Goal: Task Accomplishment & Management: Manage account settings

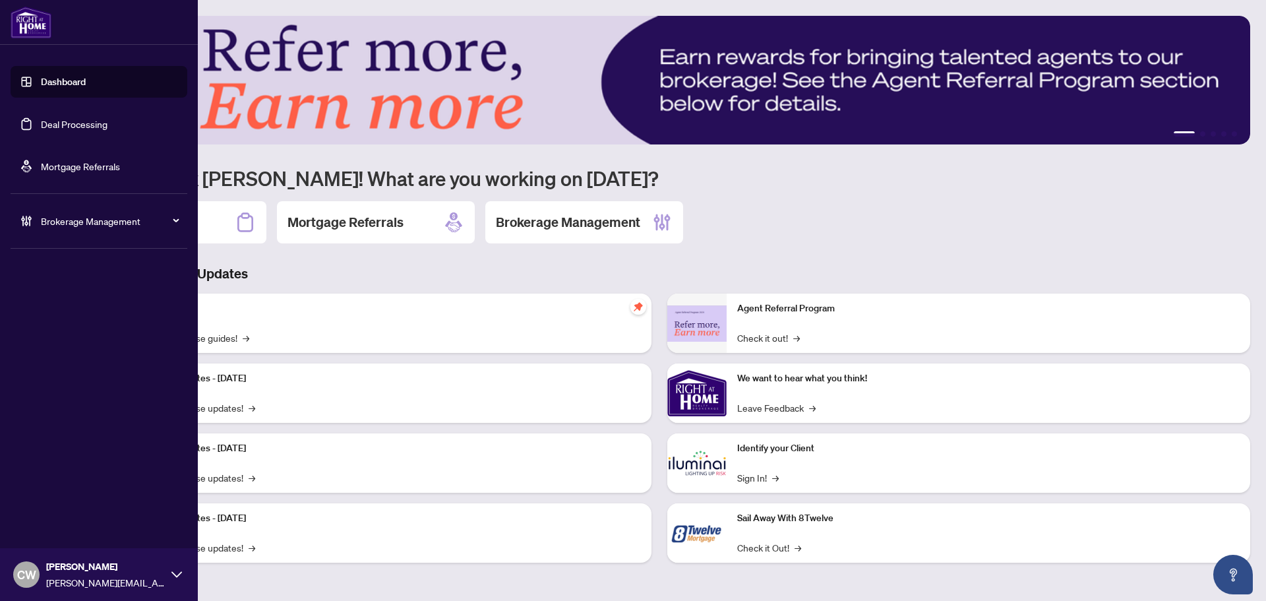
click at [41, 120] on link "Deal Processing" at bounding box center [74, 124] width 67 height 12
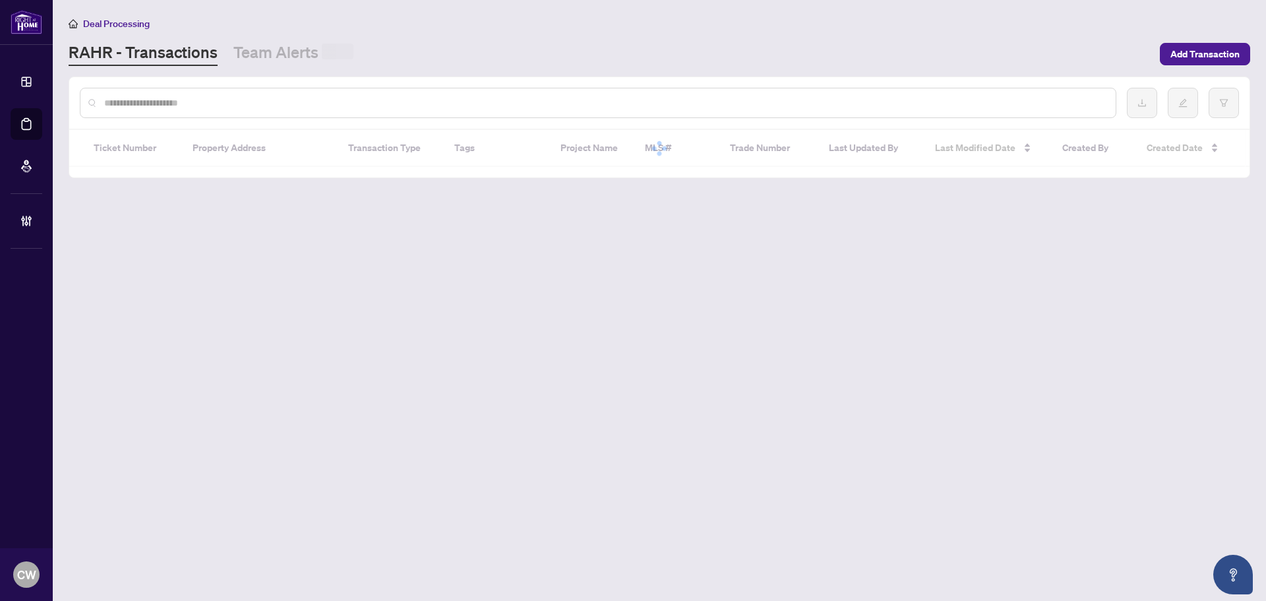
click at [195, 109] on div at bounding box center [598, 103] width 1037 height 30
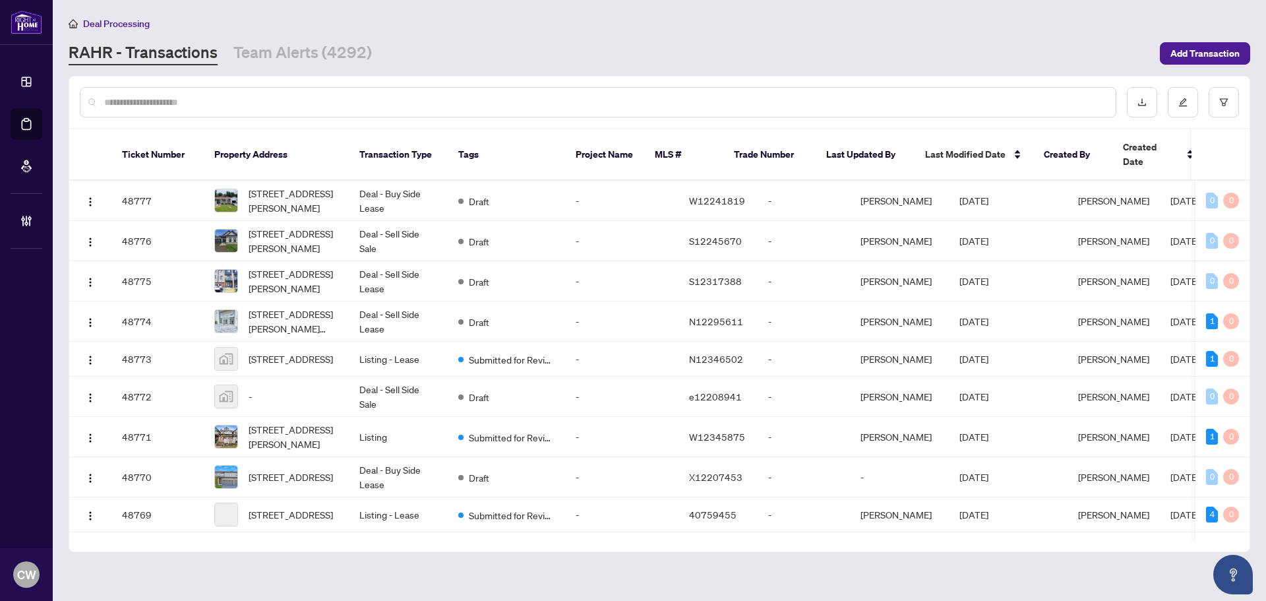
click at [194, 106] on input "text" at bounding box center [604, 102] width 1001 height 15
paste input "*******"
type input "*******"
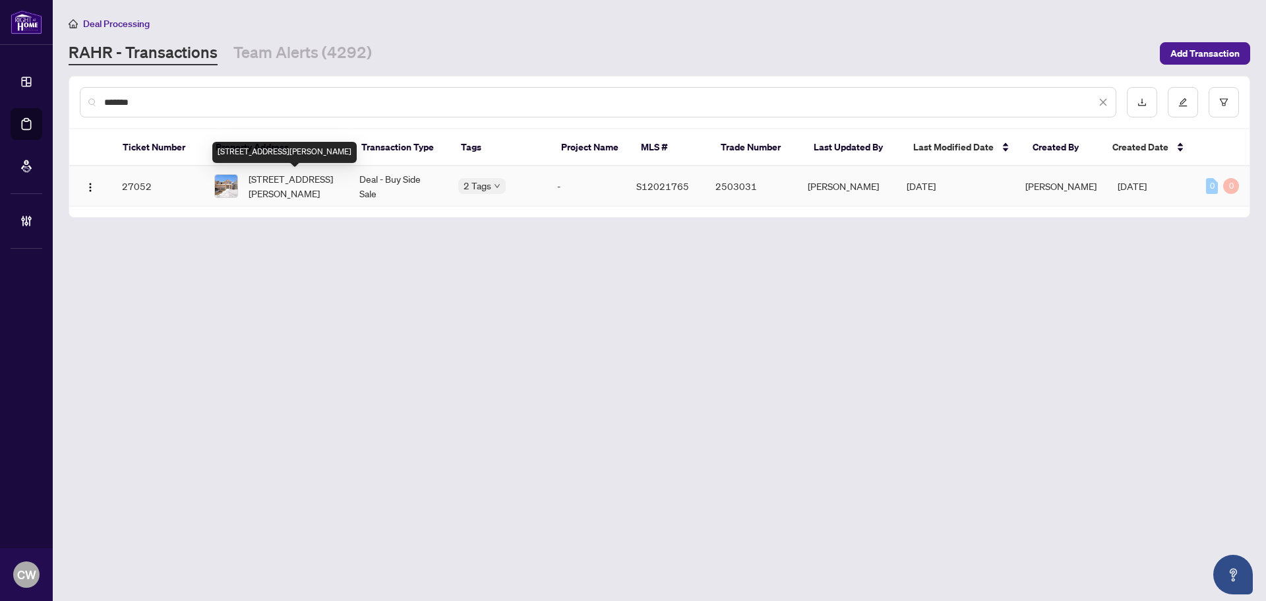
drag, startPoint x: 275, startPoint y: 190, endPoint x: 293, endPoint y: 202, distance: 22.3
click at [274, 190] on span "11 Pearcey Cres, Barrie, Ontario L4N 6R8, Canada" at bounding box center [294, 185] width 90 height 29
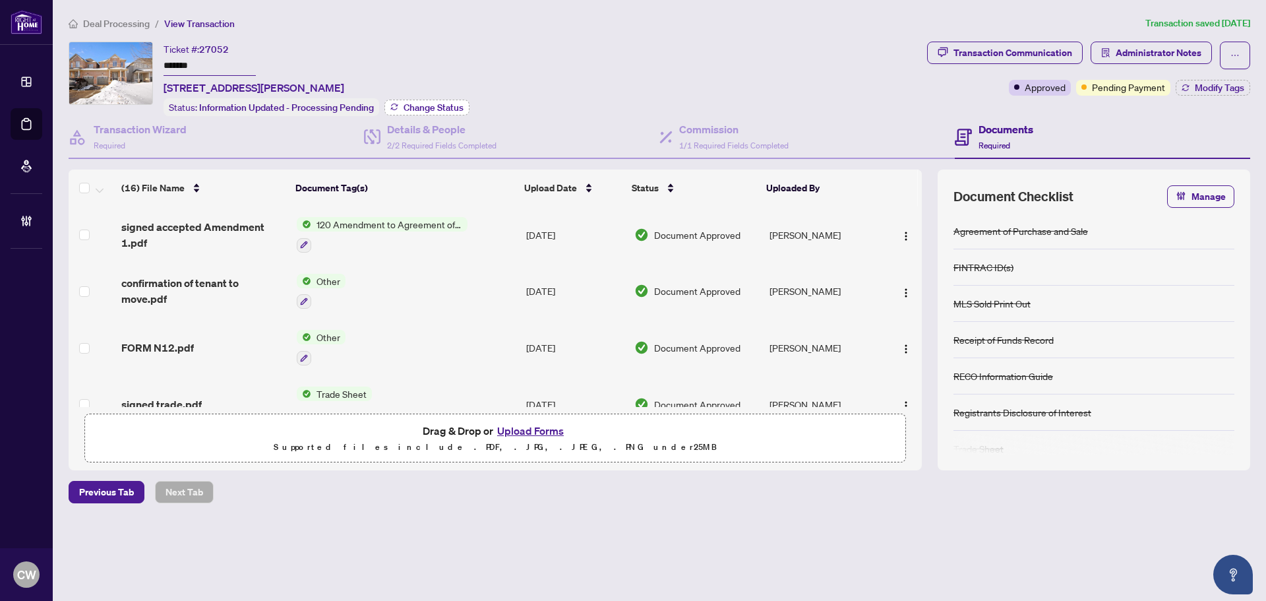
click at [433, 106] on span "Change Status" at bounding box center [434, 107] width 60 height 9
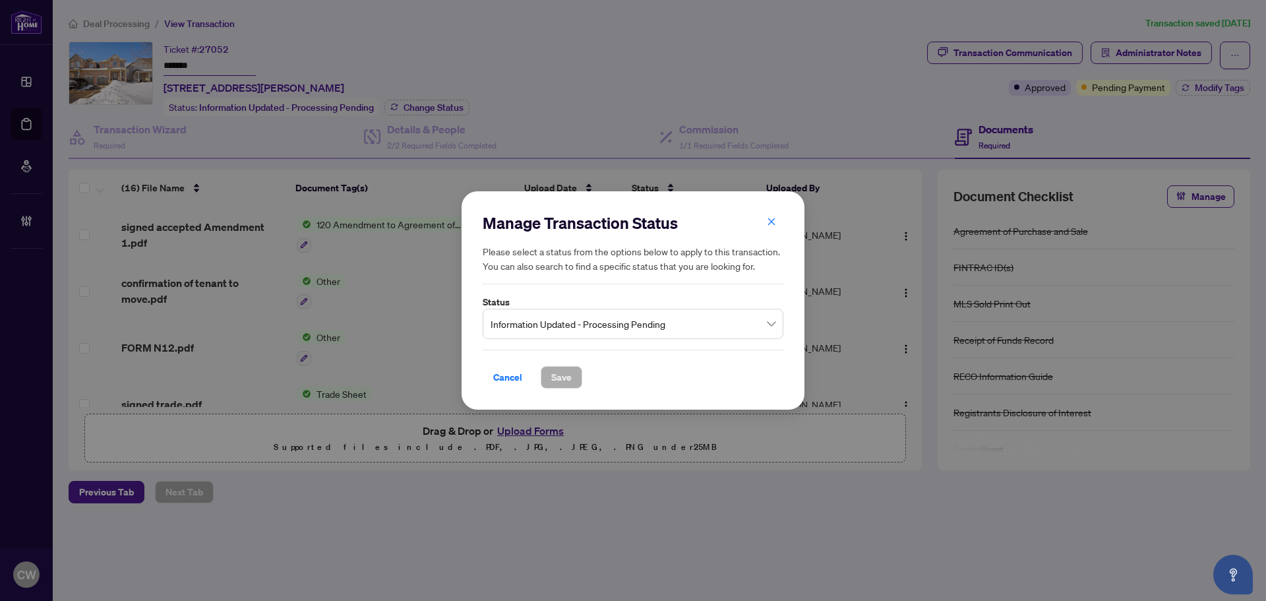
click at [609, 322] on span "Information Updated - Processing Pending" at bounding box center [633, 323] width 285 height 25
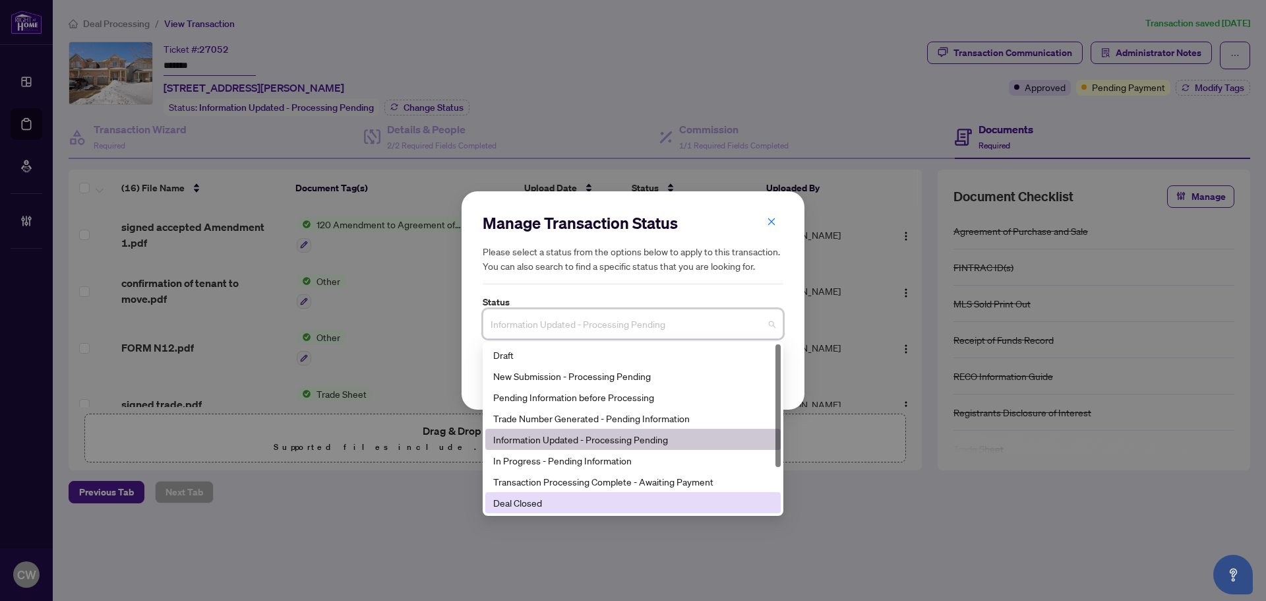
click at [557, 499] on div "Deal Closed" at bounding box center [633, 502] width 280 height 15
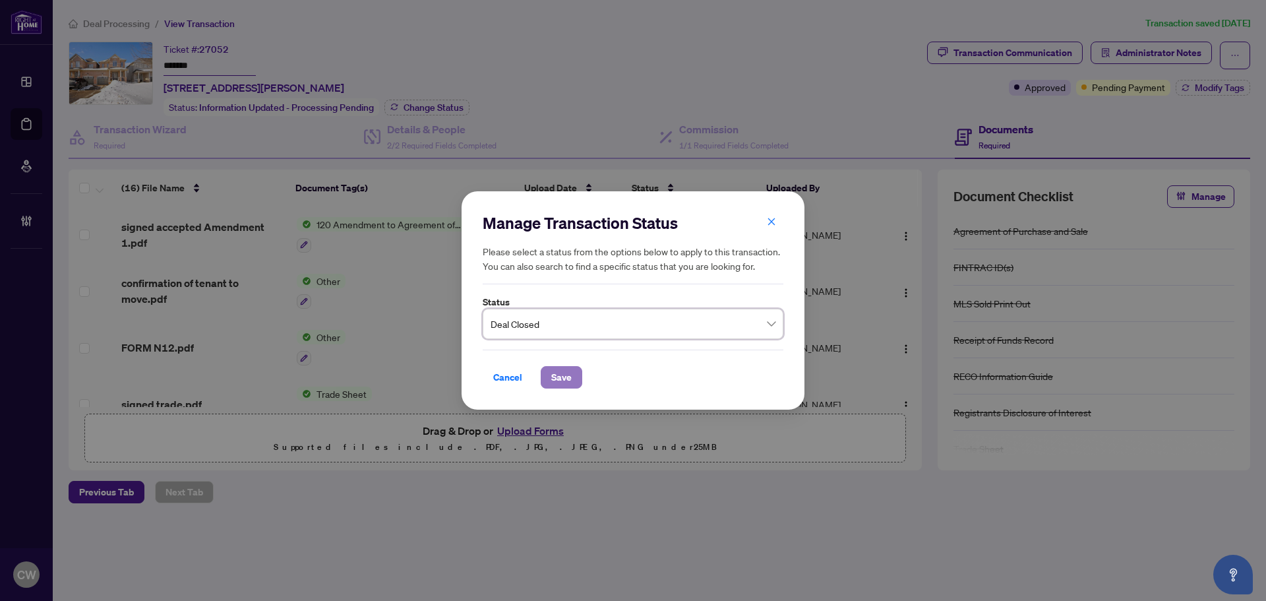
click at [562, 382] on span "Save" at bounding box center [561, 377] width 20 height 21
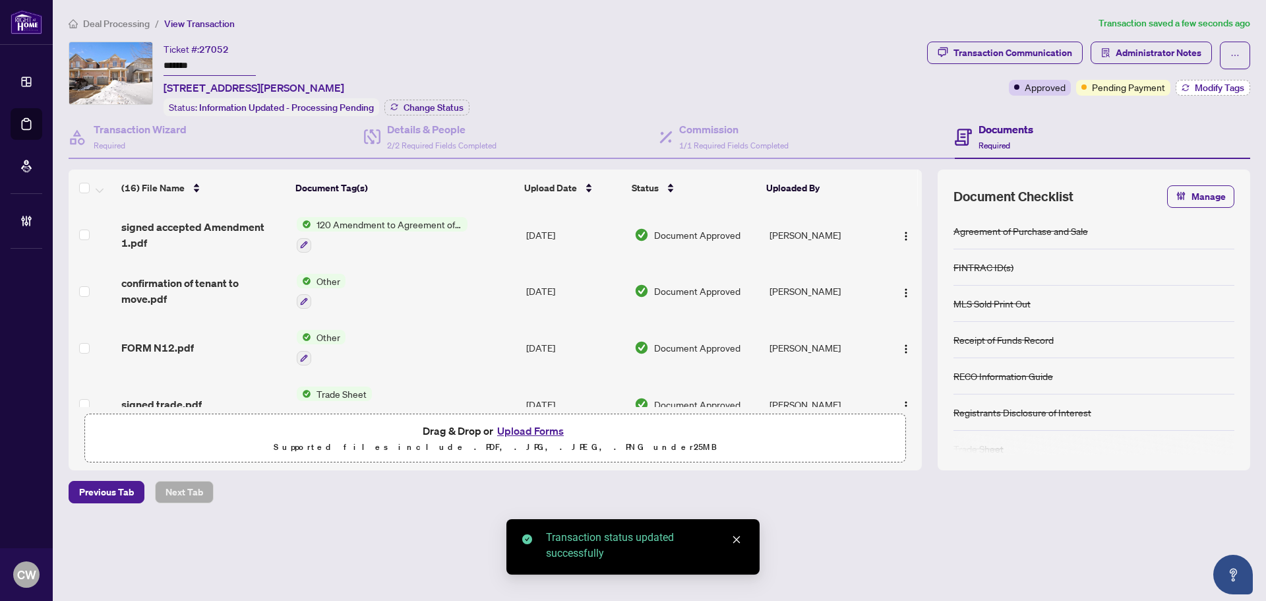
click at [1200, 87] on span "Modify Tags" at bounding box center [1219, 87] width 49 height 9
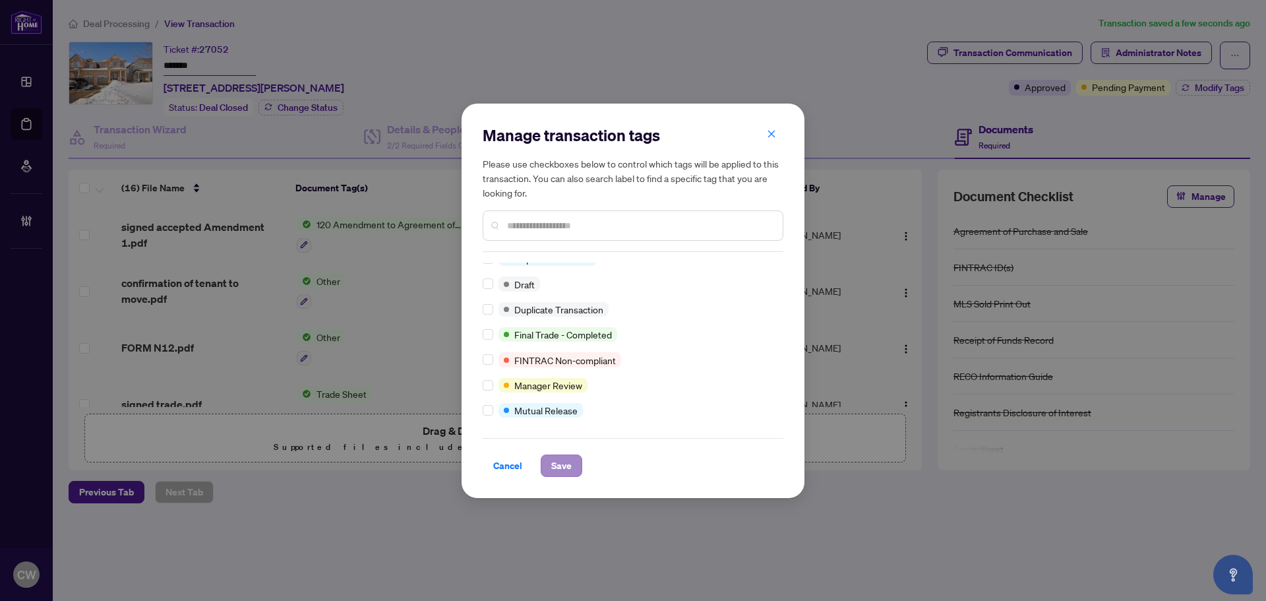
scroll to position [11, 0]
click at [571, 469] on span "Save" at bounding box center [561, 465] width 20 height 21
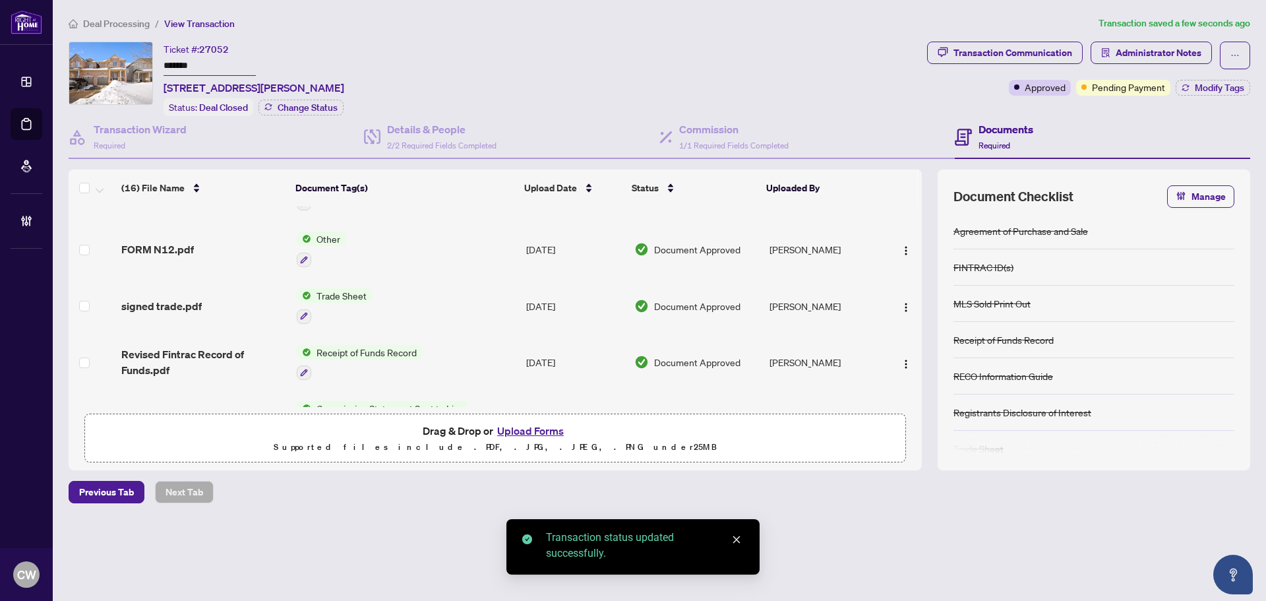
scroll to position [132, 0]
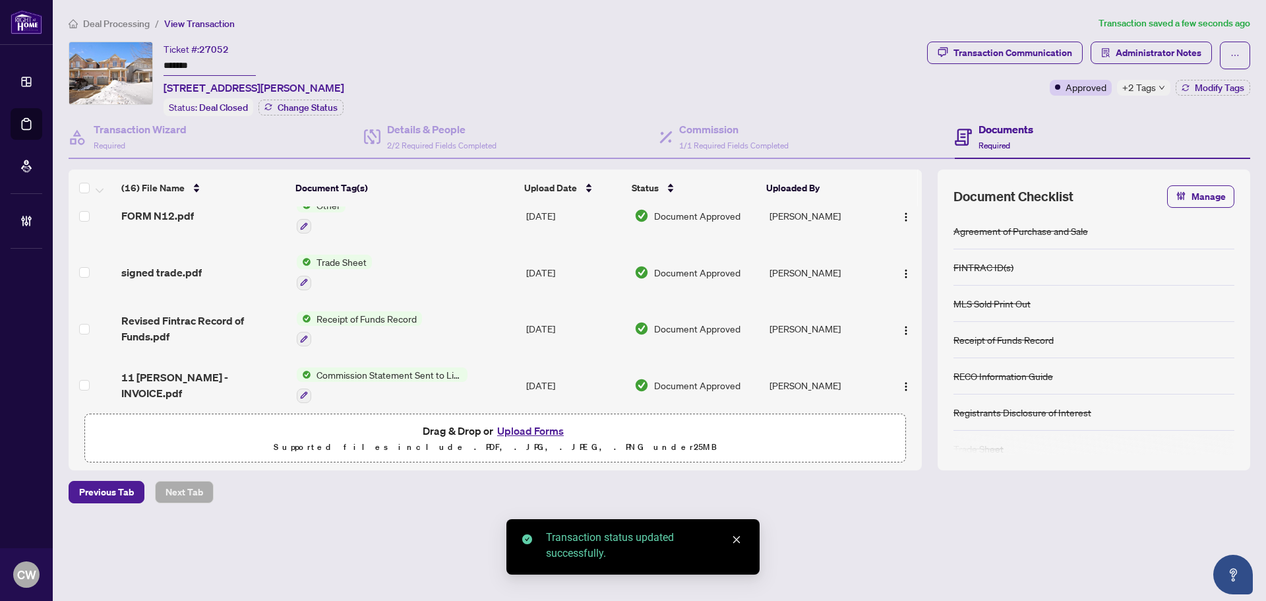
click at [171, 269] on span "signed trade.pdf" at bounding box center [161, 272] width 80 height 16
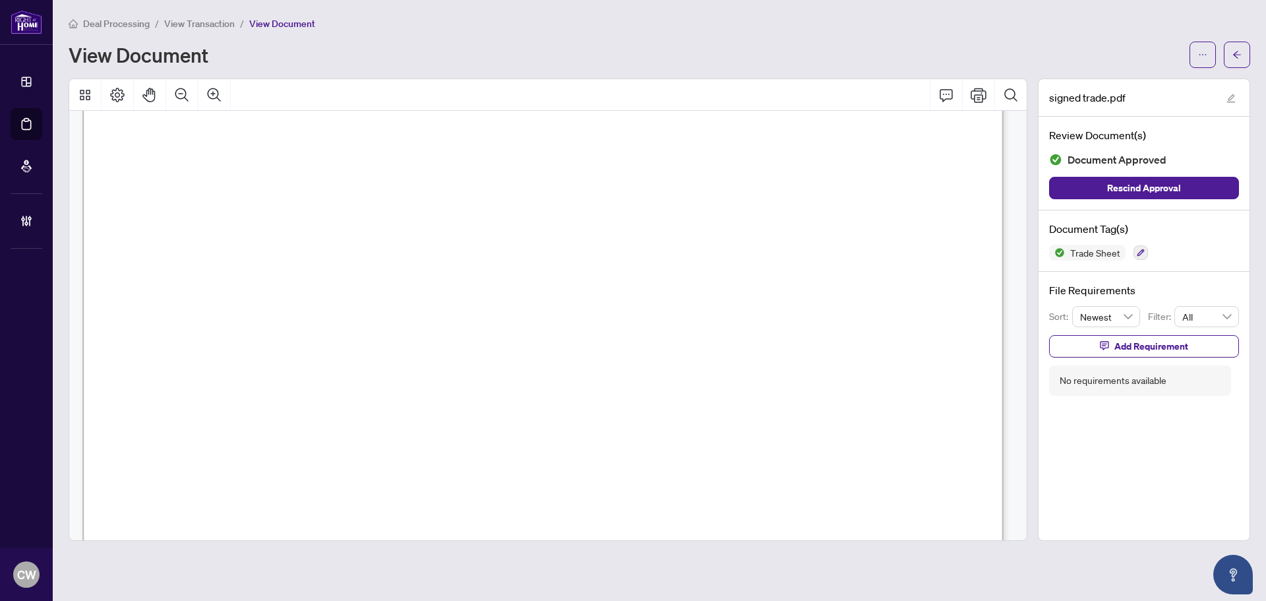
scroll to position [330, 0]
click at [1246, 52] on button "button" at bounding box center [1237, 55] width 26 height 26
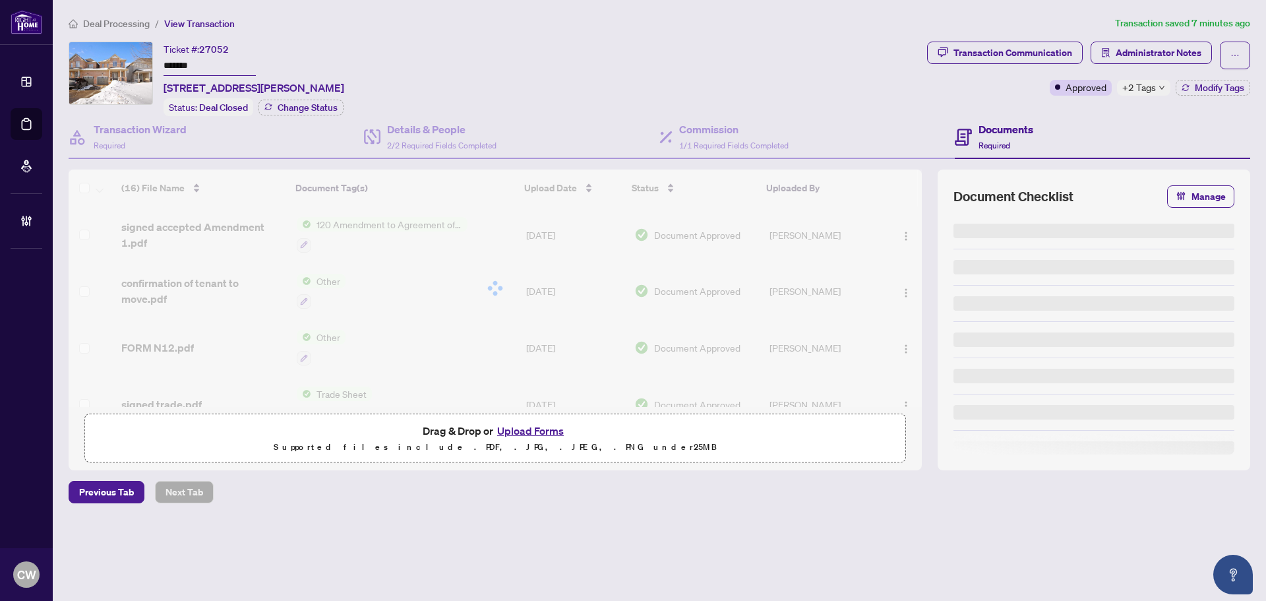
click at [1145, 88] on span "+2 Tags" at bounding box center [1139, 87] width 34 height 15
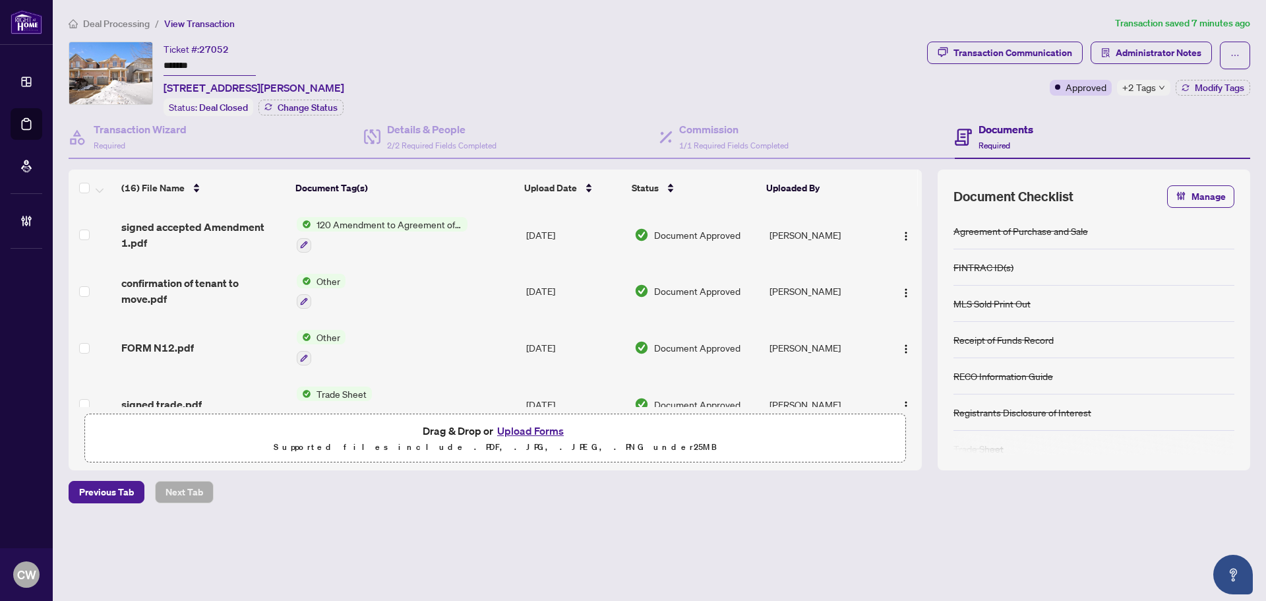
click at [539, 427] on button "Upload Forms" at bounding box center [530, 430] width 75 height 17
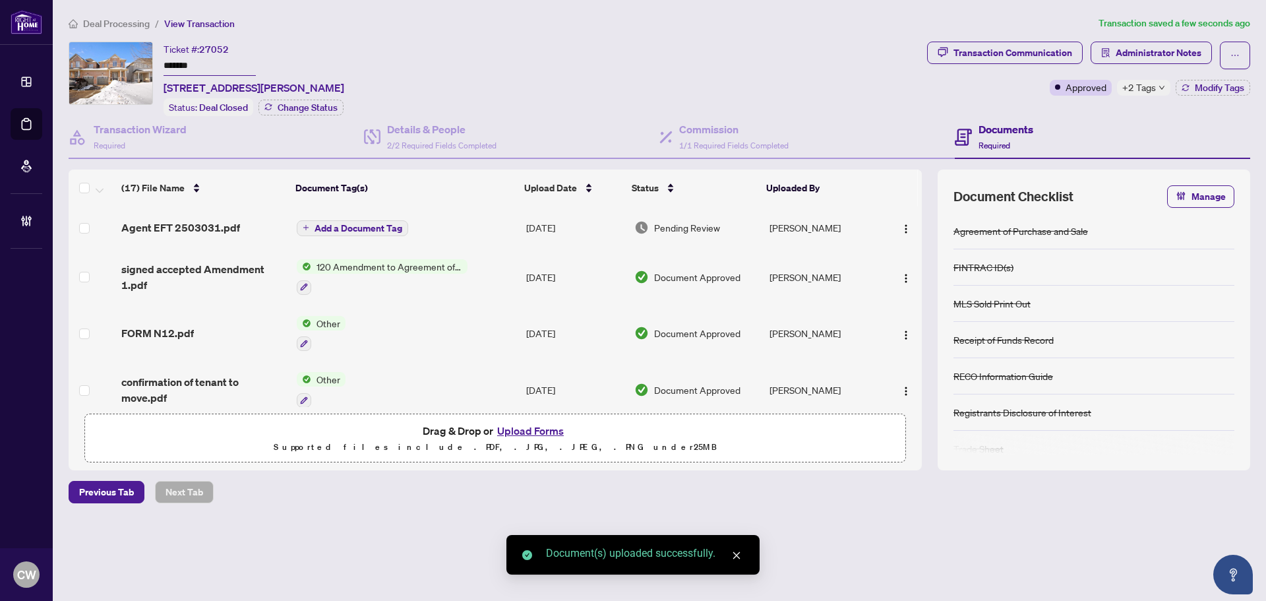
click at [369, 227] on span "Add a Document Tag" at bounding box center [359, 228] width 88 height 9
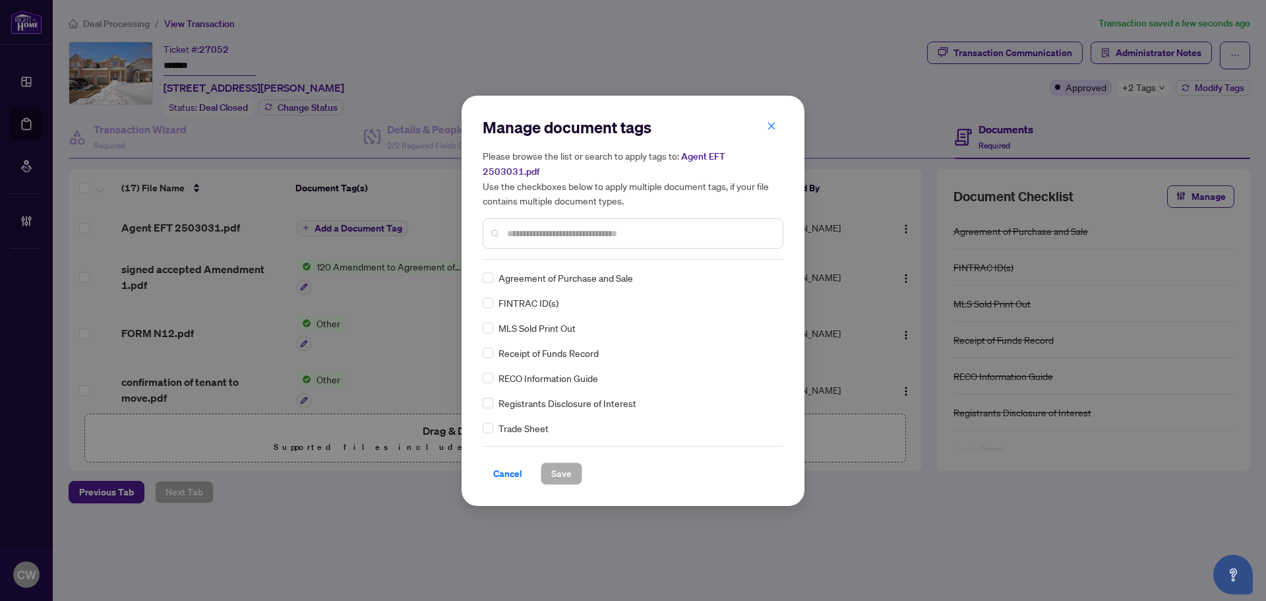
click at [530, 226] on input "text" at bounding box center [639, 233] width 265 height 15
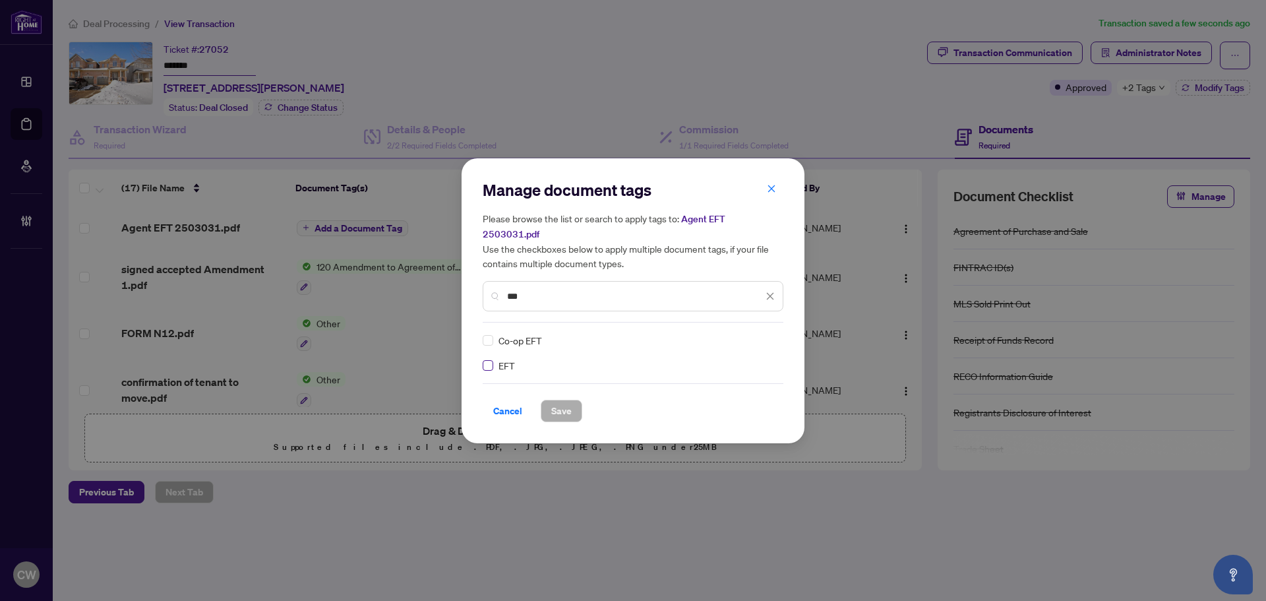
type input "***"
click at [758, 334] on img at bounding box center [756, 340] width 13 height 13
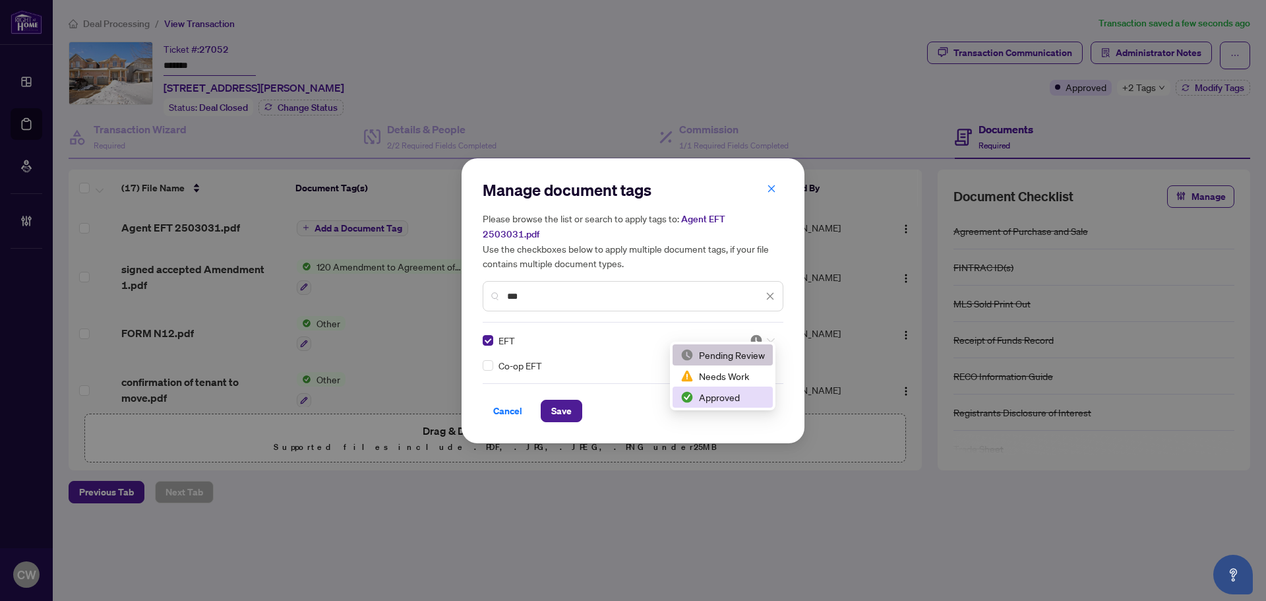
click at [733, 395] on div "Approved" at bounding box center [723, 397] width 84 height 15
click at [557, 400] on span "Save" at bounding box center [561, 410] width 20 height 21
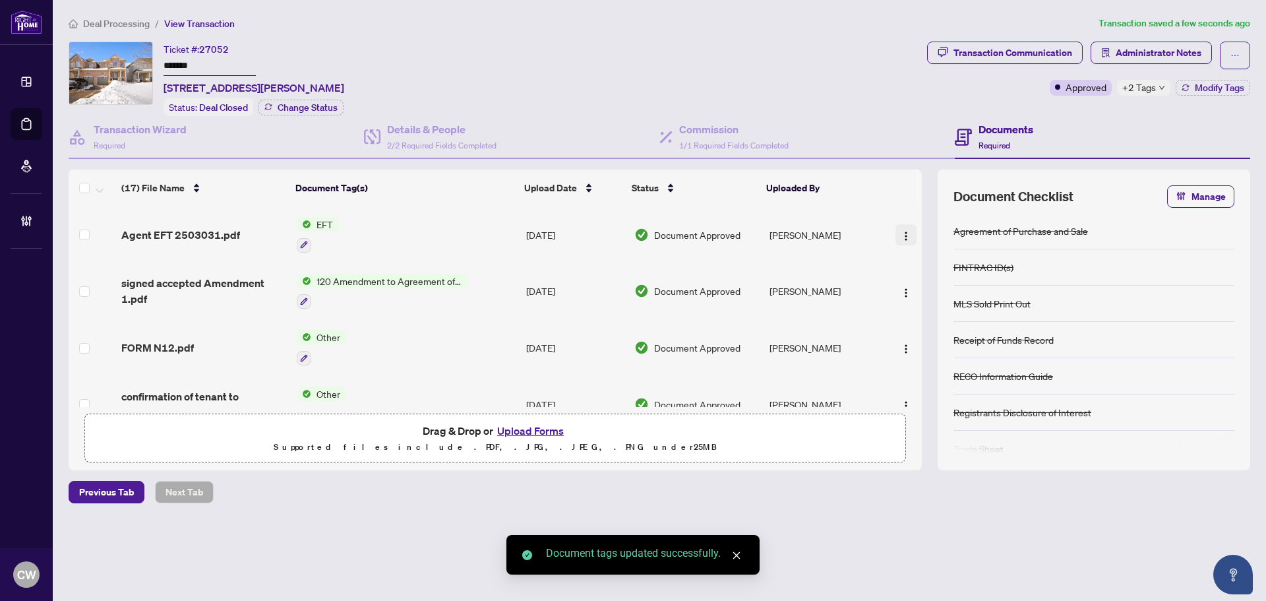
click at [903, 224] on button "button" at bounding box center [906, 234] width 21 height 21
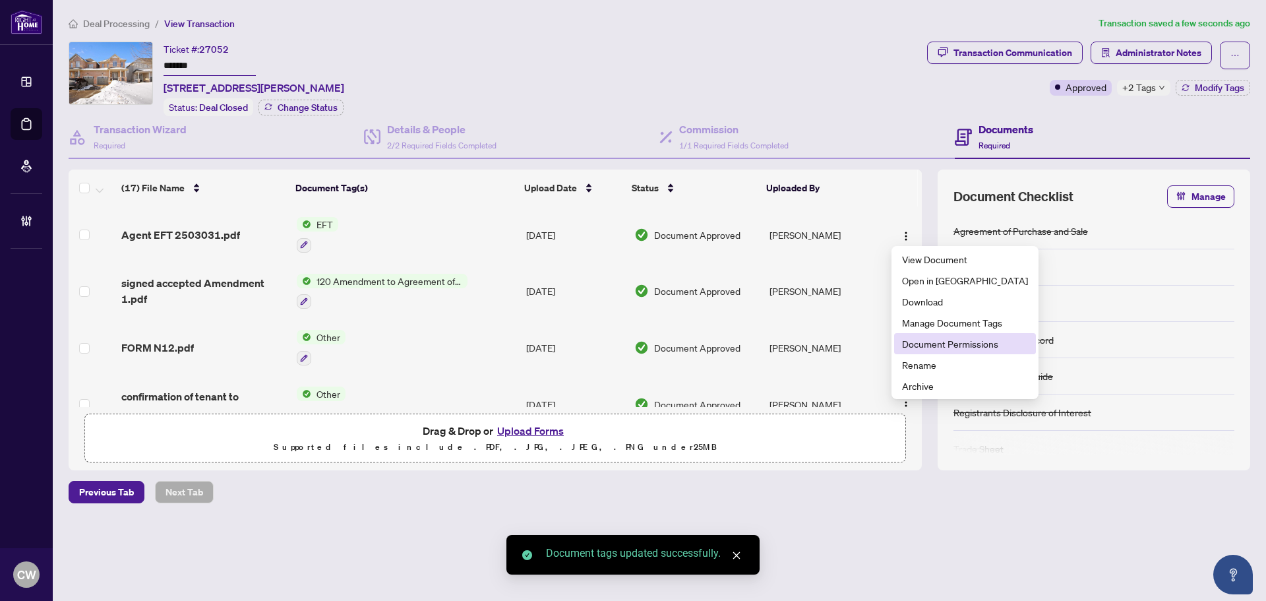
click at [921, 348] on span "Document Permissions" at bounding box center [965, 343] width 126 height 15
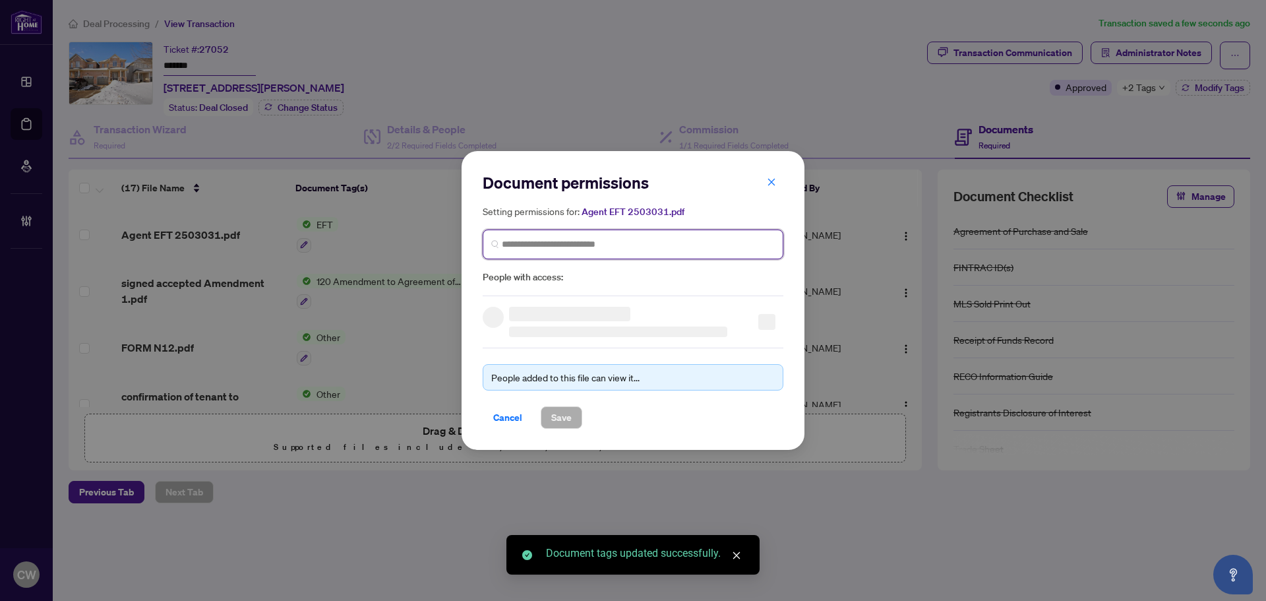
click at [582, 244] on input "search" at bounding box center [638, 244] width 273 height 14
paste input "**********"
type input "**********"
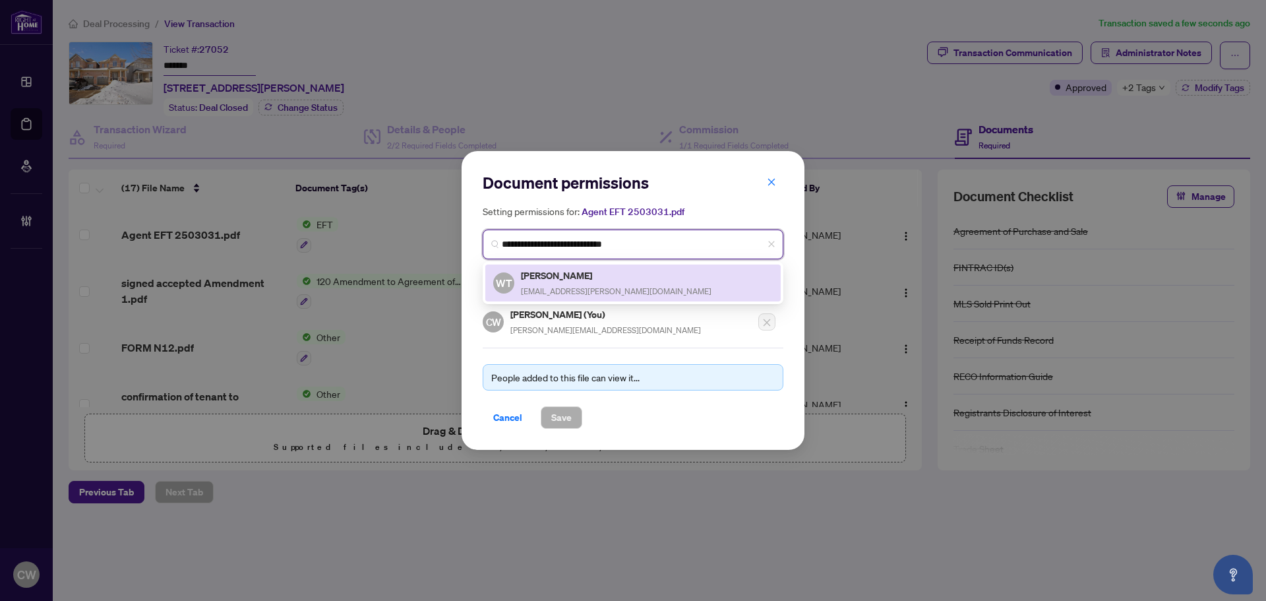
click at [550, 286] on span "wtownsend5685@rogers.com" at bounding box center [616, 291] width 191 height 10
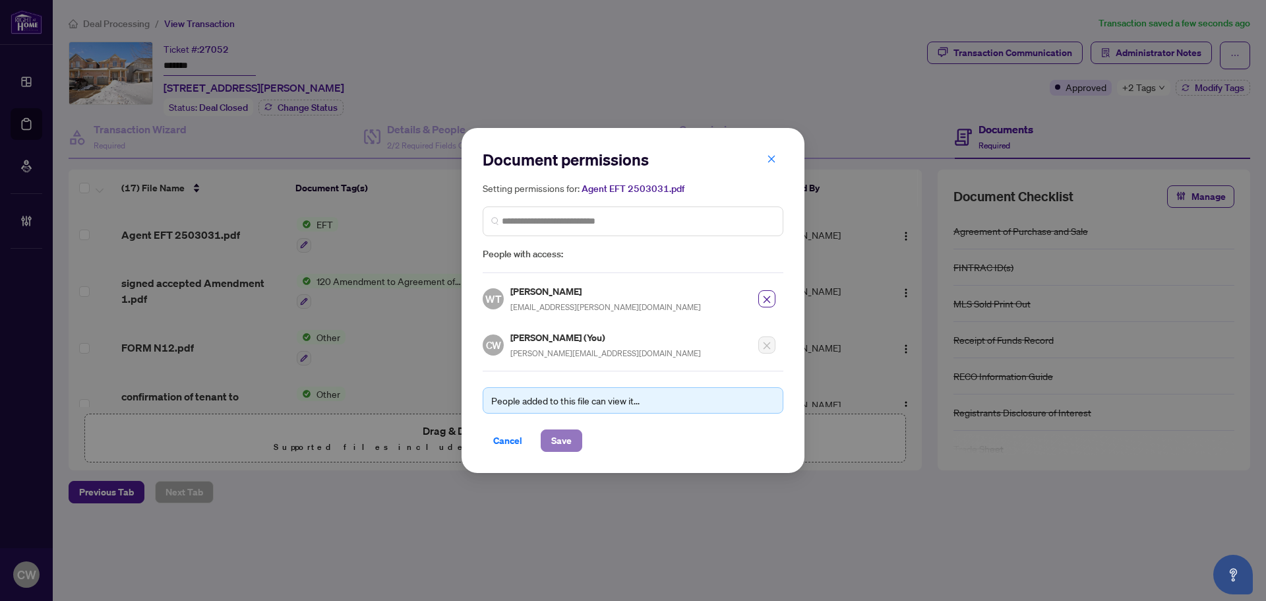
click at [569, 444] on span "Save" at bounding box center [561, 440] width 20 height 21
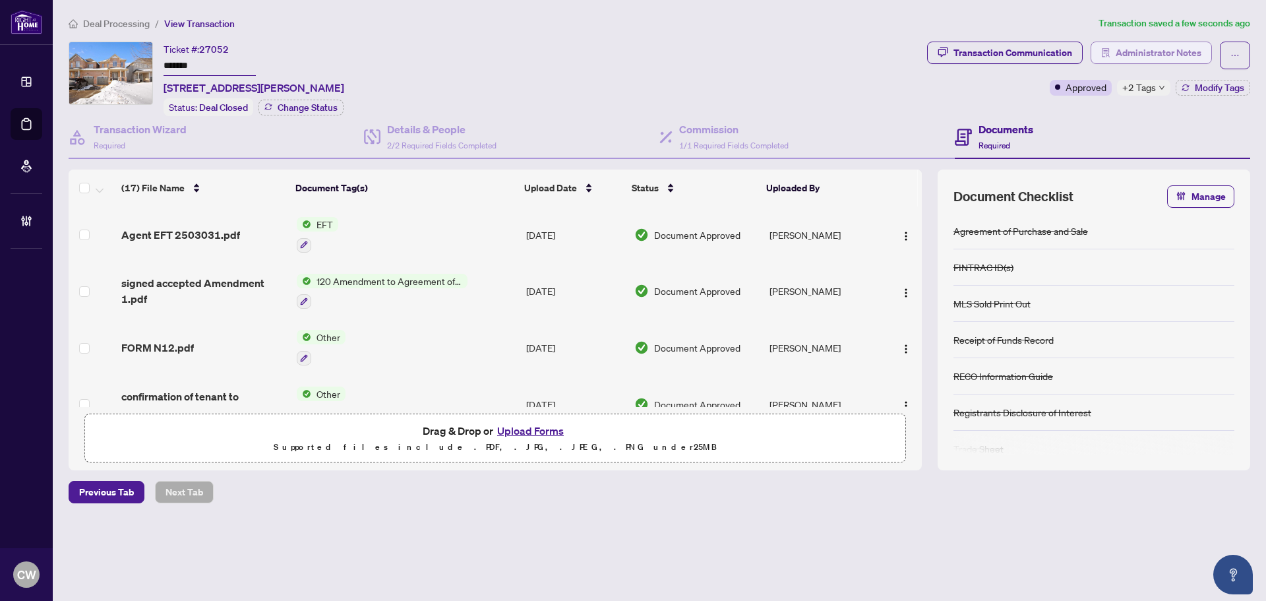
click at [1130, 45] on span "Administrator Notes" at bounding box center [1159, 52] width 86 height 21
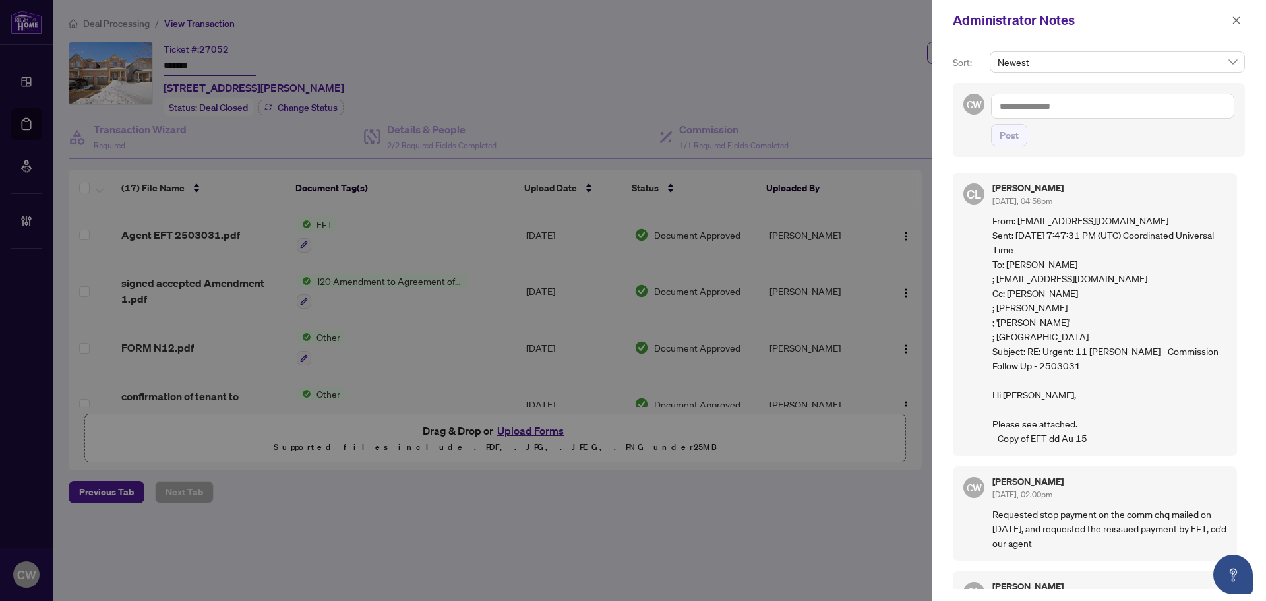
click at [1106, 92] on div "CW Post" at bounding box center [1099, 120] width 292 height 74
click at [1099, 105] on textarea at bounding box center [1112, 106] width 243 height 25
paste textarea "**********"
type textarea "**********"
click at [1014, 138] on span "Post" at bounding box center [1009, 135] width 19 height 21
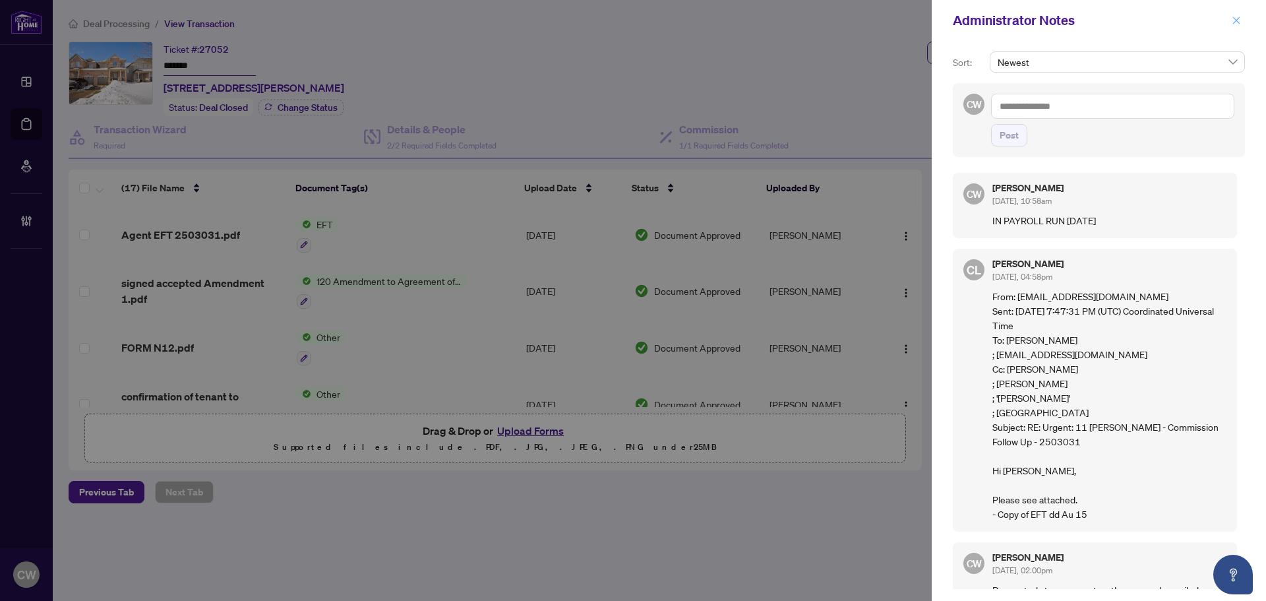
click at [1232, 22] on icon "close" at bounding box center [1236, 20] width 9 height 9
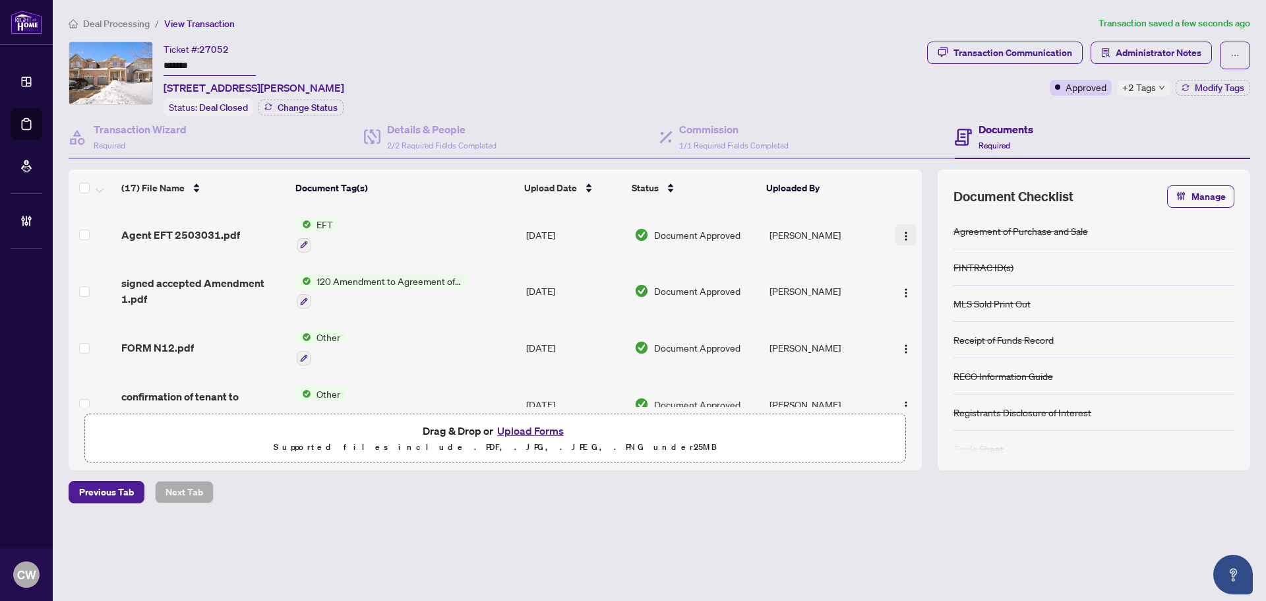
click at [904, 231] on img "button" at bounding box center [906, 236] width 11 height 11
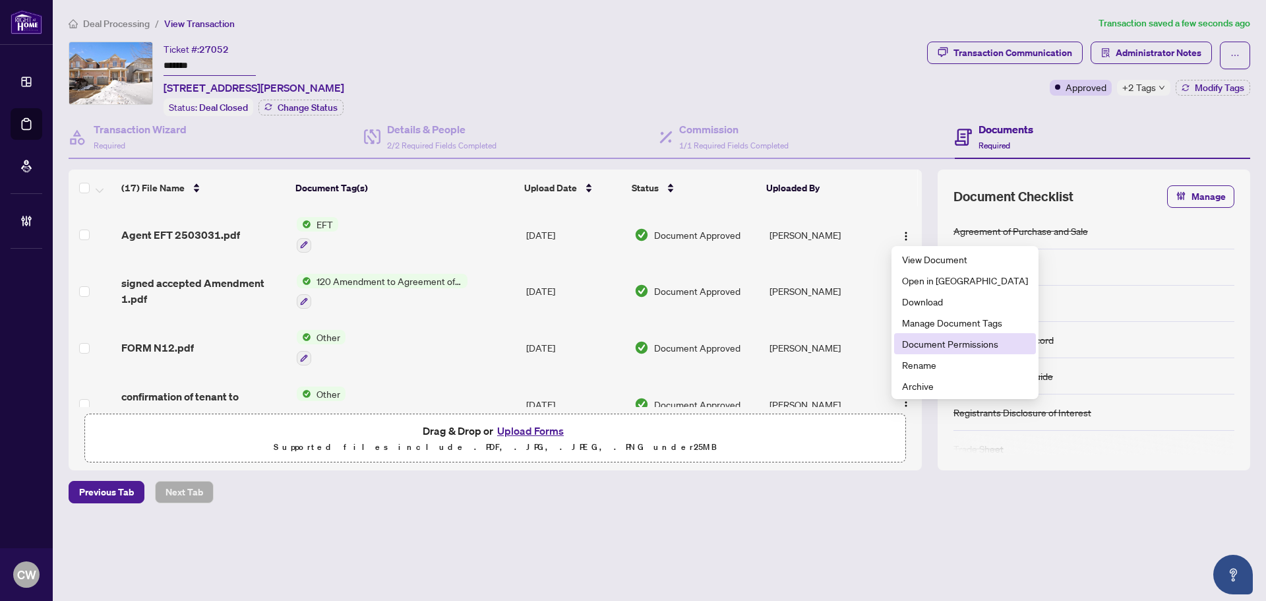
click at [915, 337] on span "Document Permissions" at bounding box center [965, 343] width 126 height 15
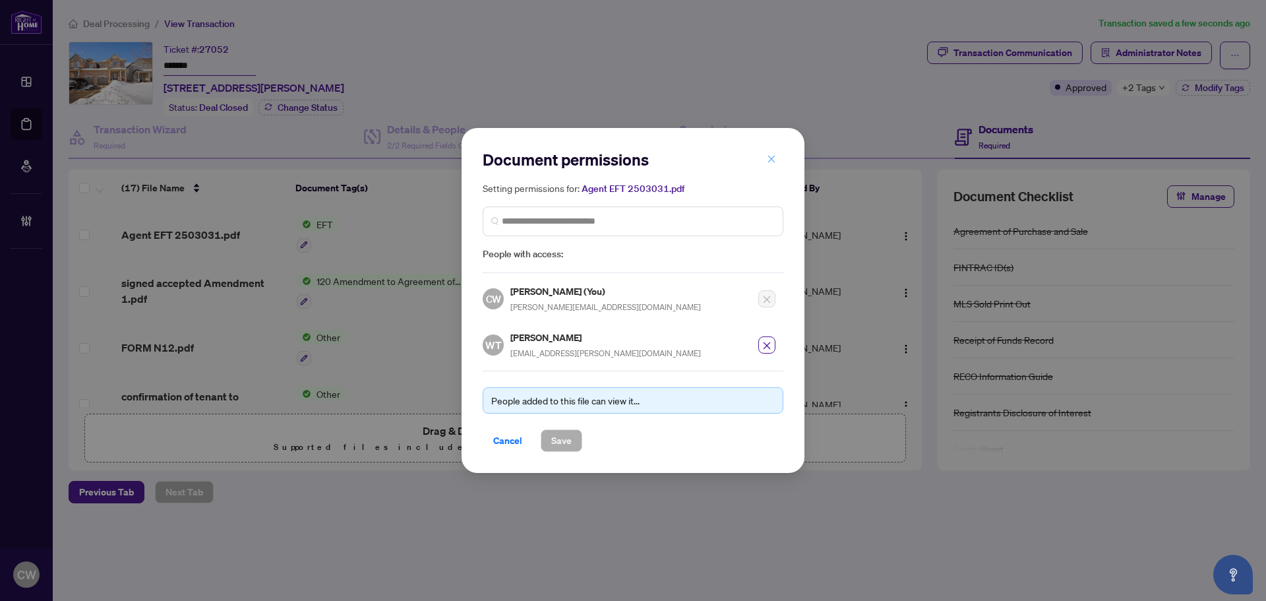
click at [768, 156] on icon "close" at bounding box center [771, 158] width 9 height 9
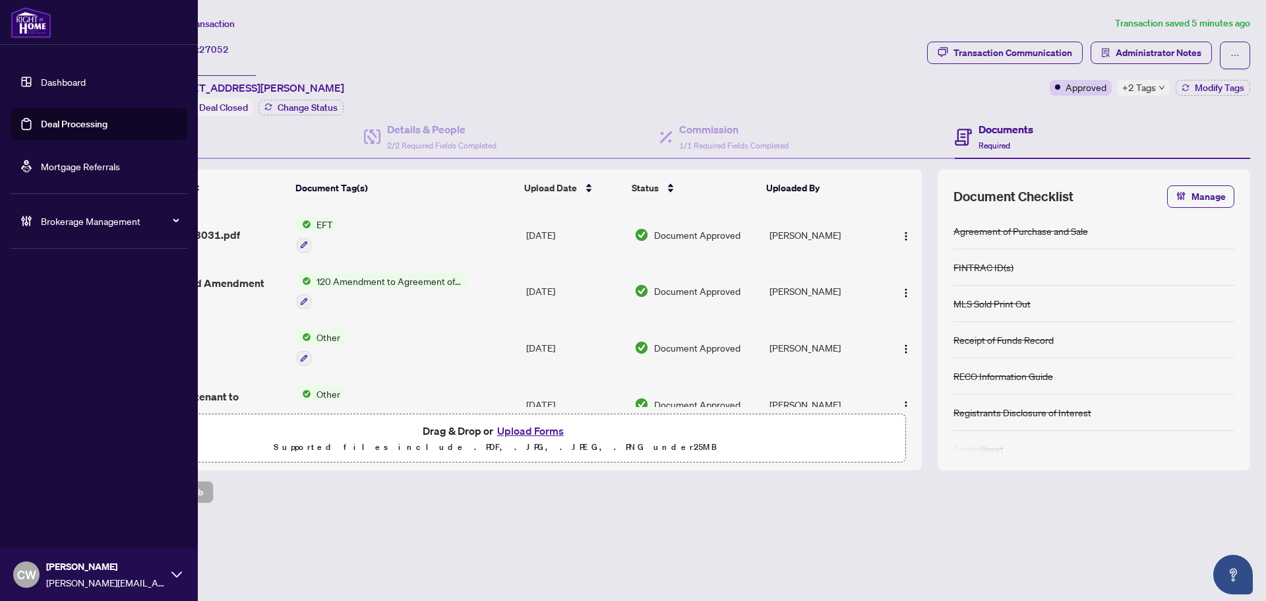
click at [61, 129] on link "Deal Processing" at bounding box center [74, 124] width 67 height 12
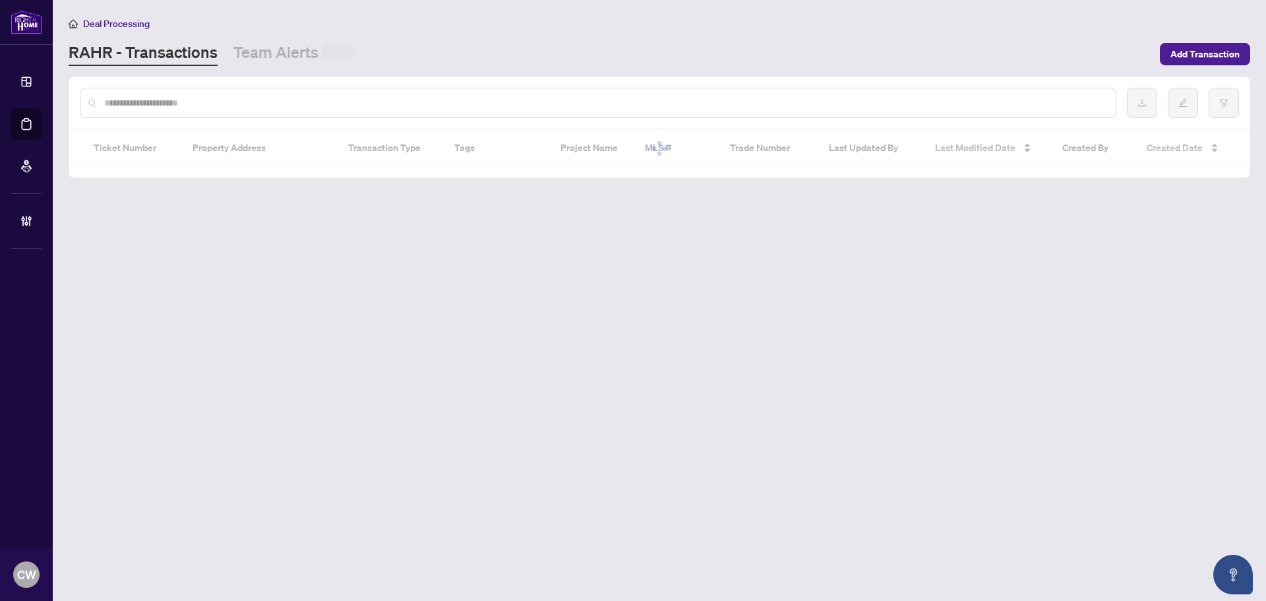
click at [291, 102] on input "text" at bounding box center [604, 103] width 1001 height 15
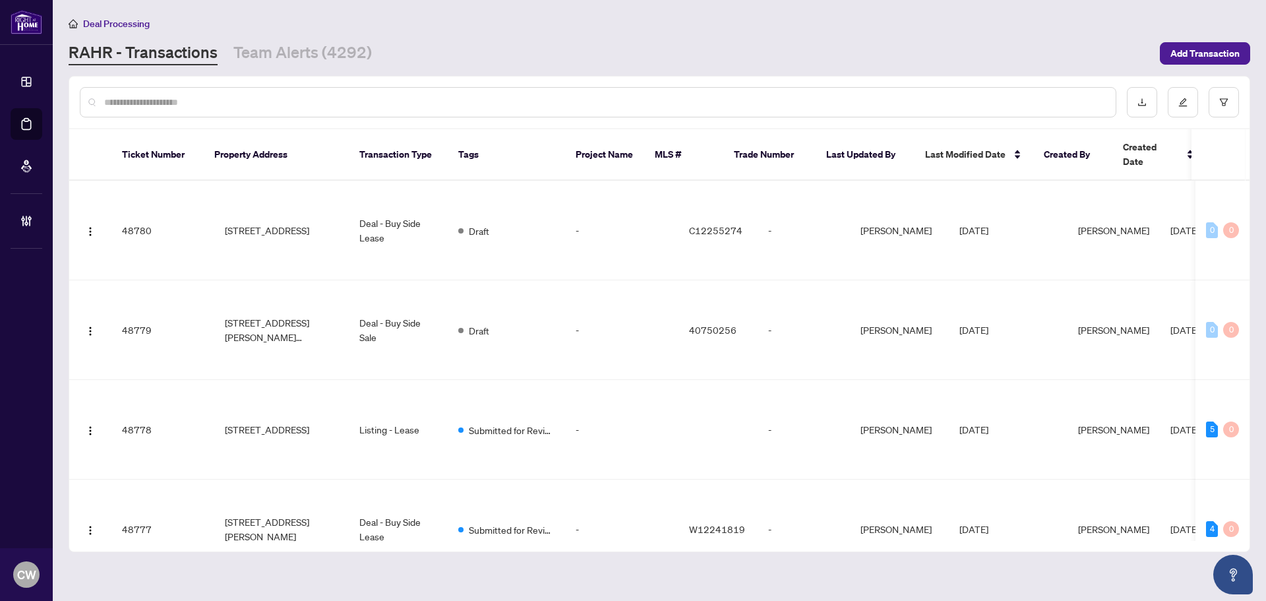
paste input "*******"
type input "*******"
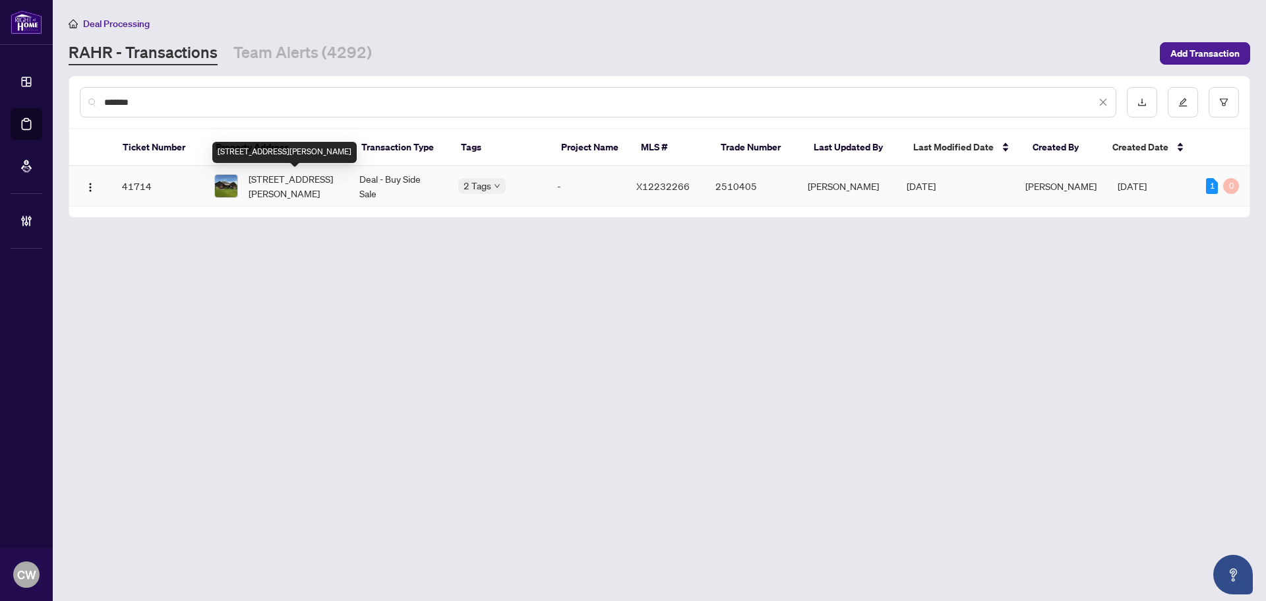
click at [286, 183] on span "366 William St, Kawartha Lakes, Ontario K9V 5V4, Canada" at bounding box center [294, 185] width 90 height 29
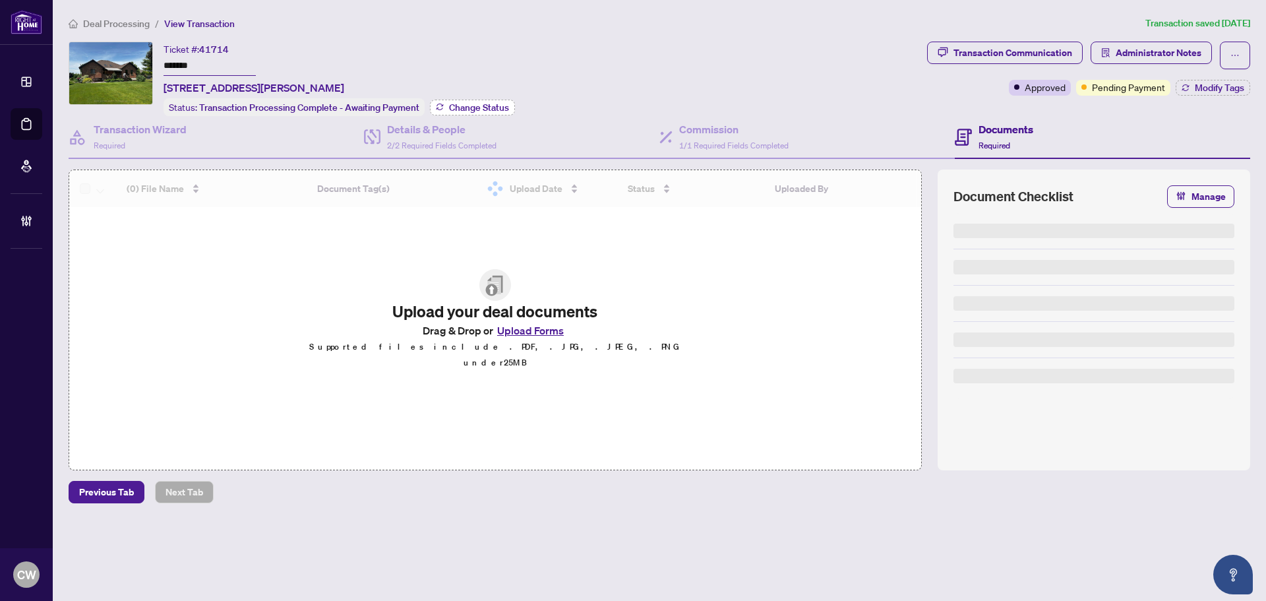
click at [483, 103] on span "Change Status" at bounding box center [479, 107] width 60 height 9
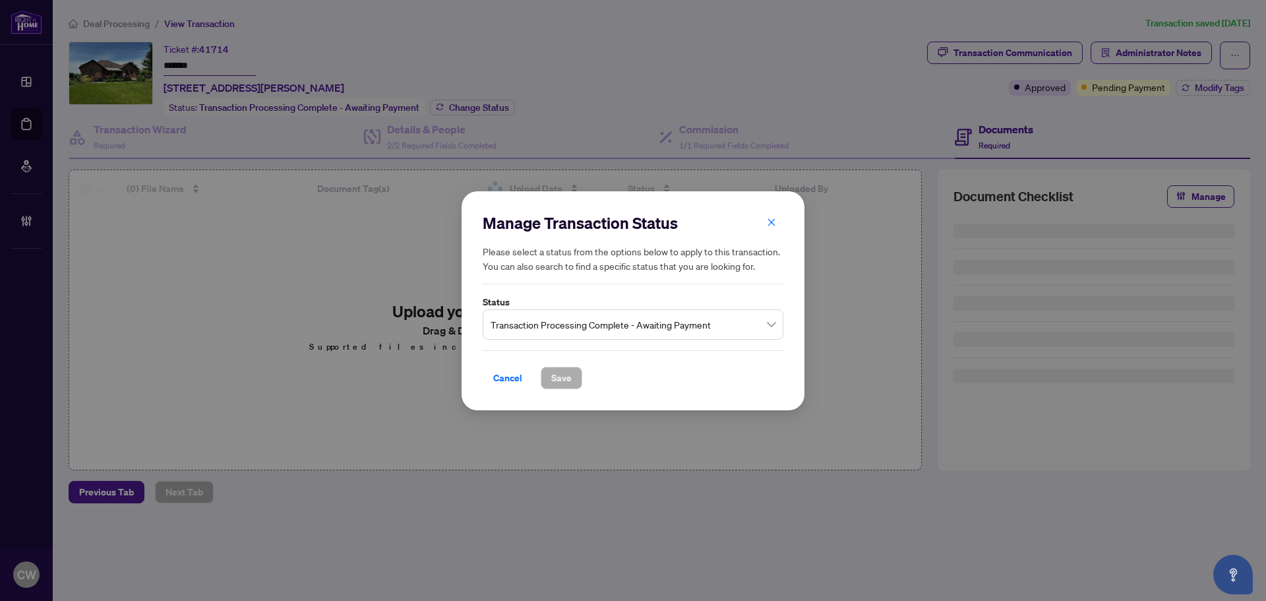
click at [576, 327] on span "Transaction Processing Complete - Awaiting Payment" at bounding box center [633, 323] width 285 height 25
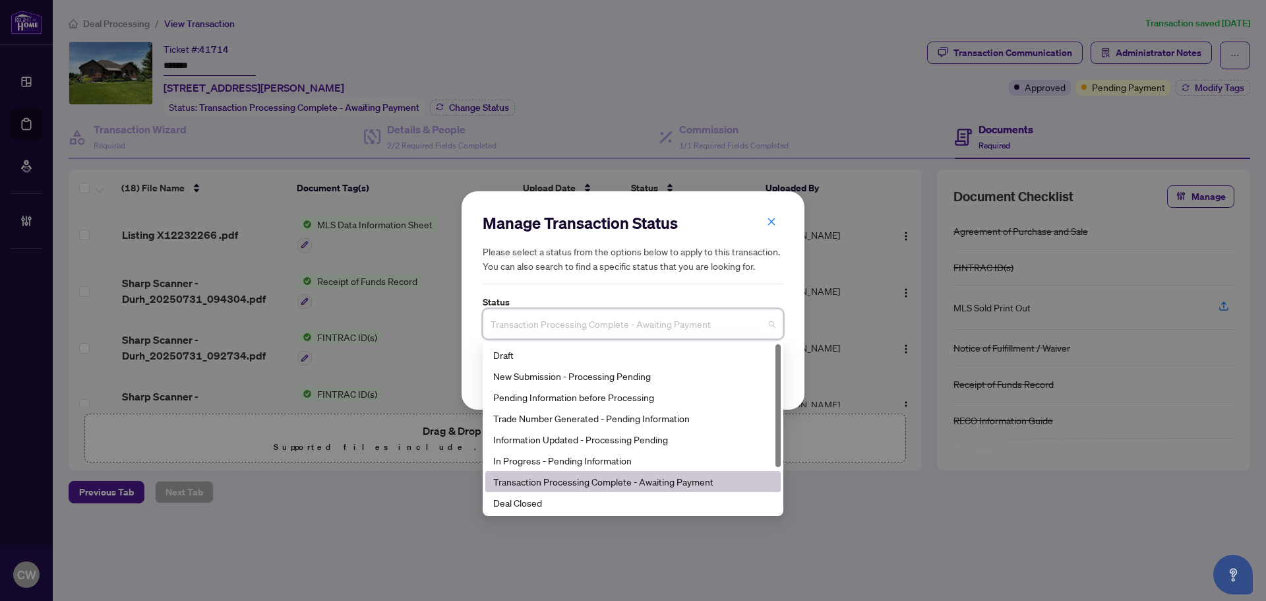
click at [557, 492] on div "Deal Closed" at bounding box center [632, 502] width 295 height 21
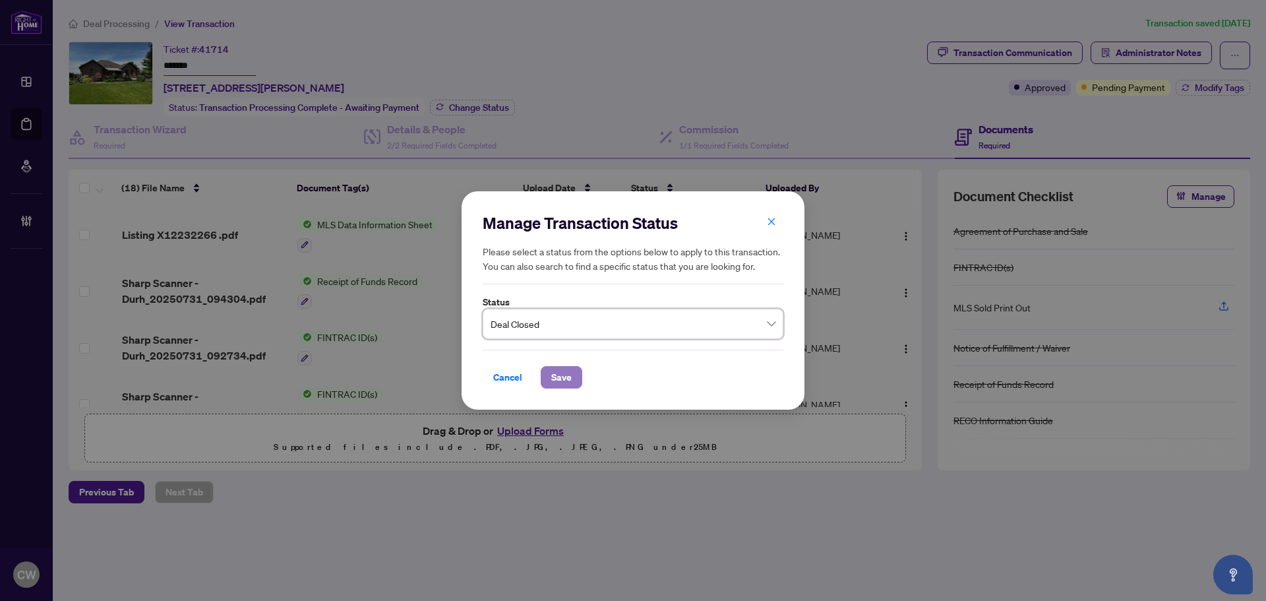
click at [566, 369] on span "Save" at bounding box center [561, 377] width 20 height 21
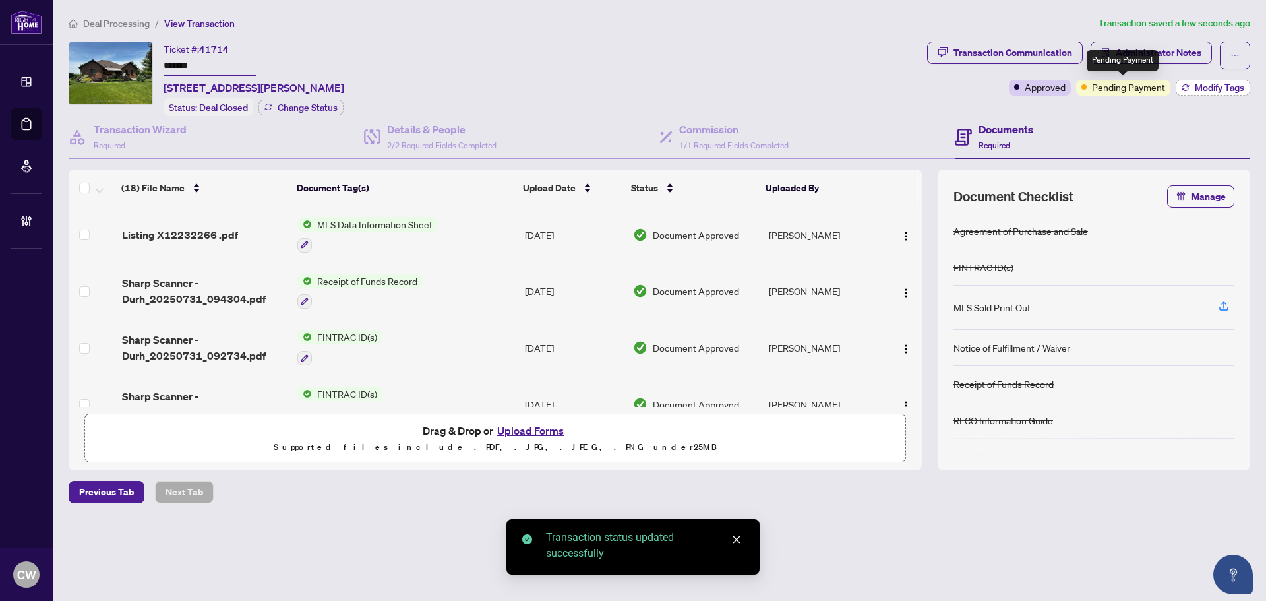
click at [1198, 85] on span "Modify Tags" at bounding box center [1219, 87] width 49 height 9
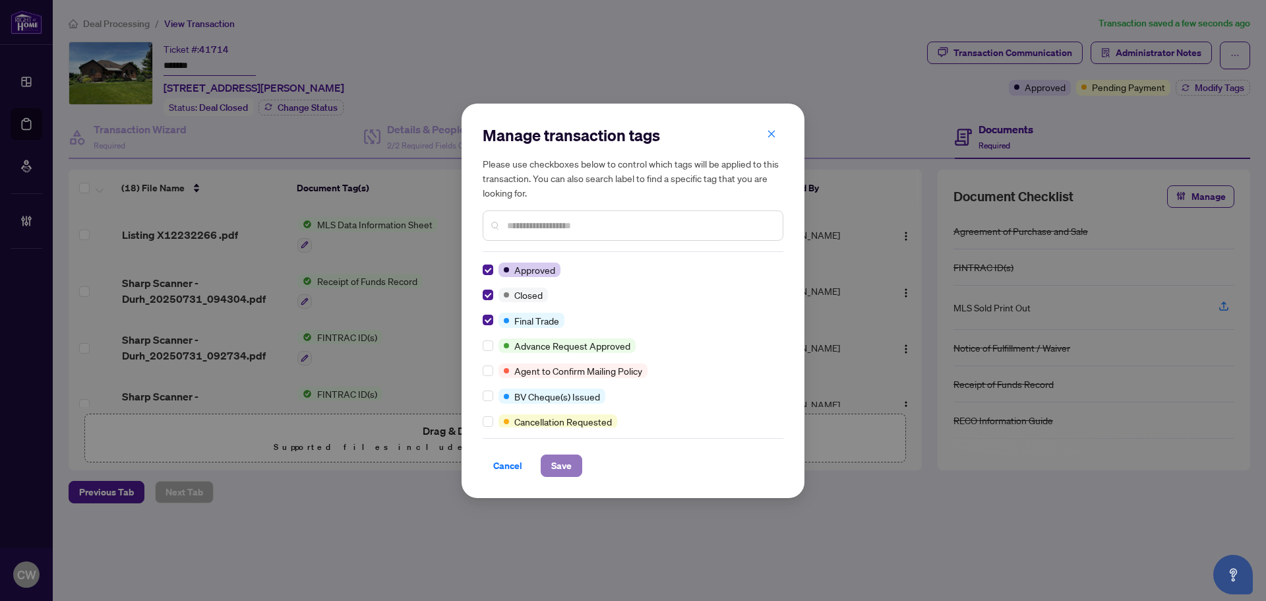
click at [564, 468] on span "Save" at bounding box center [561, 465] width 20 height 21
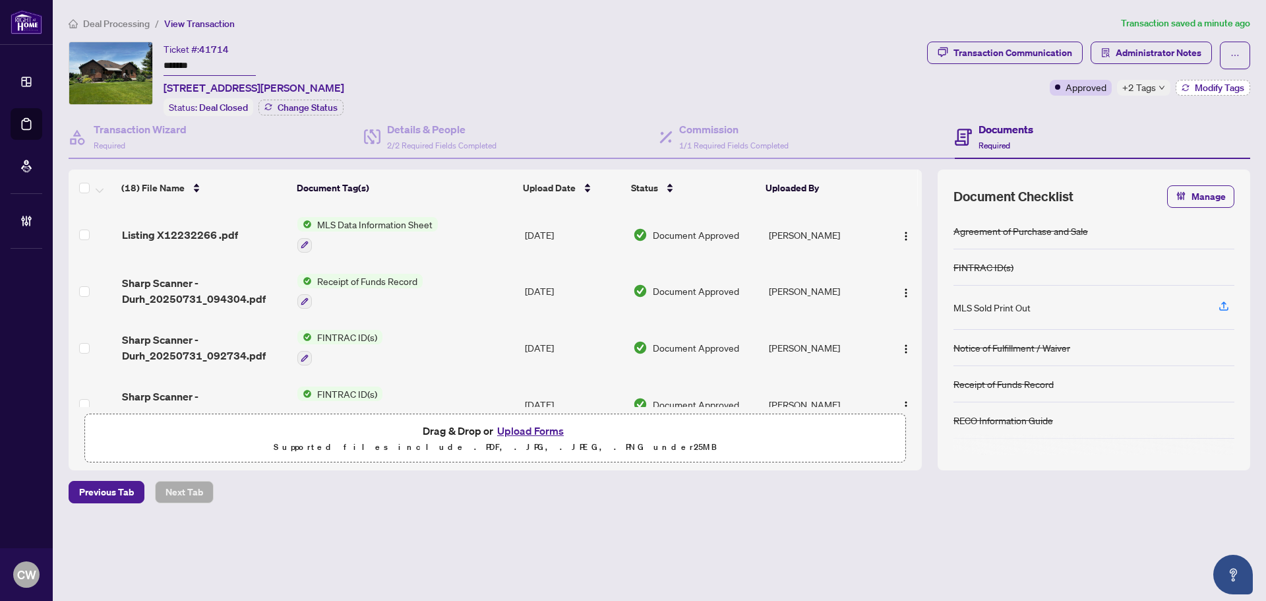
click at [1197, 84] on span "Modify Tags" at bounding box center [1219, 87] width 49 height 9
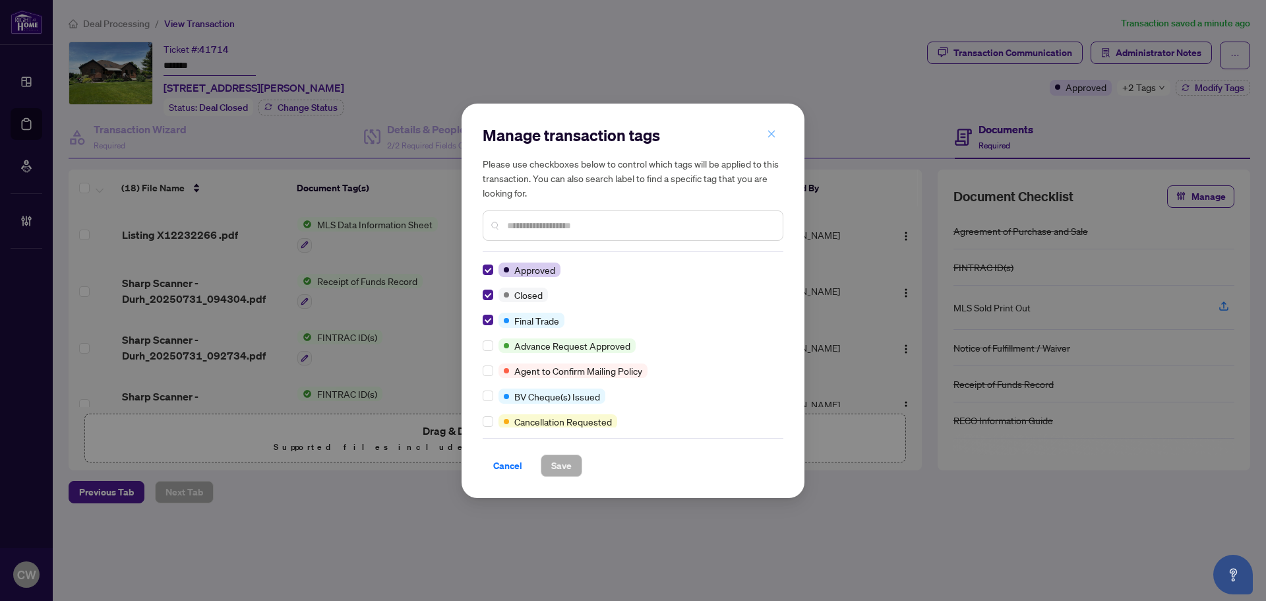
click at [772, 140] on span "button" at bounding box center [771, 134] width 9 height 21
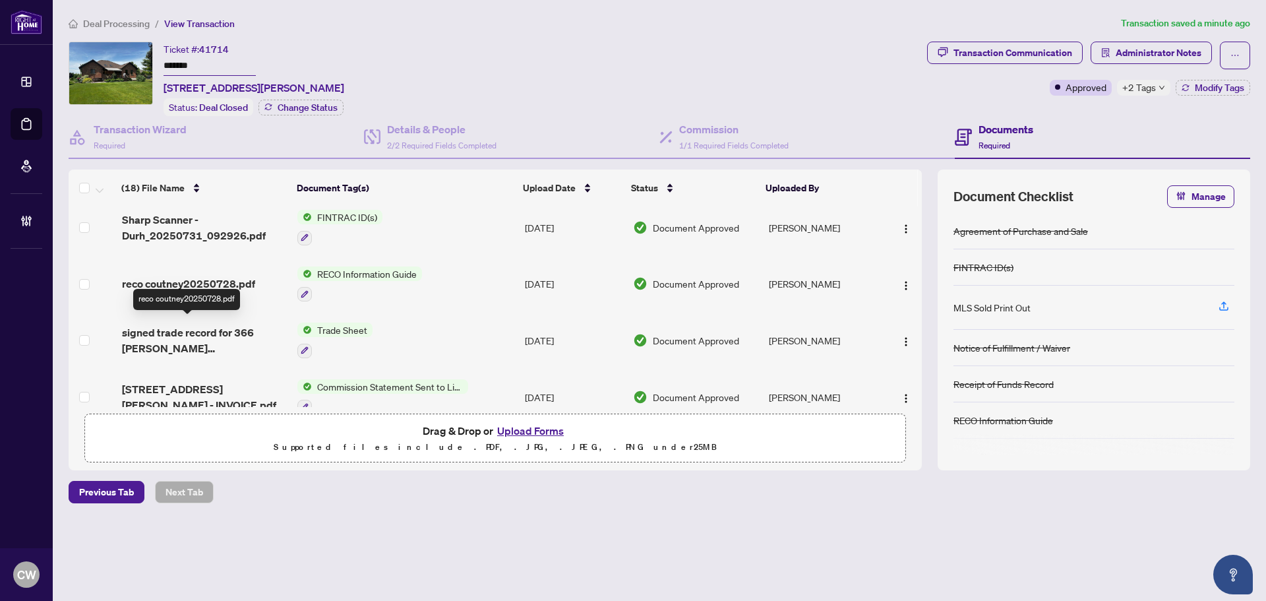
scroll to position [198, 0]
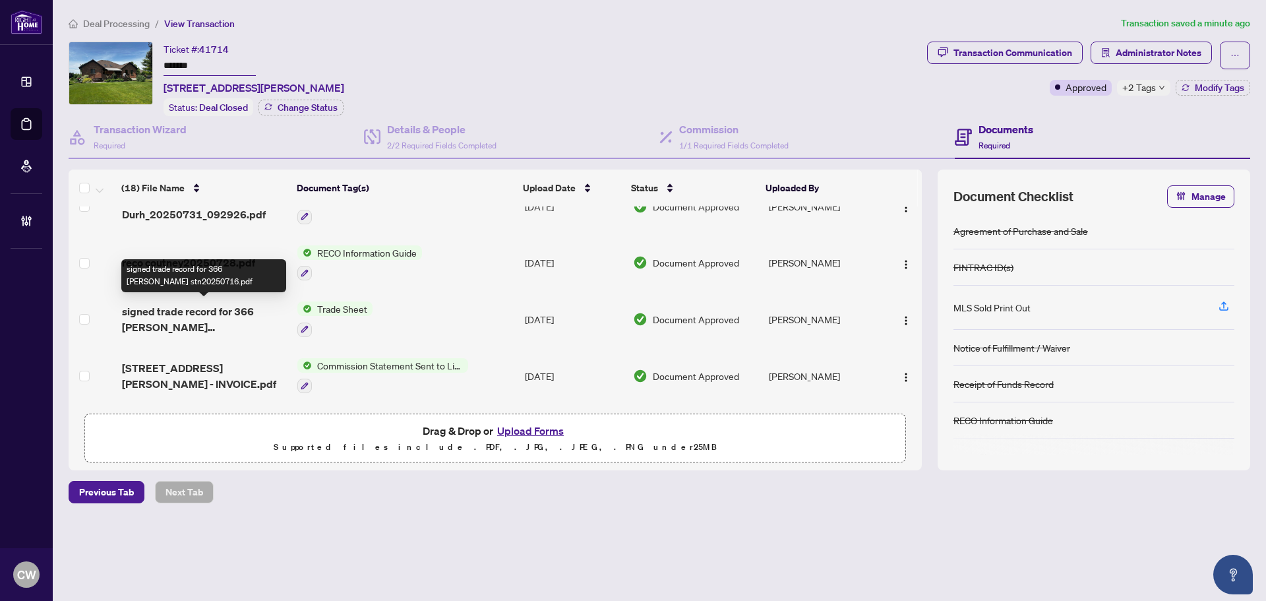
click at [168, 317] on span "signed trade record for 366 william stn20250716.pdf" at bounding box center [204, 319] width 165 height 32
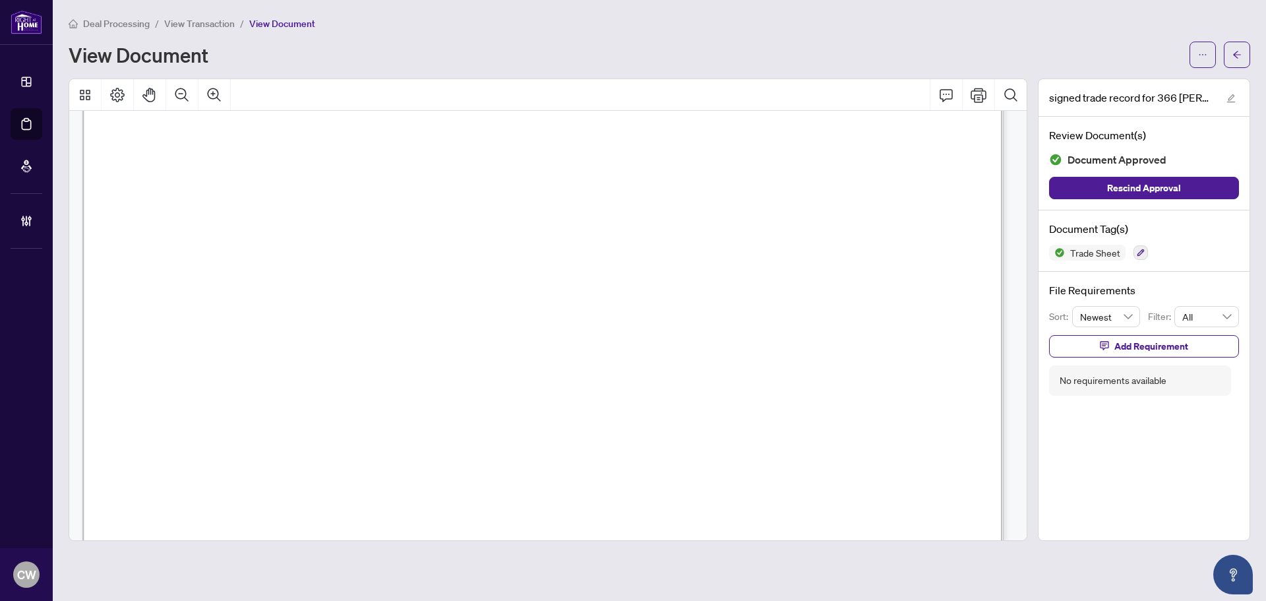
scroll to position [462, 0]
click at [1245, 61] on button "button" at bounding box center [1237, 55] width 26 height 26
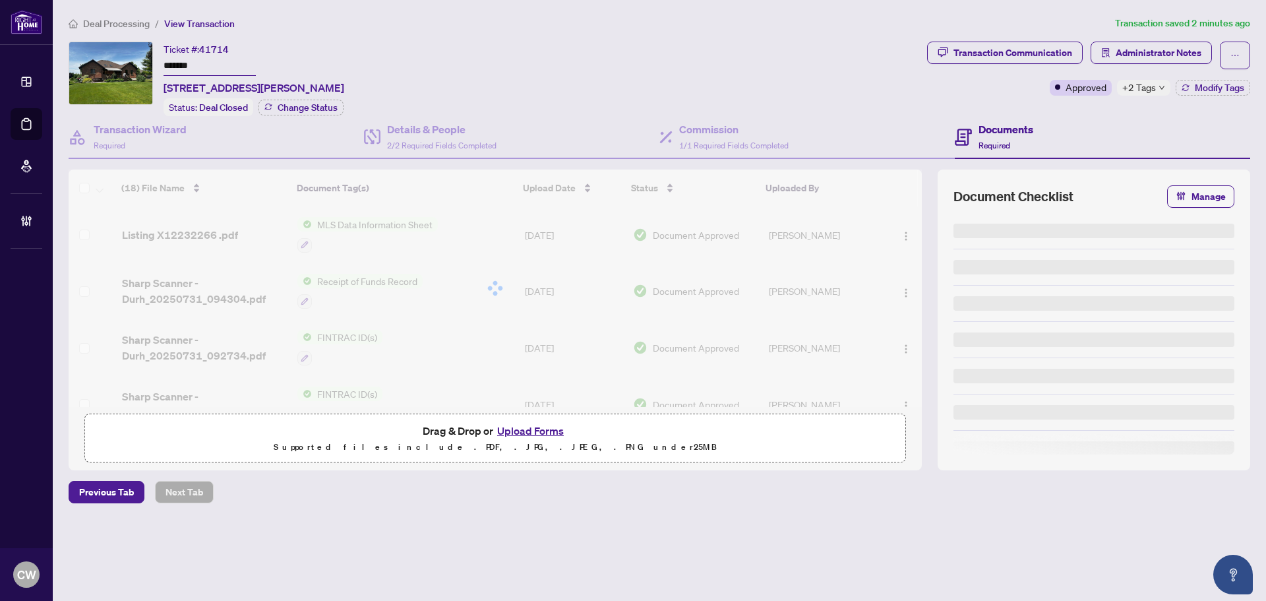
click at [535, 432] on button "Upload Forms" at bounding box center [530, 430] width 75 height 17
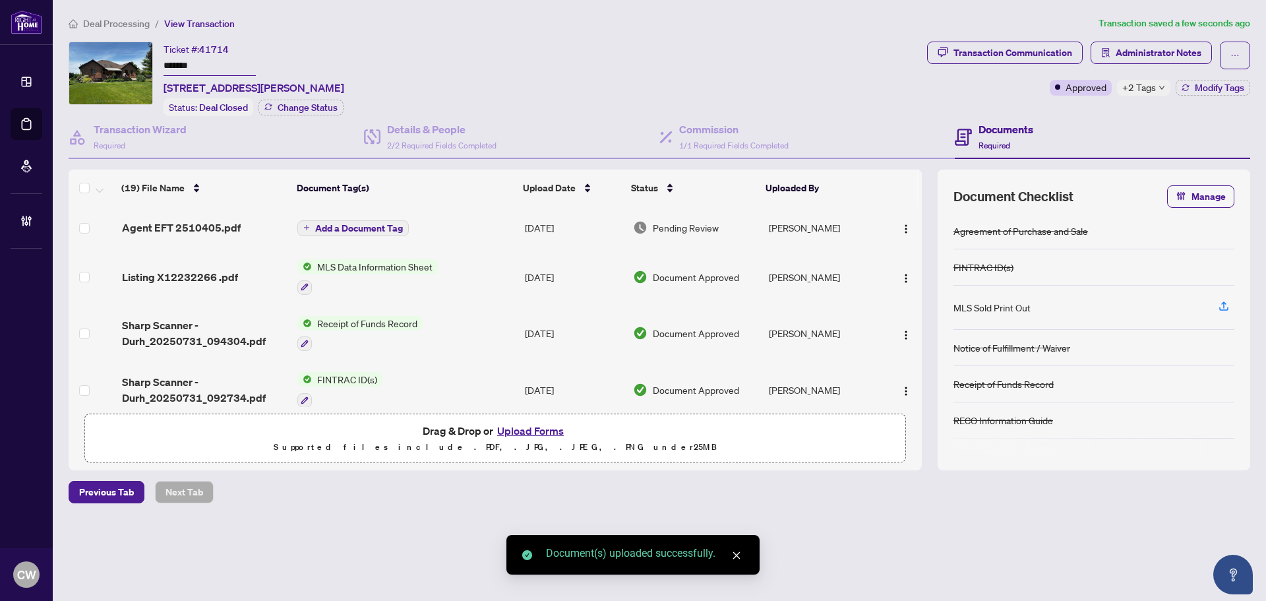
click at [384, 226] on span "Add a Document Tag" at bounding box center [359, 228] width 88 height 9
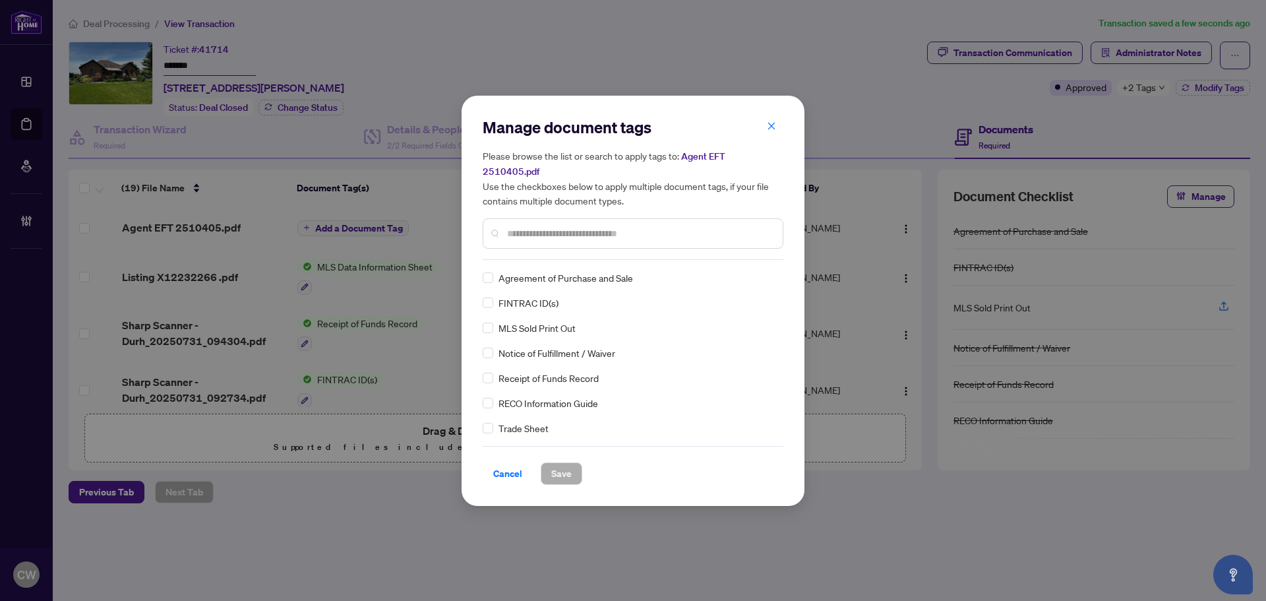
click at [557, 218] on div at bounding box center [633, 233] width 301 height 30
click at [565, 228] on input "text" at bounding box center [639, 233] width 265 height 15
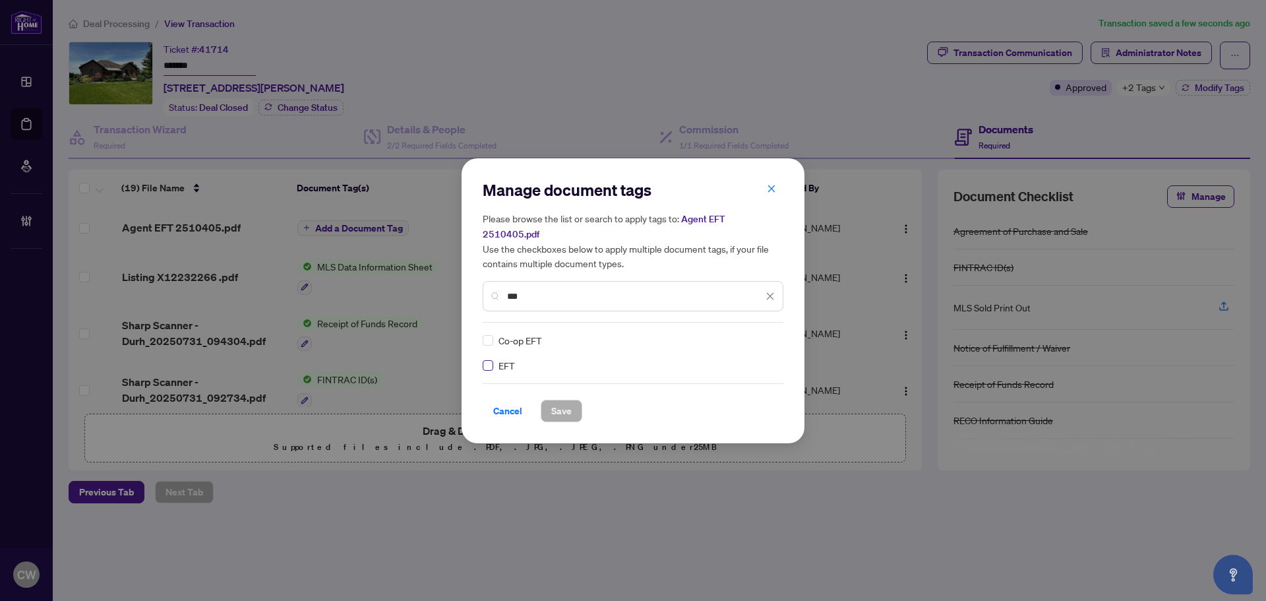
type input "***"
click at [764, 336] on div at bounding box center [762, 340] width 25 height 13
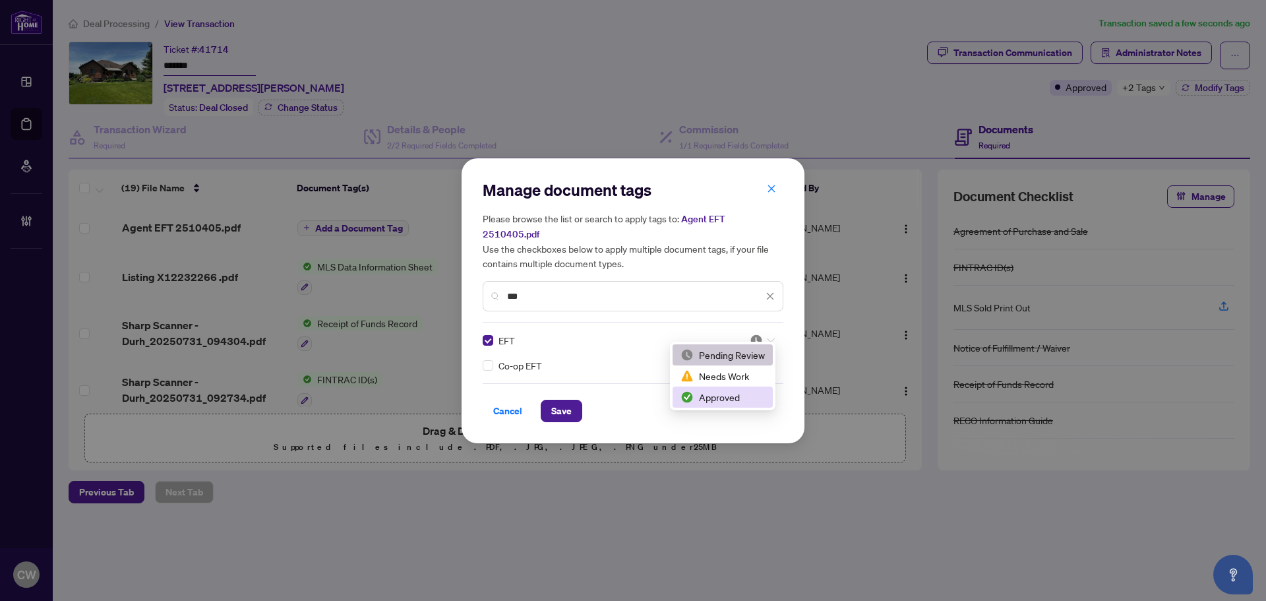
click at [741, 396] on div "Approved" at bounding box center [723, 397] width 84 height 15
click at [557, 400] on span "Save" at bounding box center [561, 410] width 20 height 21
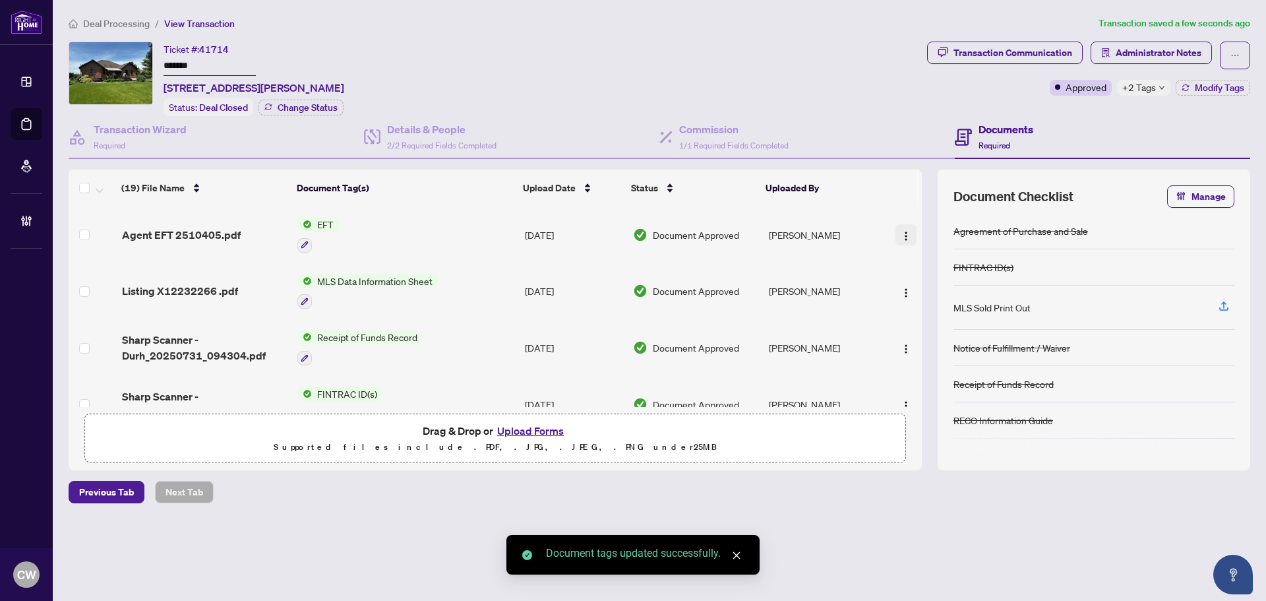
click at [901, 231] on img "button" at bounding box center [906, 236] width 11 height 11
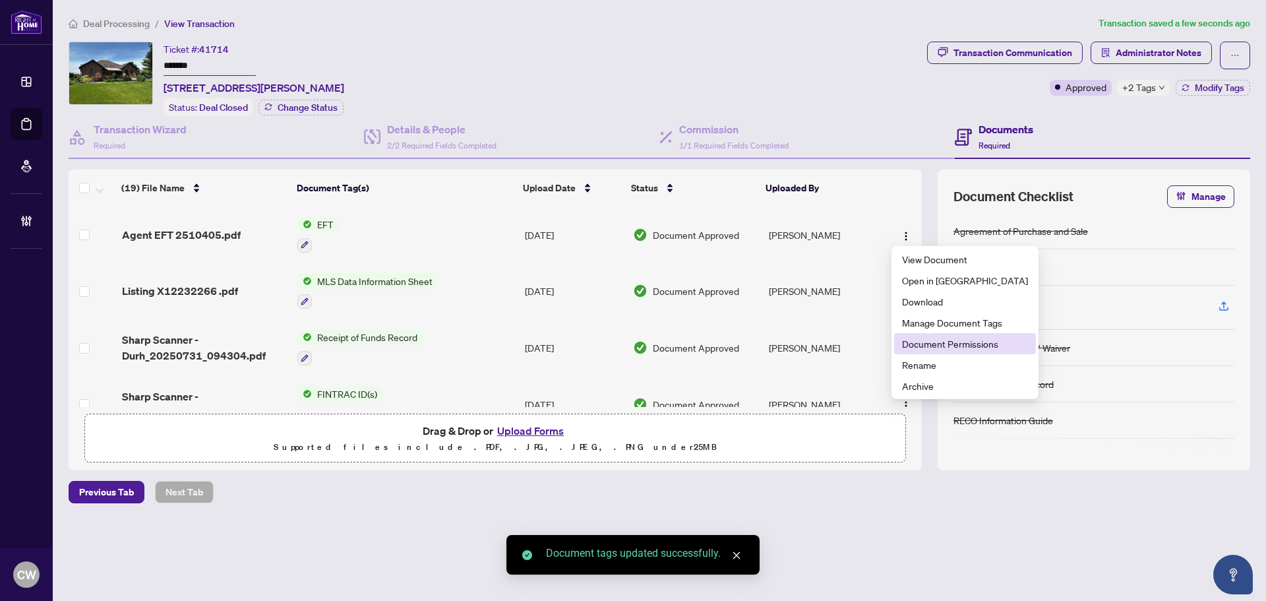
click at [910, 348] on span "Document Permissions" at bounding box center [965, 343] width 126 height 15
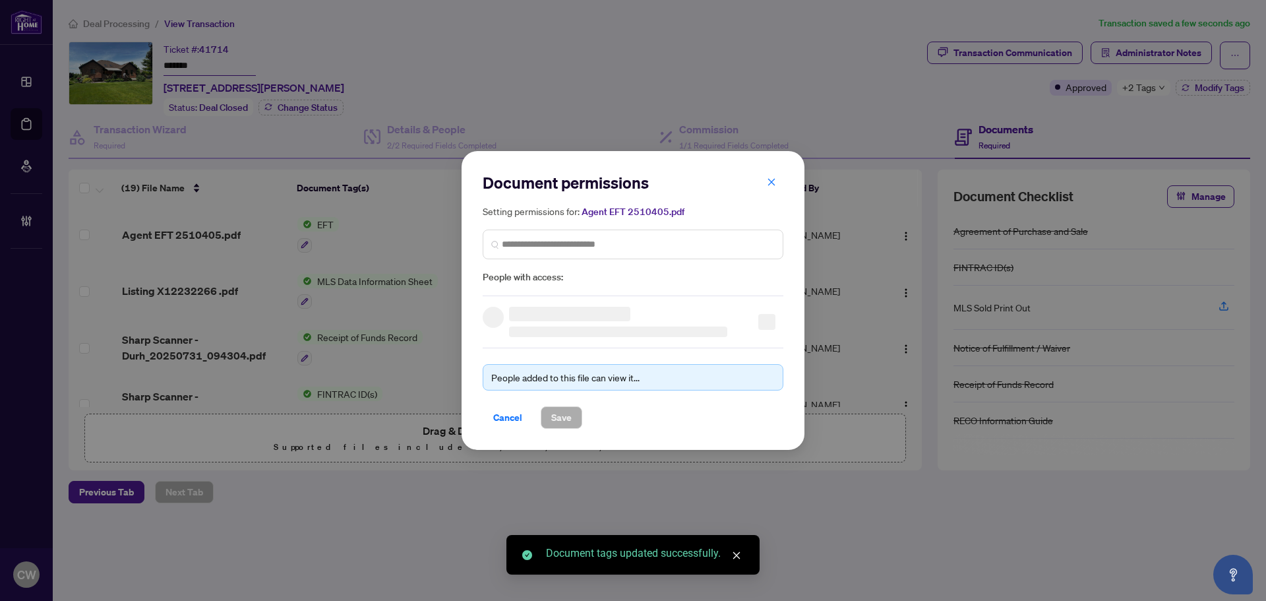
click at [507, 227] on div "Setting permissions for: Agent EFT 2510405.pdf People with access:" at bounding box center [633, 244] width 301 height 81
click at [522, 240] on input "search" at bounding box center [638, 244] width 273 height 14
paste input "**********"
type input "**********"
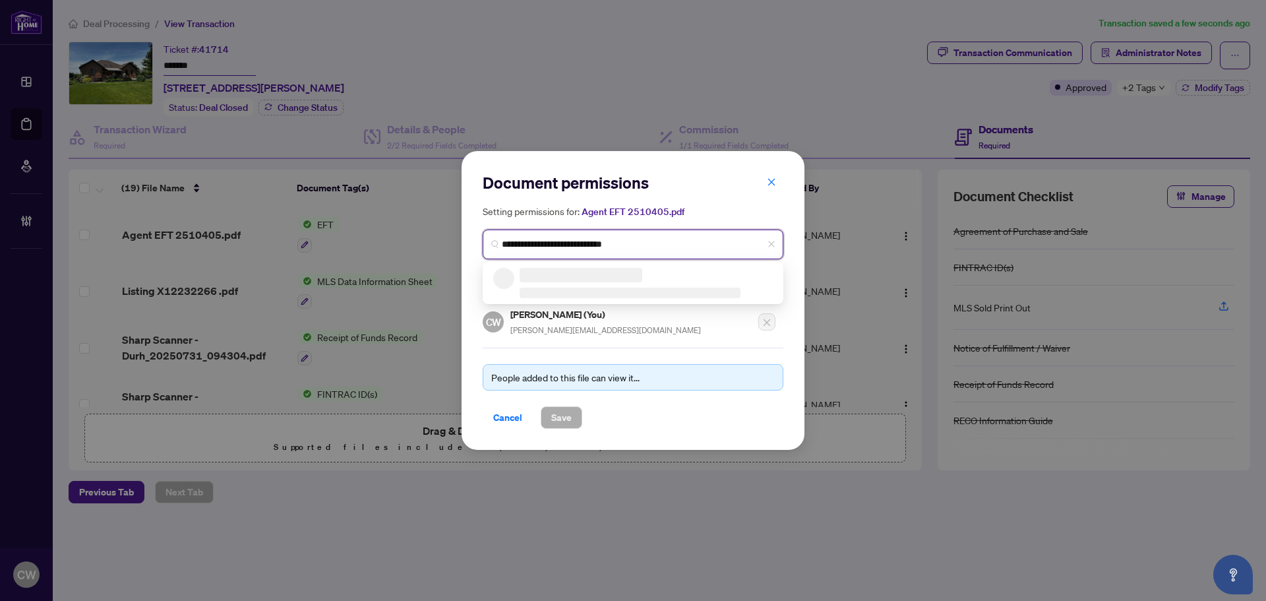
click at [559, 278] on h3 at bounding box center [581, 275] width 123 height 15
click at [559, 278] on h5 "Linda Friel" at bounding box center [585, 275] width 129 height 15
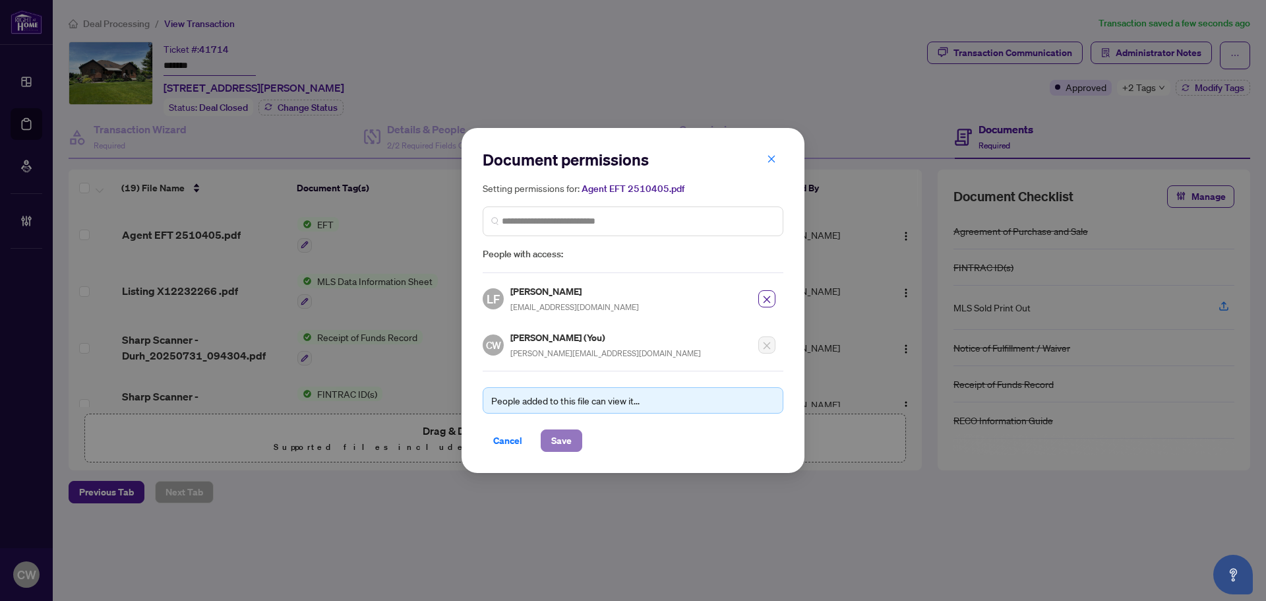
click at [563, 438] on span "Save" at bounding box center [561, 440] width 20 height 21
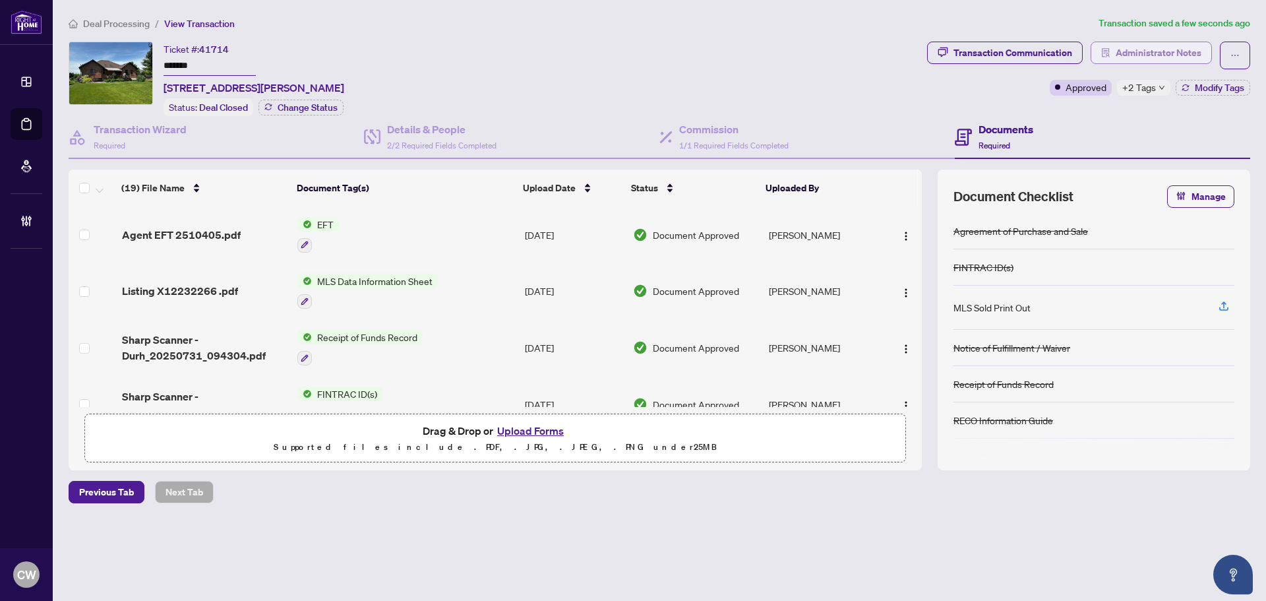
click at [1186, 46] on span "Administrator Notes" at bounding box center [1159, 52] width 86 height 21
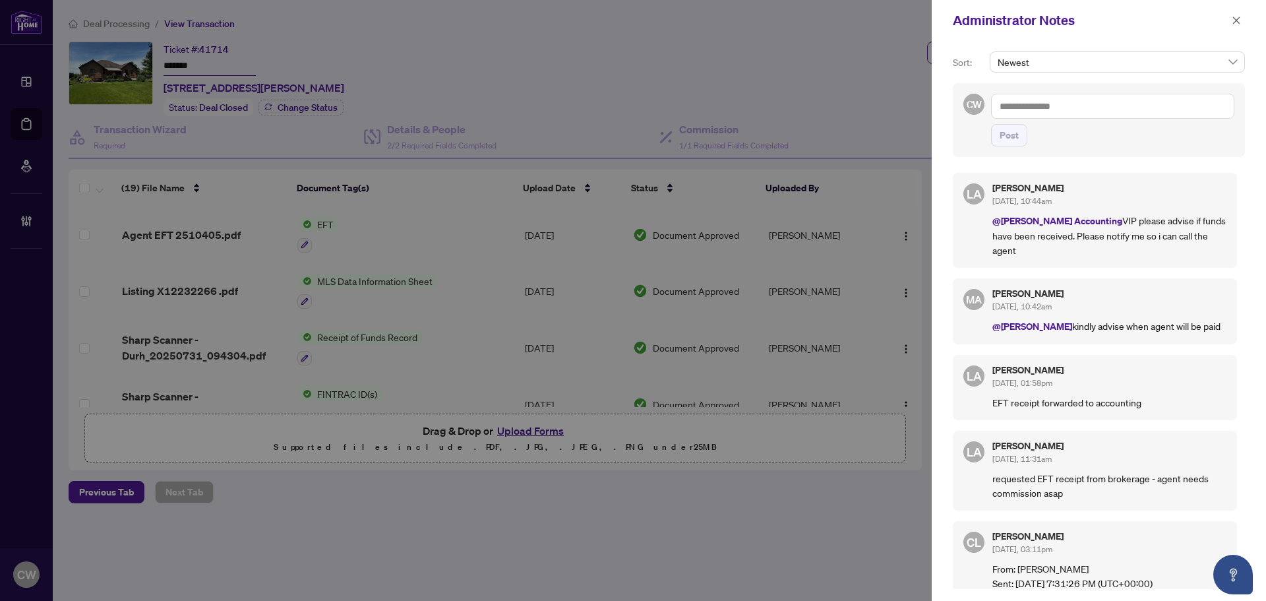
click at [1056, 104] on textarea at bounding box center [1112, 106] width 243 height 25
paste textarea "**********"
click at [1168, 115] on b "Luna" at bounding box center [1143, 115] width 71 height 12
click at [1074, 124] on b "Maryam" at bounding box center [1058, 129] width 33 height 12
type textarea "**********"
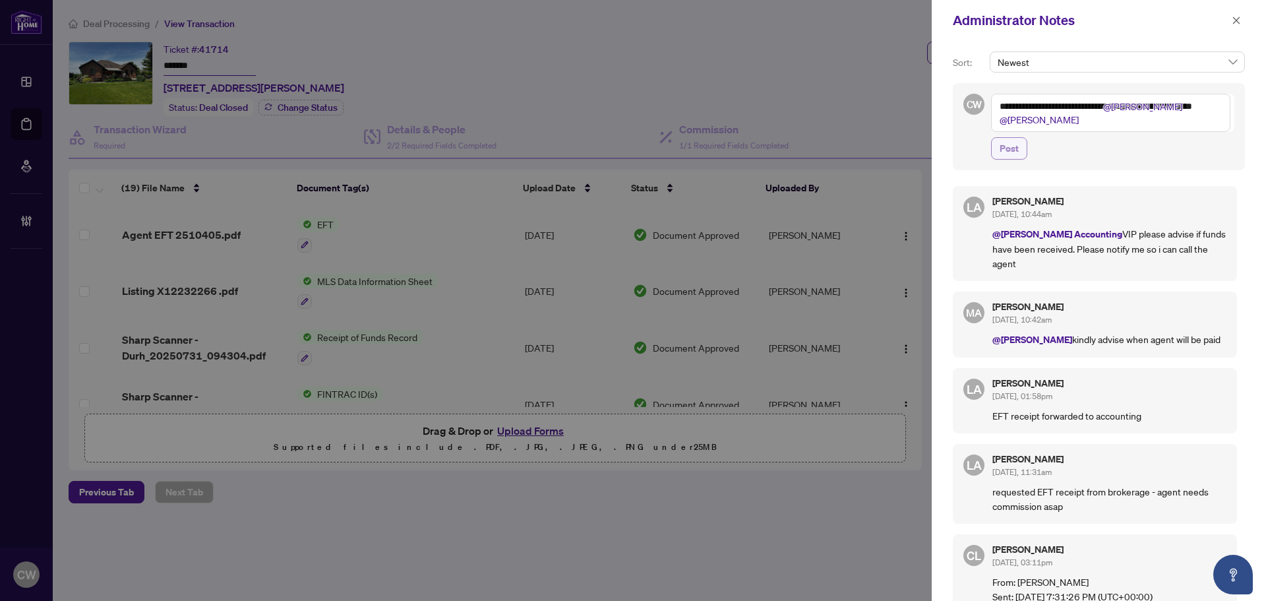
click at [1012, 141] on span "Post" at bounding box center [1009, 148] width 19 height 21
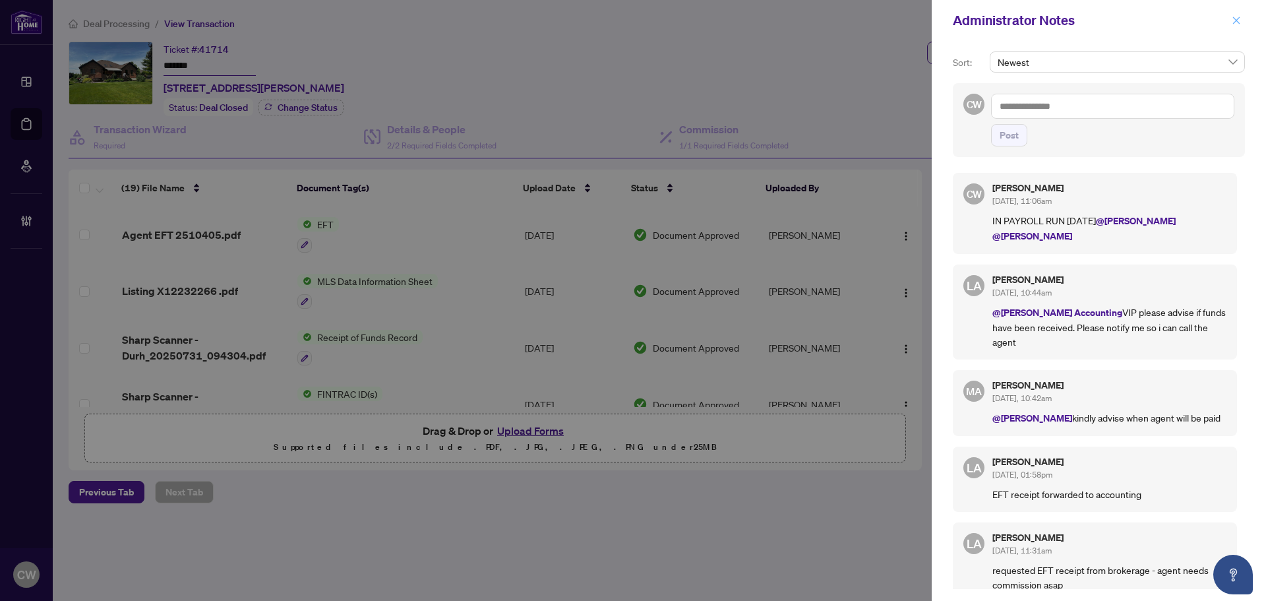
click at [1237, 22] on icon "close" at bounding box center [1236, 19] width 7 height 7
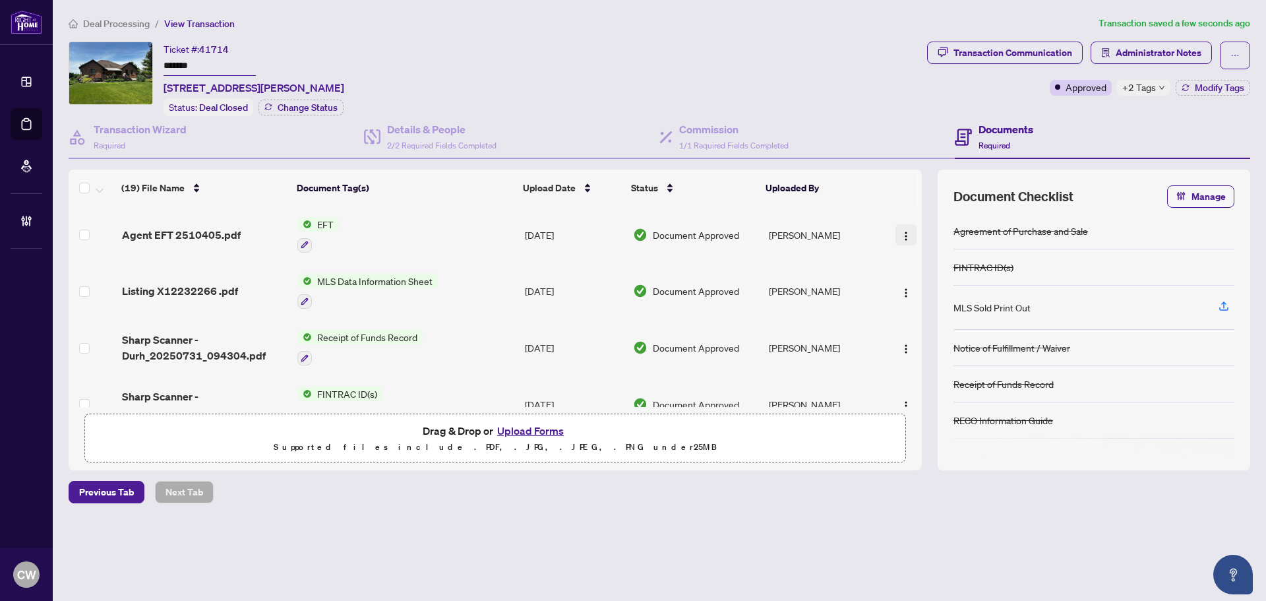
click at [901, 231] on img "button" at bounding box center [906, 236] width 11 height 11
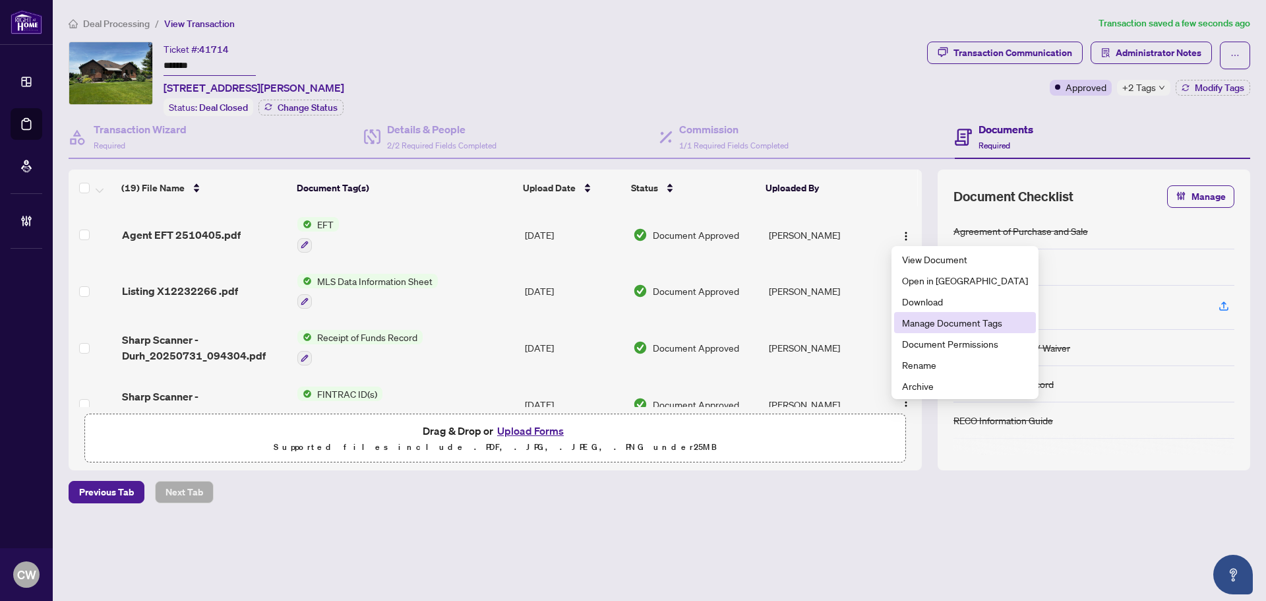
click at [915, 326] on span "Manage Document Tags" at bounding box center [965, 322] width 126 height 15
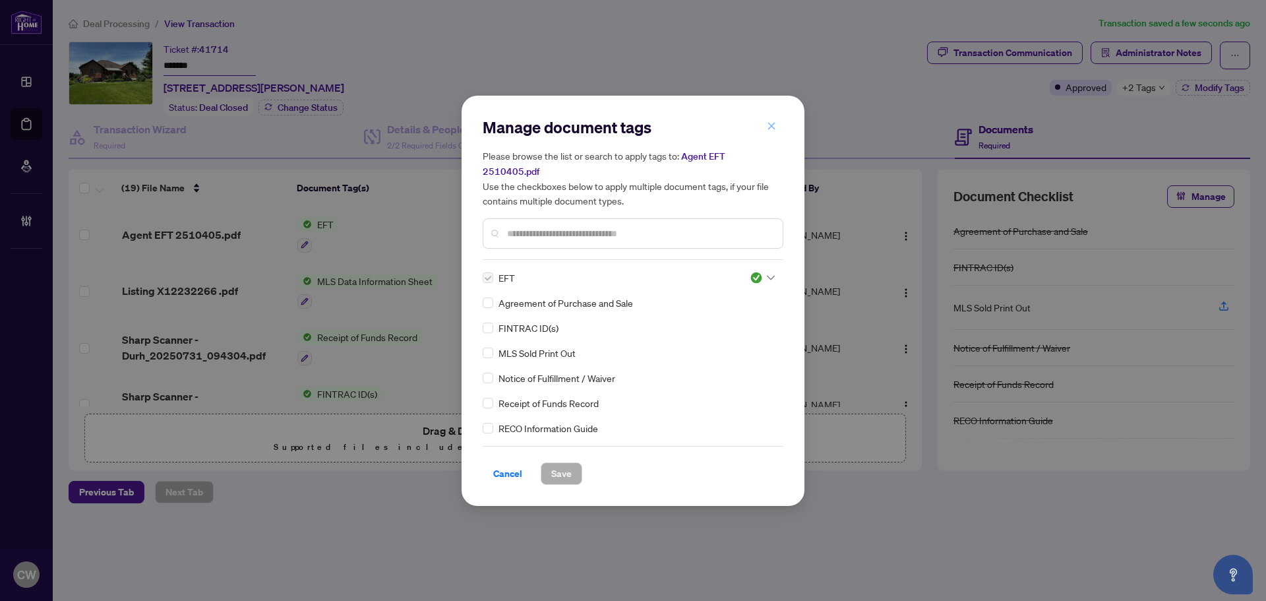
click at [774, 130] on icon "close" at bounding box center [771, 126] width 7 height 7
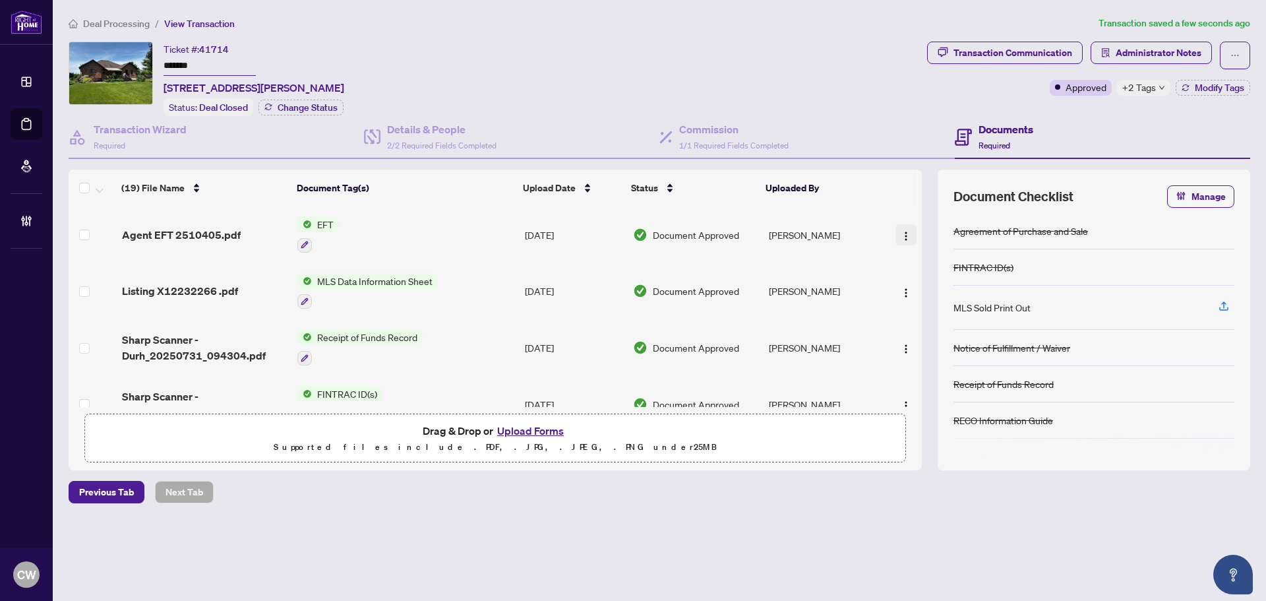
click at [901, 233] on img "button" at bounding box center [906, 236] width 11 height 11
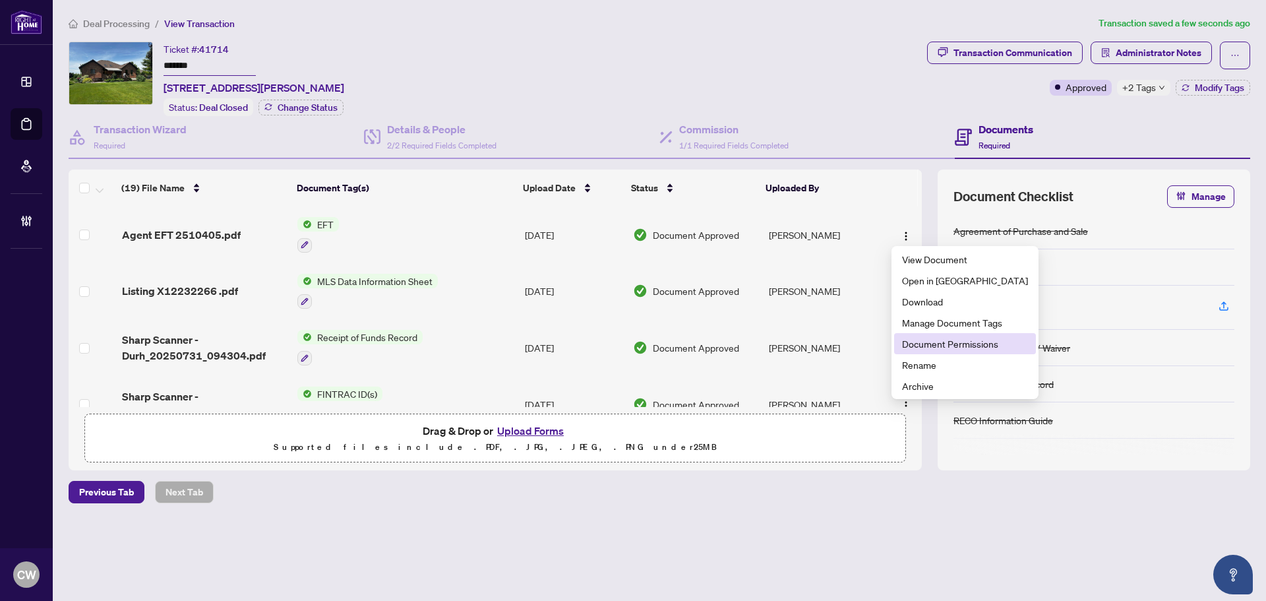
click at [936, 341] on span "Document Permissions" at bounding box center [965, 343] width 126 height 15
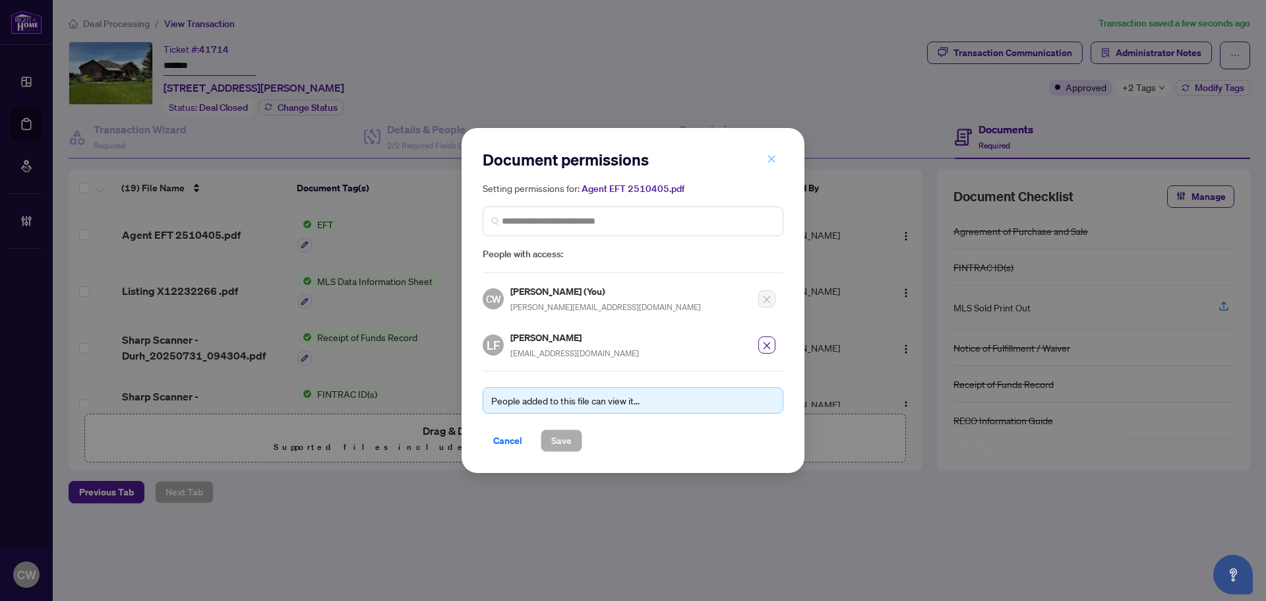
click at [774, 160] on icon "close" at bounding box center [771, 158] width 9 height 9
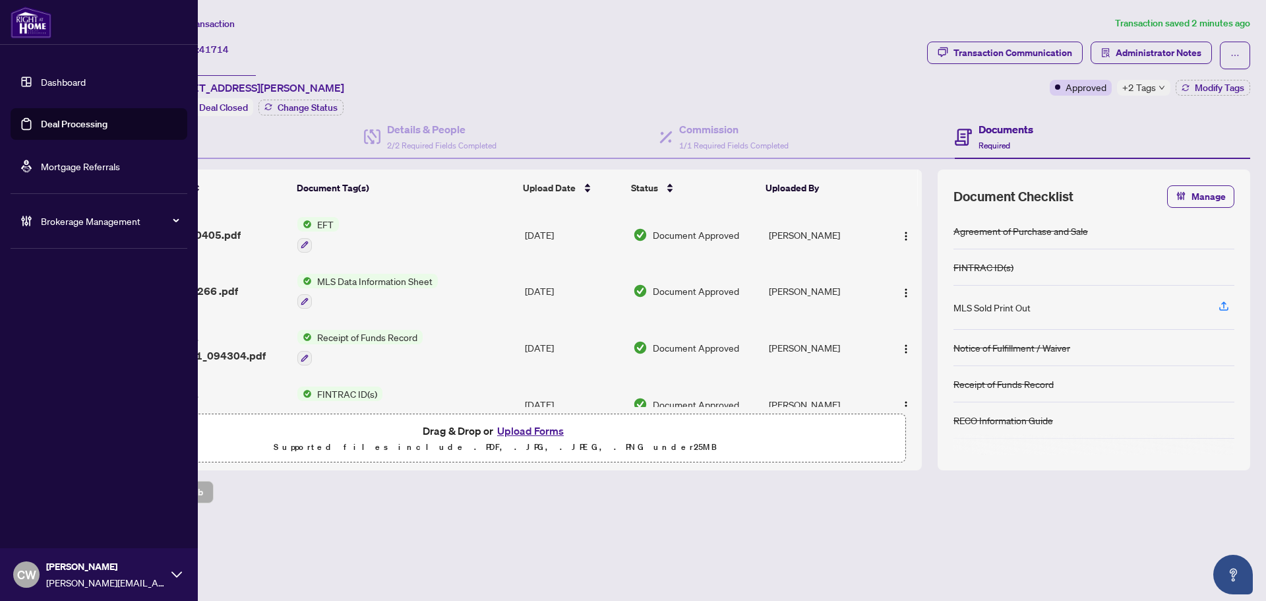
click at [41, 128] on link "Deal Processing" at bounding box center [74, 124] width 67 height 12
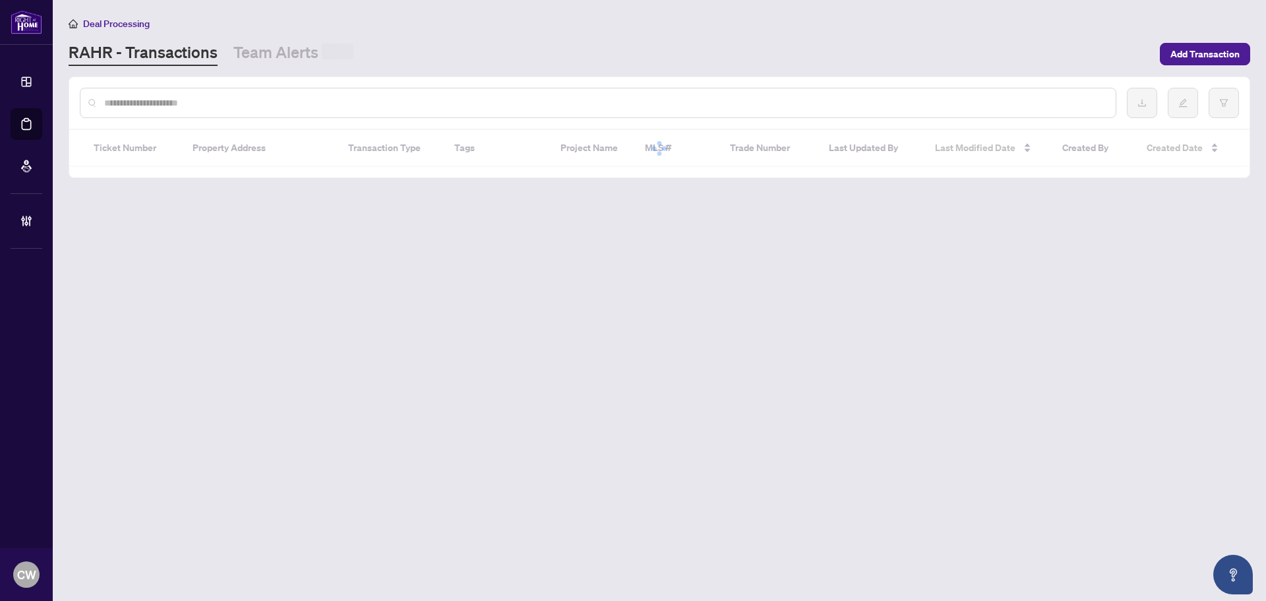
click at [253, 92] on div at bounding box center [598, 103] width 1037 height 30
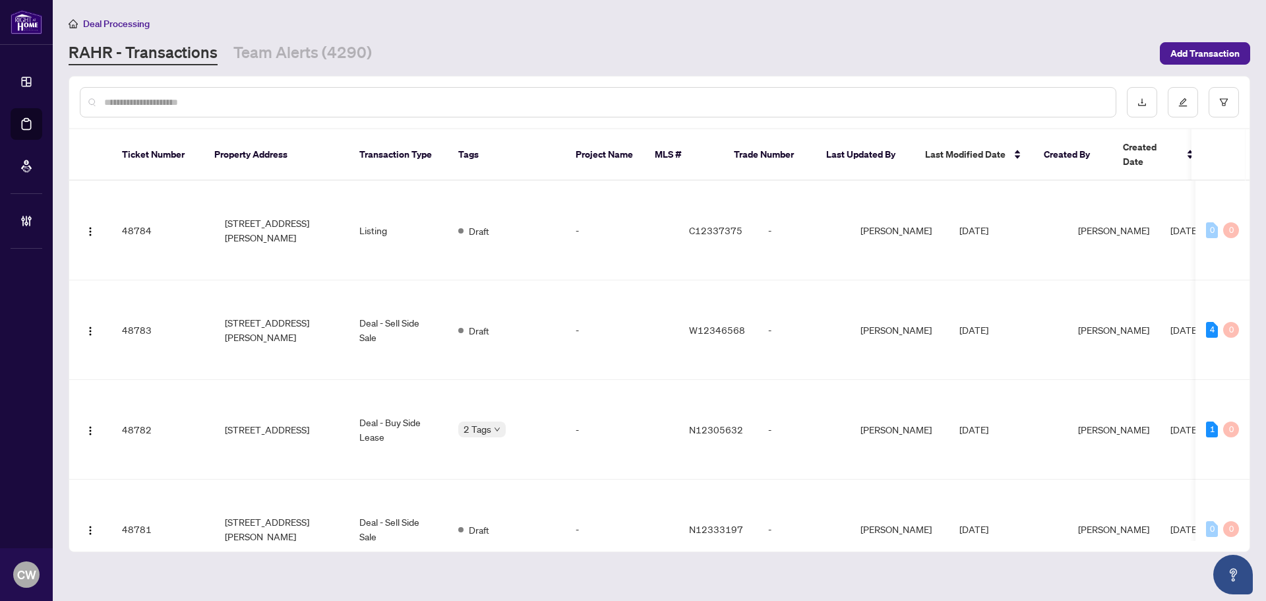
click at [253, 104] on input "text" at bounding box center [604, 102] width 1001 height 15
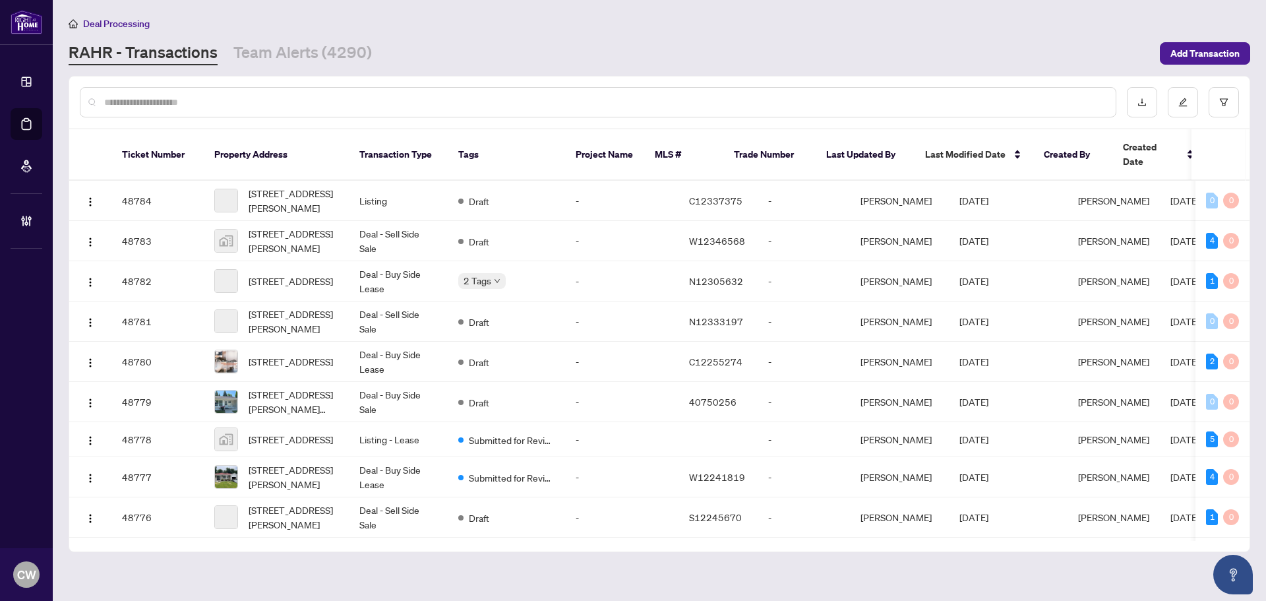
paste input "*******"
type input "*******"
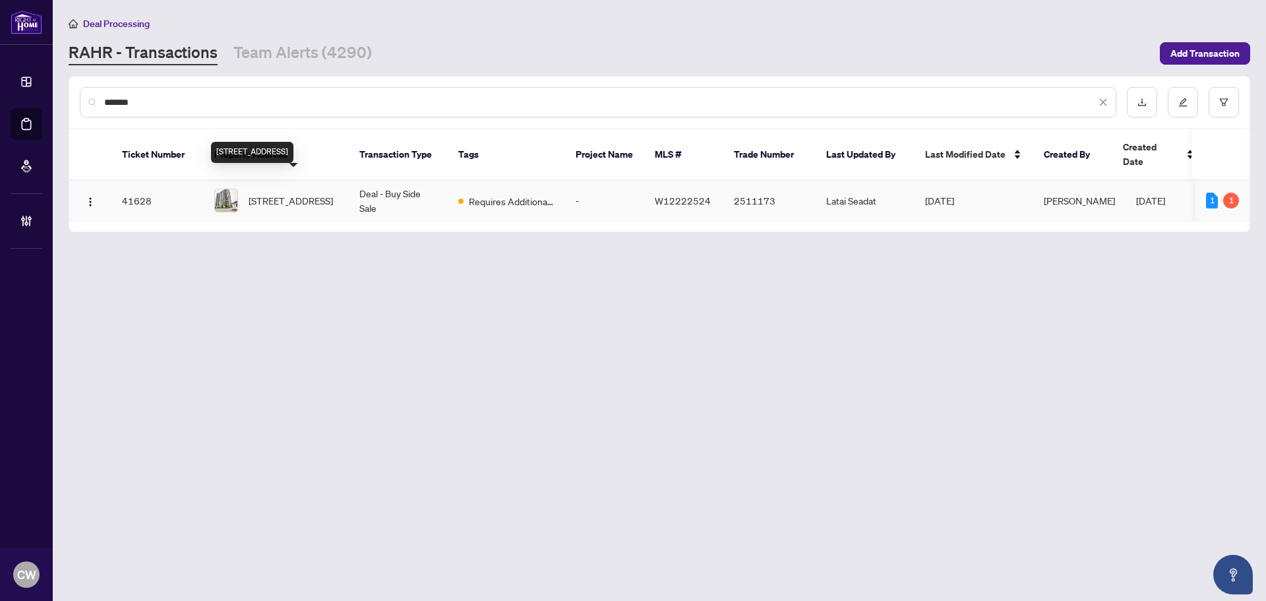
click at [288, 193] on span "604-2180 Marine Dr, Oakville, Ontario L6L 5V2, Canada" at bounding box center [291, 200] width 84 height 15
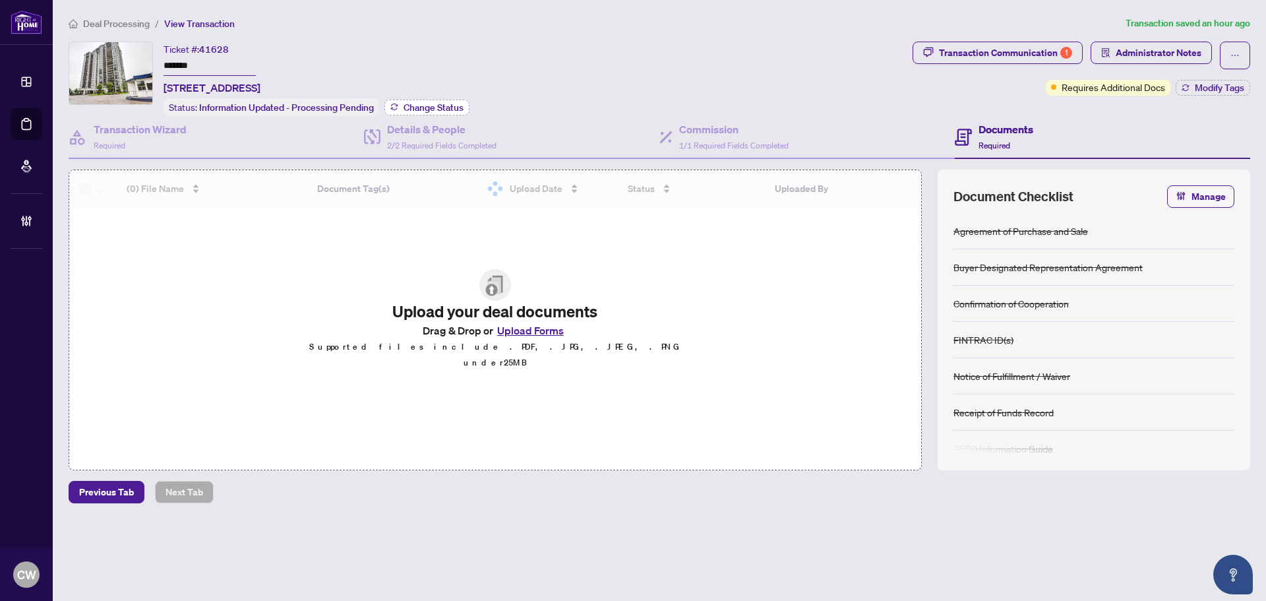
click at [435, 108] on span "Change Status" at bounding box center [434, 107] width 60 height 9
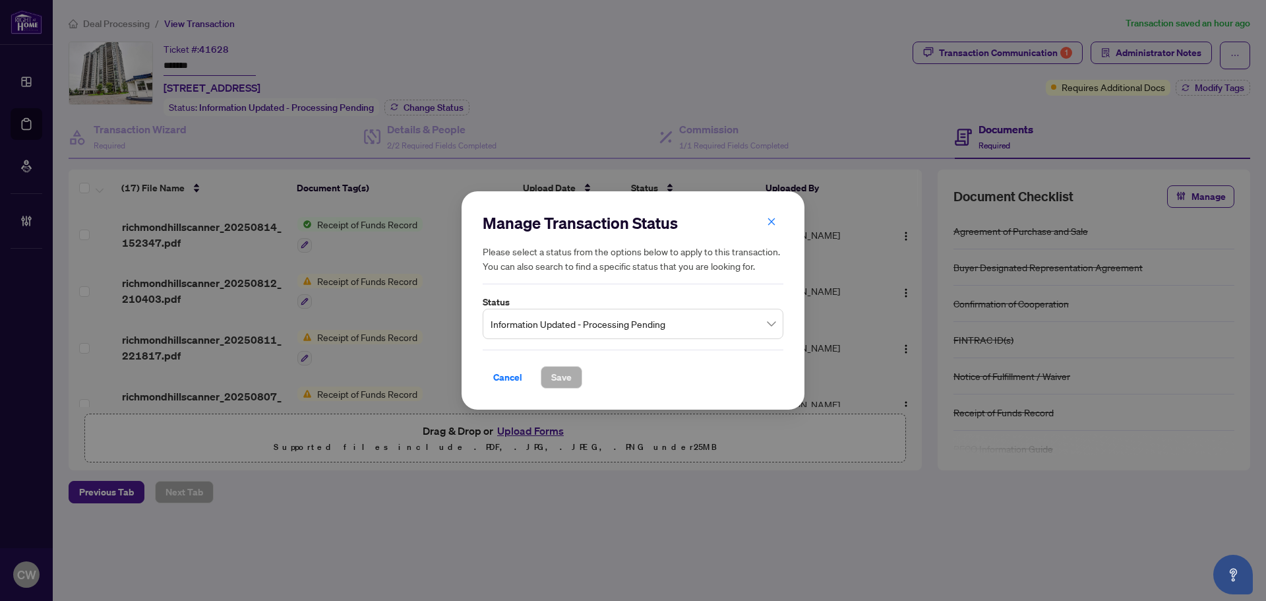
click at [601, 315] on span "Information Updated - Processing Pending" at bounding box center [633, 323] width 285 height 25
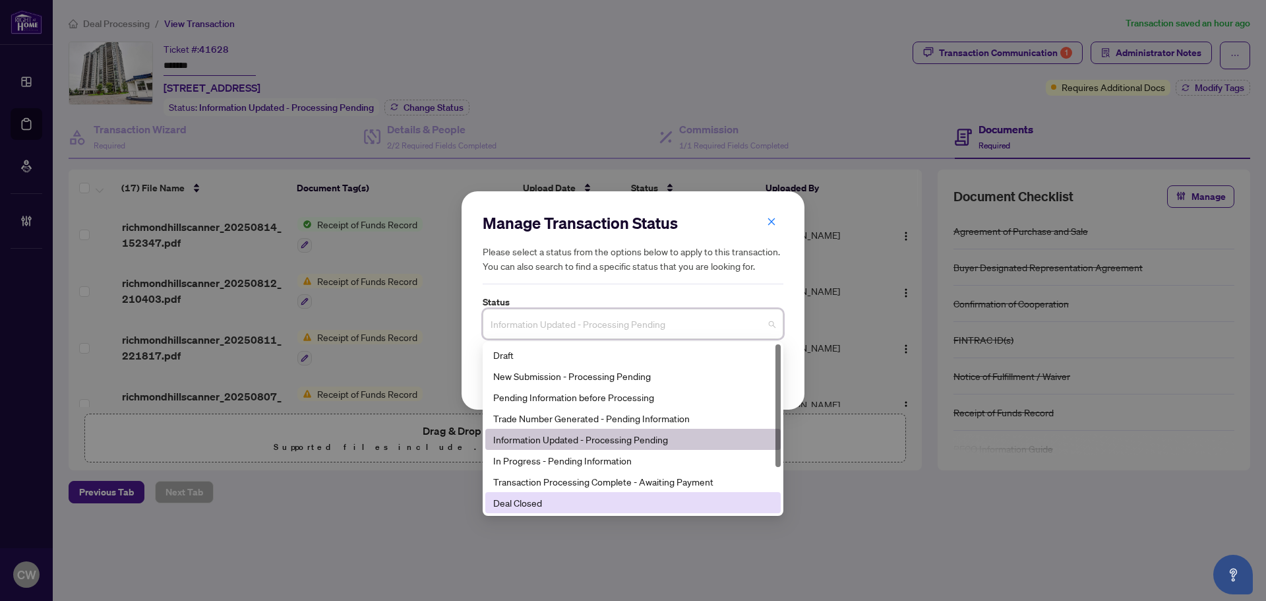
click at [576, 501] on div "Deal Closed" at bounding box center [633, 502] width 280 height 15
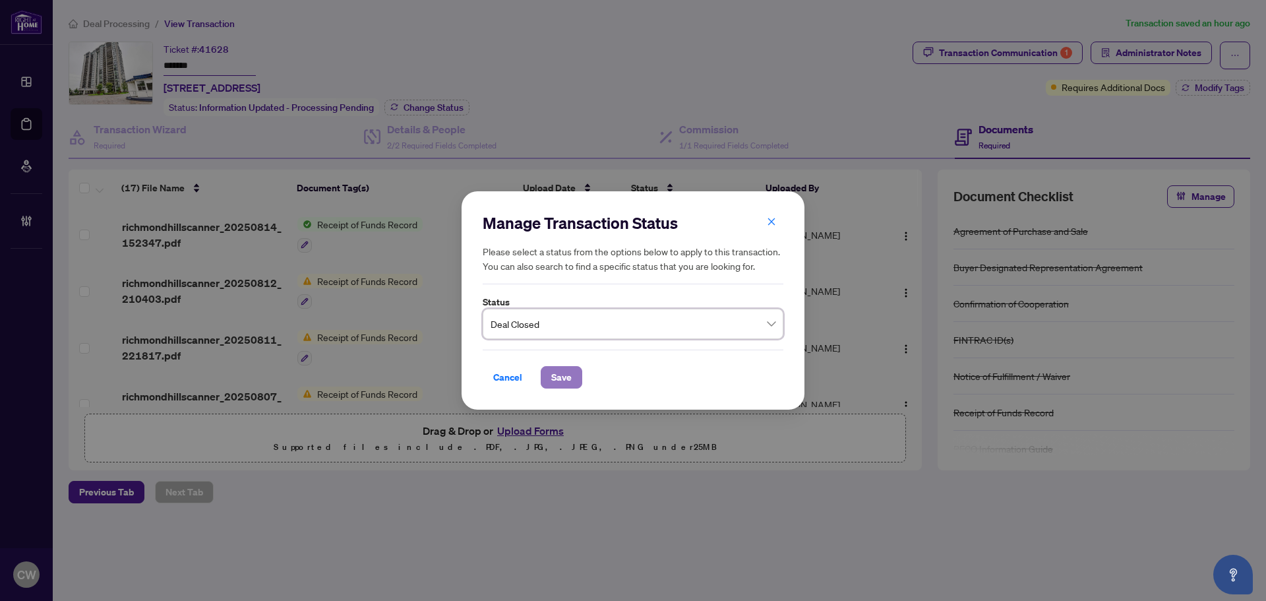
click at [566, 383] on span "Save" at bounding box center [561, 377] width 20 height 21
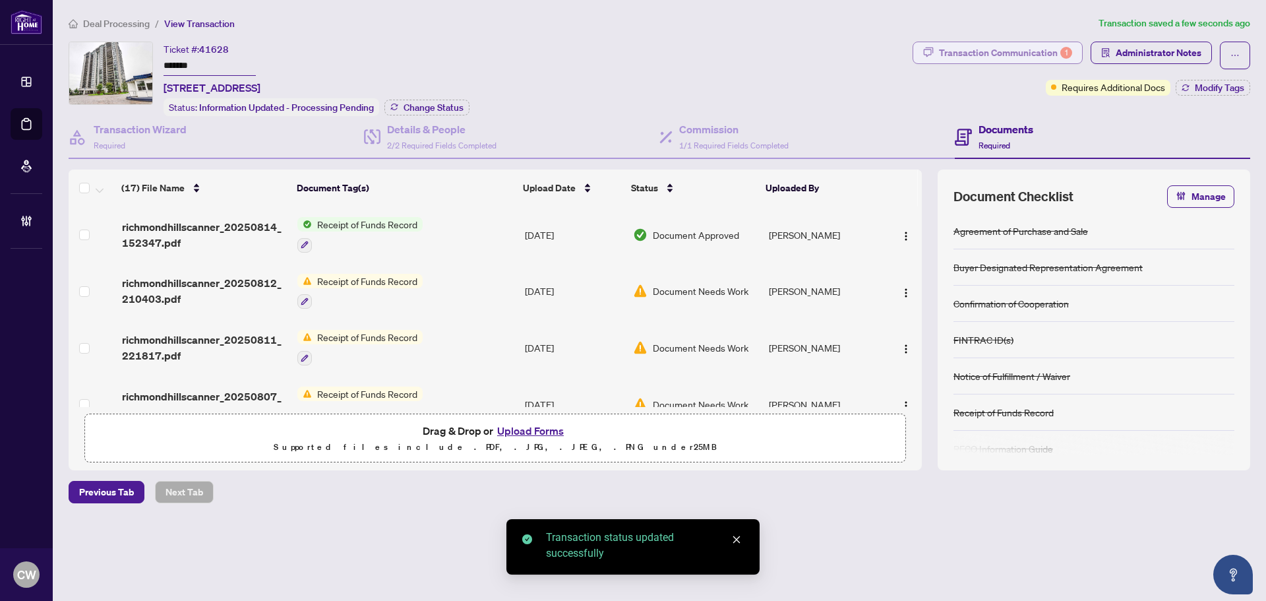
click at [1020, 57] on div "Transaction Communication 1" at bounding box center [1005, 52] width 133 height 21
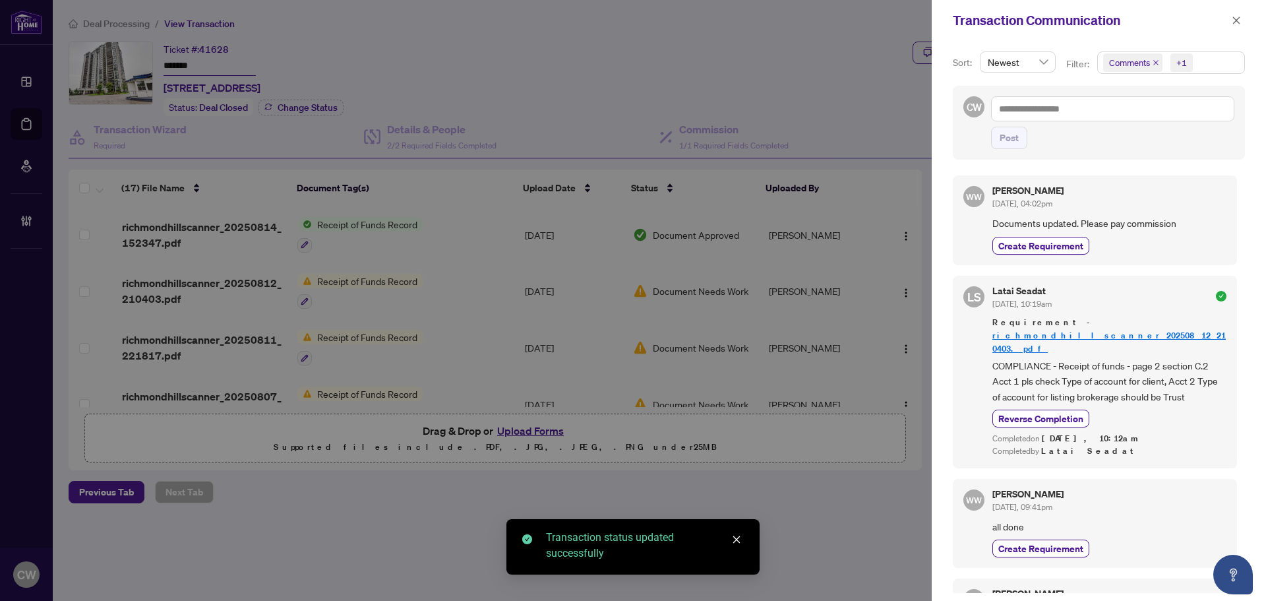
click at [1153, 59] on icon "close" at bounding box center [1156, 62] width 7 height 7
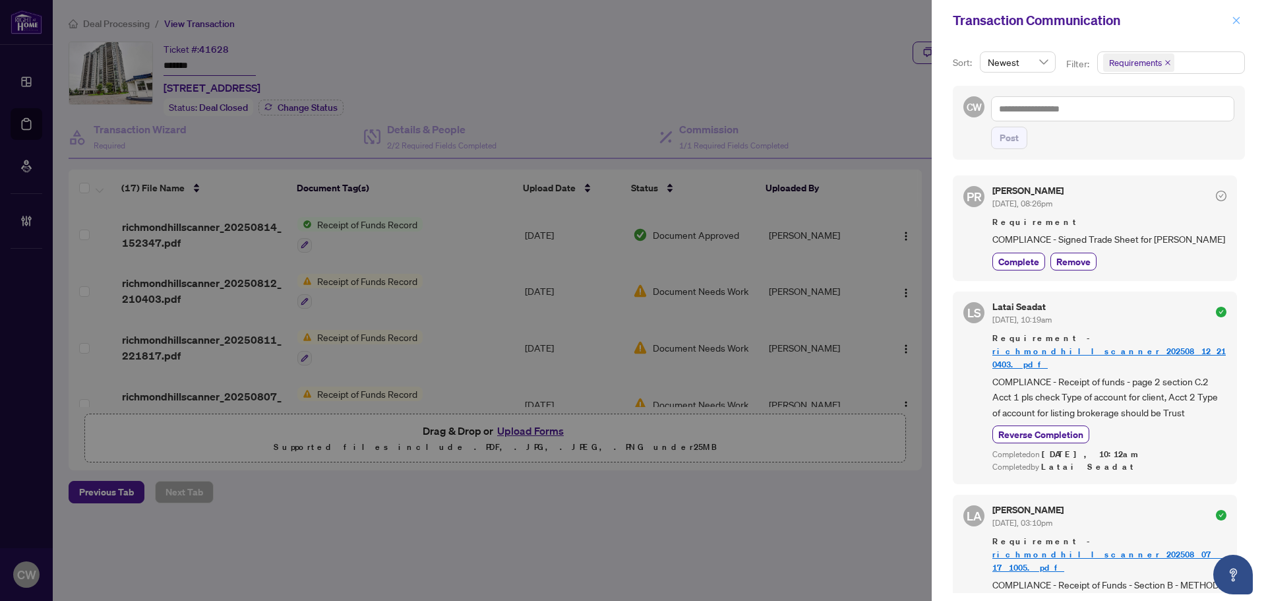
click at [1237, 22] on icon "close" at bounding box center [1236, 19] width 7 height 7
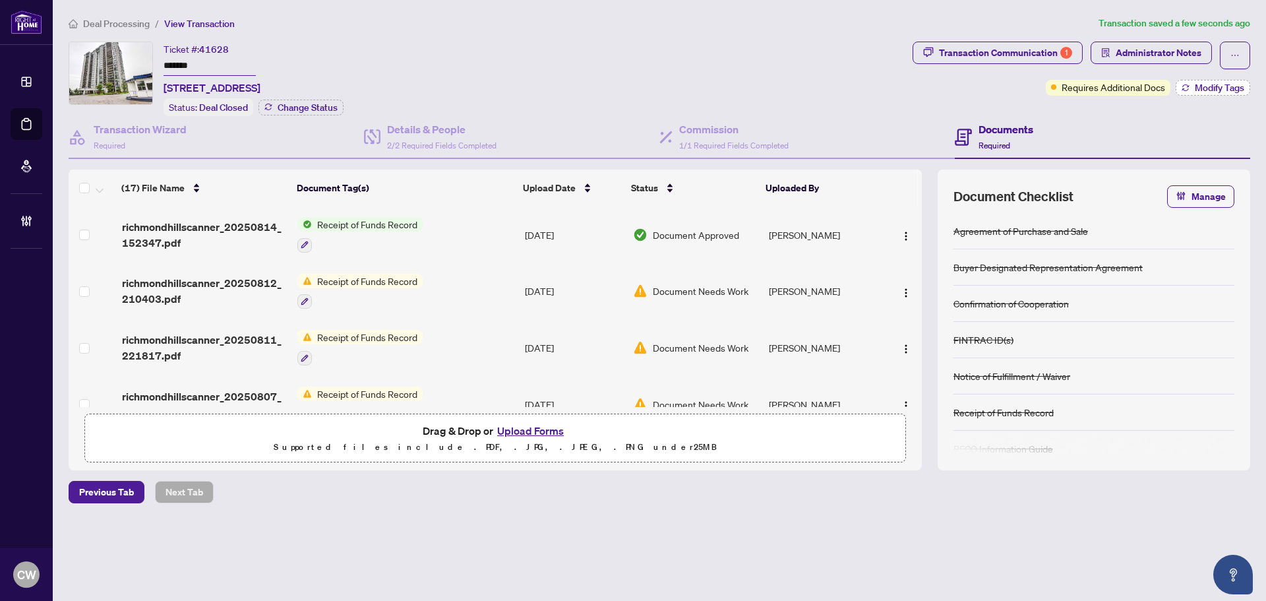
click at [1206, 84] on span "Modify Tags" at bounding box center [1219, 87] width 49 height 9
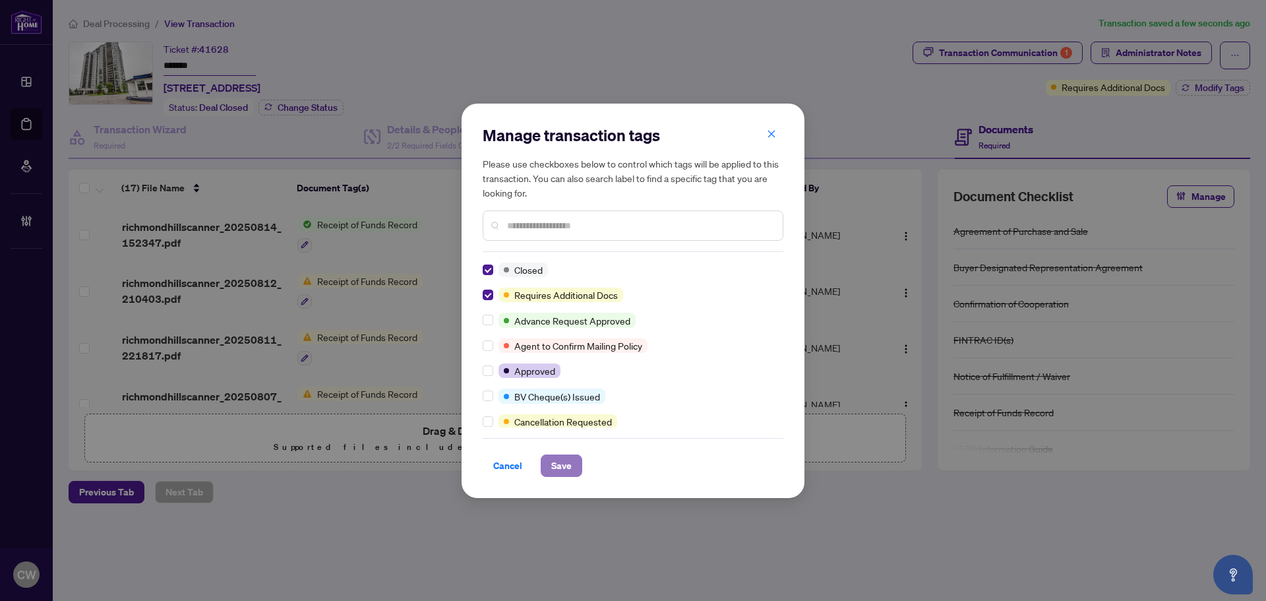
click at [566, 458] on span "Save" at bounding box center [561, 465] width 20 height 21
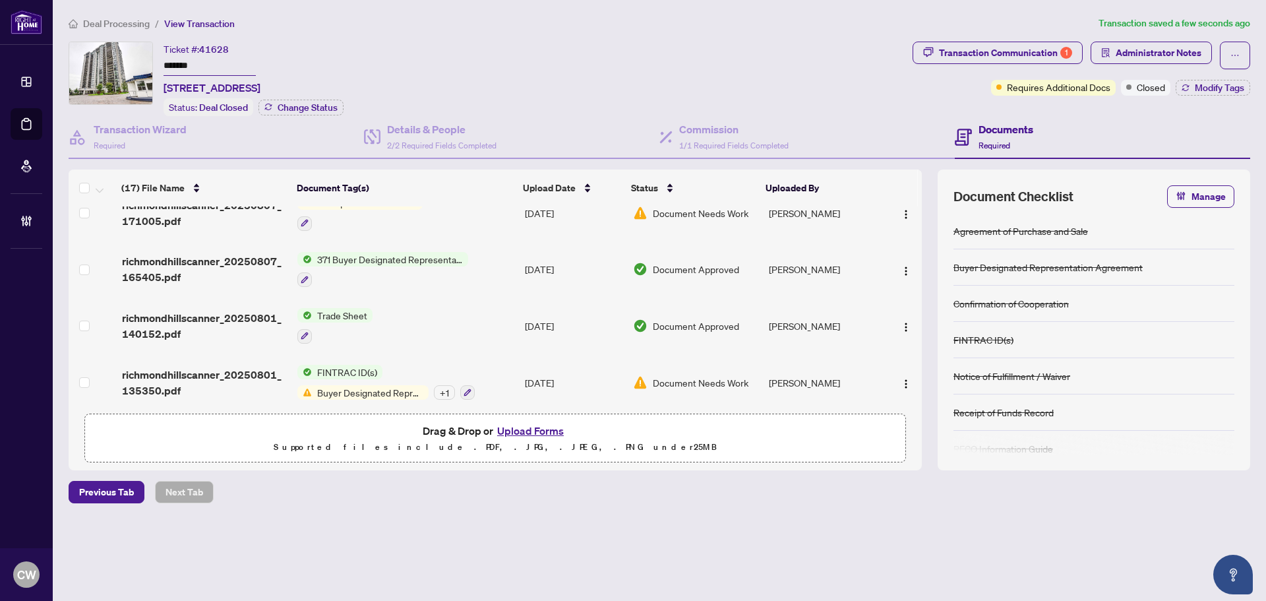
scroll to position [198, 0]
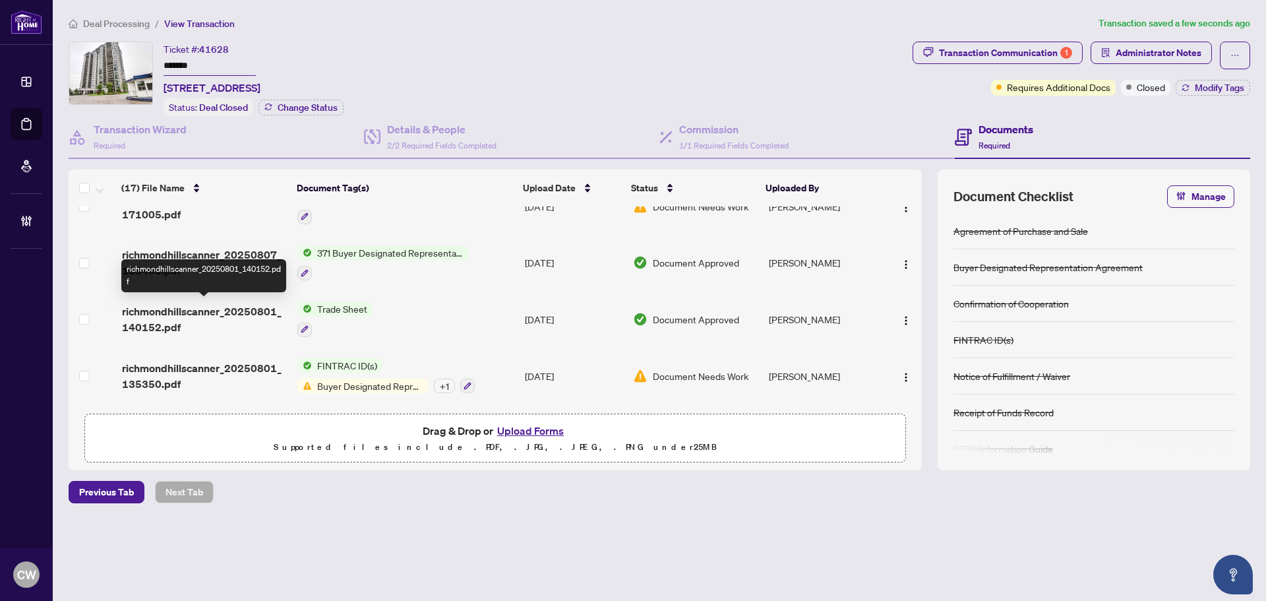
click at [245, 309] on span "richmondhillscanner_20250801_140152.pdf" at bounding box center [204, 319] width 165 height 32
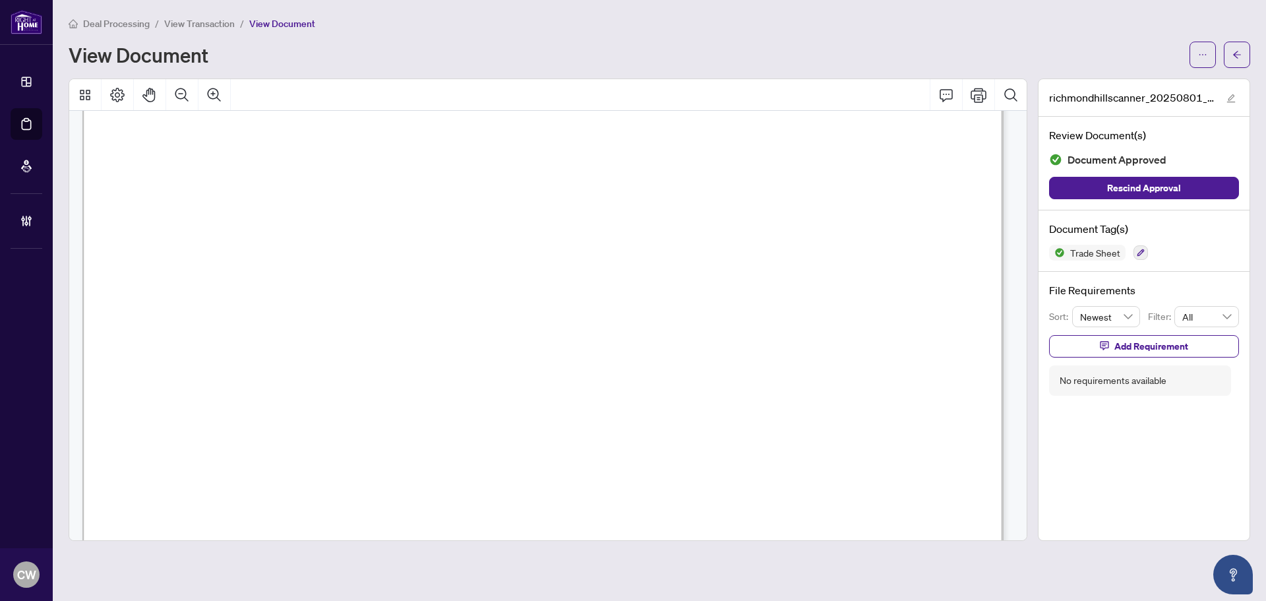
scroll to position [330, 0]
click at [1238, 57] on icon "arrow-left" at bounding box center [1237, 54] width 9 height 9
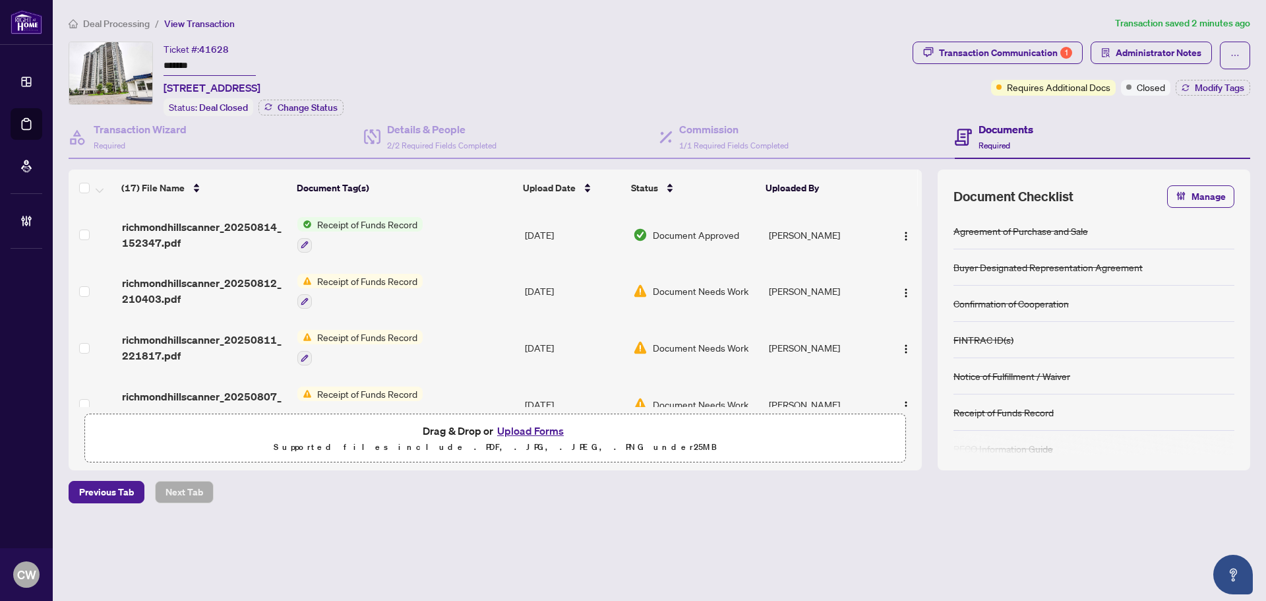
click at [543, 428] on button "Upload Forms" at bounding box center [530, 430] width 75 height 17
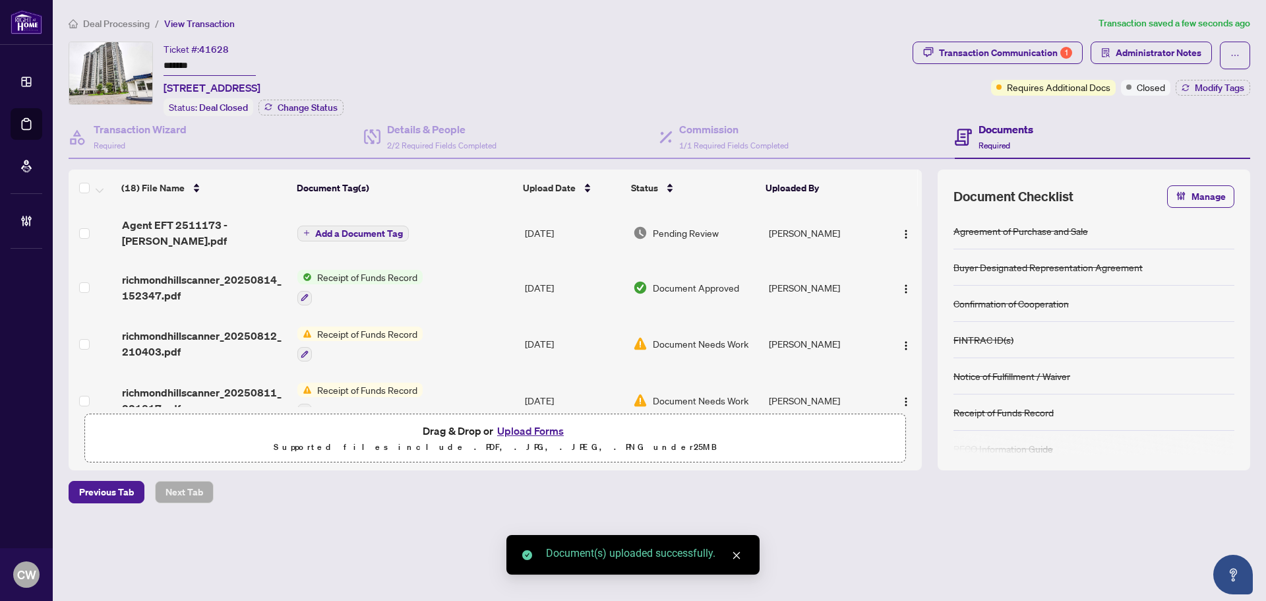
click at [382, 229] on span "Add a Document Tag" at bounding box center [359, 233] width 88 height 9
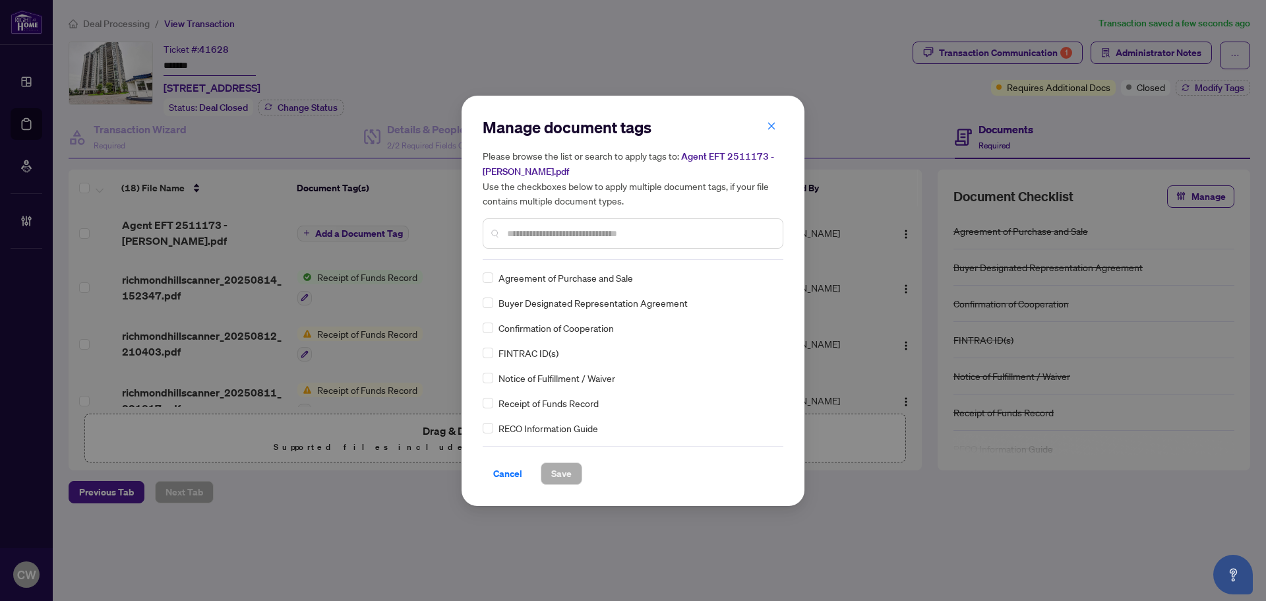
click at [528, 236] on input "text" at bounding box center [639, 233] width 265 height 15
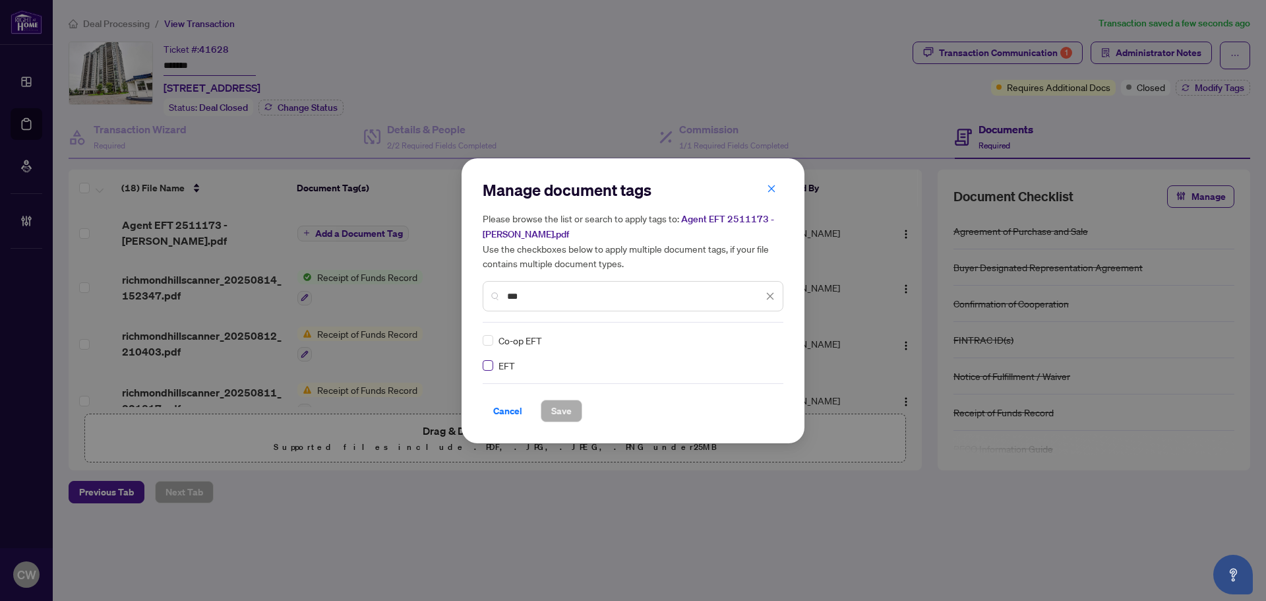
type input "***"
click at [756, 336] on img at bounding box center [756, 340] width 13 height 13
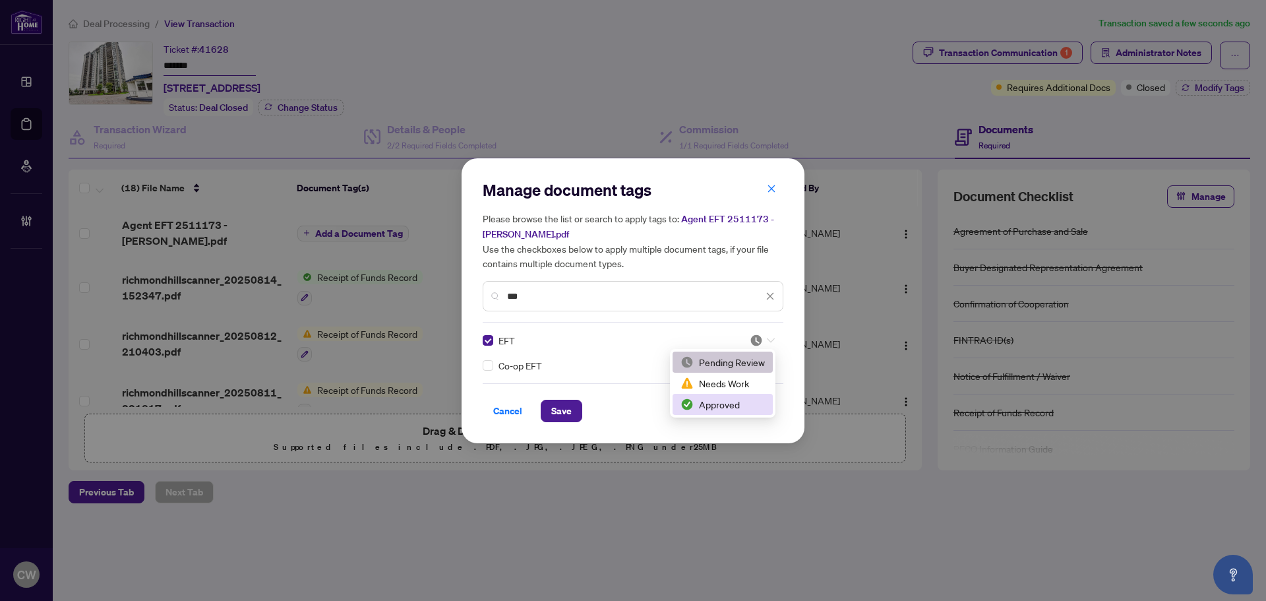
click at [731, 404] on div "Approved" at bounding box center [723, 404] width 84 height 15
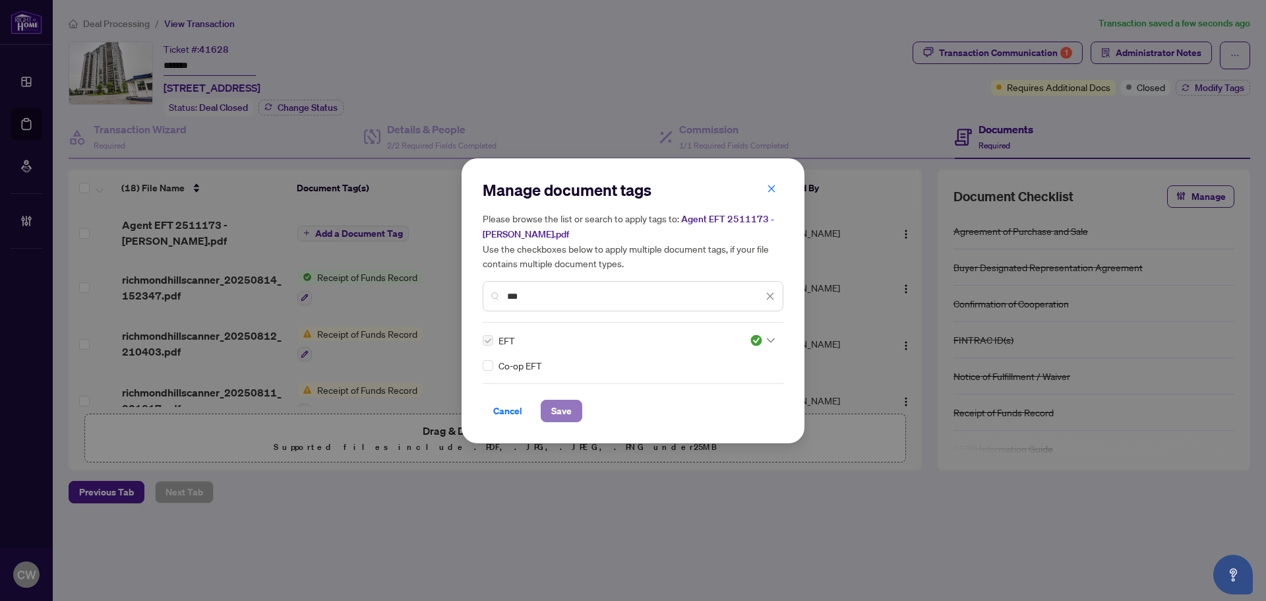
click at [549, 410] on button "Save" at bounding box center [562, 411] width 42 height 22
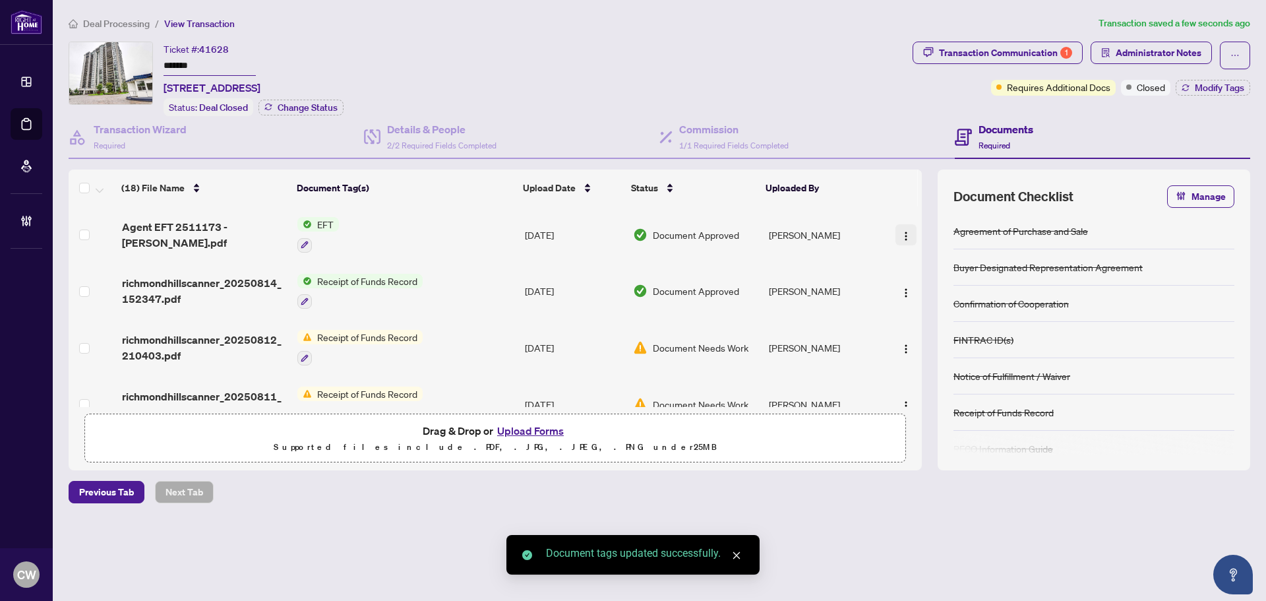
click at [901, 235] on img "button" at bounding box center [906, 236] width 11 height 11
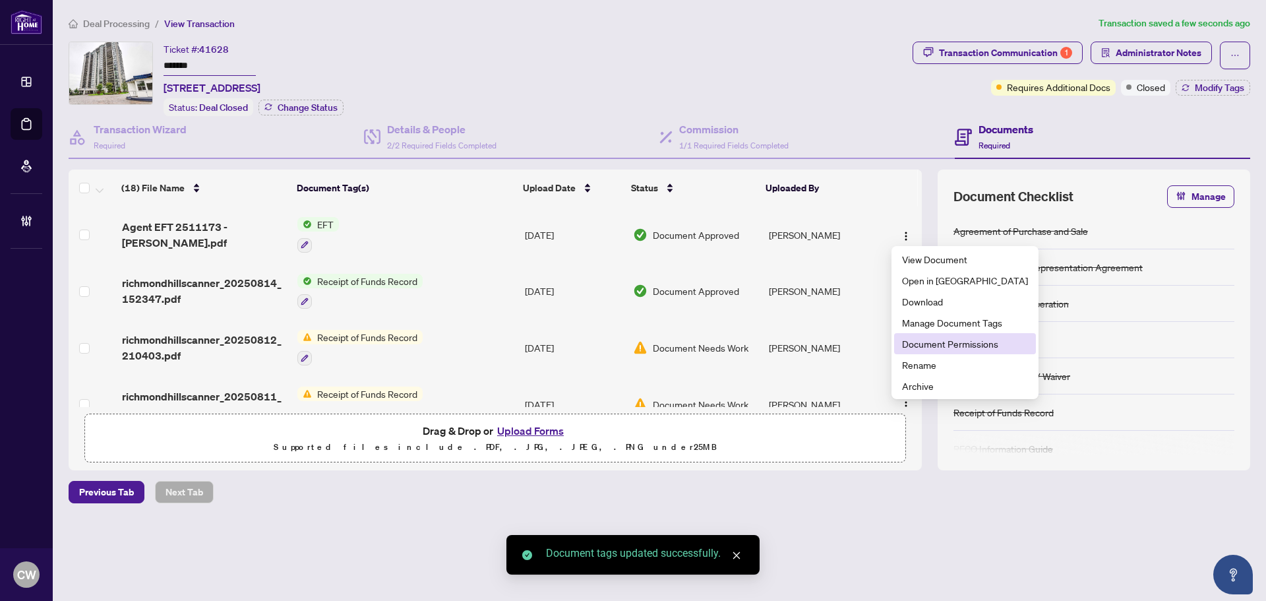
click at [910, 338] on span "Document Permissions" at bounding box center [965, 343] width 126 height 15
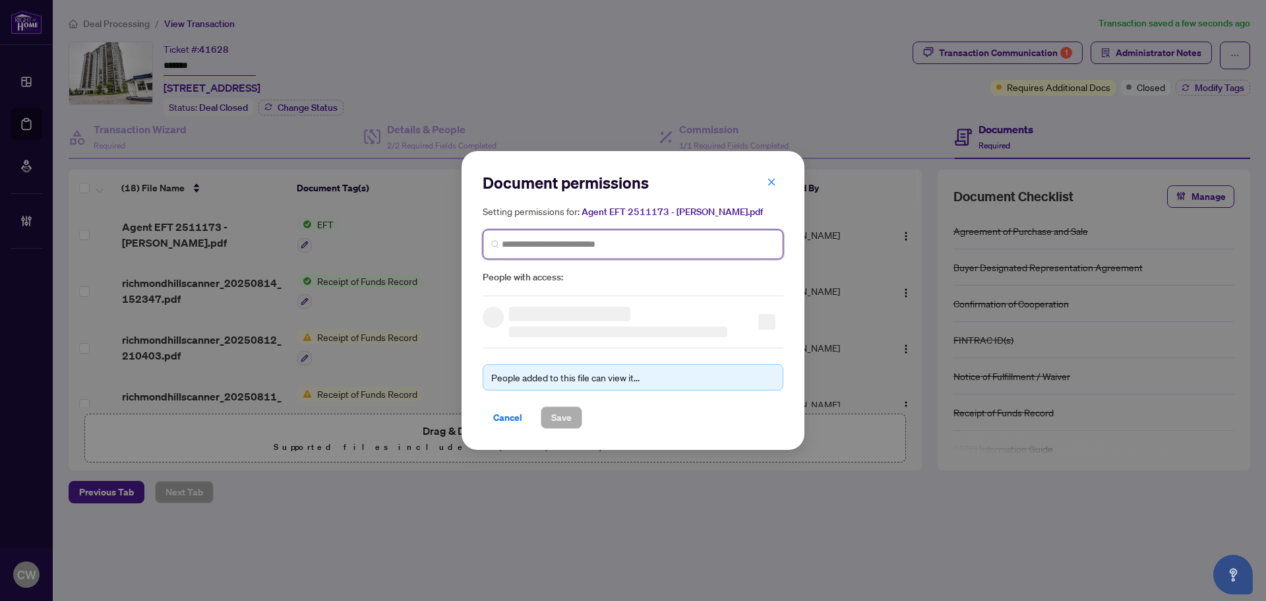
click at [664, 239] on input "search" at bounding box center [638, 244] width 273 height 14
paste input "**********"
type input "**********"
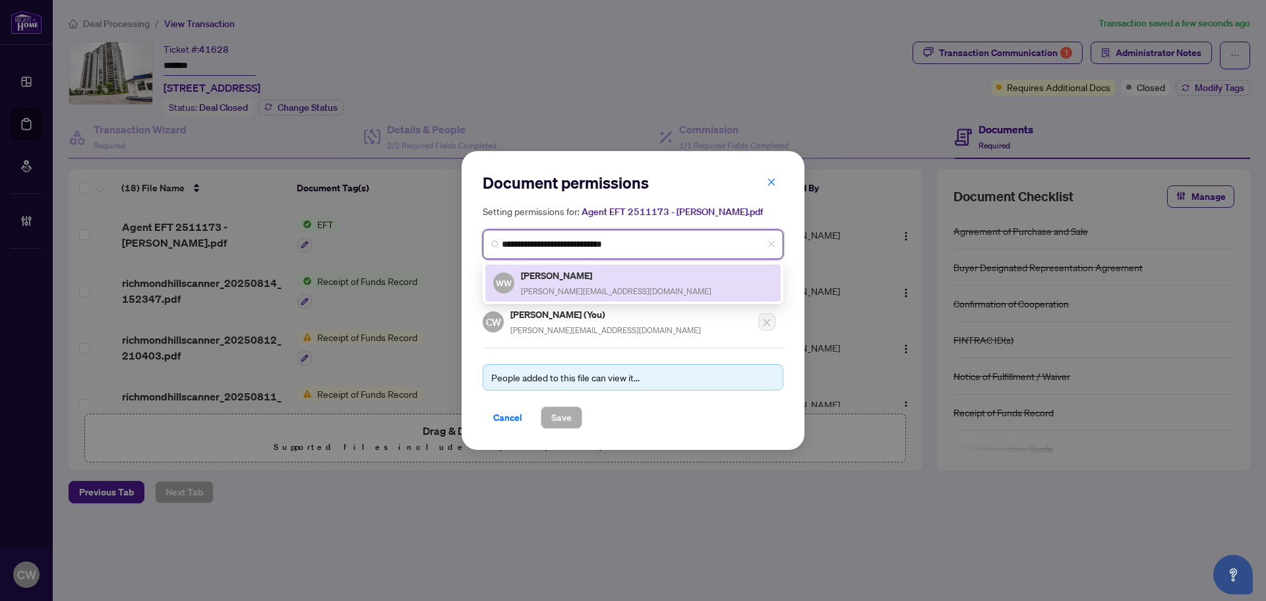
click at [567, 282] on div "Walter Wei walter.wei@gmail.com" at bounding box center [616, 283] width 191 height 30
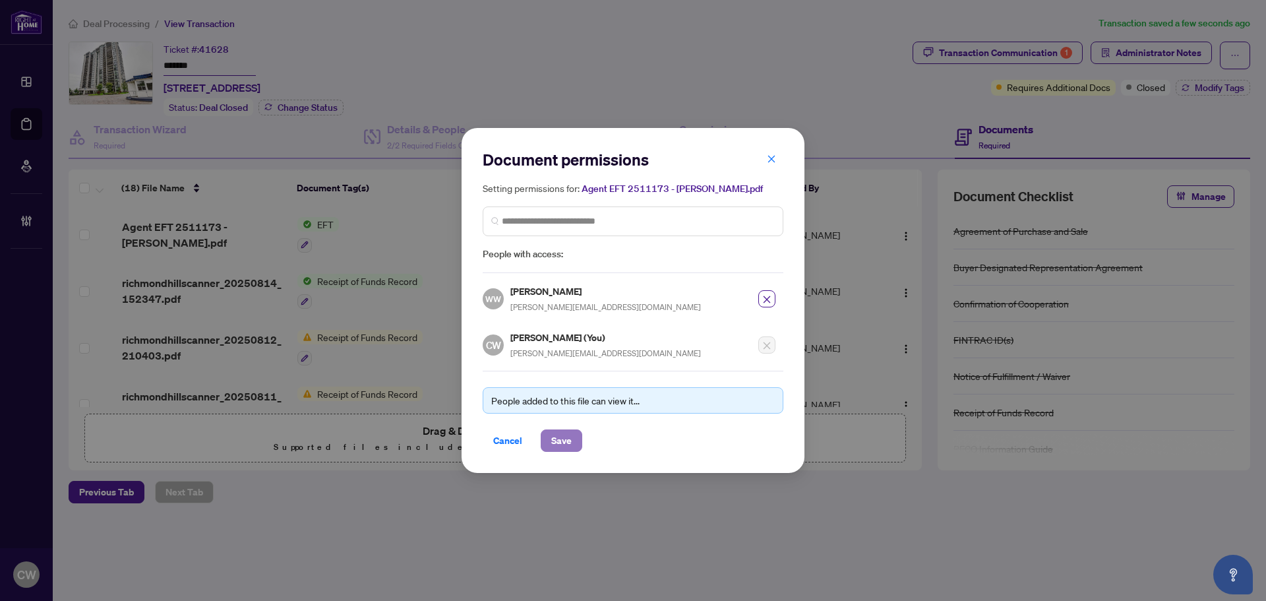
click at [573, 434] on button "Save" at bounding box center [562, 440] width 42 height 22
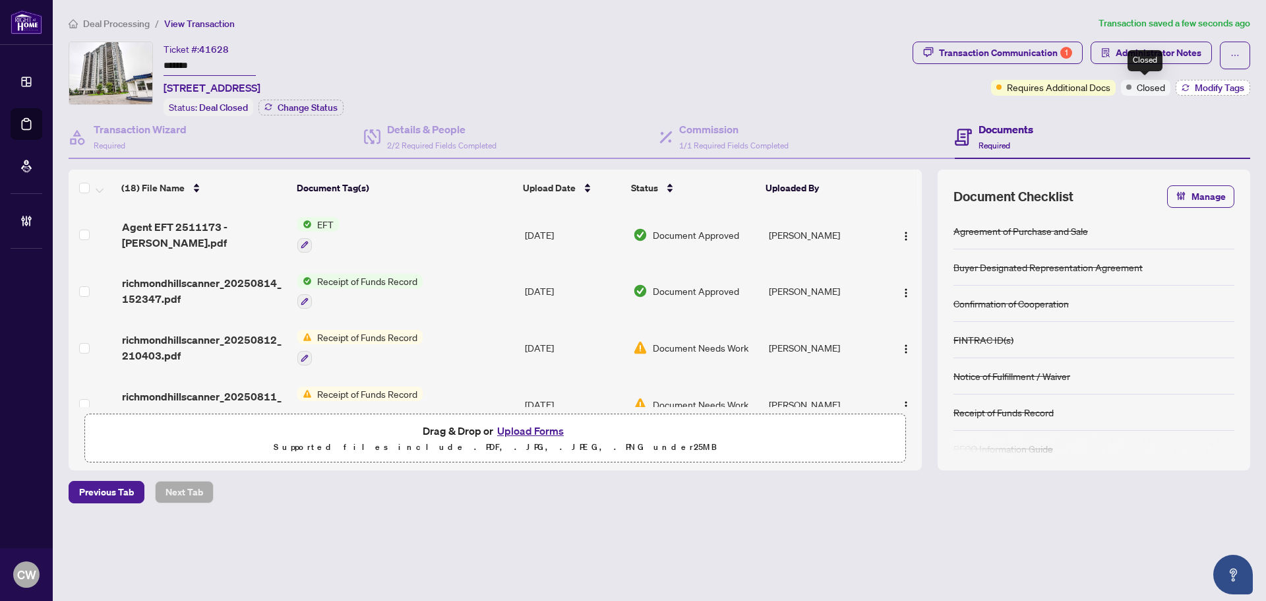
click at [1183, 89] on icon "button" at bounding box center [1185, 89] width 7 height 3
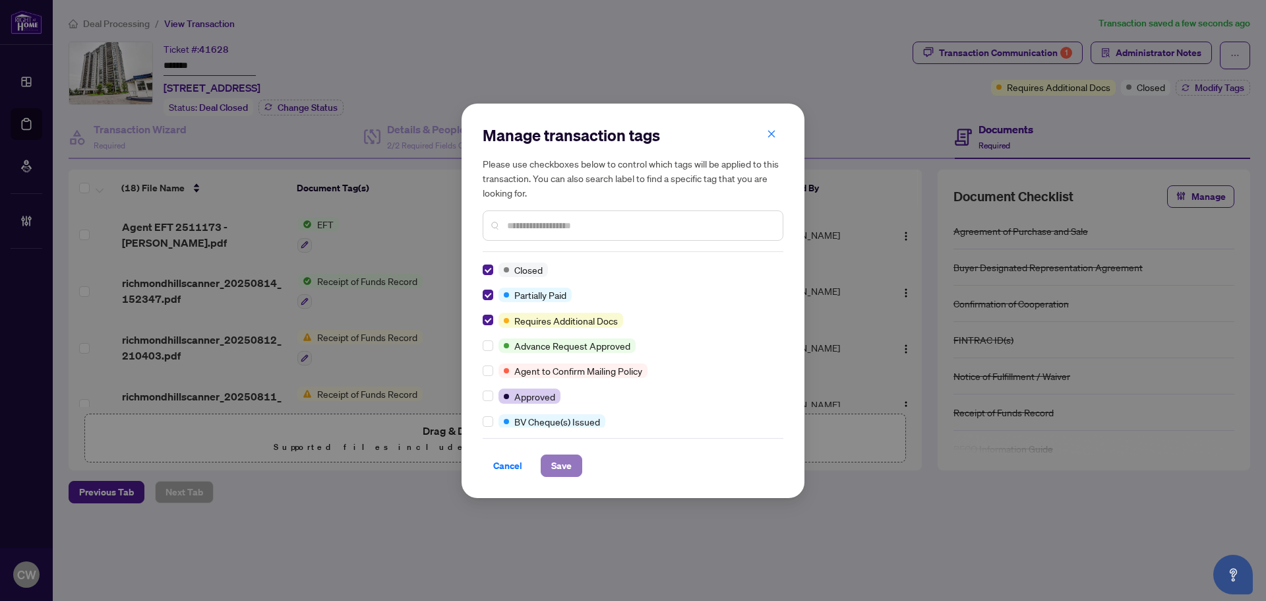
click at [555, 455] on span "Save" at bounding box center [561, 465] width 20 height 21
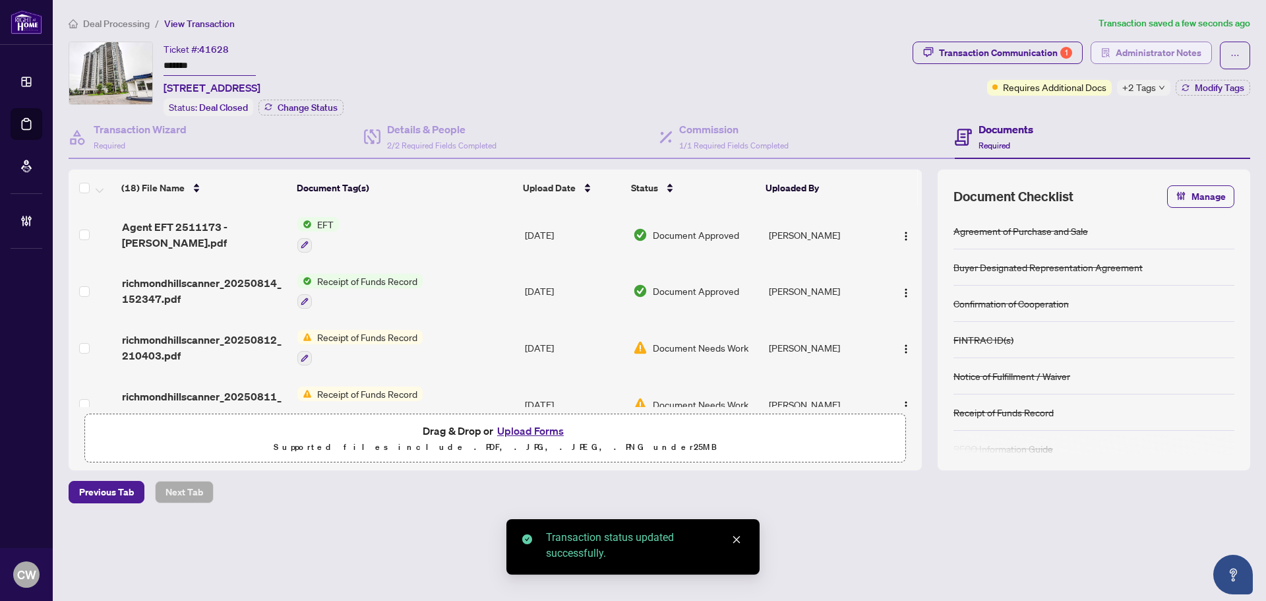
click at [1150, 48] on span "Administrator Notes" at bounding box center [1159, 52] width 86 height 21
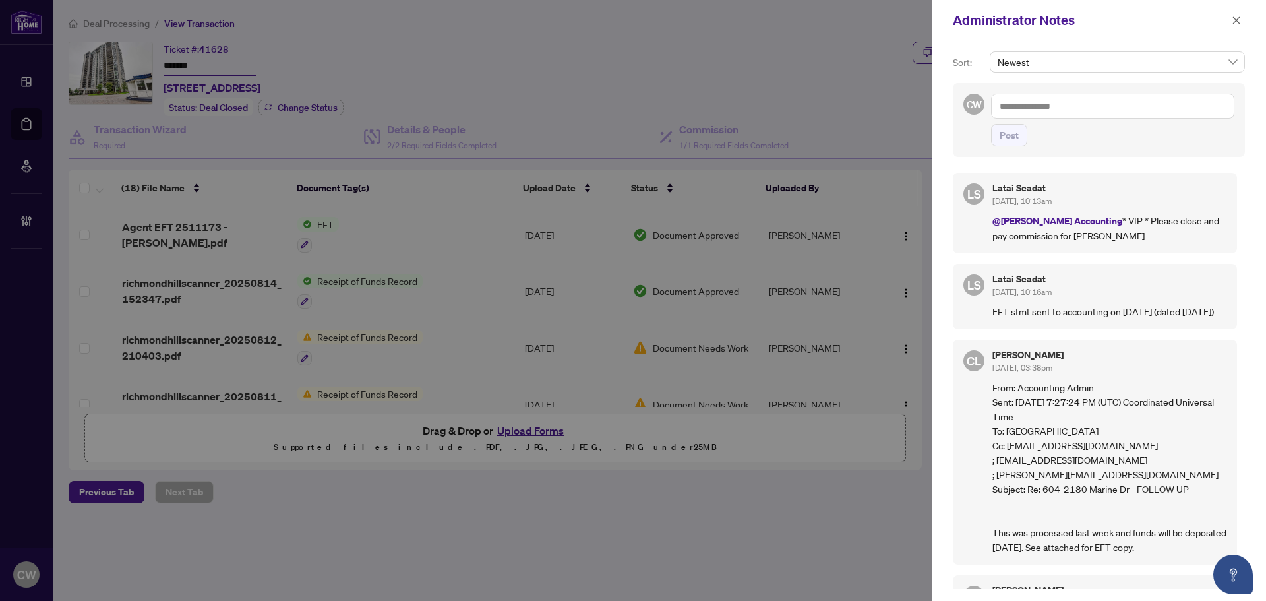
click at [1074, 102] on textarea at bounding box center [1112, 106] width 243 height 25
paste textarea "**********"
type textarea "**********"
click at [1012, 137] on span "Post" at bounding box center [1009, 135] width 19 height 21
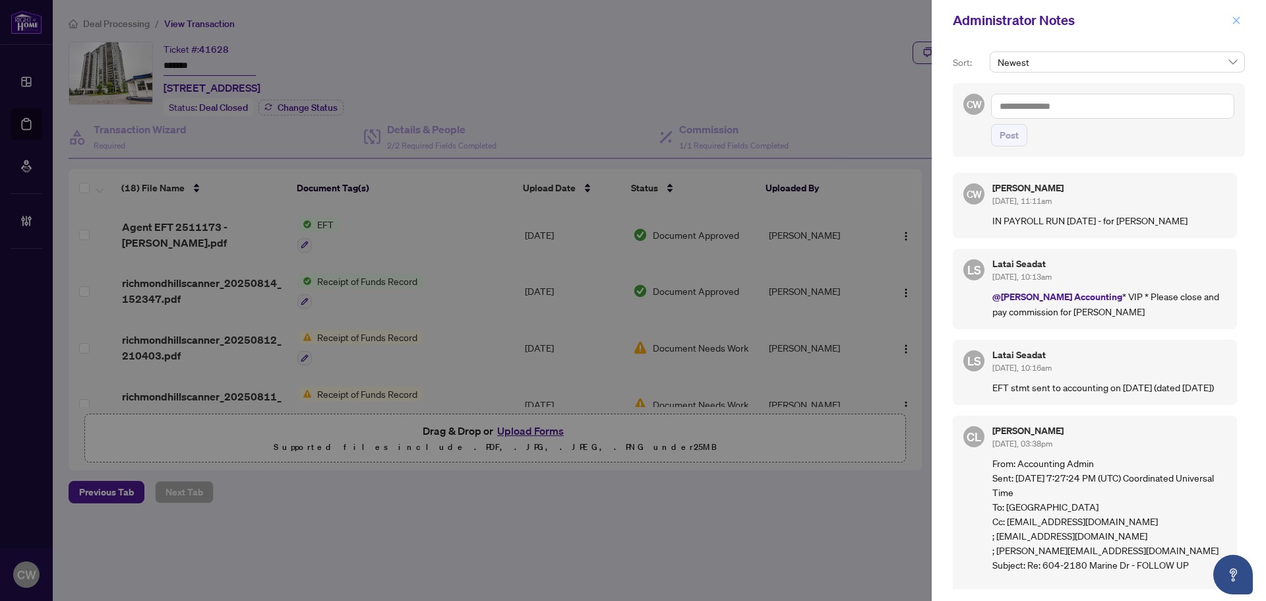
click at [1242, 20] on button "button" at bounding box center [1236, 21] width 17 height 16
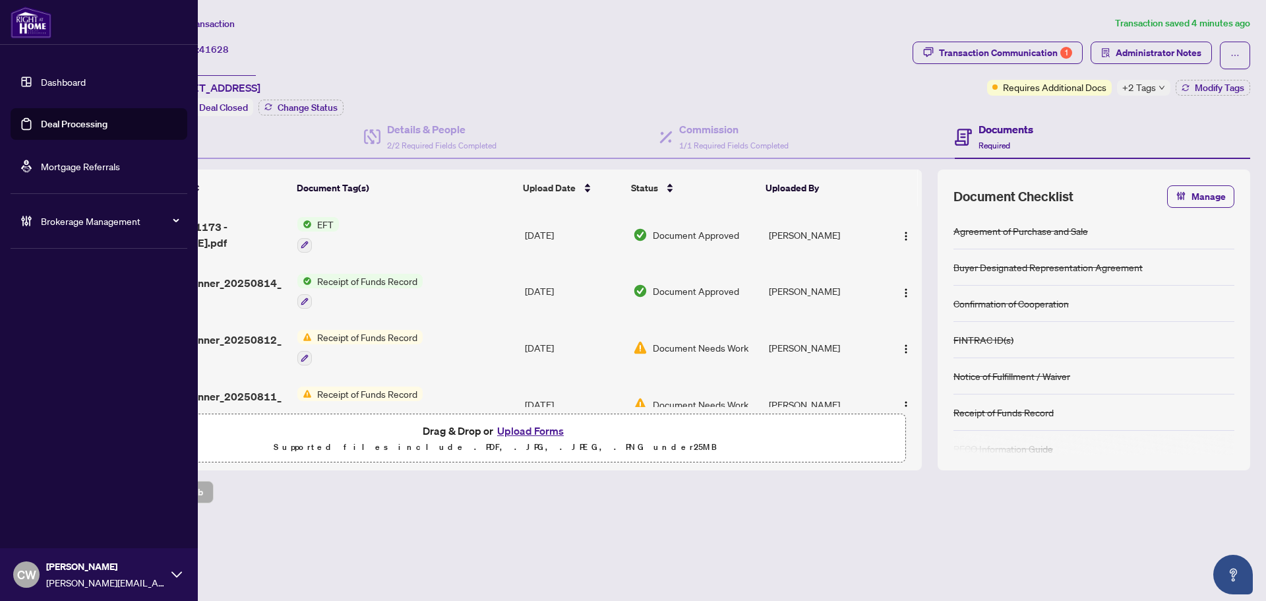
click at [45, 118] on link "Deal Processing" at bounding box center [74, 124] width 67 height 12
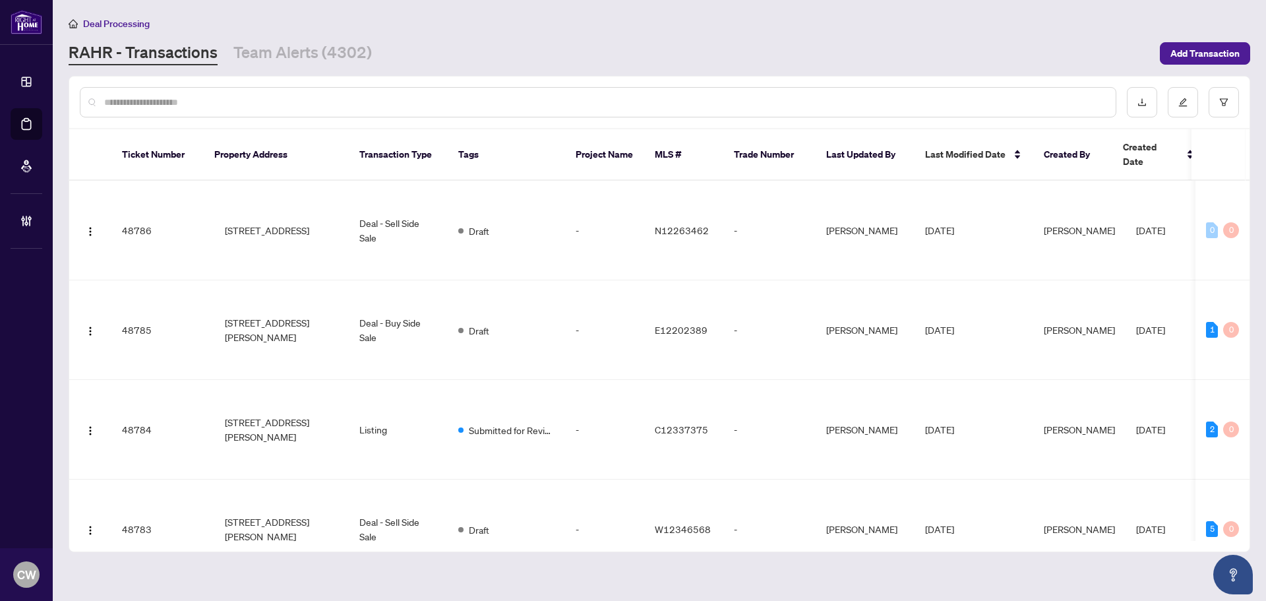
click at [222, 97] on input "text" at bounding box center [604, 102] width 1001 height 15
paste input "*******"
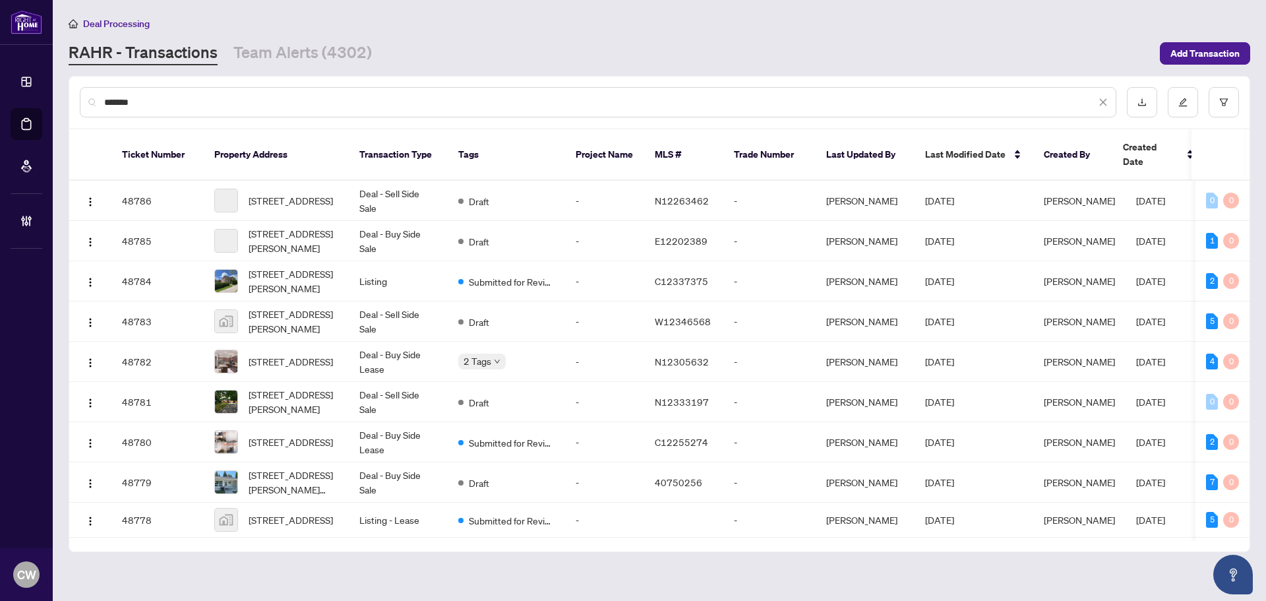
type input "*******"
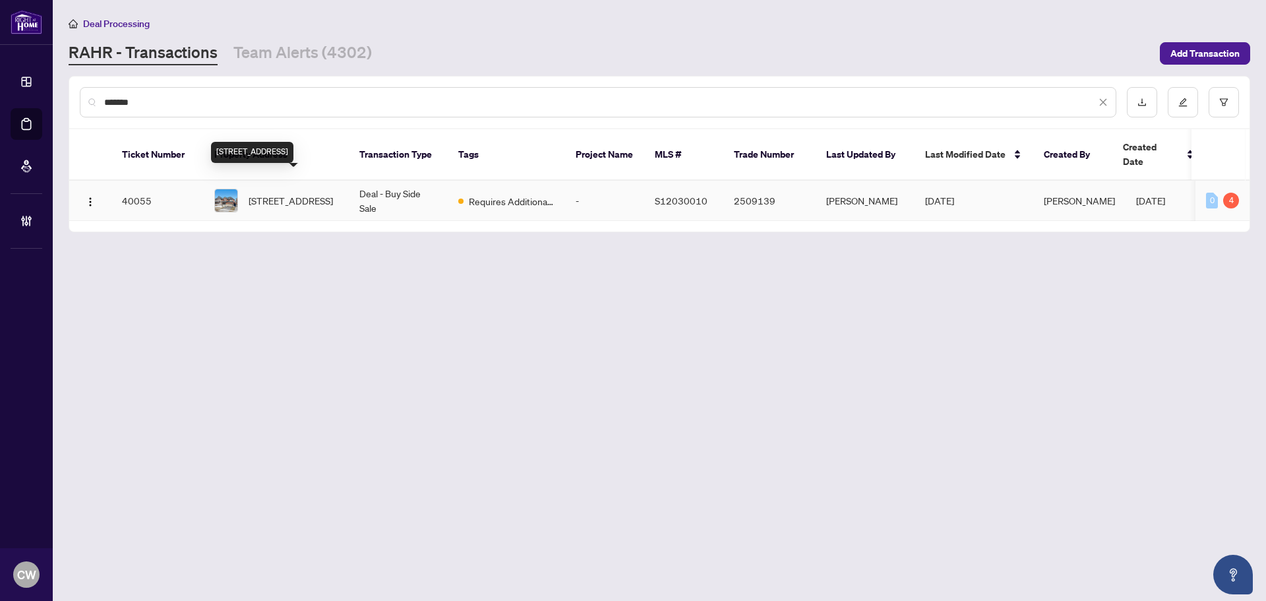
click at [271, 193] on span "84 Marks Rd, Springwater, Ontario L9X 0S3, Canada" at bounding box center [291, 200] width 84 height 15
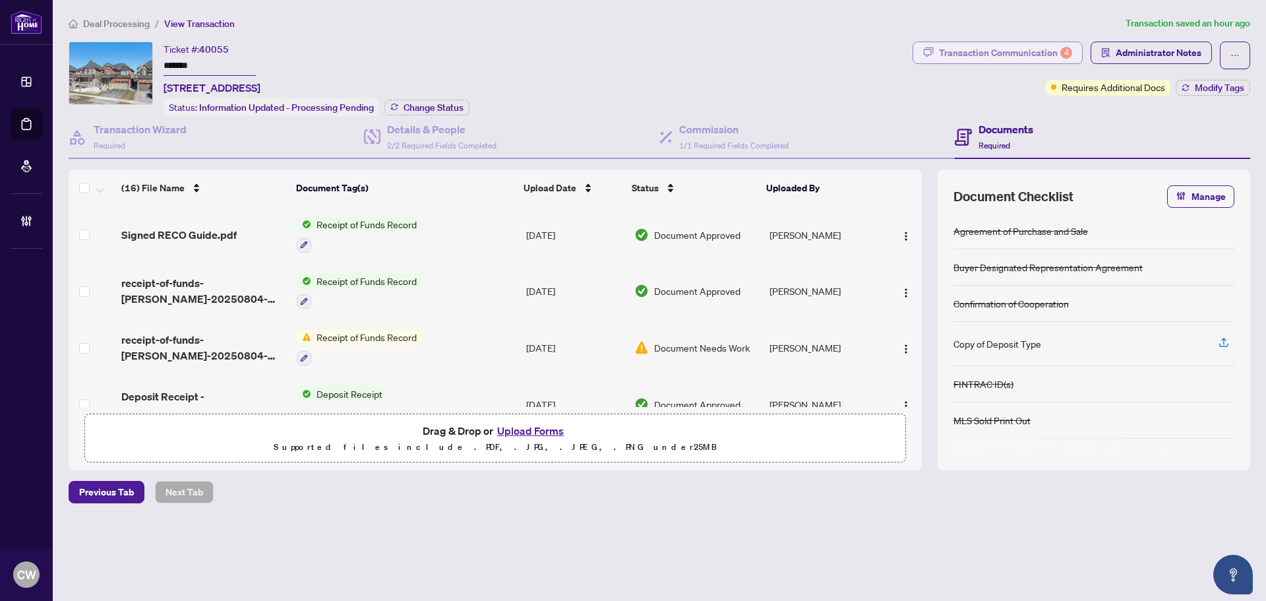
click at [1007, 54] on div "Transaction Communication 4" at bounding box center [1005, 52] width 133 height 21
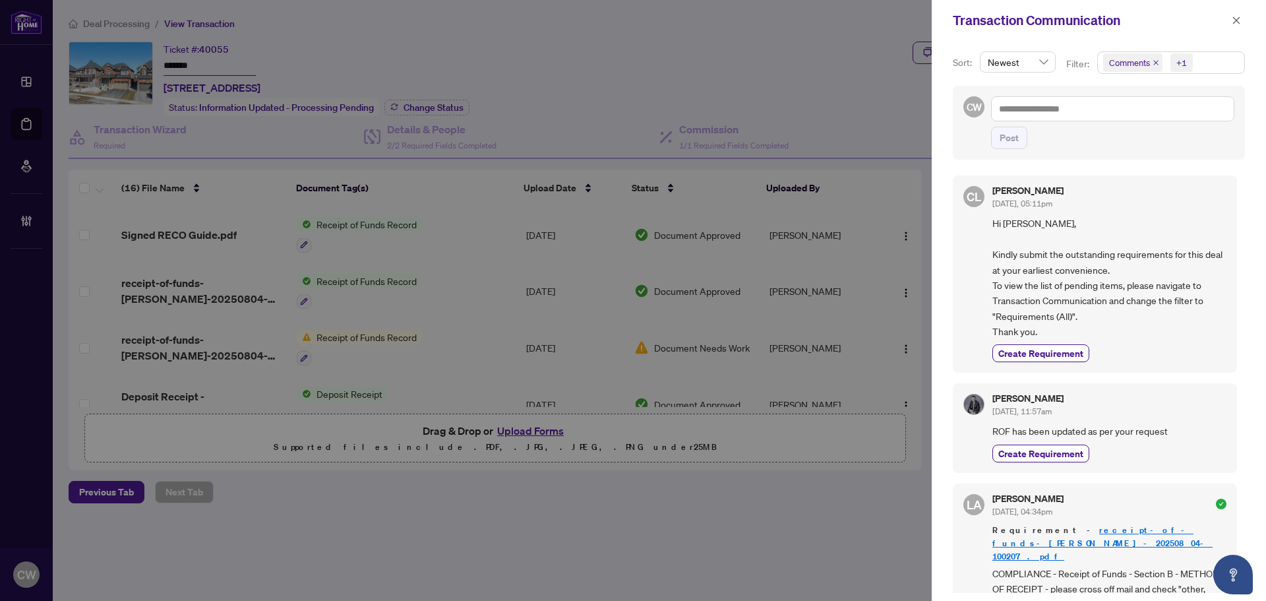
click at [1153, 61] on icon "close" at bounding box center [1155, 62] width 5 height 5
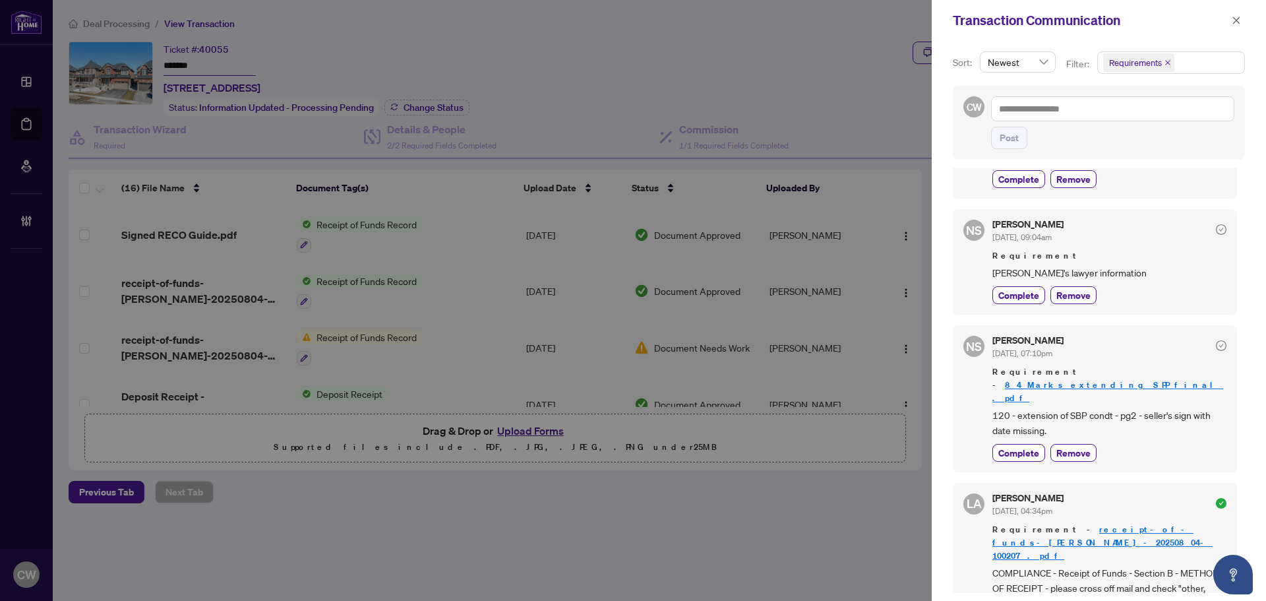
scroll to position [264, 0]
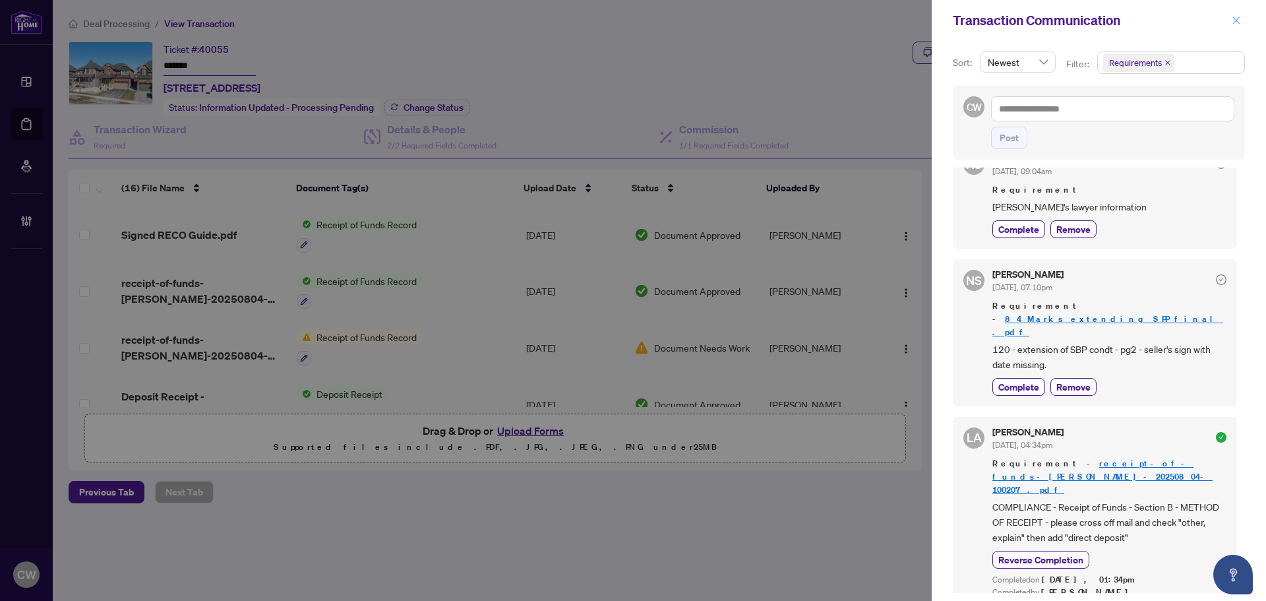
click at [1236, 22] on icon "close" at bounding box center [1236, 20] width 9 height 9
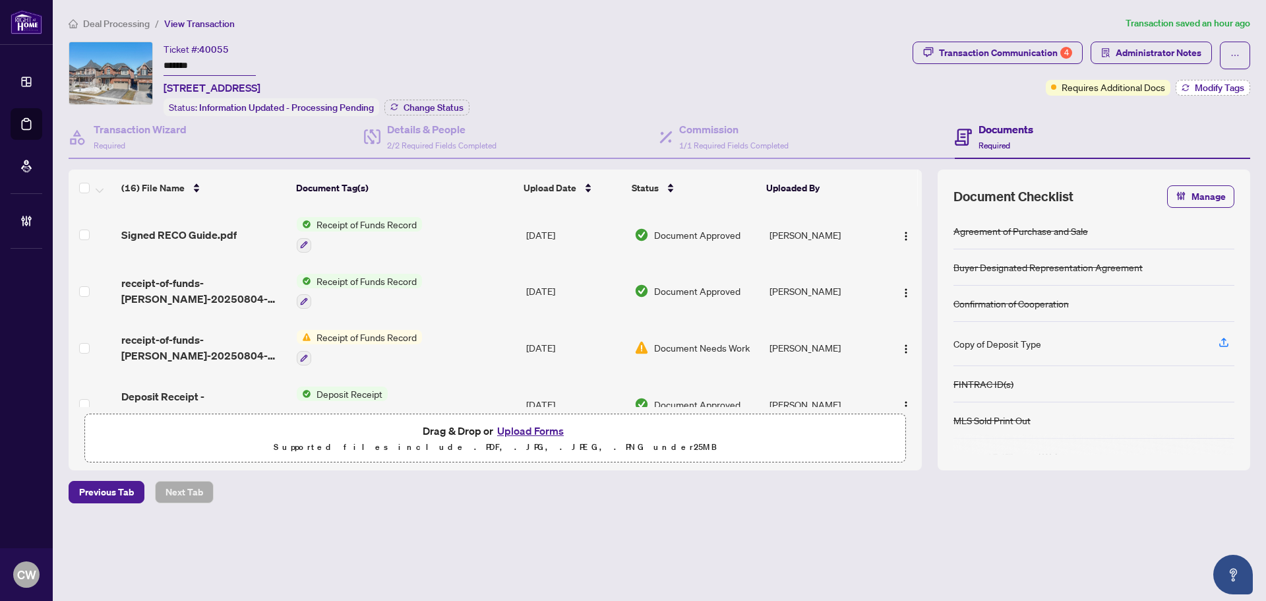
click at [1183, 86] on icon "button" at bounding box center [1186, 88] width 8 height 8
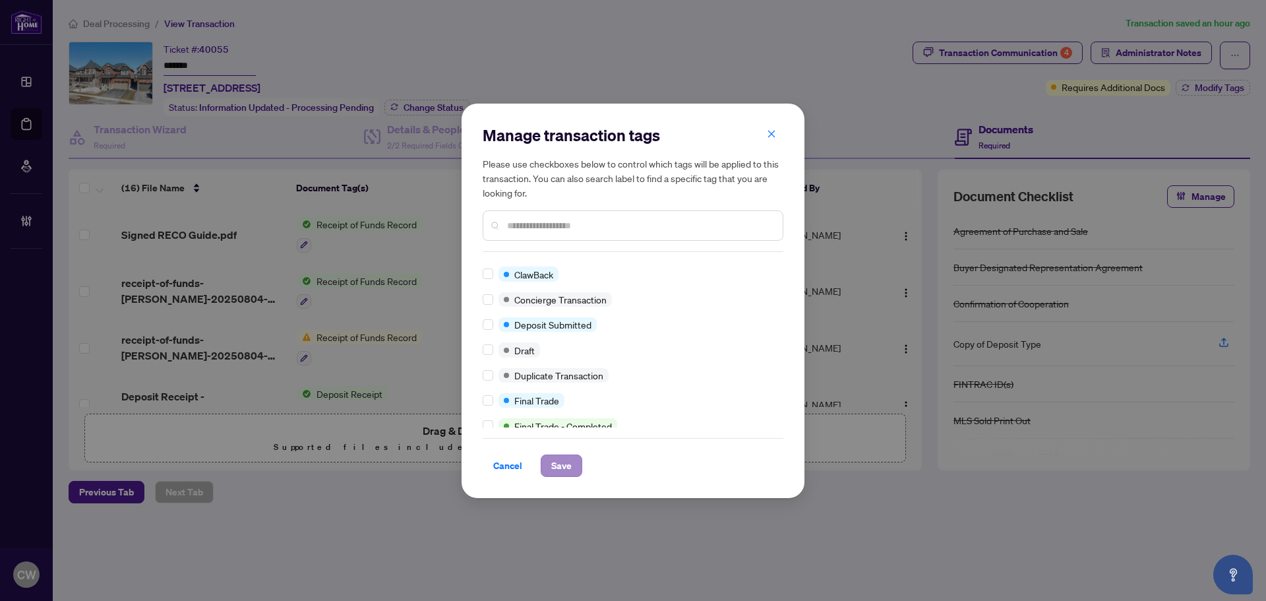
scroll to position [0, 0]
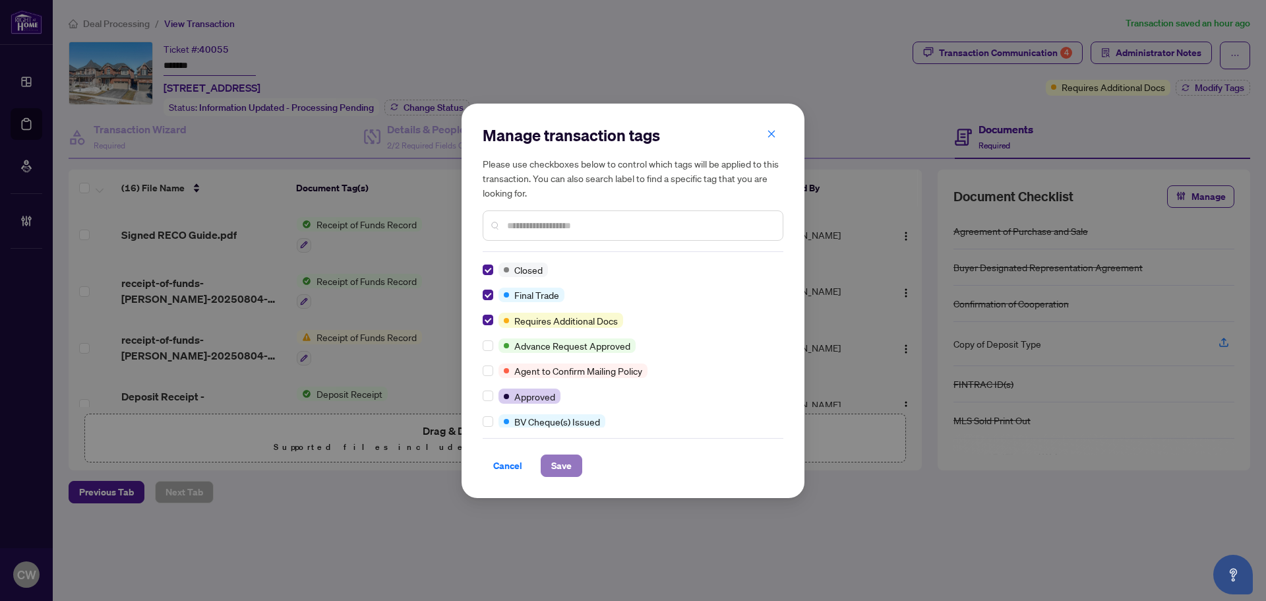
click at [570, 463] on span "Save" at bounding box center [561, 465] width 20 height 21
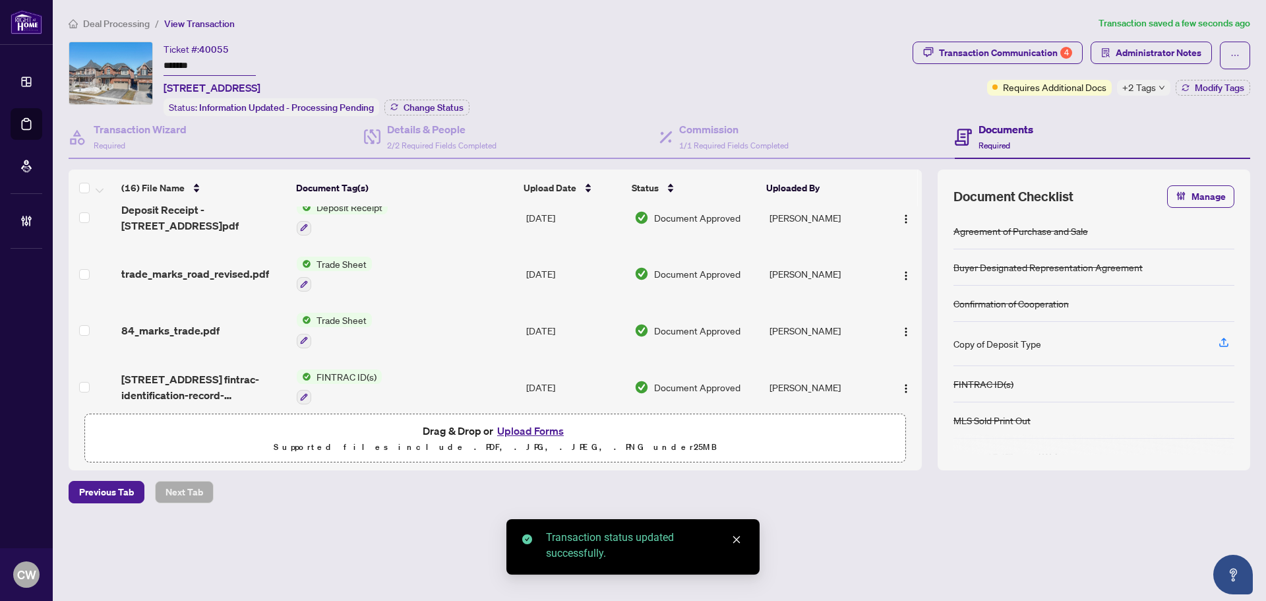
scroll to position [198, 0]
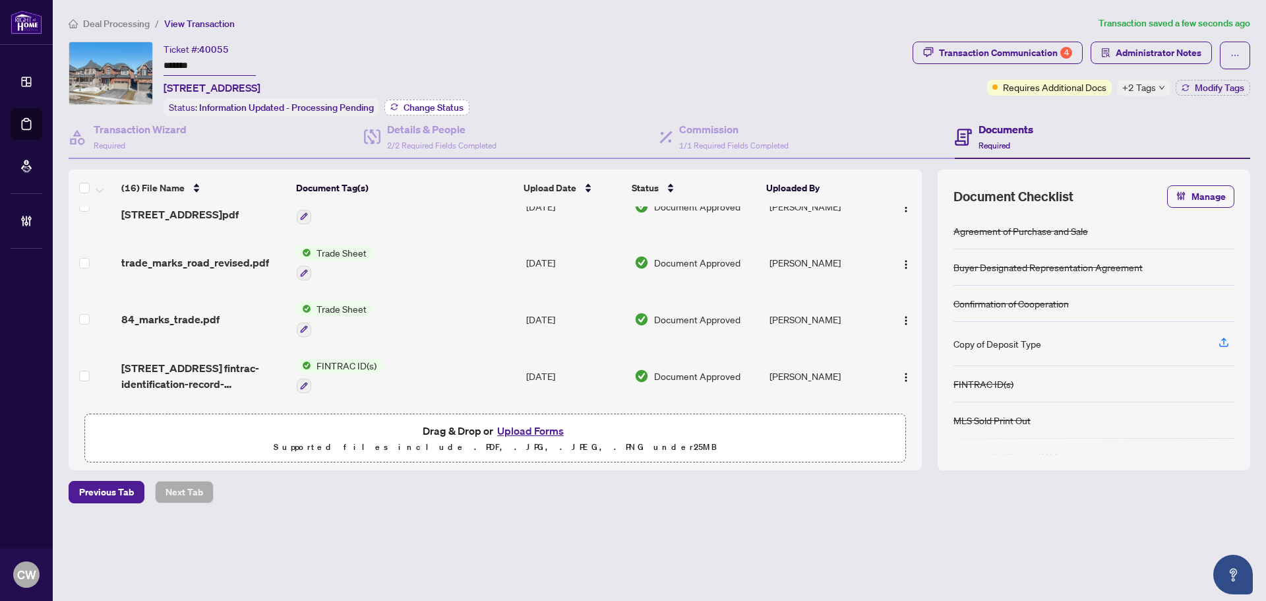
click at [430, 105] on span "Change Status" at bounding box center [434, 107] width 60 height 9
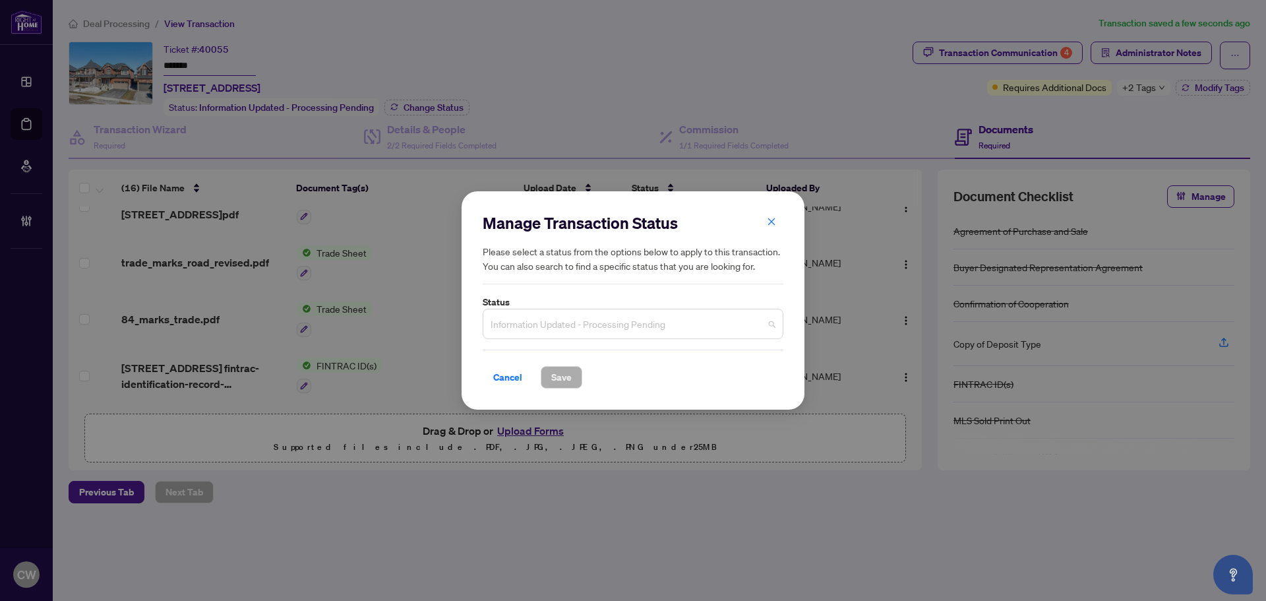
click at [575, 325] on span "Information Updated - Processing Pending" at bounding box center [633, 323] width 285 height 25
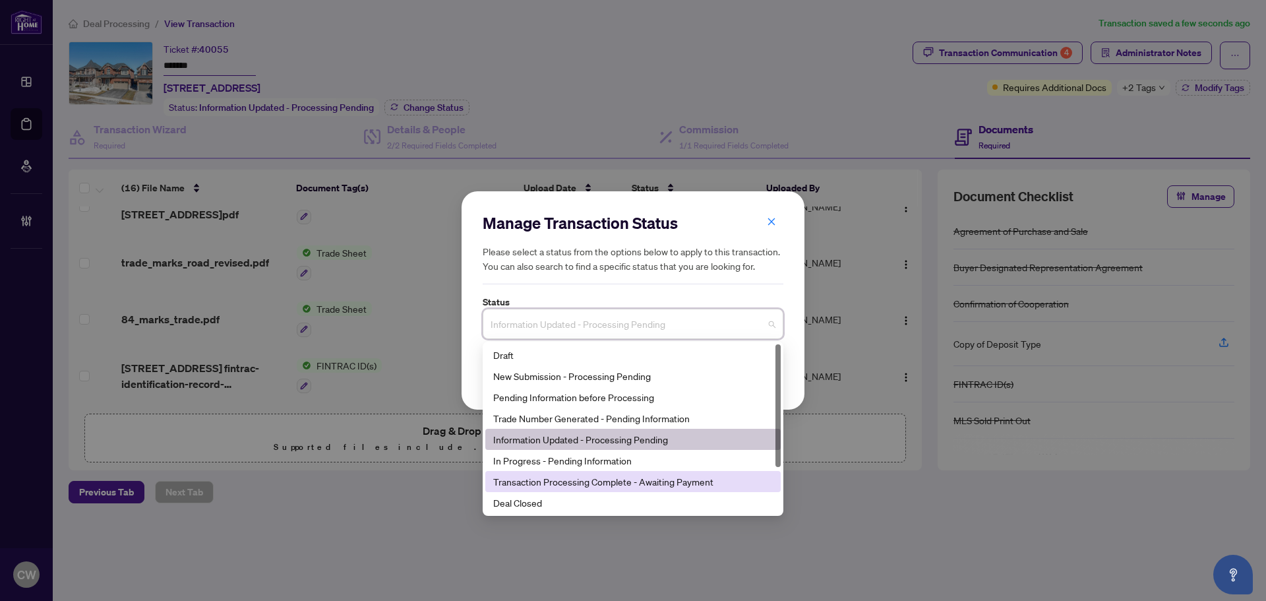
click at [551, 498] on div "Deal Closed" at bounding box center [633, 502] width 280 height 15
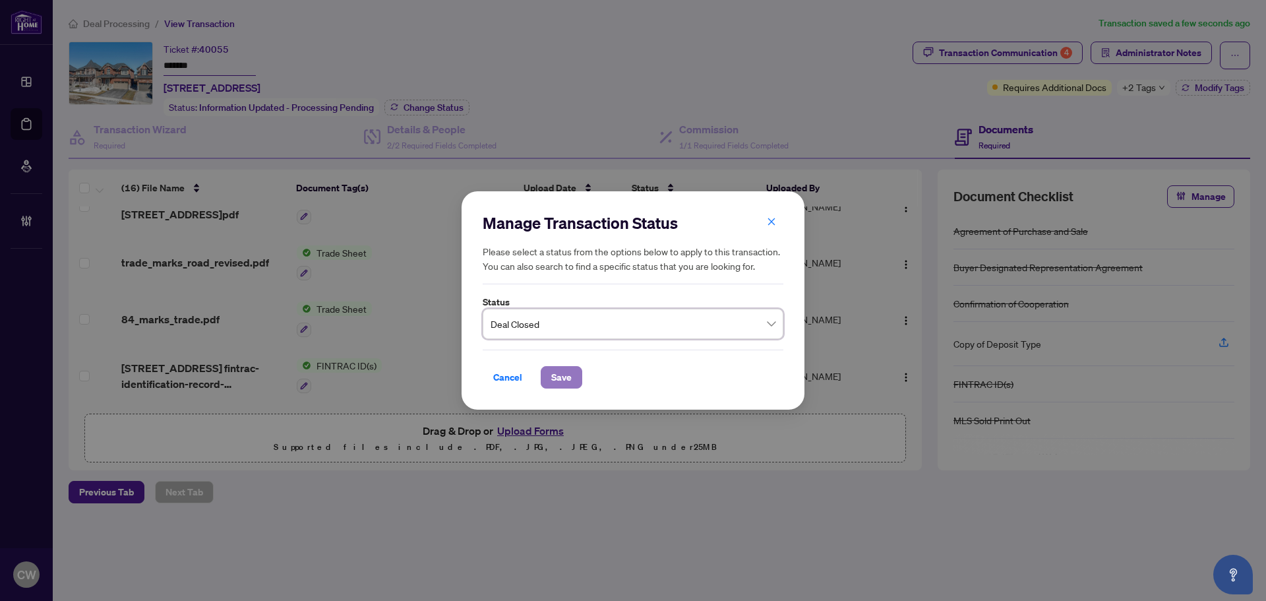
click at [555, 382] on span "Save" at bounding box center [561, 377] width 20 height 21
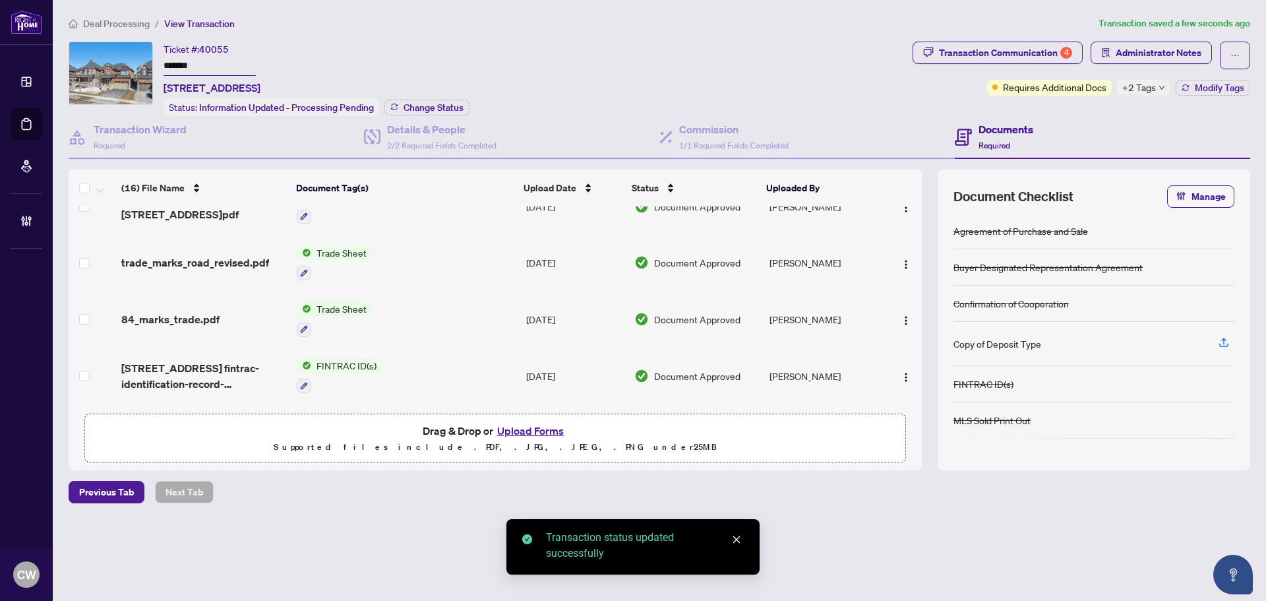
click at [214, 262] on span "trade_marks_road_revised.pdf" at bounding box center [195, 263] width 148 height 16
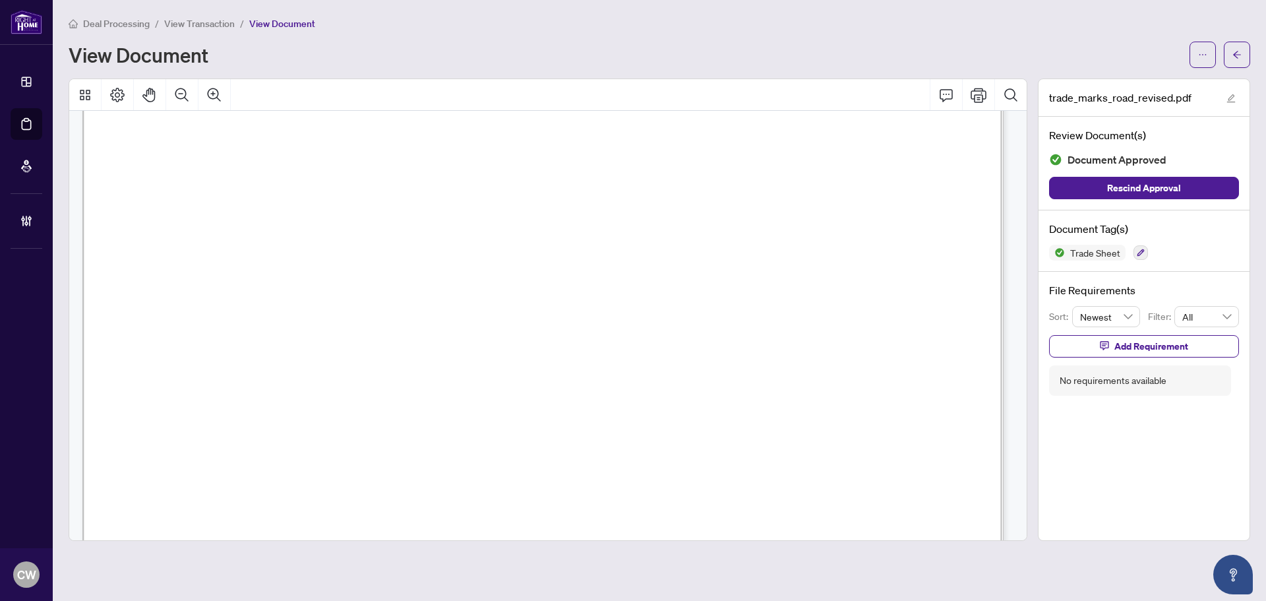
scroll to position [396, 0]
click at [1246, 57] on button "button" at bounding box center [1237, 55] width 26 height 26
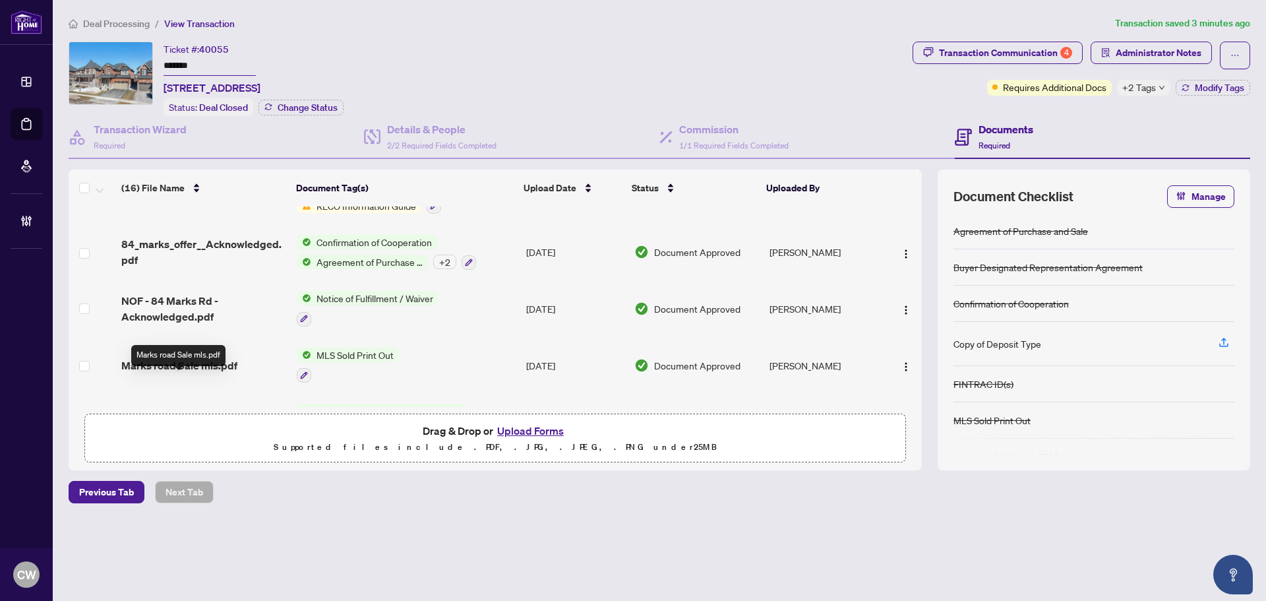
scroll to position [638, 0]
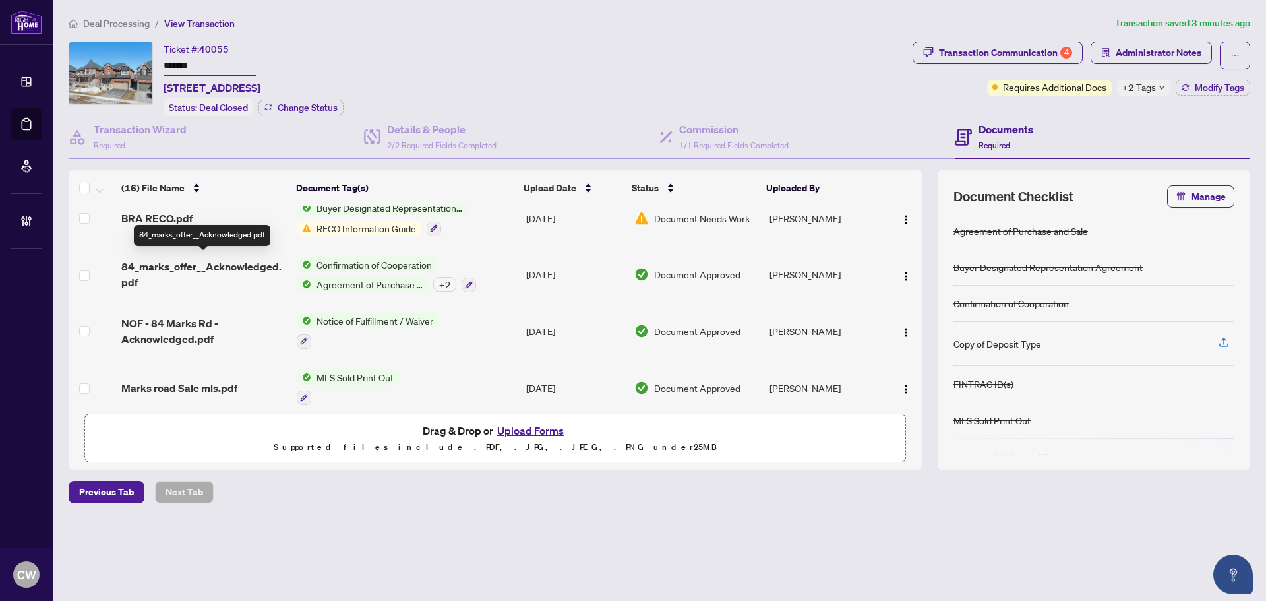
click at [200, 260] on span "84_marks_offer__Acknowledged.pdf" at bounding box center [203, 275] width 165 height 32
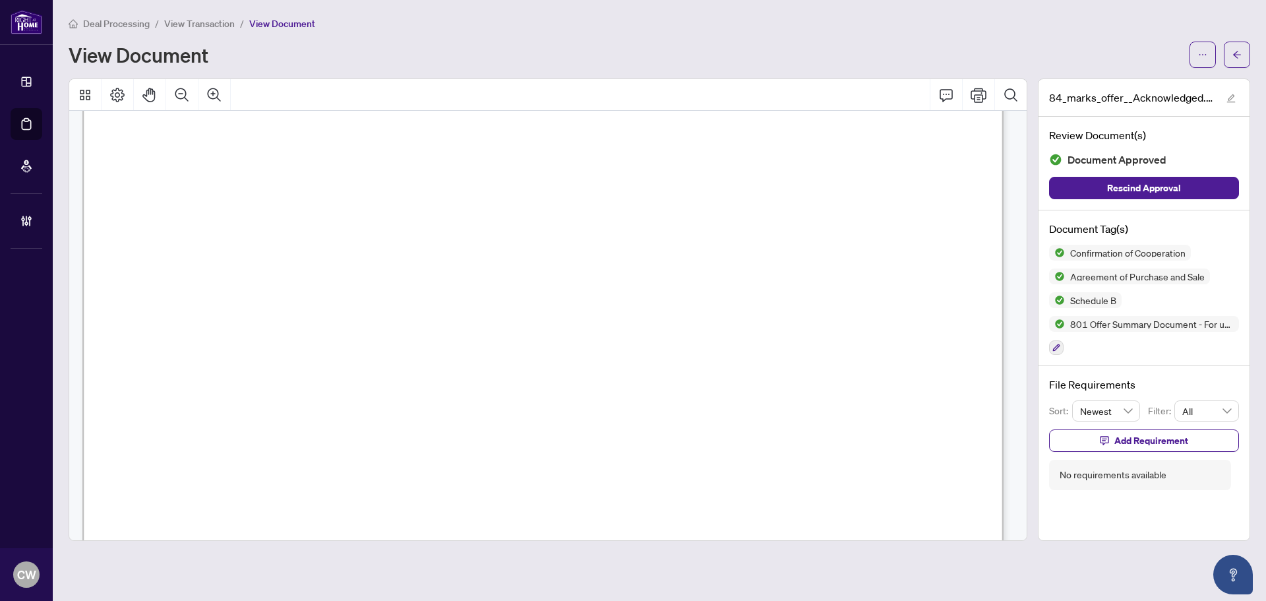
scroll to position [1451, 0]
click at [1236, 57] on icon "arrow-left" at bounding box center [1237, 54] width 8 height 7
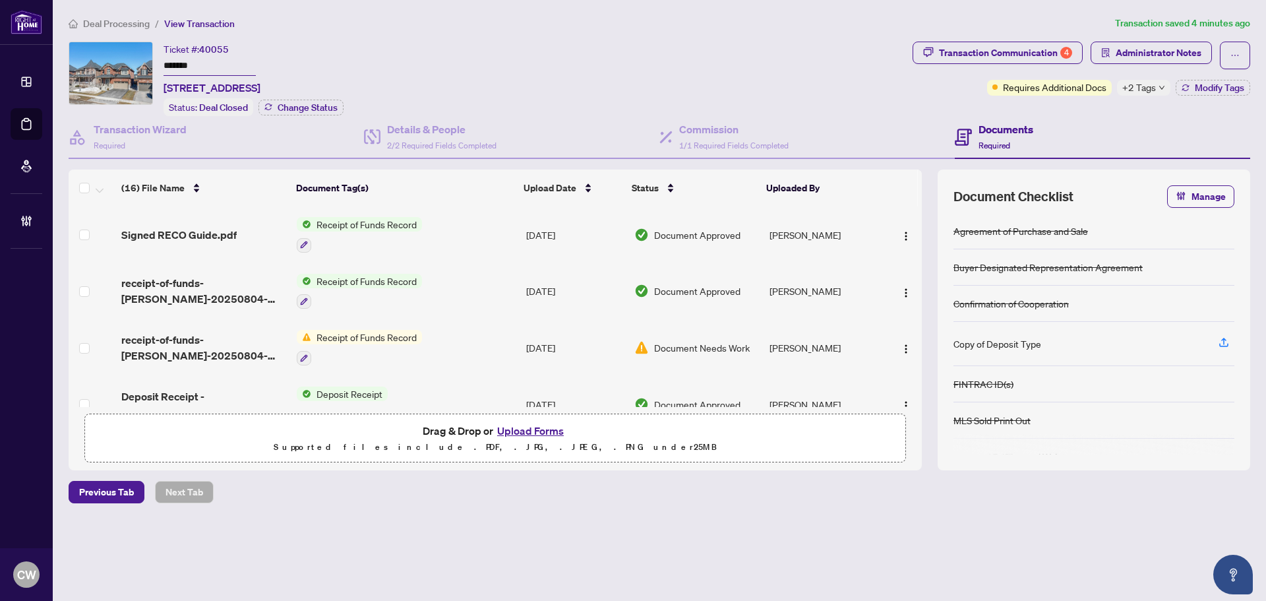
click at [539, 425] on button "Upload Forms" at bounding box center [530, 430] width 75 height 17
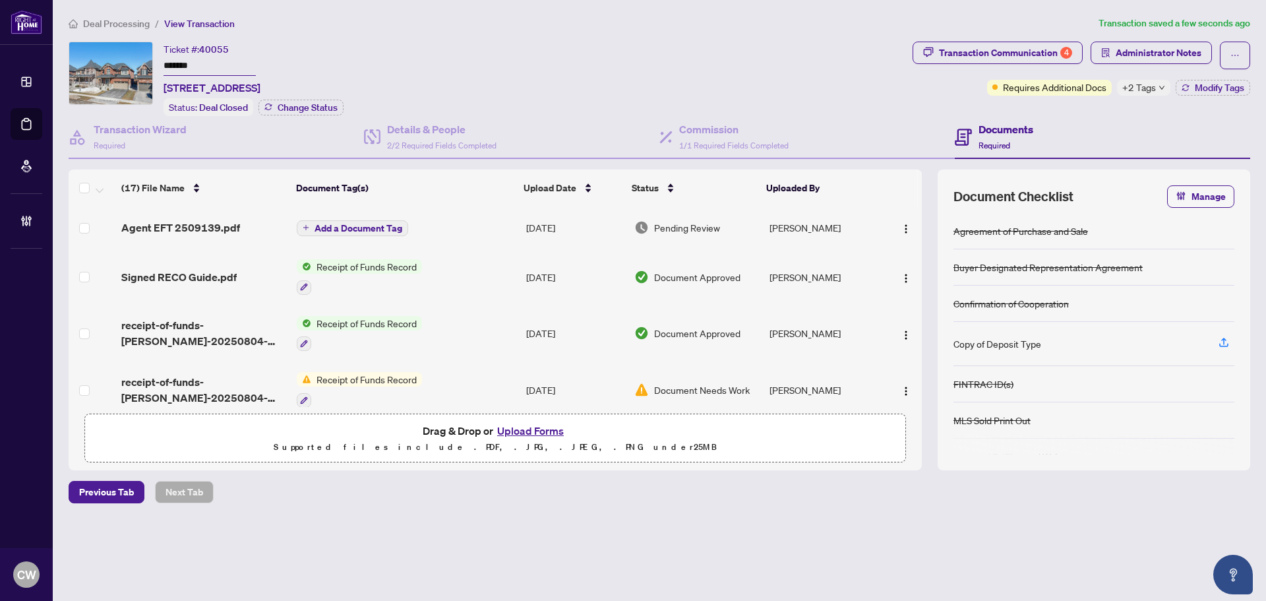
click at [360, 224] on span "Add a Document Tag" at bounding box center [359, 228] width 88 height 9
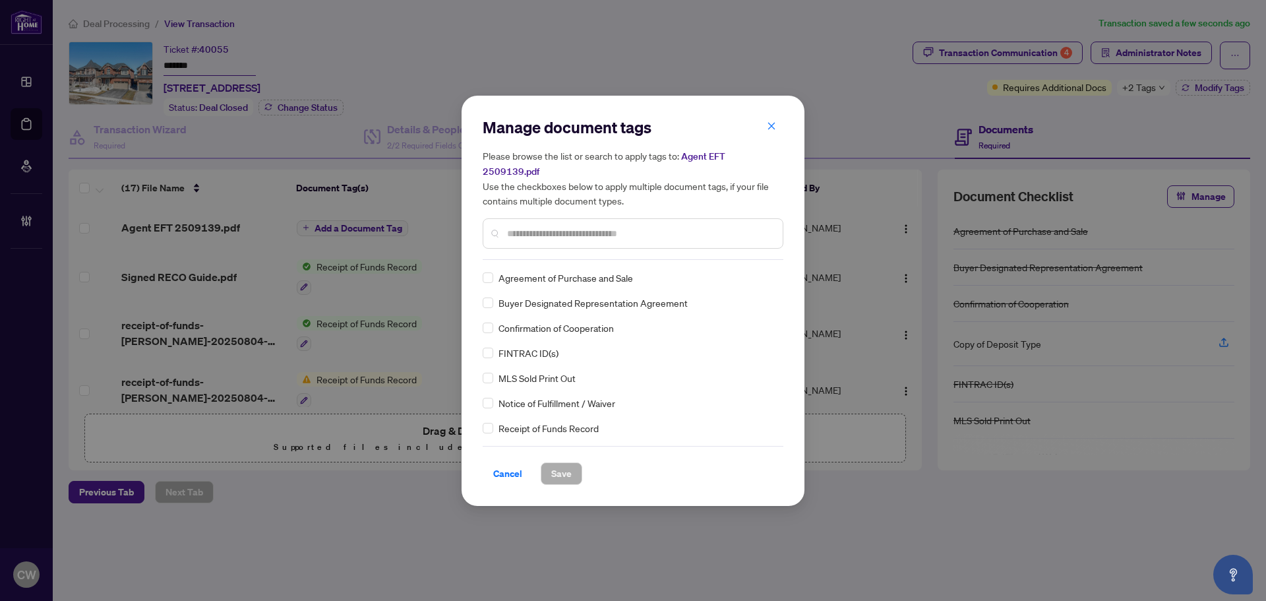
click at [572, 231] on input "text" at bounding box center [639, 233] width 265 height 15
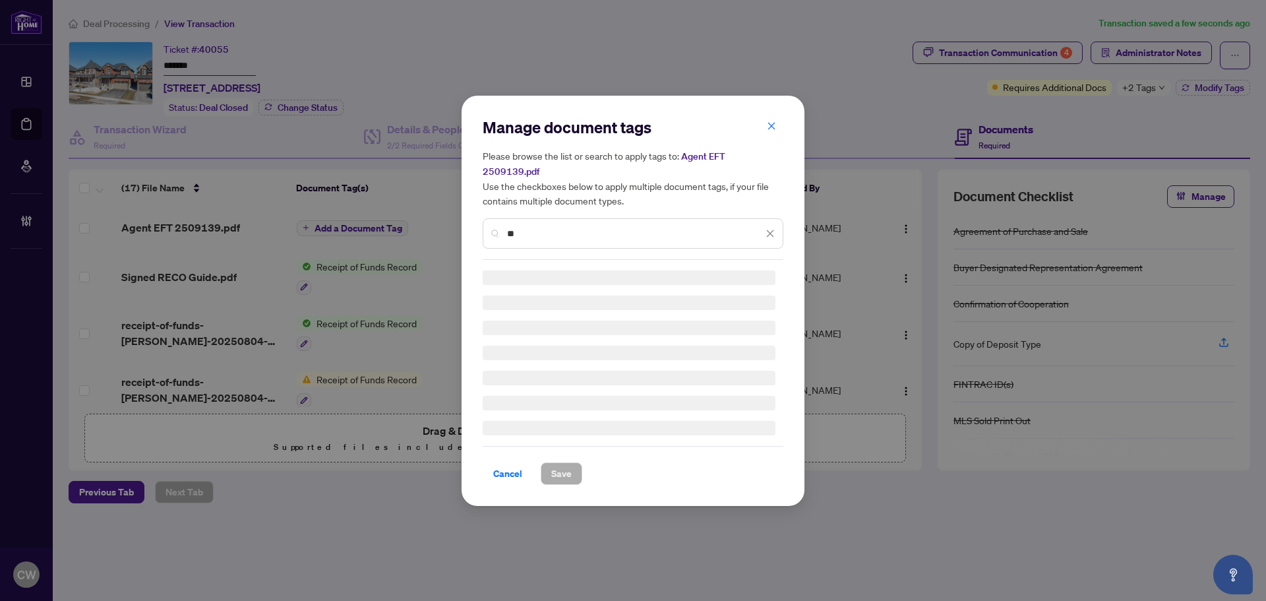
type input "*"
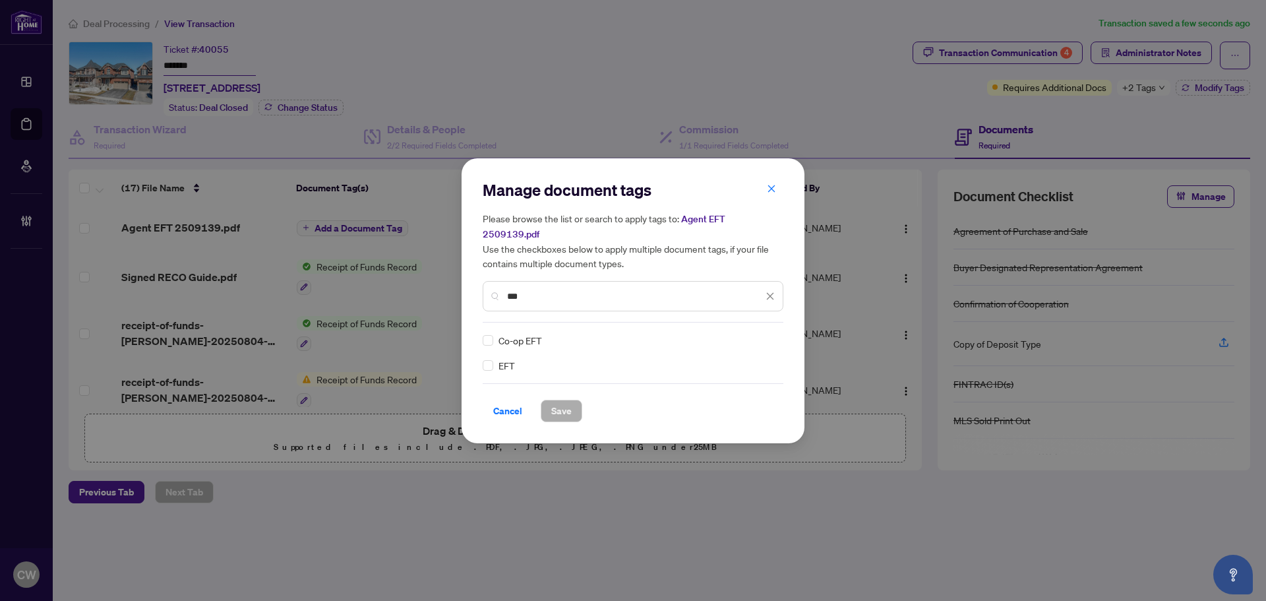
type input "***"
click at [771, 334] on div at bounding box center [762, 340] width 25 height 13
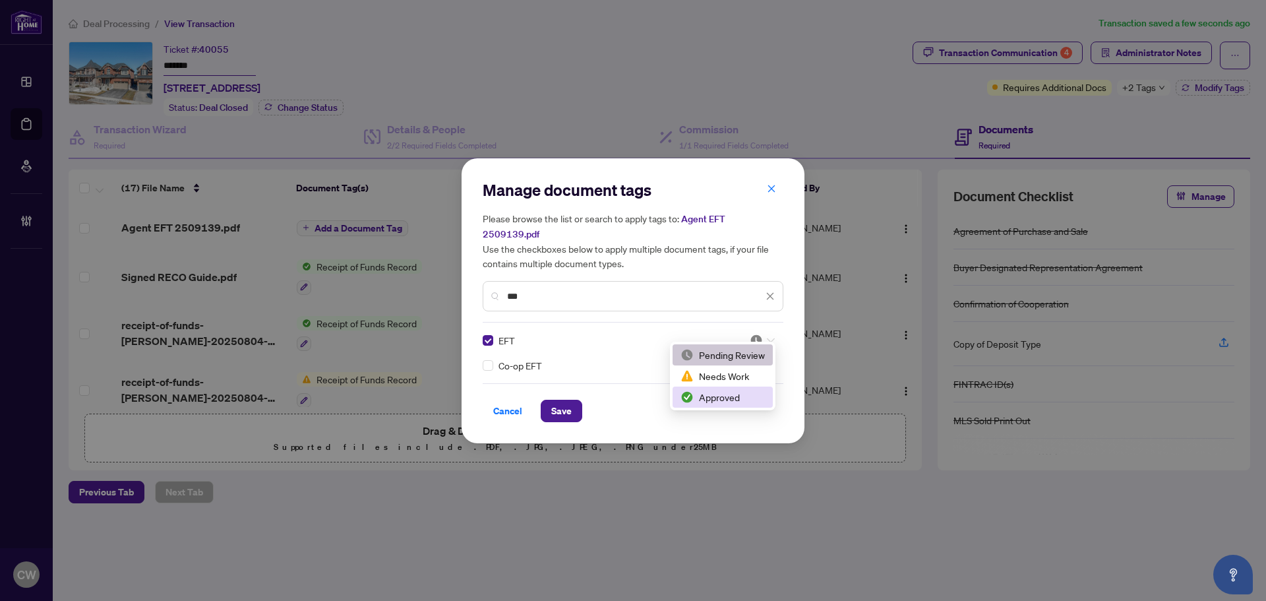
drag, startPoint x: 745, startPoint y: 397, endPoint x: 613, endPoint y: 397, distance: 132.6
click at [745, 397] on div "Approved" at bounding box center [723, 397] width 84 height 15
click at [557, 400] on span "Save" at bounding box center [561, 410] width 20 height 21
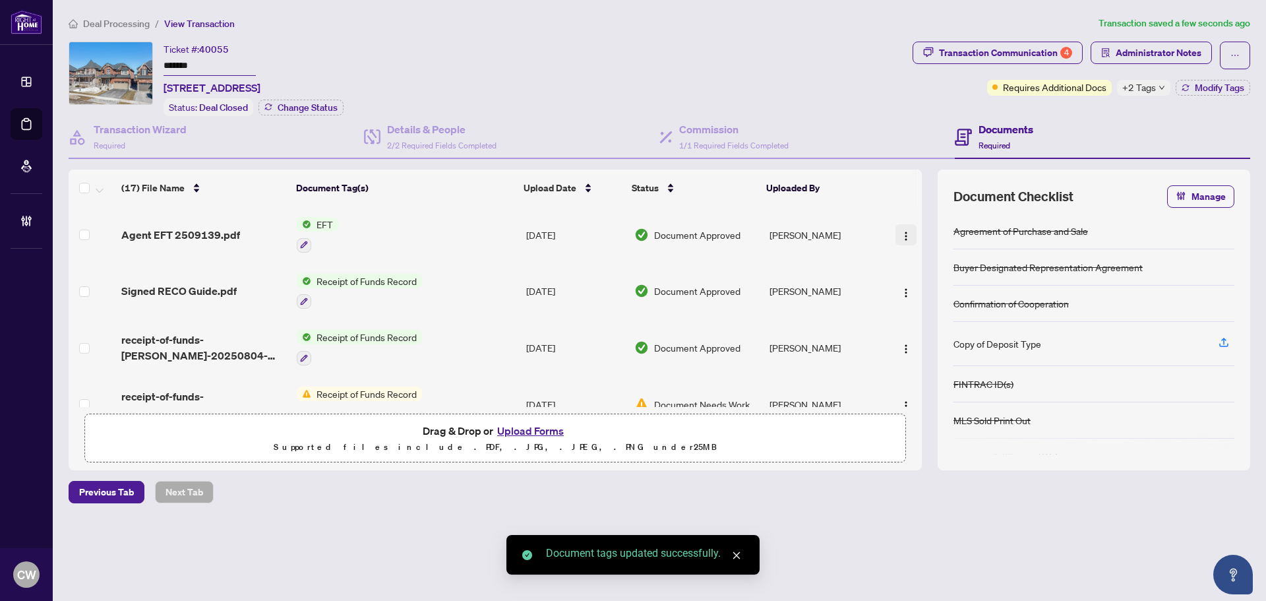
click at [902, 228] on span "button" at bounding box center [906, 235] width 11 height 15
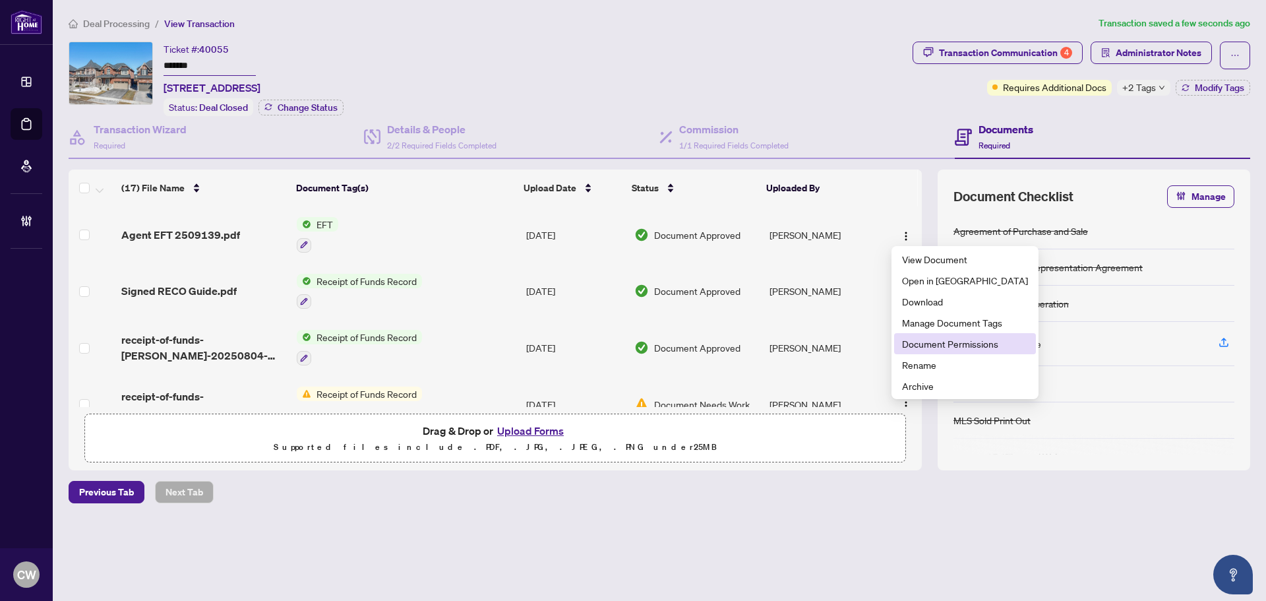
click at [923, 342] on span "Document Permissions" at bounding box center [965, 343] width 126 height 15
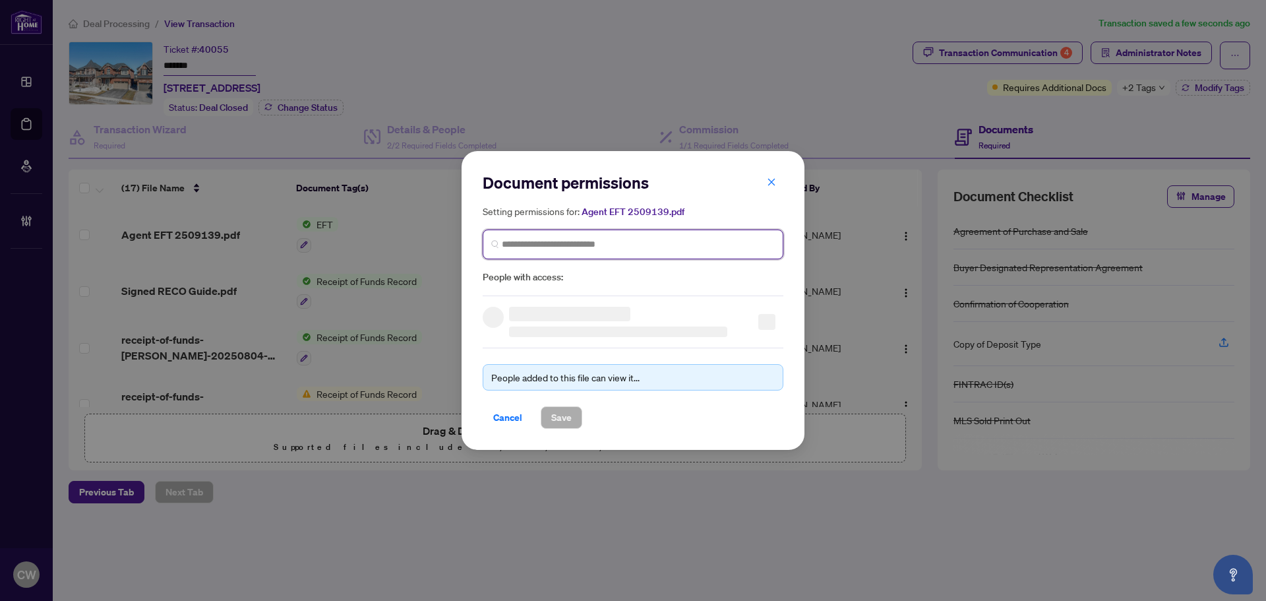
click at [583, 249] on input "search" at bounding box center [638, 244] width 273 height 14
paste input "**********"
type input "**********"
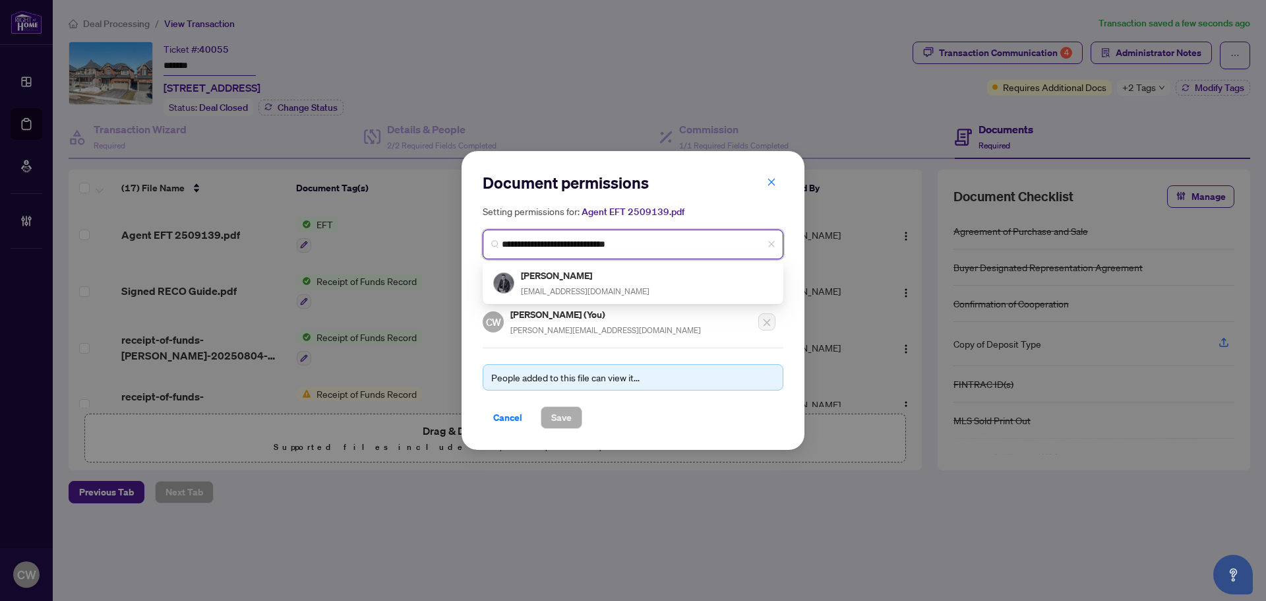
drag, startPoint x: 532, startPoint y: 278, endPoint x: 601, endPoint y: 342, distance: 93.8
click at [533, 278] on h5 "Ian Matchett" at bounding box center [585, 275] width 129 height 15
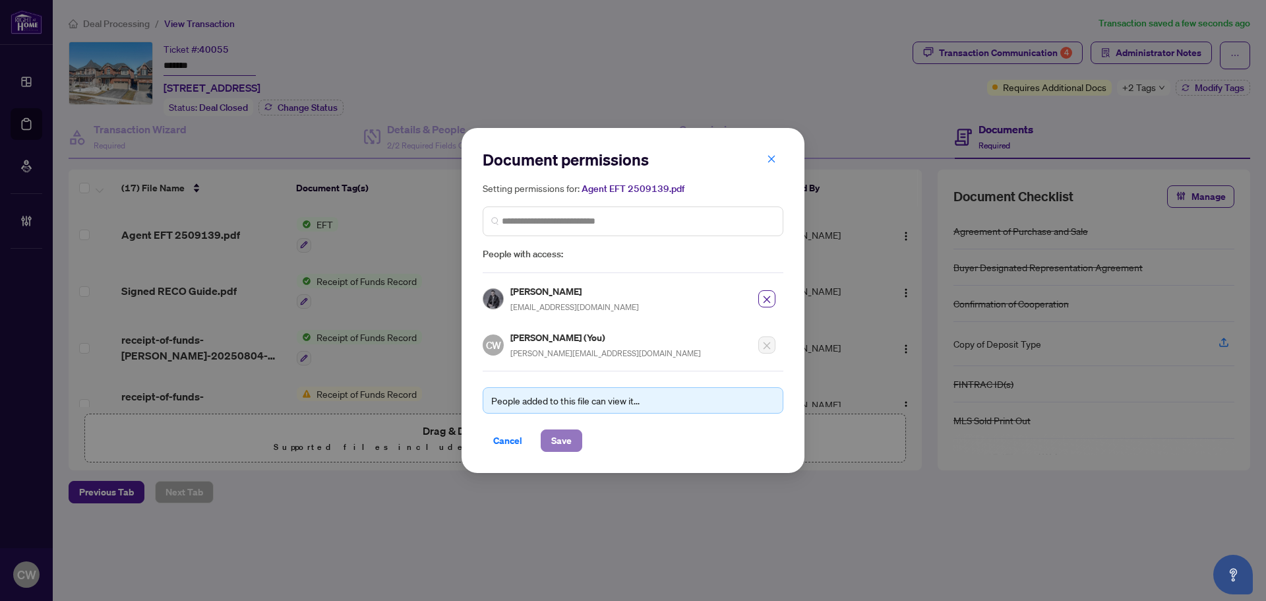
click at [564, 435] on span "Save" at bounding box center [561, 440] width 20 height 21
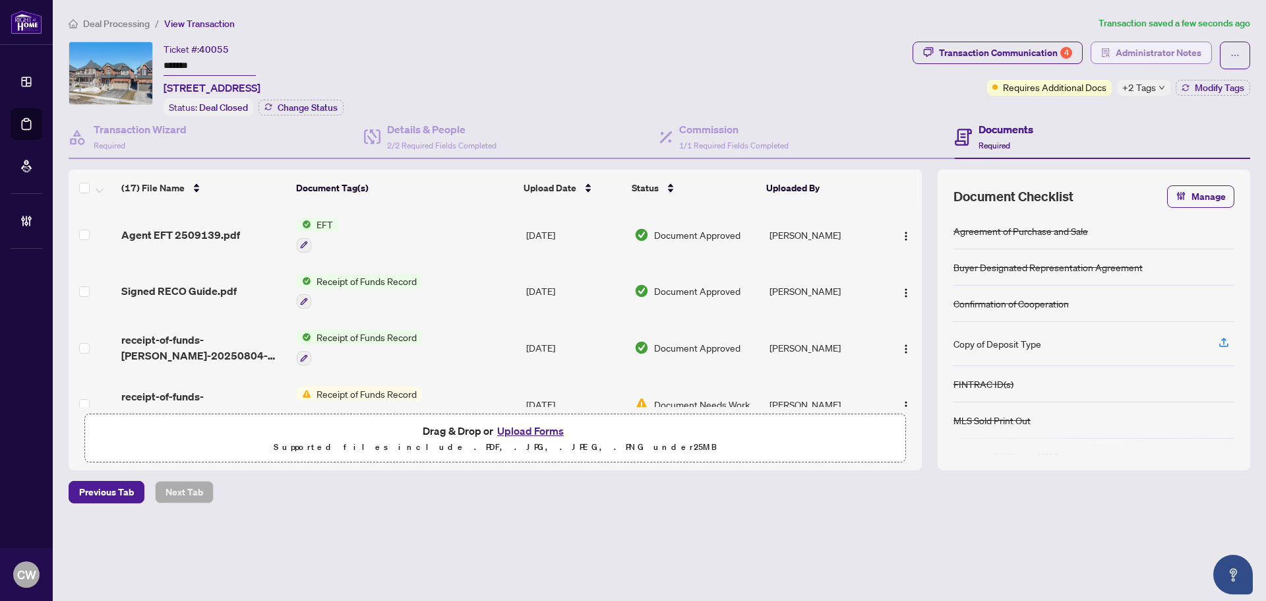
click at [1157, 49] on span "Administrator Notes" at bounding box center [1159, 52] width 86 height 21
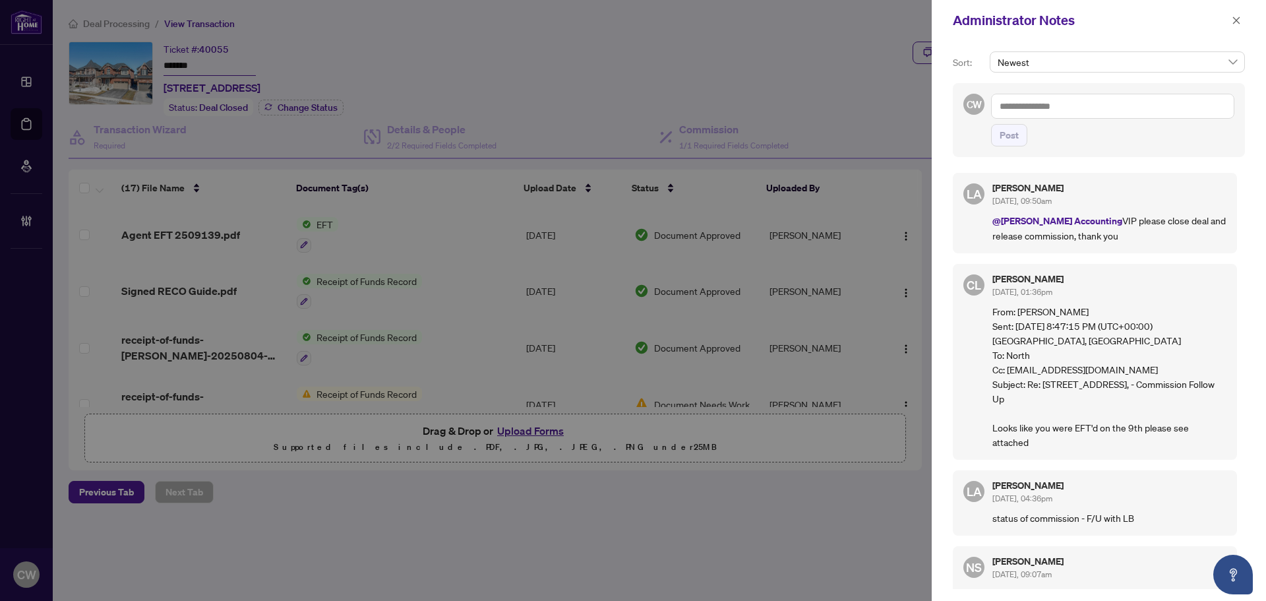
click at [1062, 107] on textarea at bounding box center [1112, 106] width 243 height 25
paste textarea "**********"
type textarea "**********"
click at [1010, 142] on span "Post" at bounding box center [1009, 135] width 19 height 21
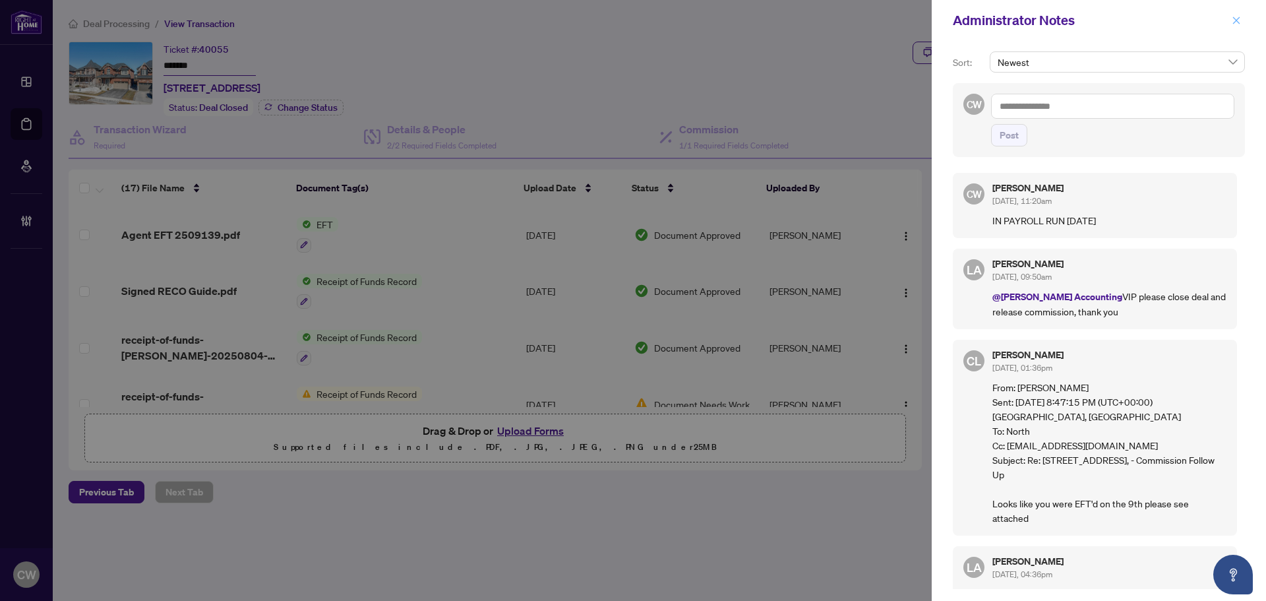
click at [1239, 22] on icon "close" at bounding box center [1236, 20] width 9 height 9
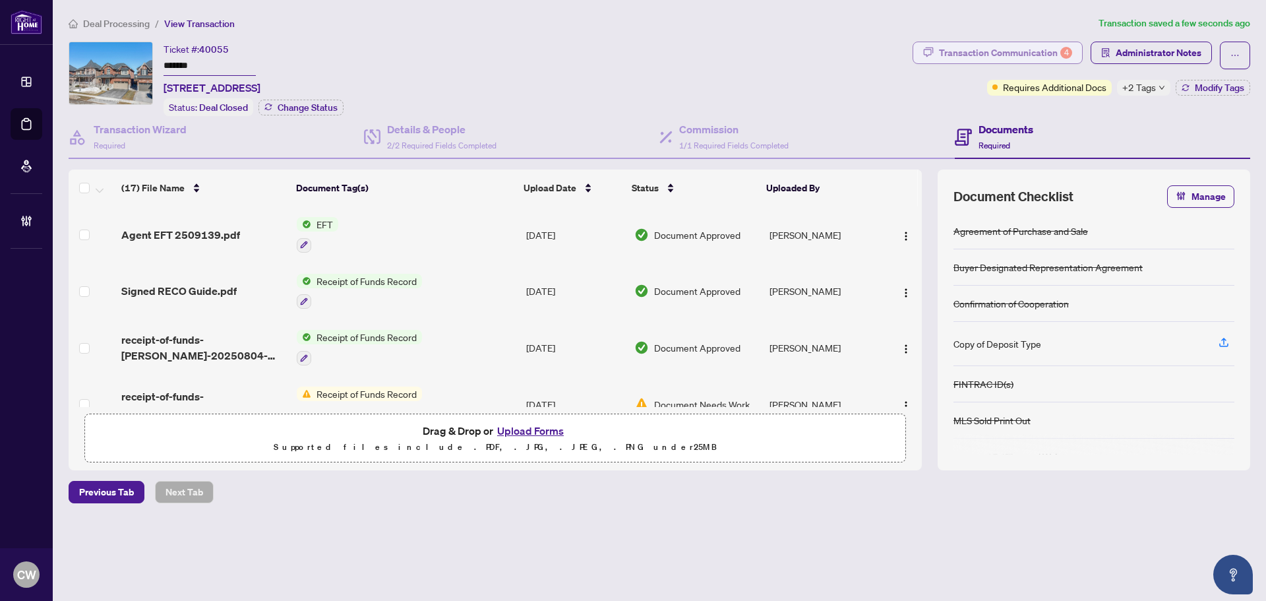
click at [1047, 57] on div "Transaction Communication 4" at bounding box center [1005, 52] width 133 height 21
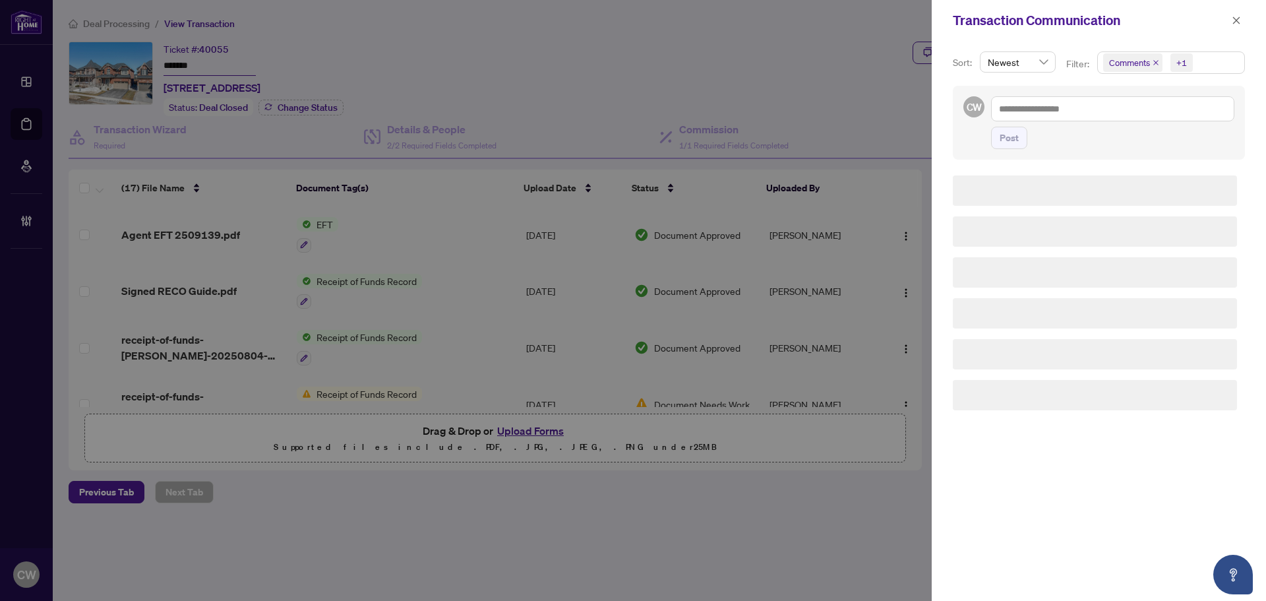
click at [1153, 63] on icon "close" at bounding box center [1156, 62] width 7 height 7
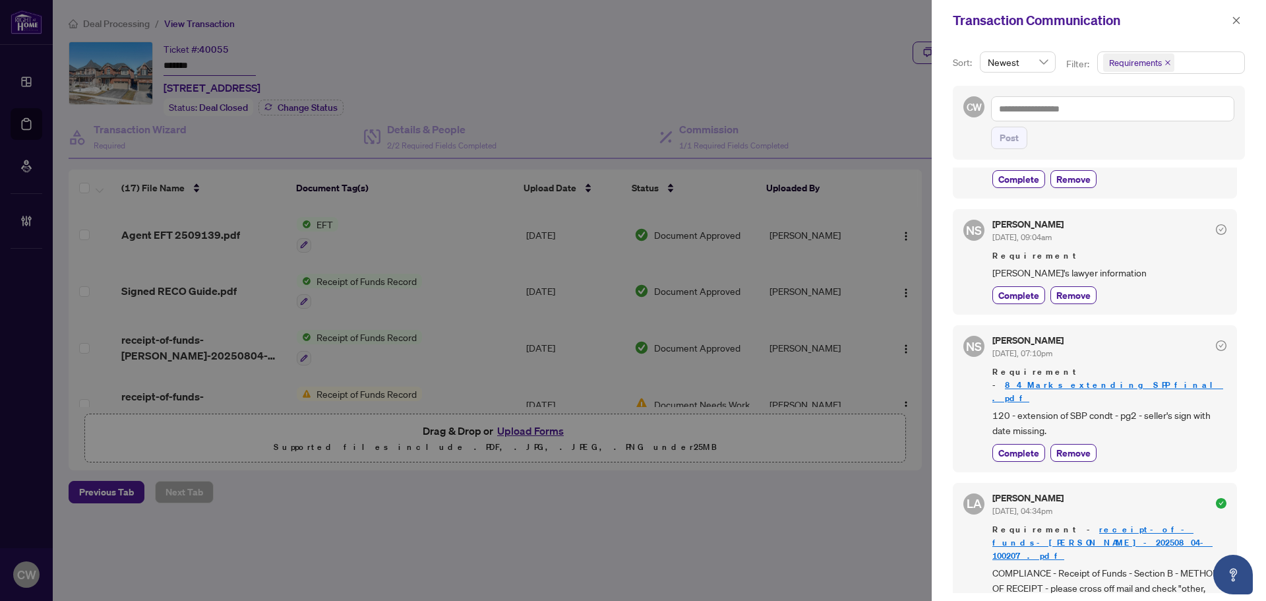
scroll to position [264, 0]
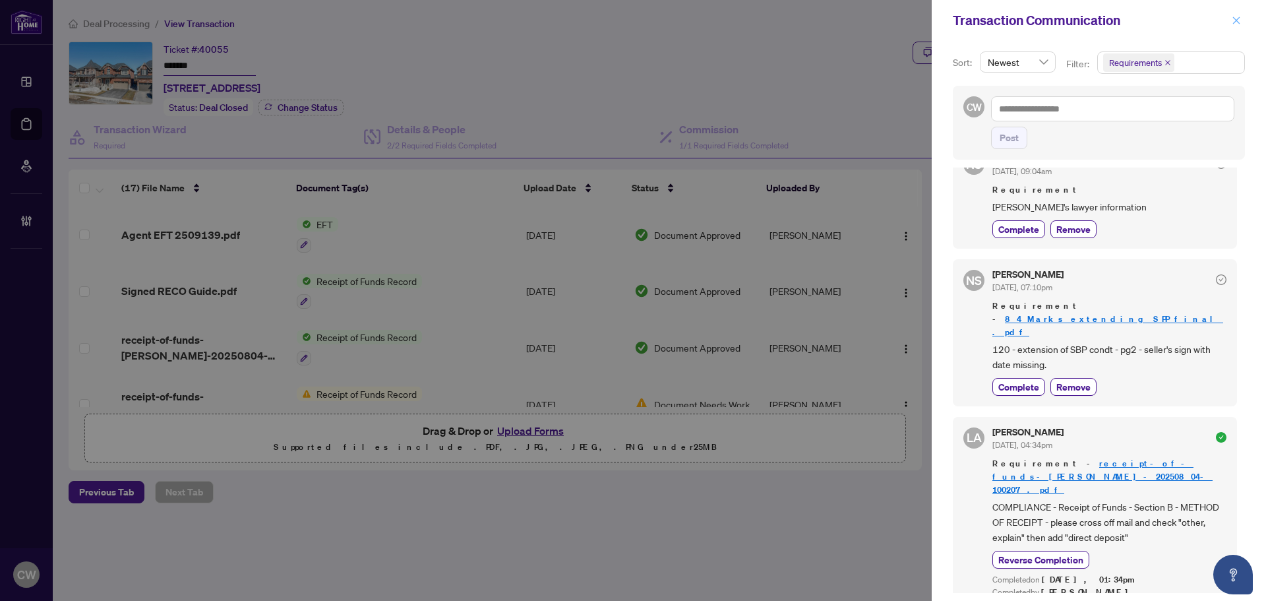
click at [1234, 24] on icon "close" at bounding box center [1236, 19] width 7 height 7
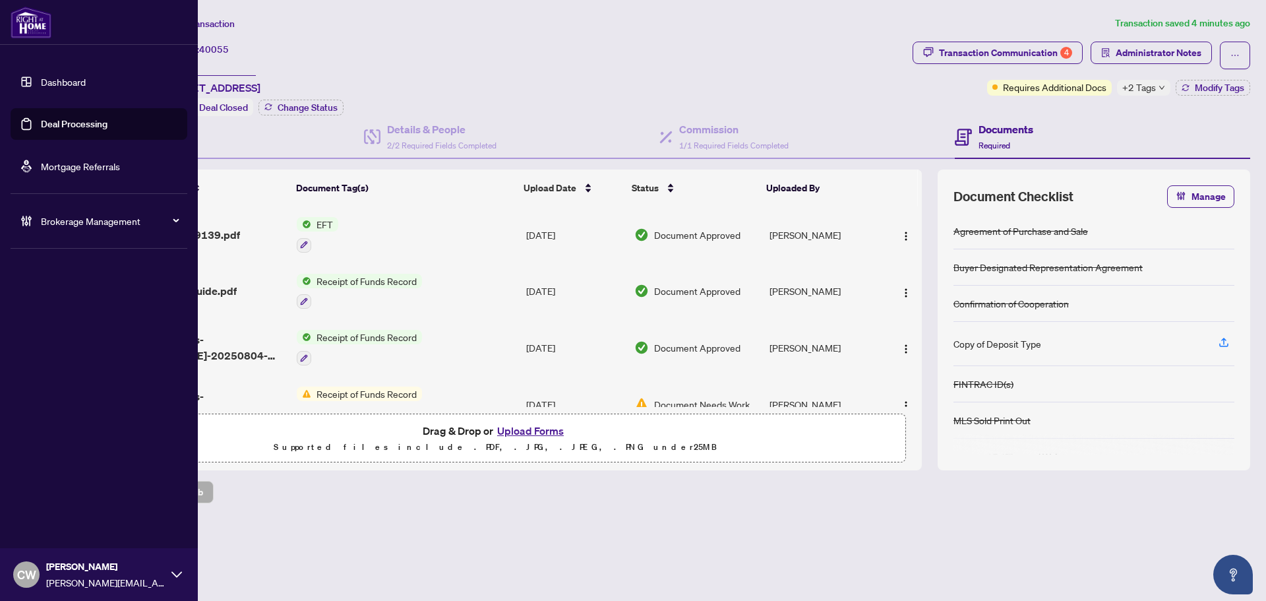
click at [41, 121] on link "Deal Processing" at bounding box center [74, 124] width 67 height 12
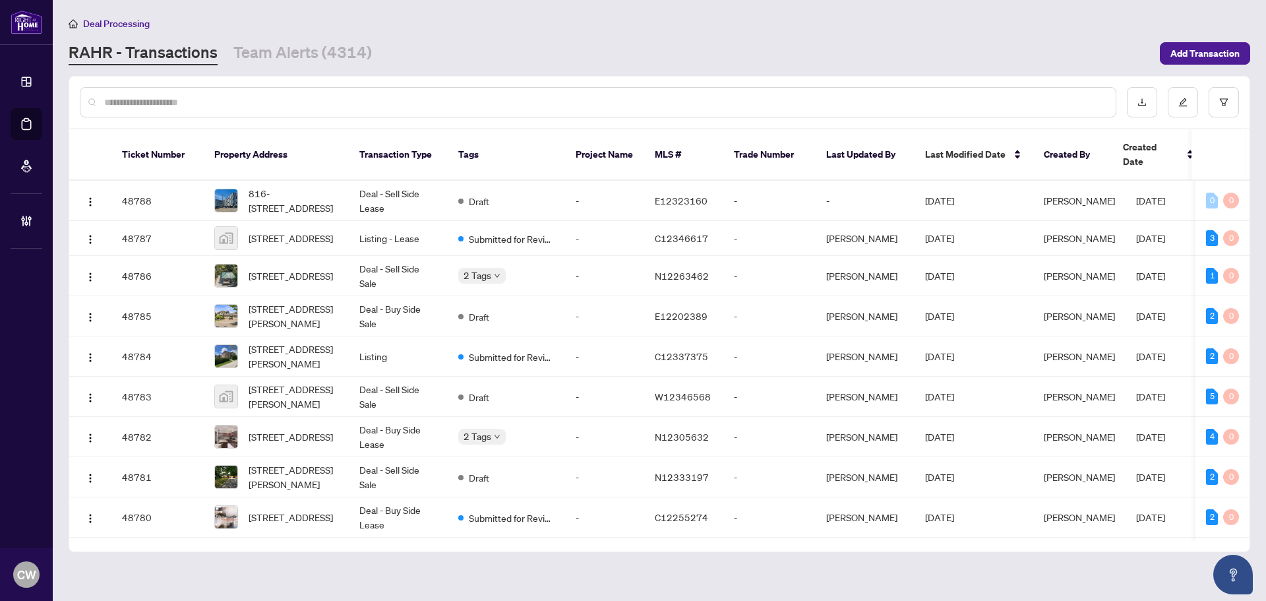
click at [286, 103] on input "text" at bounding box center [604, 102] width 1001 height 15
paste input "*******"
type input "*******"
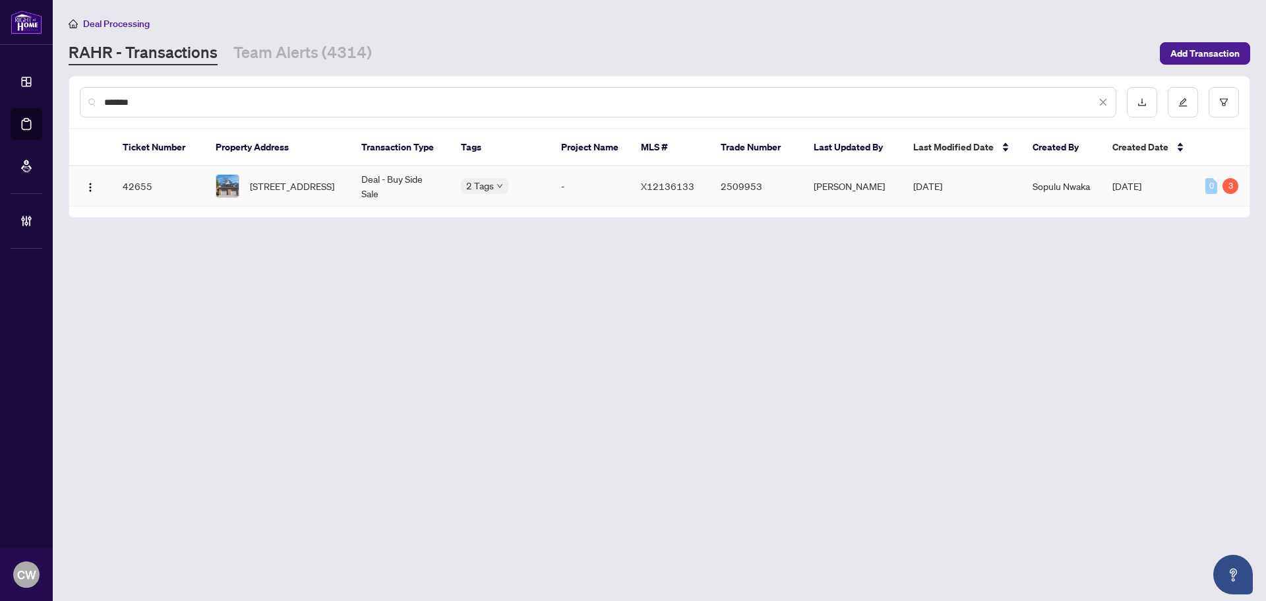
click at [292, 187] on span "32-1570 Richmond St, London North, Ontario N6G 4W1, Canada" at bounding box center [292, 186] width 84 height 15
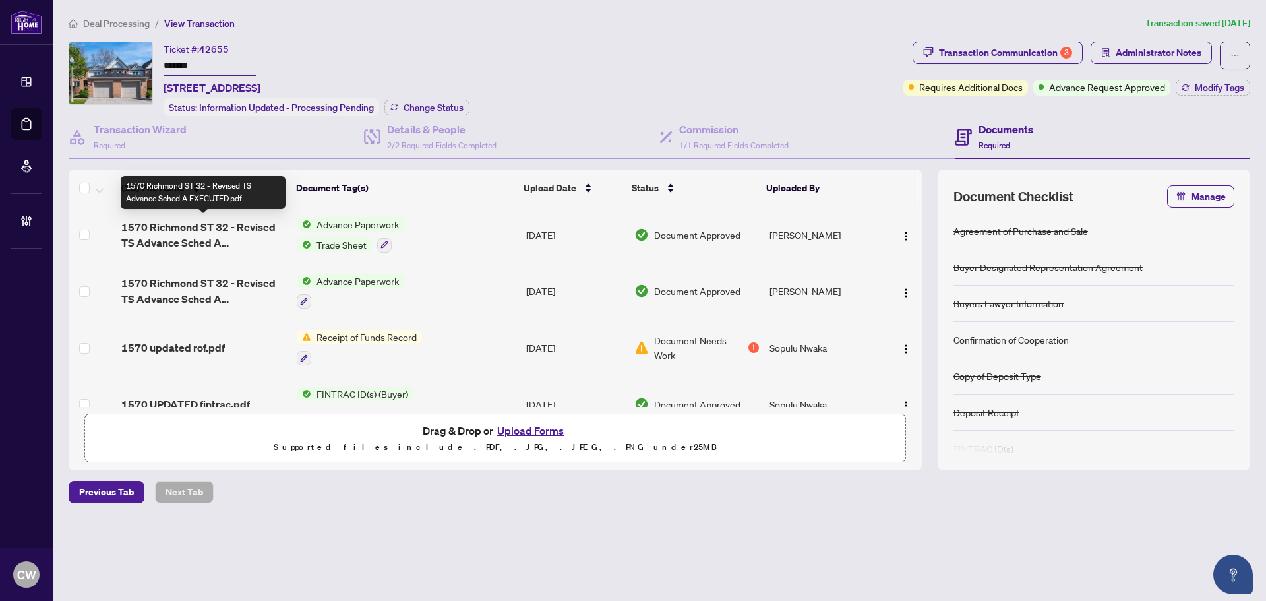
click at [197, 225] on span "1570 Richmond ST 32 - Revised TS Advance Sched A EXECUTED.pdf" at bounding box center [203, 235] width 165 height 32
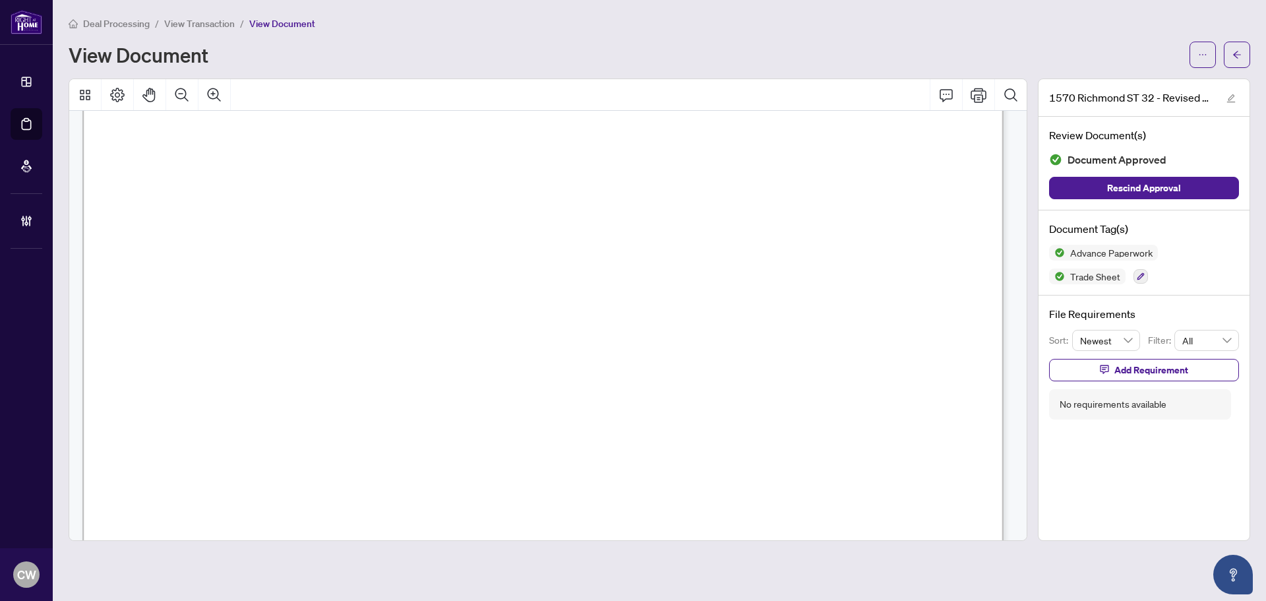
scroll to position [2902, 0]
click at [1231, 58] on button "button" at bounding box center [1237, 55] width 26 height 26
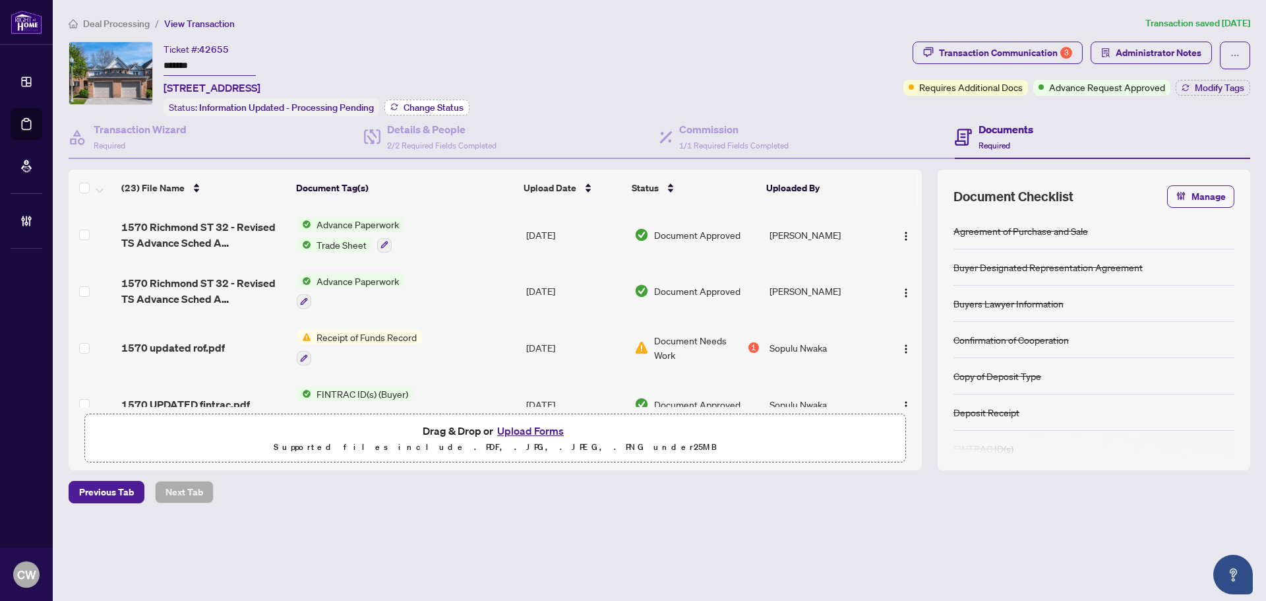
click at [456, 103] on span "Change Status" at bounding box center [434, 107] width 60 height 9
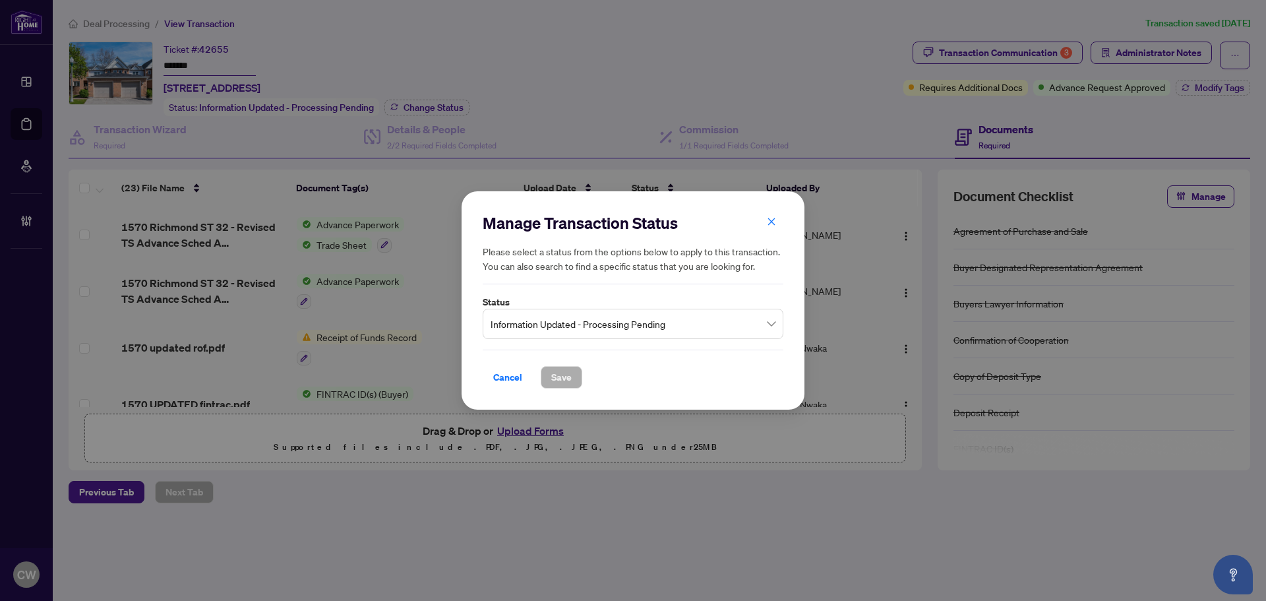
click at [640, 322] on span "Information Updated - Processing Pending" at bounding box center [633, 323] width 285 height 25
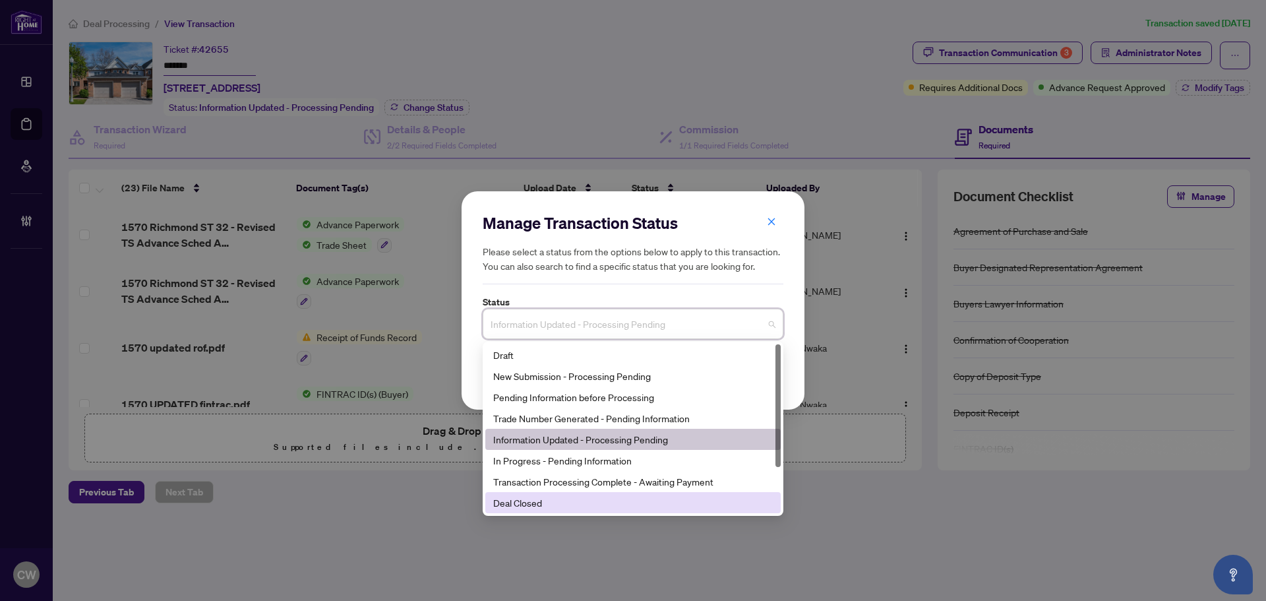
click at [594, 495] on div "Deal Closed" at bounding box center [632, 502] width 295 height 21
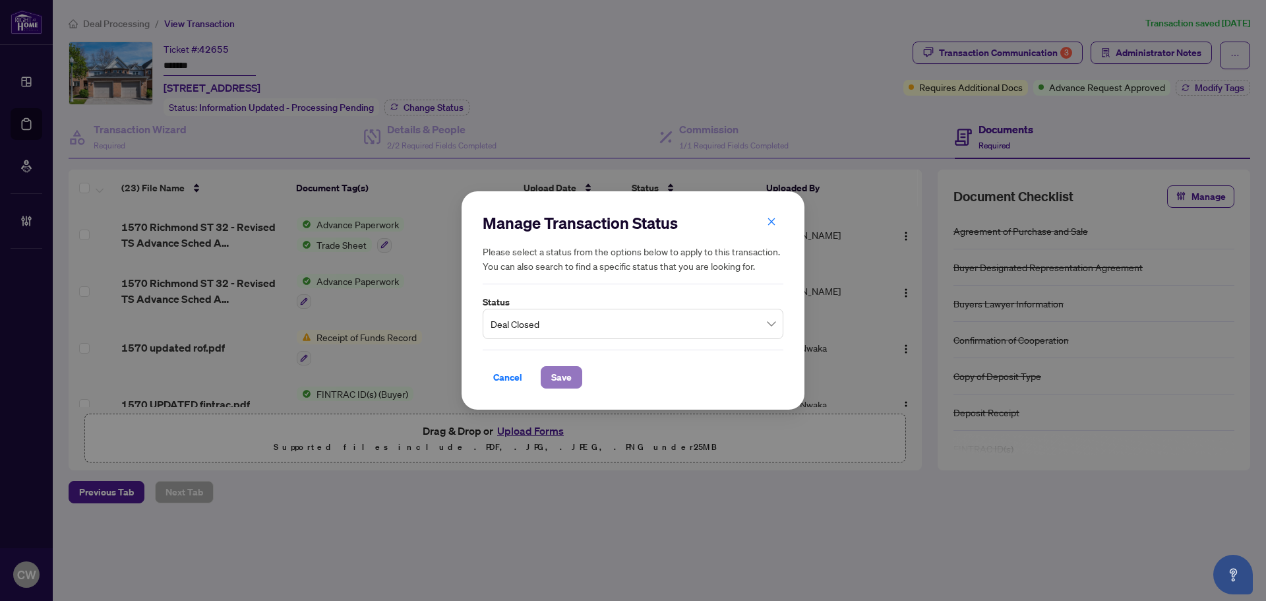
click at [569, 377] on span "Save" at bounding box center [561, 377] width 20 height 21
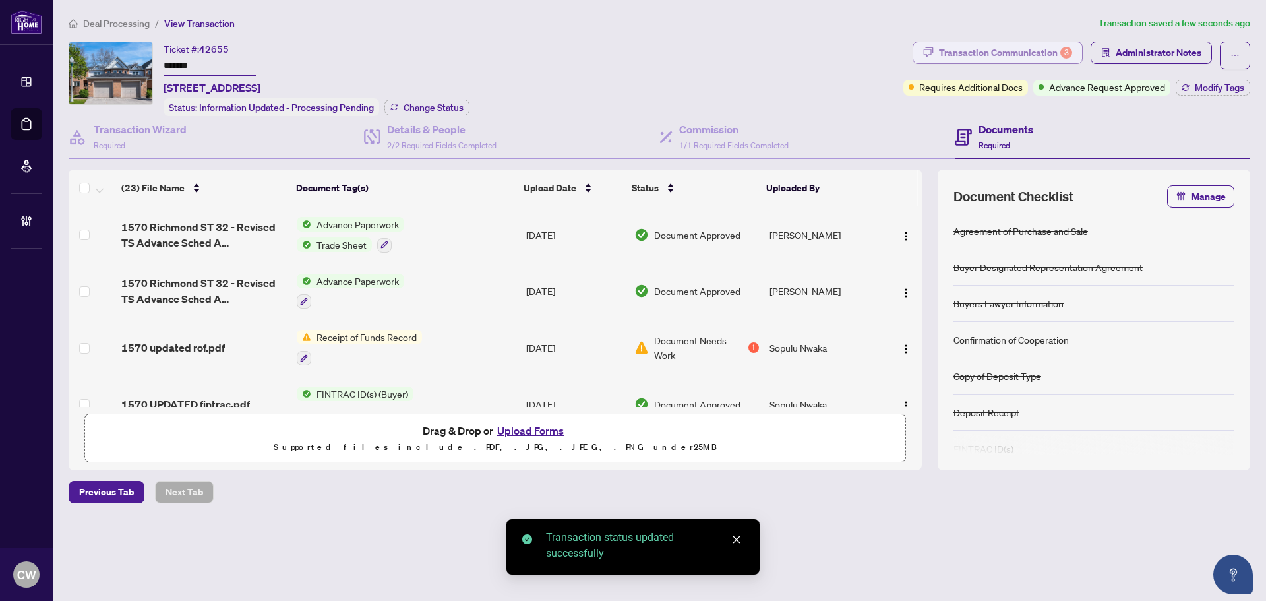
click at [1030, 56] on div "Transaction Communication 3" at bounding box center [1005, 52] width 133 height 21
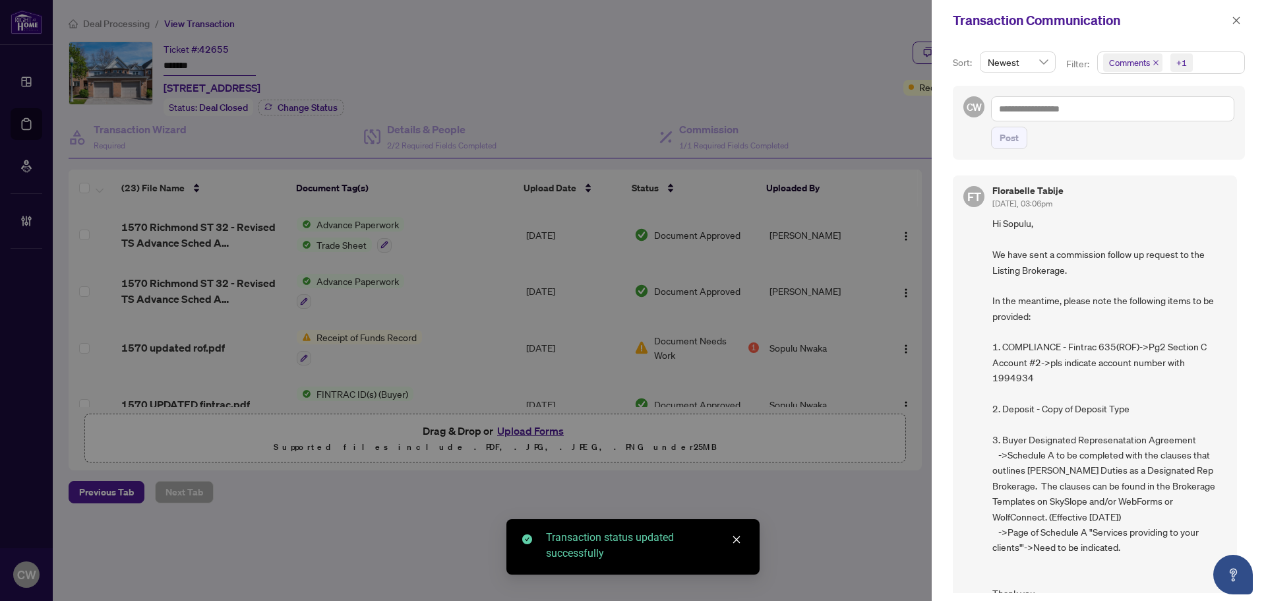
click at [1151, 57] on span "Comments" at bounding box center [1132, 62] width 59 height 18
click at [1154, 59] on icon "close" at bounding box center [1156, 62] width 7 height 7
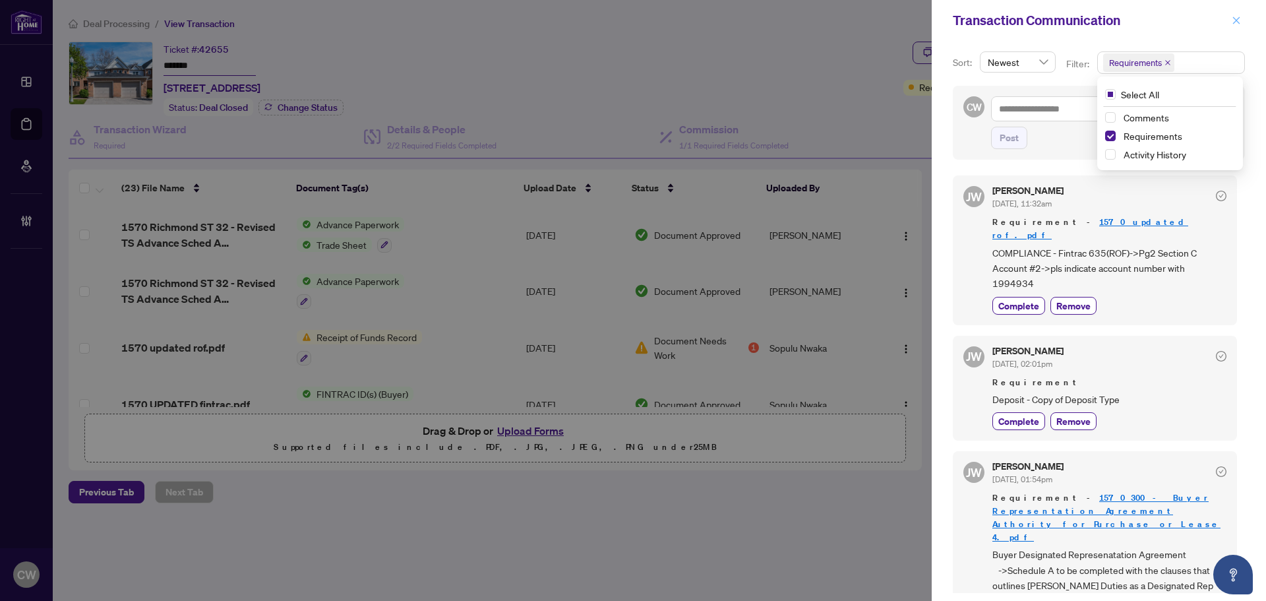
click at [1236, 17] on icon "close" at bounding box center [1236, 20] width 9 height 9
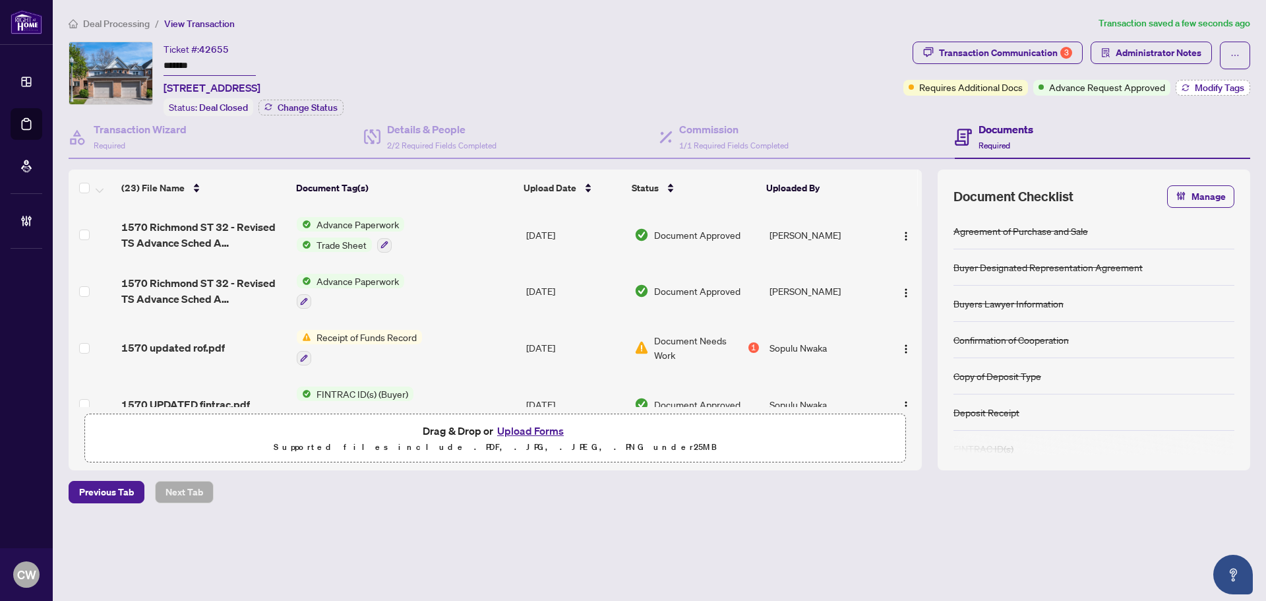
click at [1215, 83] on span "Modify Tags" at bounding box center [1219, 87] width 49 height 9
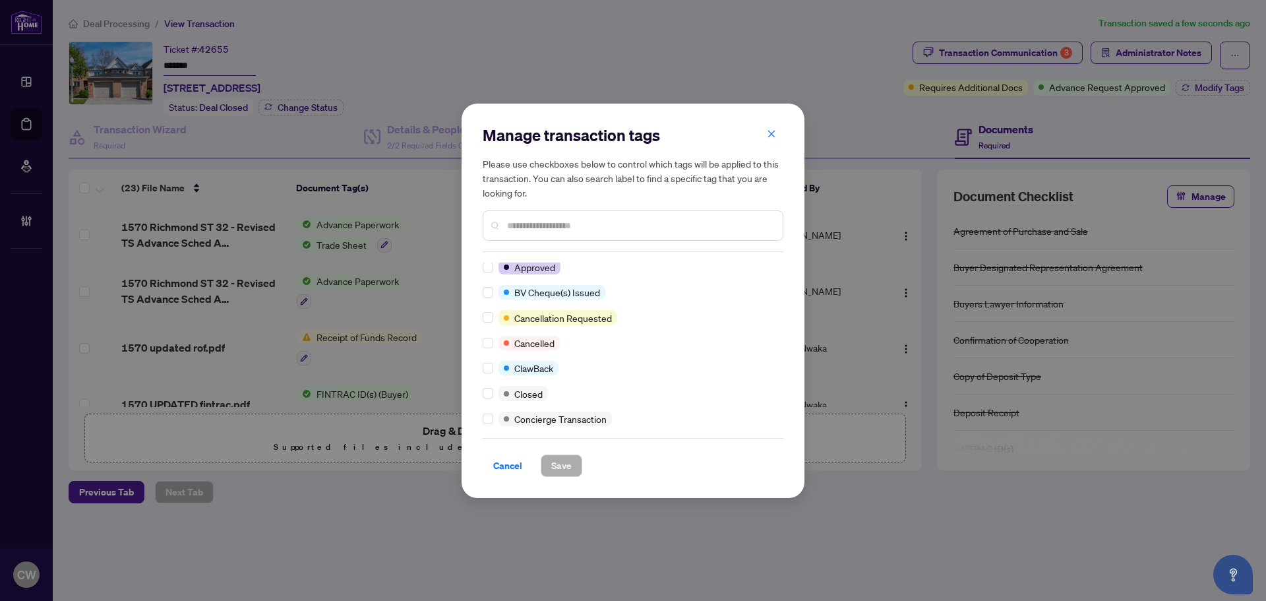
scroll to position [132, 0]
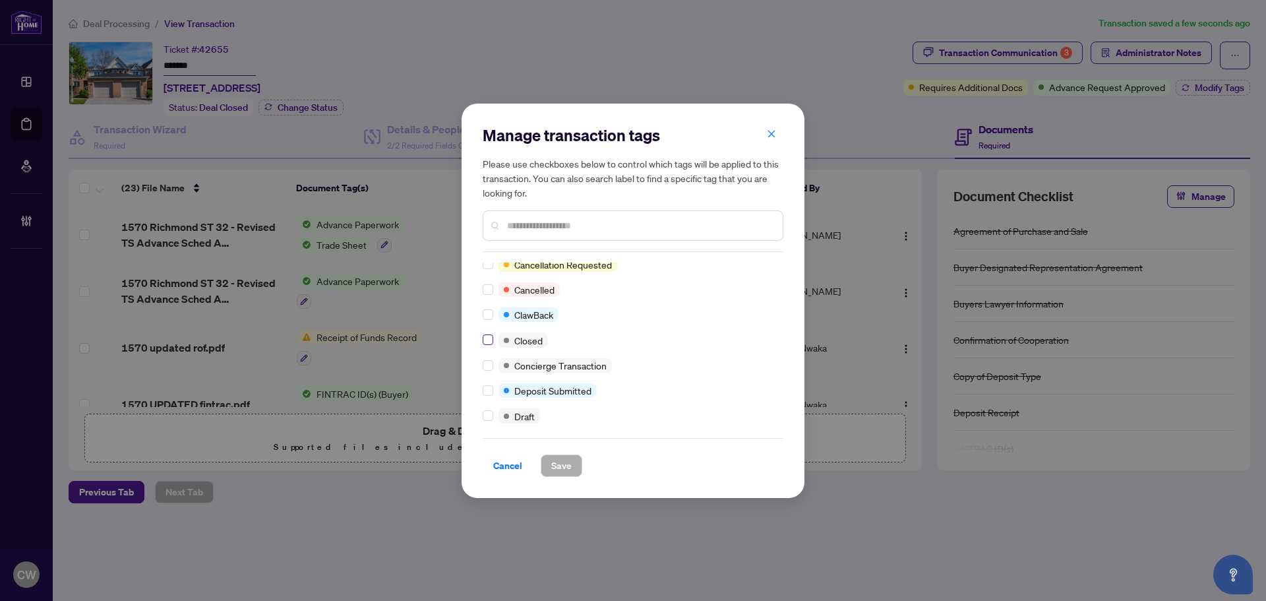
click at [489, 346] on label at bounding box center [488, 339] width 11 height 15
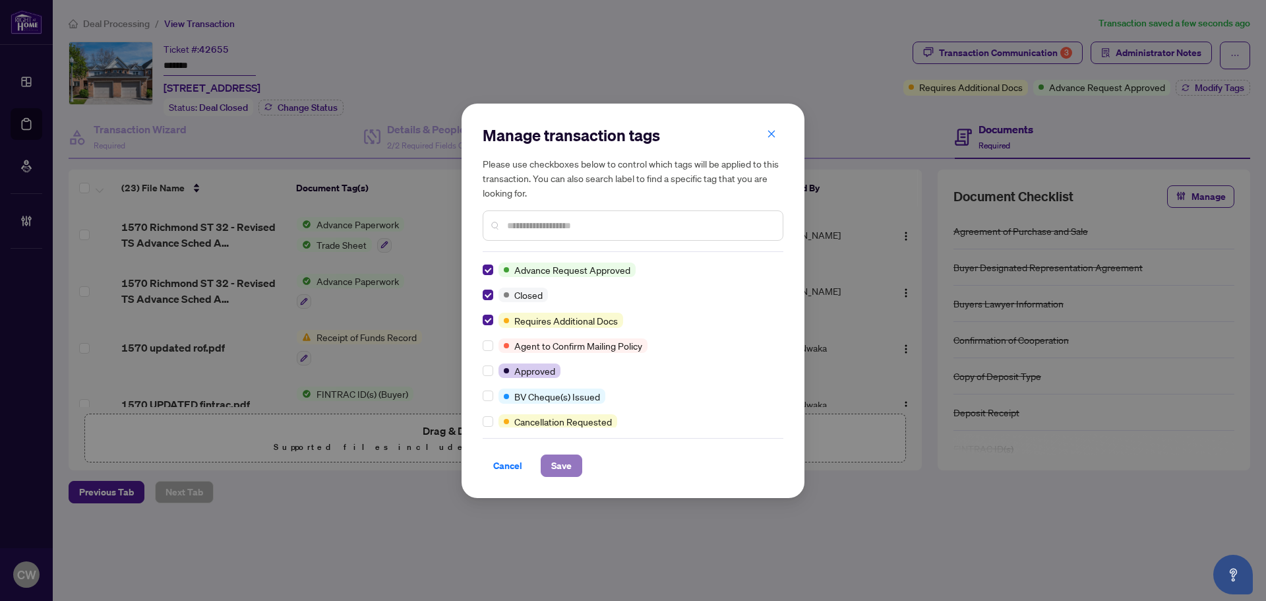
click at [555, 469] on span "Save" at bounding box center [561, 465] width 20 height 21
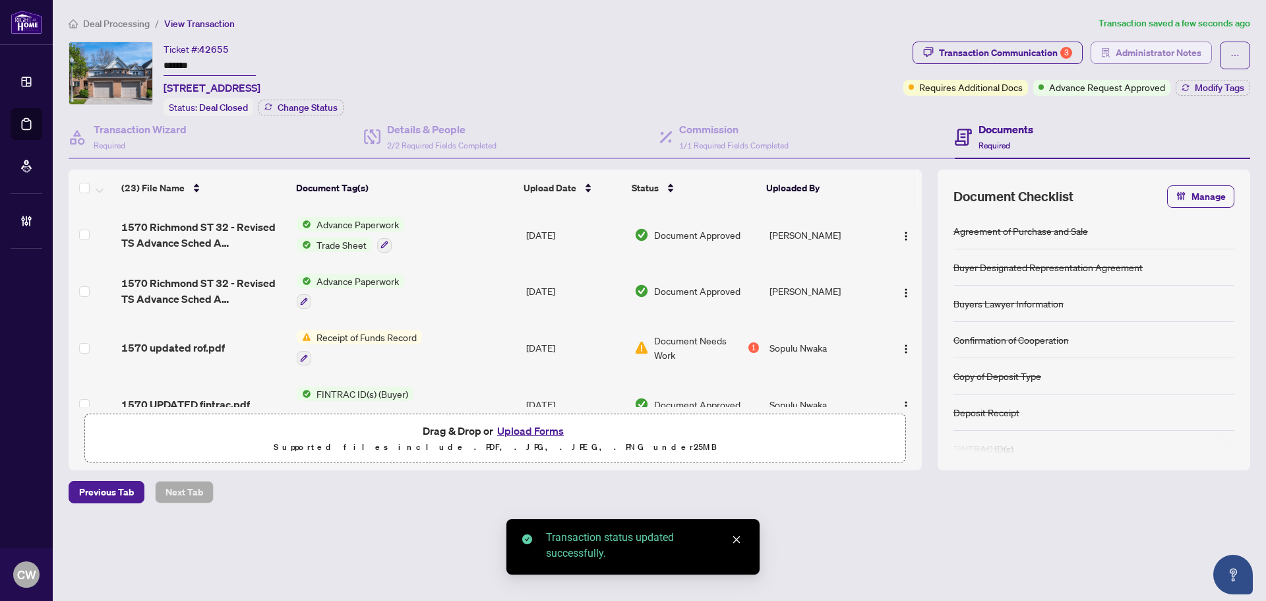
click at [1169, 51] on span "Administrator Notes" at bounding box center [1159, 52] width 86 height 21
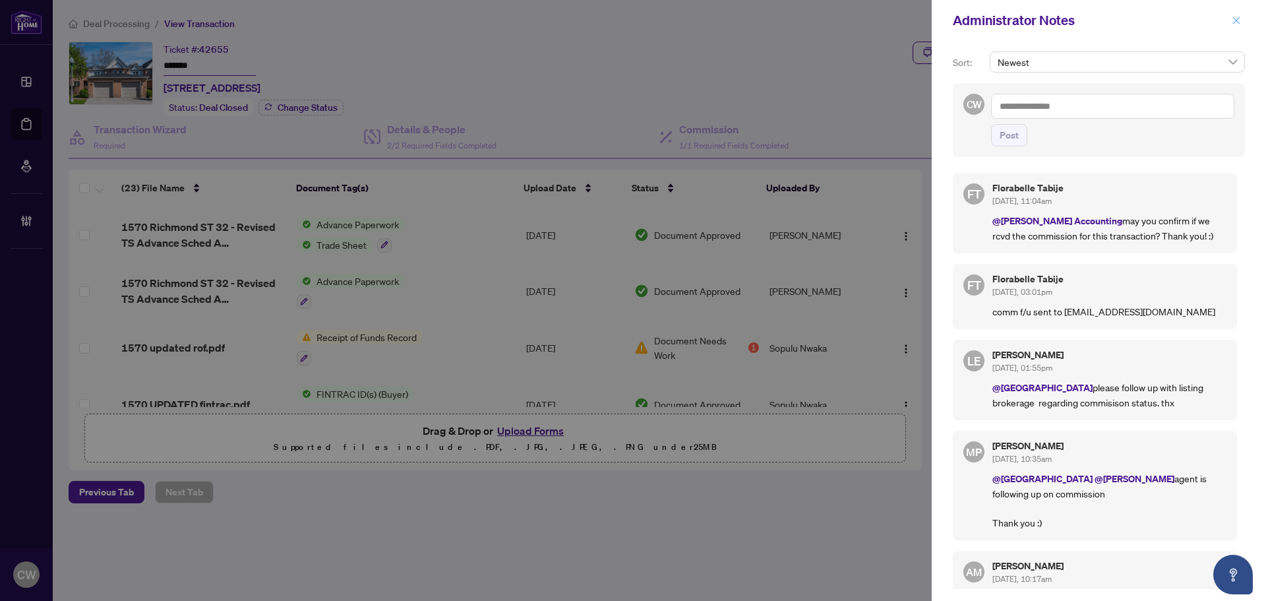
click at [1238, 21] on icon "close" at bounding box center [1236, 20] width 9 height 9
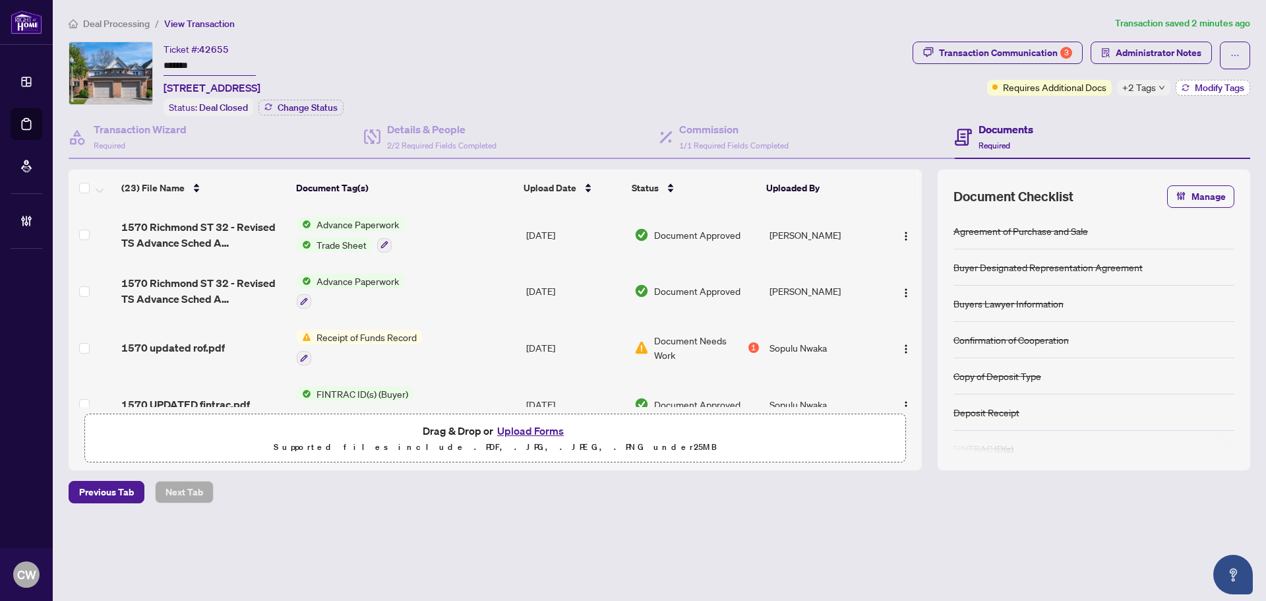
click at [1199, 83] on span "Modify Tags" at bounding box center [1219, 87] width 49 height 9
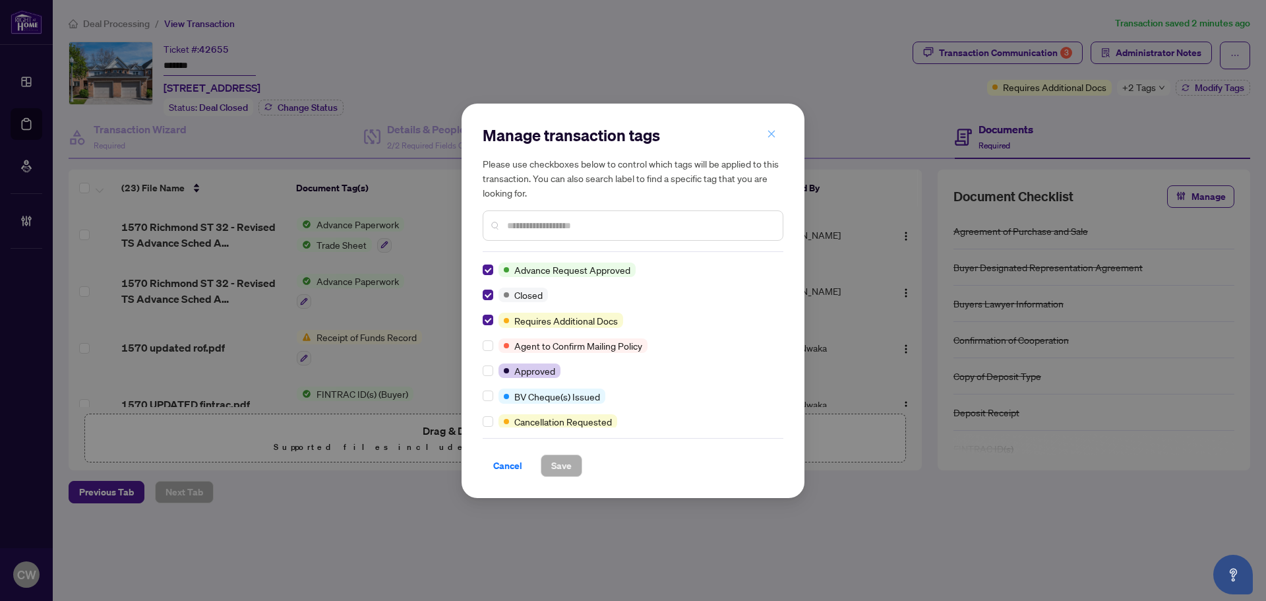
click at [772, 133] on icon "close" at bounding box center [771, 133] width 9 height 9
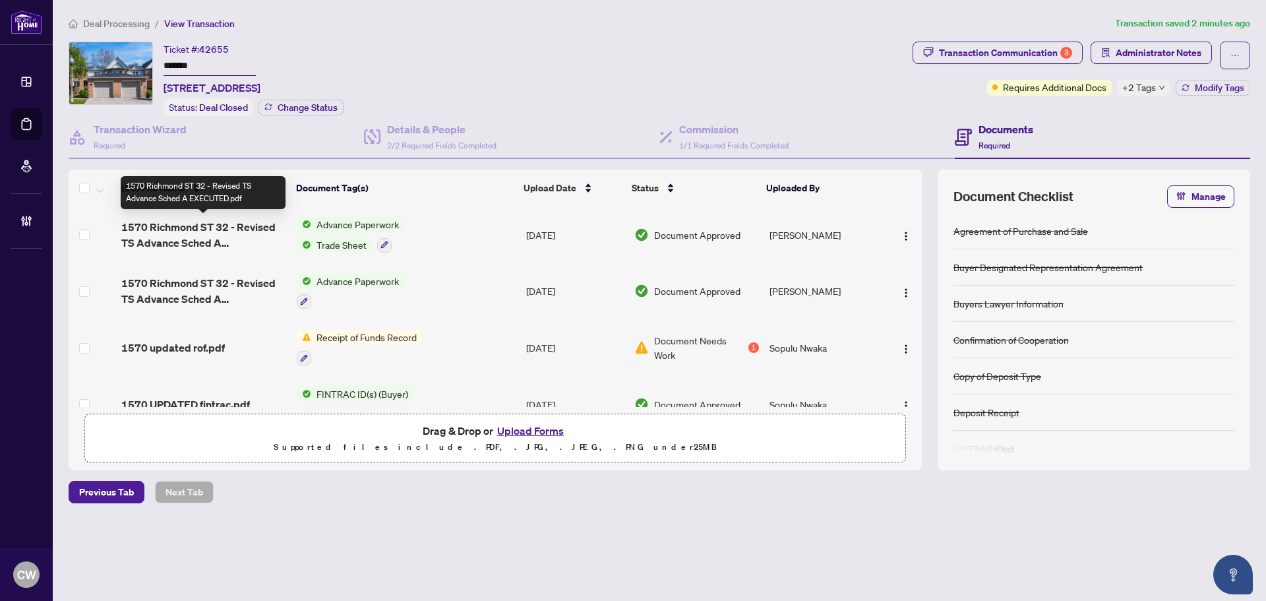
click at [246, 228] on span "1570 Richmond ST 32 - Revised TS Advance Sched A EXECUTED.pdf" at bounding box center [203, 235] width 165 height 32
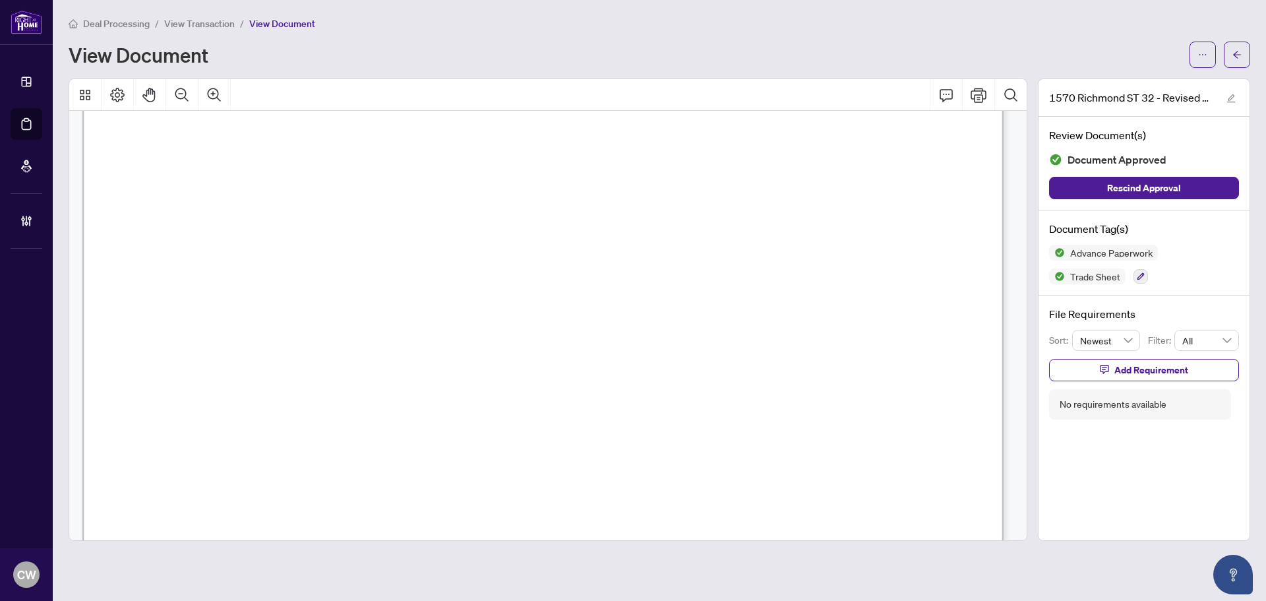
scroll to position [528, 0]
click at [1233, 52] on icon "arrow-left" at bounding box center [1237, 54] width 9 height 9
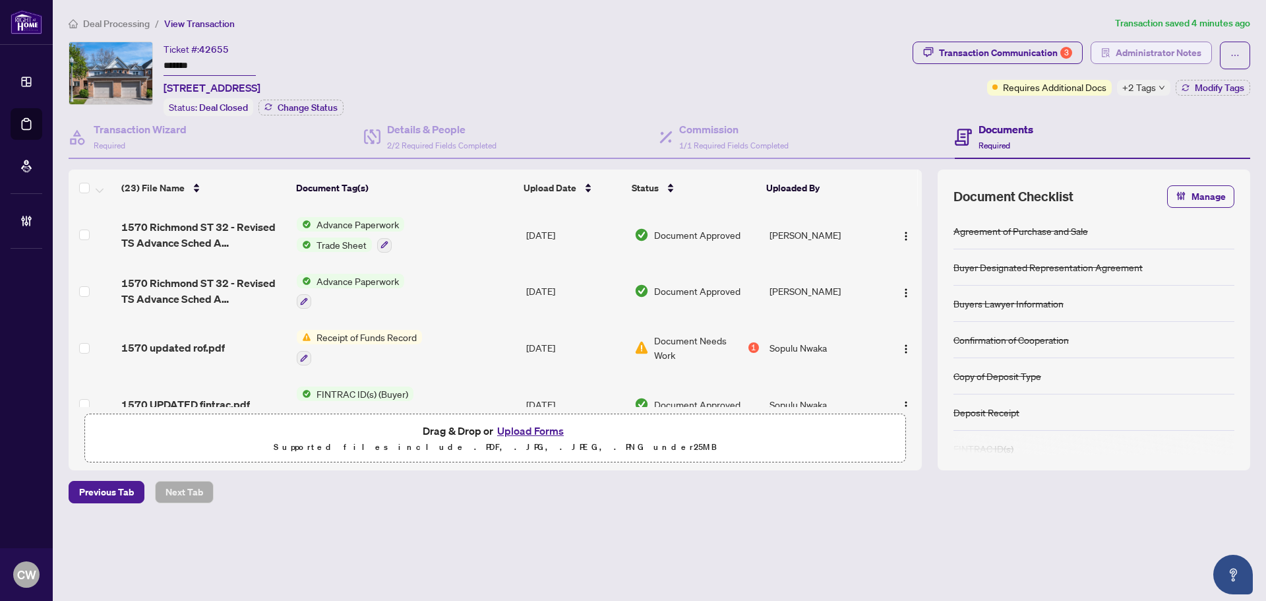
click at [1140, 48] on span "Administrator Notes" at bounding box center [1159, 52] width 86 height 21
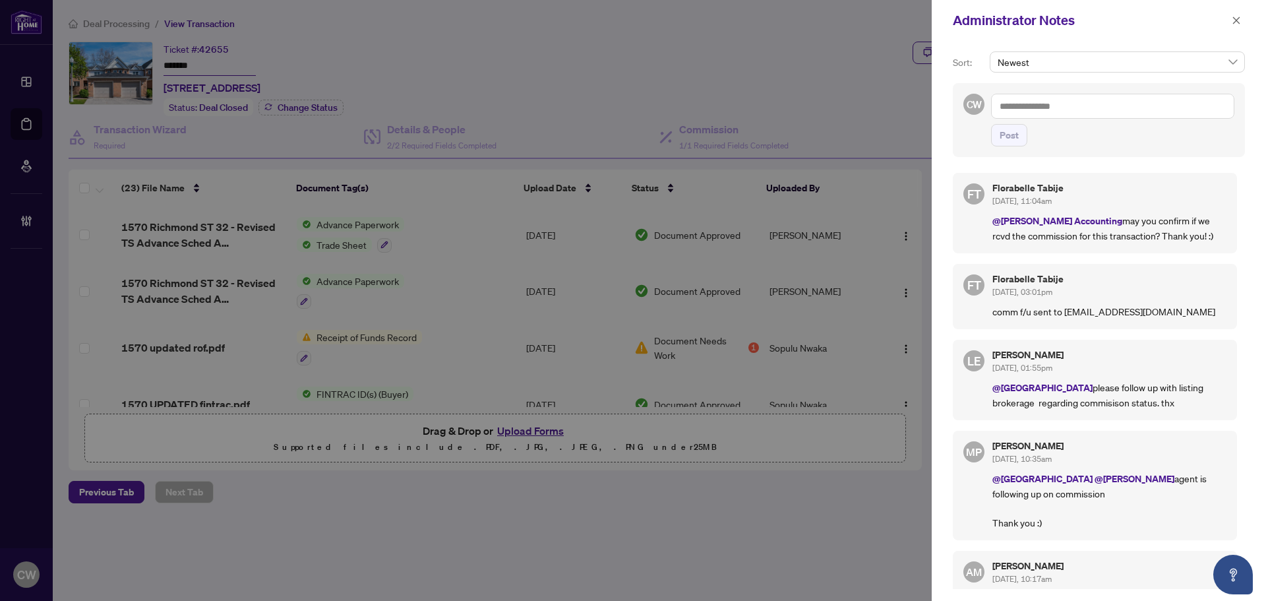
click at [1106, 98] on textarea at bounding box center [1112, 106] width 243 height 25
paste textarea "**********"
type textarea "**********"
click at [1018, 144] on span "Post" at bounding box center [1009, 135] width 19 height 21
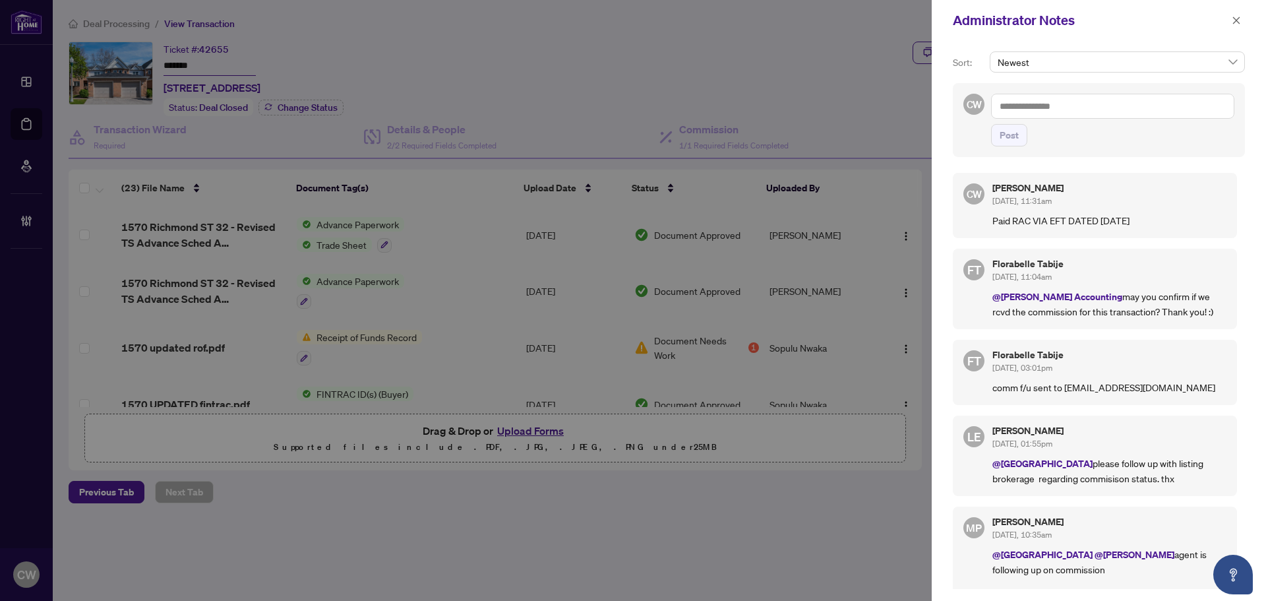
click at [1020, 107] on textarea at bounding box center [1112, 106] width 243 height 25
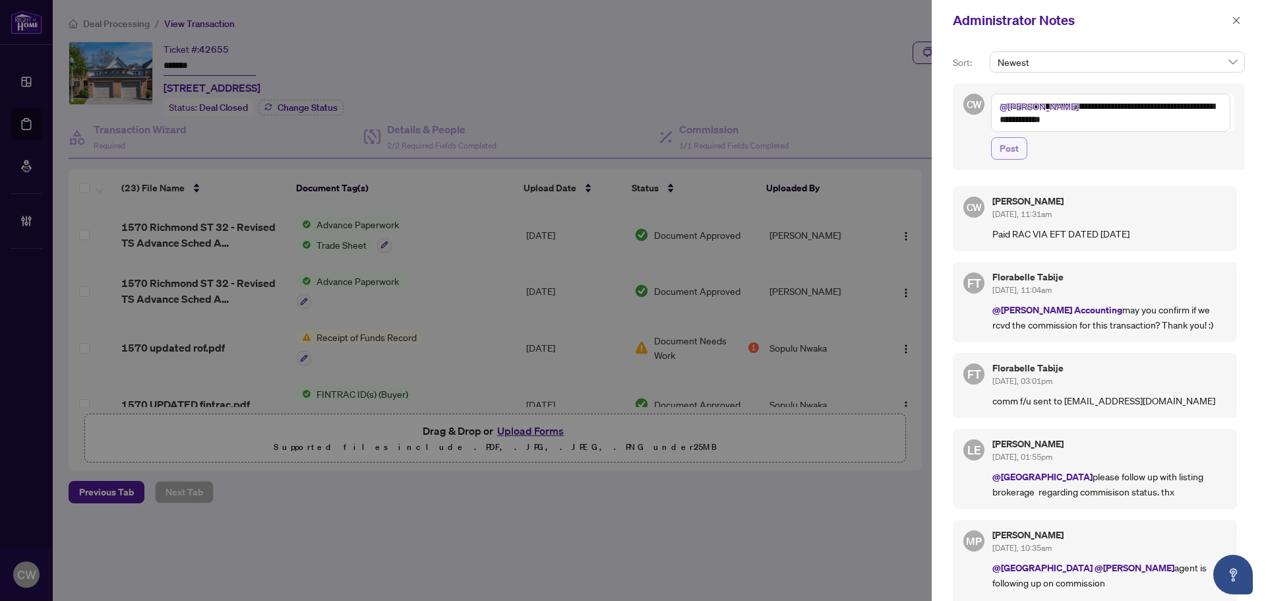
type textarea "**********"
click at [1010, 145] on span "Post" at bounding box center [1009, 148] width 19 height 21
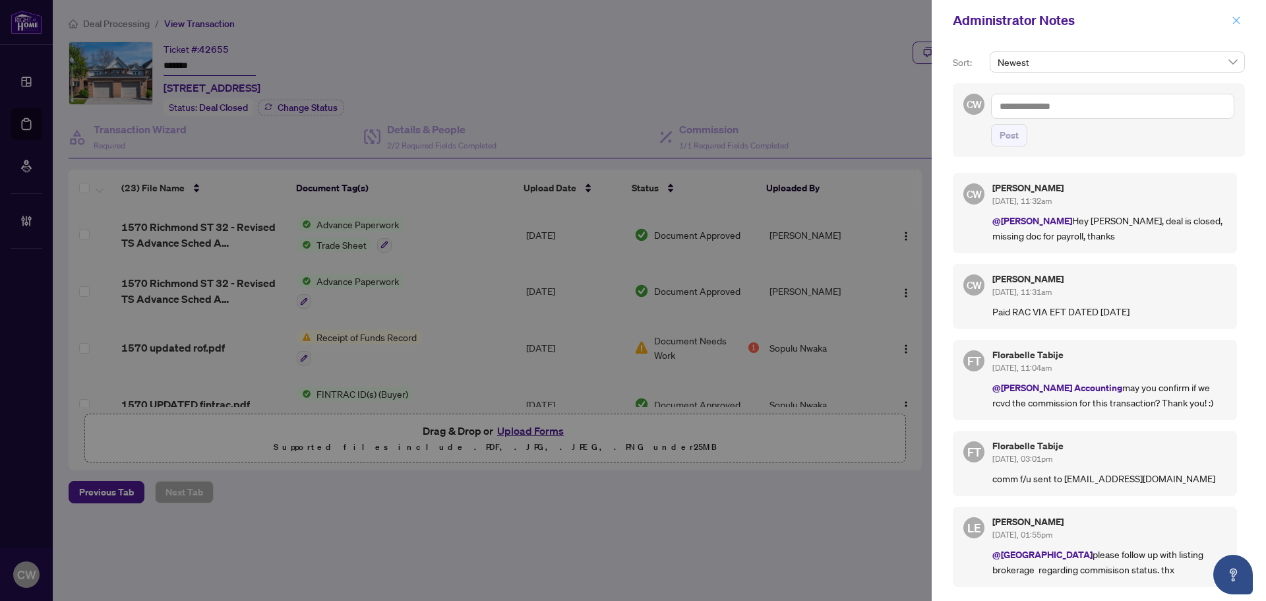
click at [1236, 18] on icon "close" at bounding box center [1236, 20] width 9 height 9
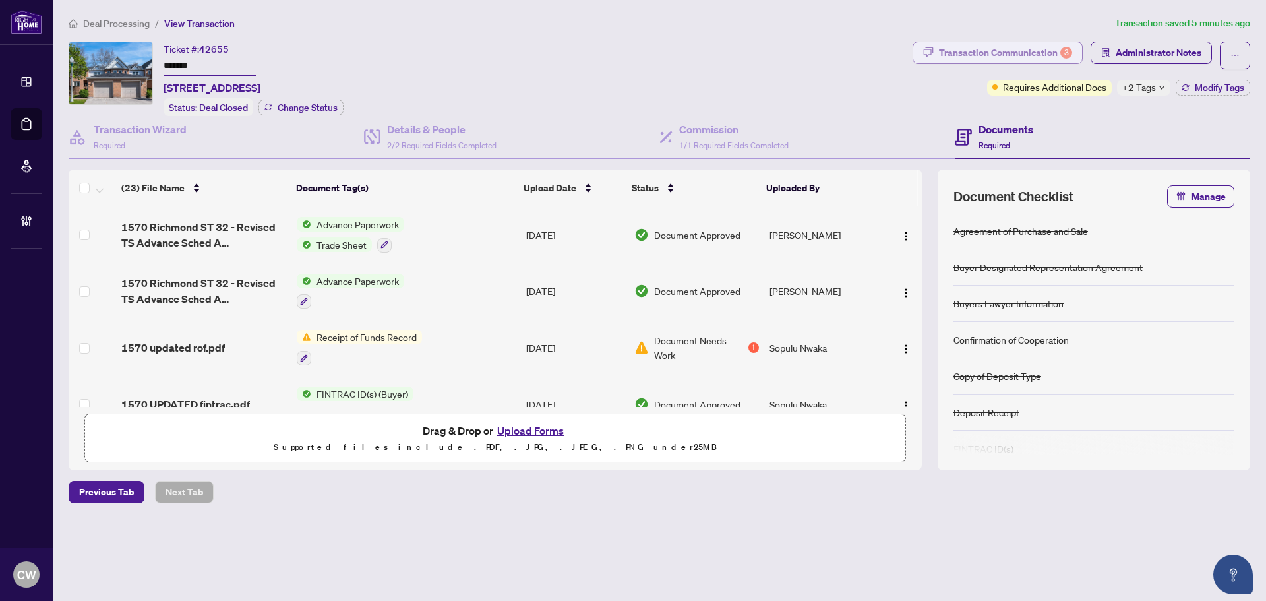
click at [1054, 46] on div "Transaction Communication 3" at bounding box center [1005, 52] width 133 height 21
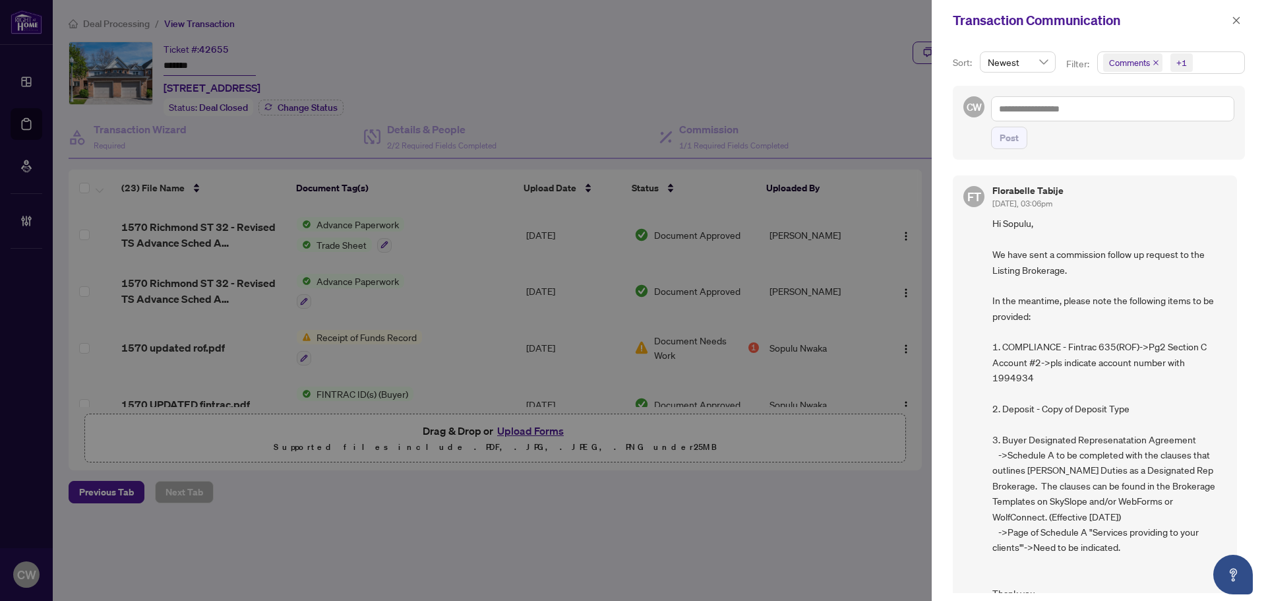
click at [1155, 60] on icon "close" at bounding box center [1156, 62] width 7 height 7
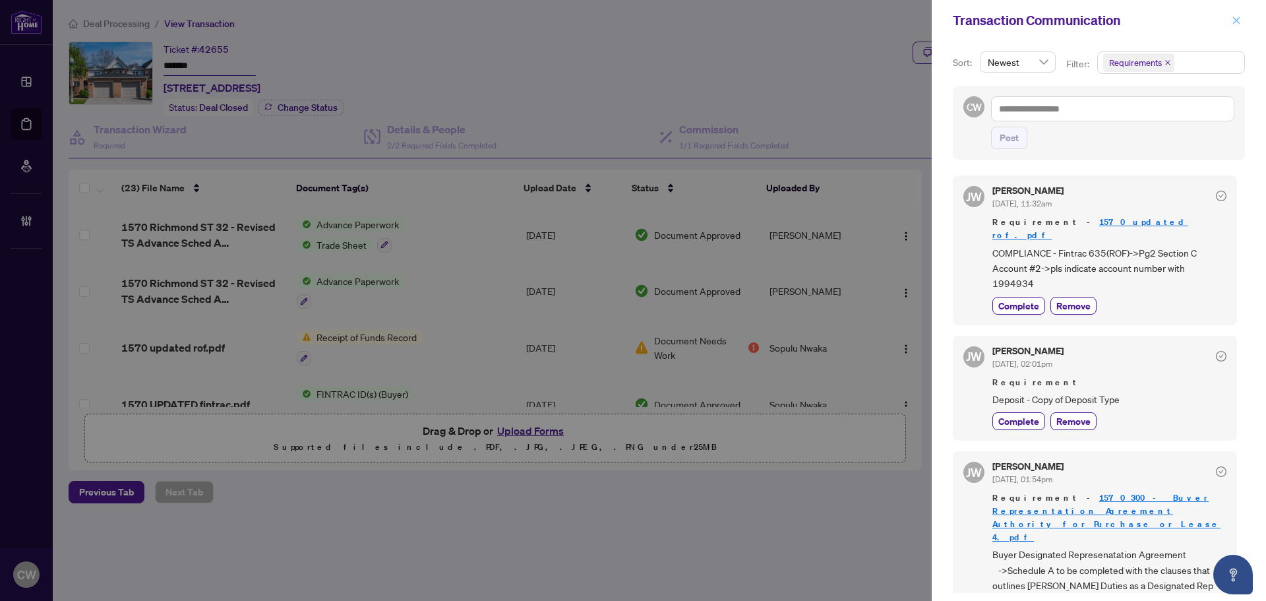
click at [1236, 18] on icon "close" at bounding box center [1236, 20] width 9 height 9
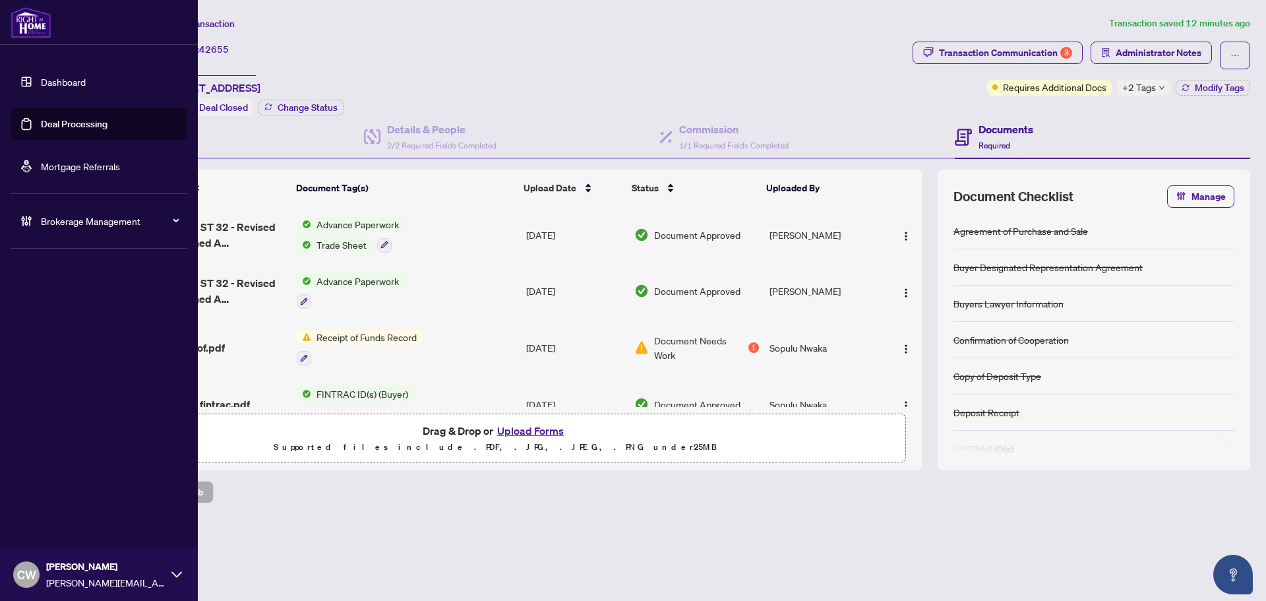
click at [46, 123] on link "Deal Processing" at bounding box center [74, 124] width 67 height 12
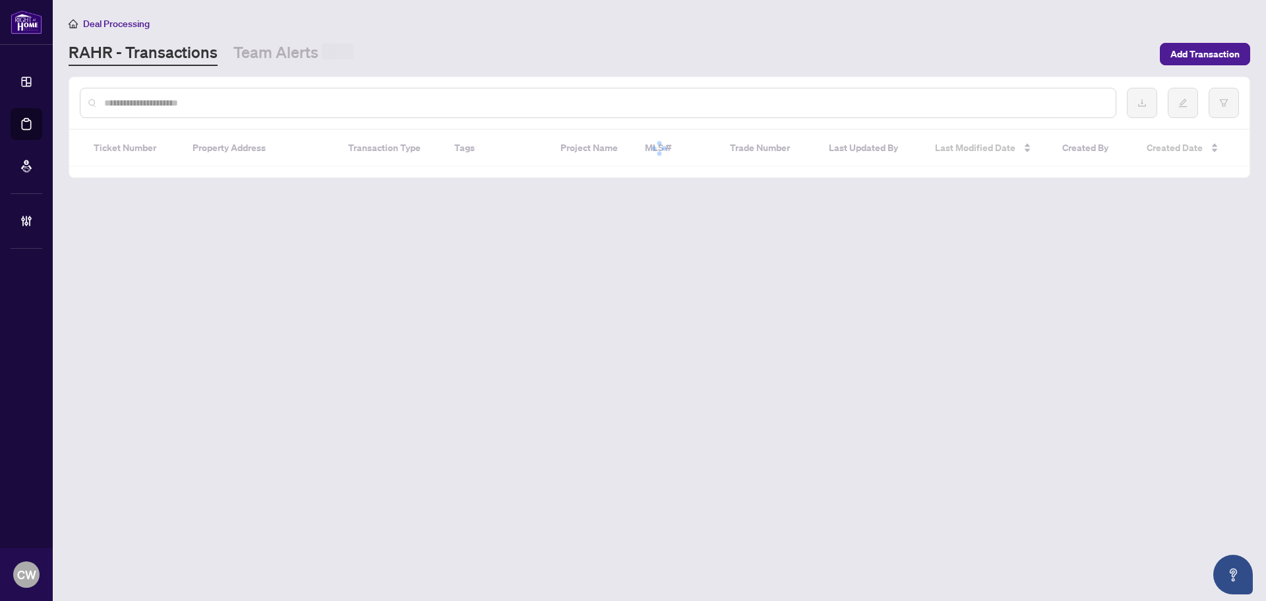
click at [213, 102] on input "text" at bounding box center [604, 103] width 1001 height 15
paste input "*******"
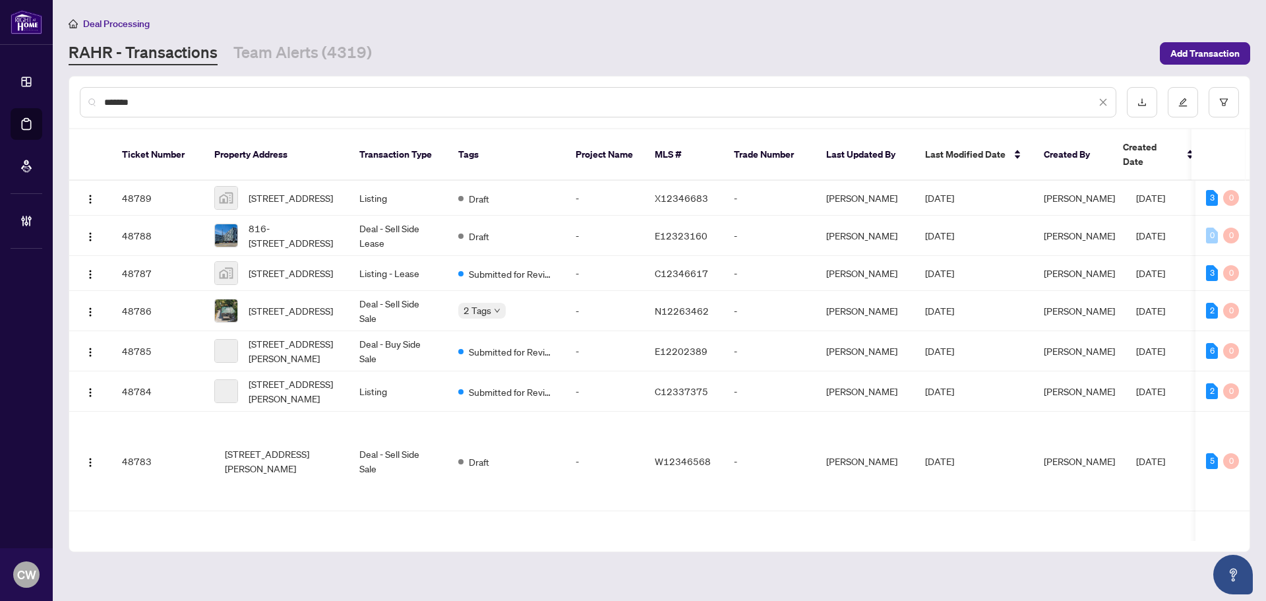
type input "*******"
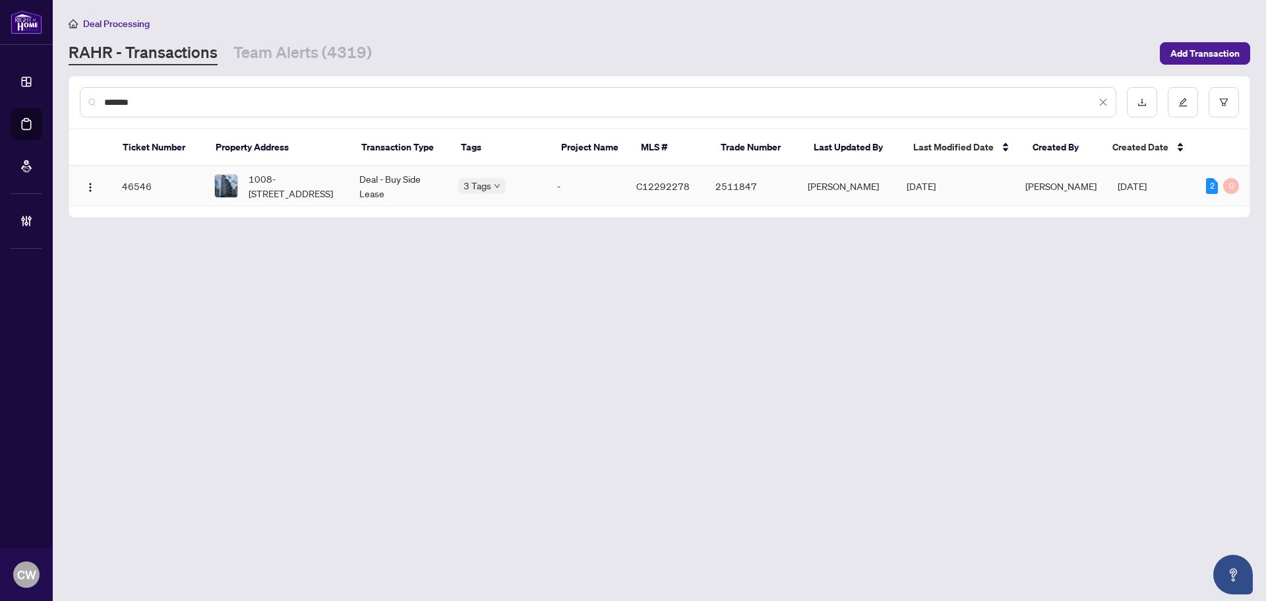
click at [288, 189] on span "1008-18 Maitland Terr, Toronto, Ontario M4Y 0H2, Canada" at bounding box center [294, 185] width 90 height 29
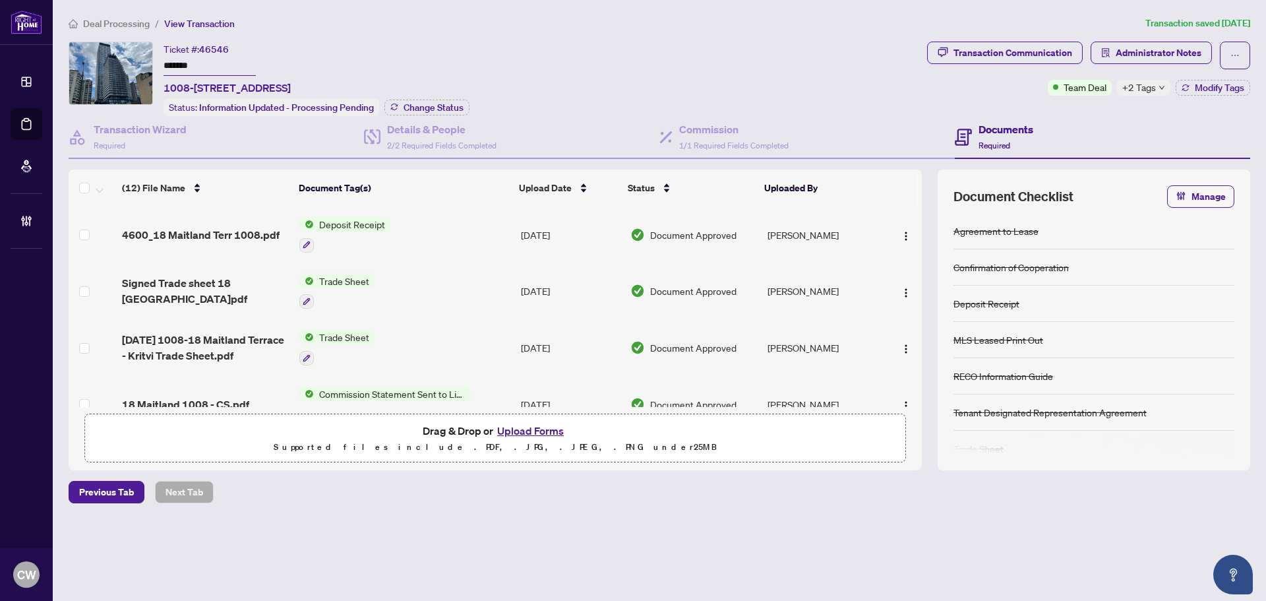
click at [1152, 82] on span "+2 Tags" at bounding box center [1139, 87] width 34 height 15
click at [934, 82] on div "Transaction Communication Administrator Notes Team Deal +2 Tags Modify Tags" at bounding box center [1088, 69] width 323 height 54
click at [427, 109] on span "Change Status" at bounding box center [434, 107] width 60 height 9
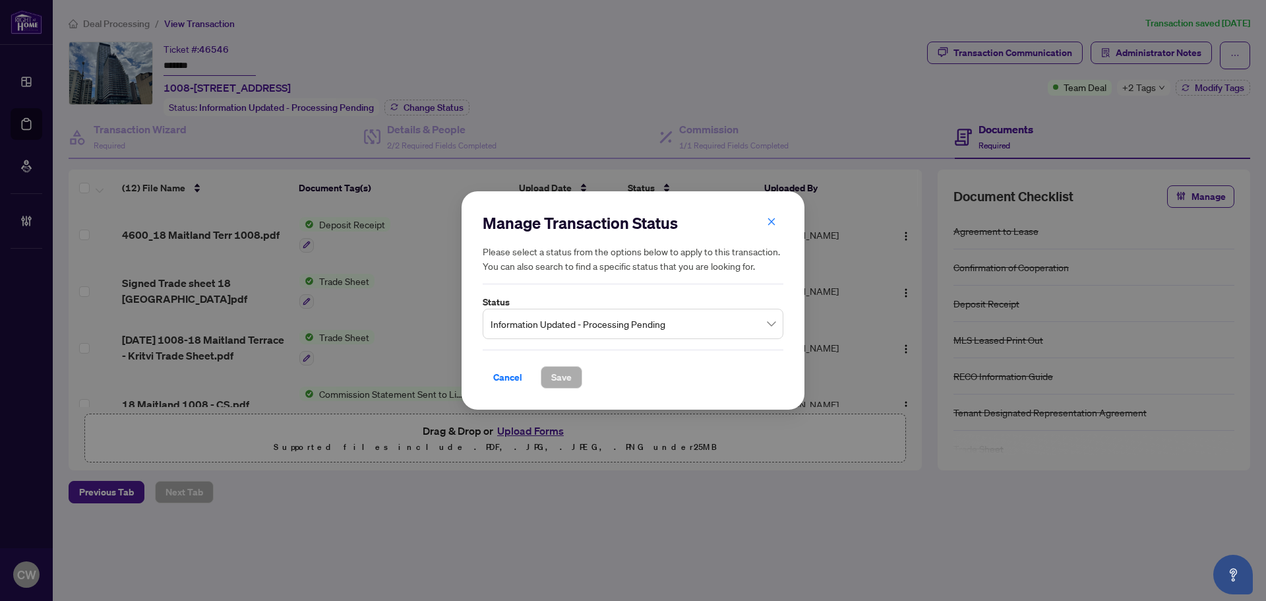
click at [554, 328] on span "Information Updated - Processing Pending" at bounding box center [633, 323] width 285 height 25
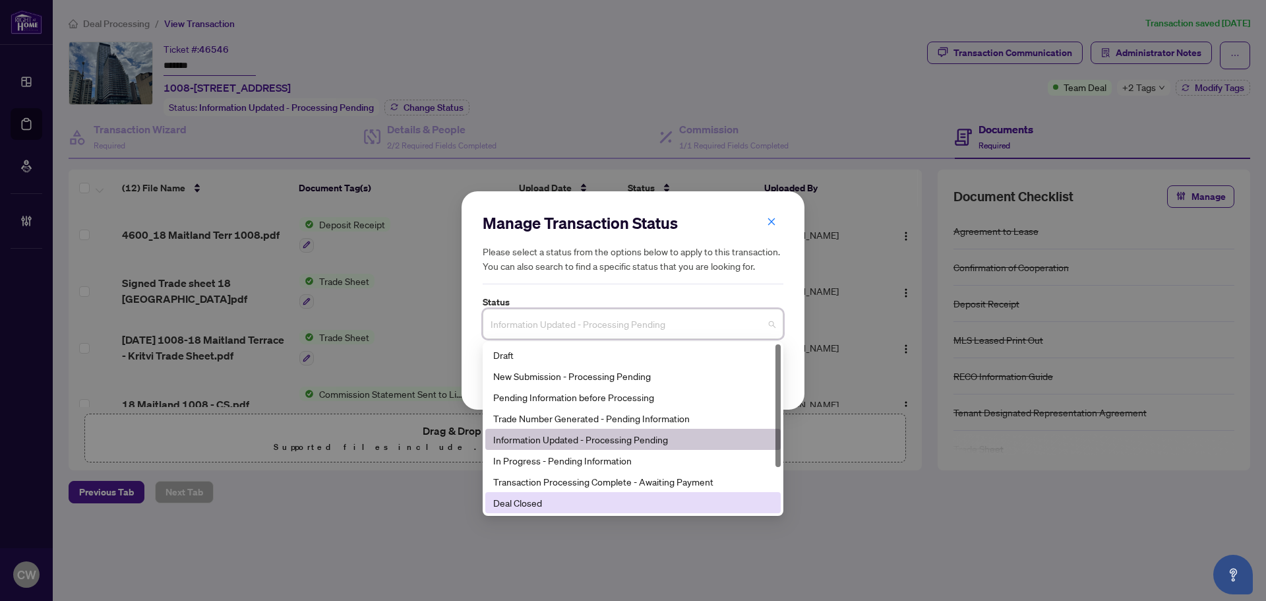
click at [557, 504] on div "Deal Closed" at bounding box center [633, 502] width 280 height 15
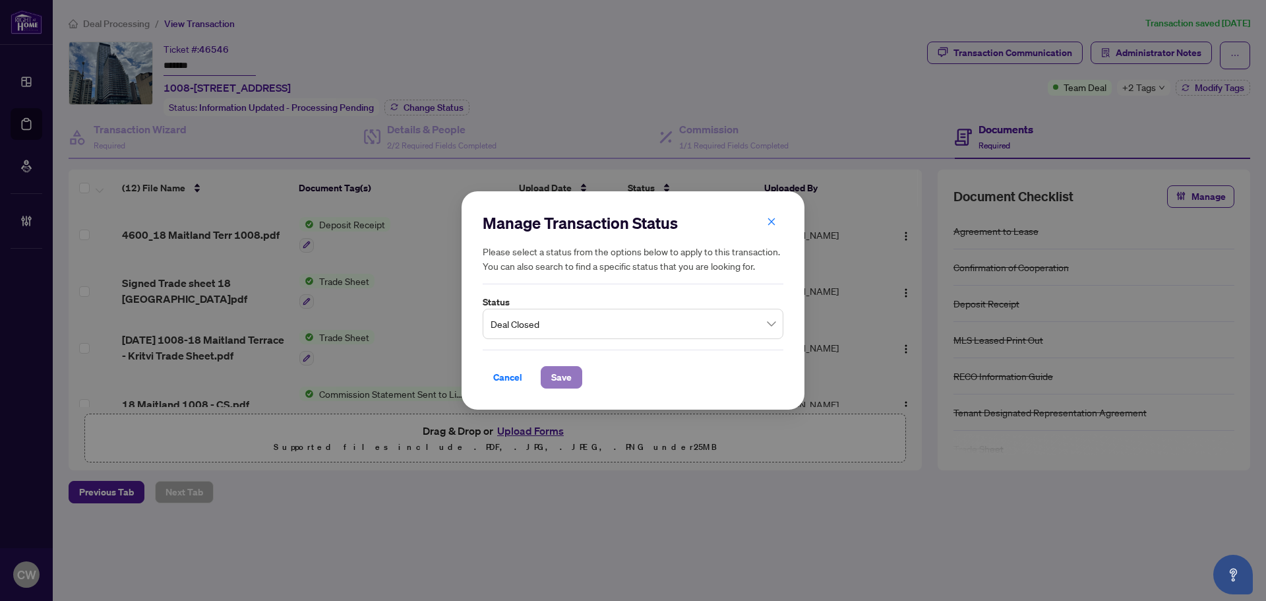
click at [571, 380] on span "Save" at bounding box center [561, 377] width 20 height 21
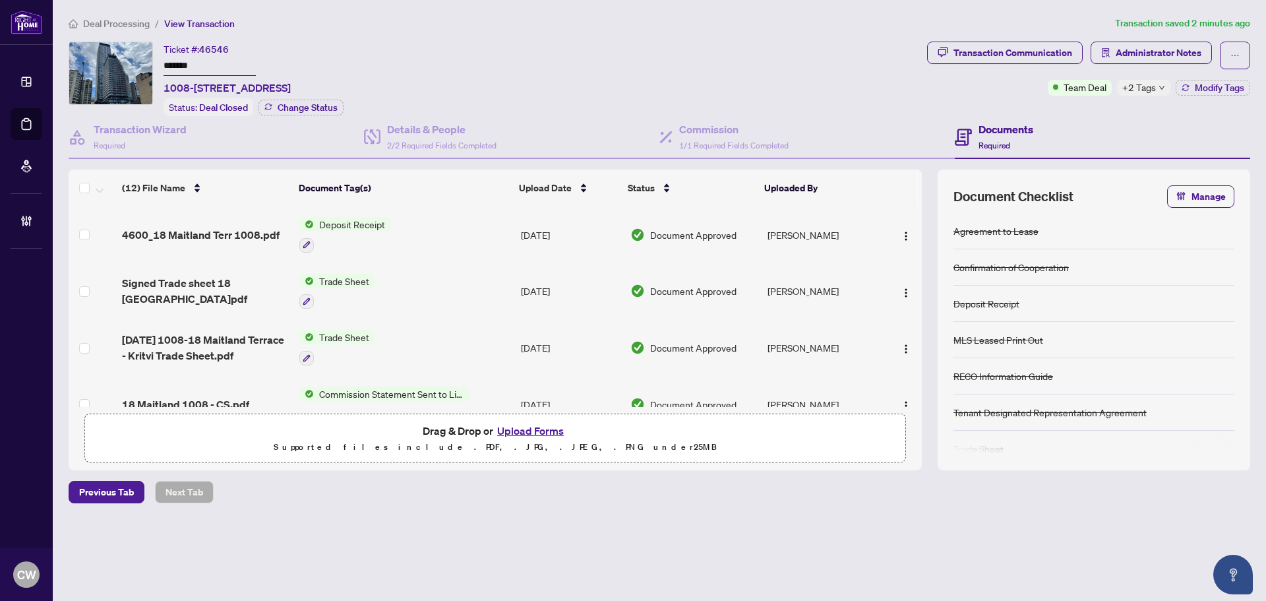
click at [1162, 91] on div "+2 Tags" at bounding box center [1143, 88] width 53 height 16
click at [880, 94] on div "Ticket #: 46546 ******* 1008-18 Maitland Terr, Toronto, Ontario M4Y 0H2, Canada…" at bounding box center [495, 79] width 853 height 75
click at [1216, 88] on span "Modify Tags" at bounding box center [1219, 87] width 49 height 9
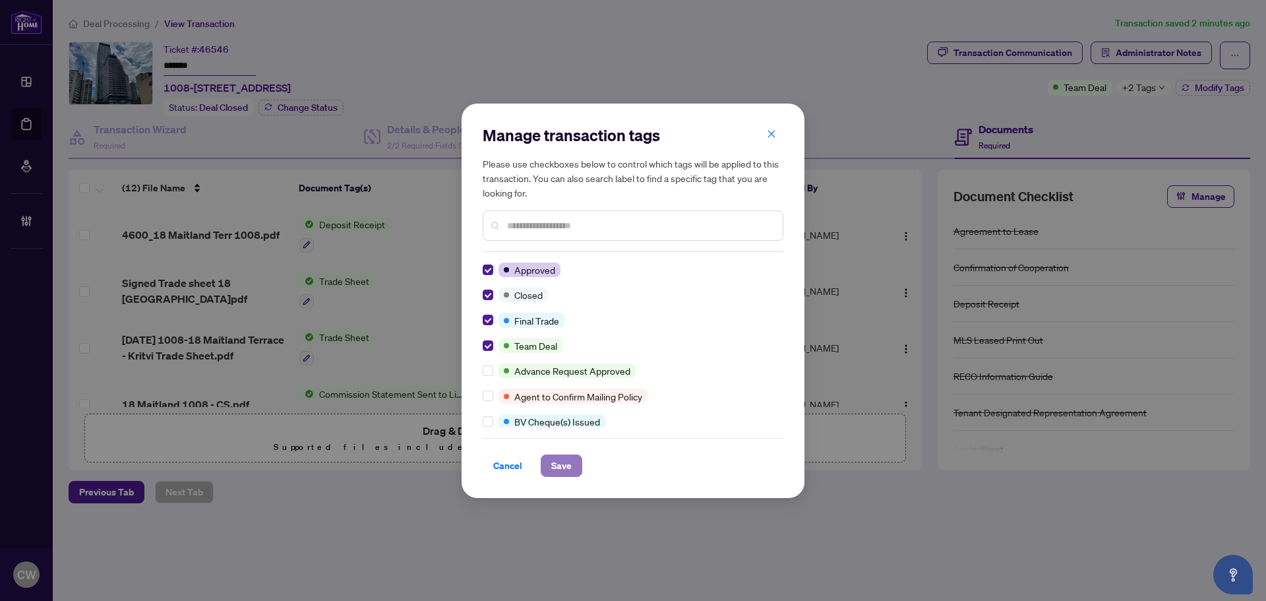
click at [565, 461] on span "Save" at bounding box center [561, 465] width 20 height 21
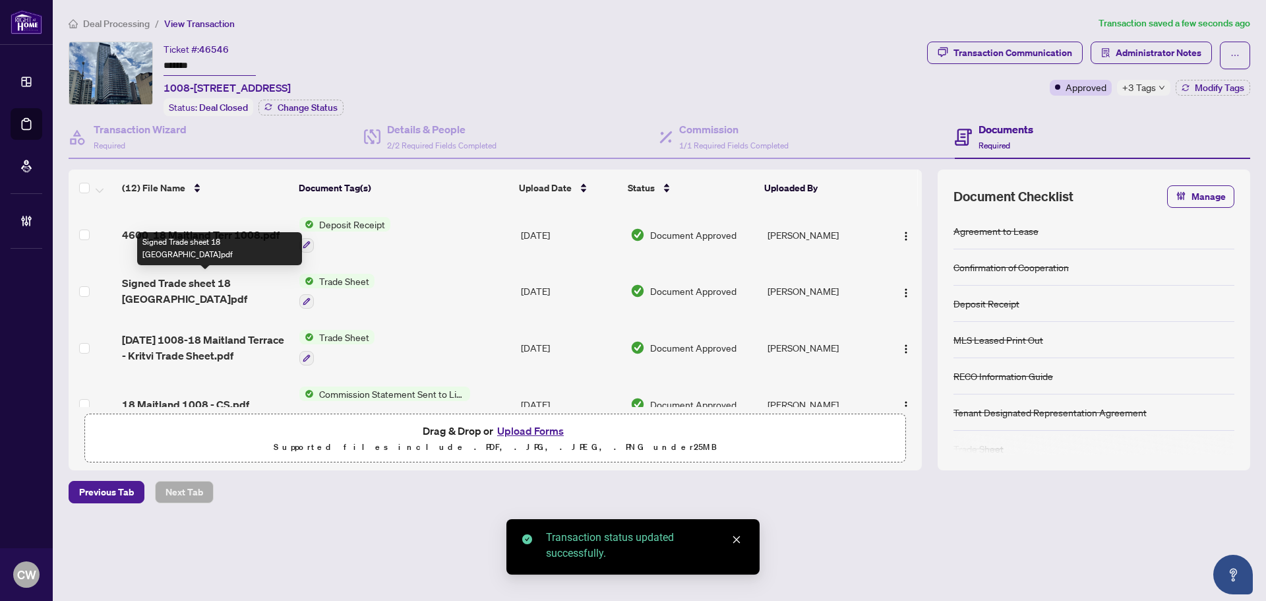
click at [185, 280] on span "Signed Trade sheet 18 Maitland.pdf" at bounding box center [205, 291] width 167 height 32
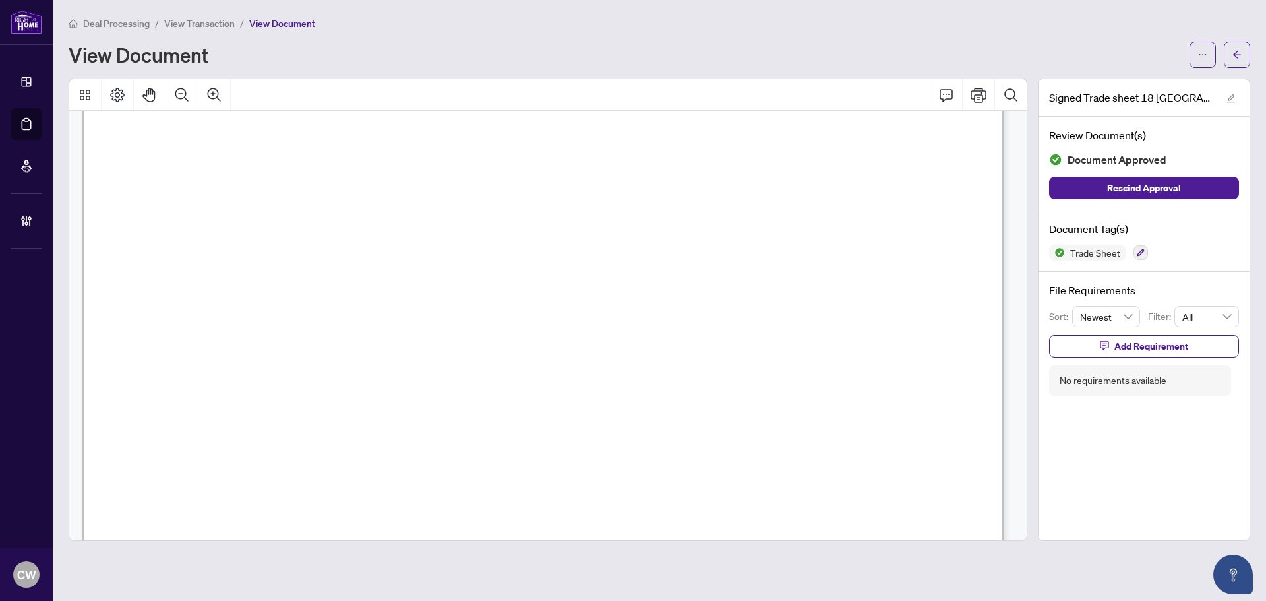
scroll to position [396, 0]
click at [1232, 51] on button "button" at bounding box center [1237, 55] width 26 height 26
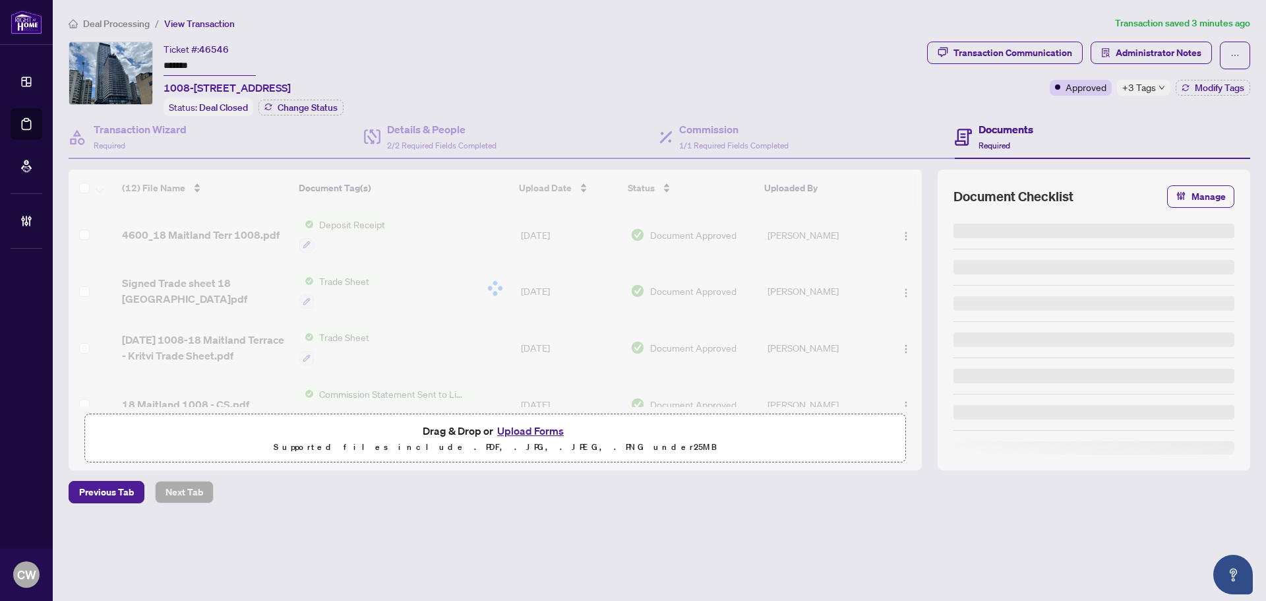
click at [543, 427] on button "Upload Forms" at bounding box center [530, 430] width 75 height 17
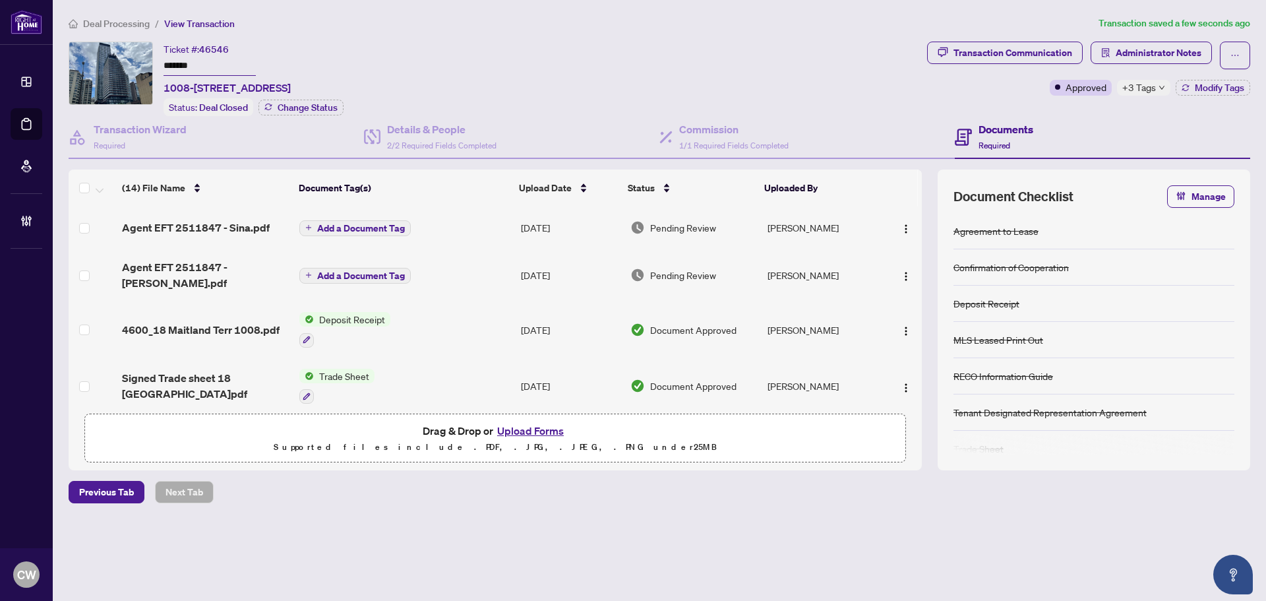
click at [387, 224] on span "Add a Document Tag" at bounding box center [361, 228] width 88 height 9
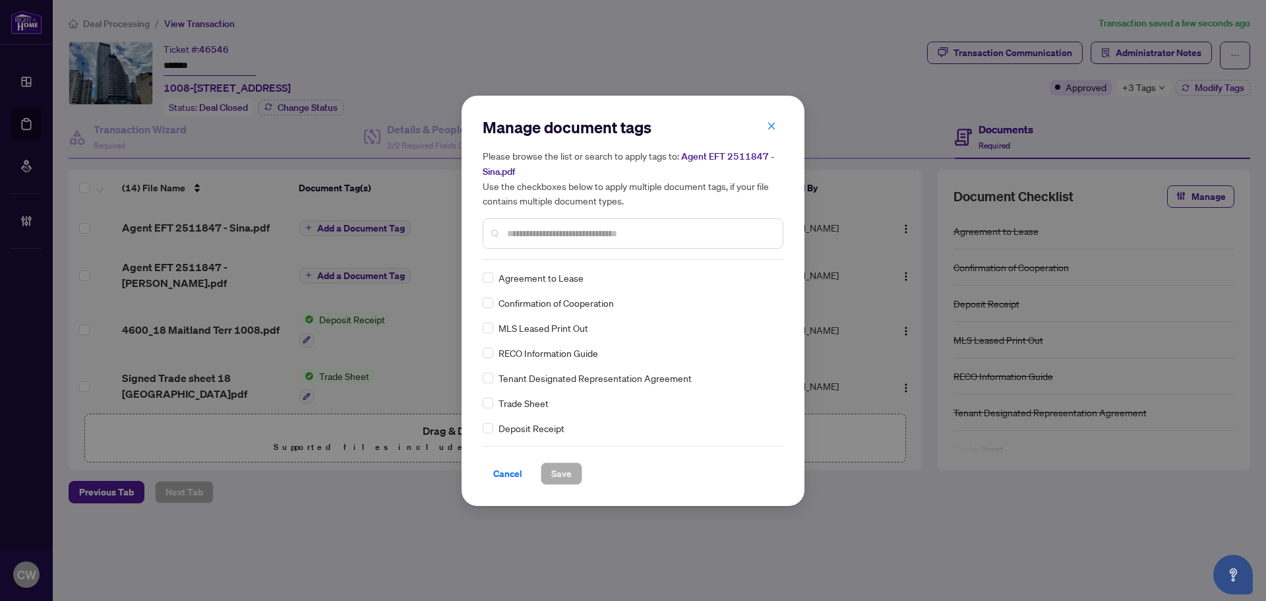
click at [539, 229] on input "text" at bounding box center [639, 233] width 265 height 15
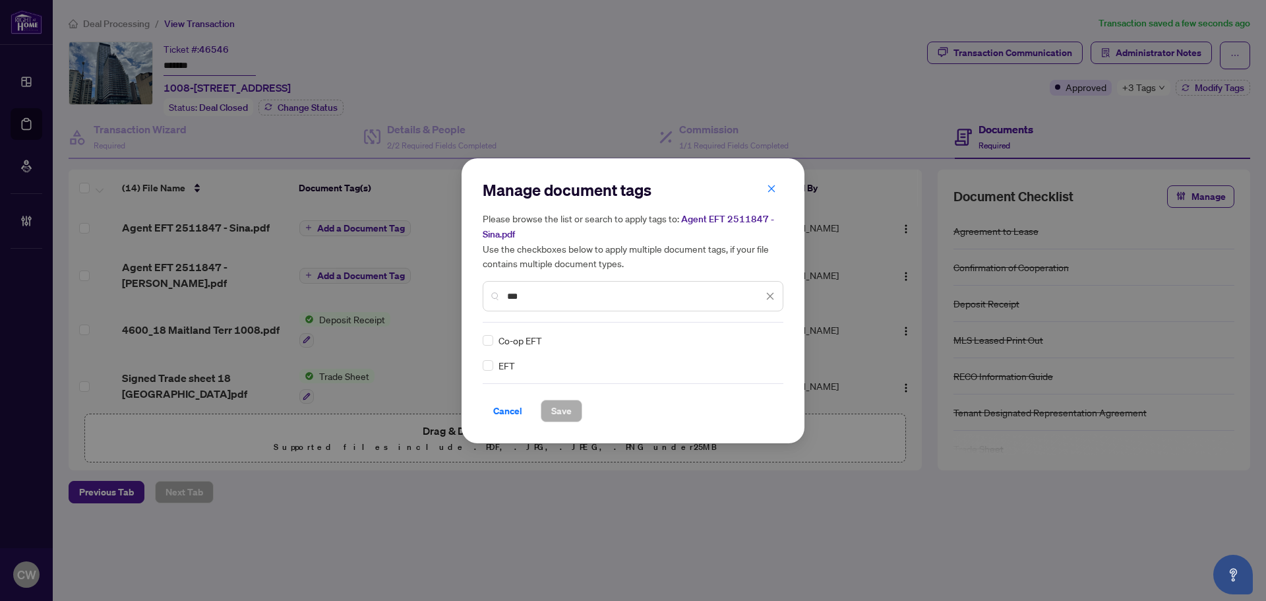
type input "***"
click at [761, 340] on img at bounding box center [756, 340] width 13 height 13
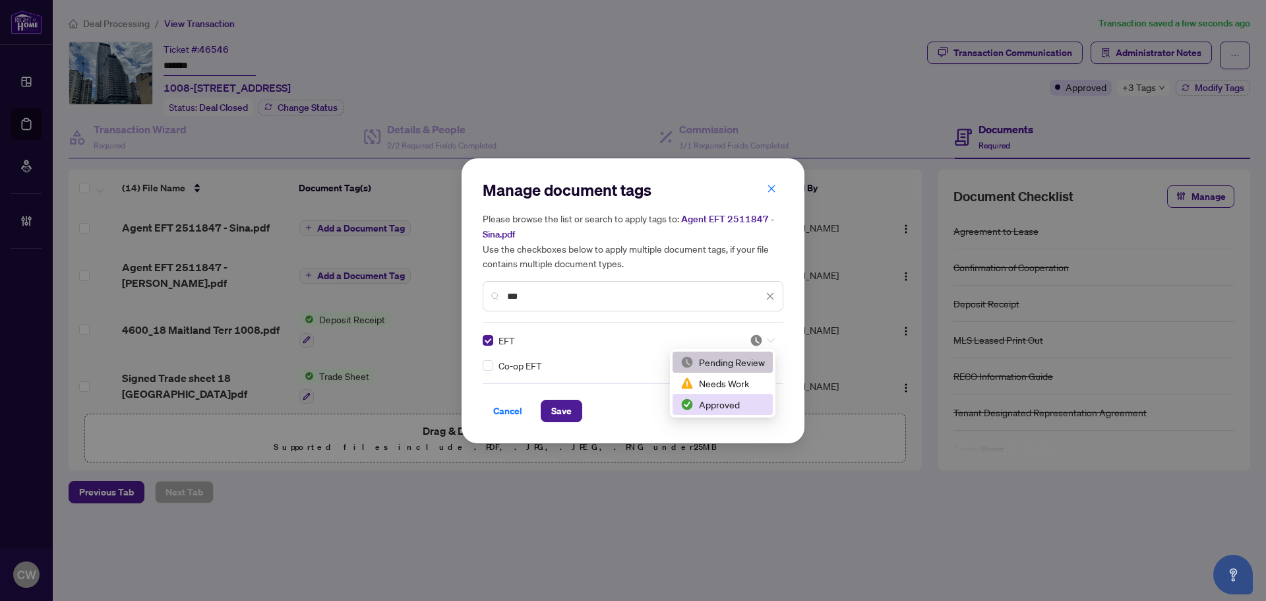
drag, startPoint x: 730, startPoint y: 402, endPoint x: 723, endPoint y: 402, distance: 7.3
click at [729, 402] on div "Approved" at bounding box center [723, 404] width 84 height 15
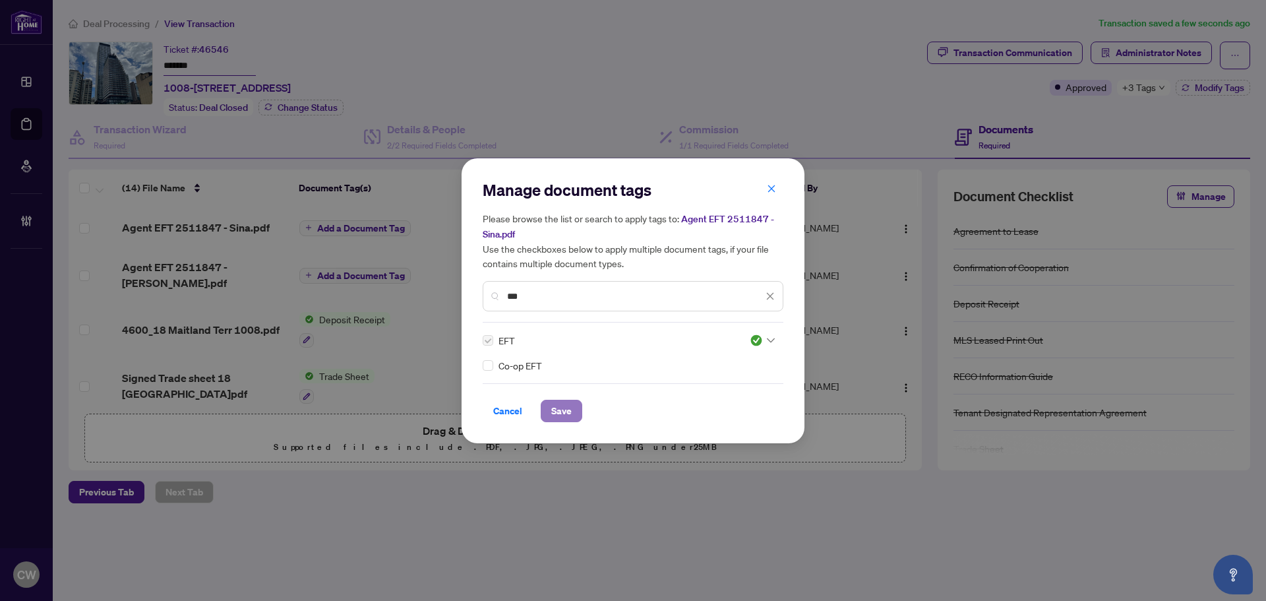
click at [561, 407] on span "Save" at bounding box center [561, 410] width 20 height 21
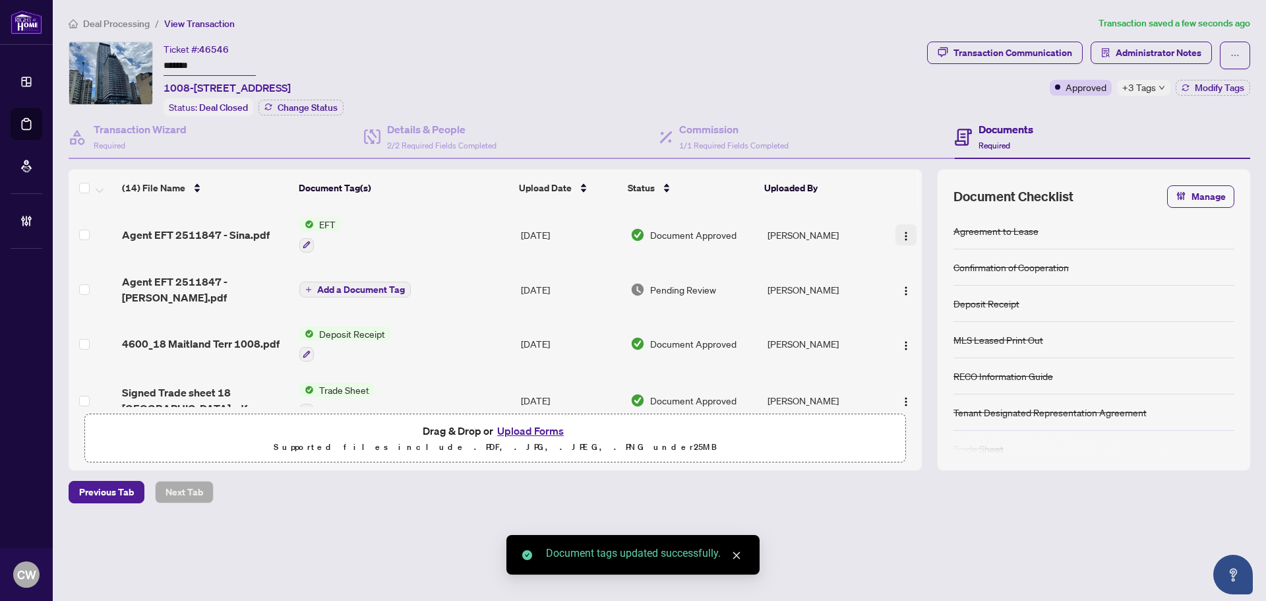
click at [901, 231] on img "button" at bounding box center [906, 236] width 11 height 11
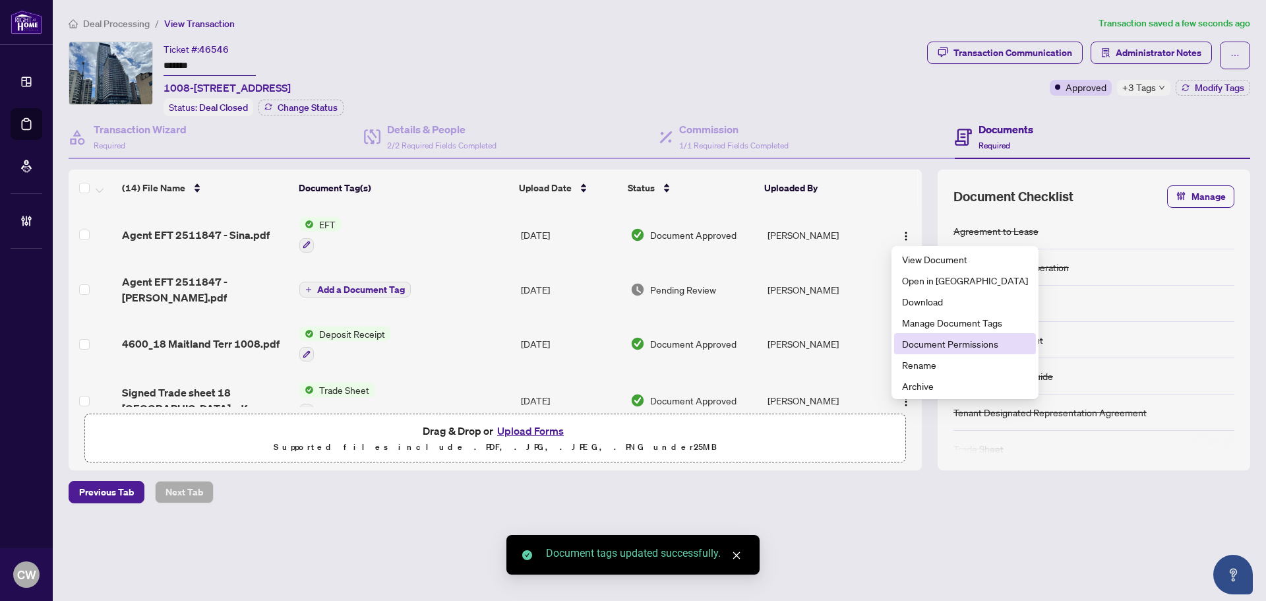
click at [913, 344] on span "Document Permissions" at bounding box center [965, 343] width 126 height 15
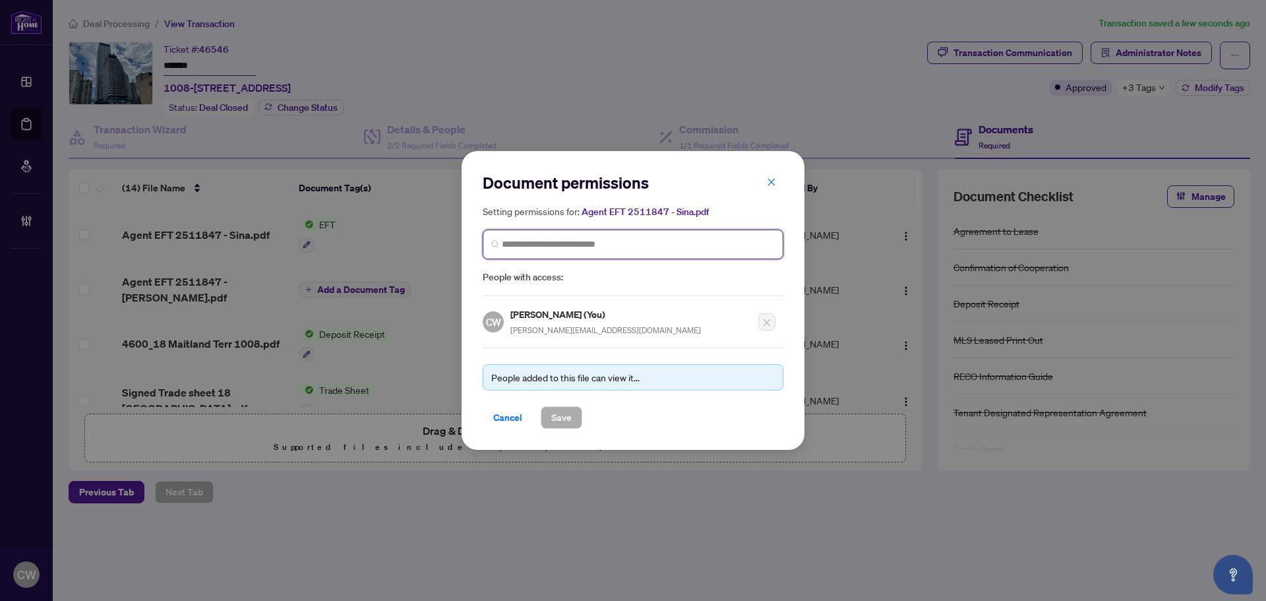
click at [589, 240] on input "search" at bounding box center [638, 244] width 273 height 14
paste input "**********"
type input "**********"
click at [576, 276] on h5 "Sina Majidi" at bounding box center [585, 275] width 129 height 15
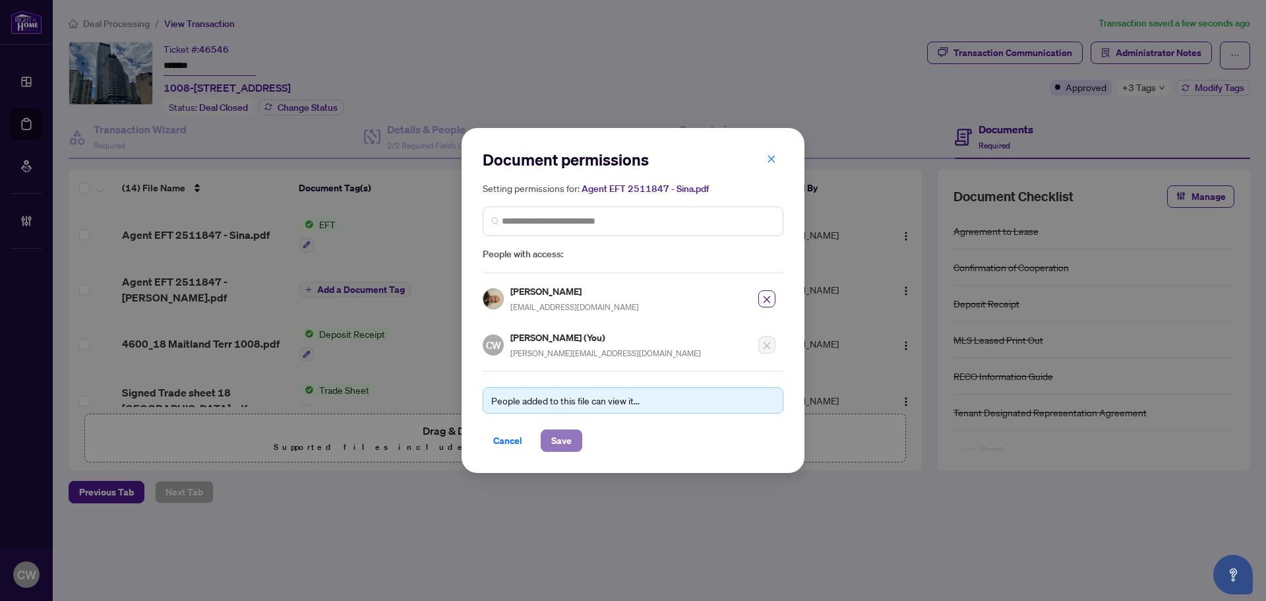
click at [566, 448] on span "Save" at bounding box center [561, 440] width 20 height 21
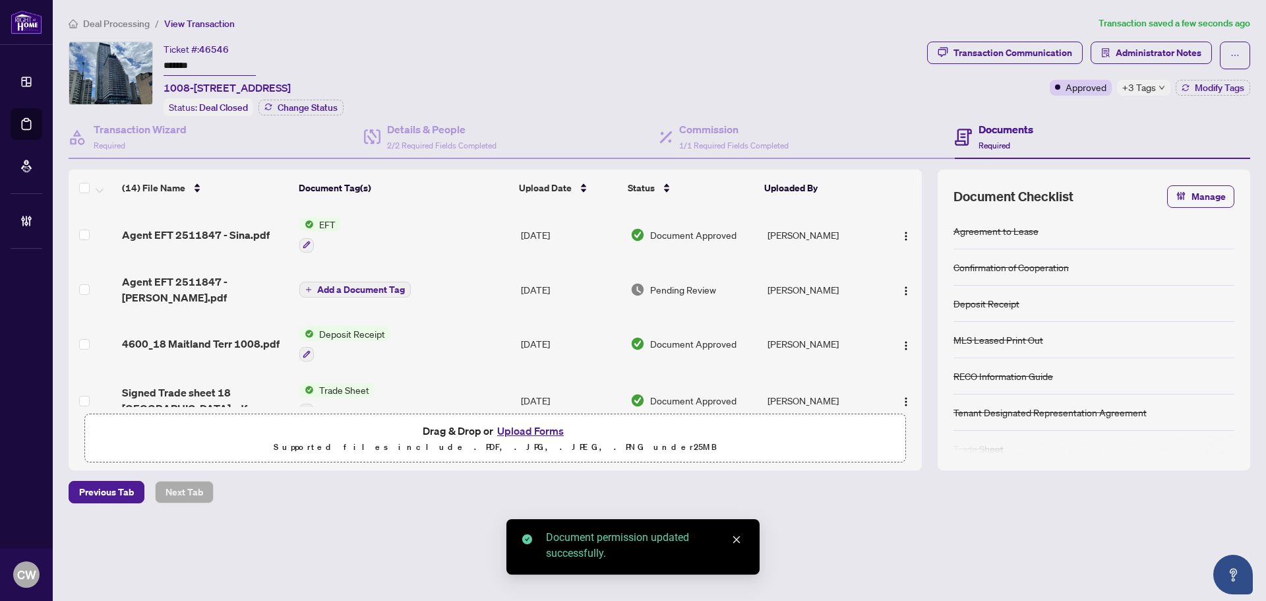
click at [358, 285] on span "Add a Document Tag" at bounding box center [361, 289] width 88 height 9
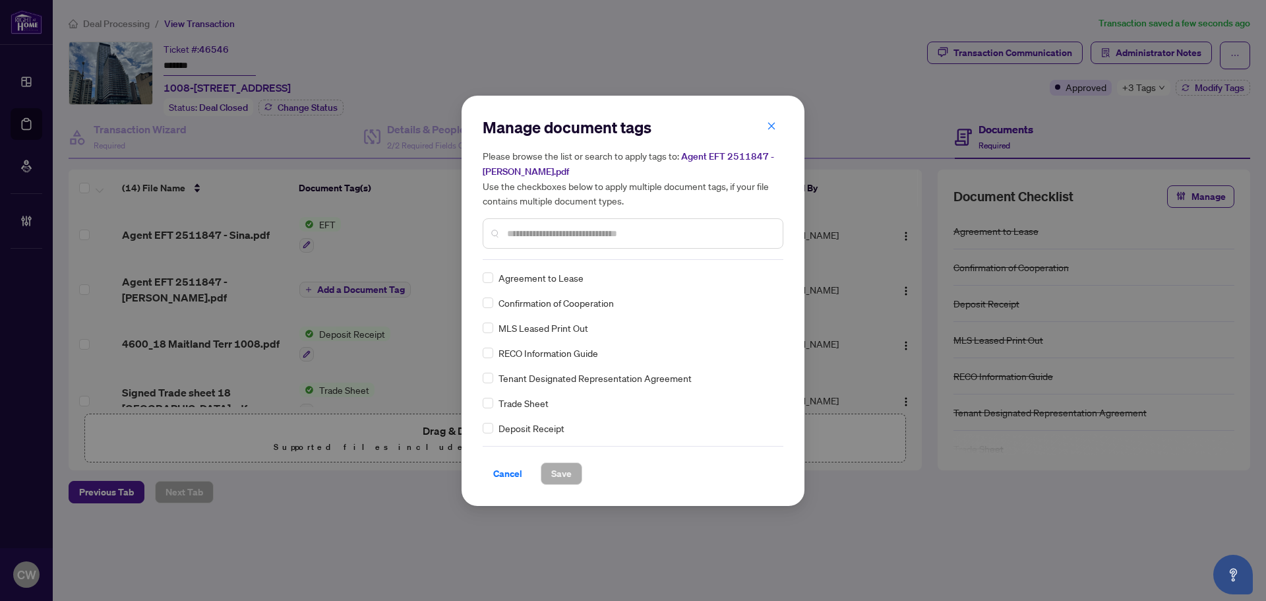
click at [532, 231] on input "text" at bounding box center [639, 233] width 265 height 15
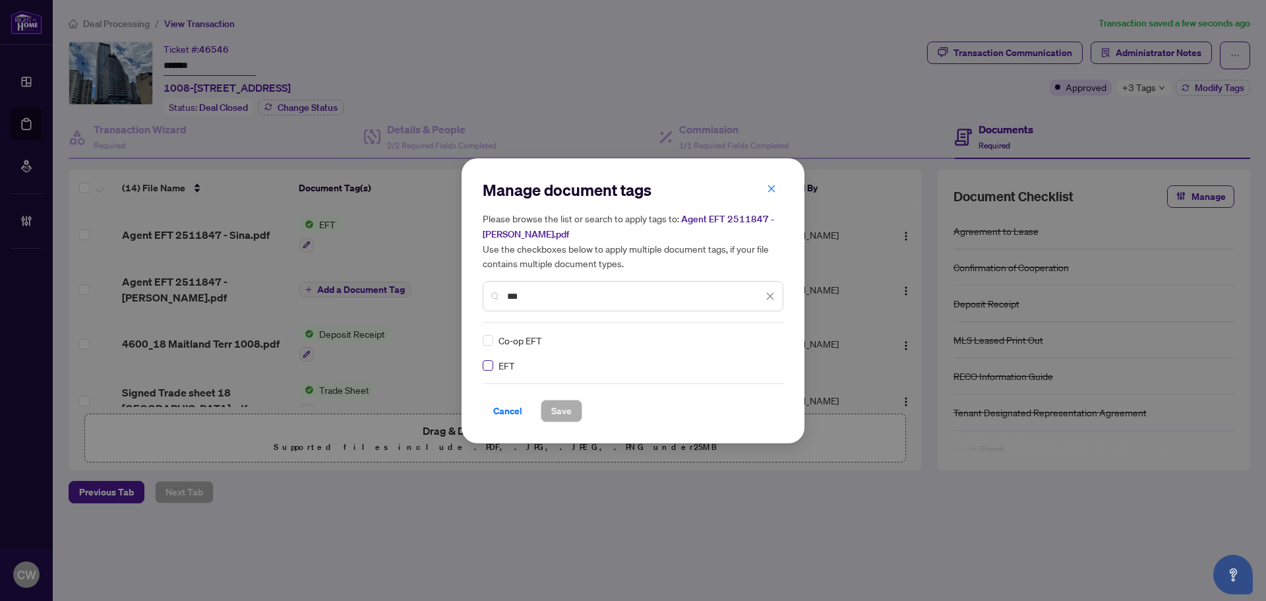
type input "***"
click at [763, 336] on div at bounding box center [762, 340] width 25 height 13
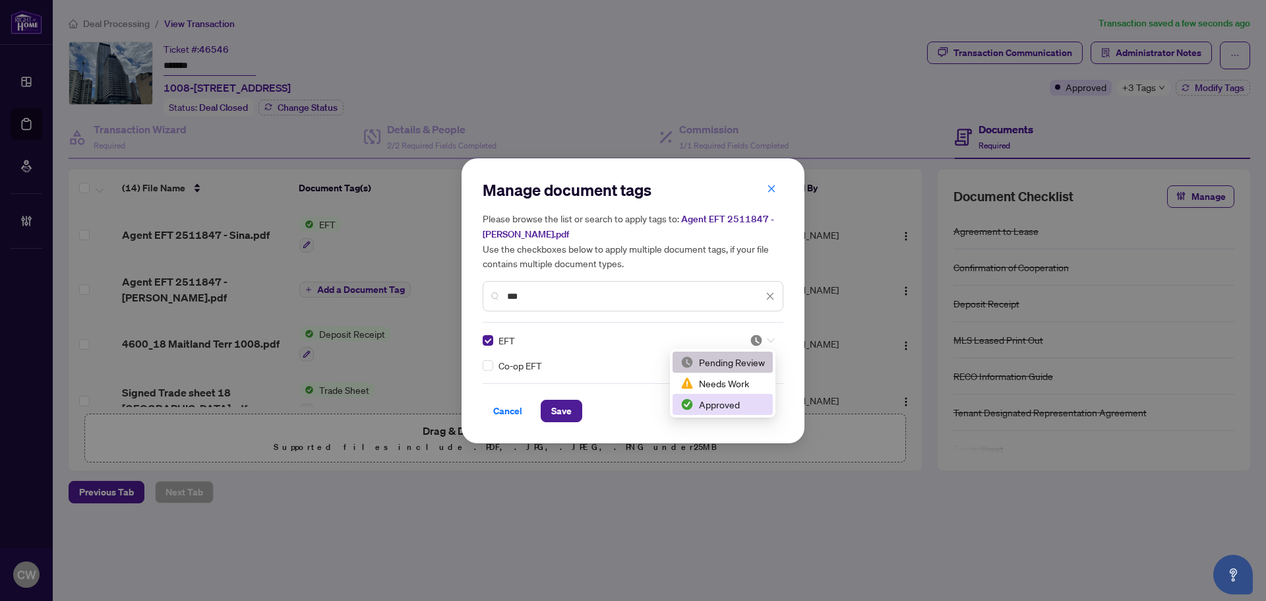
click at [737, 402] on div "Approved" at bounding box center [723, 404] width 84 height 15
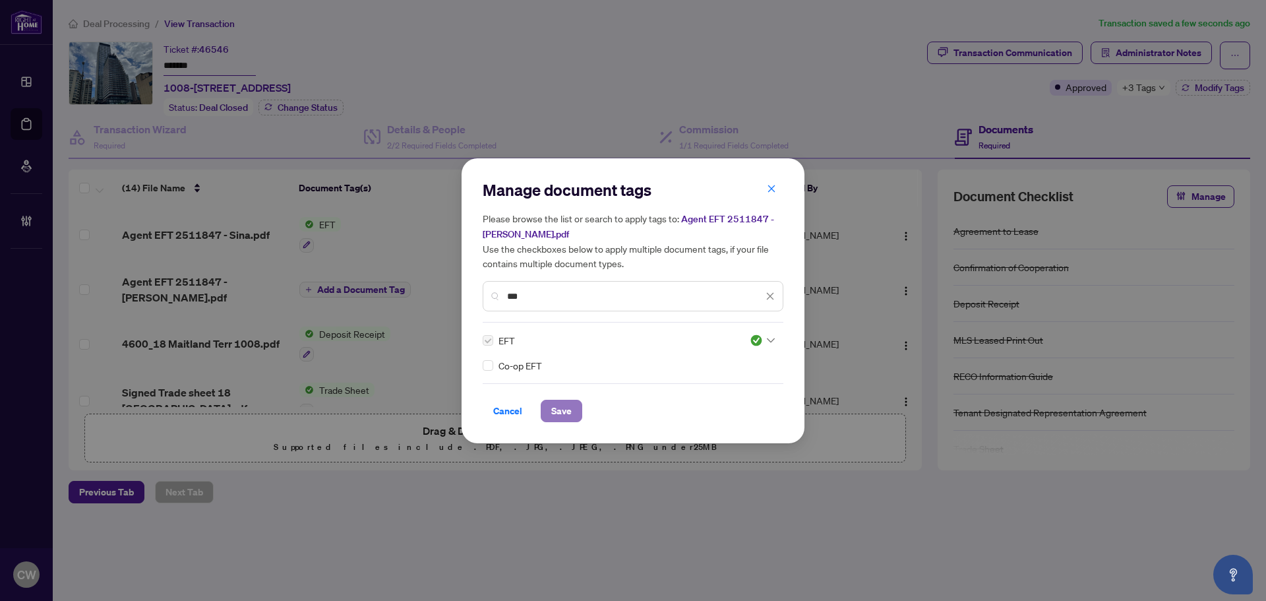
click at [567, 412] on span "Save" at bounding box center [561, 410] width 20 height 21
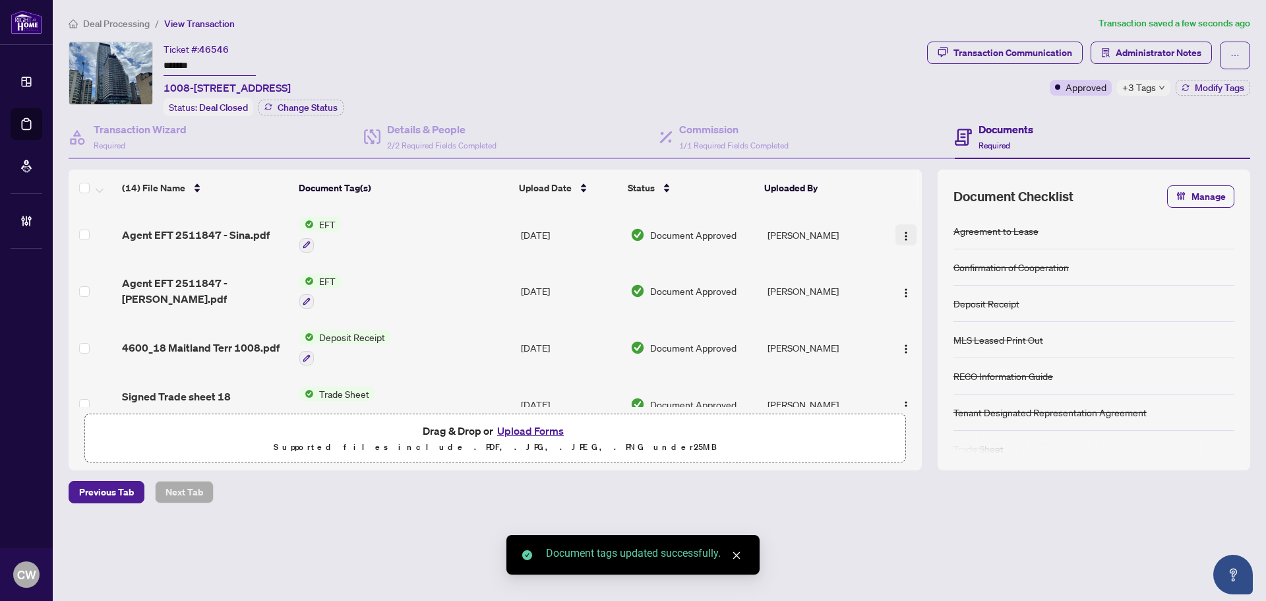
click at [901, 231] on img "button" at bounding box center [906, 236] width 11 height 11
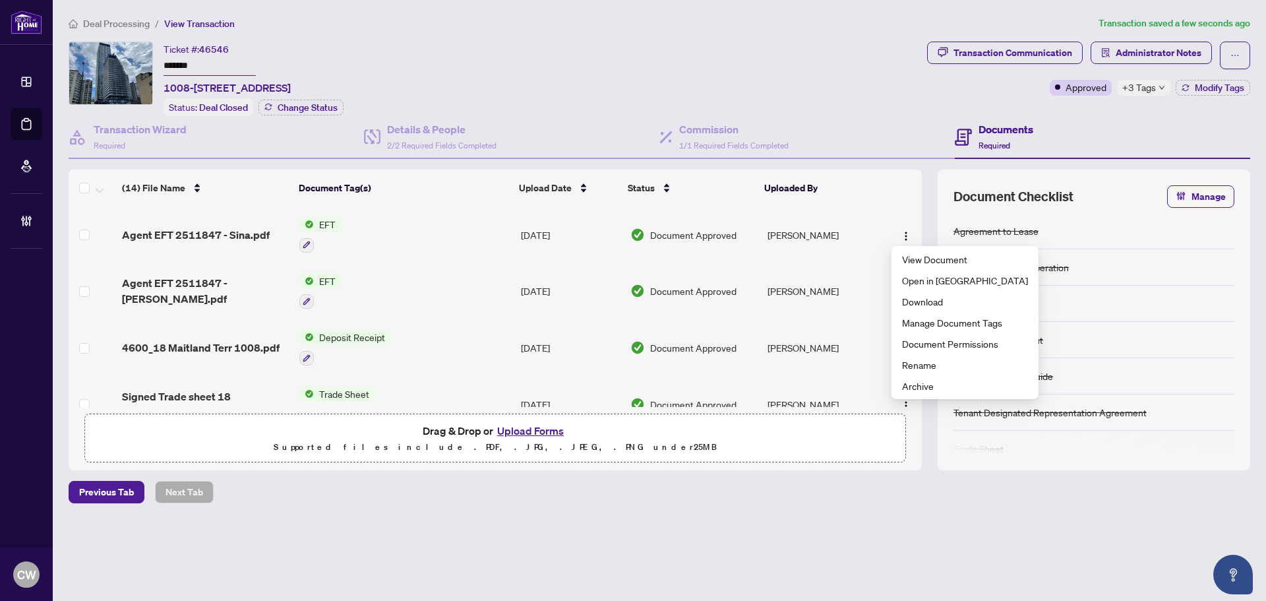
click at [844, 288] on td "[PERSON_NAME]" at bounding box center [822, 291] width 121 height 57
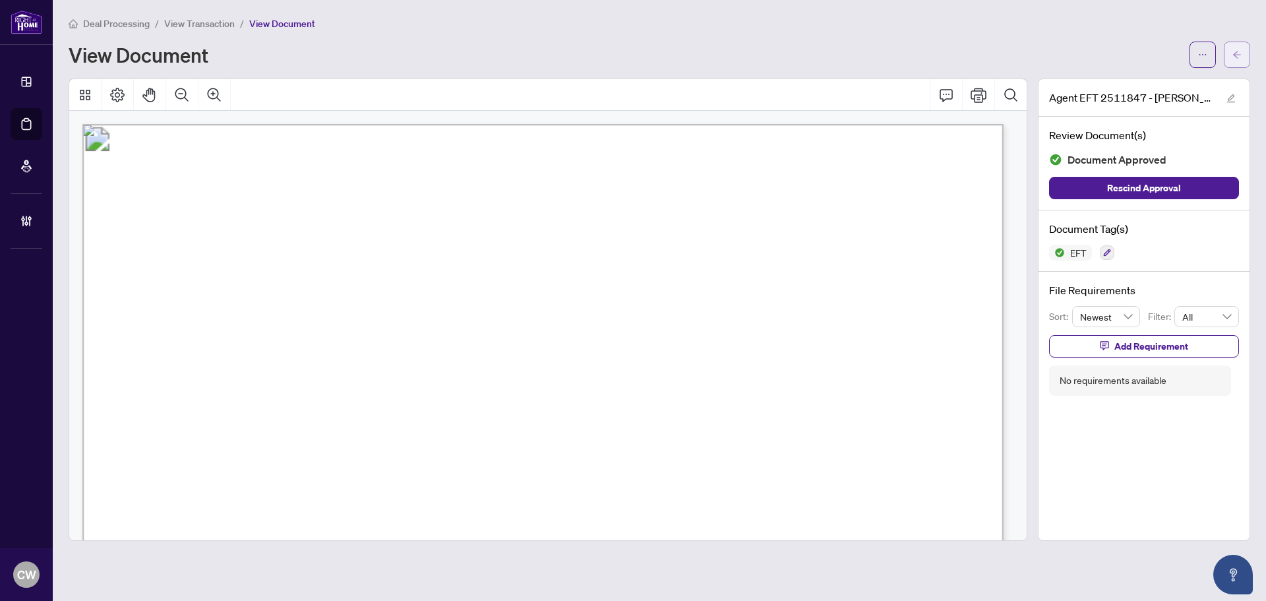
click at [1234, 53] on icon "arrow-left" at bounding box center [1237, 54] width 9 height 9
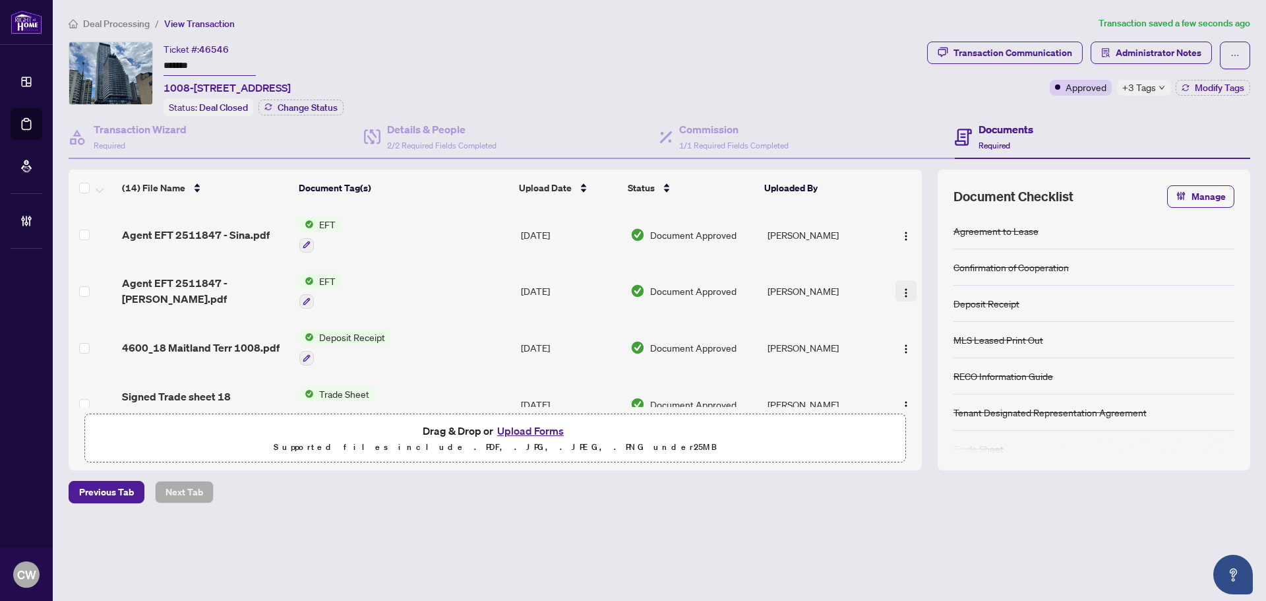
click at [901, 288] on img "button" at bounding box center [906, 293] width 11 height 11
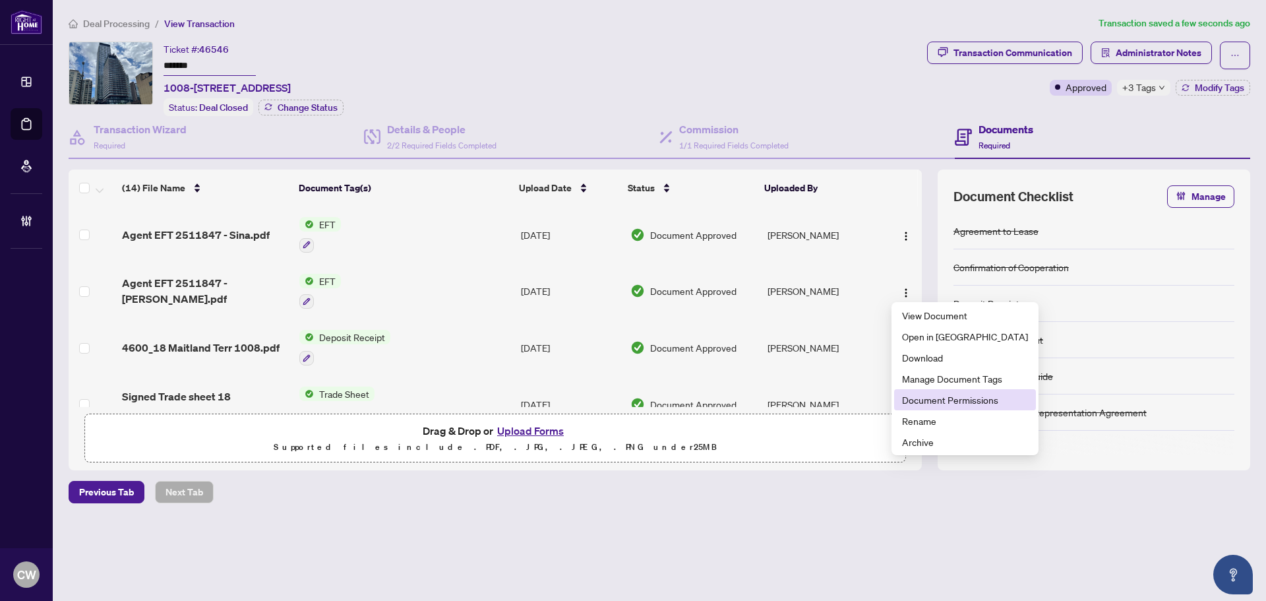
click at [912, 396] on span "Document Permissions" at bounding box center [965, 399] width 126 height 15
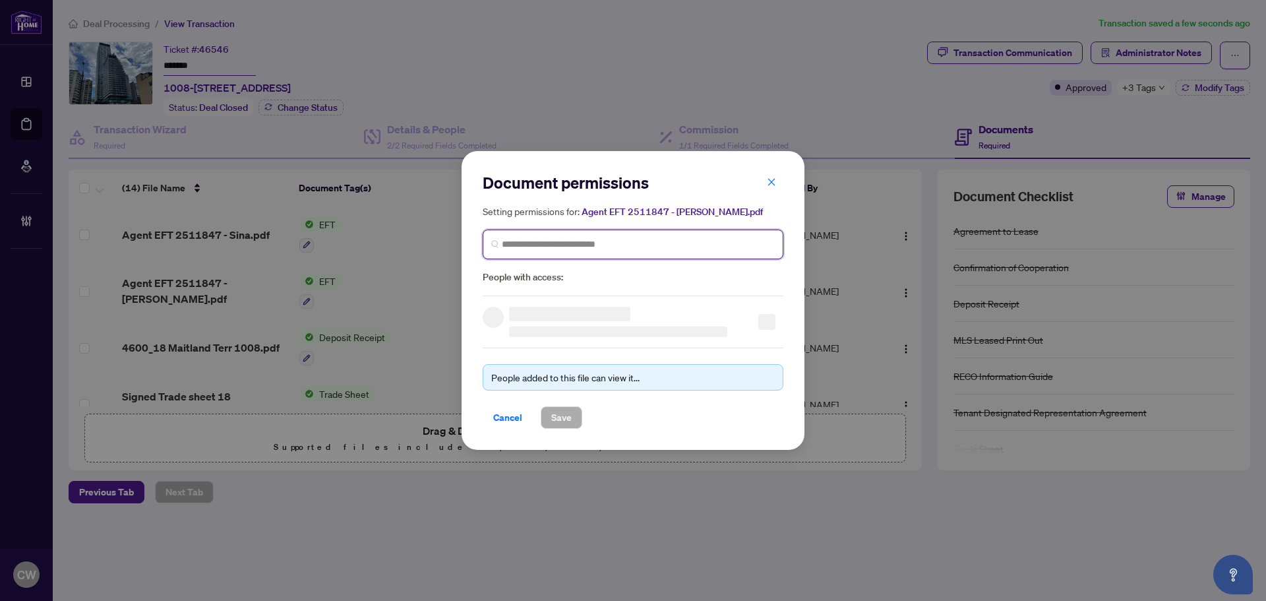
click at [562, 245] on input "search" at bounding box center [638, 244] width 273 height 14
paste input "**********"
type input "**********"
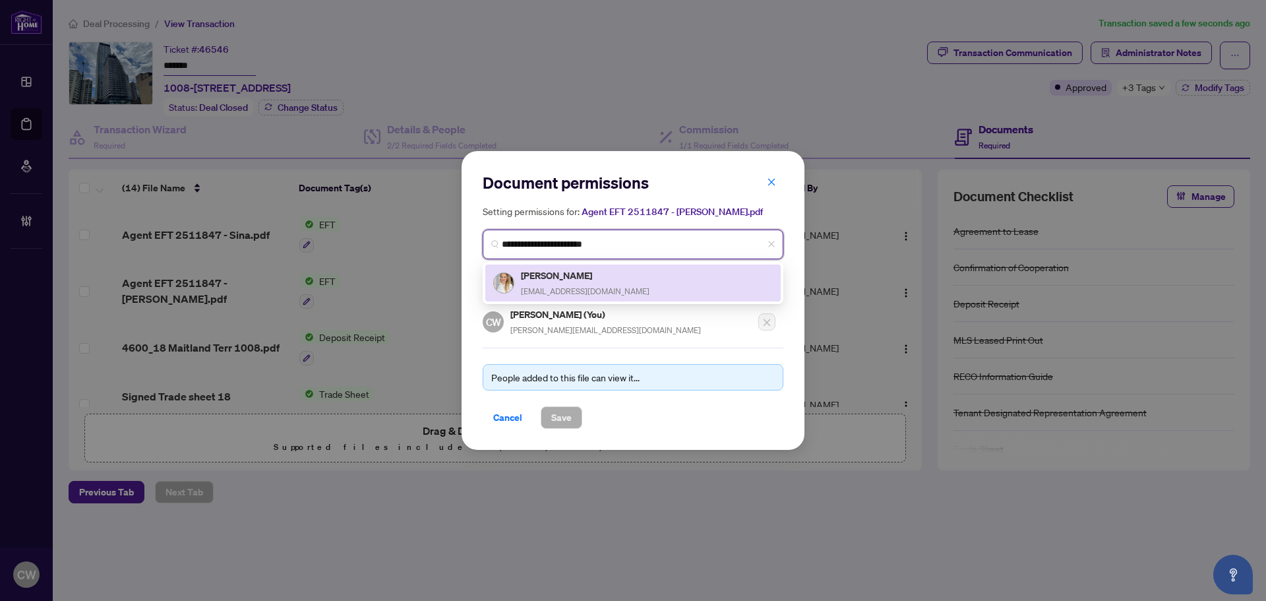
click at [572, 279] on h5 "[PERSON_NAME]" at bounding box center [585, 275] width 129 height 15
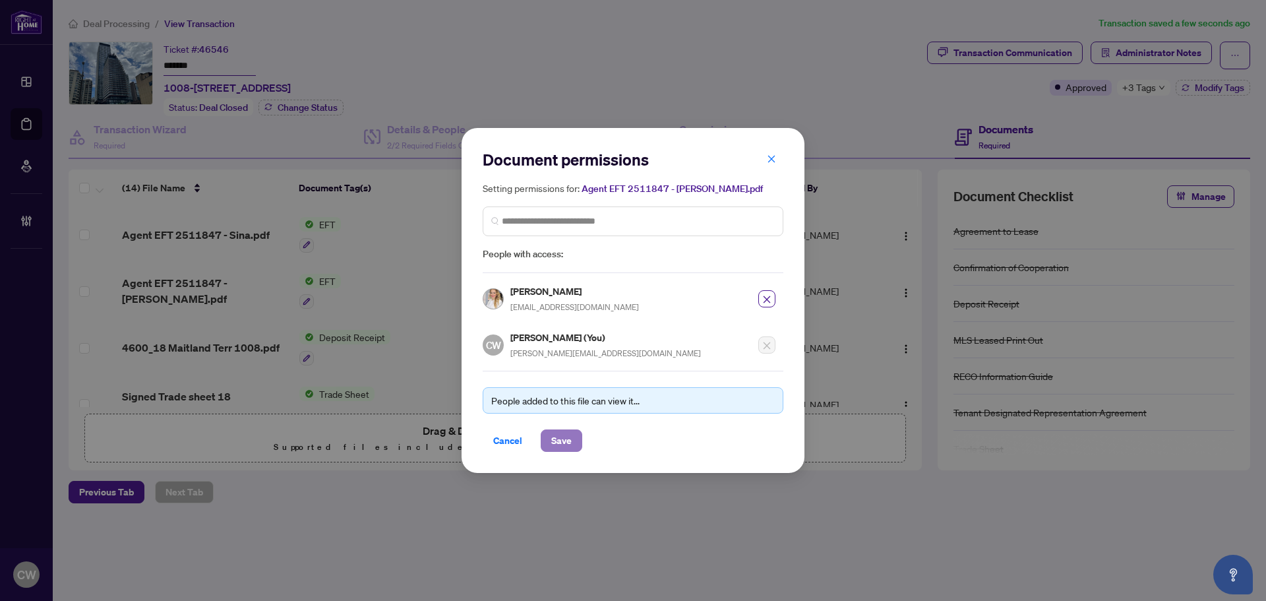
click at [553, 444] on span "Save" at bounding box center [561, 440] width 20 height 21
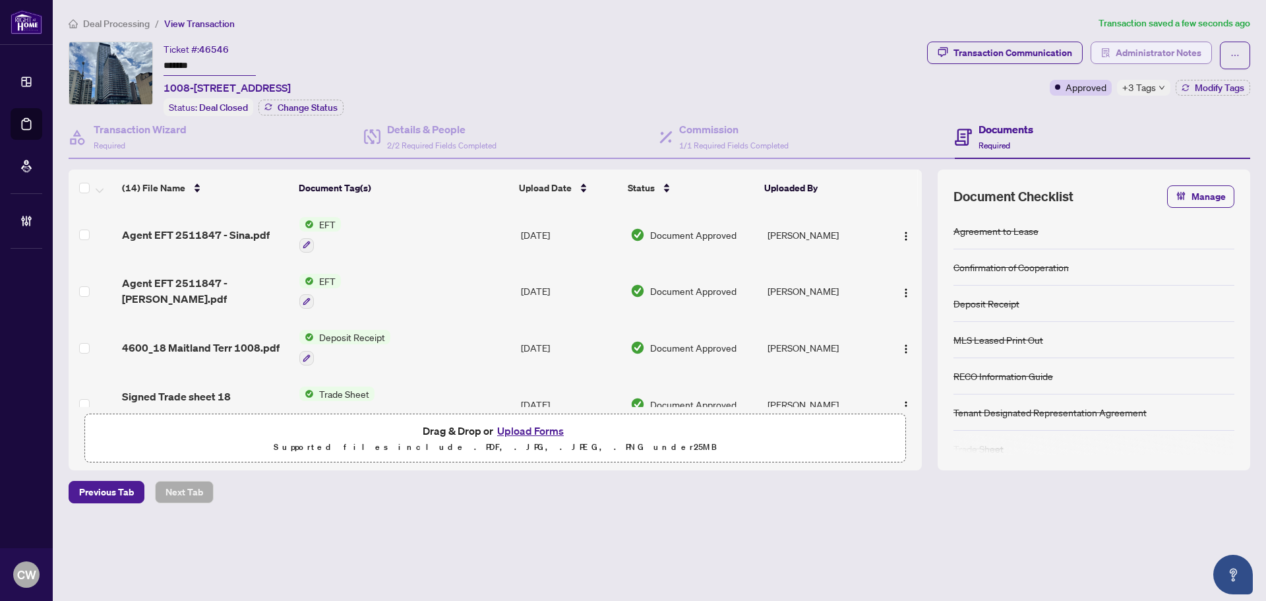
click at [1153, 50] on span "Administrator Notes" at bounding box center [1159, 52] width 86 height 21
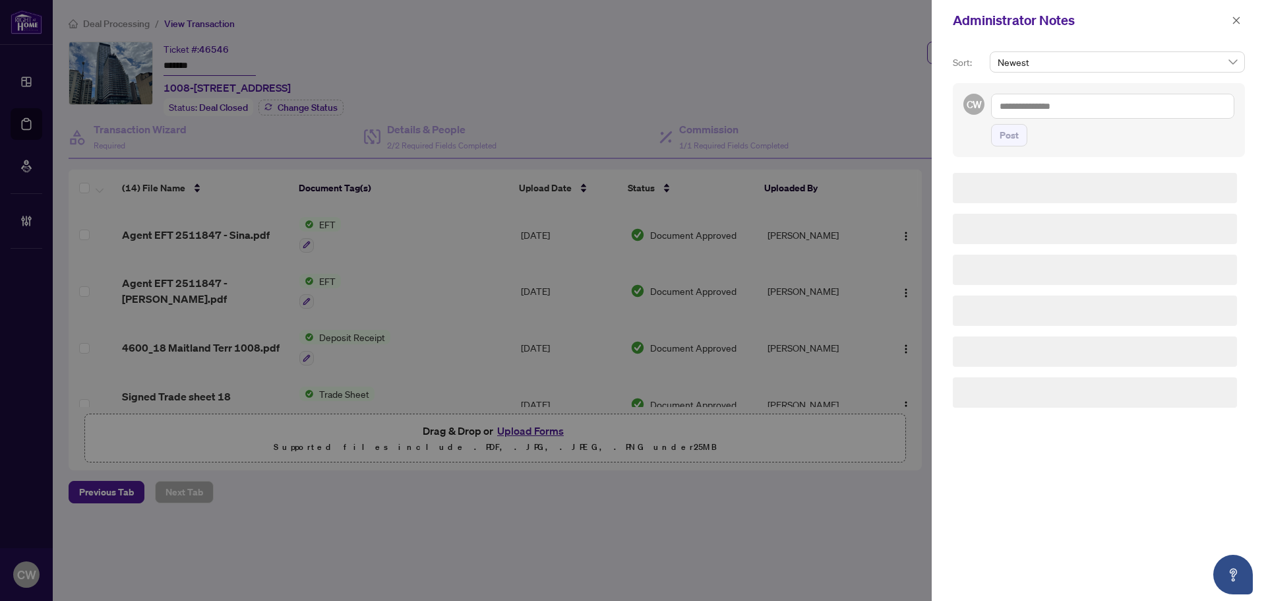
click at [1091, 107] on textarea at bounding box center [1112, 106] width 243 height 25
paste textarea "**********"
type textarea "**********"
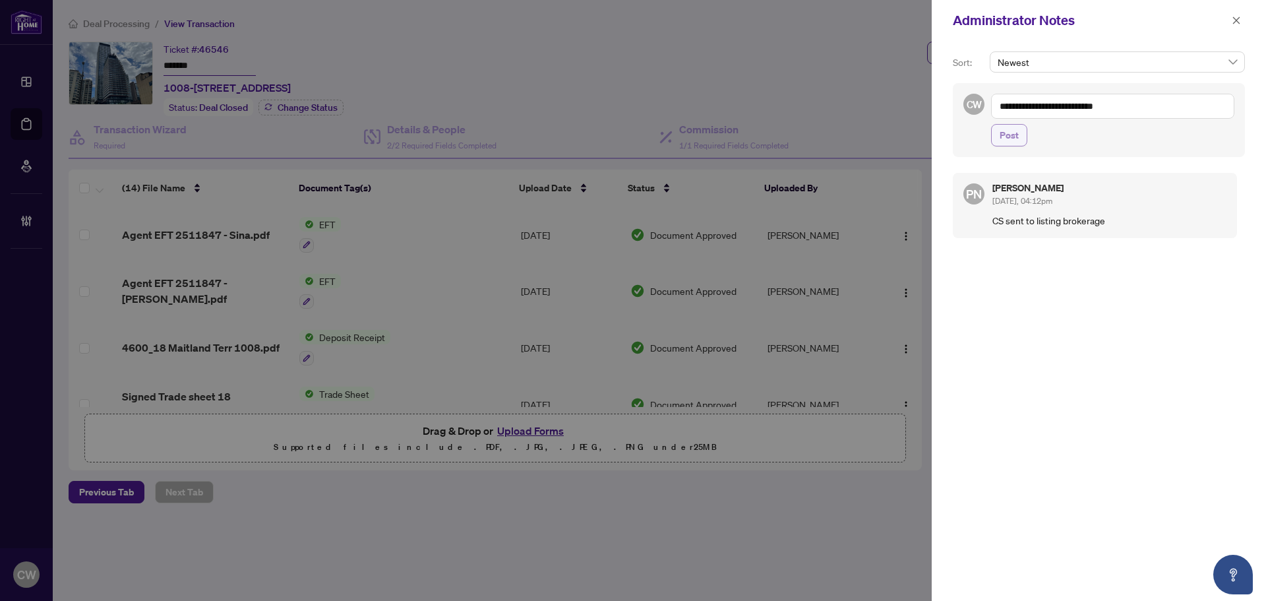
click at [1020, 134] on button "Post" at bounding box center [1009, 135] width 36 height 22
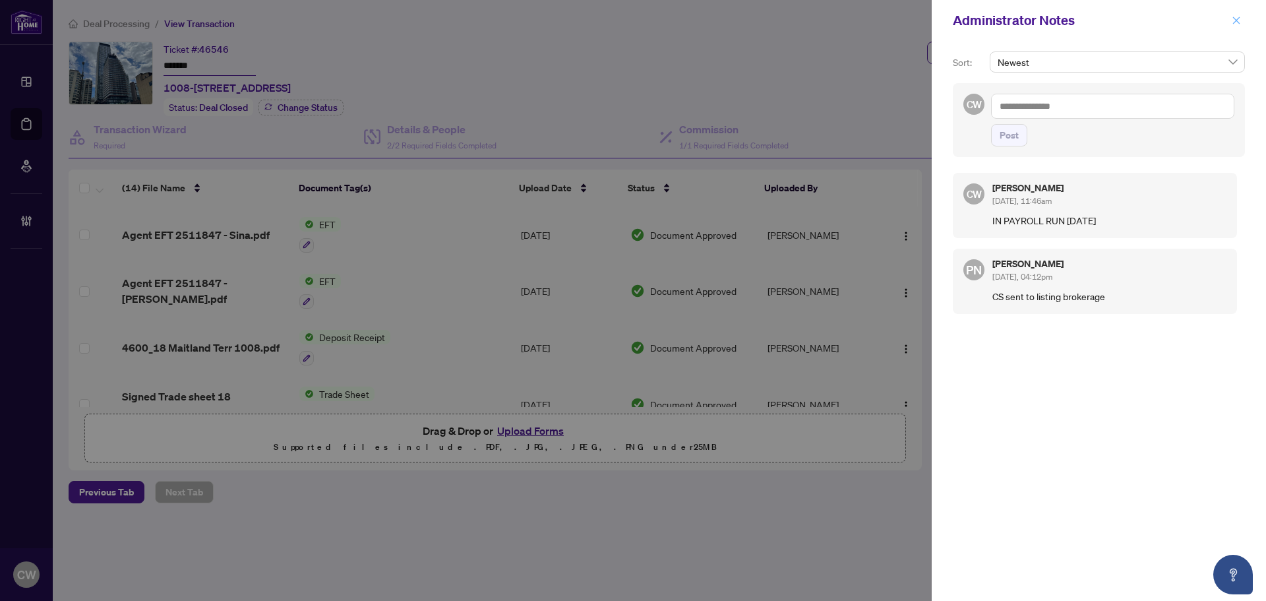
click at [1234, 23] on icon "close" at bounding box center [1236, 19] width 7 height 7
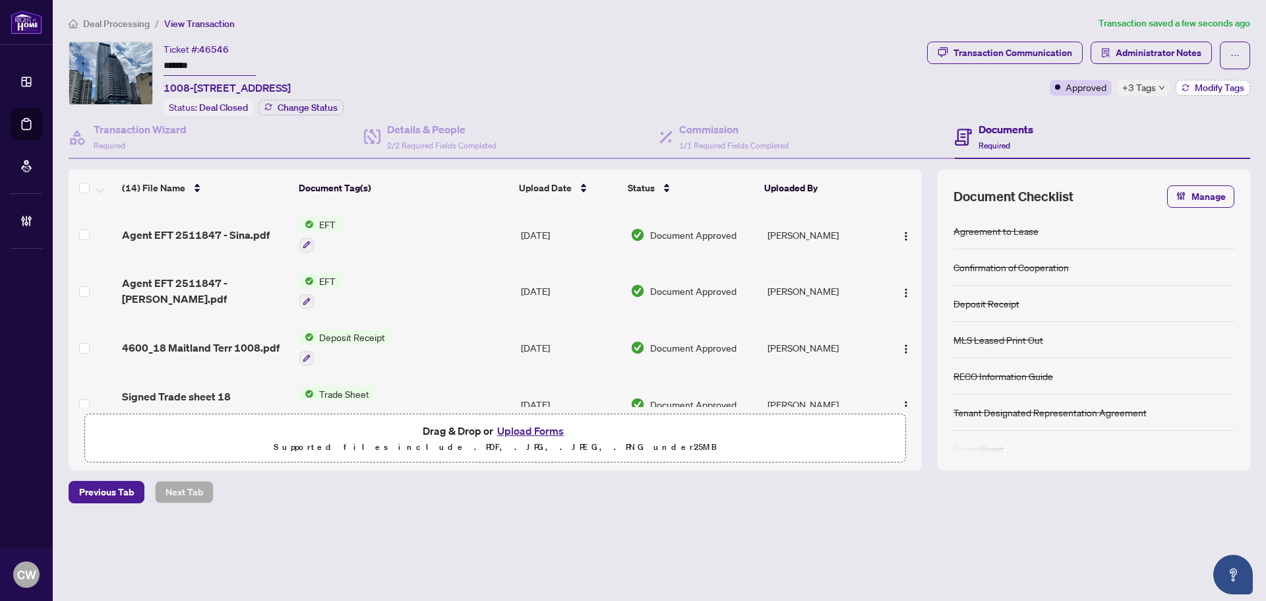
click at [1216, 83] on span "Modify Tags" at bounding box center [1219, 87] width 49 height 9
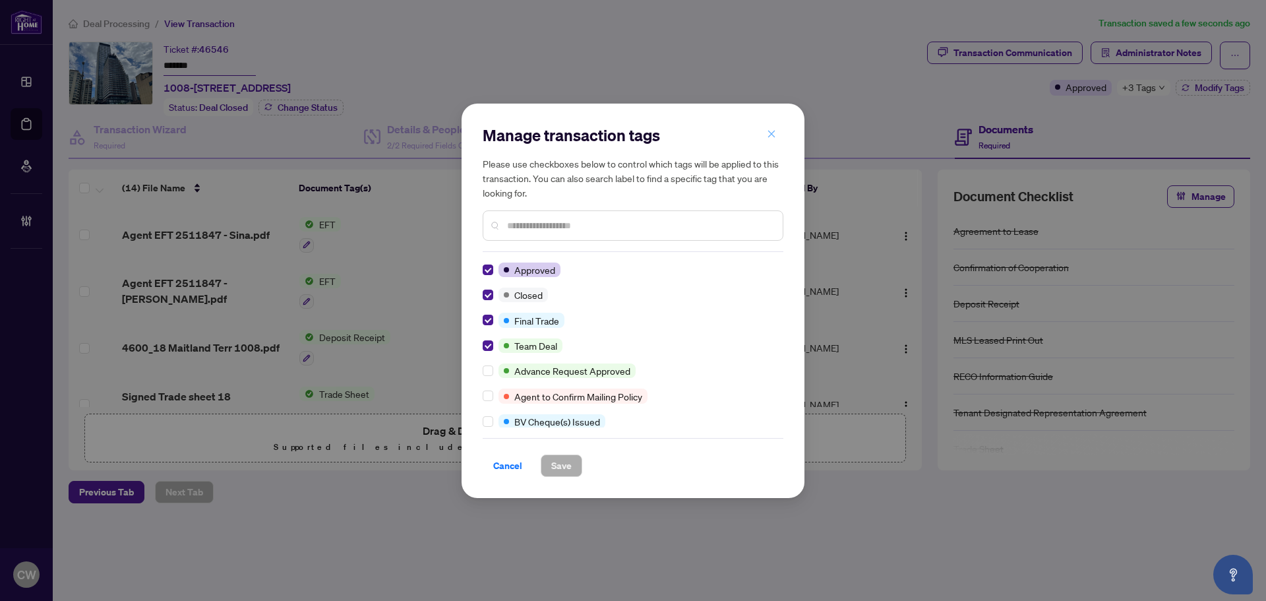
click at [770, 143] on span "button" at bounding box center [771, 134] width 9 height 21
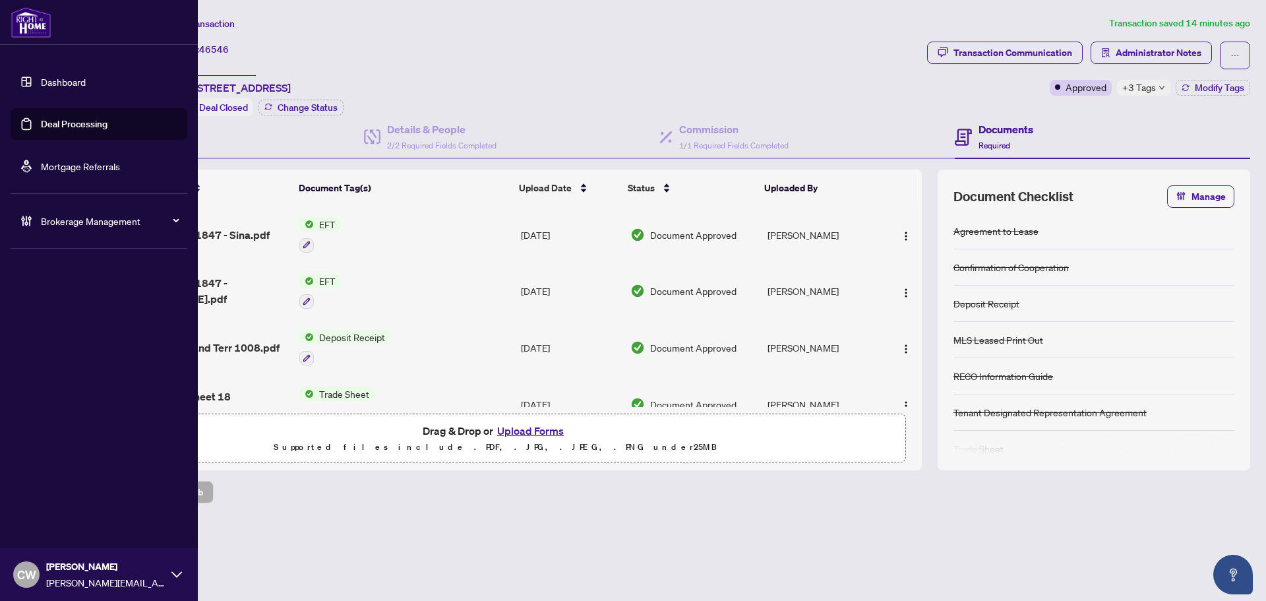
click at [41, 118] on link "Deal Processing" at bounding box center [74, 124] width 67 height 12
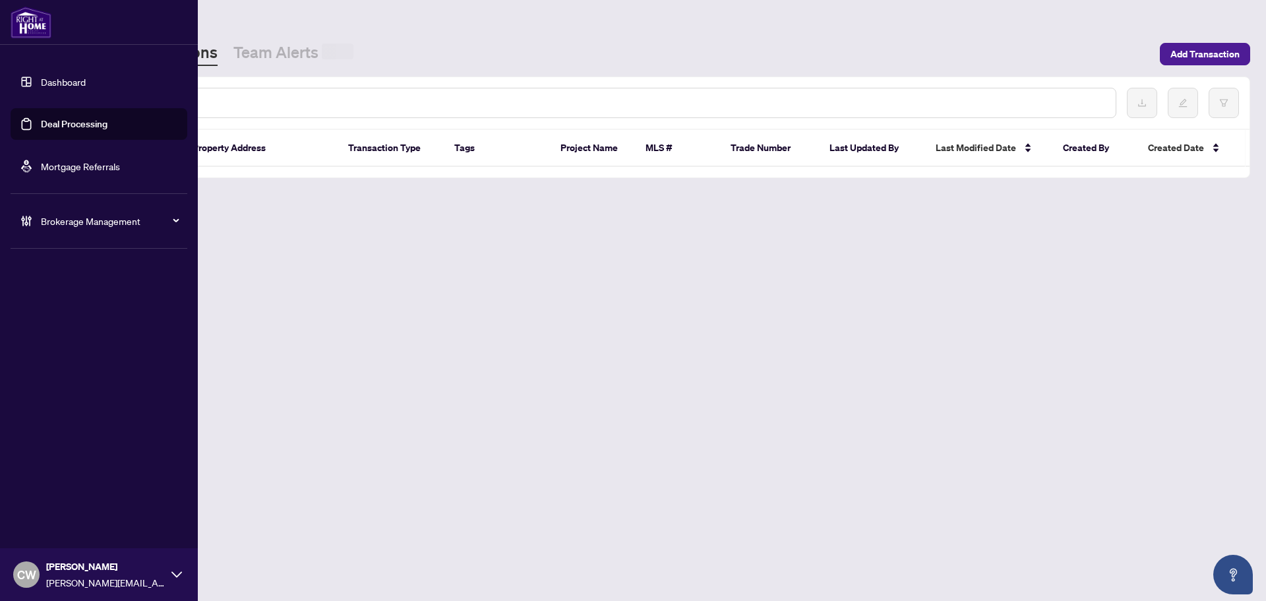
click at [236, 98] on input "text" at bounding box center [604, 103] width 1001 height 15
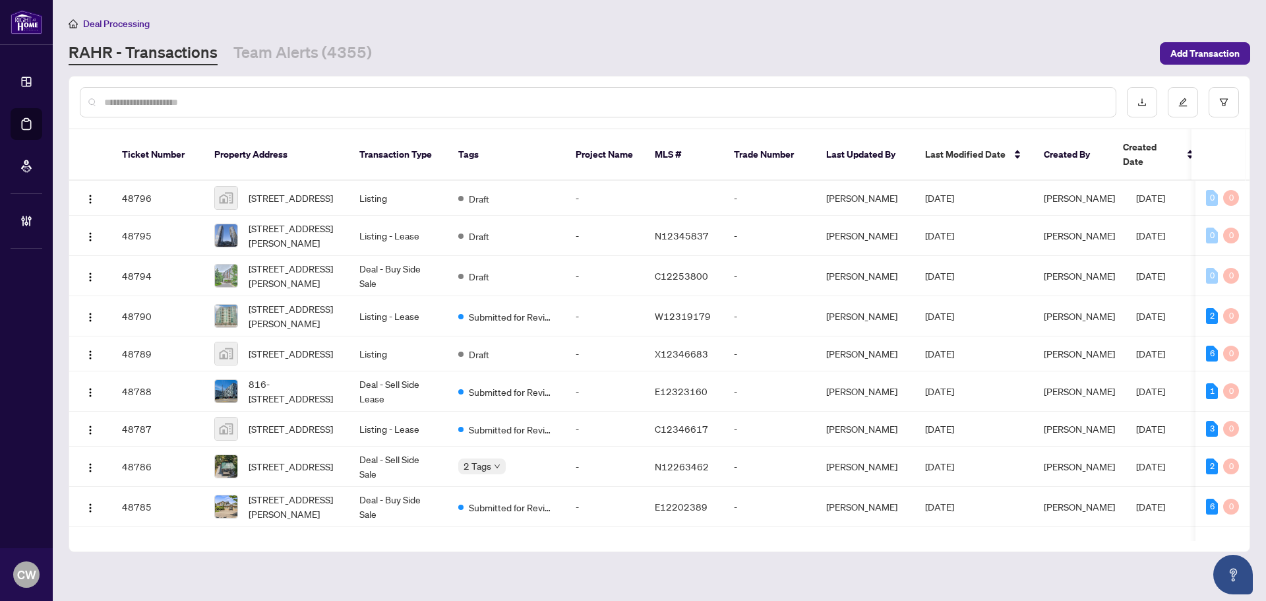
paste input "*******"
type input "*******"
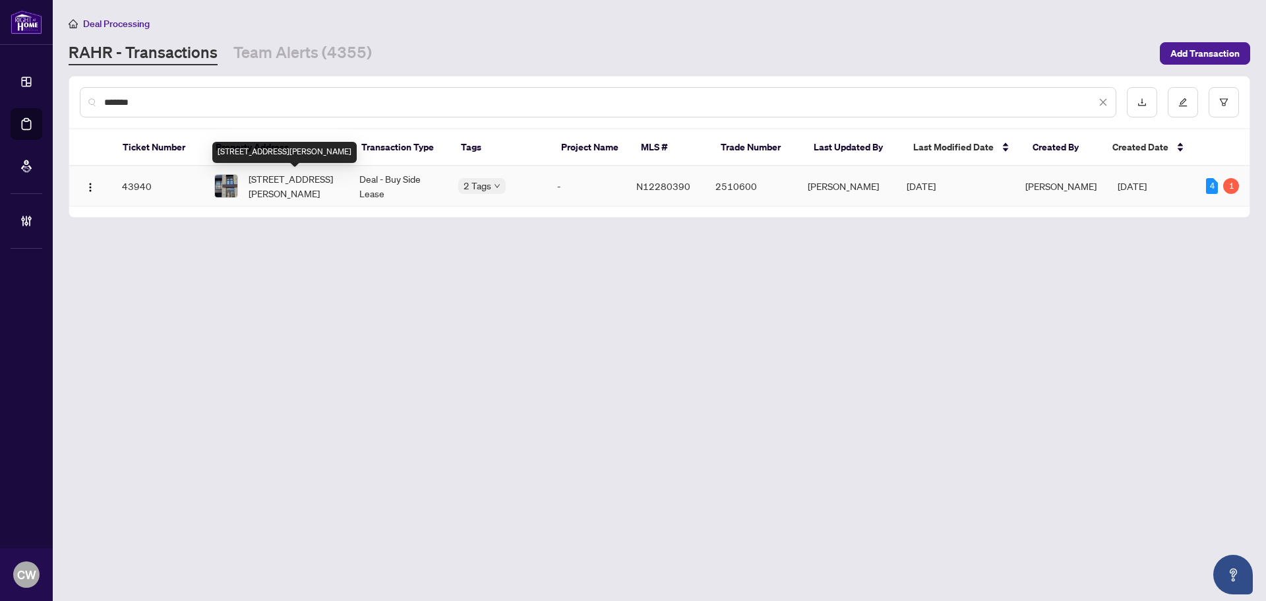
click at [302, 180] on span "142 Pageant Ave, Vaughan, Ontario L4H 4R7, Canada" at bounding box center [294, 185] width 90 height 29
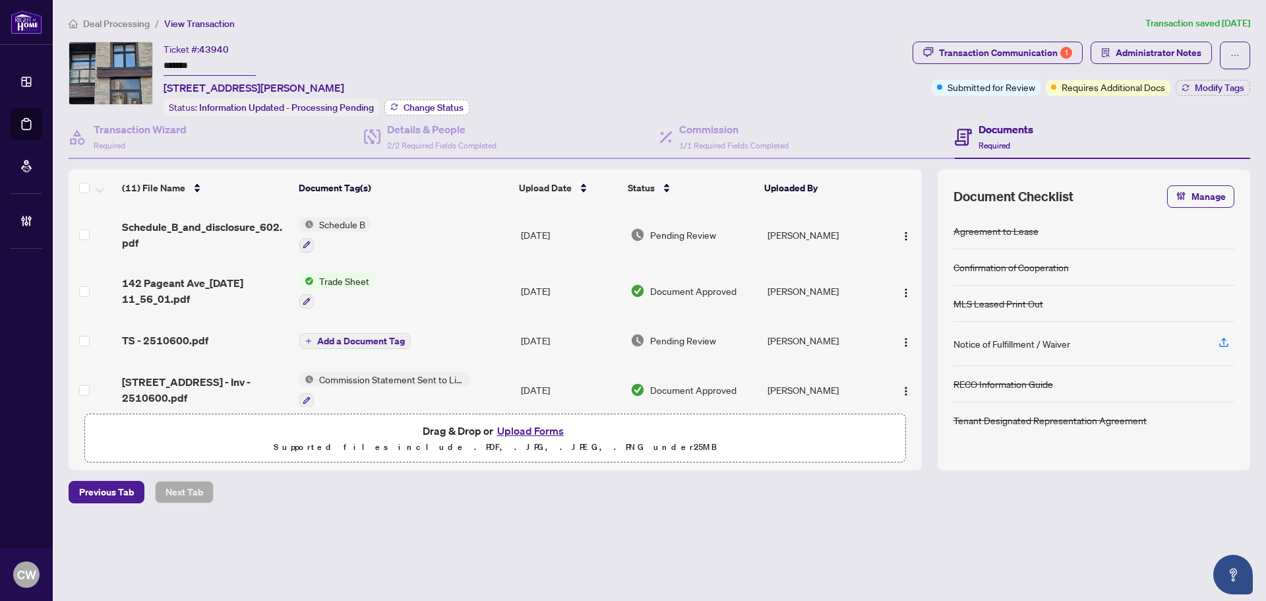
click at [442, 106] on span "Change Status" at bounding box center [434, 107] width 60 height 9
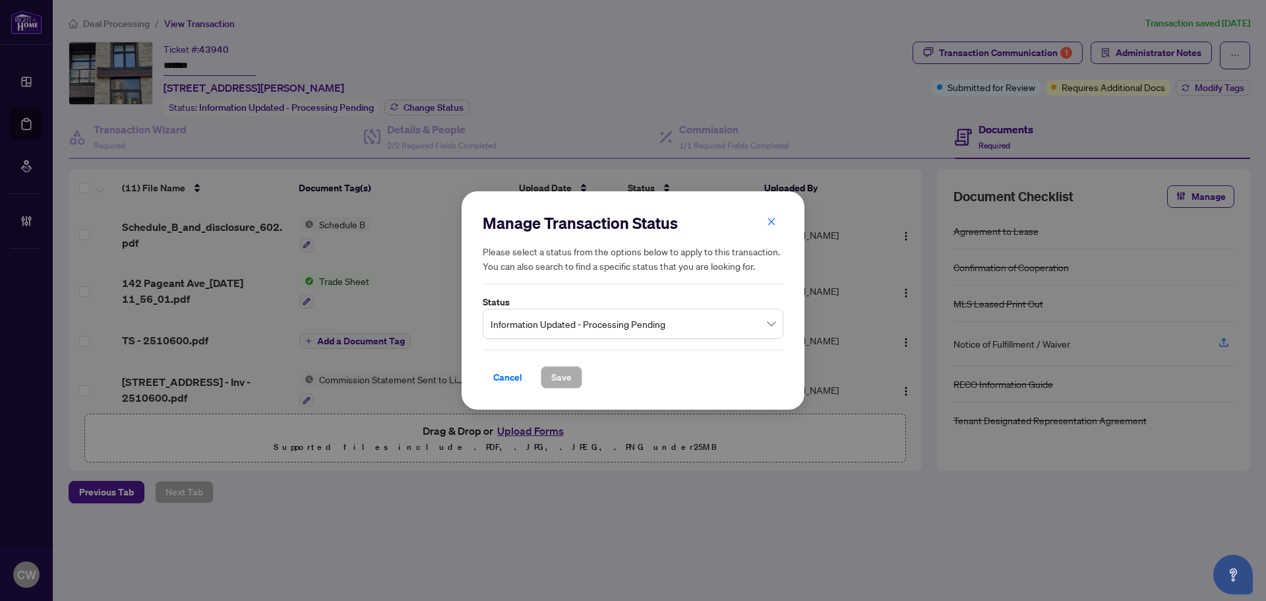
click at [644, 335] on span "Information Updated - Processing Pending" at bounding box center [633, 323] width 285 height 25
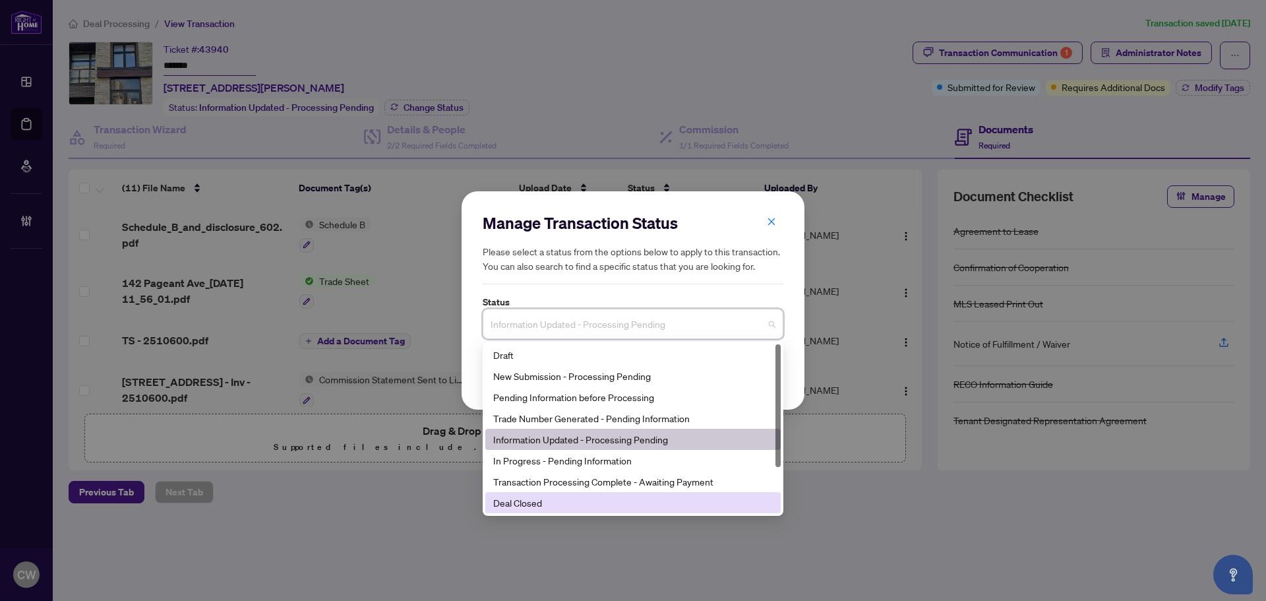
click at [583, 504] on div "Deal Closed" at bounding box center [633, 502] width 280 height 15
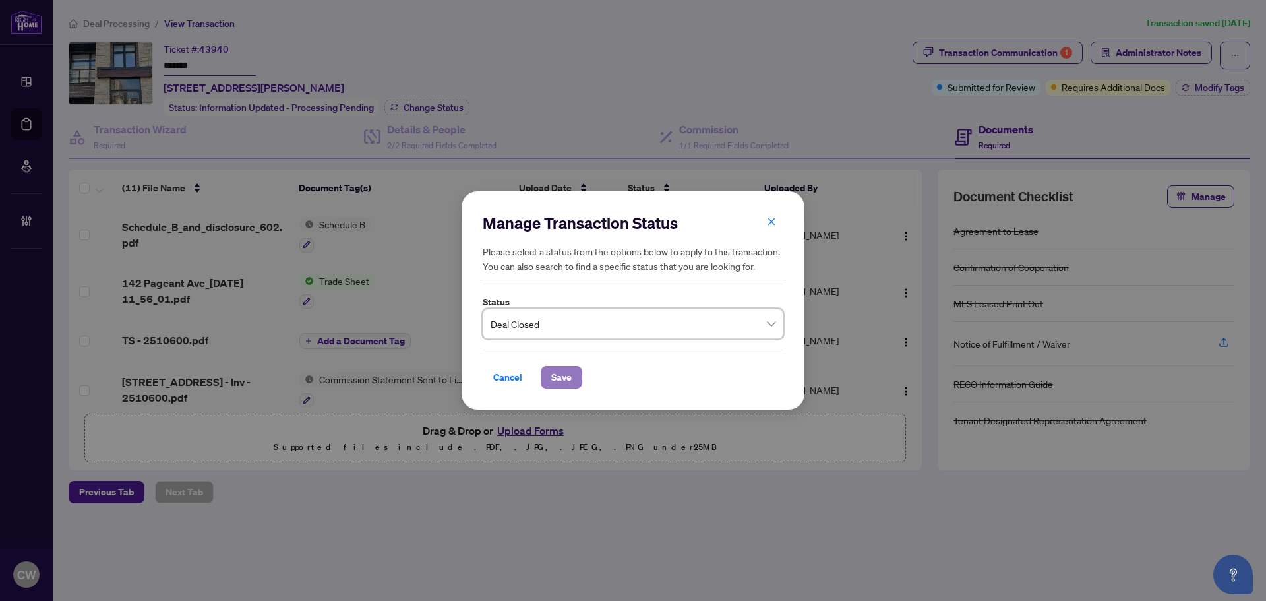
click at [559, 379] on span "Save" at bounding box center [561, 377] width 20 height 21
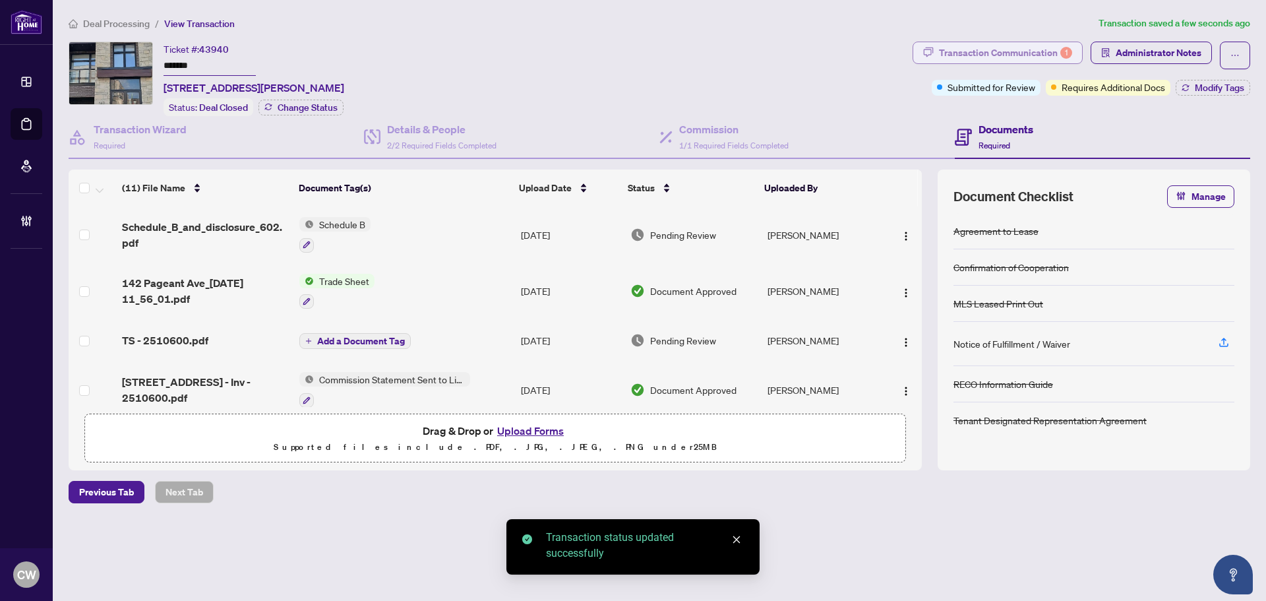
click at [1047, 53] on div "Transaction Communication 1" at bounding box center [1005, 52] width 133 height 21
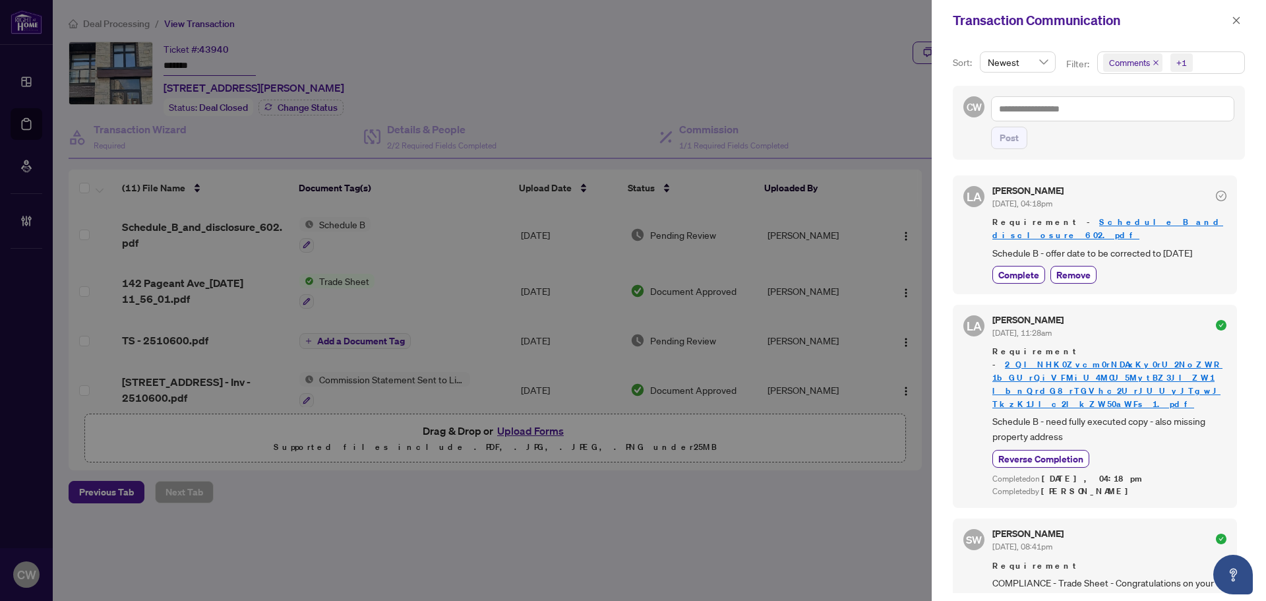
click at [1154, 59] on icon "close" at bounding box center [1156, 62] width 7 height 7
click at [1234, 20] on icon "close" at bounding box center [1236, 20] width 9 height 9
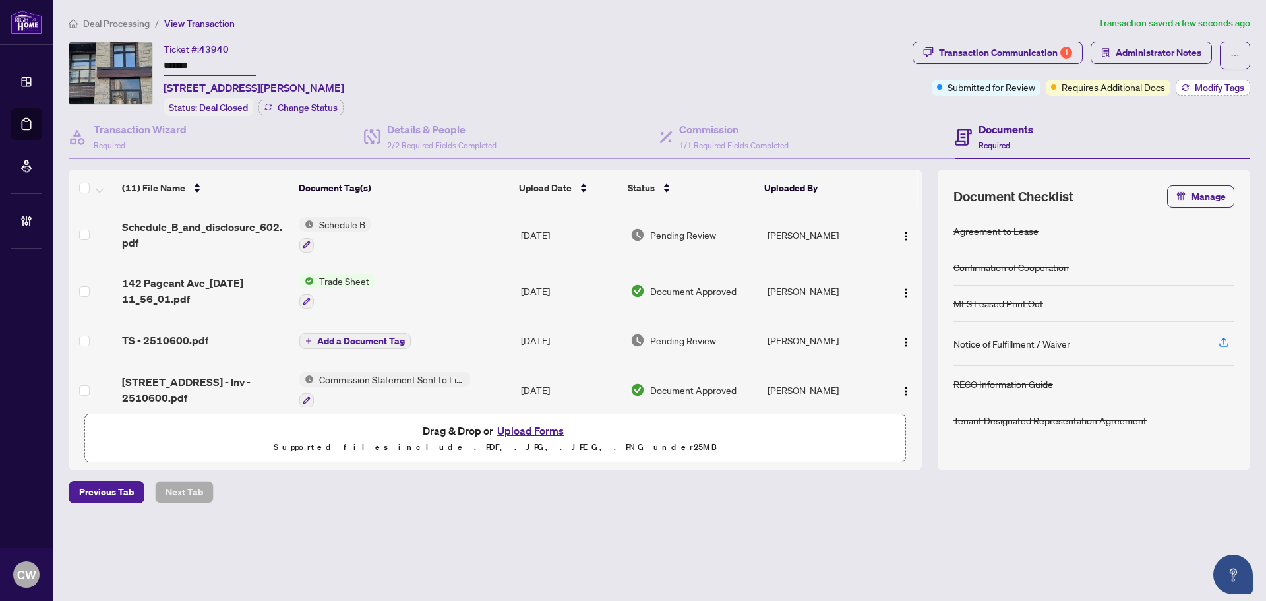
click at [1207, 92] on span "Modify Tags" at bounding box center [1219, 87] width 49 height 9
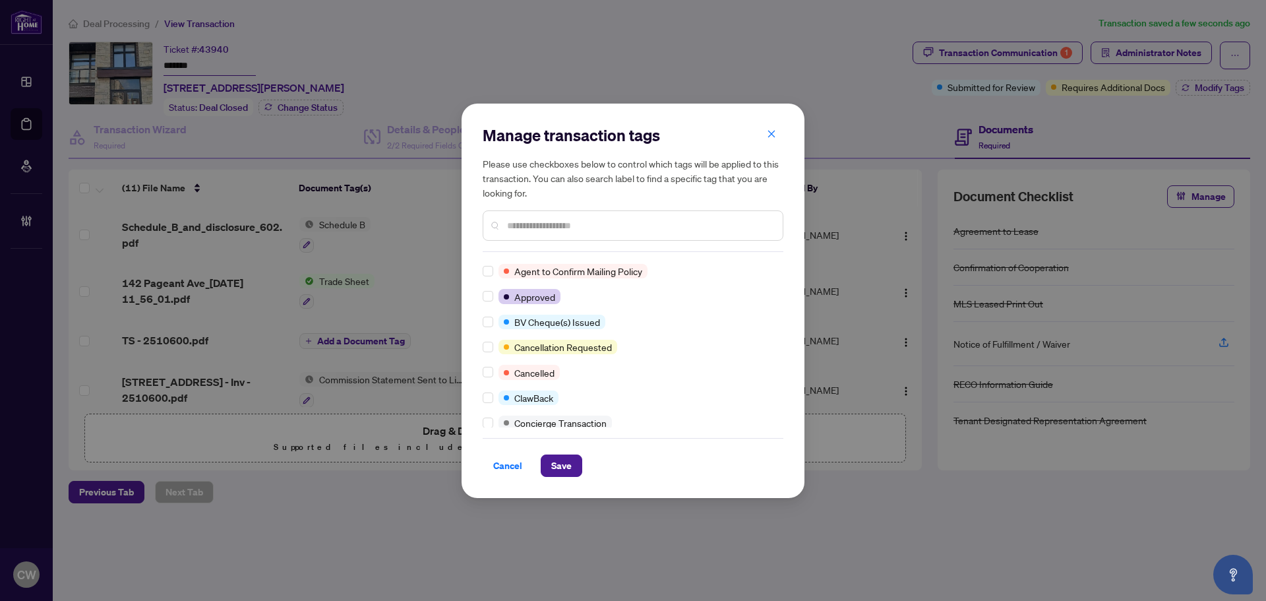
scroll to position [198, 0]
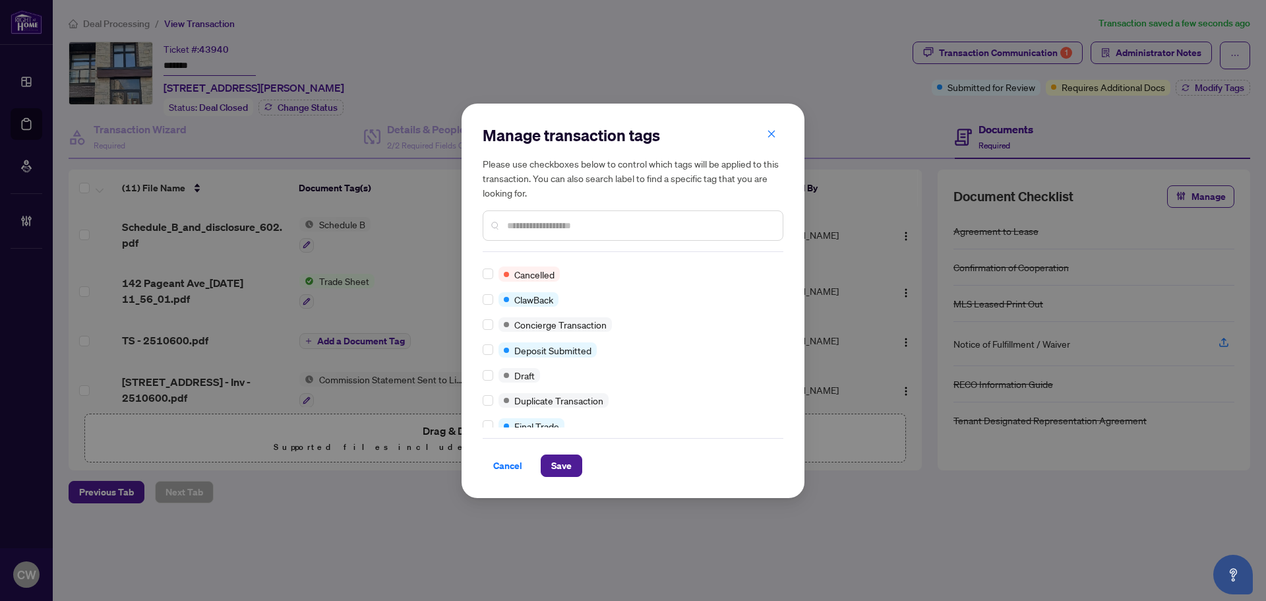
click at [493, 420] on div at bounding box center [491, 425] width 16 height 15
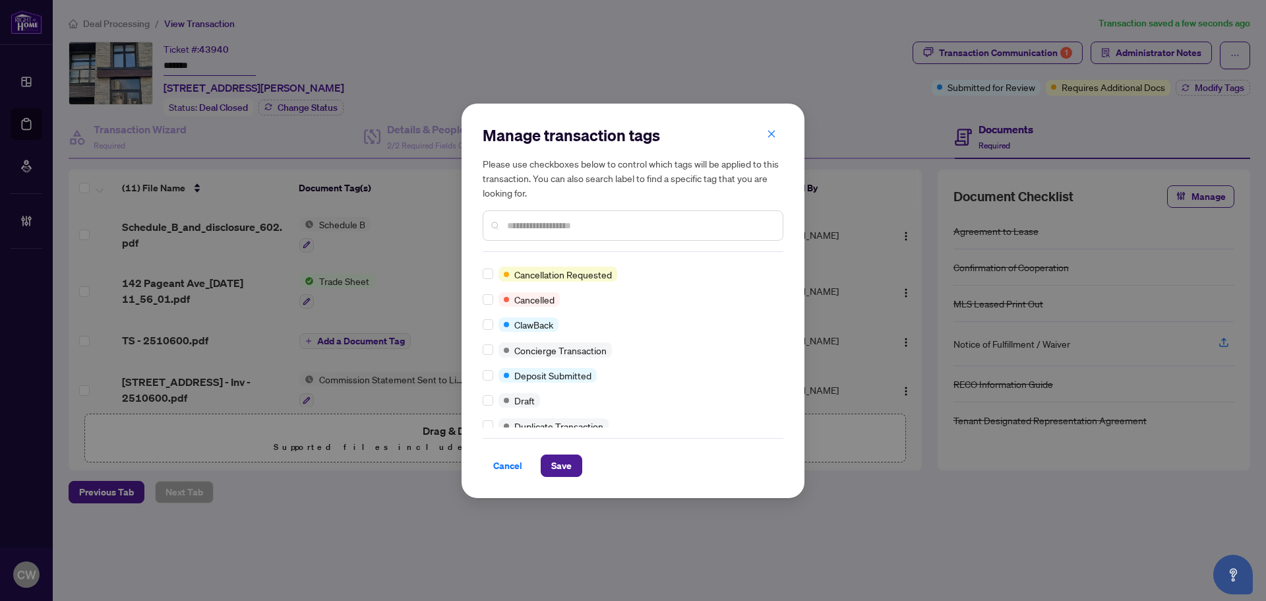
scroll to position [0, 0]
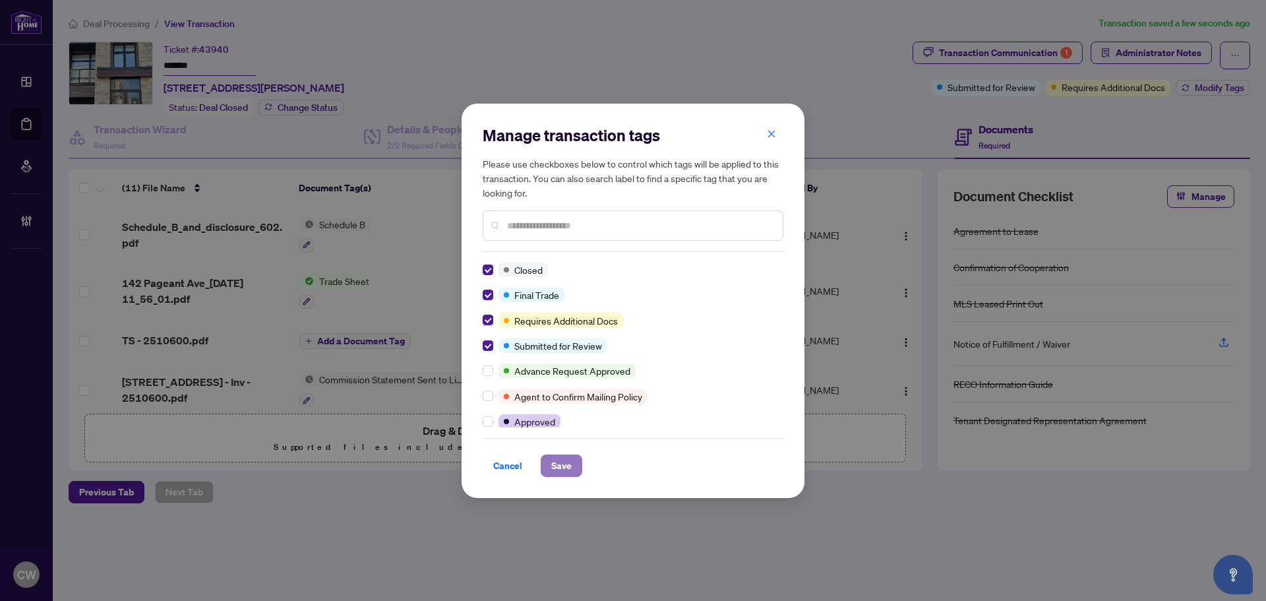
click at [560, 459] on span "Save" at bounding box center [561, 465] width 20 height 21
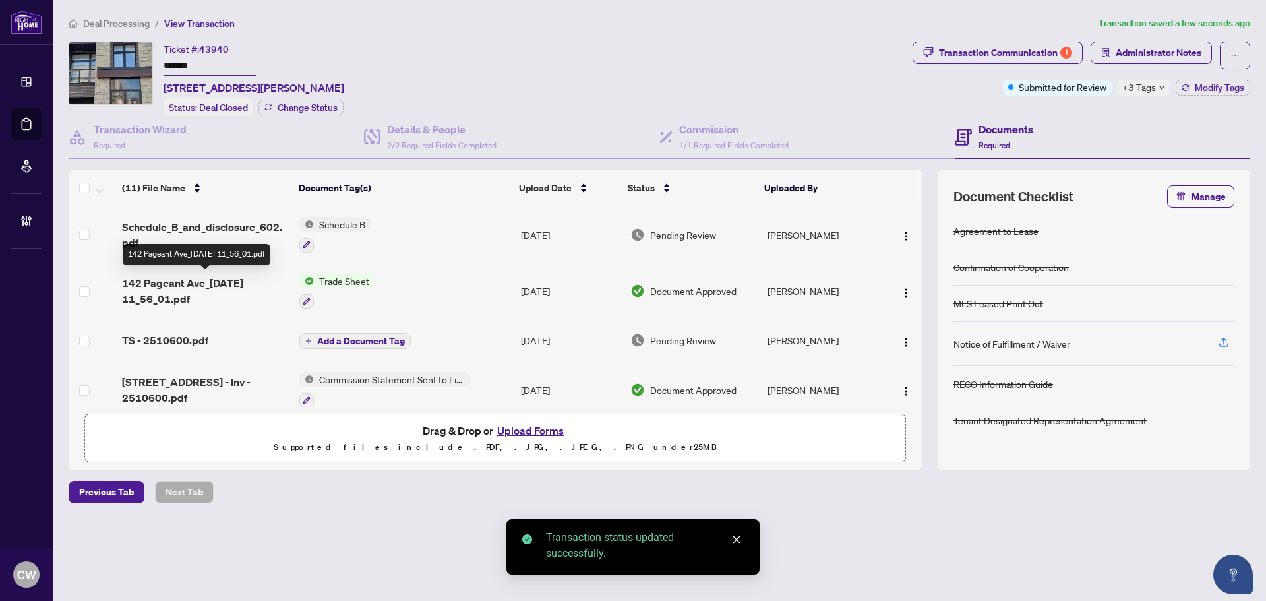
click at [193, 284] on span "142 Pageant Ave_2025-07-18 11_56_01.pdf" at bounding box center [205, 291] width 167 height 32
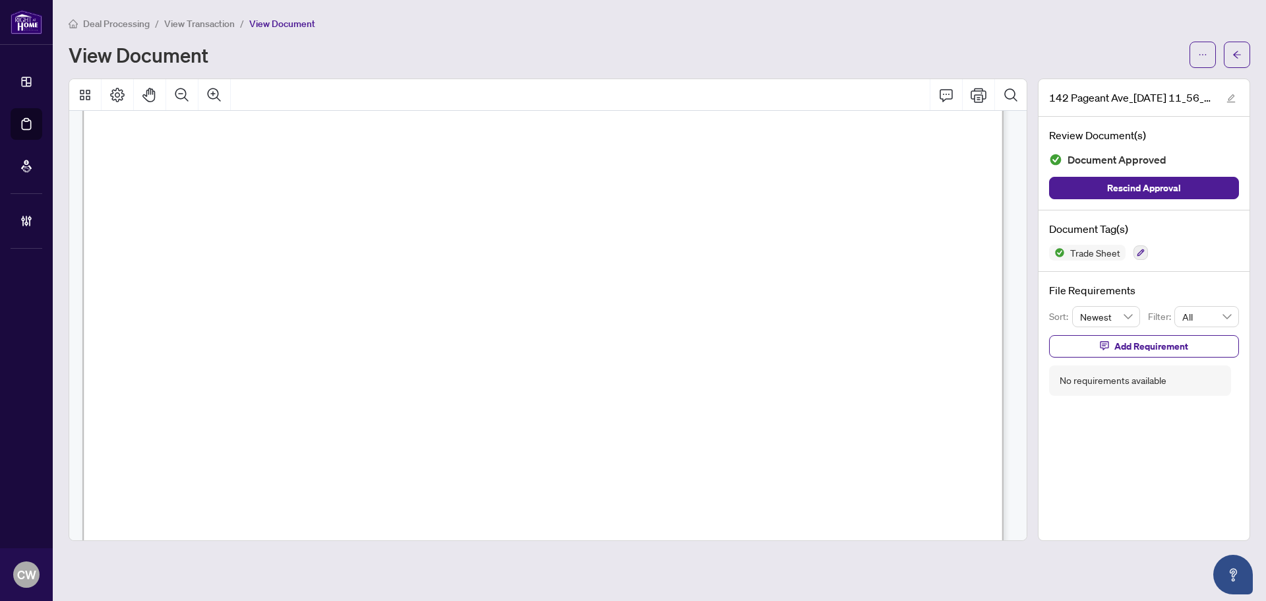
scroll to position [396, 0]
click at [1240, 60] on span "button" at bounding box center [1237, 54] width 9 height 21
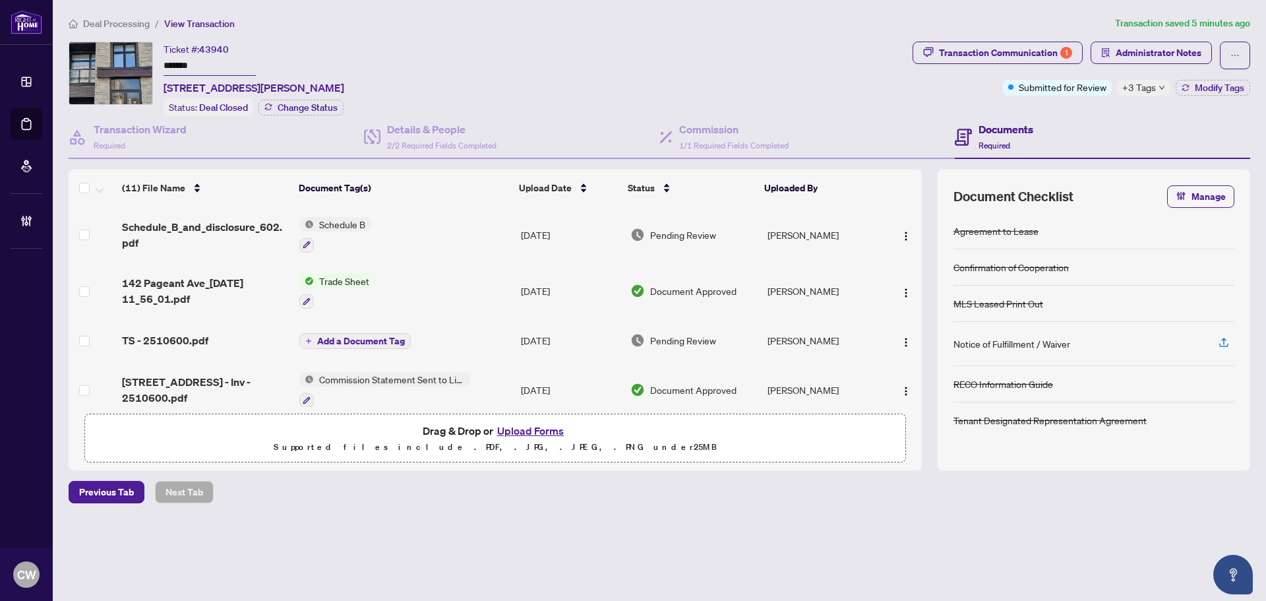
click at [518, 428] on button "Upload Forms" at bounding box center [530, 430] width 75 height 17
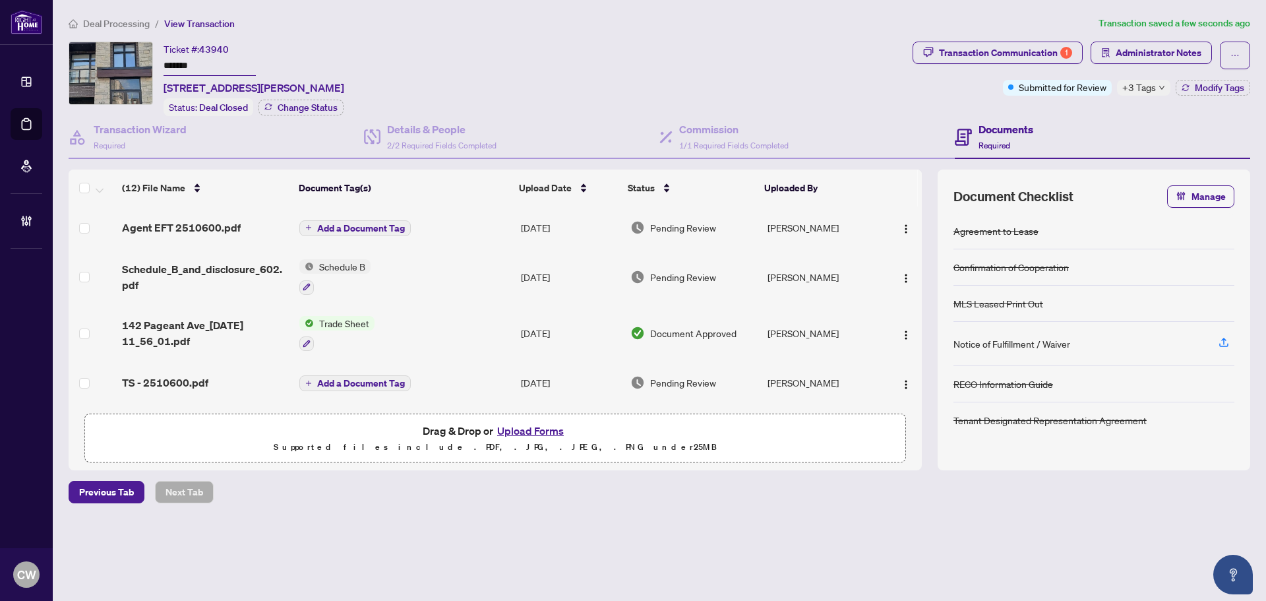
click at [362, 226] on span "Add a Document Tag" at bounding box center [361, 228] width 88 height 9
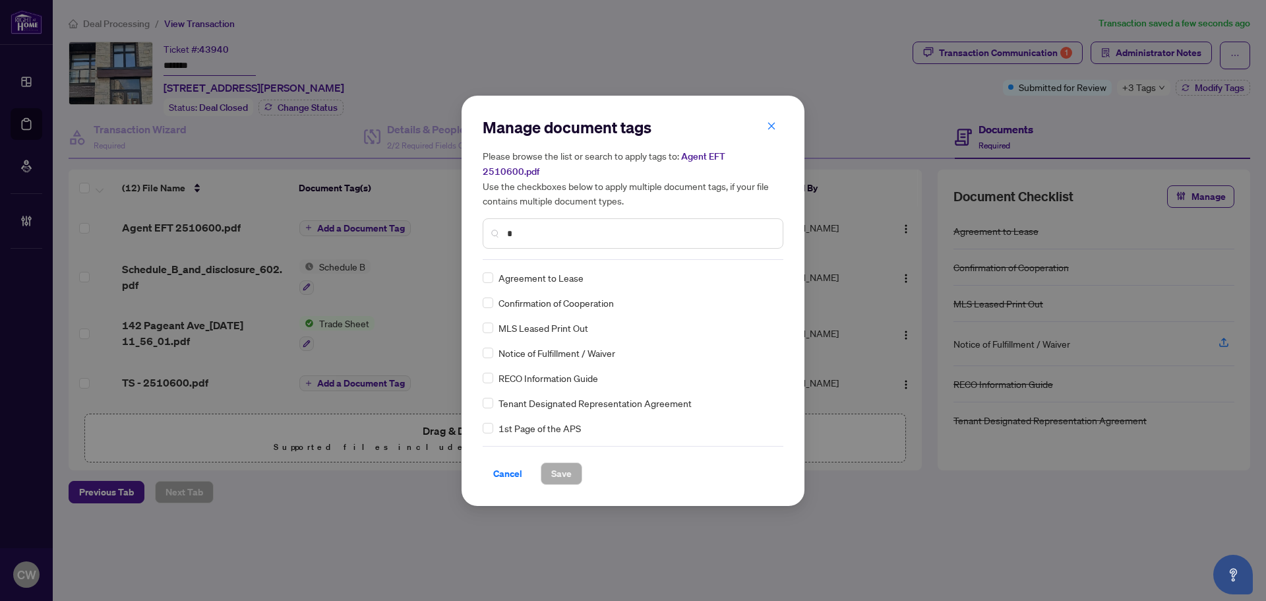
click at [535, 226] on input "*" at bounding box center [639, 233] width 265 height 15
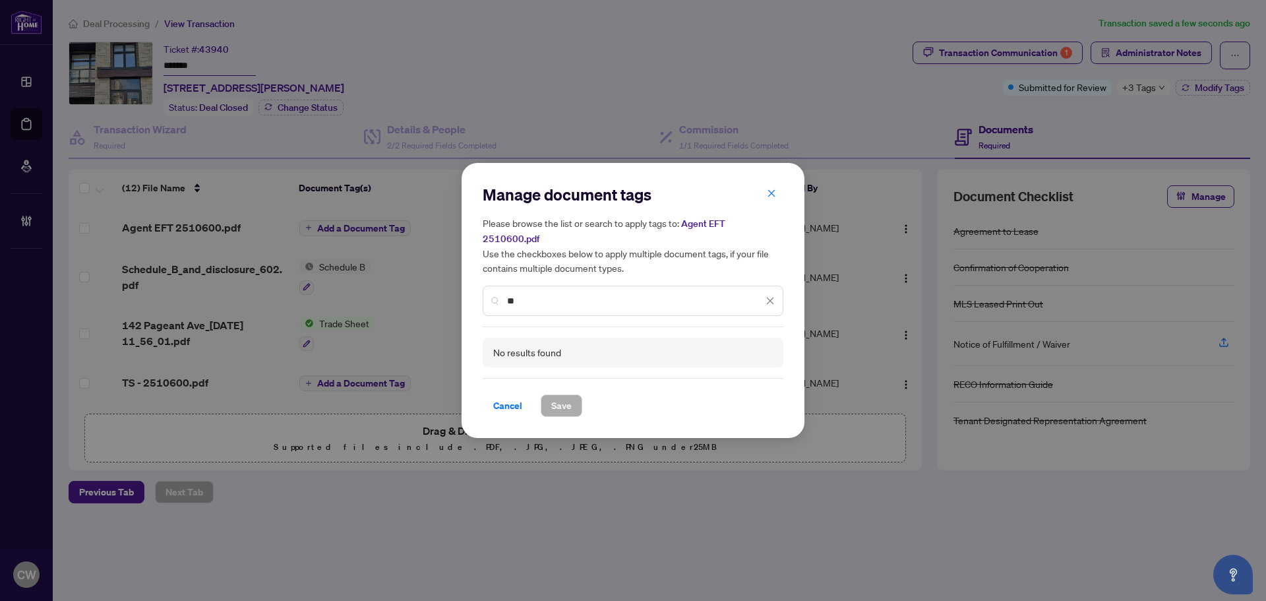
type input "*"
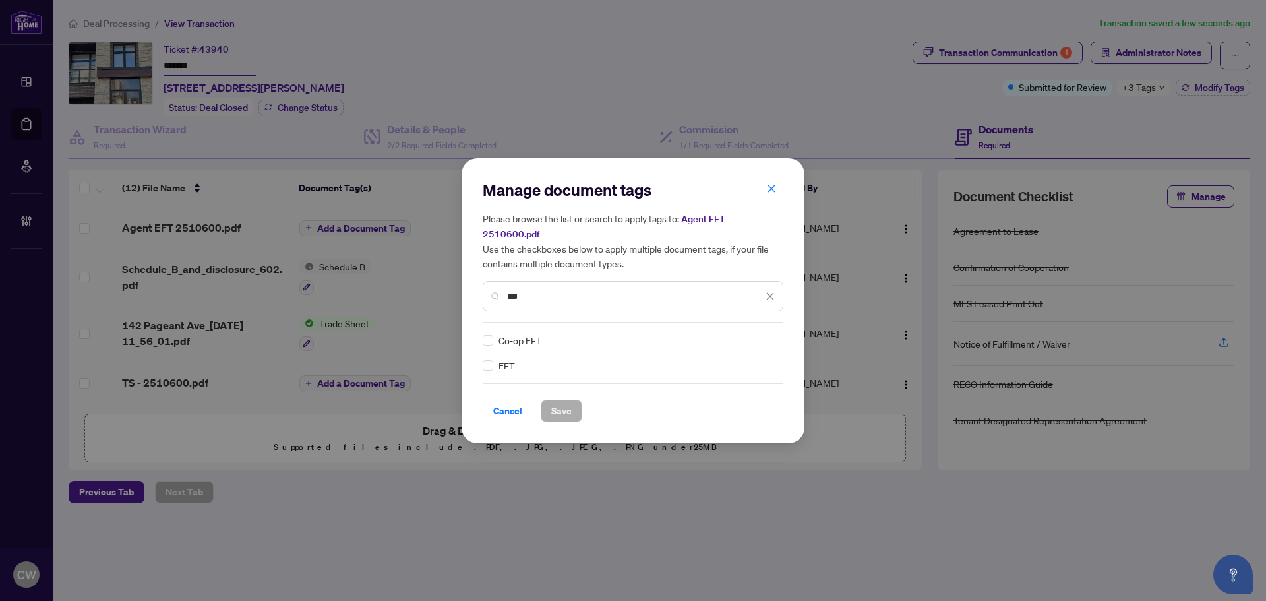
type input "***"
click at [763, 334] on div at bounding box center [762, 340] width 25 height 13
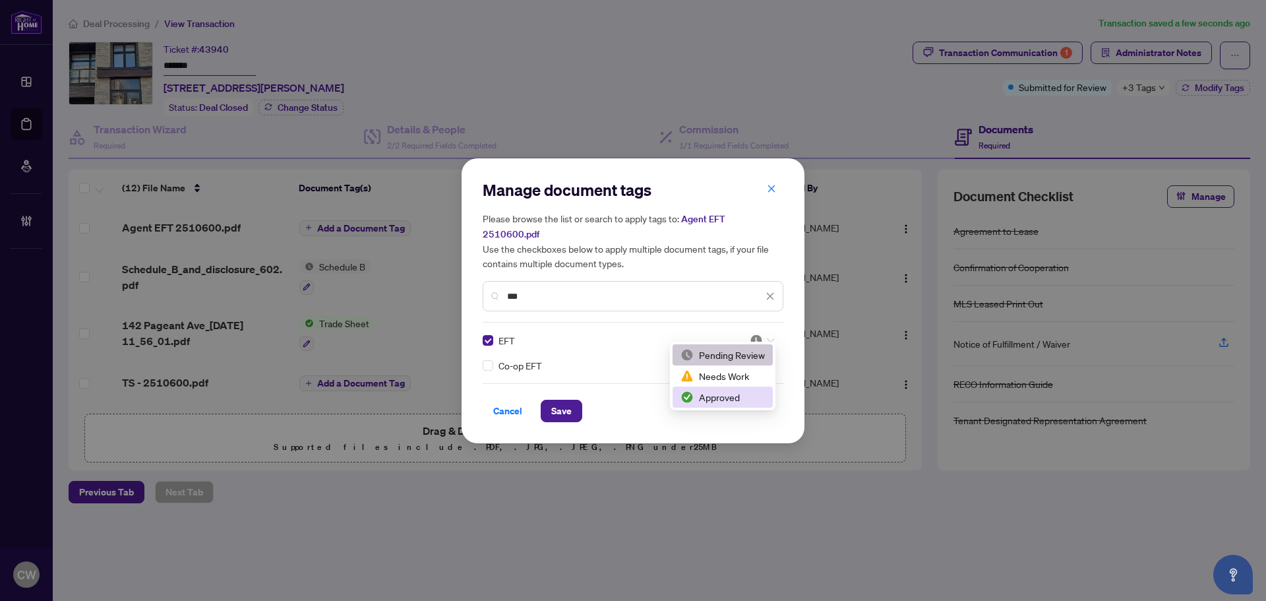
click at [717, 401] on div "Approved" at bounding box center [723, 397] width 84 height 15
click at [566, 400] on span "Save" at bounding box center [561, 410] width 20 height 21
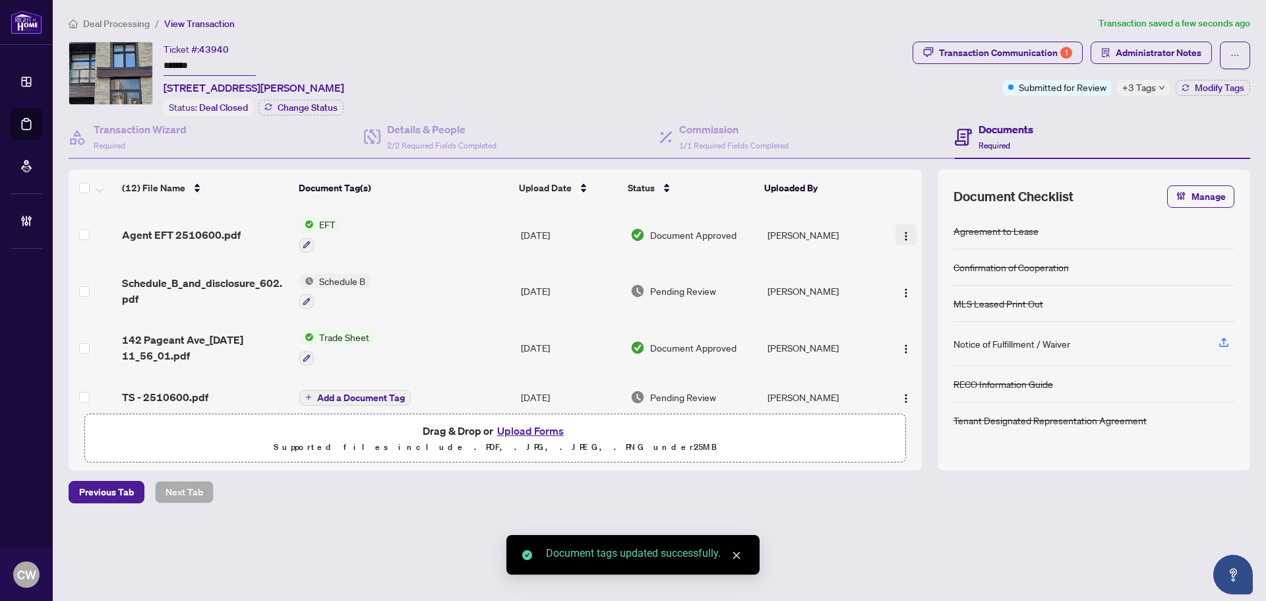
click at [901, 234] on img "button" at bounding box center [906, 236] width 11 height 11
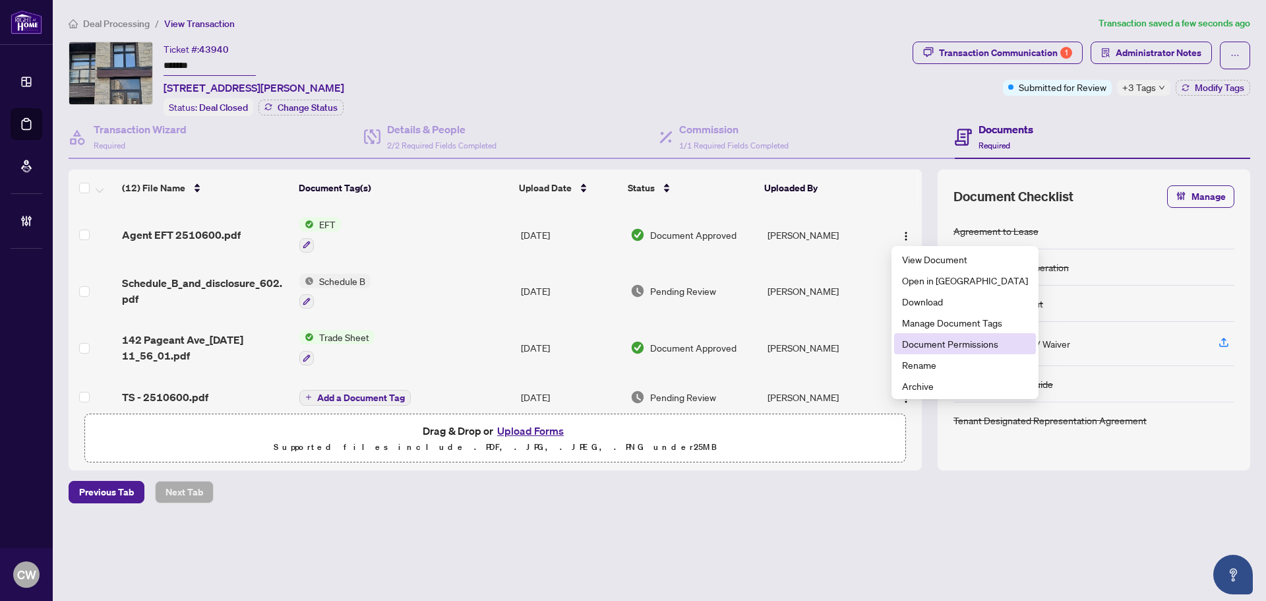
click at [931, 344] on span "Document Permissions" at bounding box center [965, 343] width 126 height 15
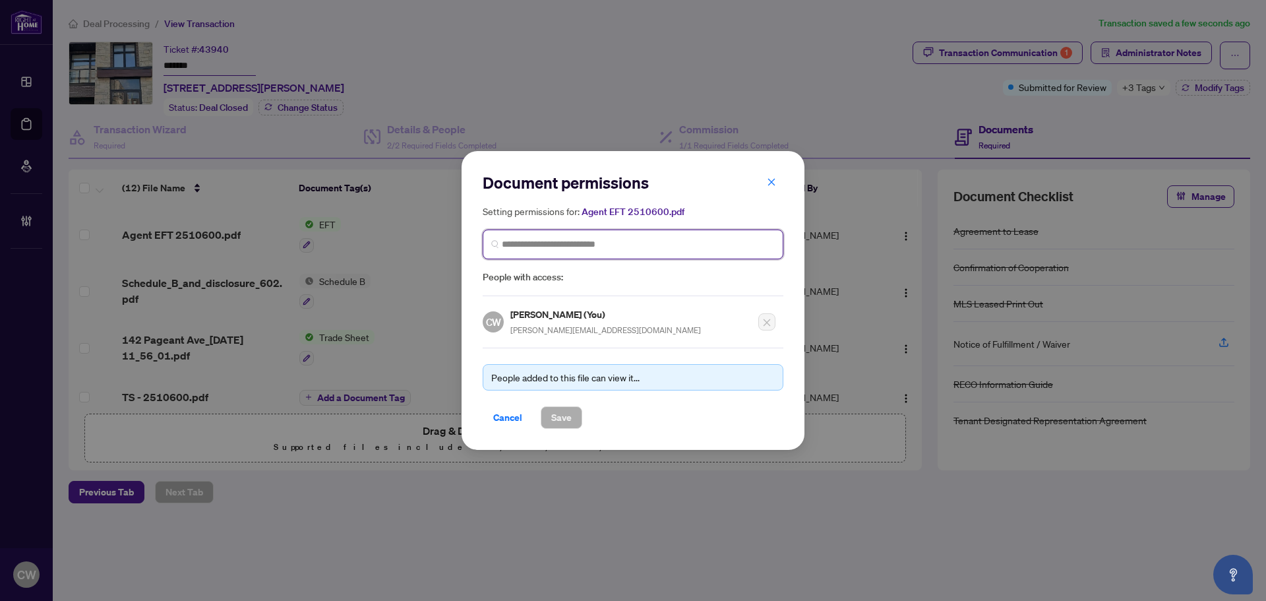
click at [568, 238] on input "search" at bounding box center [638, 244] width 273 height 14
paste input "**********"
type input "**********"
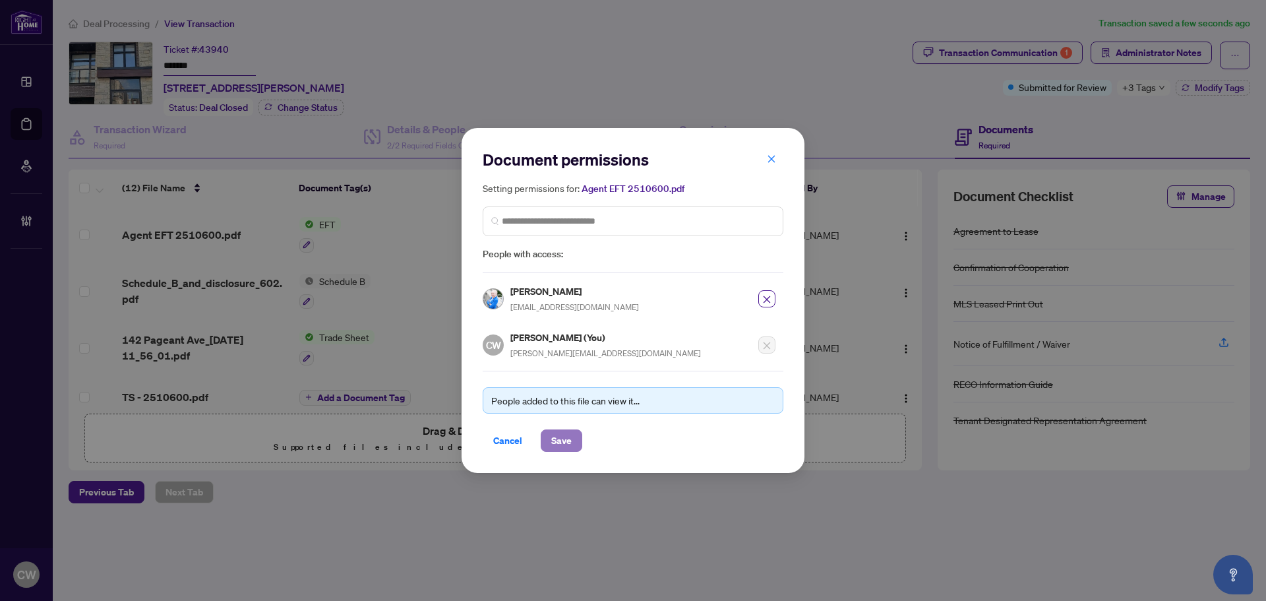
click at [559, 441] on span "Save" at bounding box center [561, 440] width 20 height 21
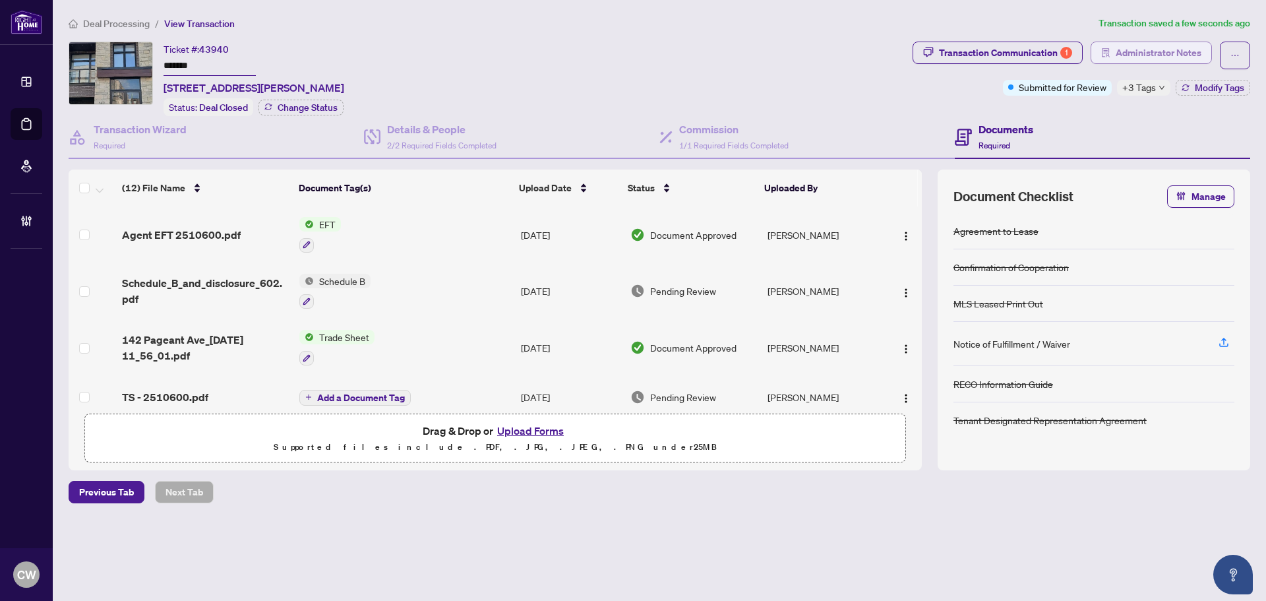
click at [1132, 46] on span "Administrator Notes" at bounding box center [1159, 52] width 86 height 21
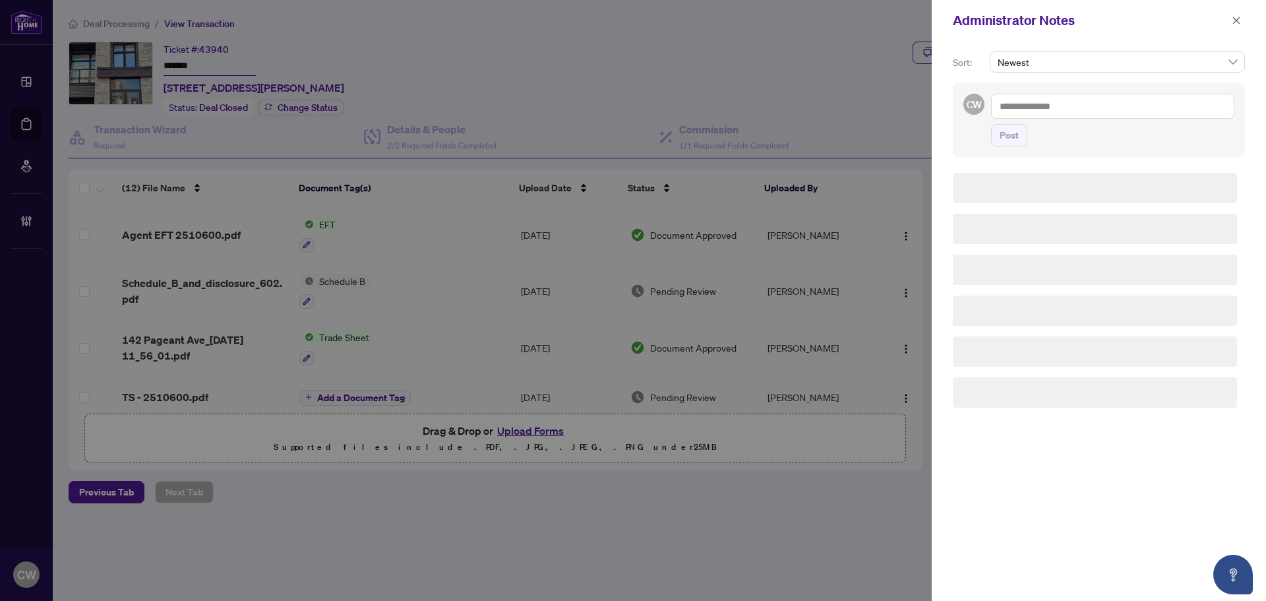
click at [1103, 91] on div "CW Post" at bounding box center [1099, 120] width 292 height 74
click at [1102, 96] on textarea at bounding box center [1112, 106] width 243 height 25
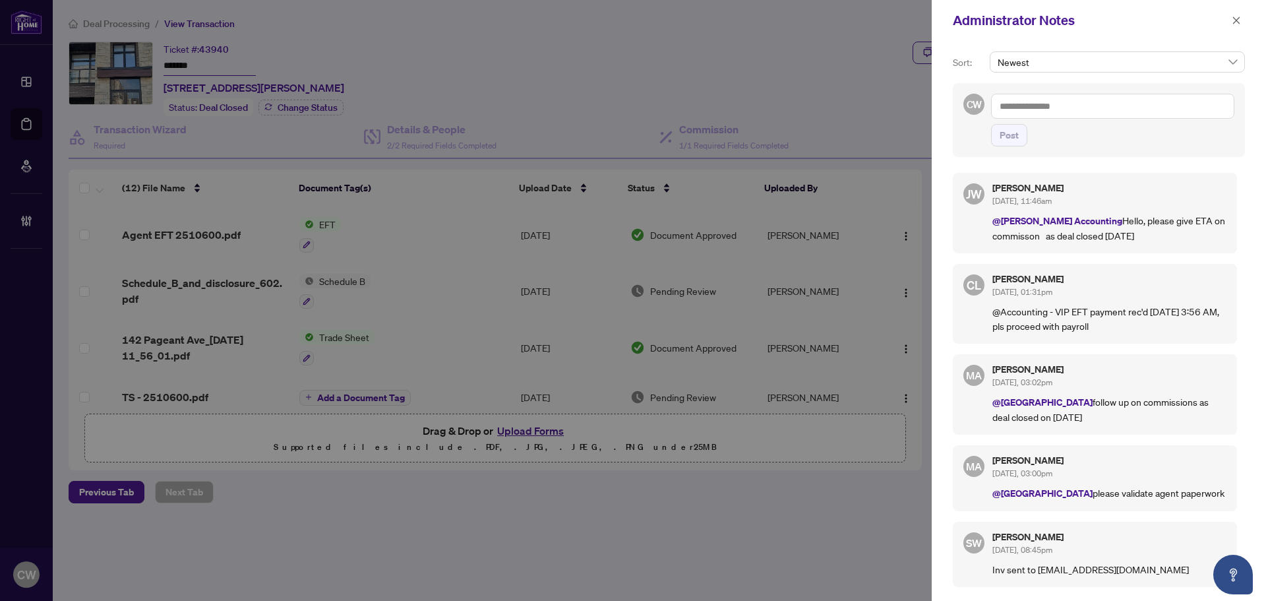
paste textarea "**********"
type textarea "**********"
click at [1011, 140] on span "Post" at bounding box center [1009, 135] width 19 height 21
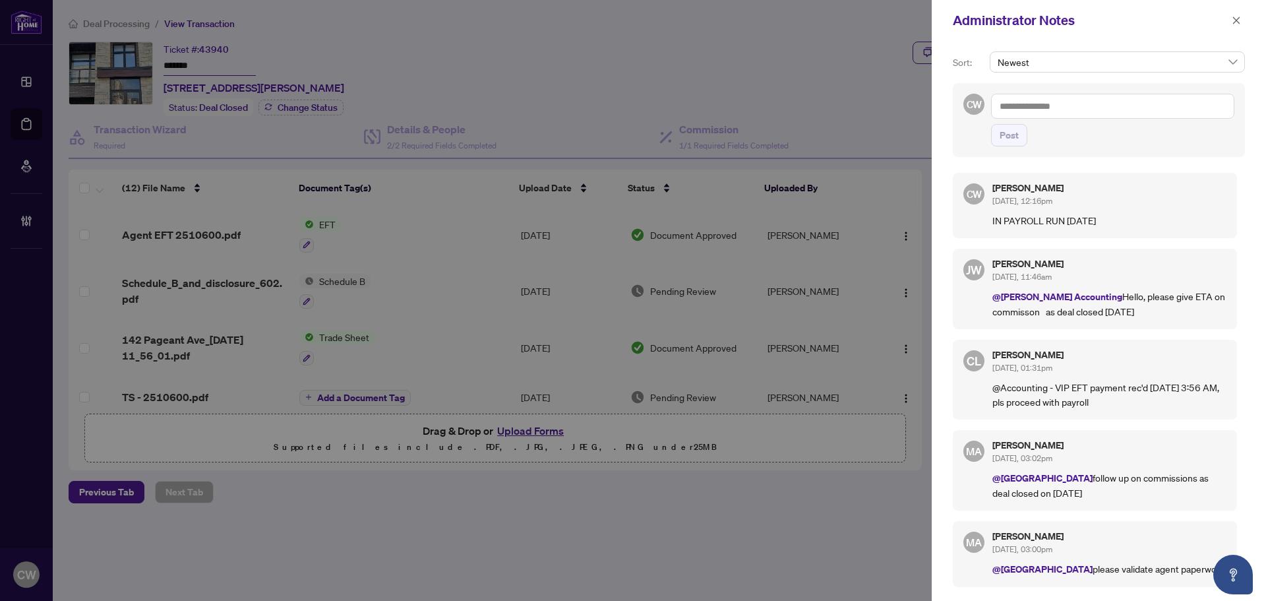
click at [1029, 106] on textarea at bounding box center [1112, 106] width 243 height 25
paste textarea "**********"
type textarea "**********"
click at [1007, 137] on span "Post" at bounding box center [1009, 135] width 19 height 21
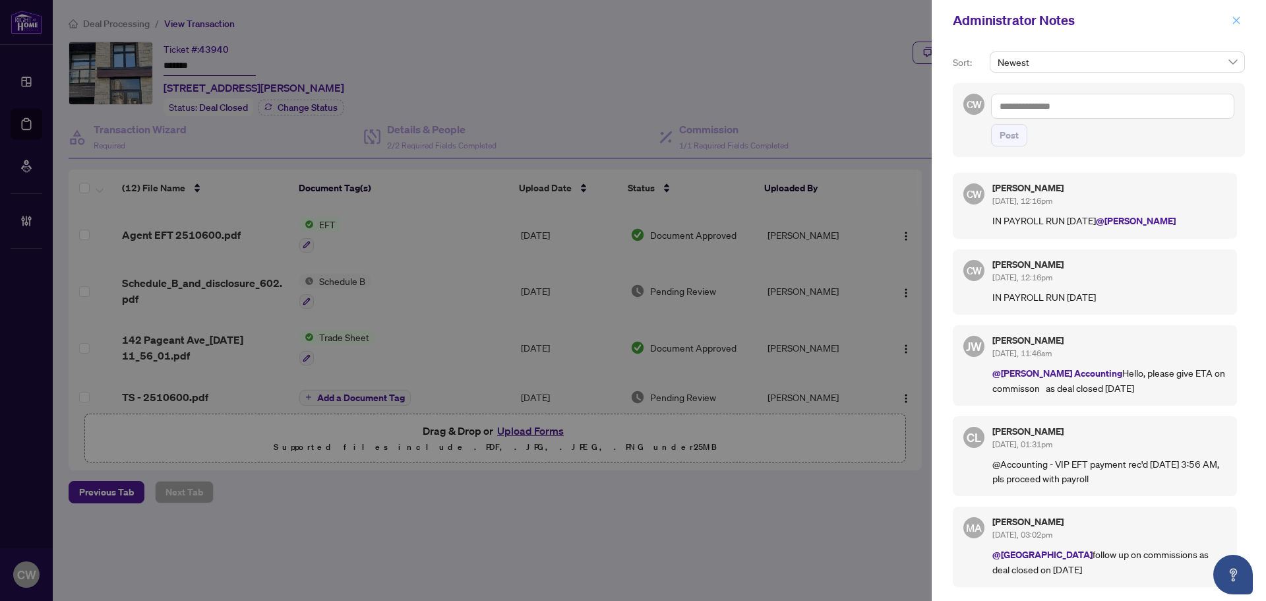
click at [1237, 22] on icon "close" at bounding box center [1236, 20] width 9 height 9
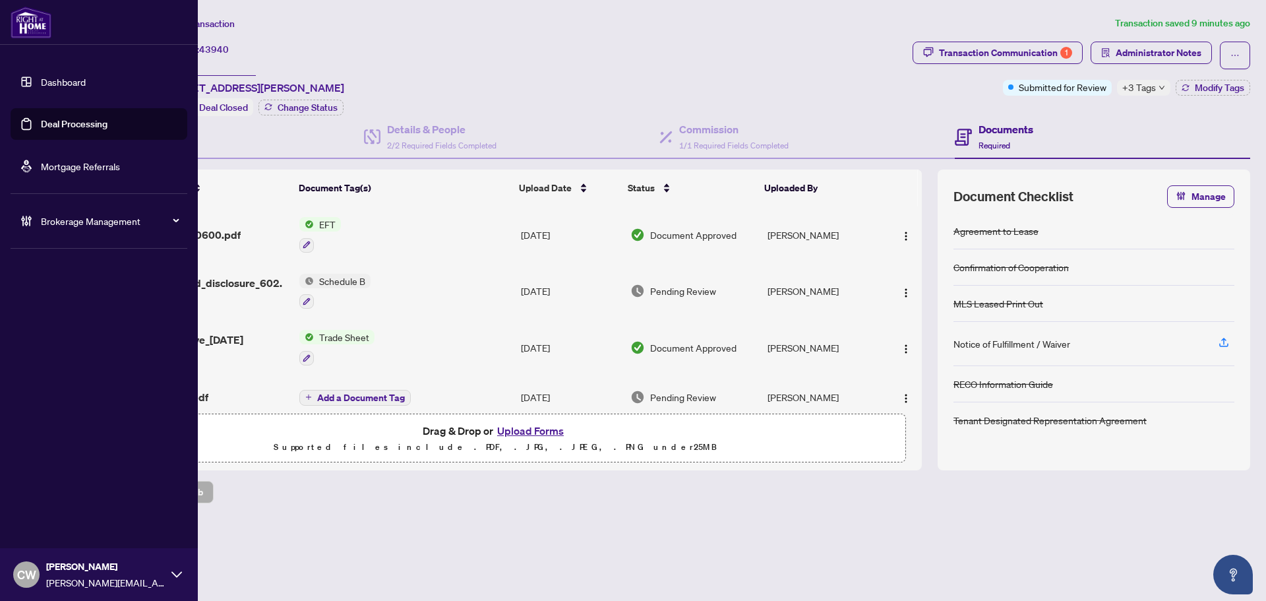
click at [42, 121] on link "Deal Processing" at bounding box center [74, 124] width 67 height 12
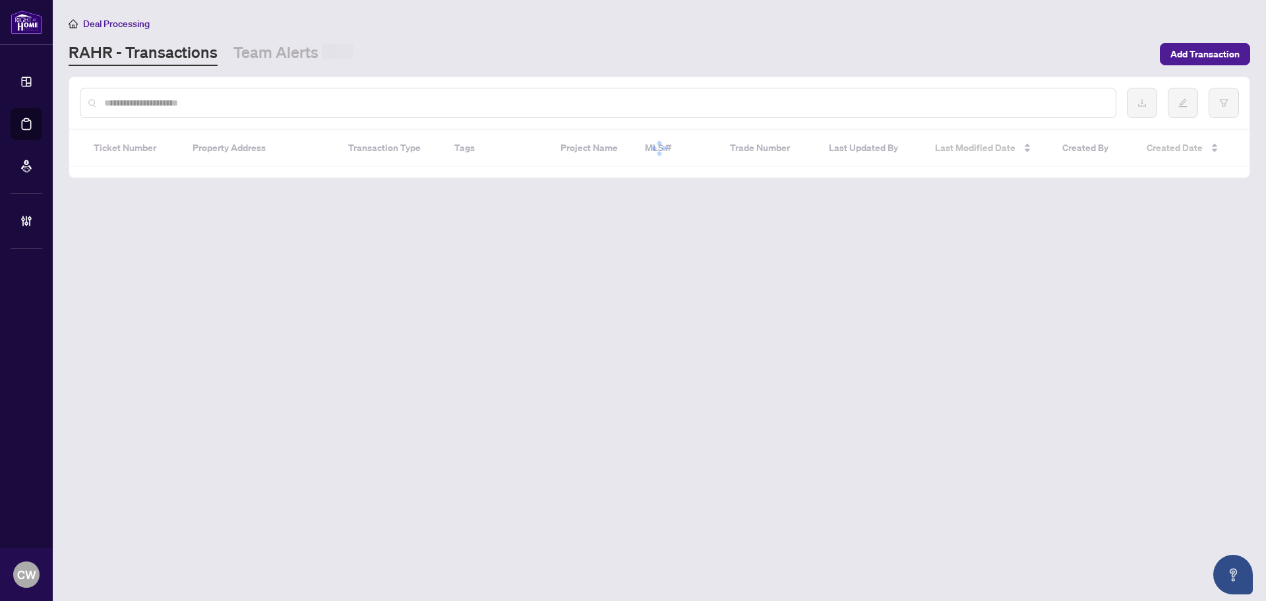
click at [255, 104] on input "text" at bounding box center [604, 103] width 1001 height 15
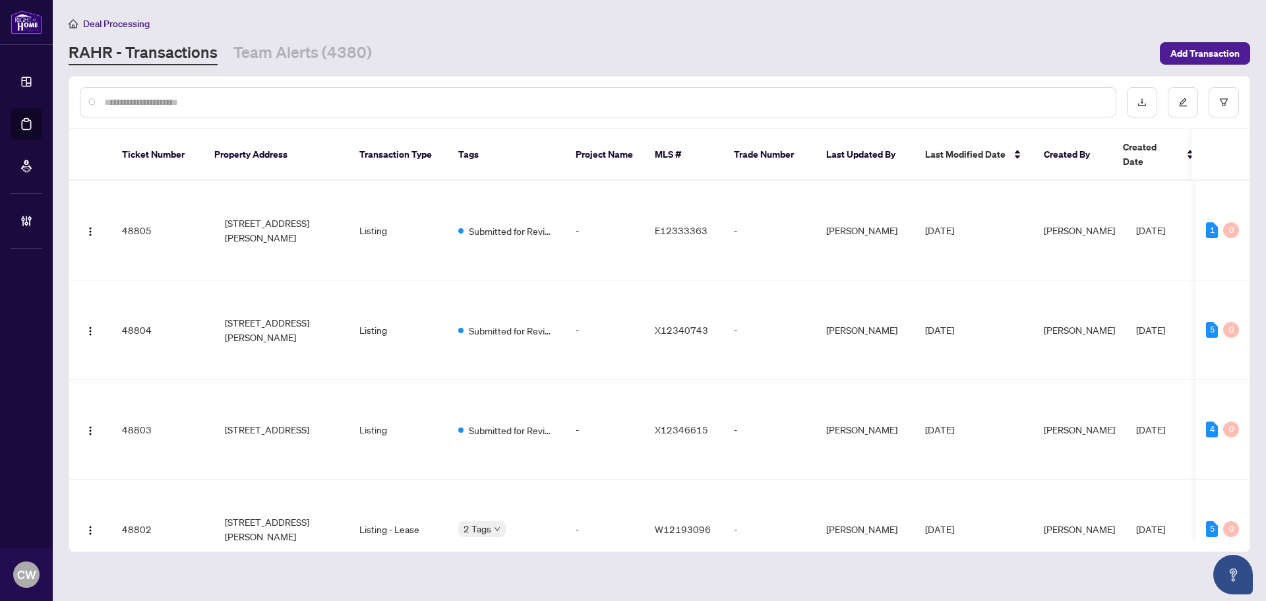
paste input "*******"
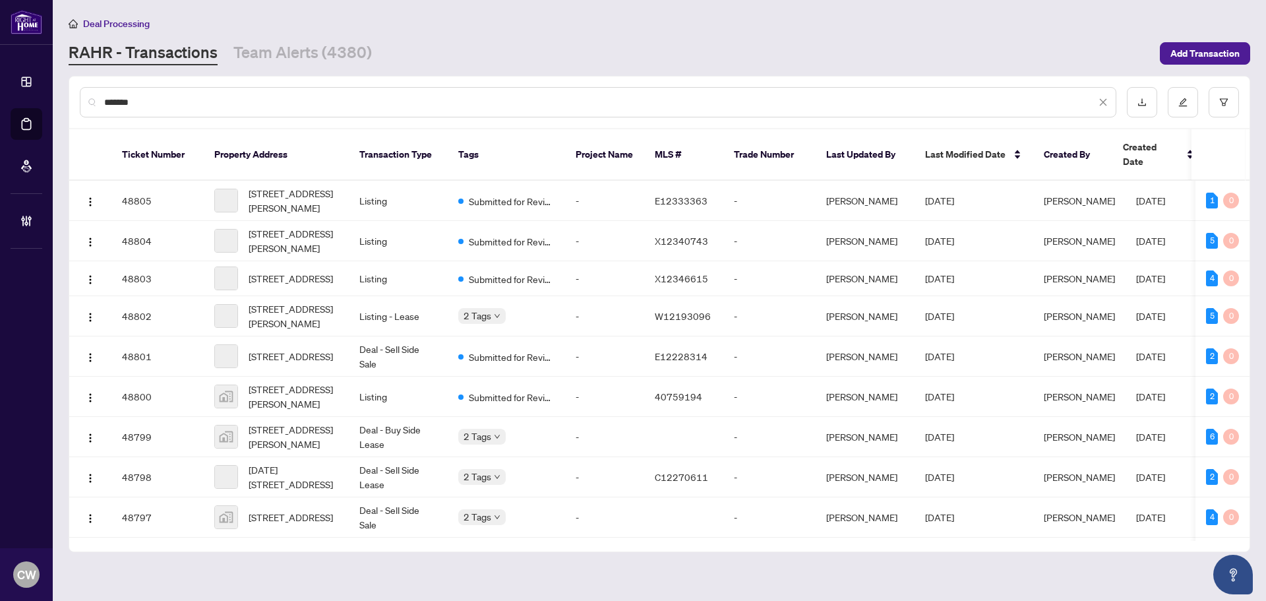
type input "*******"
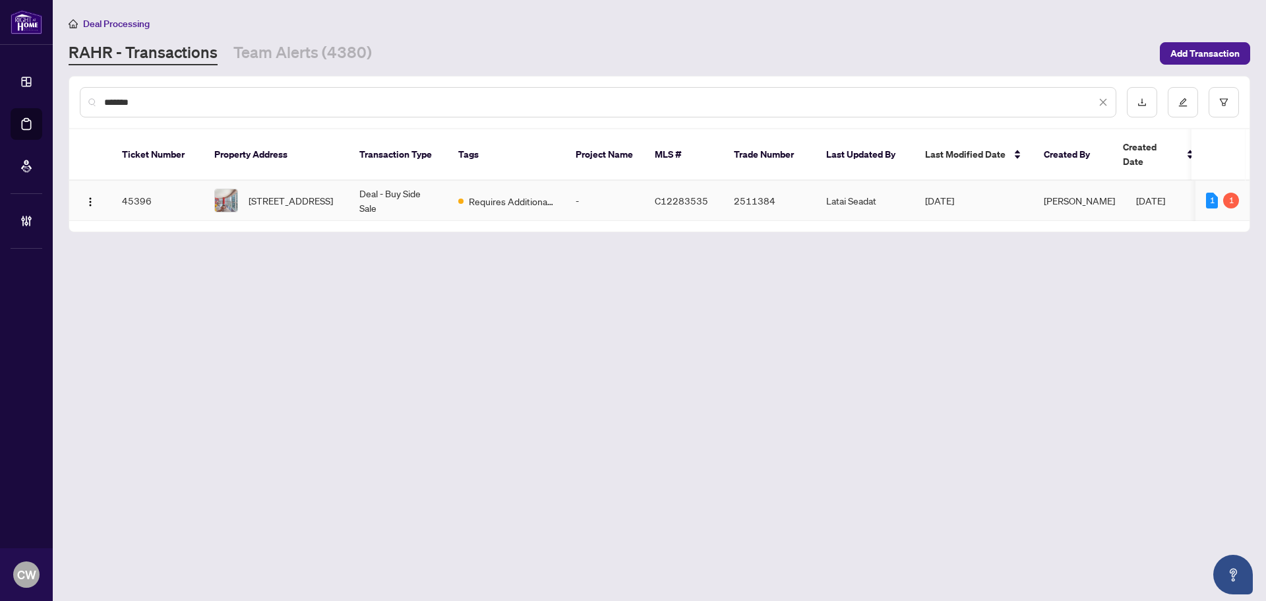
click at [293, 193] on span "2103-24 Wellesley St, Toronto, Ontario M4Y 2X6, Canada" at bounding box center [291, 200] width 84 height 15
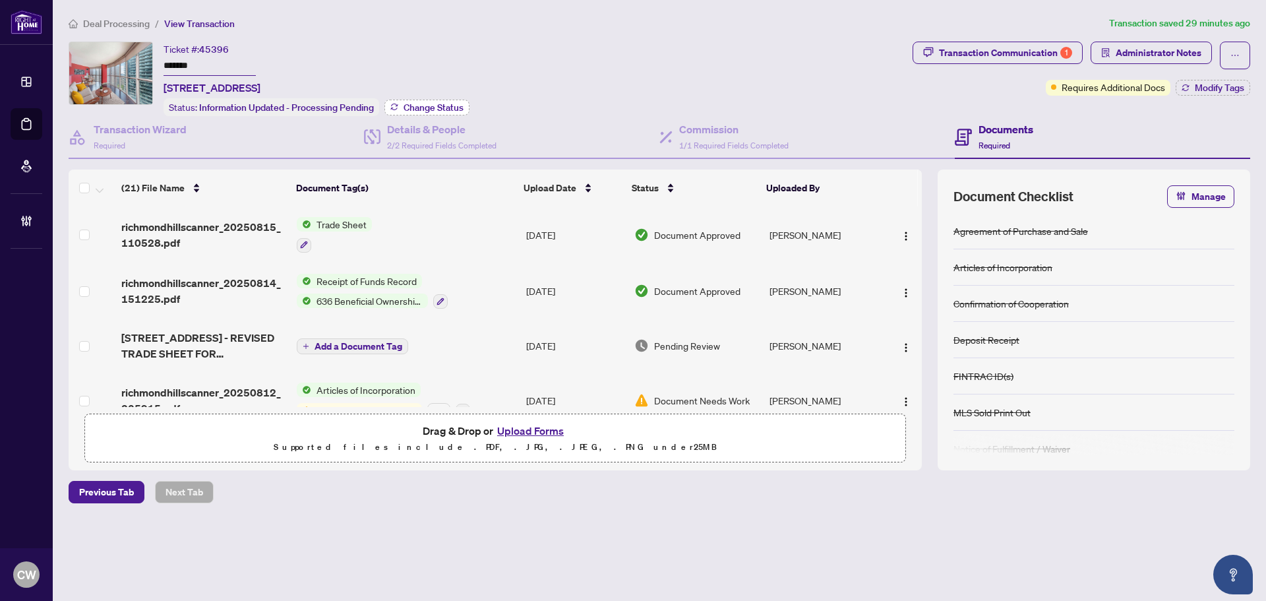
click at [431, 103] on span "Change Status" at bounding box center [434, 107] width 60 height 9
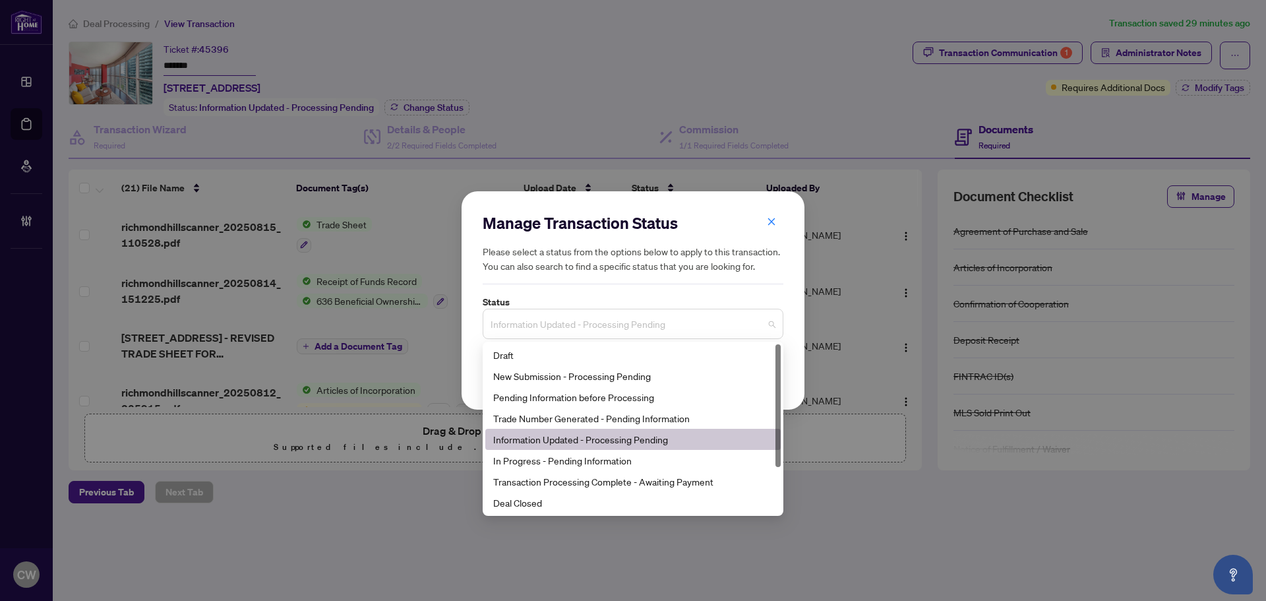
click at [559, 326] on span "Information Updated - Processing Pending" at bounding box center [633, 323] width 285 height 25
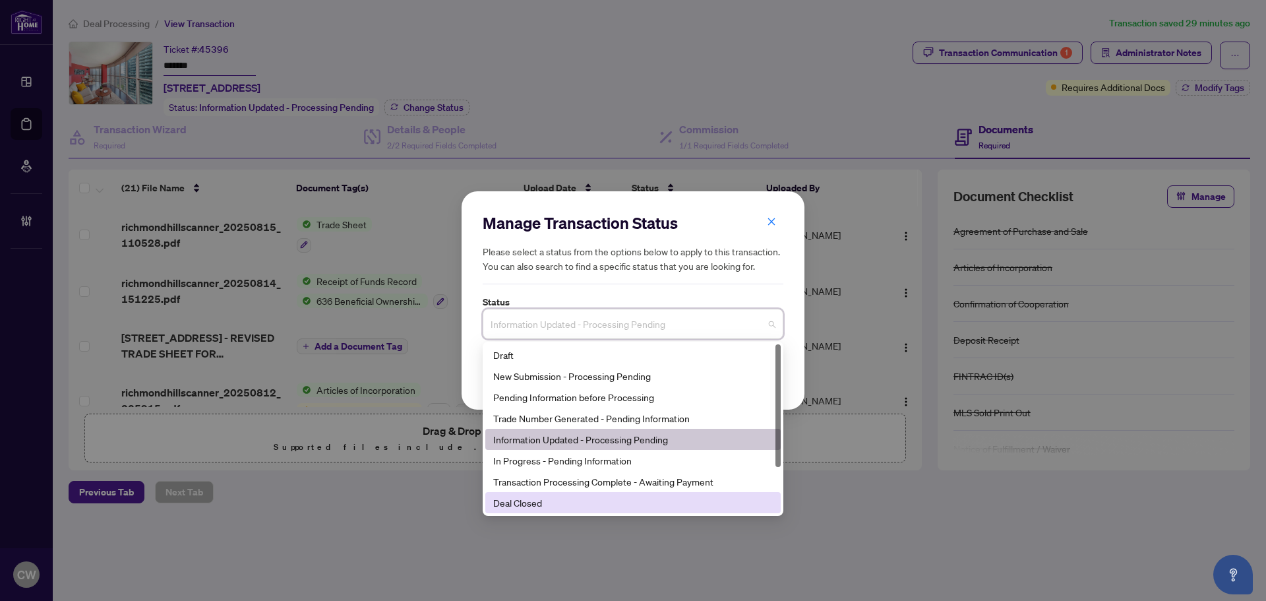
click at [566, 511] on div "Deal Closed" at bounding box center [632, 502] width 295 height 21
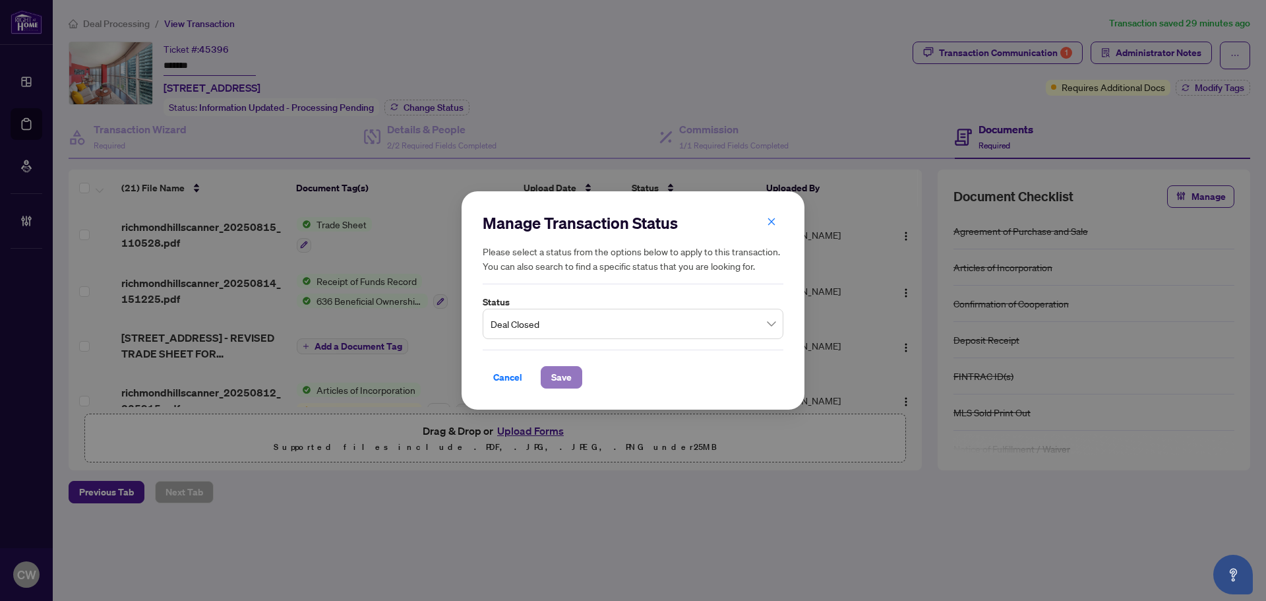
click at [568, 377] on span "Save" at bounding box center [561, 377] width 20 height 21
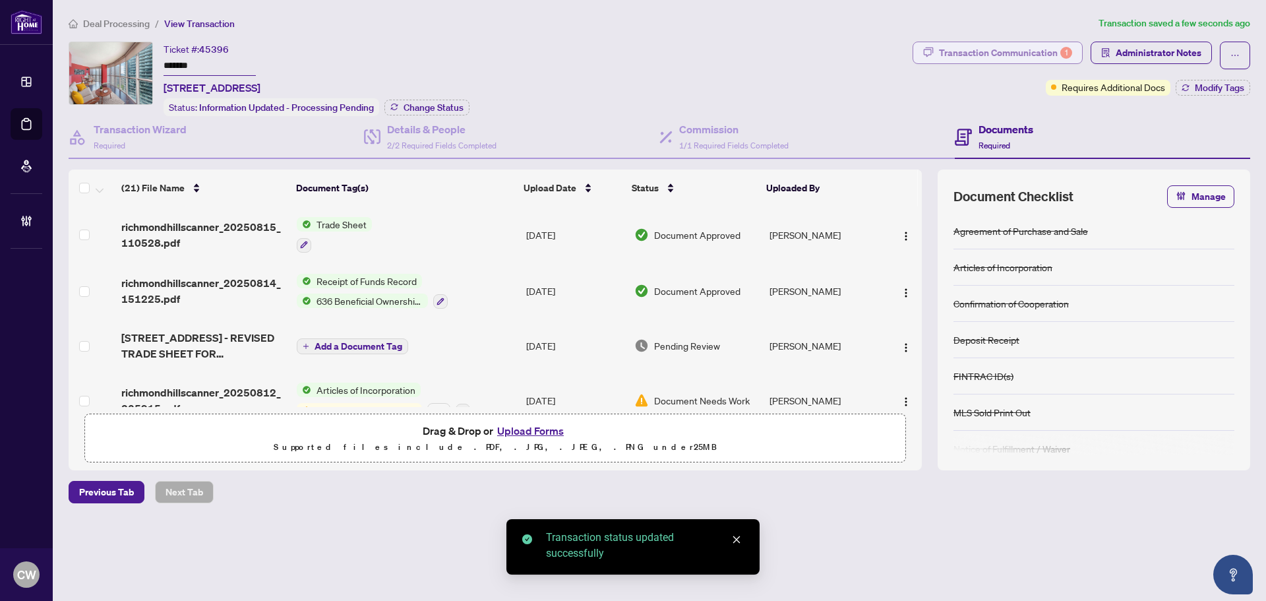
click at [1039, 57] on div "Transaction Communication 1" at bounding box center [1005, 52] width 133 height 21
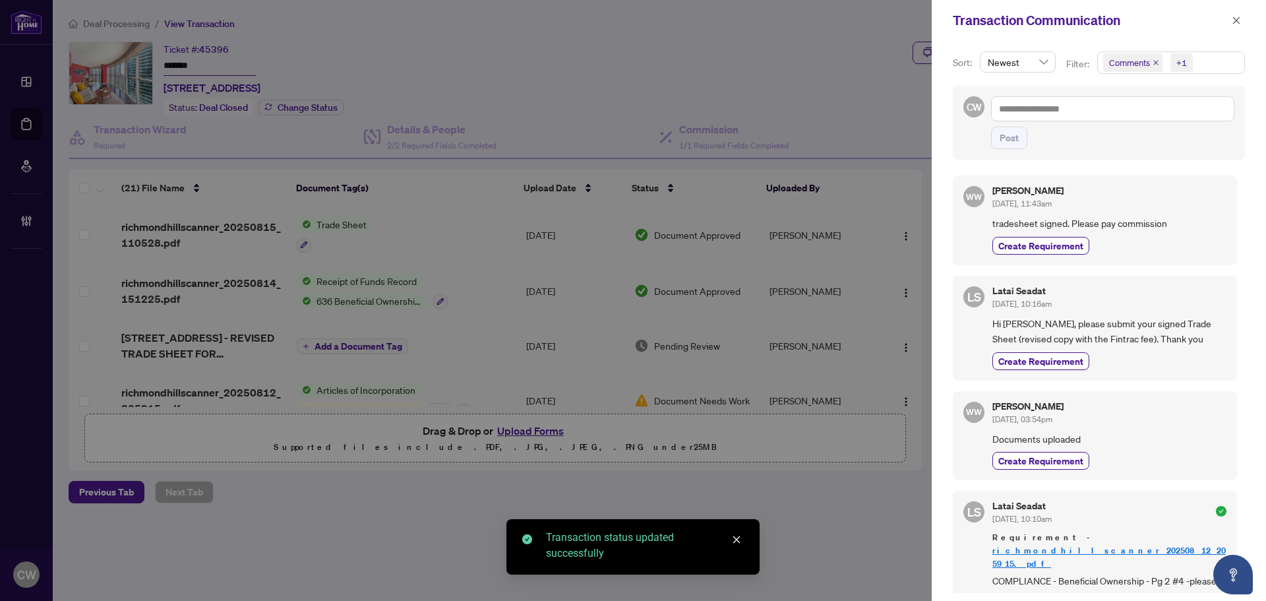
click at [1153, 60] on icon "close" at bounding box center [1156, 62] width 7 height 7
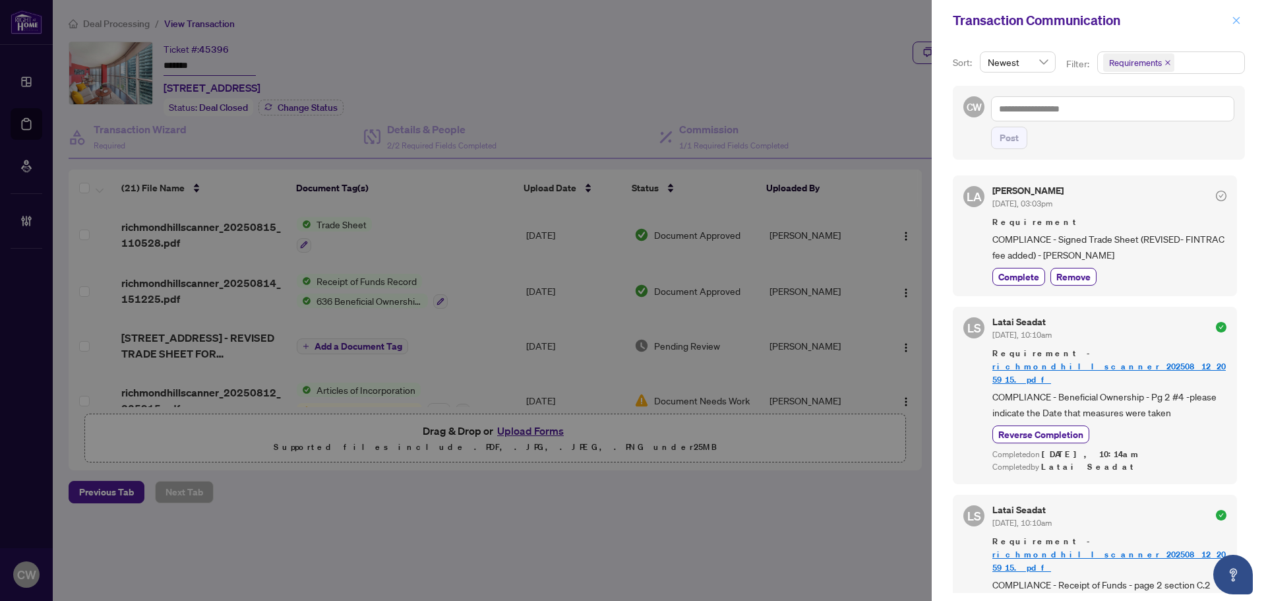
click at [1234, 20] on icon "close" at bounding box center [1236, 20] width 9 height 9
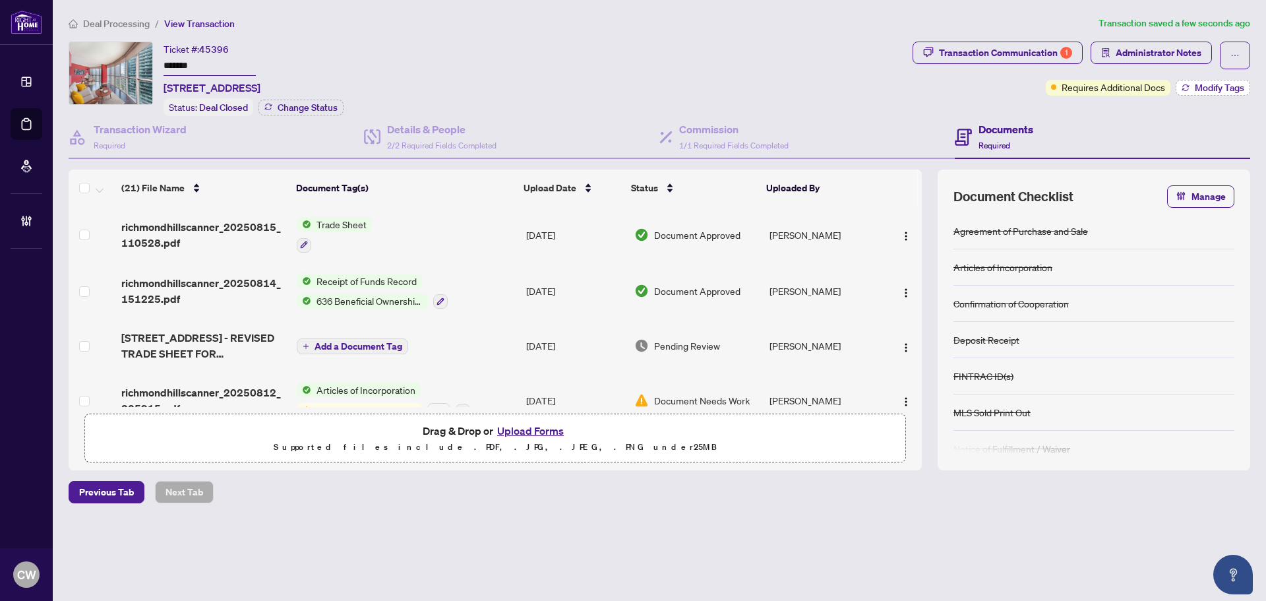
click at [1221, 83] on span "Modify Tags" at bounding box center [1219, 87] width 49 height 9
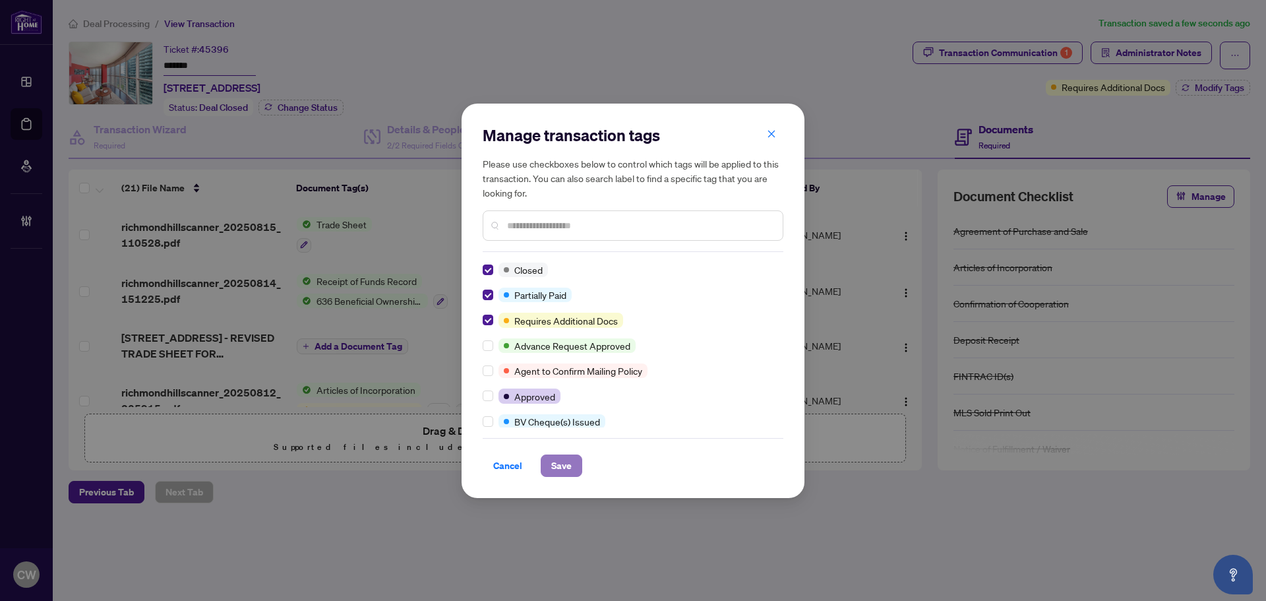
drag, startPoint x: 563, startPoint y: 468, endPoint x: 570, endPoint y: 466, distance: 8.2
click at [563, 468] on span "Save" at bounding box center [561, 465] width 20 height 21
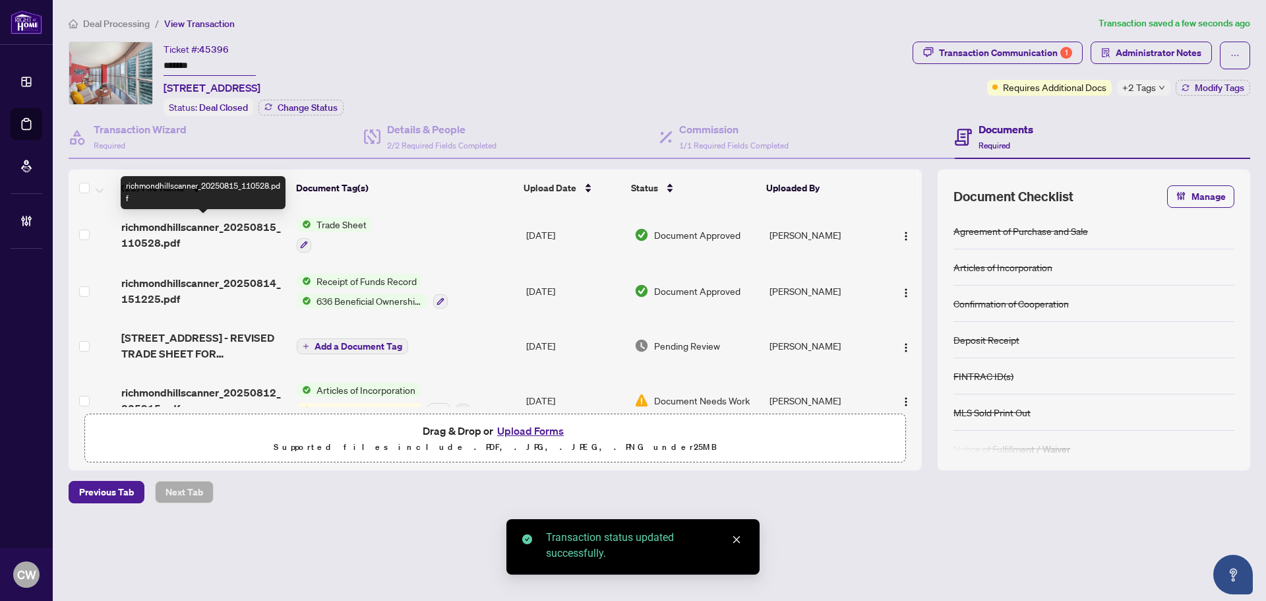
click at [247, 227] on span "richmondhillscanner_20250815_110528.pdf" at bounding box center [203, 235] width 165 height 32
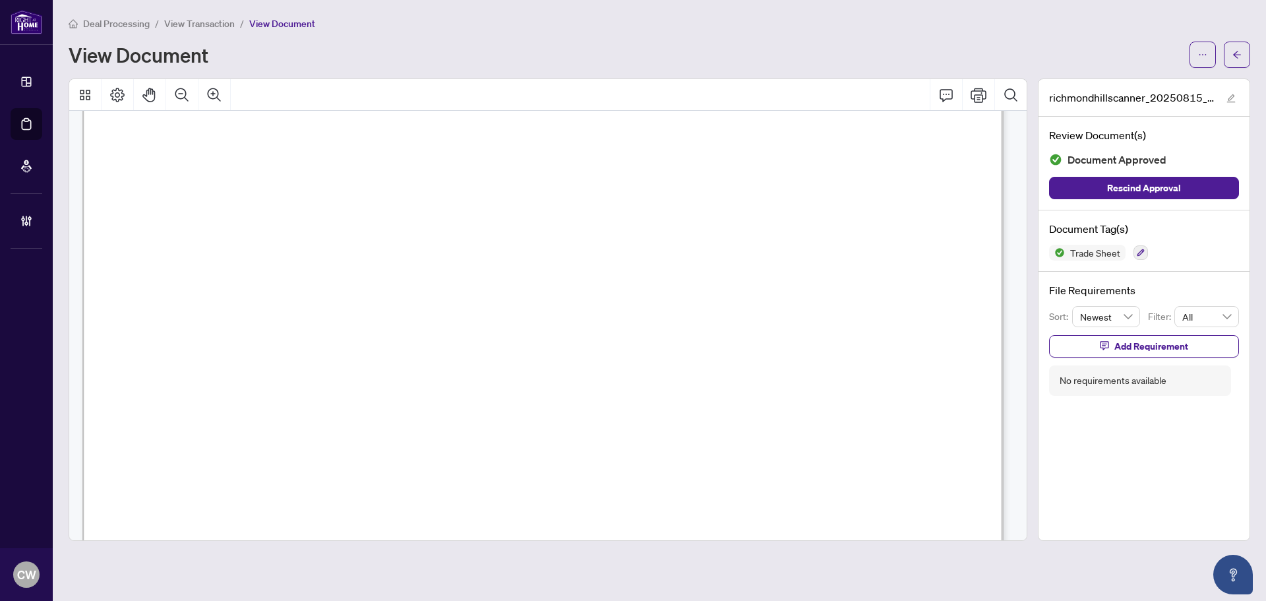
scroll to position [132, 0]
click at [1239, 58] on icon "arrow-left" at bounding box center [1237, 54] width 9 height 9
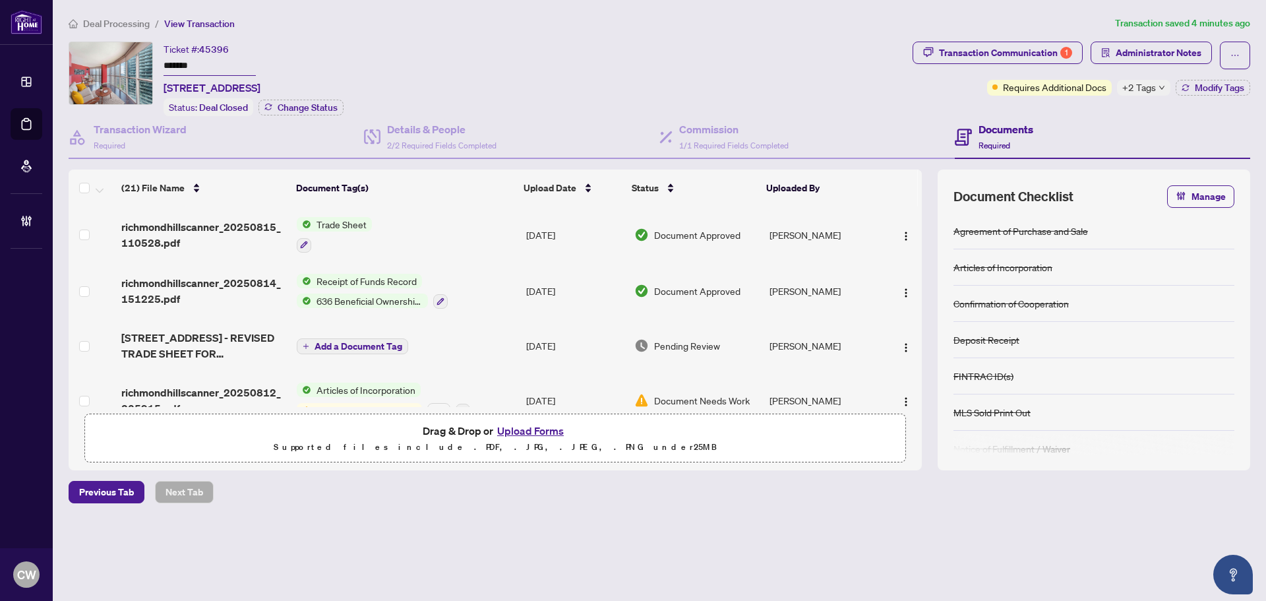
click at [525, 426] on button "Upload Forms" at bounding box center [530, 430] width 75 height 17
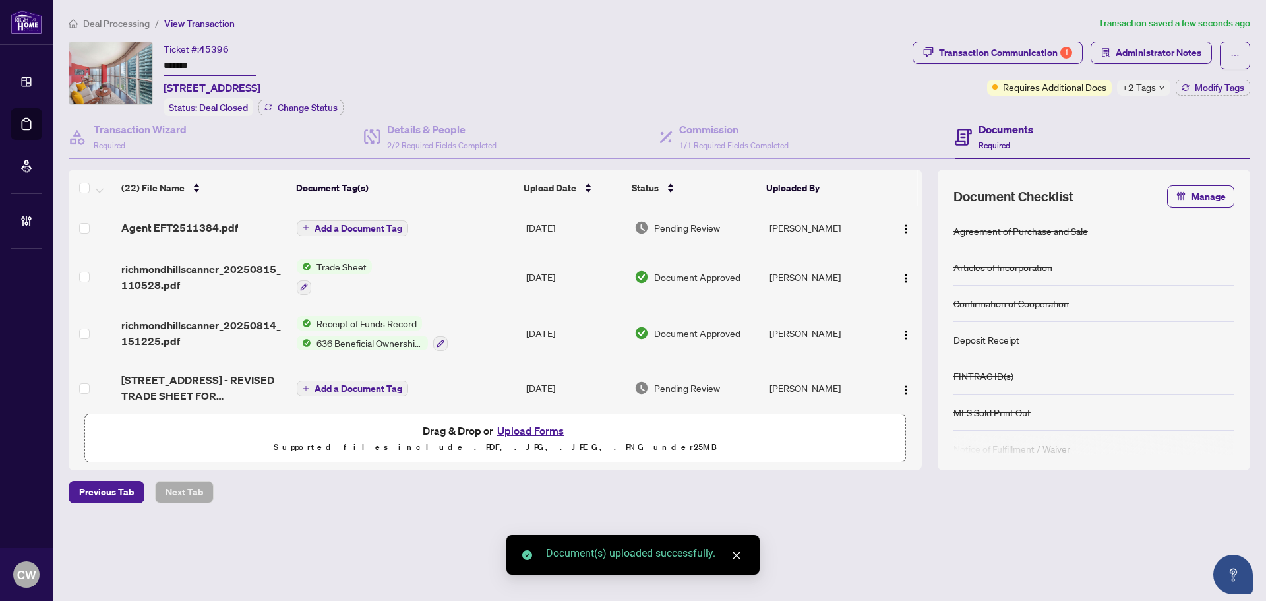
click at [381, 224] on span "Add a Document Tag" at bounding box center [359, 228] width 88 height 9
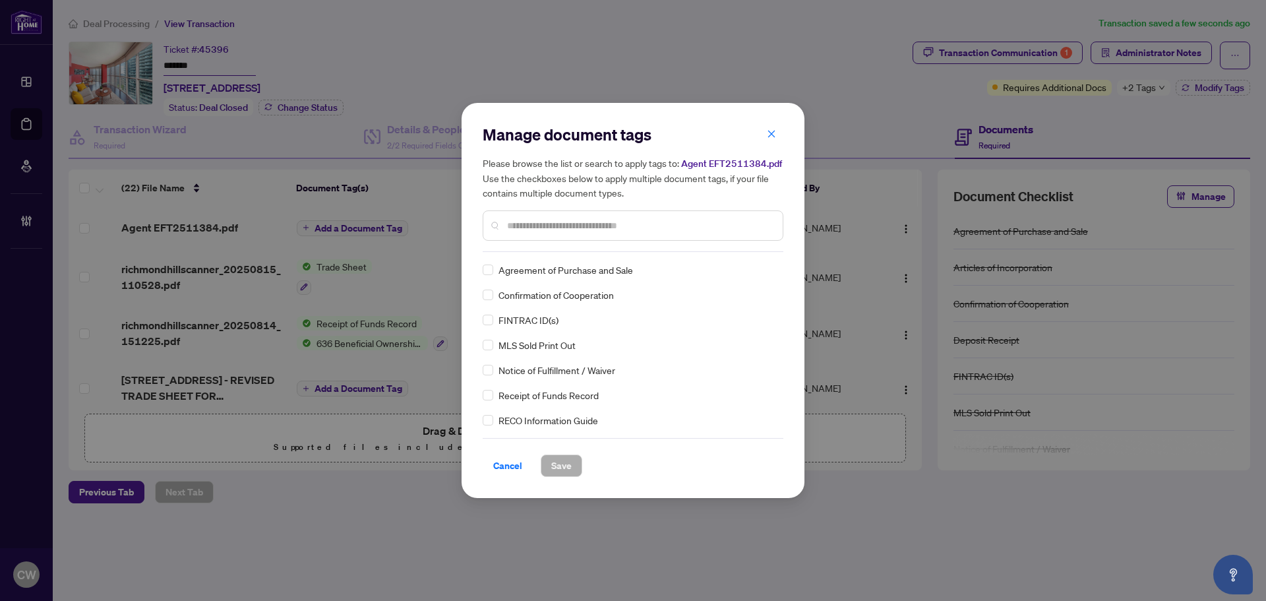
click at [538, 222] on input "text" at bounding box center [639, 225] width 265 height 15
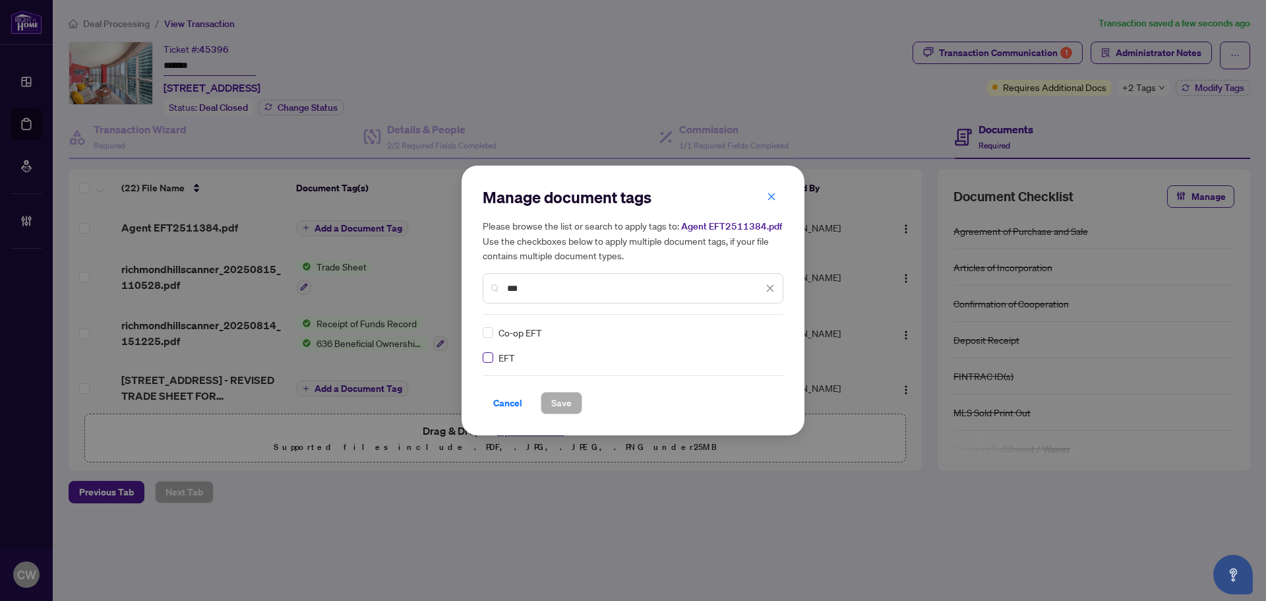
type input "***"
click at [758, 331] on img at bounding box center [756, 332] width 13 height 13
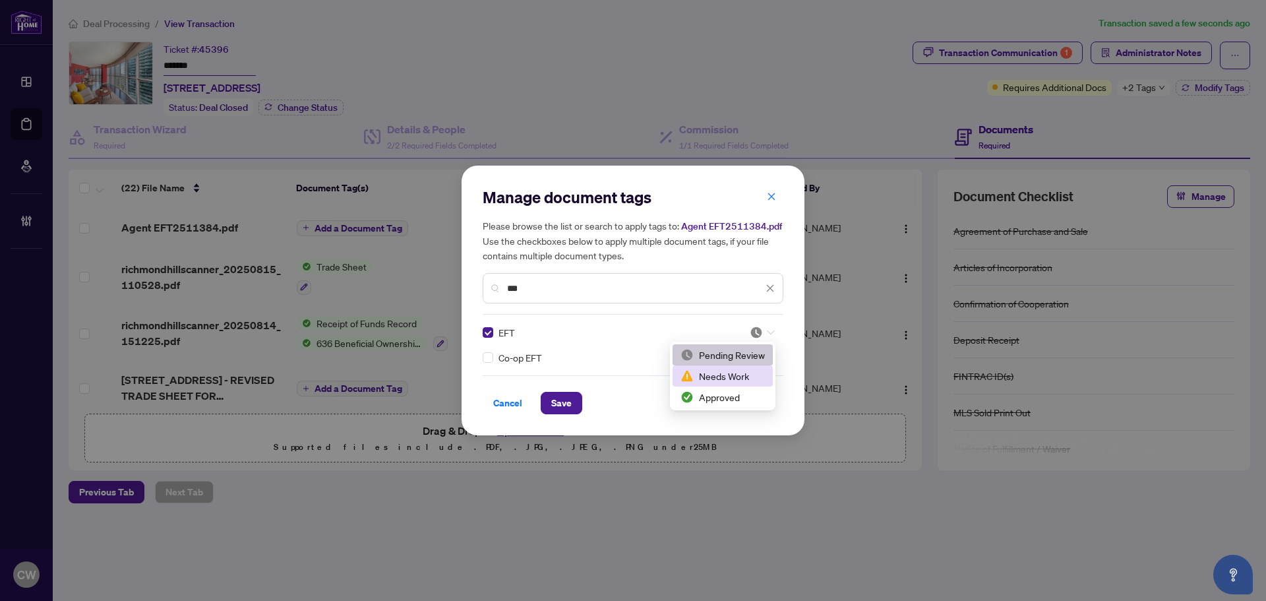
click at [728, 392] on div "Approved" at bounding box center [723, 397] width 84 height 15
click at [557, 402] on span "Save" at bounding box center [561, 402] width 20 height 21
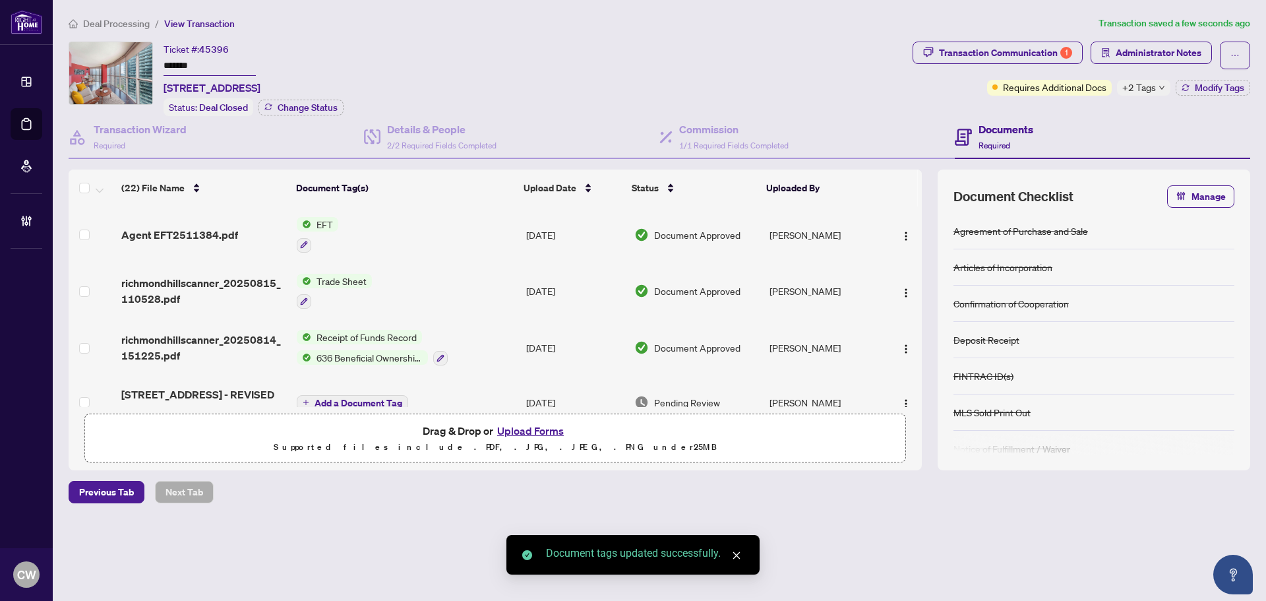
click at [901, 224] on button "button" at bounding box center [906, 234] width 21 height 21
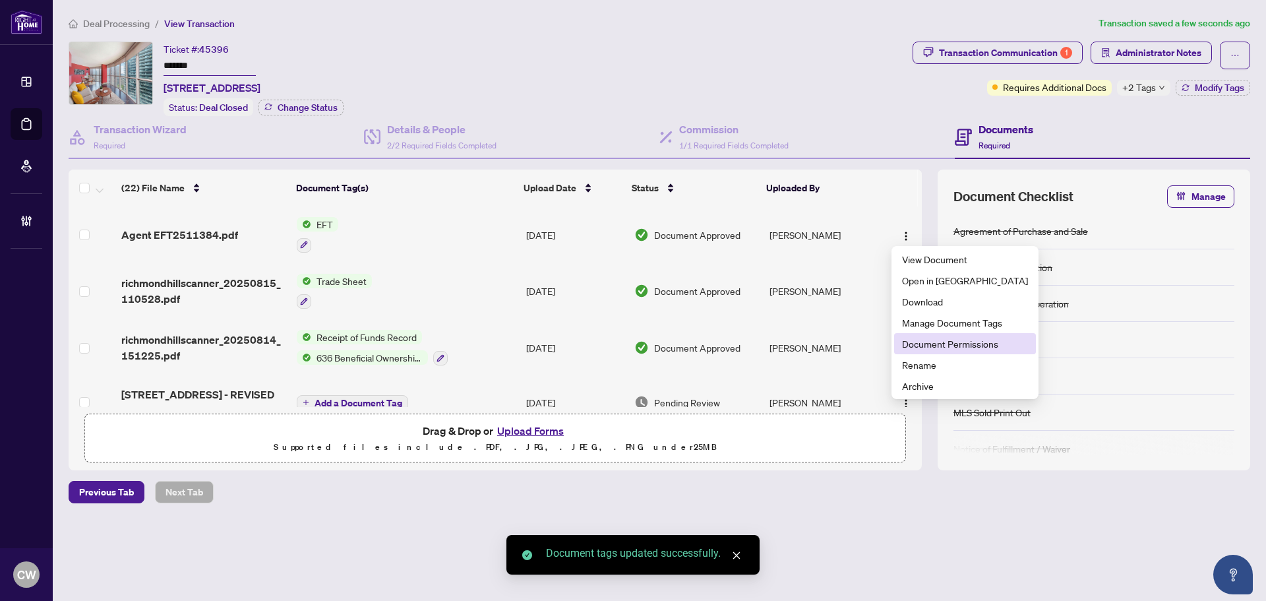
click at [917, 344] on span "Document Permissions" at bounding box center [965, 343] width 126 height 15
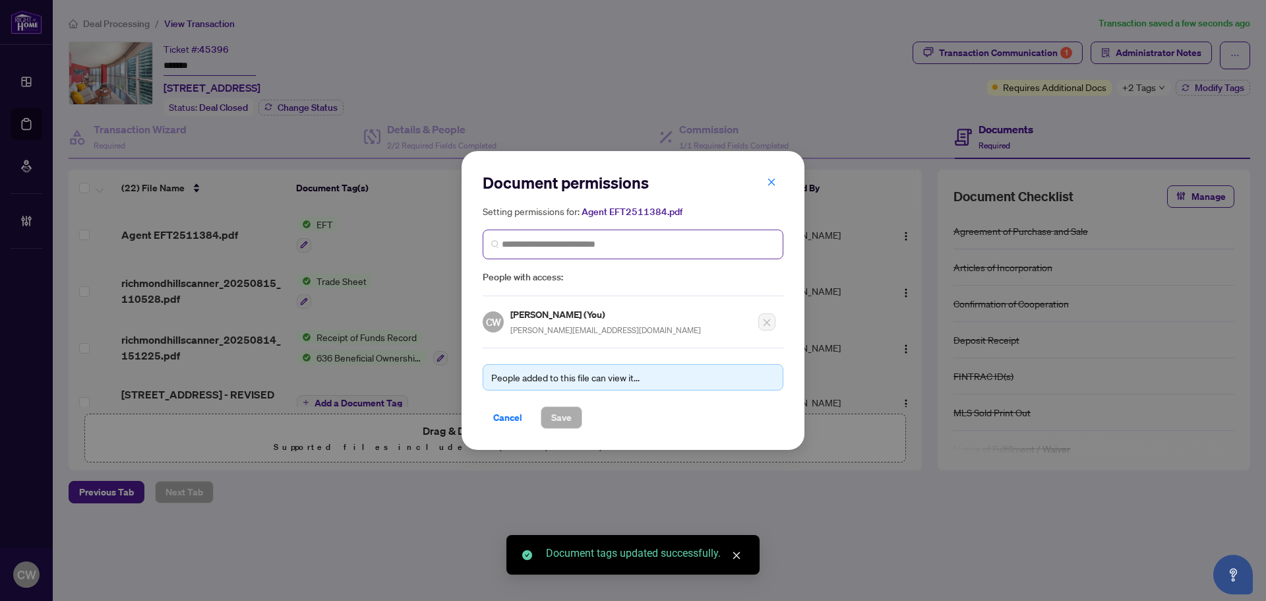
click at [659, 251] on span at bounding box center [633, 244] width 301 height 30
paste input "**********"
type input "**********"
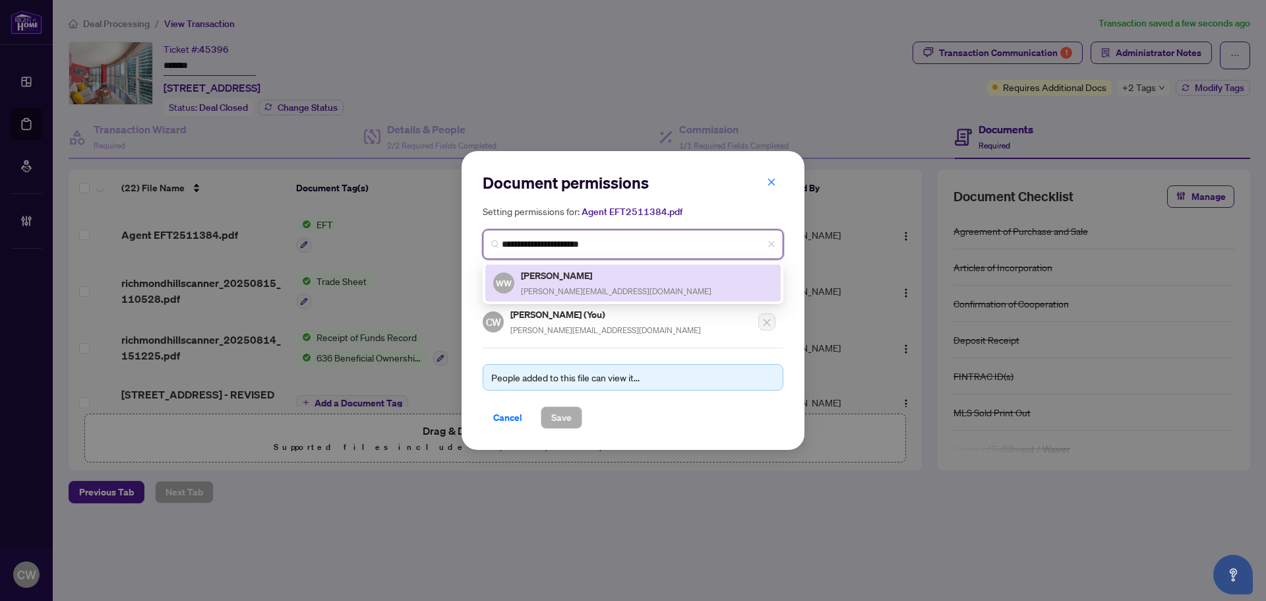
click at [570, 283] on div "Walter Wei walter.wei@gmail.com" at bounding box center [616, 283] width 191 height 30
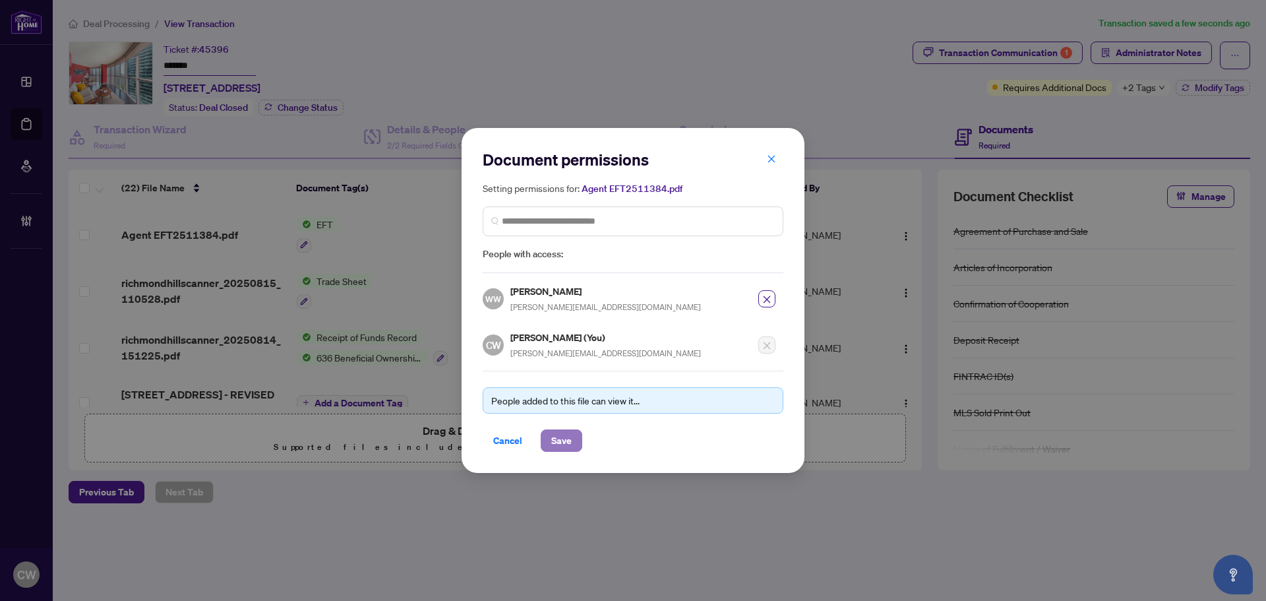
click at [565, 434] on span "Save" at bounding box center [561, 440] width 20 height 21
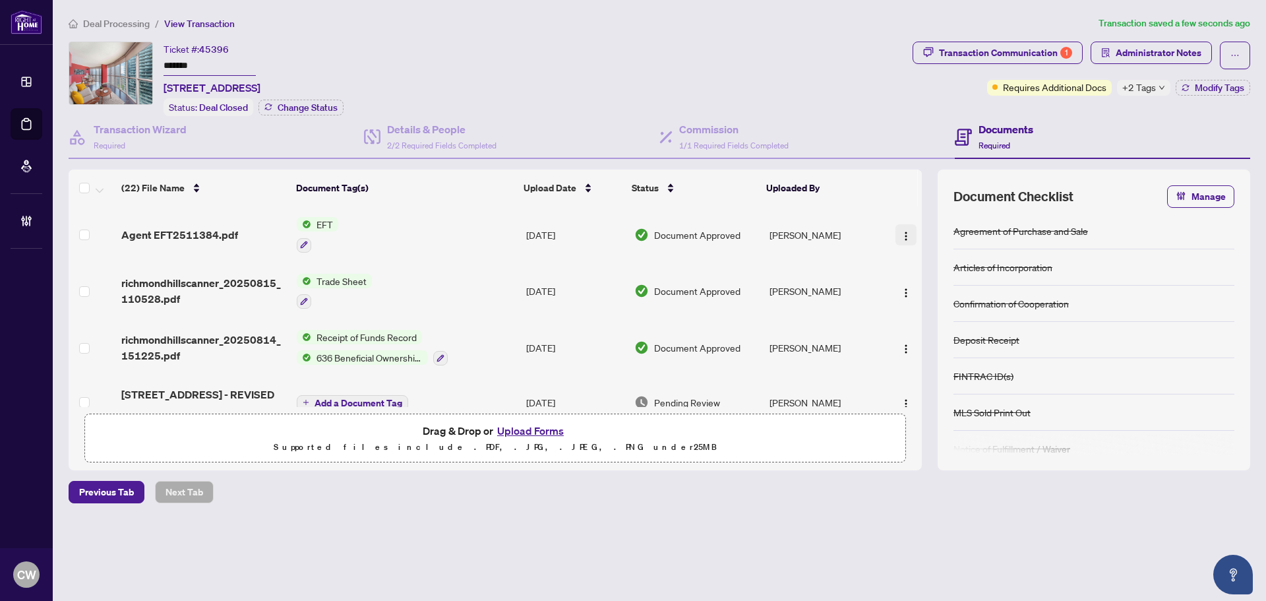
click at [901, 231] on img "button" at bounding box center [906, 236] width 11 height 11
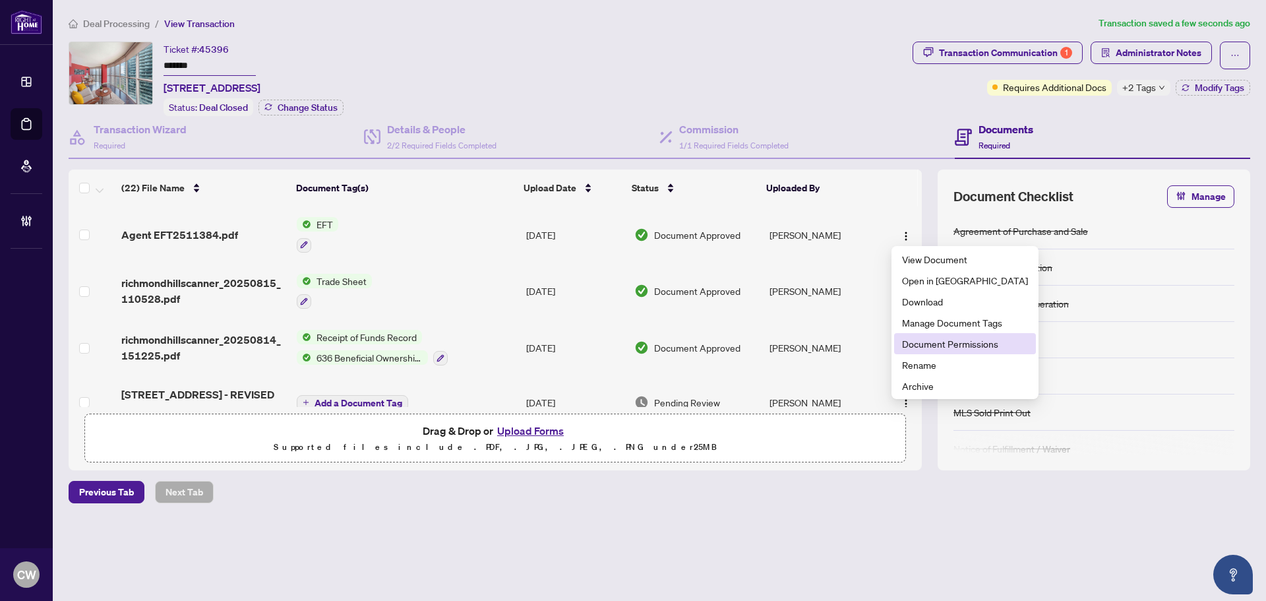
click at [919, 350] on span "Document Permissions" at bounding box center [965, 343] width 126 height 15
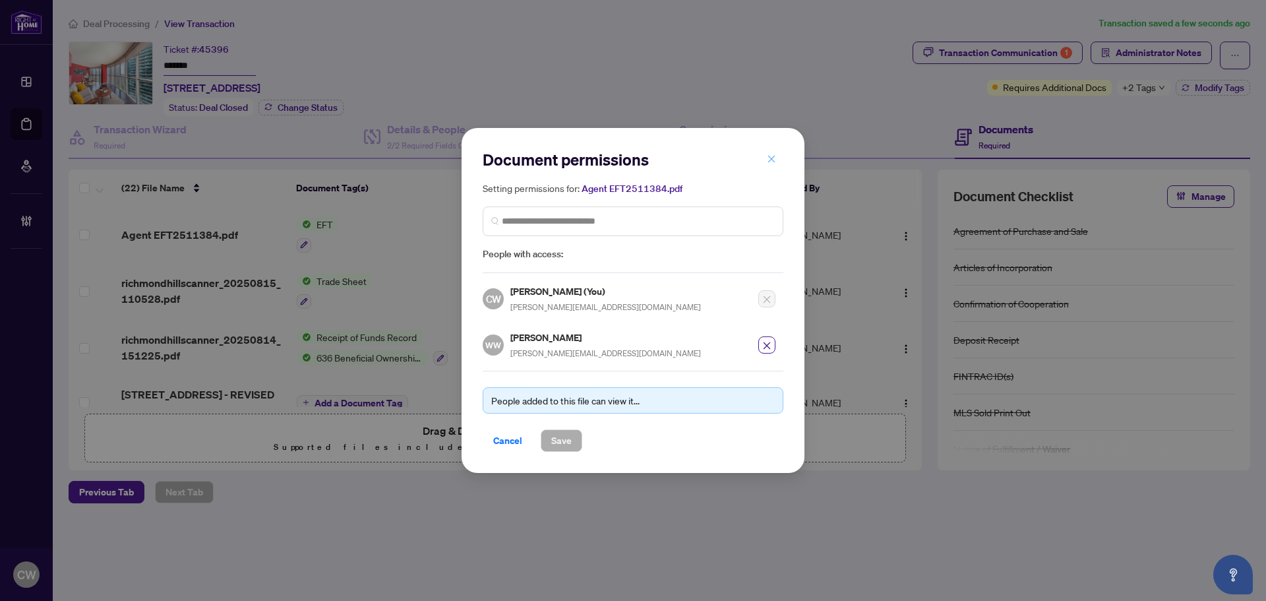
click at [767, 157] on icon "close" at bounding box center [771, 158] width 9 height 9
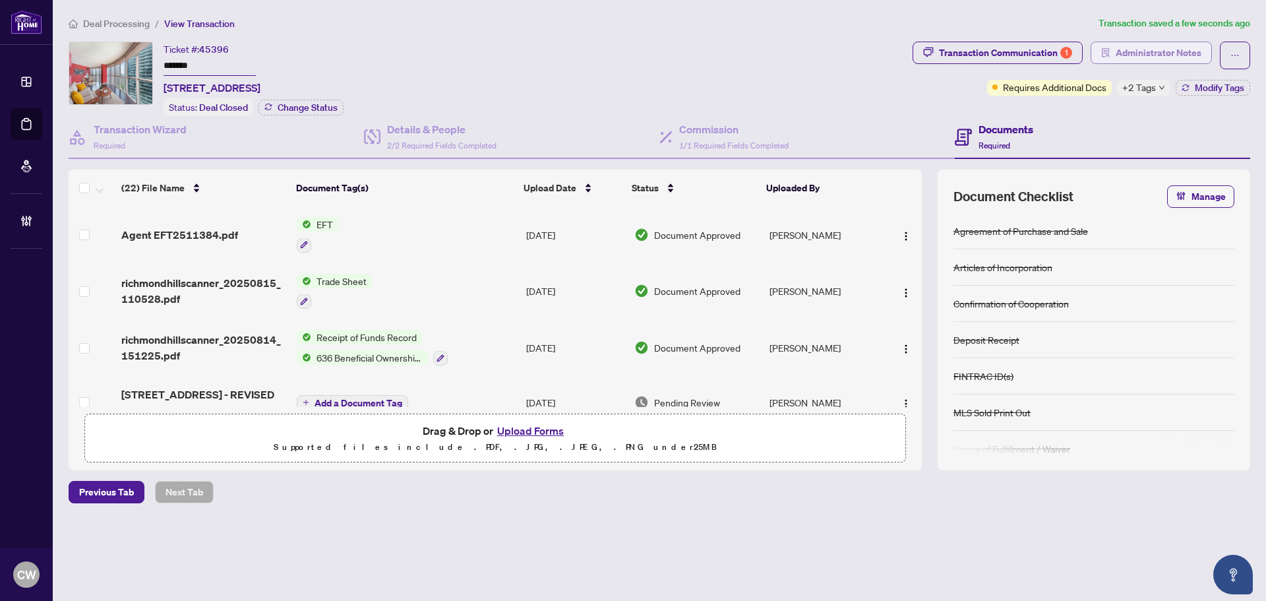
click at [1167, 55] on span "Administrator Notes" at bounding box center [1159, 52] width 86 height 21
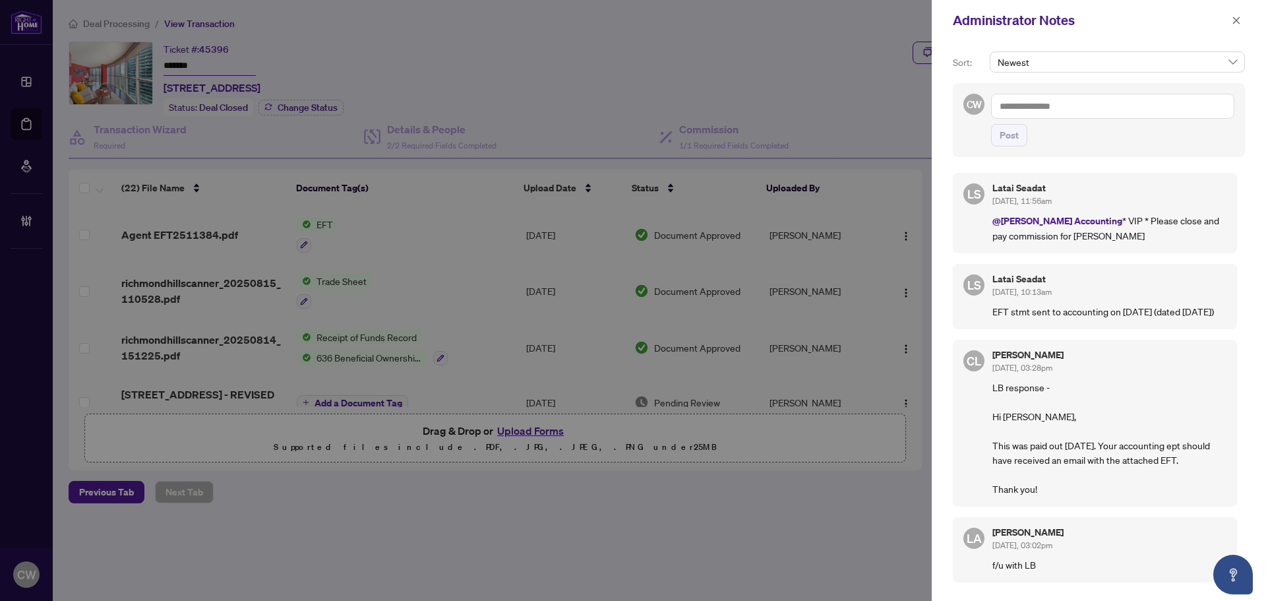
click at [1086, 102] on textarea at bounding box center [1112, 106] width 243 height 25
paste textarea "**********"
type textarea "**********"
click at [1016, 131] on span "Post" at bounding box center [1009, 135] width 19 height 21
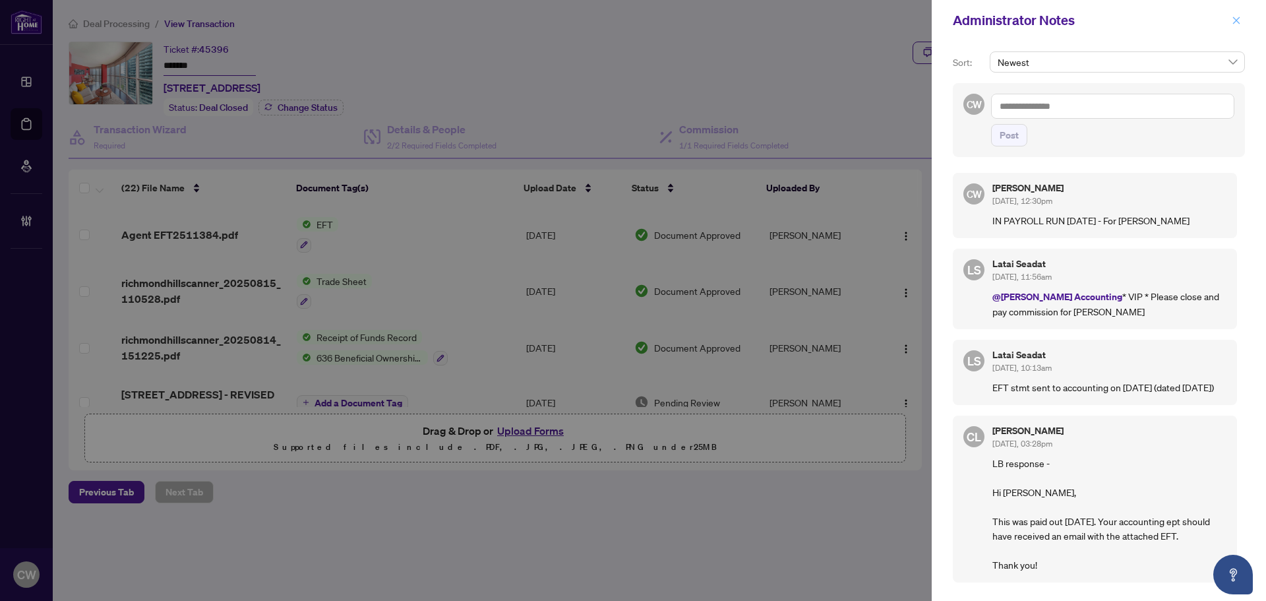
click at [1236, 22] on icon "close" at bounding box center [1236, 19] width 7 height 7
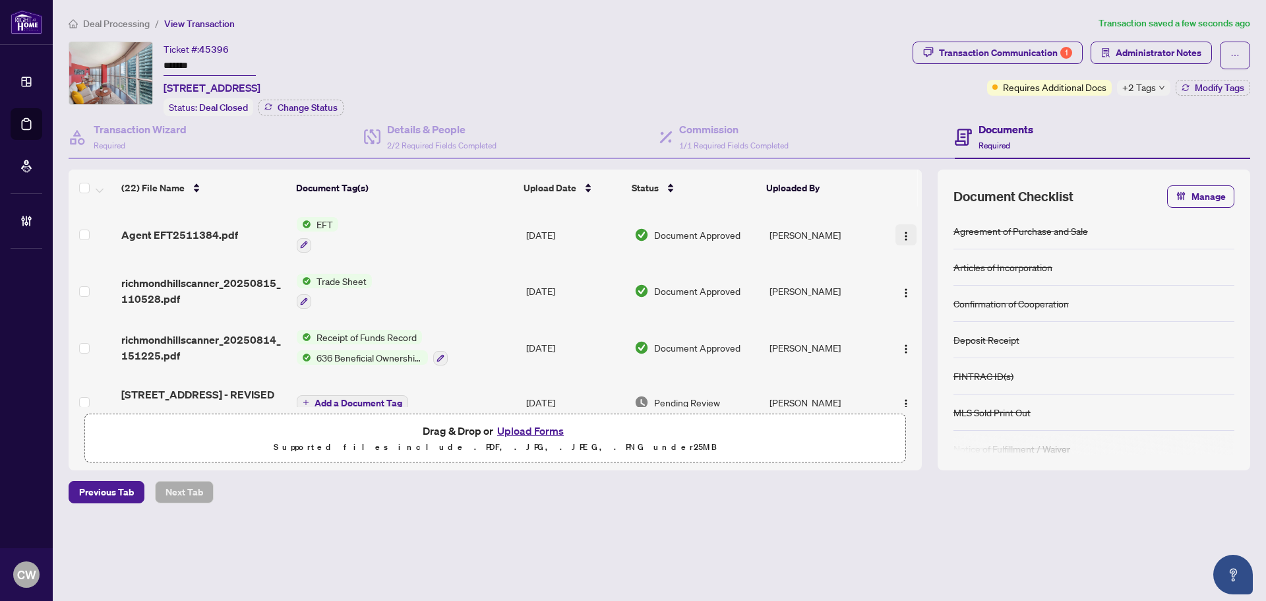
click at [902, 235] on img "button" at bounding box center [906, 236] width 11 height 11
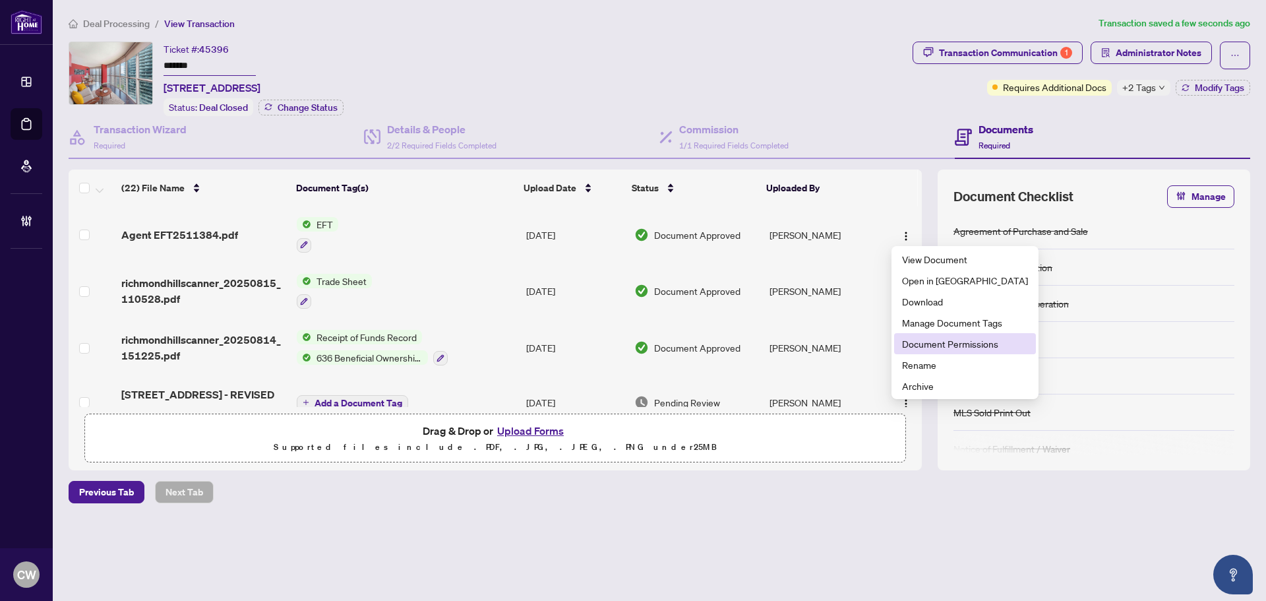
click at [936, 340] on span "Document Permissions" at bounding box center [965, 343] width 126 height 15
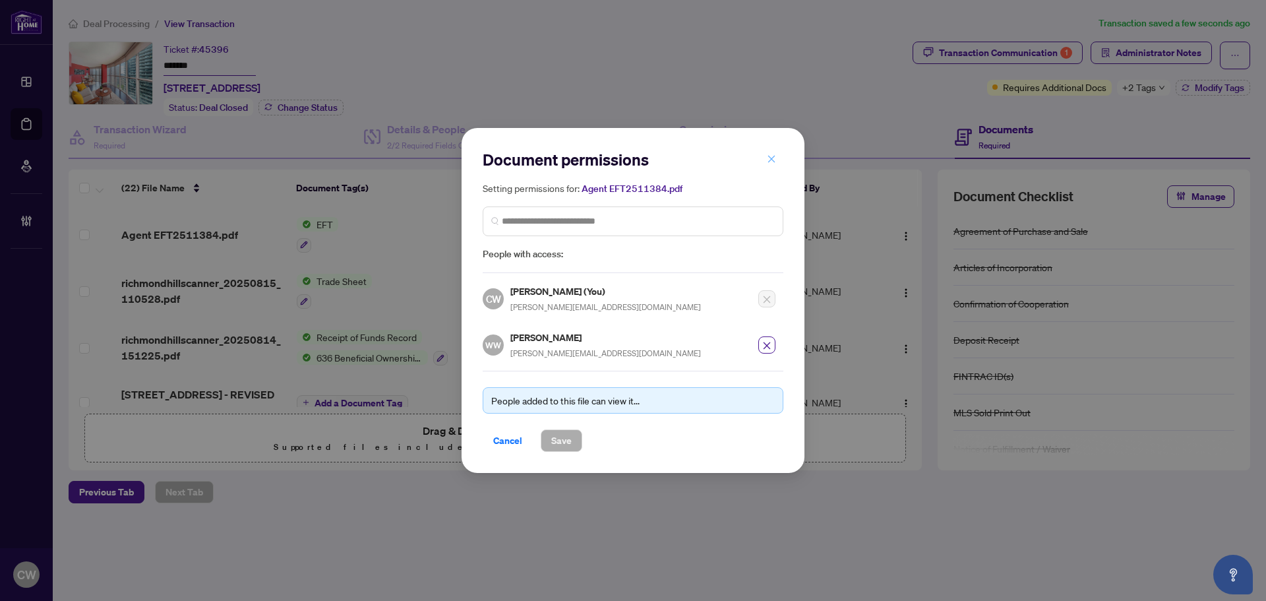
click at [774, 158] on icon "close" at bounding box center [771, 158] width 7 height 7
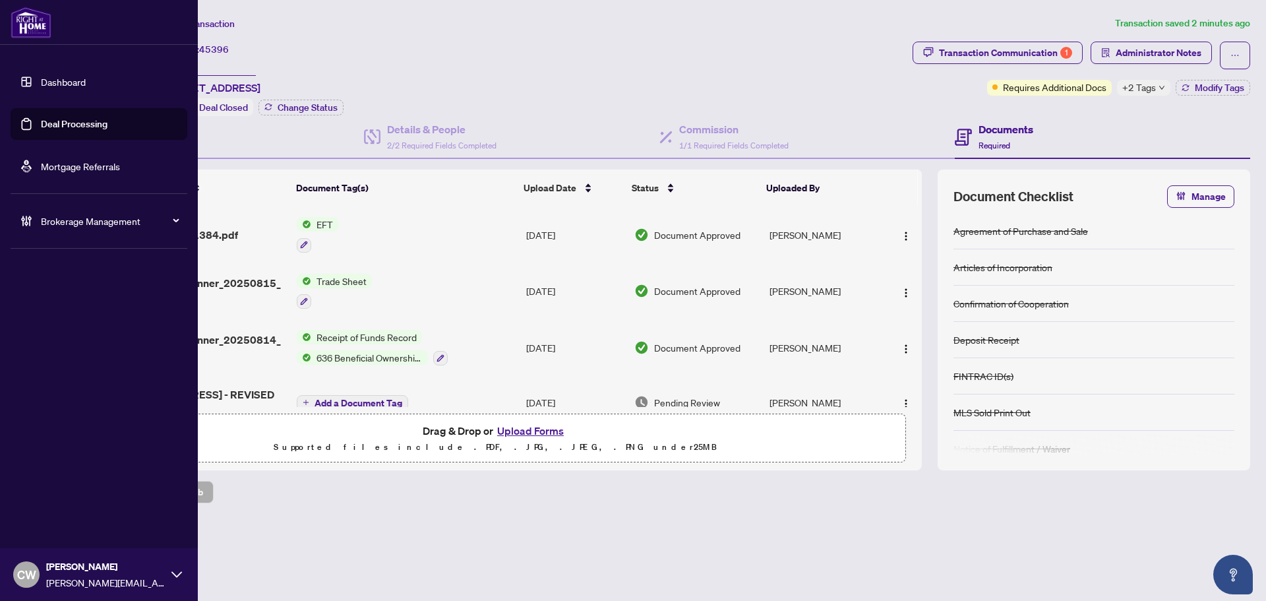
click at [41, 130] on link "Deal Processing" at bounding box center [74, 124] width 67 height 12
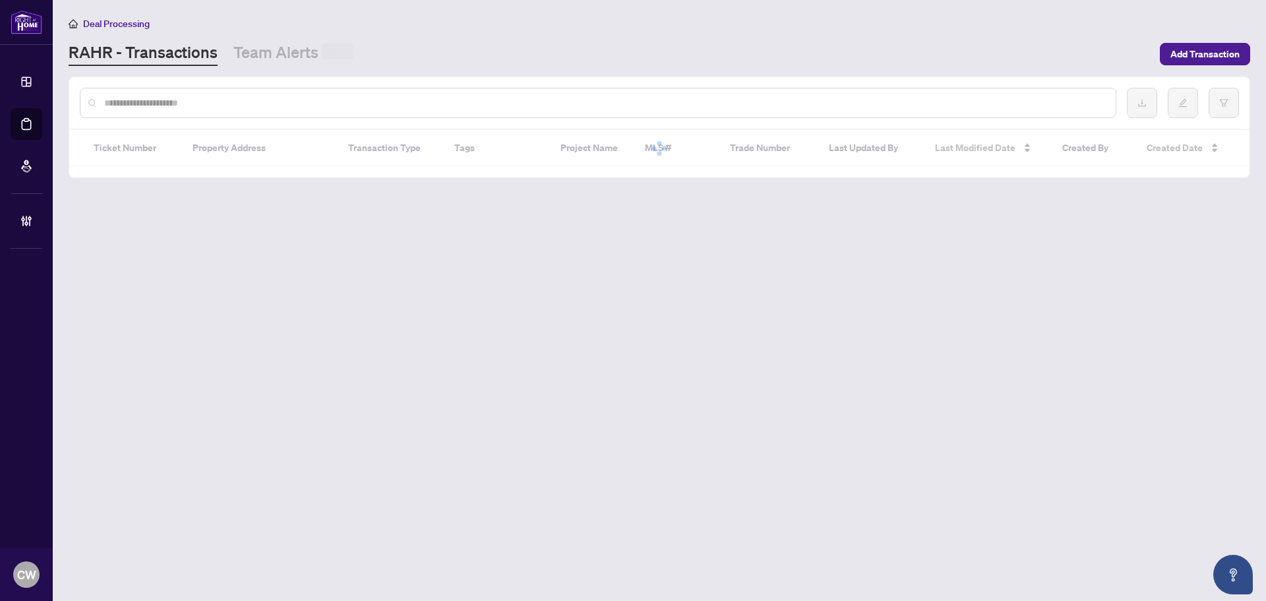
click at [295, 88] on div at bounding box center [598, 103] width 1037 height 30
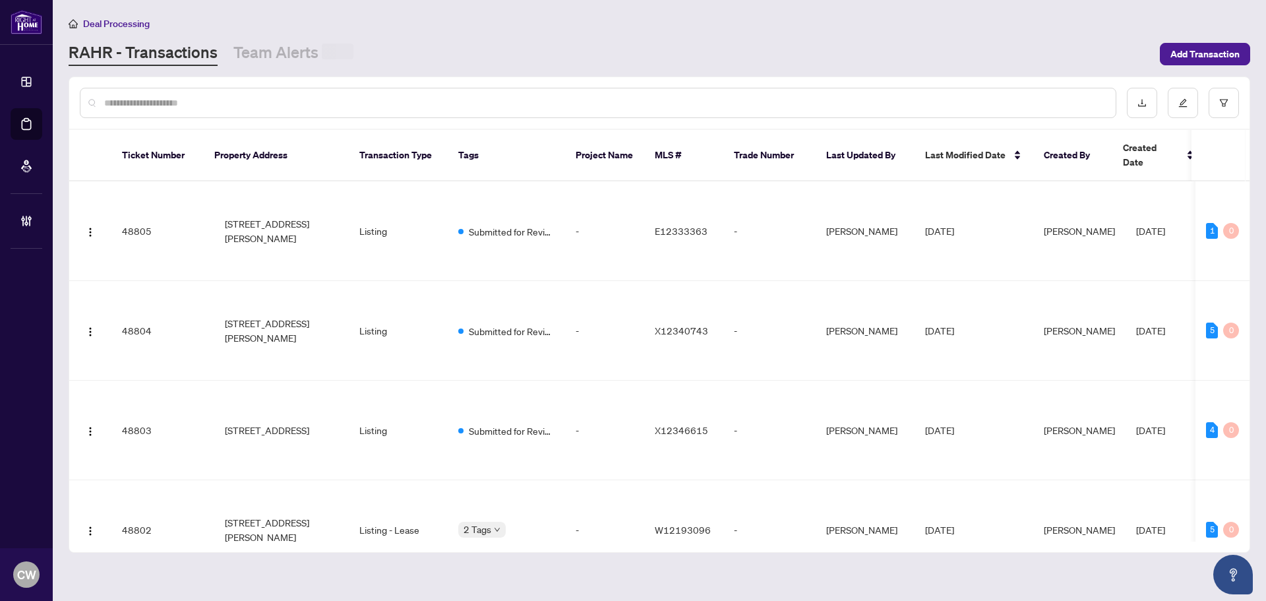
click at [293, 93] on div at bounding box center [598, 103] width 1037 height 30
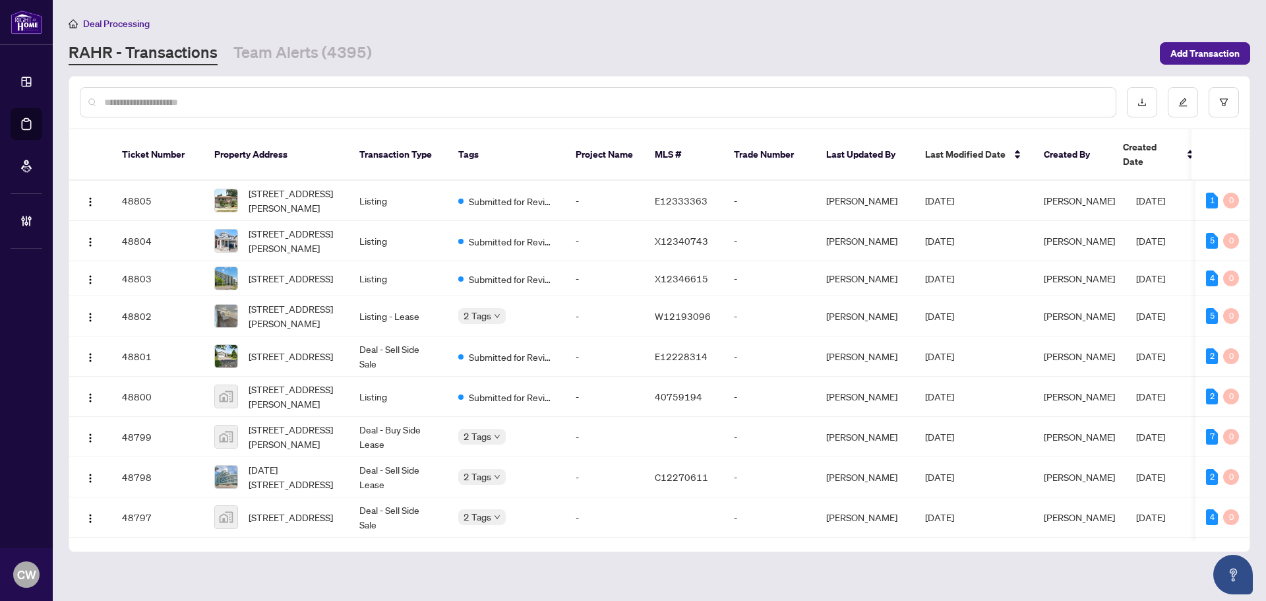
click at [289, 102] on input "text" at bounding box center [604, 102] width 1001 height 15
paste input "*******"
type input "*******"
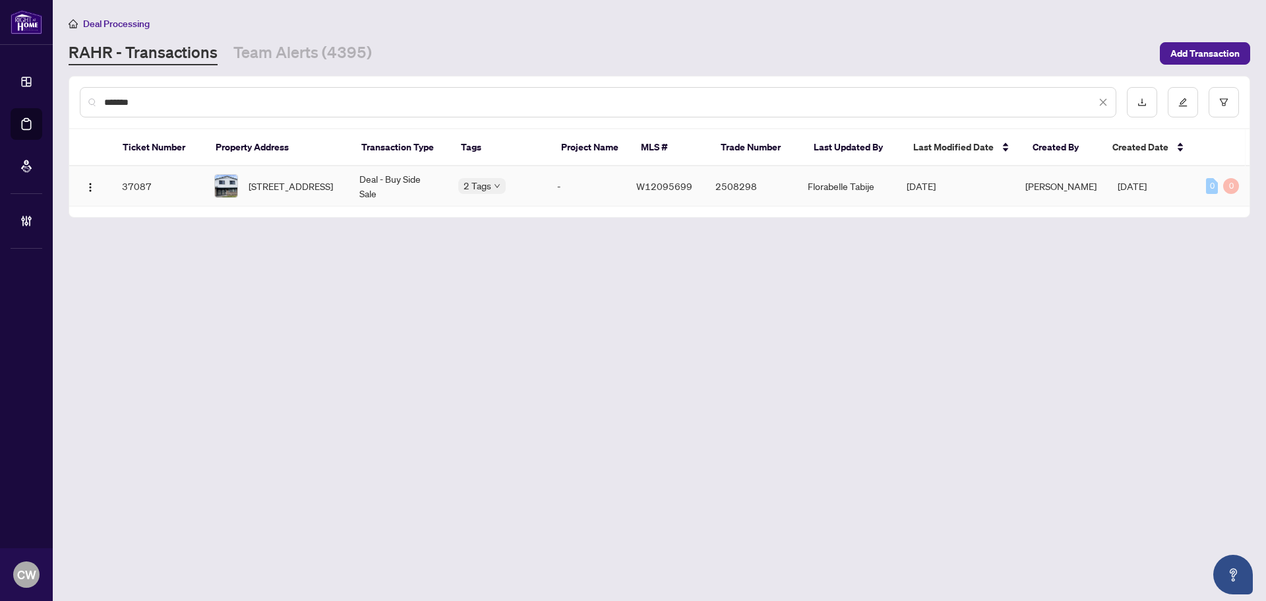
click at [264, 183] on span "21-6777 Formentera Ave, Mississauga, Ontario L5N 2M3, Canada" at bounding box center [291, 186] width 84 height 15
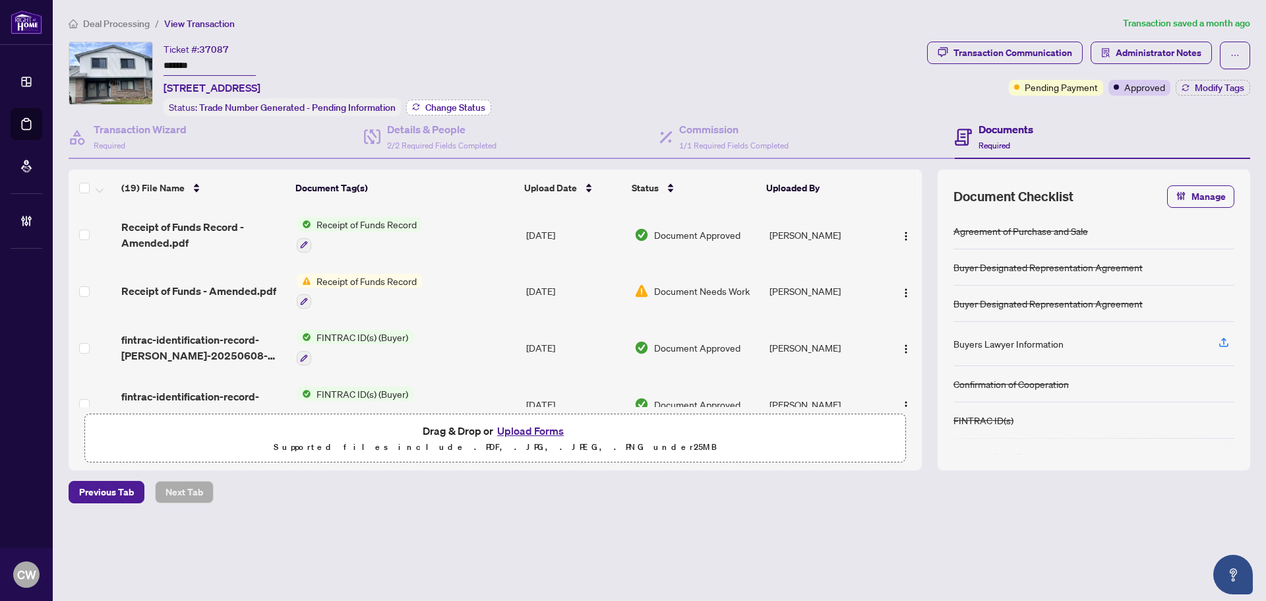
click at [474, 106] on span "Change Status" at bounding box center [455, 107] width 60 height 9
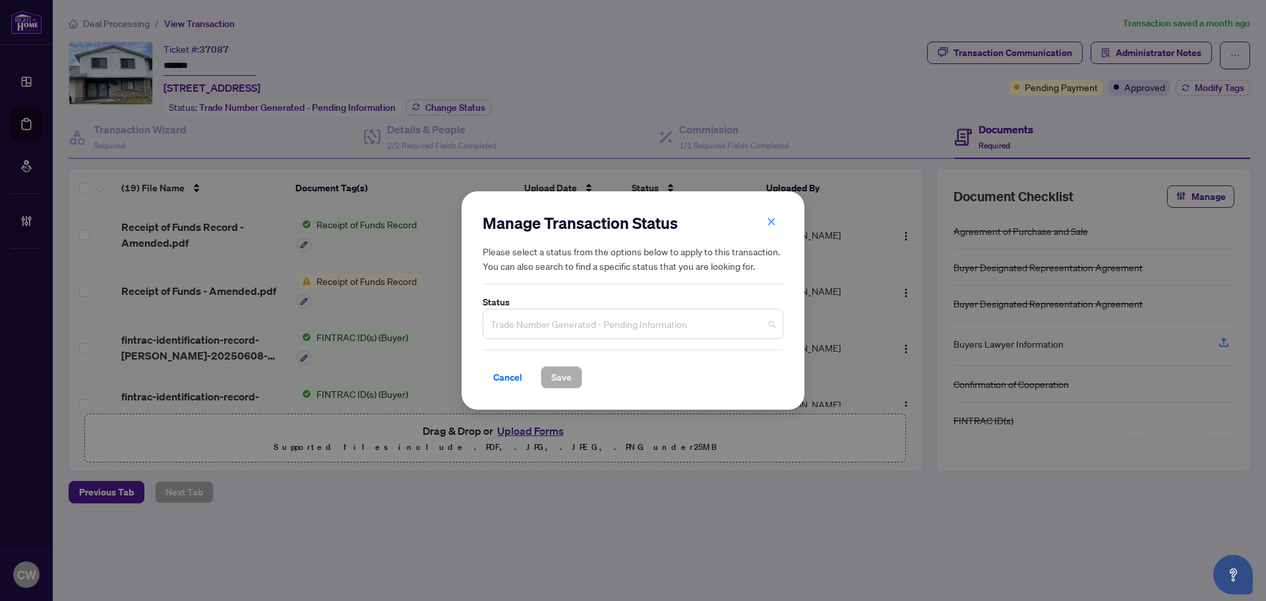
click at [604, 317] on span "Trade Number Generated - Pending Information" at bounding box center [633, 323] width 285 height 25
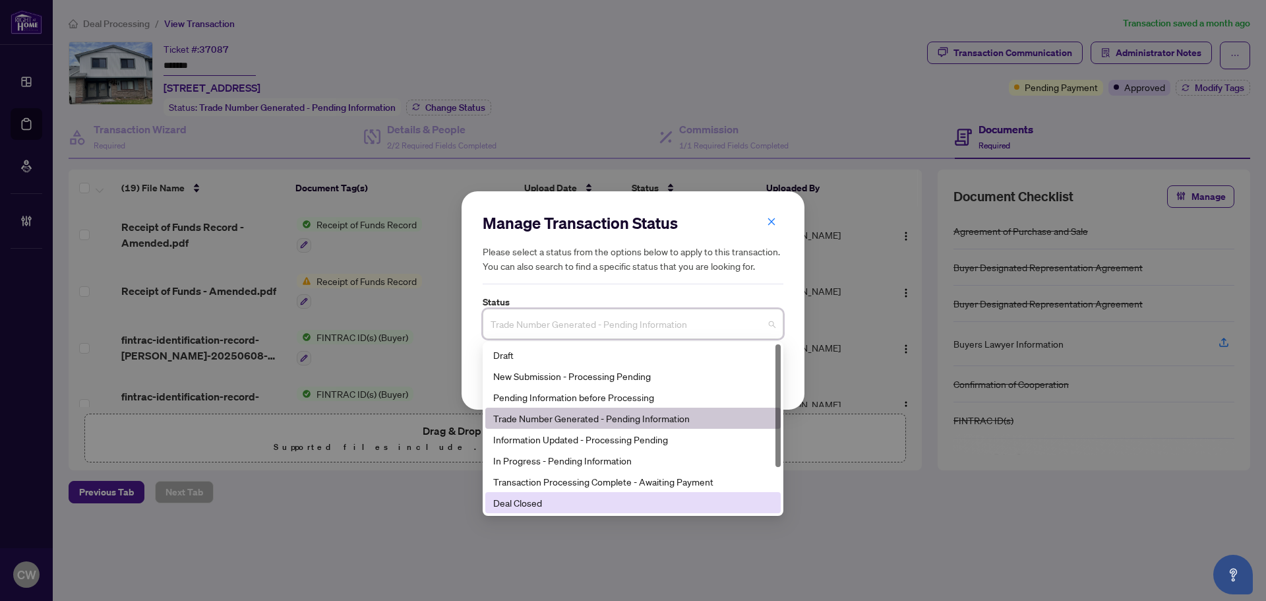
click at [565, 499] on div "Deal Closed" at bounding box center [633, 502] width 280 height 15
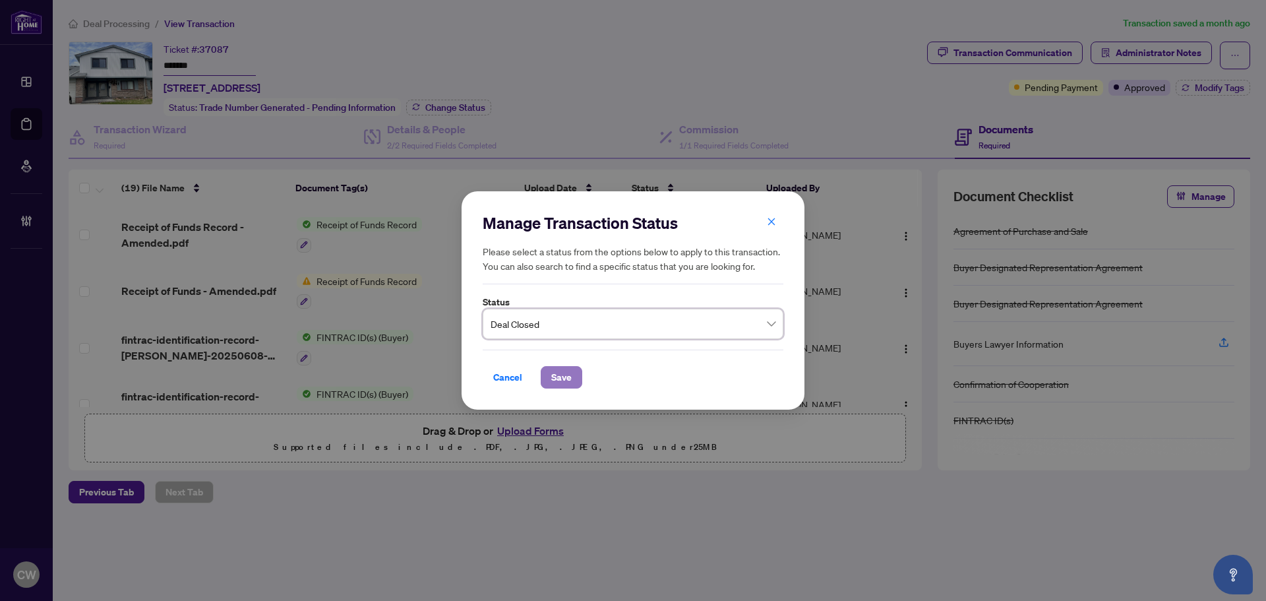
click at [558, 371] on span "Save" at bounding box center [561, 377] width 20 height 21
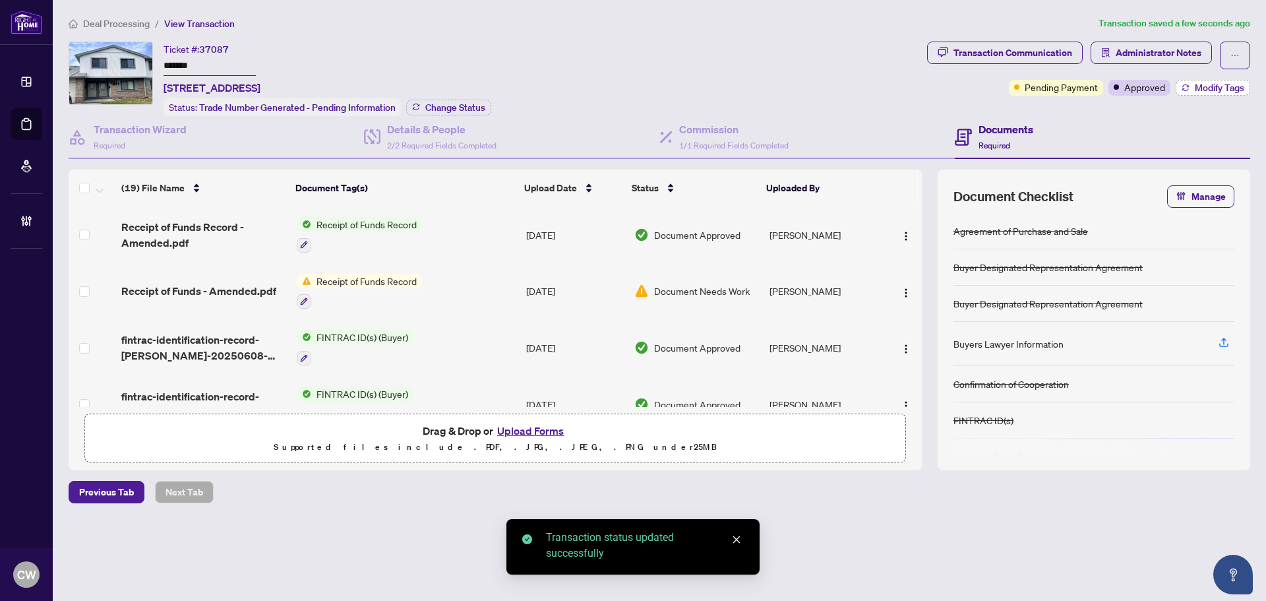
click at [1203, 83] on span "Modify Tags" at bounding box center [1219, 87] width 49 height 9
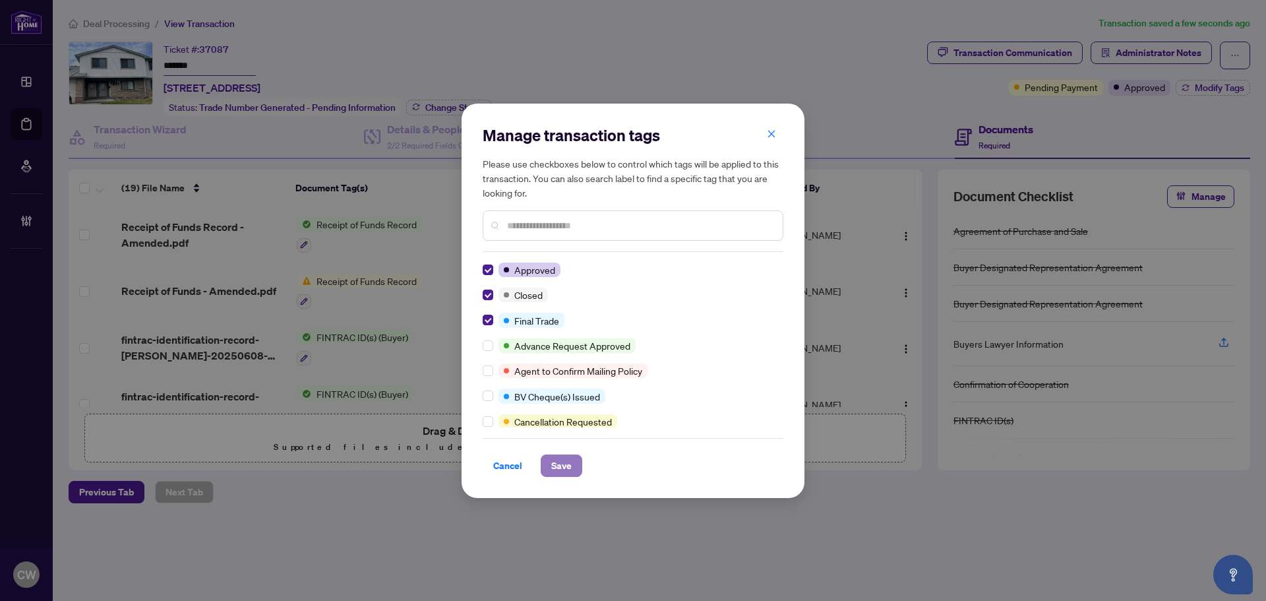
click at [561, 470] on span "Save" at bounding box center [561, 465] width 20 height 21
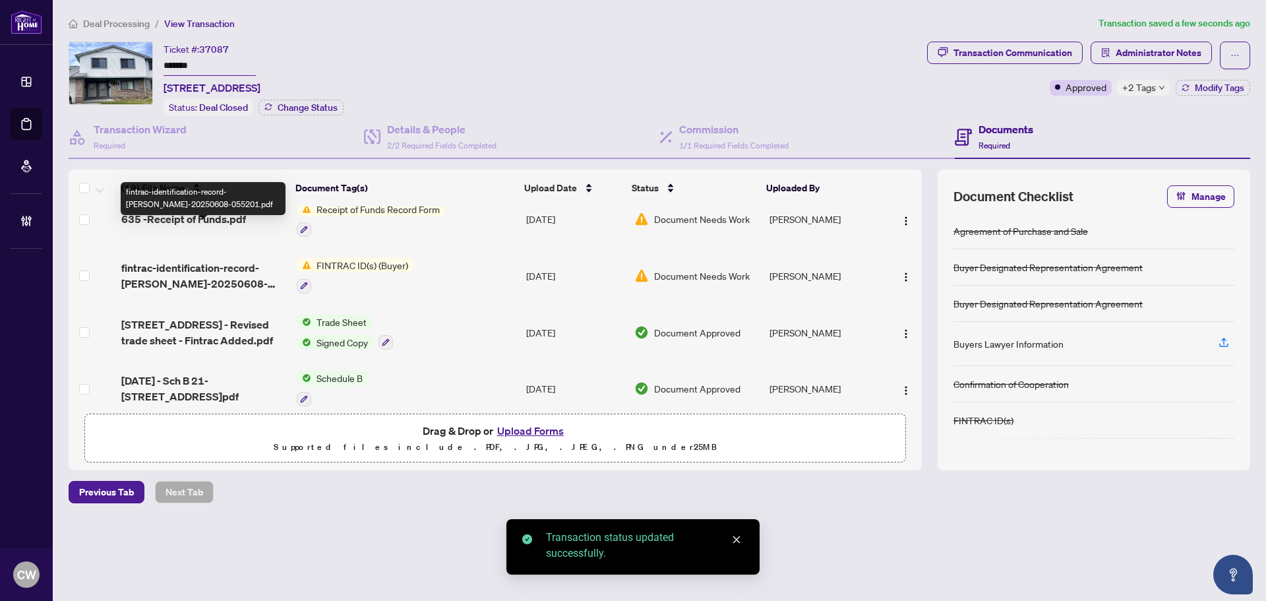
scroll to position [330, 0]
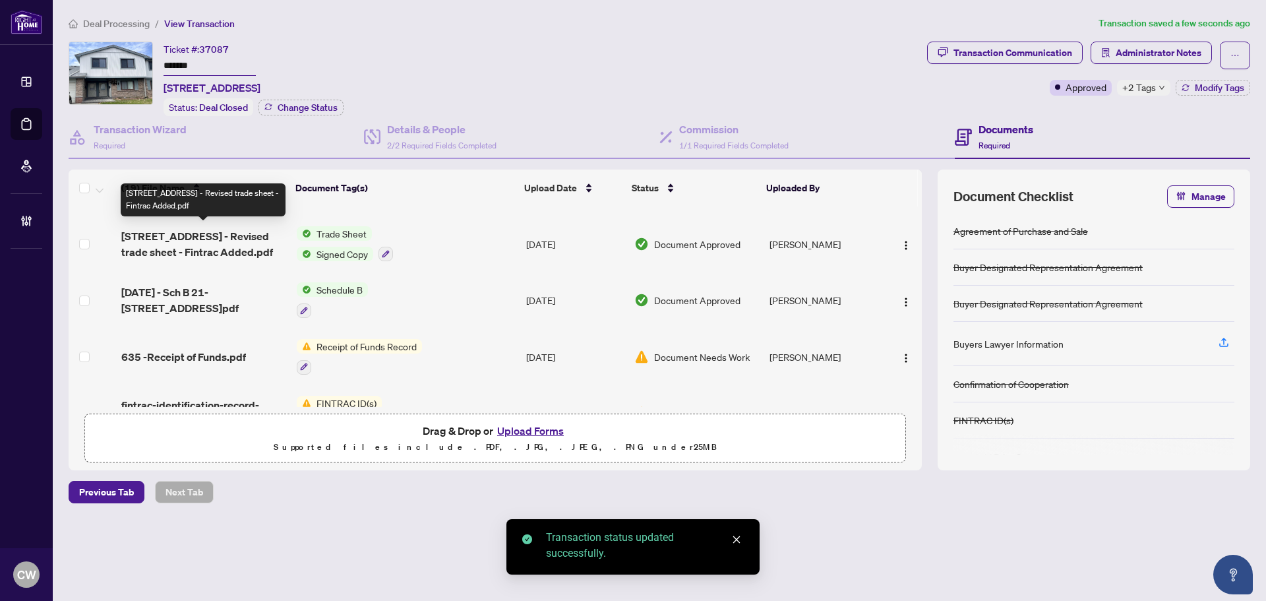
click at [200, 243] on span "6777 Formentera Ave 21 - Revised trade sheet - Fintrac Added.pdf" at bounding box center [203, 244] width 165 height 32
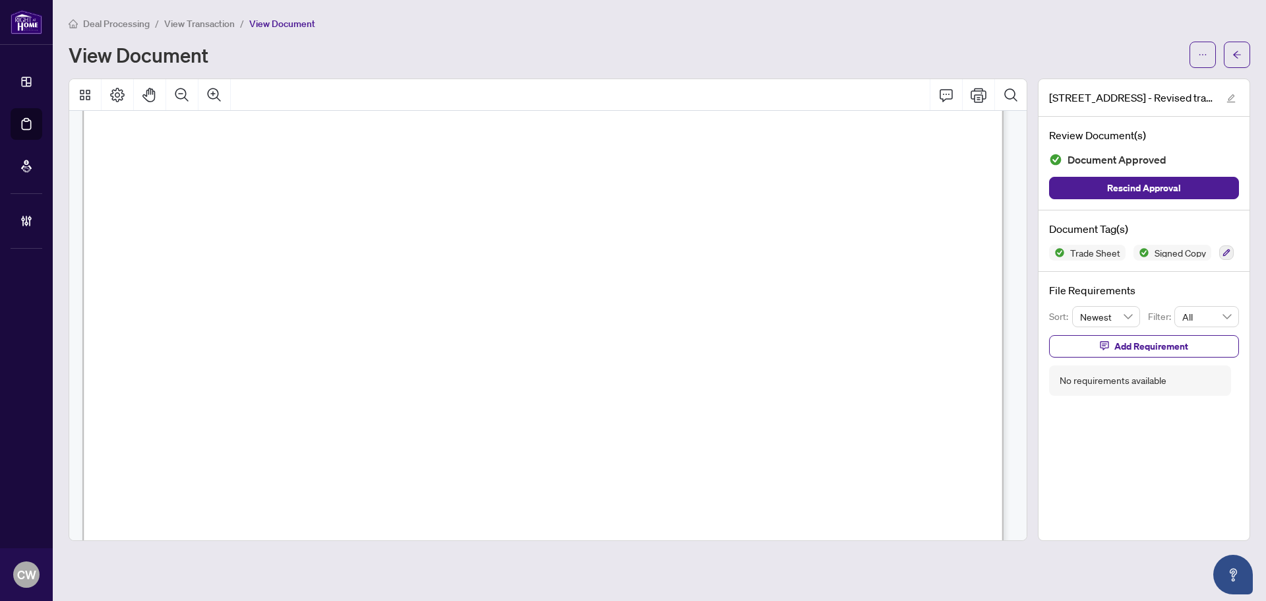
scroll to position [528, 0]
click at [1242, 57] on button "button" at bounding box center [1237, 55] width 26 height 26
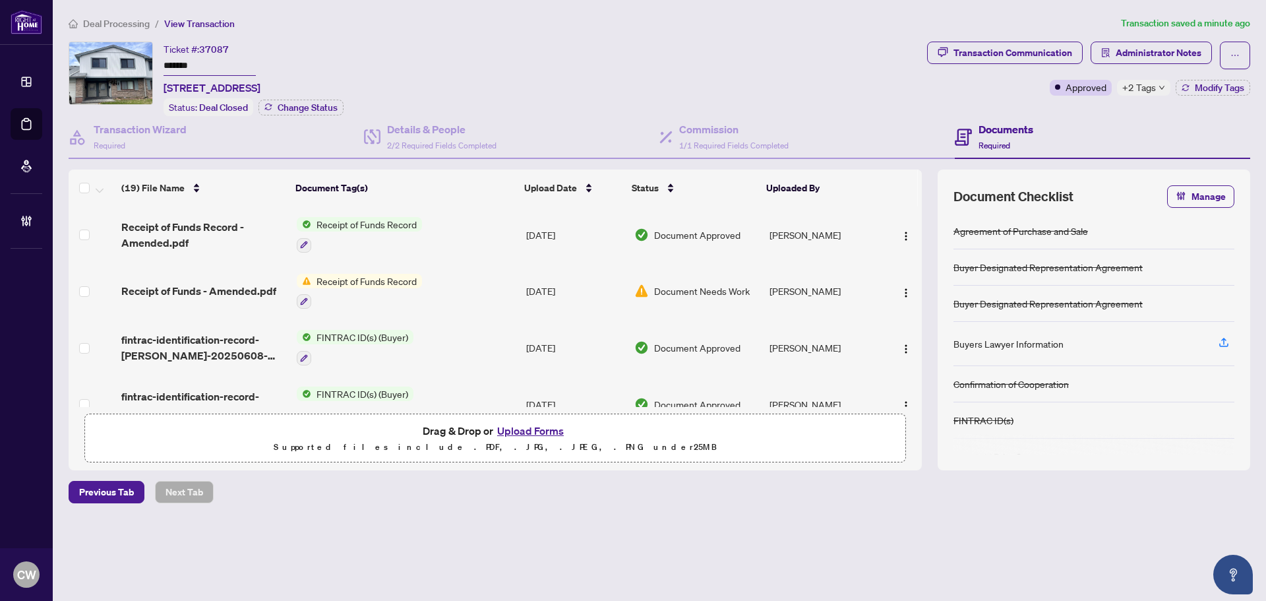
click at [541, 427] on button "Upload Forms" at bounding box center [530, 430] width 75 height 17
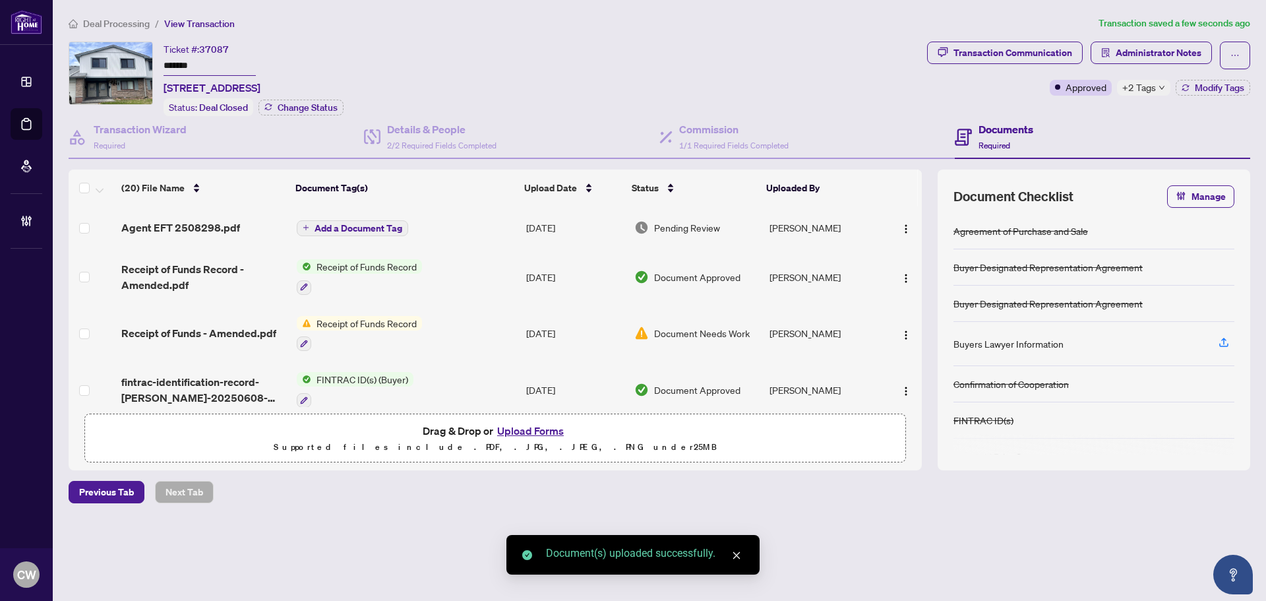
click at [367, 225] on span "Add a Document Tag" at bounding box center [359, 228] width 88 height 9
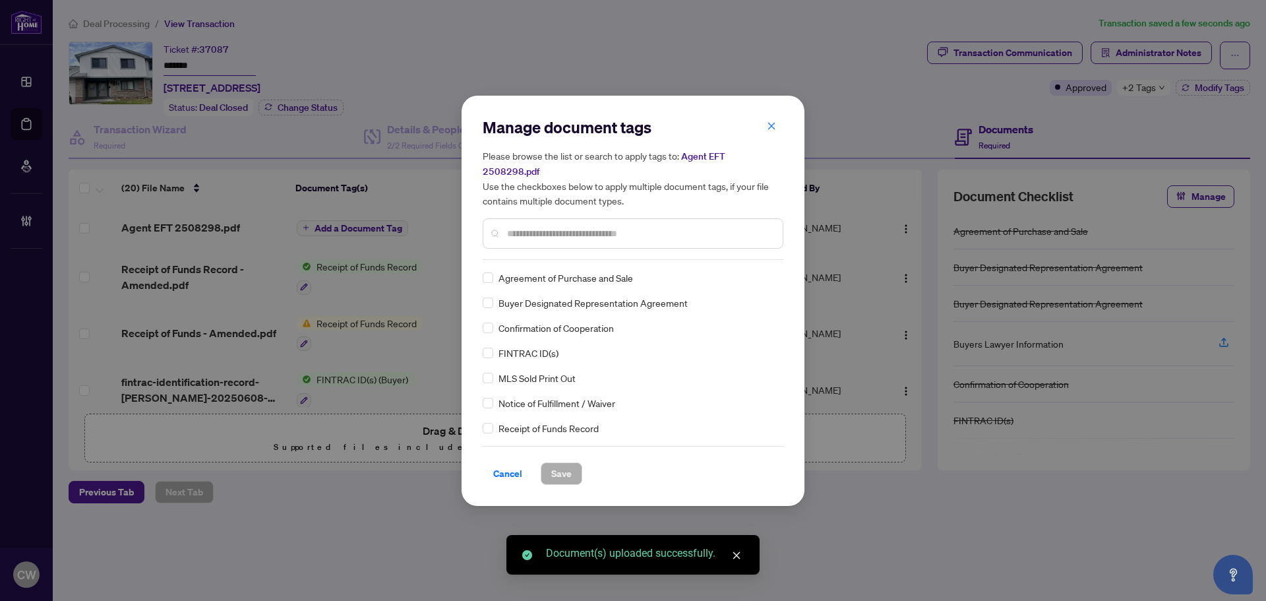
click at [574, 226] on input "text" at bounding box center [639, 233] width 265 height 15
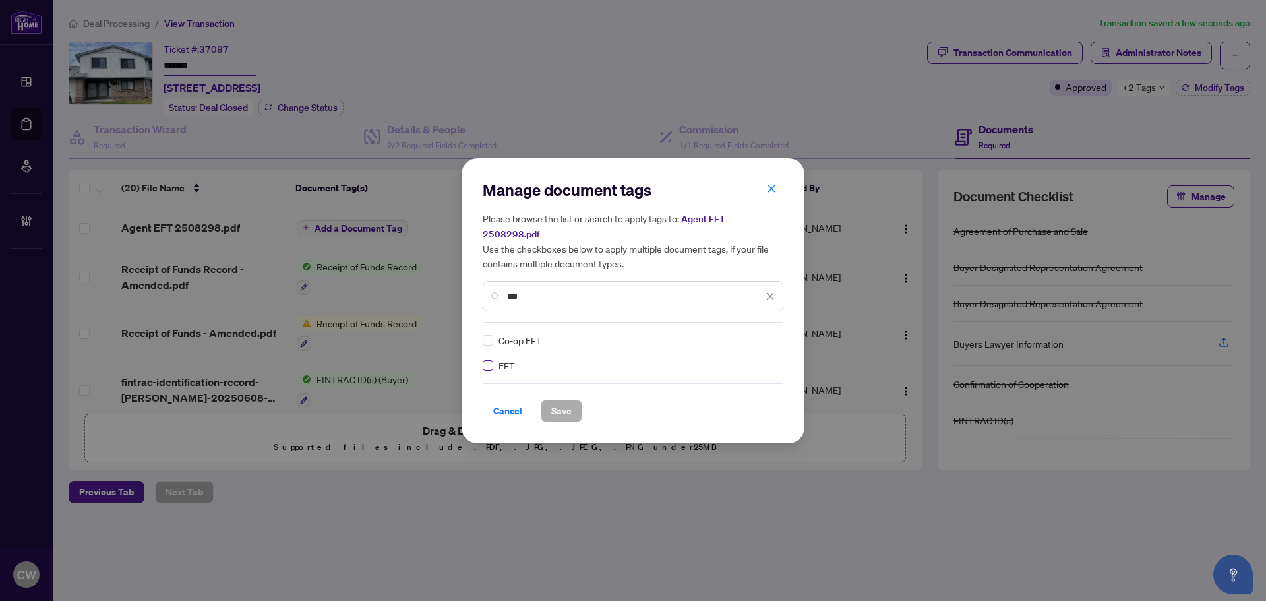
type input "***"
click at [756, 338] on img at bounding box center [756, 340] width 13 height 13
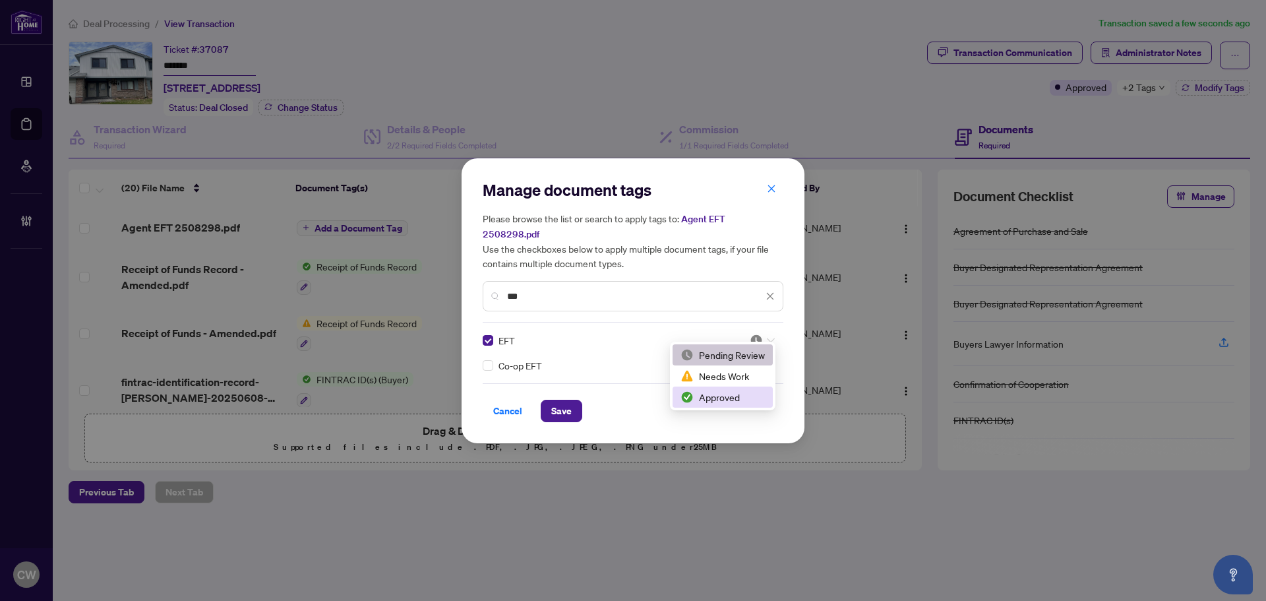
click at [727, 394] on div "Approved" at bounding box center [723, 397] width 84 height 15
click at [562, 400] on span "Save" at bounding box center [561, 410] width 20 height 21
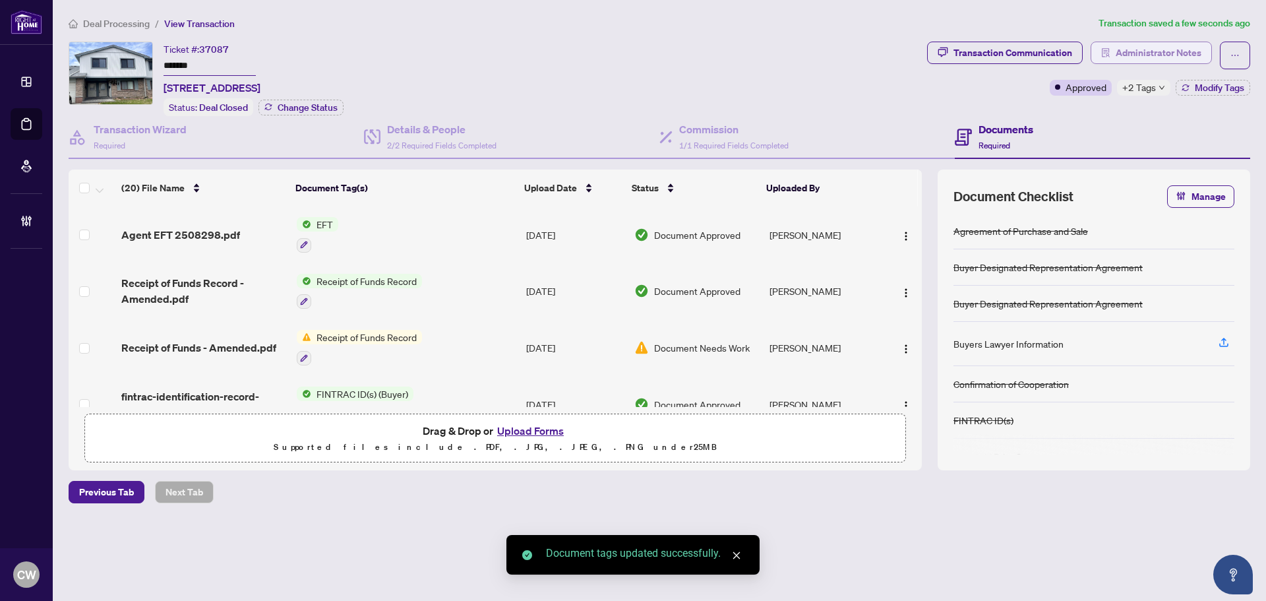
click at [1150, 55] on span "Administrator Notes" at bounding box center [1159, 52] width 86 height 21
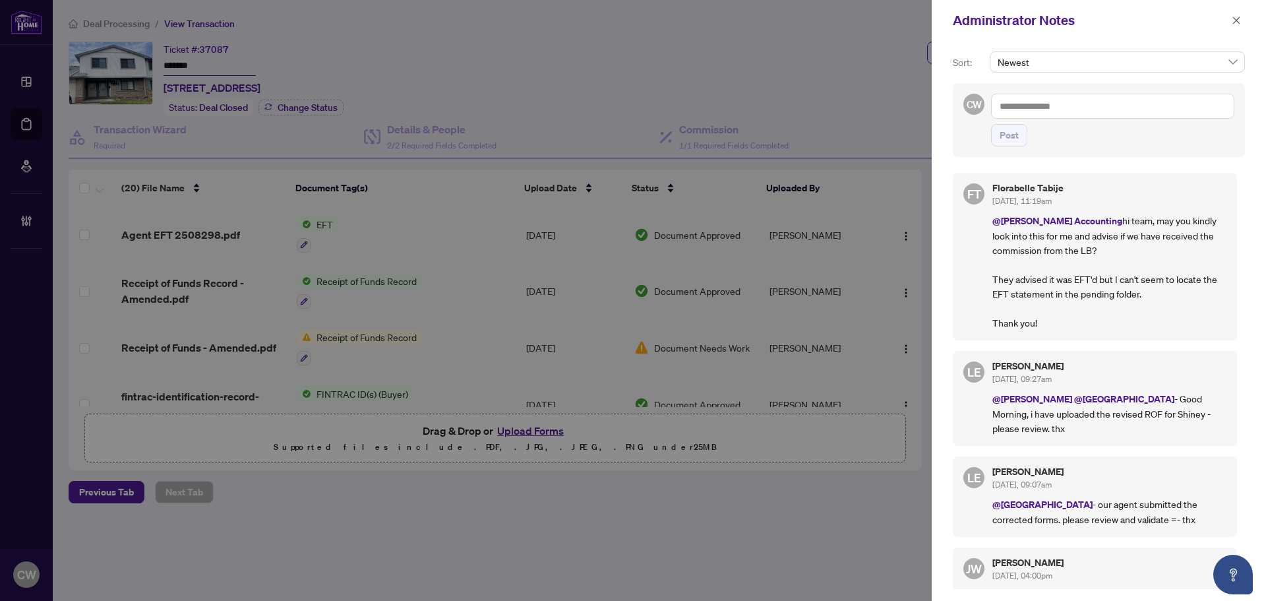
click at [1044, 98] on textarea at bounding box center [1112, 106] width 243 height 25
type textarea "*"
click at [1022, 111] on textarea "*" at bounding box center [1112, 106] width 243 height 25
click at [1075, 105] on textarea at bounding box center [1112, 106] width 243 height 25
paste textarea "**********"
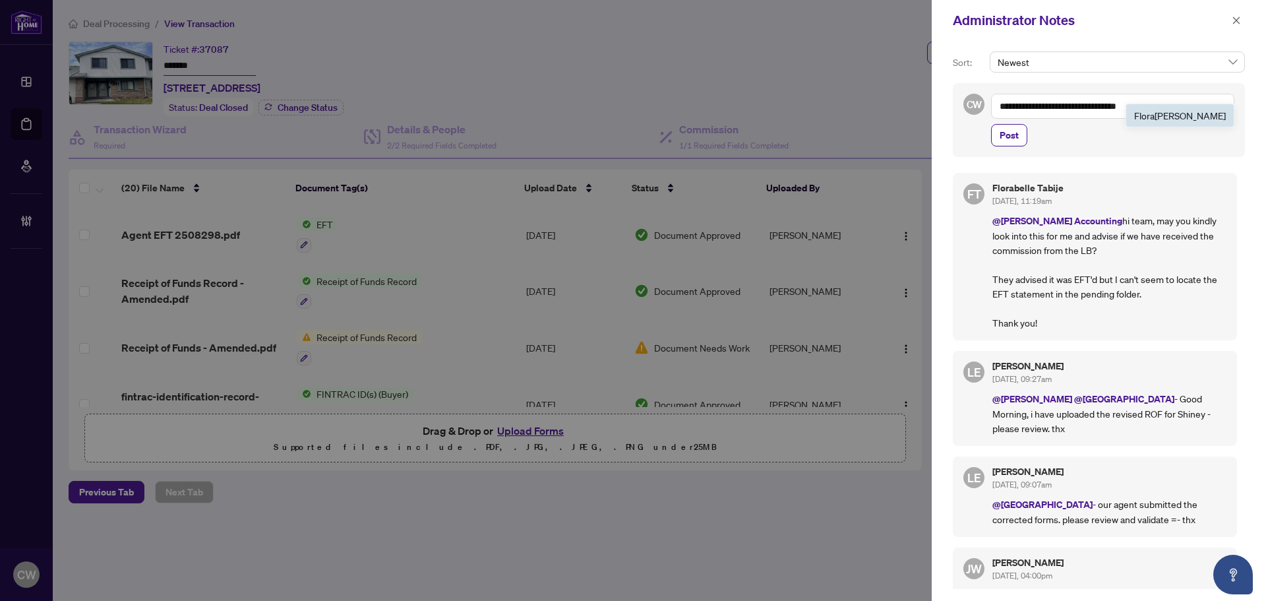
click at [1155, 109] on b "Flora" at bounding box center [1144, 115] width 20 height 12
click at [1136, 106] on textarea "**********" at bounding box center [1112, 106] width 243 height 25
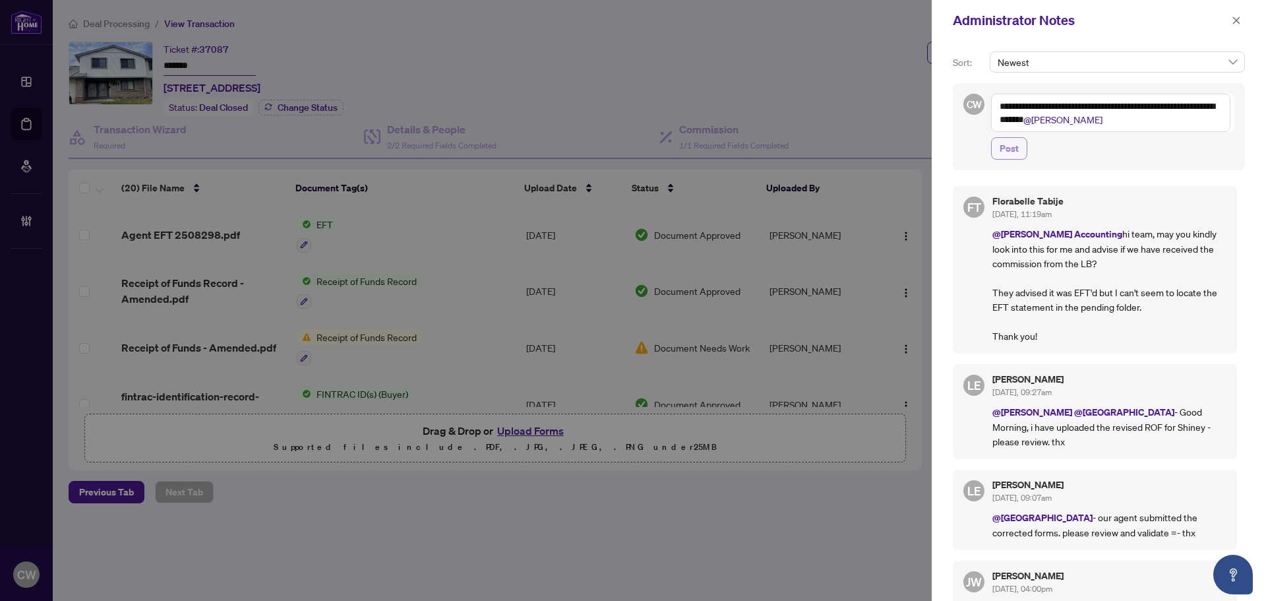
type textarea "**********"
click at [1007, 146] on span "Post" at bounding box center [1009, 148] width 19 height 21
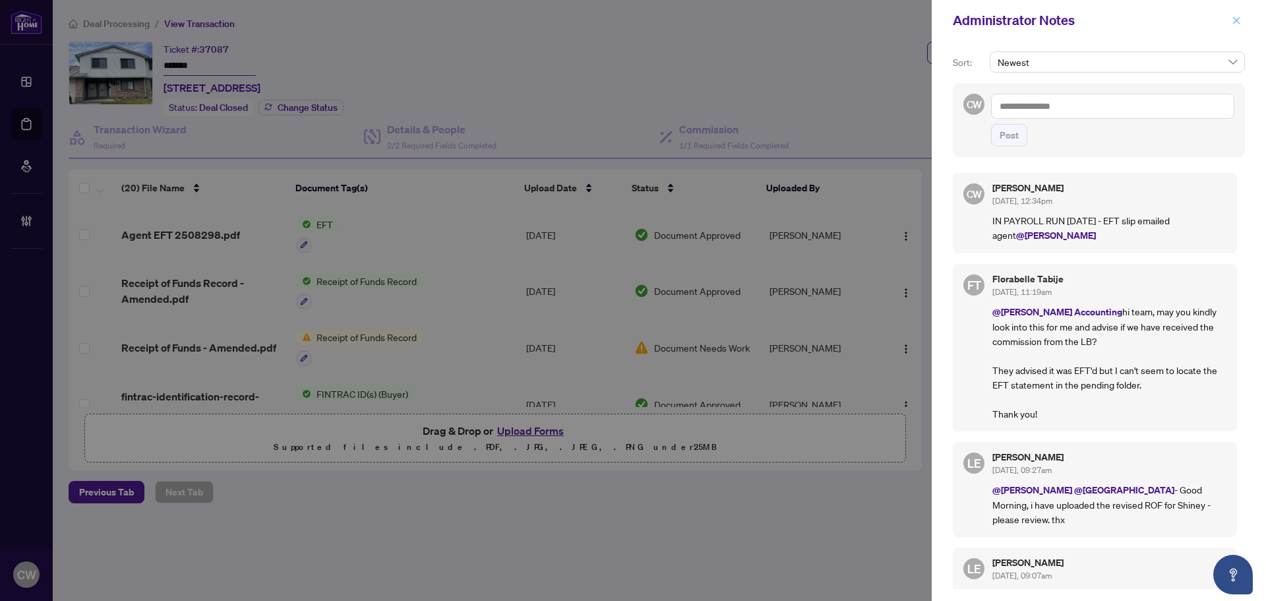
click at [1231, 17] on button "button" at bounding box center [1236, 21] width 17 height 16
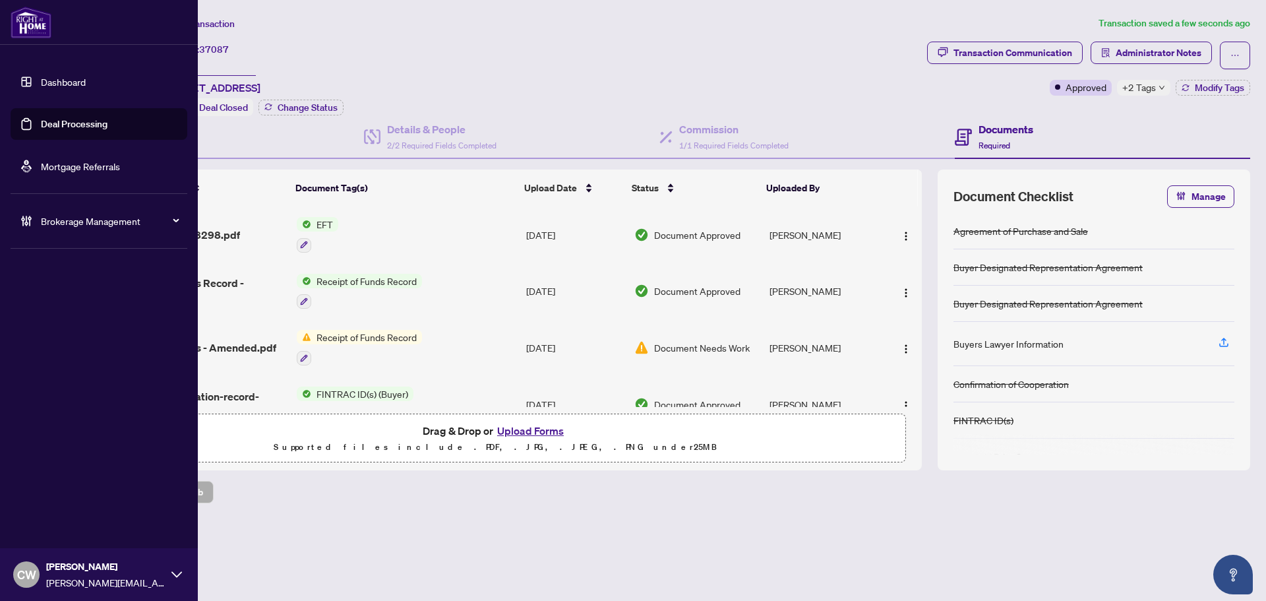
click at [44, 118] on link "Deal Processing" at bounding box center [74, 124] width 67 height 12
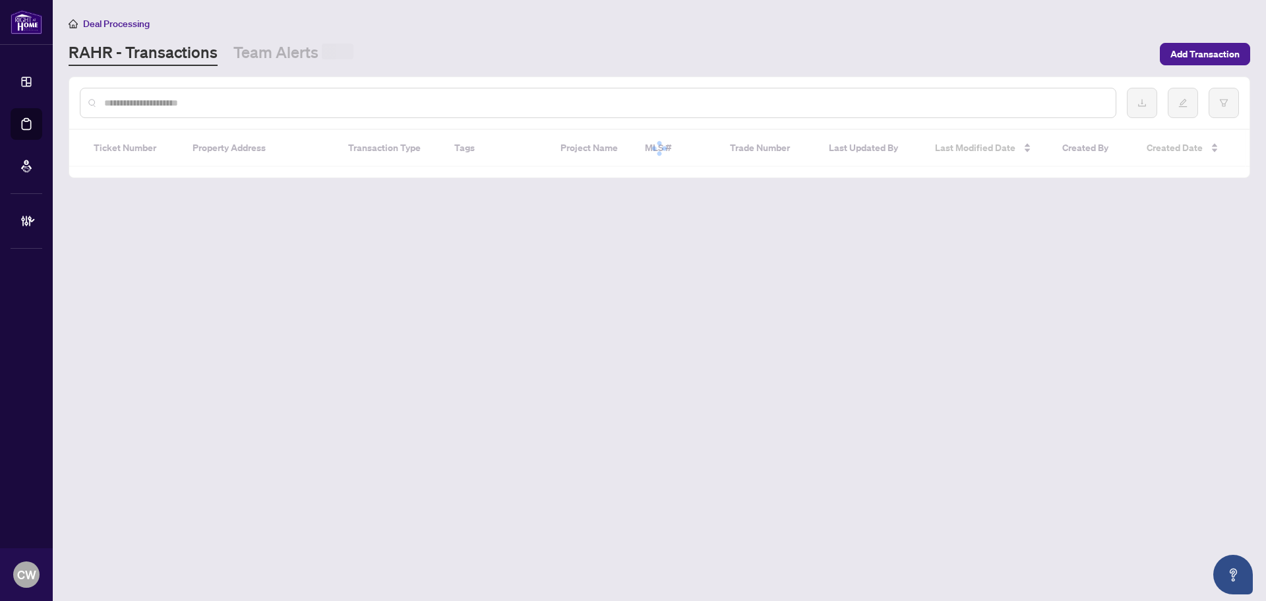
click at [228, 104] on input "text" at bounding box center [604, 103] width 1001 height 15
paste input "*******"
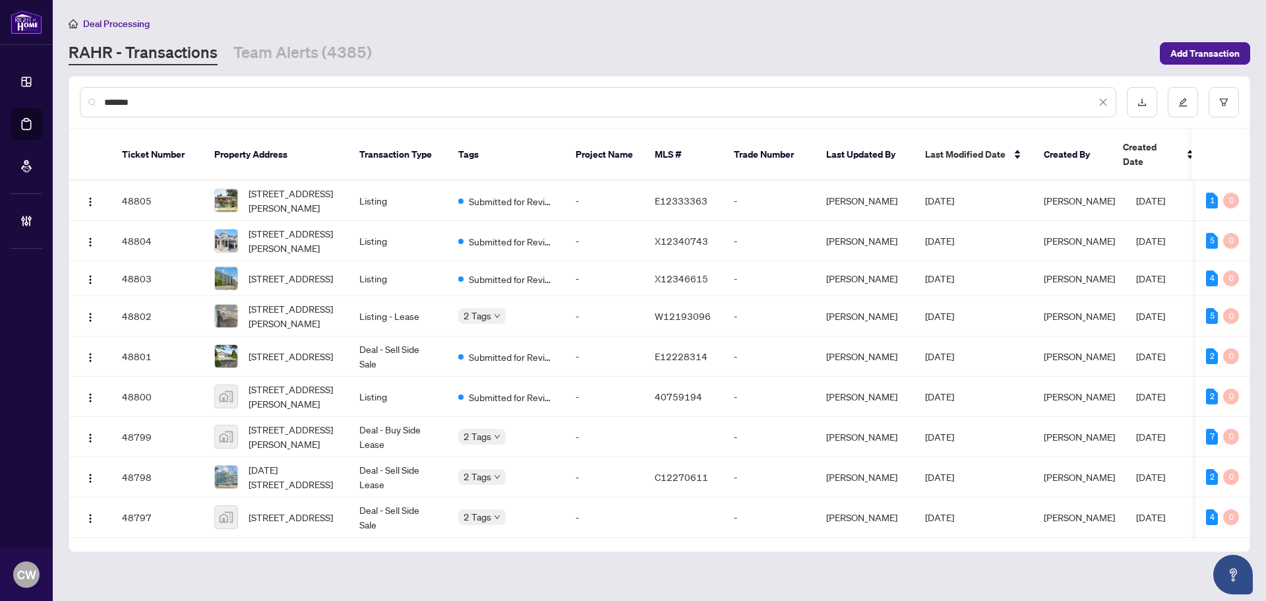
type input "*******"
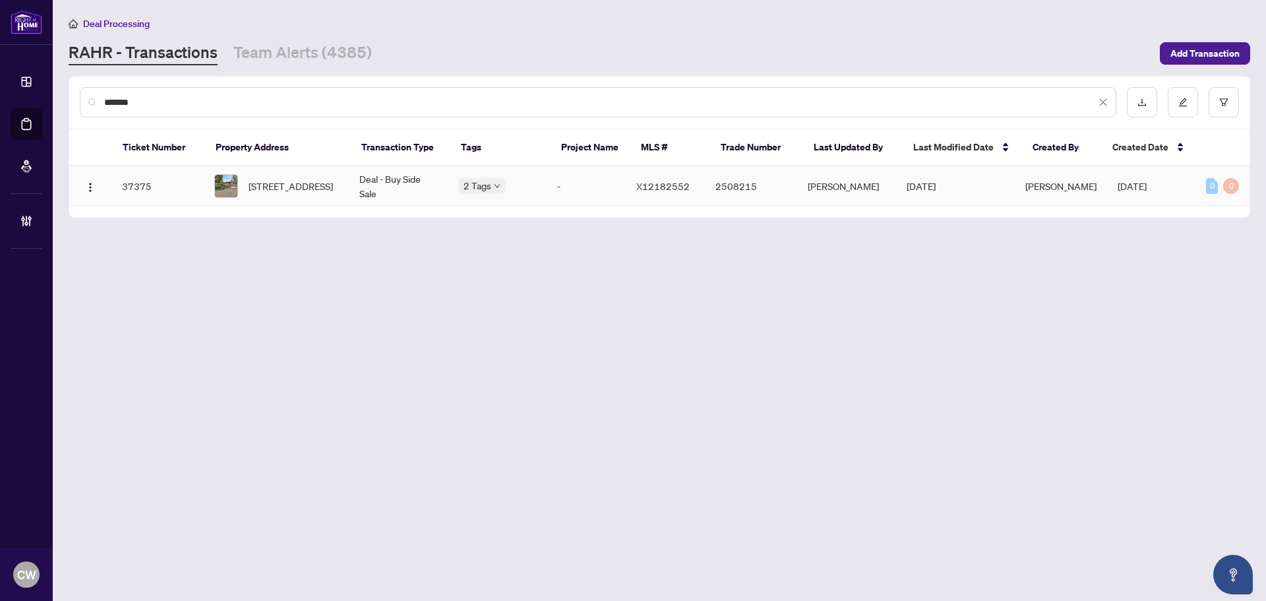
click at [259, 193] on span "281 Lincoln Heights Rd, Ottawa, Ontario K2B 5L7, Canada" at bounding box center [291, 186] width 84 height 15
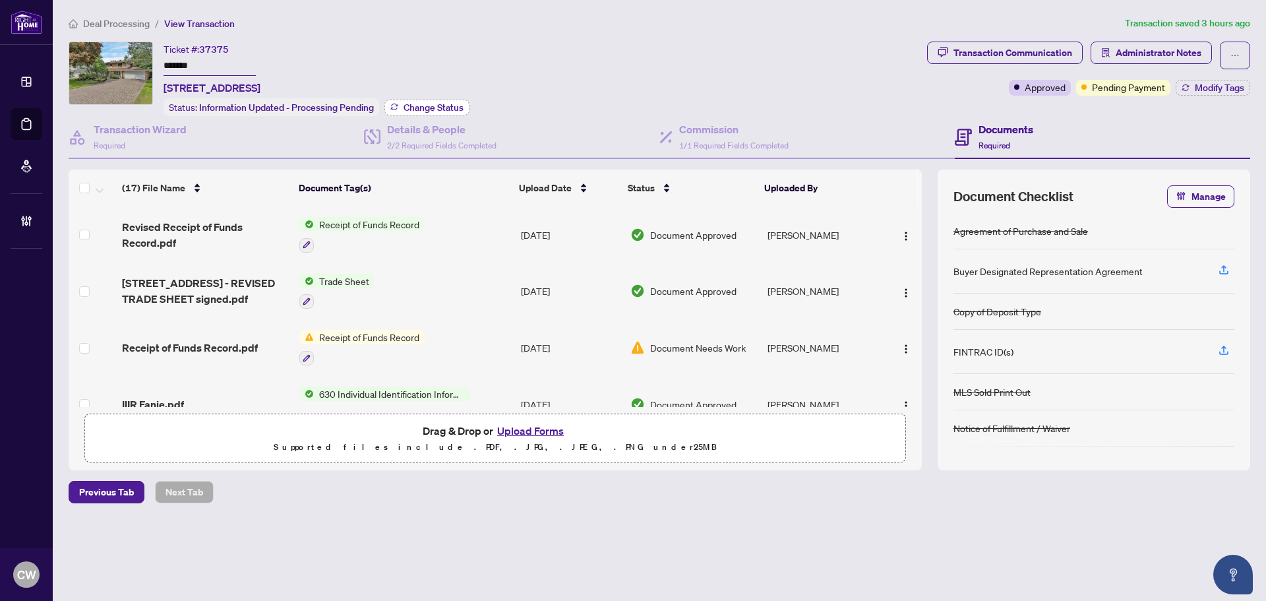
click at [444, 103] on span "Change Status" at bounding box center [434, 107] width 60 height 9
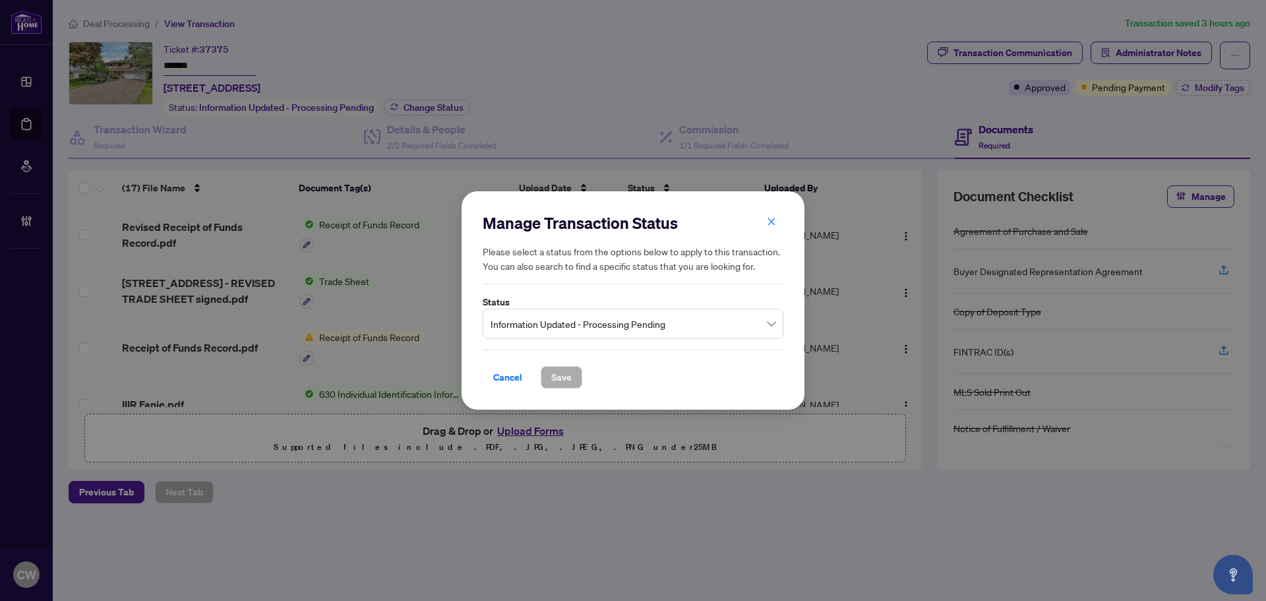
click at [615, 329] on span "Information Updated - Processing Pending" at bounding box center [633, 323] width 285 height 25
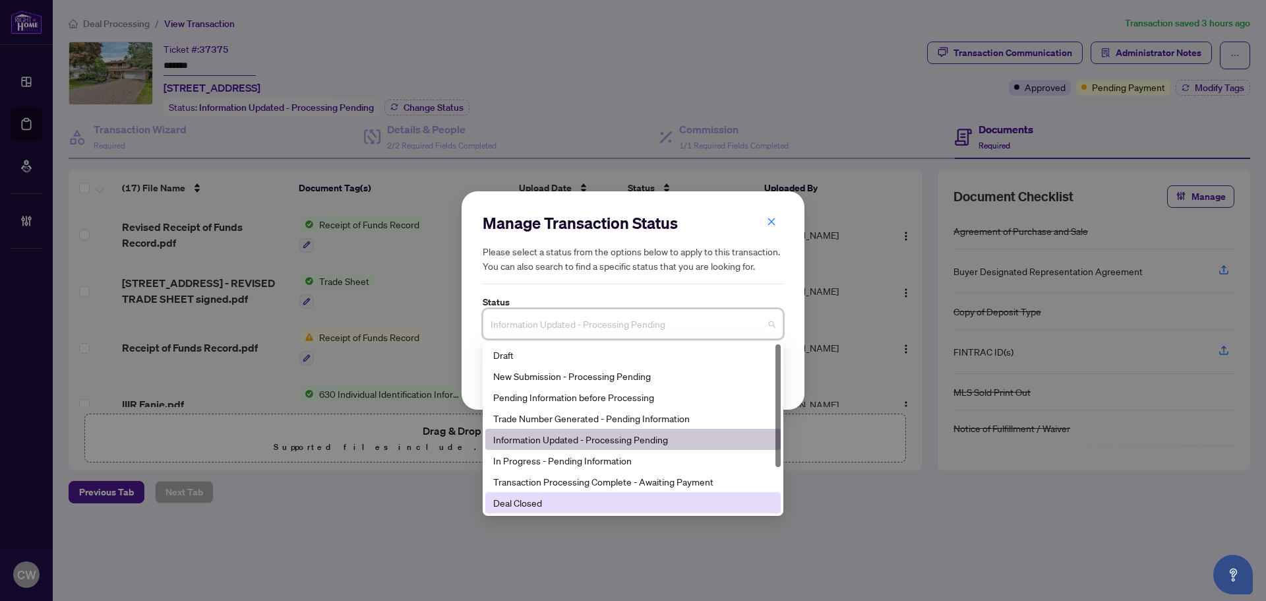
click at [557, 495] on div "Deal Closed" at bounding box center [632, 502] width 295 height 21
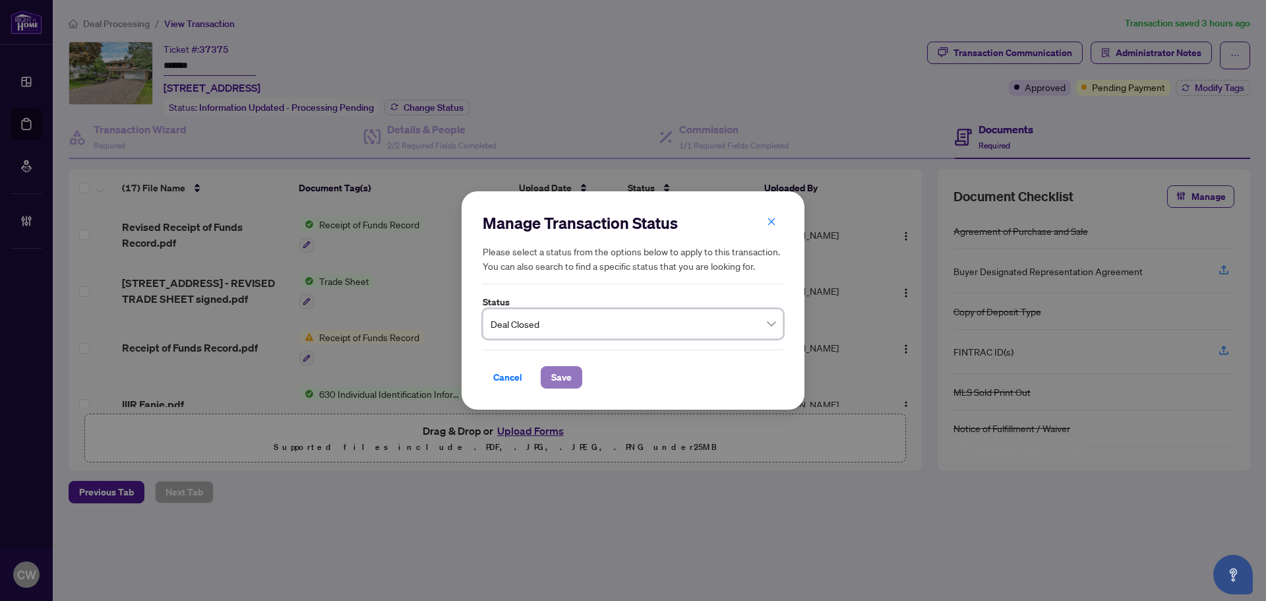
click at [564, 381] on span "Save" at bounding box center [561, 377] width 20 height 21
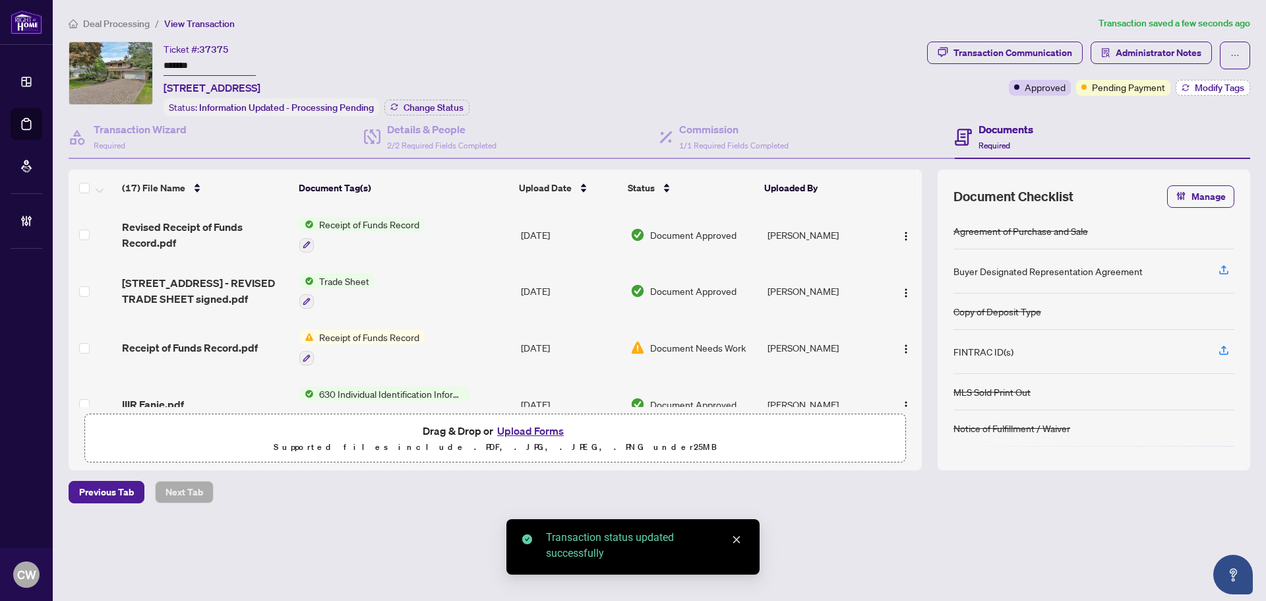
click at [1200, 90] on span "Modify Tags" at bounding box center [1219, 87] width 49 height 9
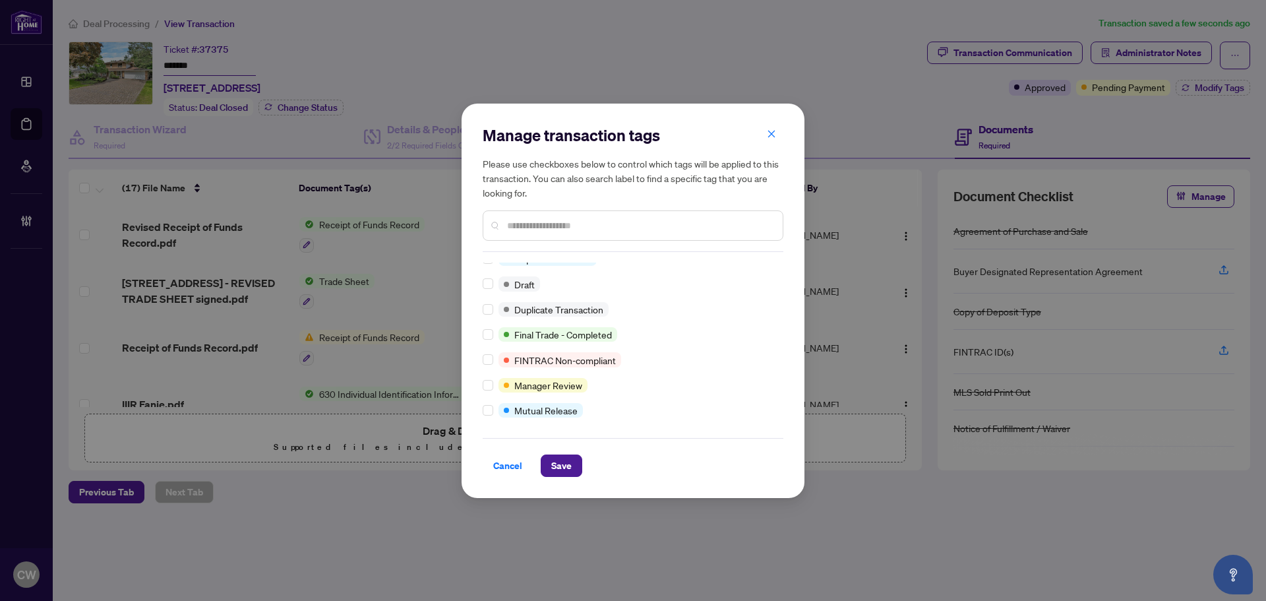
scroll to position [11, 0]
click at [566, 471] on span "Save" at bounding box center [561, 465] width 20 height 21
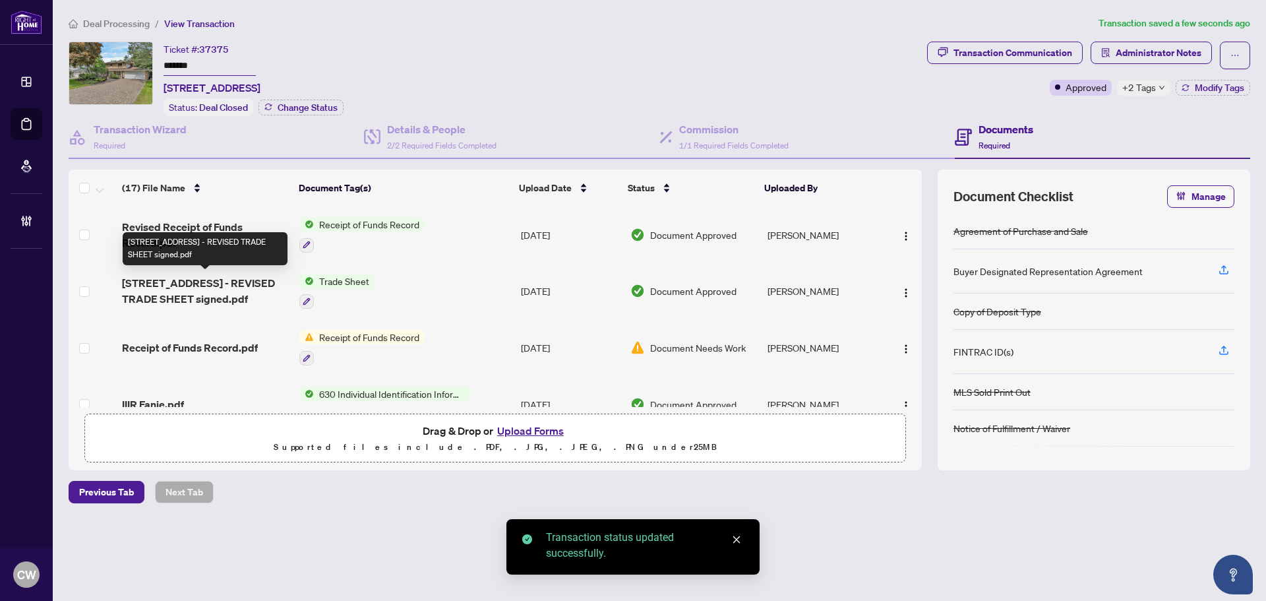
click at [212, 288] on span "281 Lincoln Heights Rd - REVISED TRADE SHEET signed.pdf" at bounding box center [205, 291] width 167 height 32
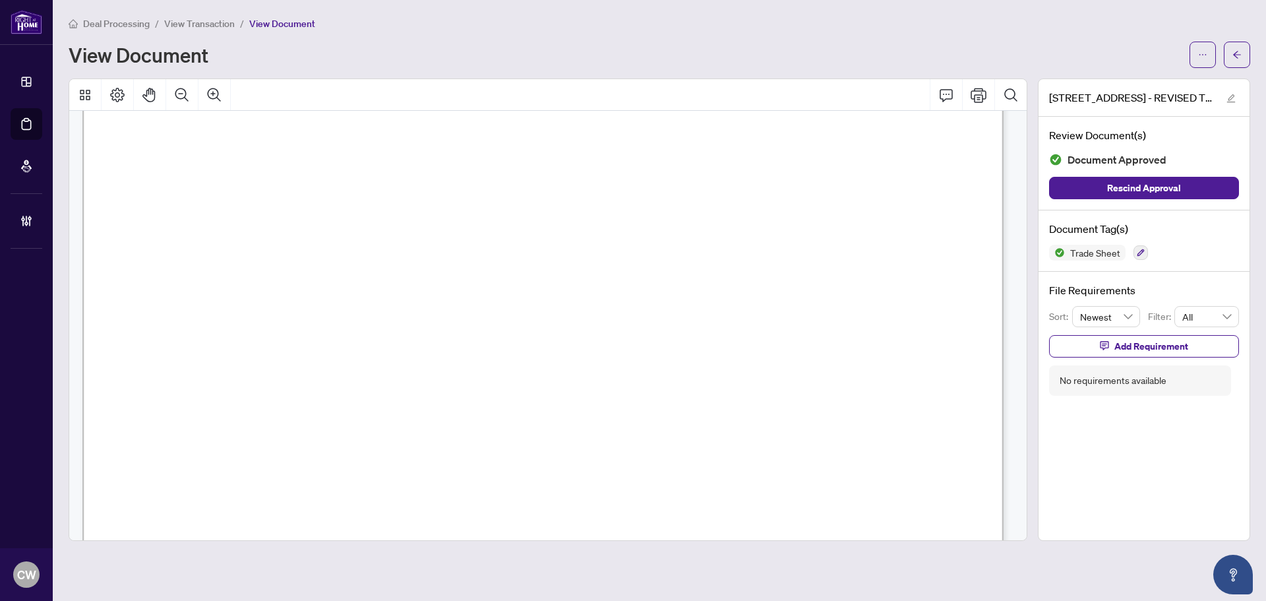
scroll to position [528, 0]
click at [1238, 56] on icon "arrow-left" at bounding box center [1237, 54] width 9 height 9
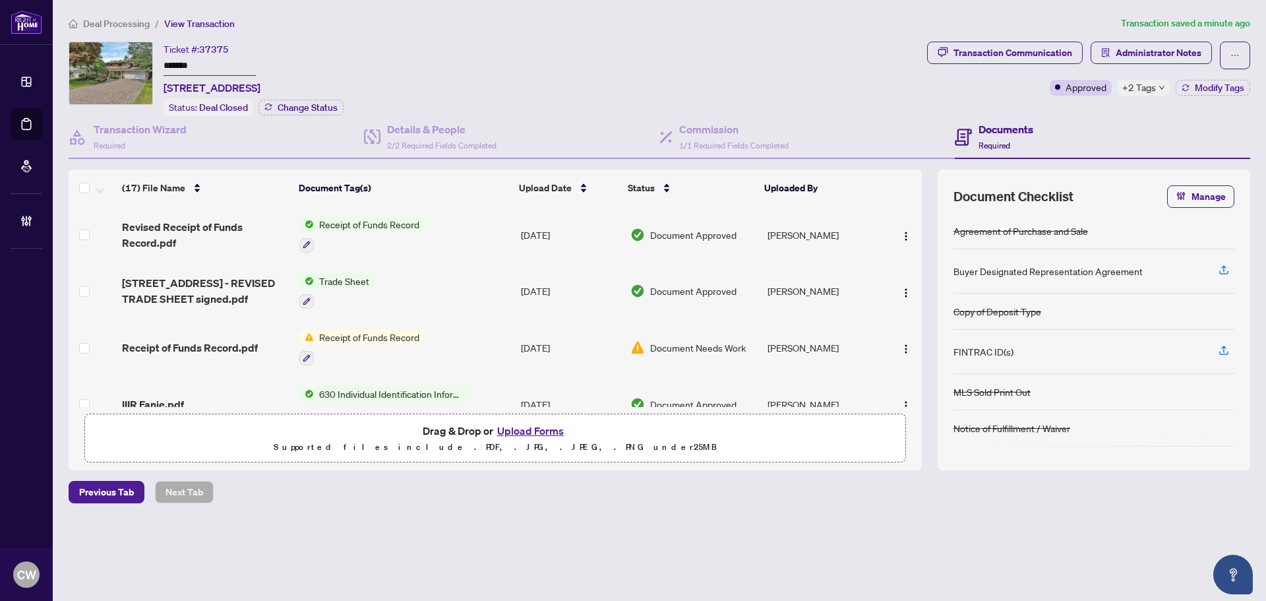
click at [1155, 90] on span "+2 Tags" at bounding box center [1139, 87] width 34 height 15
click at [542, 432] on button "Upload Forms" at bounding box center [530, 430] width 75 height 17
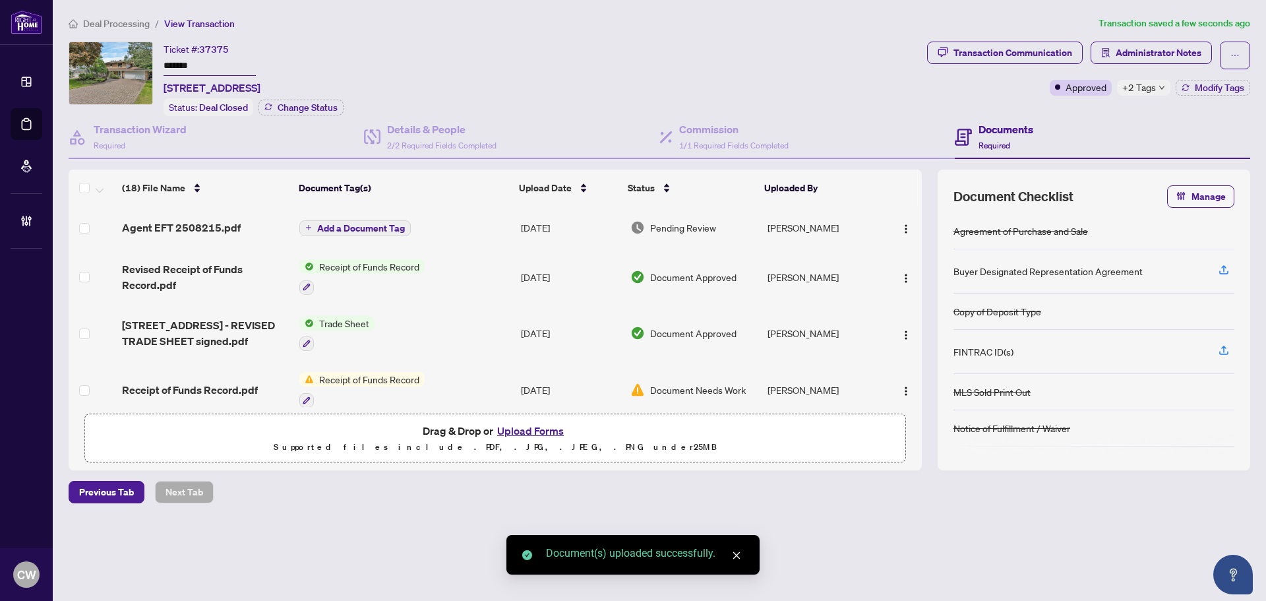
click at [387, 228] on span "Add a Document Tag" at bounding box center [361, 228] width 88 height 9
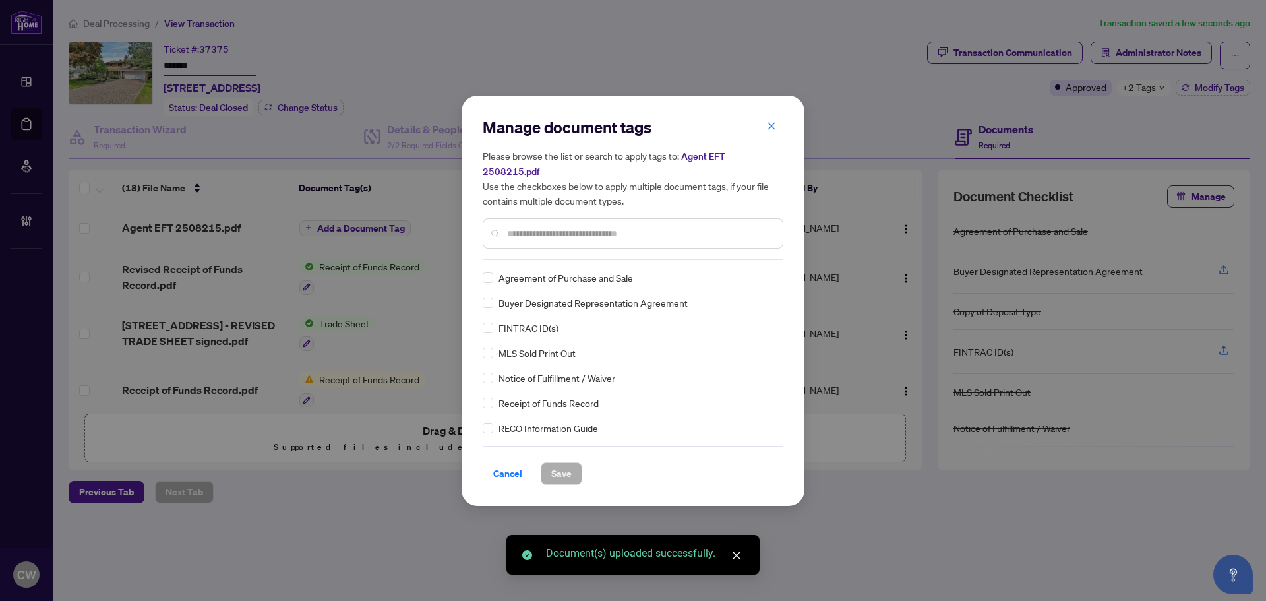
click at [572, 218] on div at bounding box center [633, 233] width 301 height 30
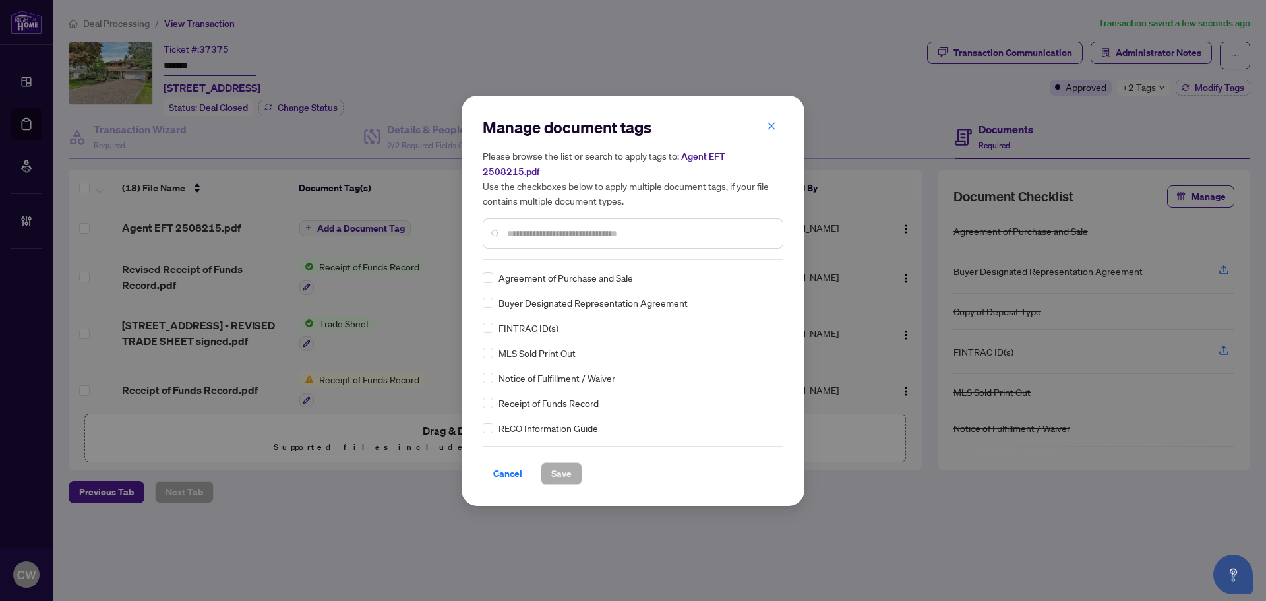
click at [544, 226] on input "text" at bounding box center [639, 233] width 265 height 15
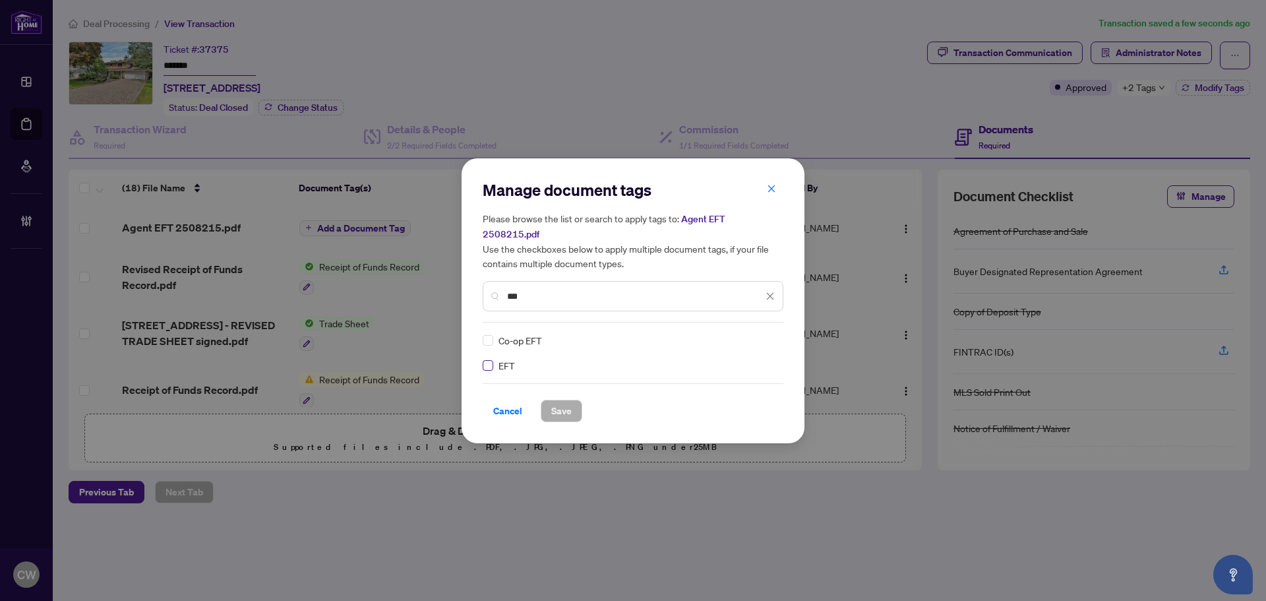
type input "***"
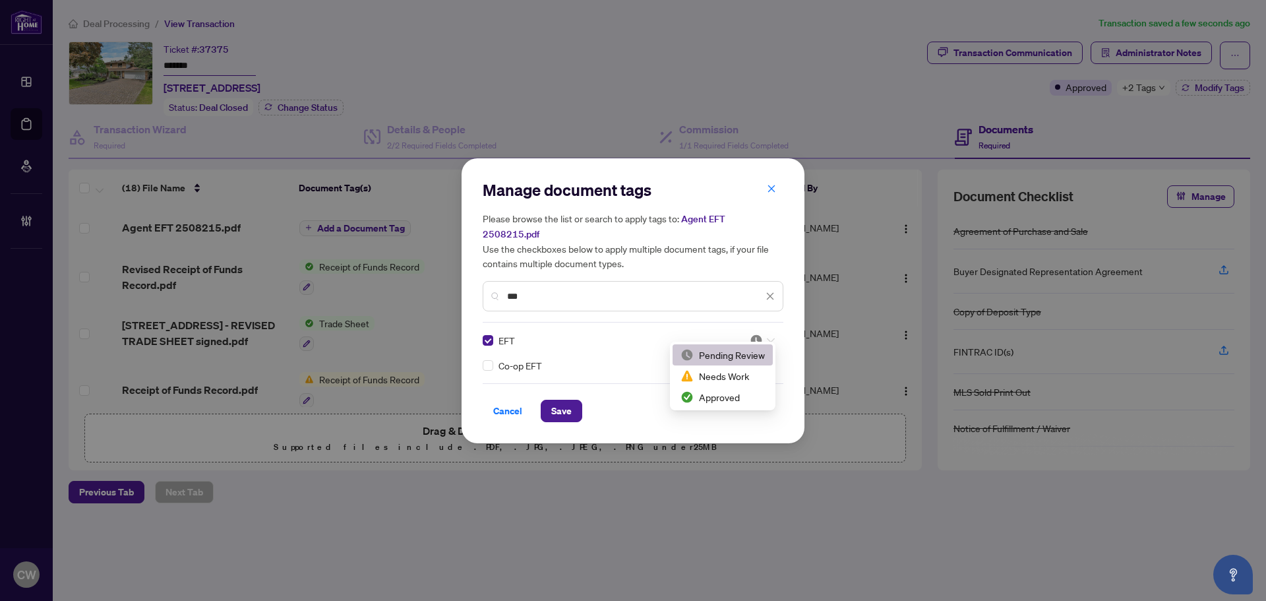
click at [768, 338] on icon at bounding box center [771, 340] width 8 height 5
click at [714, 396] on div "Approved" at bounding box center [723, 397] width 84 height 15
click at [564, 400] on span "Save" at bounding box center [561, 410] width 20 height 21
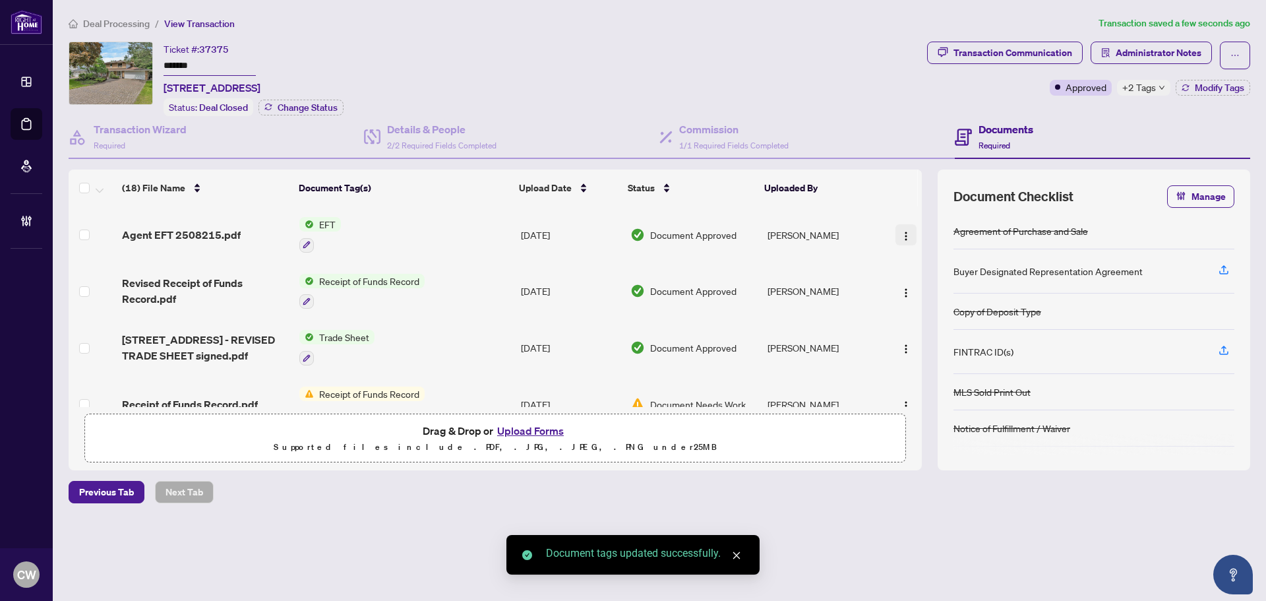
click at [901, 234] on img "button" at bounding box center [906, 236] width 11 height 11
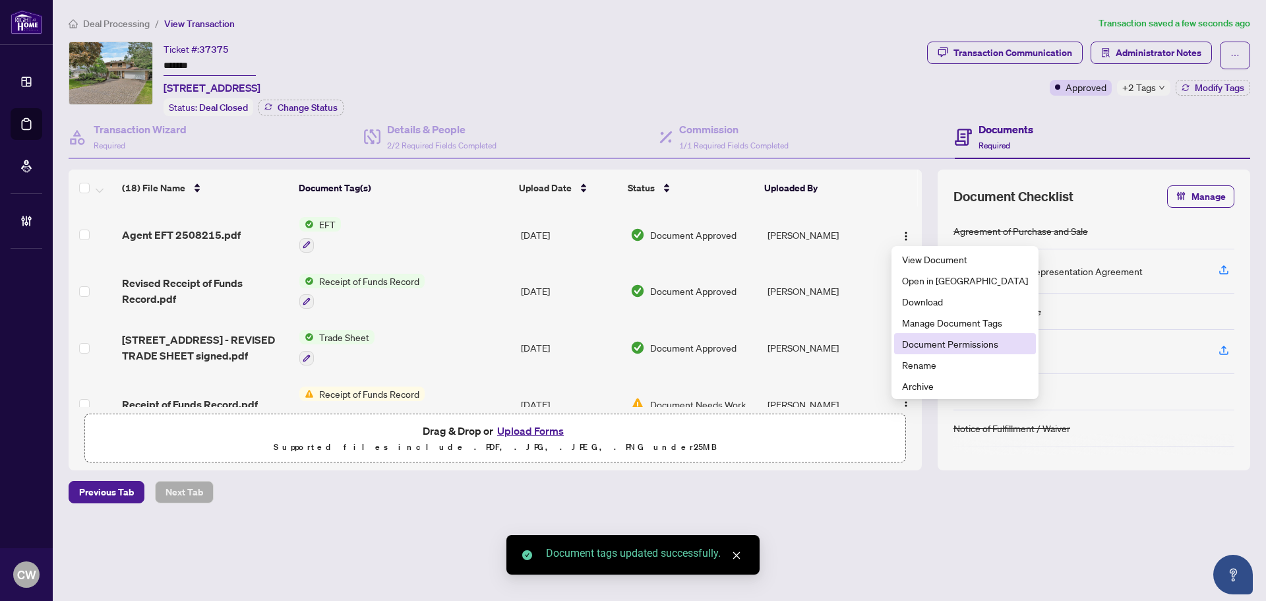
click at [917, 351] on li "Document Permissions" at bounding box center [965, 343] width 142 height 21
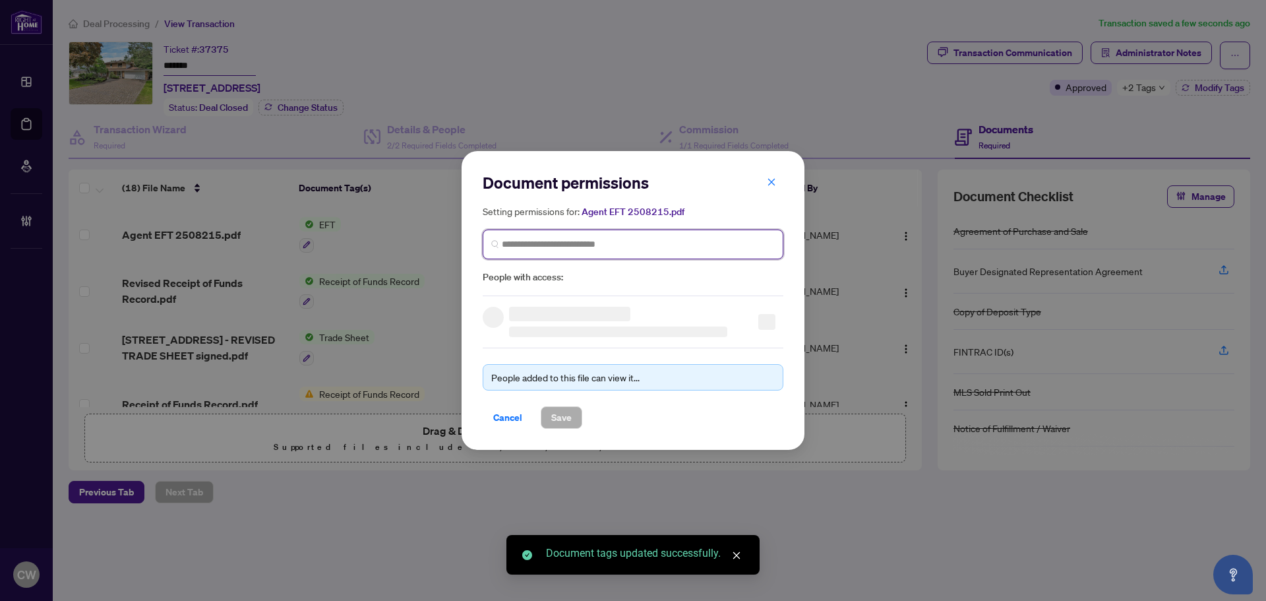
click at [584, 237] on input "search" at bounding box center [638, 244] width 273 height 14
paste input "**********"
type input "**********"
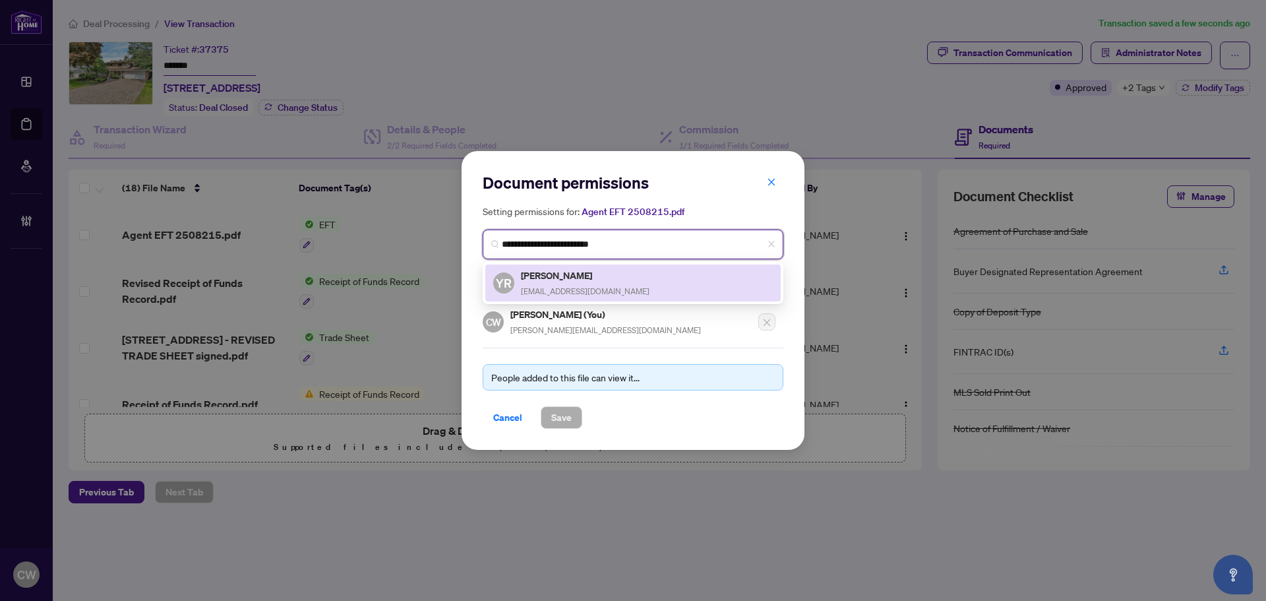
click at [590, 292] on span "yvan@yvanrheaume.realtor" at bounding box center [585, 291] width 129 height 10
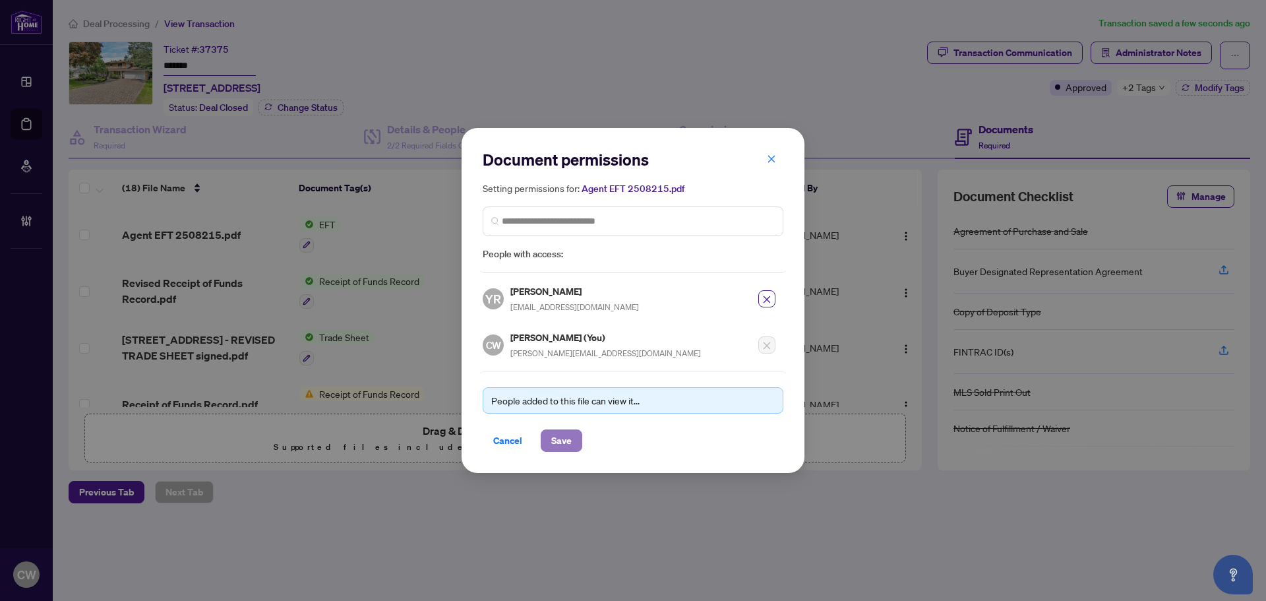
click at [561, 442] on span "Save" at bounding box center [561, 440] width 20 height 21
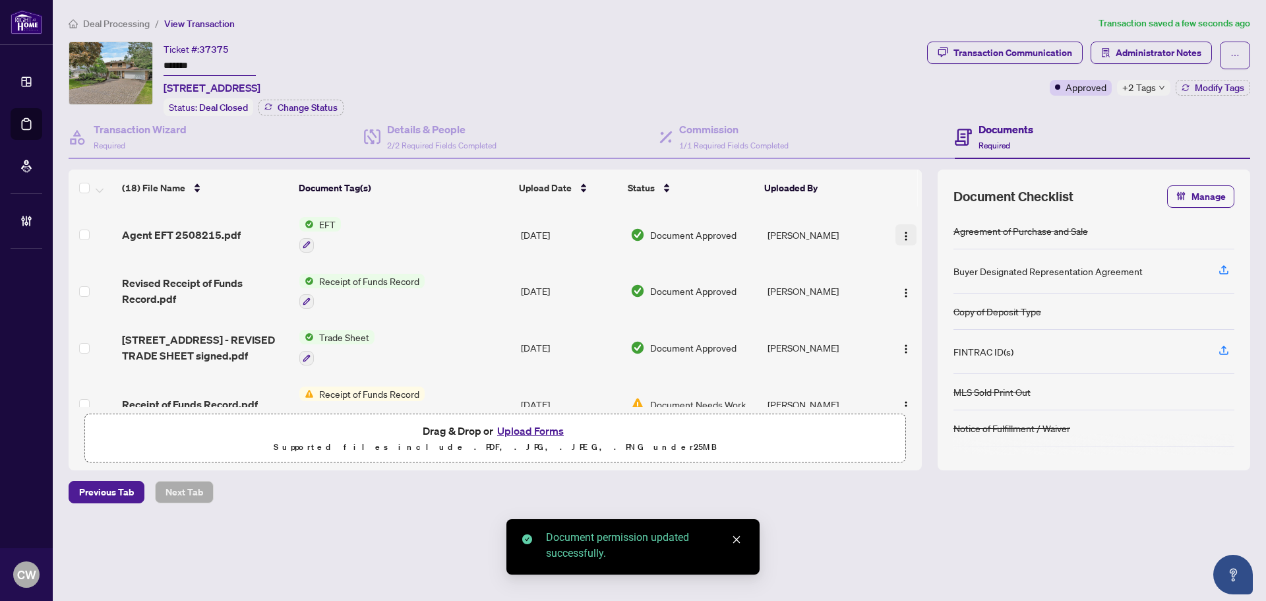
click at [901, 236] on img "button" at bounding box center [906, 236] width 11 height 11
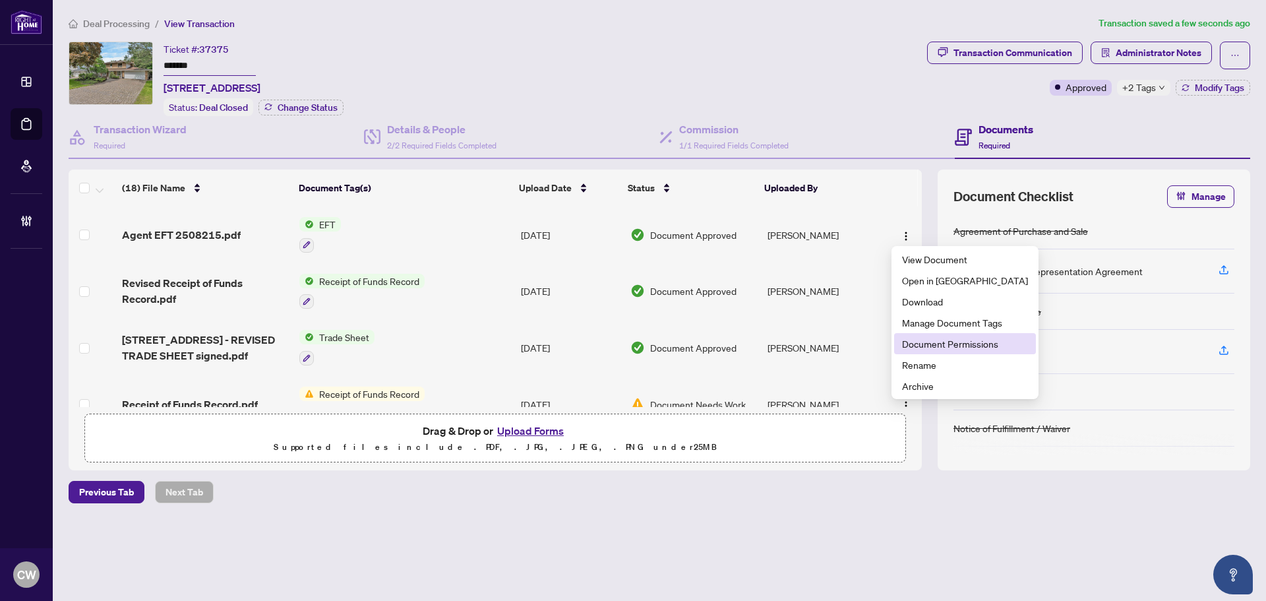
click at [920, 336] on span "Document Permissions" at bounding box center [965, 343] width 126 height 15
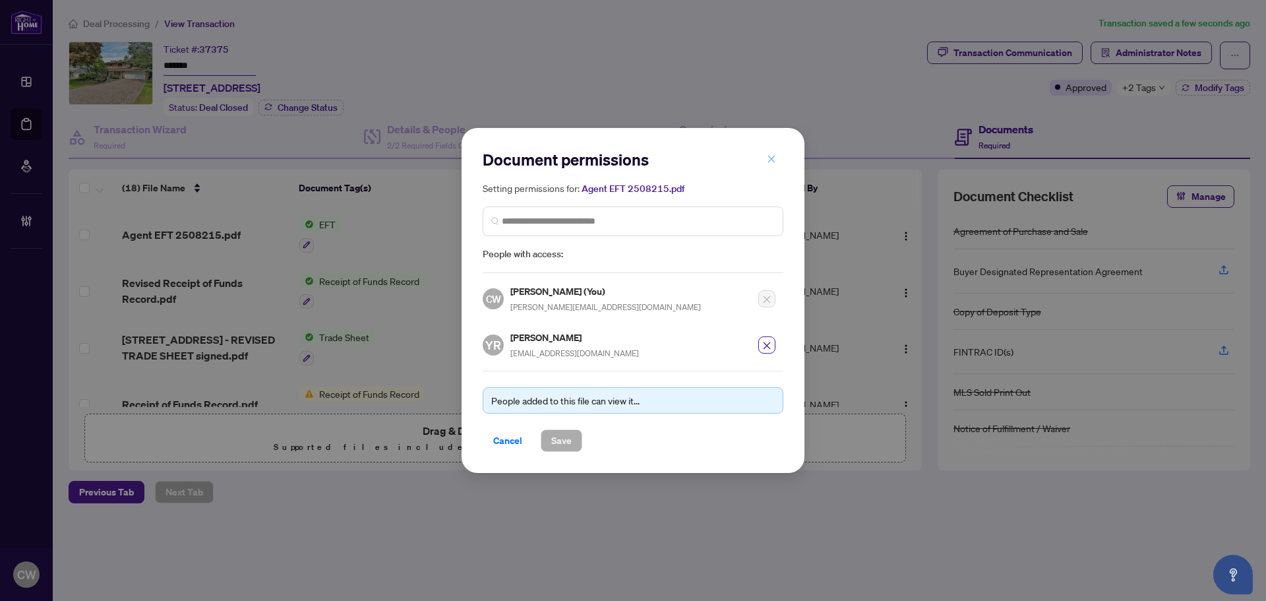
click at [776, 160] on button "button" at bounding box center [771, 159] width 26 height 22
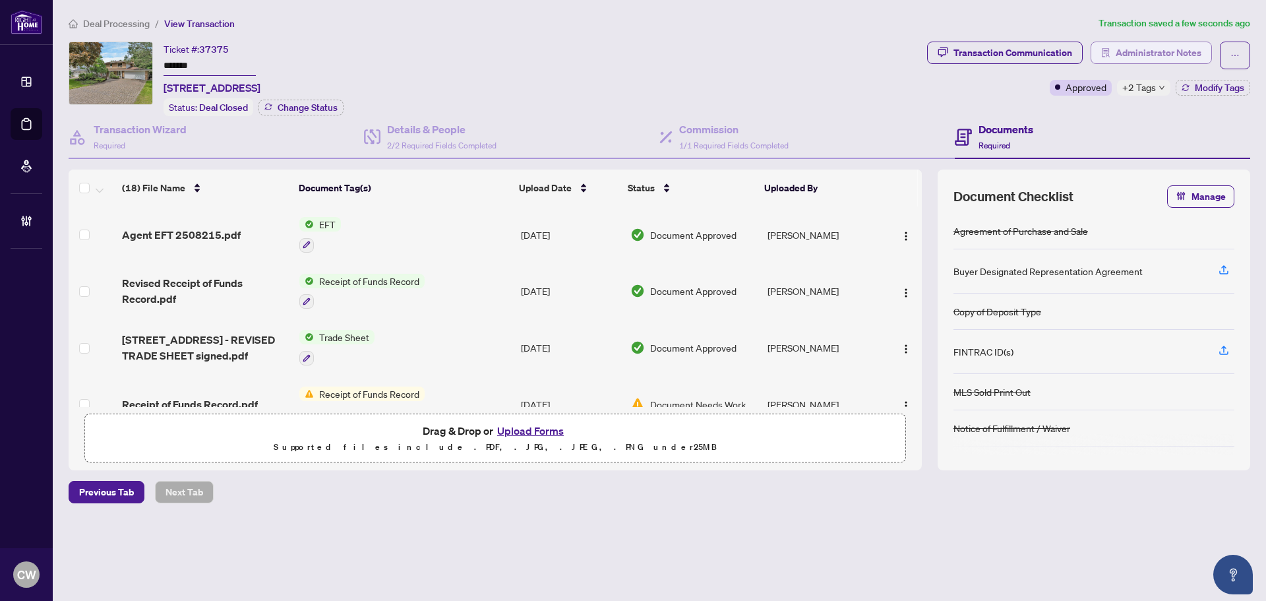
click at [1163, 55] on span "Administrator Notes" at bounding box center [1159, 52] width 86 height 21
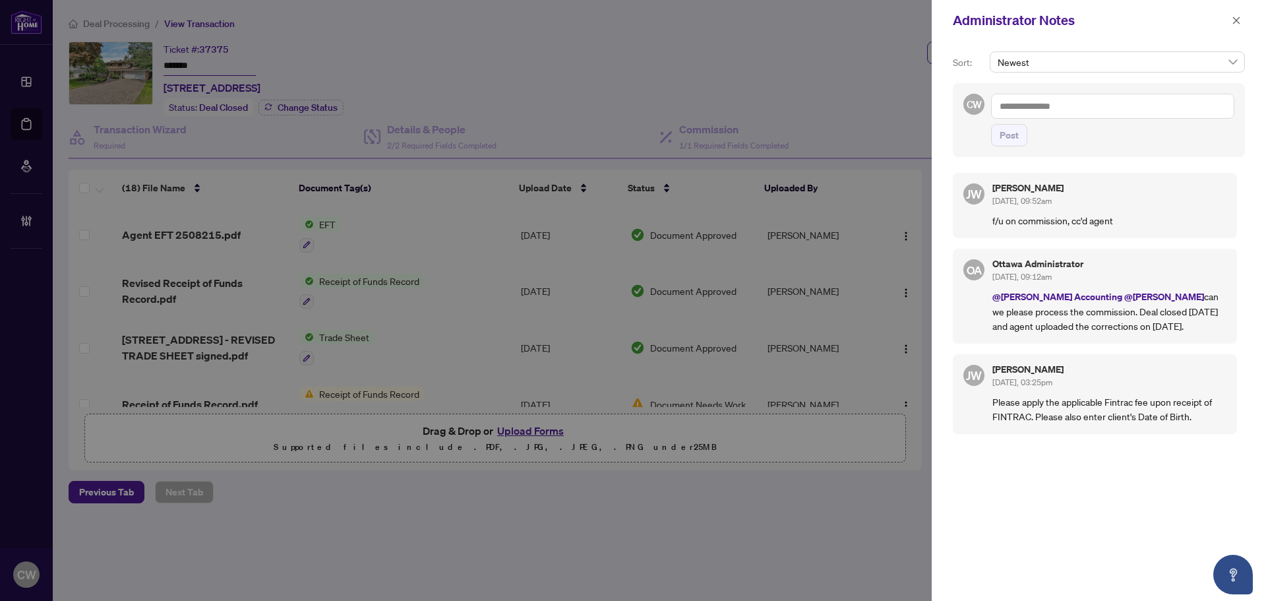
click at [1062, 109] on textarea at bounding box center [1112, 106] width 243 height 25
paste textarea "**********"
type textarea "**********"
click at [1010, 146] on span "Post" at bounding box center [1009, 135] width 19 height 21
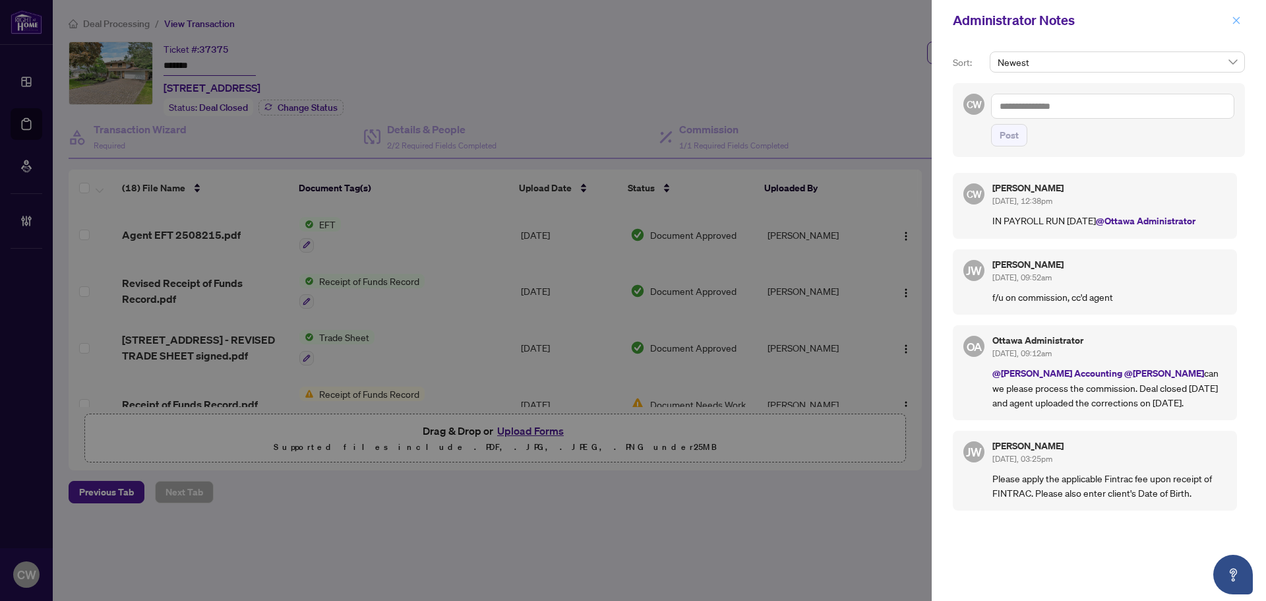
click at [1231, 23] on button "button" at bounding box center [1236, 21] width 17 height 16
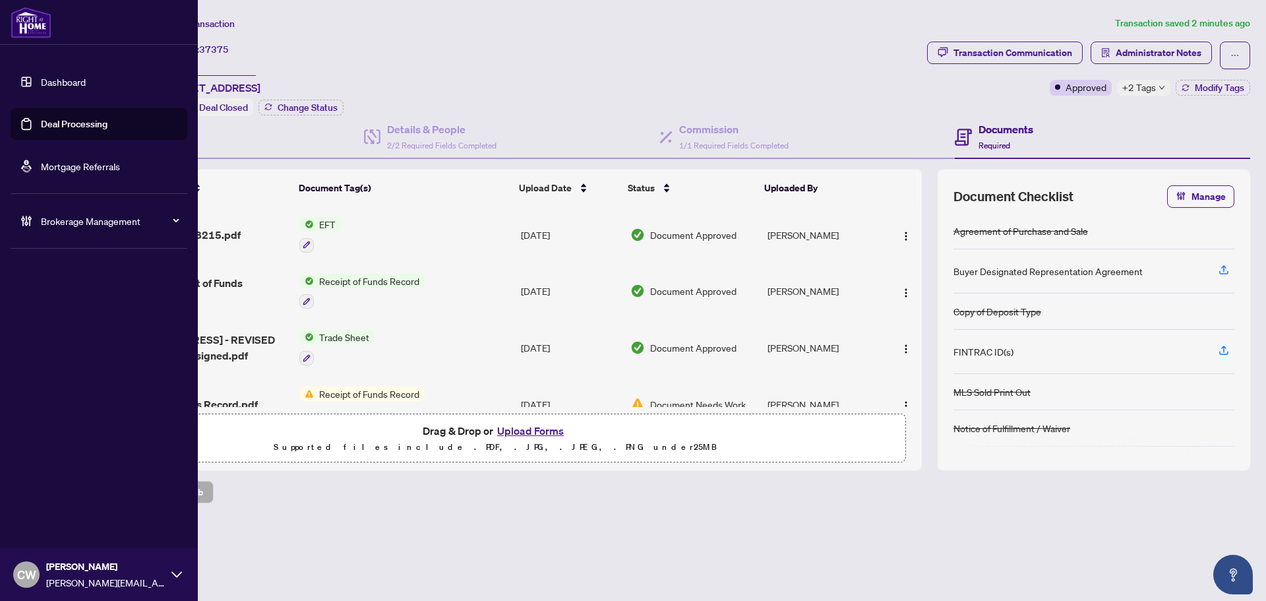
click at [41, 130] on link "Deal Processing" at bounding box center [74, 124] width 67 height 12
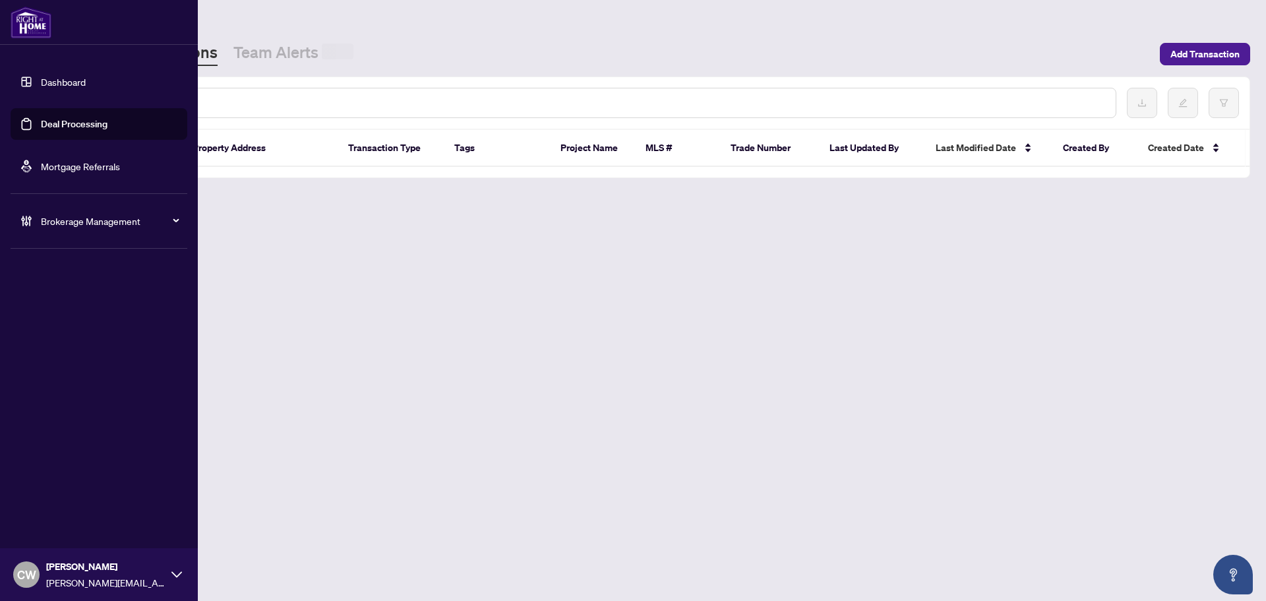
click at [256, 92] on div at bounding box center [598, 103] width 1037 height 30
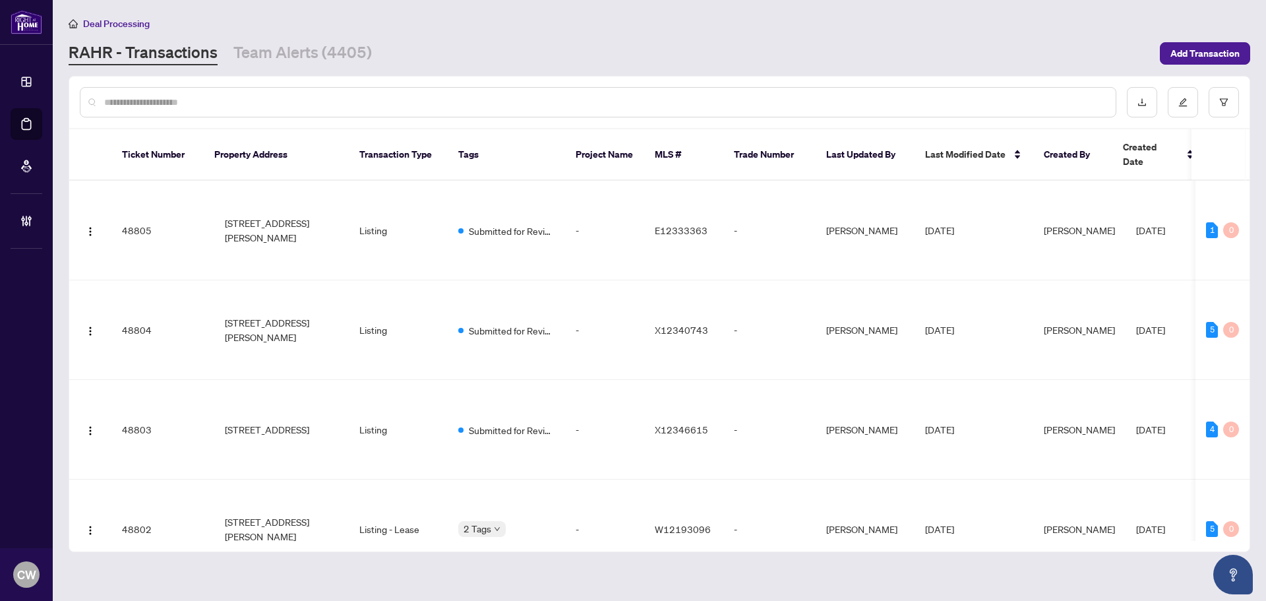
click at [234, 102] on input "text" at bounding box center [604, 102] width 1001 height 15
paste input "*******"
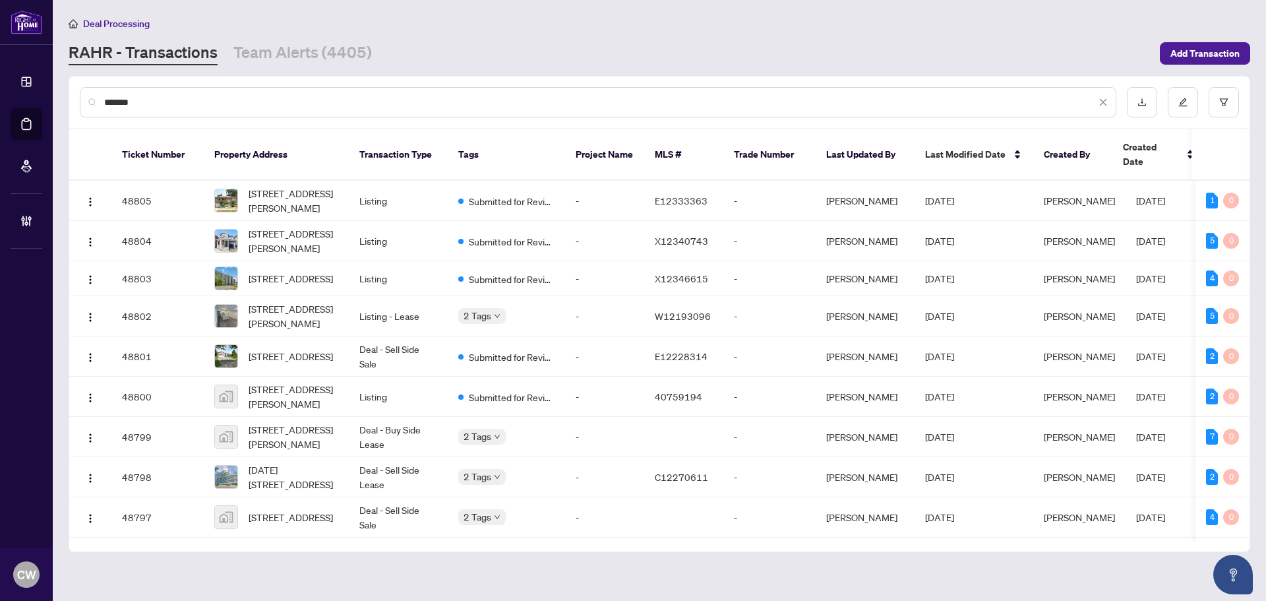
type input "*******"
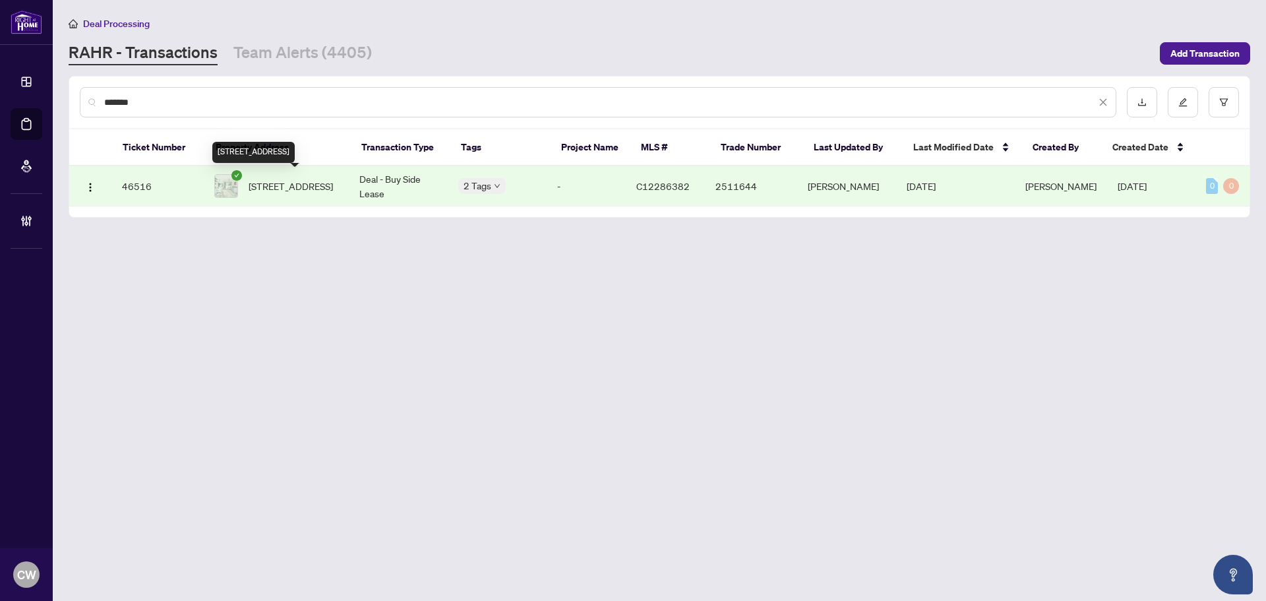
click at [314, 183] on span "1608-208 Queens Quay, Toronto, Ontario M5J 2Y5, Canada" at bounding box center [291, 186] width 84 height 15
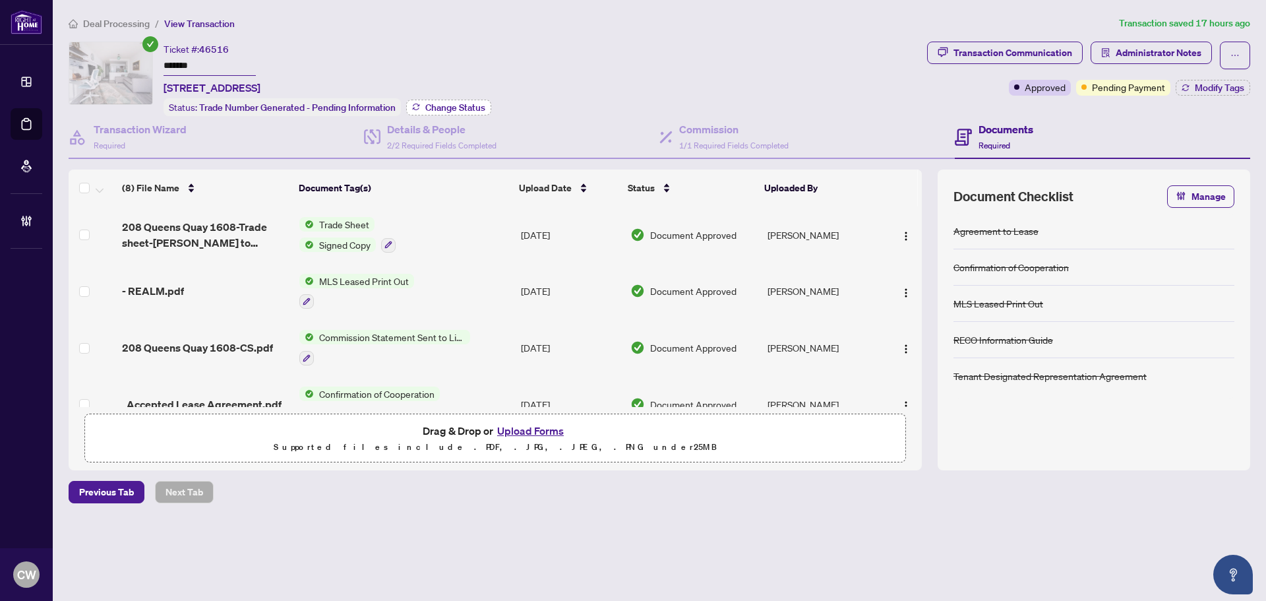
click at [438, 113] on button "Change Status" at bounding box center [448, 108] width 85 height 16
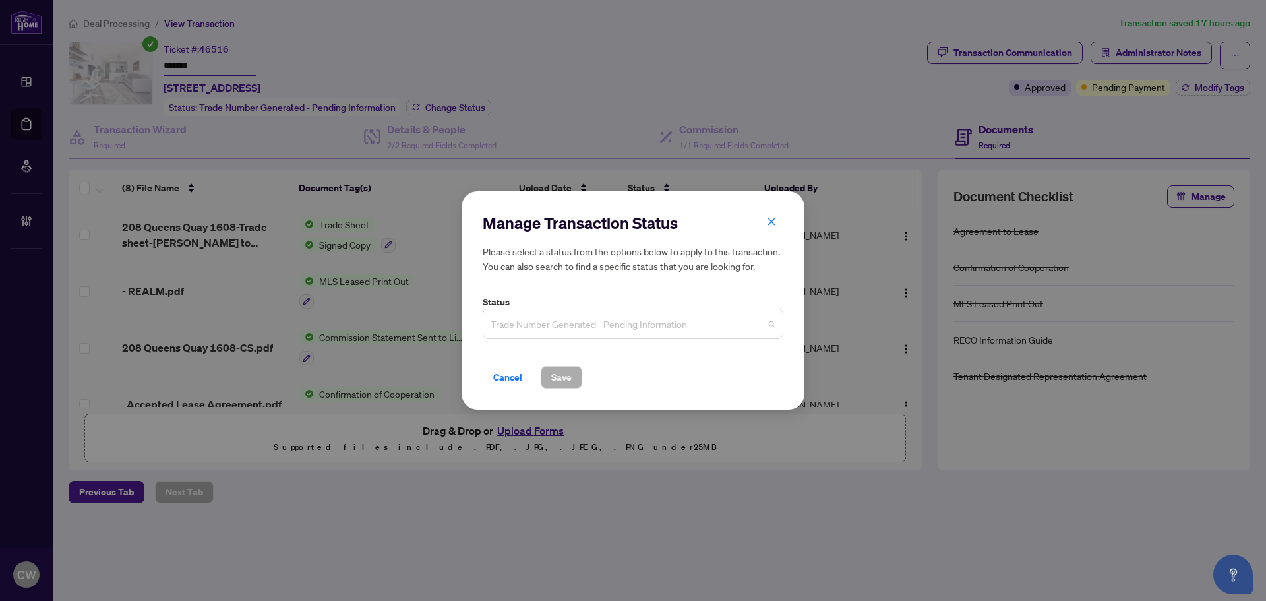
click at [597, 315] on span "Trade Number Generated - Pending Information" at bounding box center [633, 323] width 285 height 25
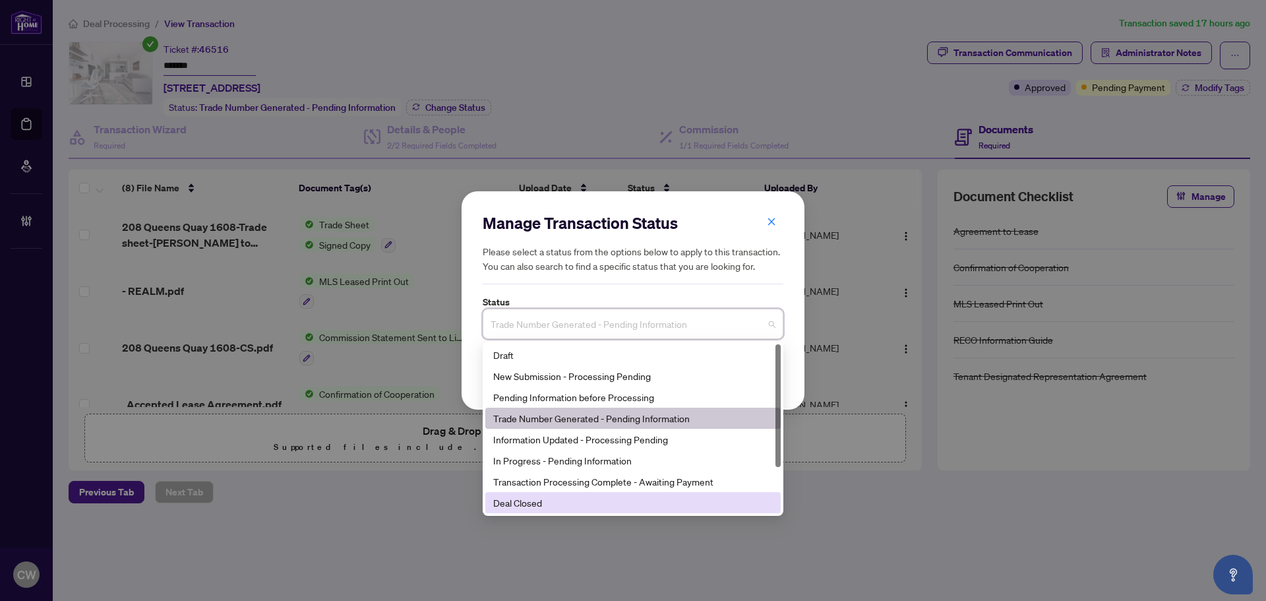
click at [573, 504] on div "Deal Closed" at bounding box center [633, 502] width 280 height 15
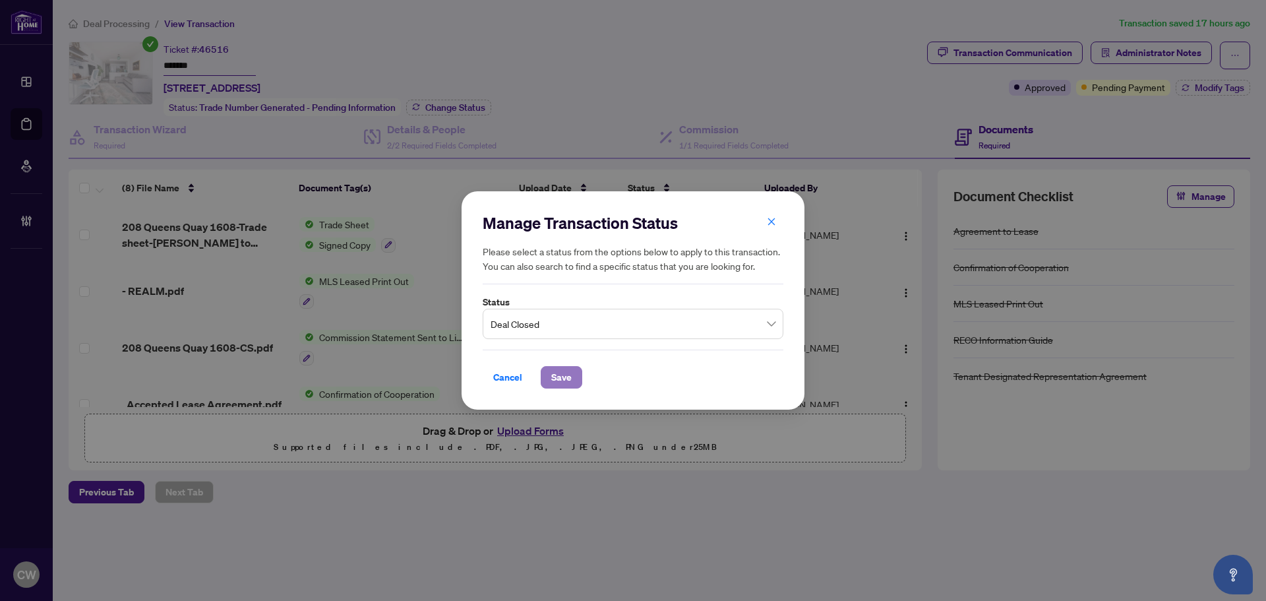
click at [576, 367] on button "Save" at bounding box center [562, 377] width 42 height 22
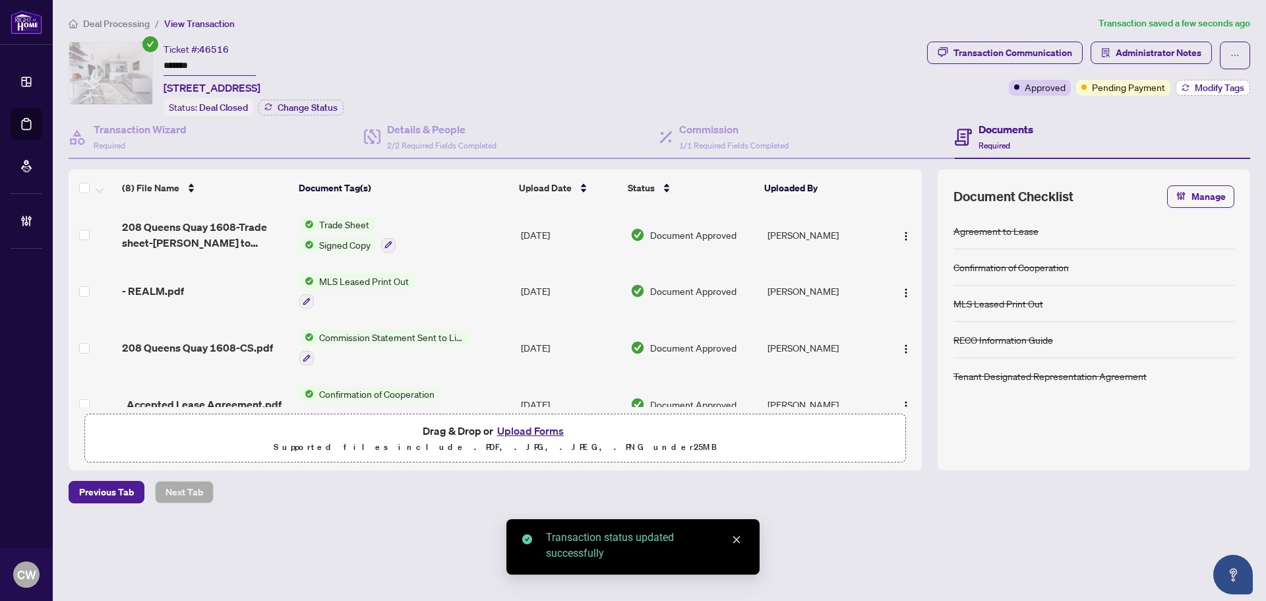
click at [1201, 90] on span "Modify Tags" at bounding box center [1219, 87] width 49 height 9
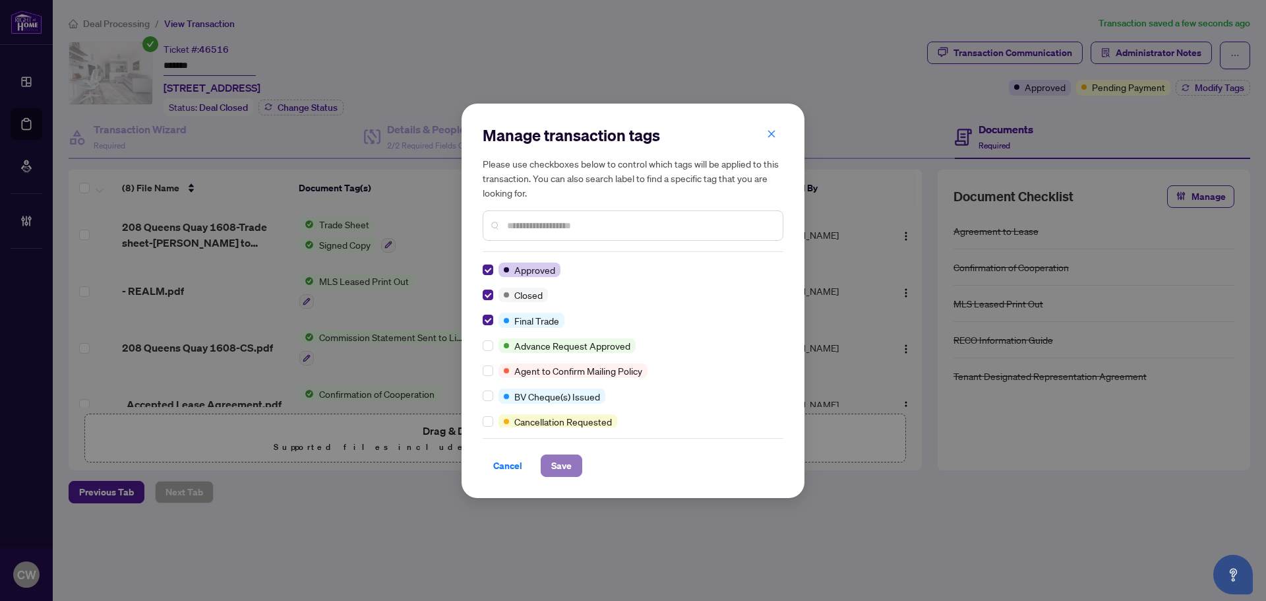
click at [572, 462] on button "Save" at bounding box center [562, 465] width 42 height 22
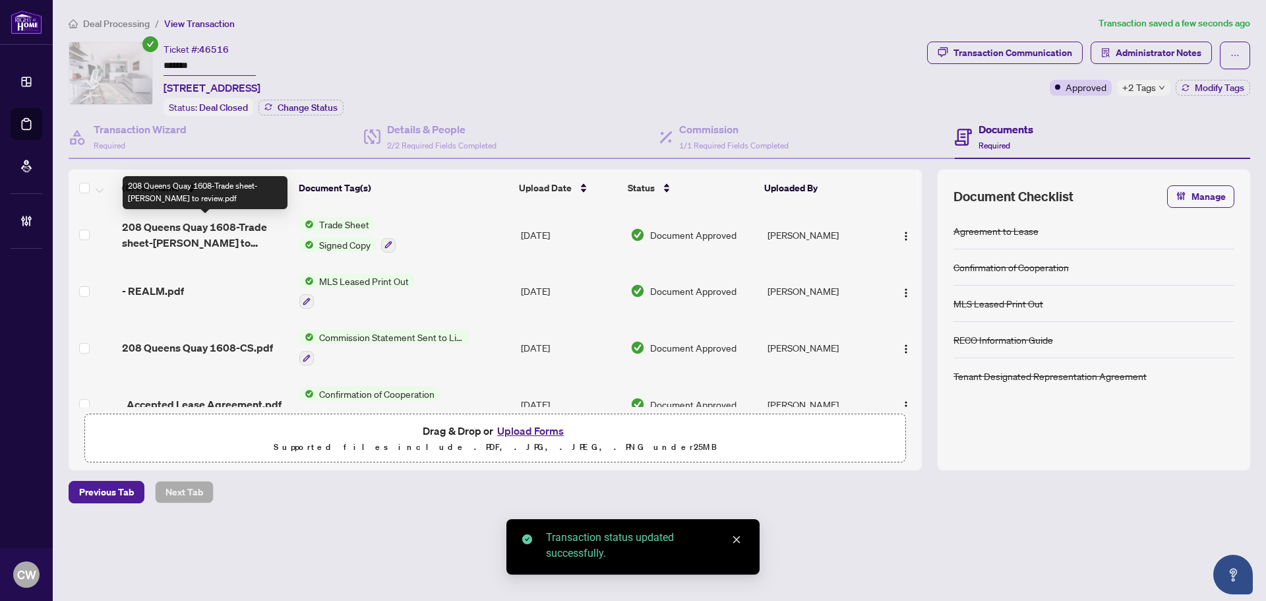
click at [203, 233] on span "208 Queens Quay 1608-Trade sheet-Conrad to review.pdf" at bounding box center [205, 235] width 167 height 32
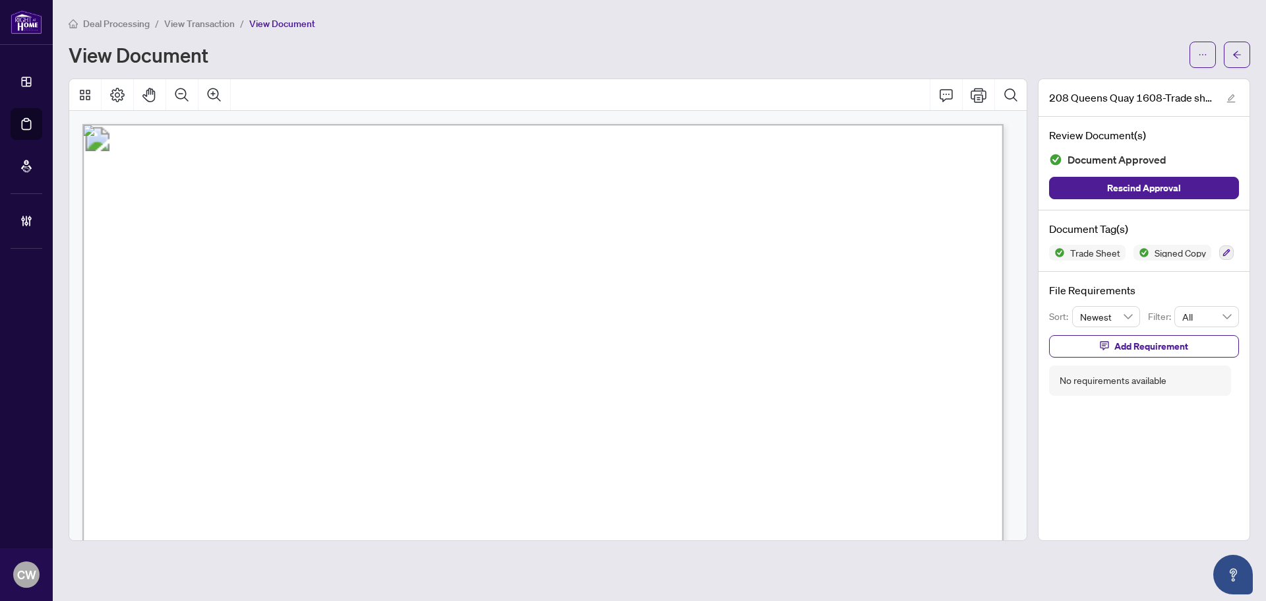
scroll to position [396, 0]
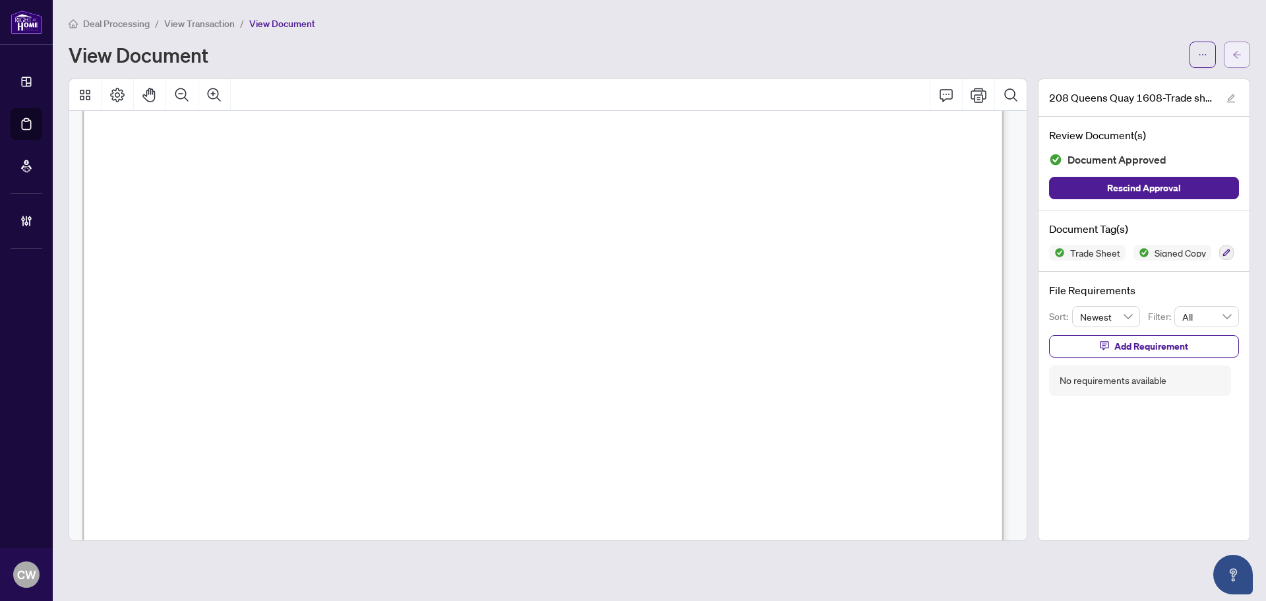
click at [1236, 52] on icon "arrow-left" at bounding box center [1237, 54] width 8 height 7
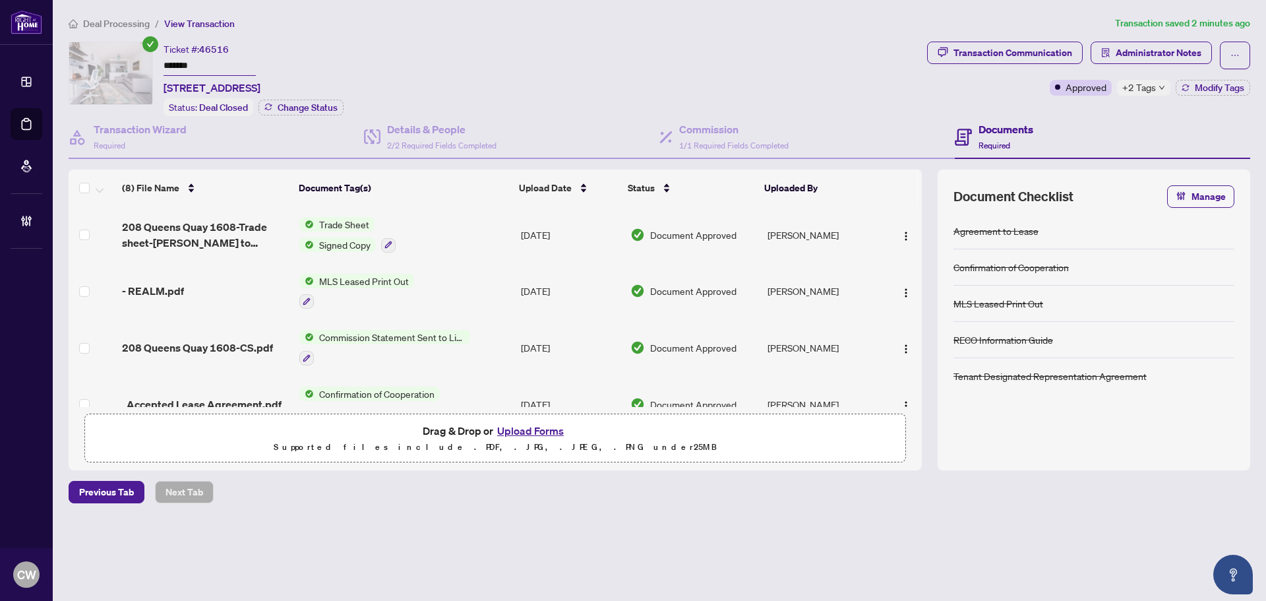
click at [526, 425] on button "Upload Forms" at bounding box center [530, 430] width 75 height 17
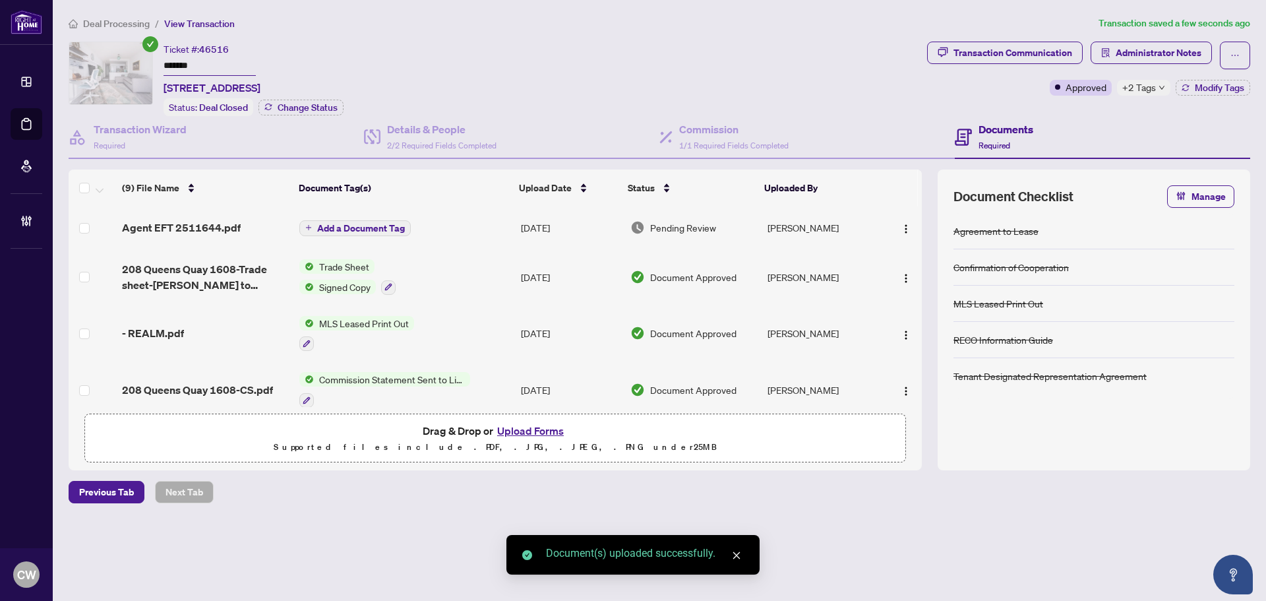
click at [379, 228] on span "Add a Document Tag" at bounding box center [361, 228] width 88 height 9
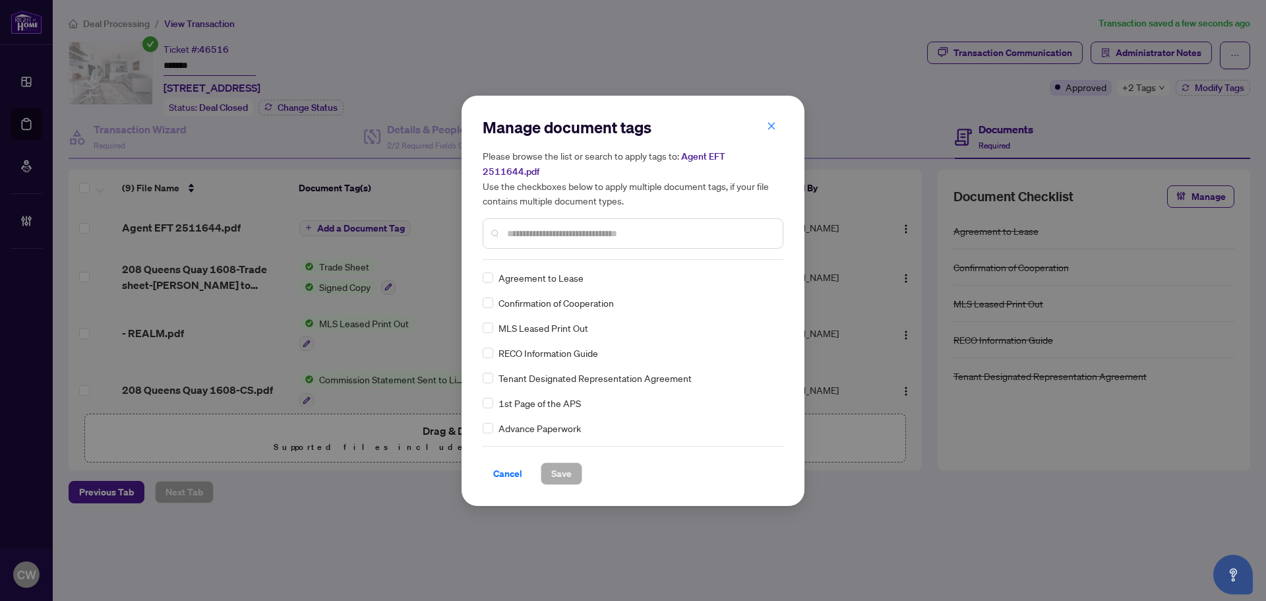
click at [564, 231] on input "text" at bounding box center [639, 233] width 265 height 15
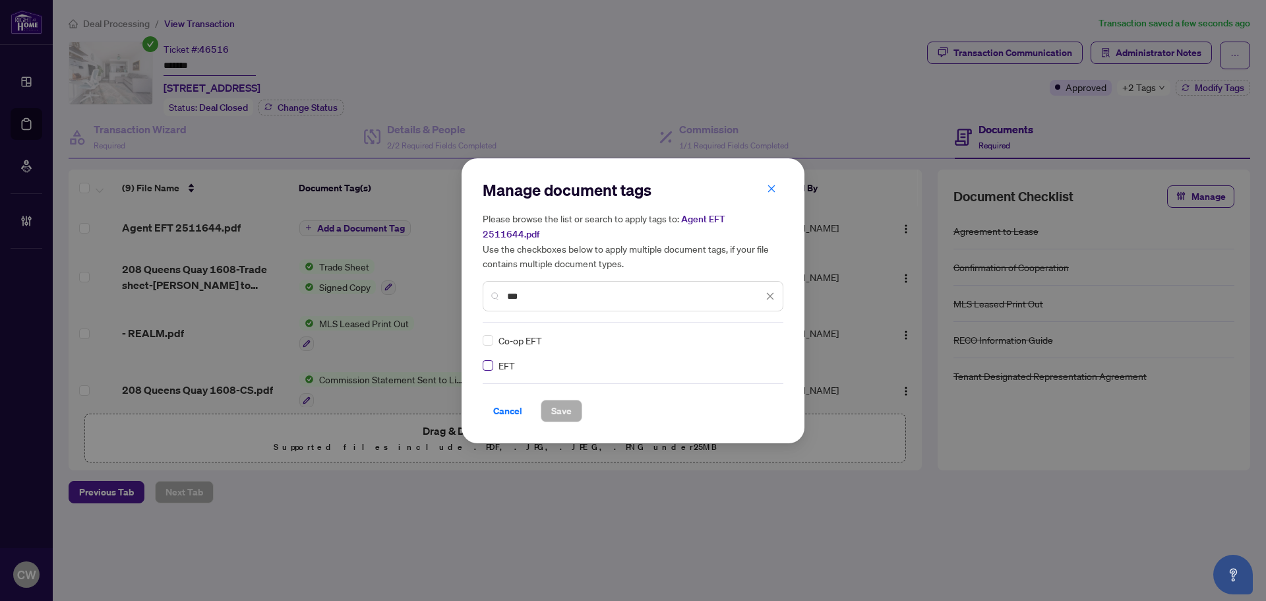
type input "***"
click at [762, 334] on img at bounding box center [756, 340] width 13 height 13
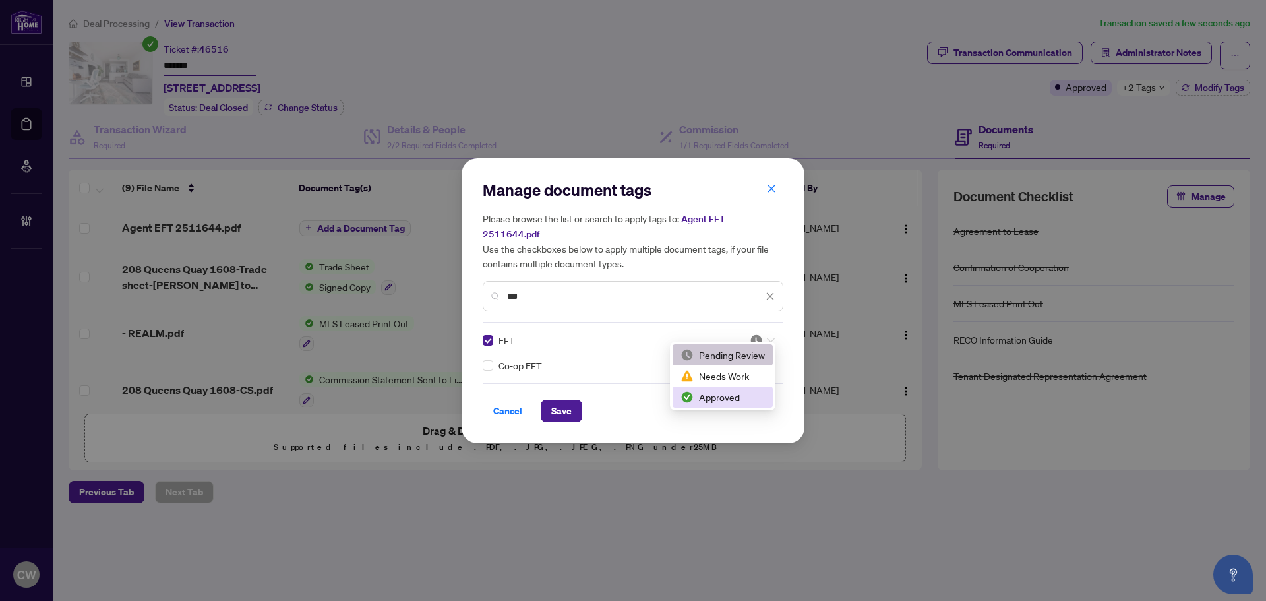
click at [739, 389] on div "Approved" at bounding box center [723, 396] width 100 height 21
click at [566, 400] on span "Save" at bounding box center [561, 410] width 20 height 21
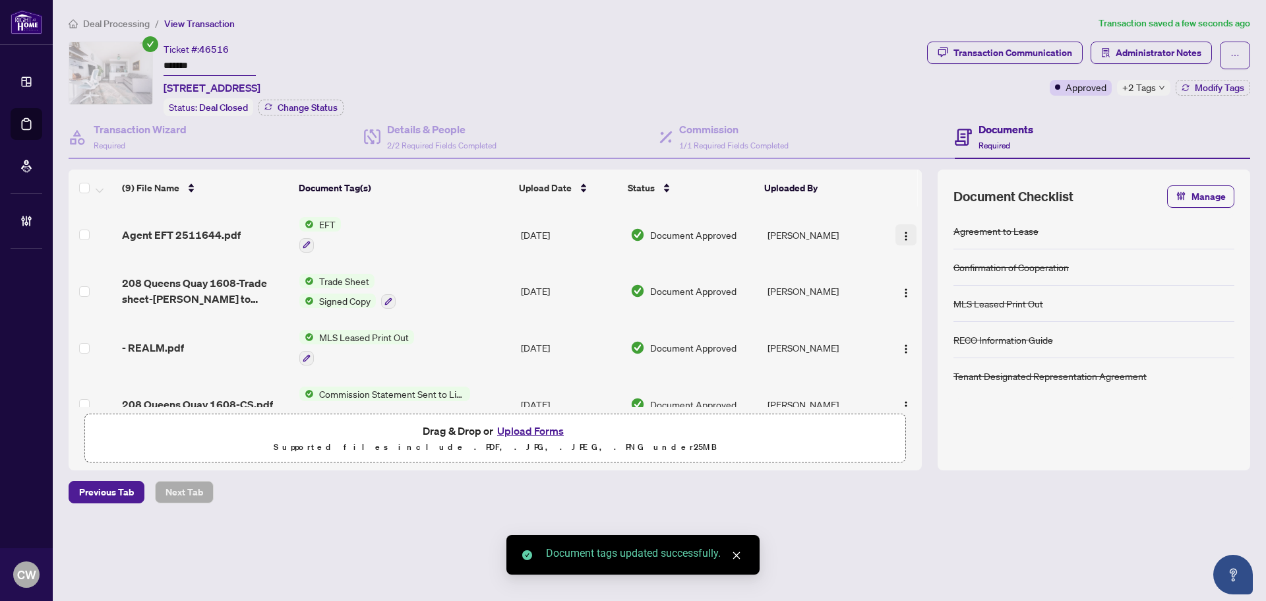
click at [907, 228] on span "button" at bounding box center [906, 235] width 11 height 15
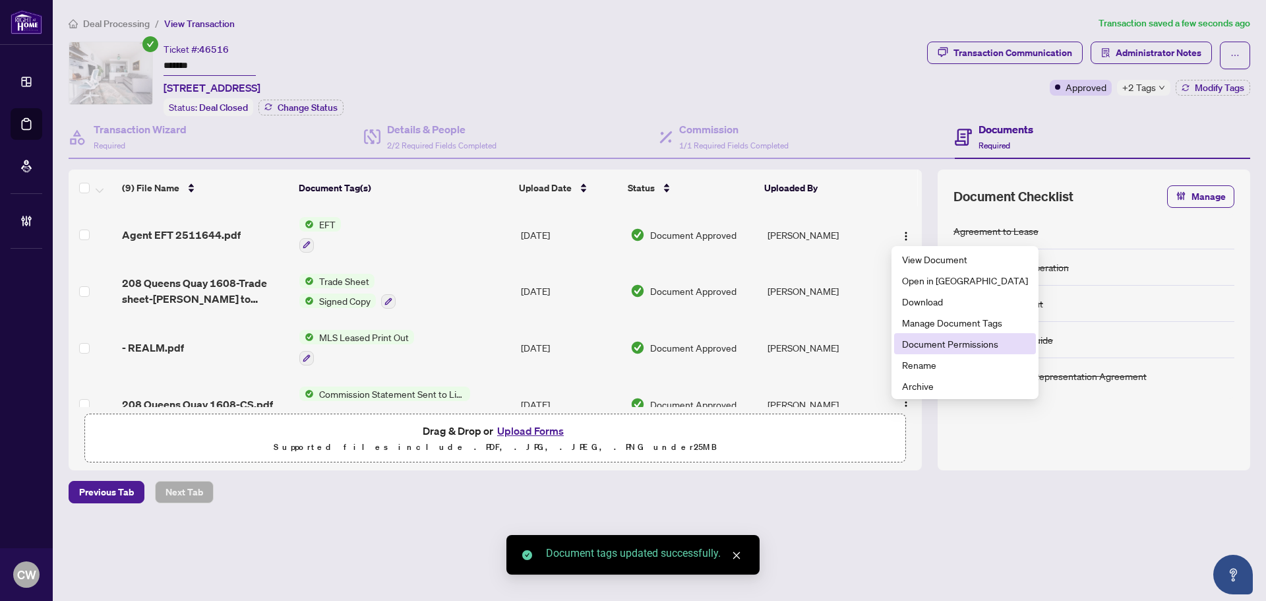
click at [927, 353] on li "Document Permissions" at bounding box center [965, 343] width 142 height 21
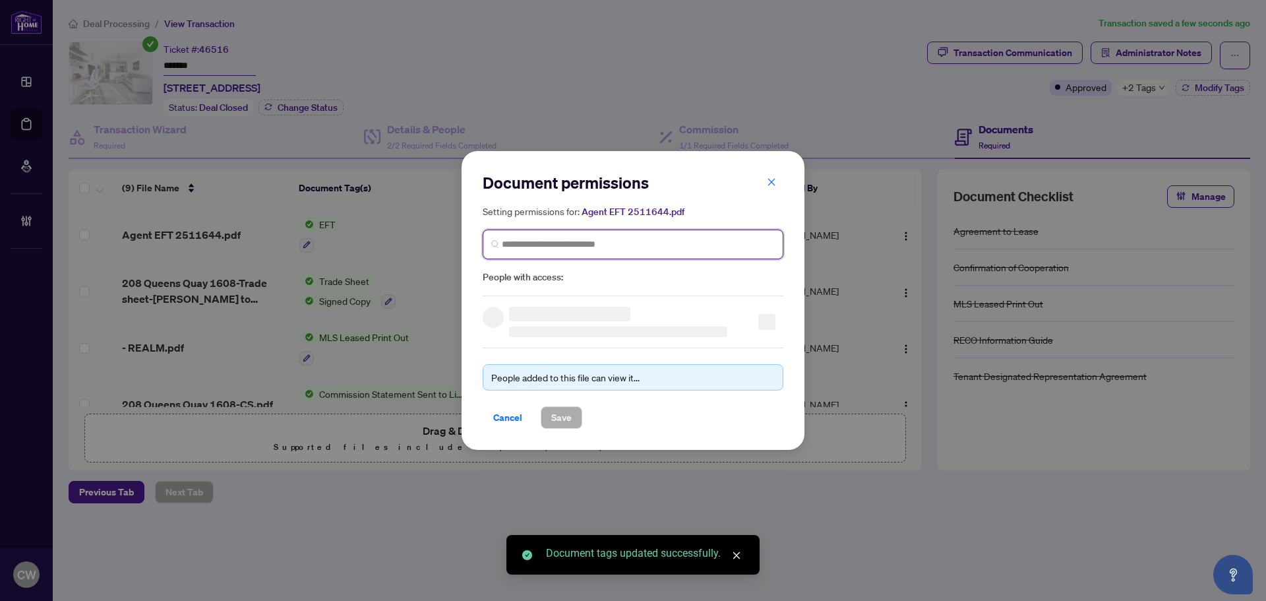
click at [524, 249] on input "search" at bounding box center [638, 244] width 273 height 14
paste input "**********"
type input "**********"
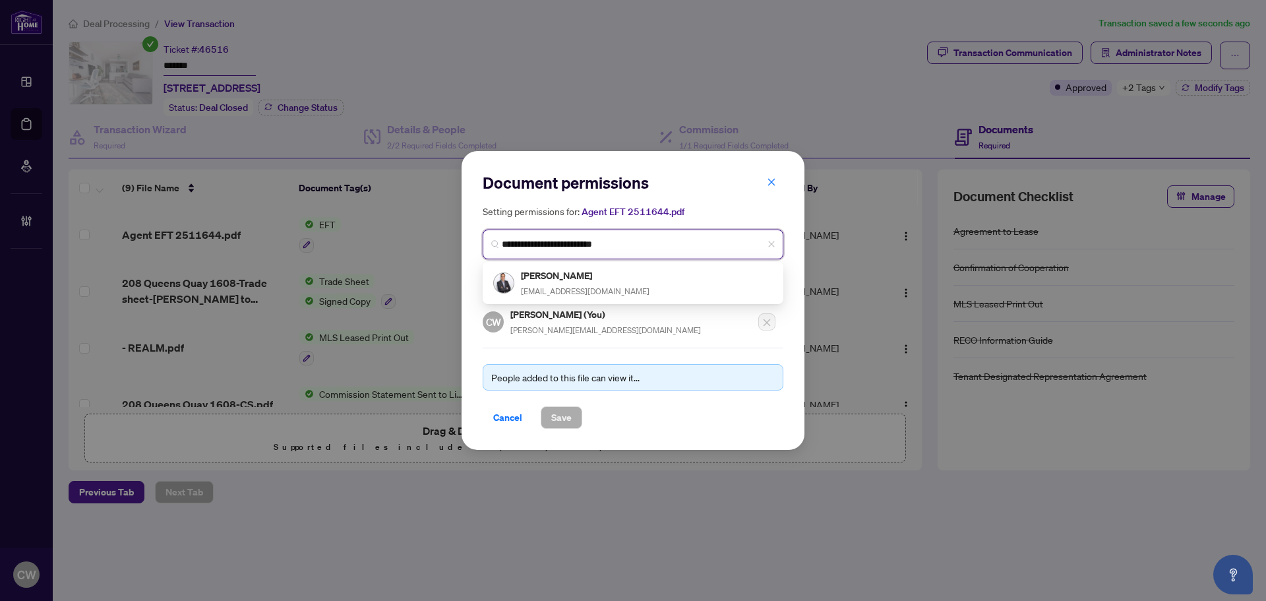
click at [559, 284] on div "Conrad Rygier info@YourTorontoAgent.ca" at bounding box center [585, 283] width 129 height 30
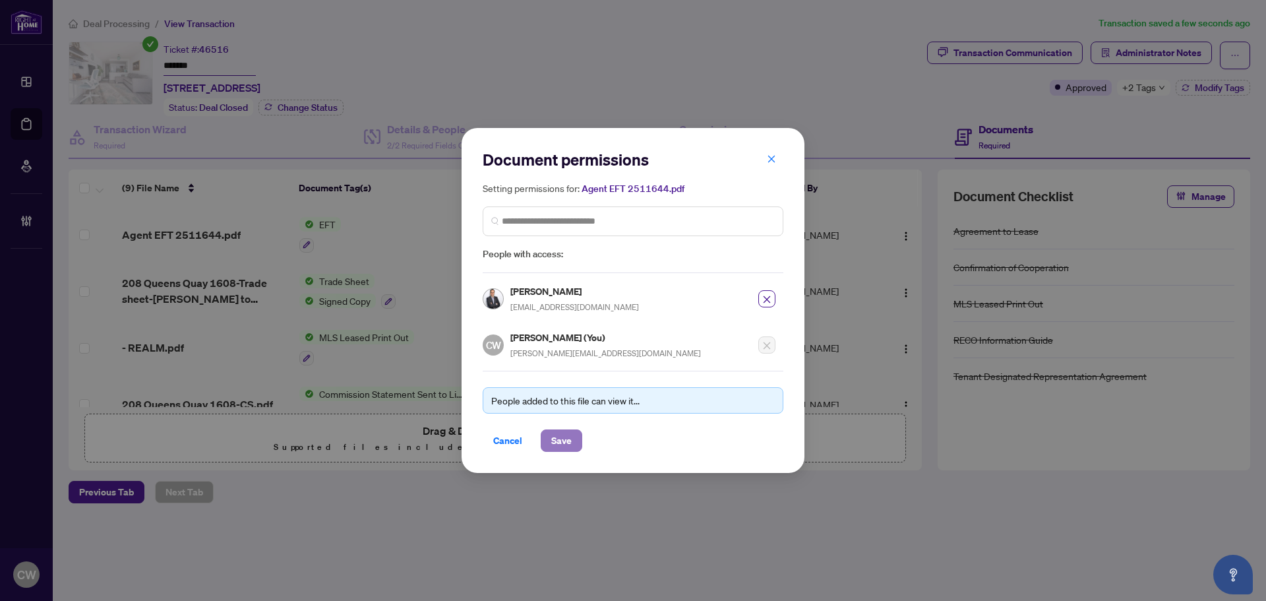
click at [557, 441] on span "Save" at bounding box center [561, 440] width 20 height 21
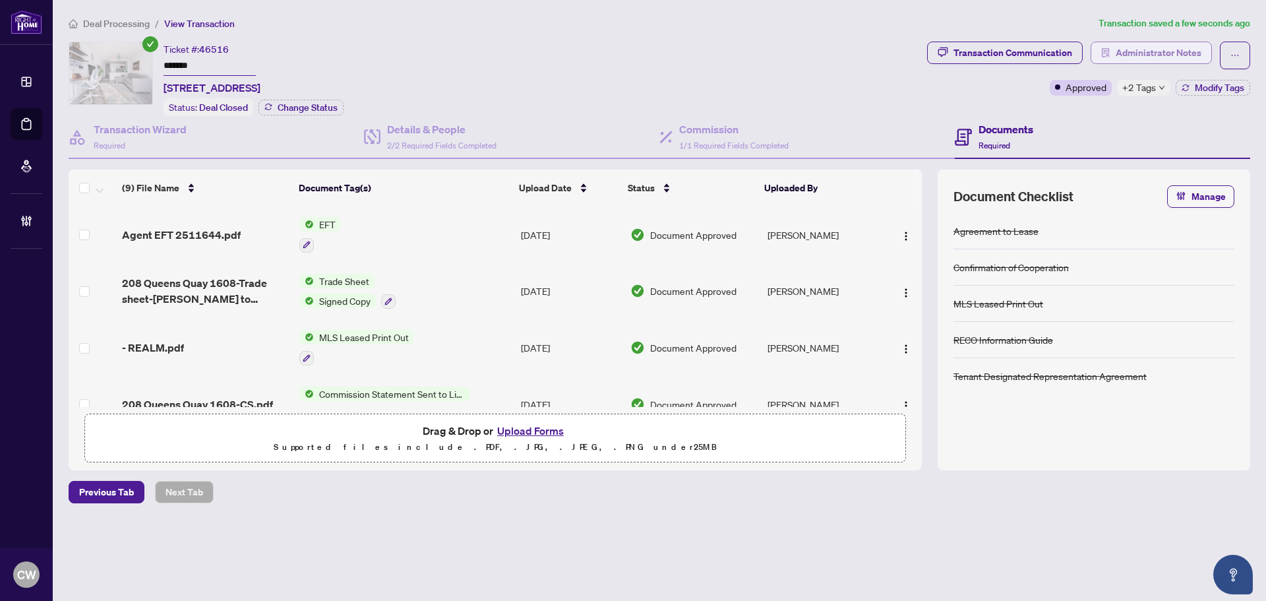
click at [1177, 57] on span "Administrator Notes" at bounding box center [1159, 52] width 86 height 21
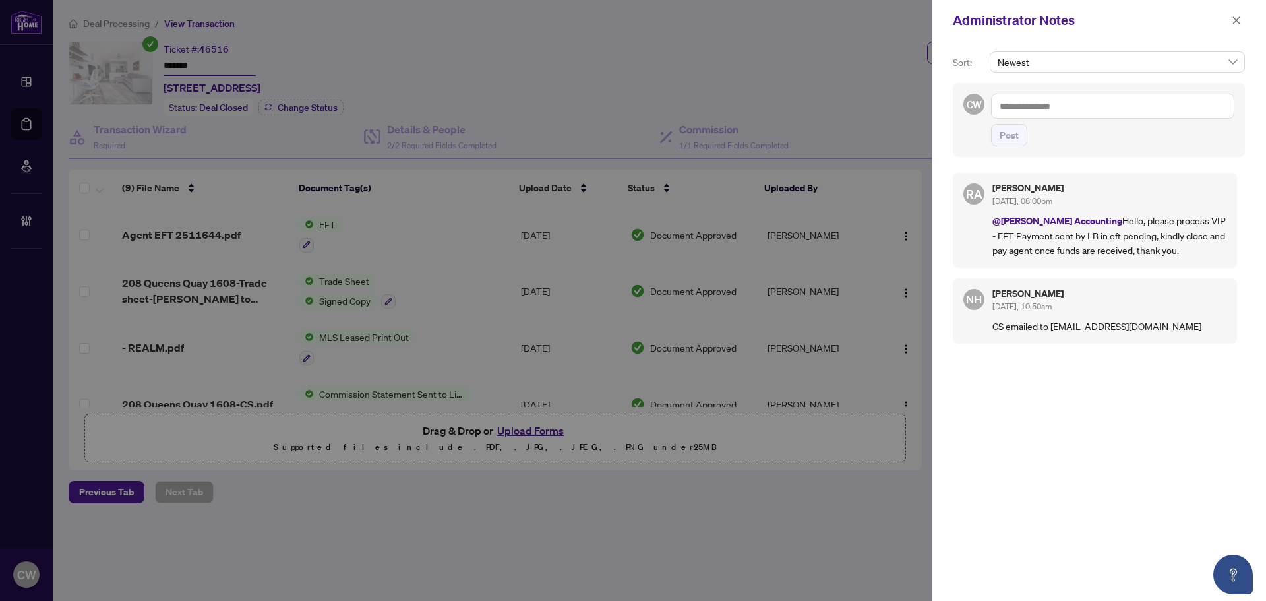
click at [1053, 107] on textarea at bounding box center [1112, 106] width 243 height 25
paste textarea "**********"
type textarea "**********"
click at [1017, 140] on span "Post" at bounding box center [1009, 135] width 19 height 21
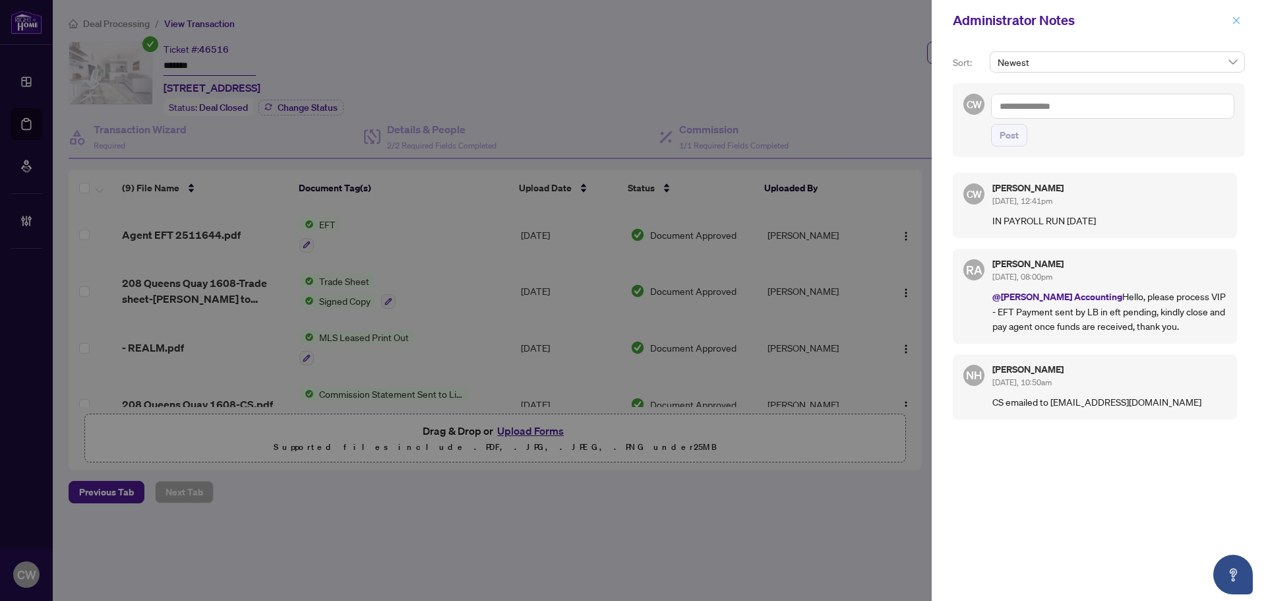
click at [1238, 23] on icon "close" at bounding box center [1236, 19] width 7 height 7
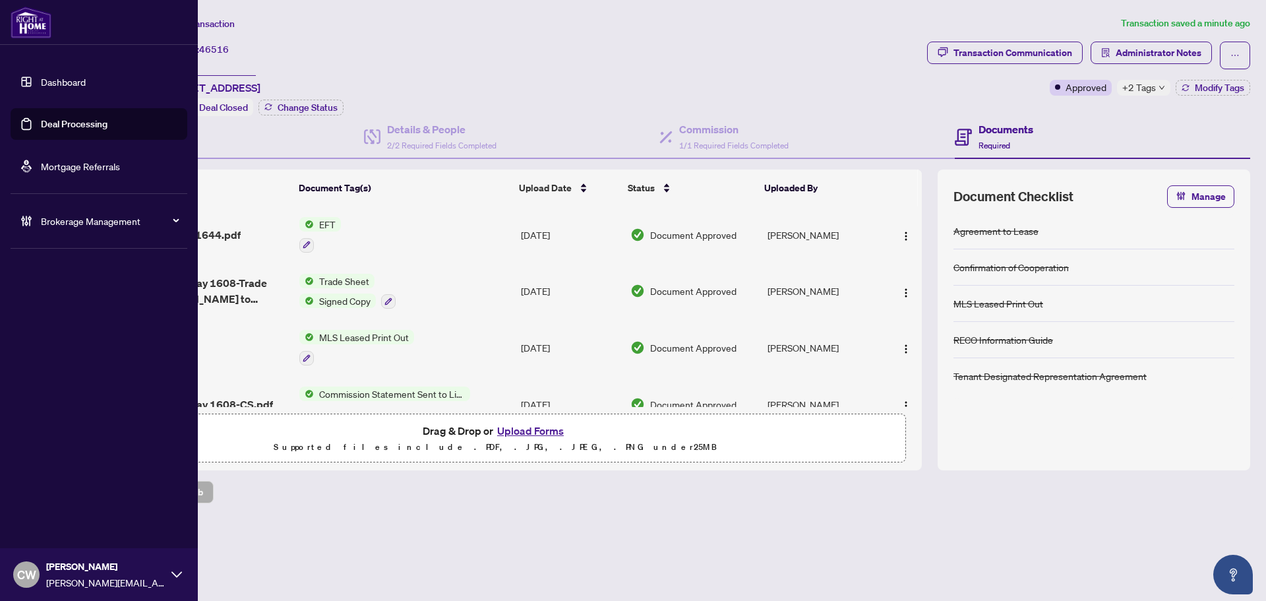
click at [69, 127] on link "Deal Processing" at bounding box center [74, 124] width 67 height 12
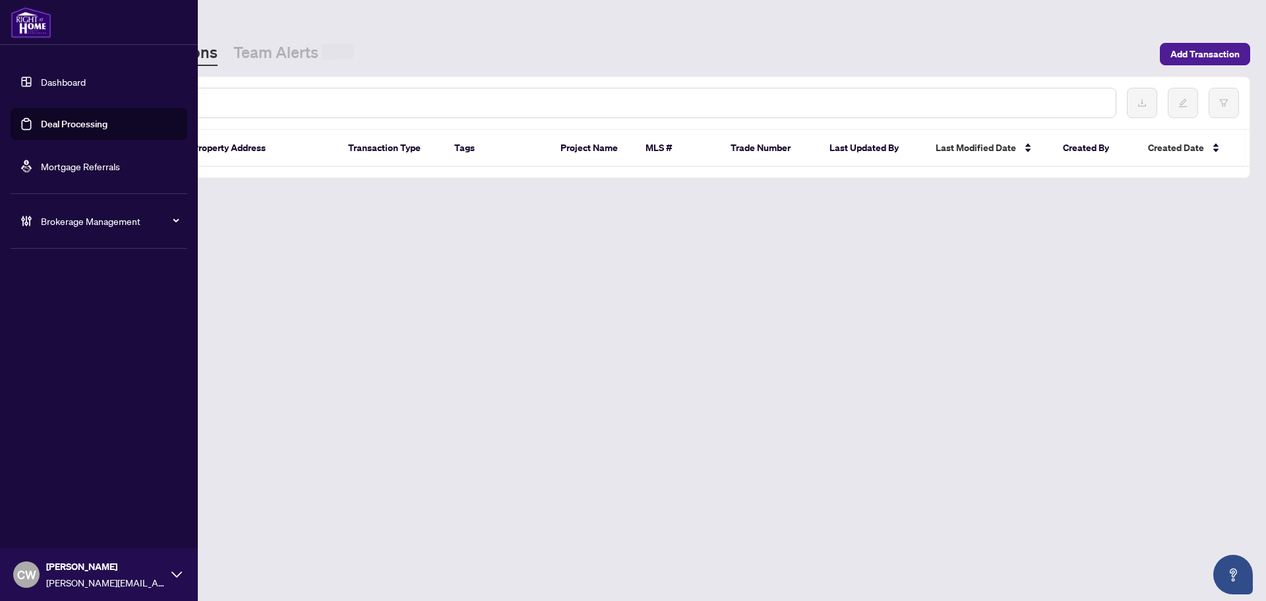
click at [245, 108] on input "text" at bounding box center [604, 103] width 1001 height 15
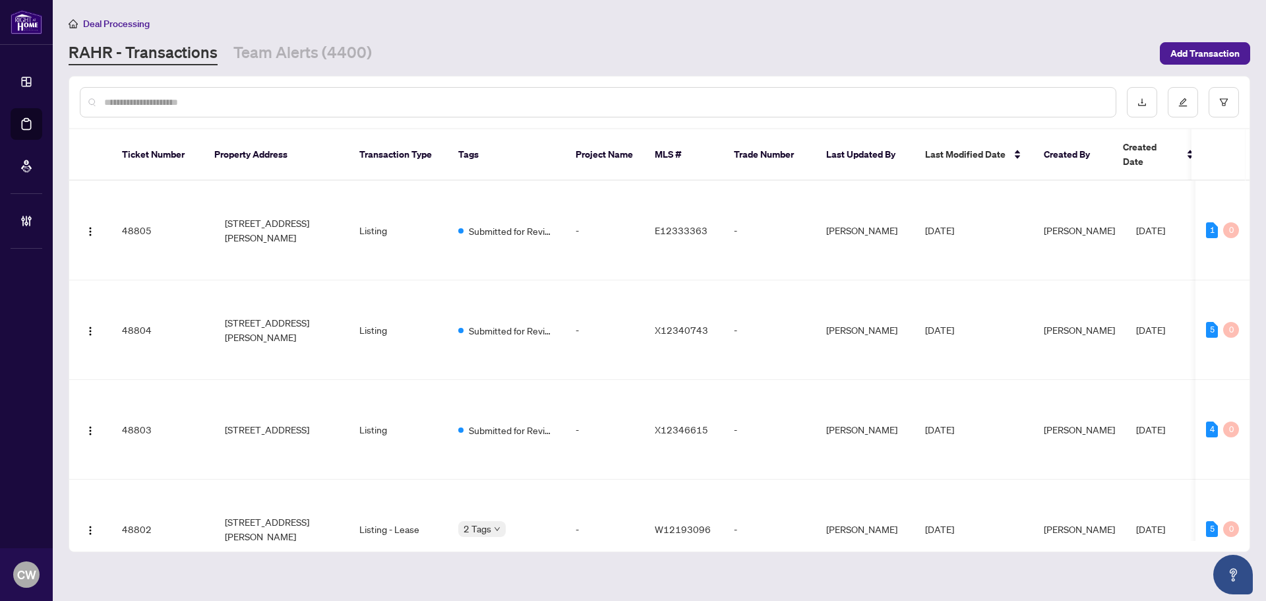
paste input "*******"
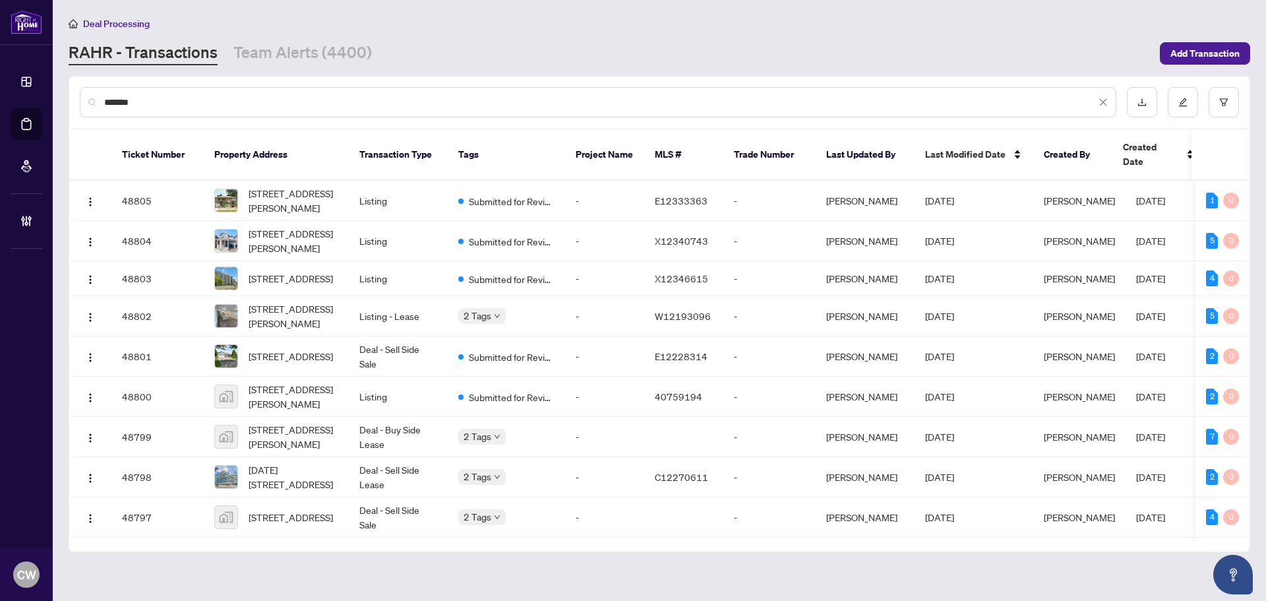
type input "*******"
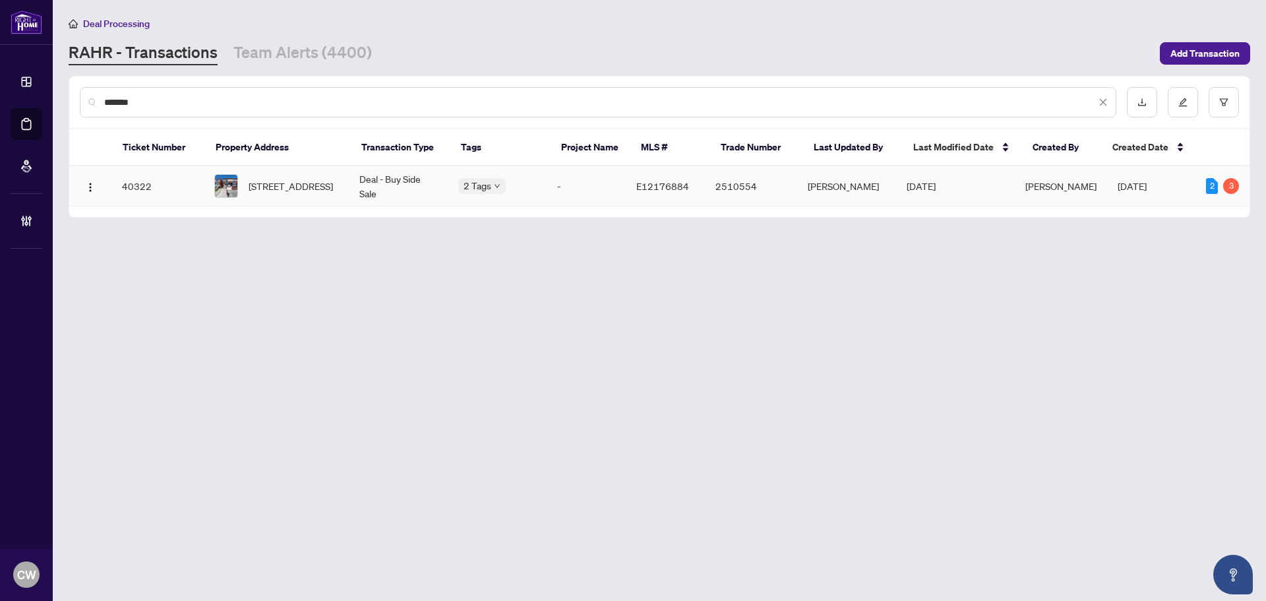
click at [295, 186] on span "68 August Ave, Toronto, Ontario M1L 3N2, Canada" at bounding box center [291, 186] width 84 height 15
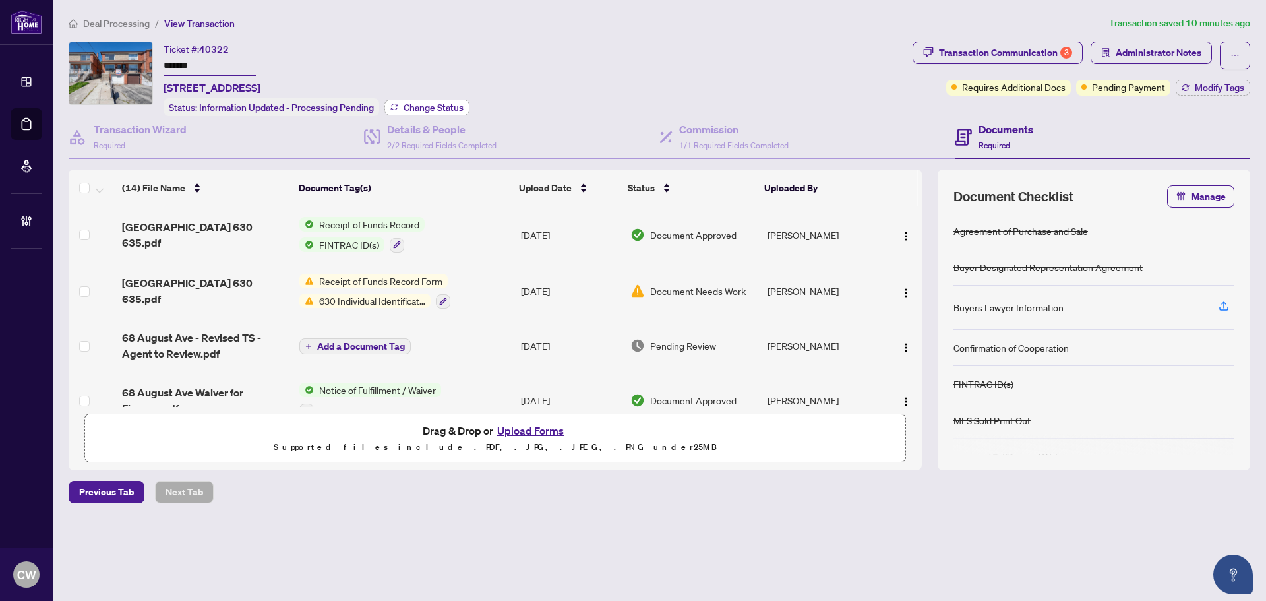
click at [432, 105] on span "Change Status" at bounding box center [434, 107] width 60 height 9
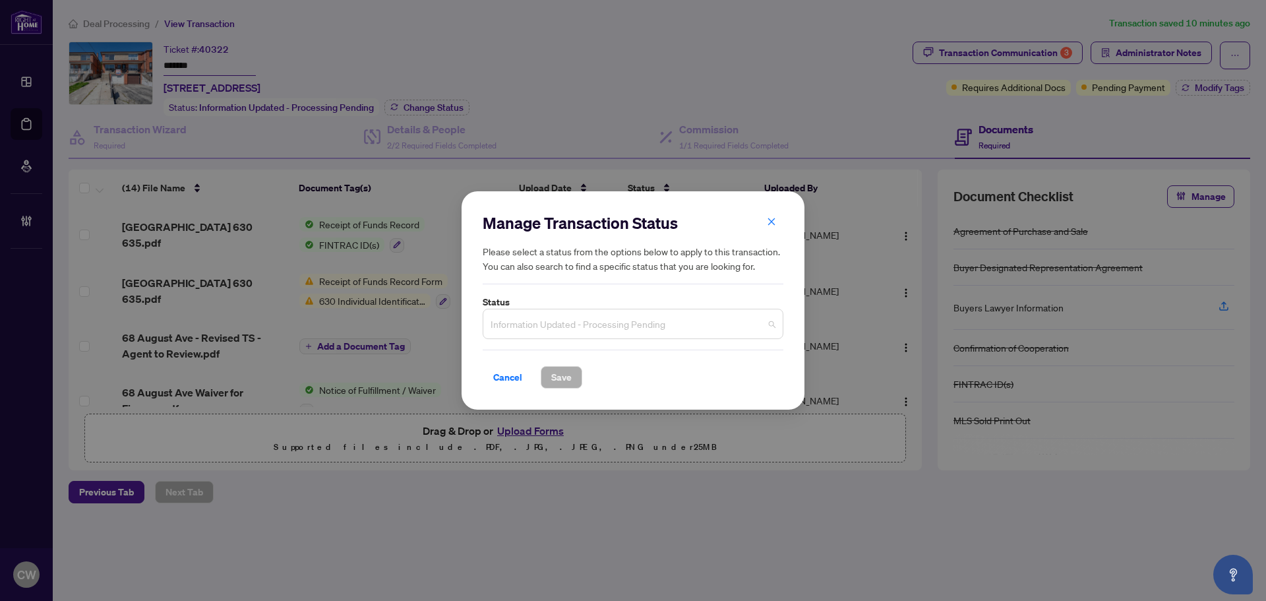
click at [615, 316] on span "Information Updated - Processing Pending" at bounding box center [633, 323] width 285 height 25
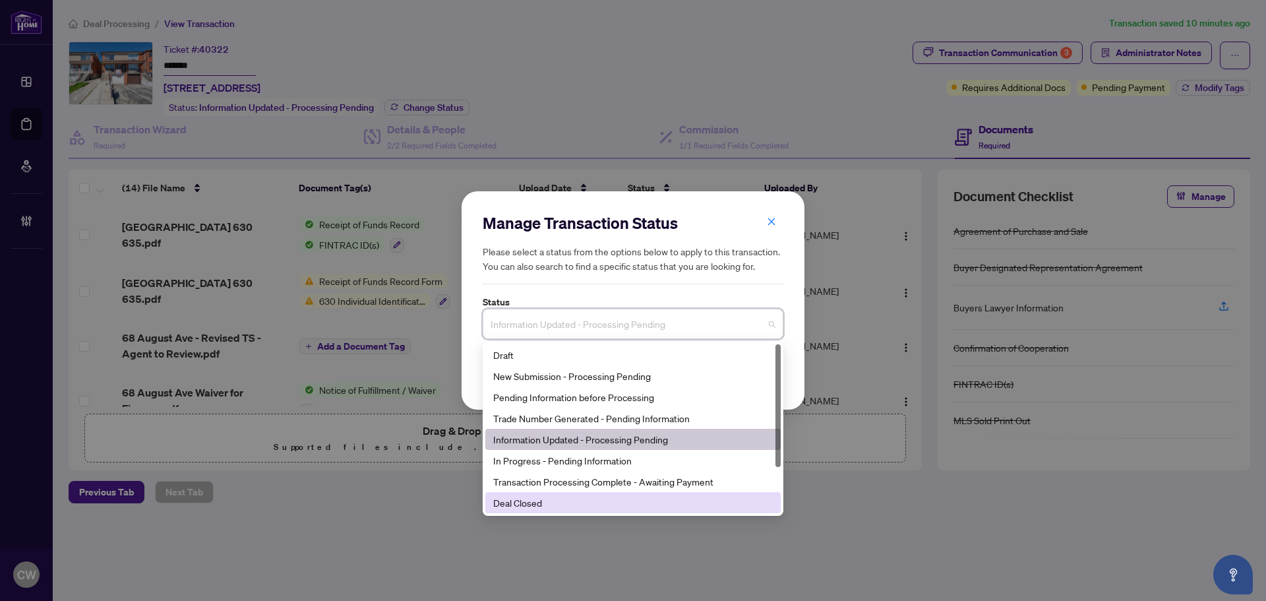
drag, startPoint x: 572, startPoint y: 505, endPoint x: 556, endPoint y: 427, distance: 80.1
click at [572, 504] on div "Deal Closed" at bounding box center [633, 502] width 280 height 15
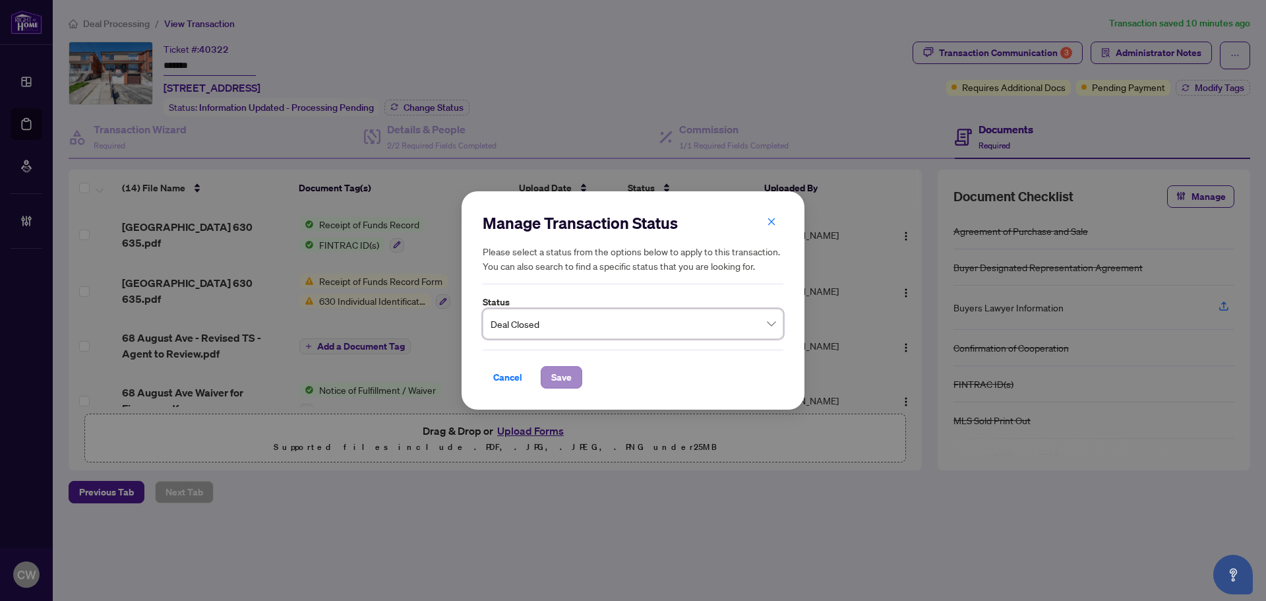
click at [561, 360] on div "Cancel Save" at bounding box center [633, 369] width 301 height 39
click at [566, 388] on button "Save" at bounding box center [562, 377] width 42 height 22
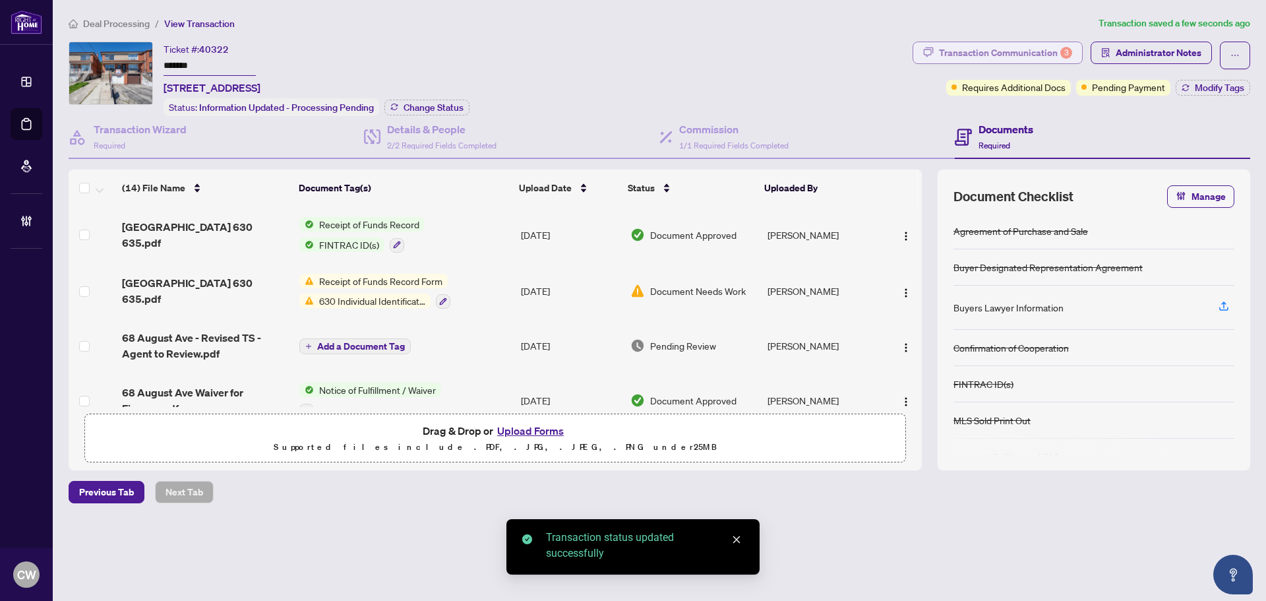
click at [1035, 49] on div "Transaction Communication 3" at bounding box center [1005, 52] width 133 height 21
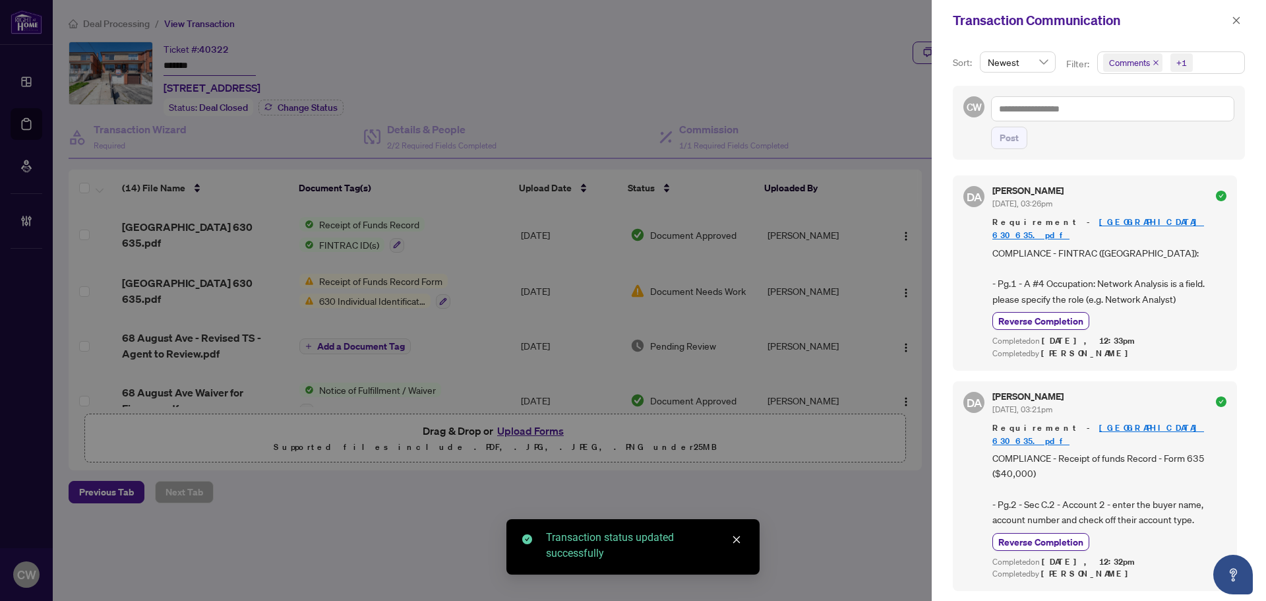
click at [1153, 60] on icon "close" at bounding box center [1156, 62] width 7 height 7
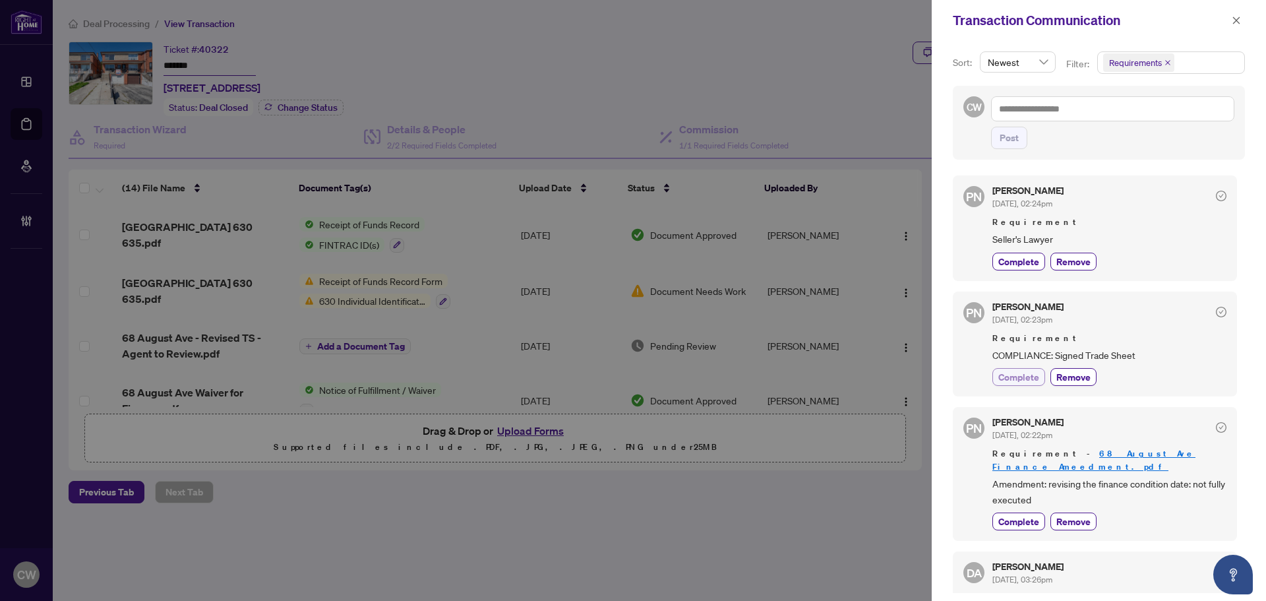
scroll to position [132, 0]
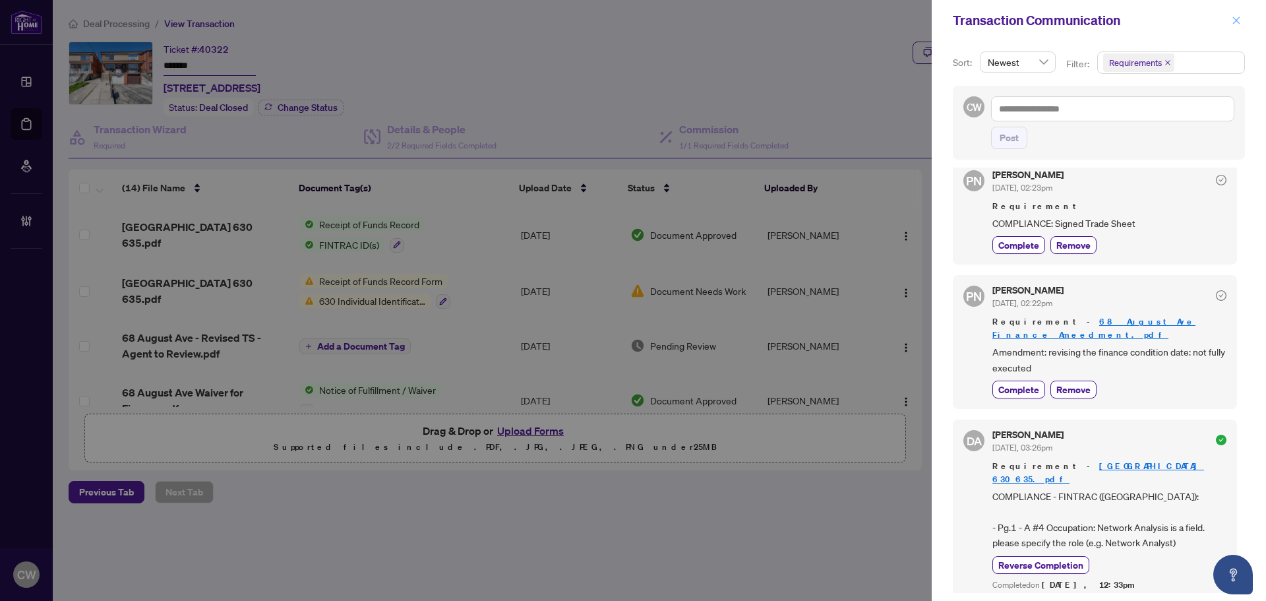
click at [1240, 18] on icon "close" at bounding box center [1236, 19] width 7 height 7
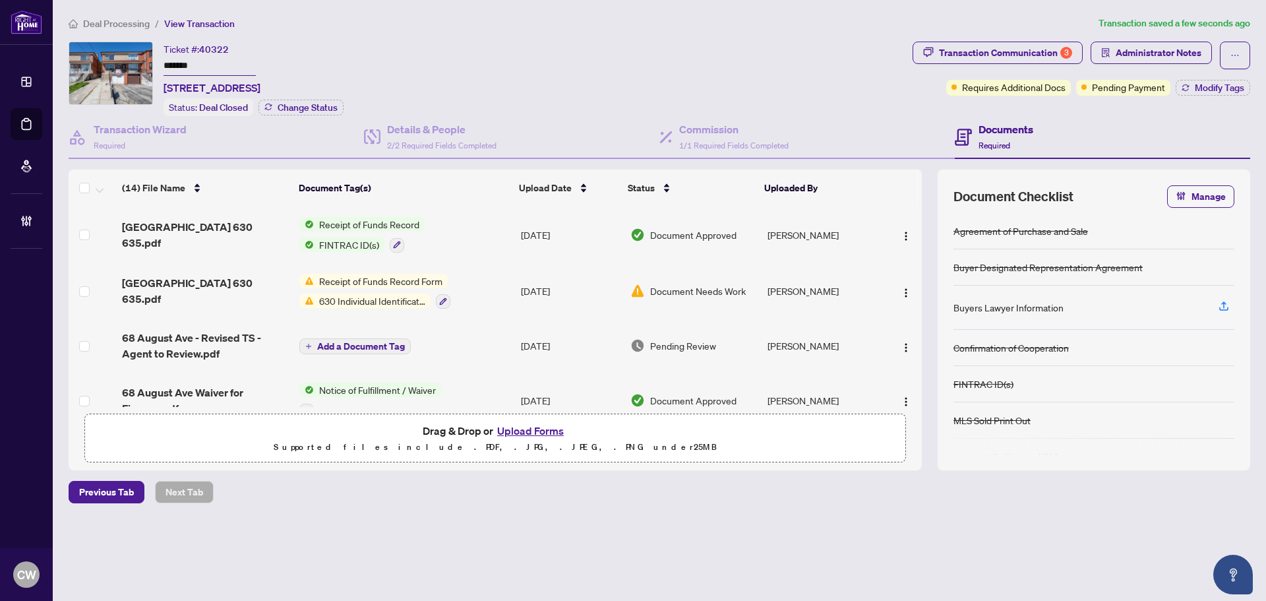
scroll to position [66, 0]
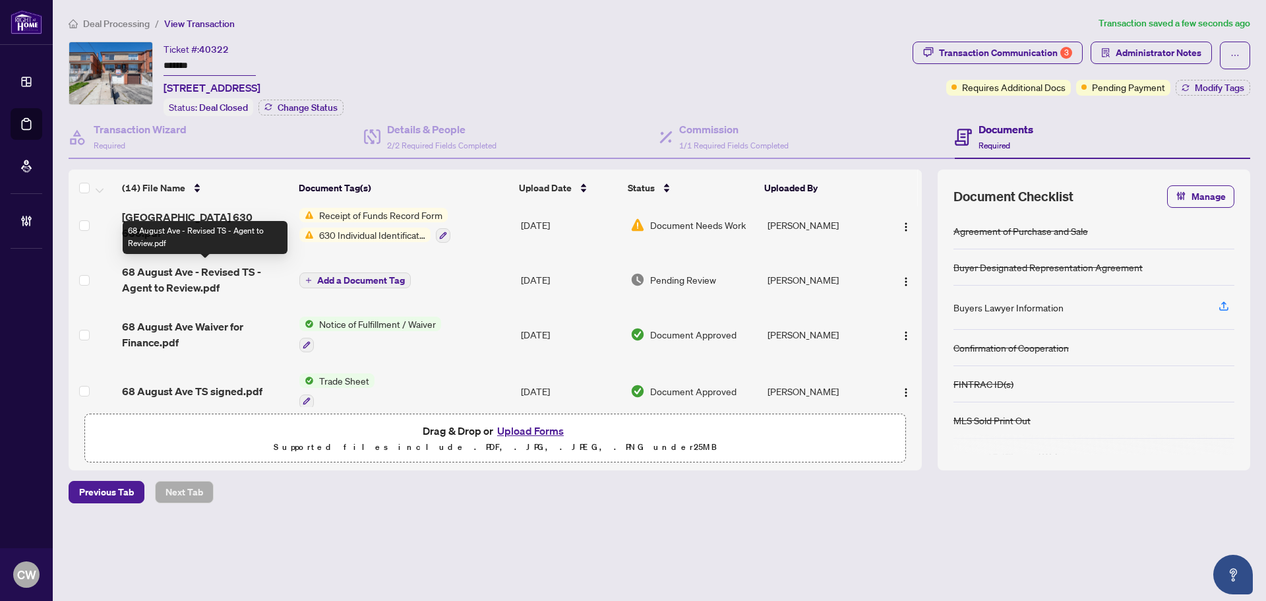
click at [206, 284] on span "68 August Ave - Revised TS - Agent to Review.pdf" at bounding box center [205, 280] width 167 height 32
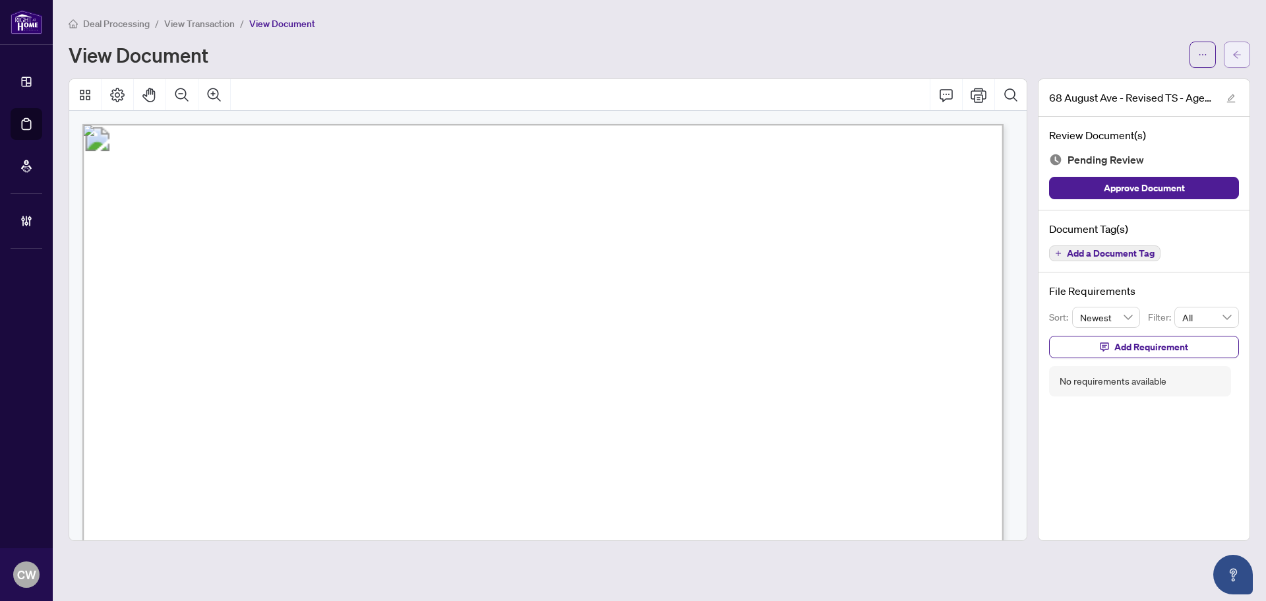
click at [1244, 57] on button "button" at bounding box center [1237, 55] width 26 height 26
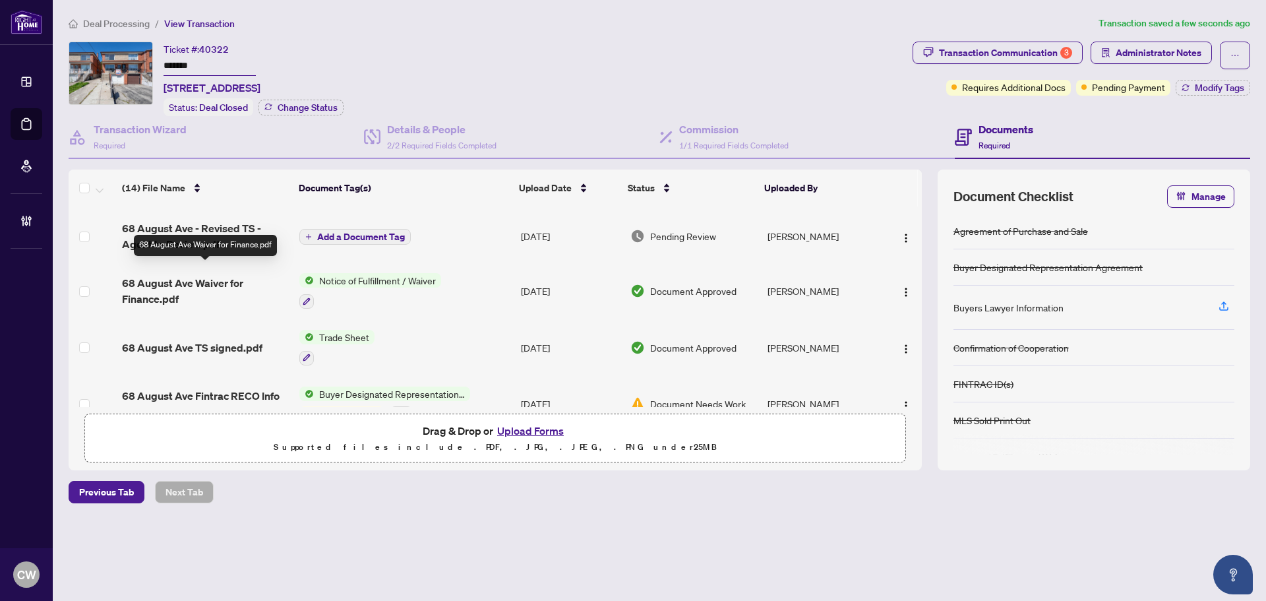
scroll to position [132, 0]
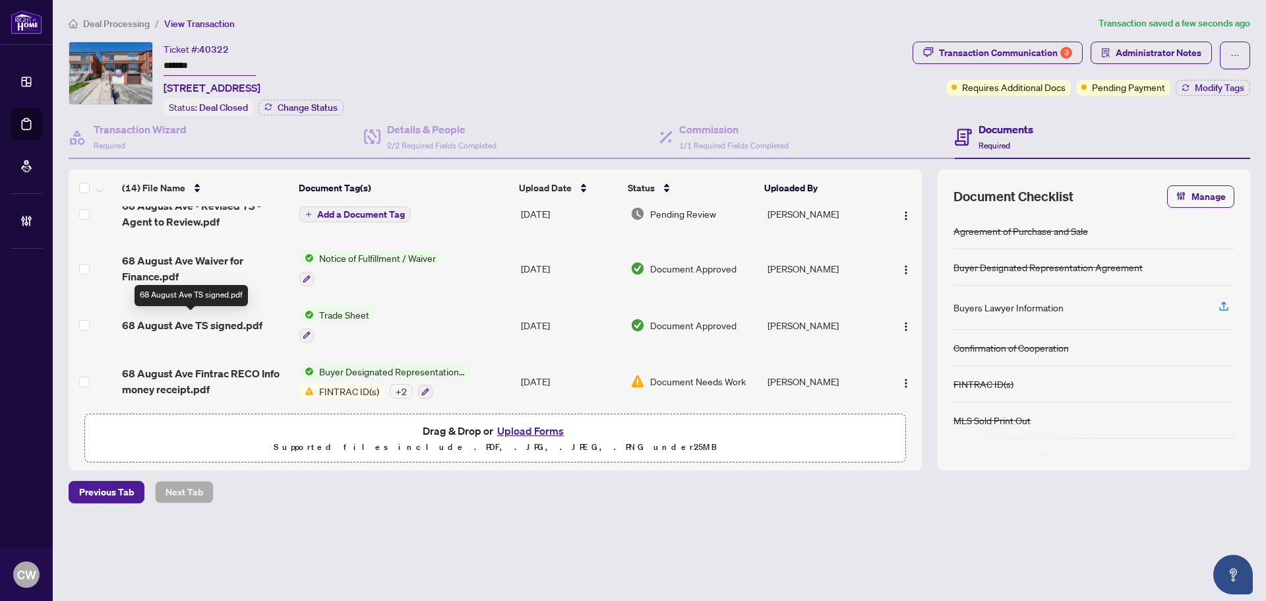
click at [235, 317] on span "68 August Ave TS signed.pdf" at bounding box center [192, 325] width 140 height 16
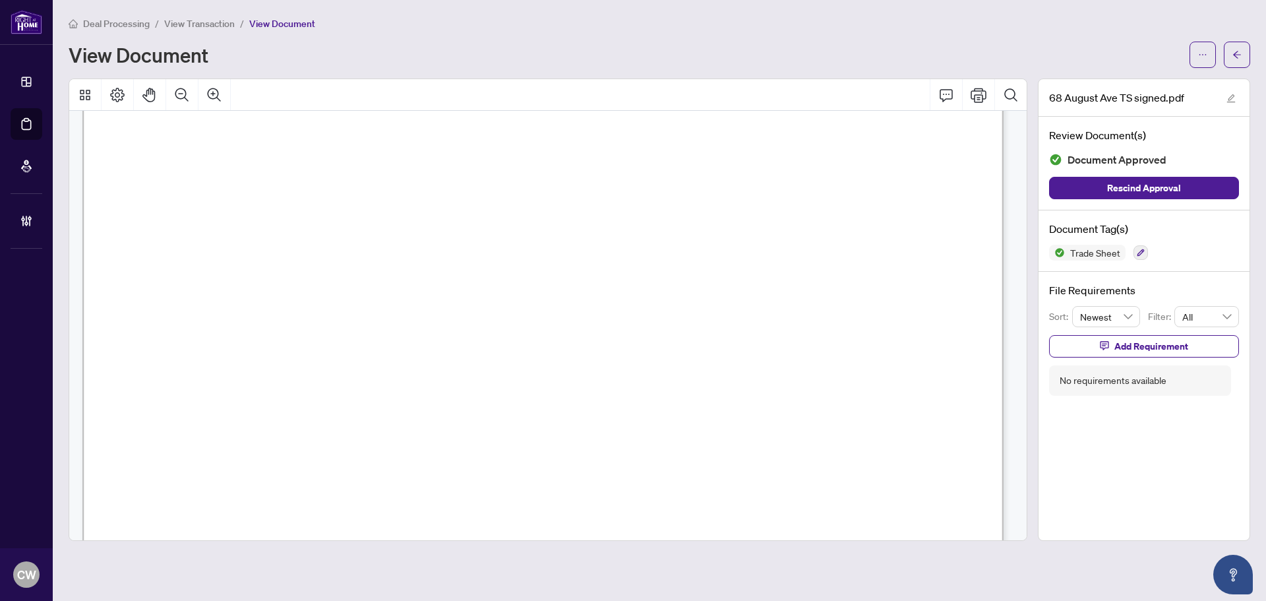
scroll to position [66, 0]
click at [1242, 52] on button "button" at bounding box center [1237, 55] width 26 height 26
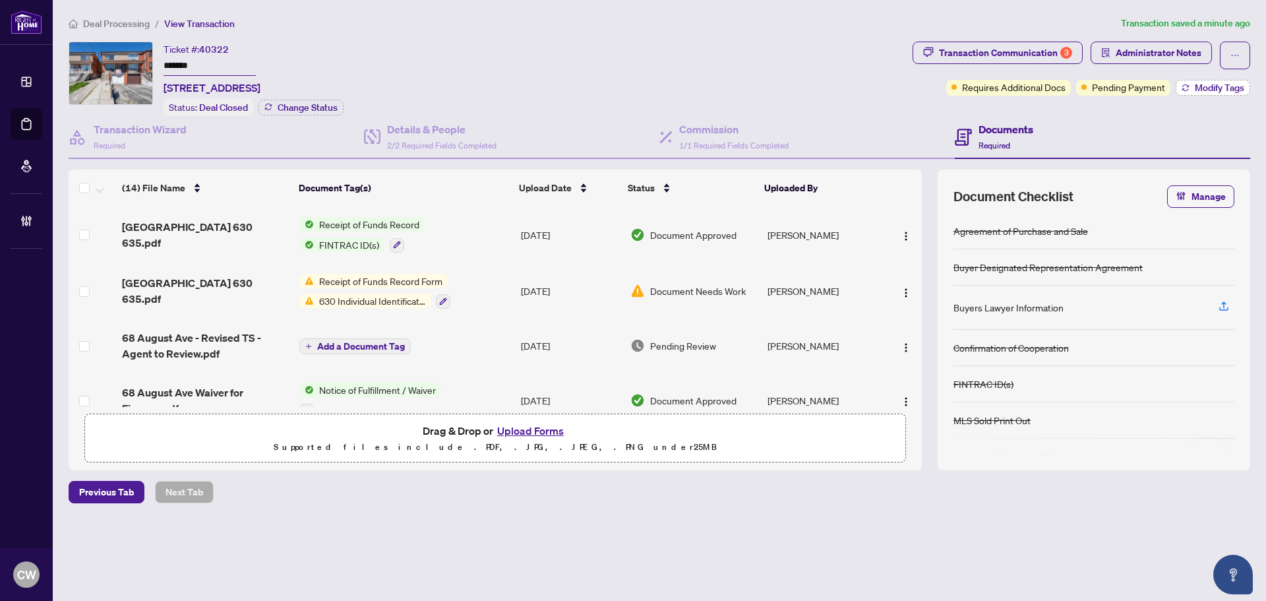
click at [1209, 89] on span "Modify Tags" at bounding box center [1219, 87] width 49 height 9
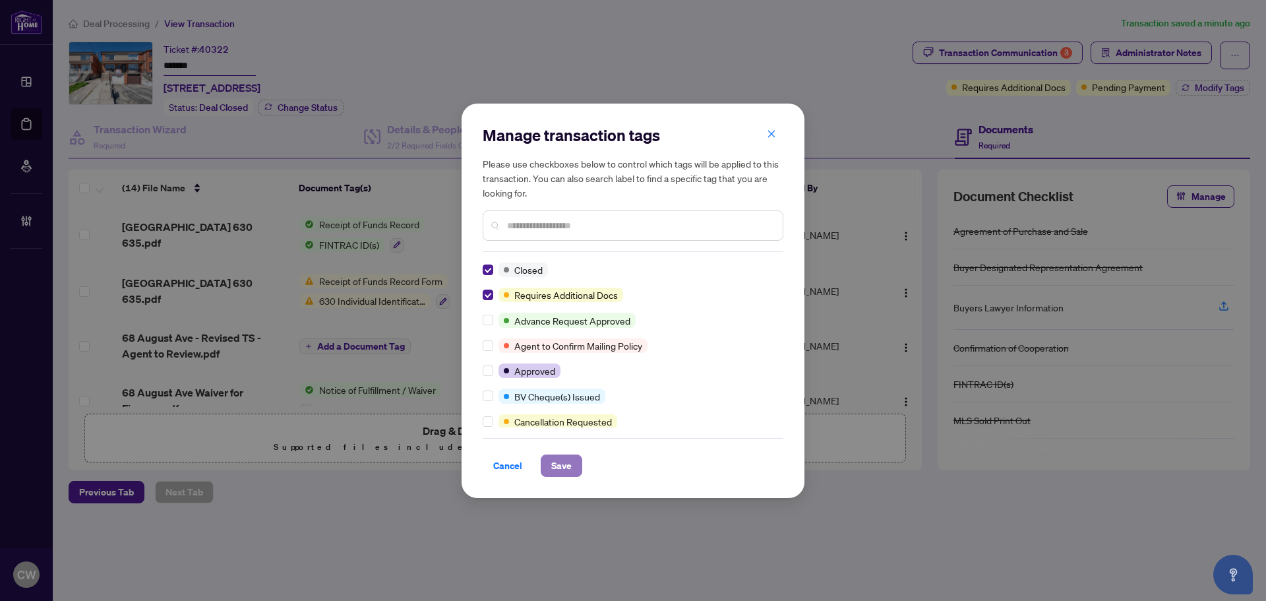
click at [563, 467] on span "Save" at bounding box center [561, 465] width 20 height 21
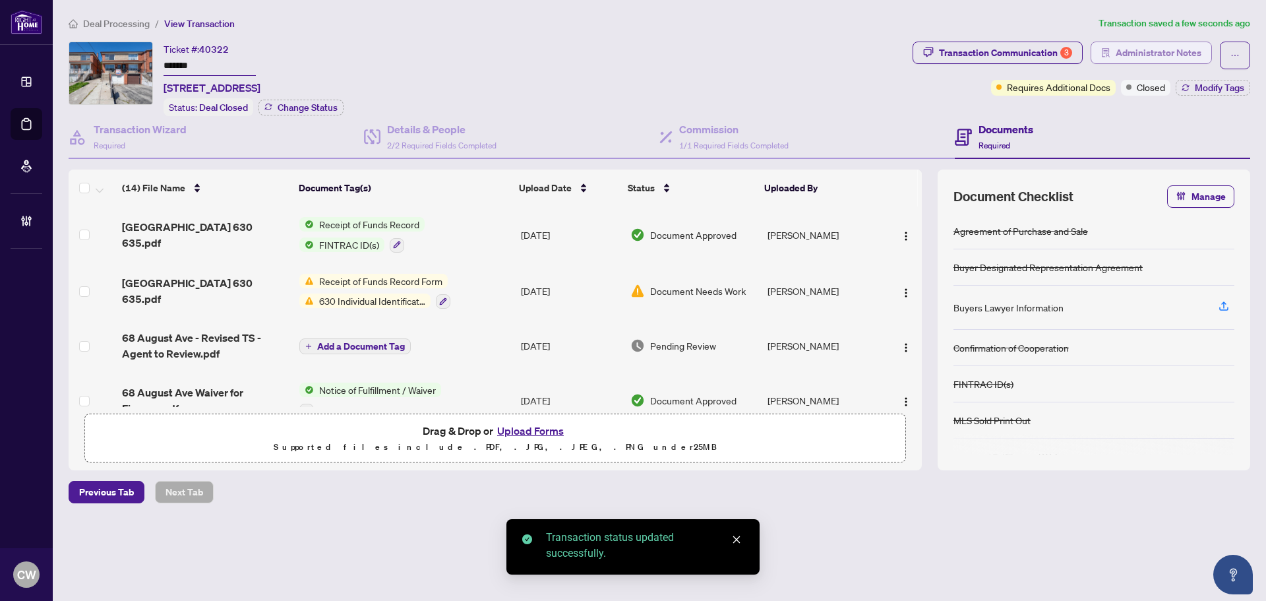
click at [1137, 50] on span "Administrator Notes" at bounding box center [1159, 52] width 86 height 21
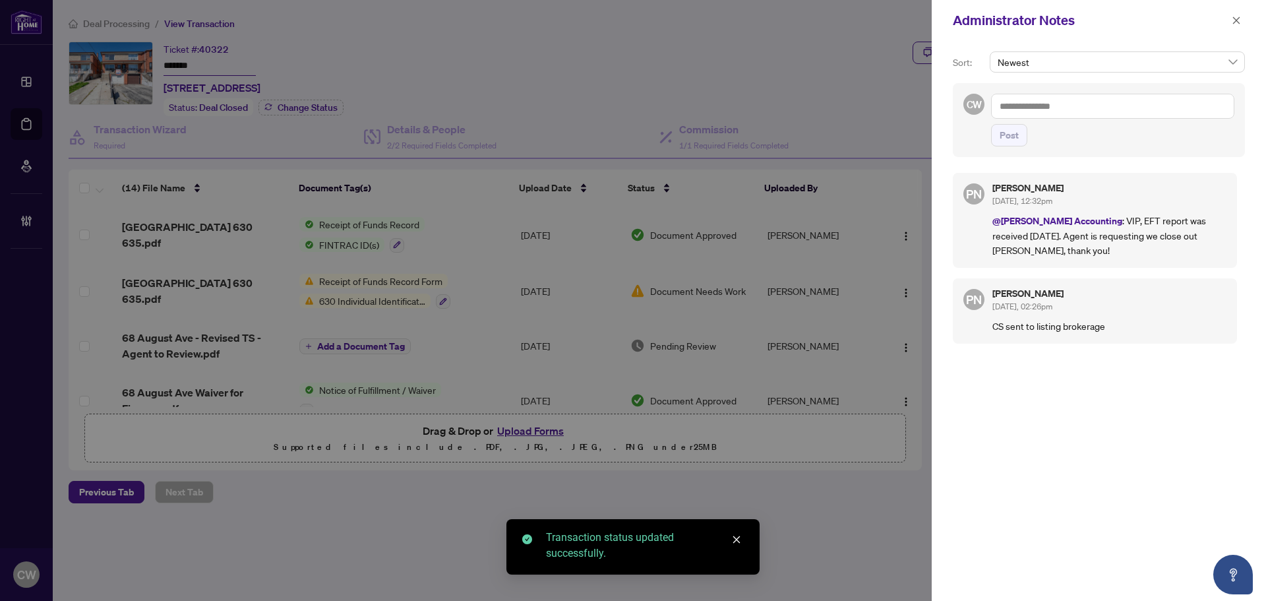
click at [1028, 111] on textarea at bounding box center [1112, 106] width 243 height 25
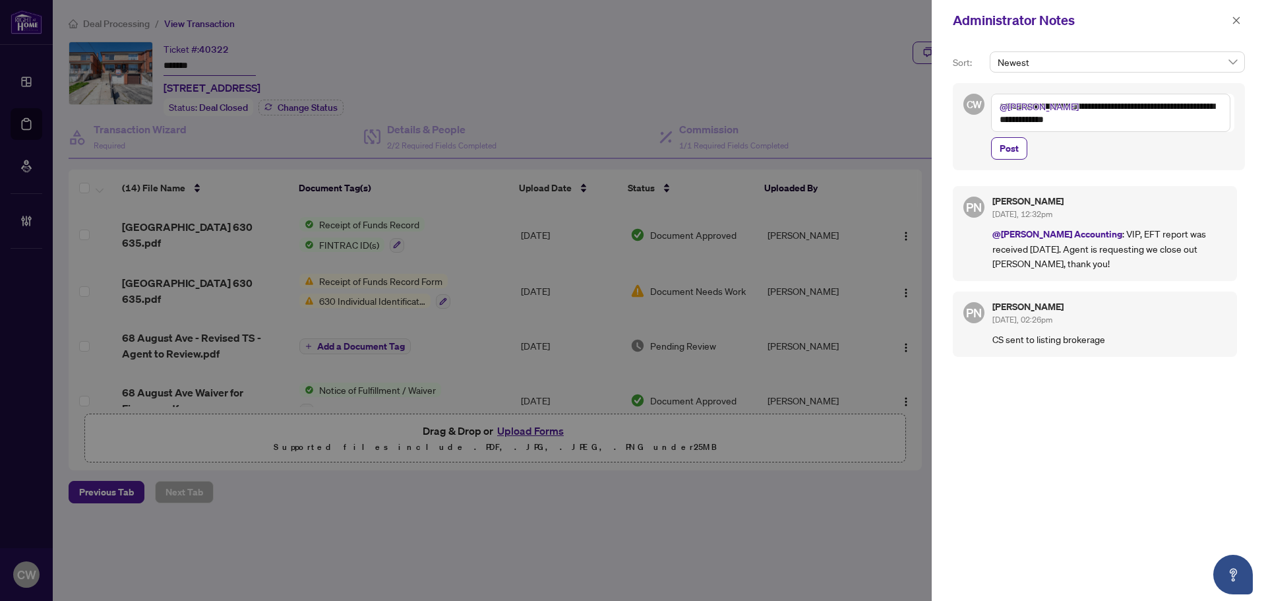
click at [1207, 108] on textarea "**********" at bounding box center [1110, 113] width 239 height 38
type textarea "**********"
click at [1022, 152] on button "Post" at bounding box center [1009, 148] width 36 height 22
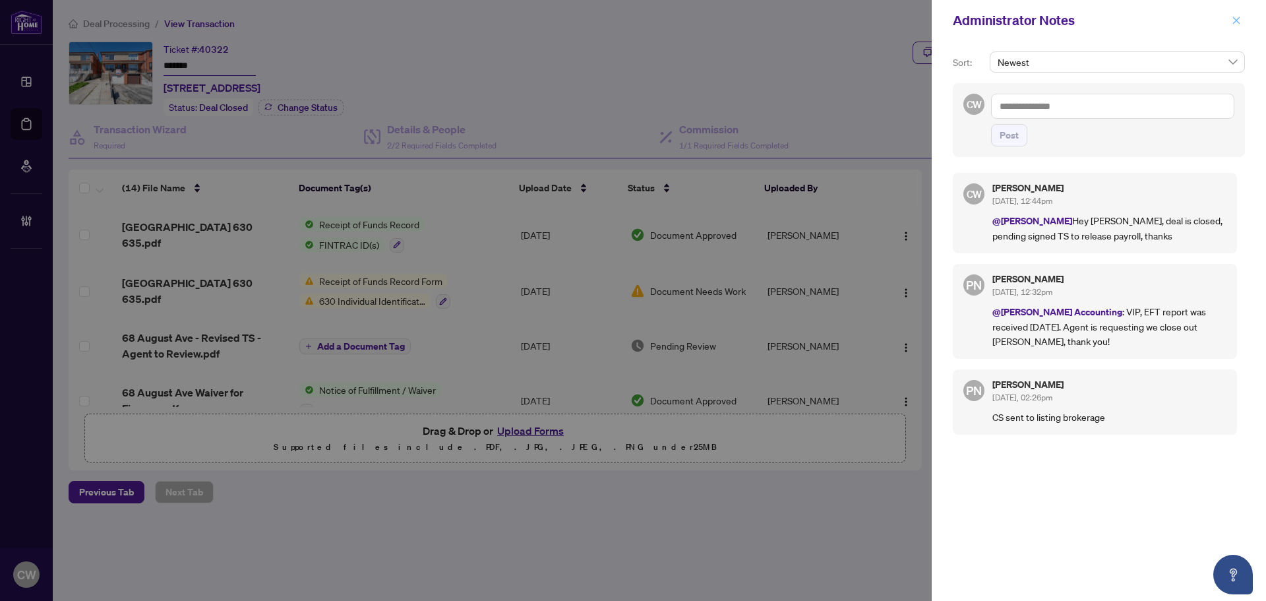
click at [1239, 26] on span "button" at bounding box center [1236, 20] width 9 height 21
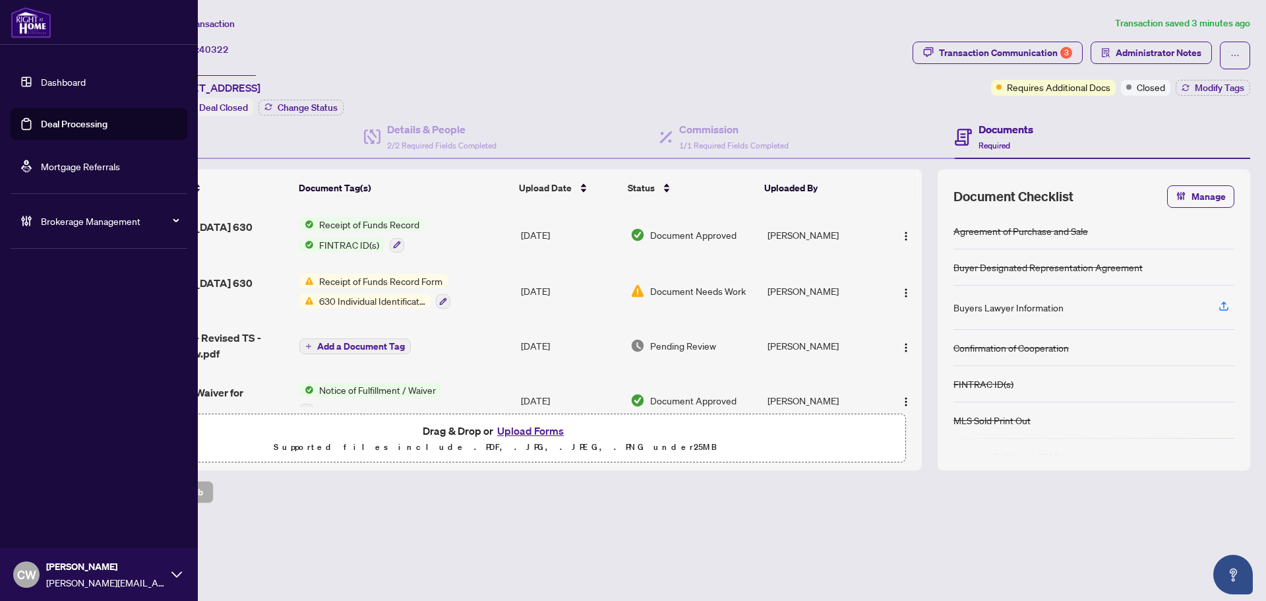
click at [44, 125] on link "Deal Processing" at bounding box center [74, 124] width 67 height 12
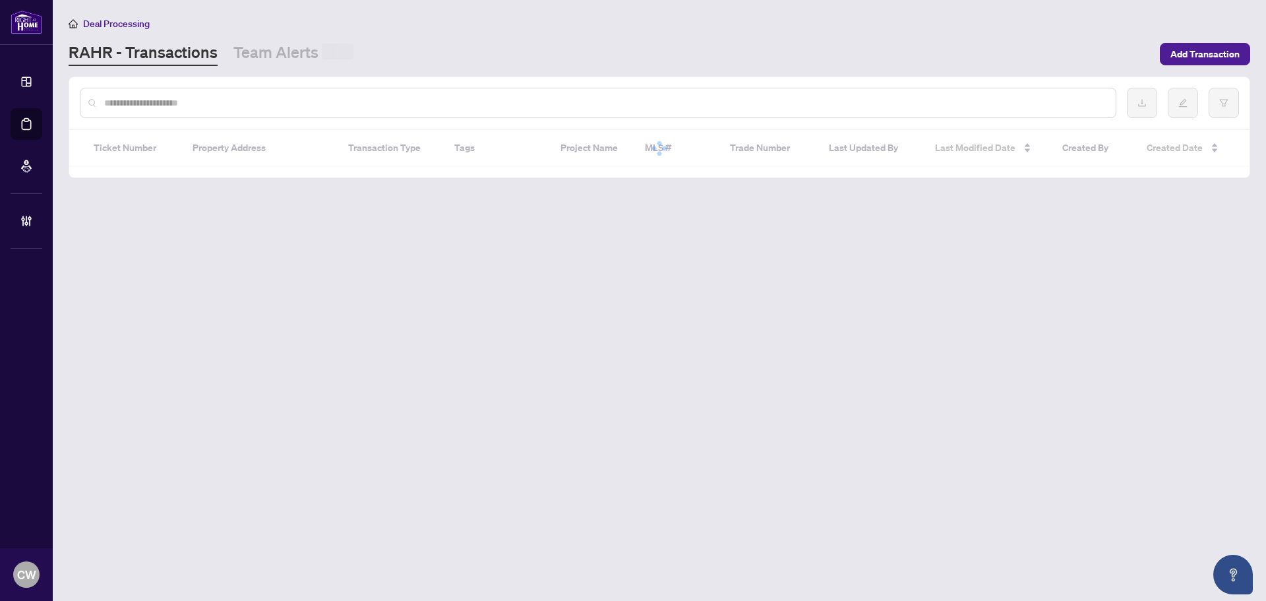
click at [328, 108] on input "text" at bounding box center [604, 103] width 1001 height 15
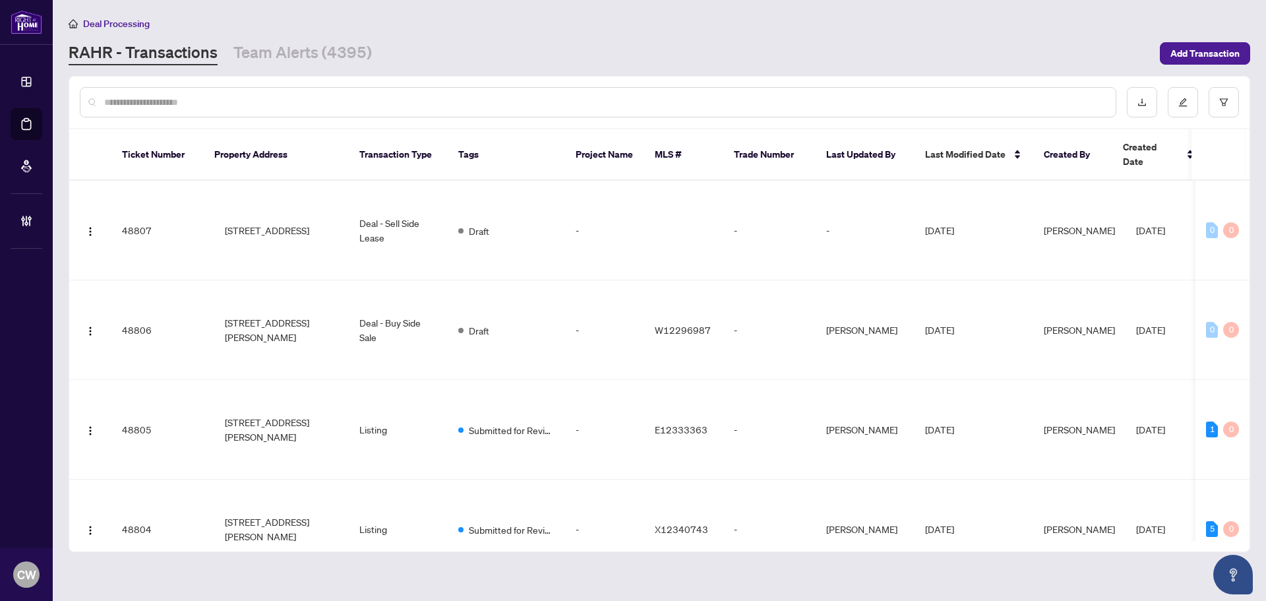
paste input "*******"
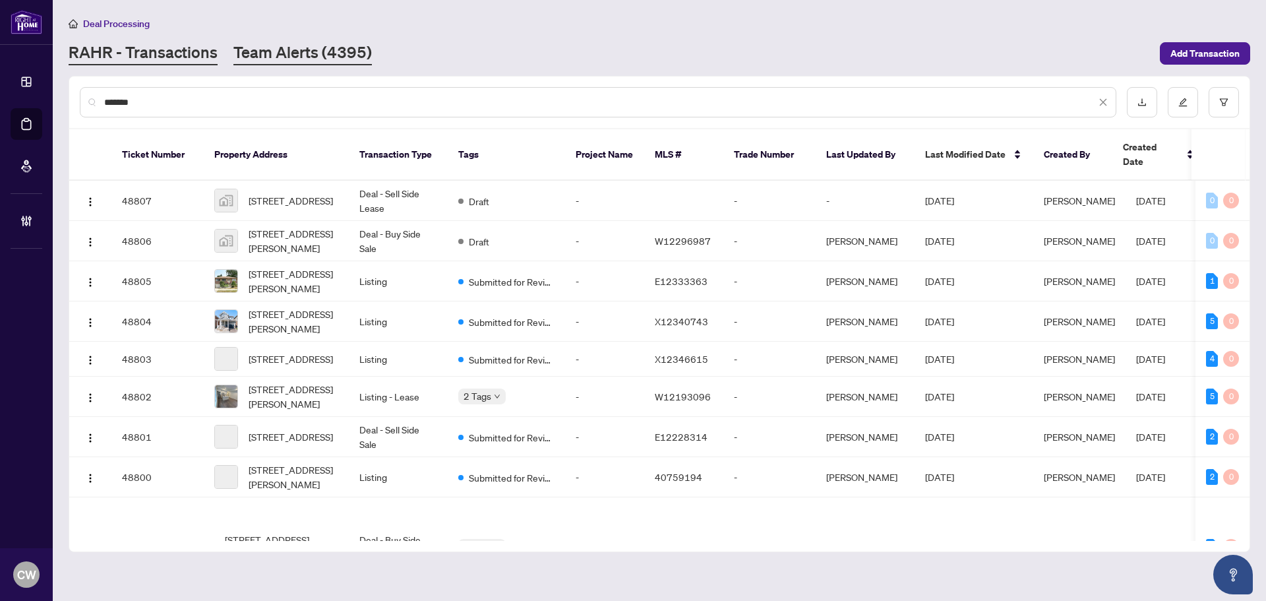
type input "*******"
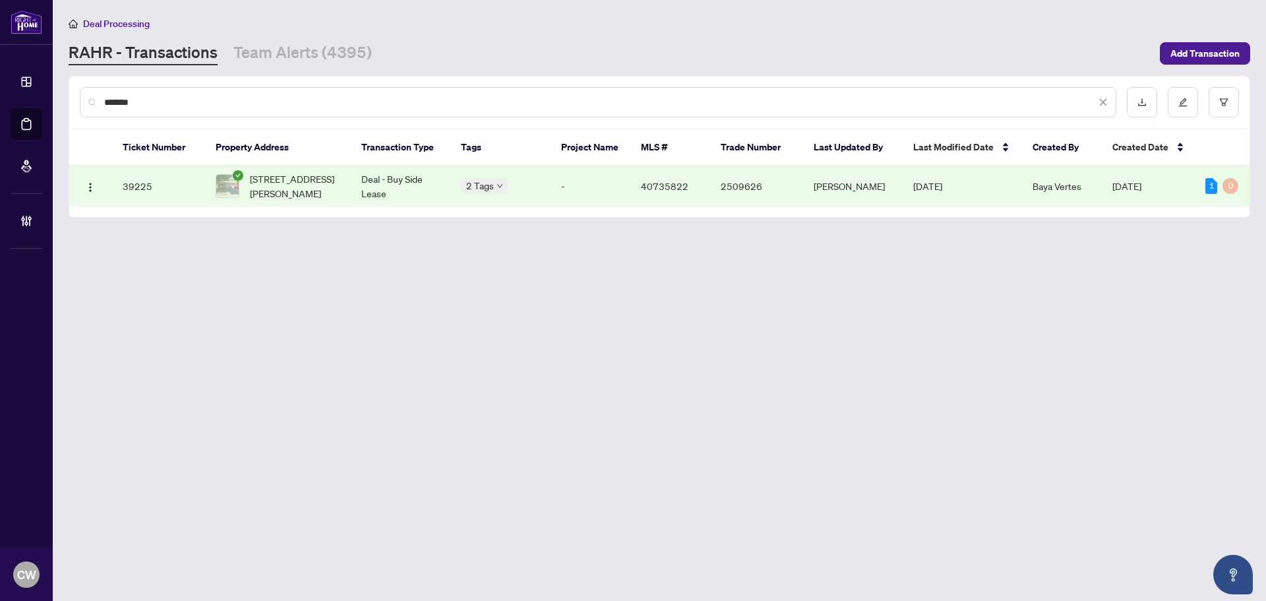
click at [303, 189] on span "15-26 Moss Boulevard, Dundas, ON L9H 6W7, Canada" at bounding box center [295, 185] width 91 height 29
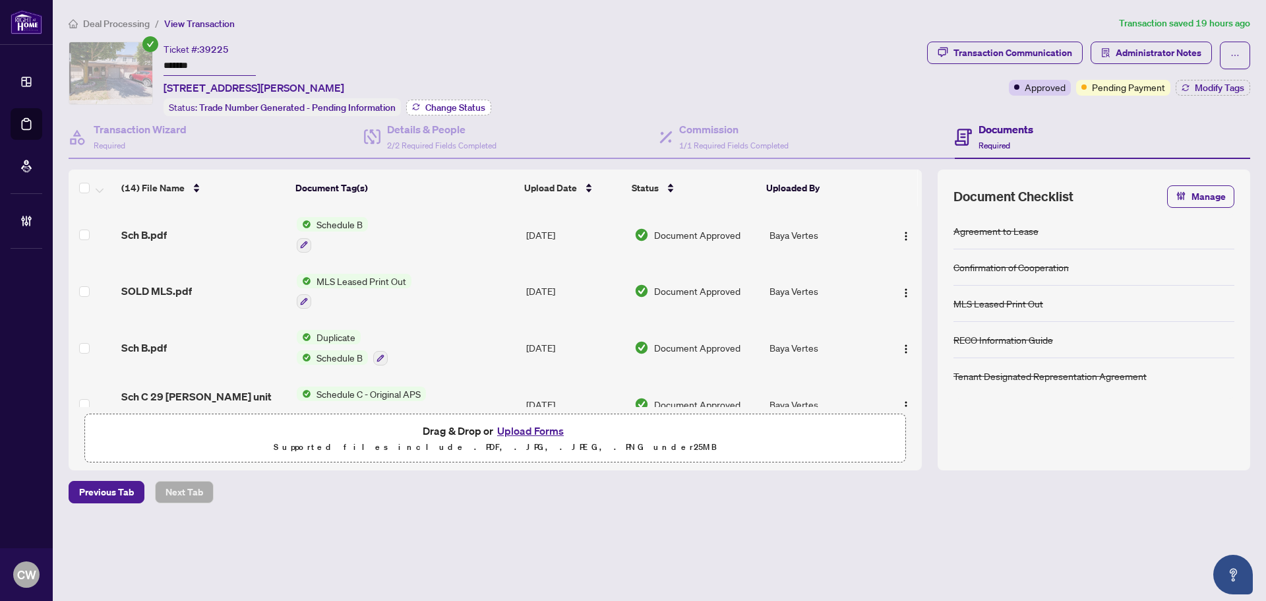
click at [455, 103] on span "Change Status" at bounding box center [455, 107] width 60 height 9
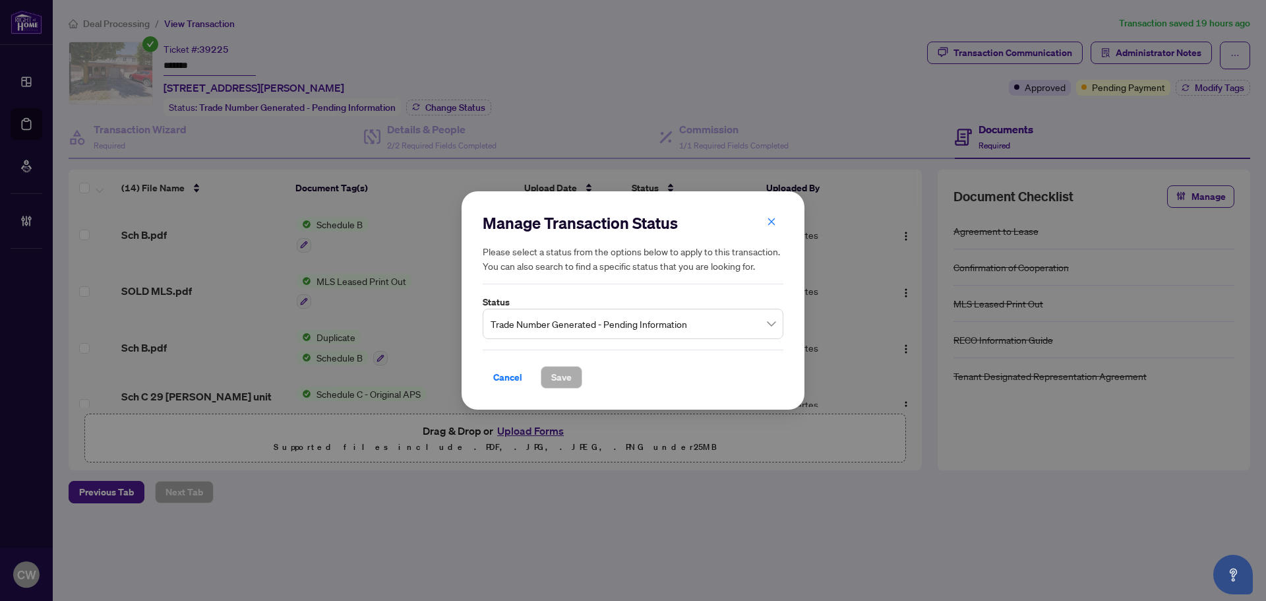
click at [595, 334] on span "Trade Number Generated - Pending Information" at bounding box center [633, 323] width 285 height 25
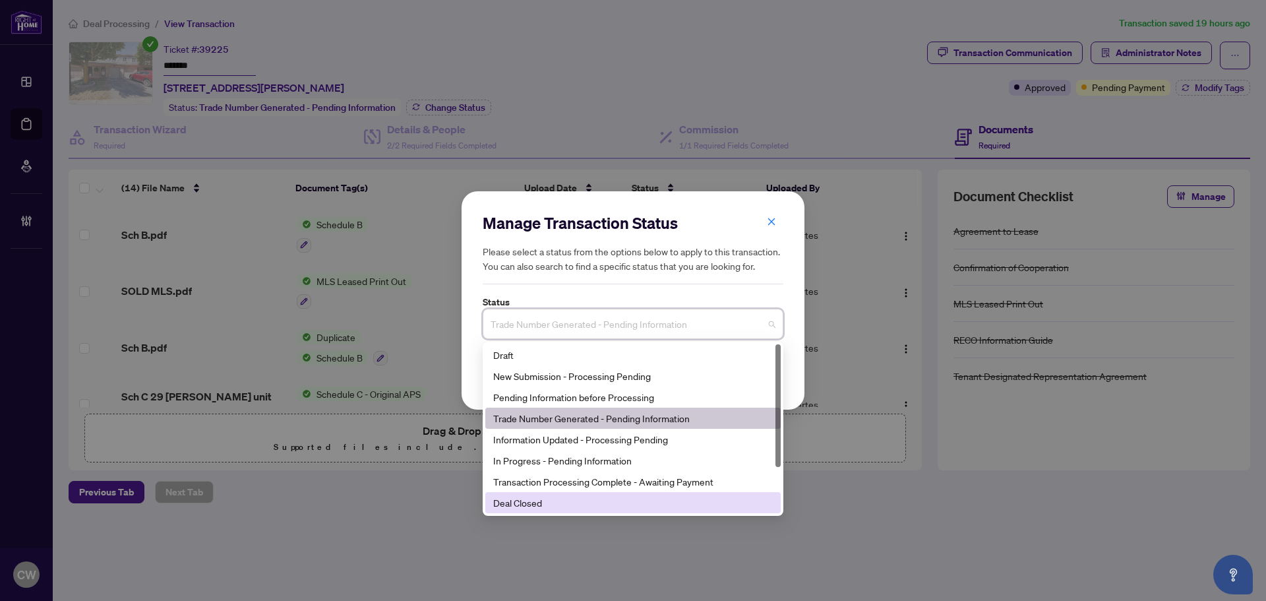
click at [586, 499] on div "Deal Closed" at bounding box center [633, 502] width 280 height 15
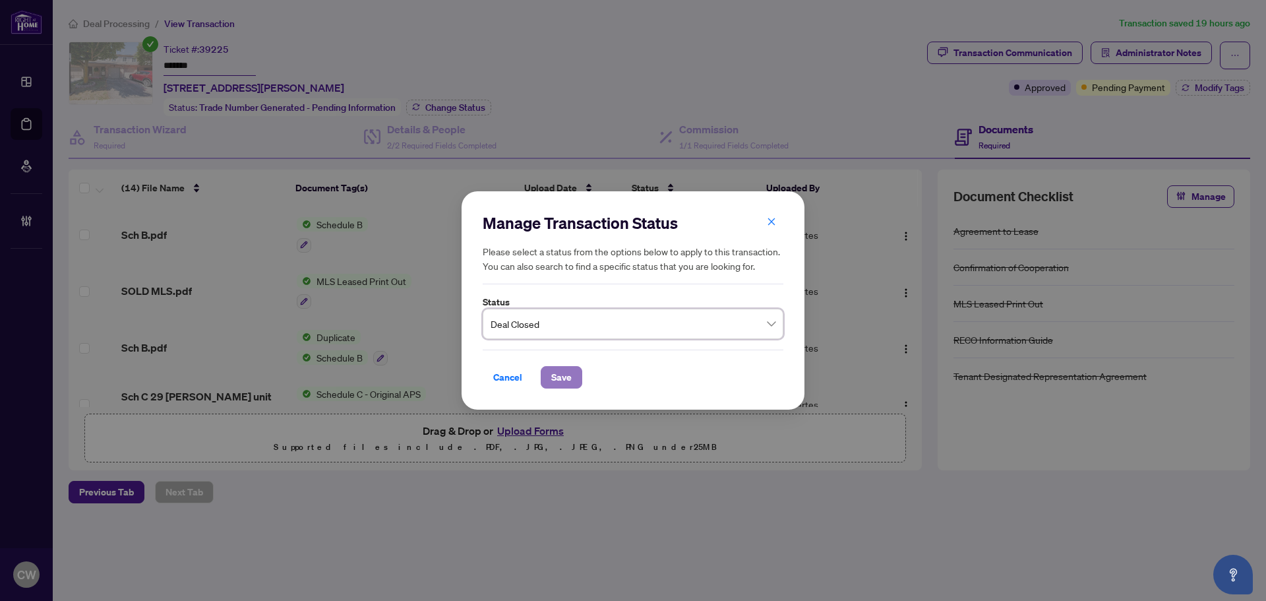
click at [566, 371] on span "Save" at bounding box center [561, 377] width 20 height 21
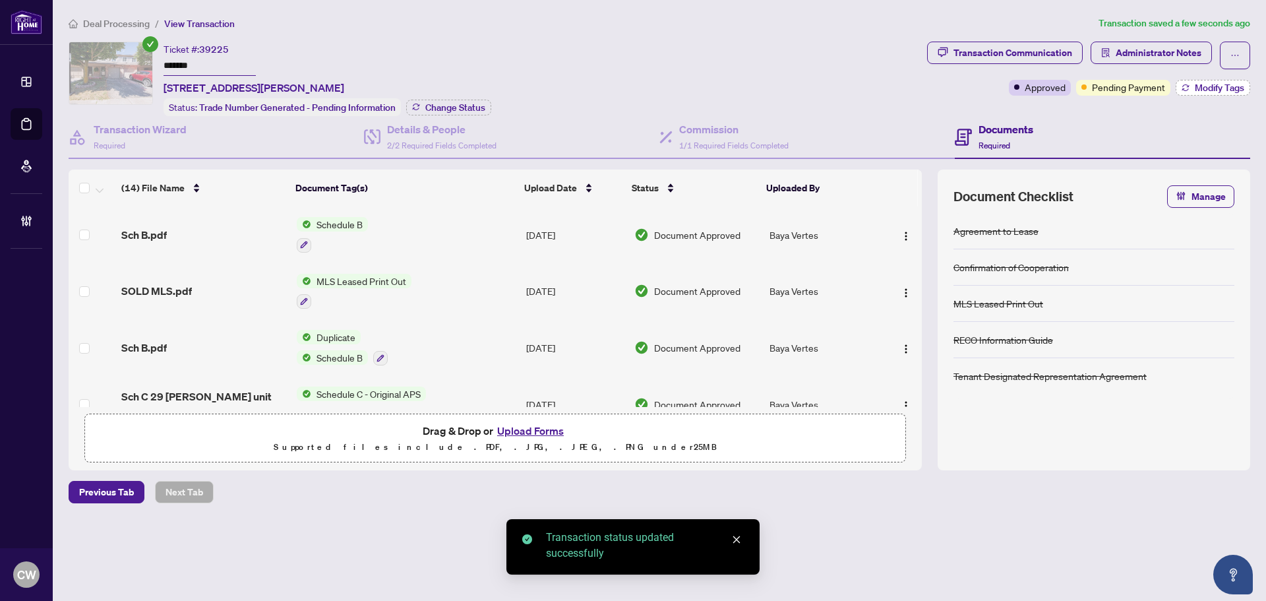
click at [1211, 83] on span "Modify Tags" at bounding box center [1219, 87] width 49 height 9
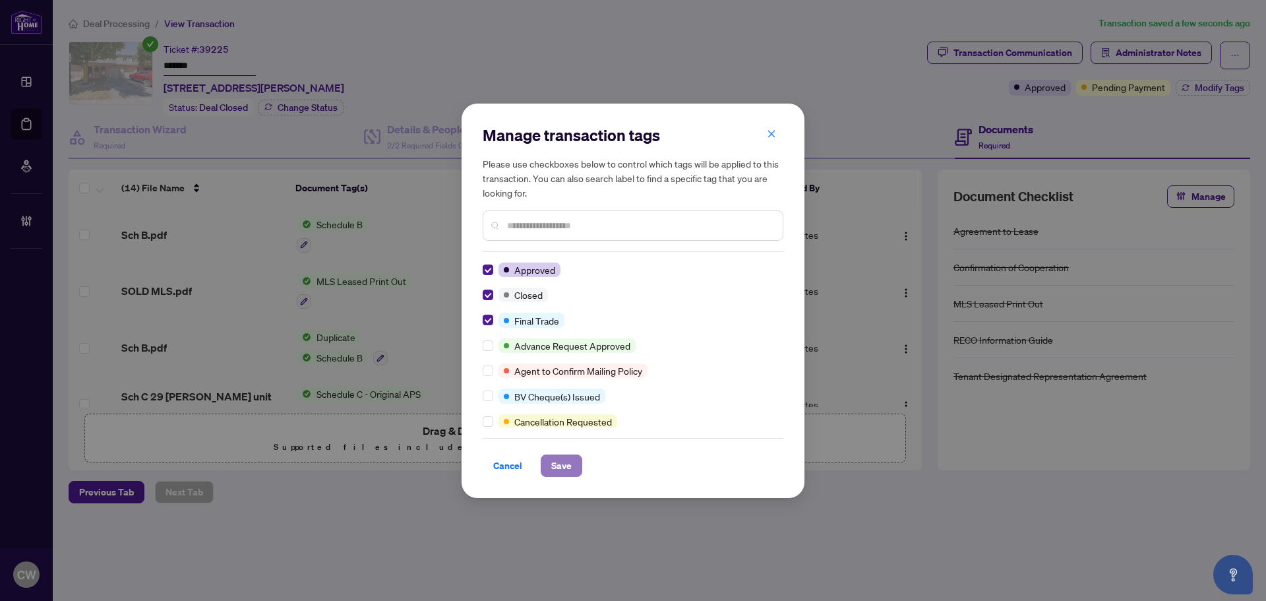
click at [563, 458] on span "Save" at bounding box center [561, 465] width 20 height 21
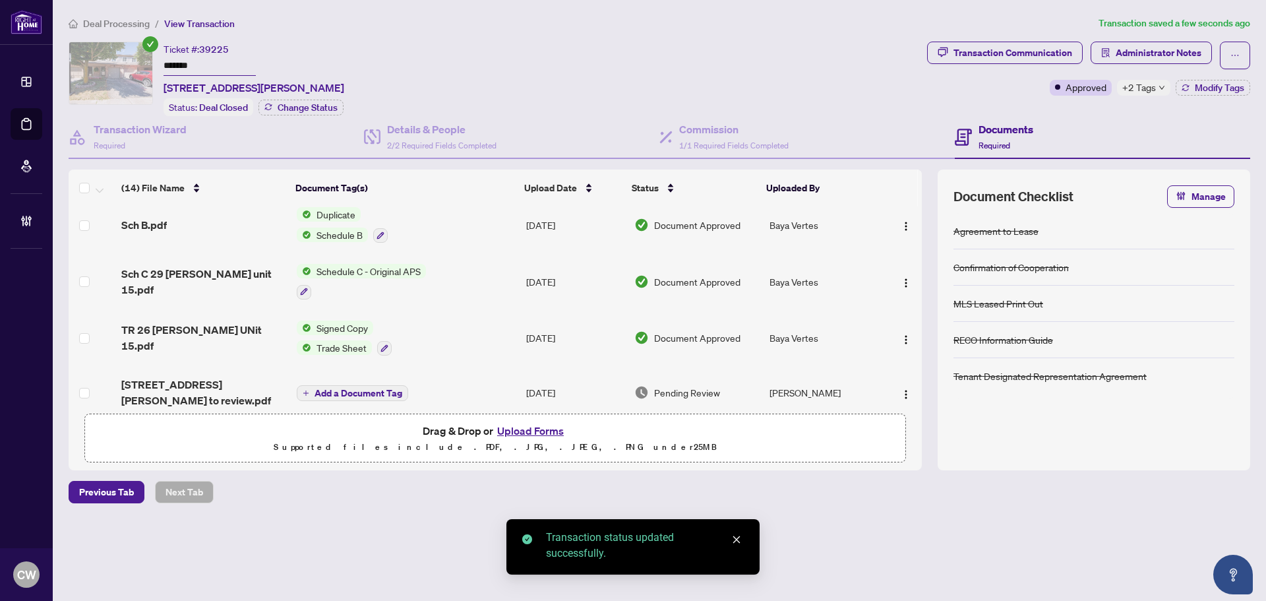
scroll to position [132, 0]
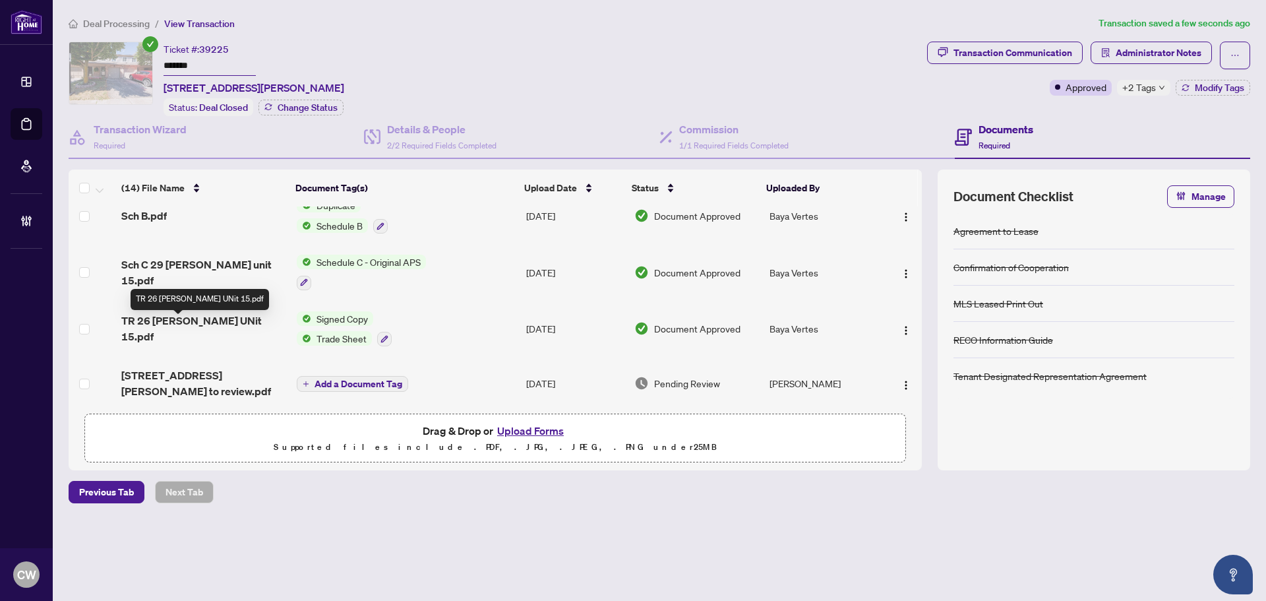
click at [198, 328] on span "TR 26 Moss UNit 15.pdf" at bounding box center [203, 329] width 165 height 32
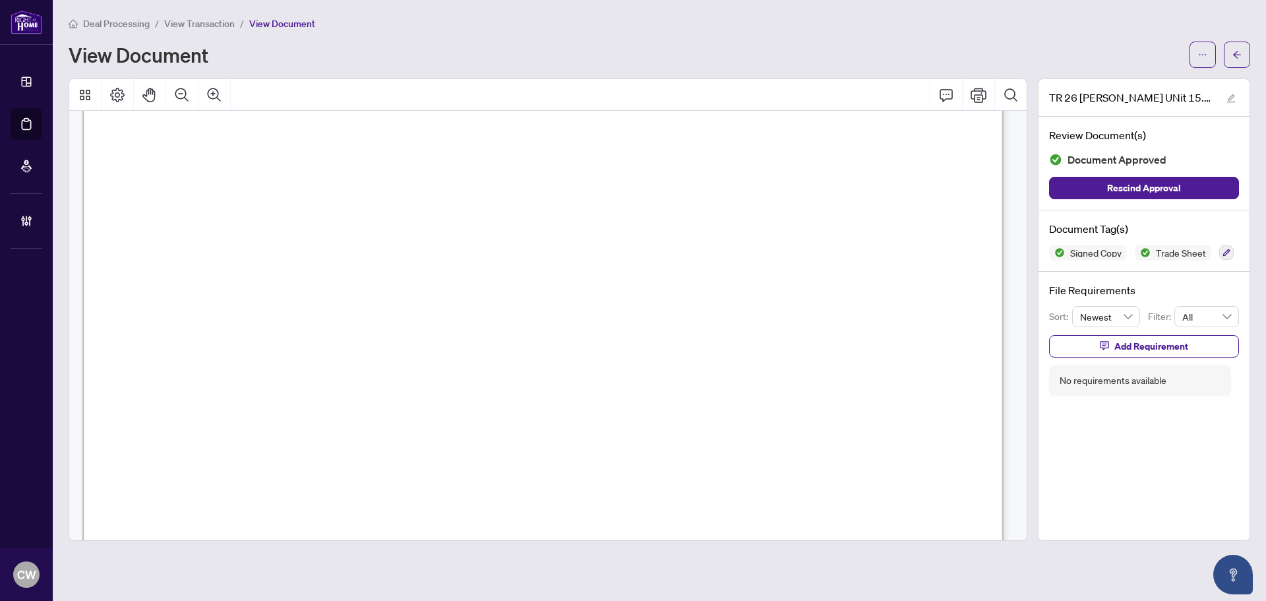
scroll to position [462, 0]
click at [1229, 55] on button "button" at bounding box center [1237, 55] width 26 height 26
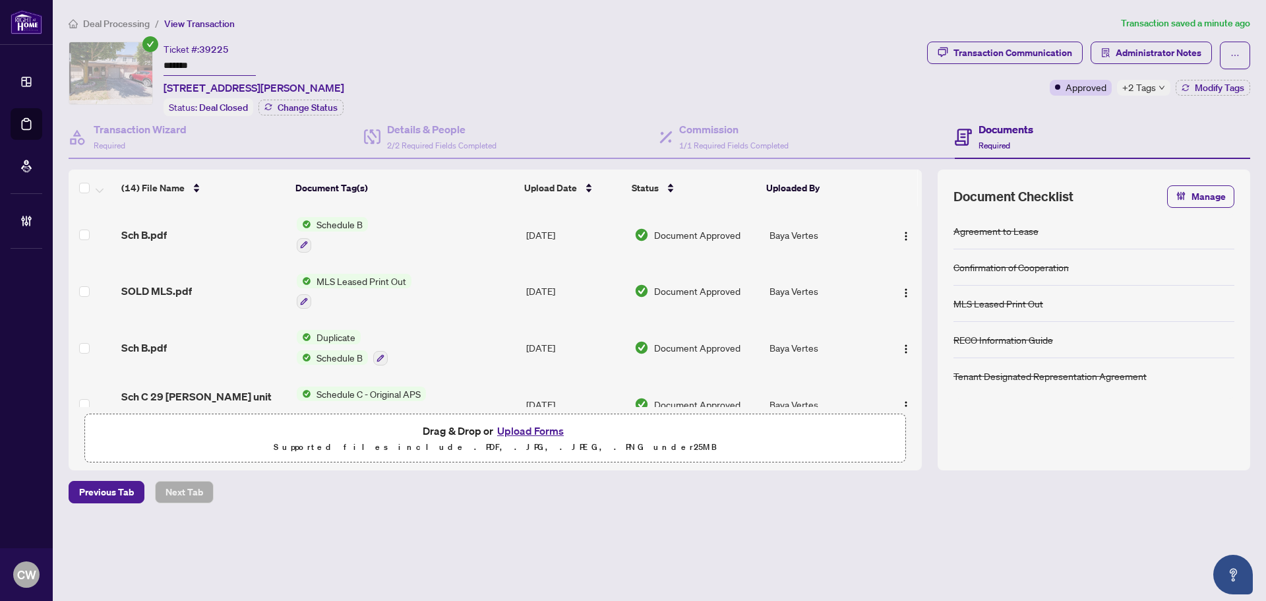
click at [521, 426] on button "Upload Forms" at bounding box center [530, 430] width 75 height 17
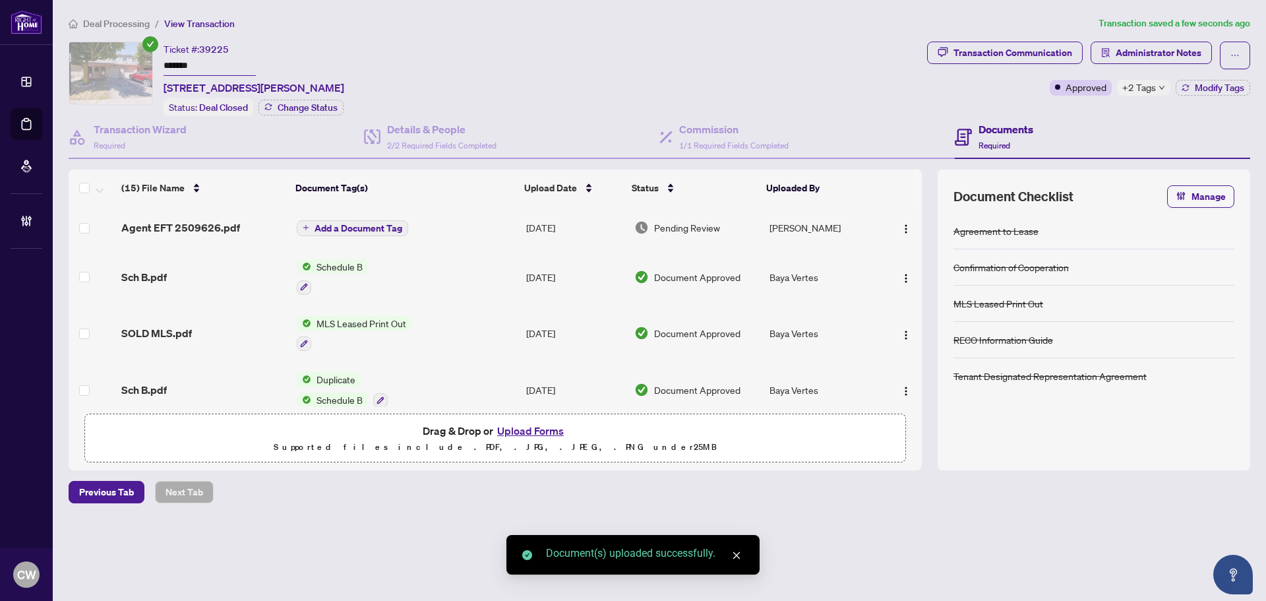
click at [373, 224] on span "Add a Document Tag" at bounding box center [359, 228] width 88 height 9
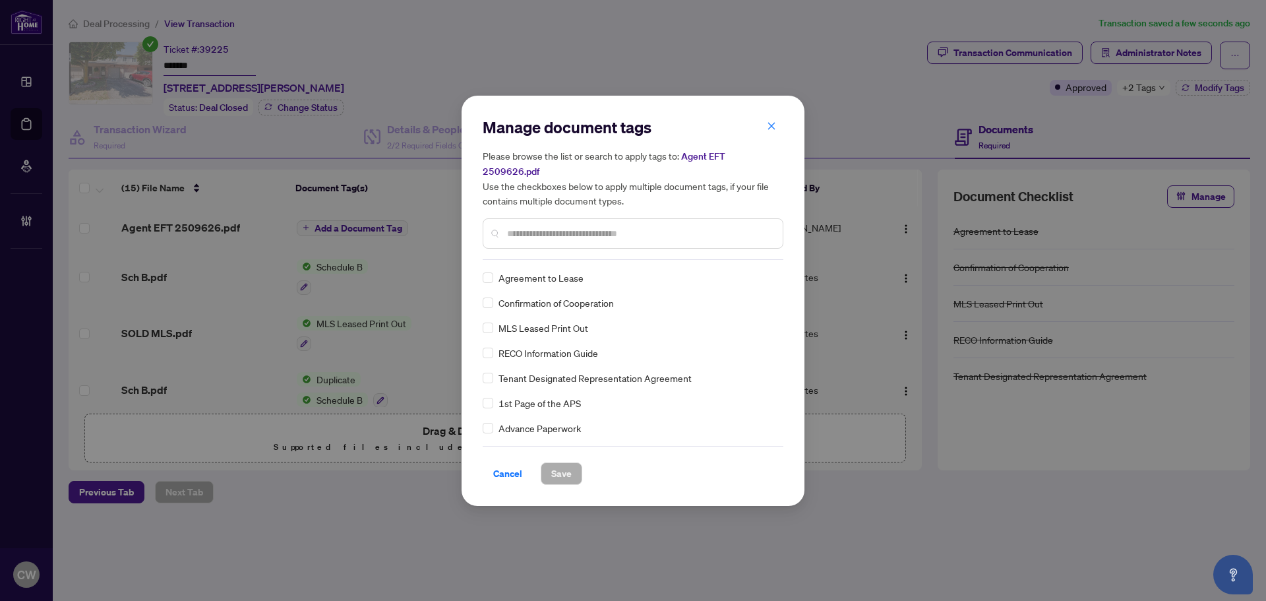
click at [574, 229] on input "text" at bounding box center [639, 233] width 265 height 15
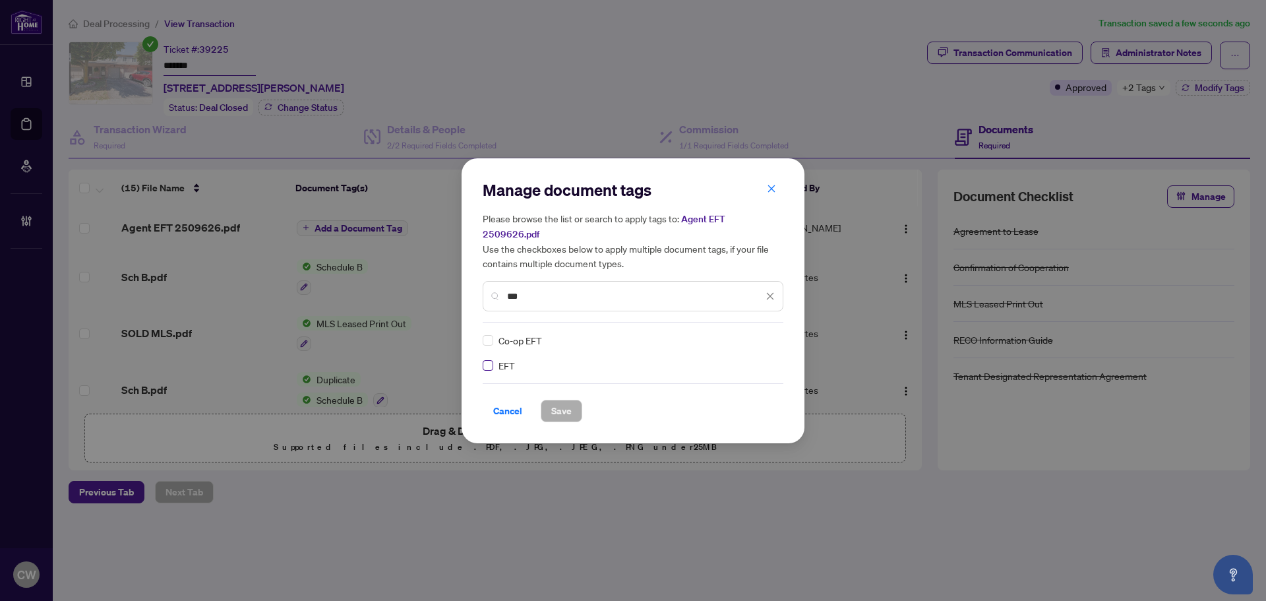
type input "***"
click at [489, 358] on label at bounding box center [488, 365] width 11 height 15
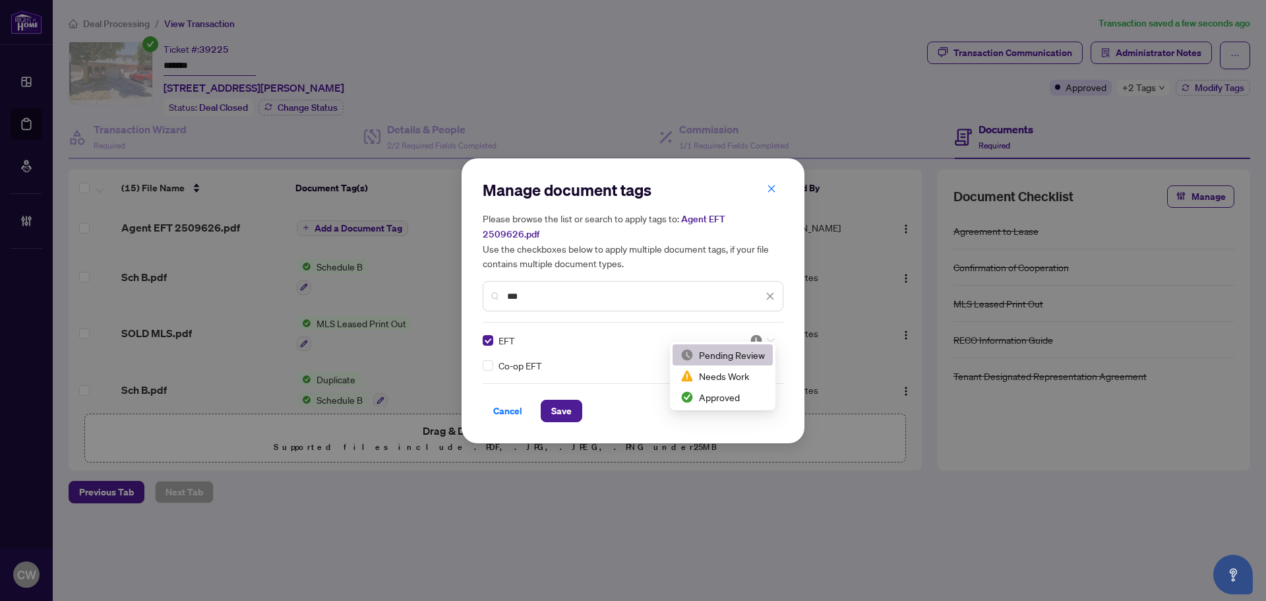
click at [757, 334] on img at bounding box center [756, 340] width 13 height 13
click at [720, 385] on div "Needs Work" at bounding box center [723, 375] width 100 height 21
click at [765, 334] on div at bounding box center [762, 340] width 25 height 13
click at [748, 398] on div "Approved" at bounding box center [723, 397] width 84 height 15
click at [569, 400] on span "Save" at bounding box center [561, 410] width 20 height 21
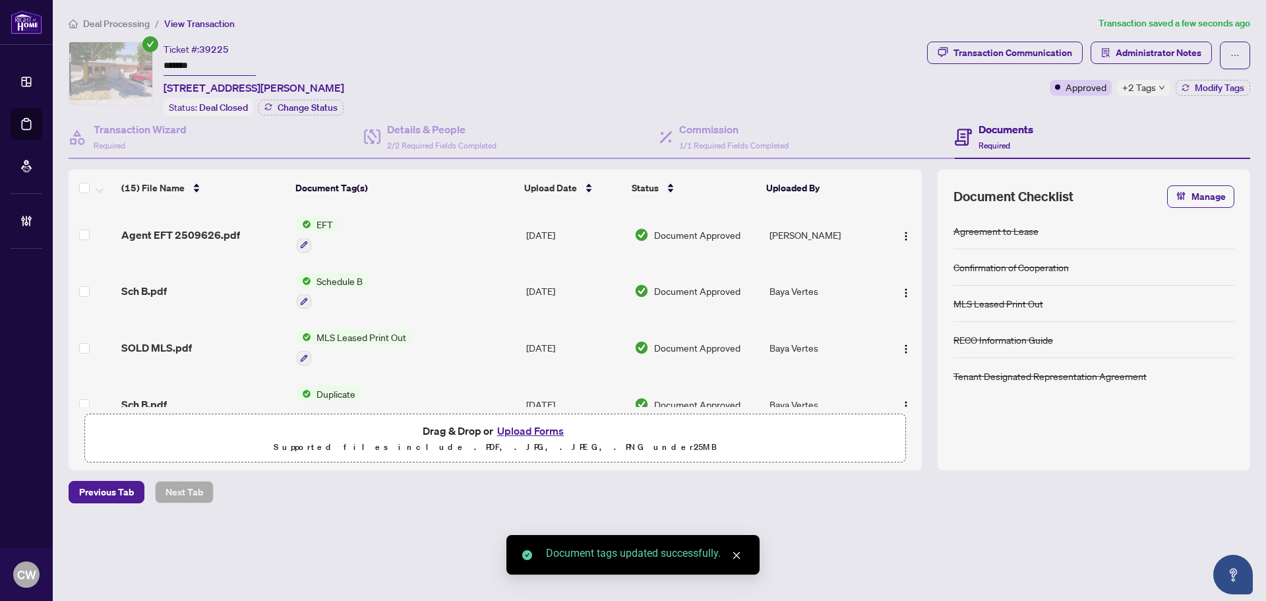
click at [903, 228] on span "button" at bounding box center [906, 235] width 11 height 15
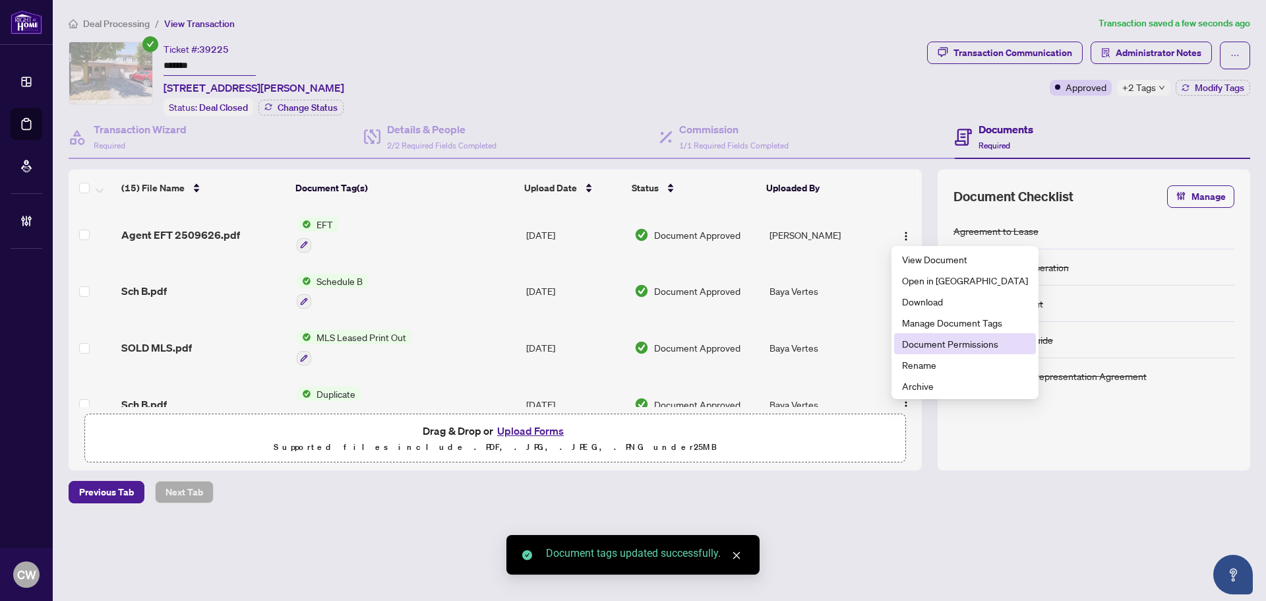
click at [915, 345] on span "Document Permissions" at bounding box center [965, 343] width 126 height 15
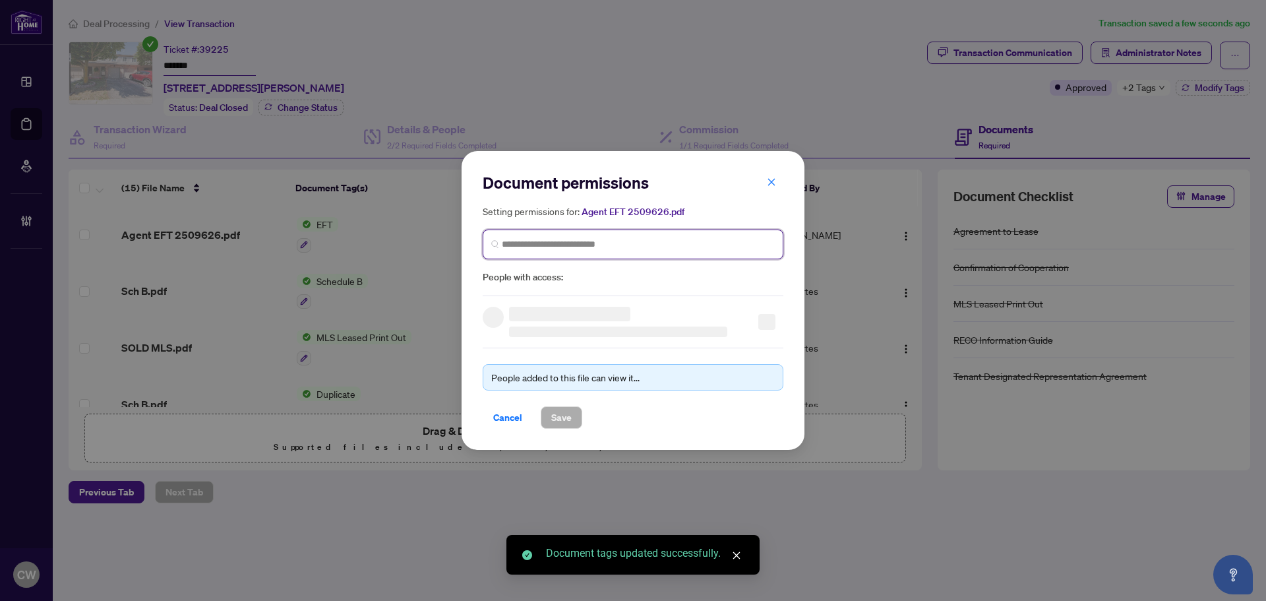
click at [599, 245] on input "search" at bounding box center [638, 244] width 273 height 14
paste input "**********"
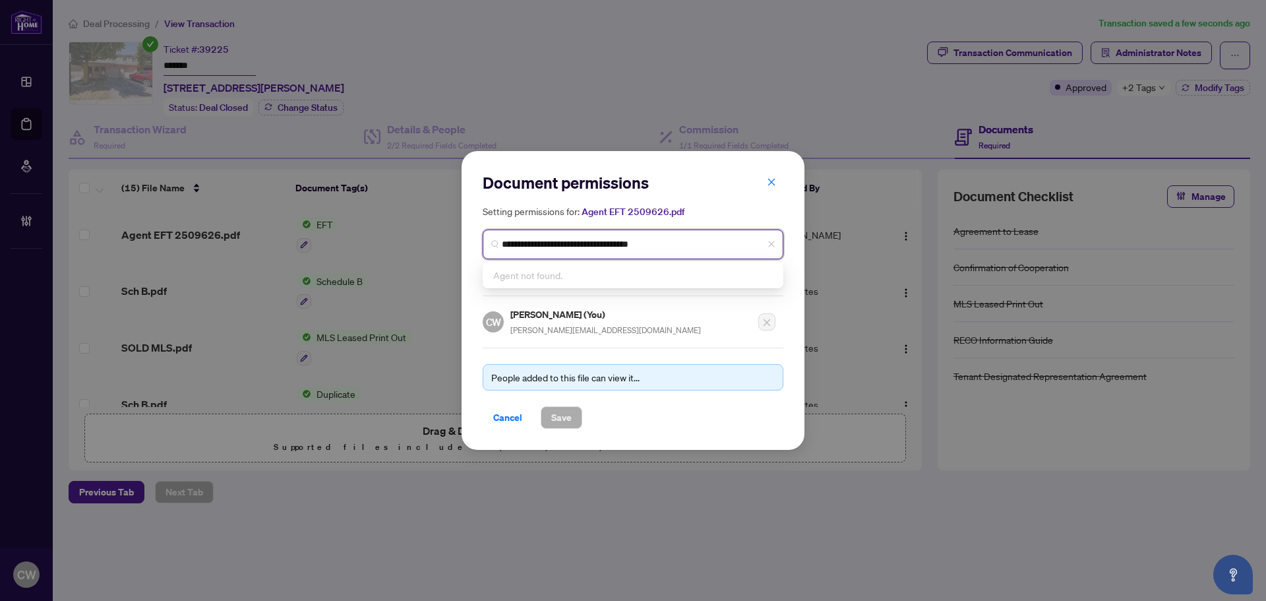
drag, startPoint x: 693, startPoint y: 243, endPoint x: 603, endPoint y: 243, distance: 89.7
click at [603, 243] on input "**********" at bounding box center [638, 244] width 273 height 14
type input "**********"
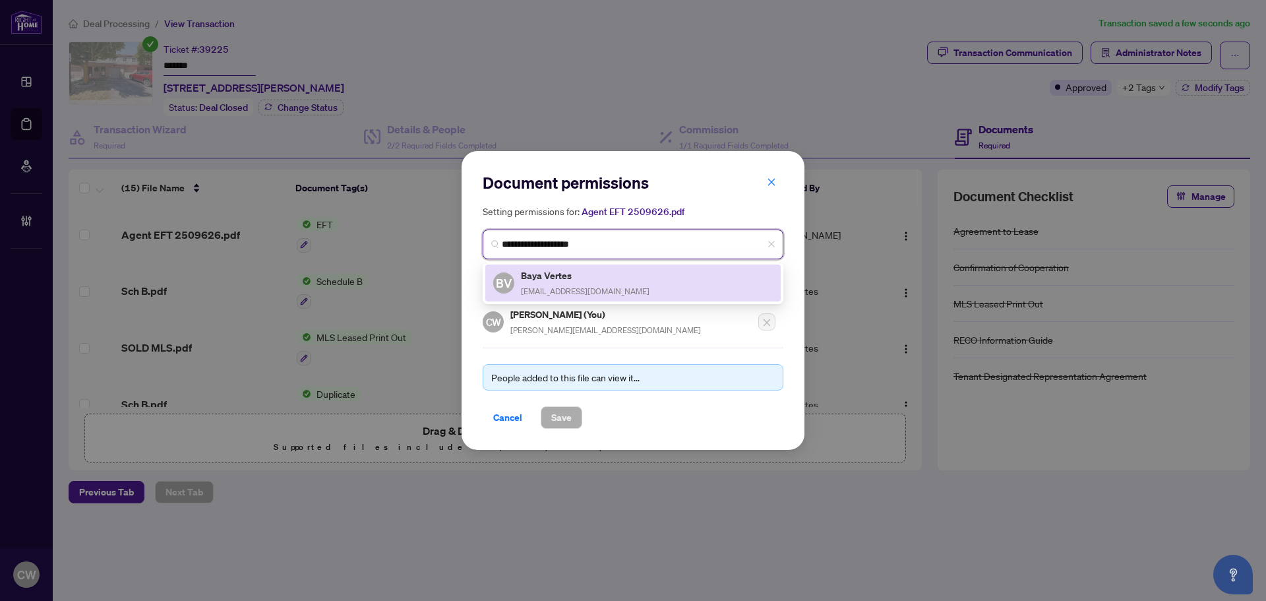
click at [557, 278] on h5 "Baya Vertes" at bounding box center [585, 275] width 129 height 15
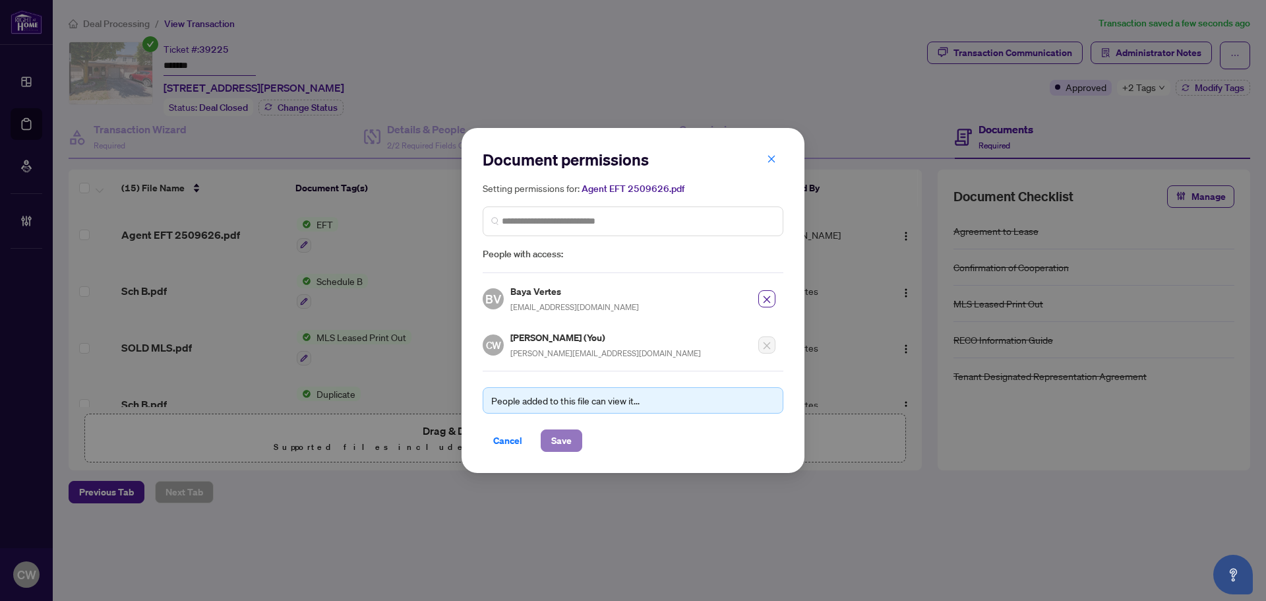
click at [564, 433] on span "Save" at bounding box center [561, 440] width 20 height 21
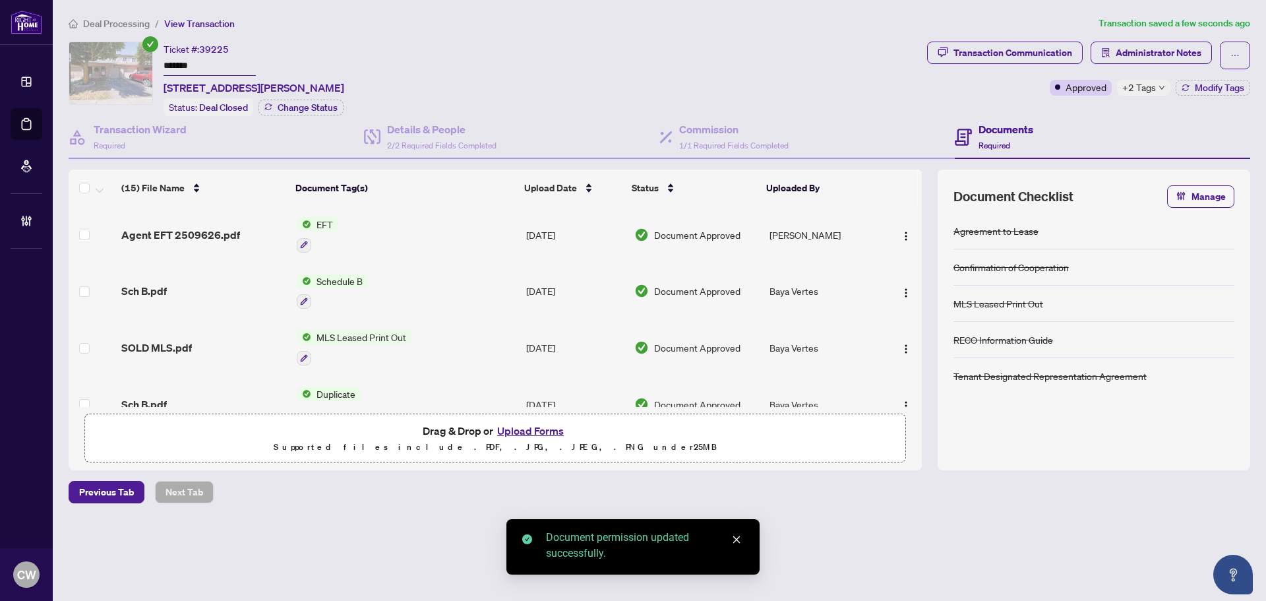
click at [902, 231] on img "button" at bounding box center [906, 236] width 11 height 11
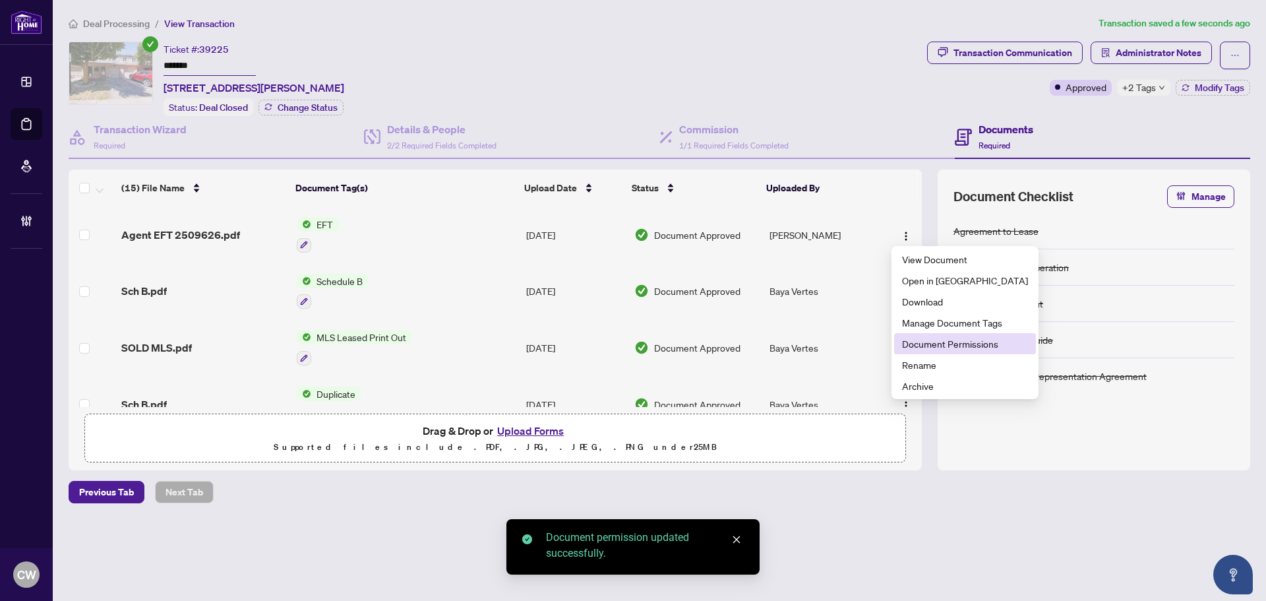
click at [944, 342] on span "Document Permissions" at bounding box center [965, 343] width 126 height 15
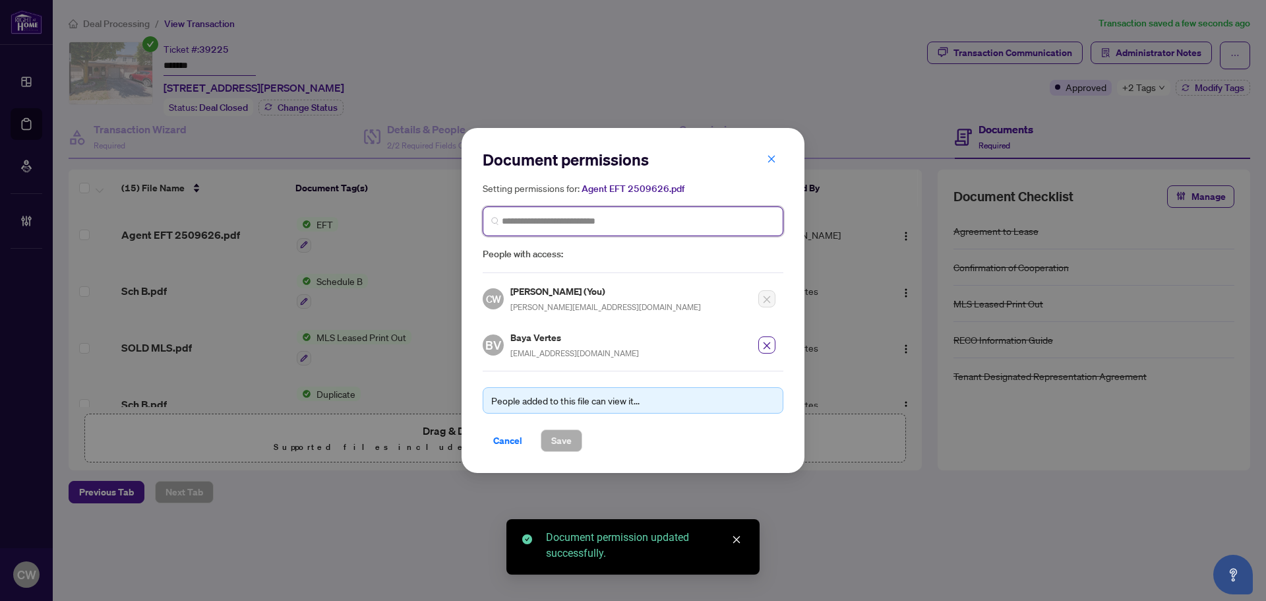
click at [535, 226] on input "search" at bounding box center [638, 221] width 273 height 14
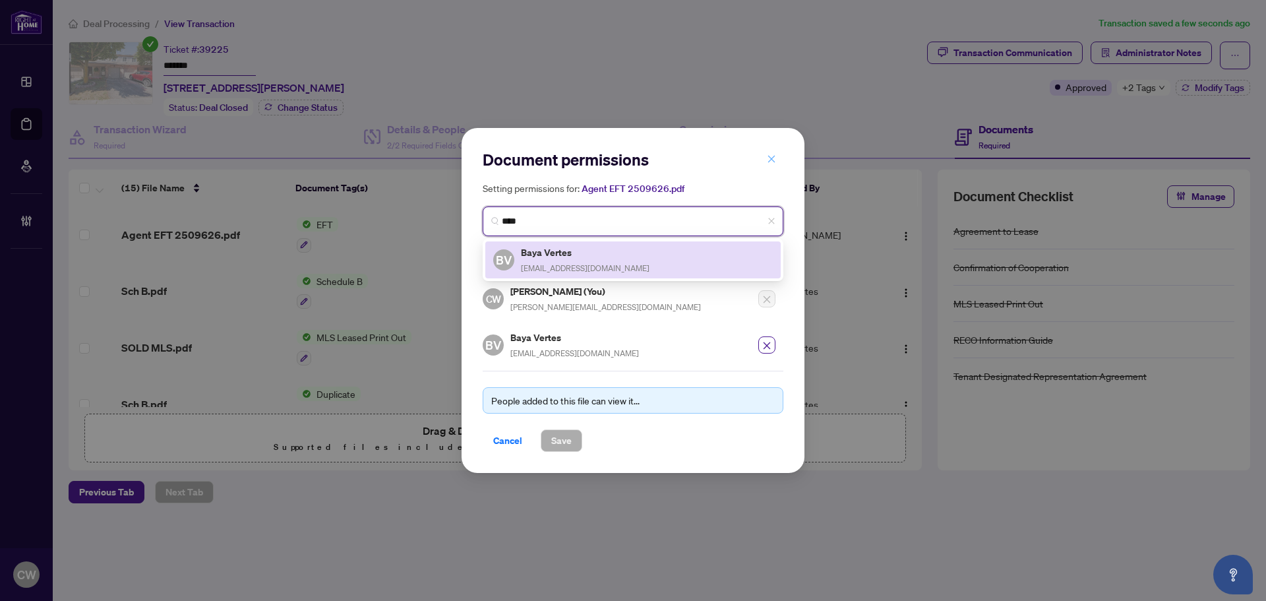
type input "****"
click at [772, 158] on icon "close" at bounding box center [771, 158] width 9 height 9
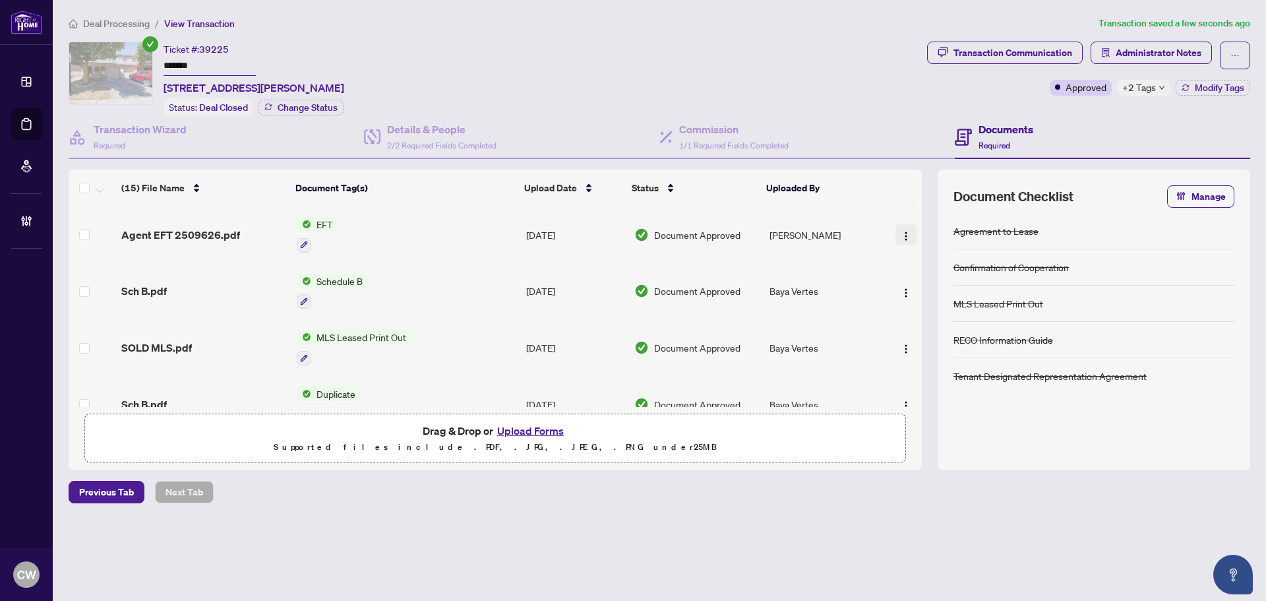
click at [907, 228] on span "button" at bounding box center [906, 235] width 11 height 15
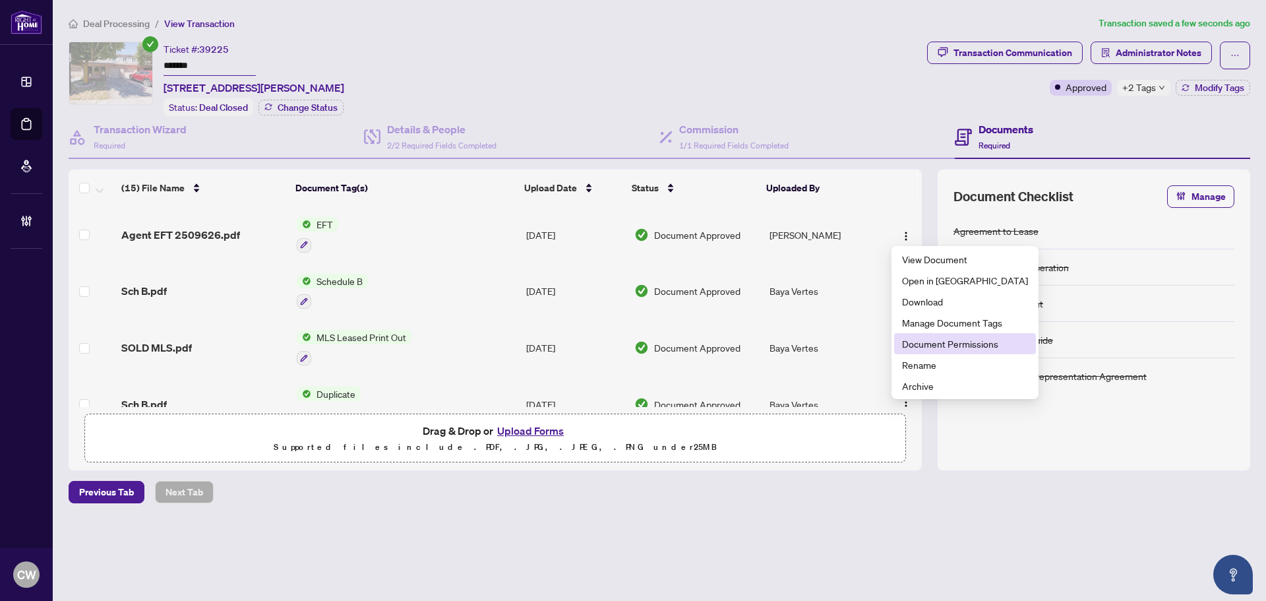
click at [936, 342] on span "Document Permissions" at bounding box center [965, 343] width 126 height 15
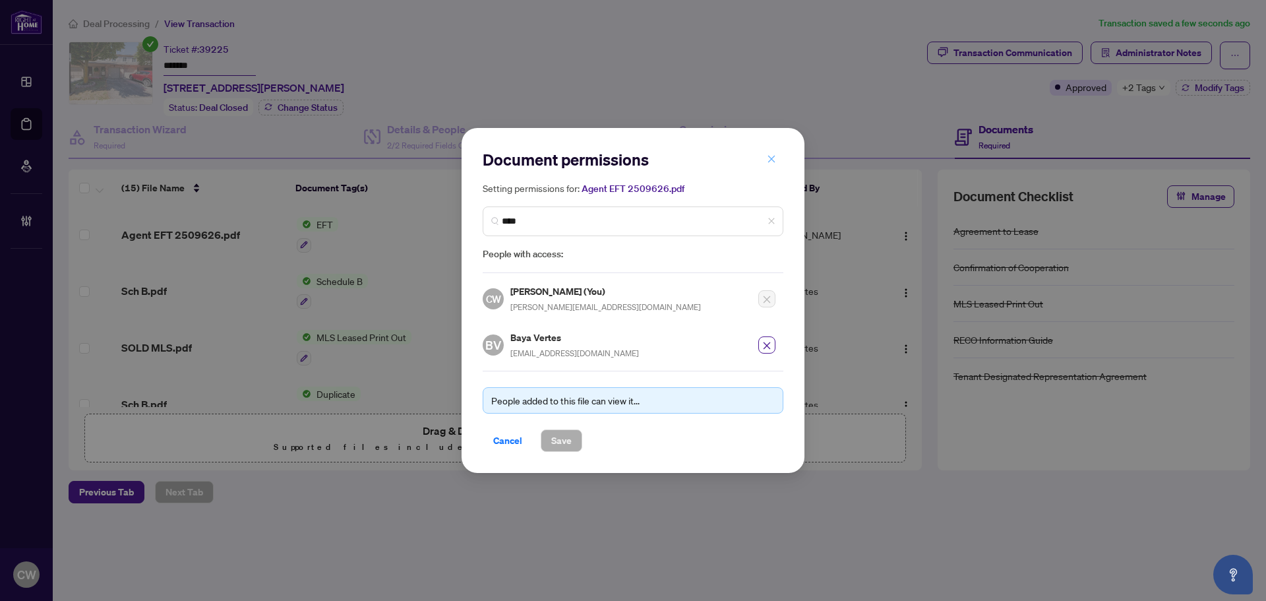
click at [769, 164] on icon "close" at bounding box center [771, 158] width 9 height 9
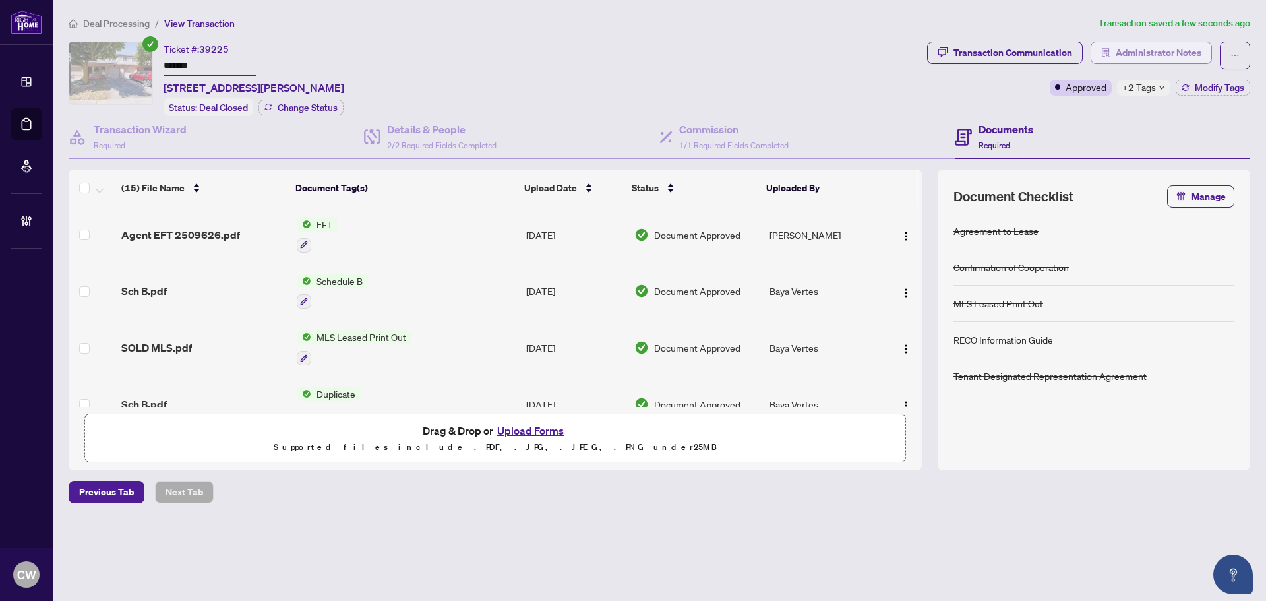
click at [1171, 55] on span "Administrator Notes" at bounding box center [1159, 52] width 86 height 21
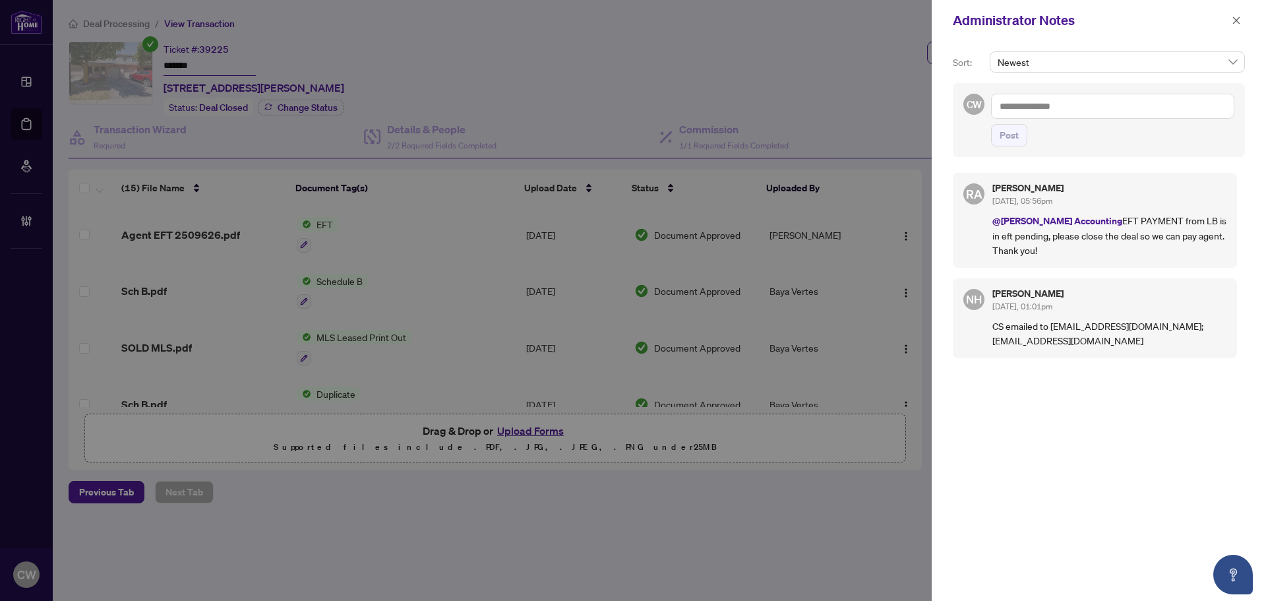
click at [1033, 105] on textarea at bounding box center [1112, 106] width 243 height 25
paste textarea "**********"
type textarea "**********"
click at [1017, 133] on span "Post" at bounding box center [1009, 135] width 19 height 21
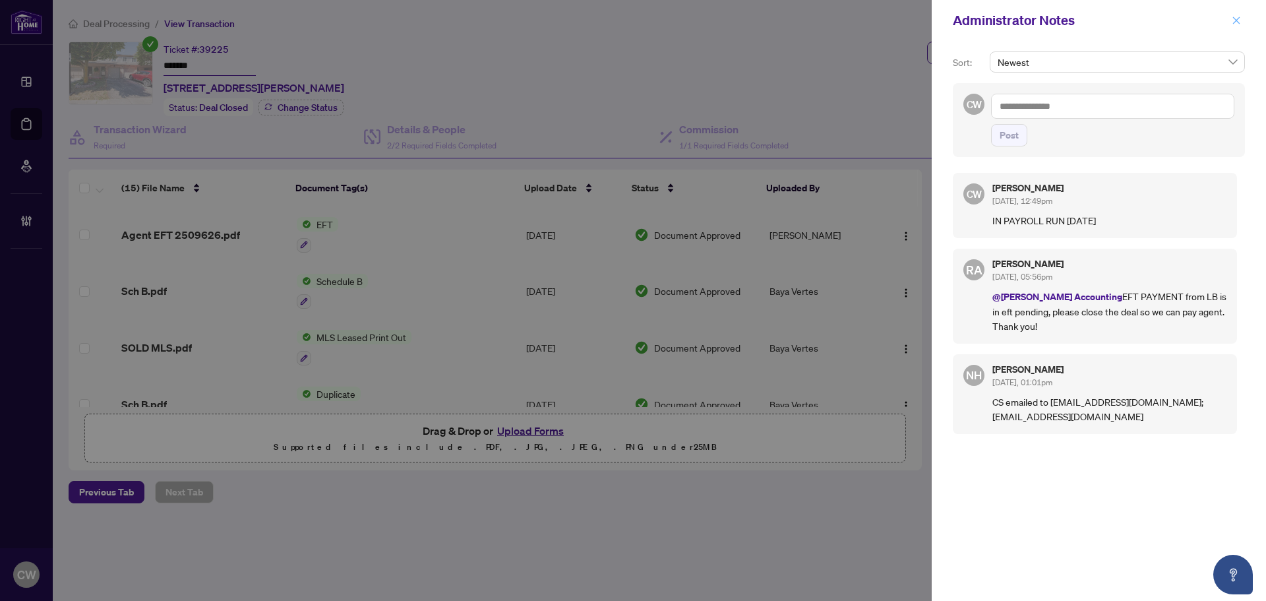
click at [1233, 20] on icon "close" at bounding box center [1236, 20] width 9 height 9
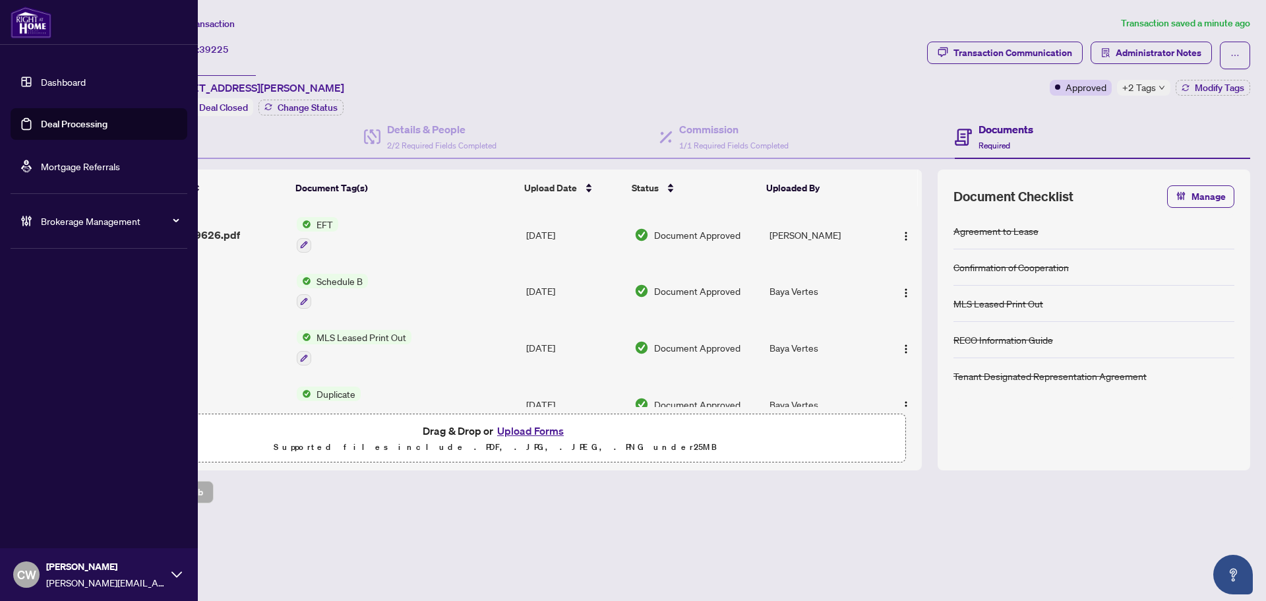
click at [78, 129] on link "Deal Processing" at bounding box center [74, 124] width 67 height 12
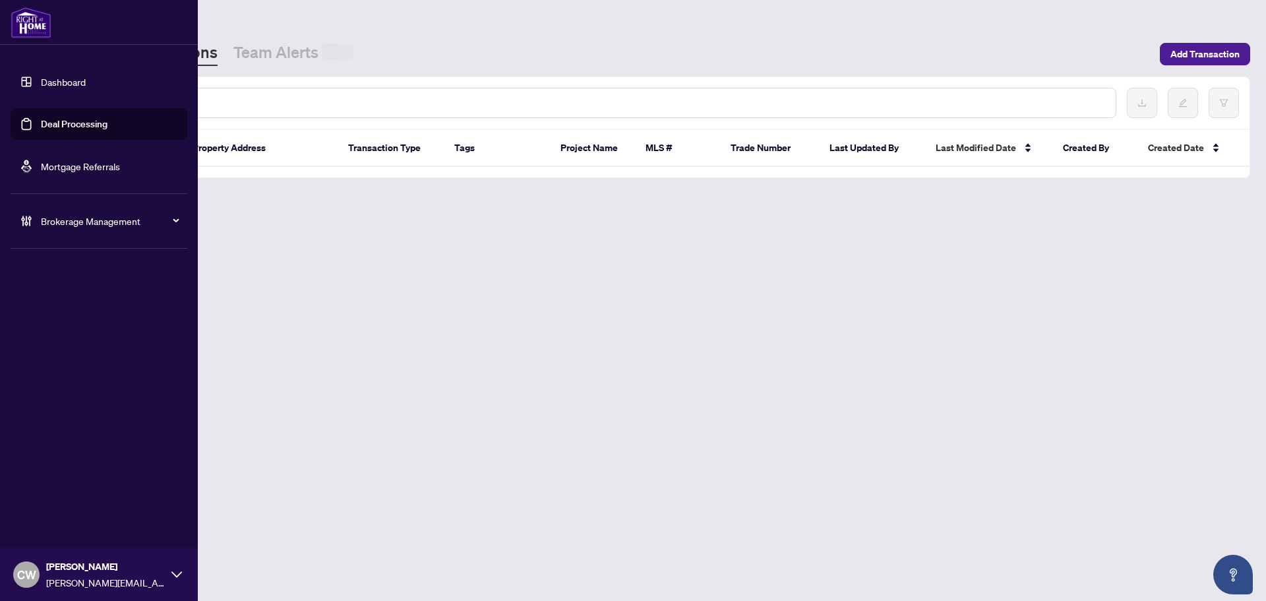
click at [214, 109] on input "text" at bounding box center [604, 103] width 1001 height 15
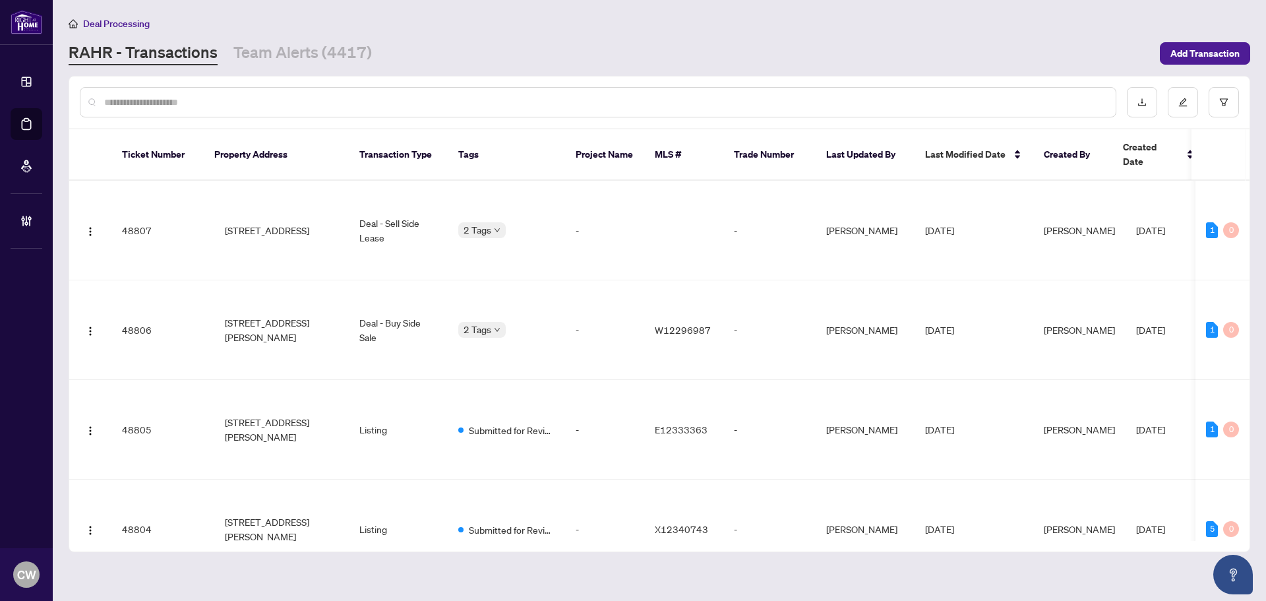
paste input "*******"
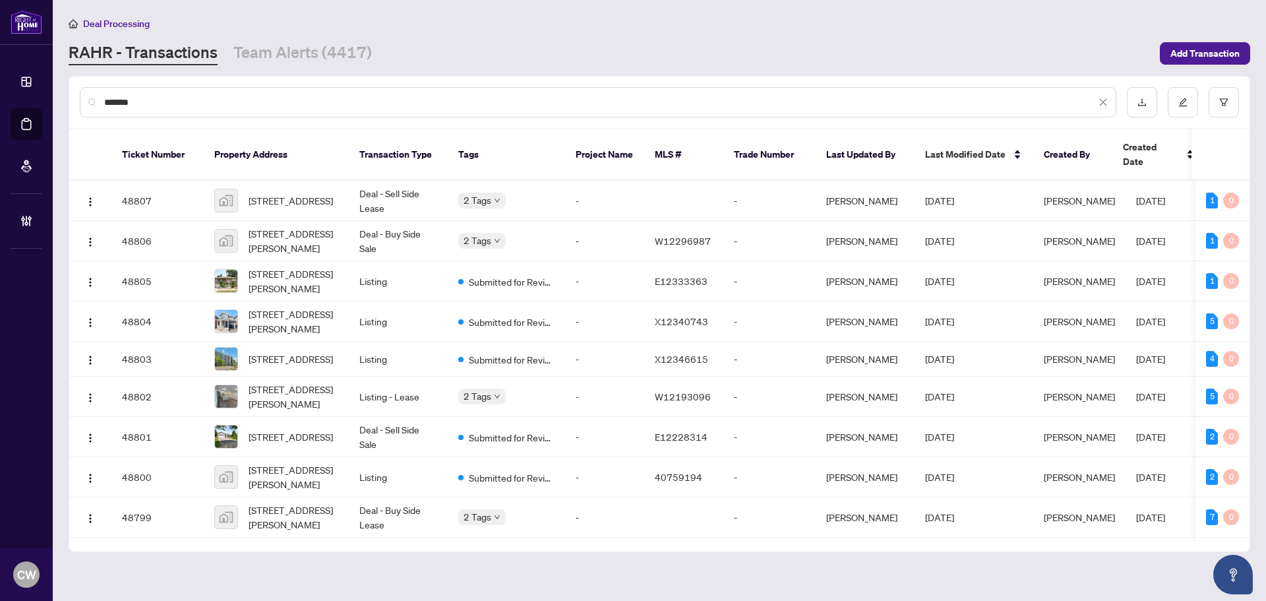
type input "*******"
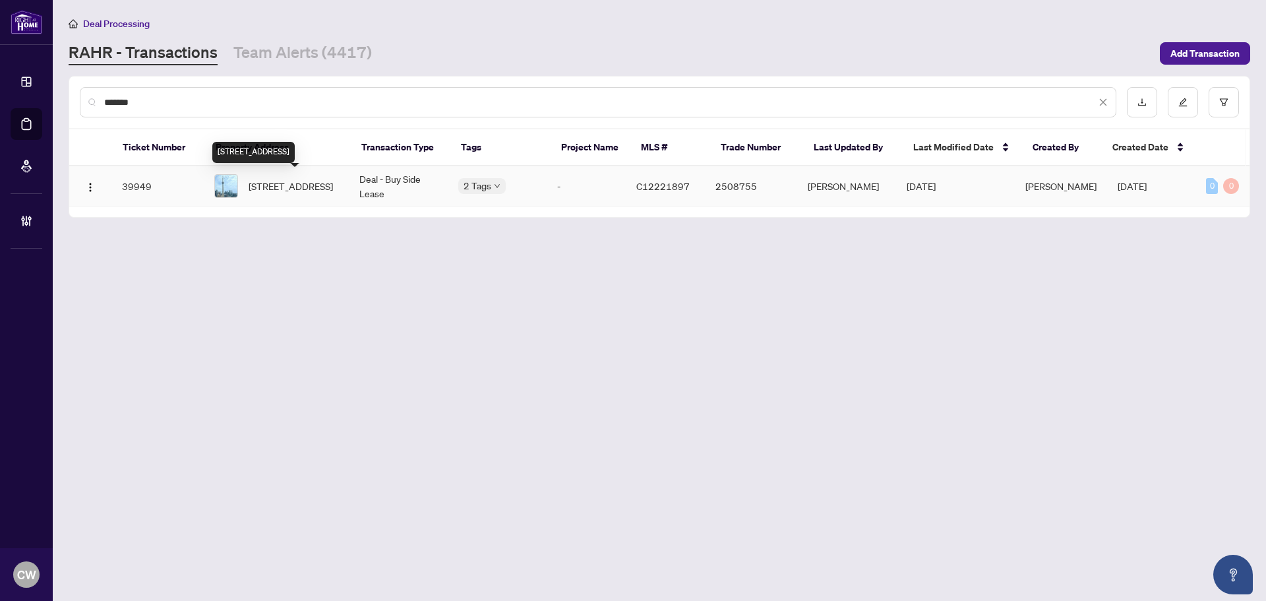
click at [286, 188] on span "4810-3 Concord Cityplace Way, Toronto, Ontario M5V 0X4, Canada" at bounding box center [291, 186] width 84 height 15
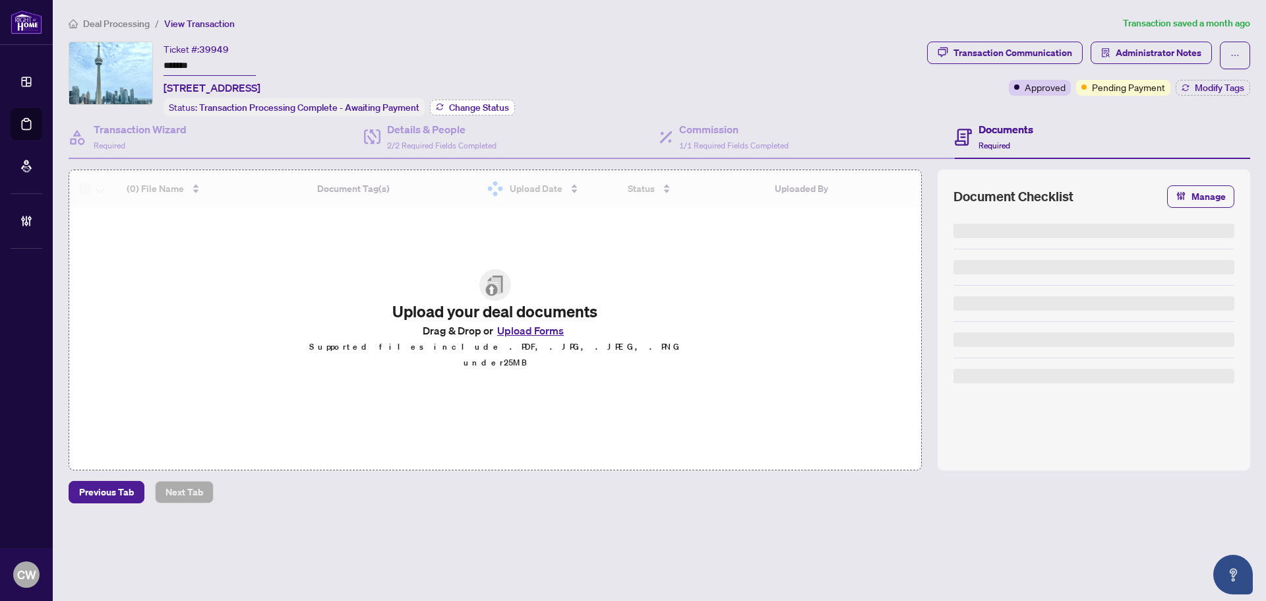
click at [463, 105] on span "Change Status" at bounding box center [479, 107] width 60 height 9
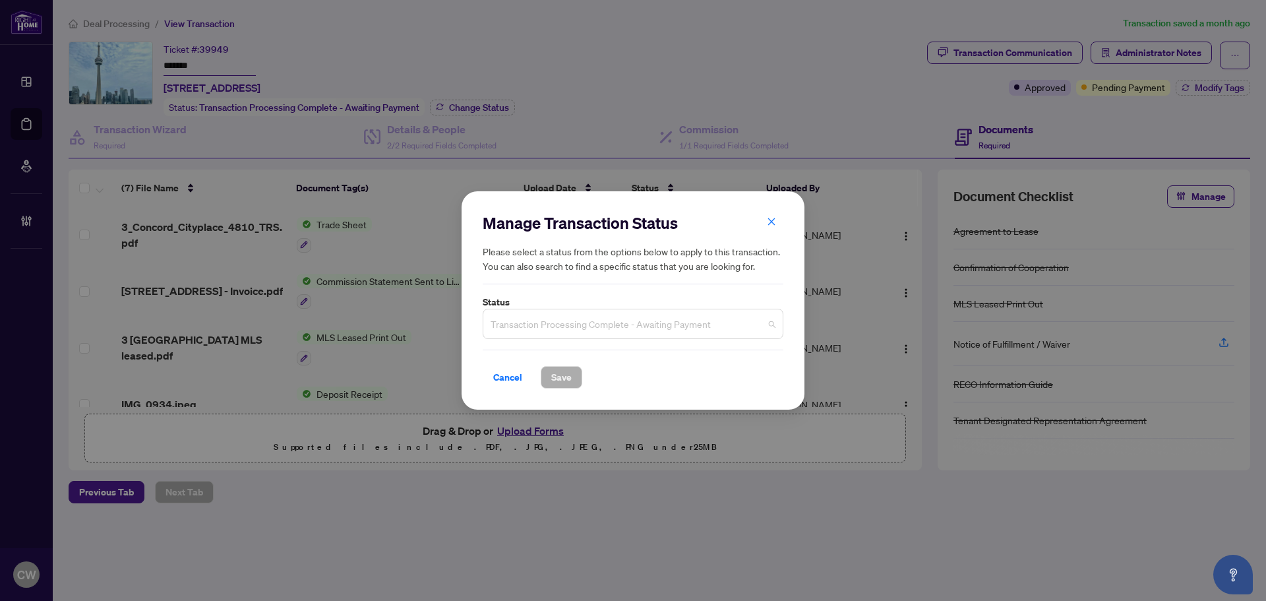
click at [562, 330] on span "Transaction Processing Complete - Awaiting Payment" at bounding box center [633, 323] width 285 height 25
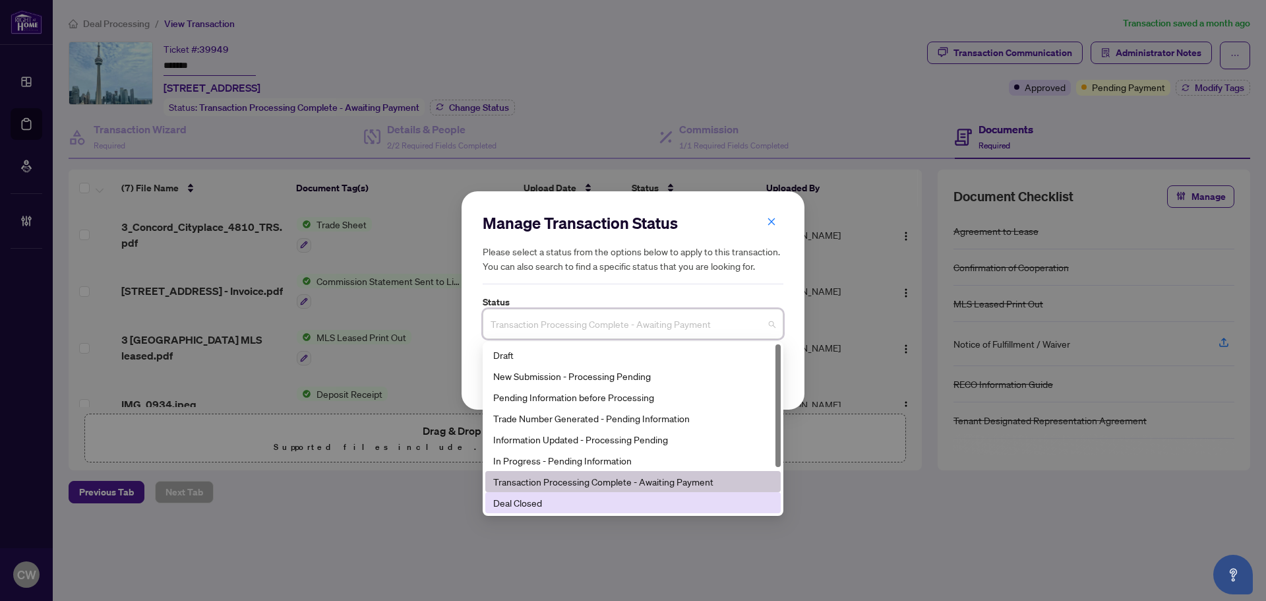
click at [574, 511] on div "Deal Closed" at bounding box center [632, 502] width 295 height 21
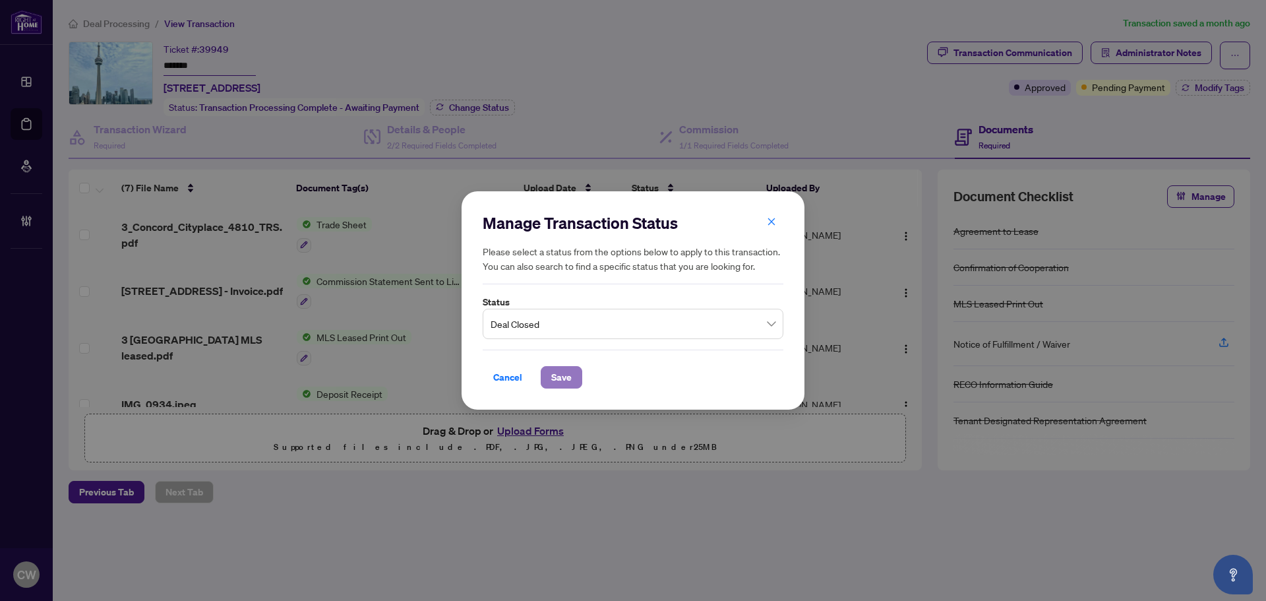
click at [563, 371] on span "Save" at bounding box center [561, 377] width 20 height 21
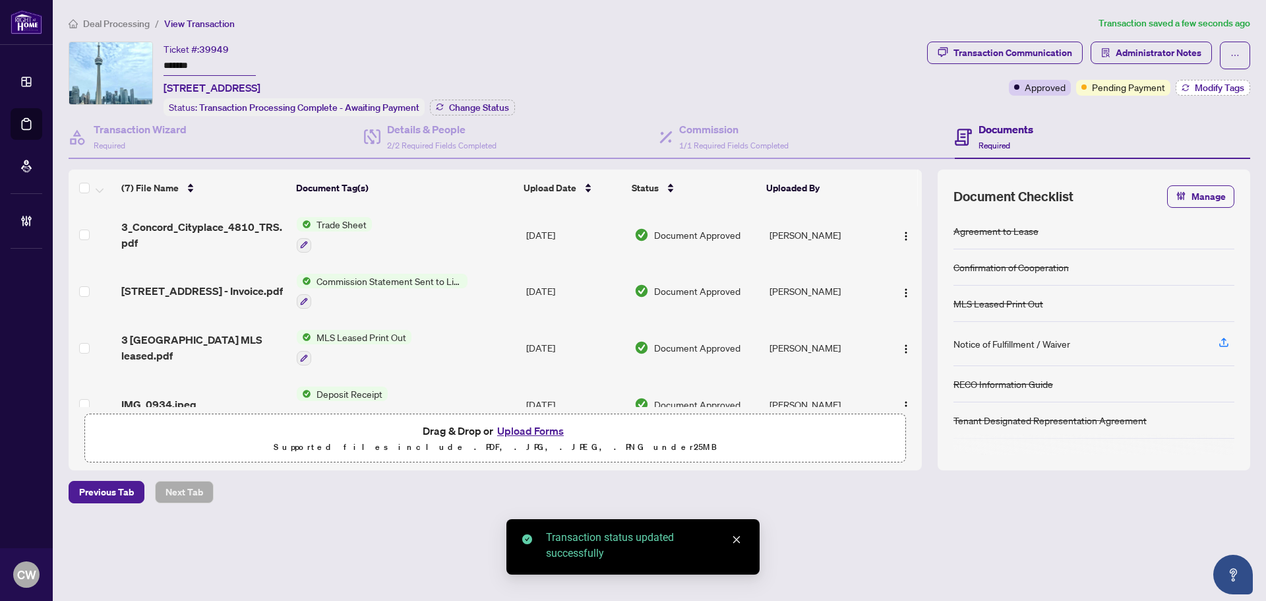
click at [1213, 83] on span "Modify Tags" at bounding box center [1219, 87] width 49 height 9
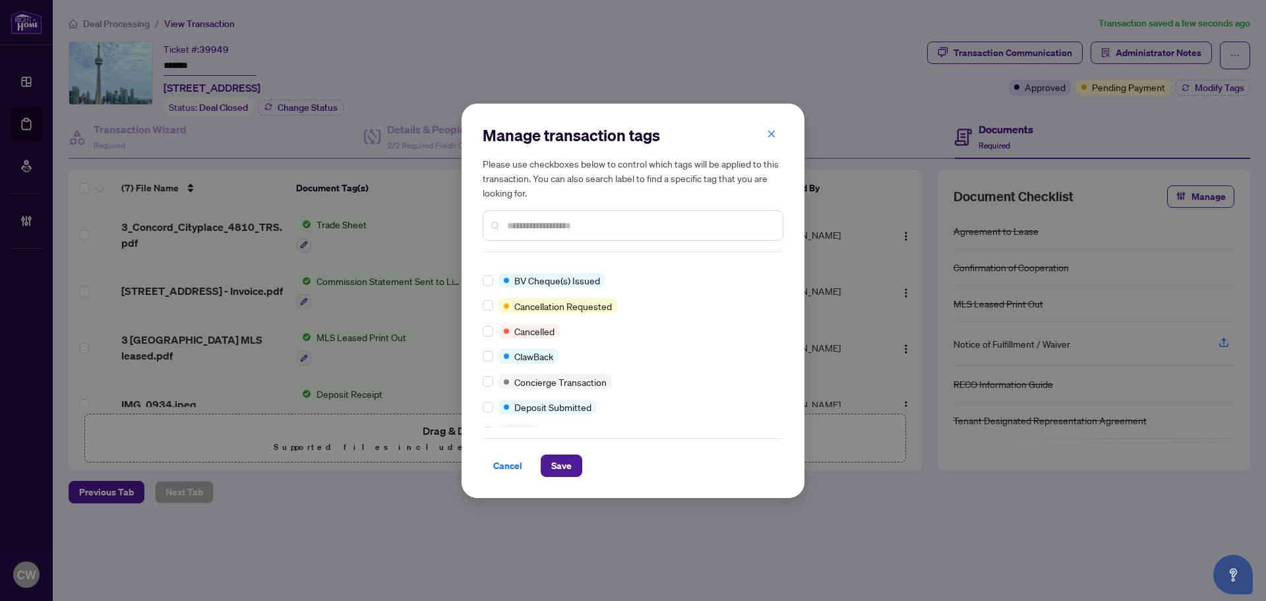
scroll to position [198, 0]
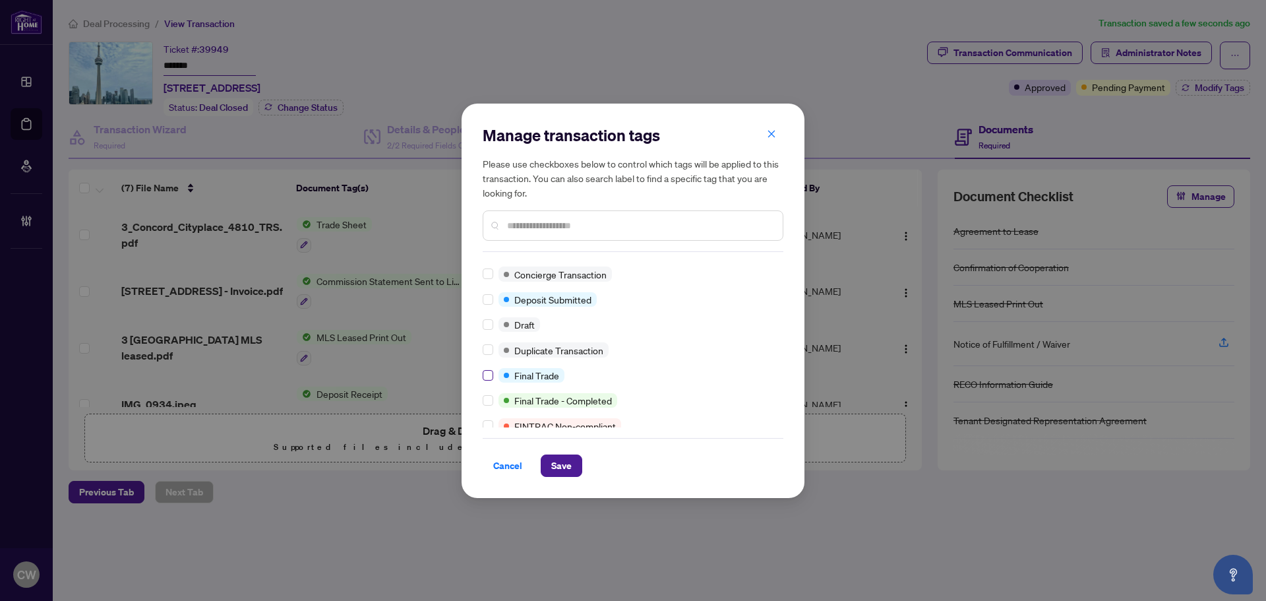
click at [491, 368] on label at bounding box center [488, 375] width 11 height 15
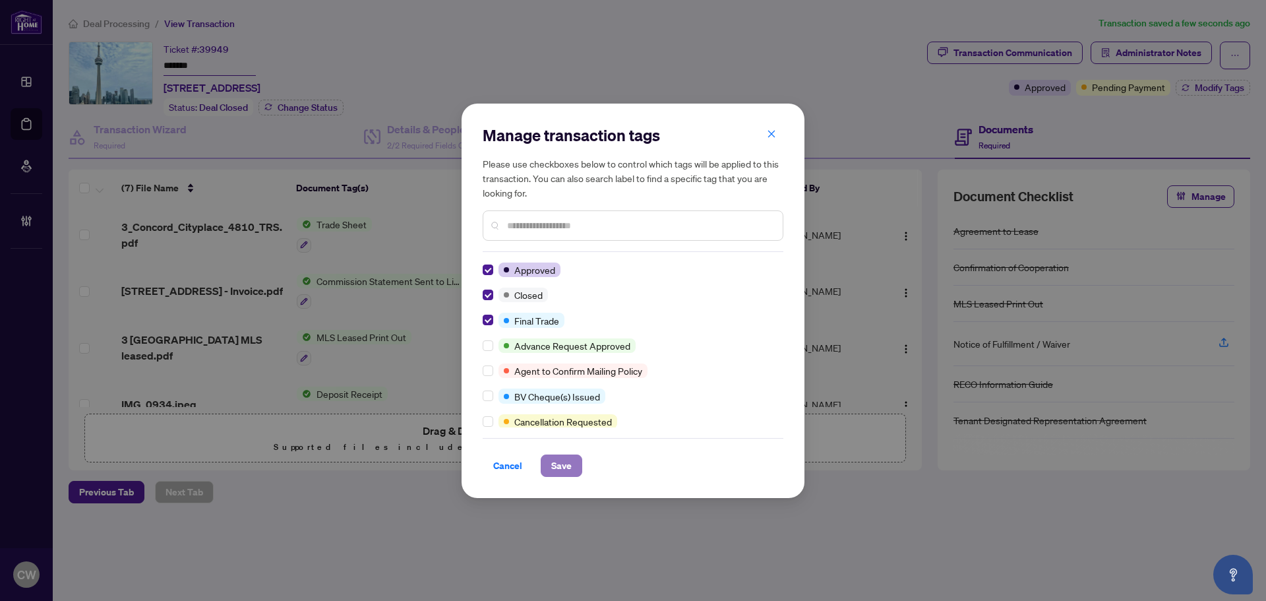
click at [561, 467] on span "Save" at bounding box center [561, 465] width 20 height 21
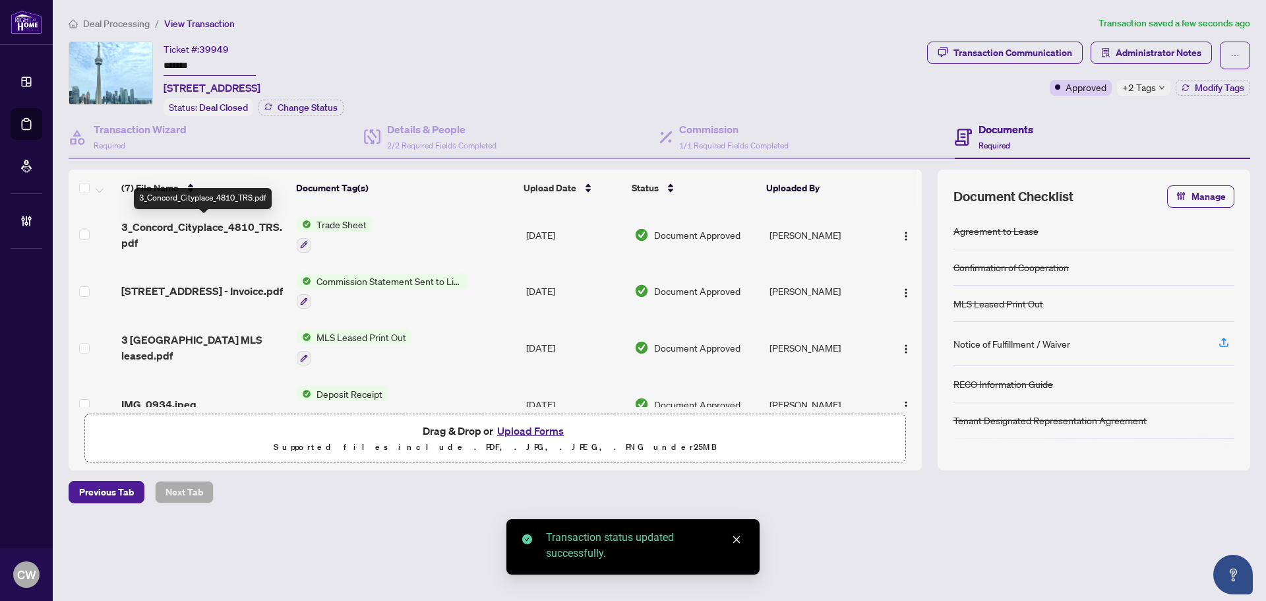
click at [241, 219] on span "3_Concord_Cityplace_4810_TRS.pdf" at bounding box center [203, 235] width 165 height 32
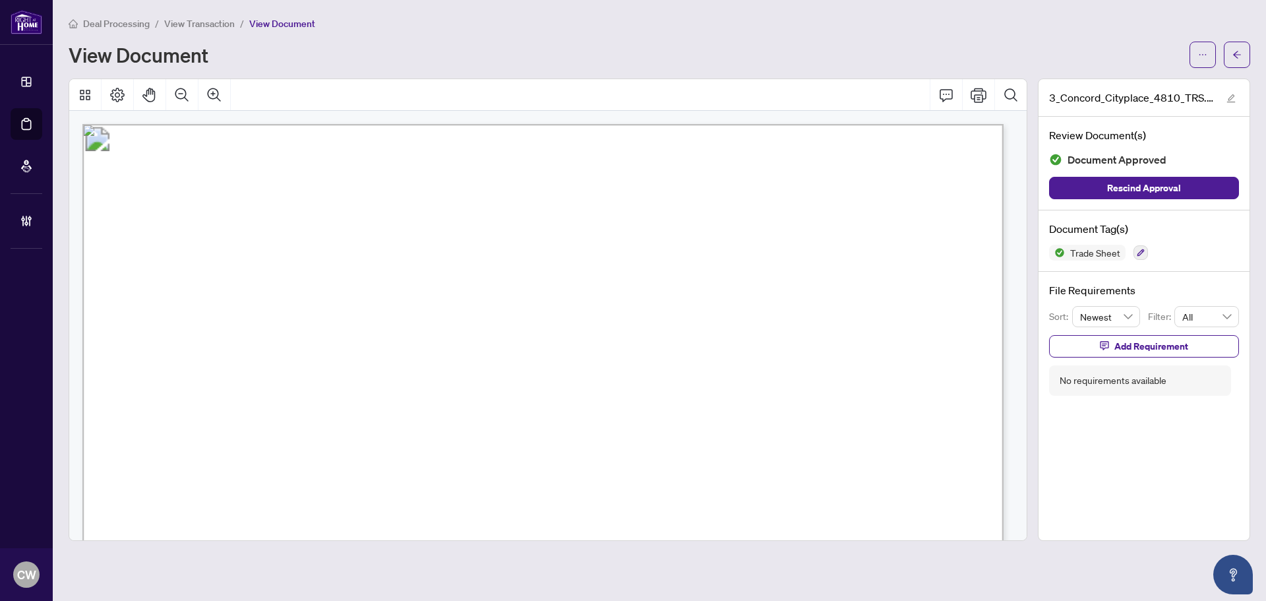
scroll to position [396, 0]
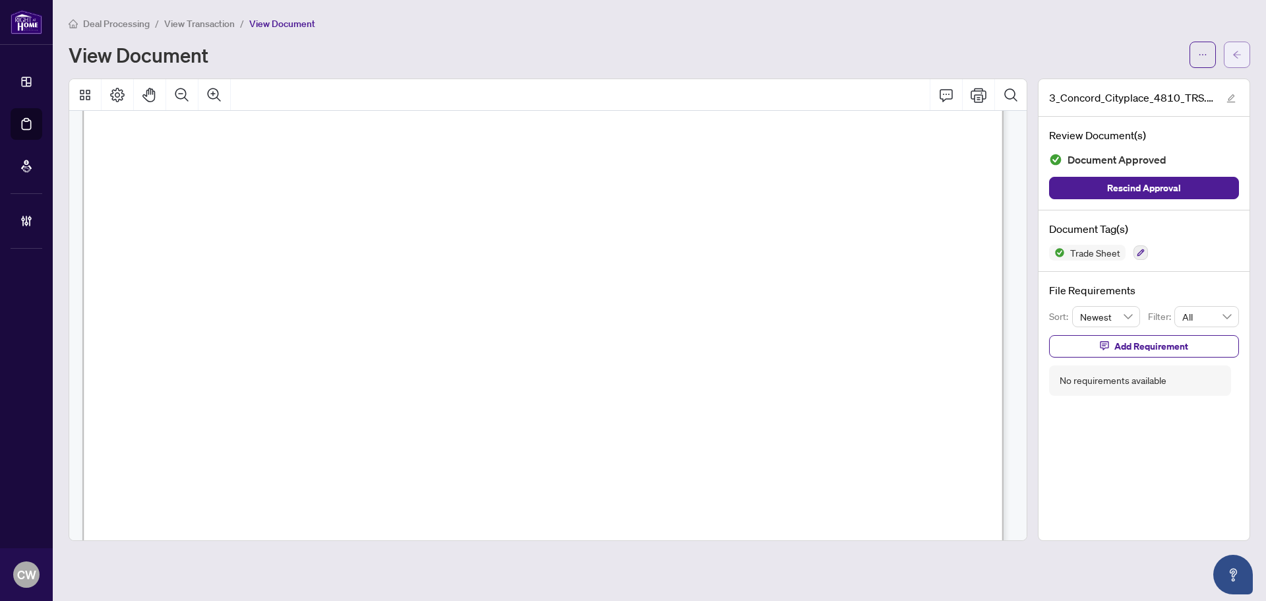
click at [1242, 65] on button "button" at bounding box center [1237, 55] width 26 height 26
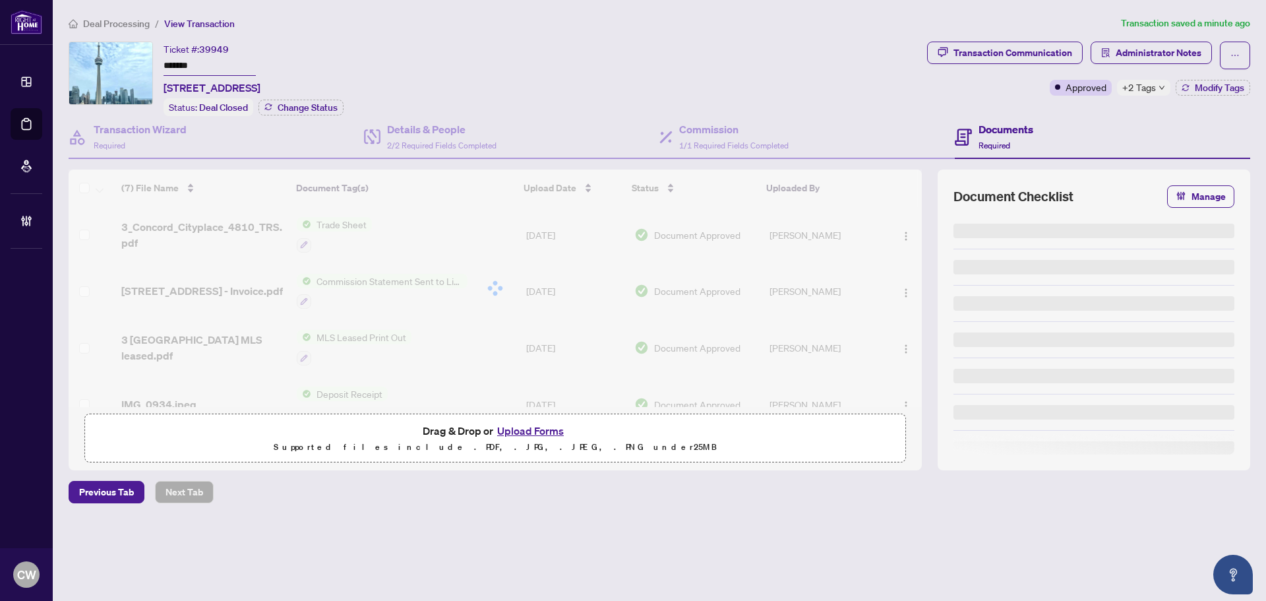
click at [538, 427] on button "Upload Forms" at bounding box center [530, 430] width 75 height 17
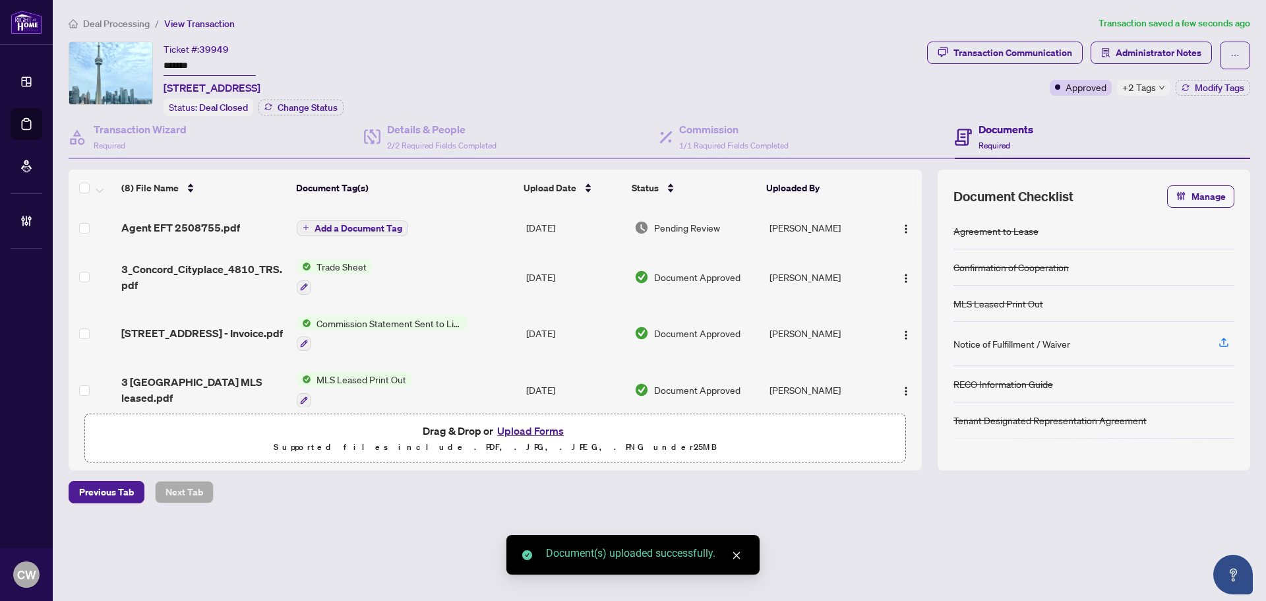
click at [370, 228] on span "Add a Document Tag" at bounding box center [359, 228] width 88 height 9
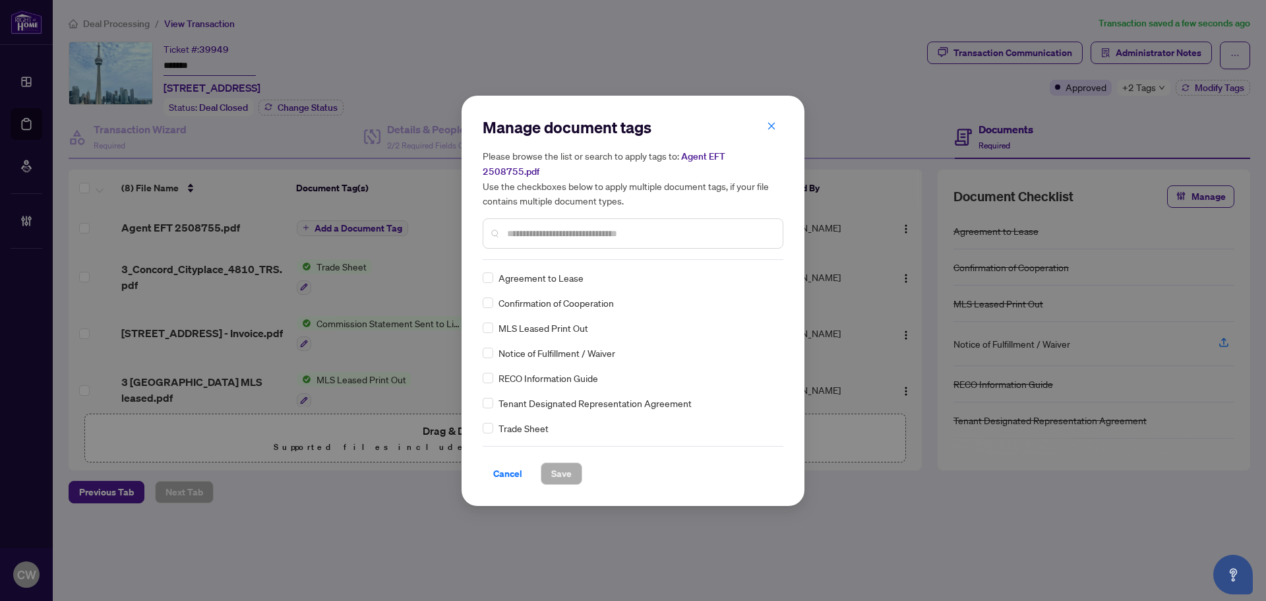
click at [619, 226] on input "text" at bounding box center [639, 233] width 265 height 15
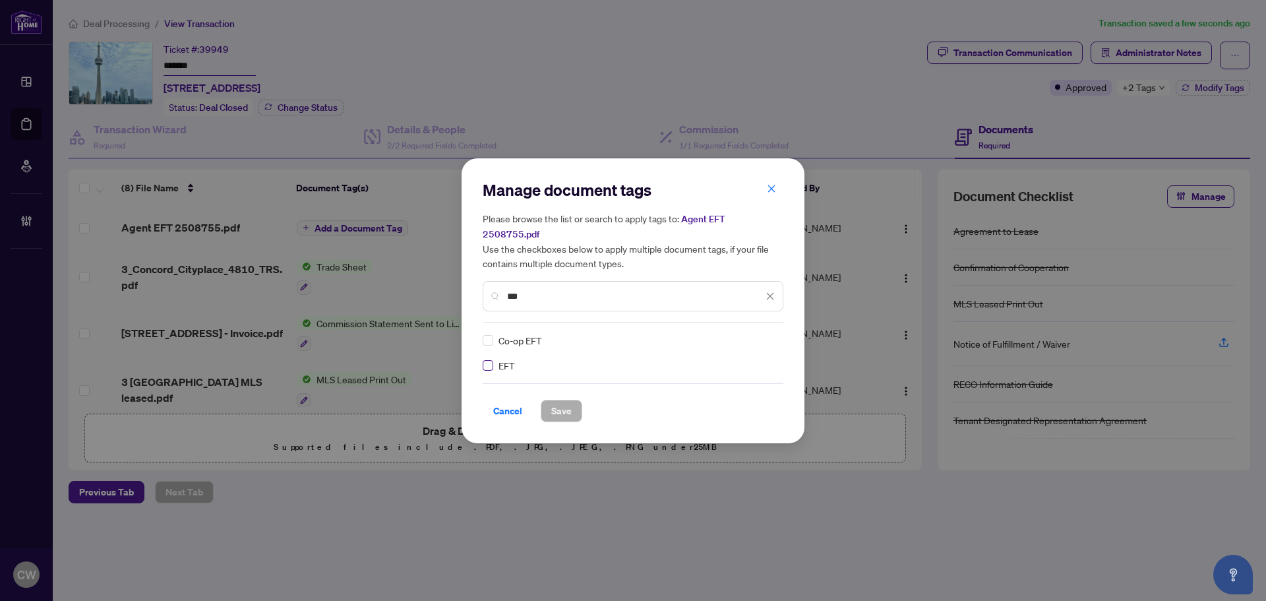
type input "***"
click at [770, 324] on div "Manage document tags Please browse the list or search to apply tags to: Agent E…" at bounding box center [633, 300] width 301 height 243
click at [758, 334] on img at bounding box center [756, 340] width 13 height 13
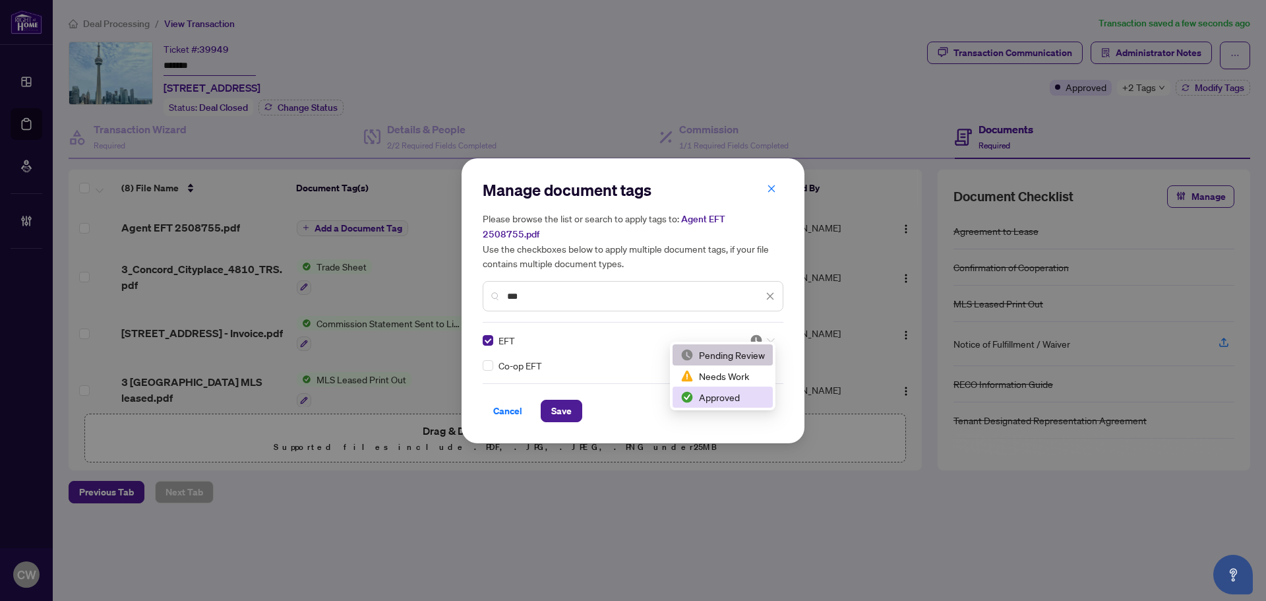
drag, startPoint x: 735, startPoint y: 398, endPoint x: 595, endPoint y: 398, distance: 139.1
click at [735, 398] on div "Approved" at bounding box center [723, 397] width 84 height 15
drag, startPoint x: 583, startPoint y: 398, endPoint x: 566, endPoint y: 399, distance: 16.5
click at [578, 400] on div "Cancel Save" at bounding box center [633, 411] width 301 height 22
click at [566, 400] on span "Save" at bounding box center [561, 410] width 20 height 21
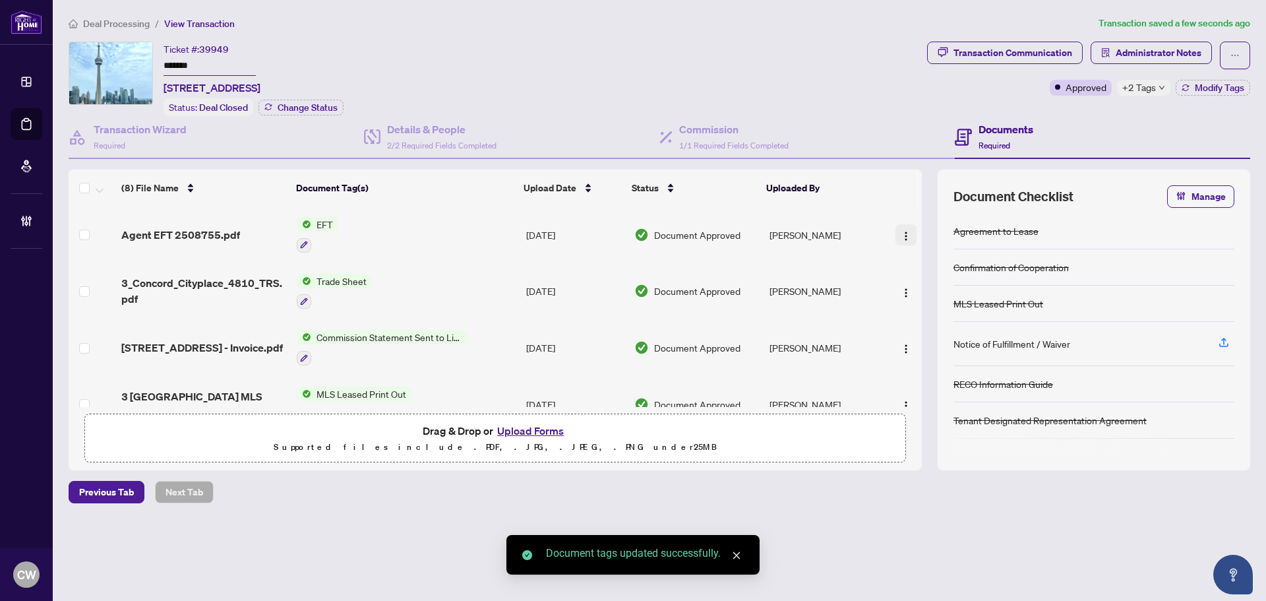
click at [905, 233] on img "button" at bounding box center [906, 236] width 11 height 11
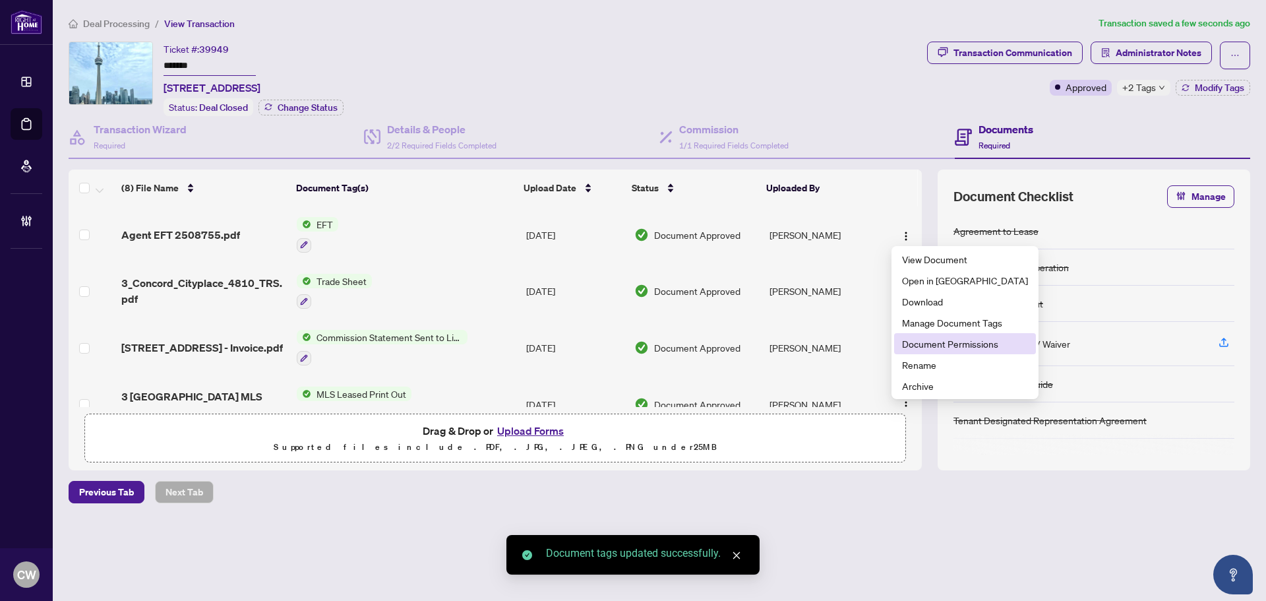
click at [910, 344] on span "Document Permissions" at bounding box center [965, 343] width 126 height 15
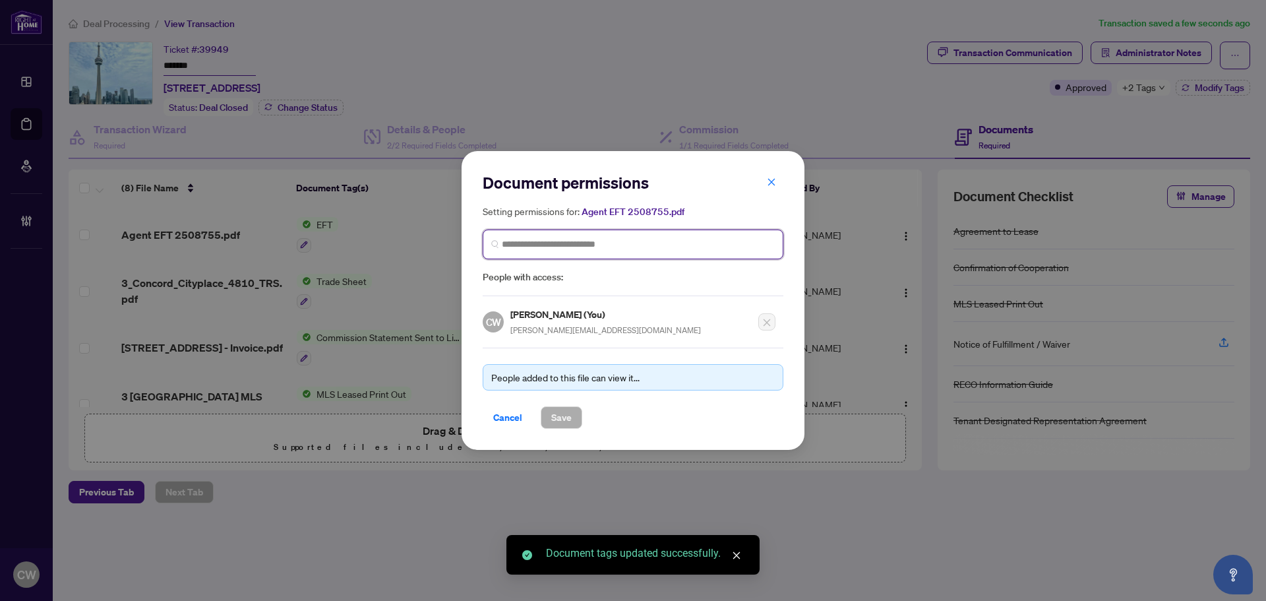
click at [574, 245] on input "search" at bounding box center [638, 244] width 273 height 14
paste input "**********"
type input "**********"
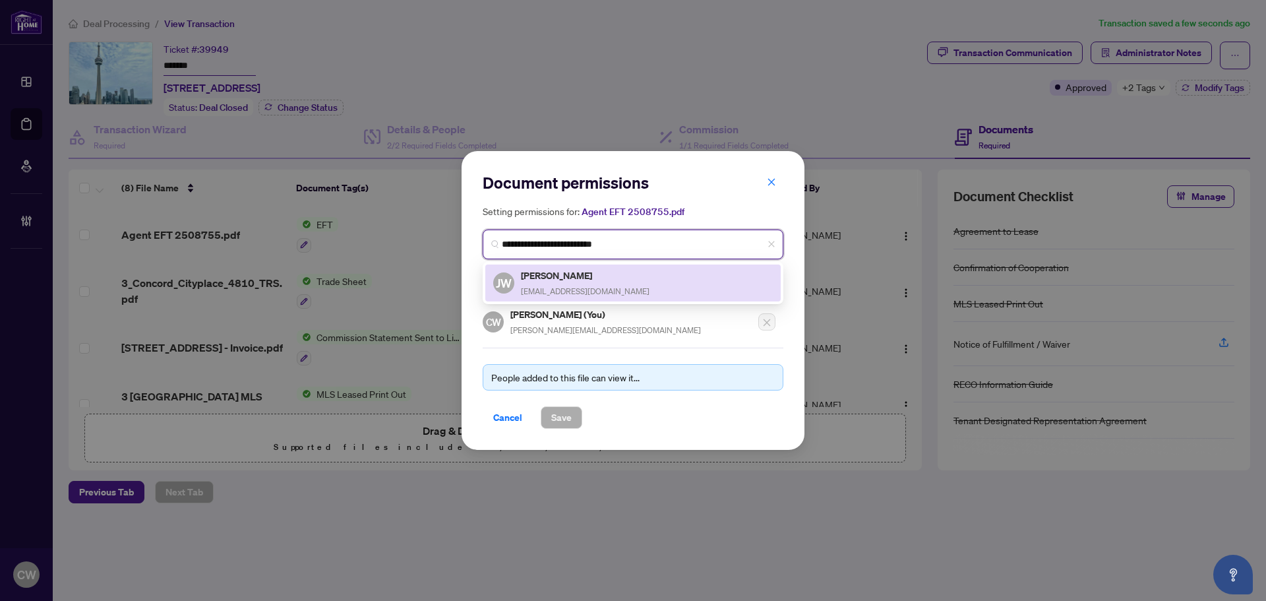
click at [578, 279] on h5 "Joyce Wong" at bounding box center [585, 275] width 129 height 15
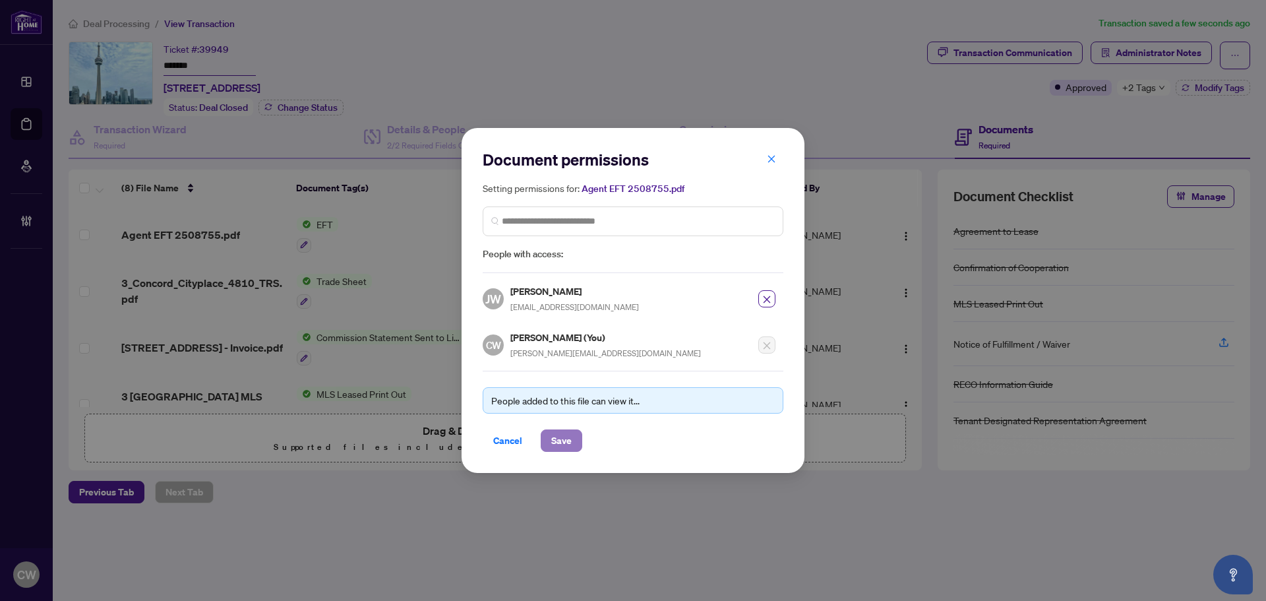
click at [564, 435] on span "Save" at bounding box center [561, 440] width 20 height 21
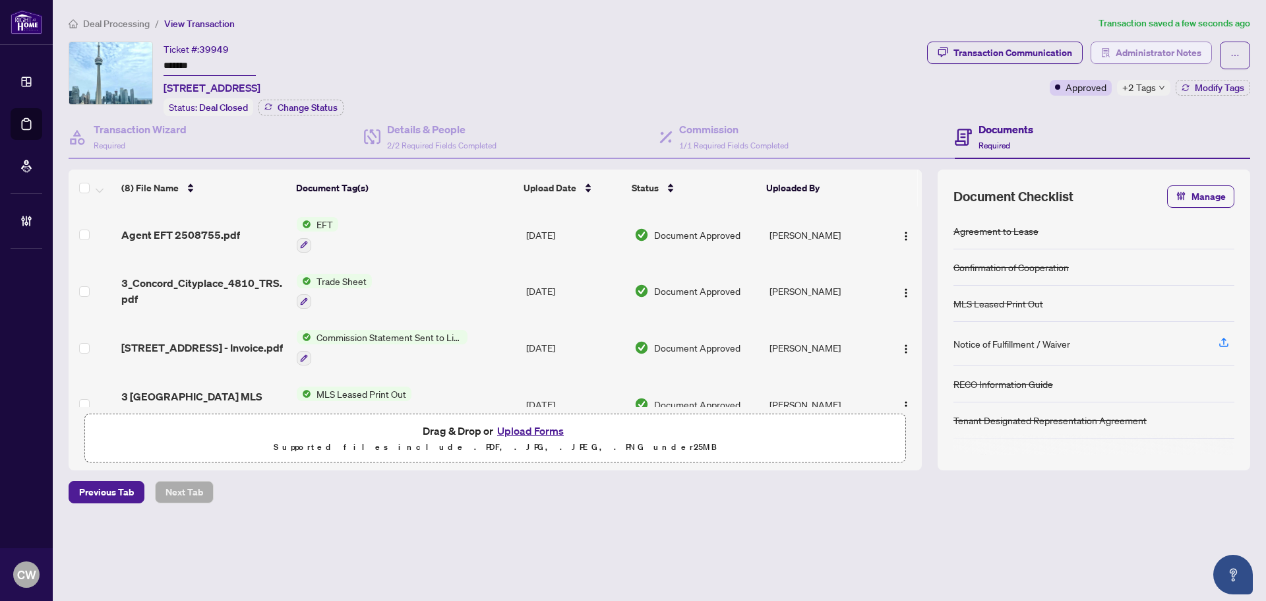
click at [1147, 55] on span "Administrator Notes" at bounding box center [1159, 52] width 86 height 21
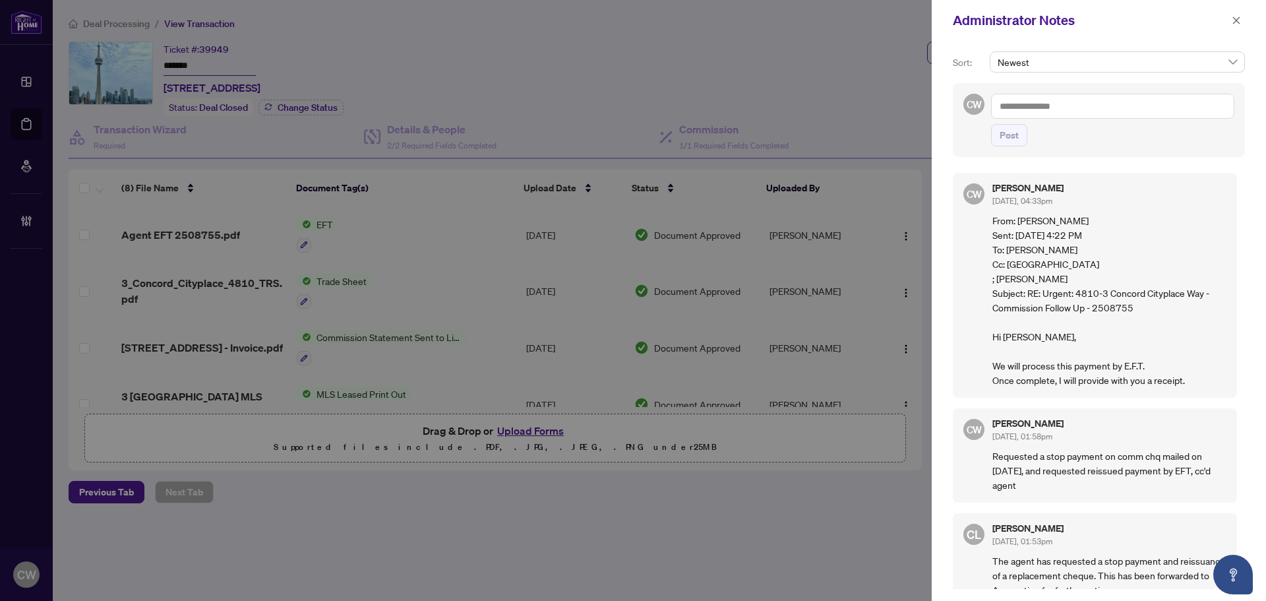
click at [1066, 107] on textarea at bounding box center [1112, 106] width 243 height 25
paste textarea "**********"
type textarea "**********"
click at [1015, 136] on span "Post" at bounding box center [1009, 135] width 19 height 21
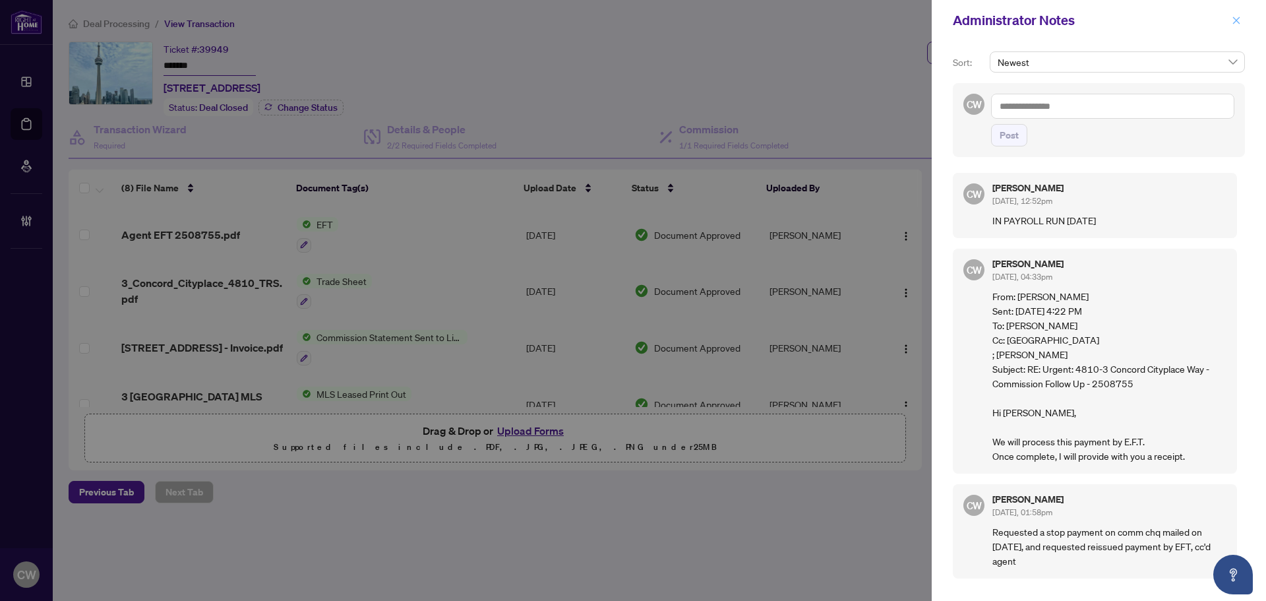
click at [1236, 16] on icon "close" at bounding box center [1236, 20] width 9 height 9
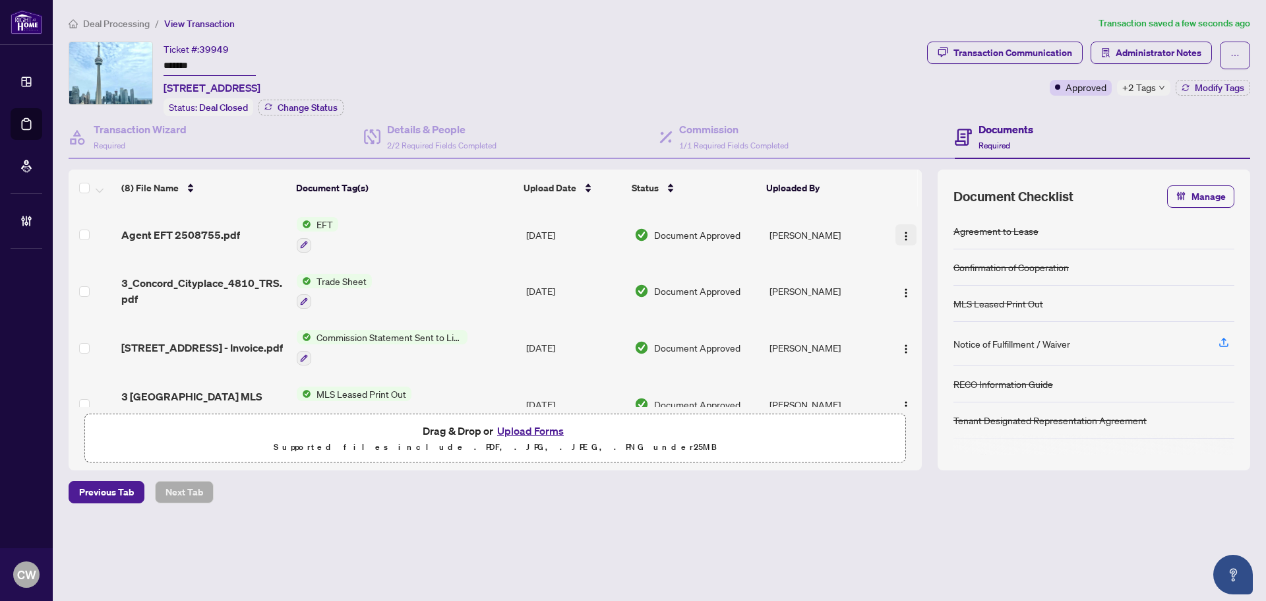
drag, startPoint x: 889, startPoint y: 227, endPoint x: 896, endPoint y: 229, distance: 6.9
click at [891, 227] on div at bounding box center [903, 234] width 28 height 21
click at [901, 231] on img "button" at bounding box center [906, 236] width 11 height 11
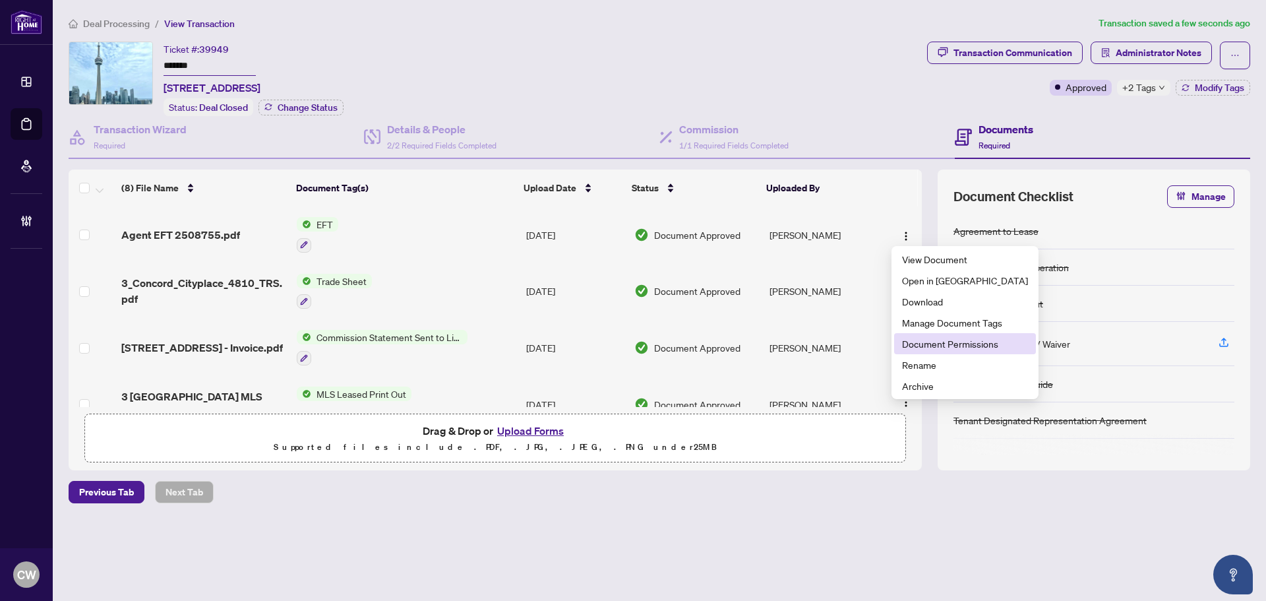
click at [923, 343] on span "Document Permissions" at bounding box center [965, 343] width 126 height 15
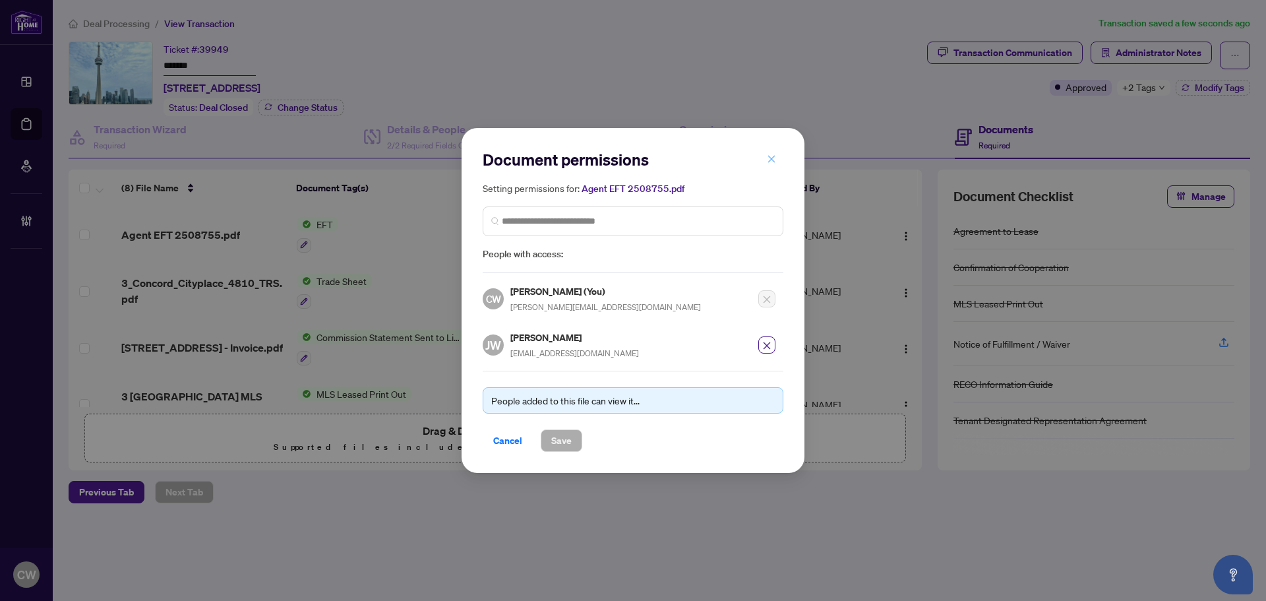
click at [770, 160] on icon "close" at bounding box center [771, 158] width 9 height 9
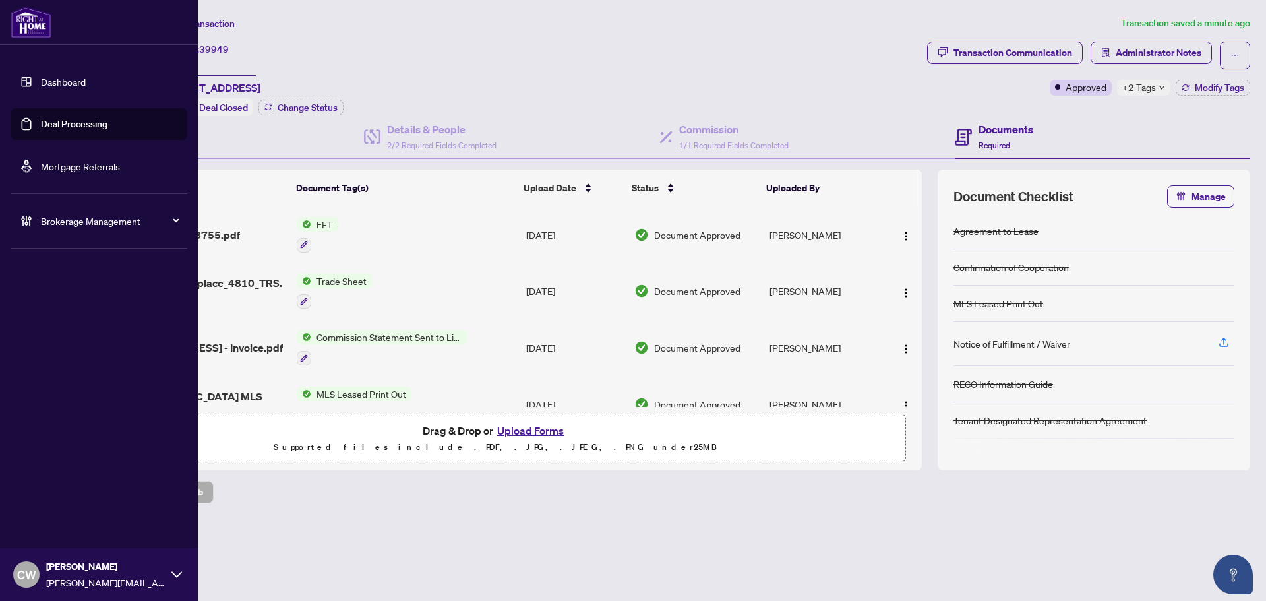
click at [41, 119] on link "Deal Processing" at bounding box center [74, 124] width 67 height 12
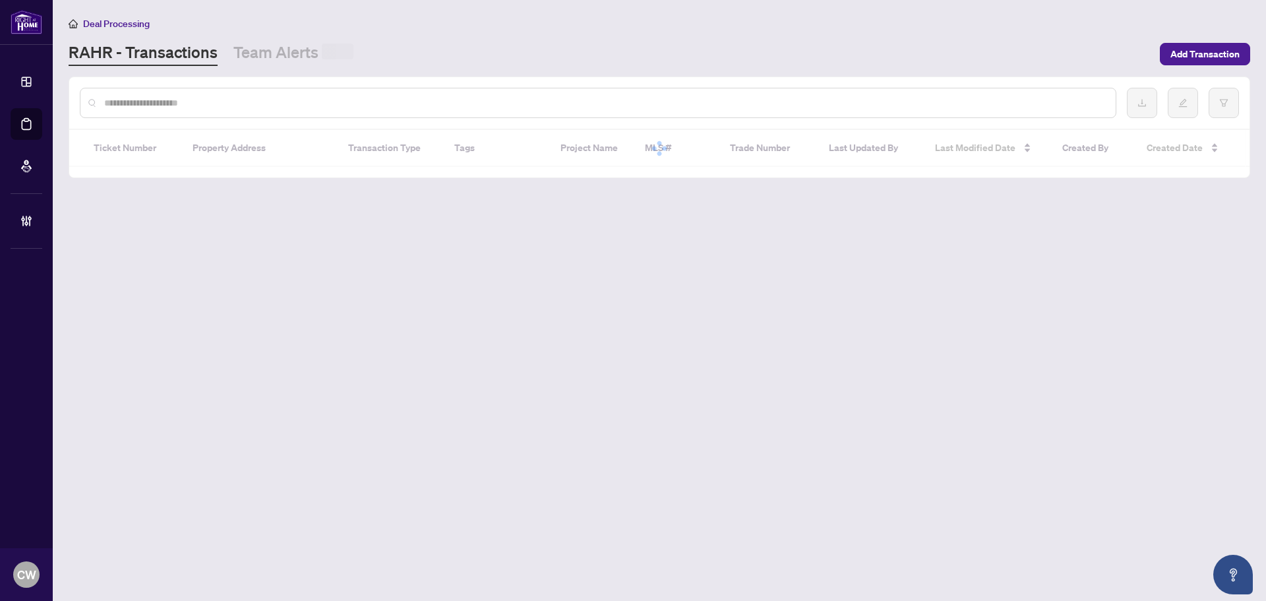
click at [243, 104] on input "text" at bounding box center [604, 103] width 1001 height 15
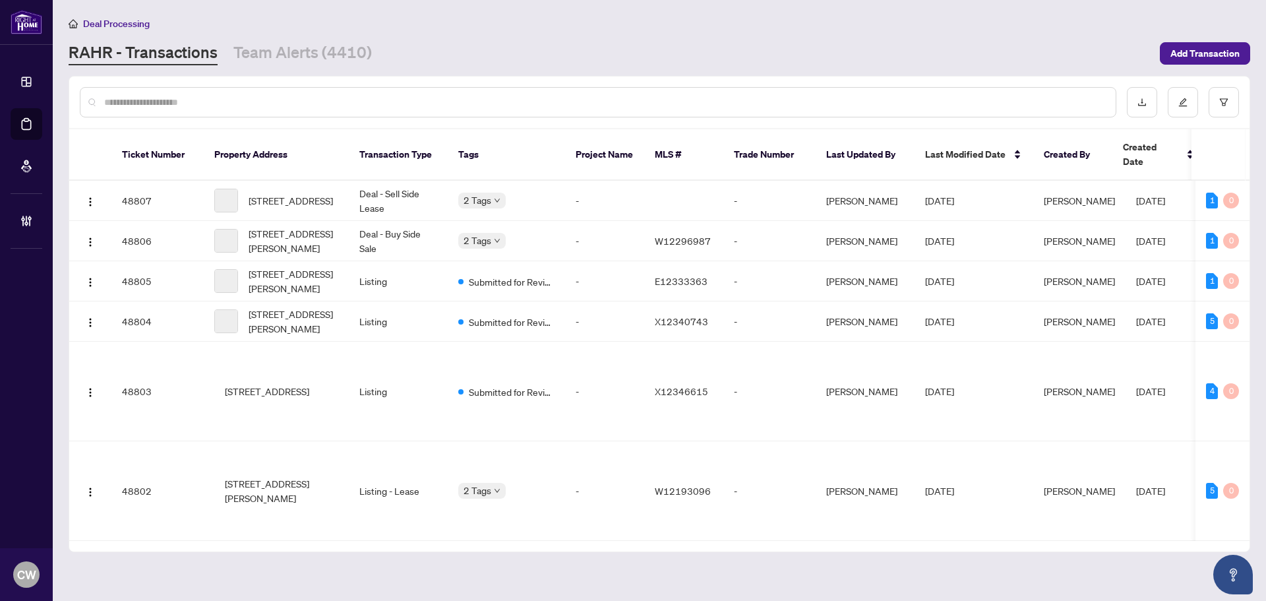
paste input "*******"
type input "*******"
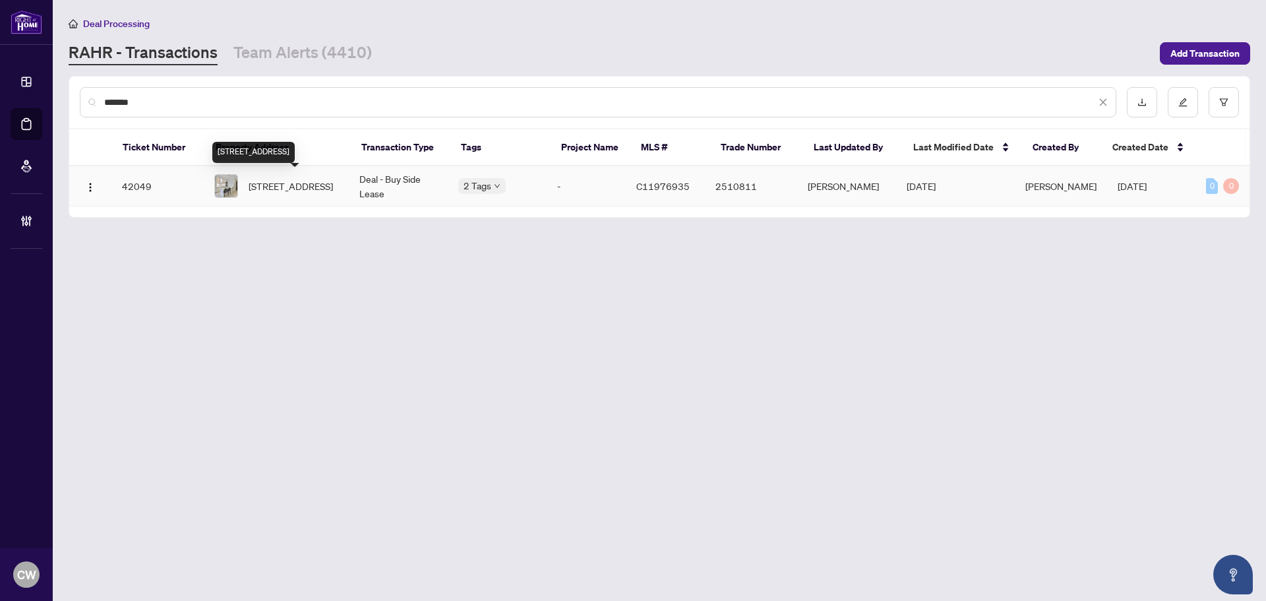
click at [295, 179] on span "1509-11 Yorkville Ave, Toronto, Ontario M4W 1L2, Canada" at bounding box center [291, 186] width 84 height 15
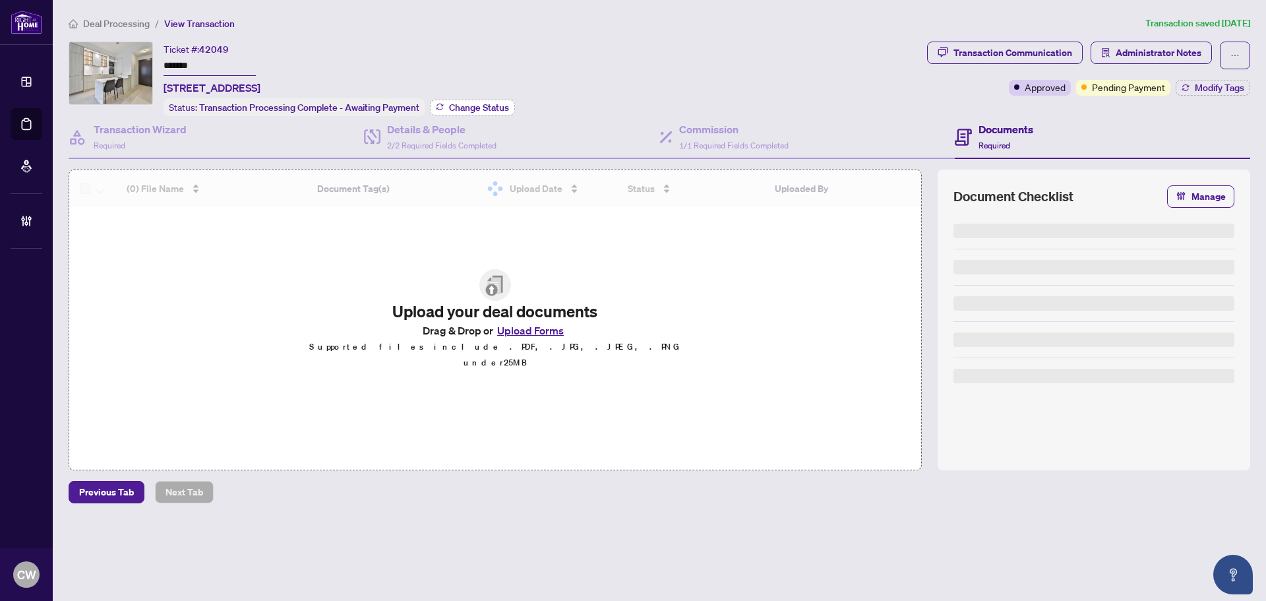
click at [468, 103] on span "Change Status" at bounding box center [479, 107] width 60 height 9
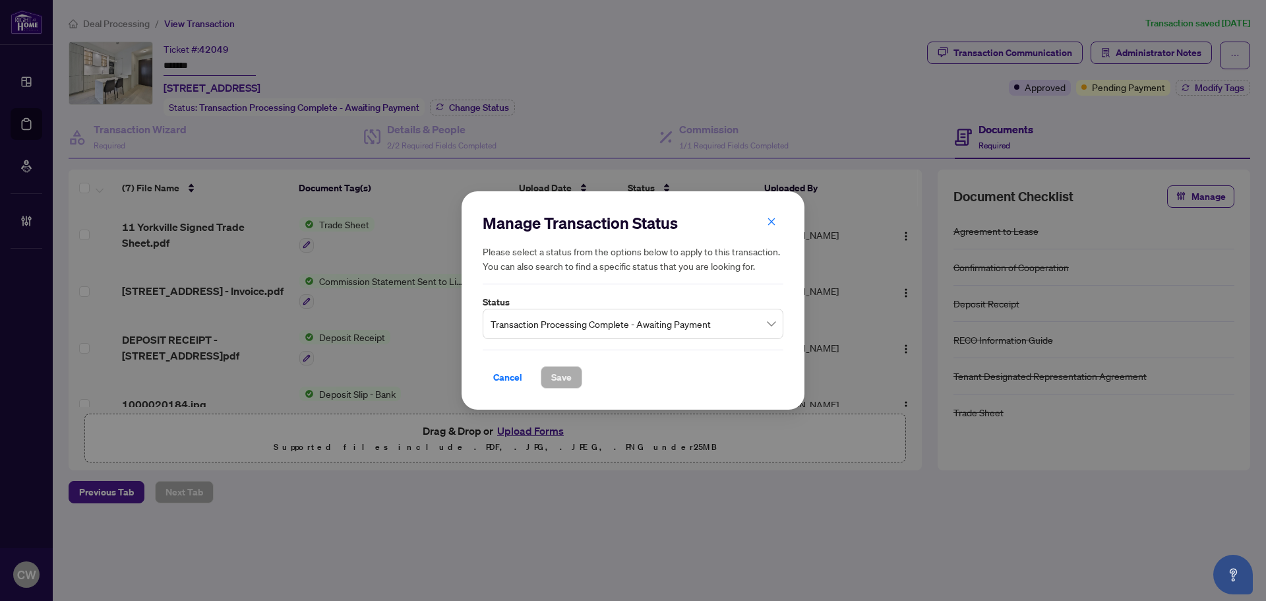
click at [662, 312] on span "Transaction Processing Complete - Awaiting Payment" at bounding box center [633, 323] width 285 height 25
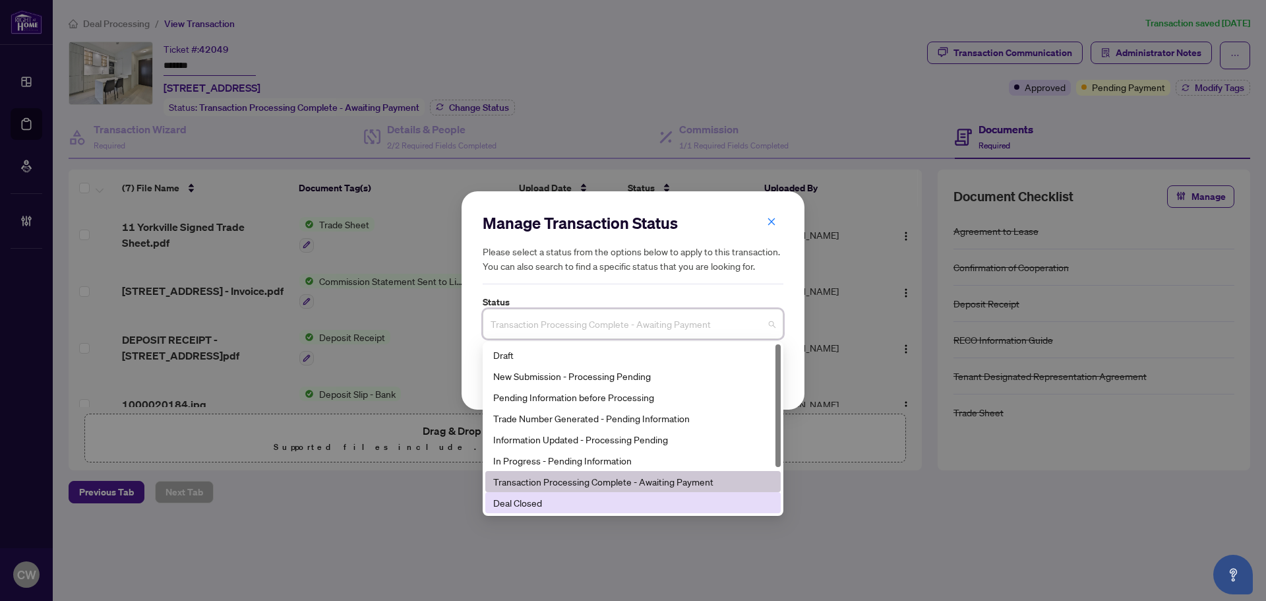
click at [586, 497] on div "Deal Closed" at bounding box center [633, 502] width 280 height 15
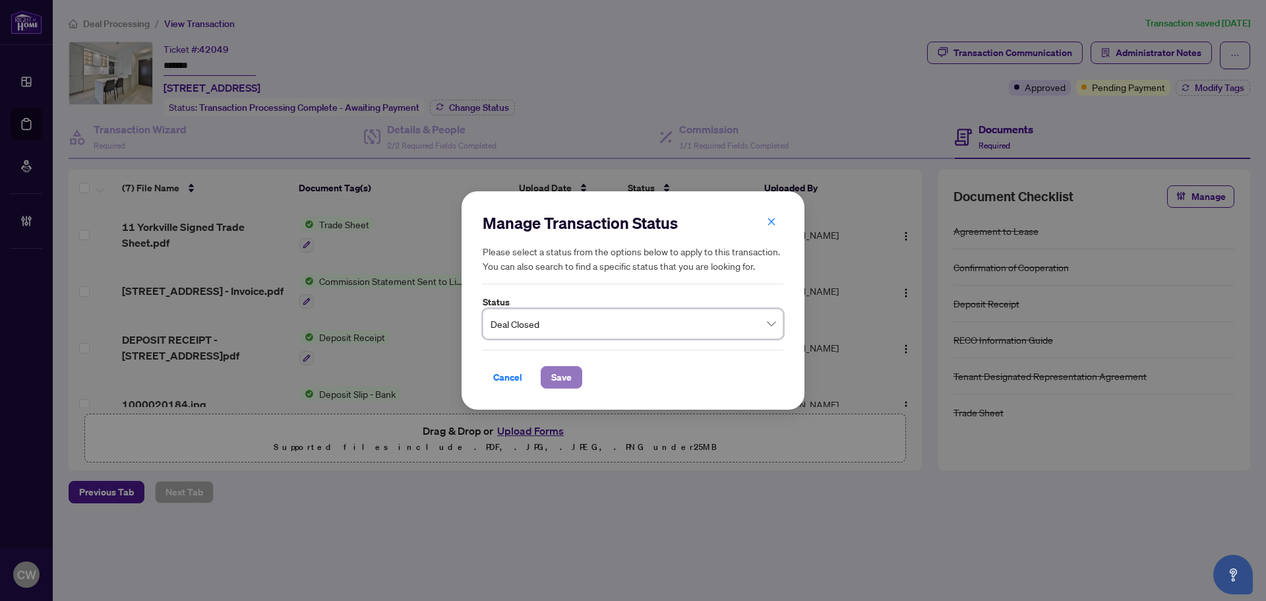
click at [573, 376] on button "Save" at bounding box center [562, 377] width 42 height 22
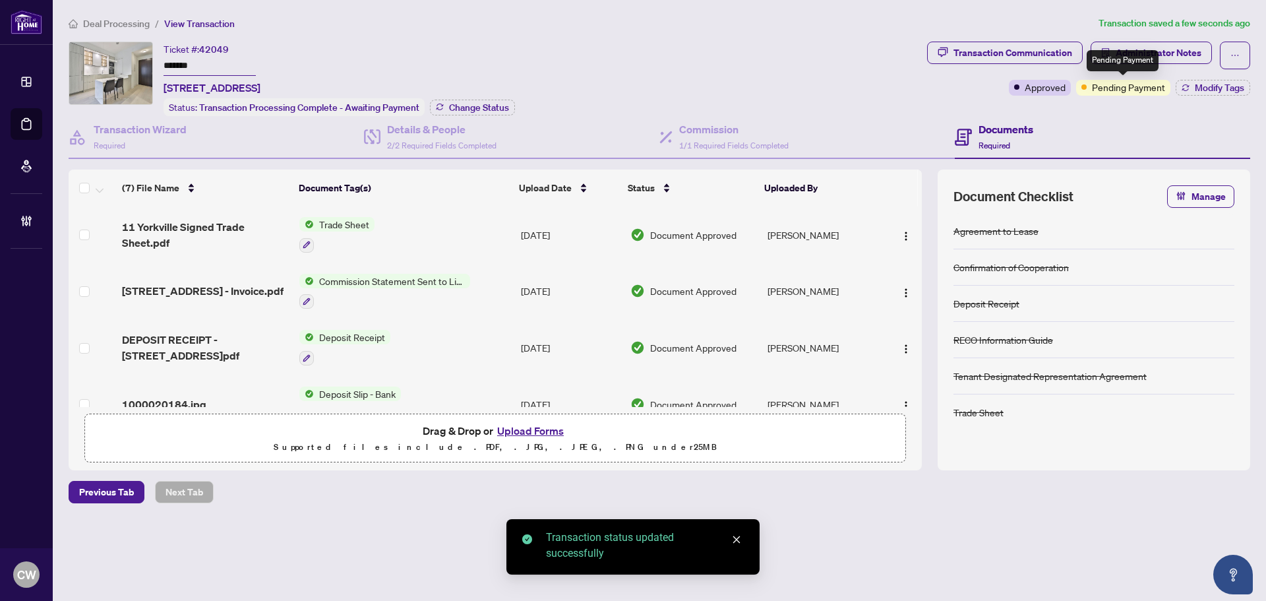
click at [1220, 78] on div "Transaction Communication Administrator Notes Approved Pending Payment Modify T…" at bounding box center [1088, 69] width 323 height 54
click at [1217, 90] on span "Modify Tags" at bounding box center [1219, 87] width 49 height 9
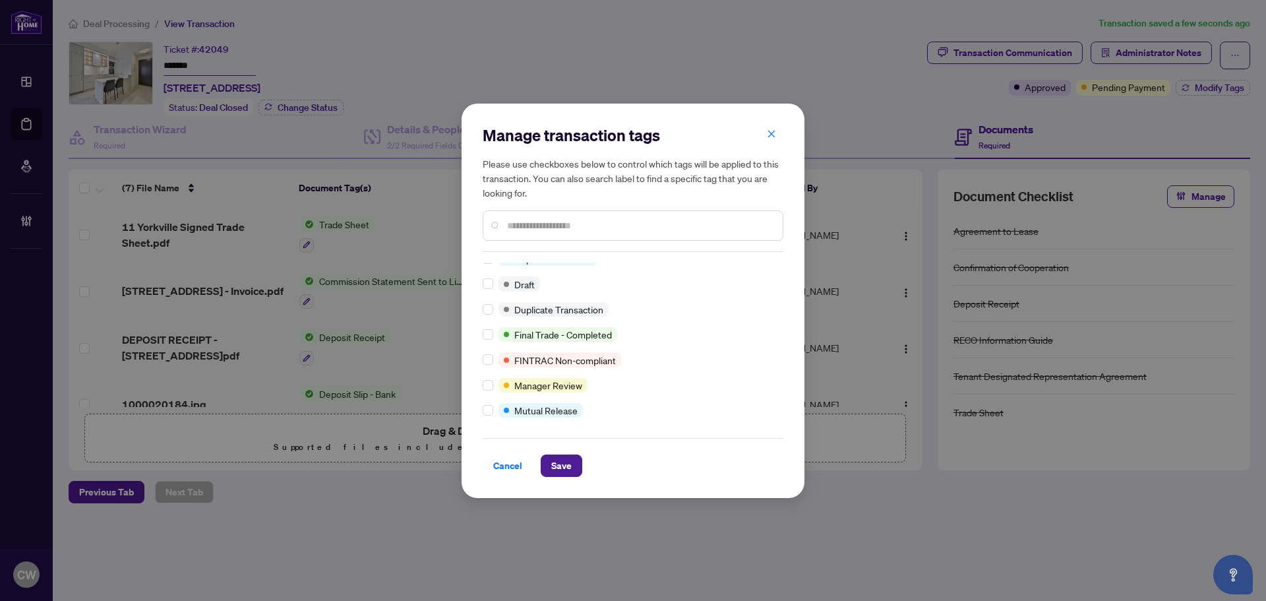
scroll to position [11, 0]
click at [565, 460] on span "Save" at bounding box center [561, 465] width 20 height 21
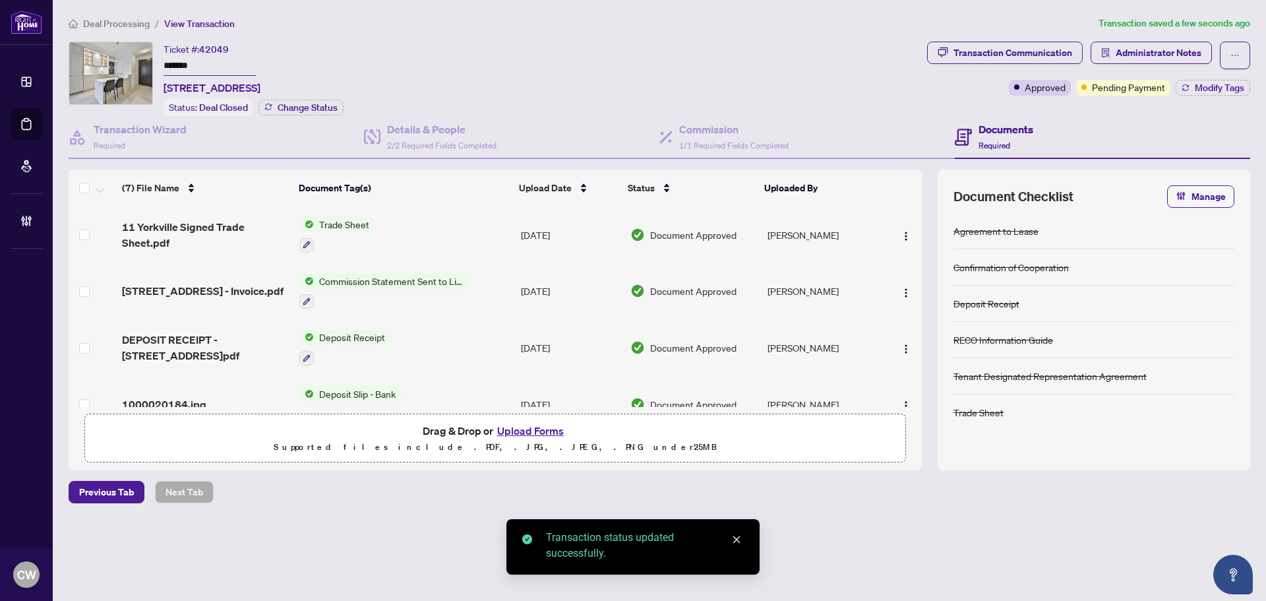
click at [181, 227] on span "11 Yorkville Signed Trade Sheet.pdf" at bounding box center [205, 235] width 167 height 32
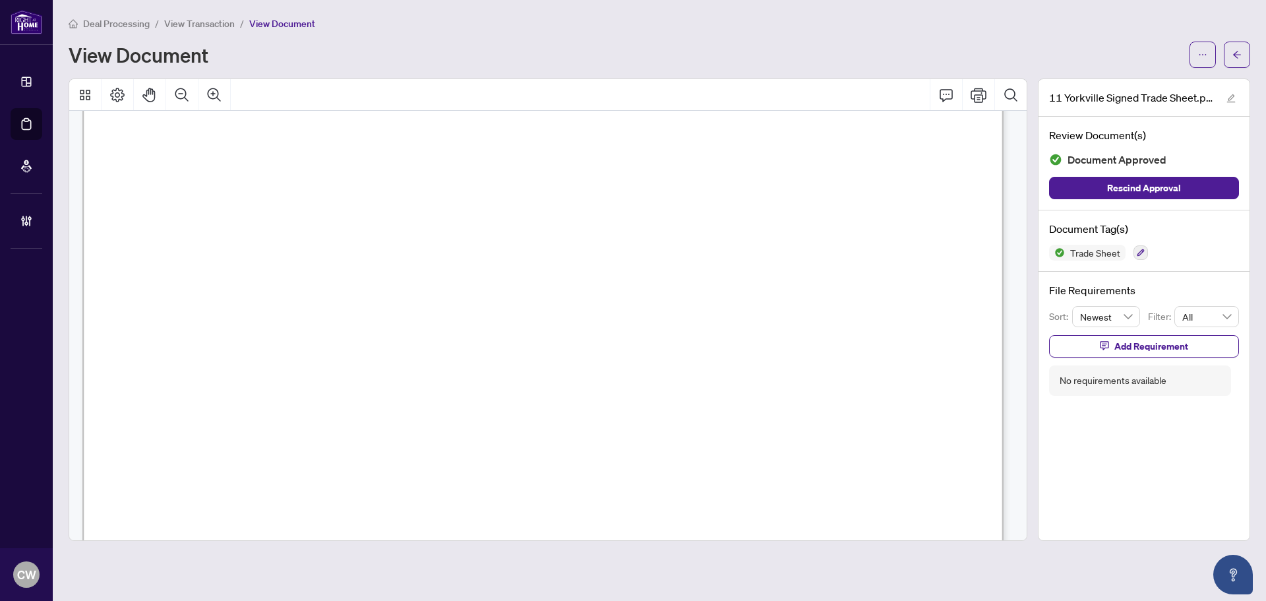
scroll to position [396, 0]
click at [1238, 55] on icon "arrow-left" at bounding box center [1237, 54] width 8 height 7
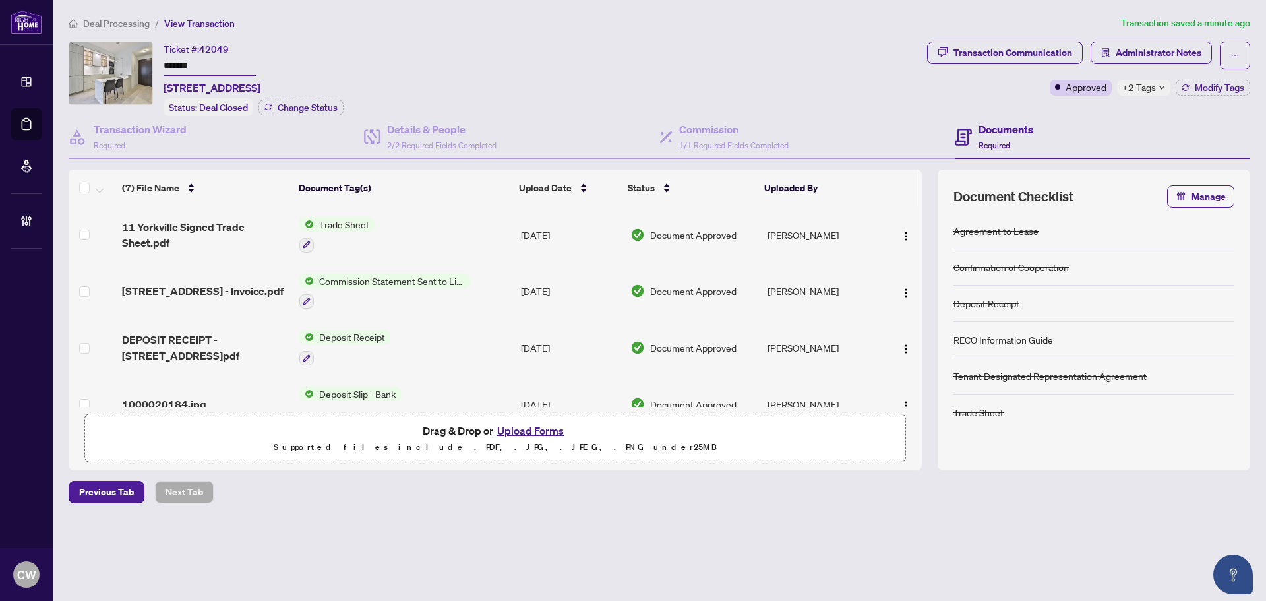
click at [528, 428] on button "Upload Forms" at bounding box center [530, 430] width 75 height 17
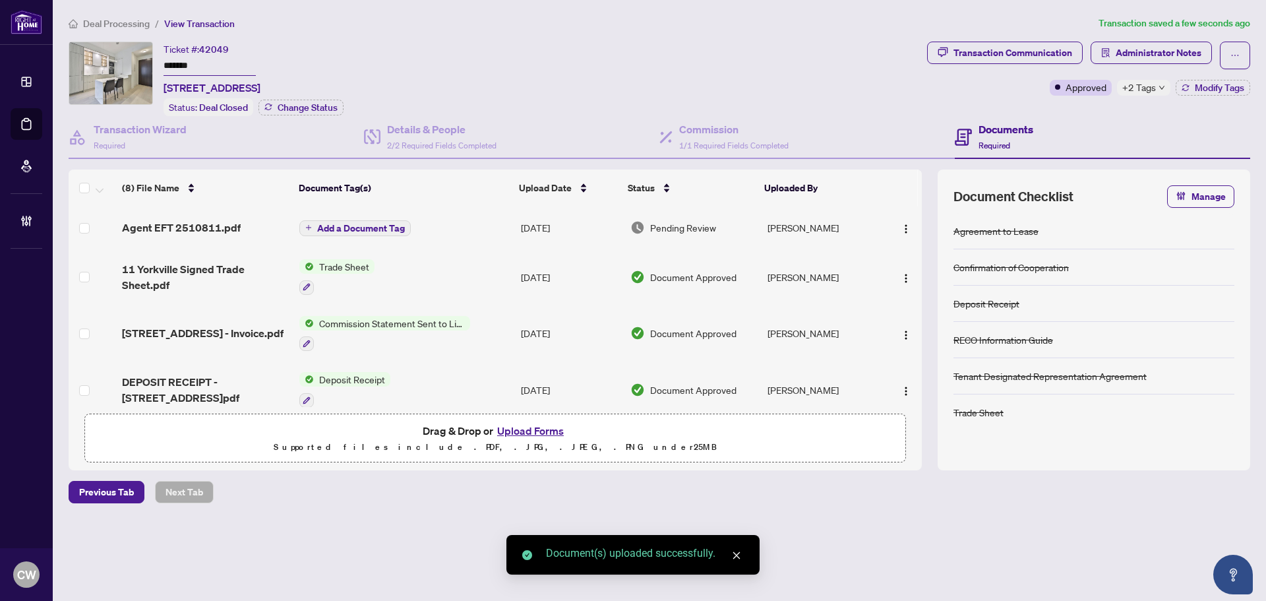
click at [372, 226] on span "Add a Document Tag" at bounding box center [361, 228] width 88 height 9
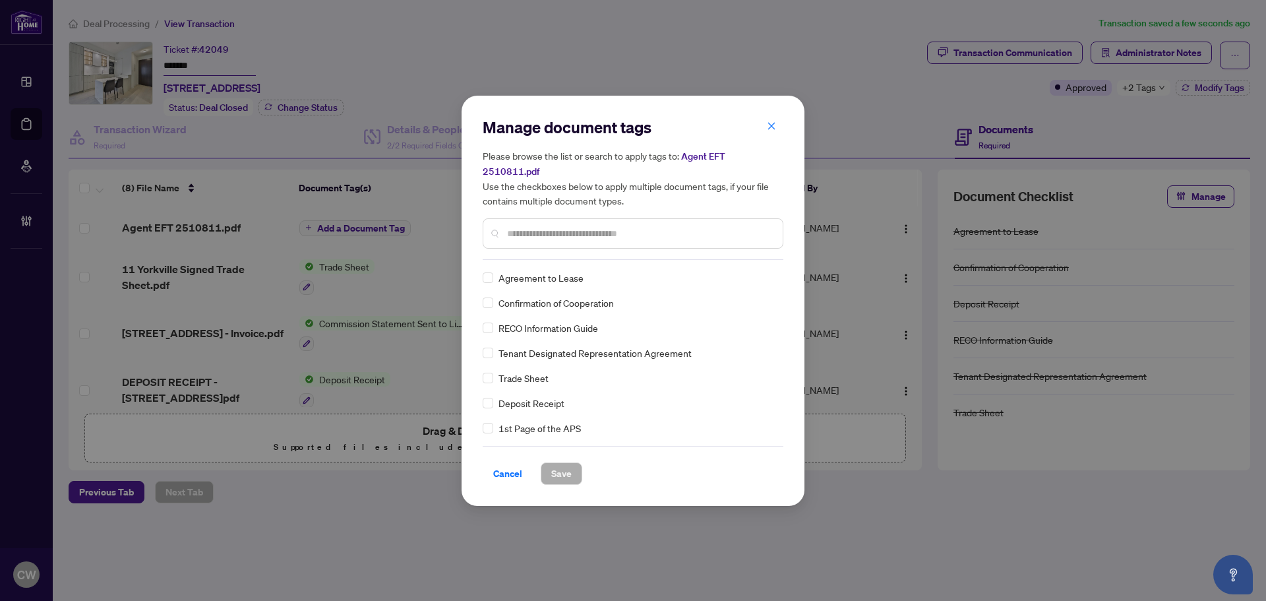
click at [559, 228] on input "text" at bounding box center [639, 233] width 265 height 15
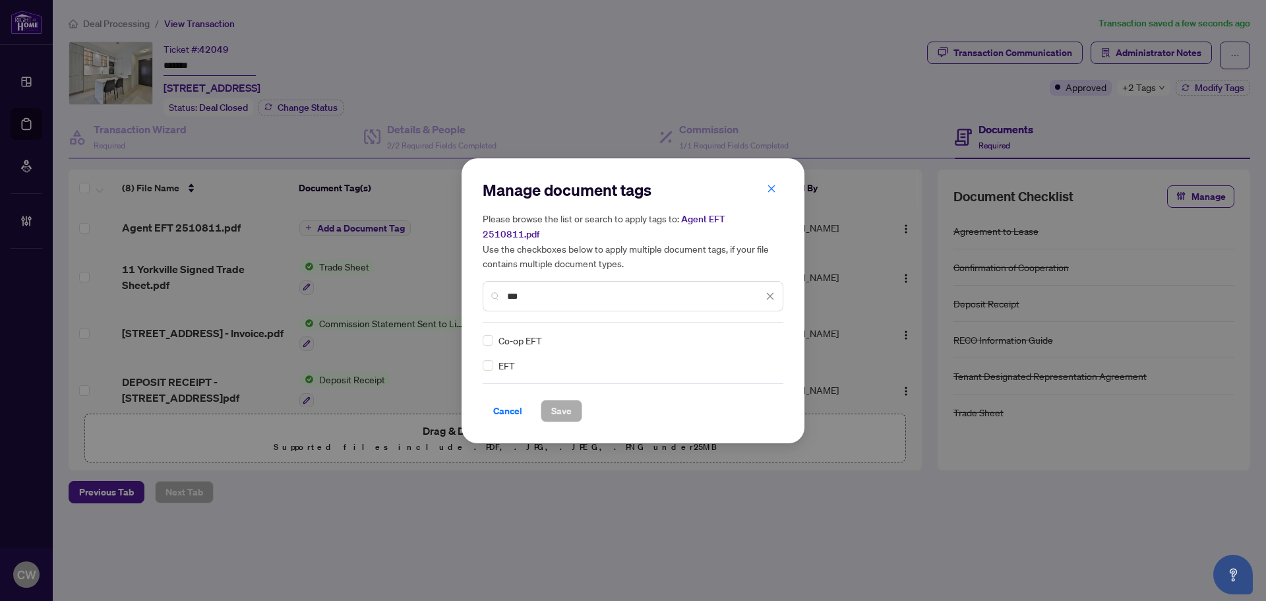
type input "***"
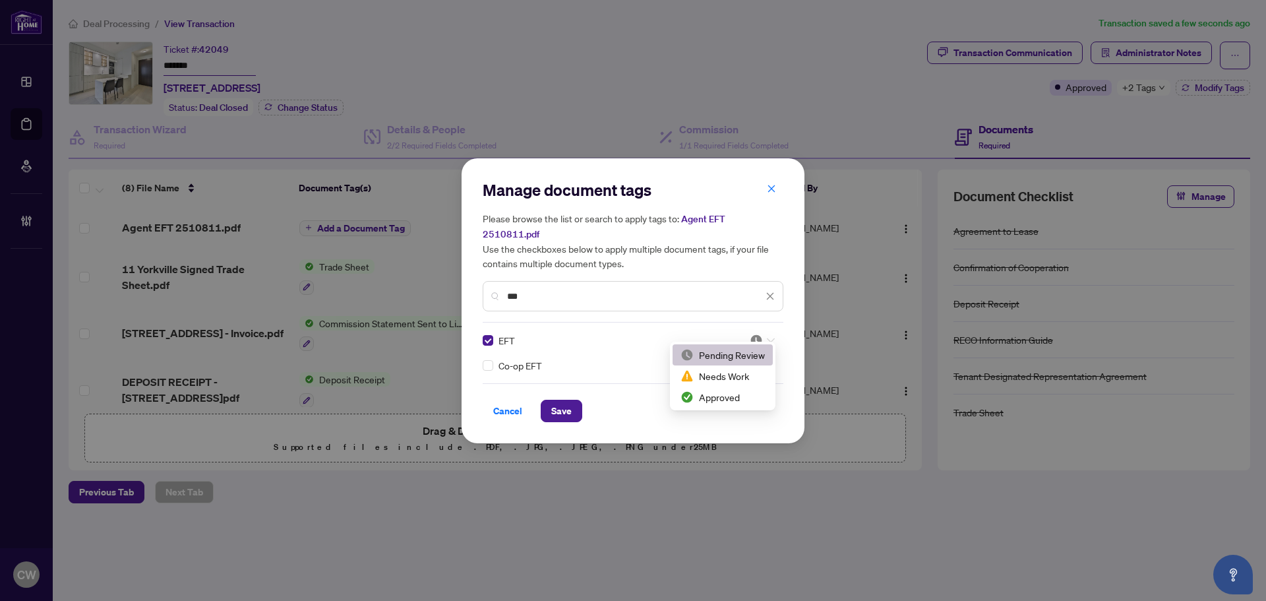
click at [770, 338] on icon at bounding box center [771, 340] width 8 height 5
click at [753, 394] on div "Approved" at bounding box center [723, 397] width 84 height 15
click at [556, 406] on span "Save" at bounding box center [561, 410] width 20 height 21
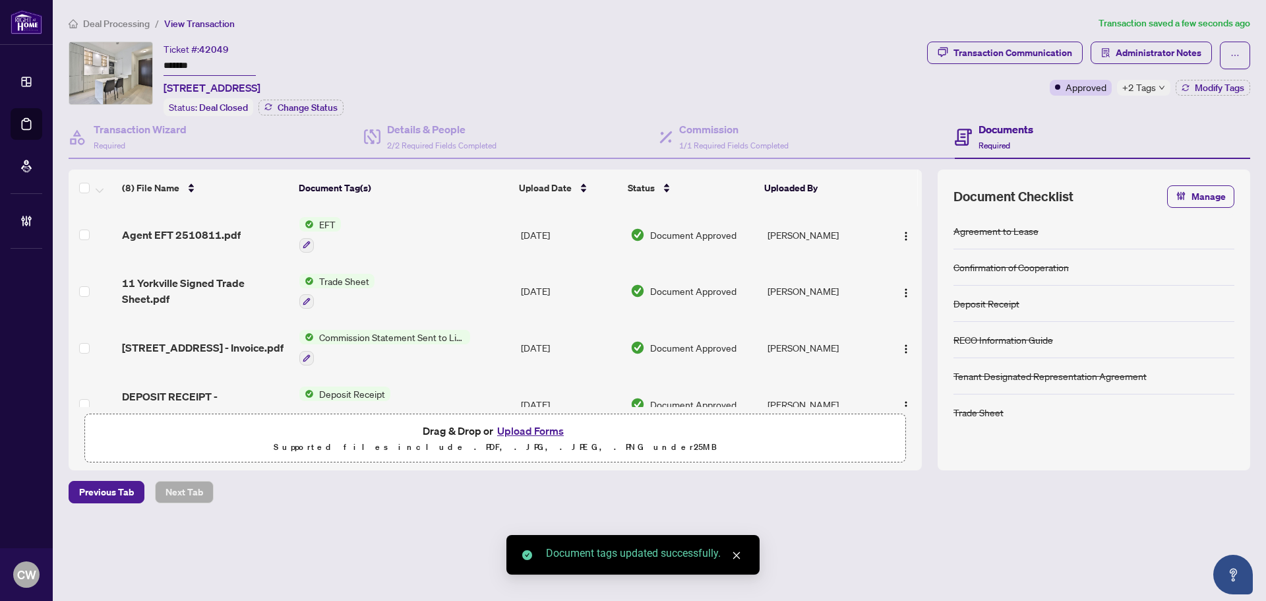
click at [901, 228] on span "button" at bounding box center [906, 235] width 11 height 15
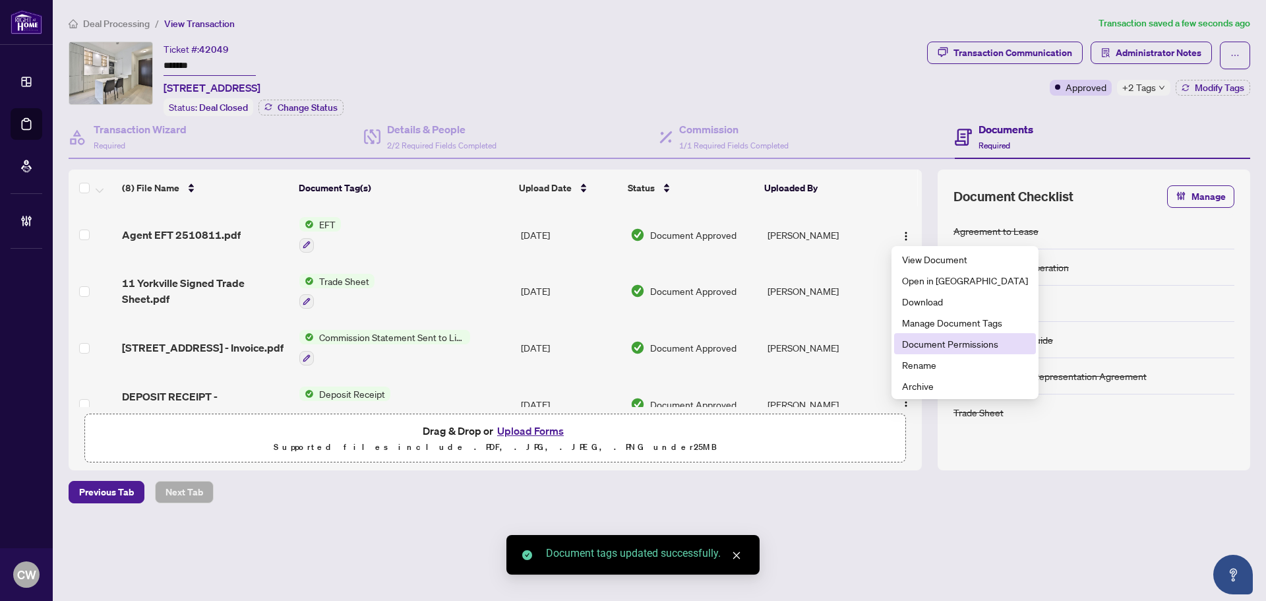
click at [922, 346] on span "Document Permissions" at bounding box center [965, 343] width 126 height 15
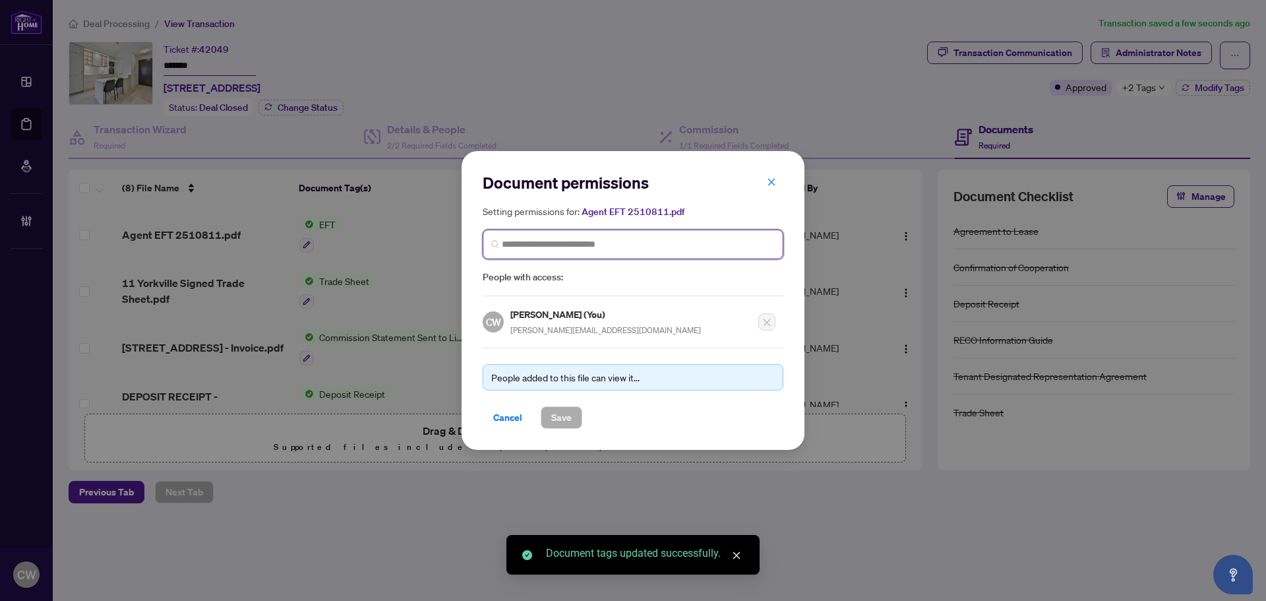
click at [628, 247] on input "search" at bounding box center [638, 244] width 273 height 14
paste input "**********"
type input "**********"
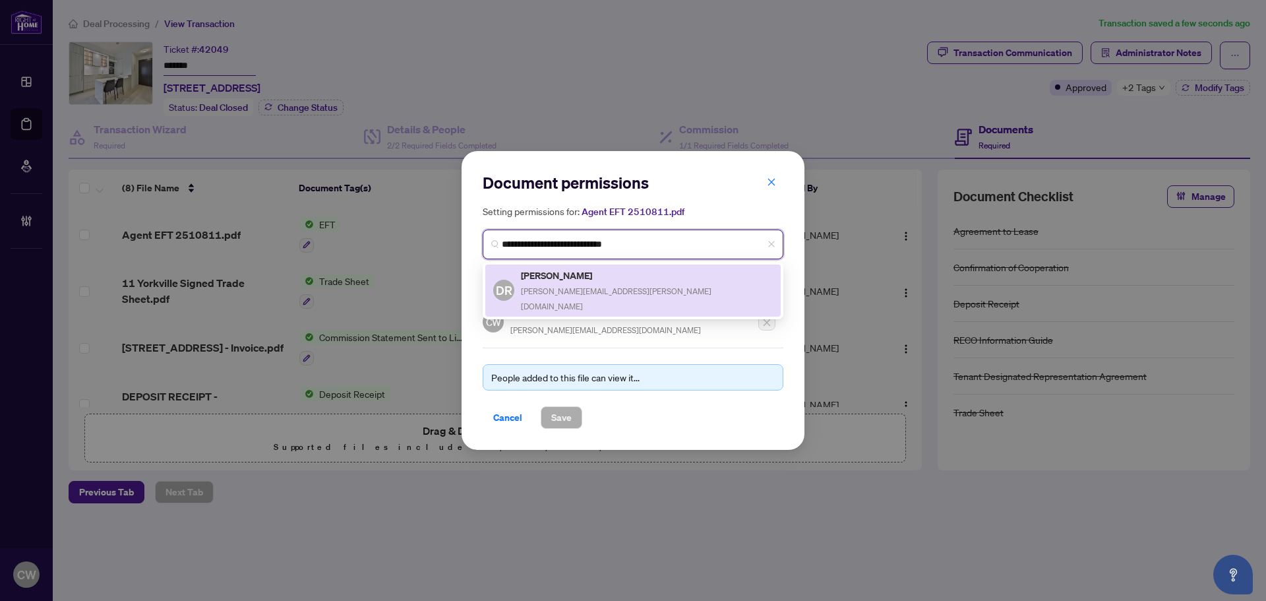
click at [578, 280] on h5 "Dori Romantini" at bounding box center [647, 275] width 252 height 15
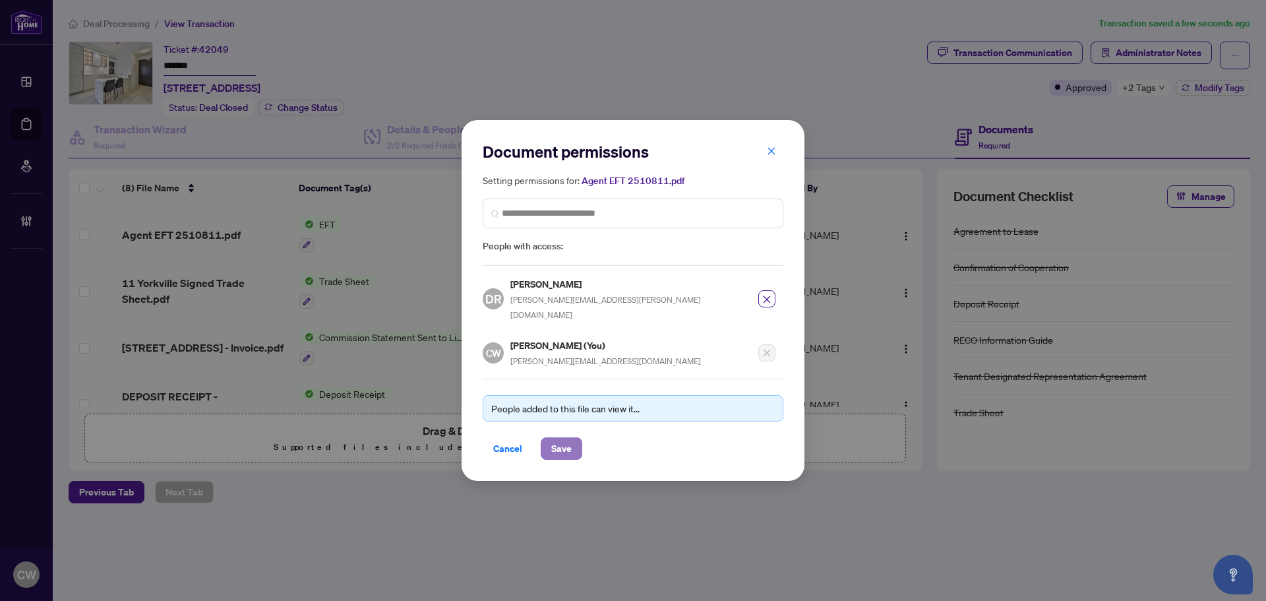
click at [566, 438] on span "Save" at bounding box center [561, 448] width 20 height 21
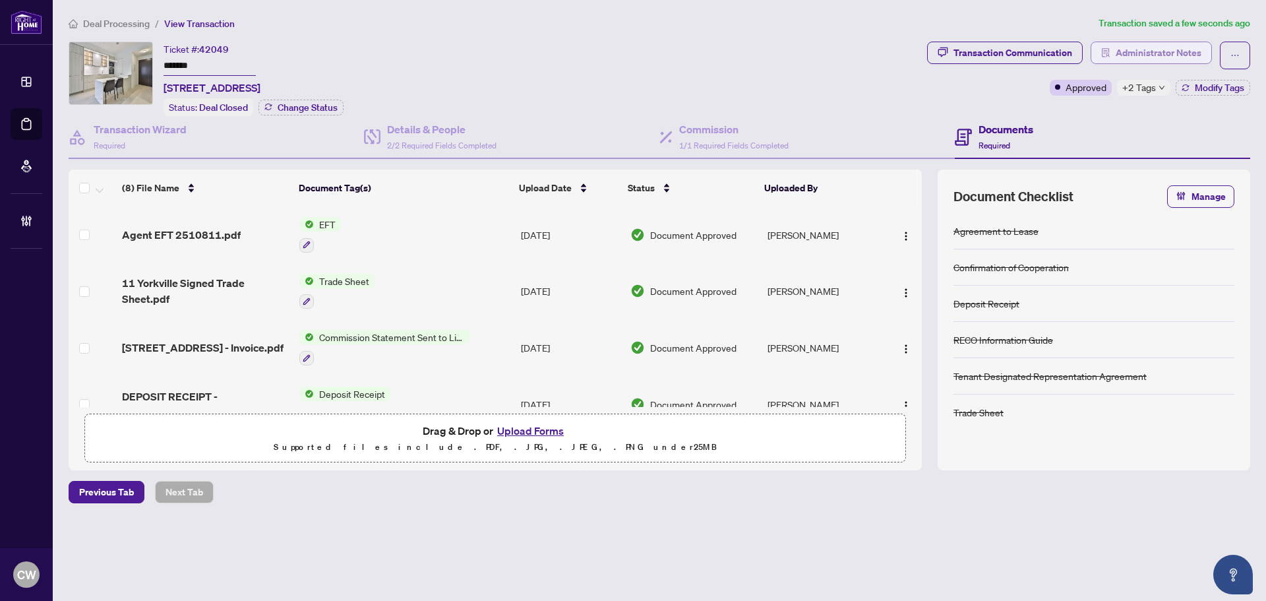
click at [1171, 48] on span "Administrator Notes" at bounding box center [1159, 52] width 86 height 21
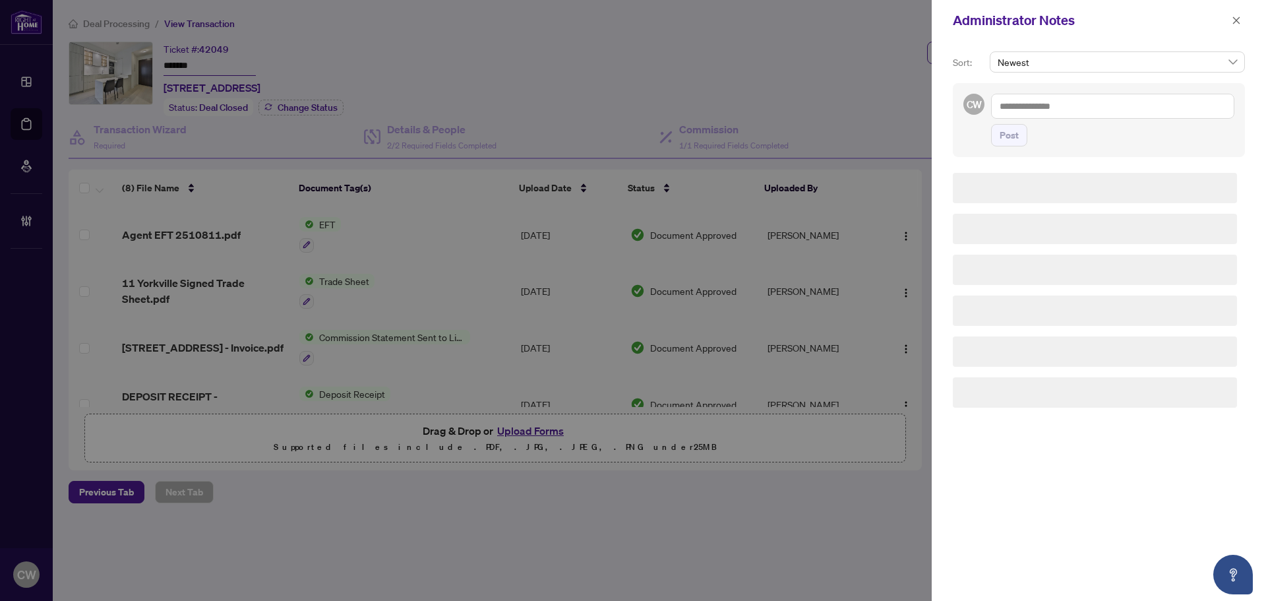
click at [1039, 100] on textarea at bounding box center [1112, 106] width 243 height 25
paste textarea "**********"
type textarea "**********"
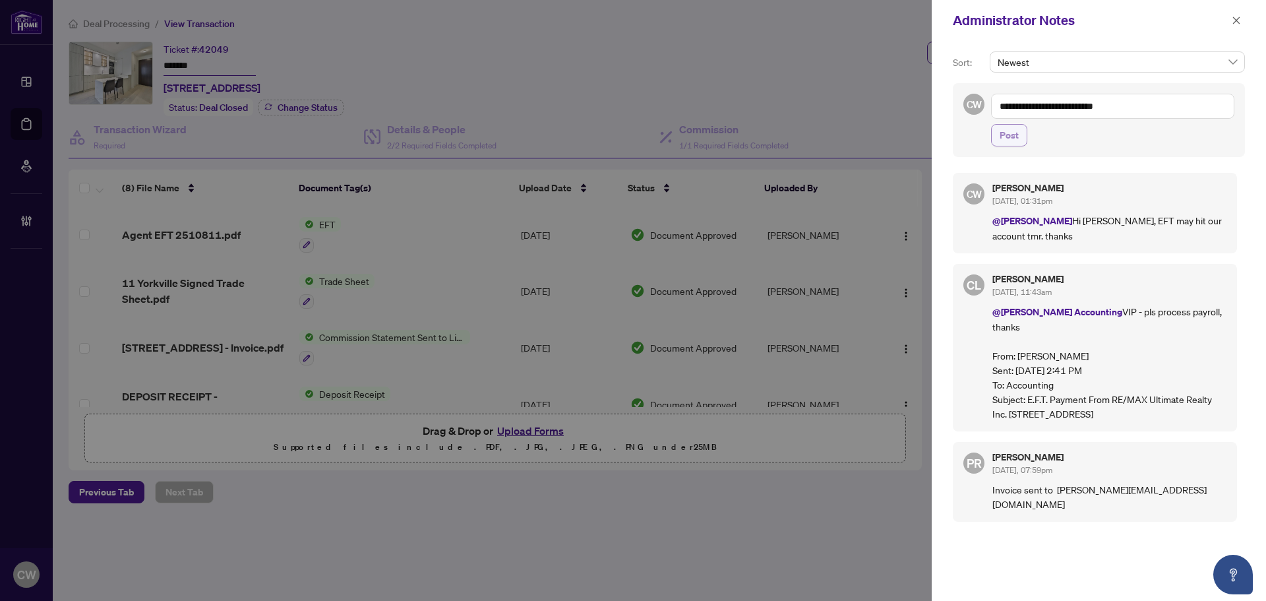
click at [1004, 131] on span "Post" at bounding box center [1009, 135] width 19 height 21
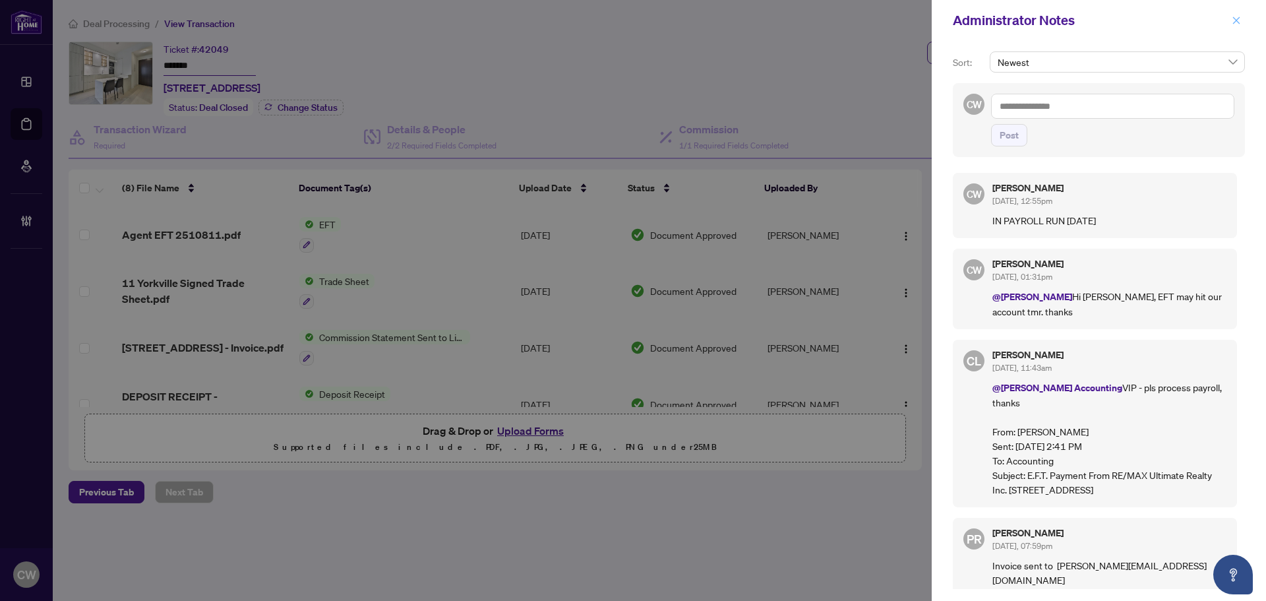
click at [1235, 20] on icon "close" at bounding box center [1236, 20] width 9 height 9
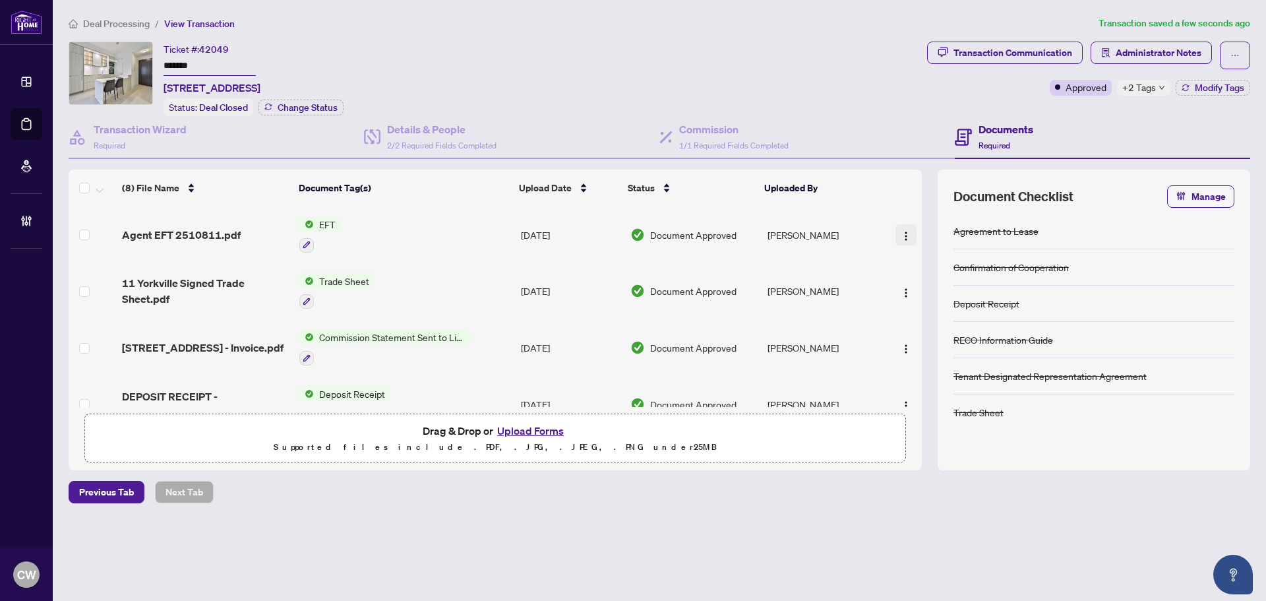
click at [903, 231] on img "button" at bounding box center [906, 236] width 11 height 11
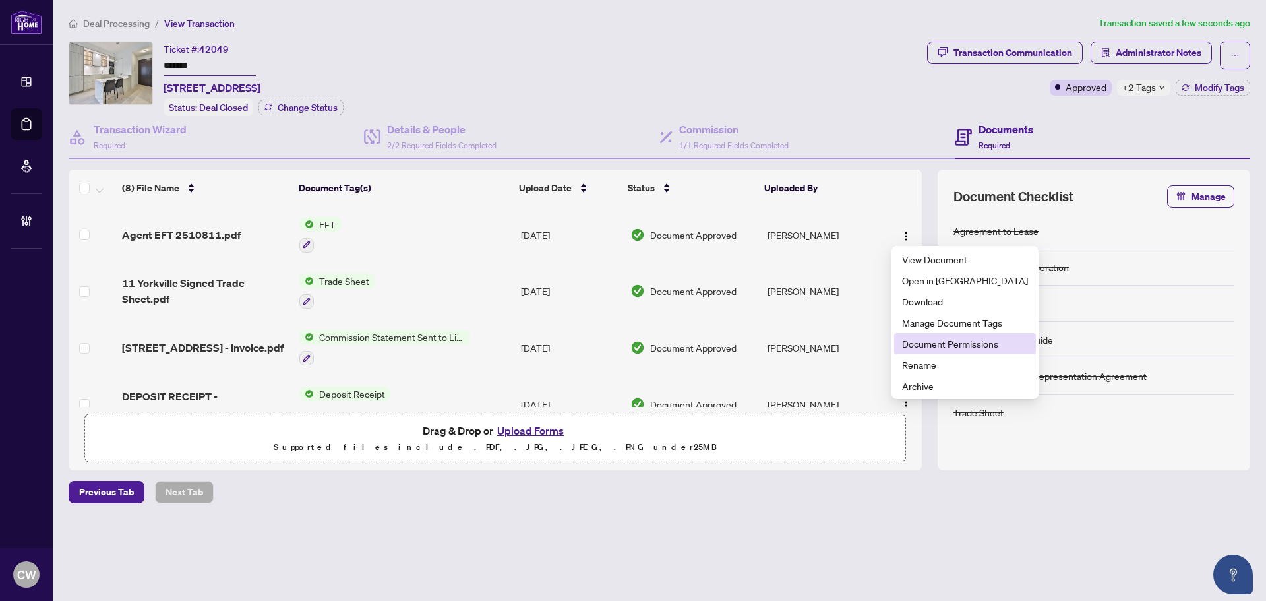
click at [929, 345] on span "Document Permissions" at bounding box center [965, 343] width 126 height 15
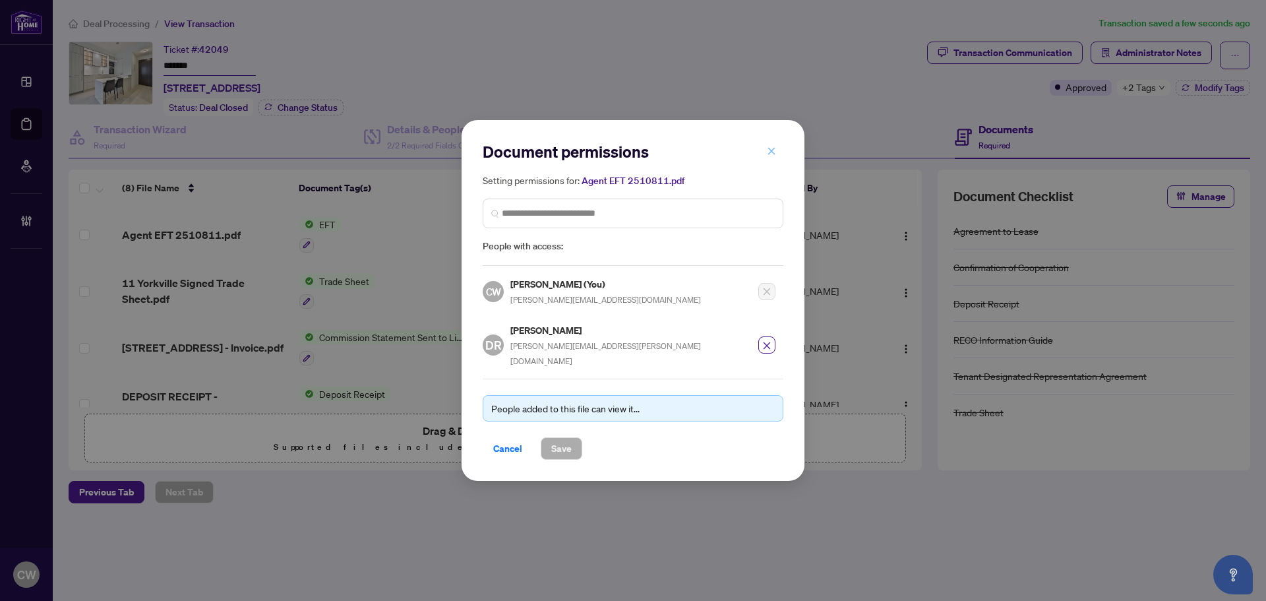
click at [770, 156] on icon "close" at bounding box center [771, 150] width 9 height 9
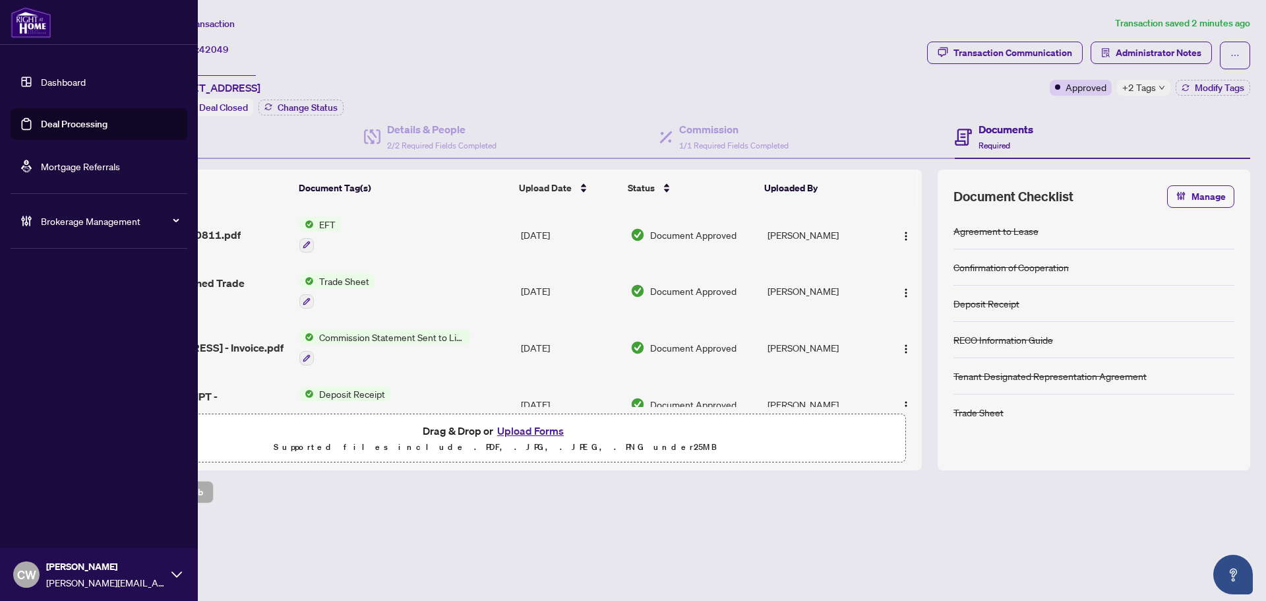
click at [41, 124] on link "Deal Processing" at bounding box center [74, 124] width 67 height 12
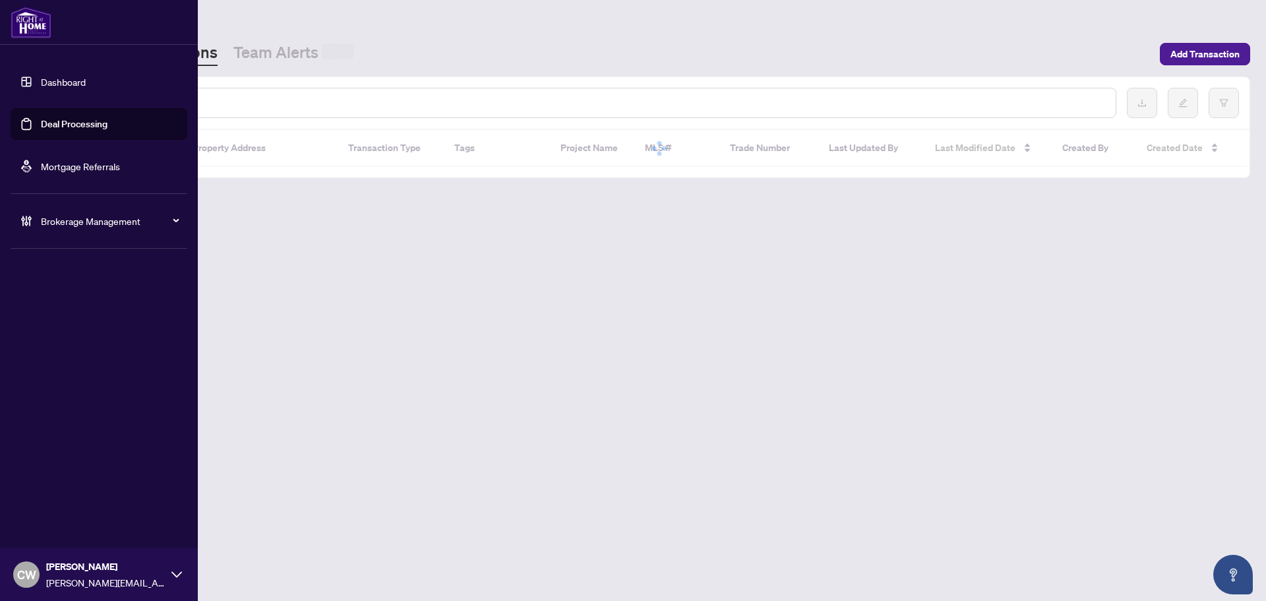
click at [270, 106] on input "text" at bounding box center [604, 103] width 1001 height 15
paste input "*******"
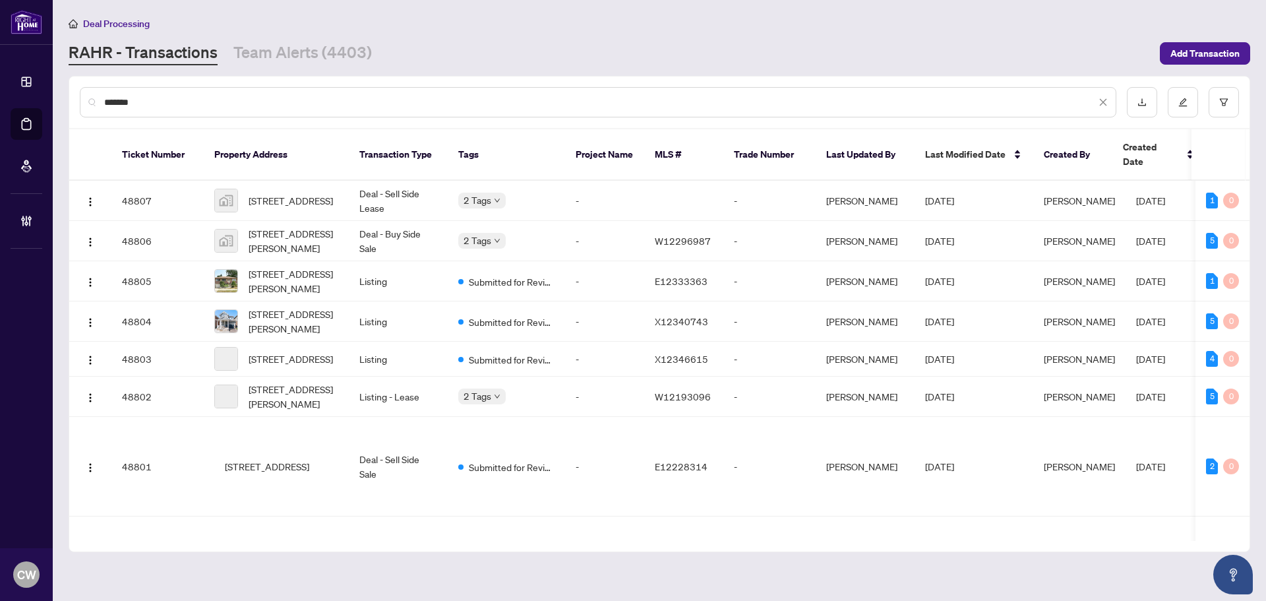
type input "*******"
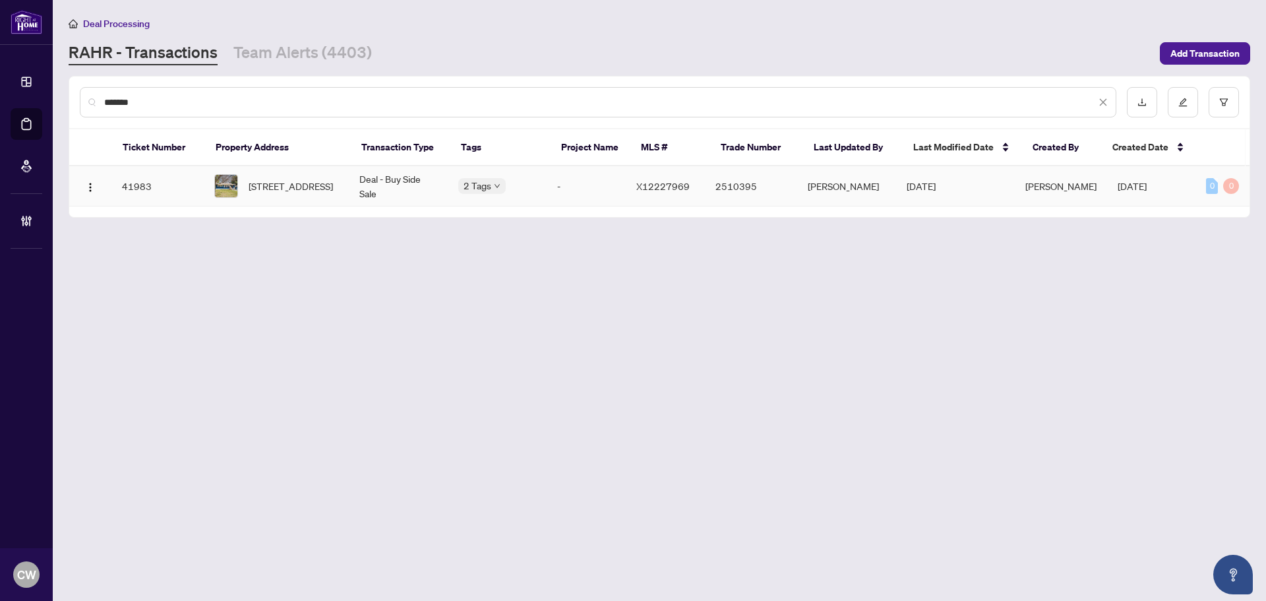
click at [301, 179] on span "[STREET_ADDRESS]" at bounding box center [291, 186] width 84 height 15
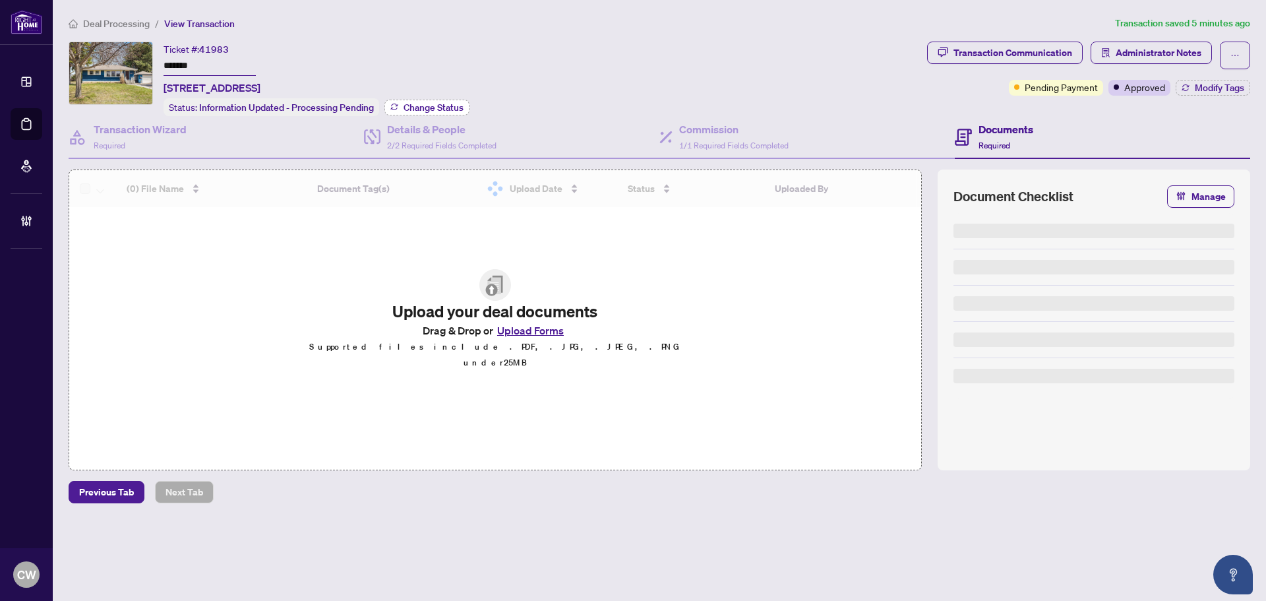
click at [427, 105] on span "Change Status" at bounding box center [434, 107] width 60 height 9
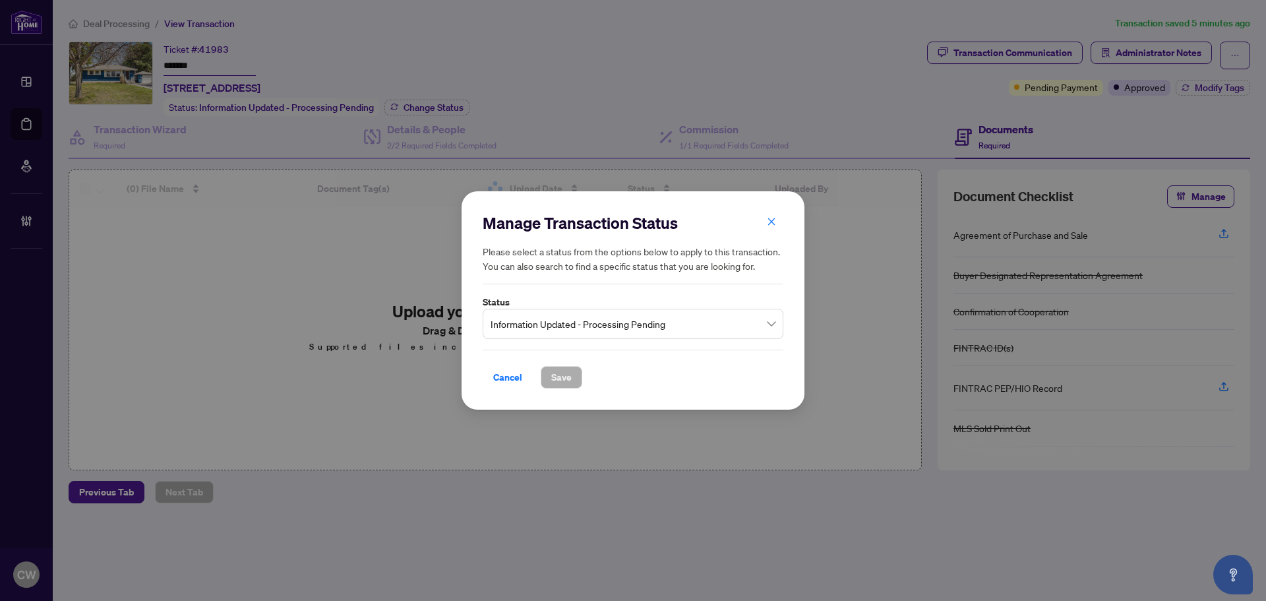
click at [549, 330] on span "Information Updated - Processing Pending" at bounding box center [633, 323] width 285 height 25
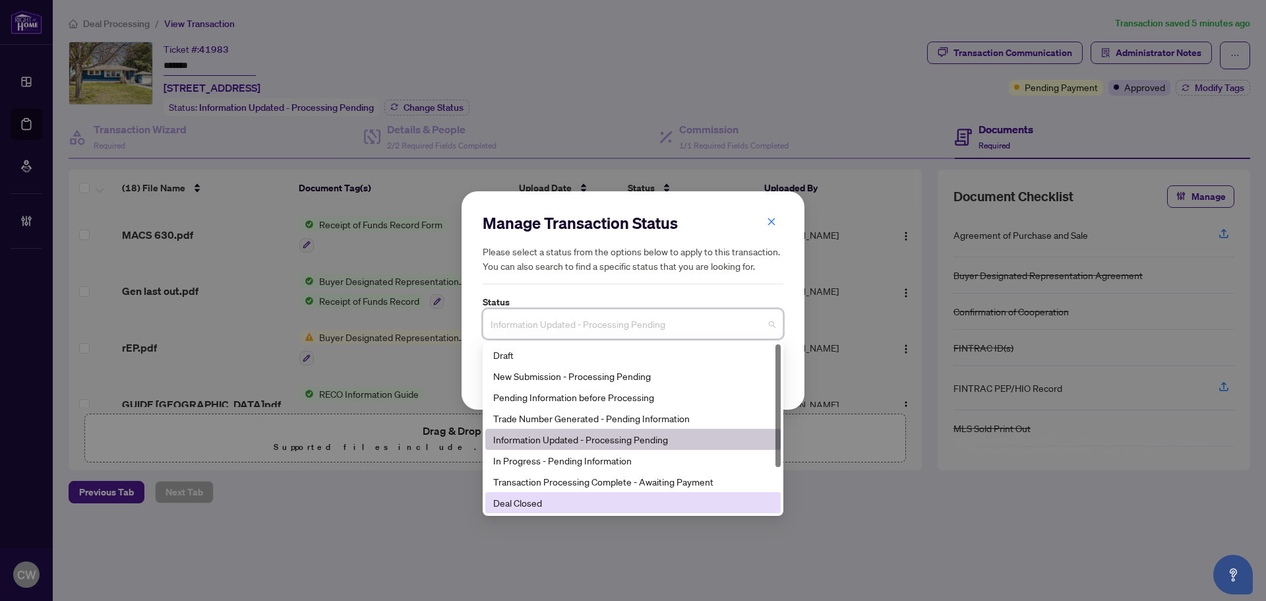
click at [552, 501] on div "Deal Closed" at bounding box center [633, 502] width 280 height 15
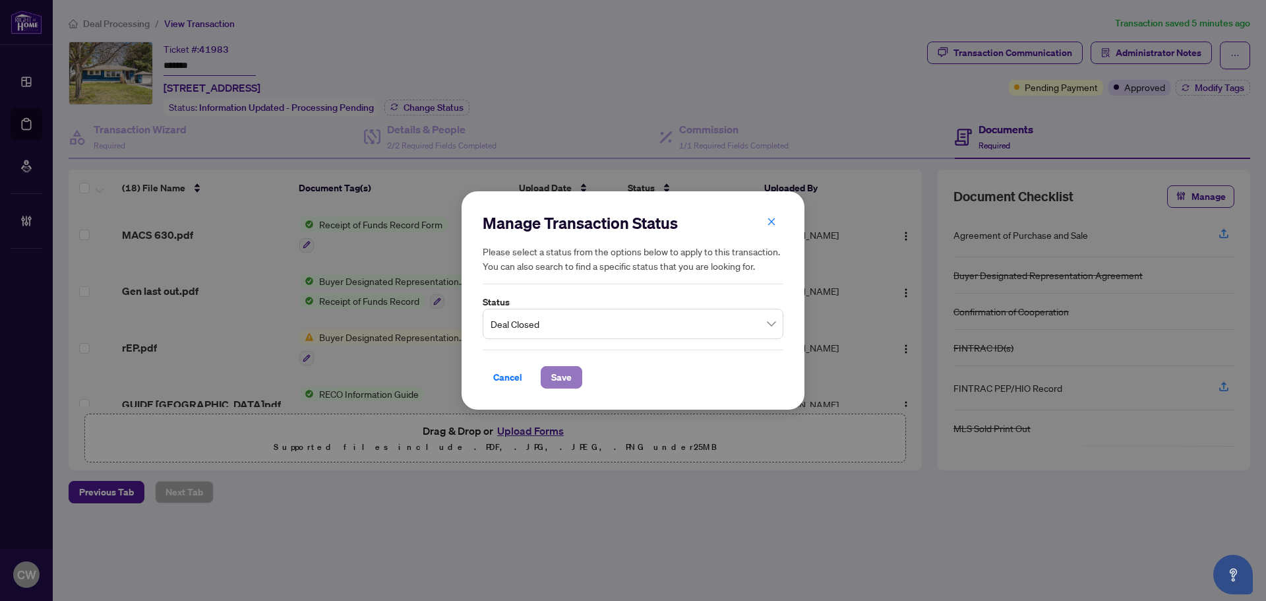
drag, startPoint x: 571, startPoint y: 379, endPoint x: 562, endPoint y: 388, distance: 13.5
click at [570, 378] on span "Save" at bounding box center [561, 377] width 20 height 21
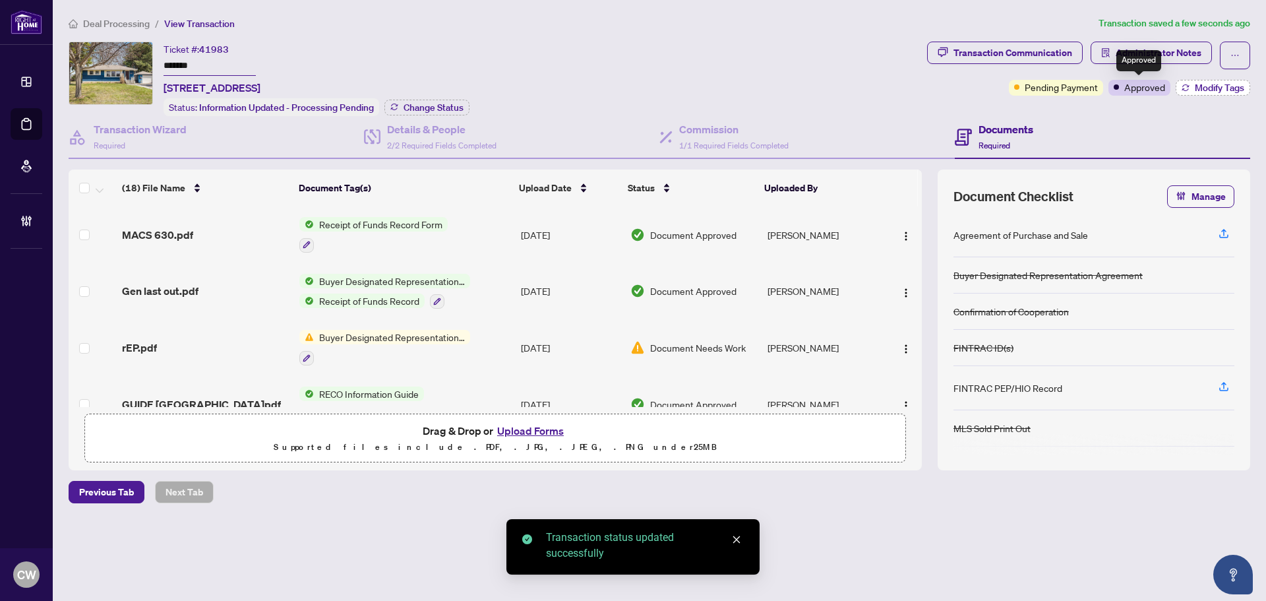
click at [1222, 80] on button "Modify Tags" at bounding box center [1213, 88] width 75 height 16
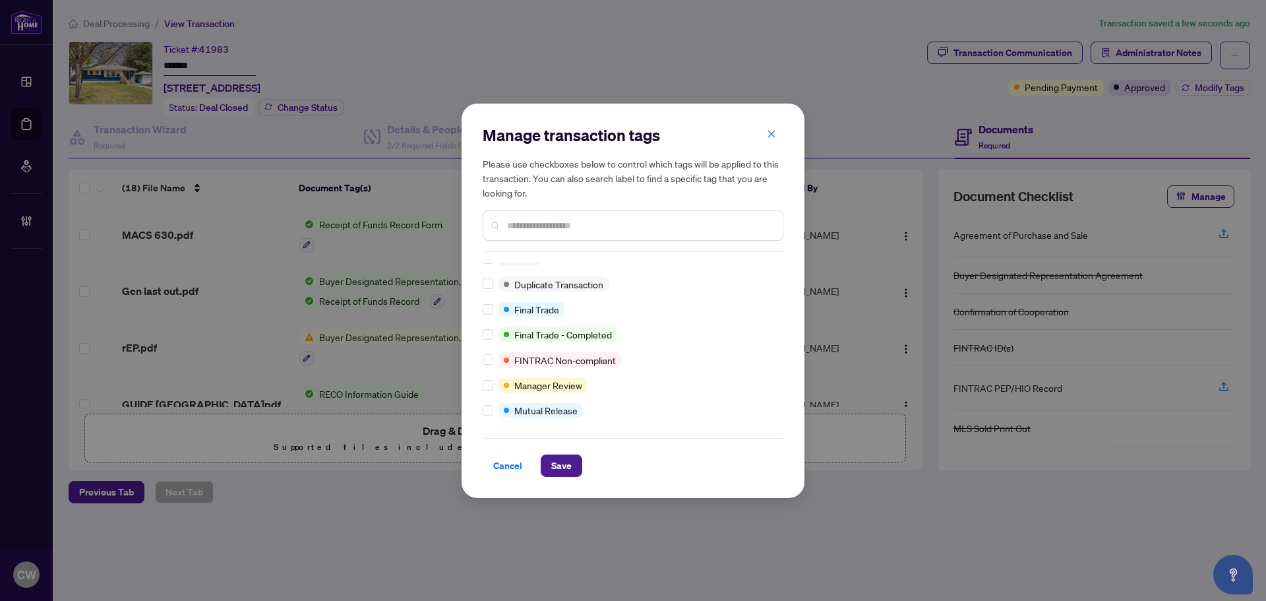
scroll to position [11, 0]
click at [550, 452] on div "Cancel Save" at bounding box center [633, 457] width 301 height 39
click at [556, 462] on span "Save" at bounding box center [561, 465] width 20 height 21
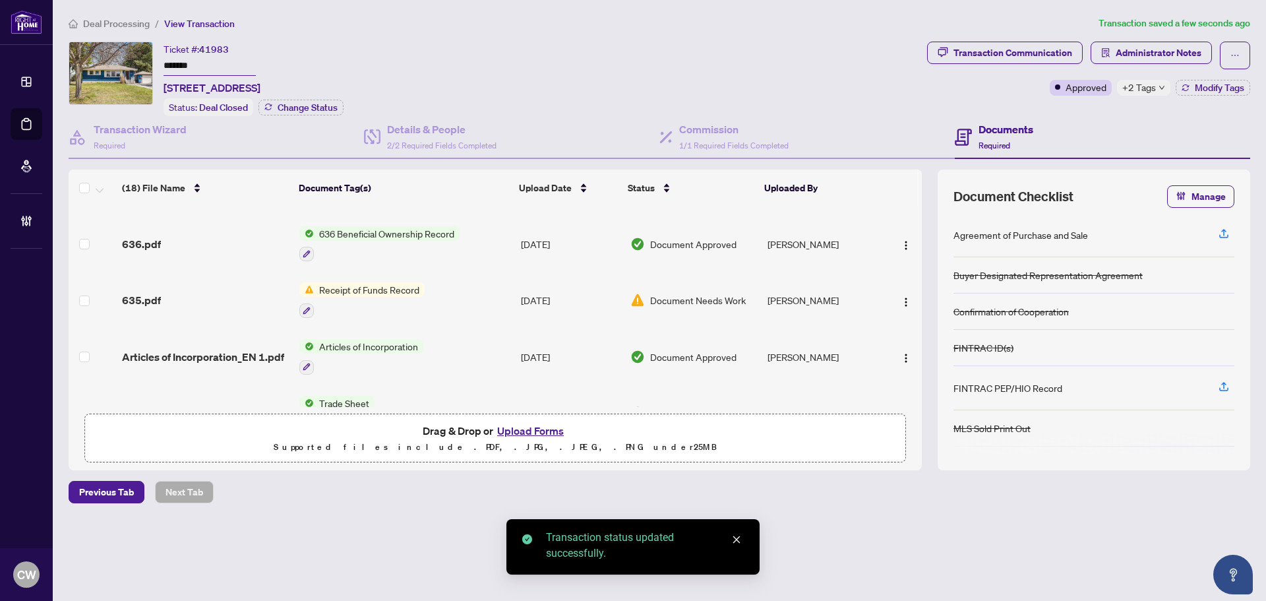
scroll to position [462, 0]
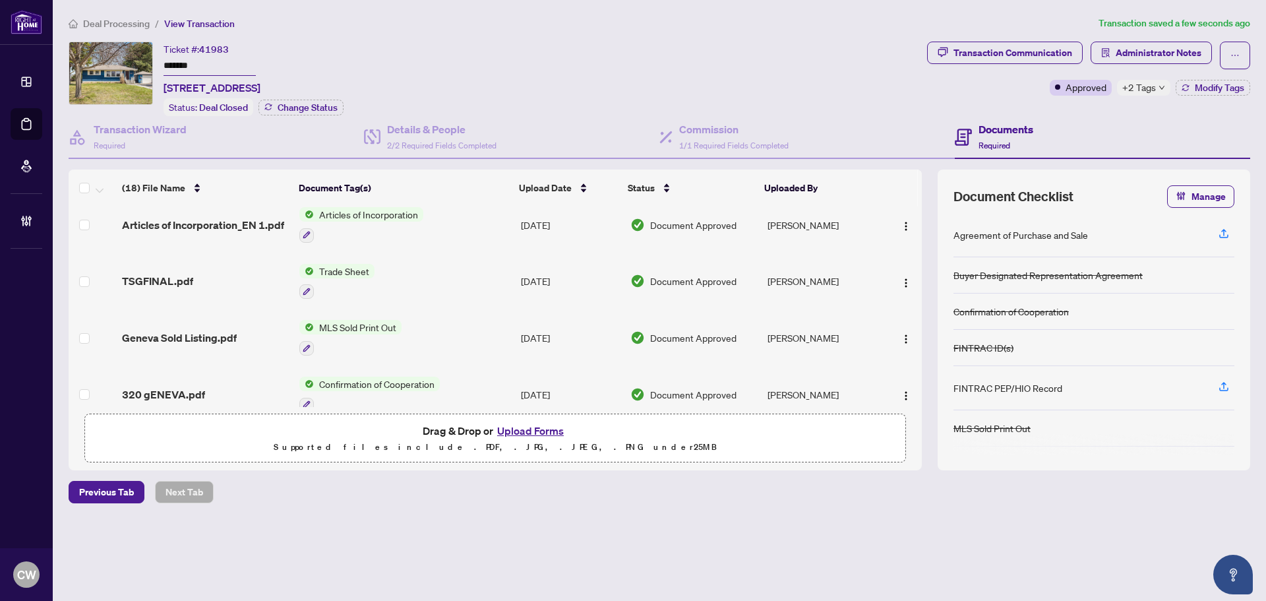
click at [175, 276] on span "TSGFINAL.pdf" at bounding box center [157, 281] width 71 height 16
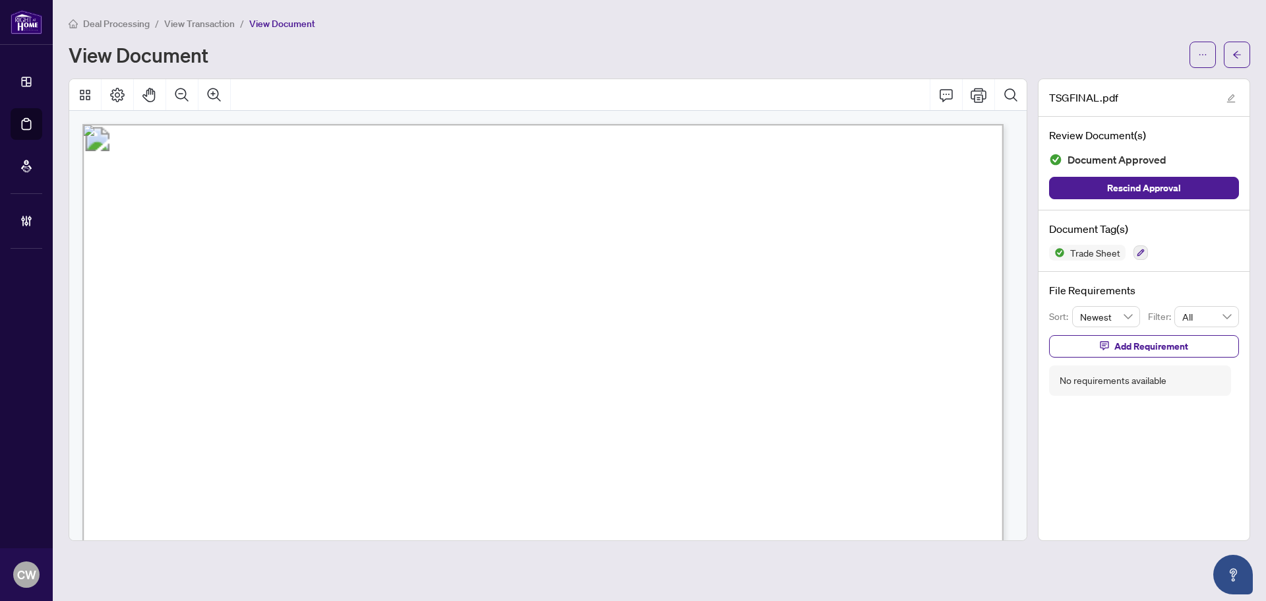
scroll to position [330, 0]
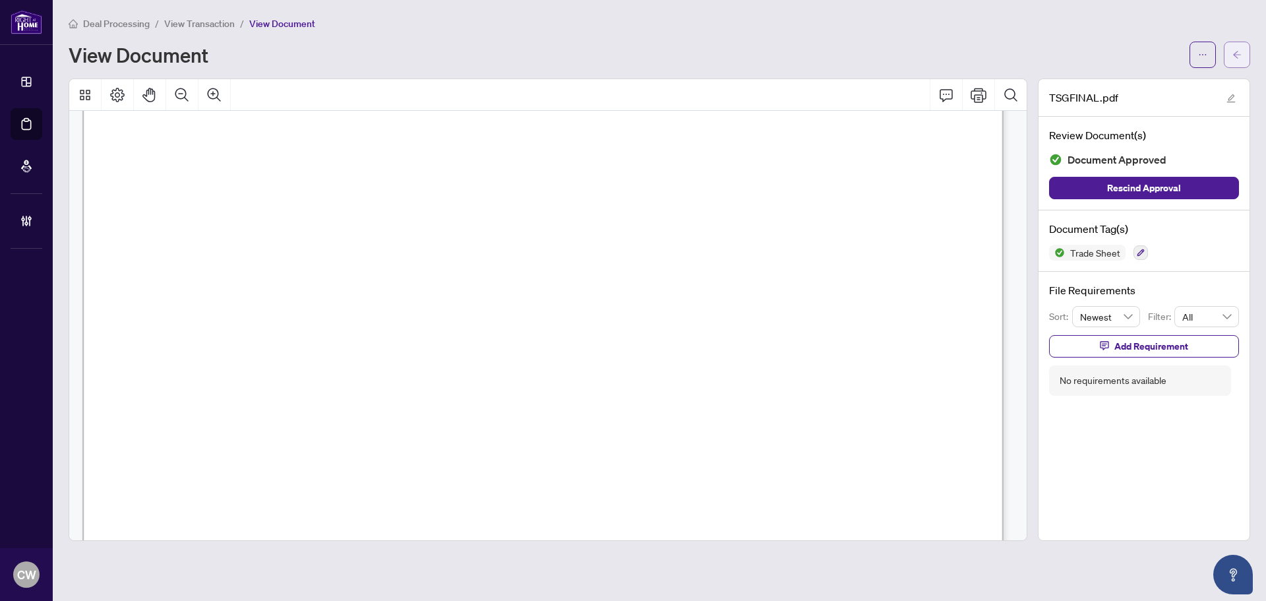
click at [1234, 58] on icon "arrow-left" at bounding box center [1237, 54] width 9 height 9
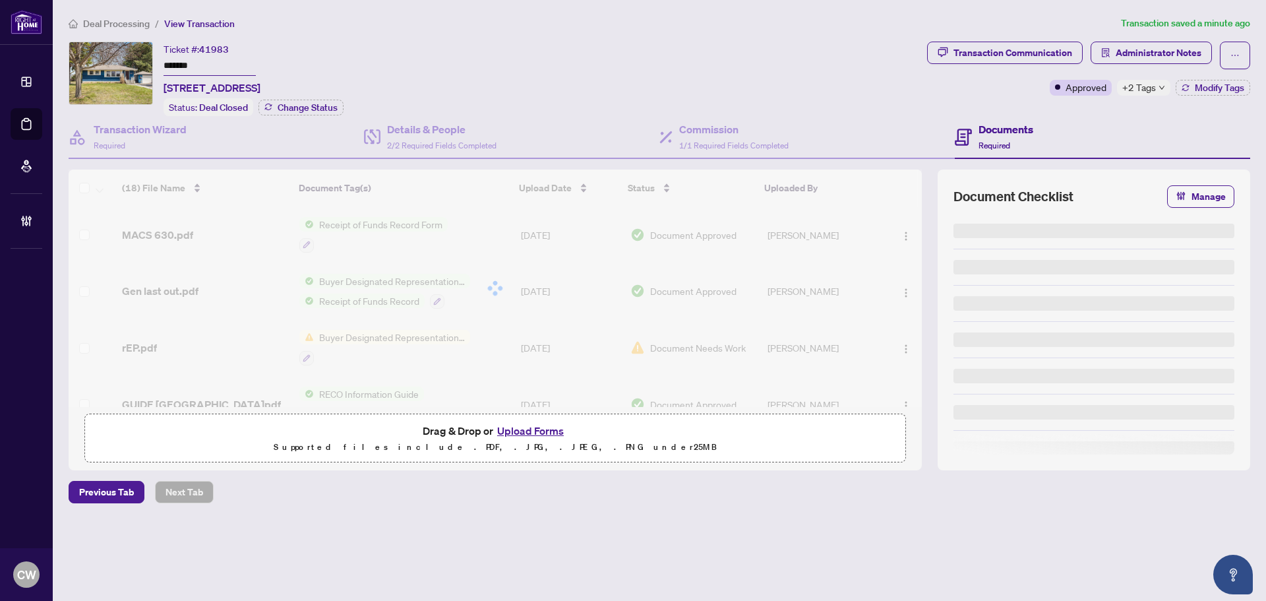
type input "*******"
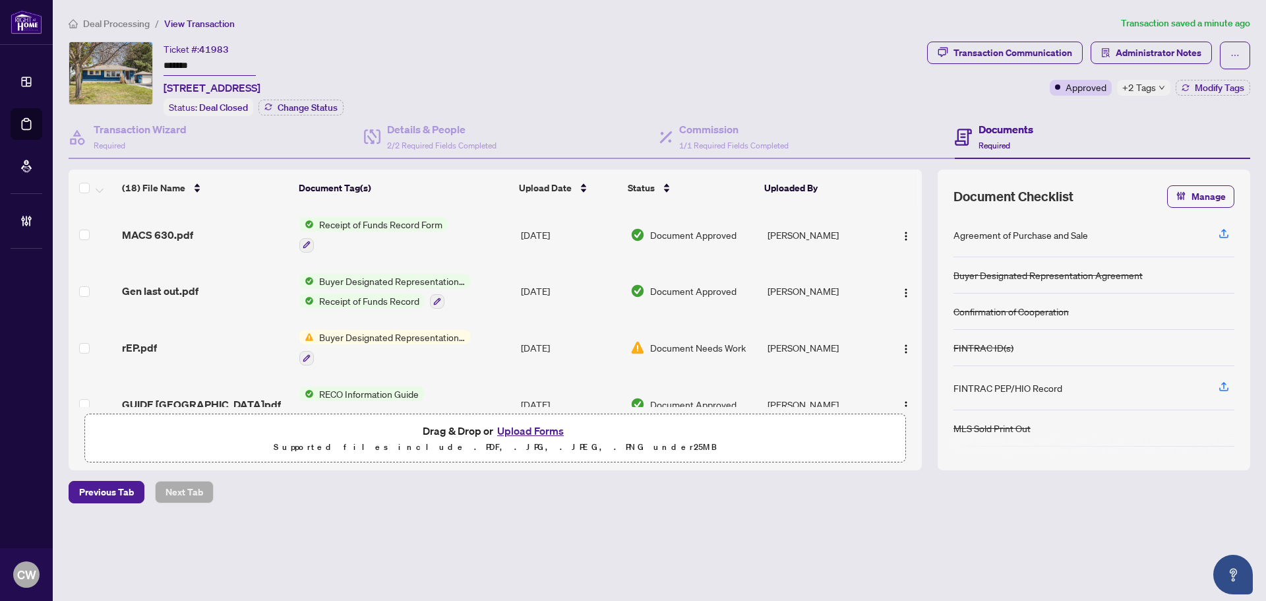
click at [539, 427] on button "Upload Forms" at bounding box center [530, 430] width 75 height 17
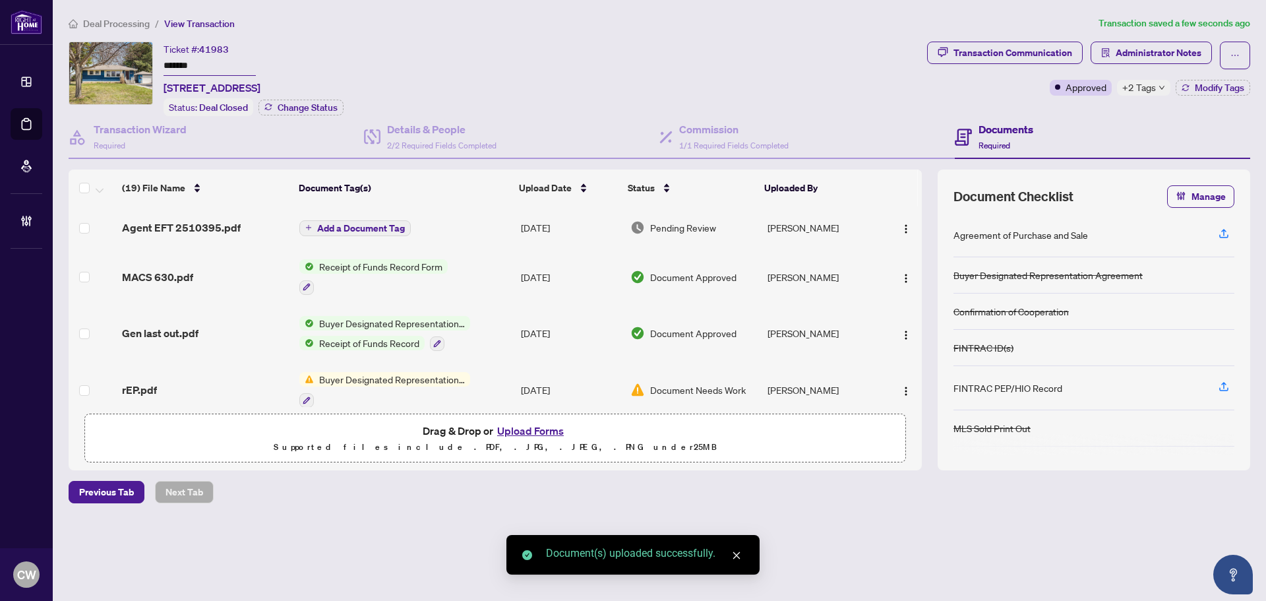
click at [363, 226] on span "Add a Document Tag" at bounding box center [361, 228] width 88 height 9
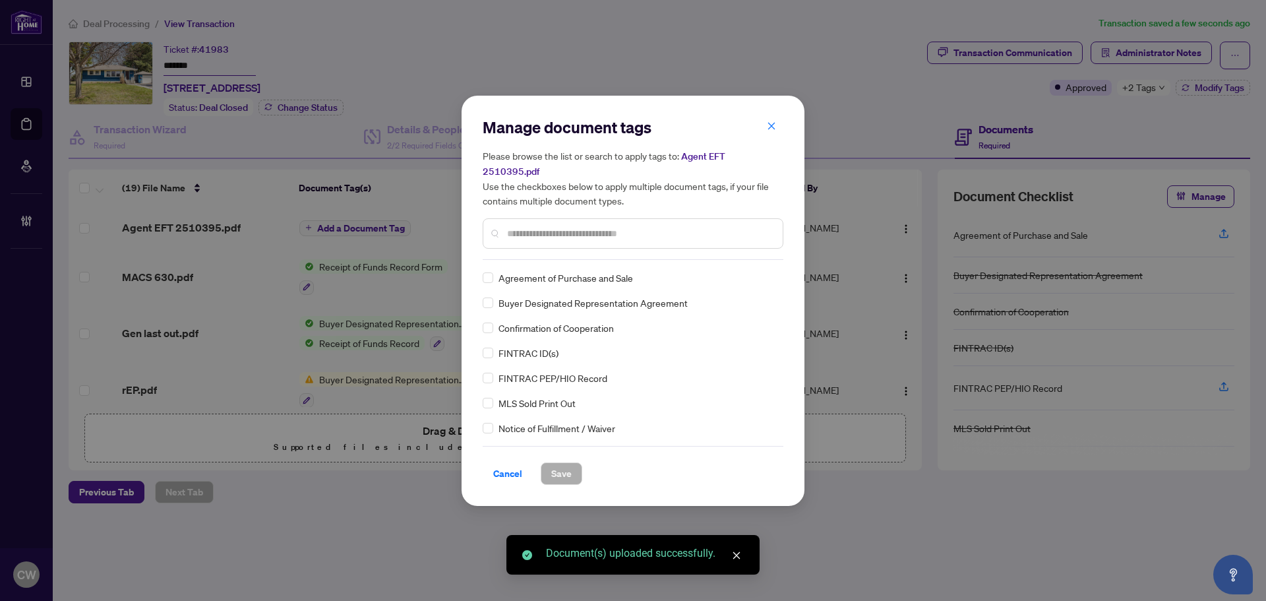
click at [582, 243] on div "Manage document tags Please browse the list or search to apply tags to: Agent E…" at bounding box center [633, 188] width 301 height 143
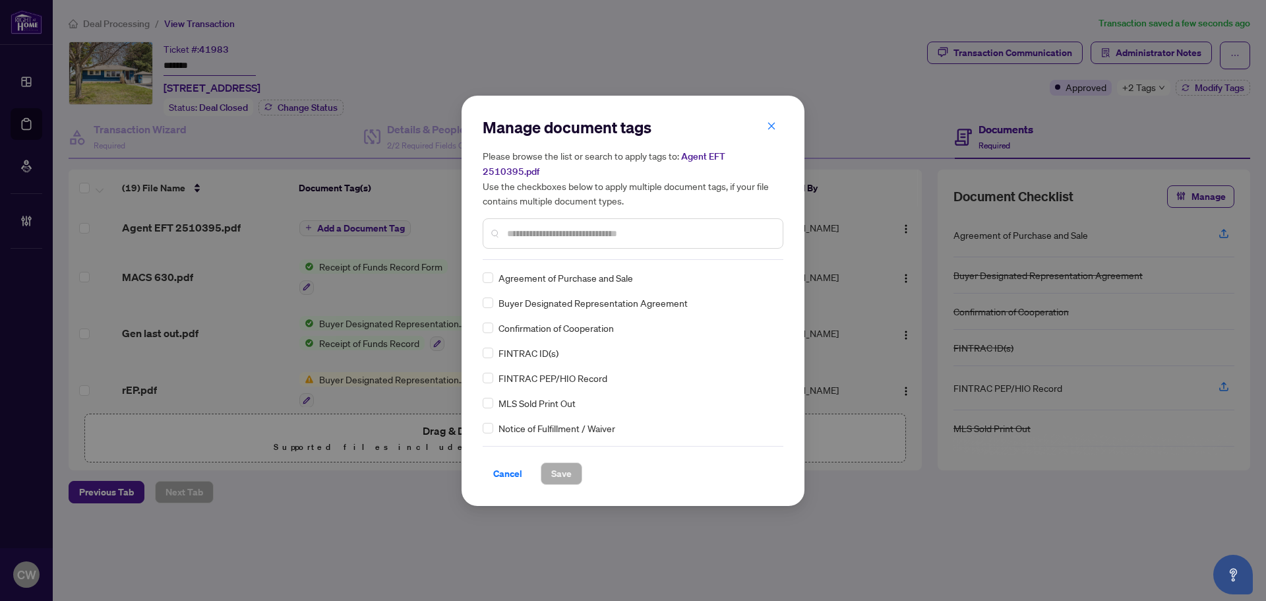
click at [576, 226] on input "text" at bounding box center [639, 233] width 265 height 15
type input "***"
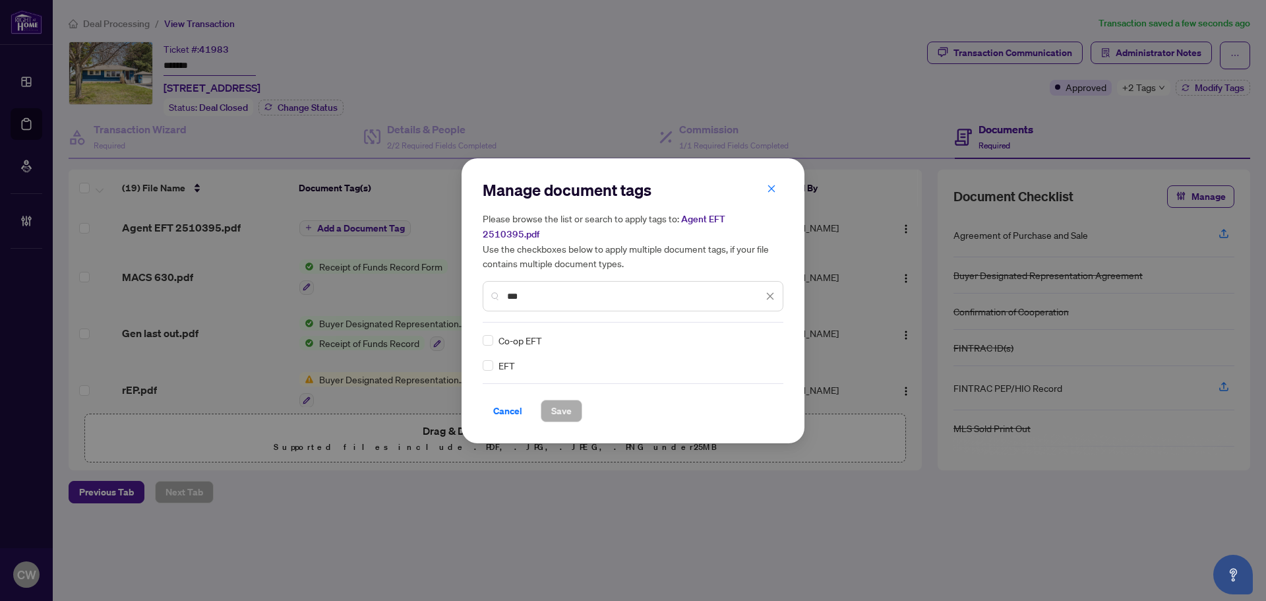
type input "***"
drag, startPoint x: 782, startPoint y: 326, endPoint x: 756, endPoint y: 330, distance: 25.9
click at [779, 333] on div "EFT Co-op EFT" at bounding box center [633, 353] width 301 height 40
click at [756, 334] on img at bounding box center [756, 340] width 13 height 13
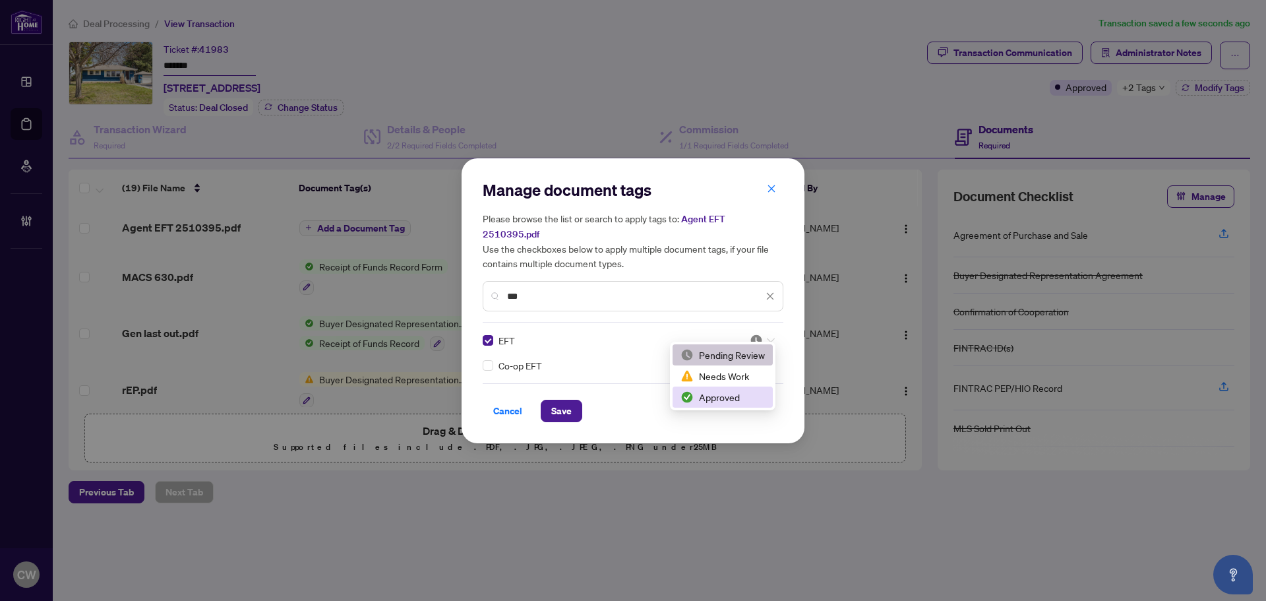
click at [737, 392] on div "Approved" at bounding box center [723, 397] width 84 height 15
click at [558, 400] on span "Save" at bounding box center [561, 410] width 20 height 21
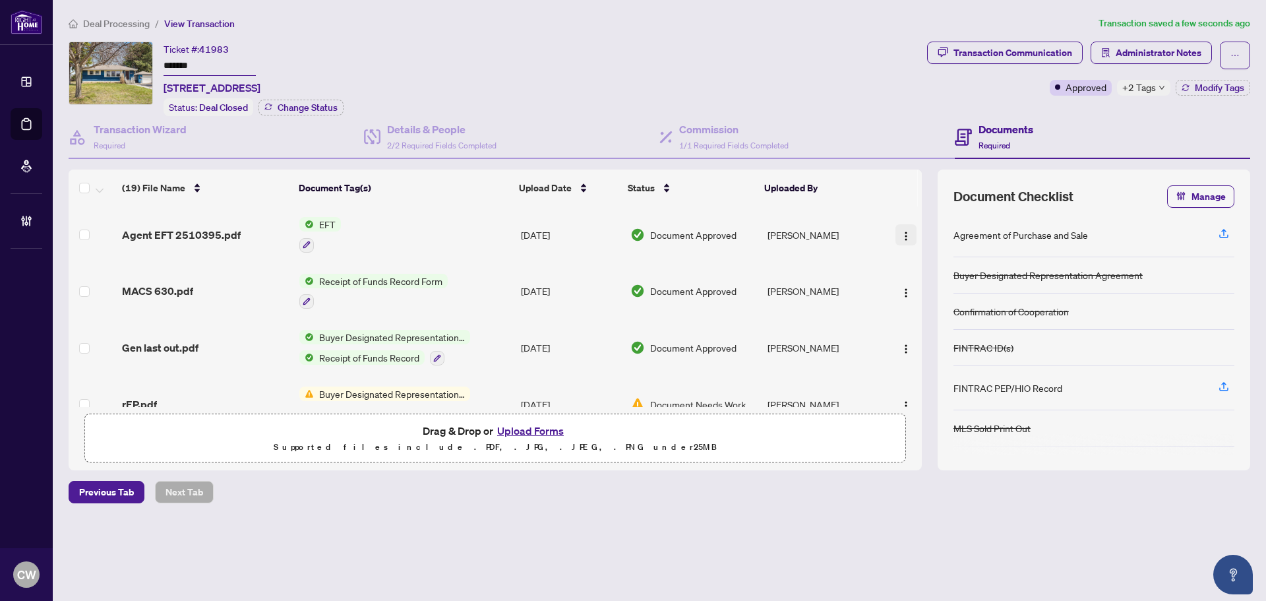
click at [904, 235] on img "button" at bounding box center [906, 236] width 11 height 11
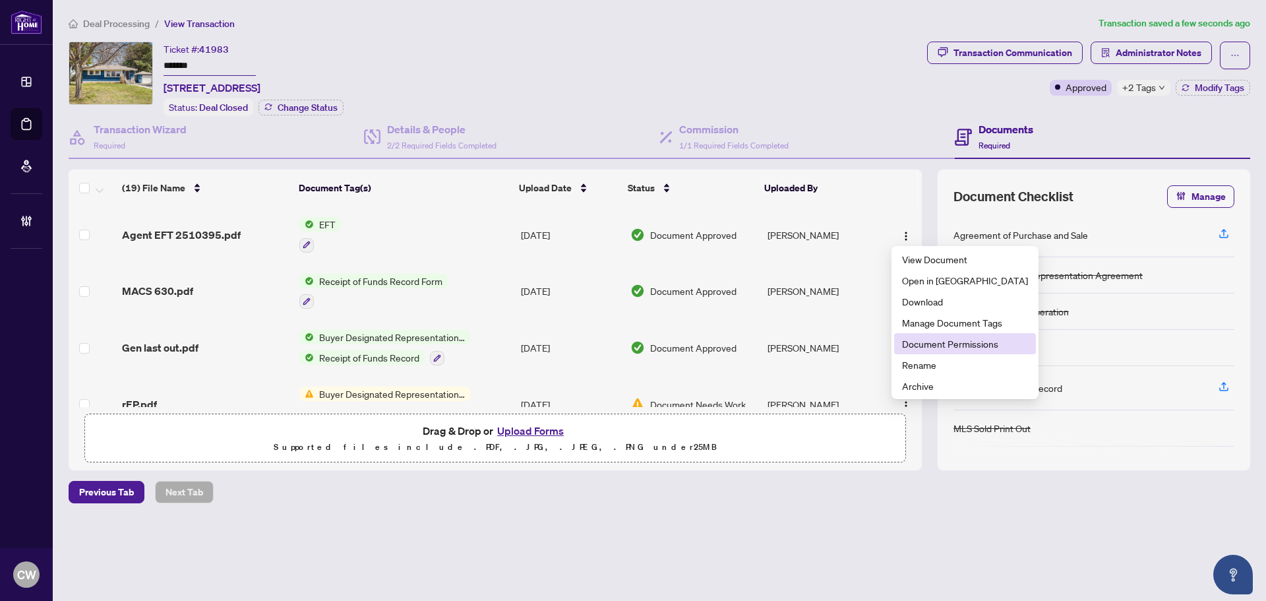
click at [919, 340] on span "Document Permissions" at bounding box center [965, 343] width 126 height 15
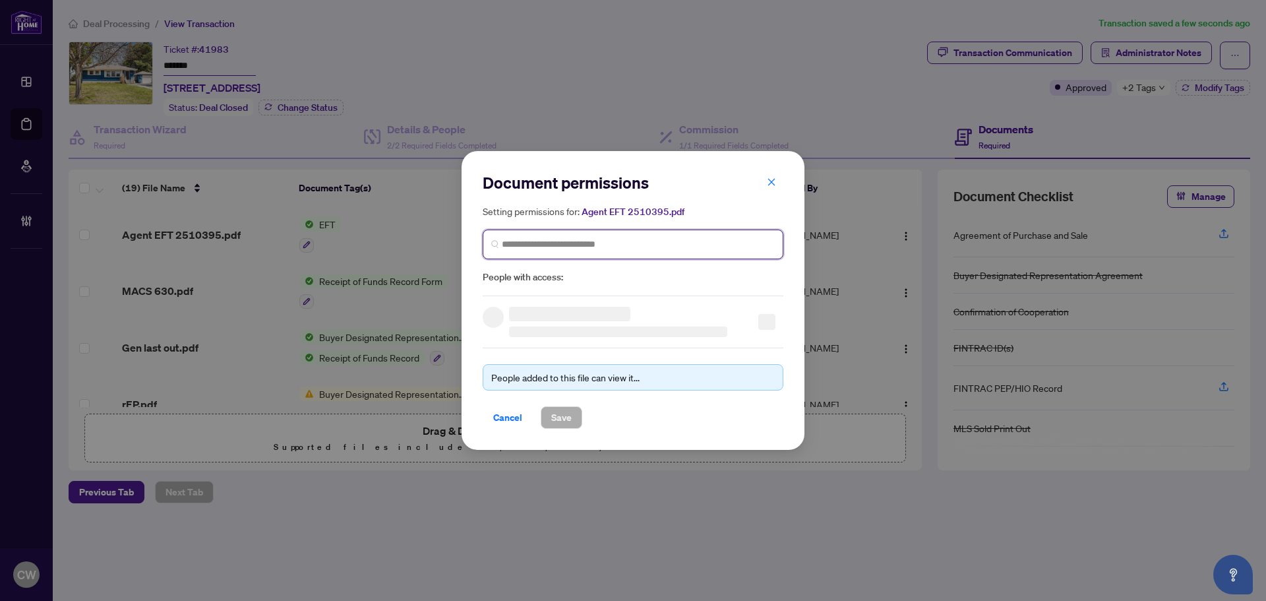
click at [677, 243] on input "search" at bounding box center [638, 244] width 273 height 14
paste input "**********"
type input "**********"
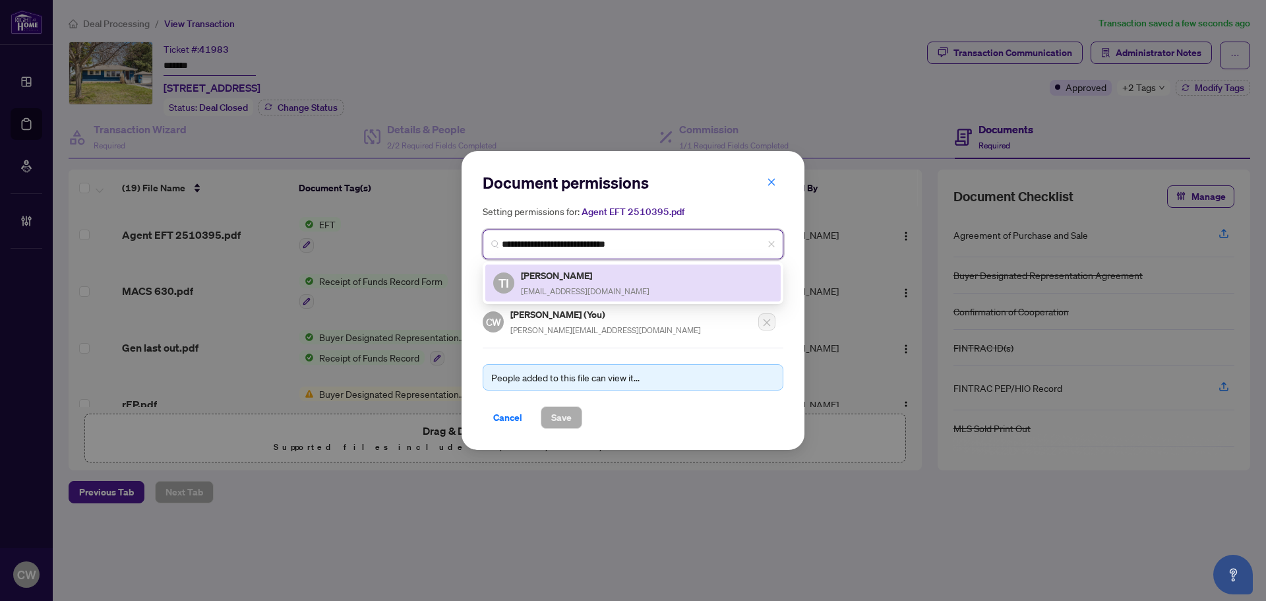
click at [570, 283] on div "[PERSON_NAME] [PERSON_NAME][EMAIL_ADDRESS][DOMAIN_NAME]" at bounding box center [585, 283] width 129 height 30
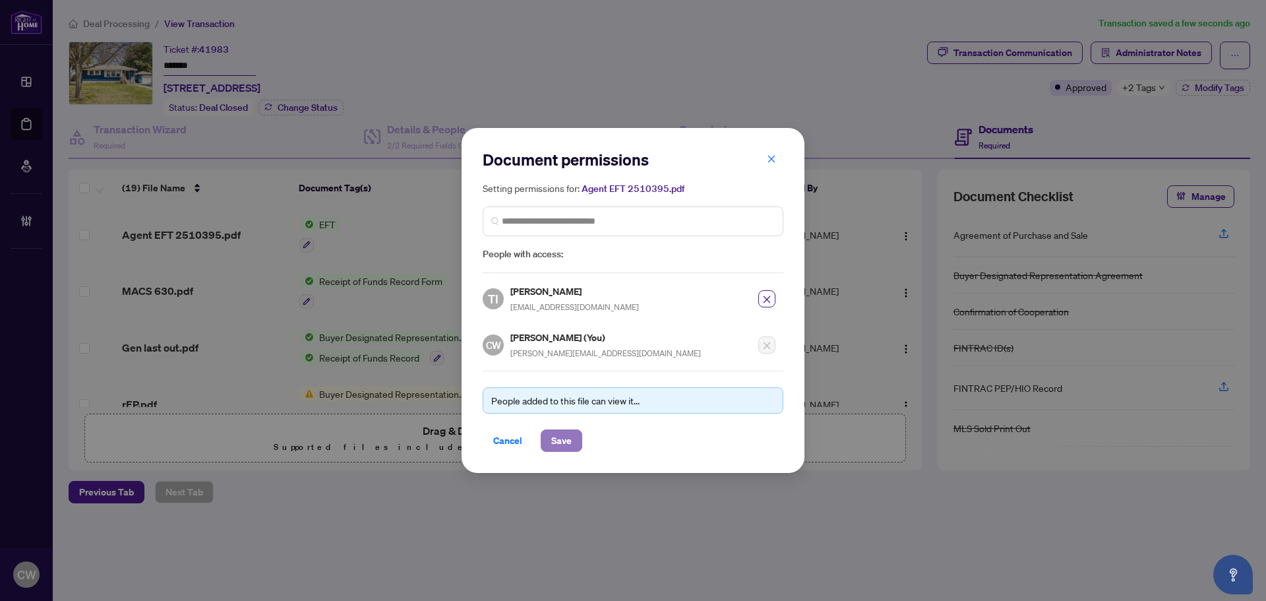
click at [558, 436] on span "Save" at bounding box center [561, 440] width 20 height 21
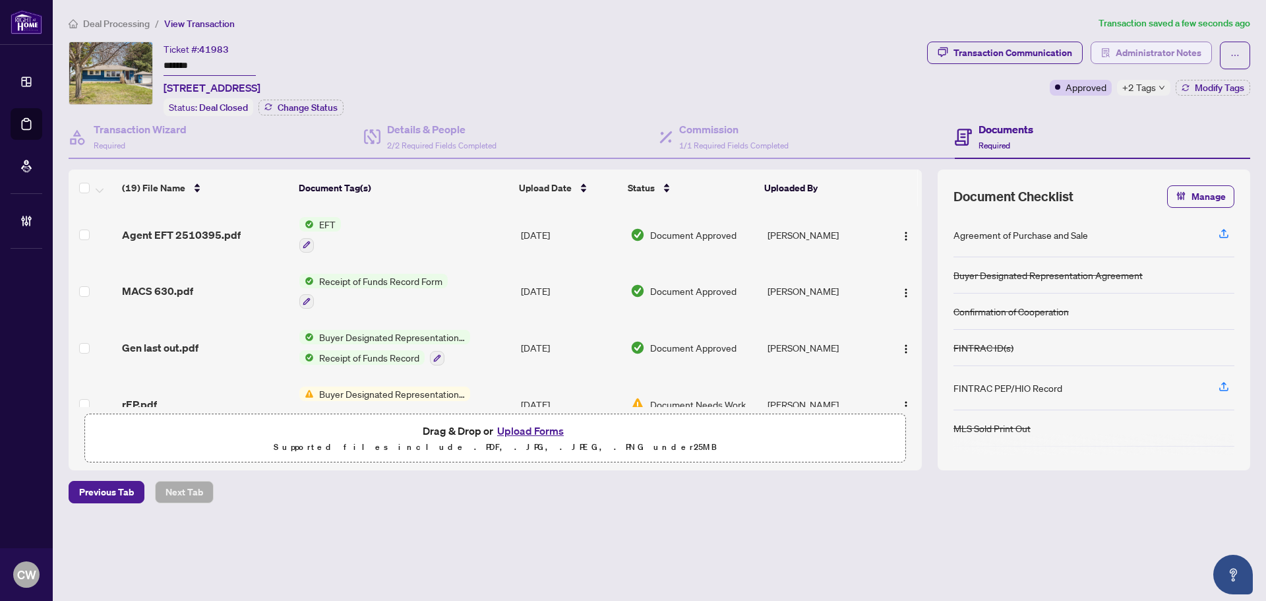
click at [1155, 47] on span "Administrator Notes" at bounding box center [1159, 52] width 86 height 21
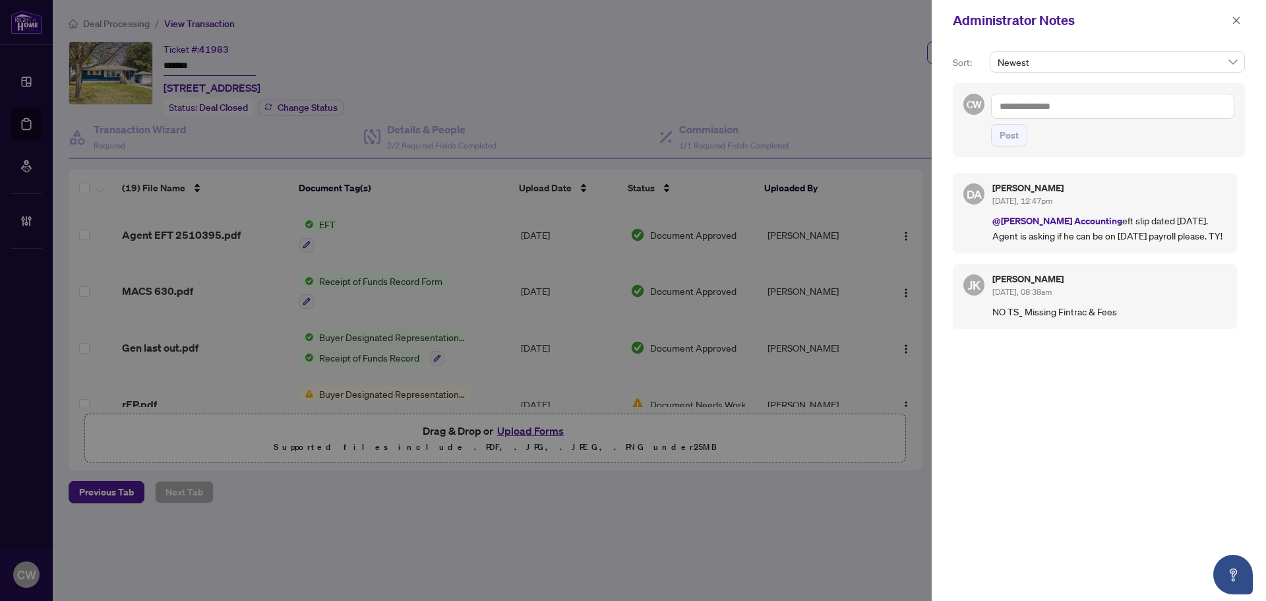
click at [1034, 111] on textarea at bounding box center [1112, 106] width 243 height 25
paste textarea "**********"
type textarea "**********"
click at [1009, 138] on span "Post" at bounding box center [1009, 135] width 19 height 21
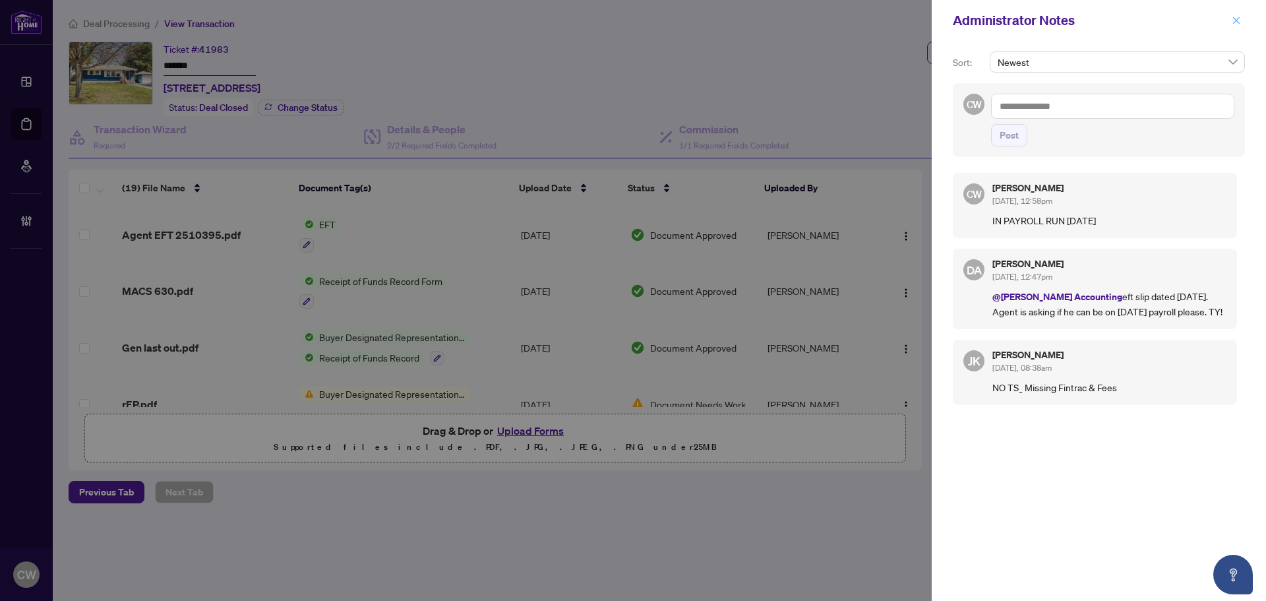
click at [1242, 23] on button "button" at bounding box center [1236, 21] width 17 height 16
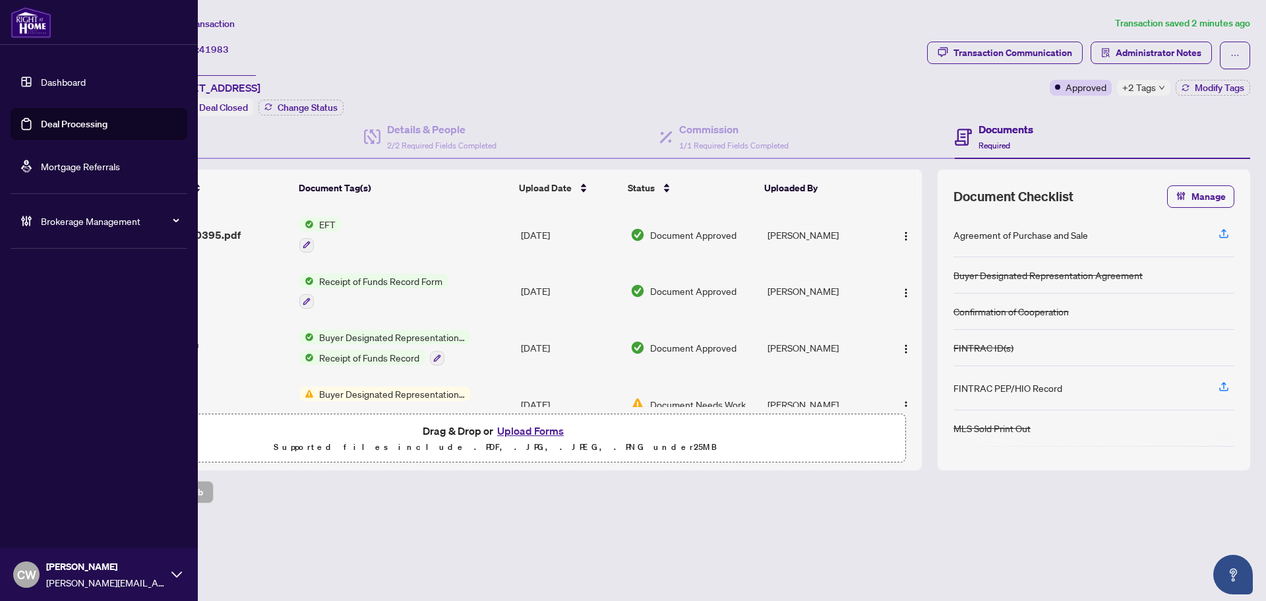
click at [41, 123] on link "Deal Processing" at bounding box center [74, 124] width 67 height 12
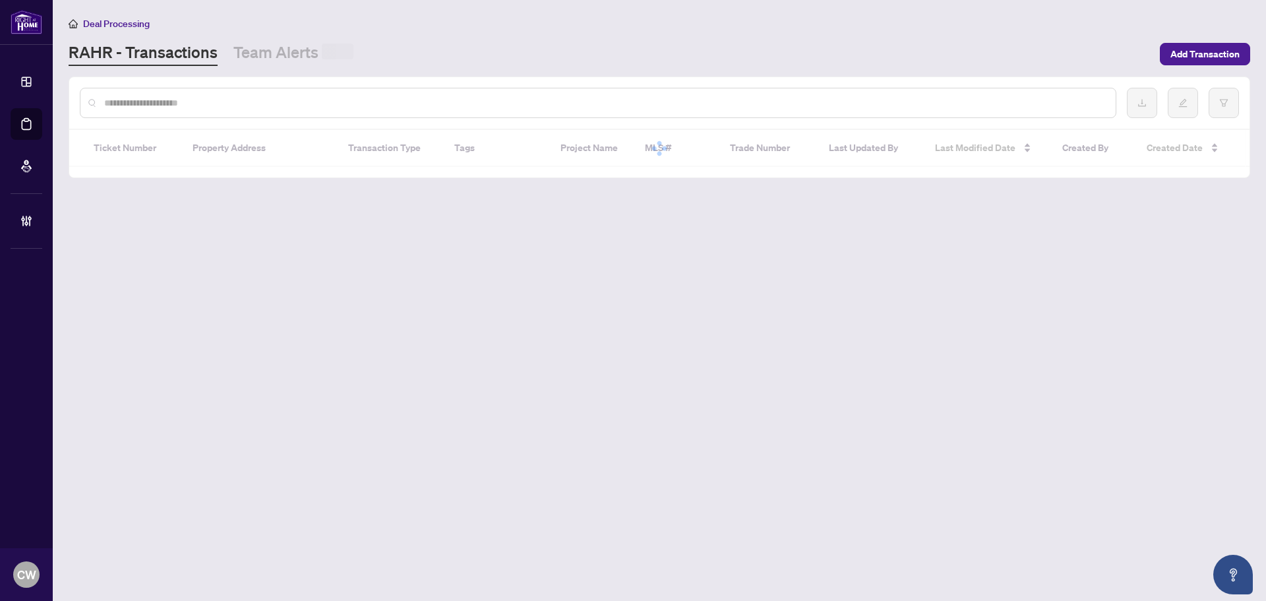
click at [228, 96] on input "text" at bounding box center [604, 103] width 1001 height 15
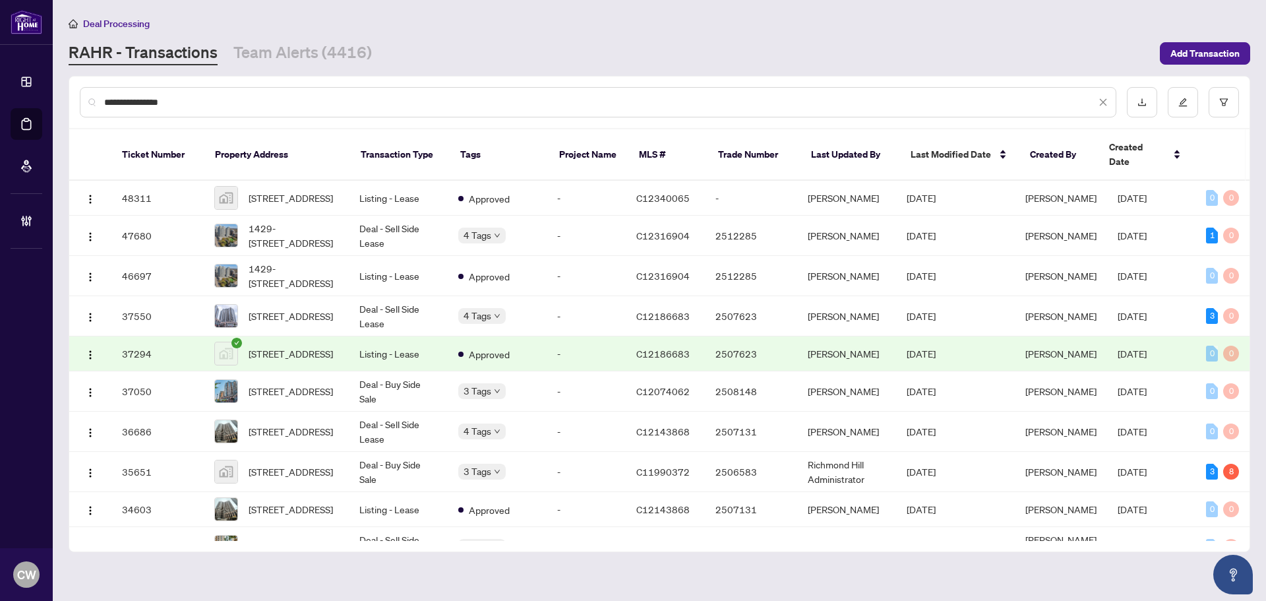
type input "**********"
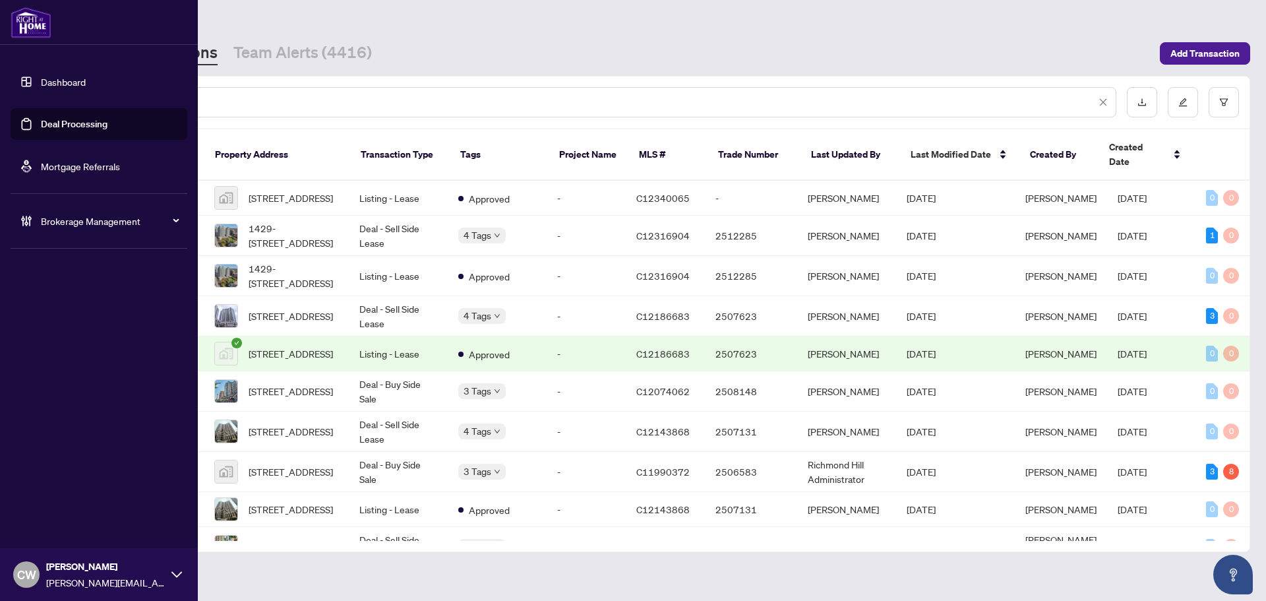
drag, startPoint x: 174, startPoint y: 101, endPoint x: 27, endPoint y: 90, distance: 147.5
click at [27, 90] on div "**********" at bounding box center [633, 300] width 1266 height 601
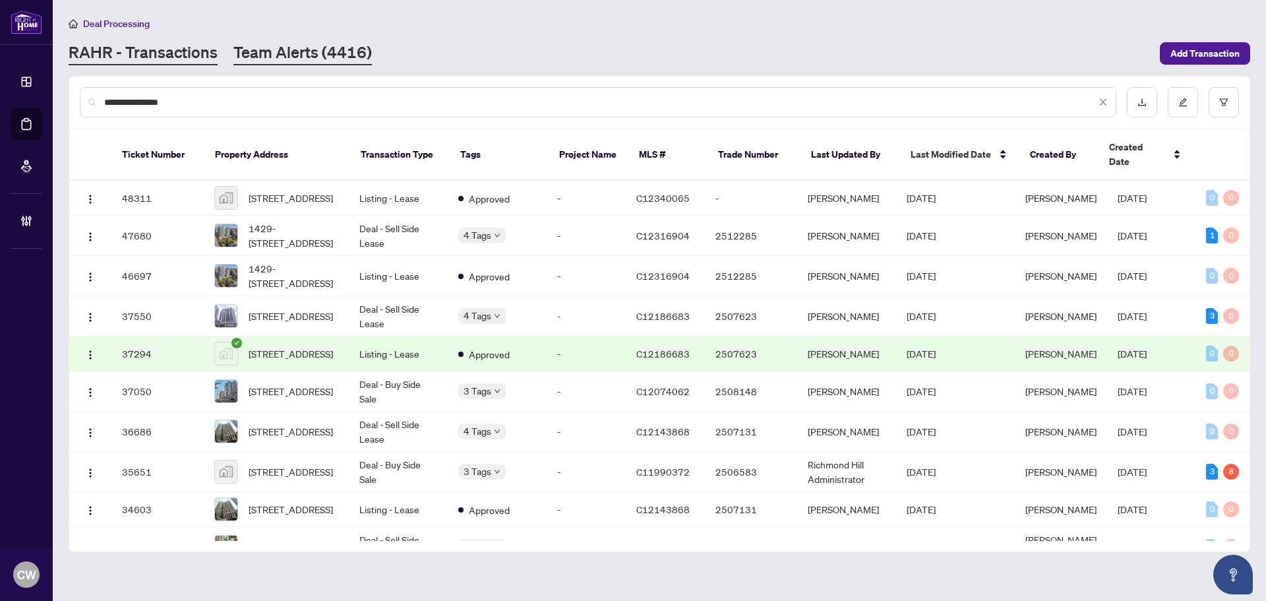
click at [282, 47] on link "Team Alerts (4416)" at bounding box center [302, 54] width 138 height 24
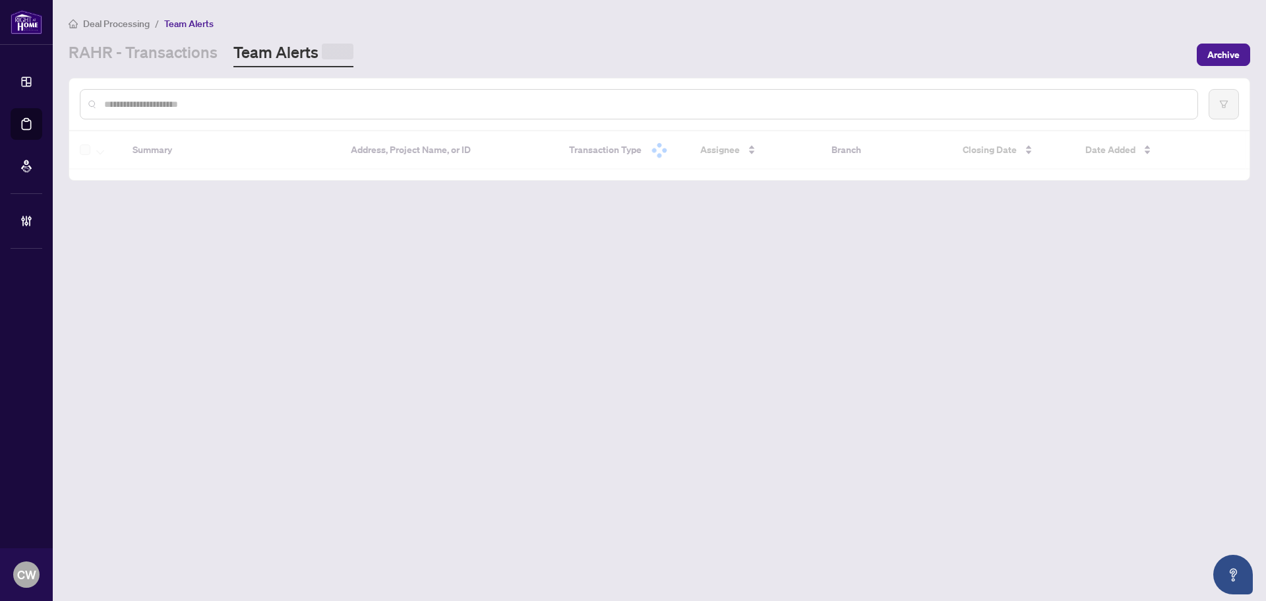
click at [205, 104] on input "text" at bounding box center [645, 104] width 1083 height 15
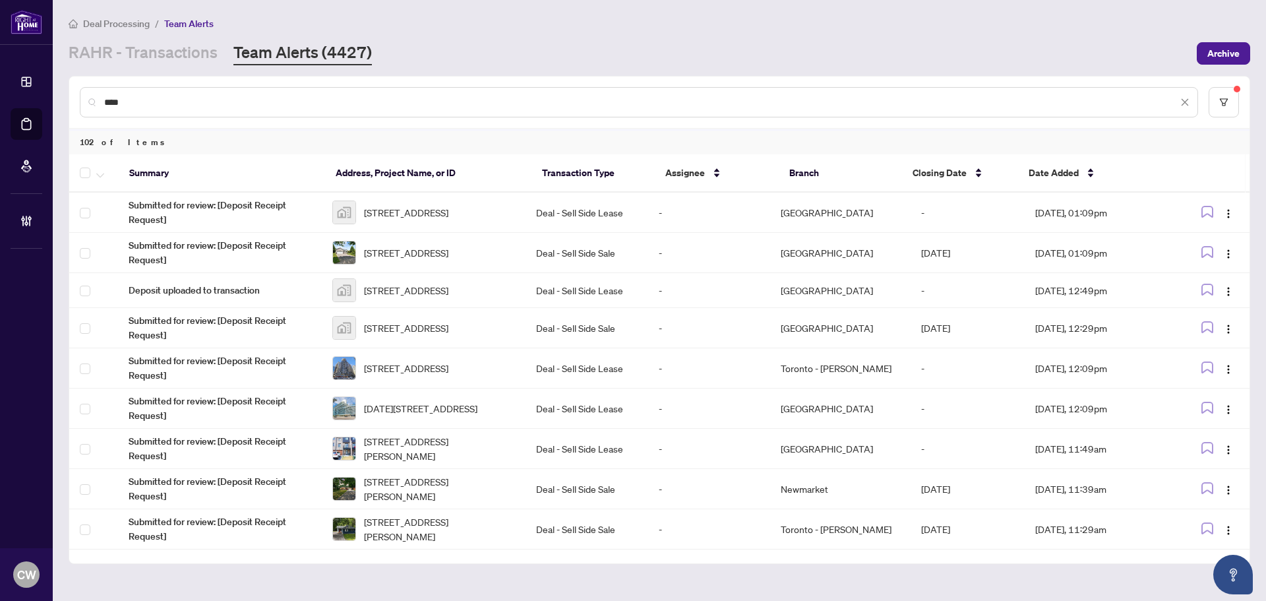
paste input "*********"
type input "**********"
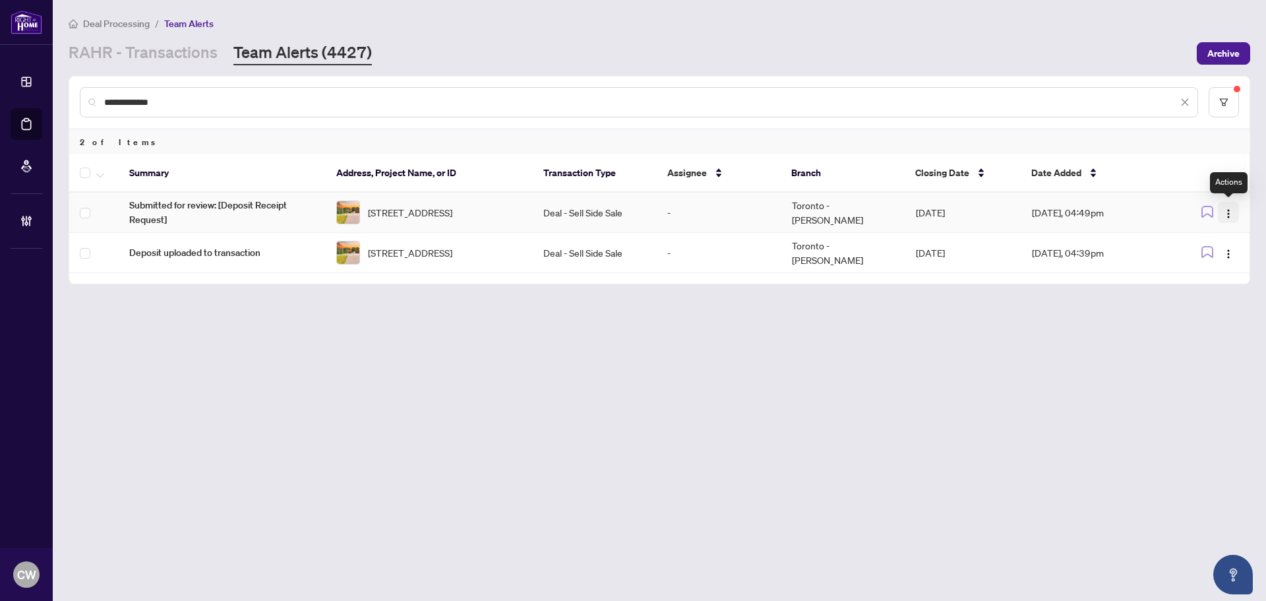
click at [1223, 214] on button "button" at bounding box center [1228, 212] width 21 height 21
click at [1202, 281] on span "Complete Item" at bounding box center [1197, 280] width 61 height 15
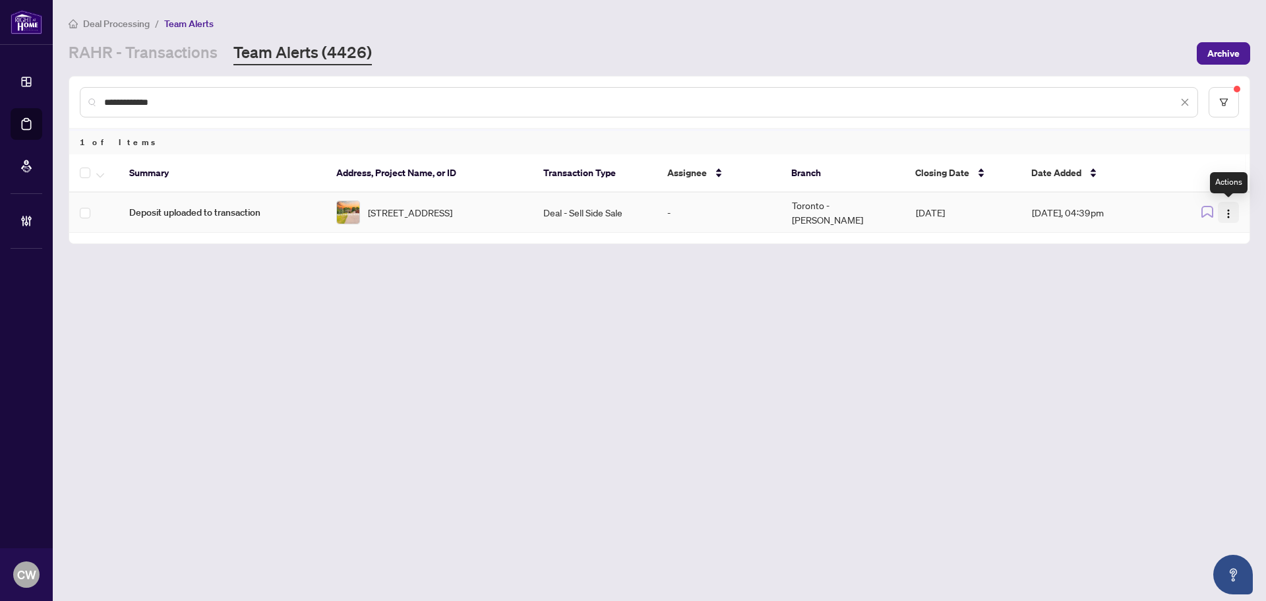
click at [1227, 214] on img "button" at bounding box center [1228, 213] width 11 height 11
click at [1215, 280] on span "Complete Item" at bounding box center [1197, 280] width 61 height 15
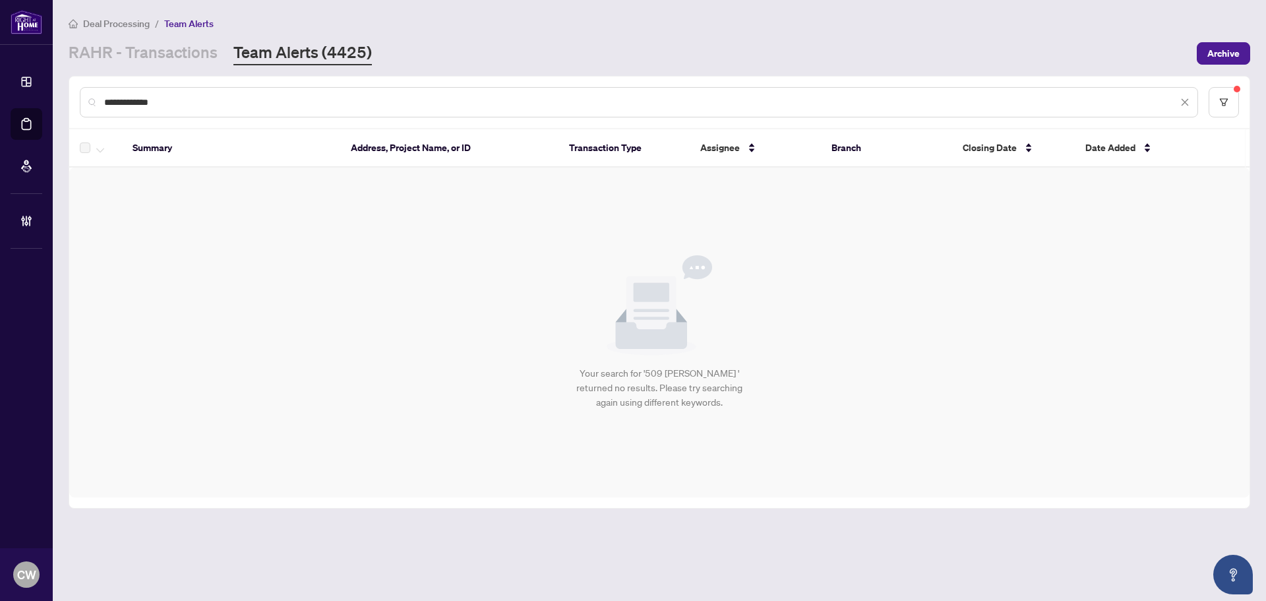
drag, startPoint x: 176, startPoint y: 98, endPoint x: 49, endPoint y: 86, distance: 127.2
click at [49, 86] on div "**********" at bounding box center [633, 300] width 1266 height 601
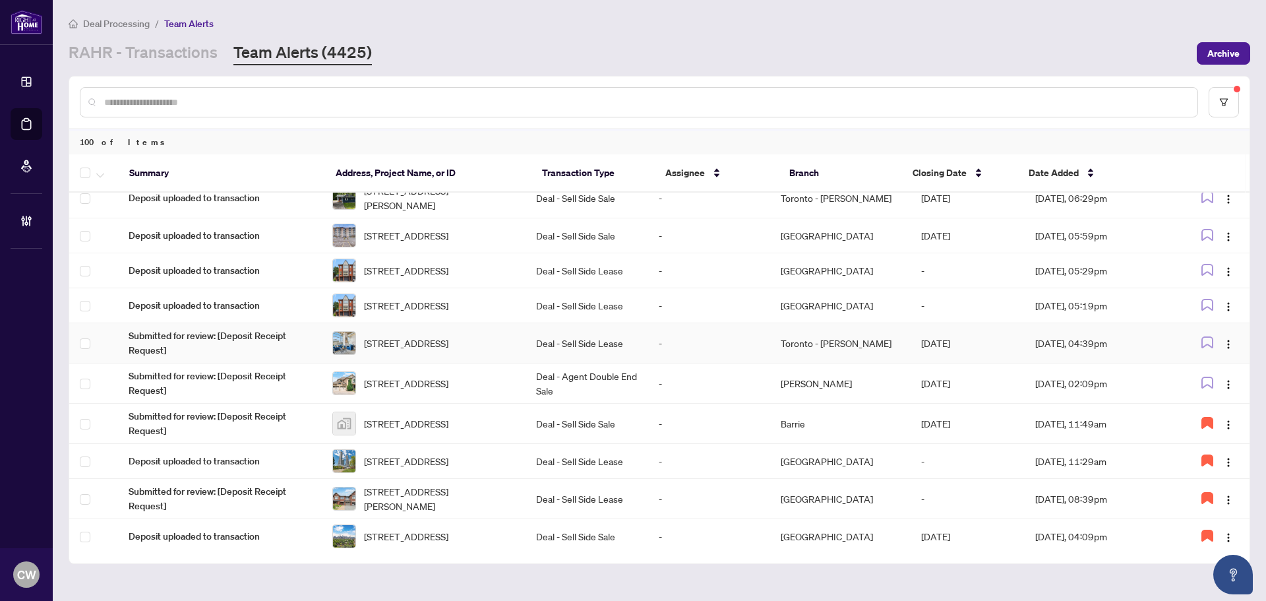
scroll to position [4203, 0]
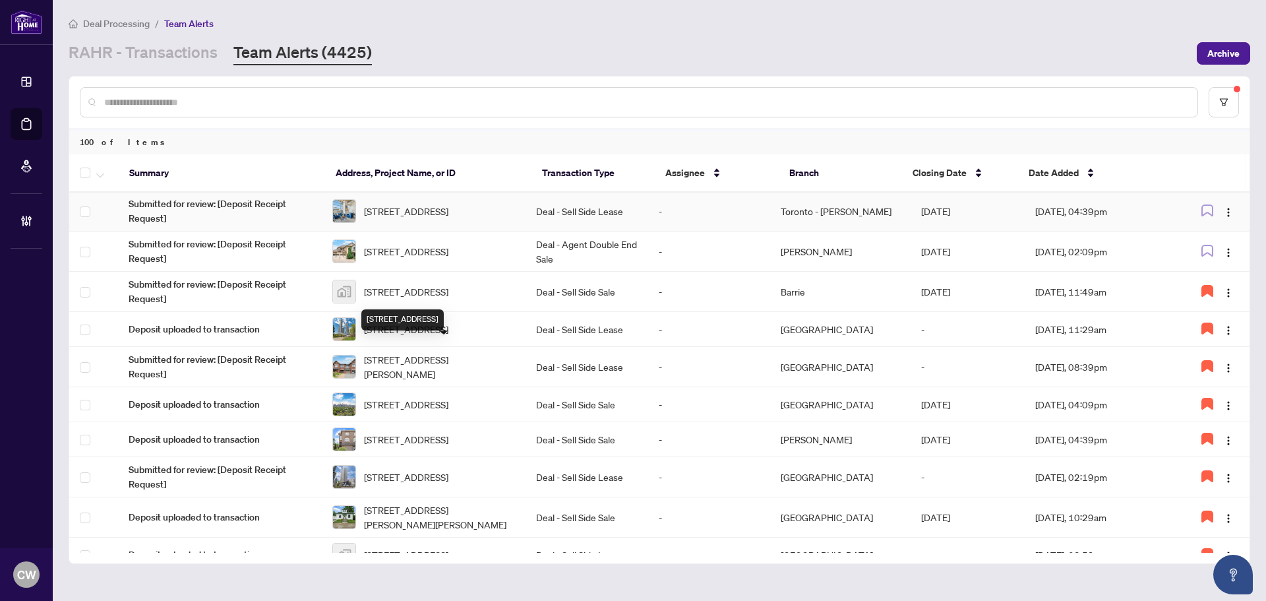
click at [448, 218] on span "[STREET_ADDRESS]" at bounding box center [406, 211] width 84 height 15
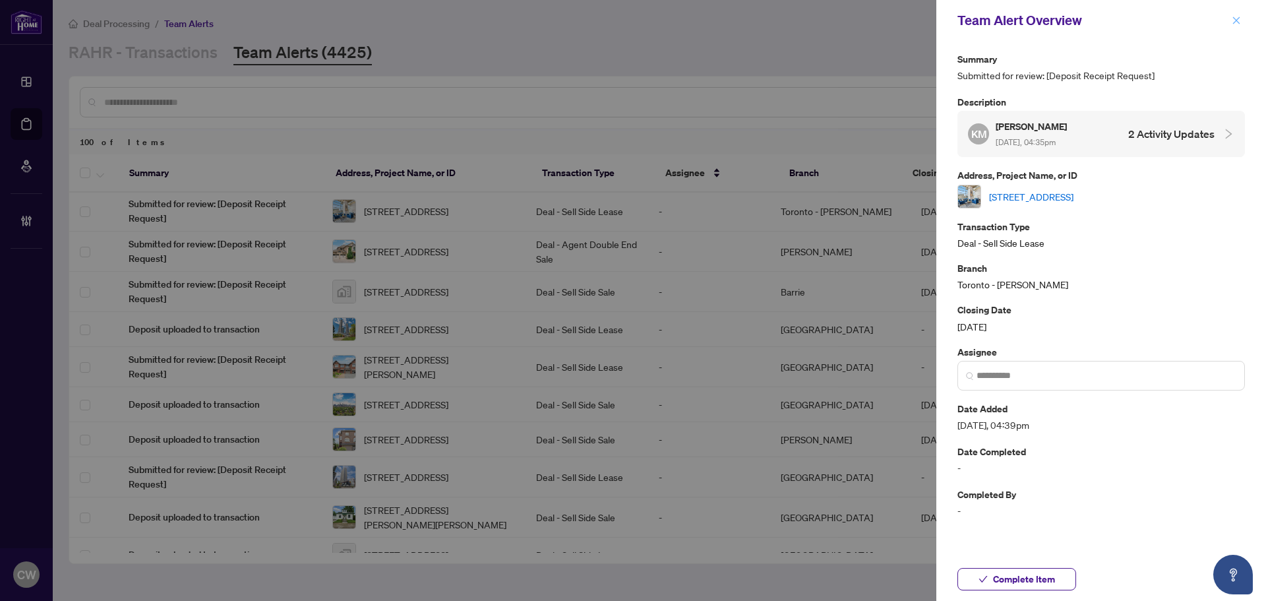
click at [1231, 20] on button "button" at bounding box center [1236, 21] width 17 height 16
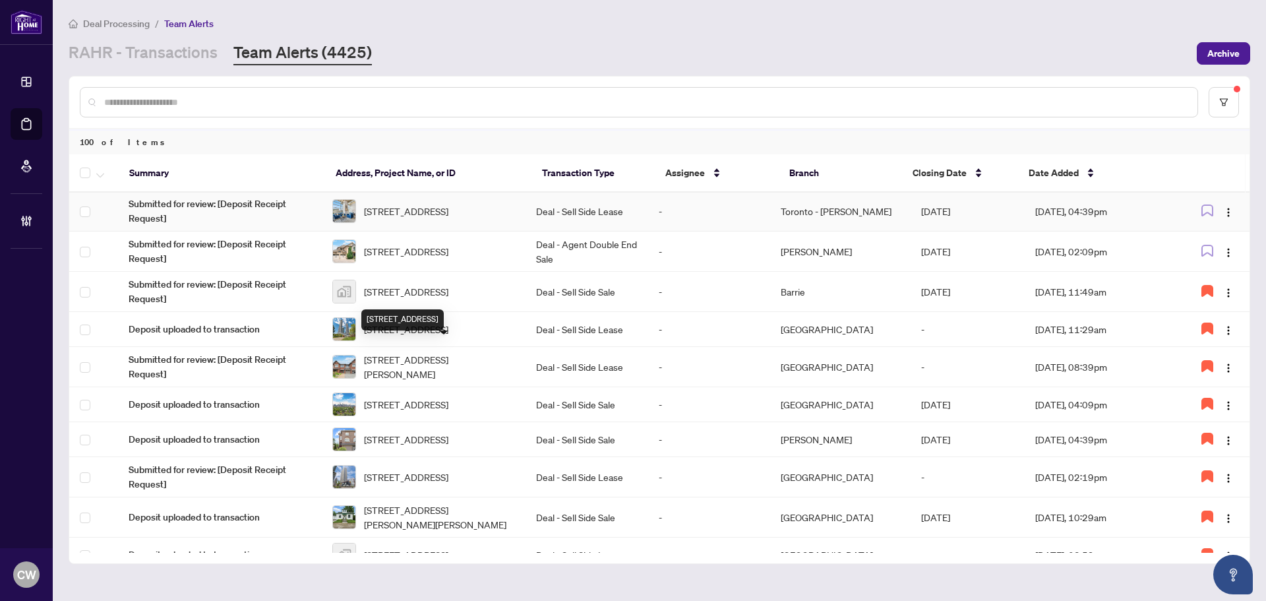
click at [445, 218] on span "[STREET_ADDRESS]" at bounding box center [406, 211] width 84 height 15
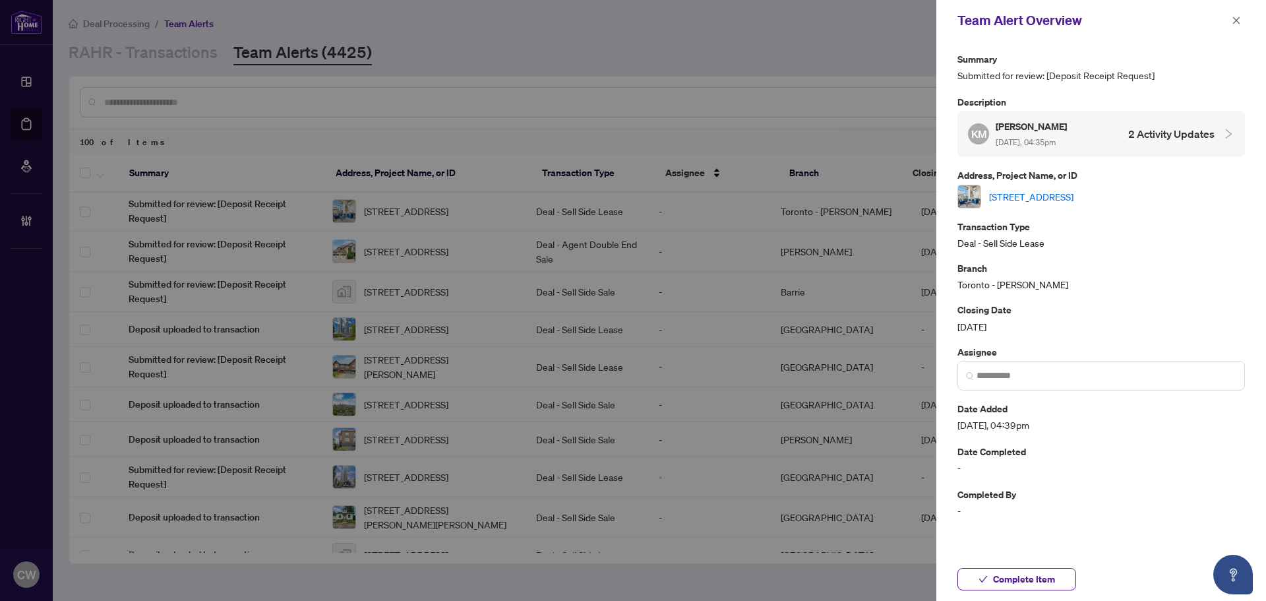
click at [1041, 199] on link "[STREET_ADDRESS]" at bounding box center [1031, 196] width 84 height 15
click at [1234, 20] on icon "close" at bounding box center [1236, 20] width 9 height 9
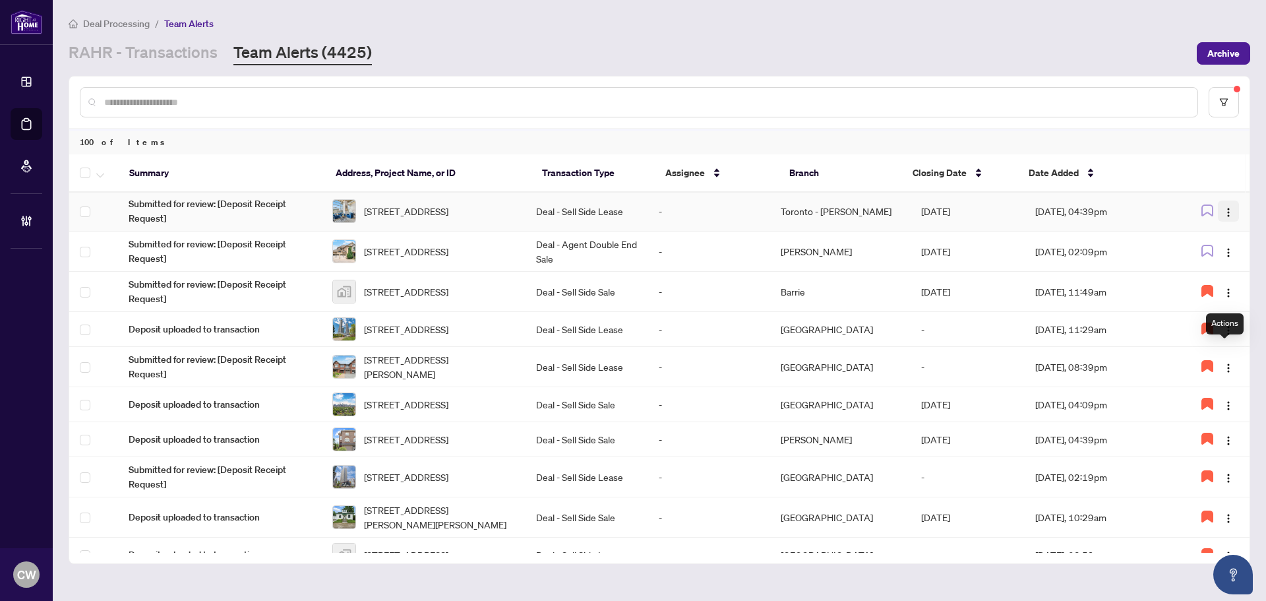
click at [1227, 218] on span "button" at bounding box center [1228, 211] width 11 height 15
click at [1202, 406] on span "Assign User" at bounding box center [1193, 400] width 61 height 15
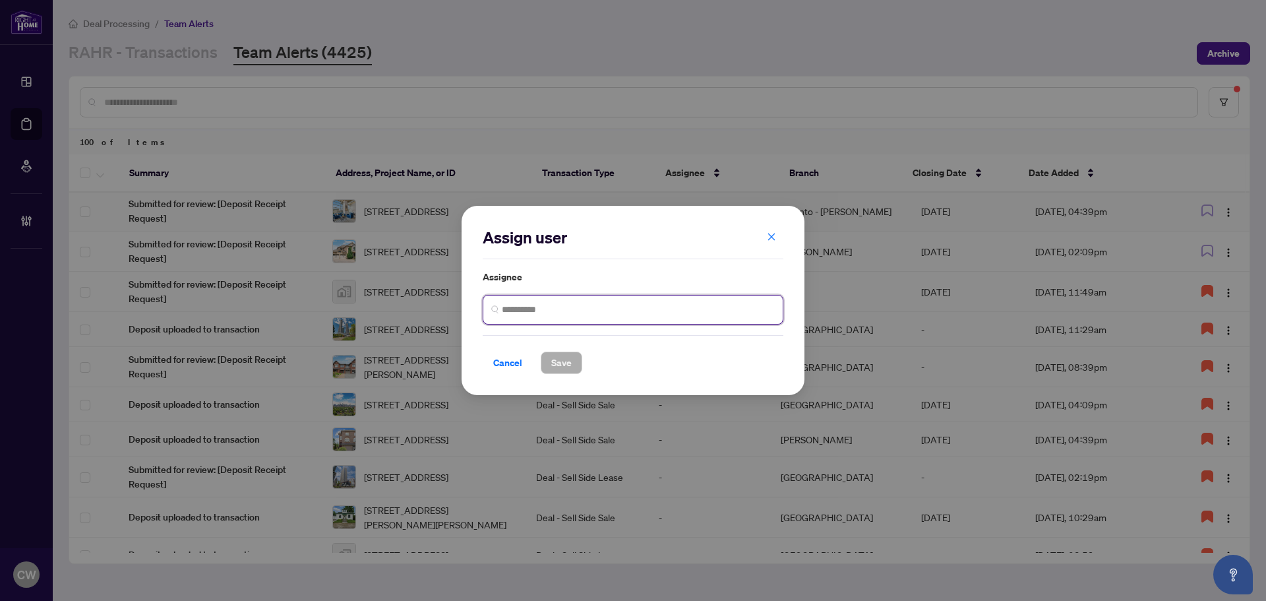
click at [545, 303] on input "search" at bounding box center [638, 310] width 273 height 14
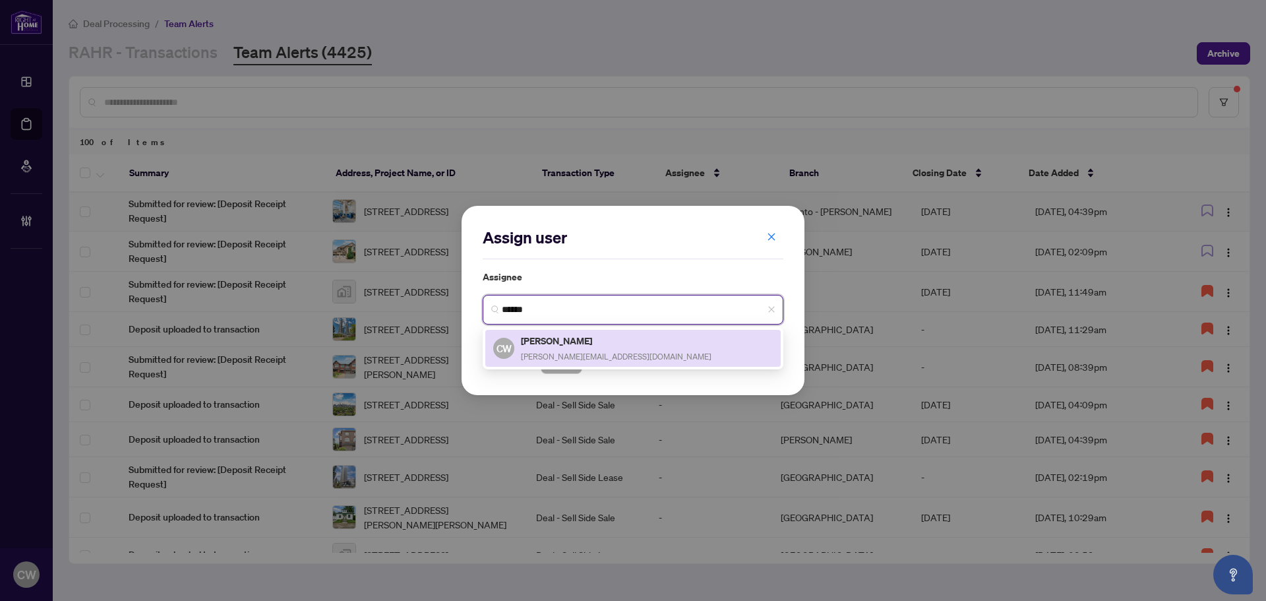
click at [543, 347] on div "[PERSON_NAME] [PERSON_NAME][EMAIL_ADDRESS][DOMAIN_NAME]" at bounding box center [616, 348] width 191 height 30
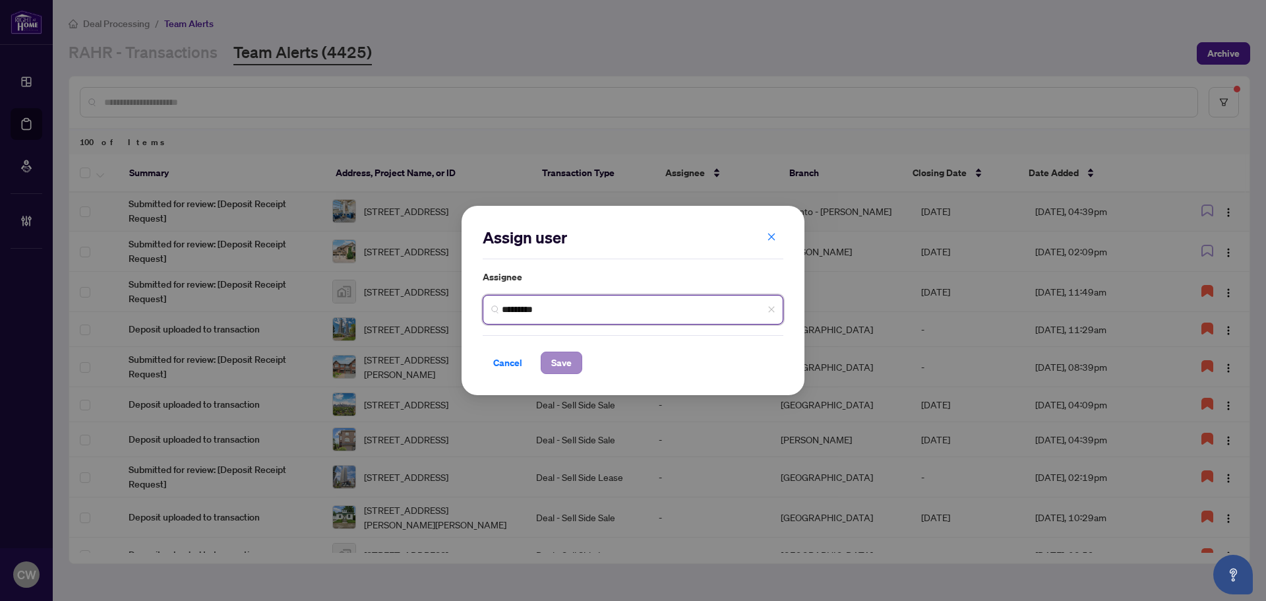
type input "*********"
click at [571, 363] on span "Save" at bounding box center [561, 362] width 20 height 21
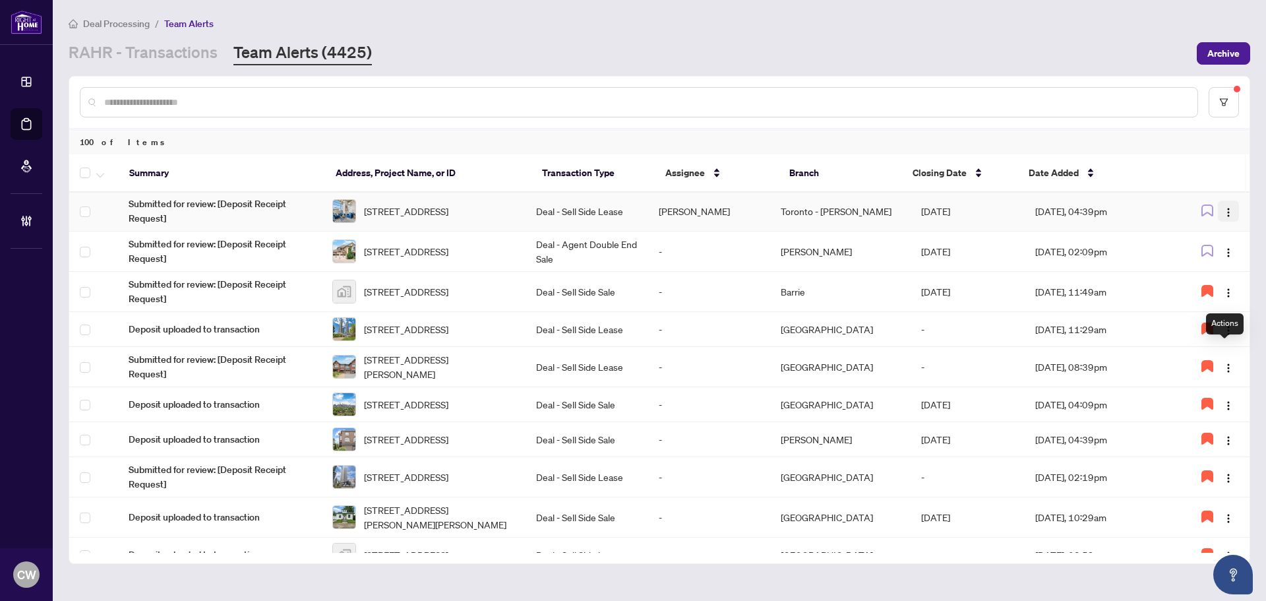
click at [1225, 218] on img "button" at bounding box center [1228, 212] width 11 height 11
click at [1207, 381] on span "Unassign Myself" at bounding box center [1190, 379] width 67 height 15
click at [1227, 218] on img "button" at bounding box center [1228, 212] width 11 height 11
click at [1205, 427] on span "Complete Item" at bounding box center [1193, 421] width 61 height 15
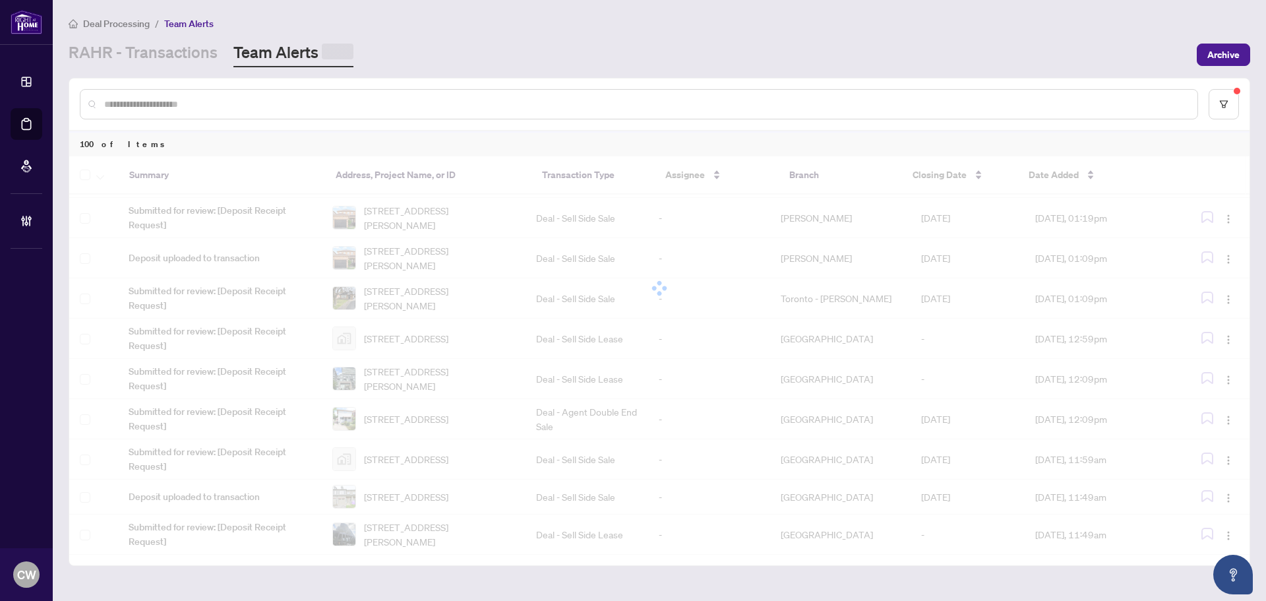
click at [266, 100] on input "text" at bounding box center [645, 104] width 1083 height 15
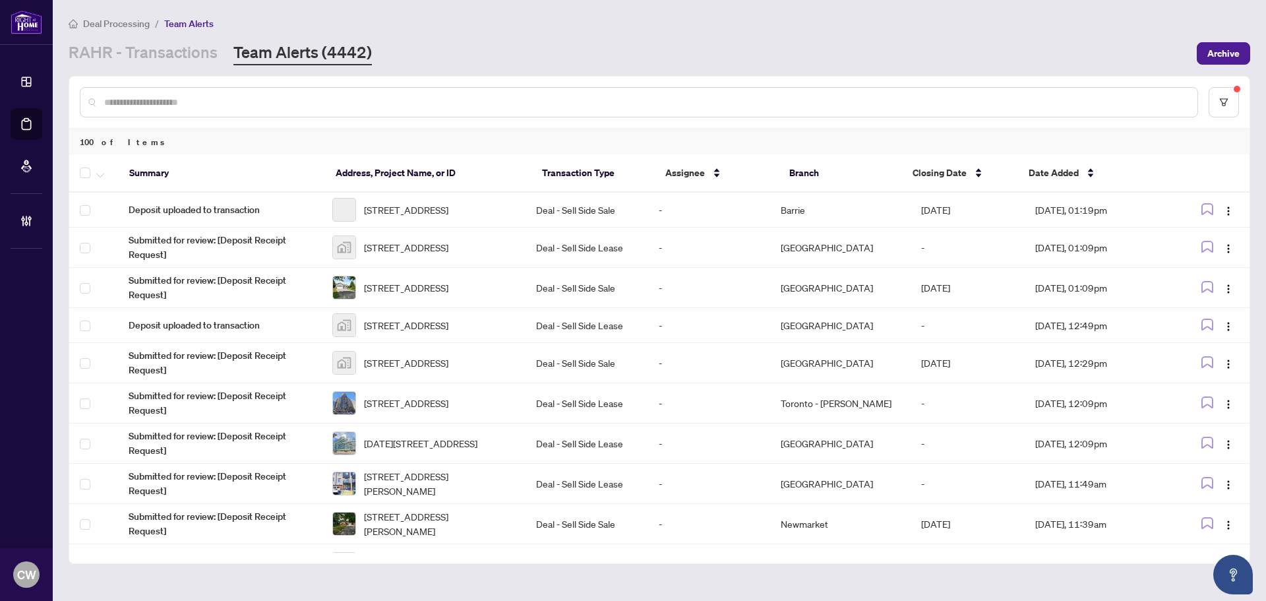
paste input "**********"
type input "**********"
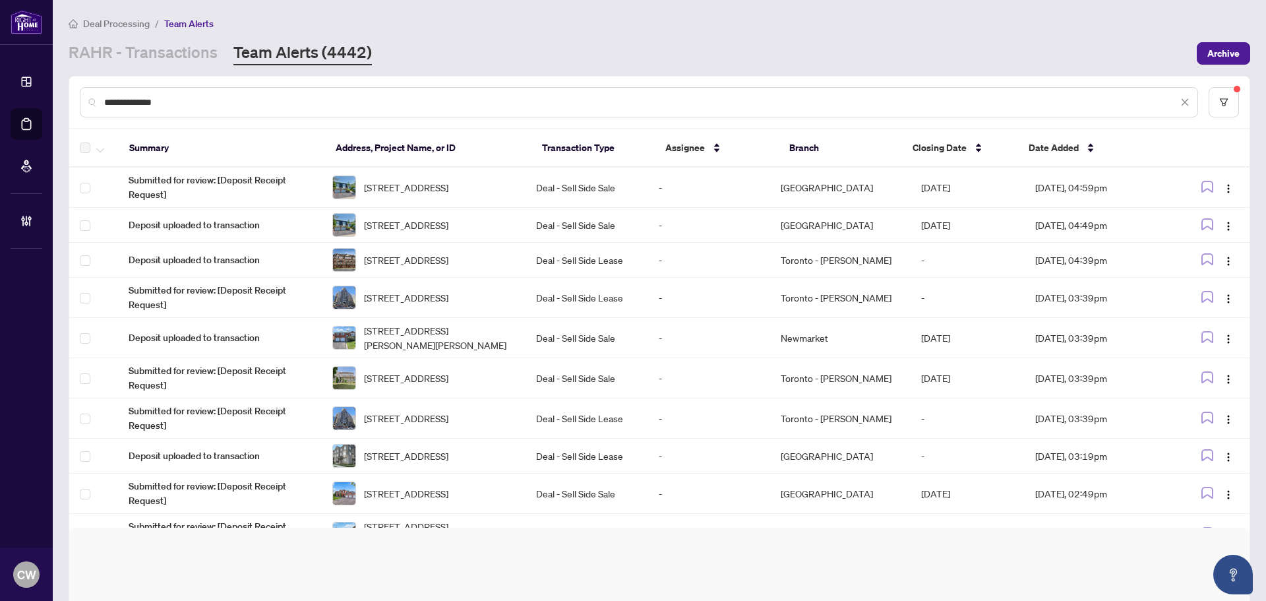
click at [216, 96] on input "**********" at bounding box center [641, 102] width 1074 height 15
drag, startPoint x: 216, startPoint y: 96, endPoint x: 69, endPoint y: 92, distance: 147.1
click at [69, 92] on div "**********" at bounding box center [660, 472] width 1182 height 793
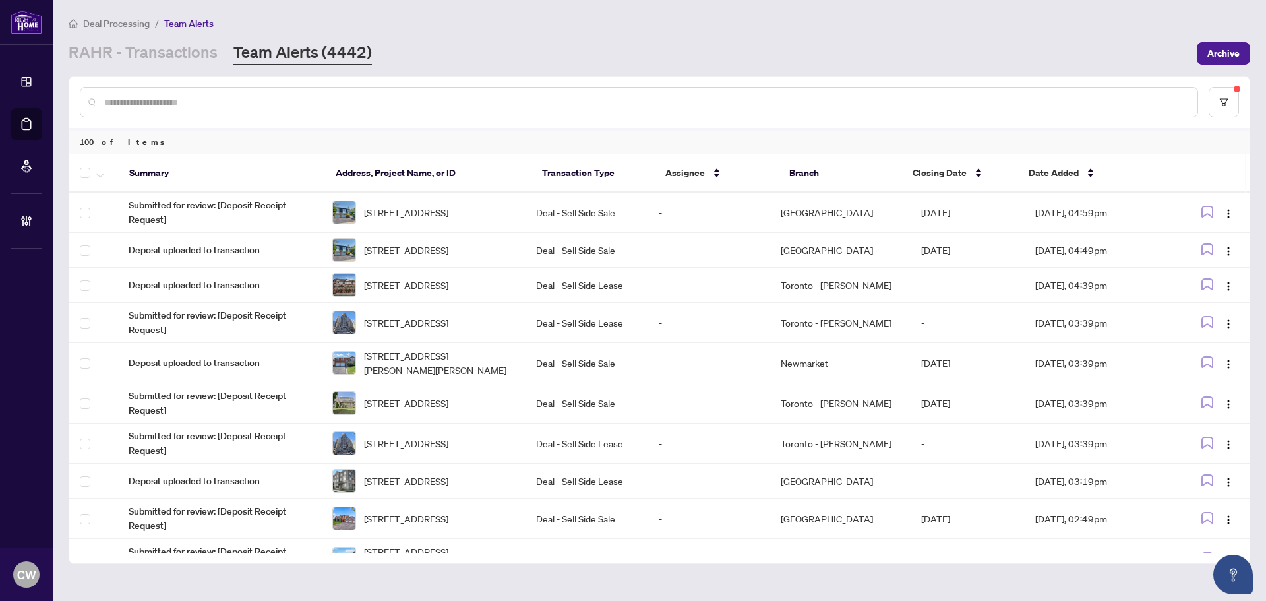
click at [257, 94] on div at bounding box center [639, 102] width 1118 height 30
click at [183, 103] on input "text" at bounding box center [645, 102] width 1083 height 15
paste input "**********"
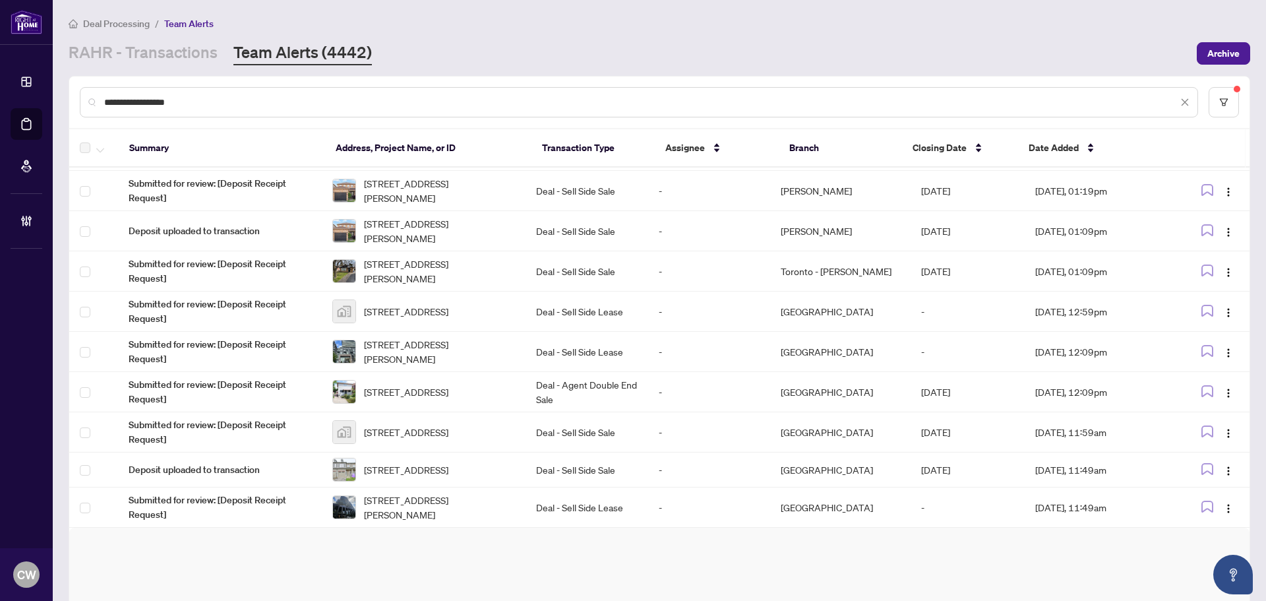
scroll to position [115, 0]
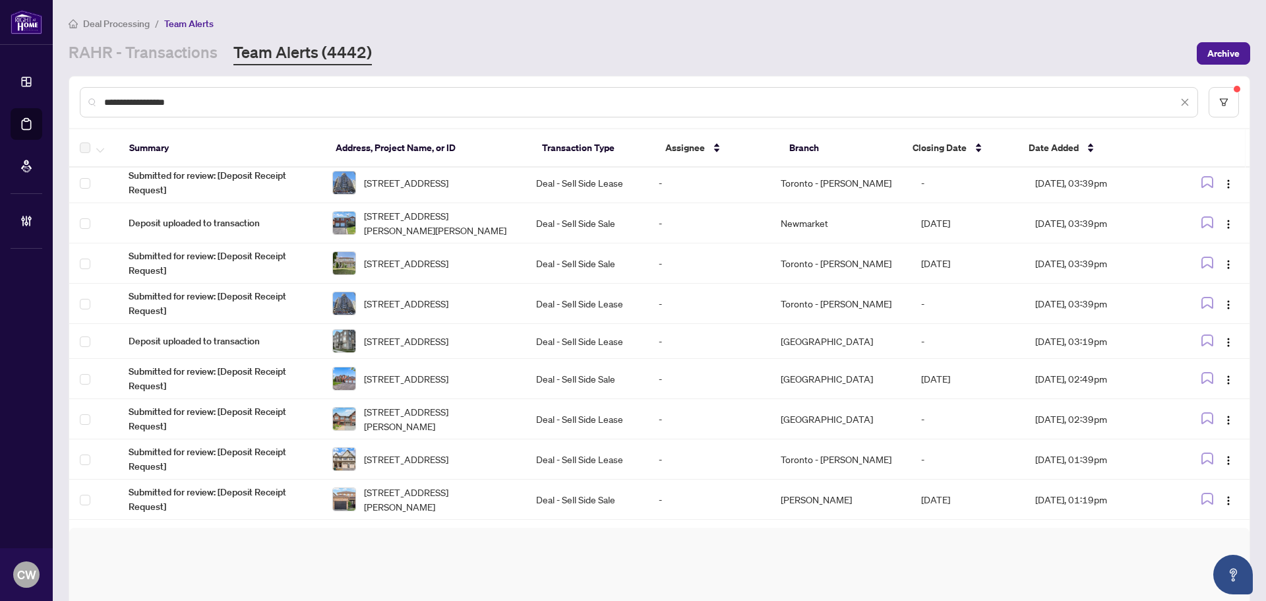
click at [199, 103] on input "**********" at bounding box center [641, 102] width 1074 height 15
type input "********"
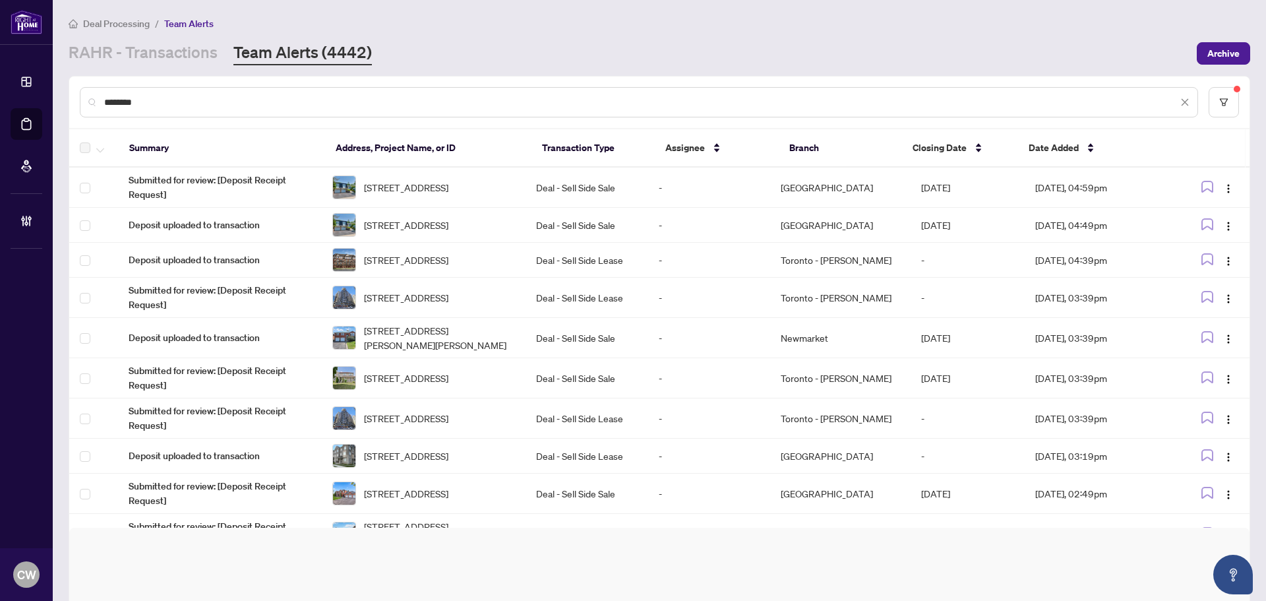
drag, startPoint x: 202, startPoint y: 92, endPoint x: 79, endPoint y: 76, distance: 123.6
click at [79, 76] on div "********" at bounding box center [659, 101] width 1180 height 51
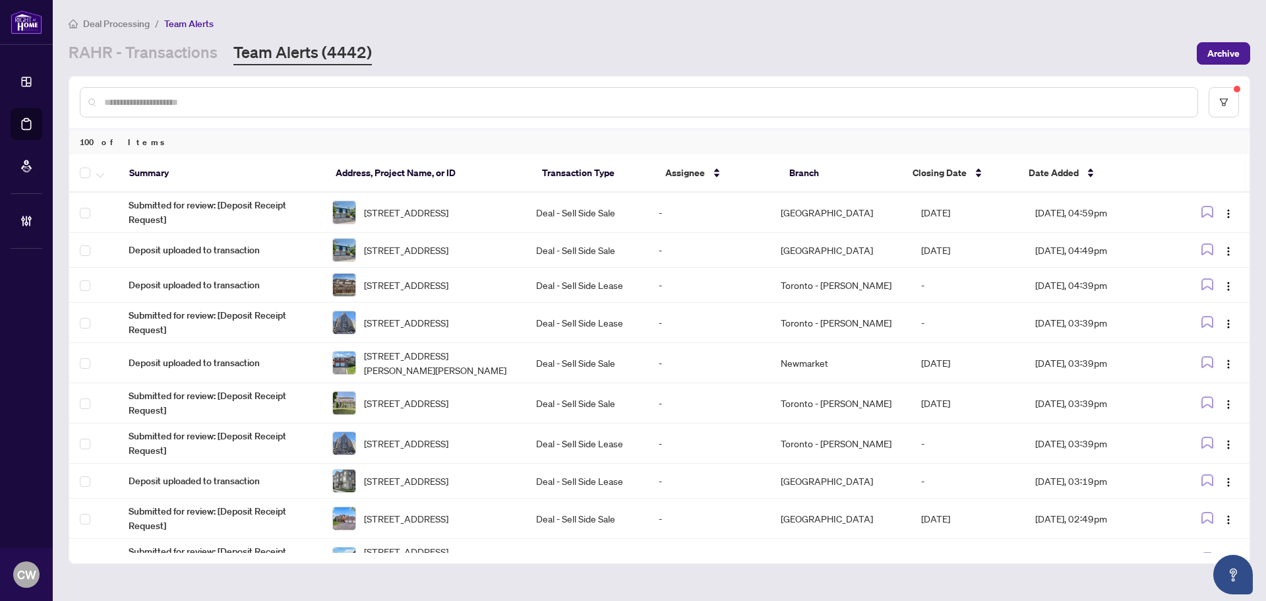
click at [190, 88] on div at bounding box center [639, 102] width 1118 height 30
click at [127, 57] on link "RAHR - Transactions" at bounding box center [143, 54] width 149 height 24
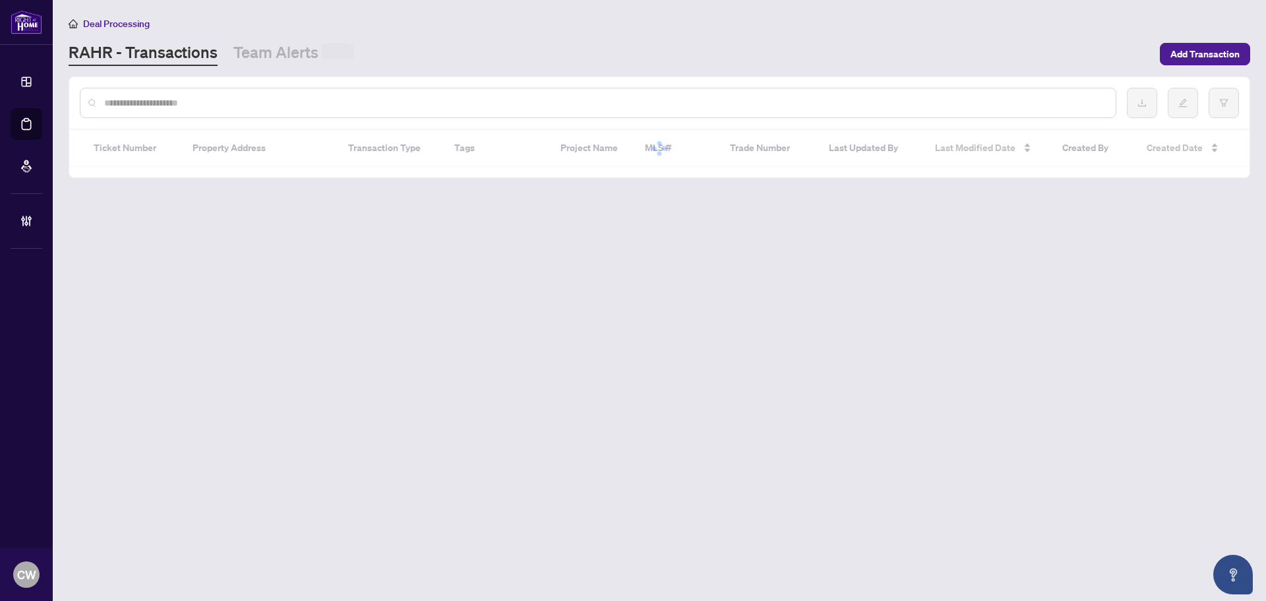
click at [168, 100] on input "text" at bounding box center [604, 103] width 1001 height 15
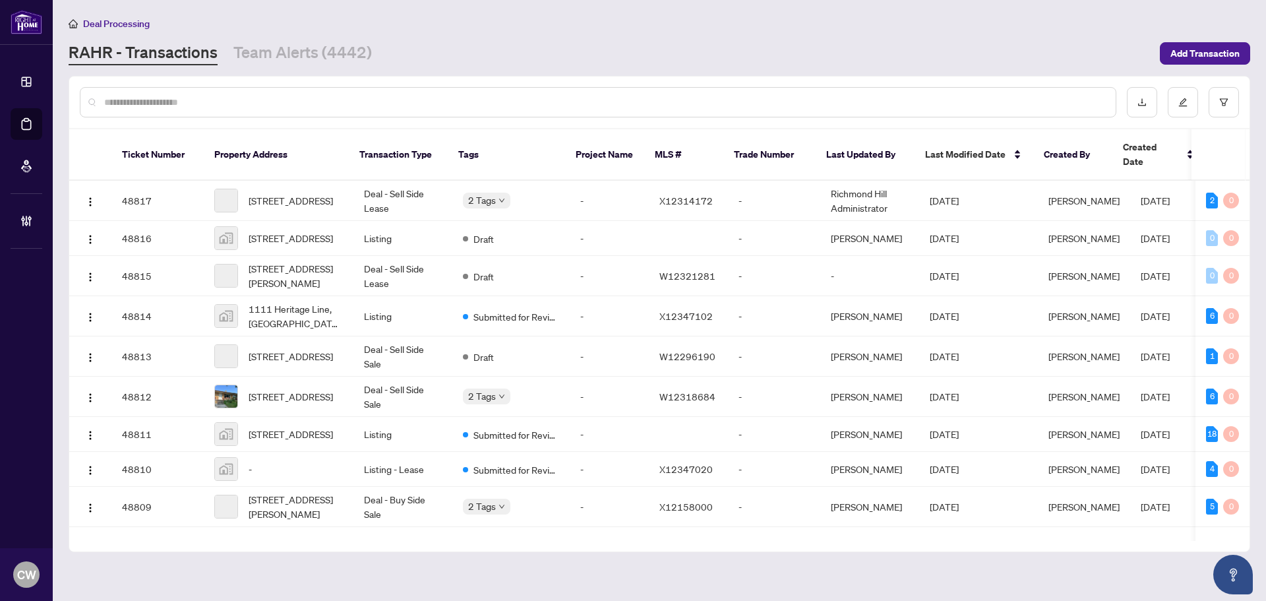
paste input "*******"
type input "*******"
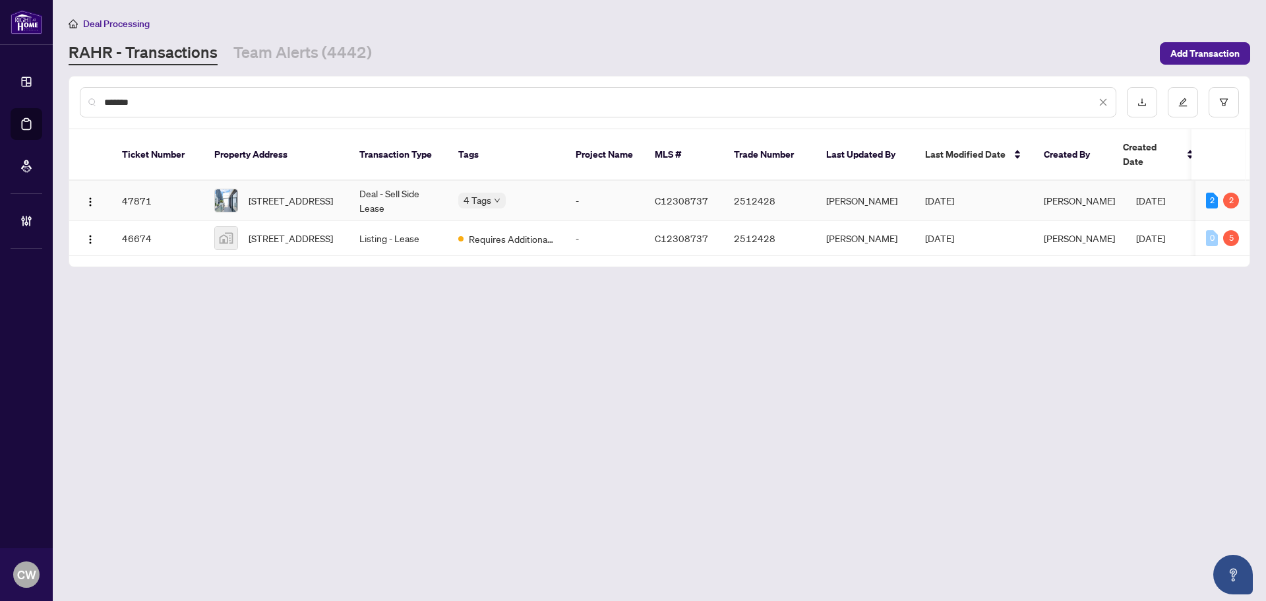
click at [289, 193] on span "[STREET_ADDRESS]" at bounding box center [291, 200] width 84 height 15
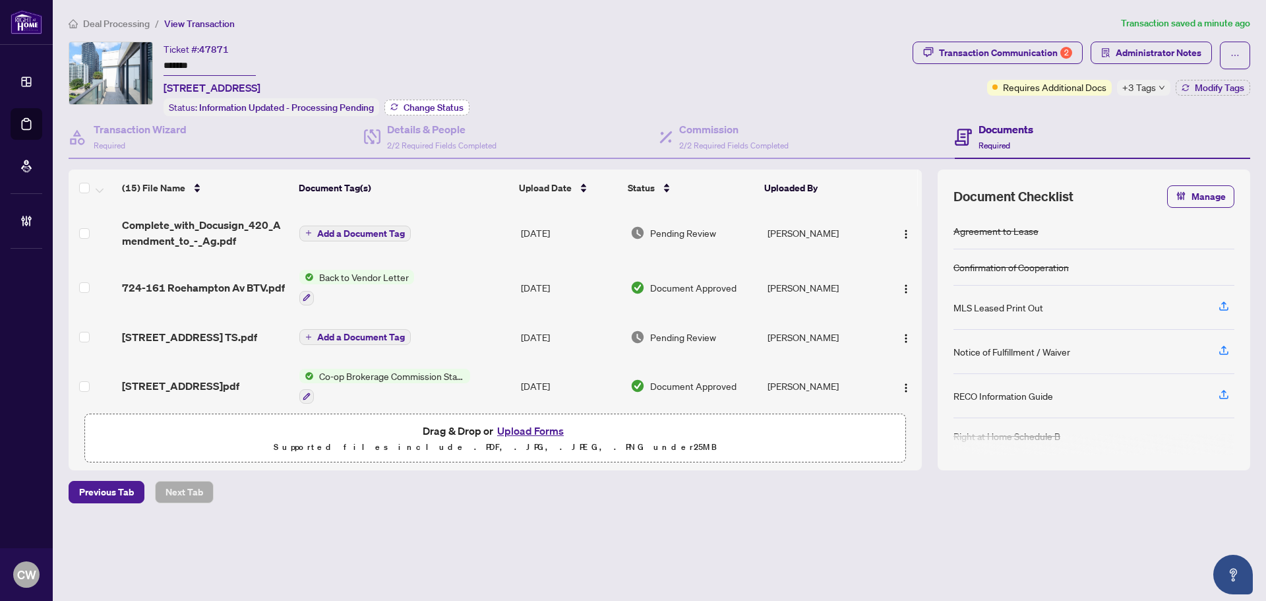
click at [417, 106] on span "Change Status" at bounding box center [434, 107] width 60 height 9
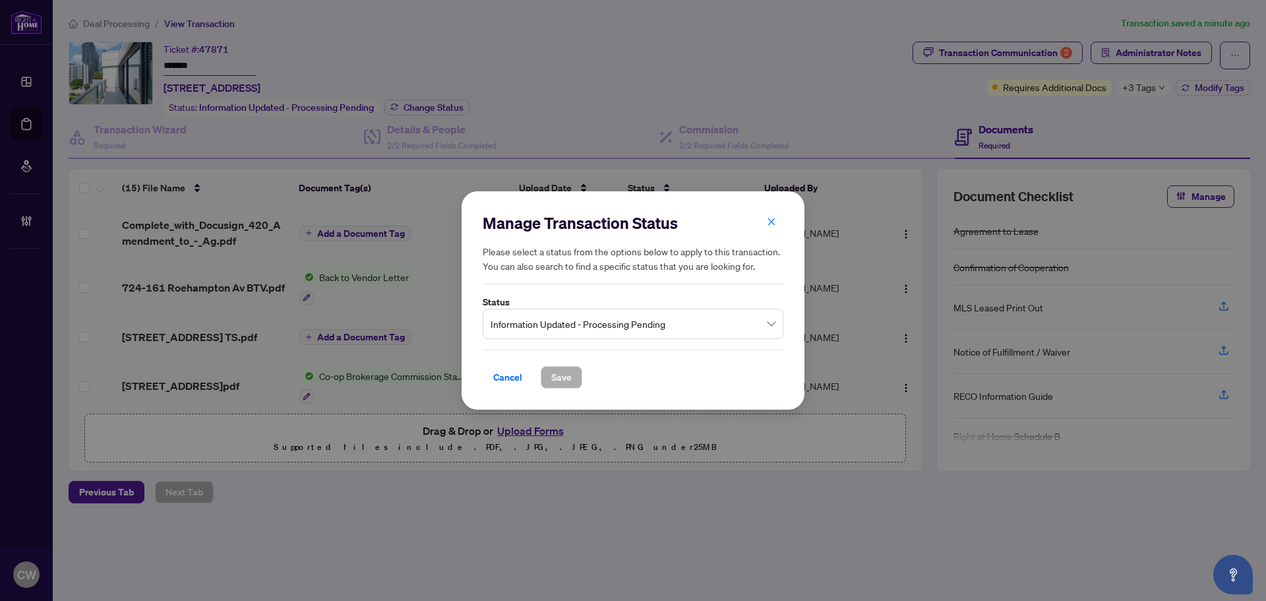
click at [548, 323] on span "Information Updated - Processing Pending" at bounding box center [633, 323] width 285 height 25
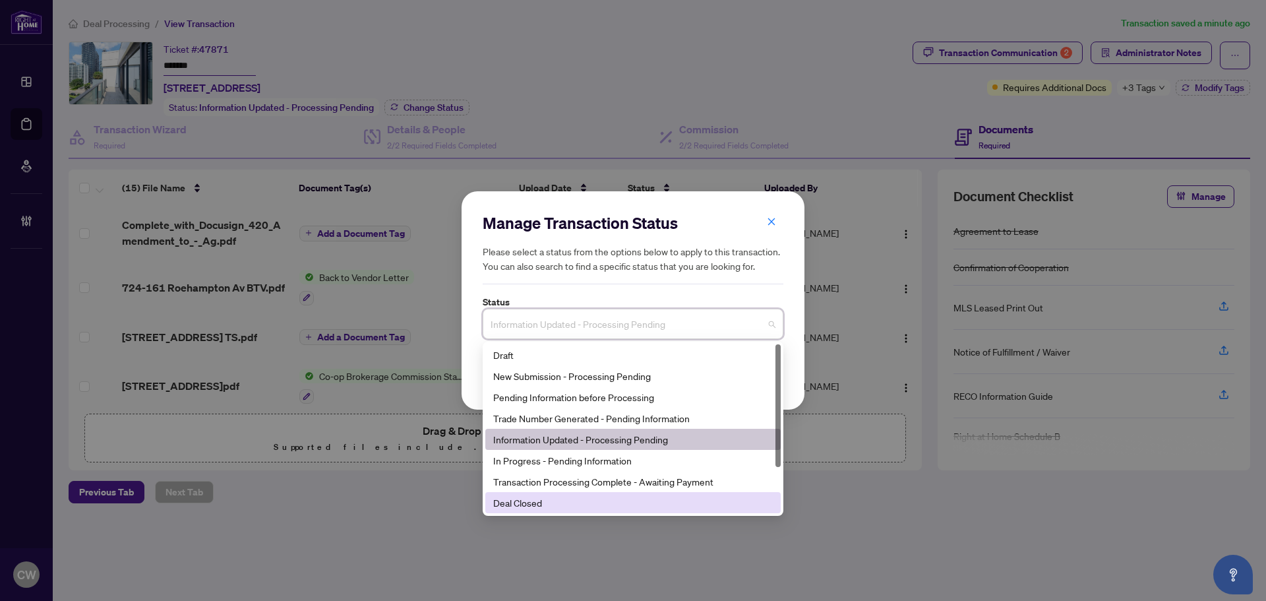
click at [539, 503] on div "Deal Closed" at bounding box center [633, 502] width 280 height 15
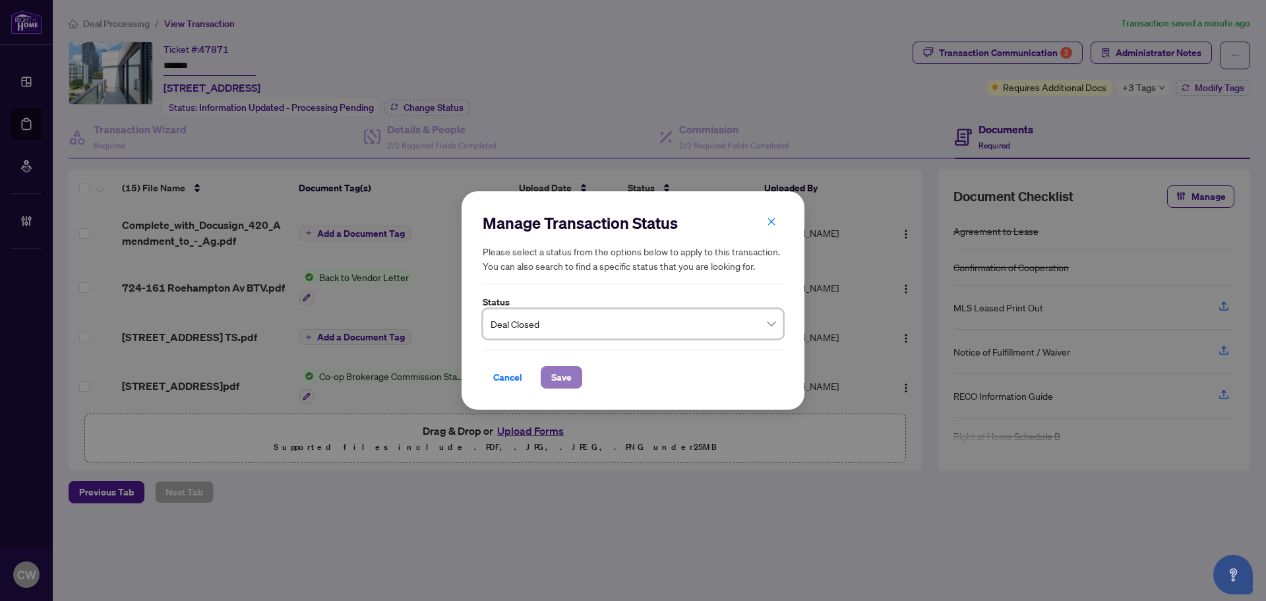
click at [560, 376] on span "Save" at bounding box center [561, 377] width 20 height 21
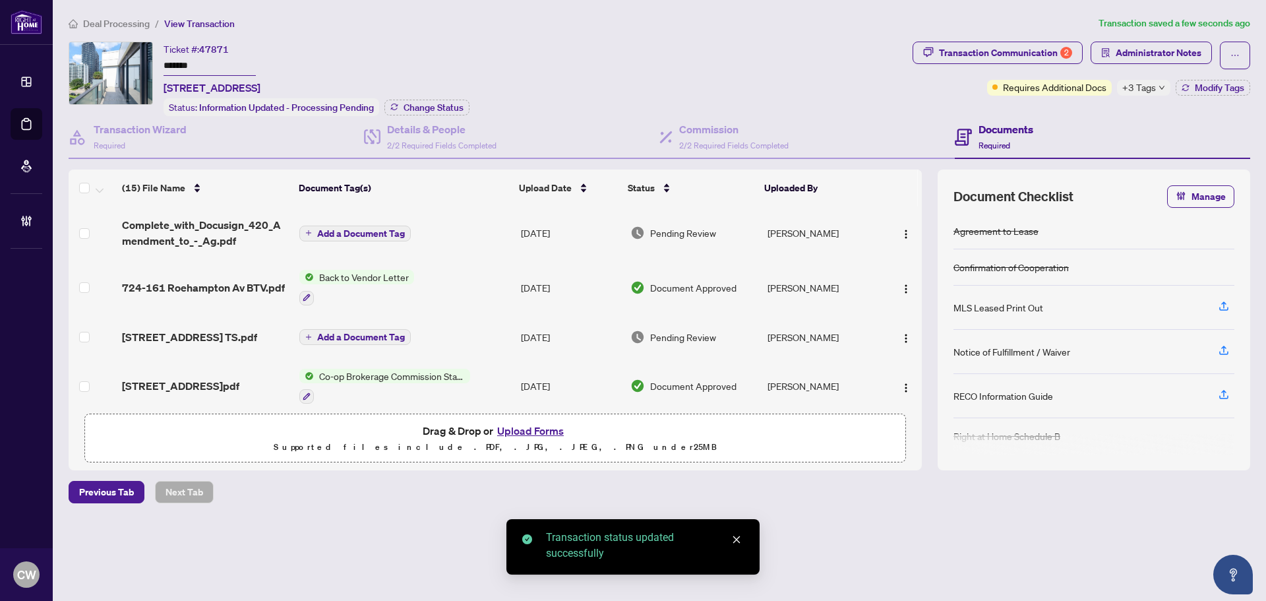
click at [1161, 86] on icon "down" at bounding box center [1162, 87] width 7 height 7
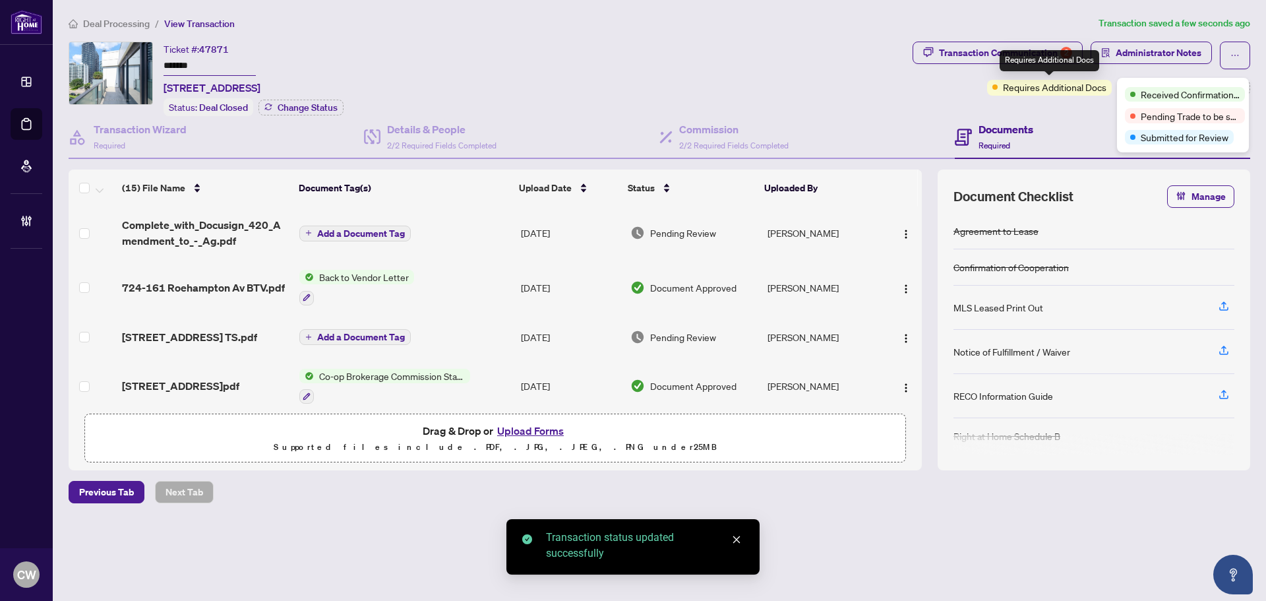
click at [931, 90] on div "Transaction Communication 2 Administrator Notes Requires Additional Docs +3 Tag…" at bounding box center [1082, 69] width 338 height 54
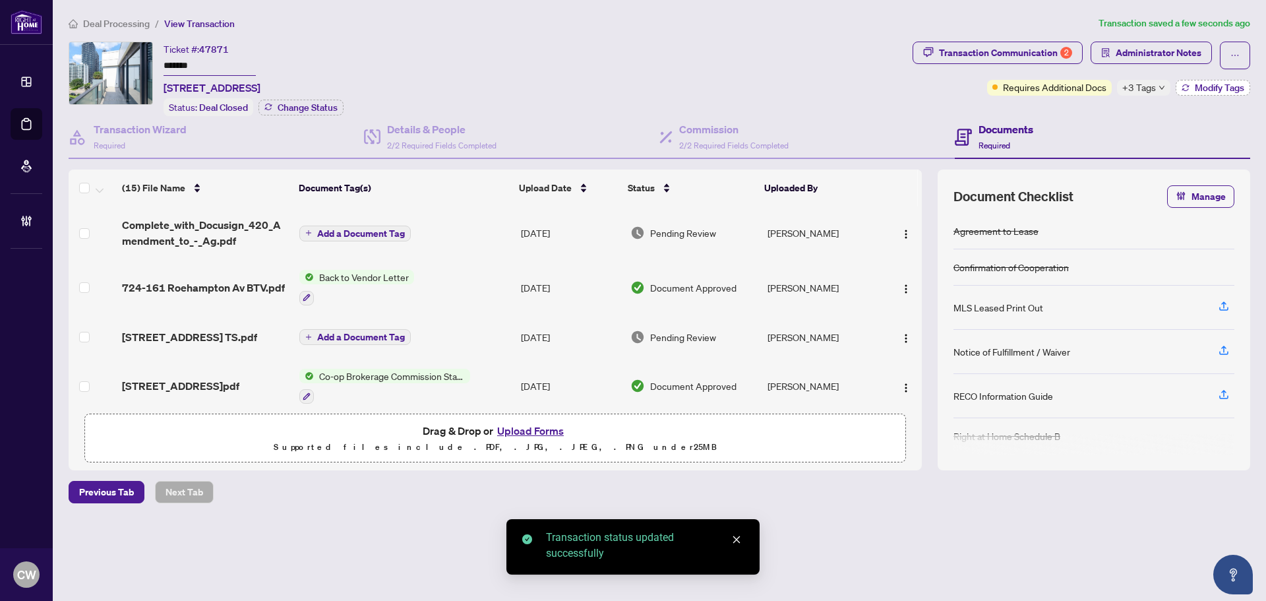
click at [1213, 86] on span "Modify Tags" at bounding box center [1219, 87] width 49 height 9
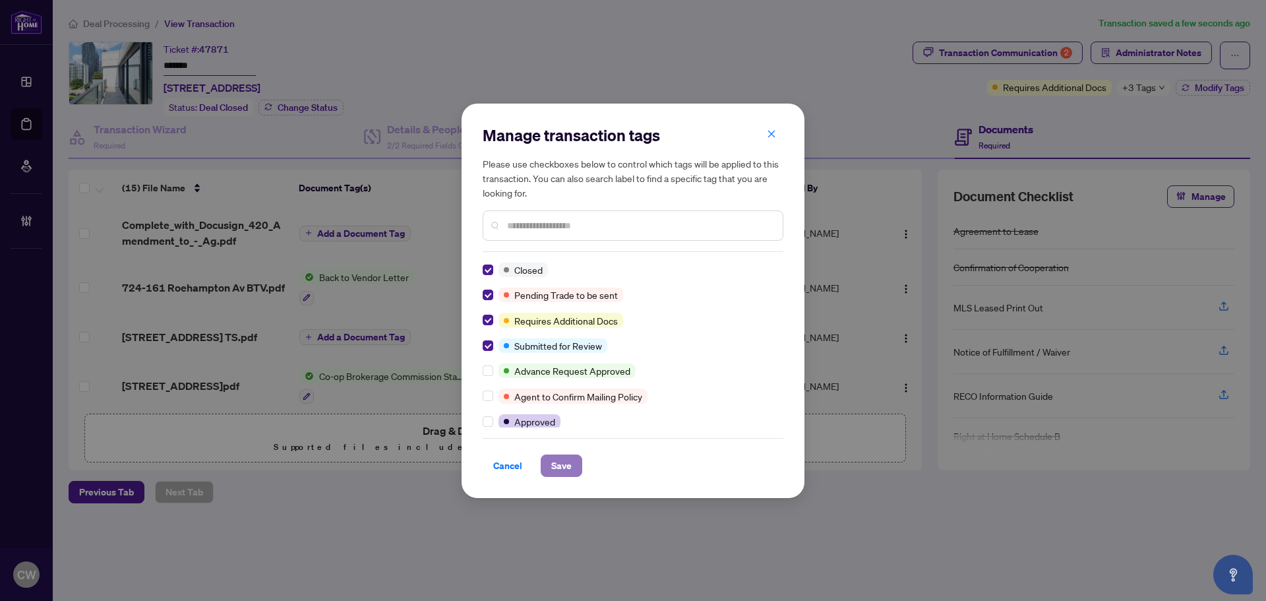
click at [571, 473] on span "Save" at bounding box center [561, 465] width 20 height 21
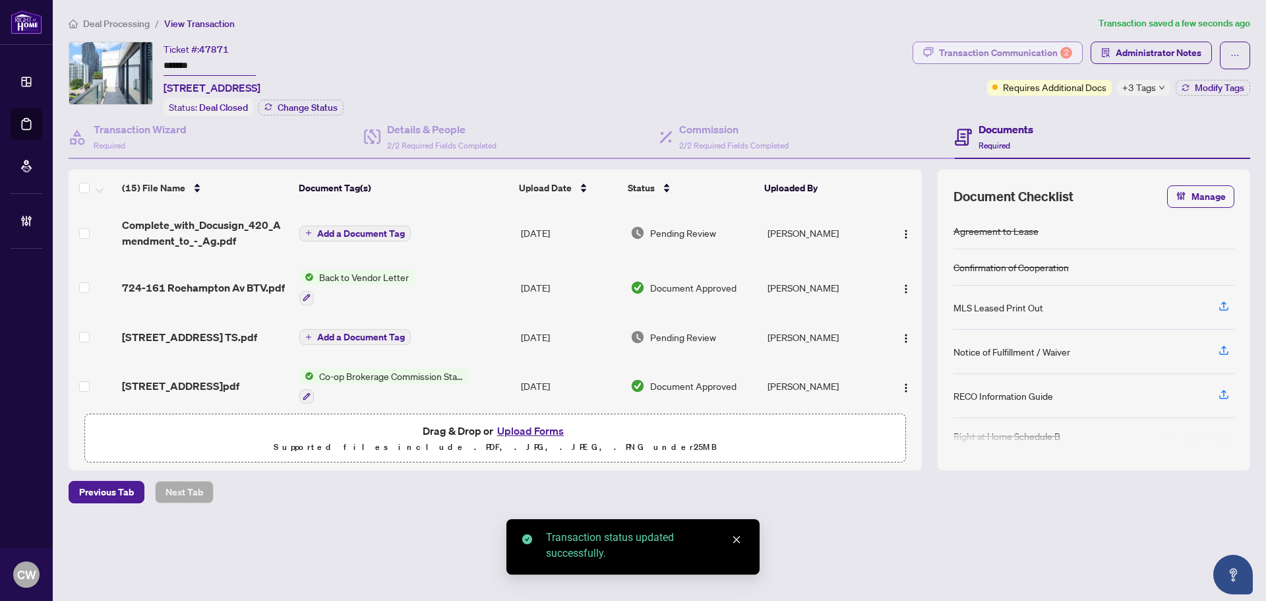
click at [1037, 53] on div "Transaction Communication 2" at bounding box center [1005, 52] width 133 height 21
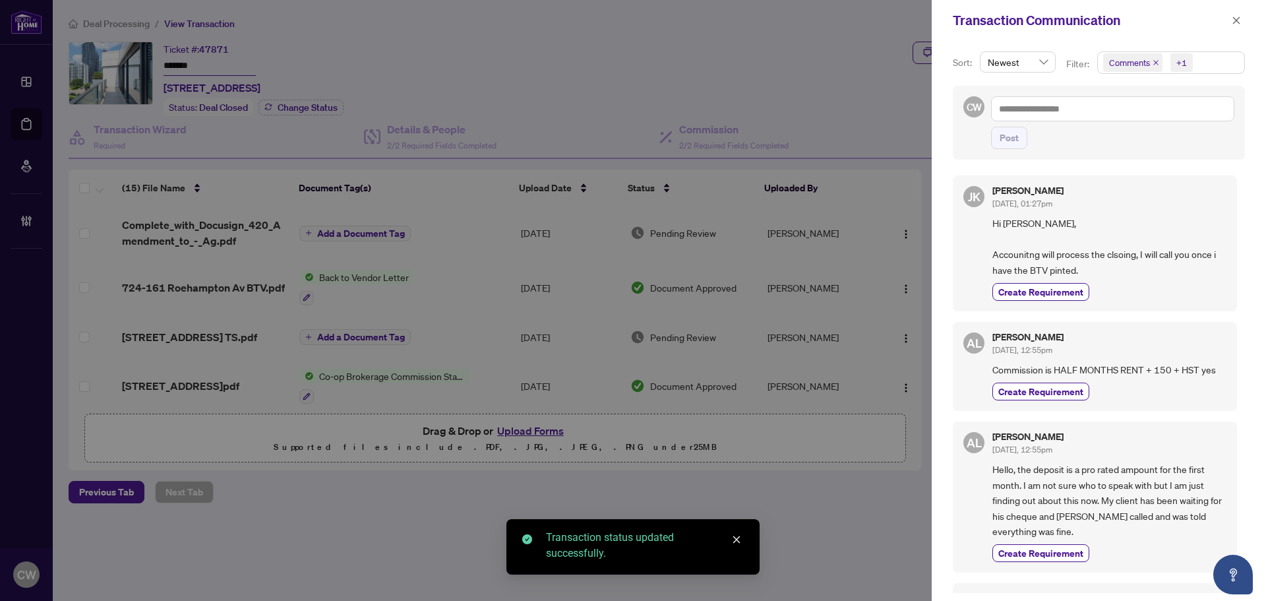
click at [1155, 59] on span "Comments" at bounding box center [1132, 62] width 59 height 18
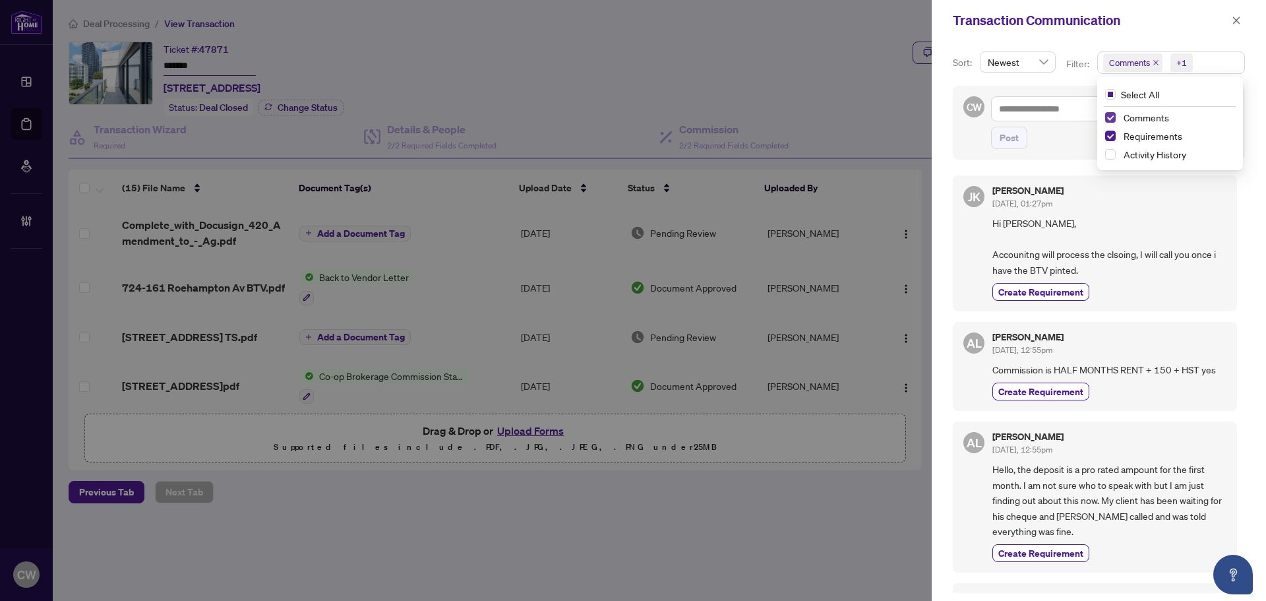
click at [1111, 113] on span "Select Comments" at bounding box center [1110, 117] width 11 height 11
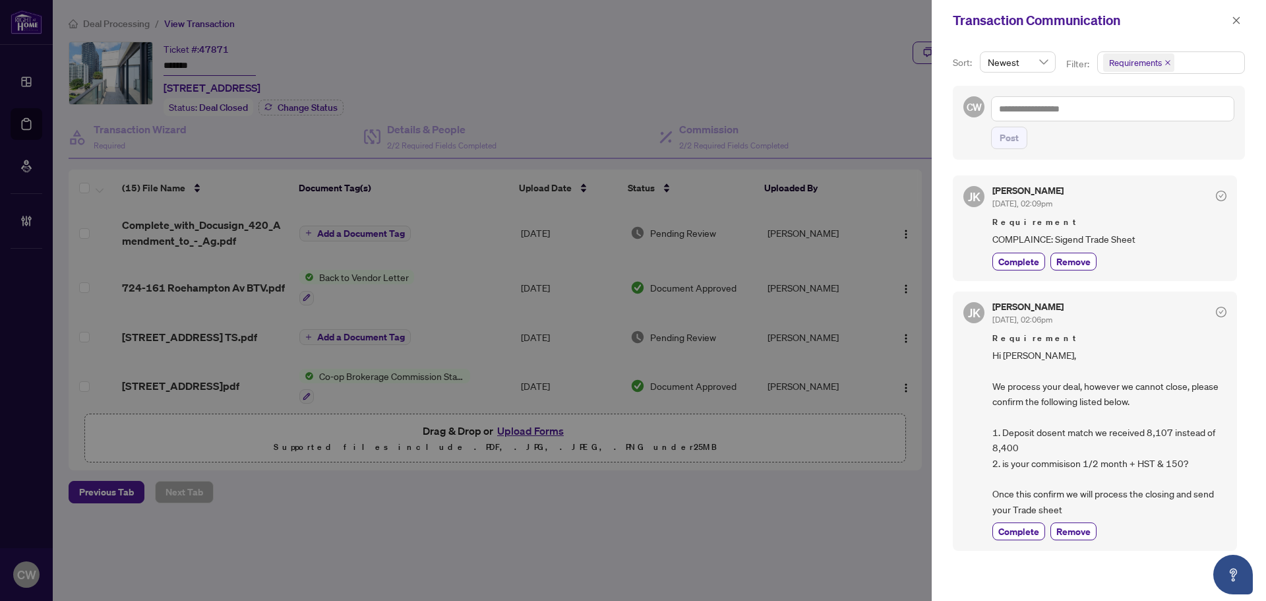
click at [1163, 62] on span "Requirements" at bounding box center [1138, 62] width 71 height 18
click at [1239, 22] on icon "close" at bounding box center [1236, 20] width 9 height 9
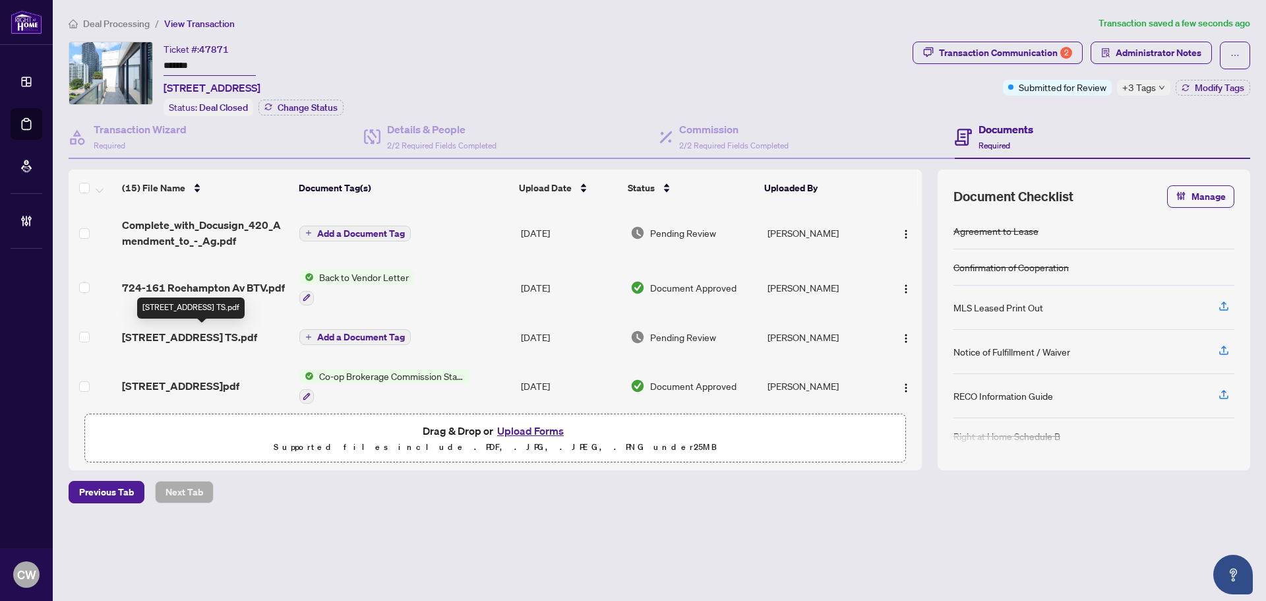
click at [212, 333] on span "[STREET_ADDRESS] TS.pdf" at bounding box center [189, 337] width 135 height 16
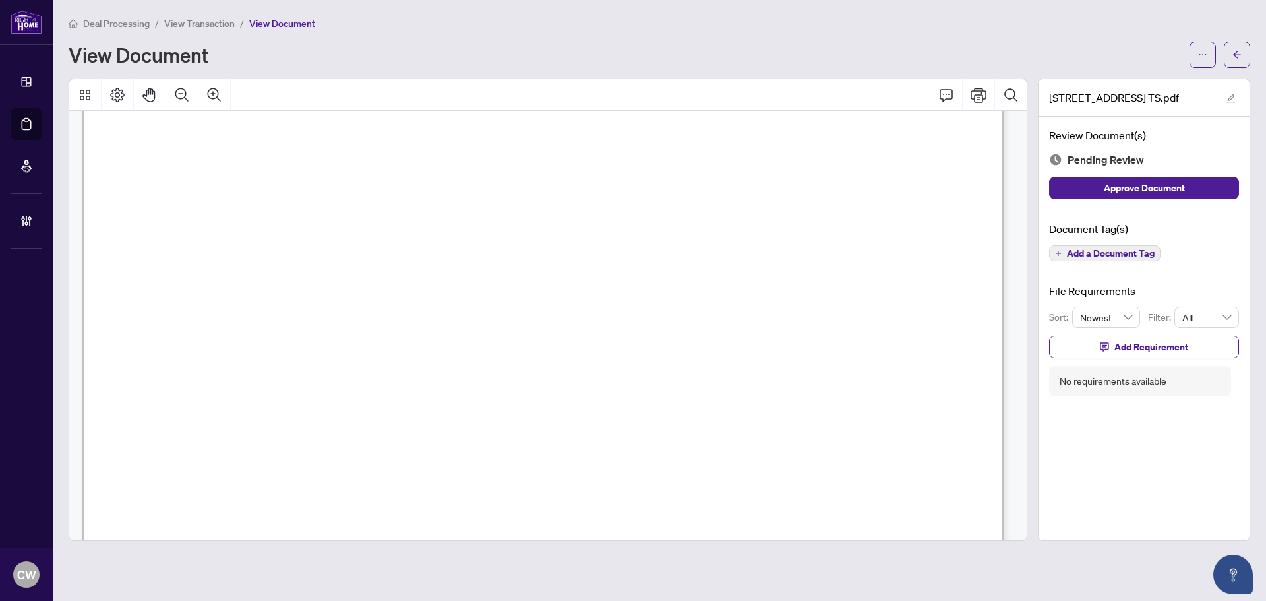
scroll to position [659, 0]
click at [1242, 56] on button "button" at bounding box center [1237, 55] width 26 height 26
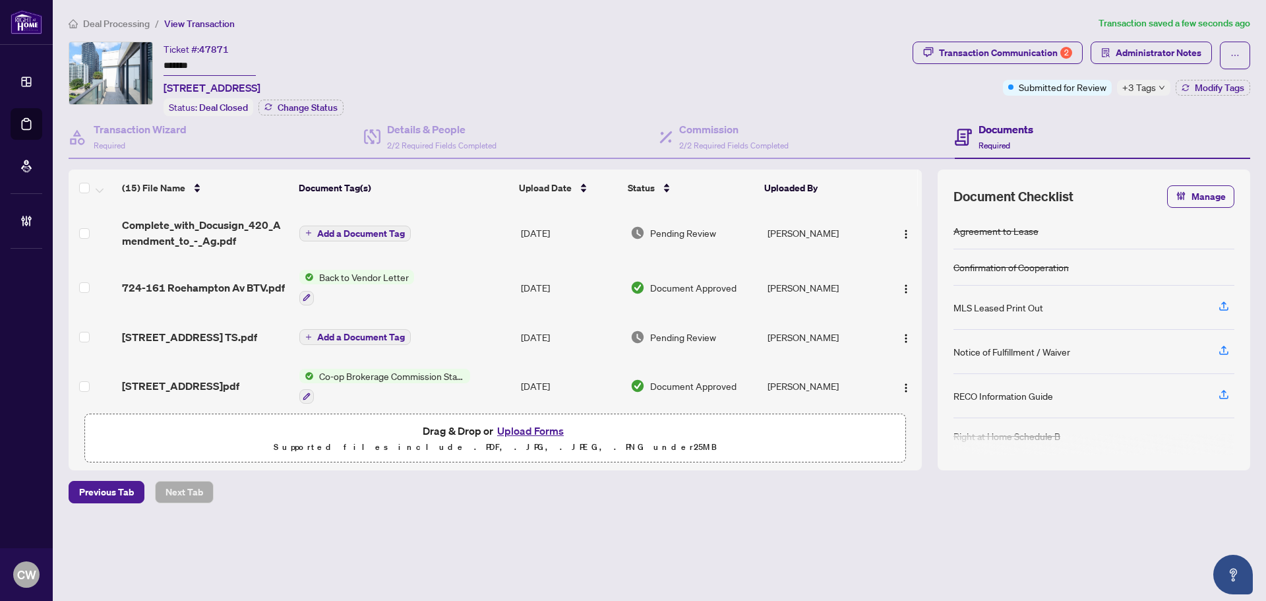
click at [1162, 84] on icon "down" at bounding box center [1162, 87] width 7 height 7
click at [702, 102] on div "Ticket #: 47871 ******* [STREET_ADDRESS] Status: Deal Closed Change Status" at bounding box center [488, 79] width 839 height 75
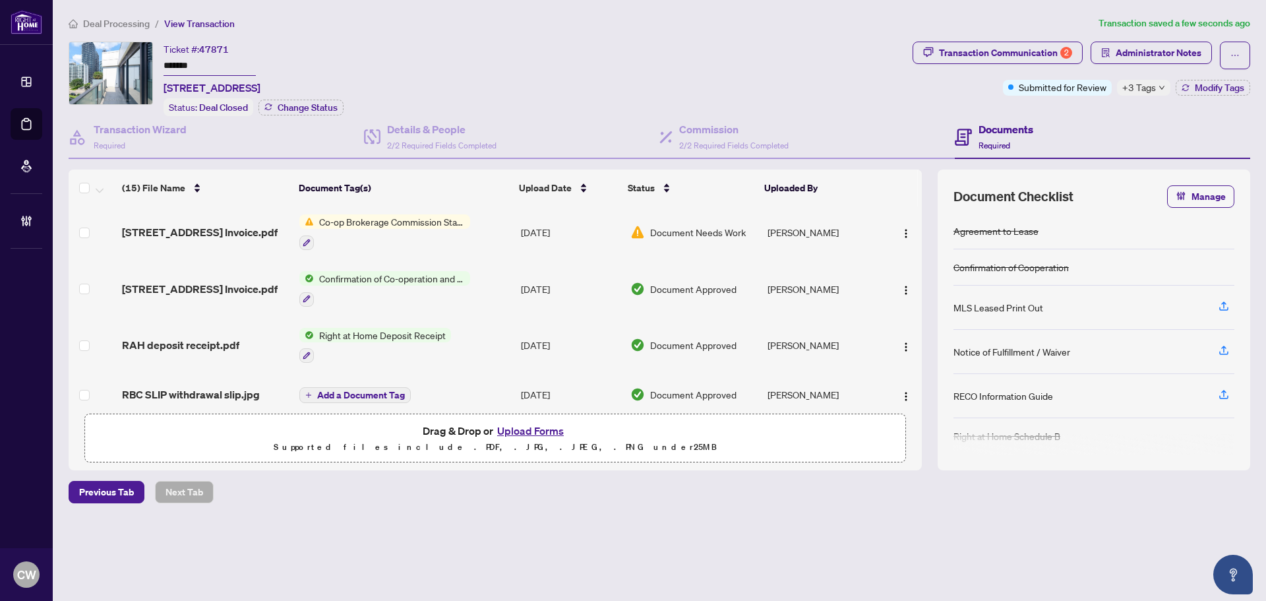
scroll to position [264, 0]
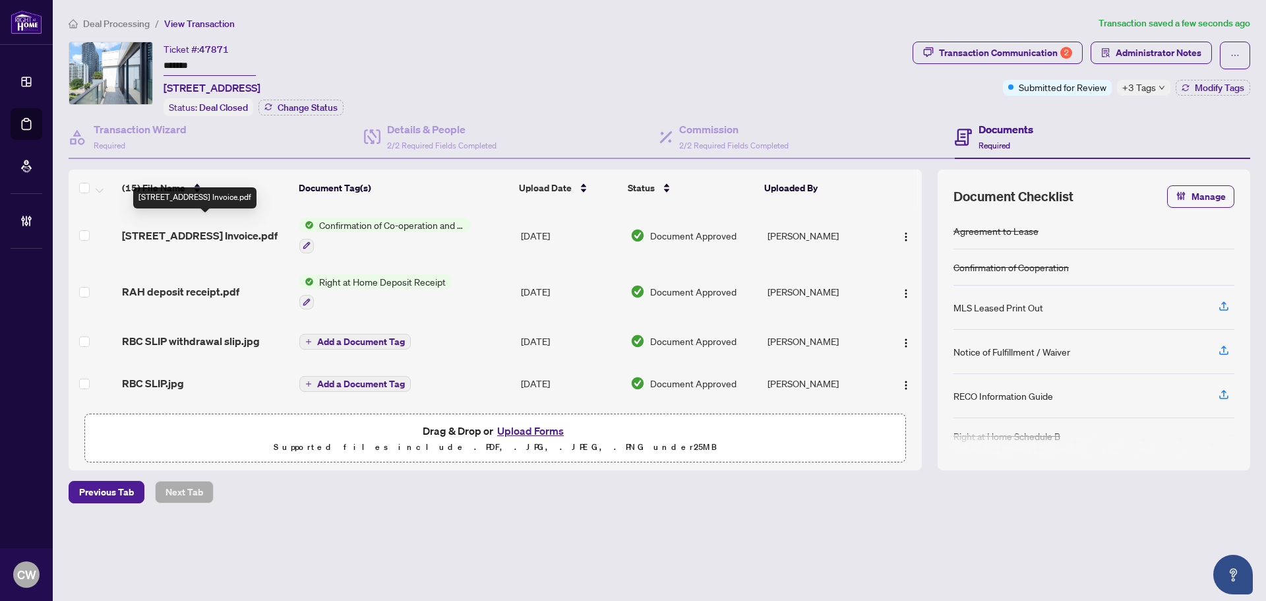
click at [204, 228] on span "[STREET_ADDRESS] Invoice.pdf" at bounding box center [200, 236] width 156 height 16
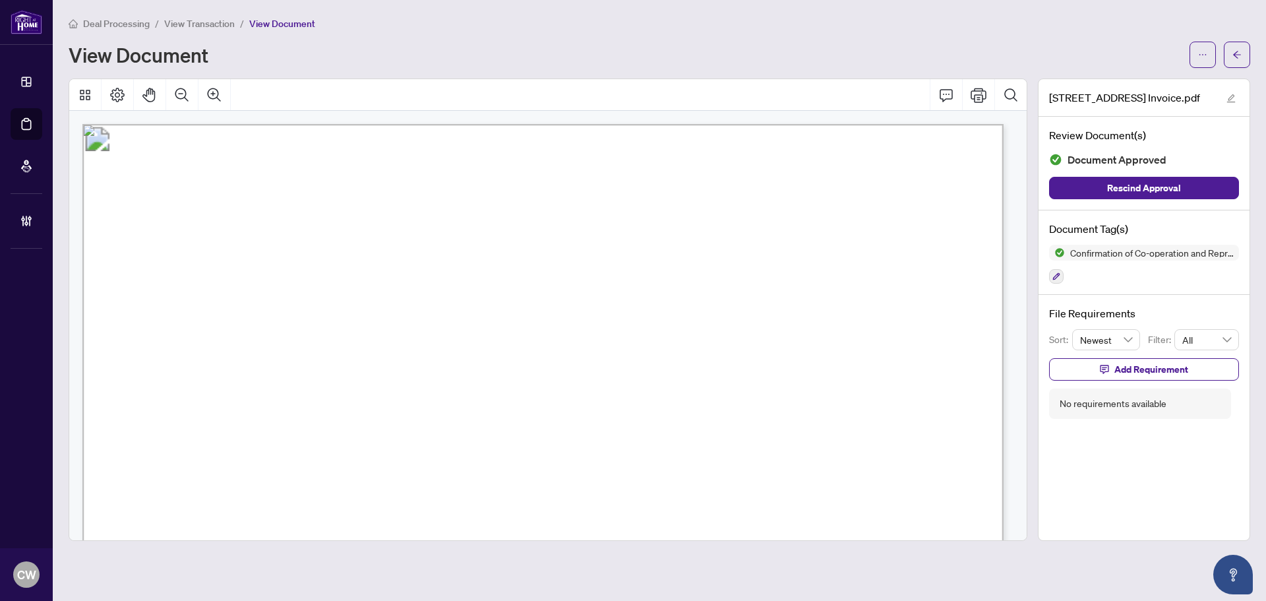
scroll to position [264, 0]
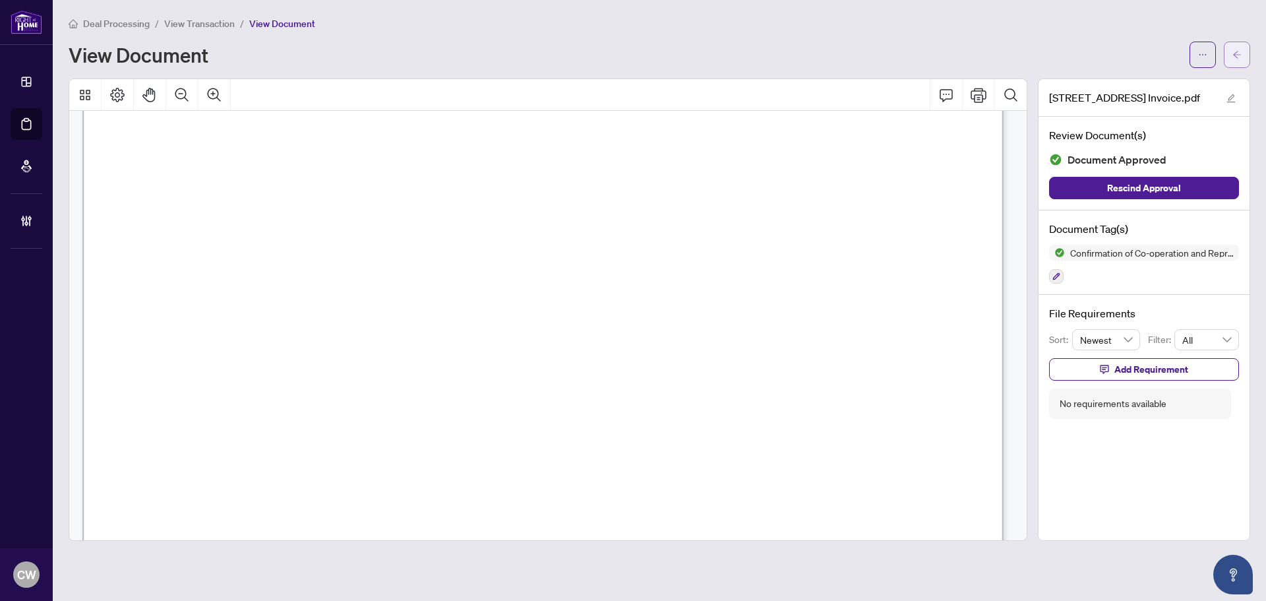
click at [1245, 62] on button "button" at bounding box center [1237, 55] width 26 height 26
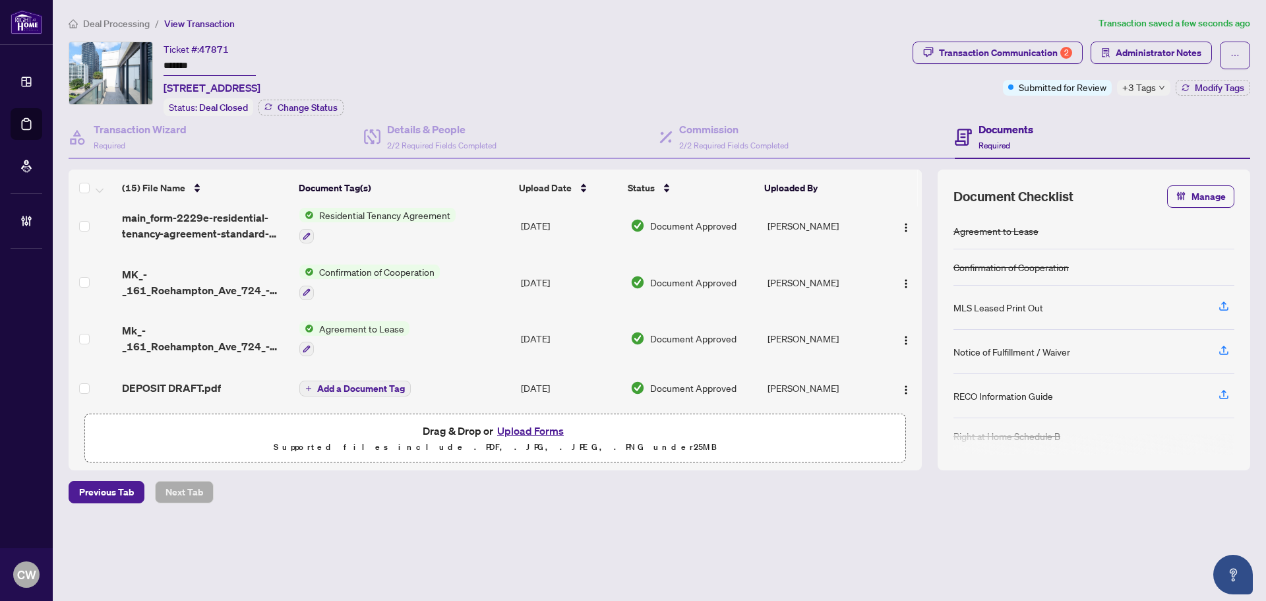
scroll to position [588, 0]
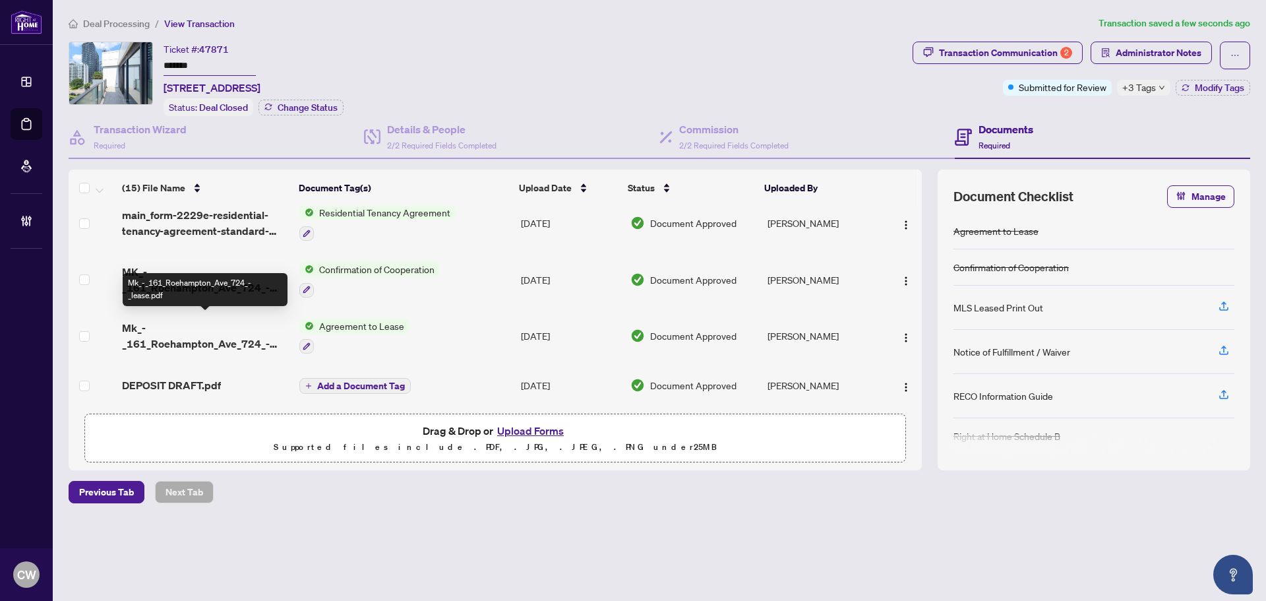
click at [193, 340] on span "Mk_-_161_Roehampton_Ave_724_-_lease.pdf" at bounding box center [205, 336] width 167 height 32
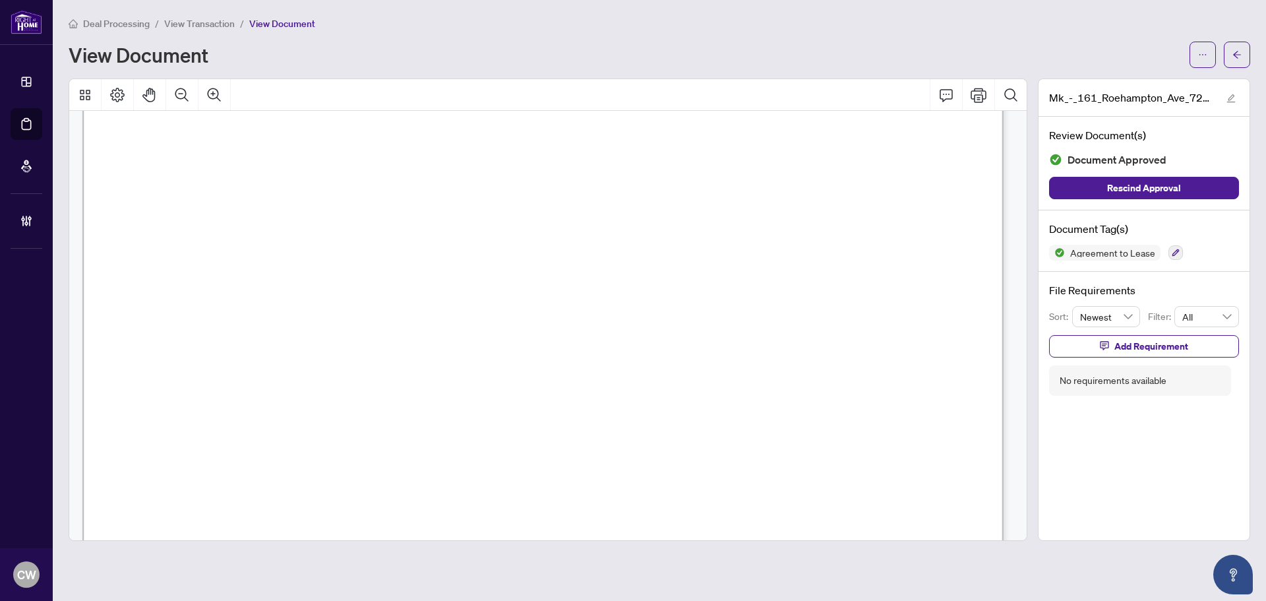
scroll to position [132, 0]
click at [1240, 55] on icon "arrow-left" at bounding box center [1237, 54] width 9 height 9
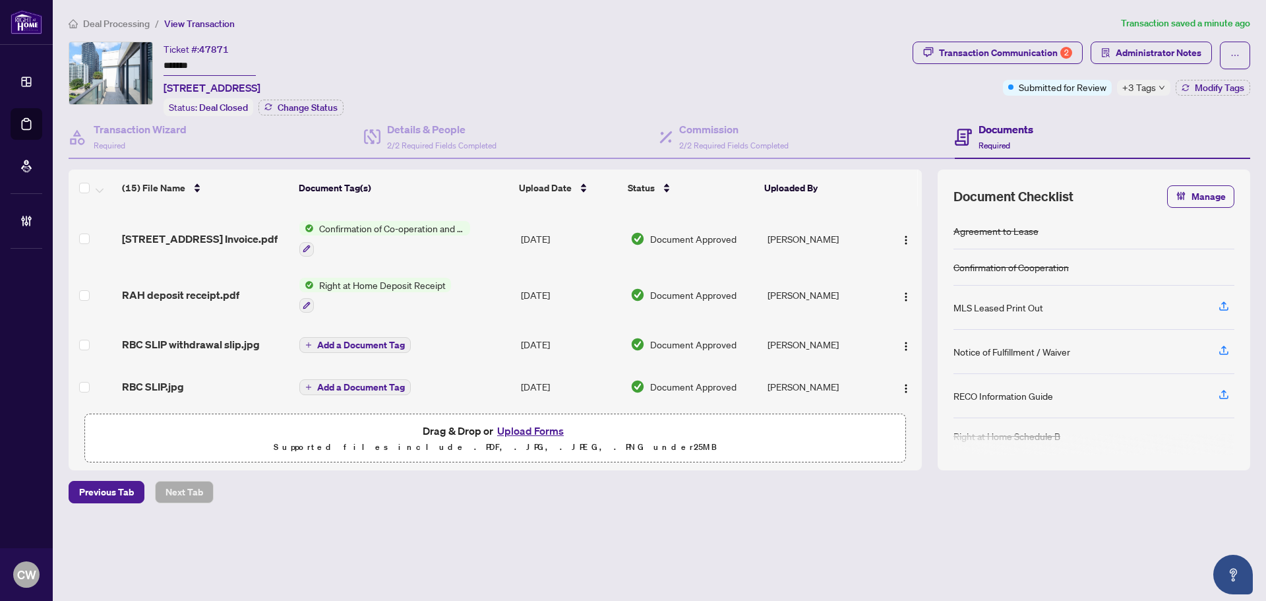
scroll to position [259, 0]
click at [220, 299] on span "RAH deposit receipt.pdf" at bounding box center [180, 297] width 117 height 16
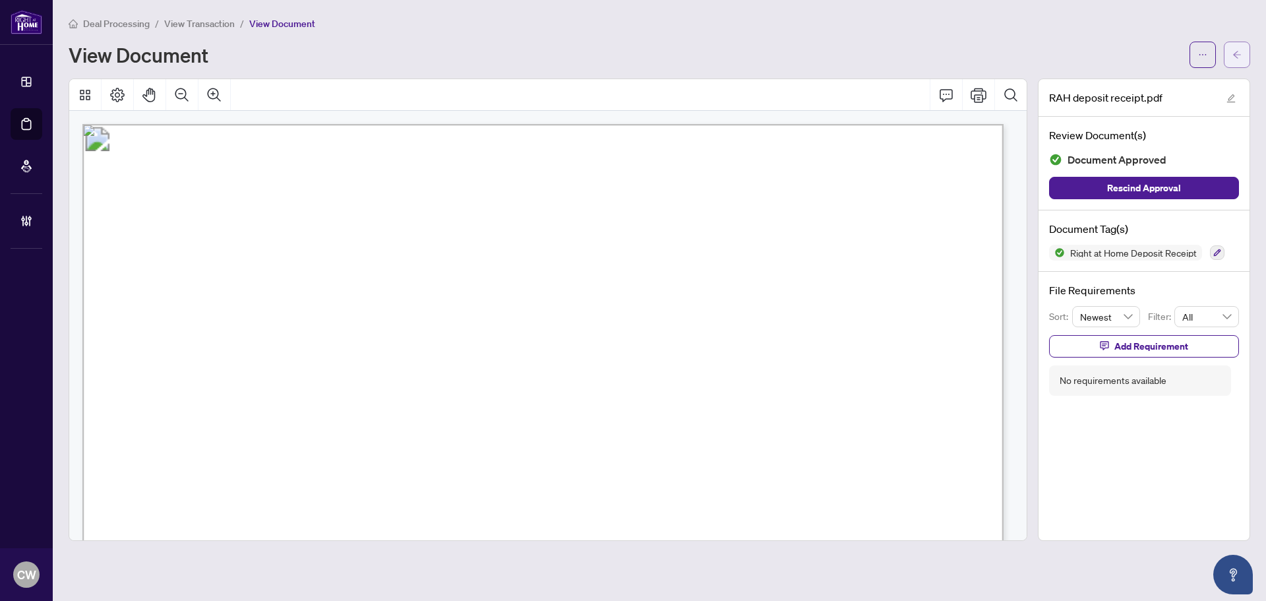
click at [1235, 53] on icon "arrow-left" at bounding box center [1237, 54] width 9 height 9
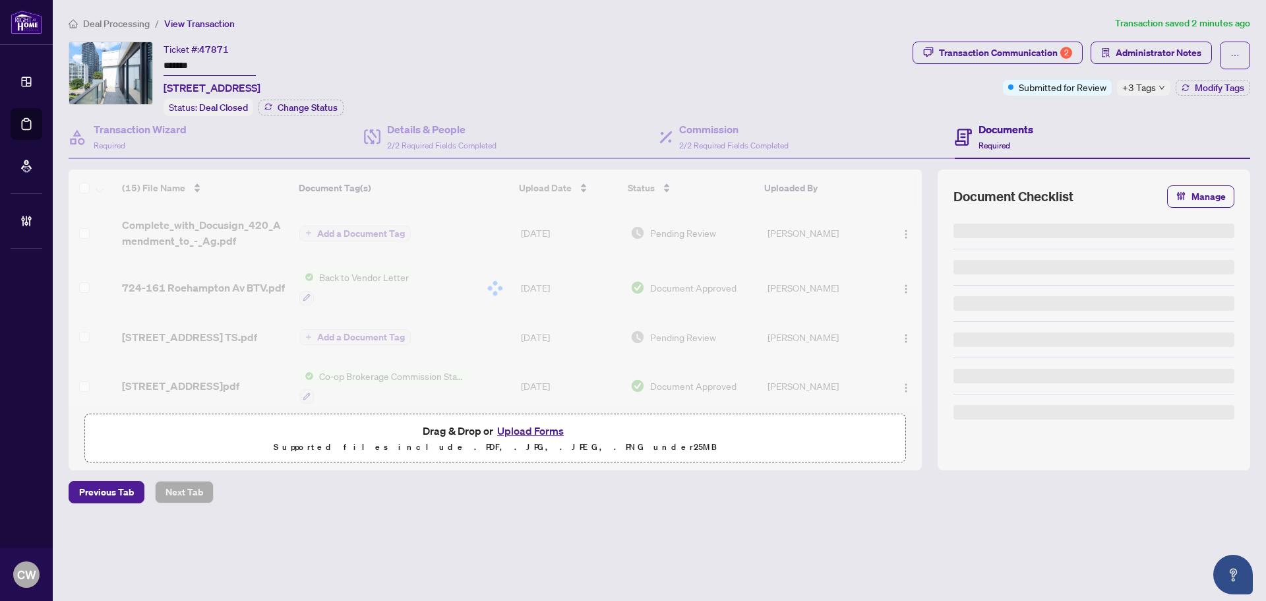
type input "*******"
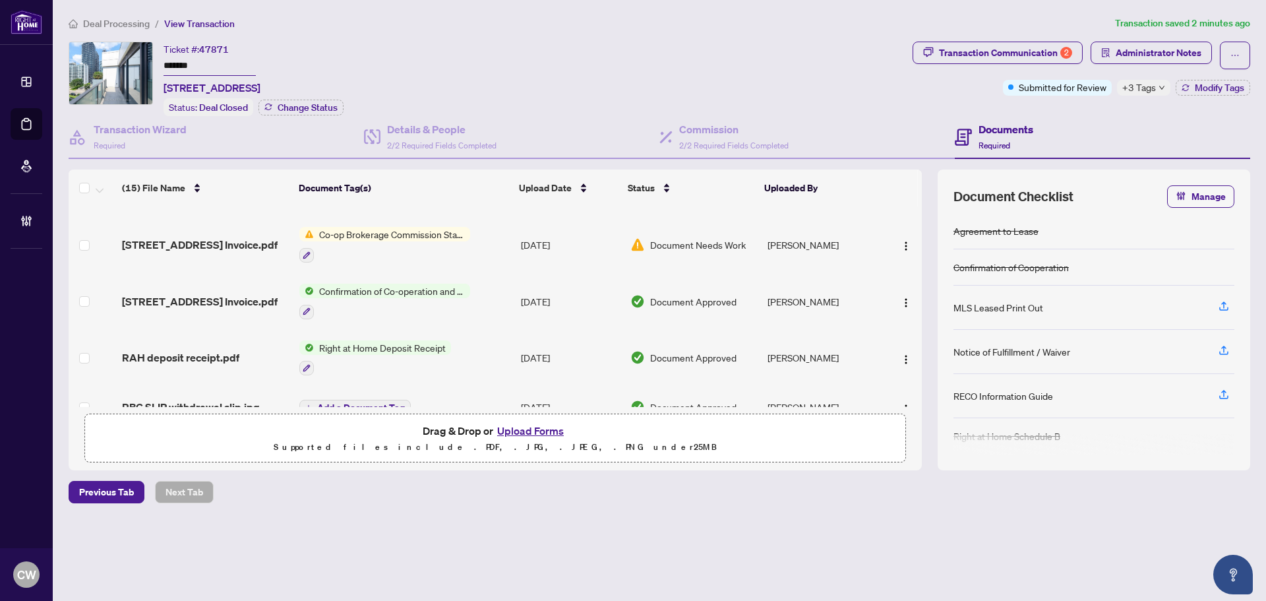
scroll to position [330, 0]
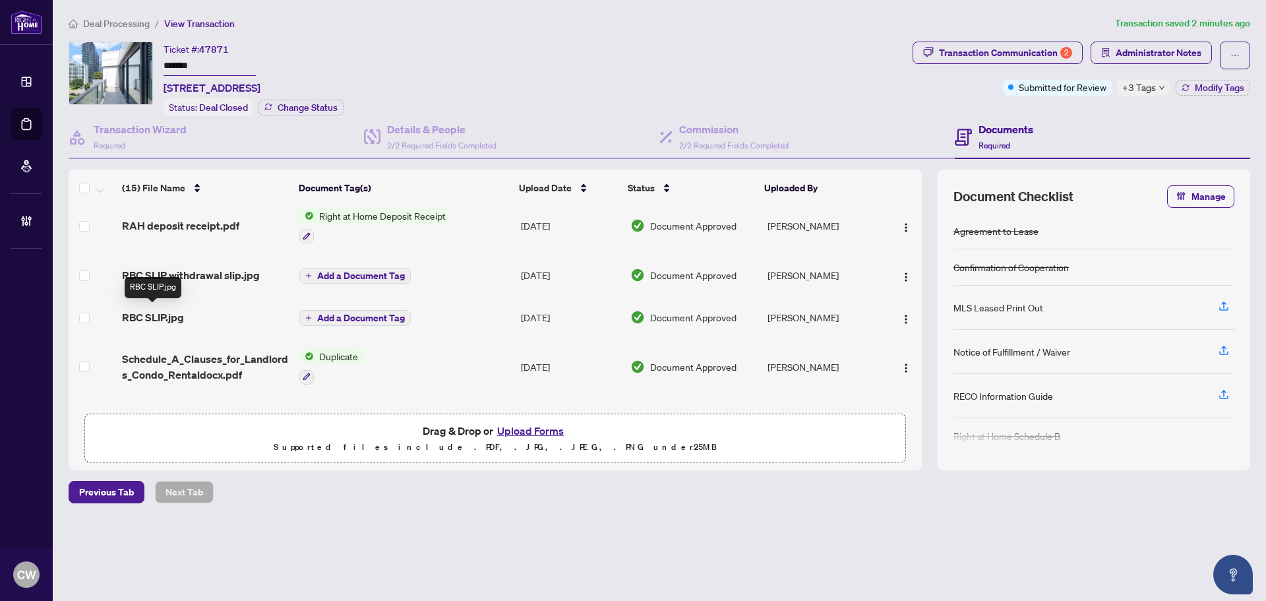
click at [154, 315] on span "RBC SLIP.jpg" at bounding box center [153, 317] width 62 height 16
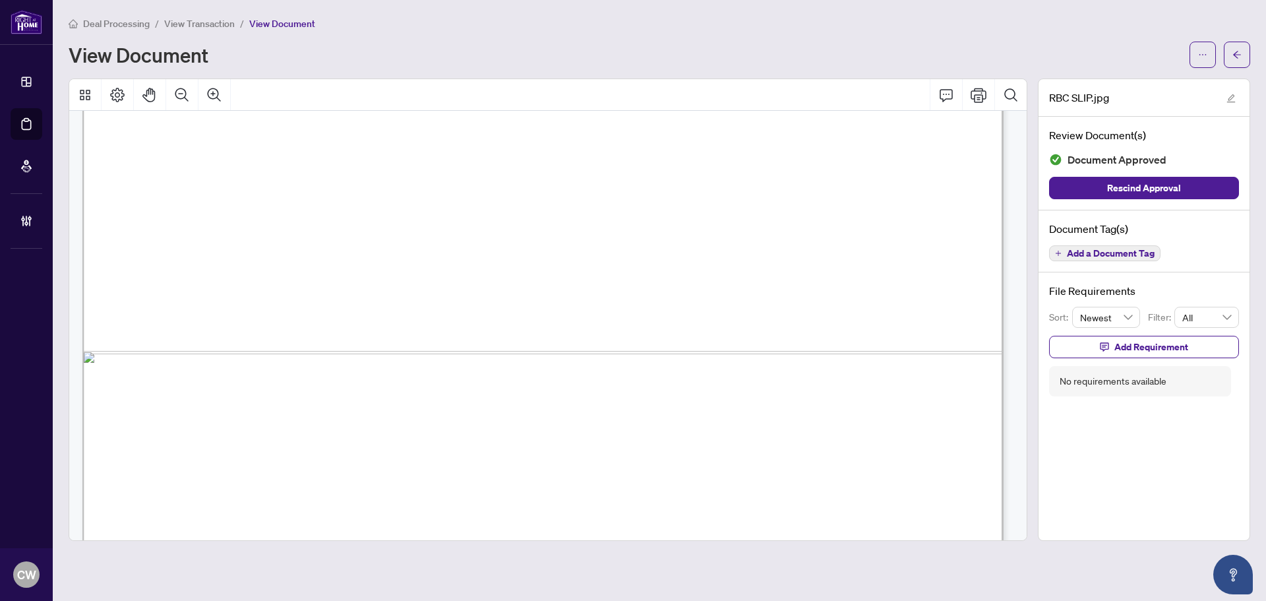
scroll to position [900, 0]
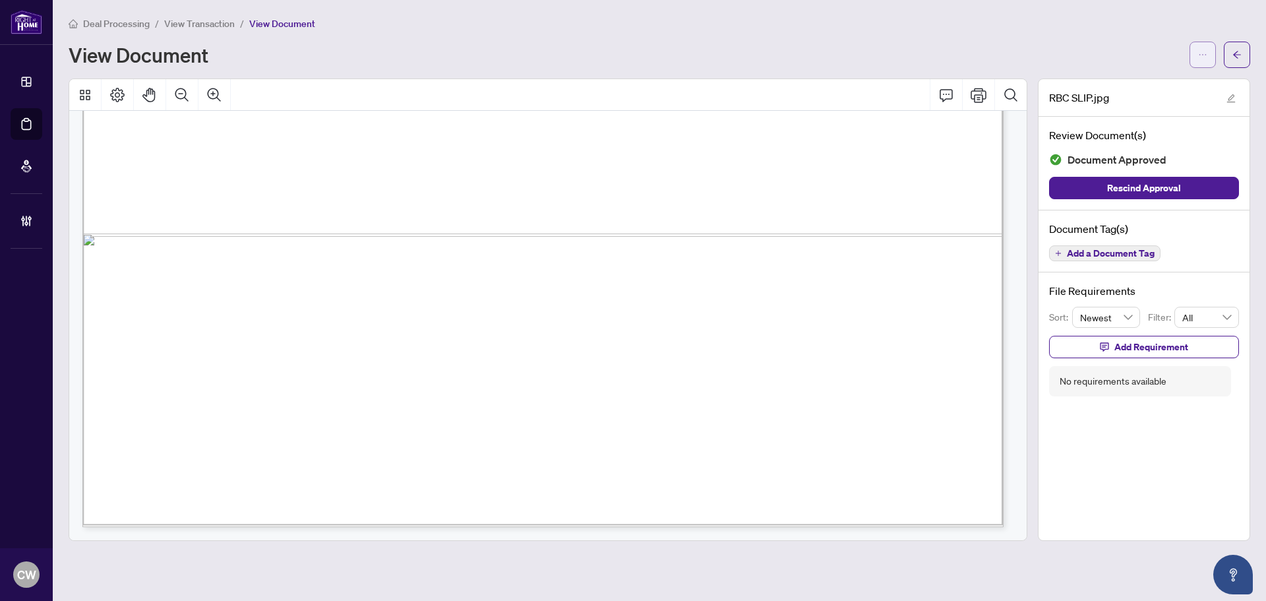
click at [1203, 47] on span "button" at bounding box center [1202, 54] width 9 height 21
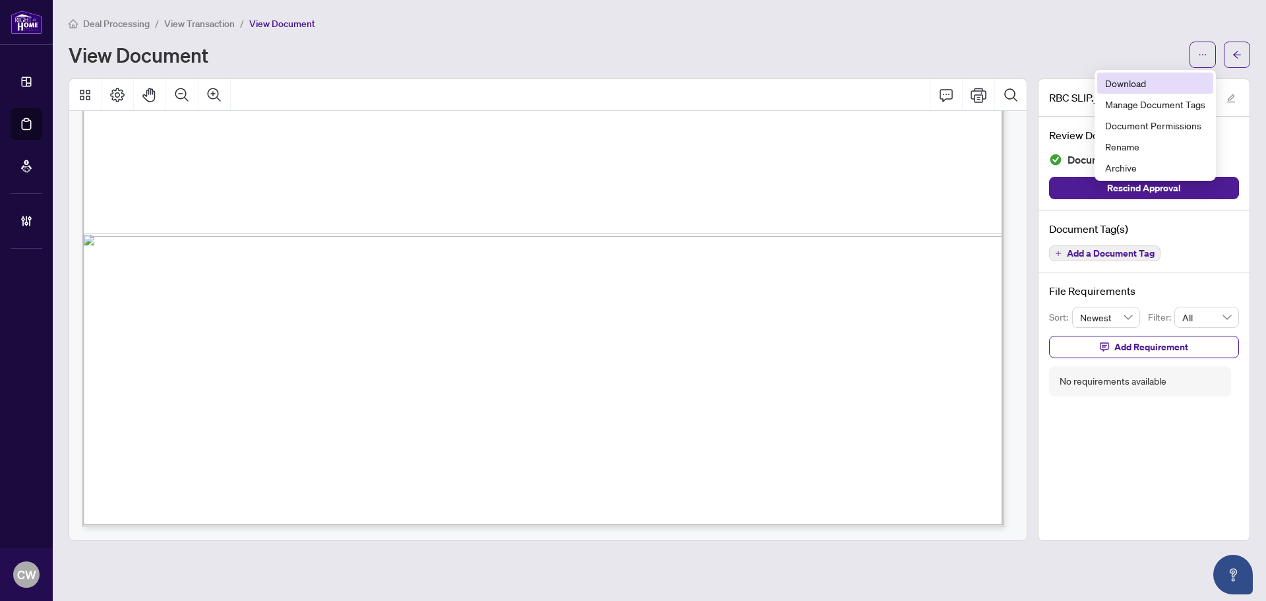
click at [1157, 76] on span "Download" at bounding box center [1155, 83] width 100 height 15
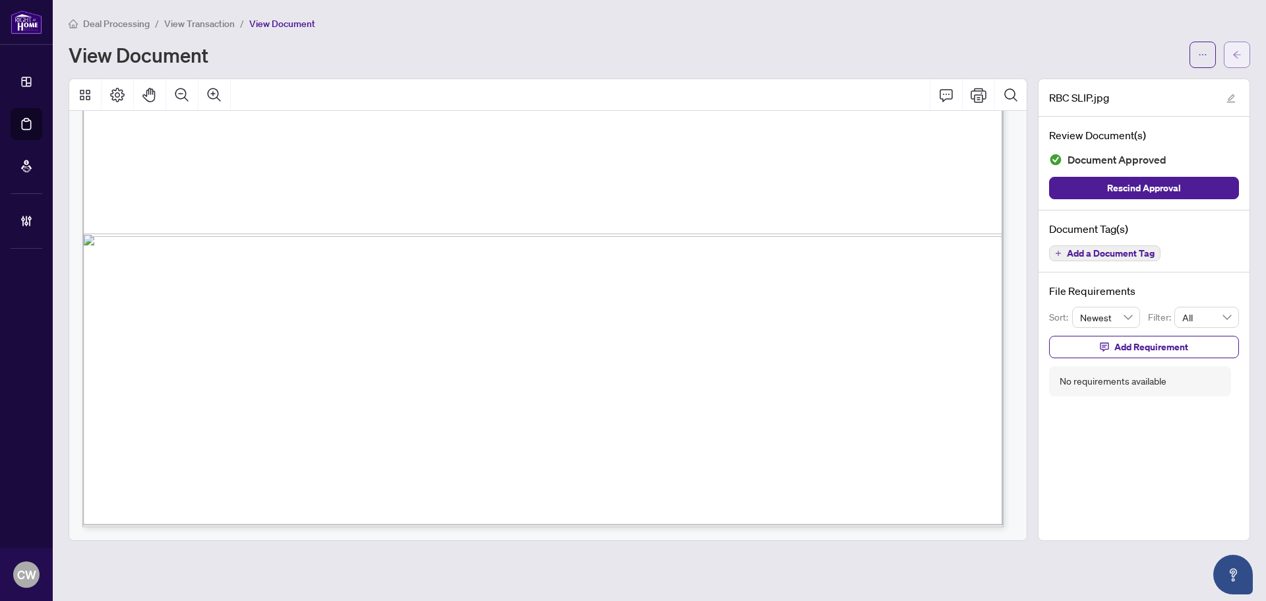
click at [1236, 55] on body "Dashboard Deal Processing Mortgage Referrals Brokerage Management CW [PERSON_NA…" at bounding box center [633, 300] width 1266 height 601
click at [1236, 55] on icon "arrow-left" at bounding box center [1237, 54] width 9 height 9
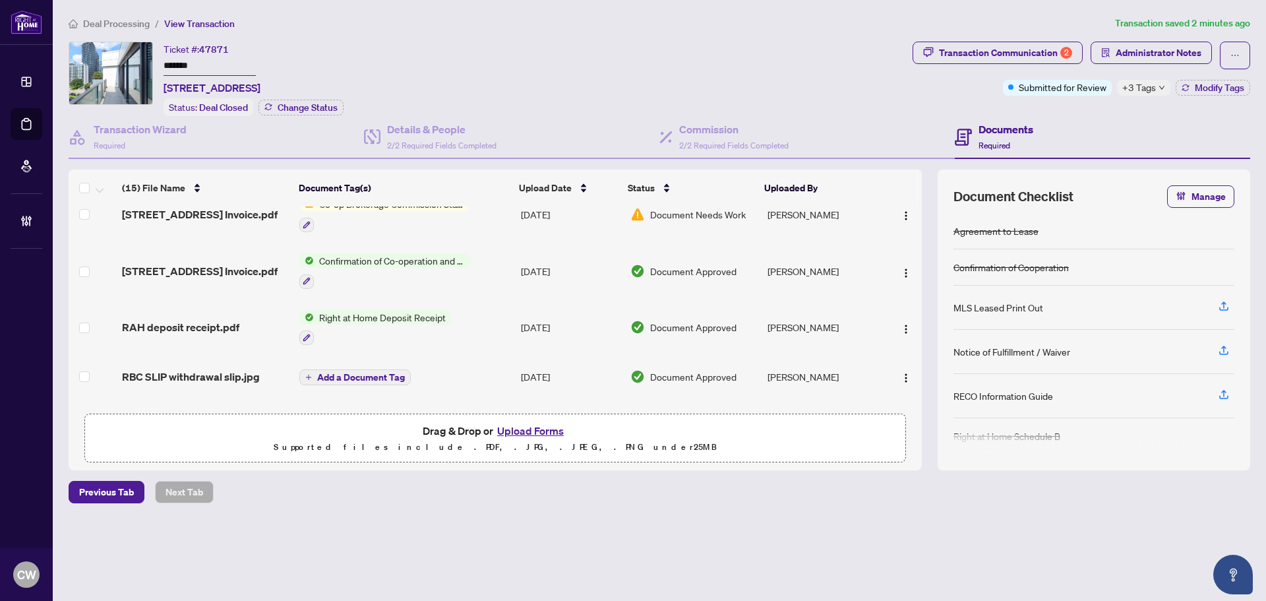
scroll to position [330, 0]
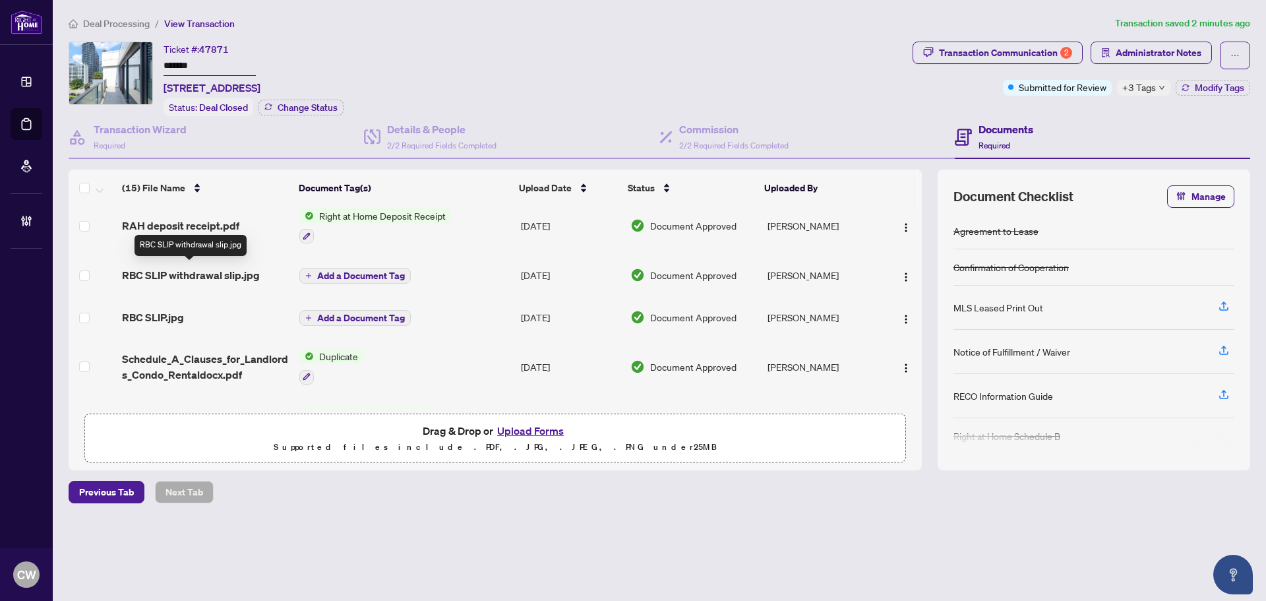
click at [185, 268] on span "RBC SLIP withdrawal slip.jpg" at bounding box center [191, 275] width 138 height 16
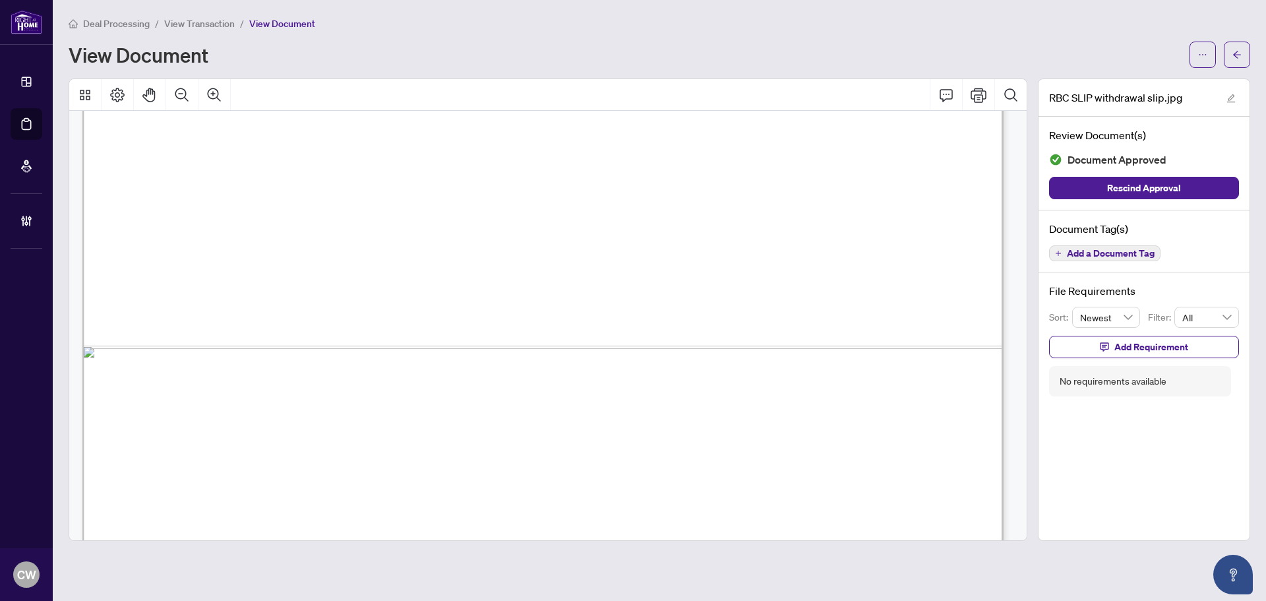
scroll to position [702, 0]
click at [1240, 57] on icon "arrow-left" at bounding box center [1237, 54] width 9 height 9
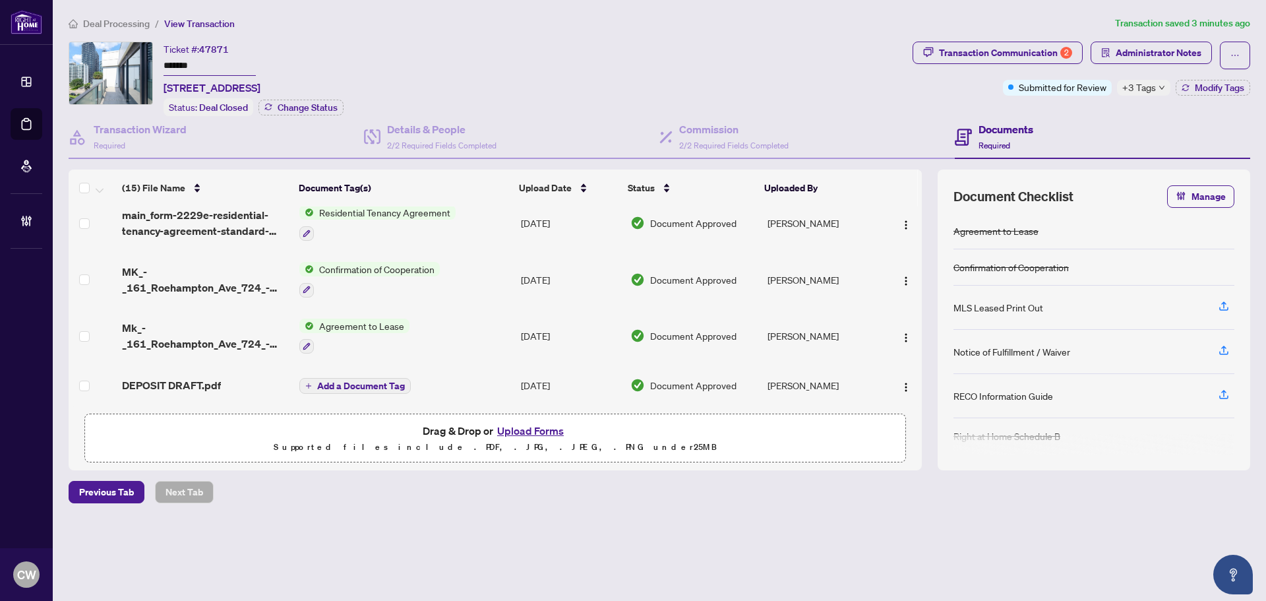
scroll to position [588, 0]
click at [150, 337] on span "Mk_-_161_Roehampton_Ave_724_-_lease.pdf" at bounding box center [205, 336] width 167 height 32
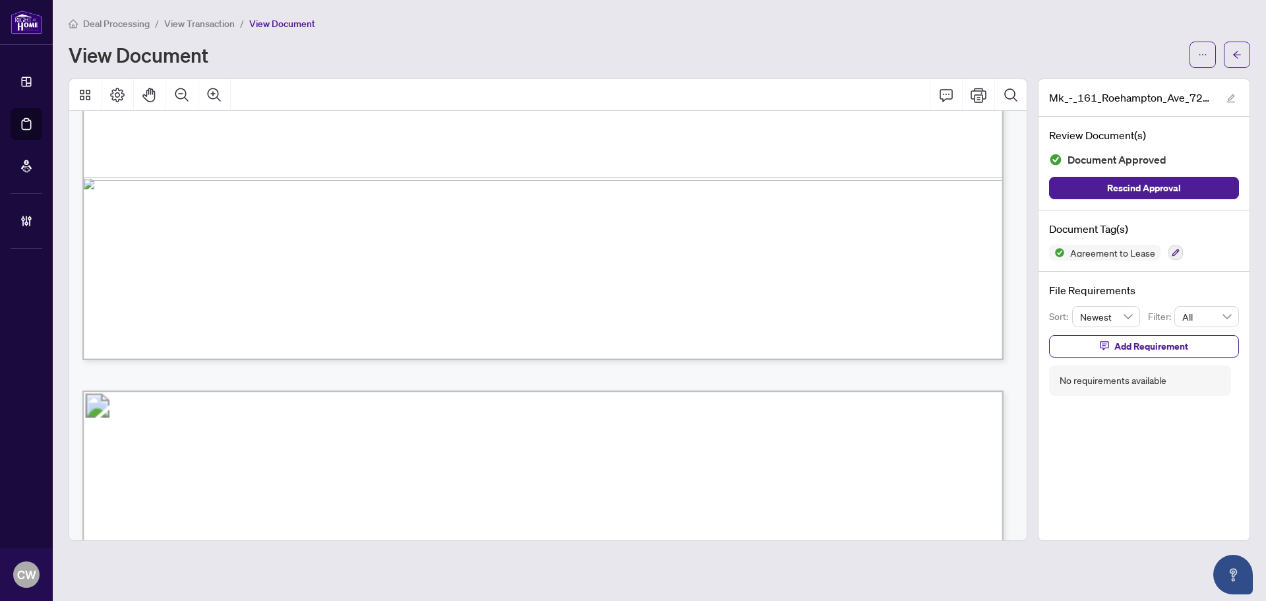
scroll to position [1055, 0]
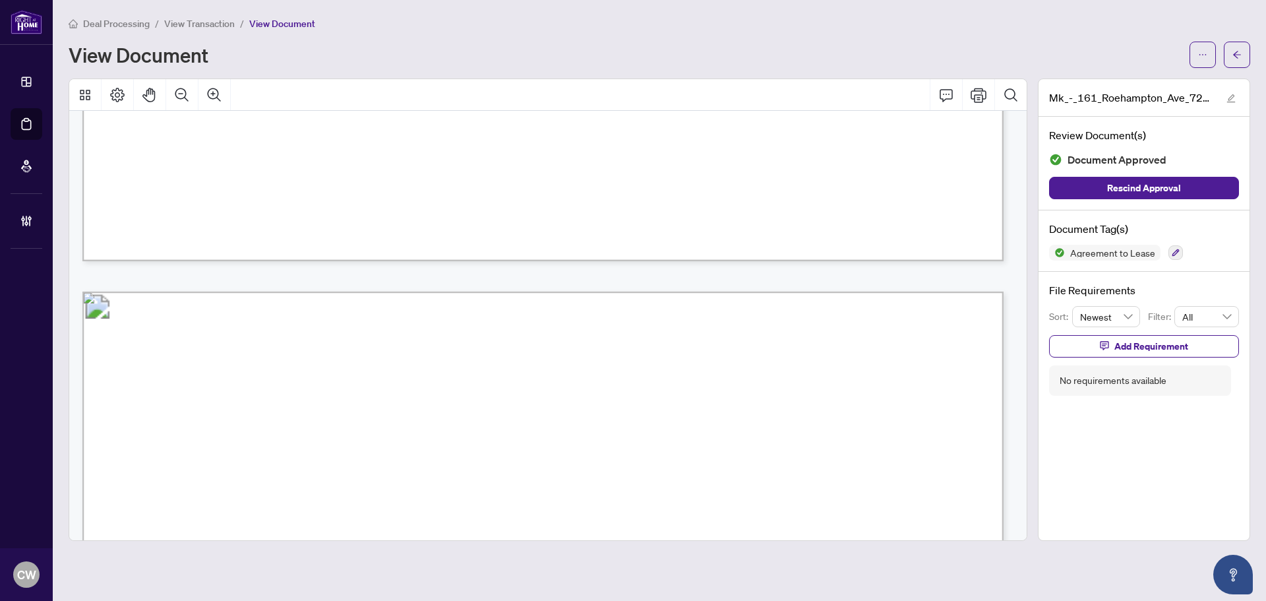
drag, startPoint x: 1241, startPoint y: 61, endPoint x: 5, endPoint y: 373, distance: 1275.2
click at [1241, 61] on span "button" at bounding box center [1237, 54] width 9 height 21
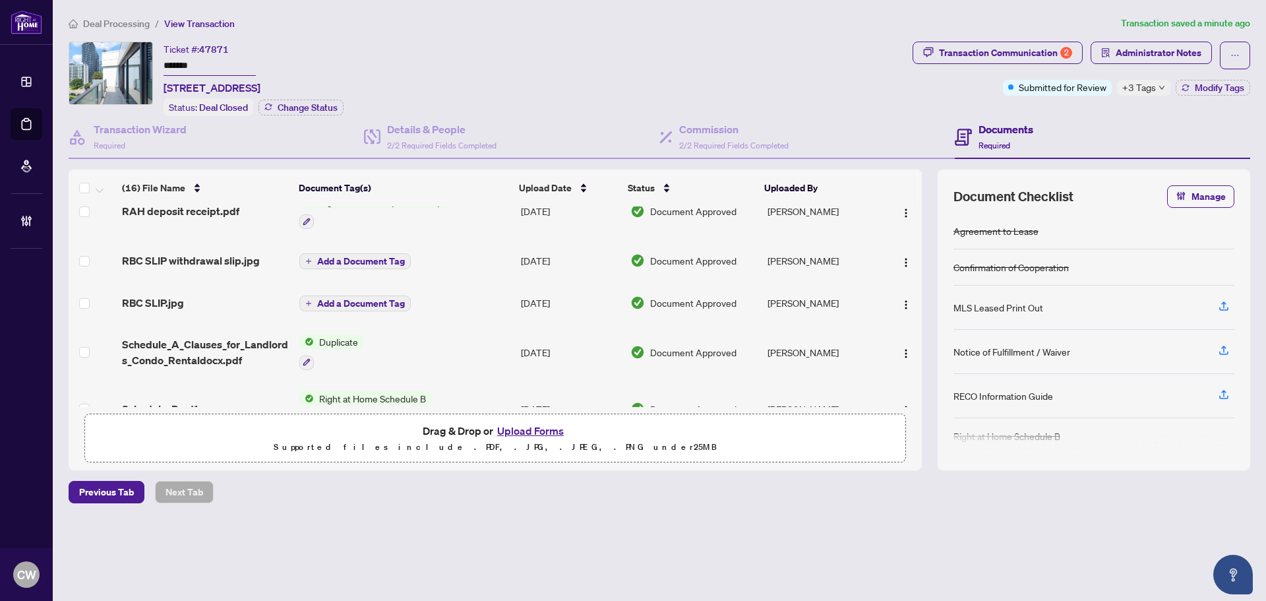
scroll to position [641, 0]
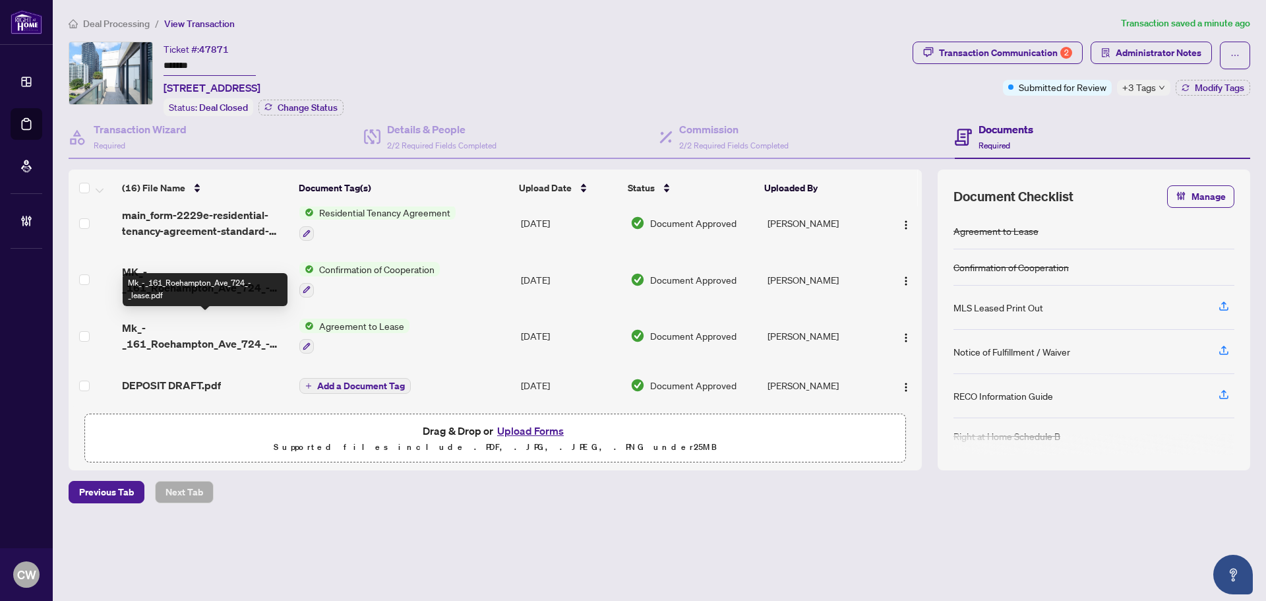
click at [228, 344] on span "Mk_-_161_Roehampton_Ave_724_-_lease.pdf" at bounding box center [205, 336] width 167 height 32
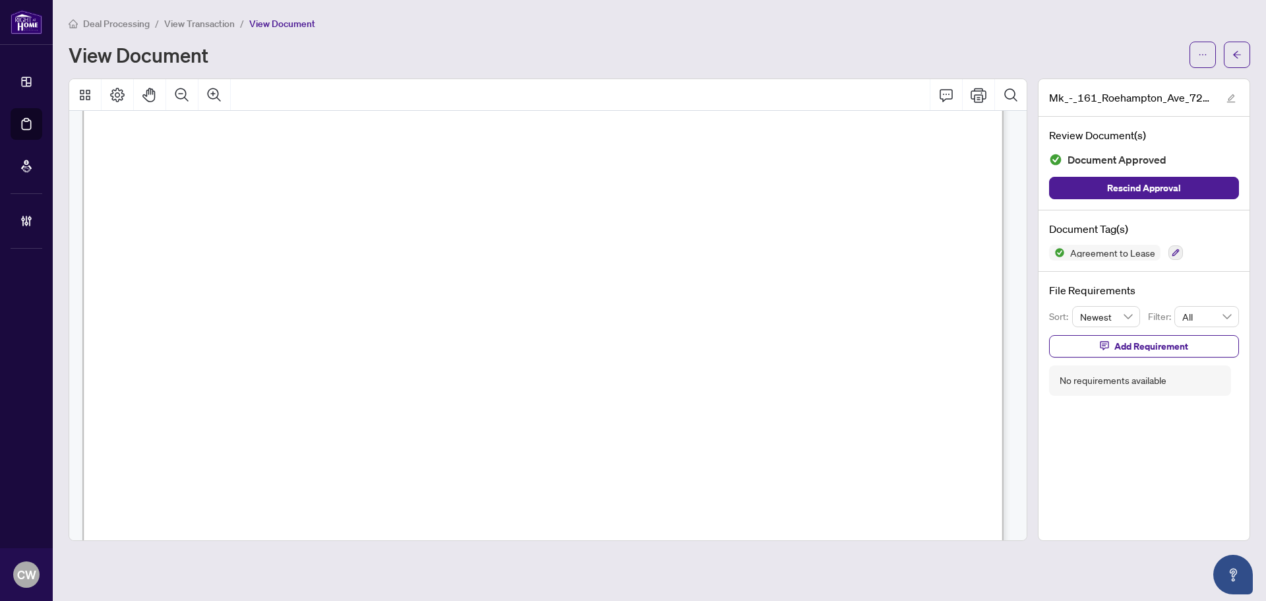
scroll to position [2902, 0]
click at [1233, 51] on icon "arrow-left" at bounding box center [1237, 54] width 9 height 9
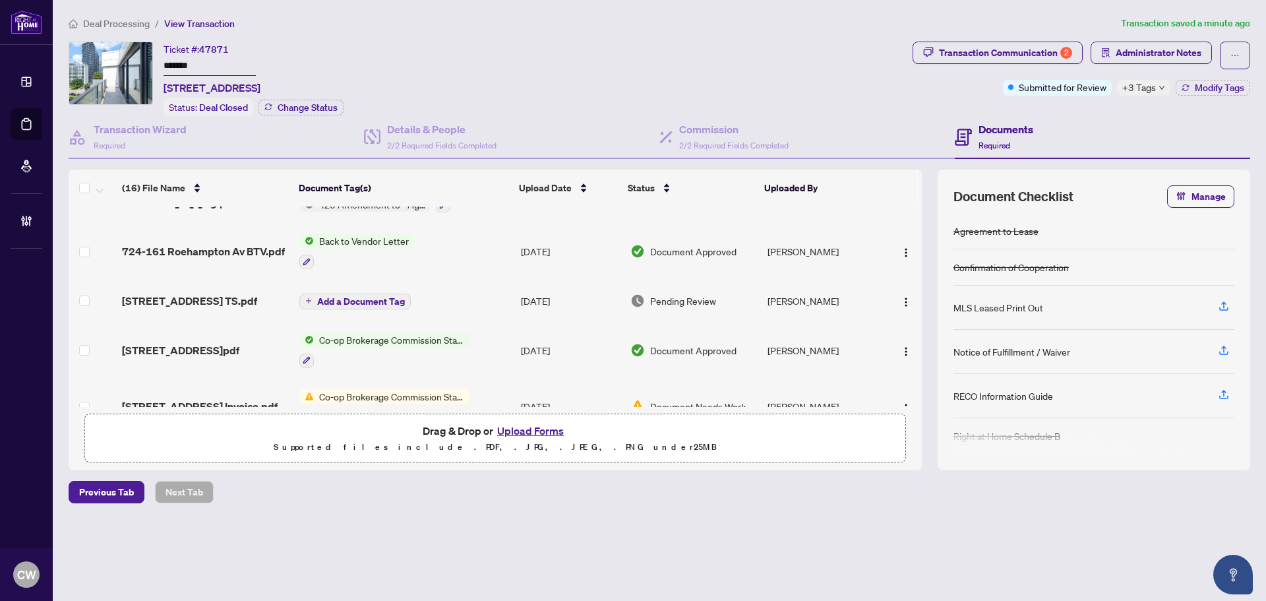
scroll to position [132, 0]
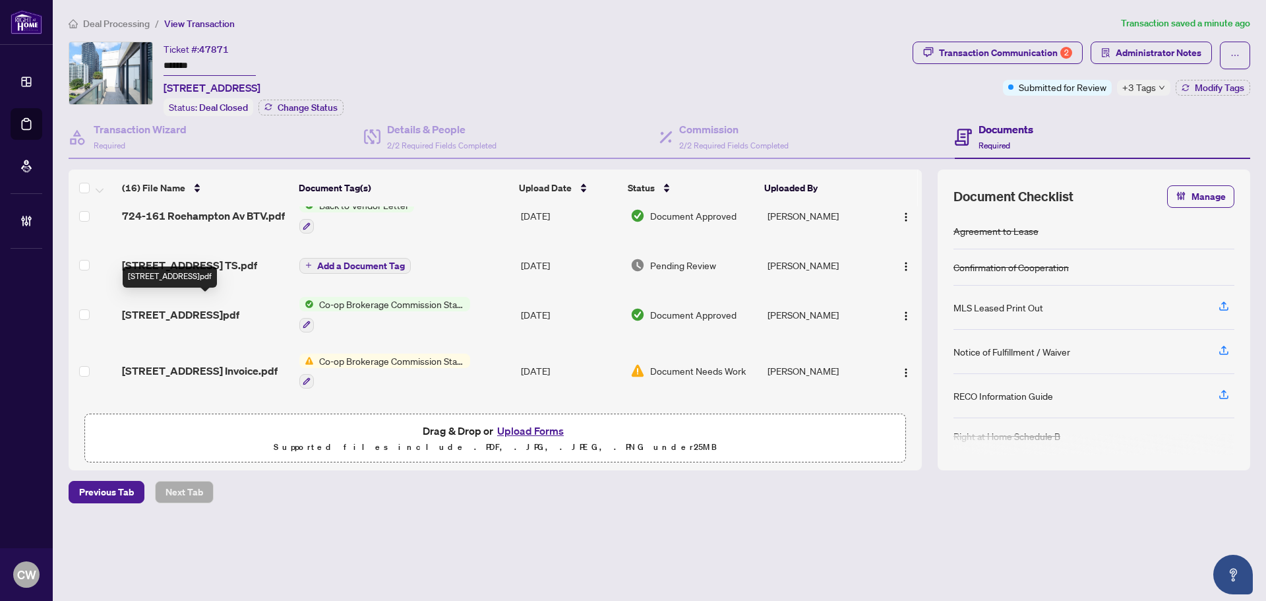
click at [217, 307] on span "[STREET_ADDRESS]pdf" at bounding box center [180, 315] width 117 height 16
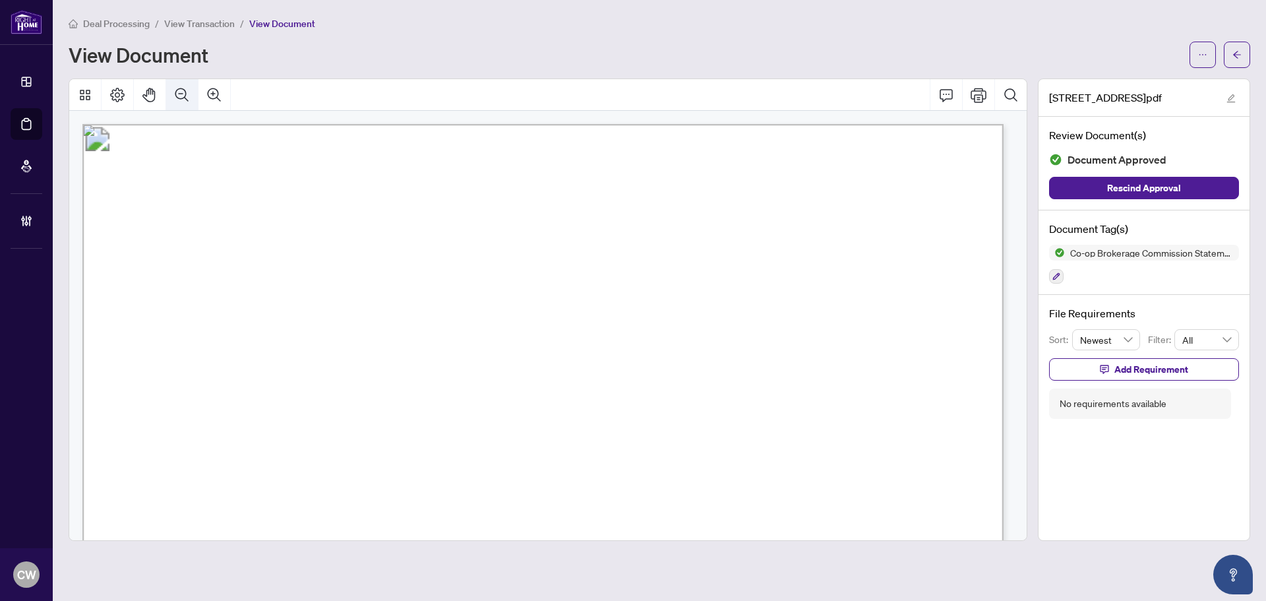
click at [182, 100] on icon "Zoom Out" at bounding box center [182, 95] width 16 height 16
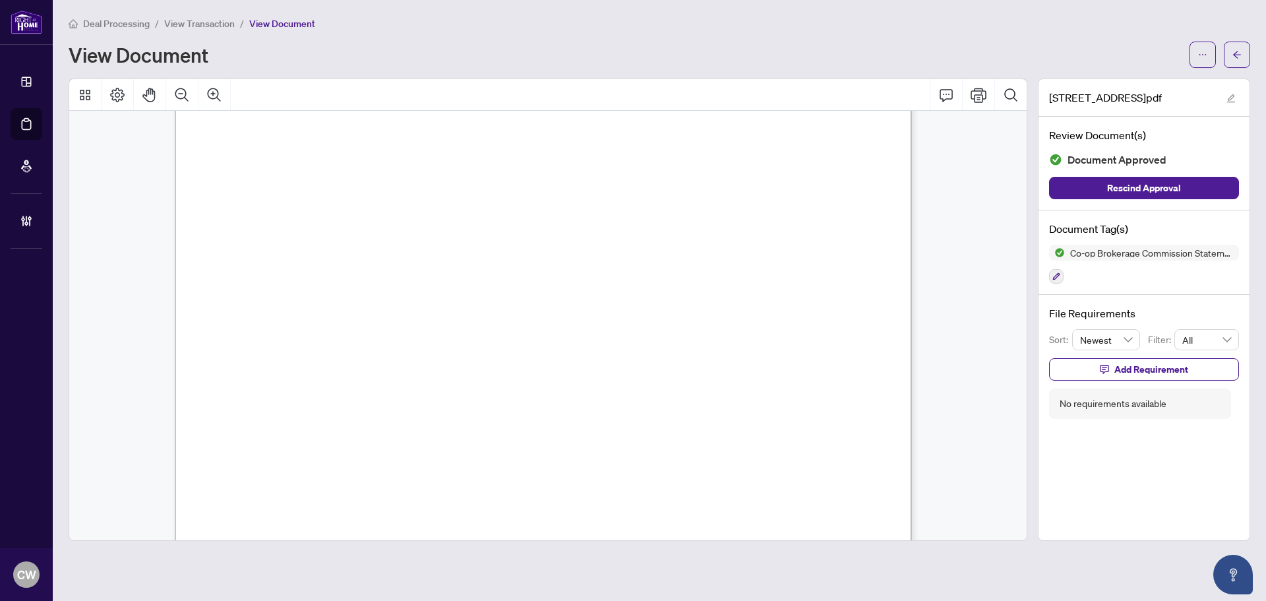
scroll to position [198, 0]
click at [1240, 56] on icon "arrow-left" at bounding box center [1237, 54] width 9 height 9
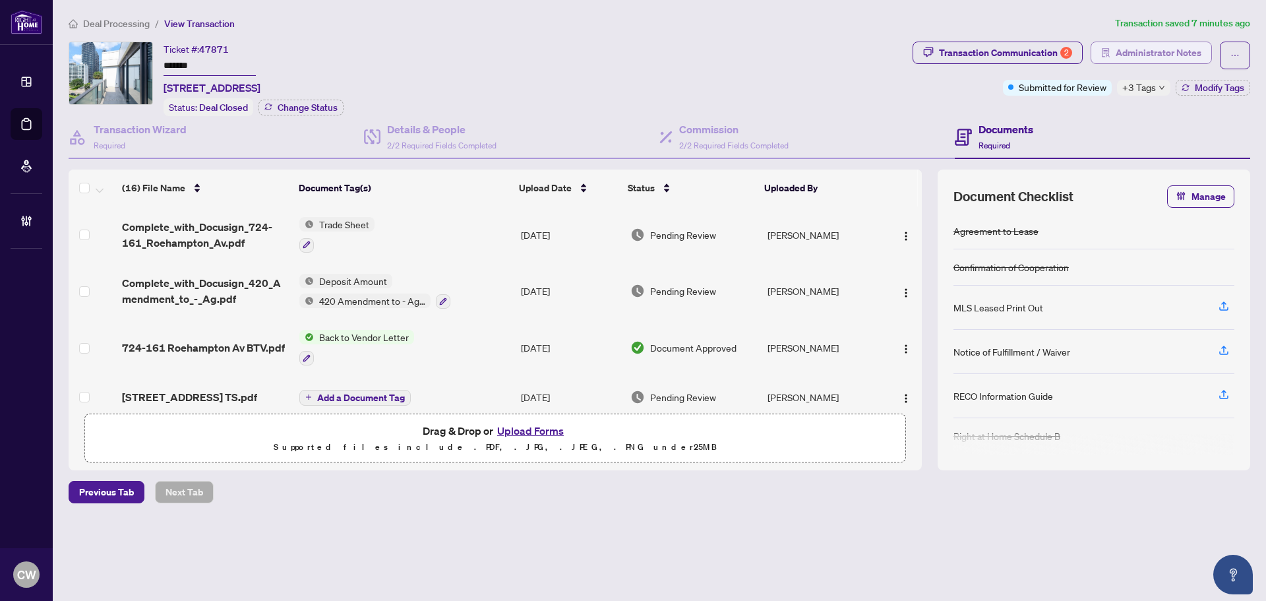
click at [1156, 46] on span "Administrator Notes" at bounding box center [1159, 52] width 86 height 21
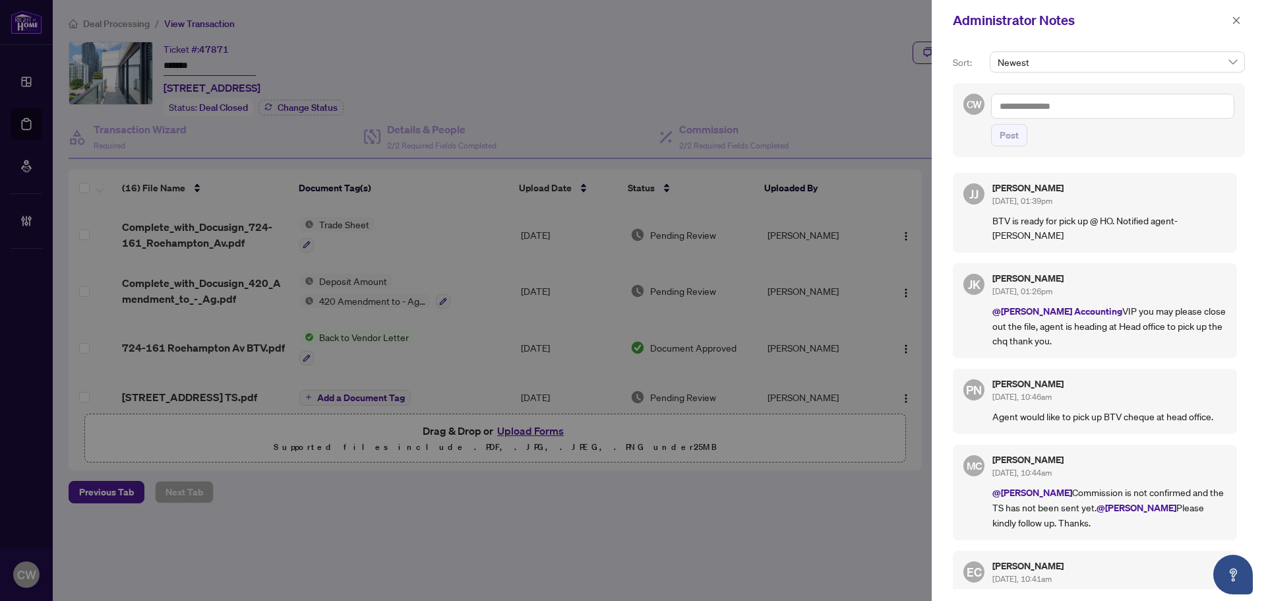
click at [1067, 107] on textarea at bounding box center [1112, 106] width 243 height 25
paste textarea "**********"
type textarea "**********"
click at [1014, 138] on span "Post" at bounding box center [1009, 135] width 19 height 21
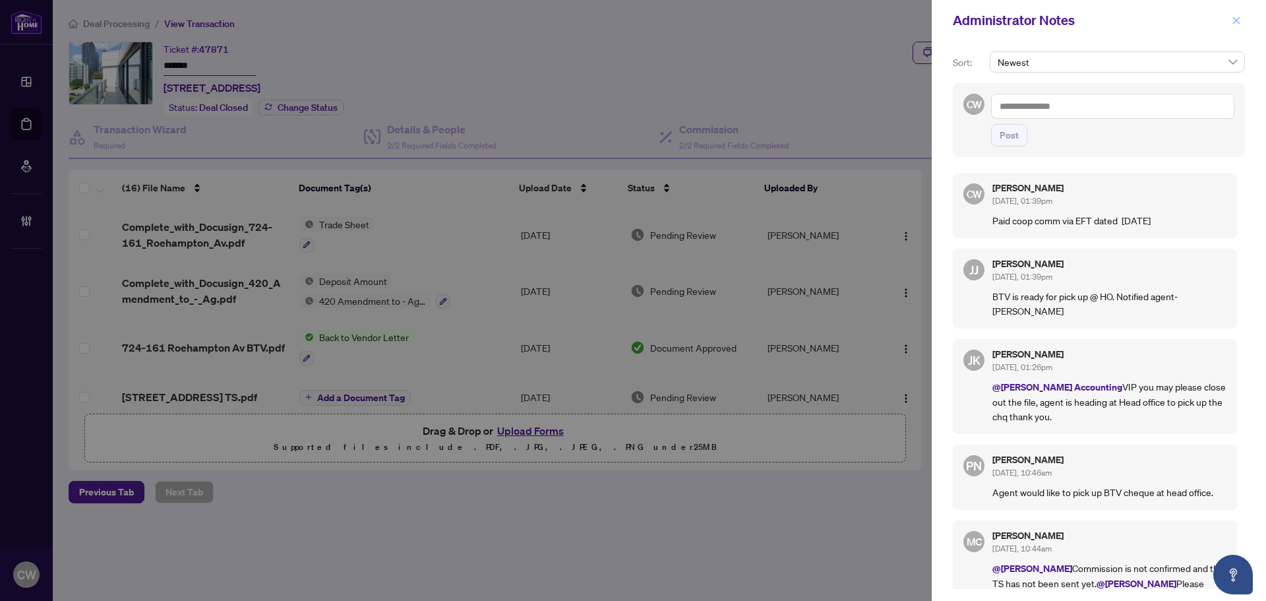
click at [1239, 20] on icon "close" at bounding box center [1236, 20] width 9 height 9
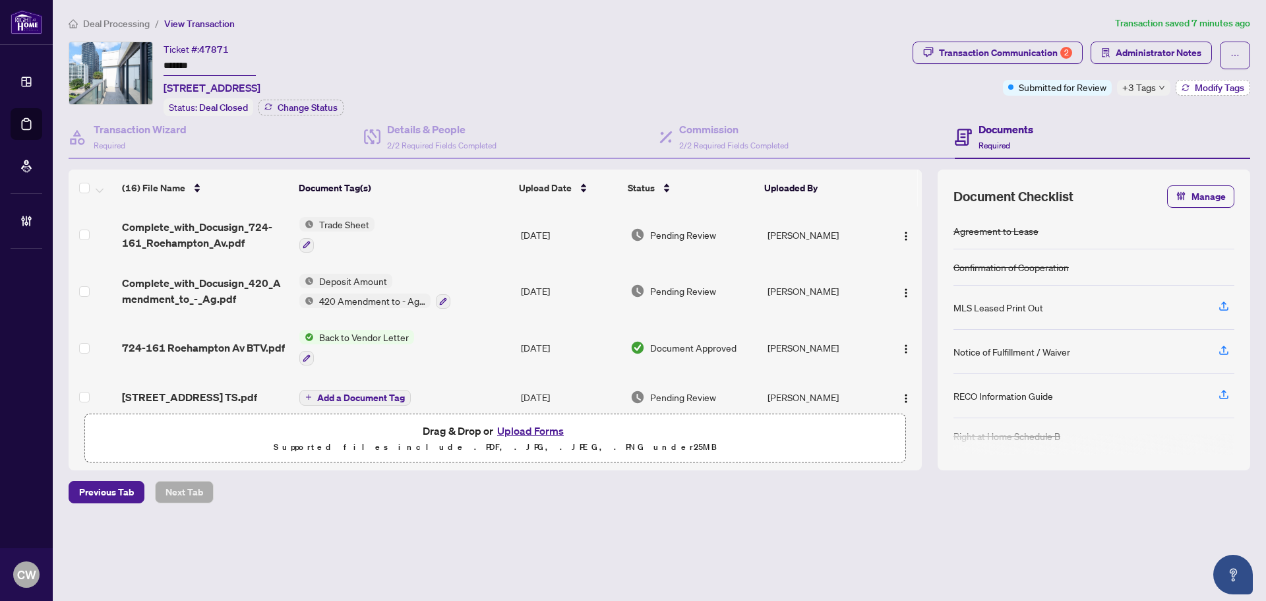
click at [1212, 88] on span "Modify Tags" at bounding box center [1219, 87] width 49 height 9
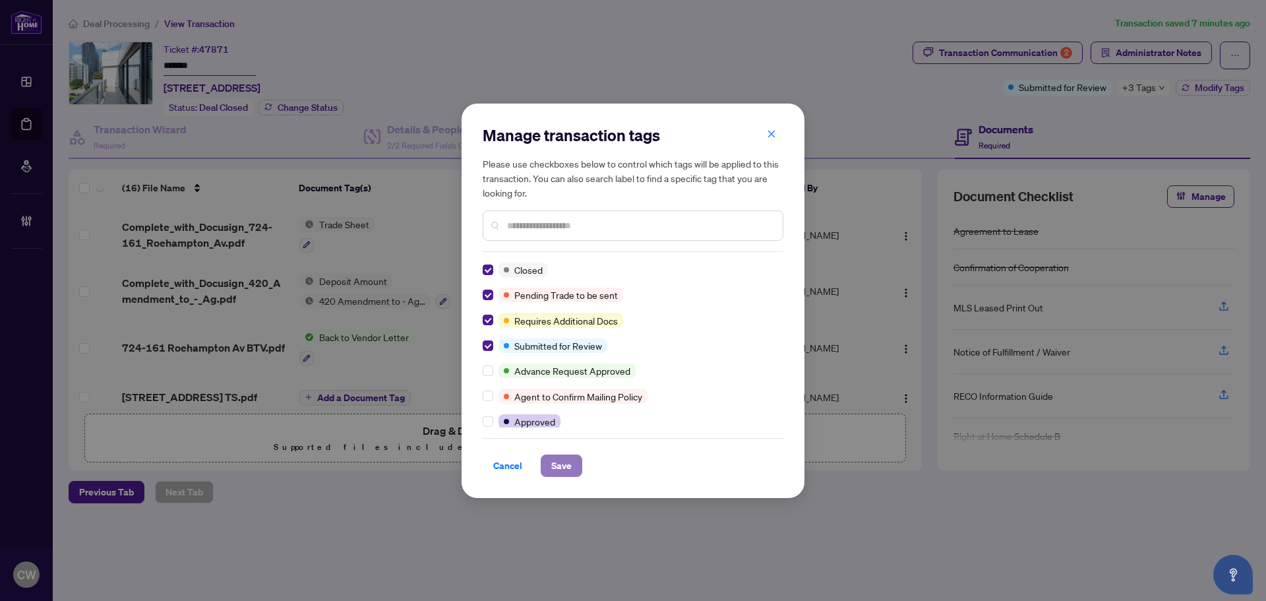
click at [561, 466] on span "Save" at bounding box center [561, 465] width 20 height 21
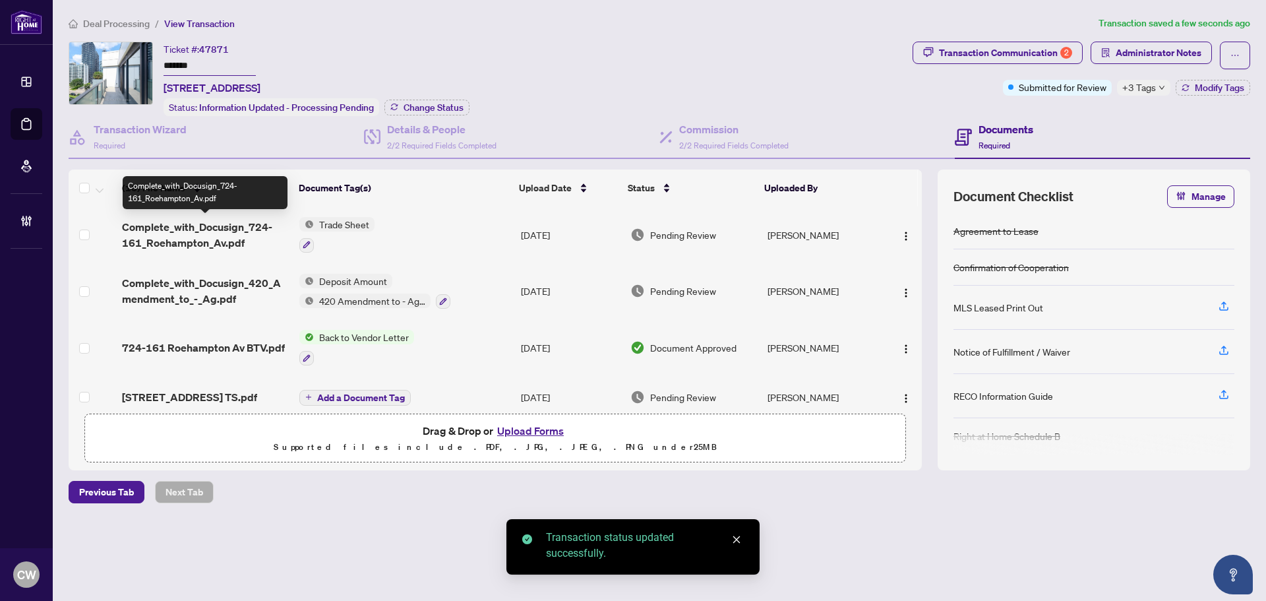
click at [210, 230] on span "Complete_with_Docusign_724-161_Roehampton_Av.pdf" at bounding box center [205, 235] width 167 height 32
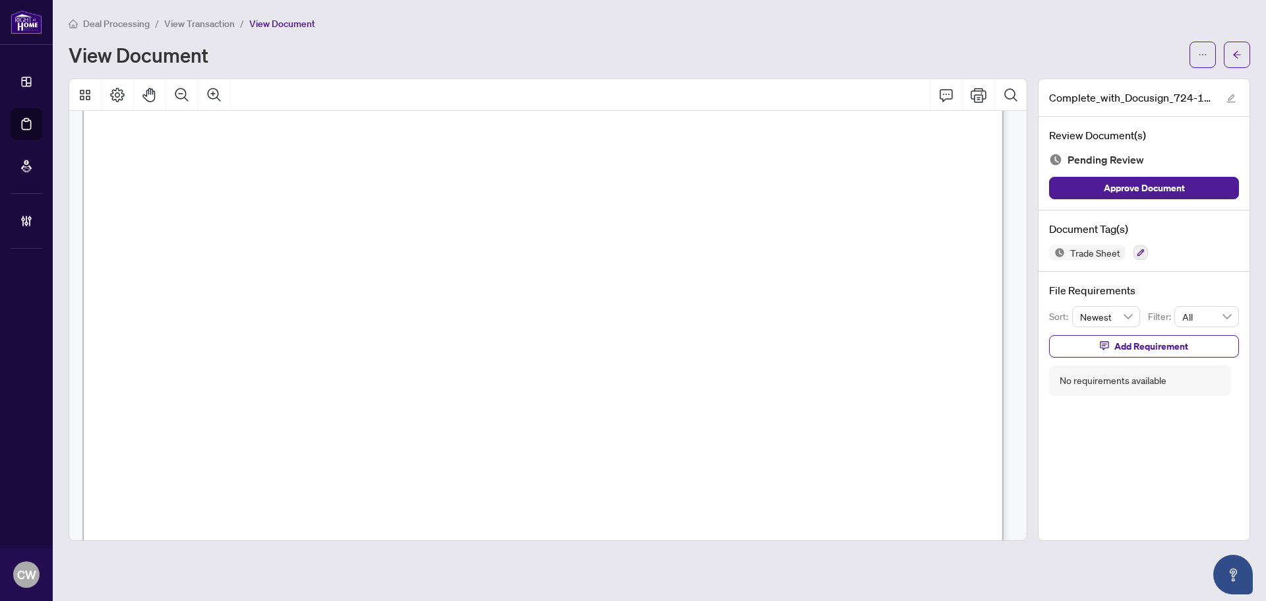
scroll to position [594, 0]
click at [1239, 53] on icon "arrow-left" at bounding box center [1237, 54] width 9 height 9
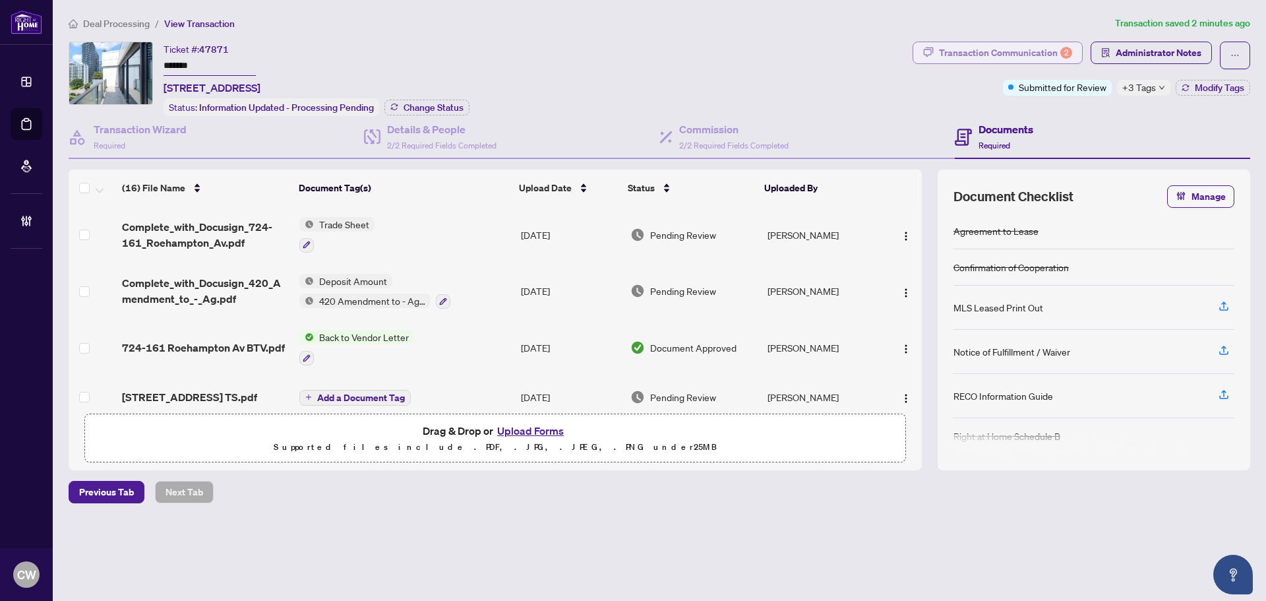
click at [1029, 51] on div "Transaction Communication 2" at bounding box center [1005, 52] width 133 height 21
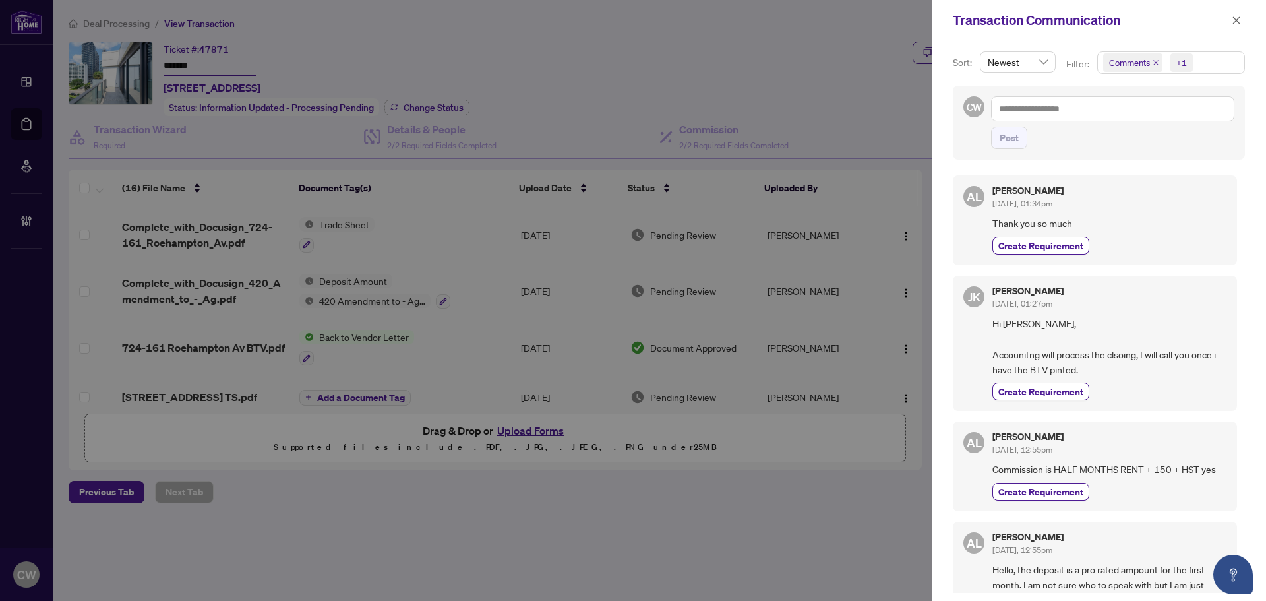
click at [1153, 62] on icon "close" at bounding box center [1156, 62] width 7 height 7
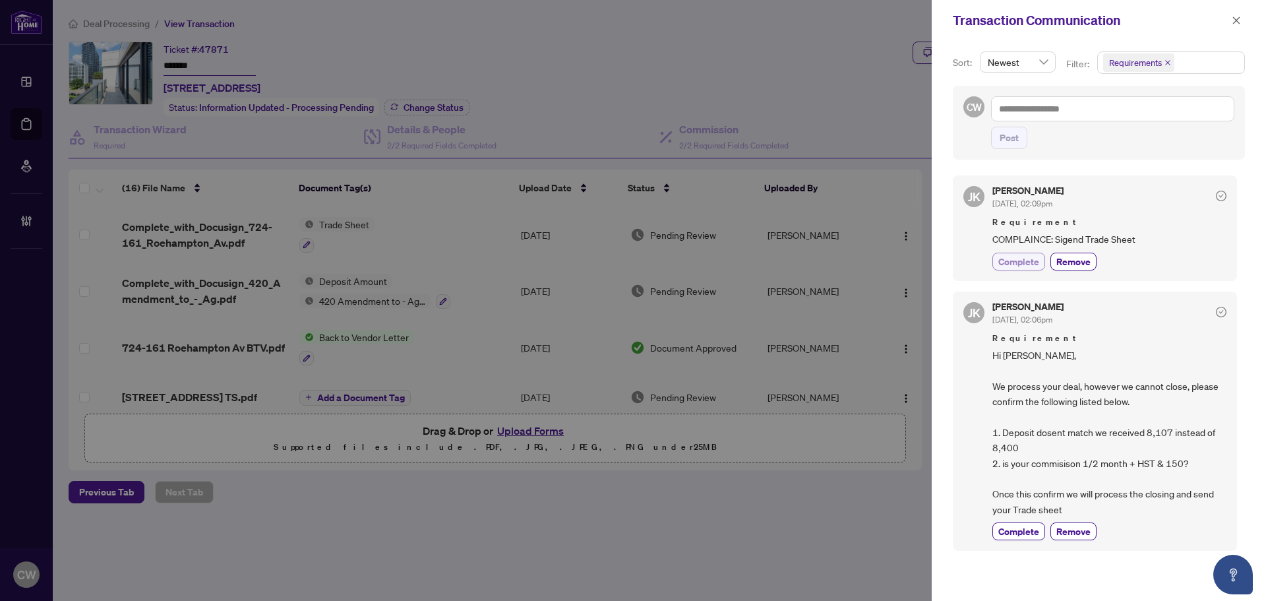
click at [1019, 259] on span "Complete" at bounding box center [1018, 262] width 41 height 14
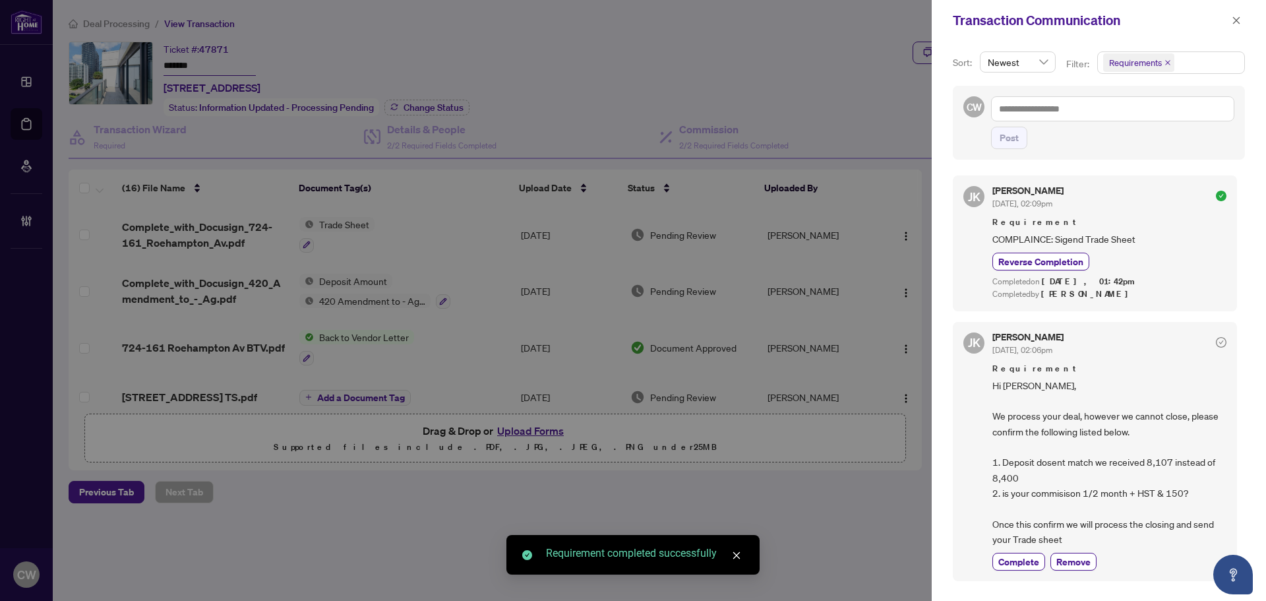
scroll to position [3, 0]
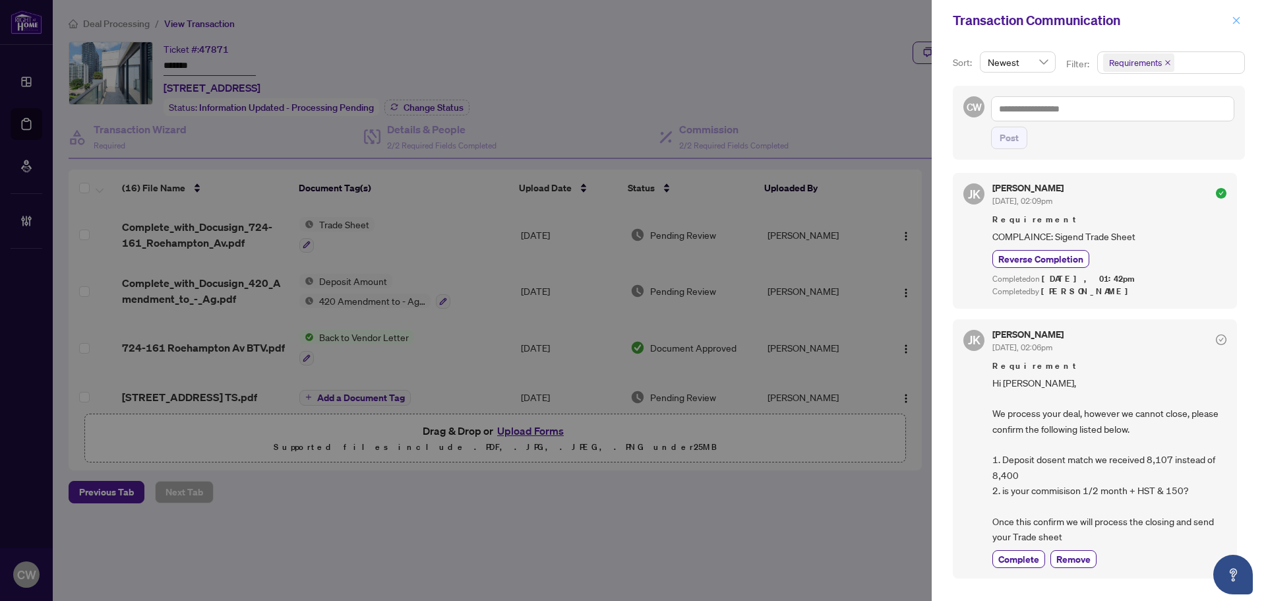
click at [1232, 22] on icon "close" at bounding box center [1236, 20] width 9 height 9
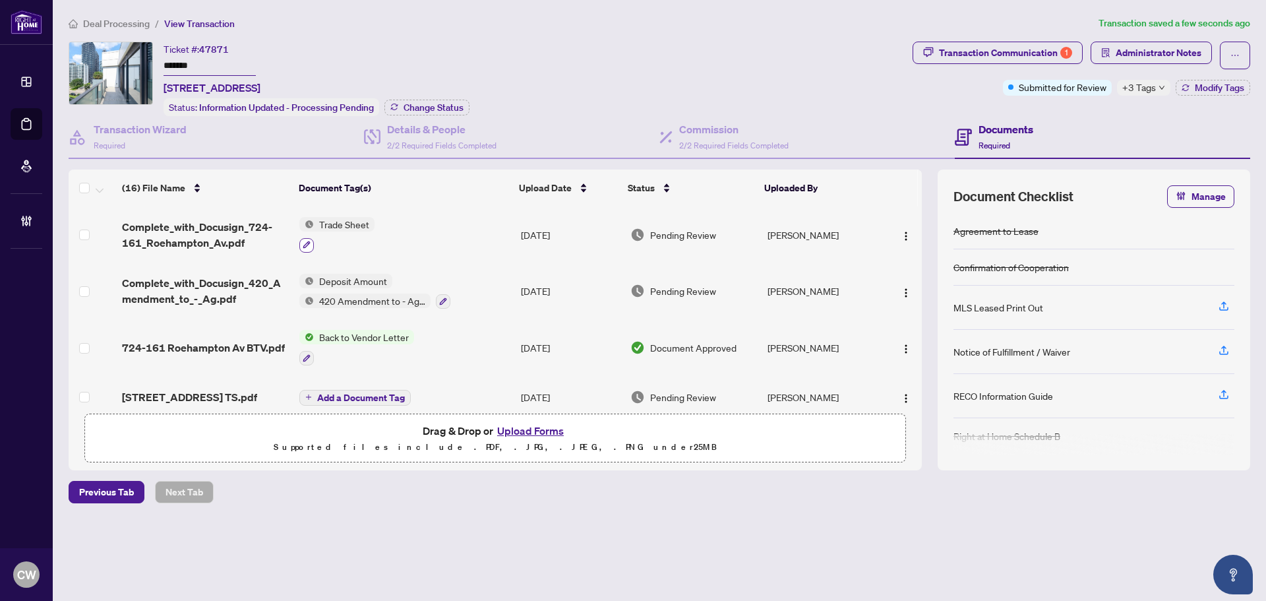
click at [303, 241] on icon "button" at bounding box center [307, 245] width 8 height 8
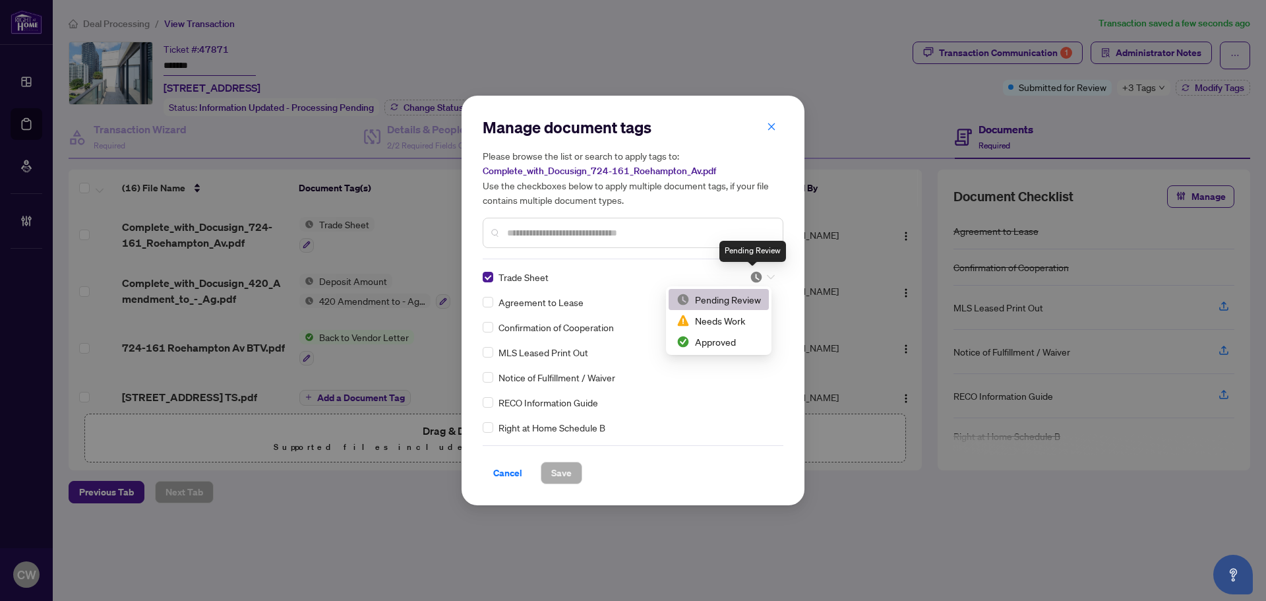
click at [752, 276] on img at bounding box center [756, 276] width 13 height 13
click at [735, 340] on div "Approved" at bounding box center [719, 341] width 84 height 15
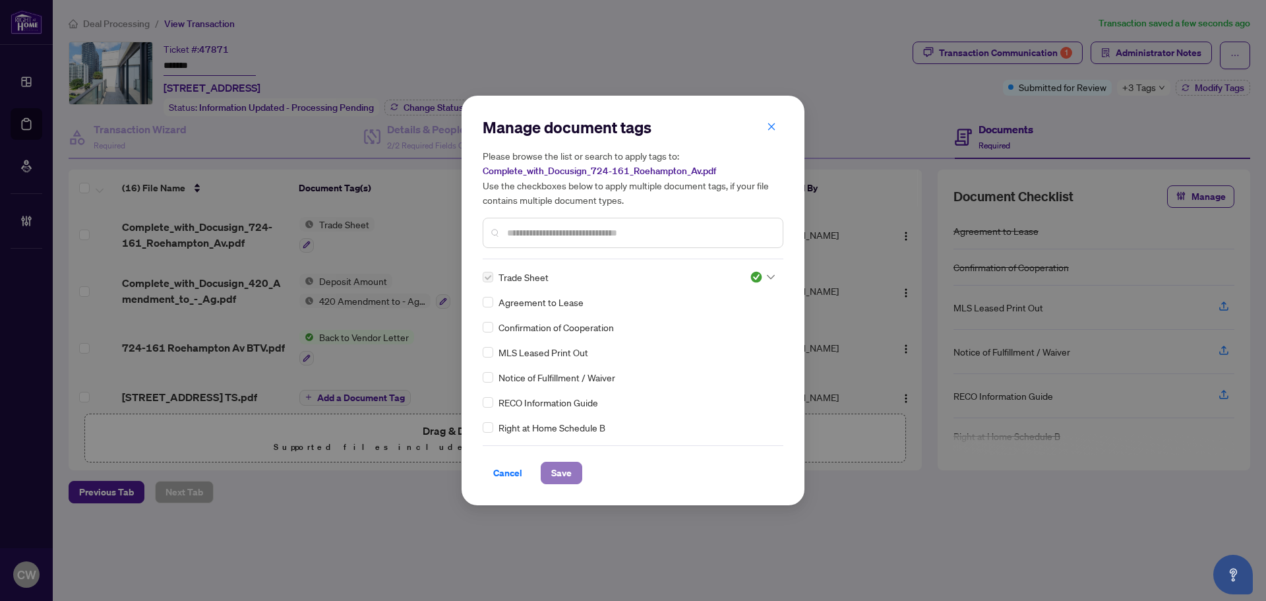
click at [565, 468] on span "Save" at bounding box center [561, 472] width 20 height 21
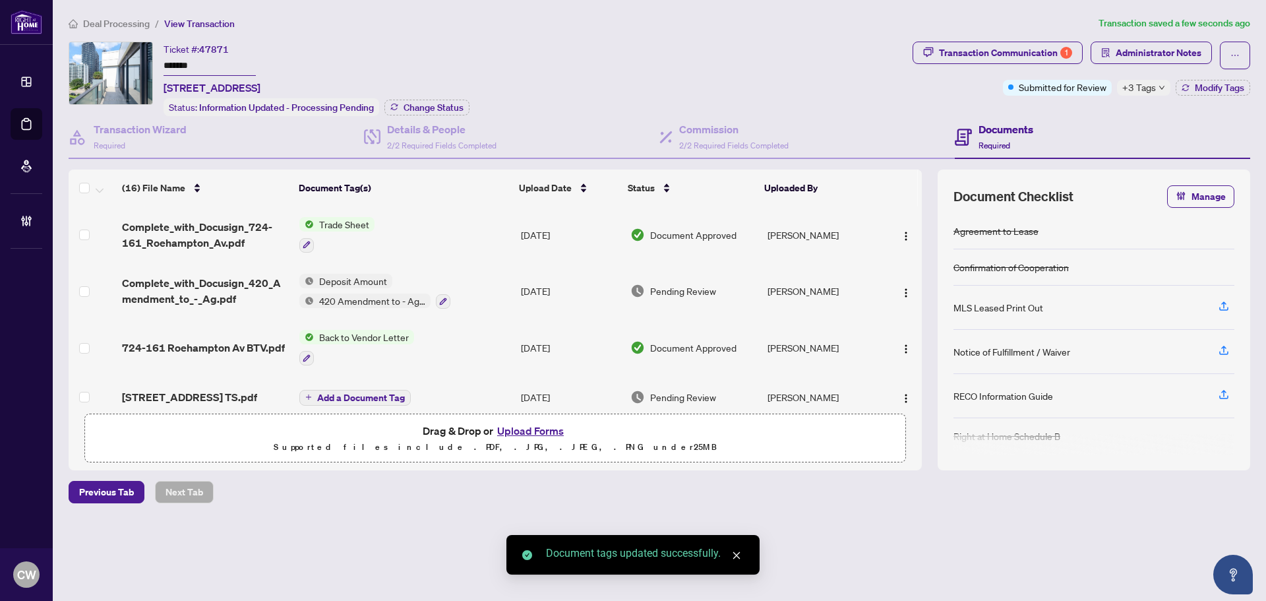
click at [1159, 90] on icon "down" at bounding box center [1162, 87] width 7 height 7
click at [1071, 107] on div "Transaction Communication 1 Administrator Notes Submitted for Review +3 Tags Mo…" at bounding box center [1081, 79] width 343 height 75
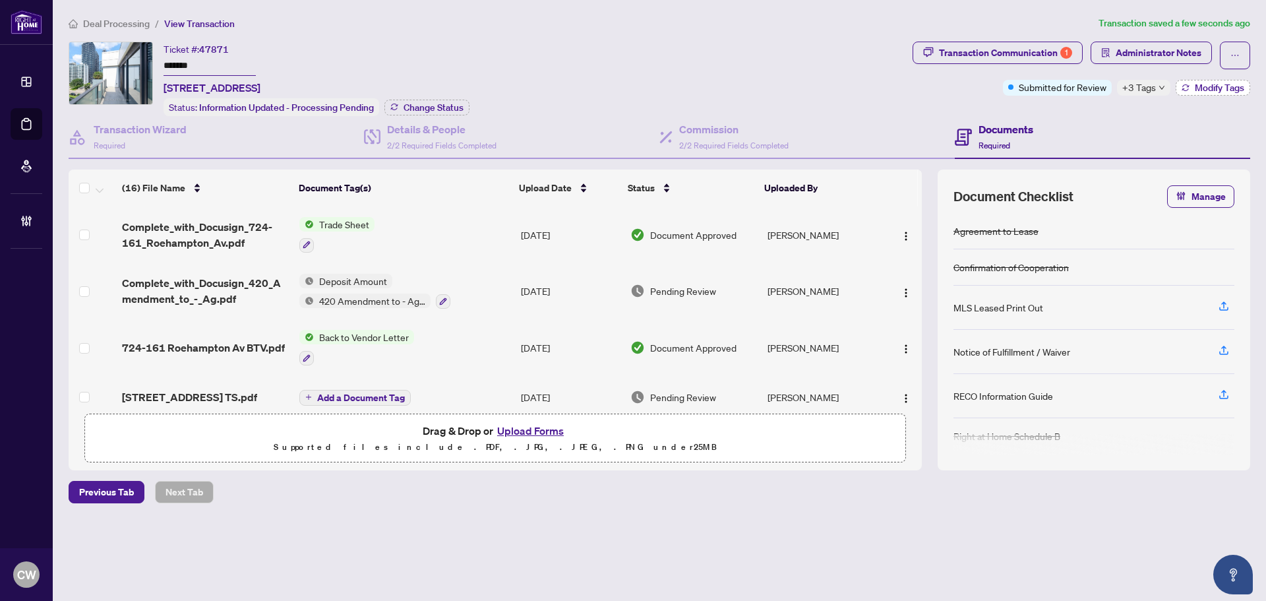
click at [1197, 88] on span "Modify Tags" at bounding box center [1219, 87] width 49 height 9
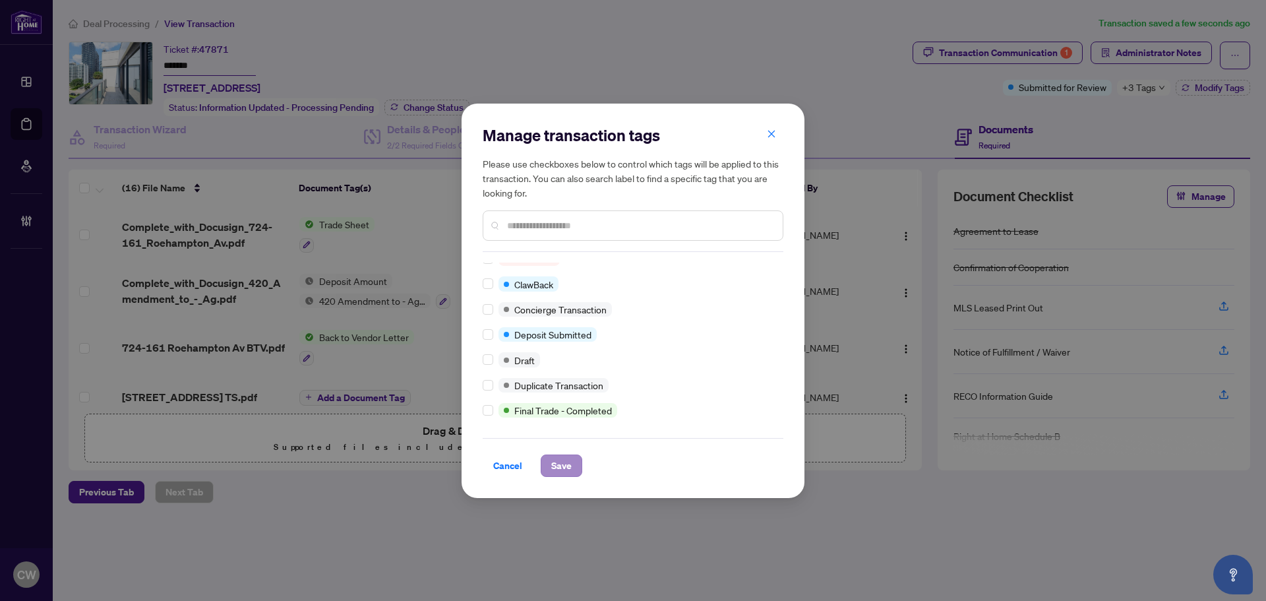
scroll to position [0, 0]
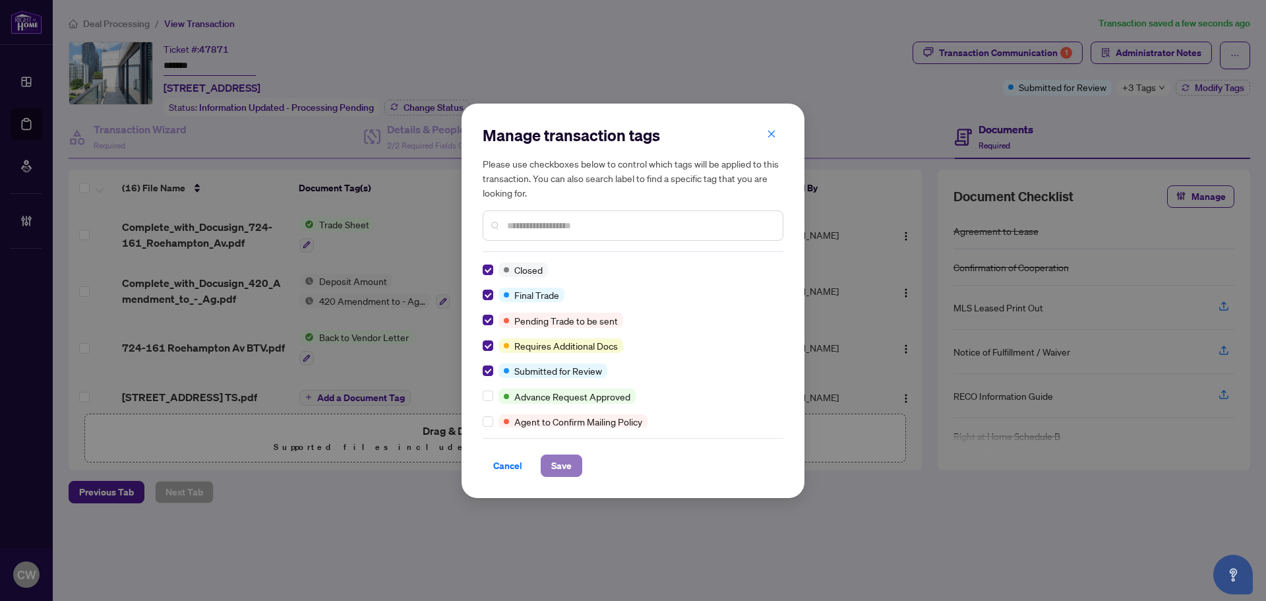
click at [557, 472] on span "Save" at bounding box center [561, 465] width 20 height 21
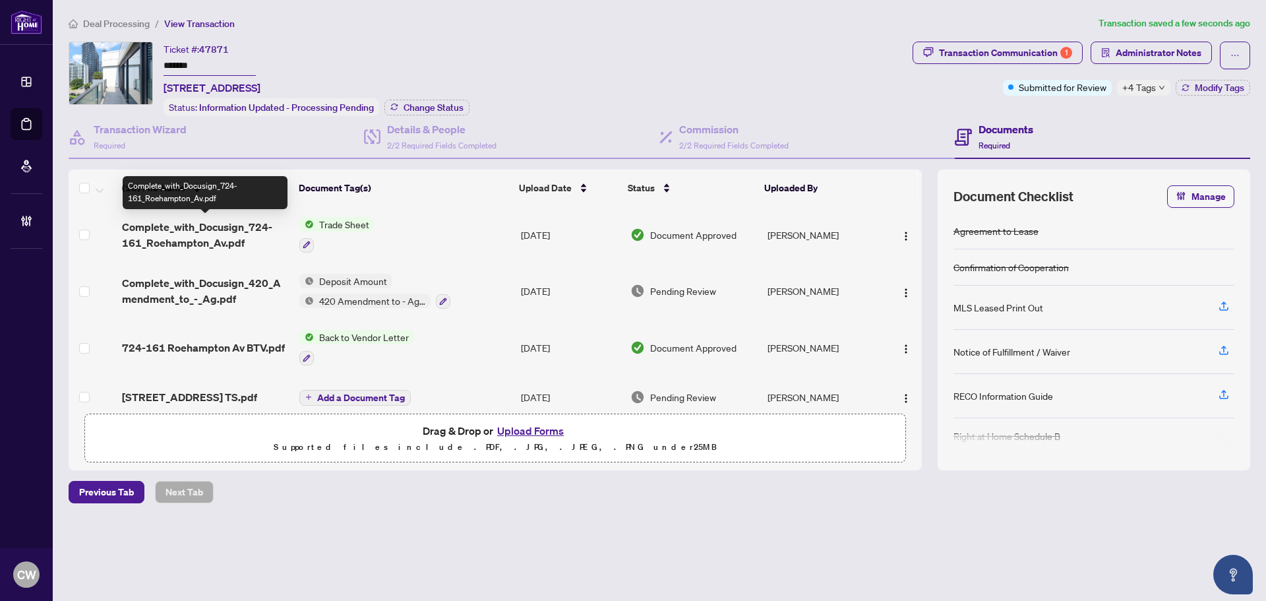
click at [200, 219] on span "Complete_with_Docusign_724-161_Roehampton_Av.pdf" at bounding box center [205, 235] width 167 height 32
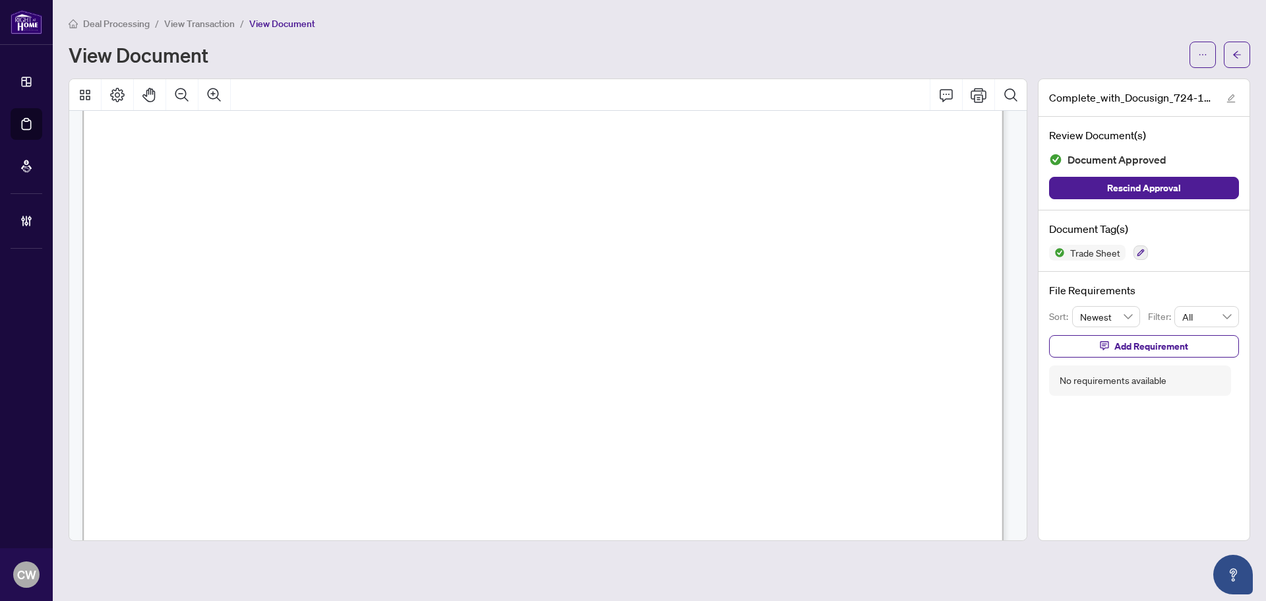
scroll to position [330, 0]
click at [1230, 53] on button "button" at bounding box center [1237, 55] width 26 height 26
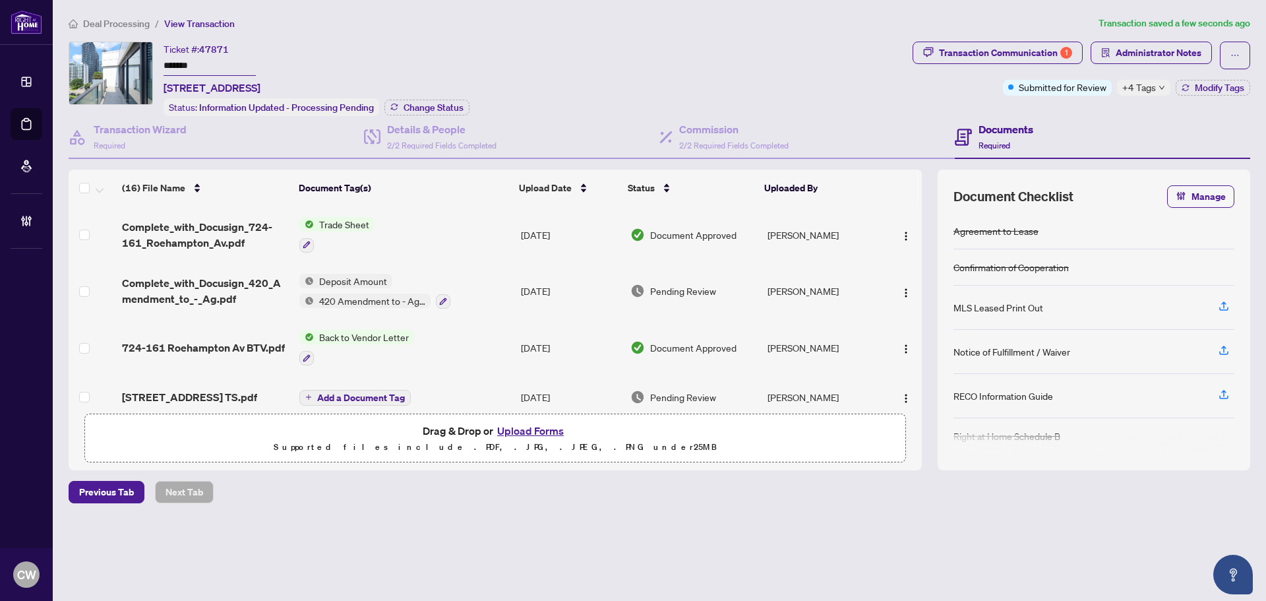
click at [520, 430] on button "Upload Forms" at bounding box center [530, 430] width 75 height 17
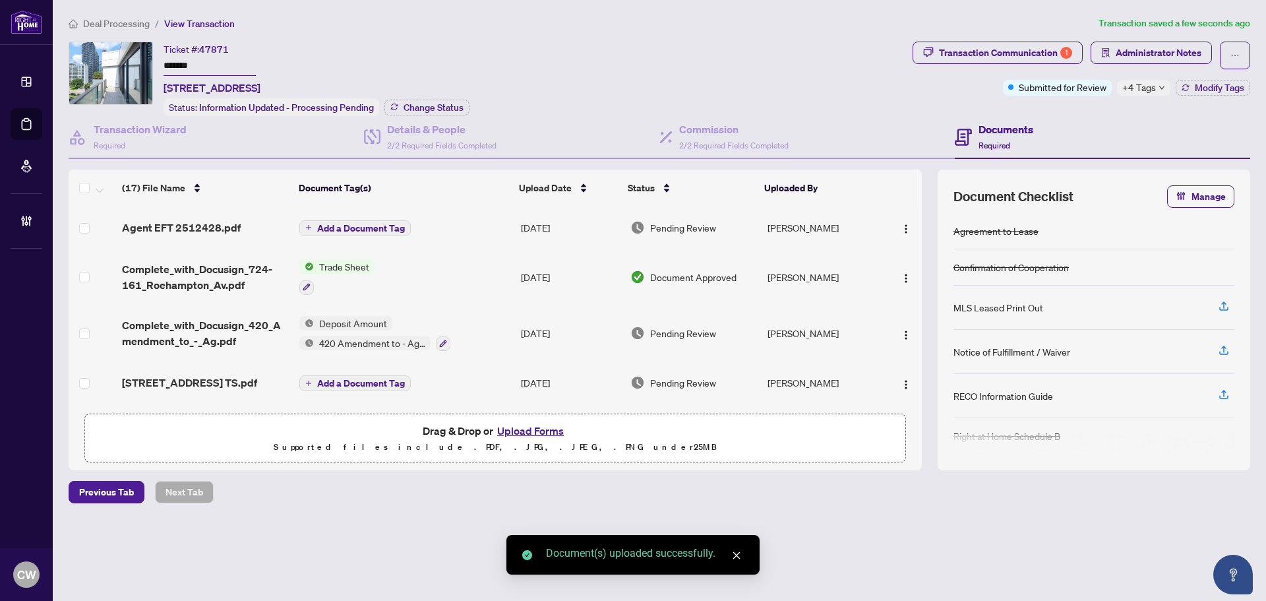
click at [360, 224] on span "Add a Document Tag" at bounding box center [361, 228] width 88 height 9
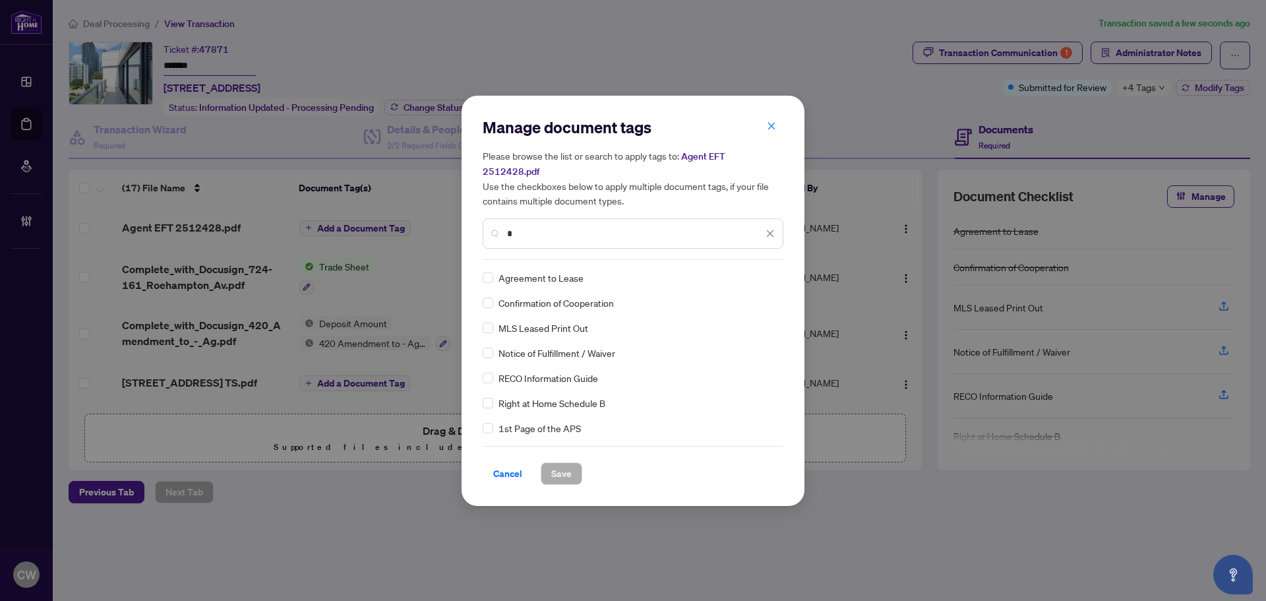
click at [564, 226] on input "*" at bounding box center [635, 233] width 256 height 15
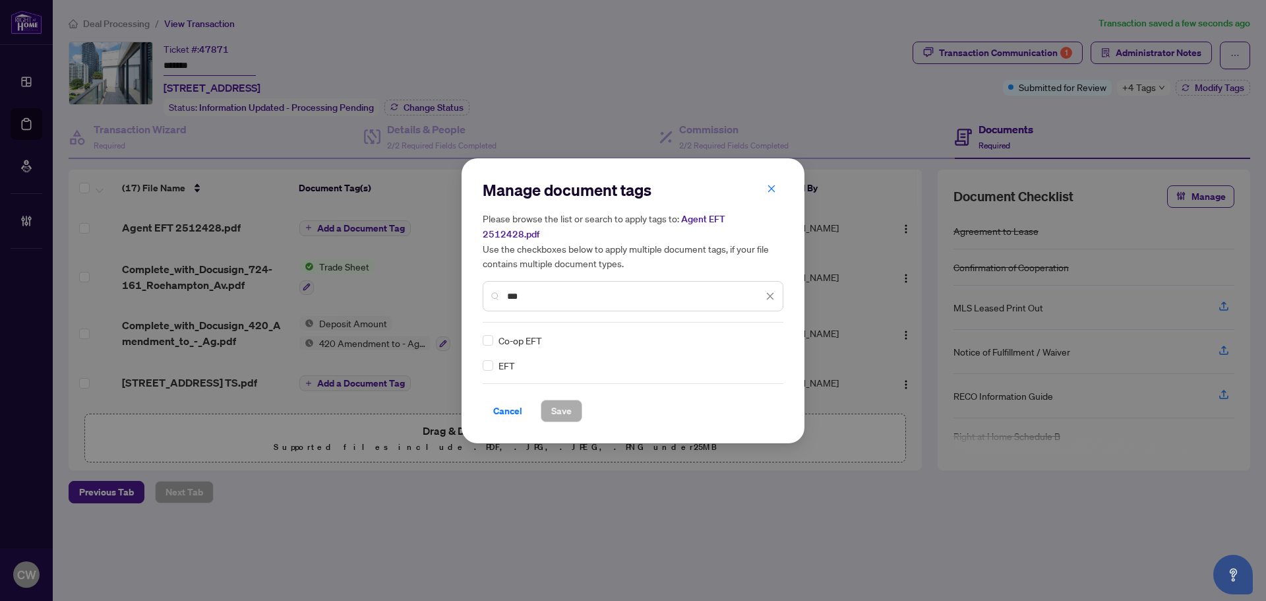
type input "***"
click at [760, 334] on img at bounding box center [756, 340] width 13 height 13
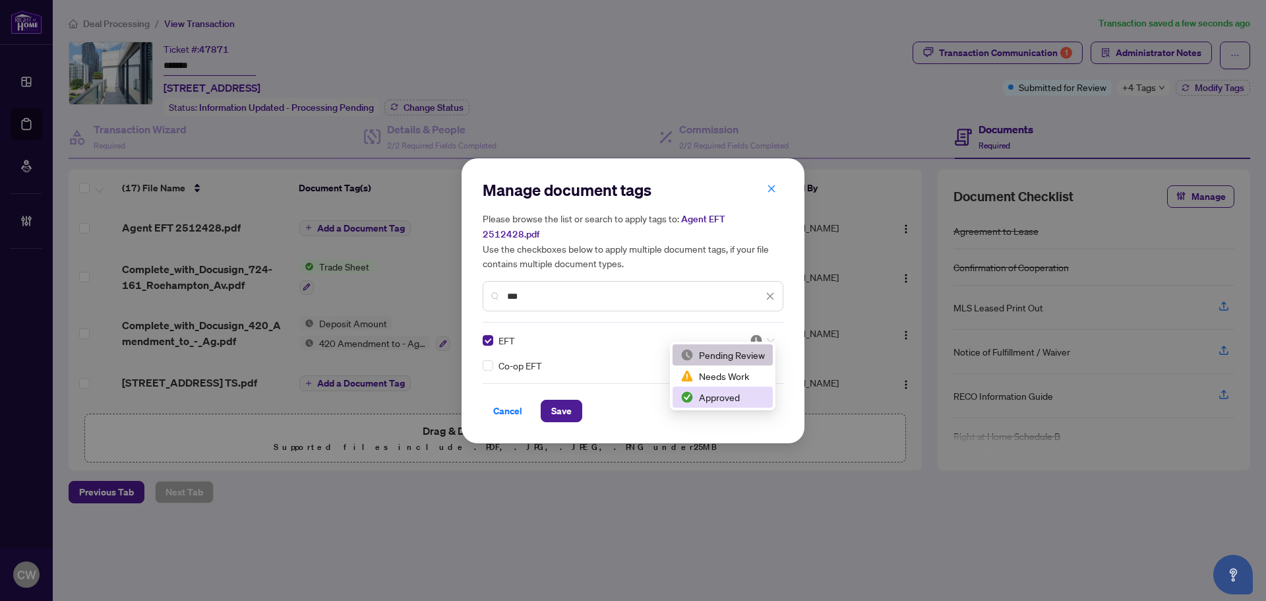
click at [732, 398] on div "Approved" at bounding box center [723, 397] width 84 height 15
click at [560, 406] on span "Save" at bounding box center [561, 410] width 20 height 21
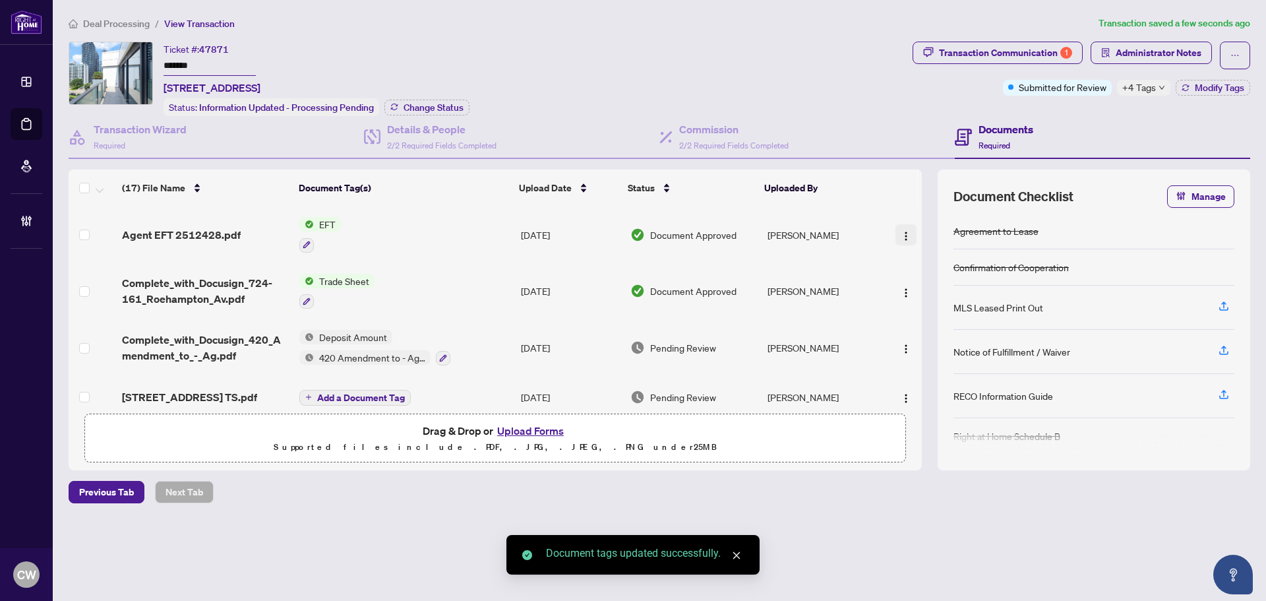
click at [901, 242] on button "button" at bounding box center [906, 234] width 21 height 21
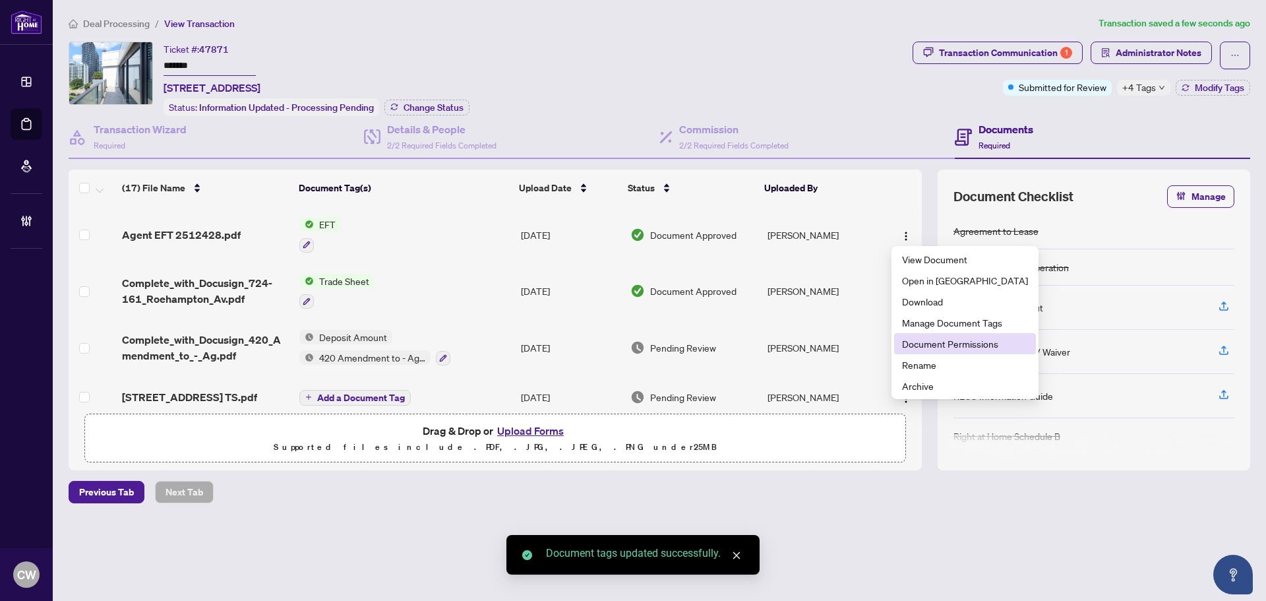
click at [930, 342] on span "Document Permissions" at bounding box center [965, 343] width 126 height 15
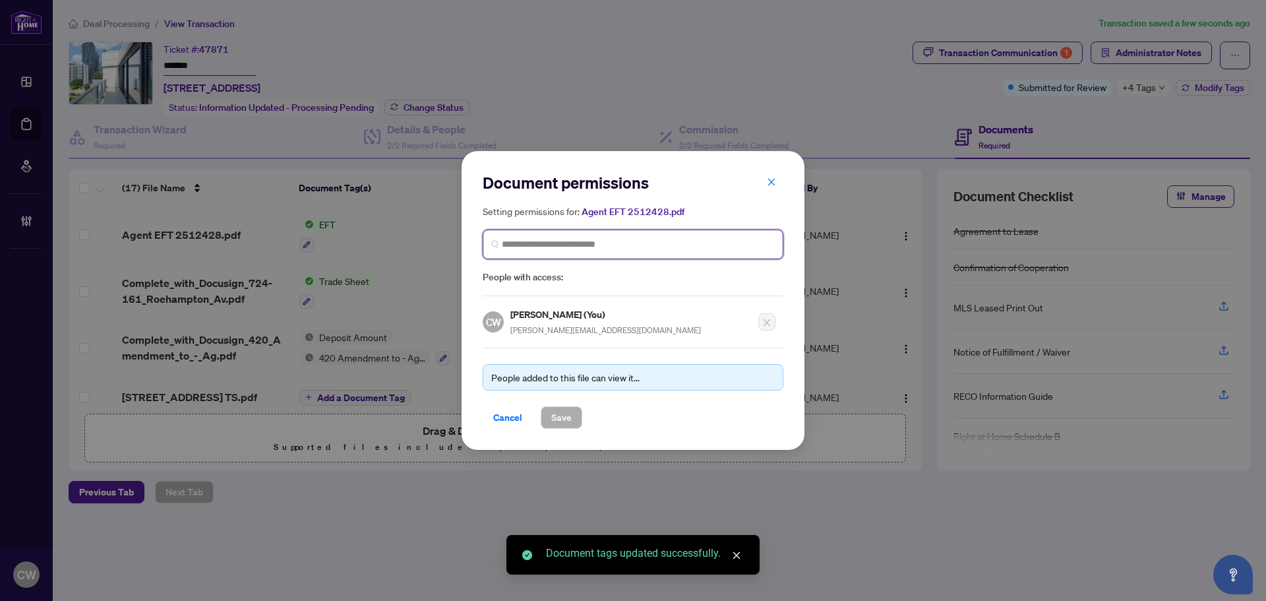
click at [623, 245] on input "search" at bounding box center [638, 244] width 273 height 14
paste input "**********"
type input "**********"
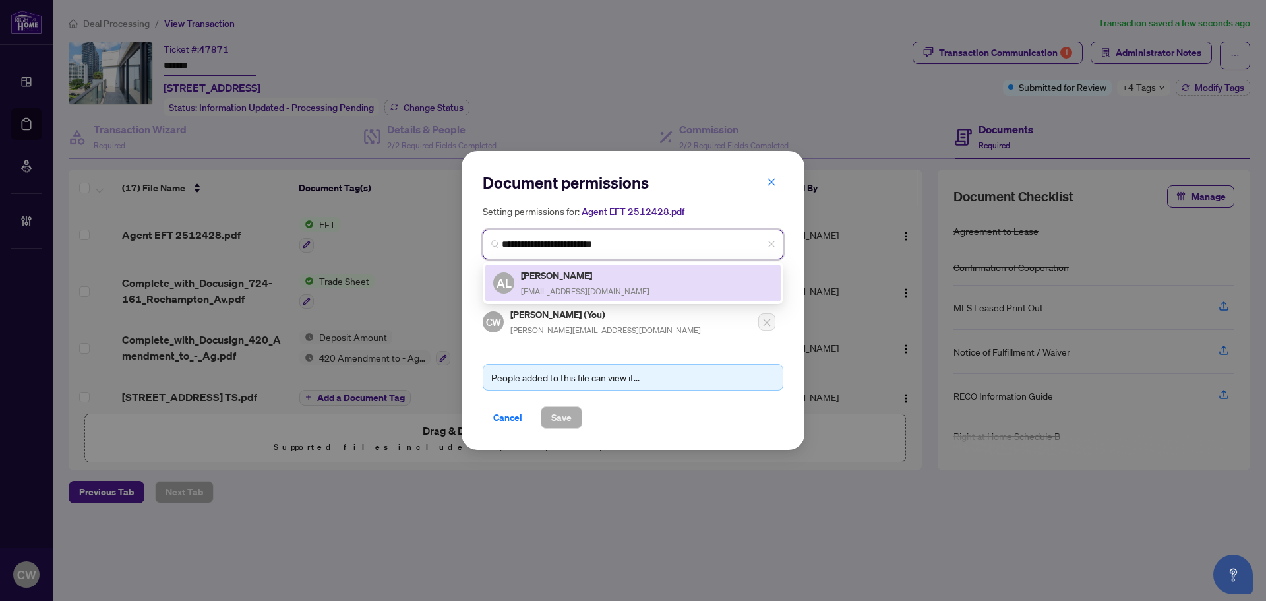
click at [597, 278] on h5 "[PERSON_NAME]" at bounding box center [585, 275] width 129 height 15
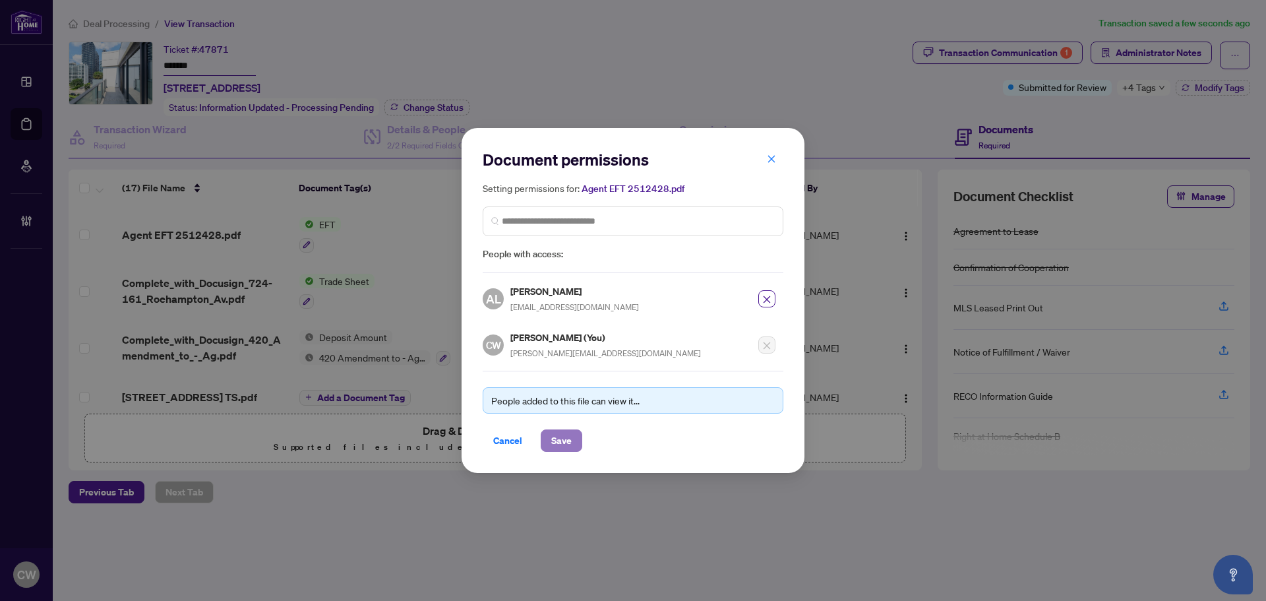
click at [554, 443] on span "Save" at bounding box center [561, 440] width 20 height 21
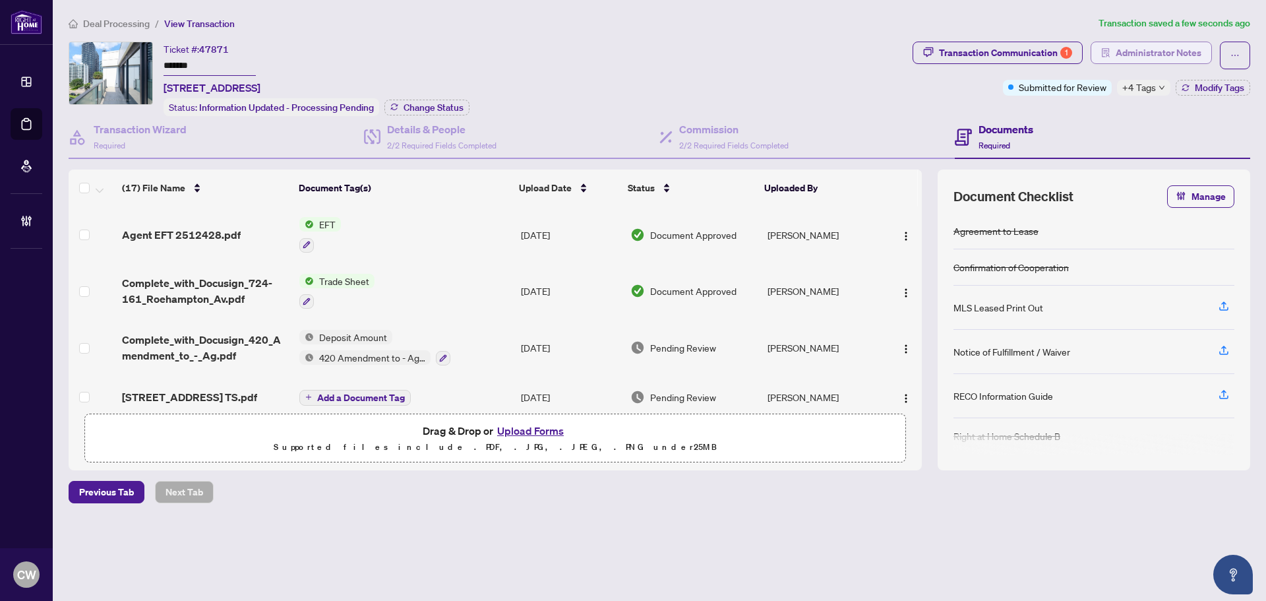
click at [1144, 52] on span "Administrator Notes" at bounding box center [1159, 52] width 86 height 21
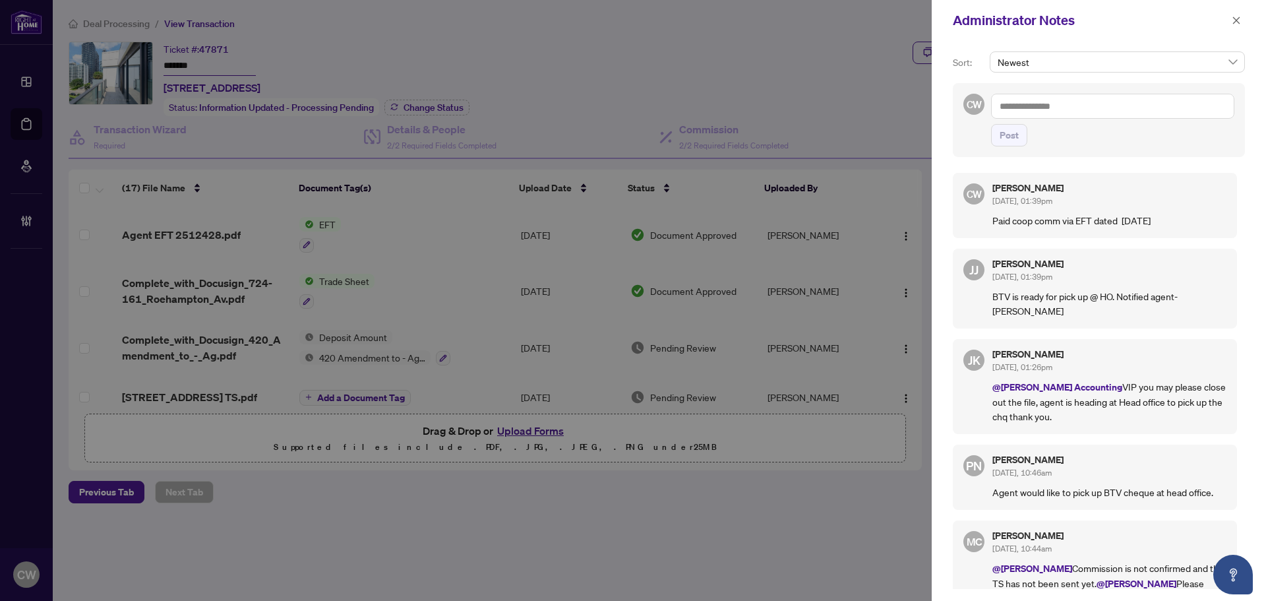
click at [1064, 104] on textarea at bounding box center [1112, 106] width 243 height 25
paste textarea "**********"
type textarea "**********"
click at [1018, 136] on span "Post" at bounding box center [1009, 135] width 19 height 21
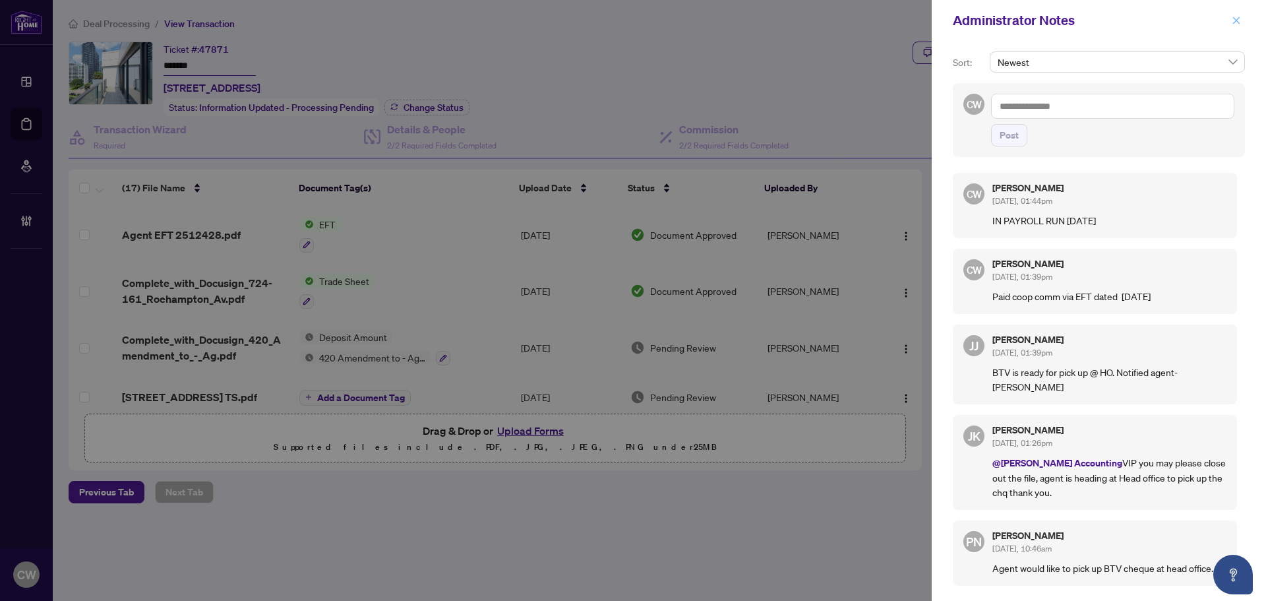
click at [1239, 21] on icon "close" at bounding box center [1236, 20] width 9 height 9
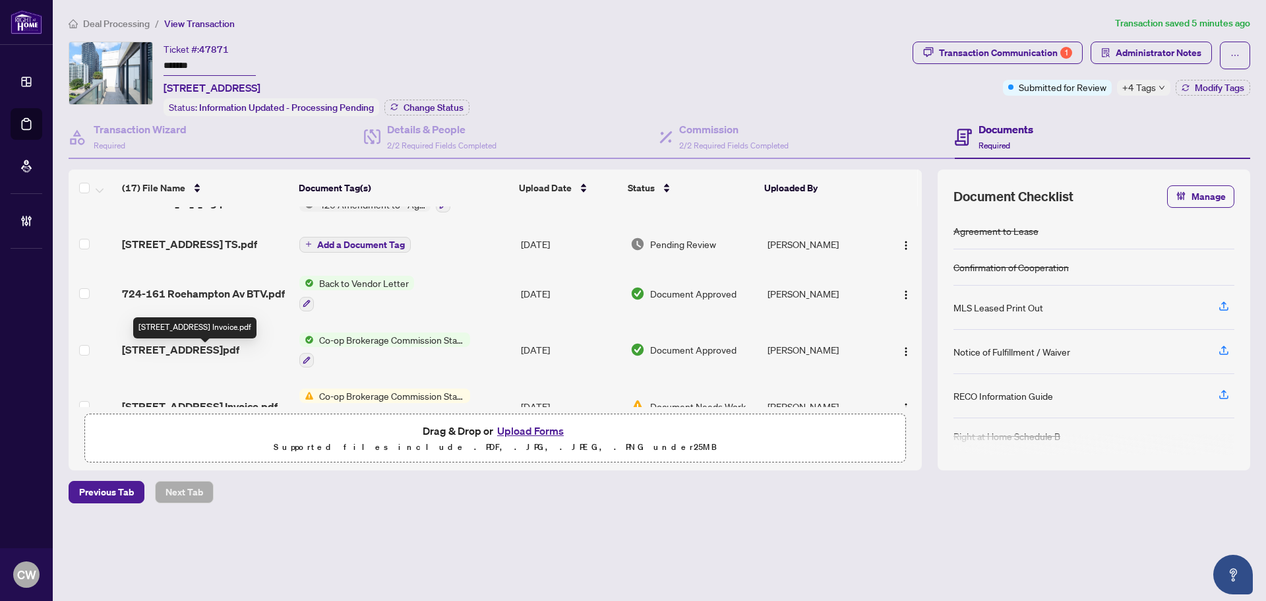
scroll to position [132, 0]
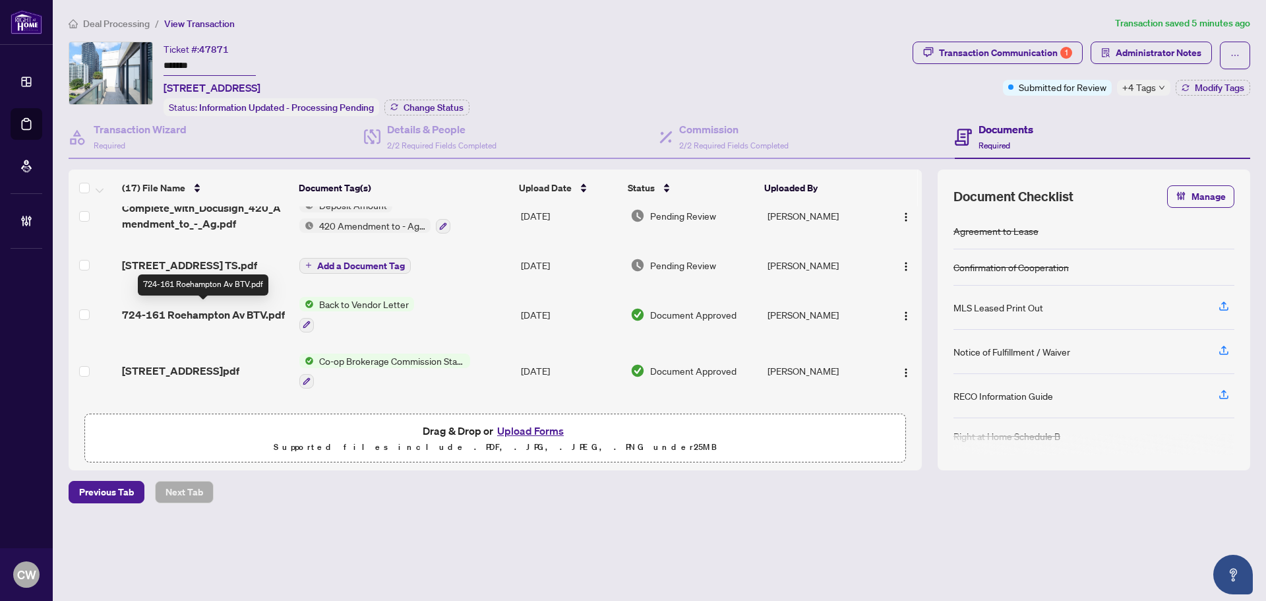
click at [222, 315] on span "724-161 Roehampton Av BTV.pdf" at bounding box center [203, 315] width 163 height 16
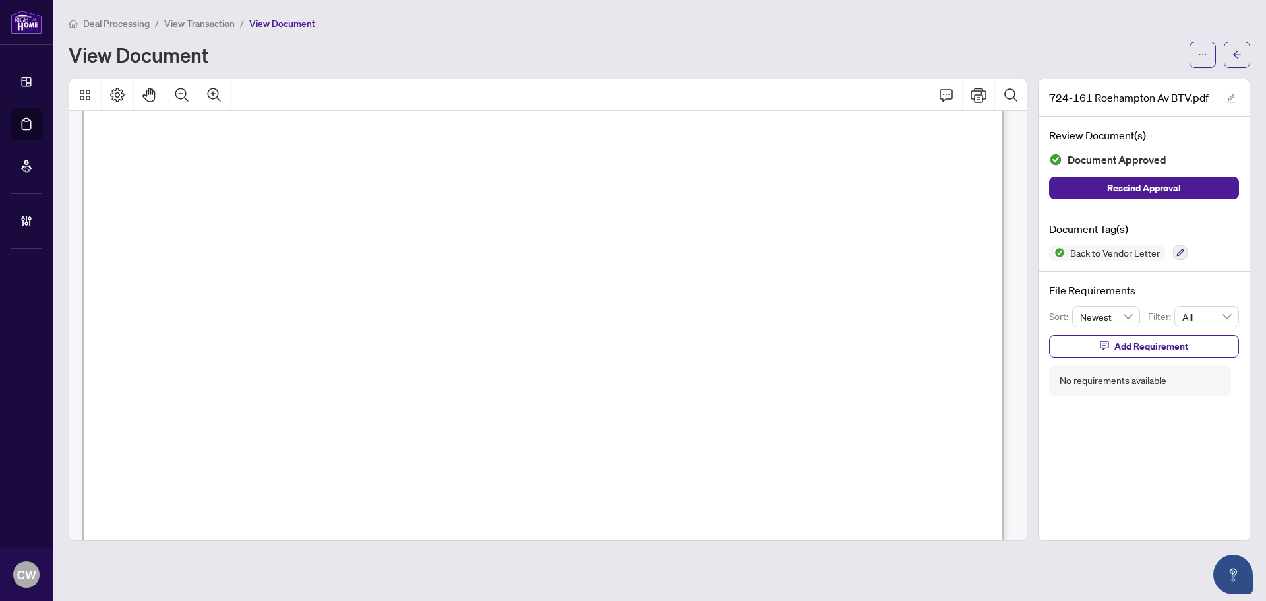
scroll to position [264, 0]
click at [1233, 48] on span "button" at bounding box center [1237, 54] width 9 height 21
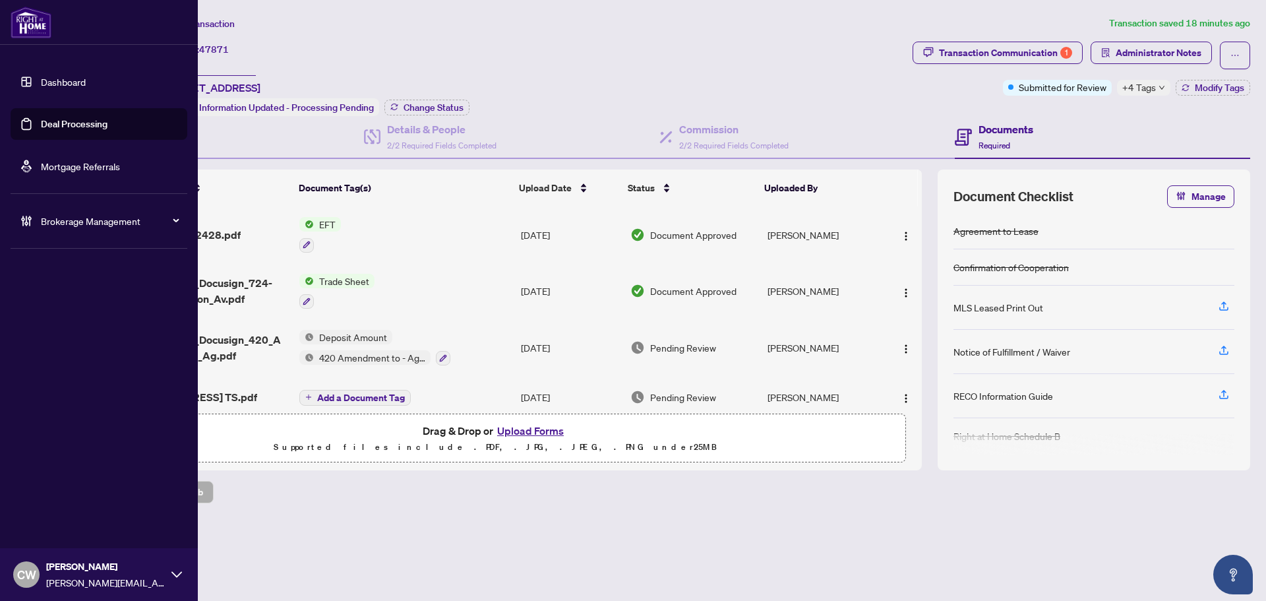
drag, startPoint x: 94, startPoint y: 124, endPoint x: 195, endPoint y: 110, distance: 101.2
click at [95, 124] on link "Deal Processing" at bounding box center [74, 124] width 67 height 12
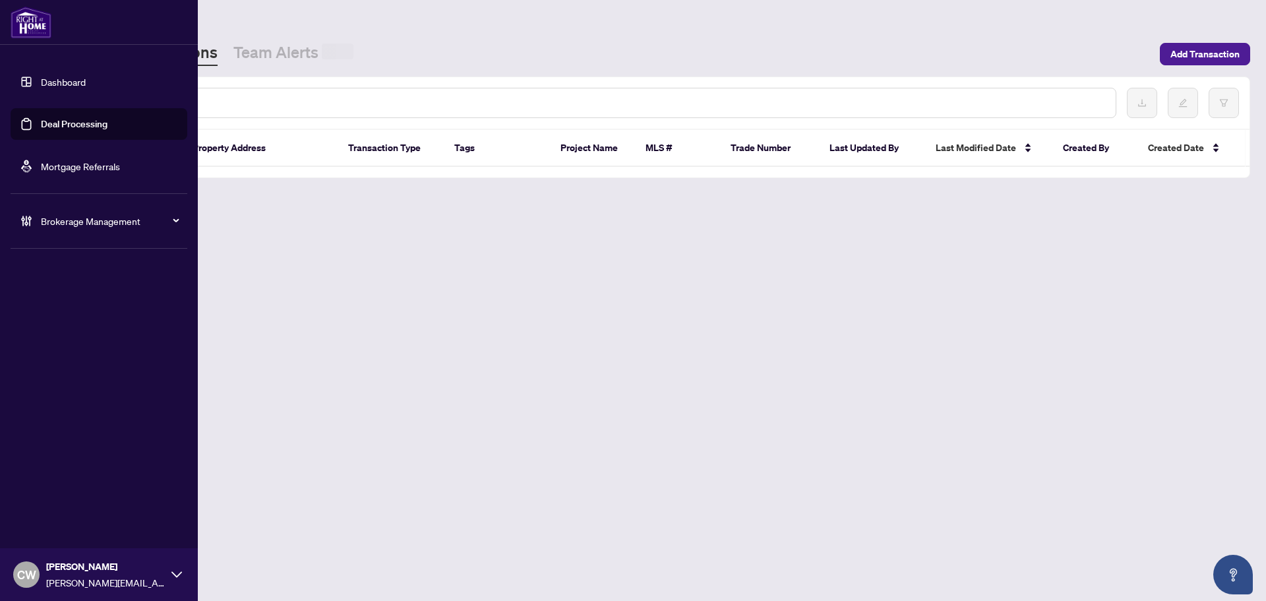
click at [233, 101] on input "text" at bounding box center [604, 103] width 1001 height 15
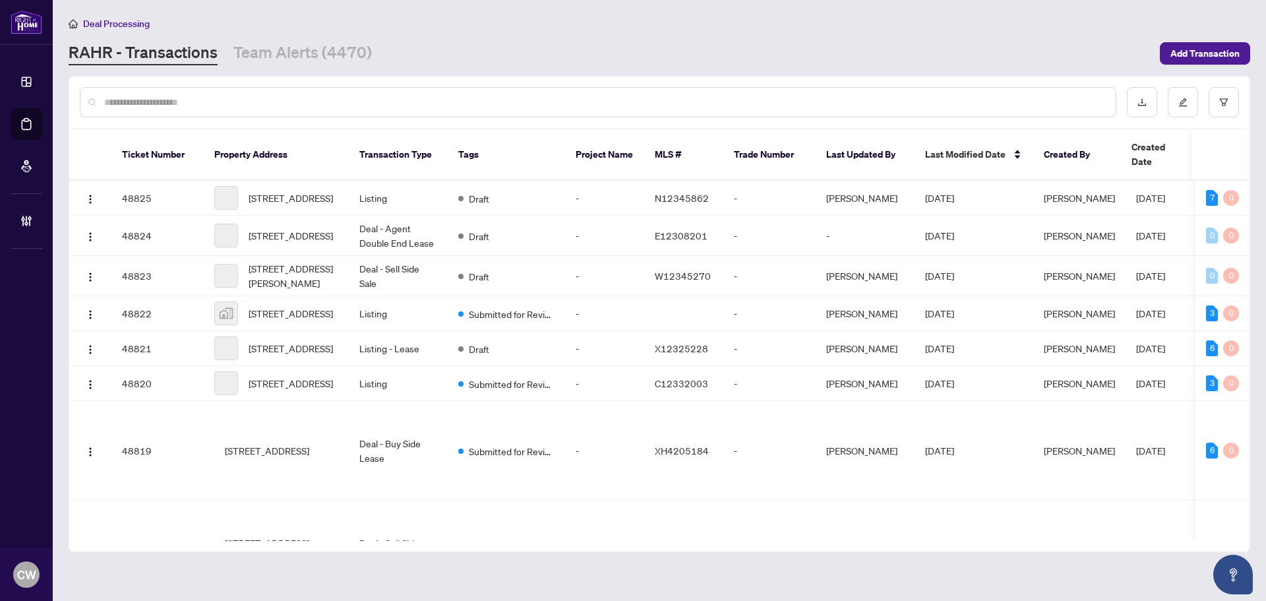
paste input "*******"
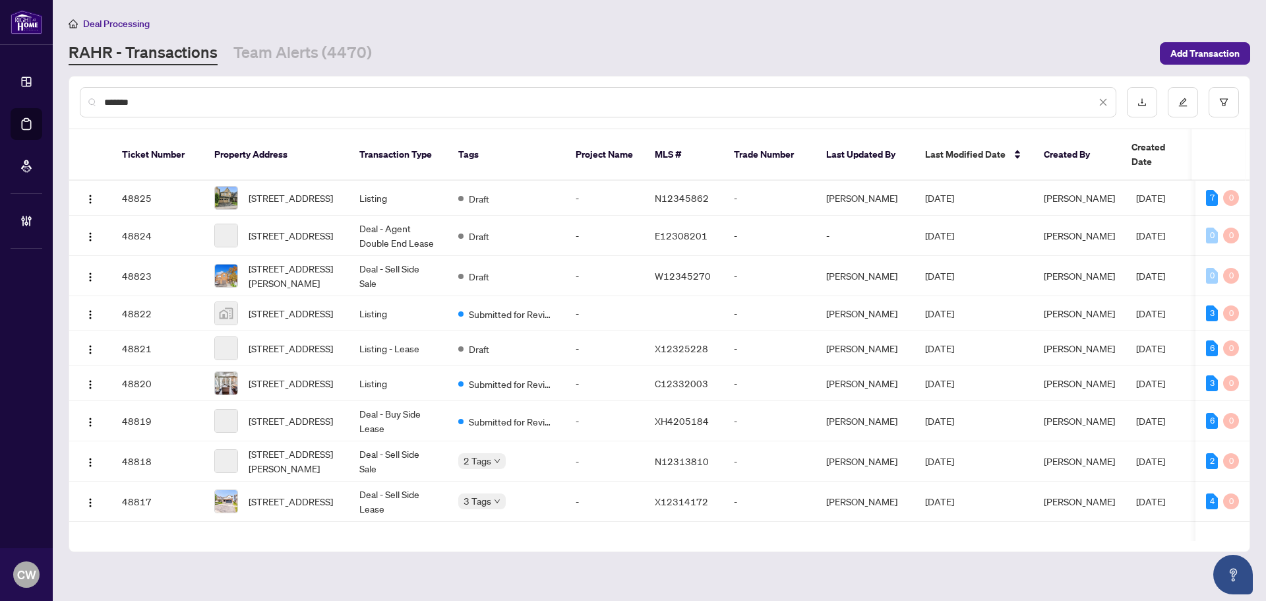
type input "*******"
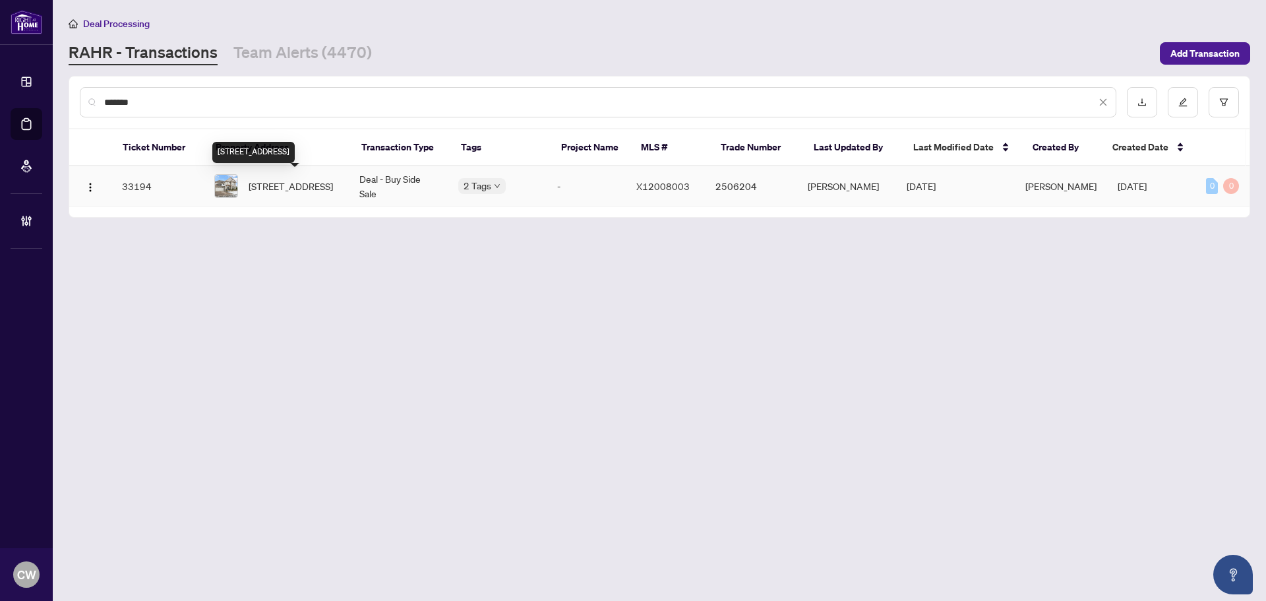
click at [290, 183] on span "[STREET_ADDRESS]" at bounding box center [291, 186] width 84 height 15
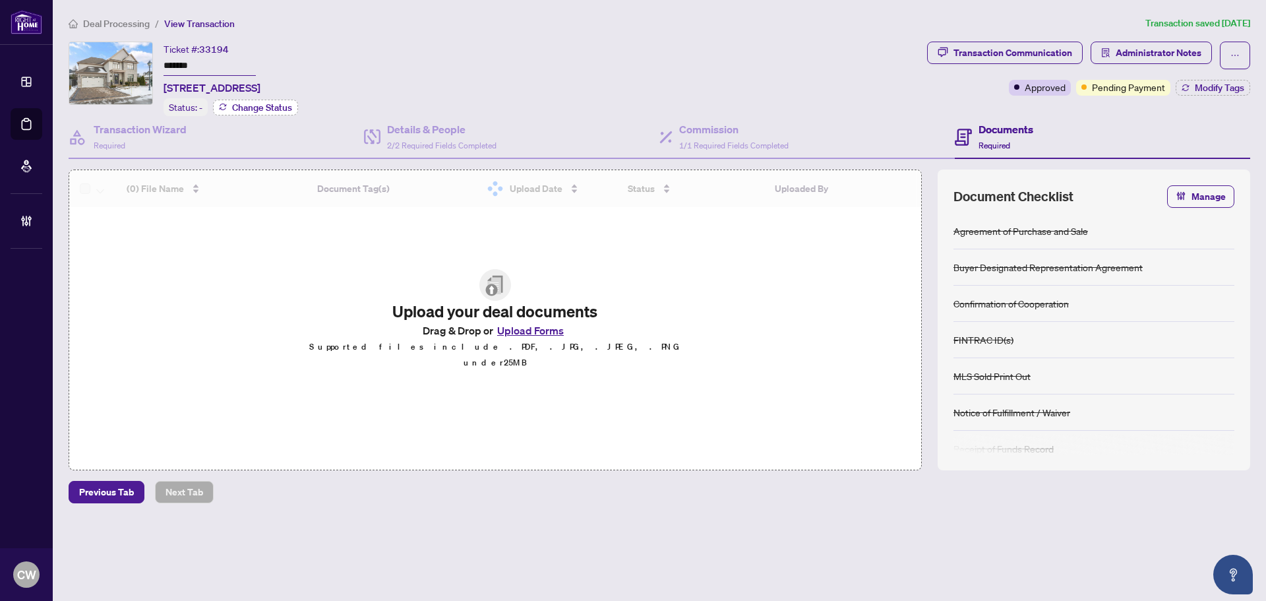
click at [281, 107] on span "Change Status" at bounding box center [262, 107] width 60 height 9
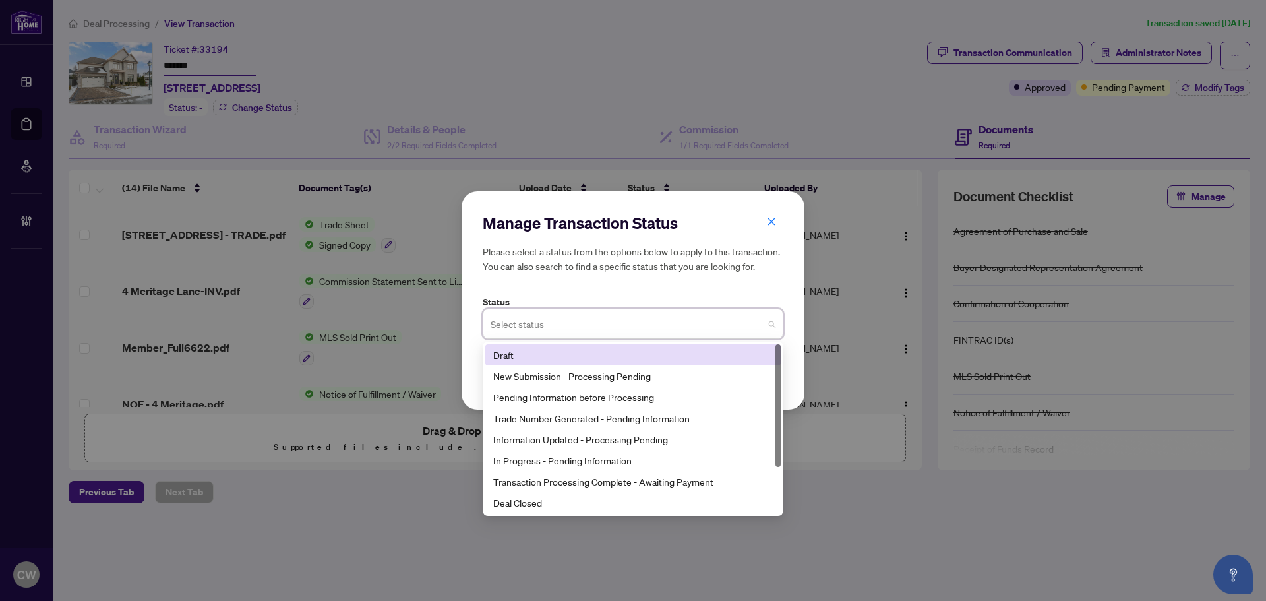
click at [568, 330] on input "search" at bounding box center [627, 325] width 273 height 29
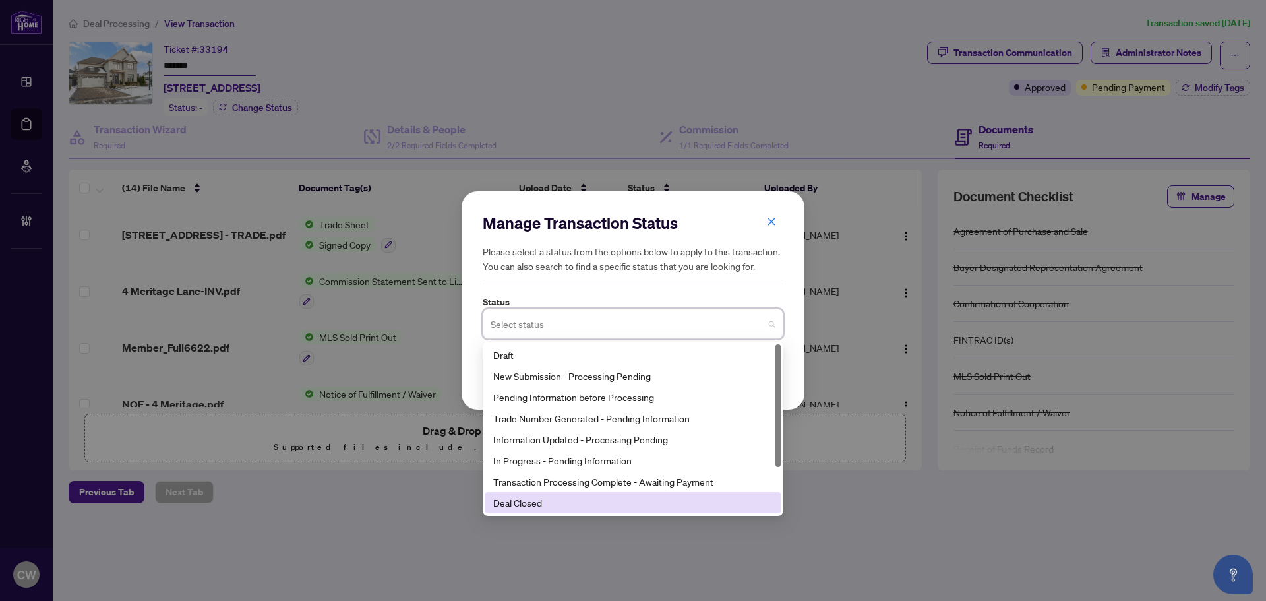
click at [569, 509] on div "Deal Closed" at bounding box center [633, 502] width 280 height 15
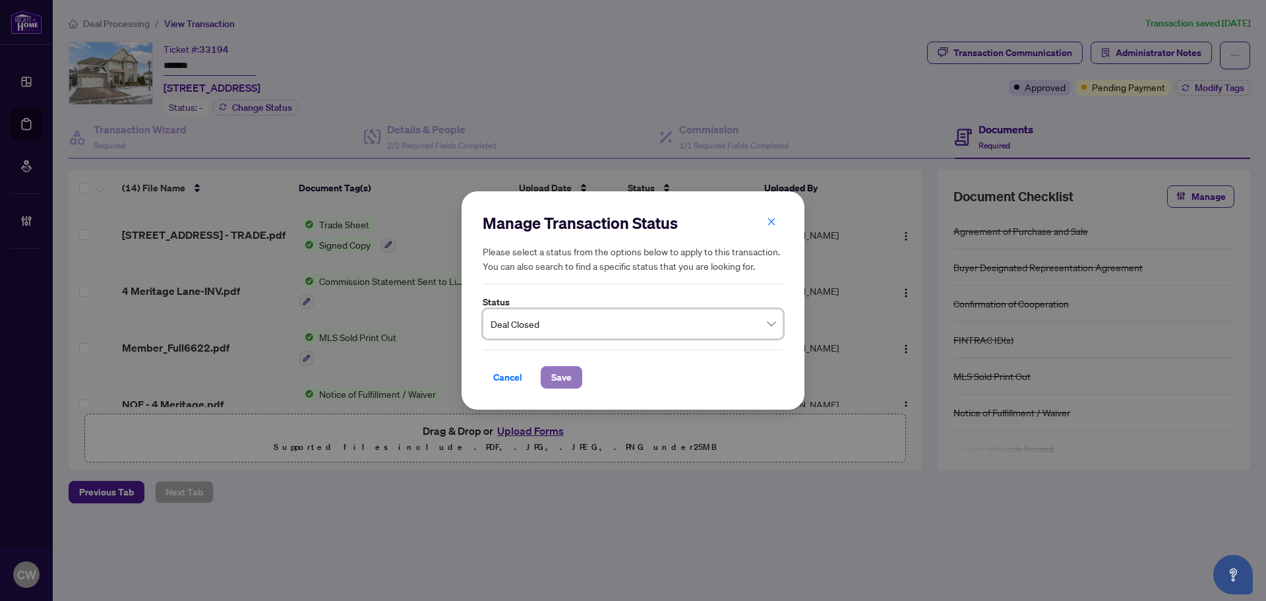
click at [557, 379] on span "Save" at bounding box center [561, 377] width 20 height 21
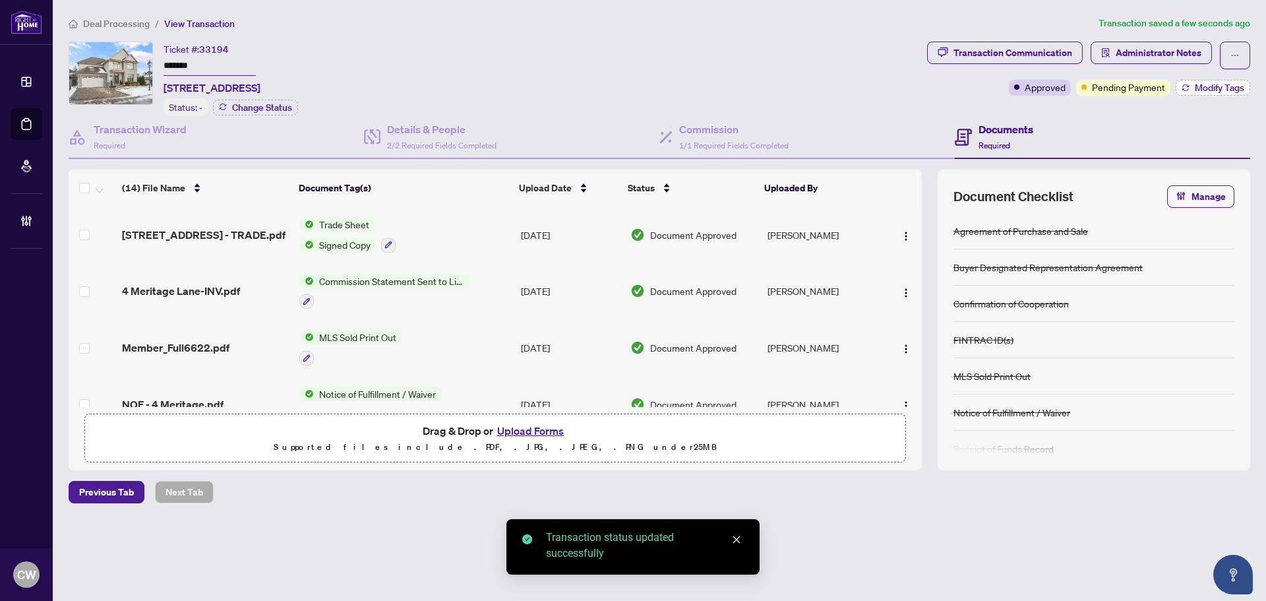
click at [1239, 86] on span "Modify Tags" at bounding box center [1219, 87] width 49 height 9
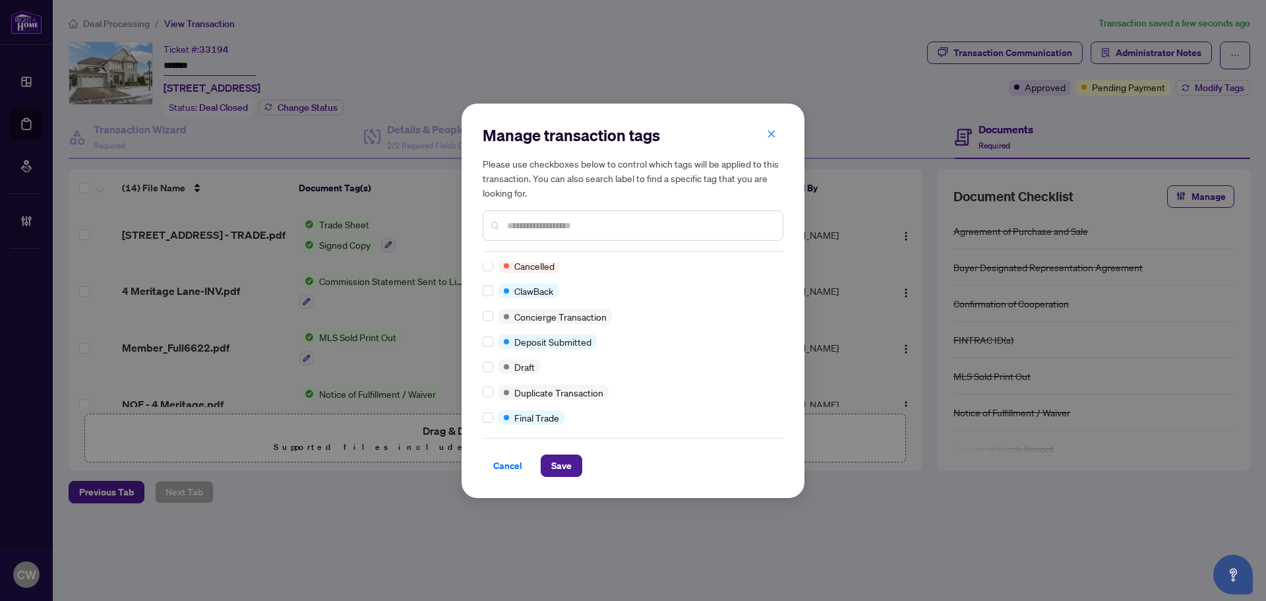
scroll to position [264, 0]
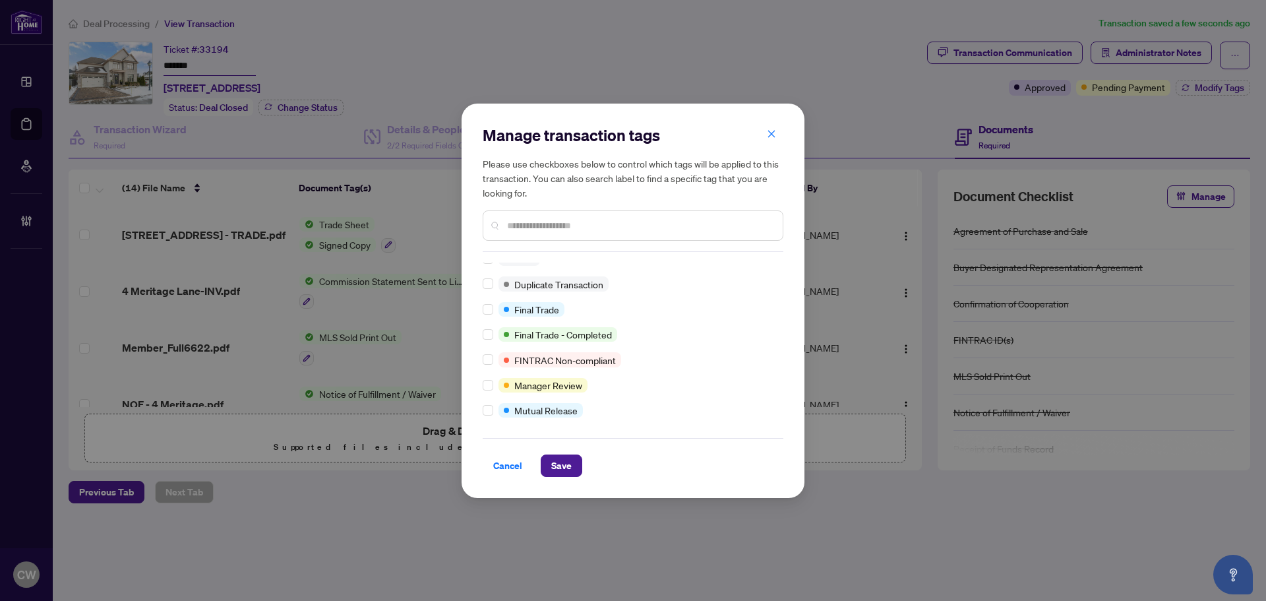
click at [493, 310] on div at bounding box center [491, 309] width 16 height 15
click at [579, 463] on button "Save" at bounding box center [562, 465] width 42 height 22
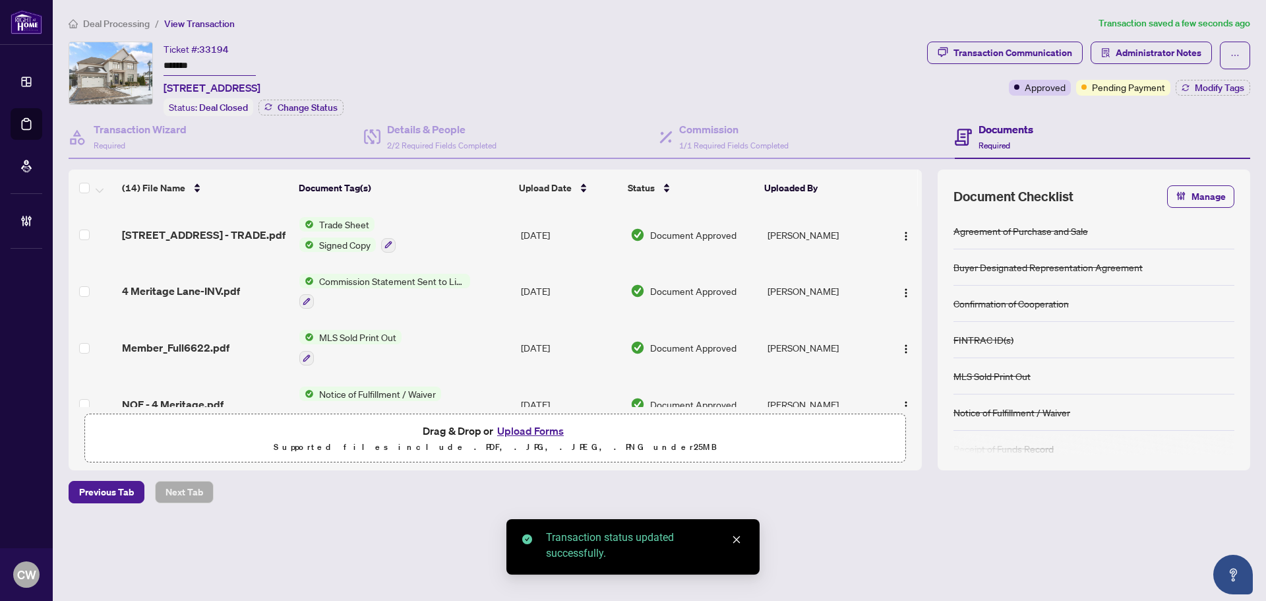
click at [203, 235] on span "[STREET_ADDRESS] - TRADE.pdf" at bounding box center [204, 235] width 164 height 16
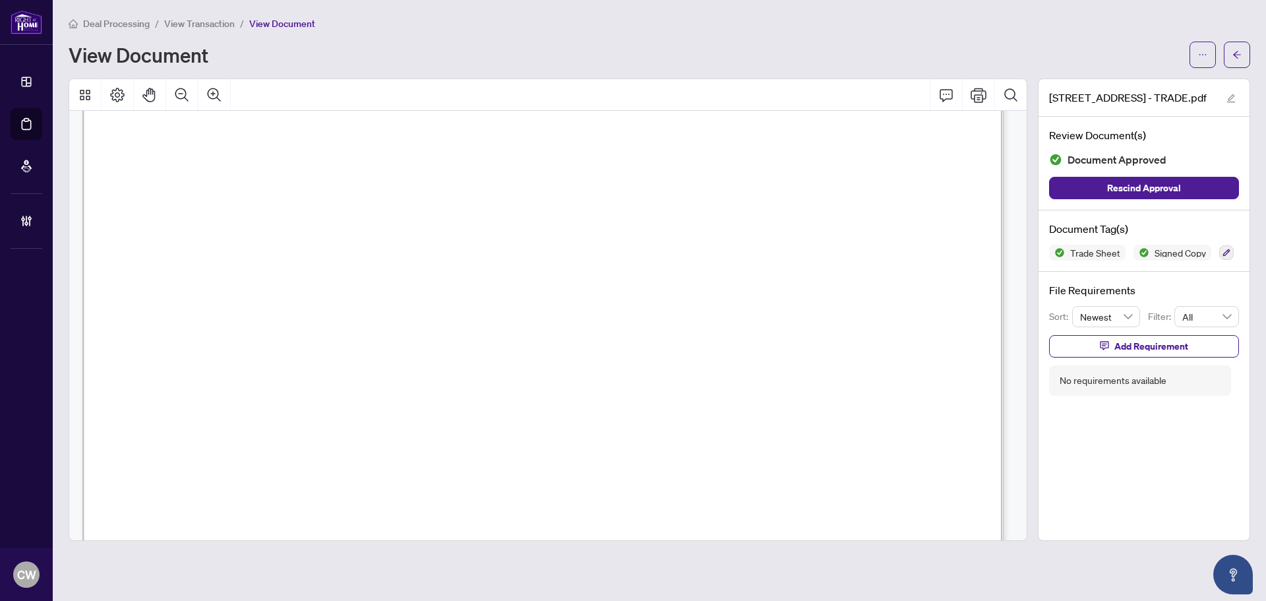
scroll to position [594, 0]
click at [1235, 60] on span "button" at bounding box center [1237, 54] width 9 height 21
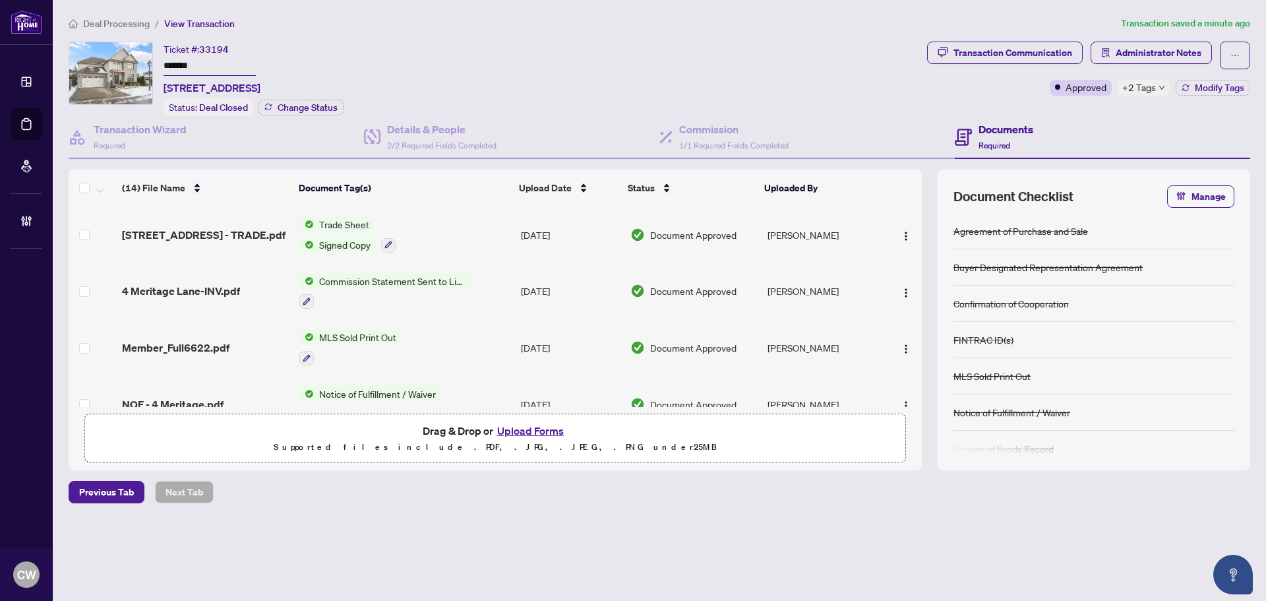
click at [543, 430] on button "Upload Forms" at bounding box center [530, 430] width 75 height 17
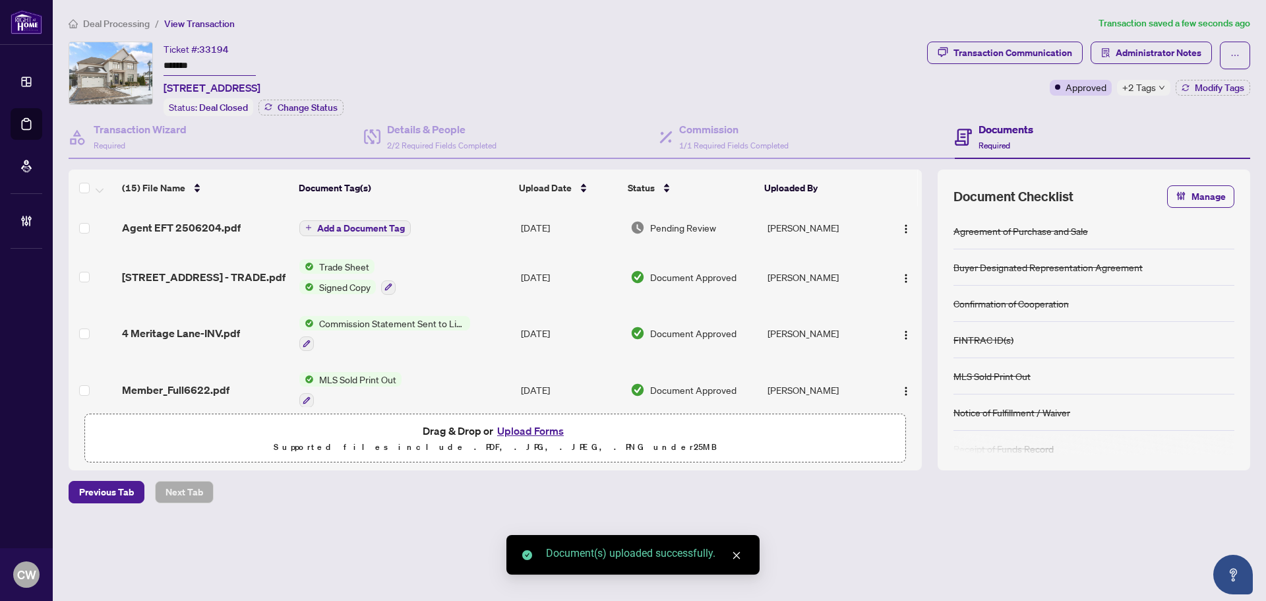
click at [373, 227] on span "Add a Document Tag" at bounding box center [361, 228] width 88 height 9
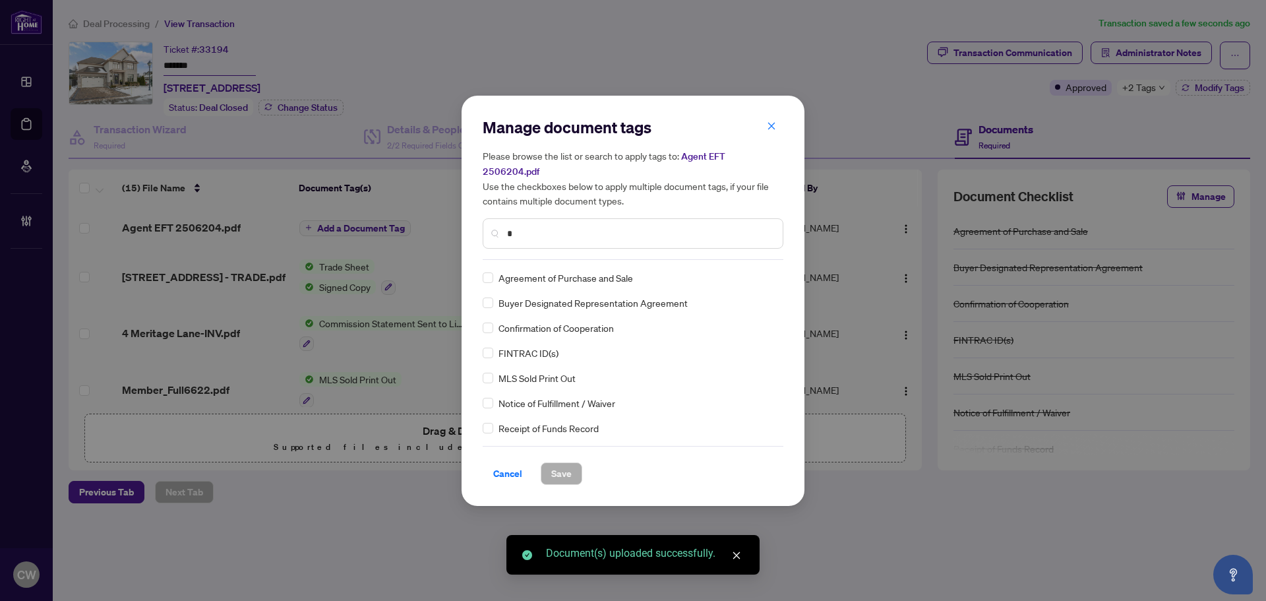
click at [584, 226] on input "*" at bounding box center [639, 233] width 265 height 15
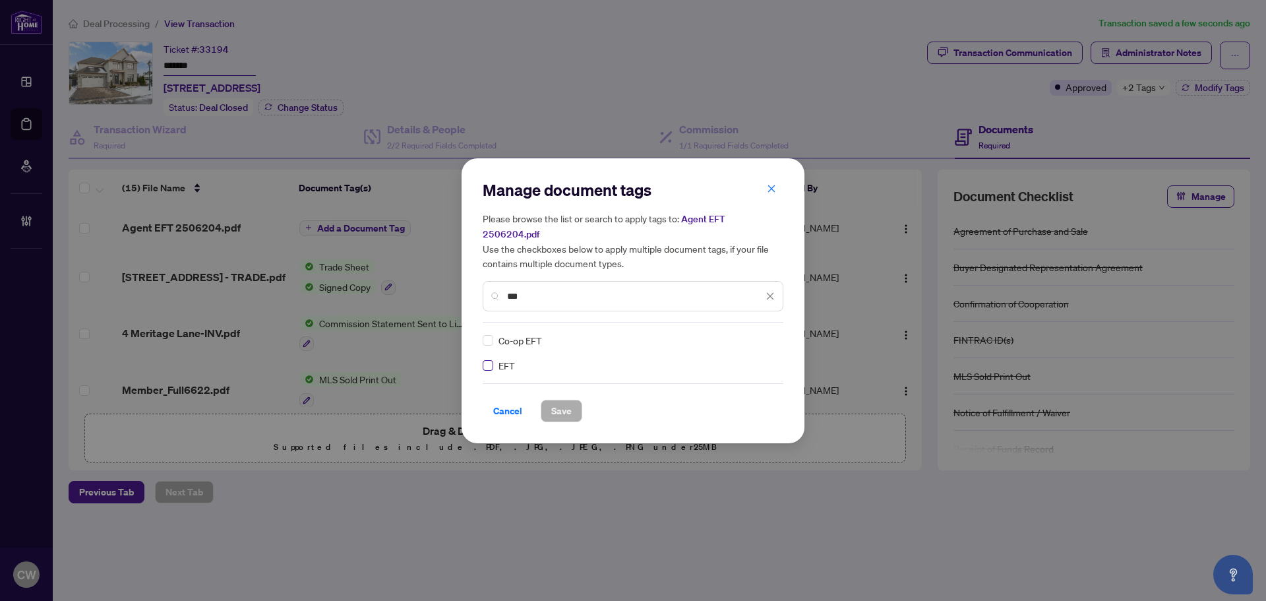
type input "***"
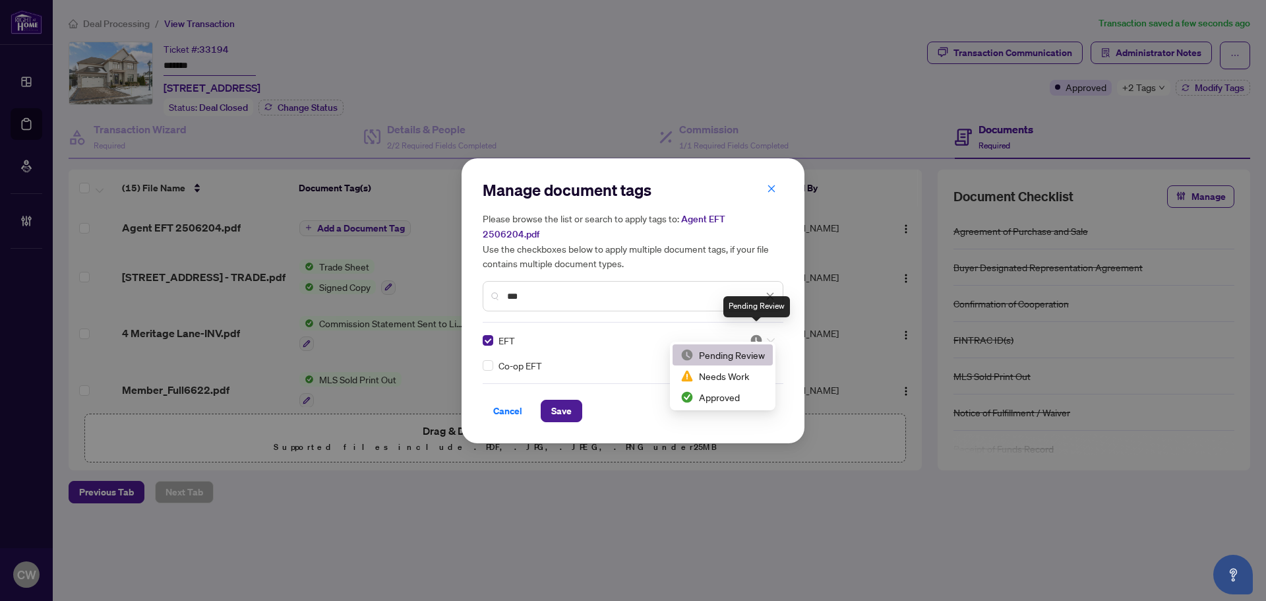
click at [758, 334] on img at bounding box center [756, 340] width 13 height 13
click at [744, 401] on div "Approved" at bounding box center [723, 397] width 84 height 15
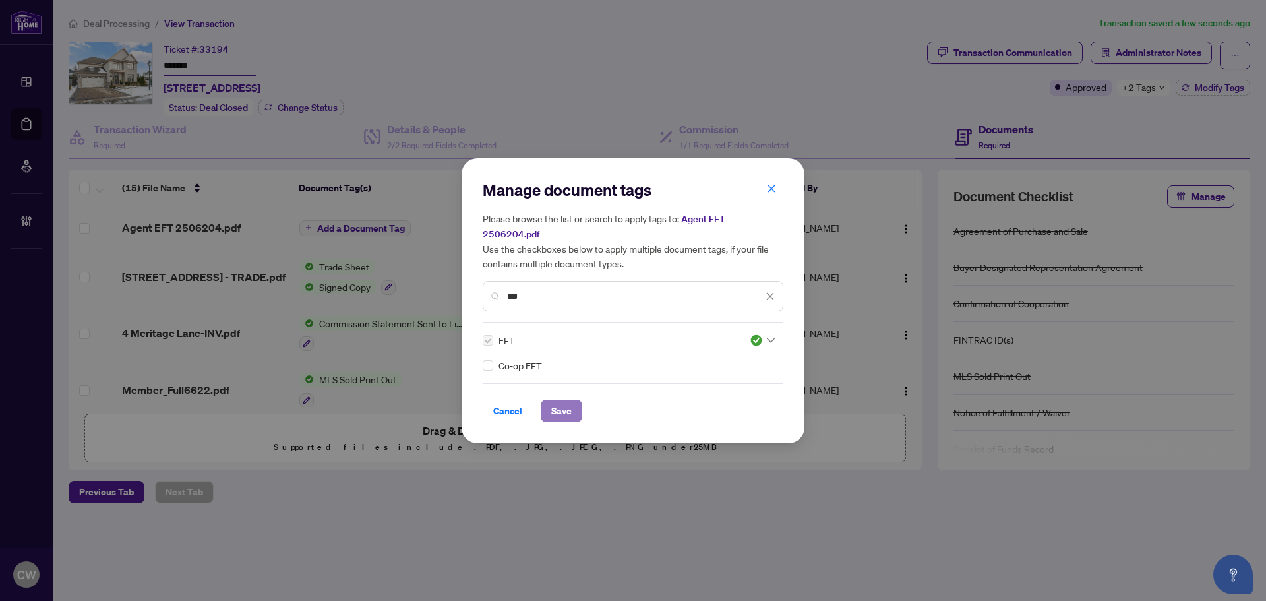
click at [563, 408] on span "Save" at bounding box center [561, 410] width 20 height 21
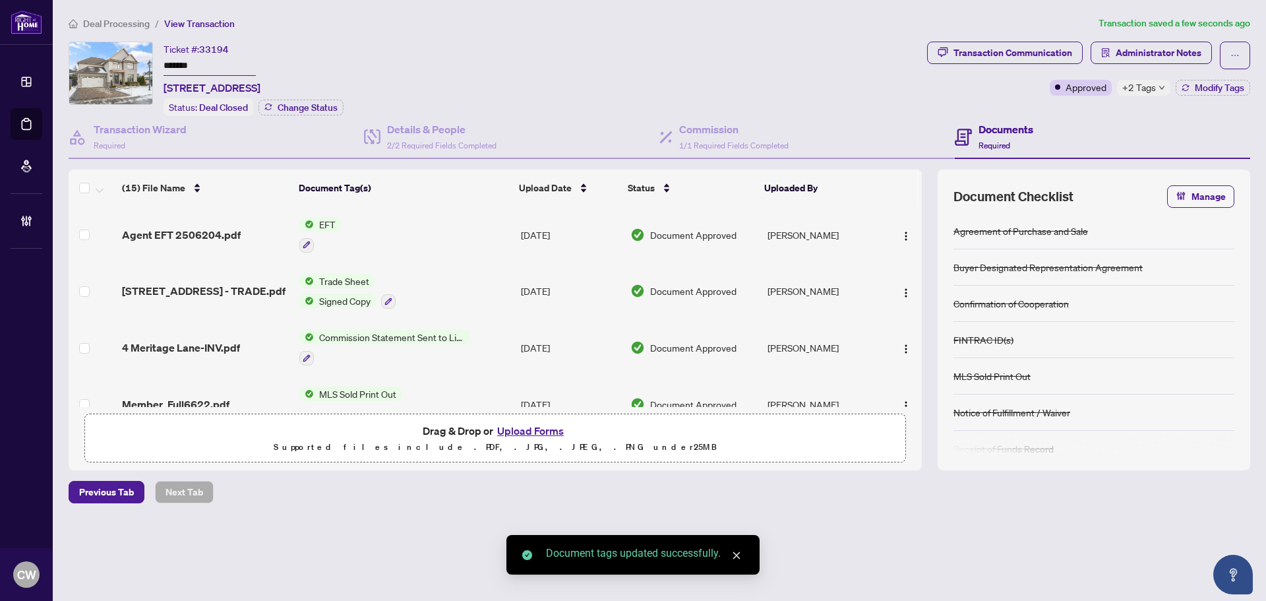
click at [901, 228] on span "button" at bounding box center [906, 235] width 11 height 15
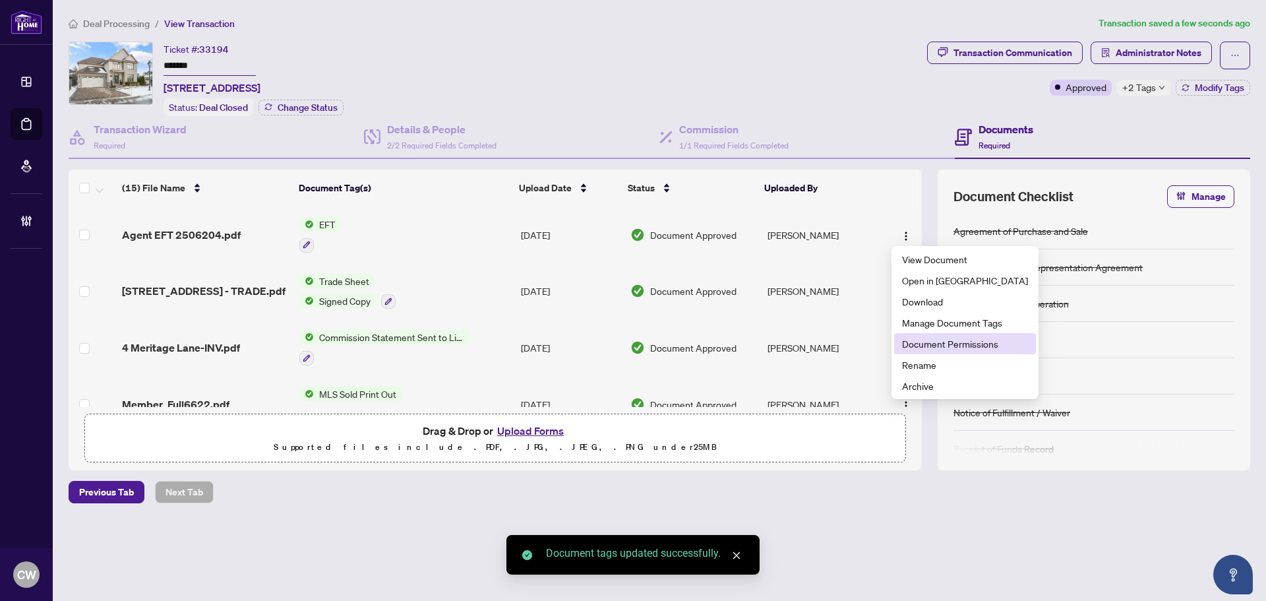
click at [936, 344] on span "Document Permissions" at bounding box center [965, 343] width 126 height 15
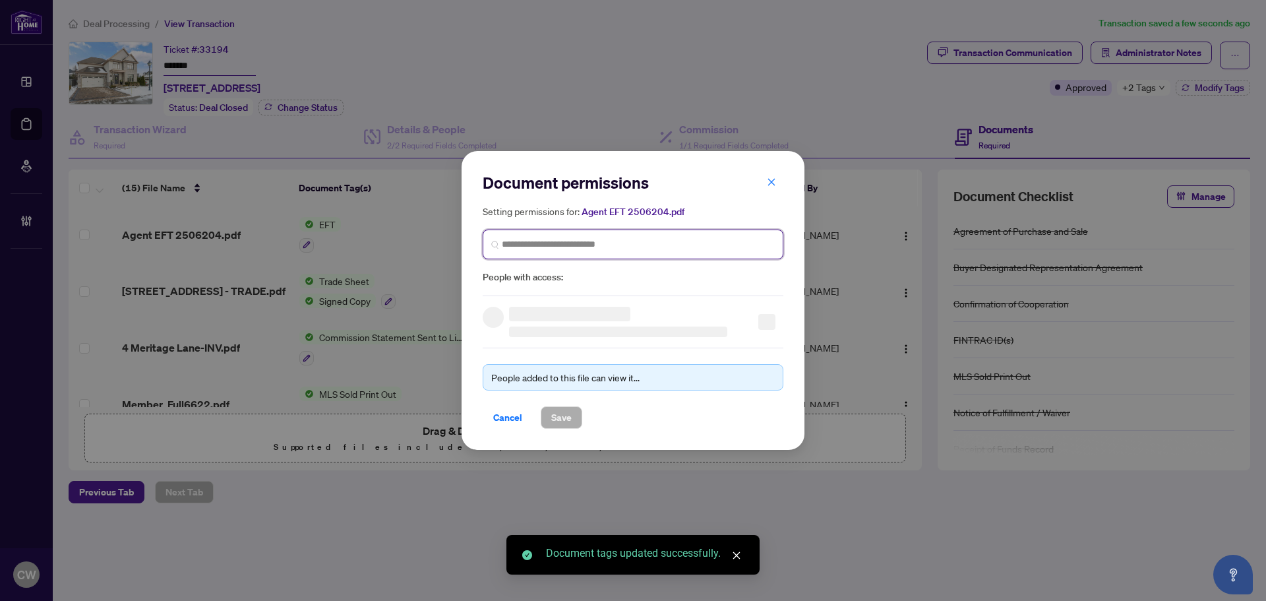
click at [626, 247] on input "search" at bounding box center [638, 244] width 273 height 14
paste input "**********"
type input "**********"
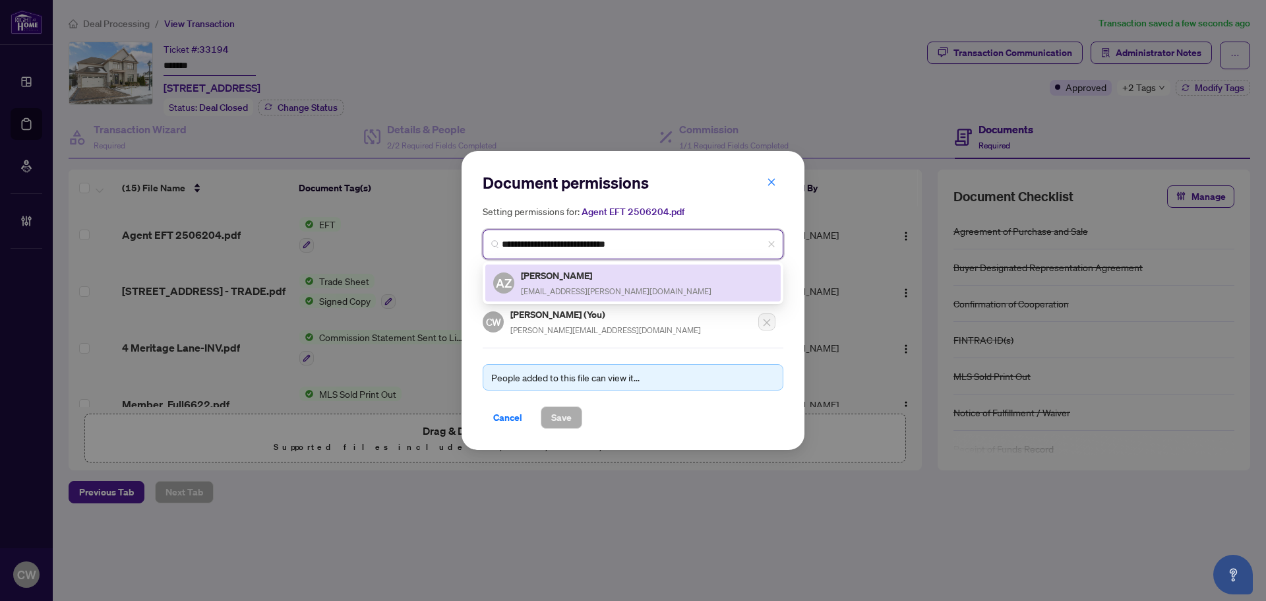
click at [565, 286] on span "[EMAIL_ADDRESS][PERSON_NAME][DOMAIN_NAME]" at bounding box center [616, 291] width 191 height 10
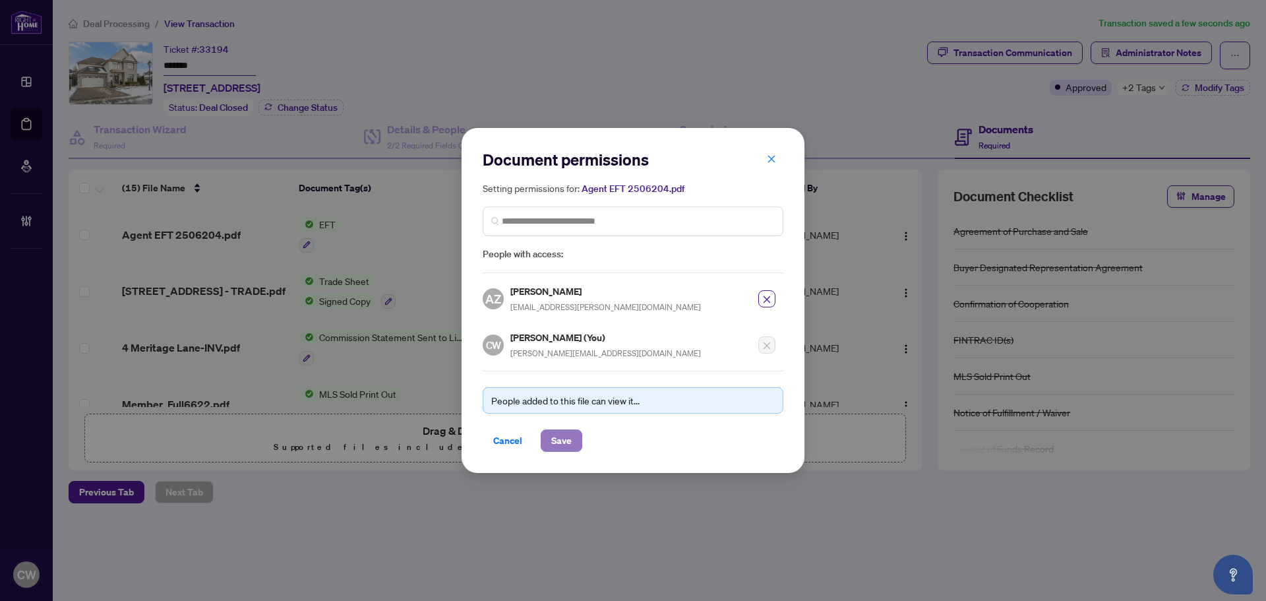
click at [565, 431] on span "Save" at bounding box center [561, 440] width 20 height 21
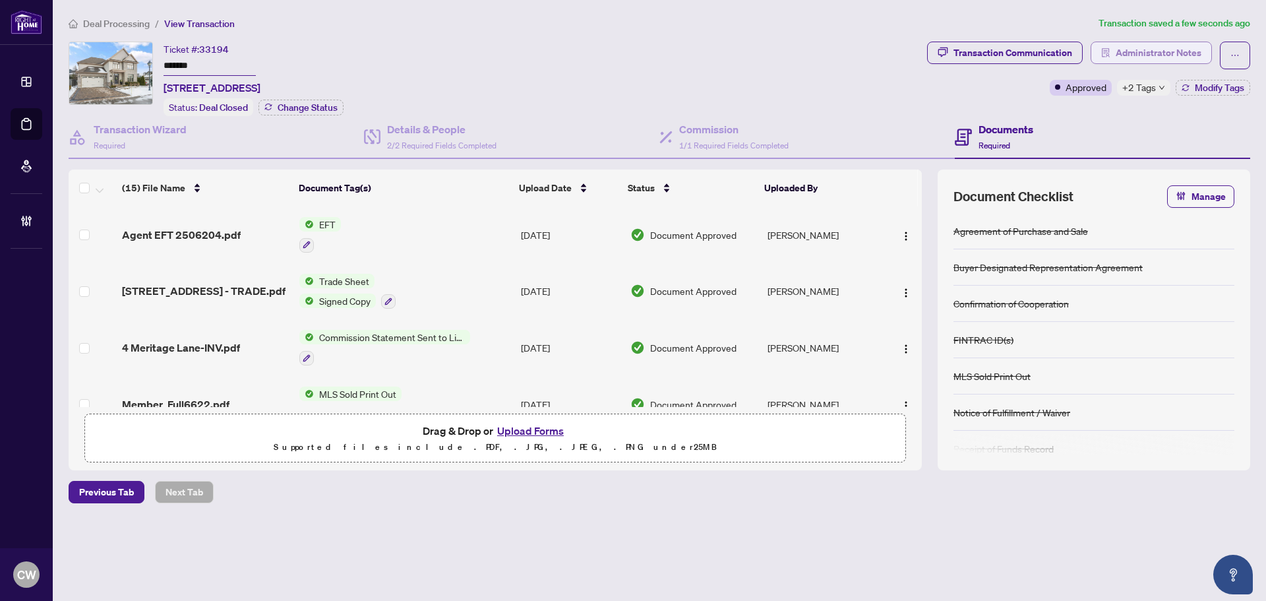
click at [1182, 49] on span "Administrator Notes" at bounding box center [1159, 52] width 86 height 21
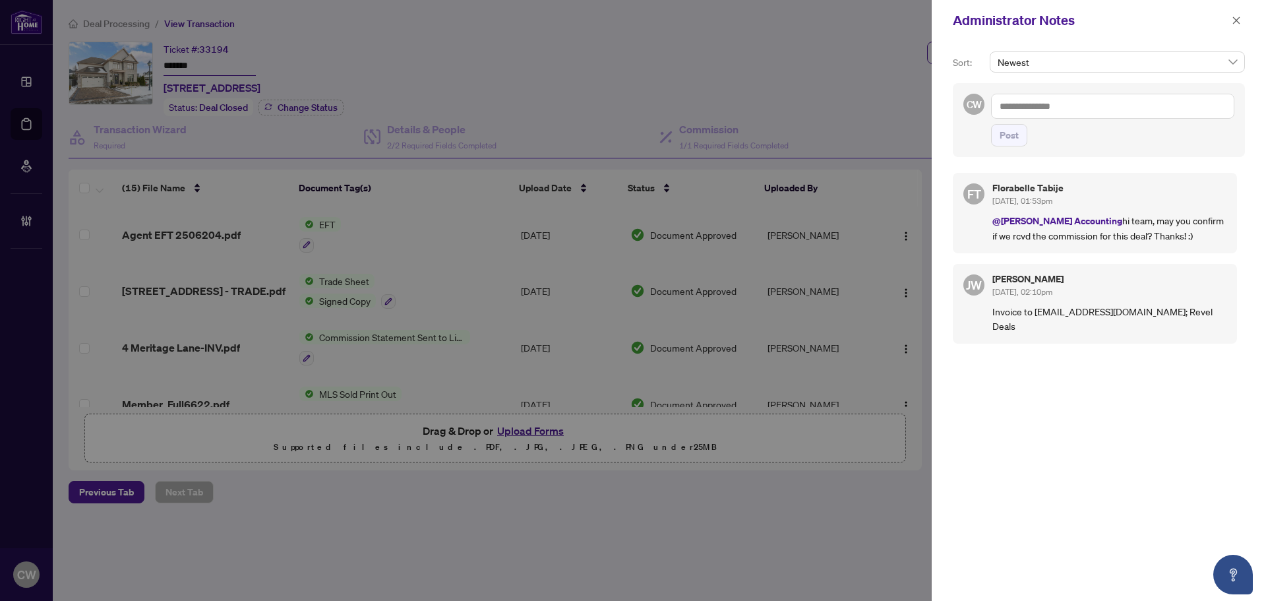
click at [1075, 103] on textarea at bounding box center [1112, 106] width 243 height 25
paste textarea "**********"
type textarea "**********"
click at [1019, 134] on button "Post" at bounding box center [1009, 135] width 36 height 22
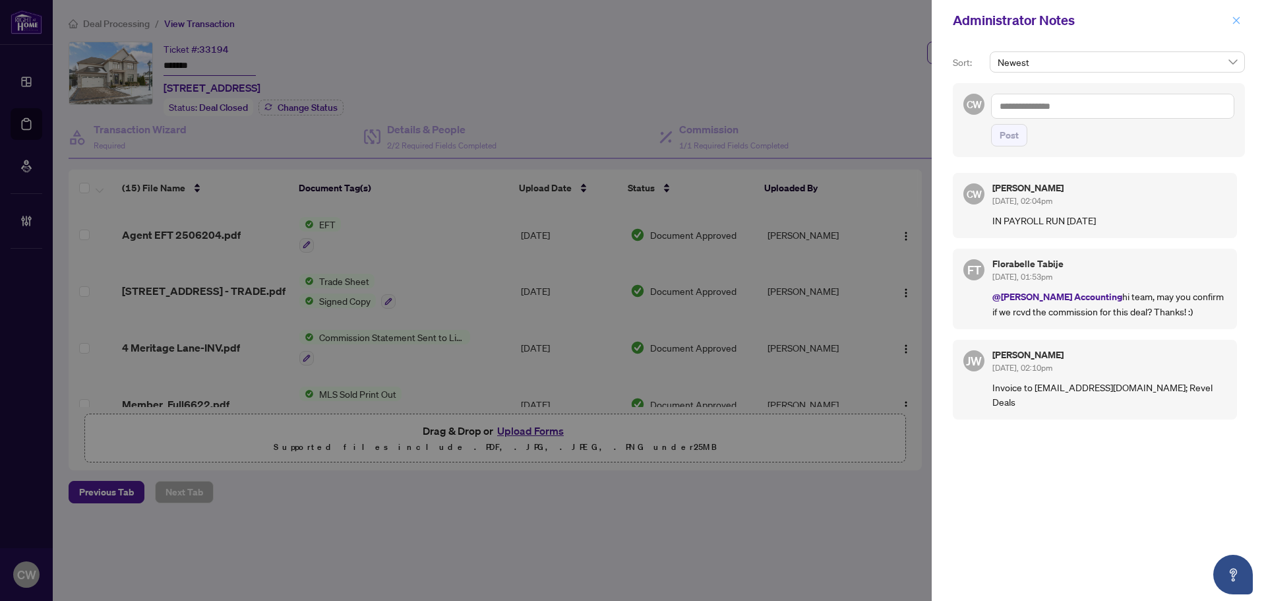
click at [1238, 26] on span "button" at bounding box center [1236, 20] width 9 height 21
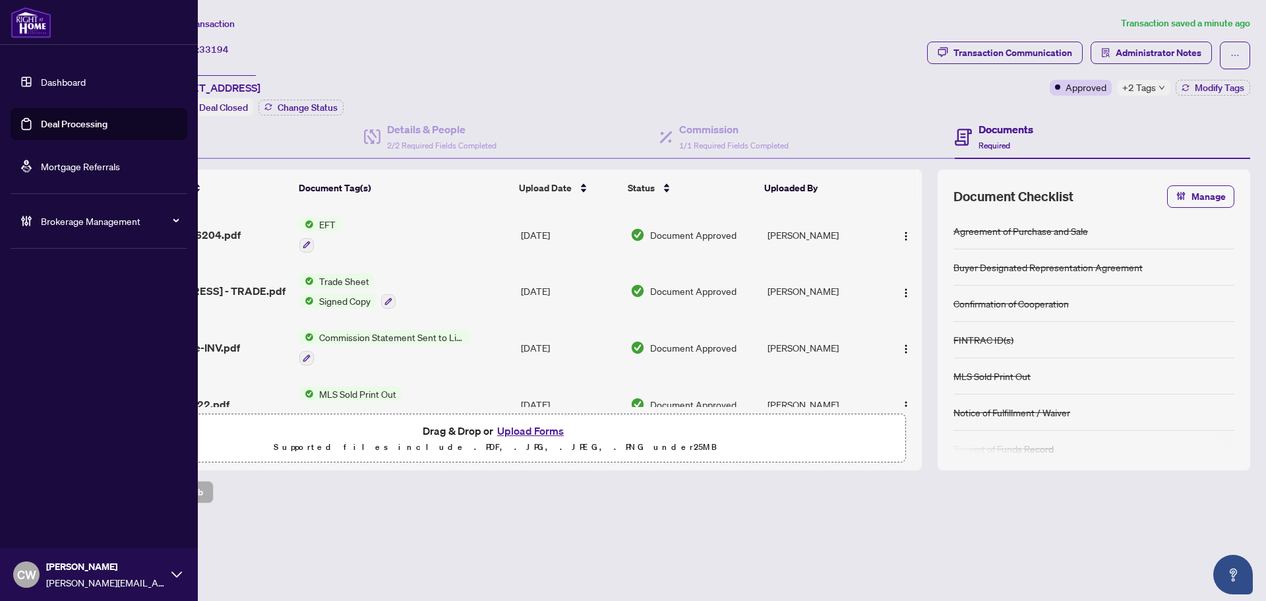
click at [46, 121] on link "Deal Processing" at bounding box center [74, 124] width 67 height 12
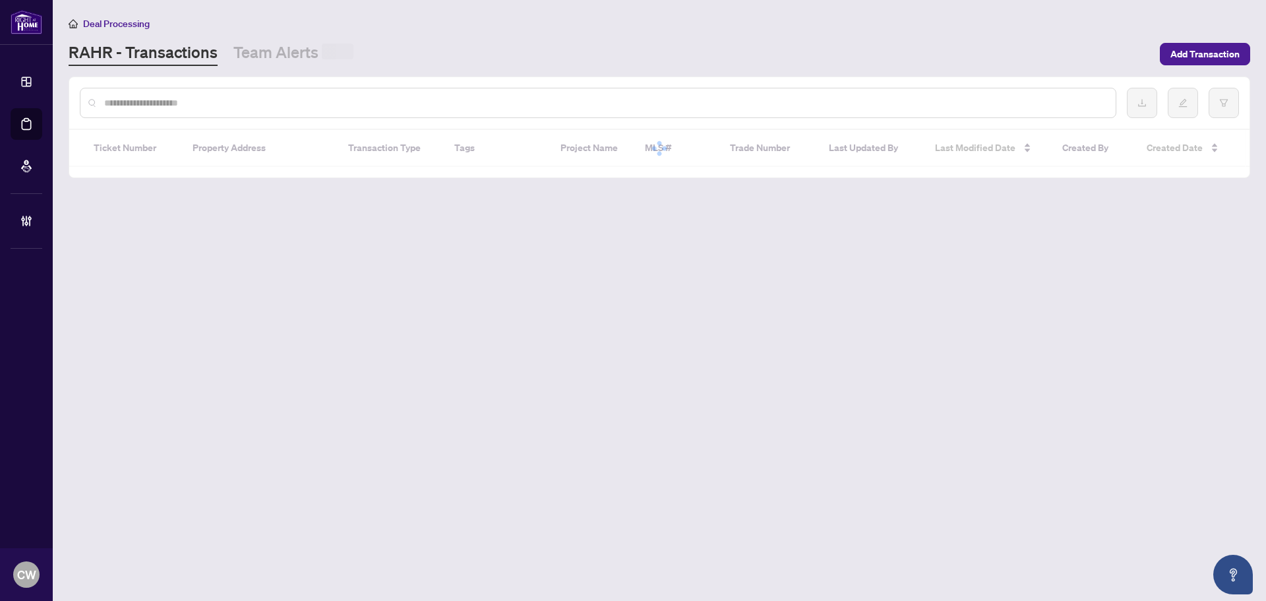
click at [220, 102] on input "text" at bounding box center [604, 103] width 1001 height 15
paste input "*******"
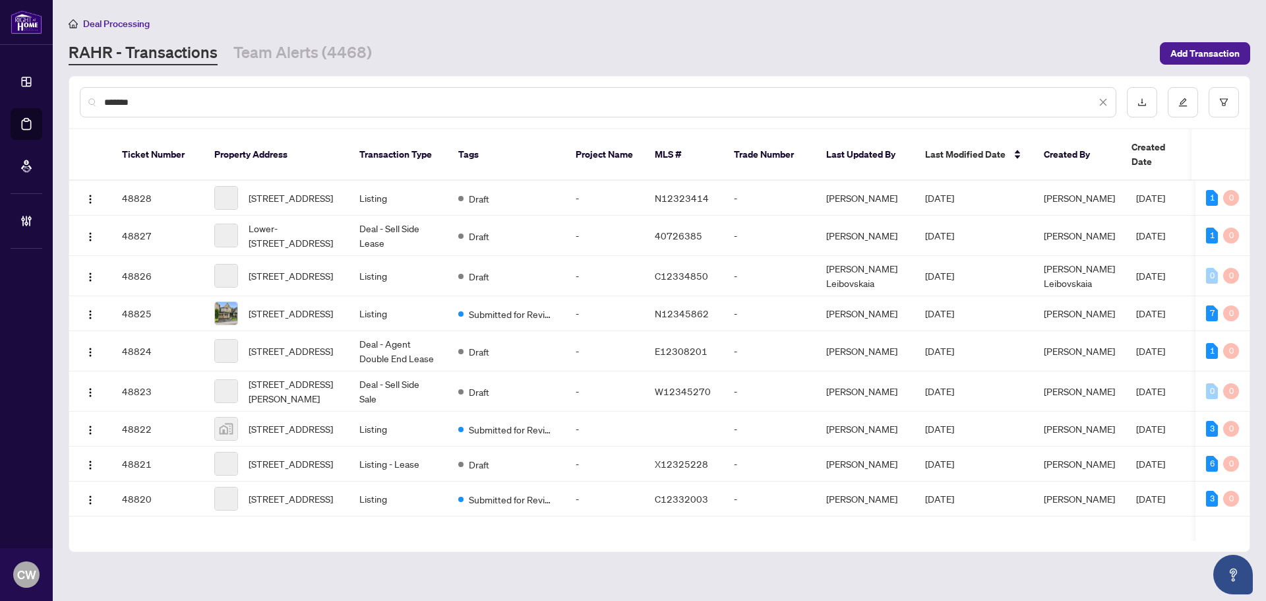
type input "*******"
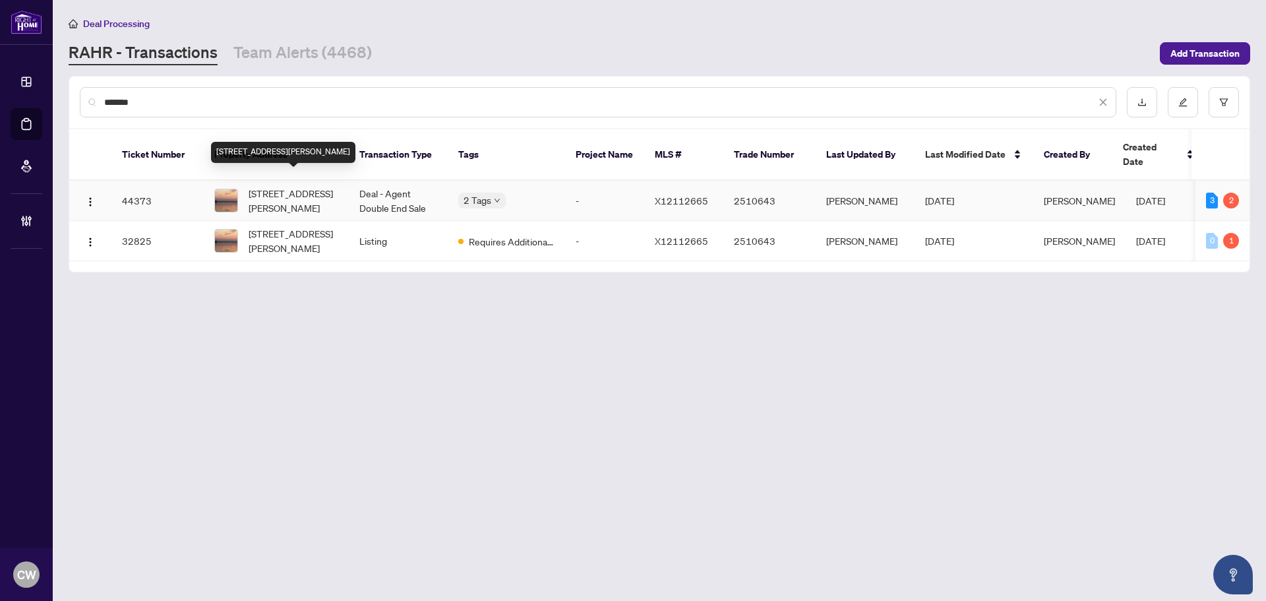
click at [303, 187] on span "[STREET_ADDRESS][PERSON_NAME]" at bounding box center [294, 200] width 90 height 29
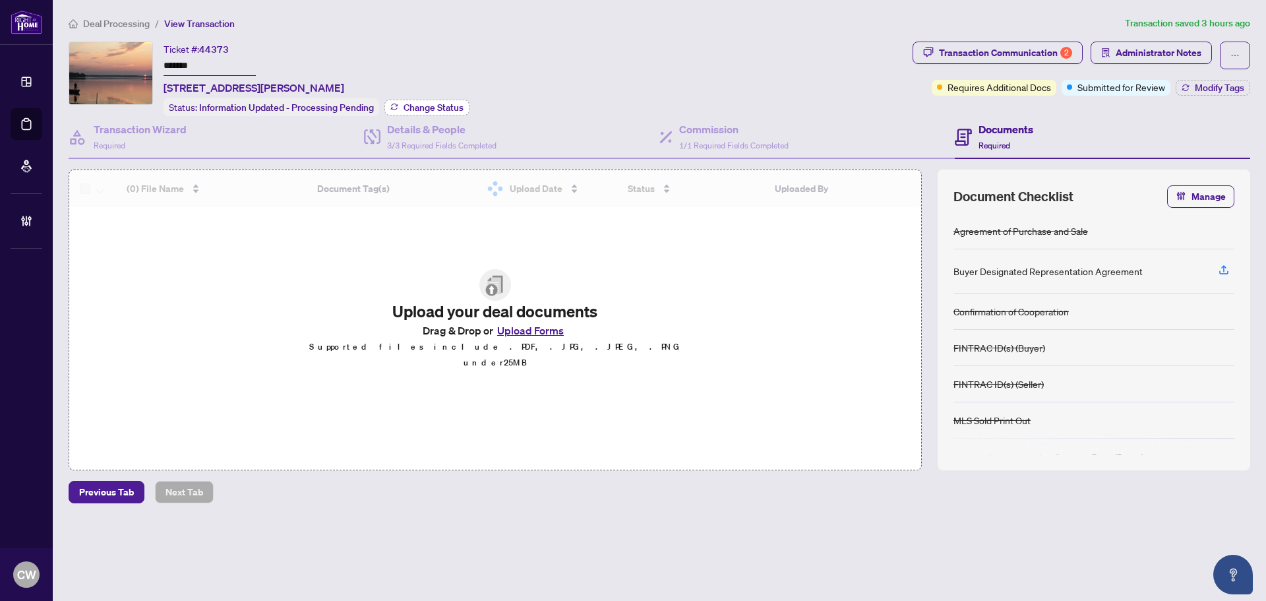
click at [426, 103] on span "Change Status" at bounding box center [434, 107] width 60 height 9
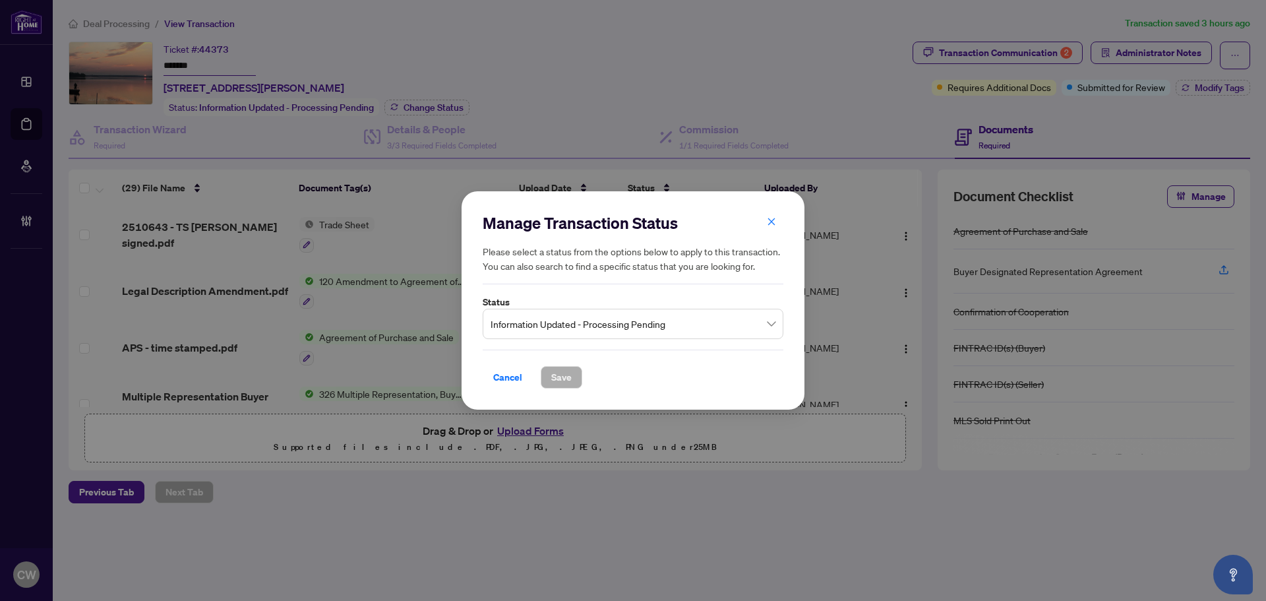
drag, startPoint x: 597, startPoint y: 328, endPoint x: 603, endPoint y: 336, distance: 9.9
click at [597, 327] on span "Information Updated - Processing Pending" at bounding box center [633, 323] width 285 height 25
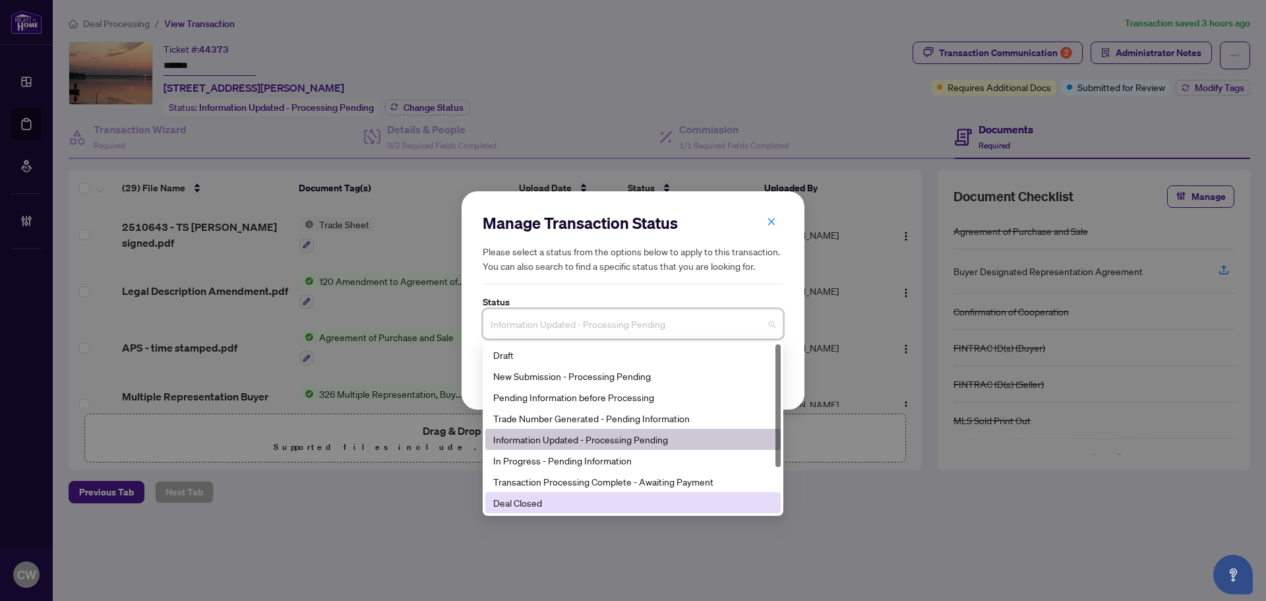
click at [584, 499] on div "Deal Closed" at bounding box center [633, 502] width 280 height 15
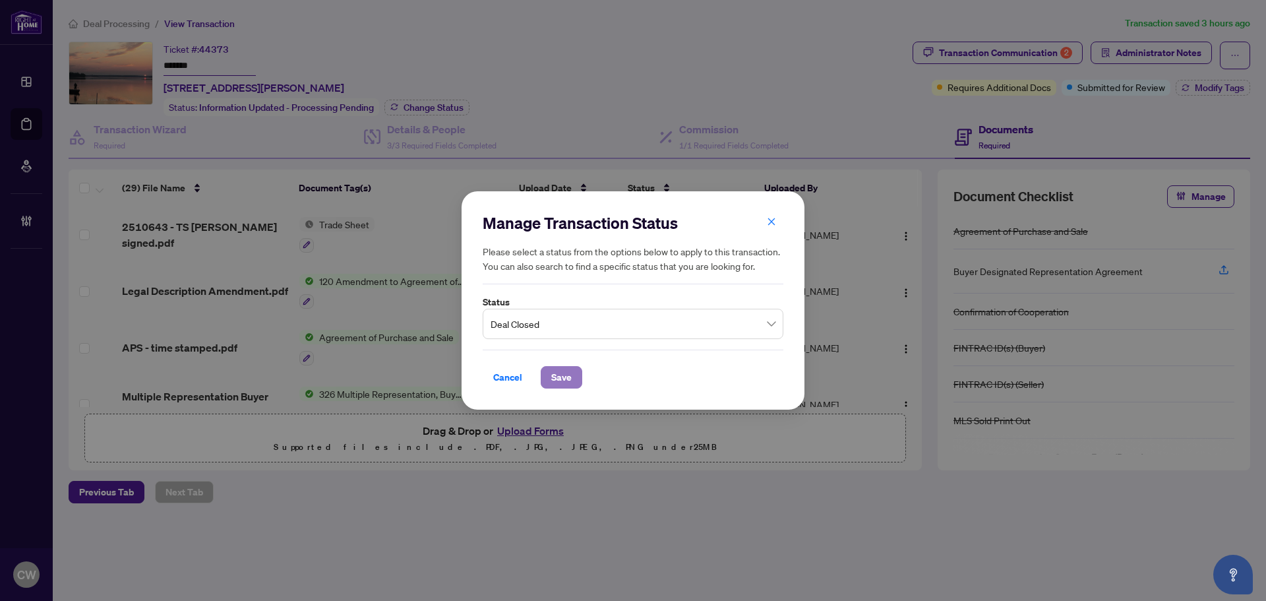
click at [561, 379] on span "Save" at bounding box center [561, 377] width 20 height 21
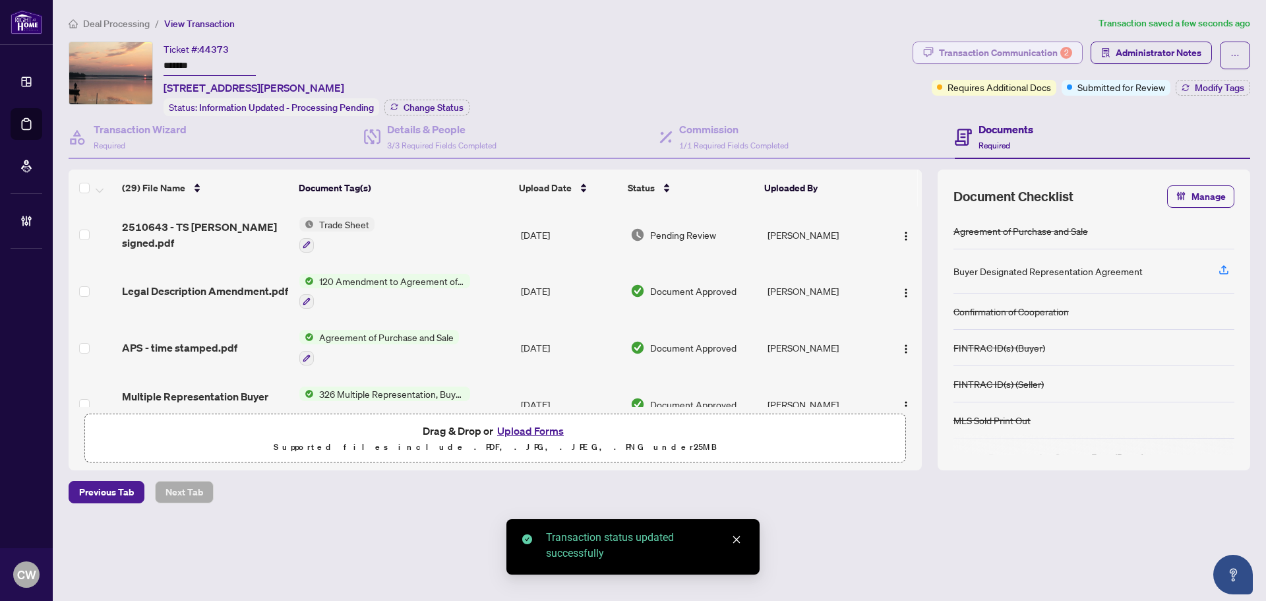
click at [1053, 48] on div "Transaction Communication 2" at bounding box center [1005, 52] width 133 height 21
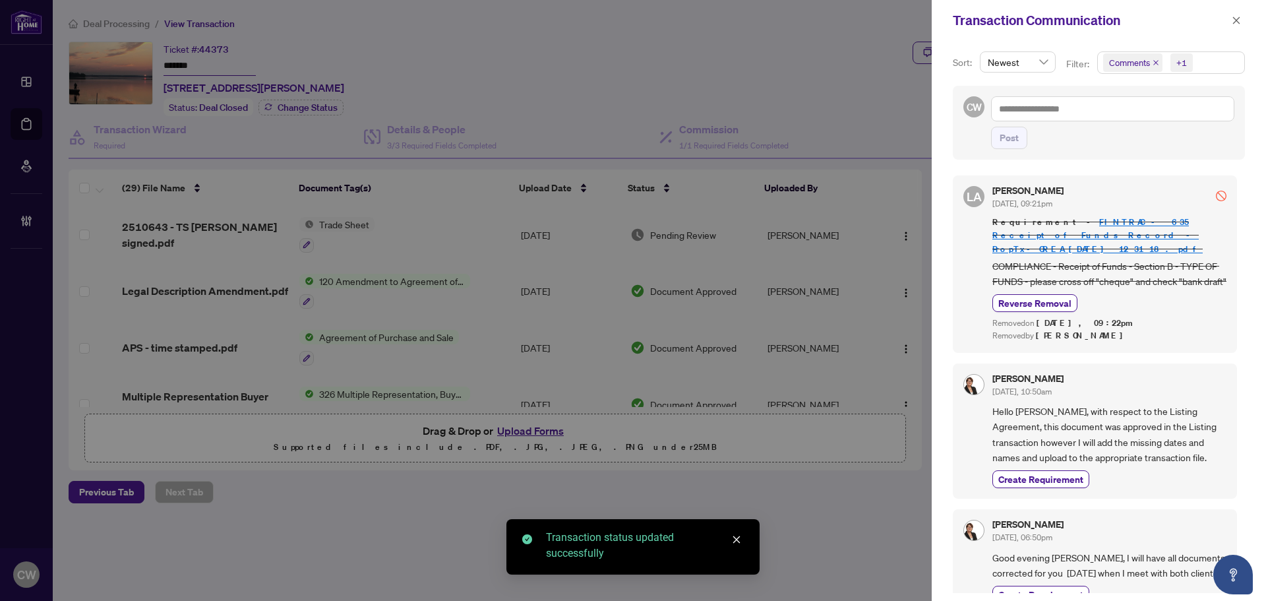
click at [1155, 60] on icon "close" at bounding box center [1156, 62] width 7 height 7
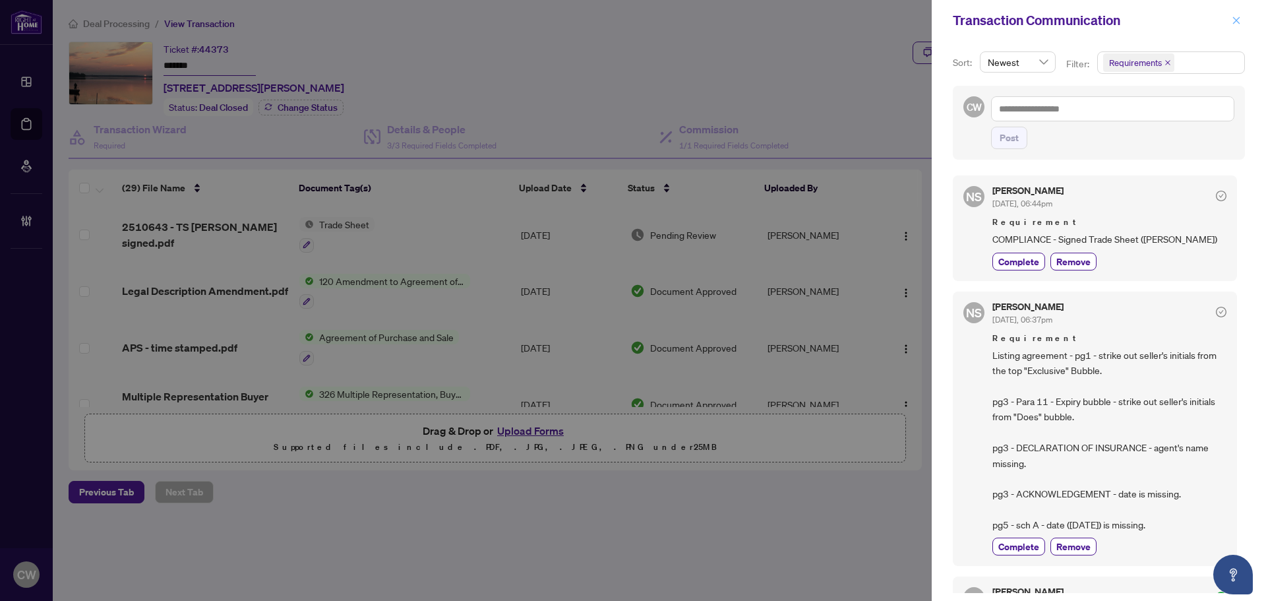
click at [1235, 21] on icon "close" at bounding box center [1236, 20] width 9 height 9
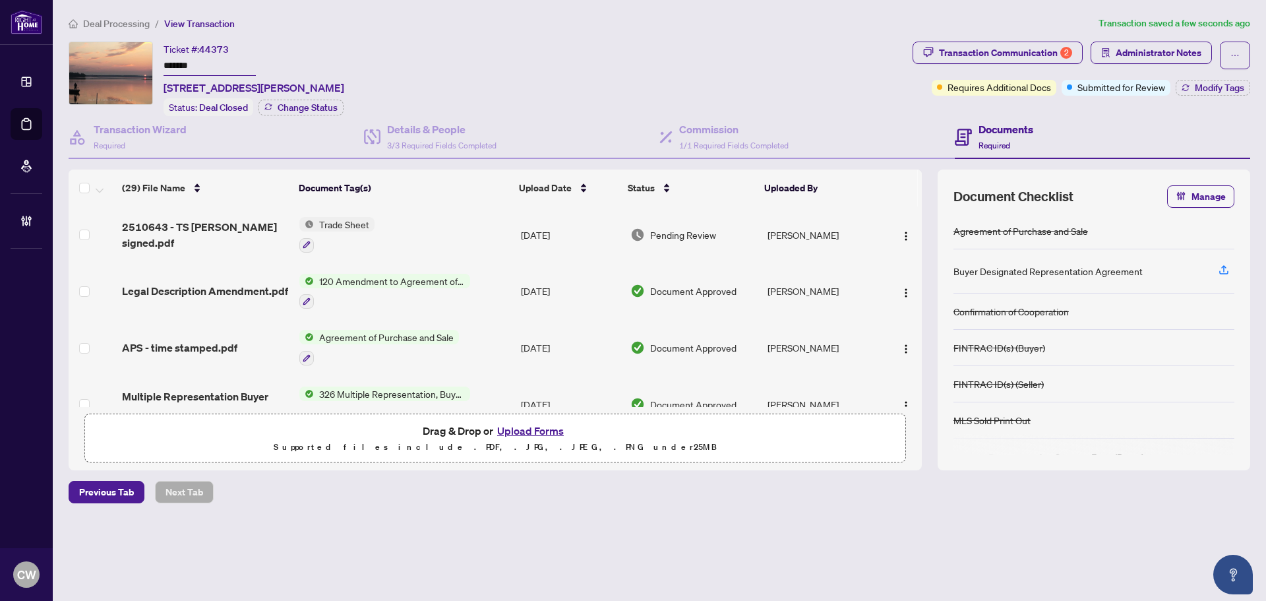
click at [233, 233] on span "2510643 - TS [PERSON_NAME] signed.pdf" at bounding box center [205, 235] width 167 height 32
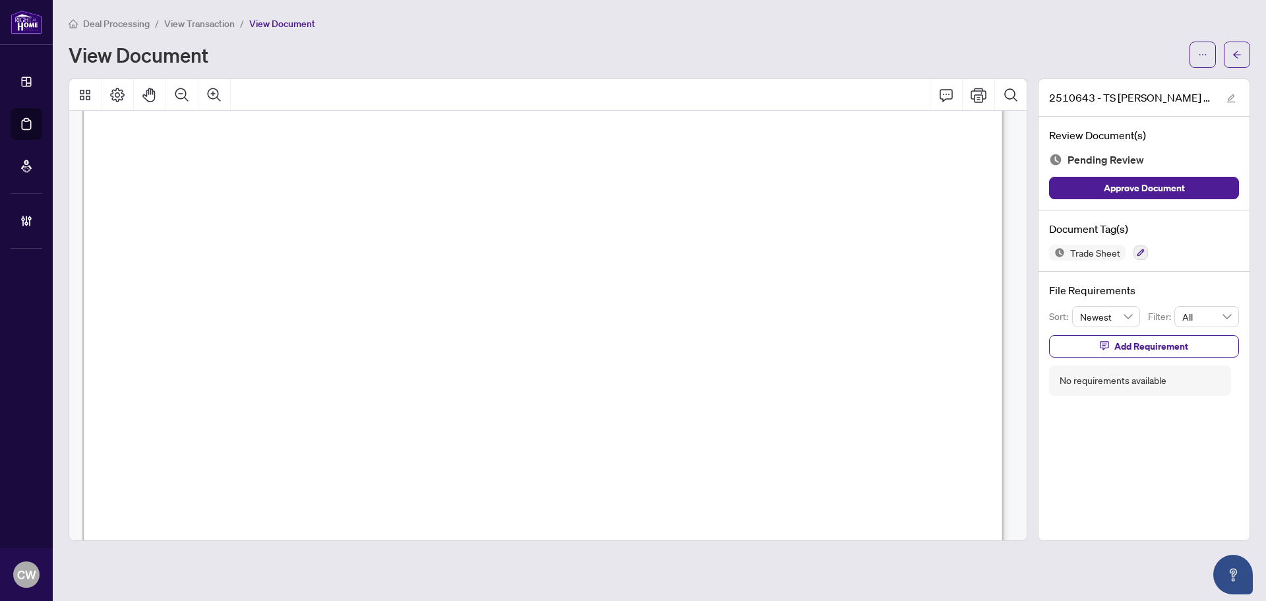
scroll to position [396, 0]
click at [1243, 50] on button "button" at bounding box center [1237, 55] width 26 height 26
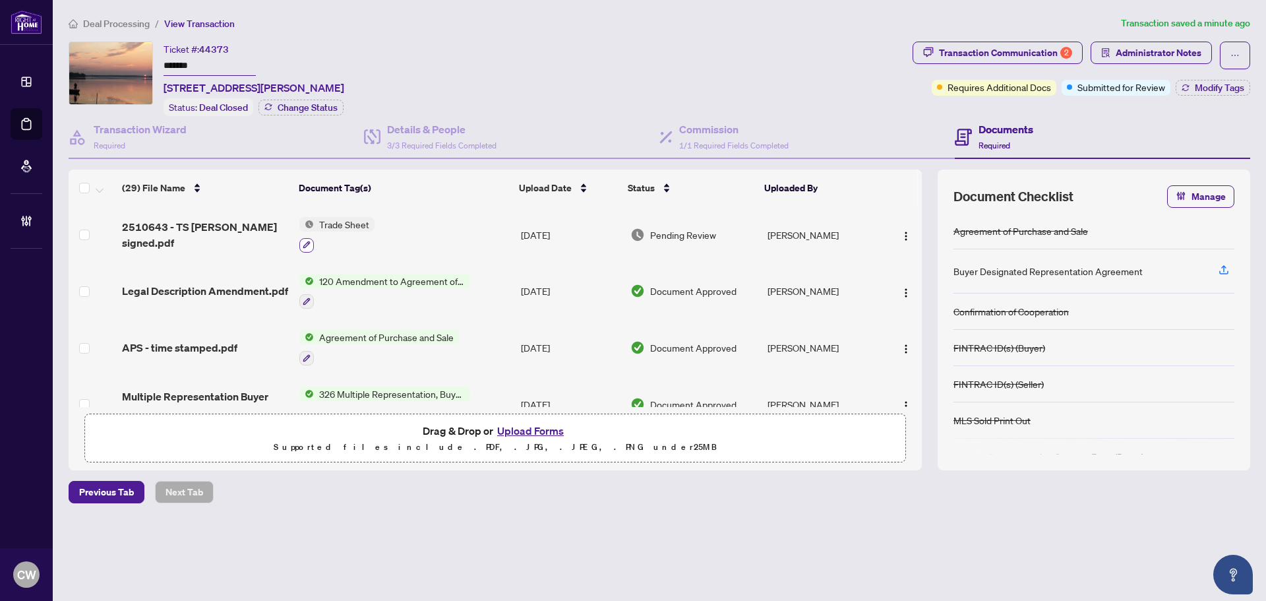
click at [310, 241] on button "button" at bounding box center [306, 245] width 15 height 15
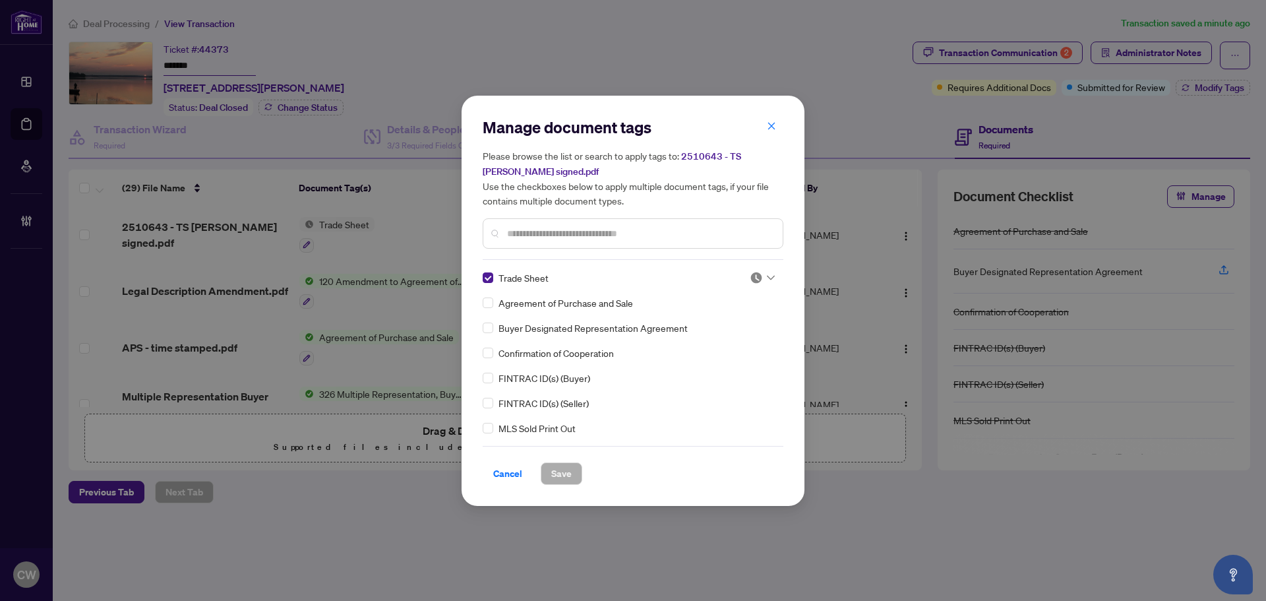
click at [760, 274] on div at bounding box center [762, 277] width 25 height 13
click at [736, 345] on div "Approved" at bounding box center [719, 341] width 84 height 15
click at [567, 470] on span "Save" at bounding box center [561, 473] width 20 height 21
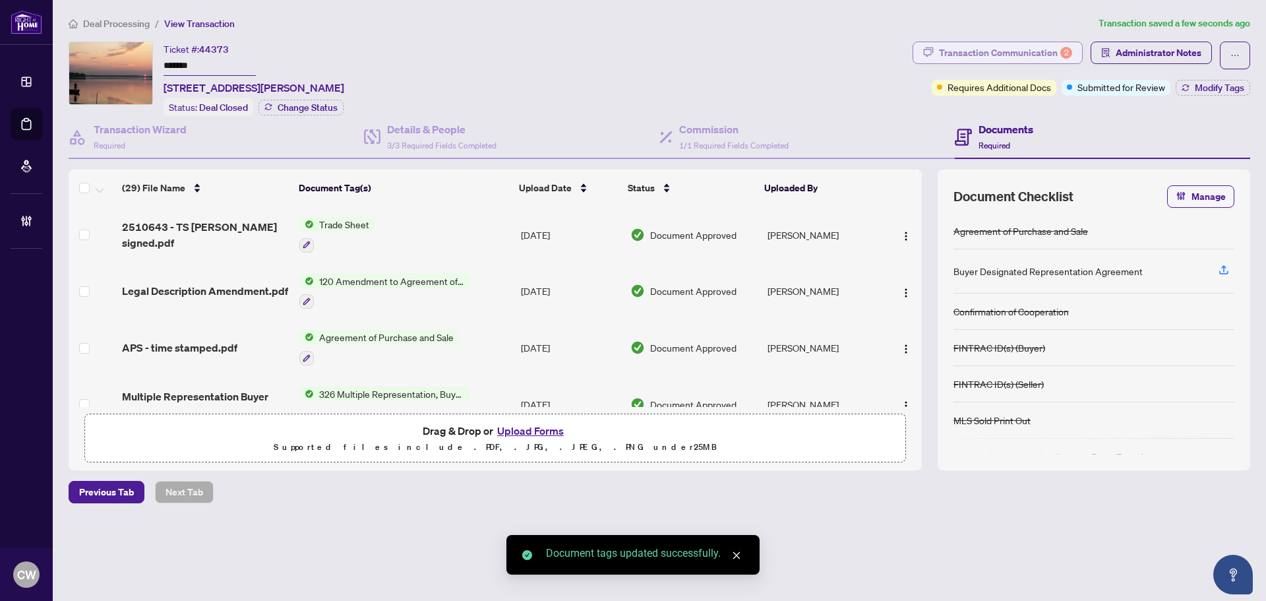
click at [1068, 51] on div "2" at bounding box center [1066, 53] width 12 height 12
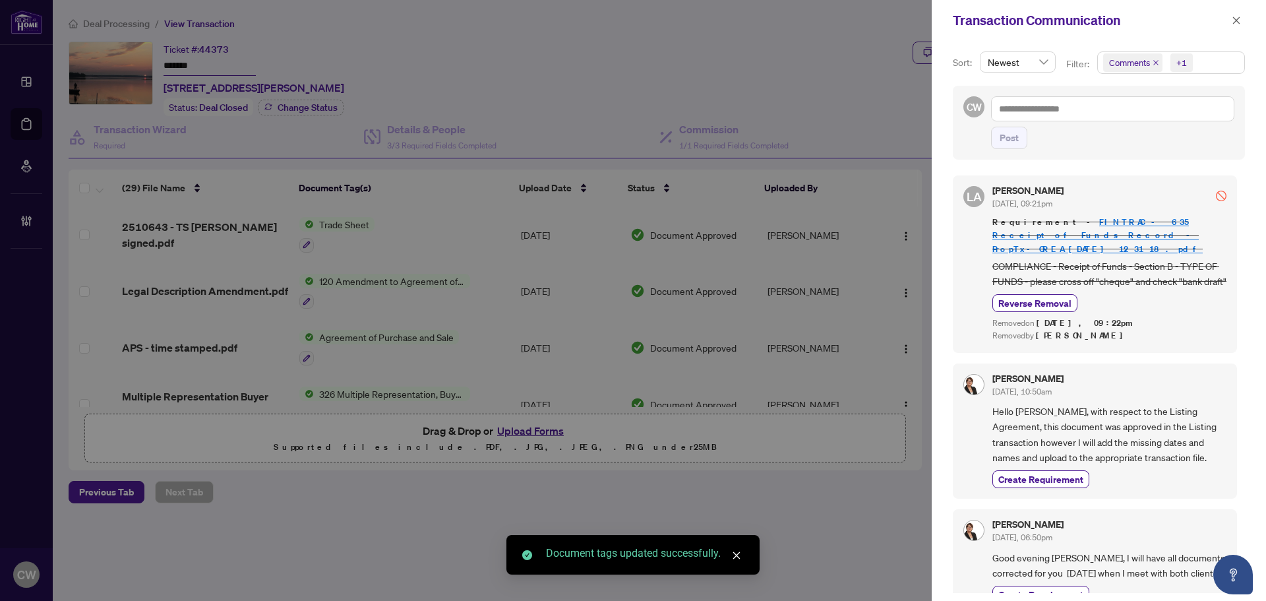
click at [1154, 62] on icon "close" at bounding box center [1155, 62] width 5 height 5
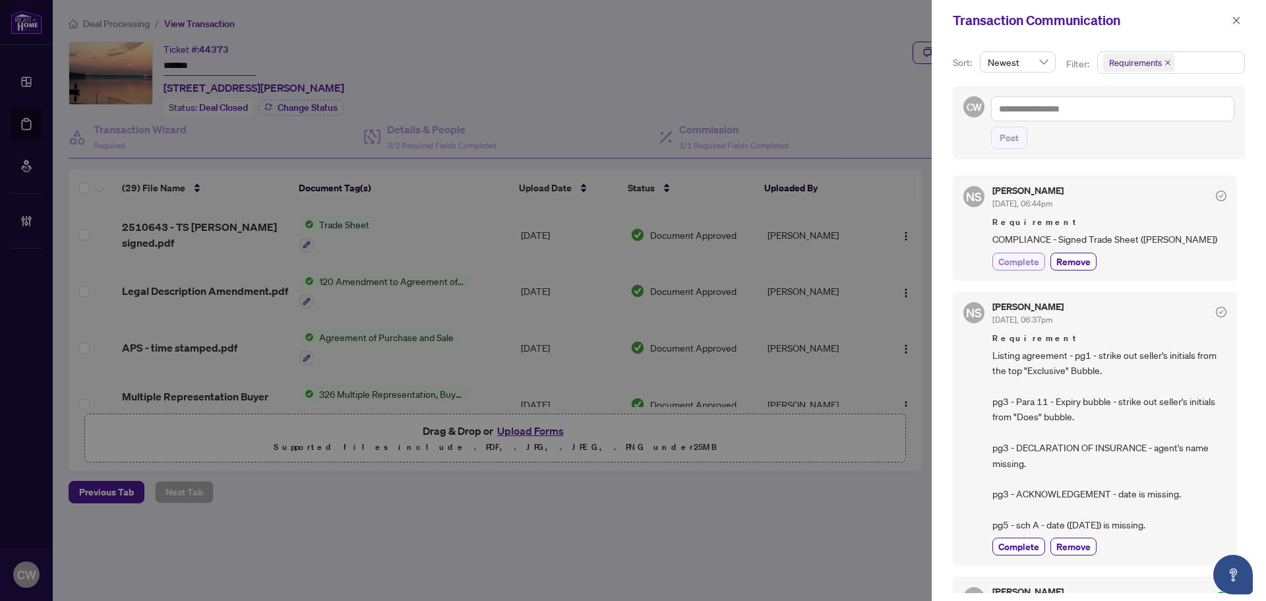
click at [1015, 261] on span "Complete" at bounding box center [1018, 262] width 41 height 14
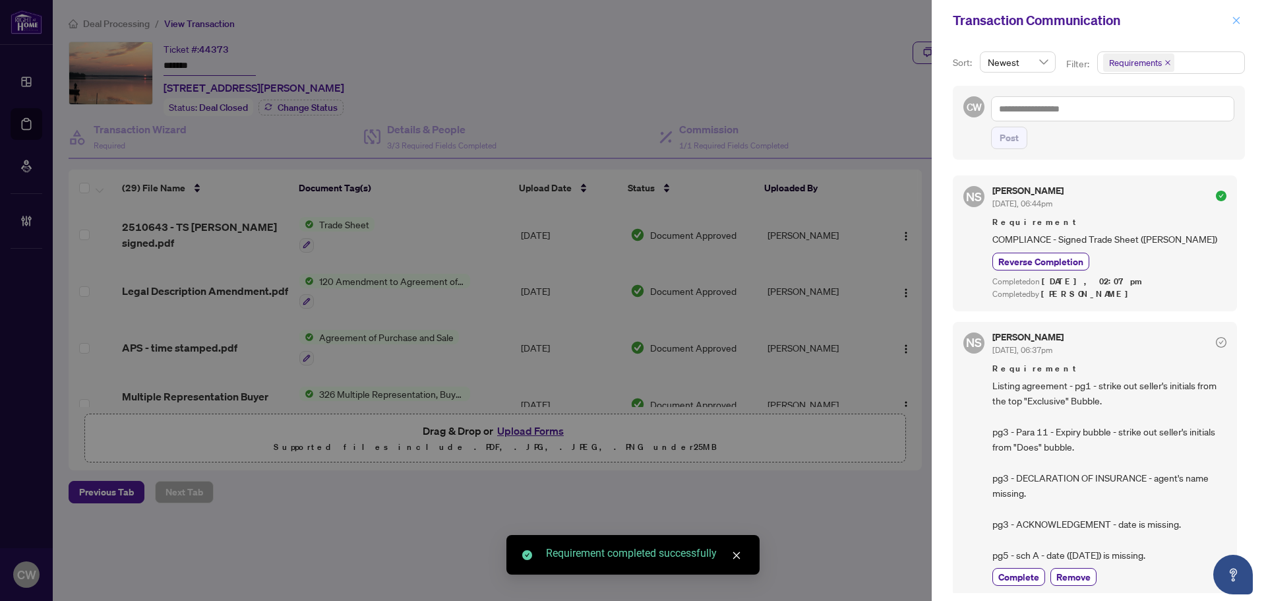
click at [1235, 19] on icon "close" at bounding box center [1236, 20] width 9 height 9
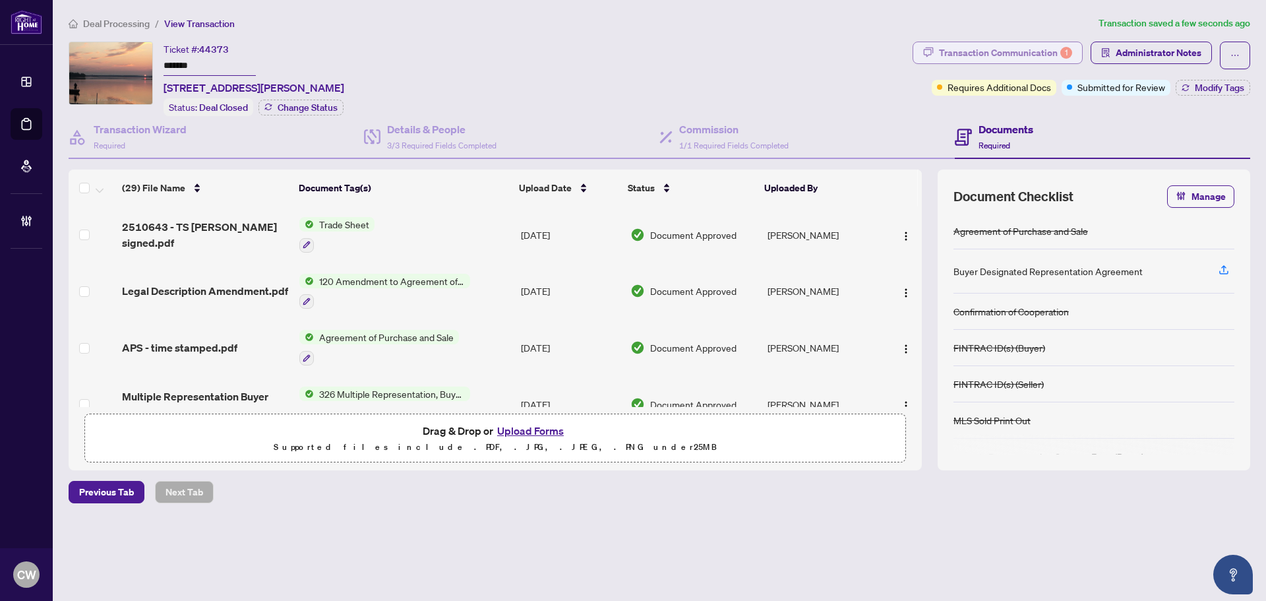
click at [1022, 49] on div "Transaction Communication 1" at bounding box center [1005, 52] width 133 height 21
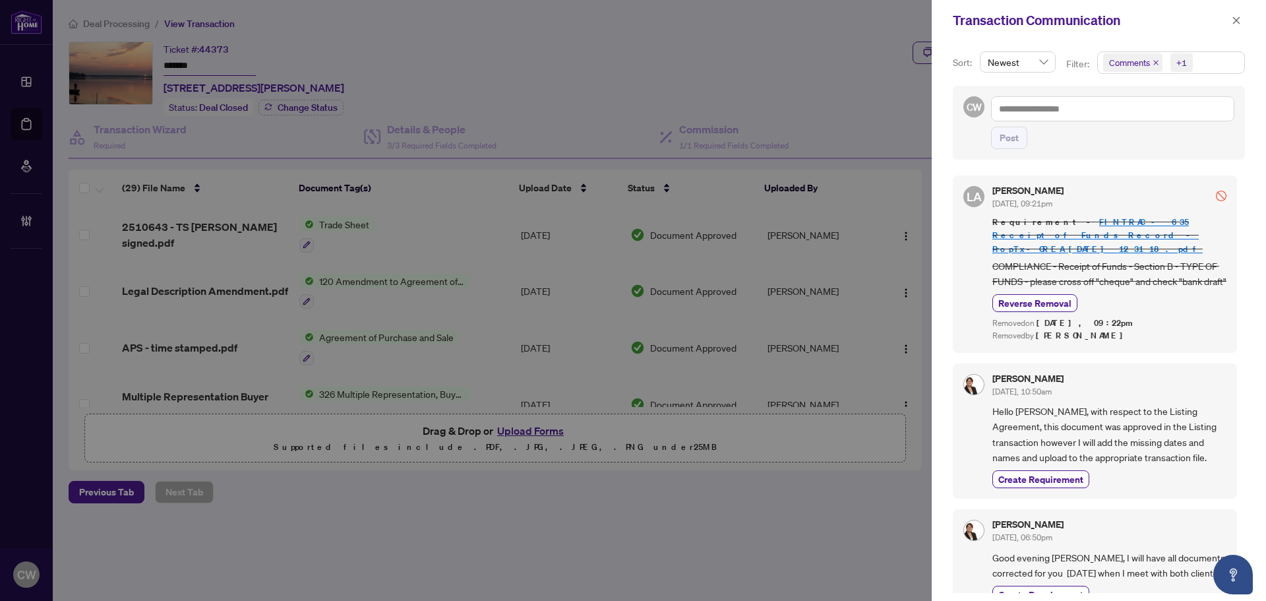
click at [1154, 62] on icon "close" at bounding box center [1155, 62] width 5 height 5
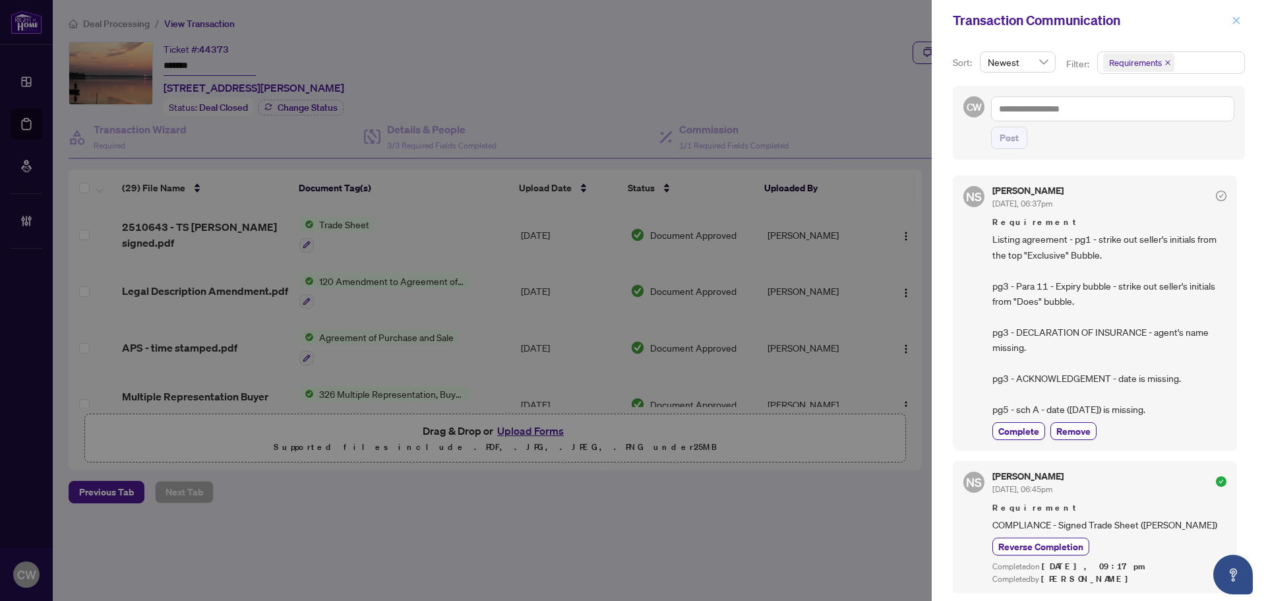
click at [1233, 18] on icon "close" at bounding box center [1236, 20] width 9 height 9
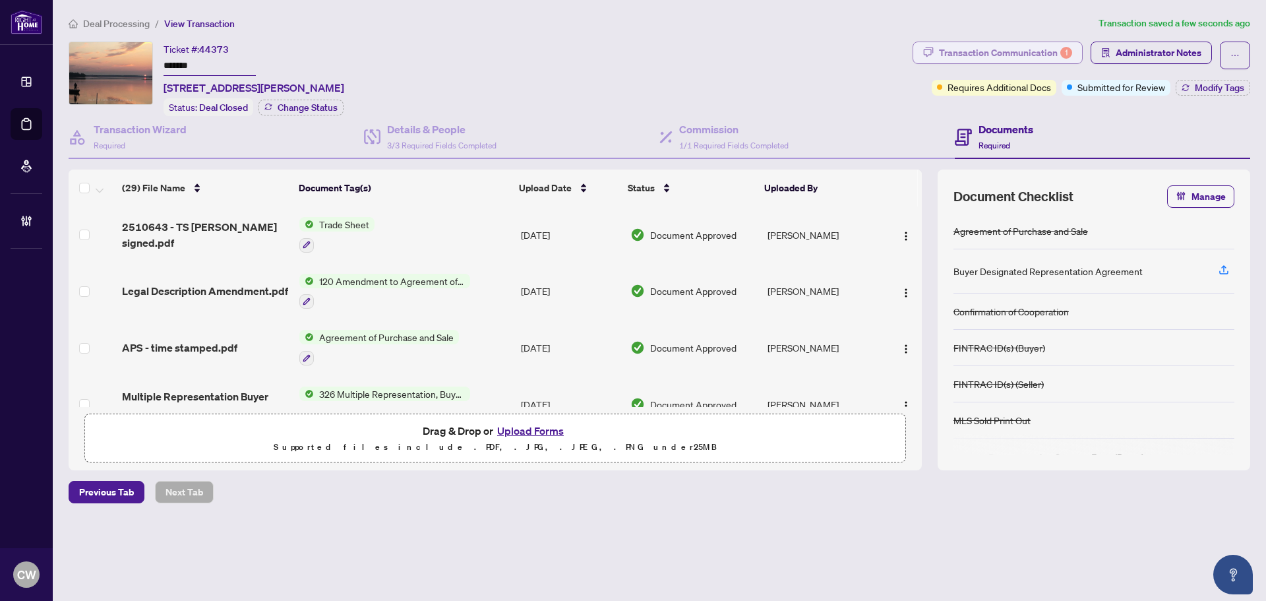
click at [1056, 56] on div "Transaction Communication 1" at bounding box center [1005, 52] width 133 height 21
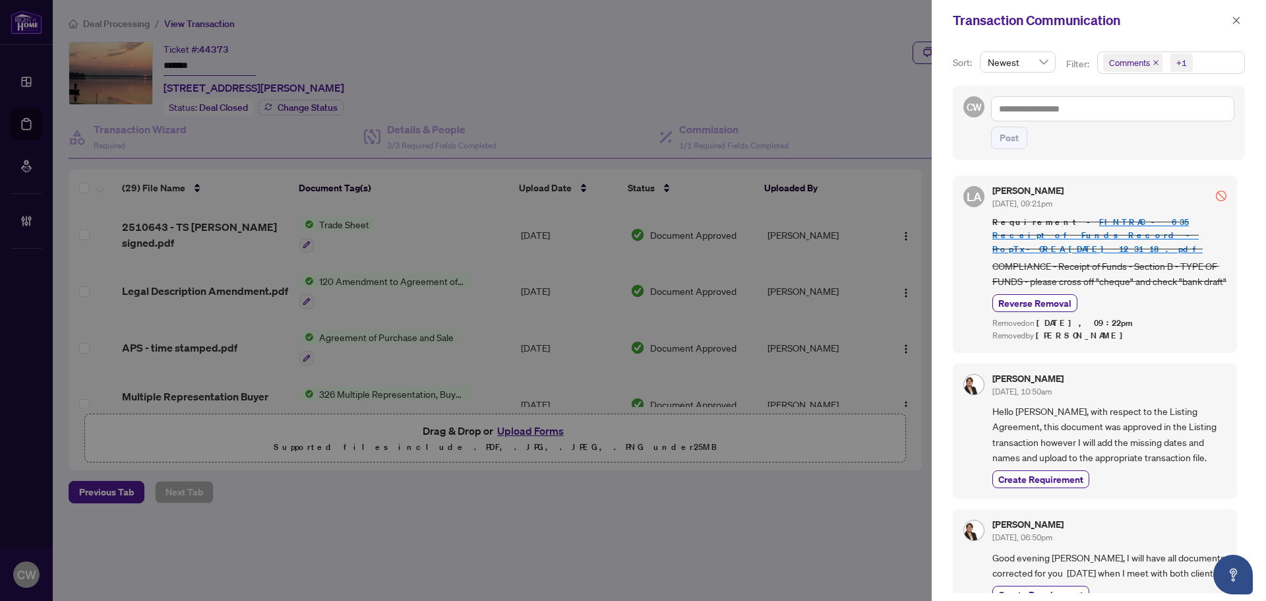
click at [1153, 63] on icon "close" at bounding box center [1156, 62] width 7 height 7
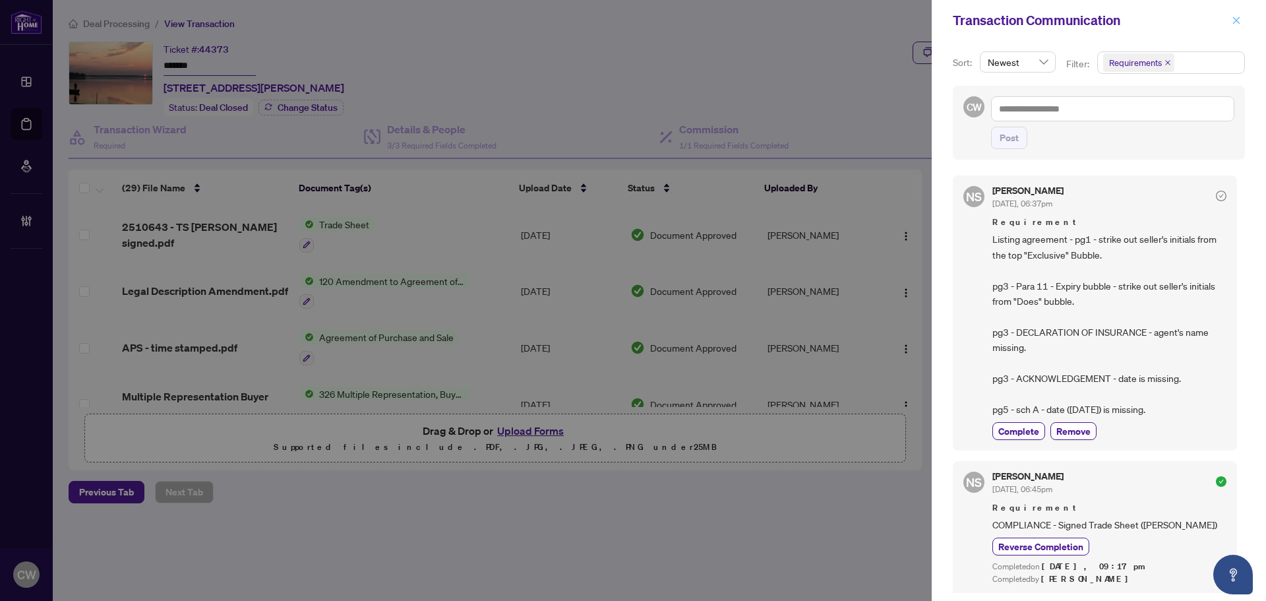
click at [1234, 24] on icon "close" at bounding box center [1236, 19] width 7 height 7
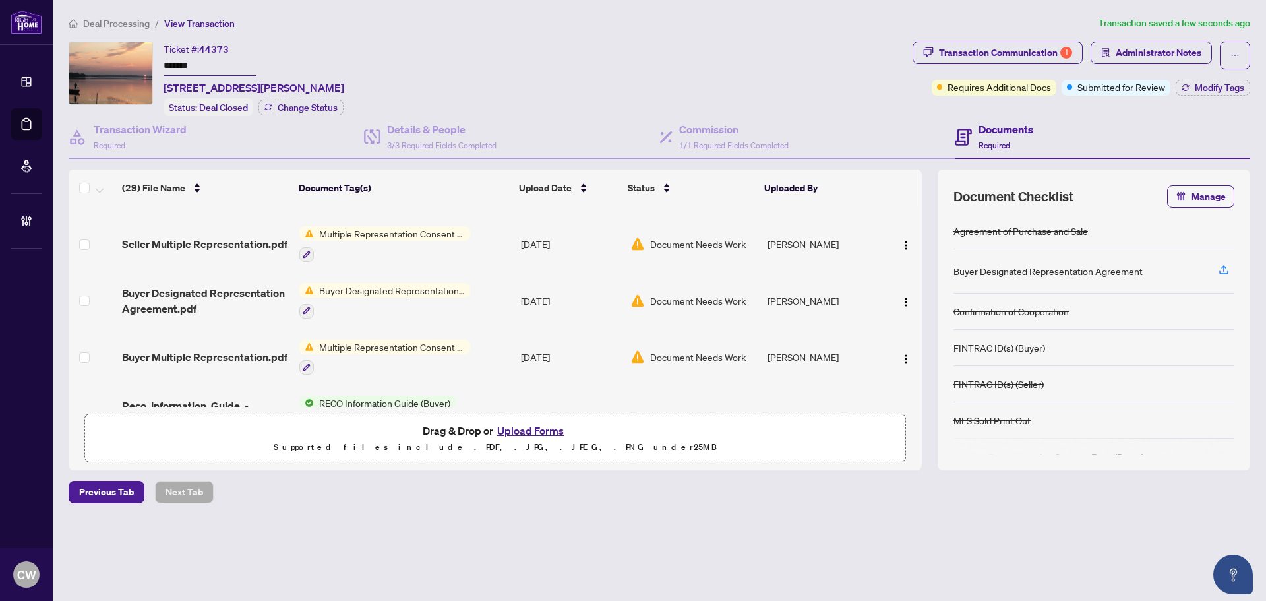
scroll to position [1187, 0]
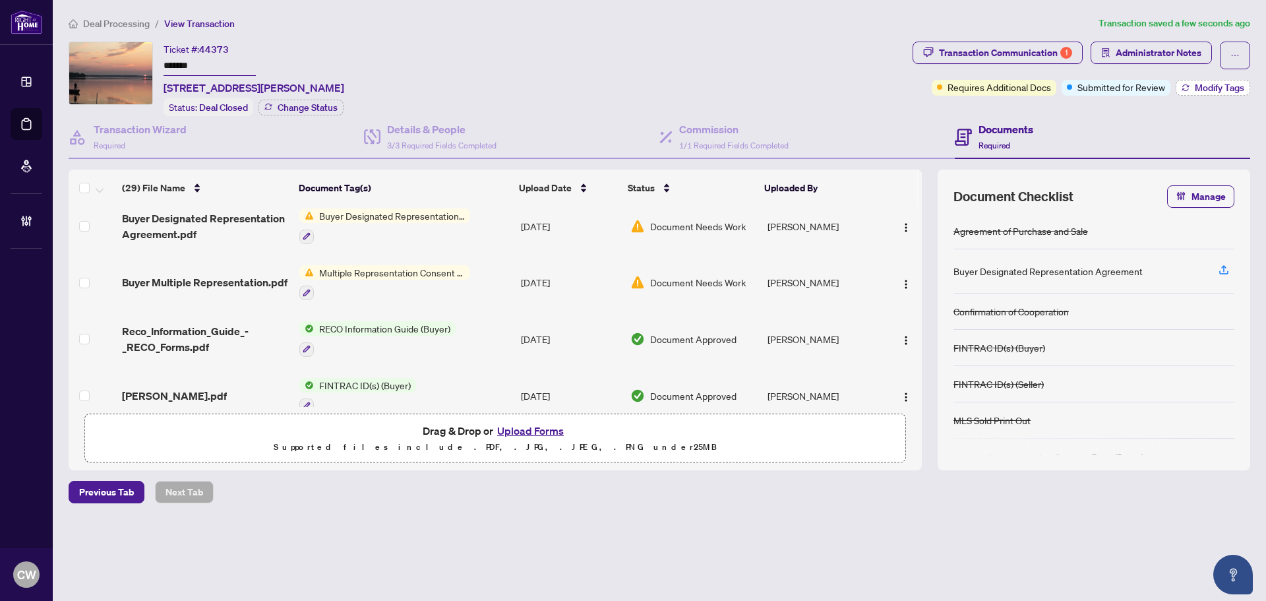
click at [1219, 91] on span "Modify Tags" at bounding box center [1219, 87] width 49 height 9
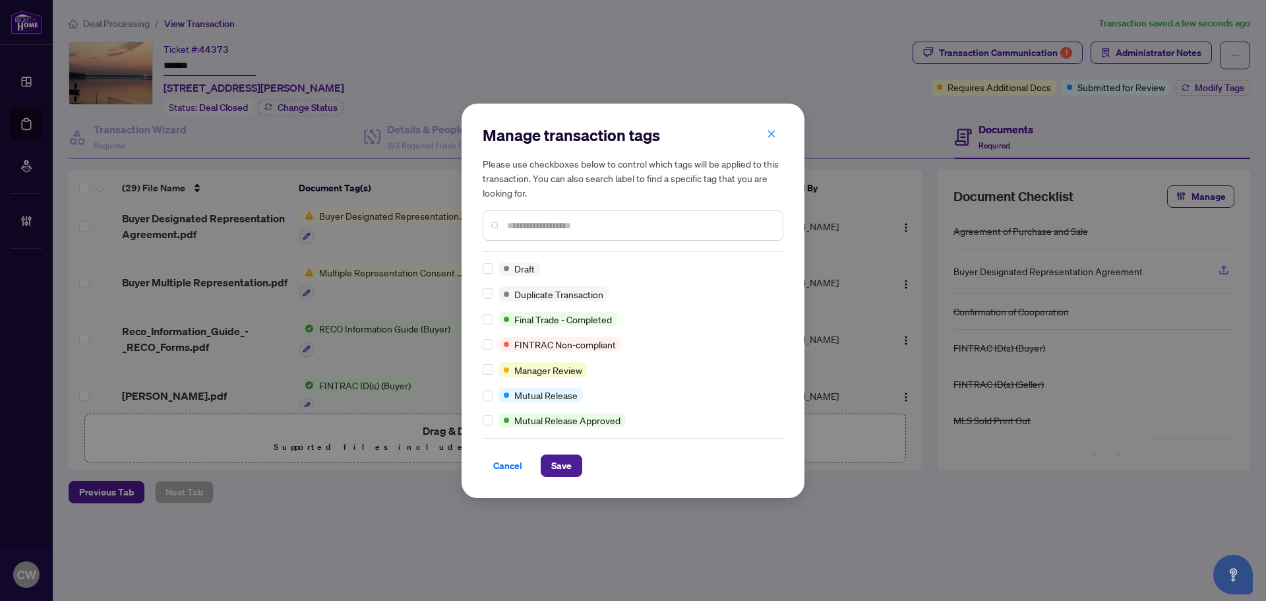
scroll to position [1, 0]
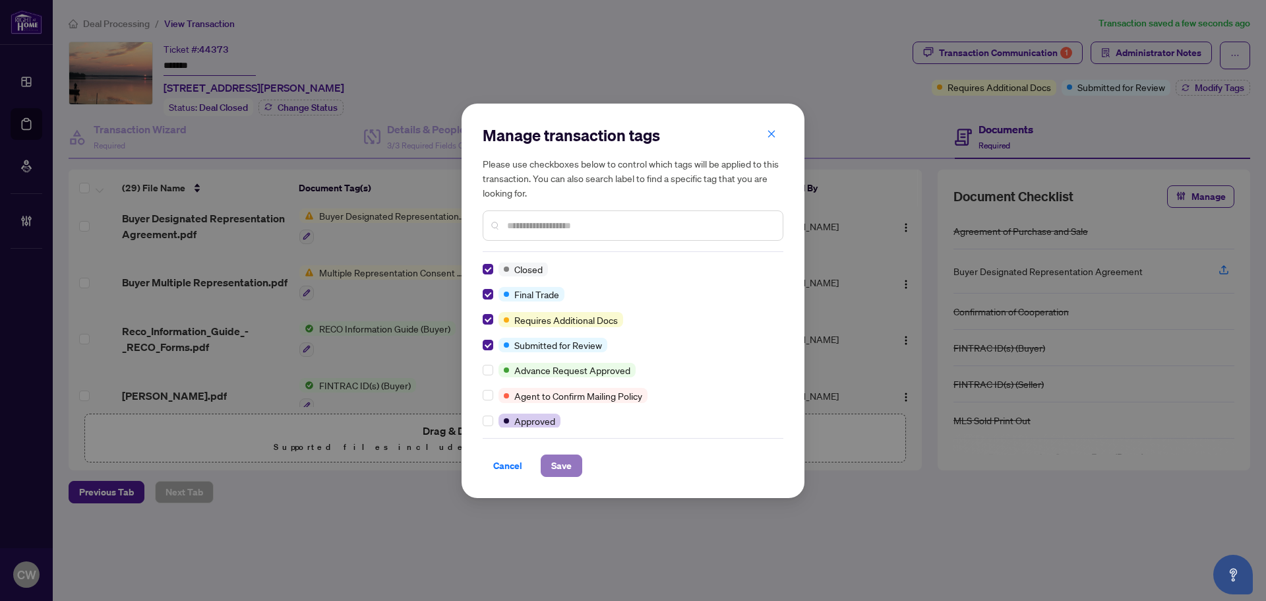
click at [550, 472] on button "Save" at bounding box center [562, 465] width 42 height 22
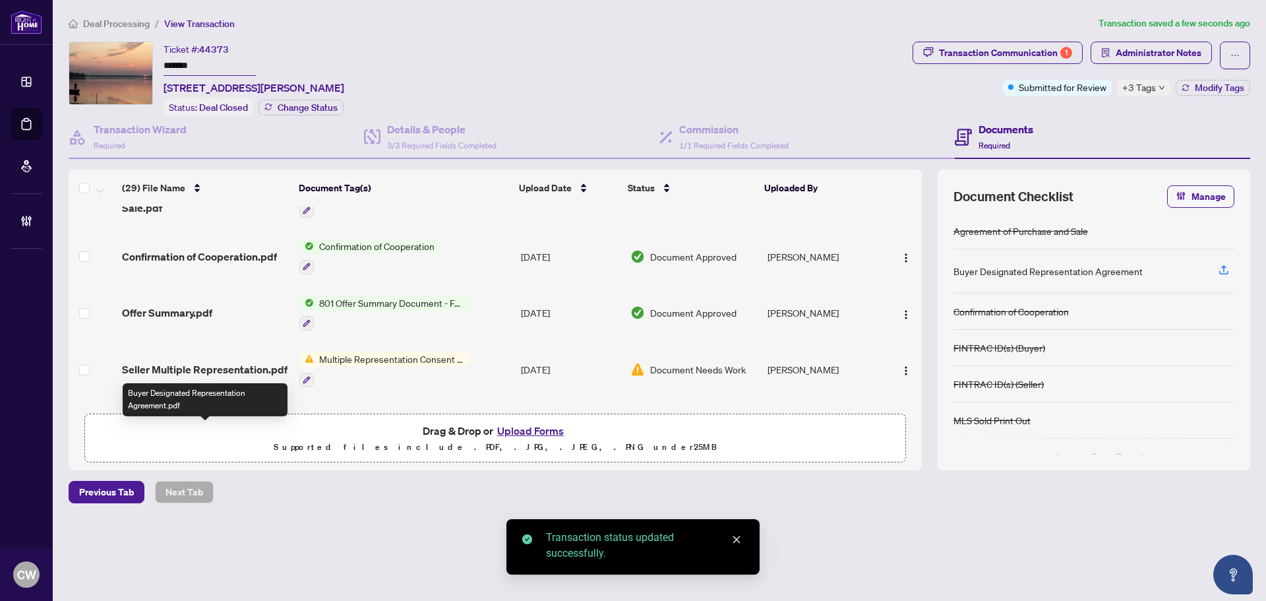
scroll to position [966, 0]
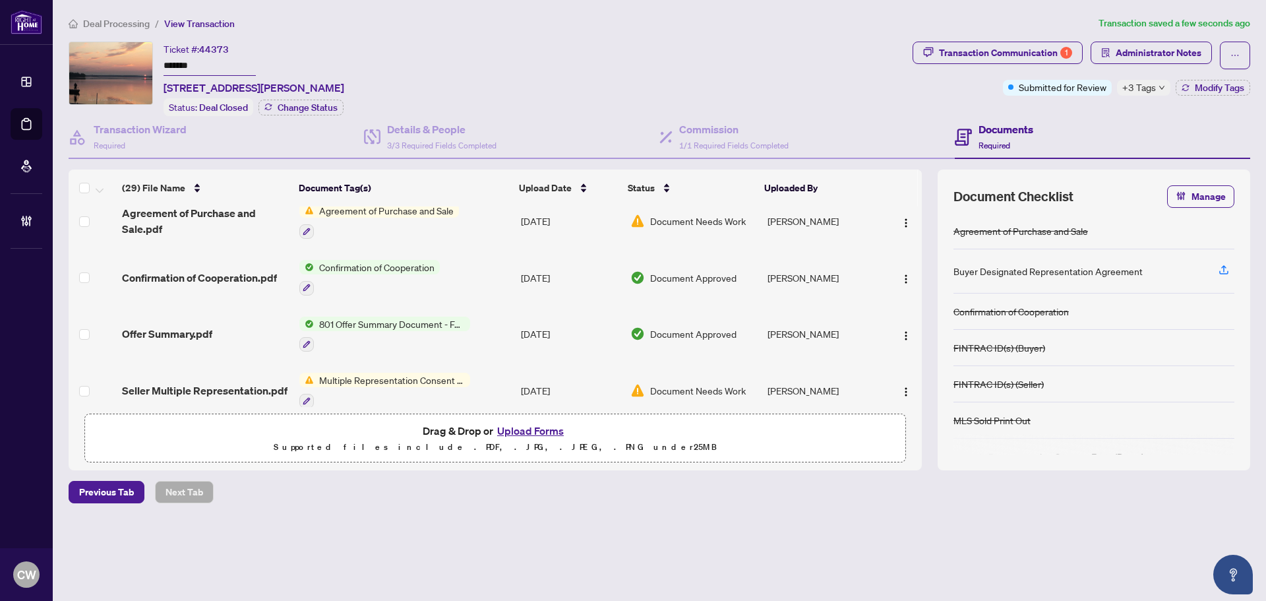
click at [206, 276] on span "Confirmation of Cooperation.pdf" at bounding box center [199, 278] width 155 height 16
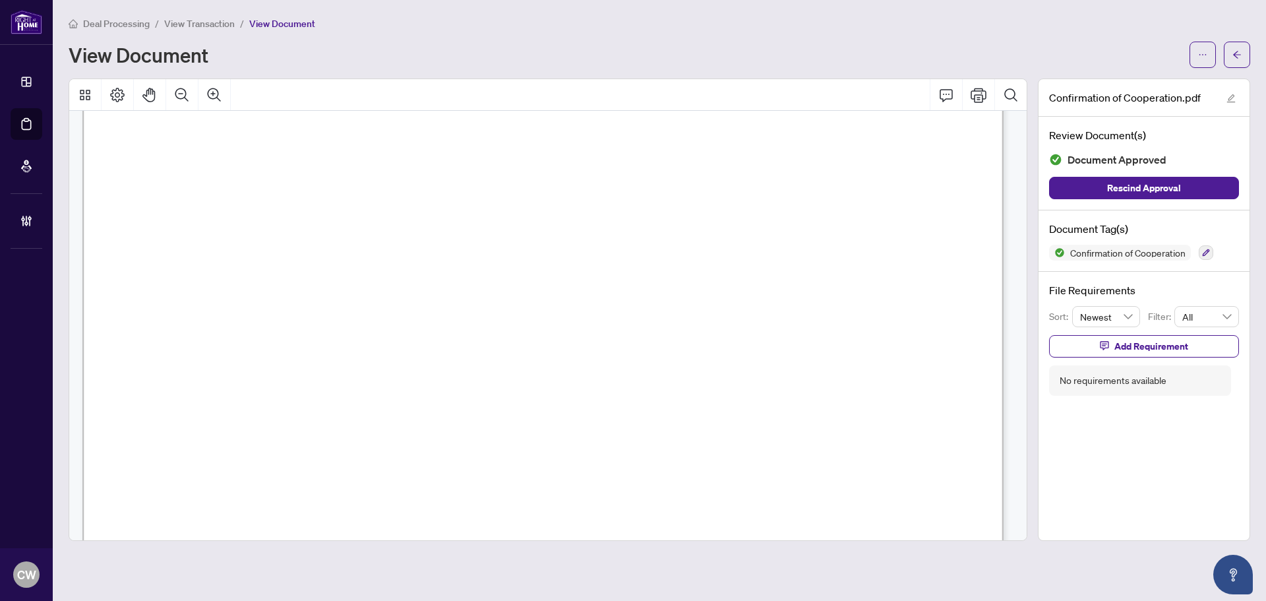
scroll to position [1451, 0]
click at [1239, 61] on span "button" at bounding box center [1237, 54] width 9 height 21
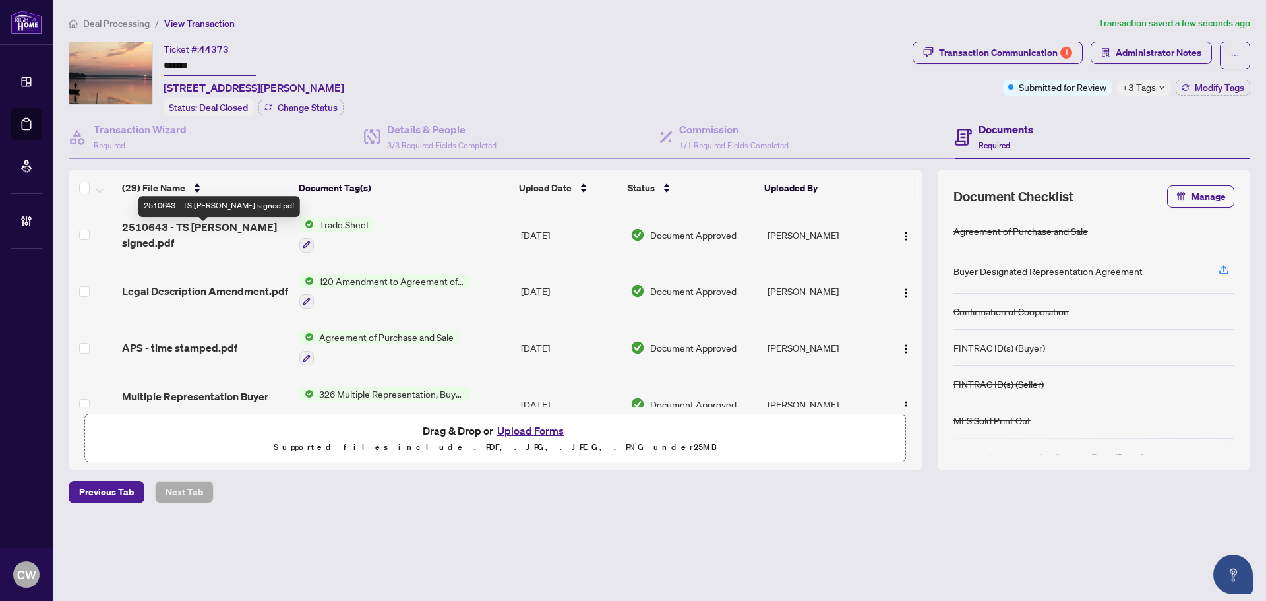
click at [219, 235] on span "2510643 - TS [PERSON_NAME] signed.pdf" at bounding box center [205, 235] width 167 height 32
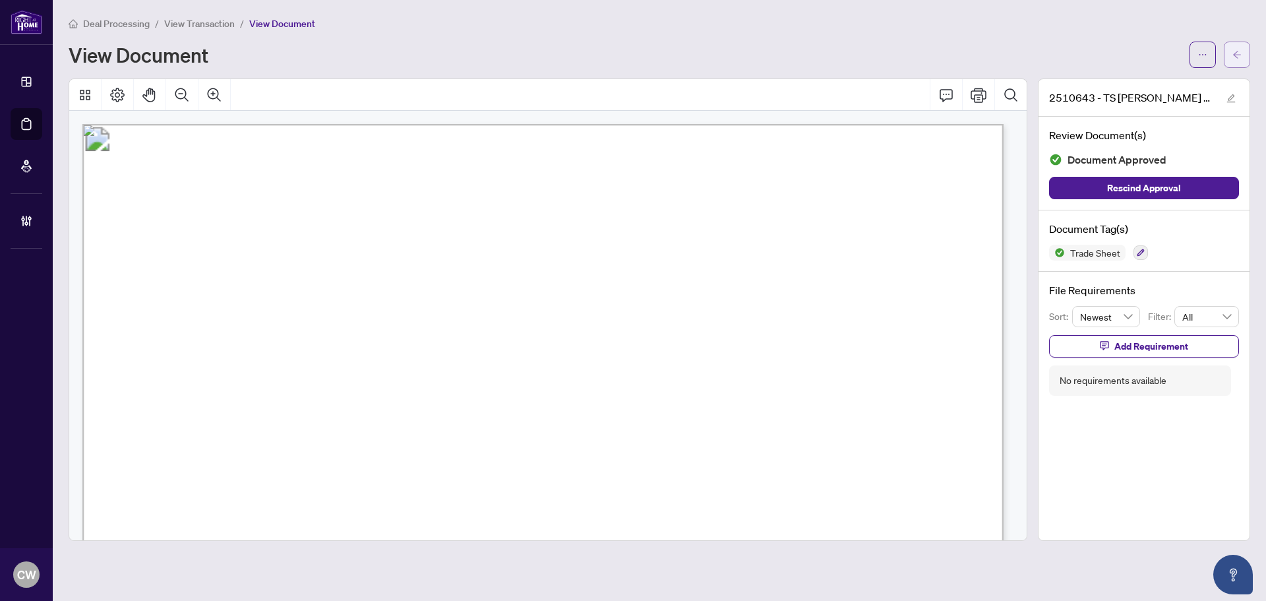
click at [1238, 62] on span "button" at bounding box center [1237, 54] width 9 height 21
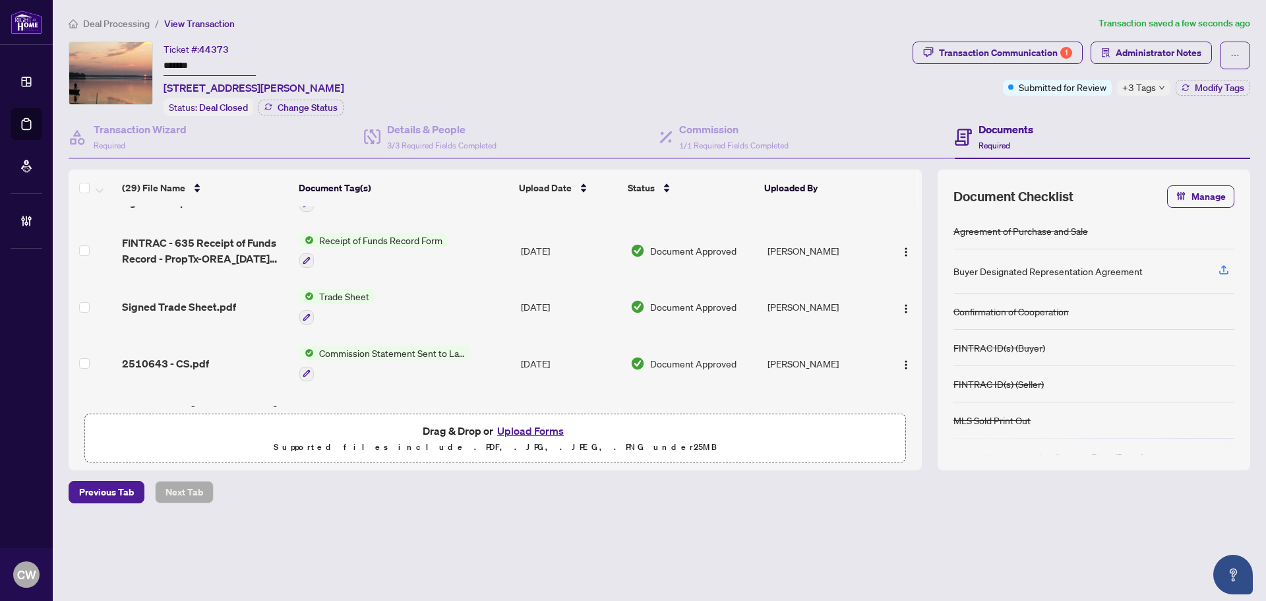
scroll to position [330, 0]
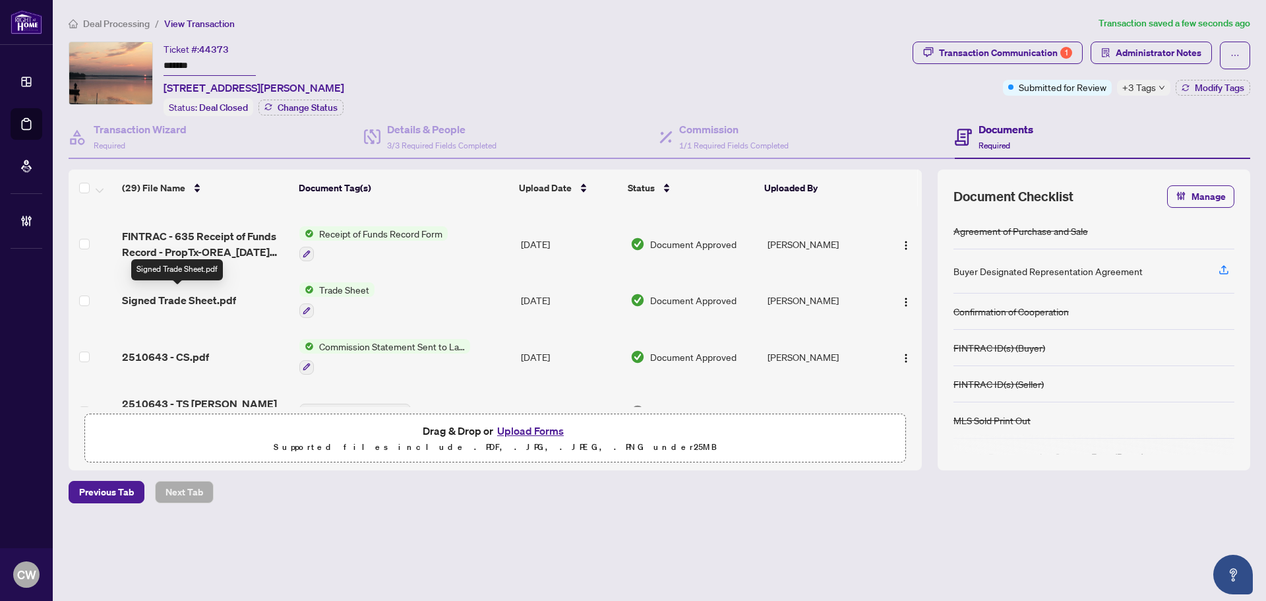
click at [191, 295] on span "Signed Trade Sheet.pdf" at bounding box center [179, 300] width 114 height 16
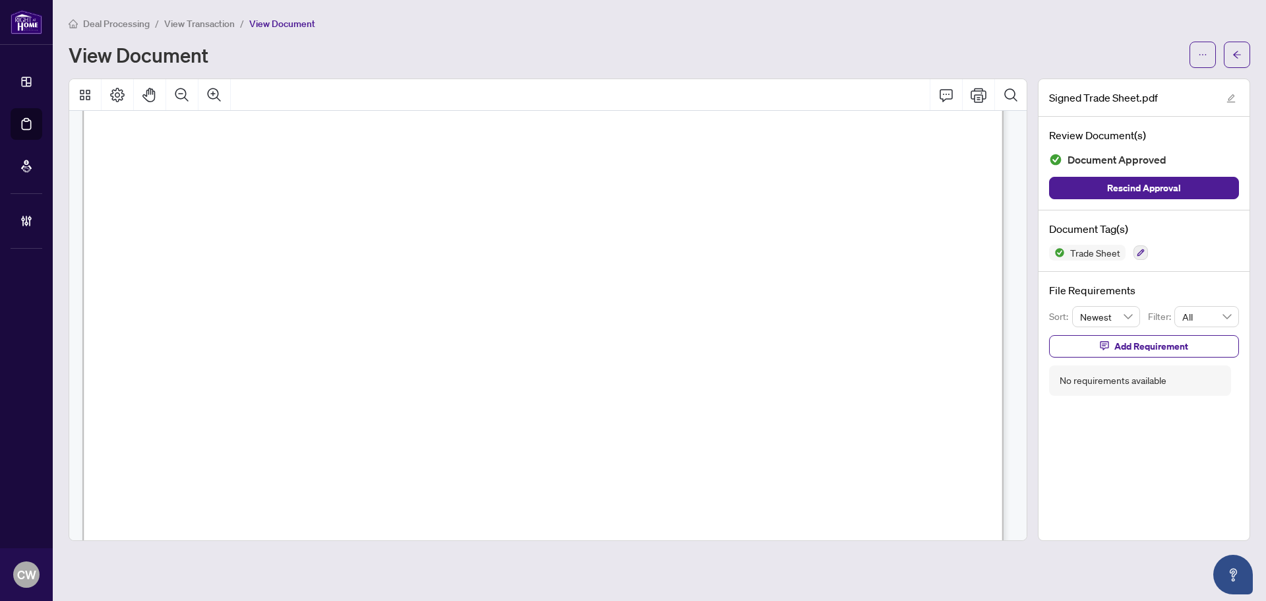
scroll to position [594, 0]
click at [1233, 57] on icon "arrow-left" at bounding box center [1237, 54] width 9 height 9
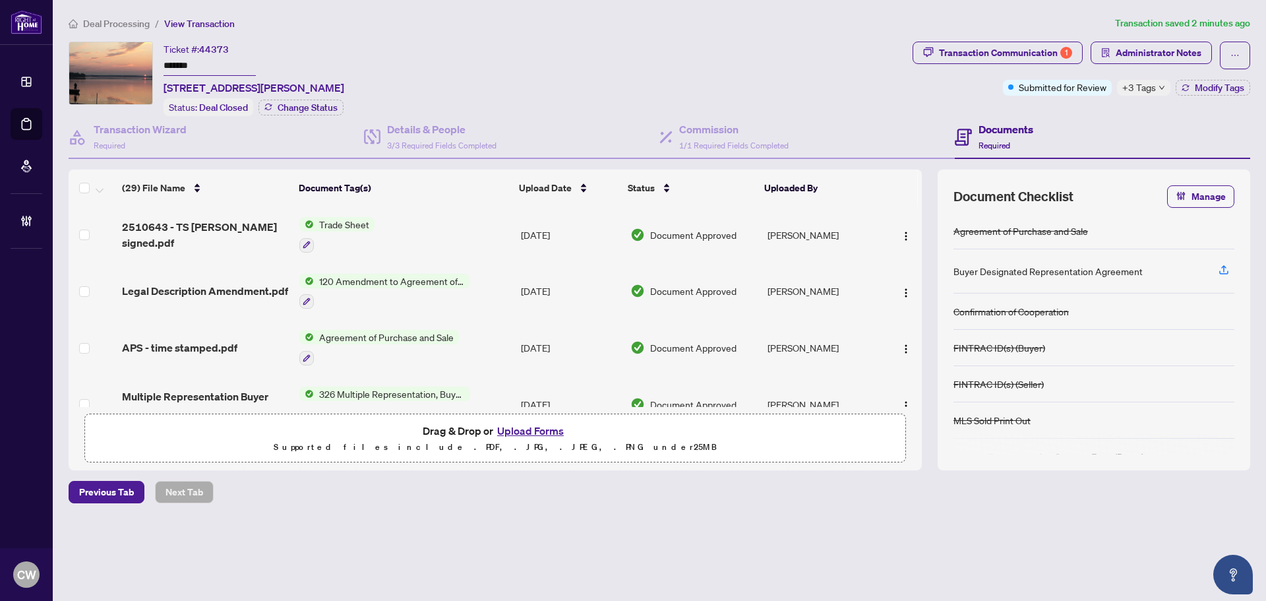
click at [541, 431] on button "Upload Forms" at bounding box center [530, 430] width 75 height 17
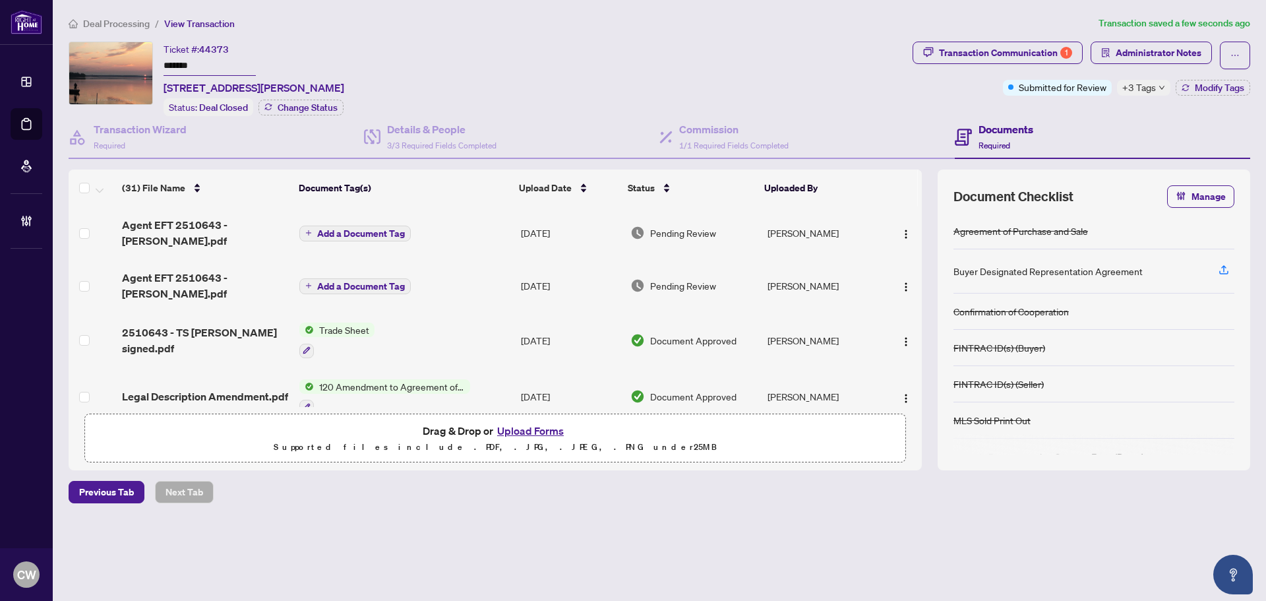
click at [367, 229] on span "Add a Document Tag" at bounding box center [361, 233] width 88 height 9
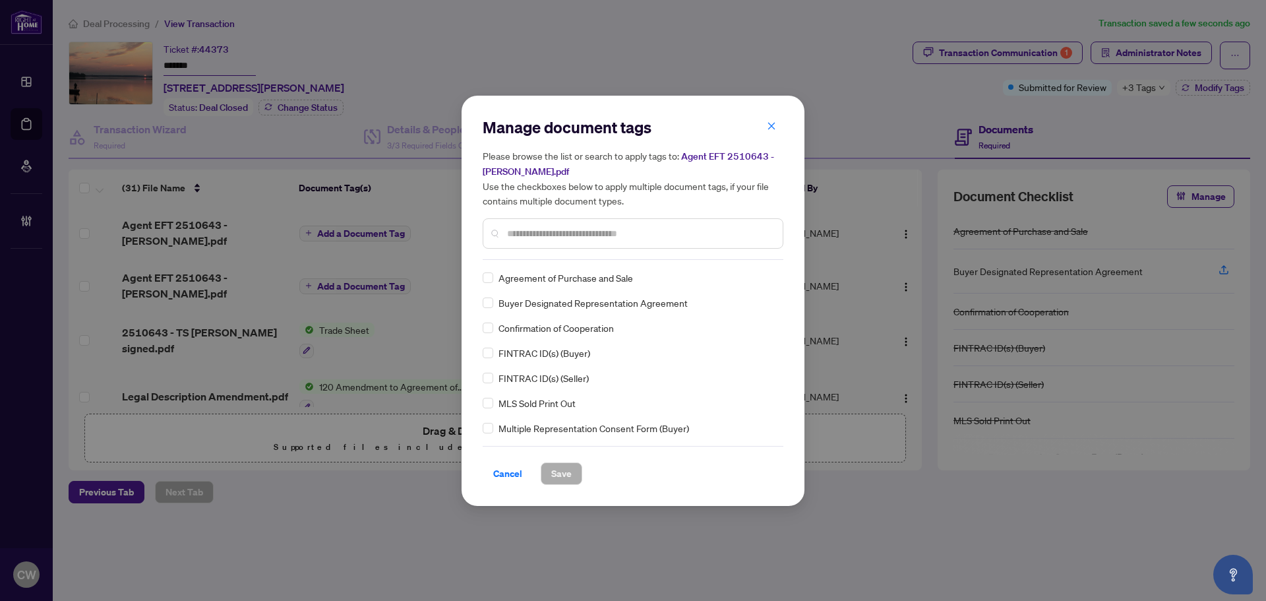
click at [533, 233] on input "text" at bounding box center [639, 233] width 265 height 15
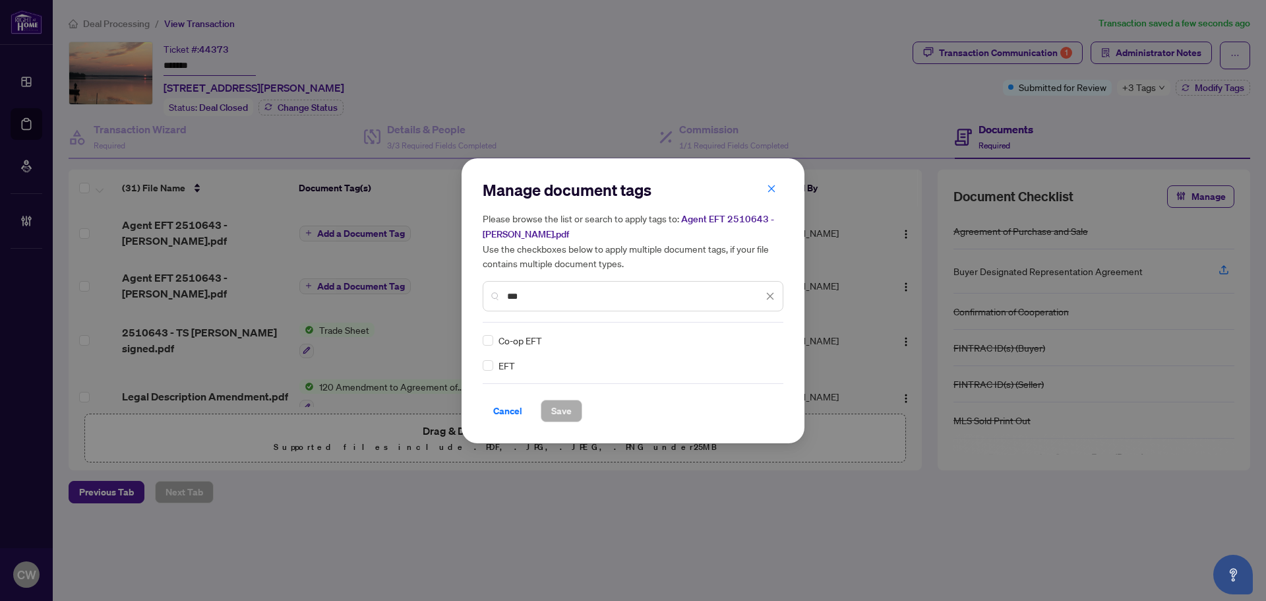
type input "***"
click at [770, 338] on icon at bounding box center [771, 340] width 8 height 5
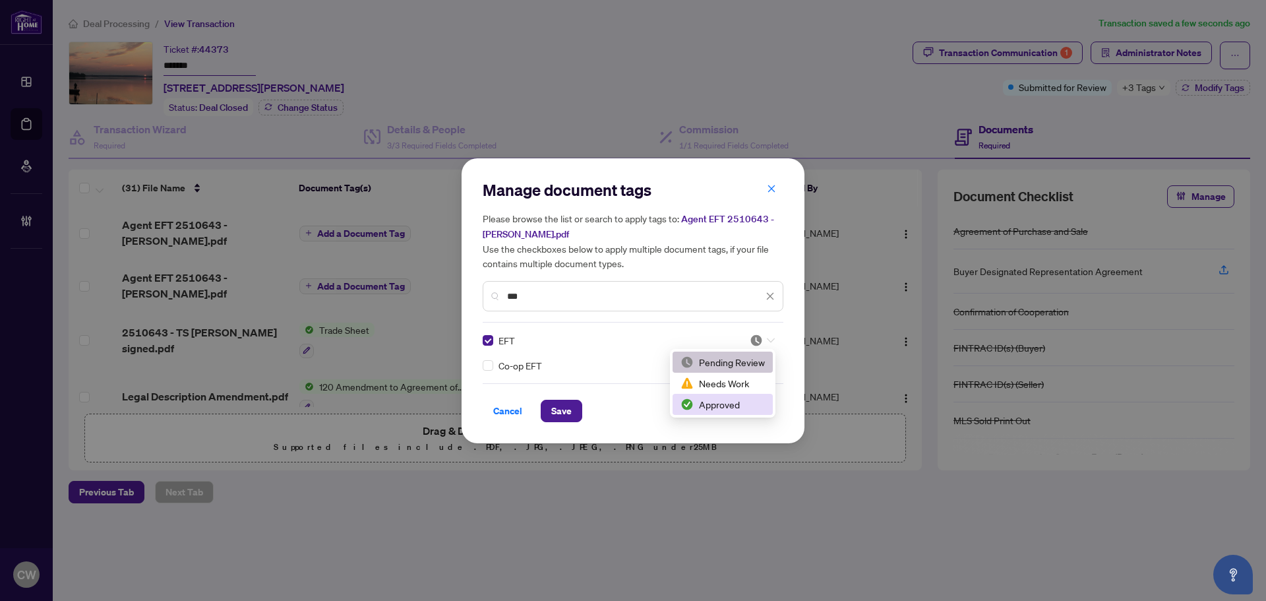
drag, startPoint x: 747, startPoint y: 408, endPoint x: 700, endPoint y: 411, distance: 46.9
click at [747, 409] on div "Approved" at bounding box center [723, 404] width 84 height 15
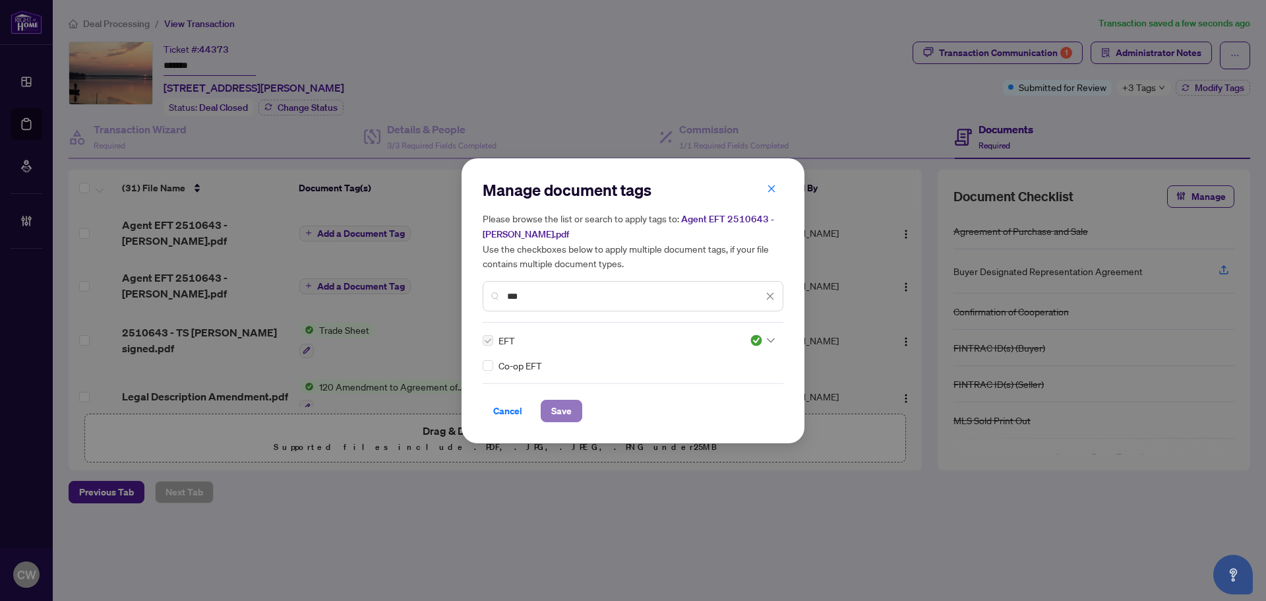
click at [564, 413] on span "Save" at bounding box center [561, 410] width 20 height 21
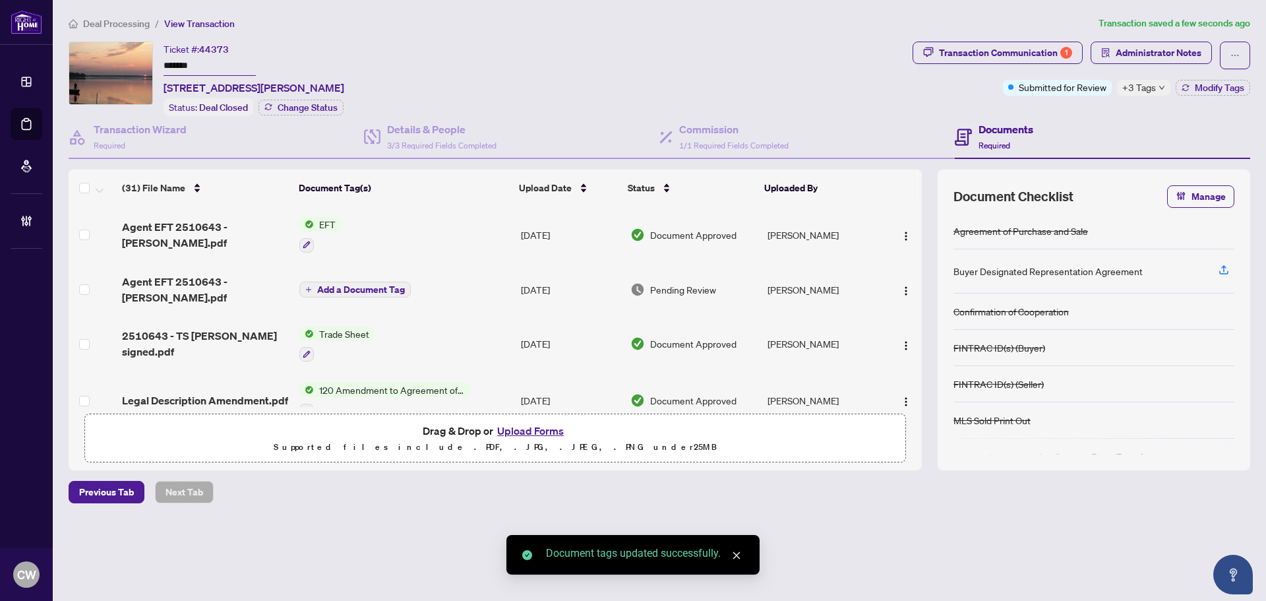
click at [372, 285] on span "Add a Document Tag" at bounding box center [361, 289] width 88 height 9
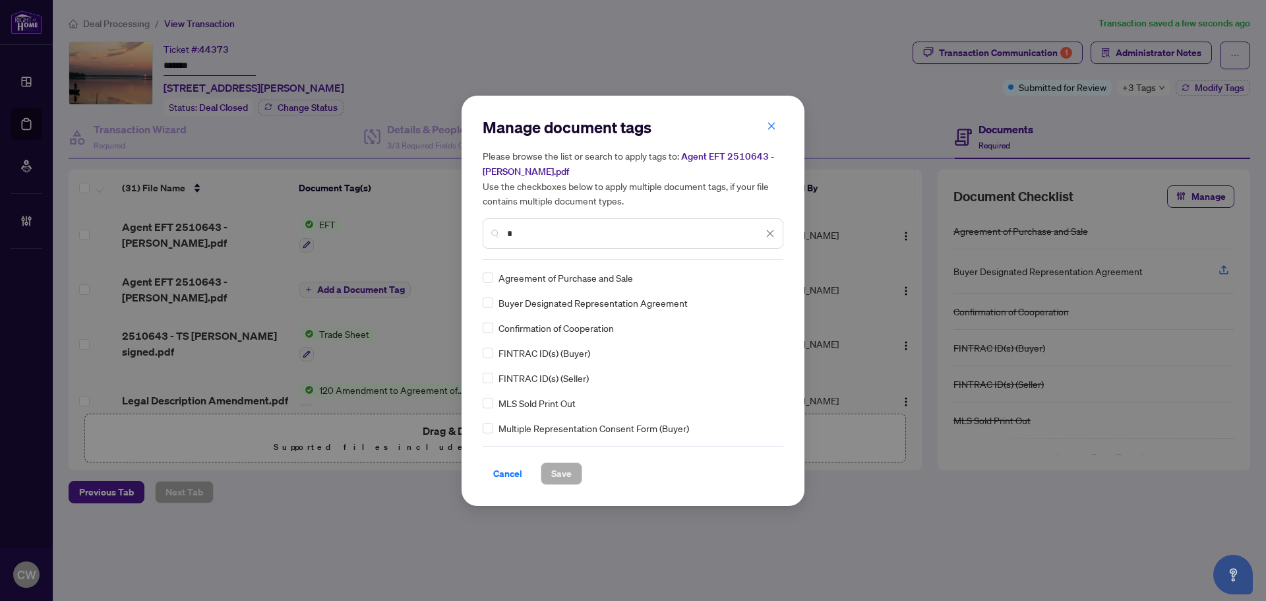
click at [543, 234] on input "*" at bounding box center [635, 233] width 256 height 15
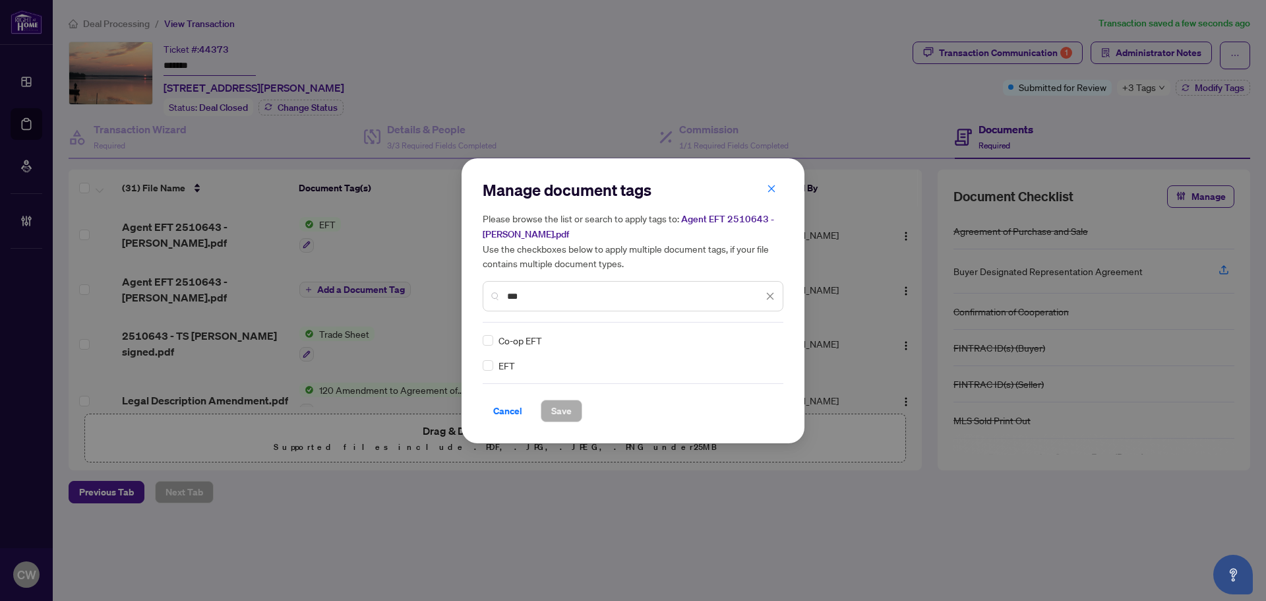
type input "***"
click at [760, 345] on img at bounding box center [756, 340] width 13 height 13
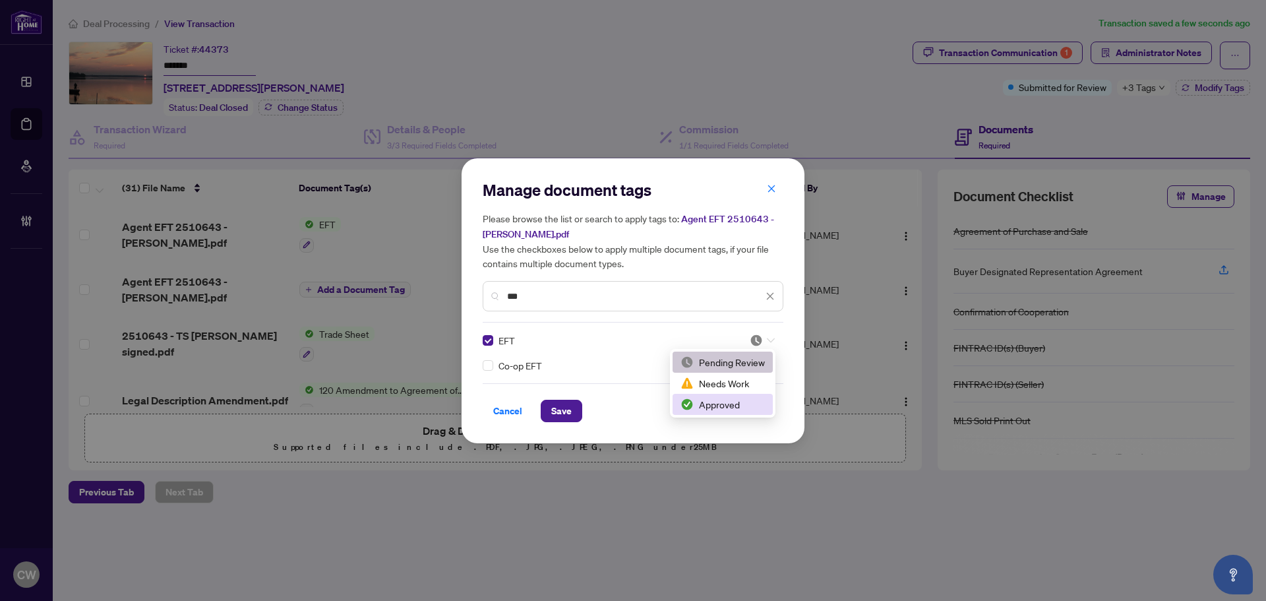
click at [749, 404] on div "Approved" at bounding box center [723, 404] width 84 height 15
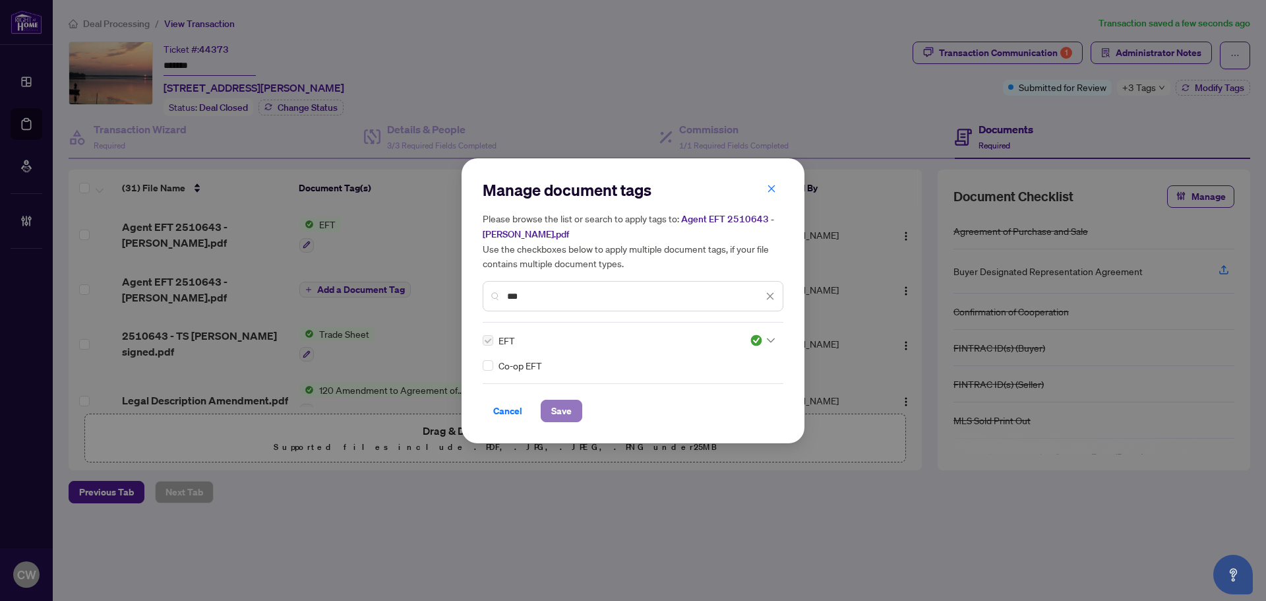
click at [570, 407] on span "Save" at bounding box center [561, 410] width 20 height 21
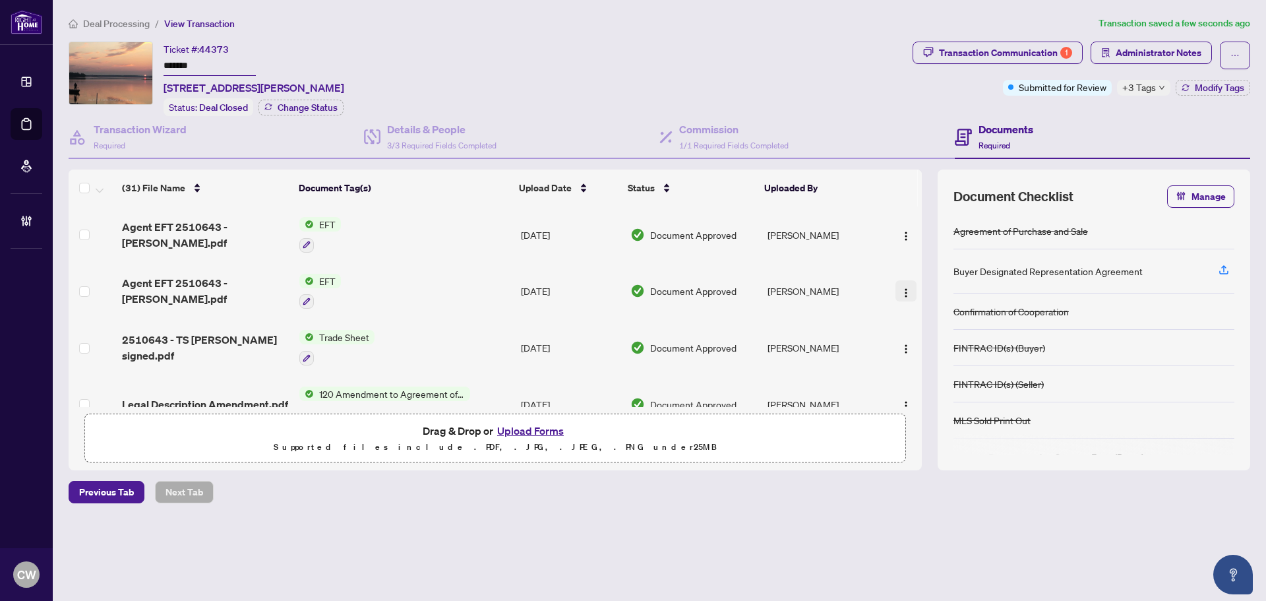
click at [907, 288] on img "button" at bounding box center [906, 293] width 11 height 11
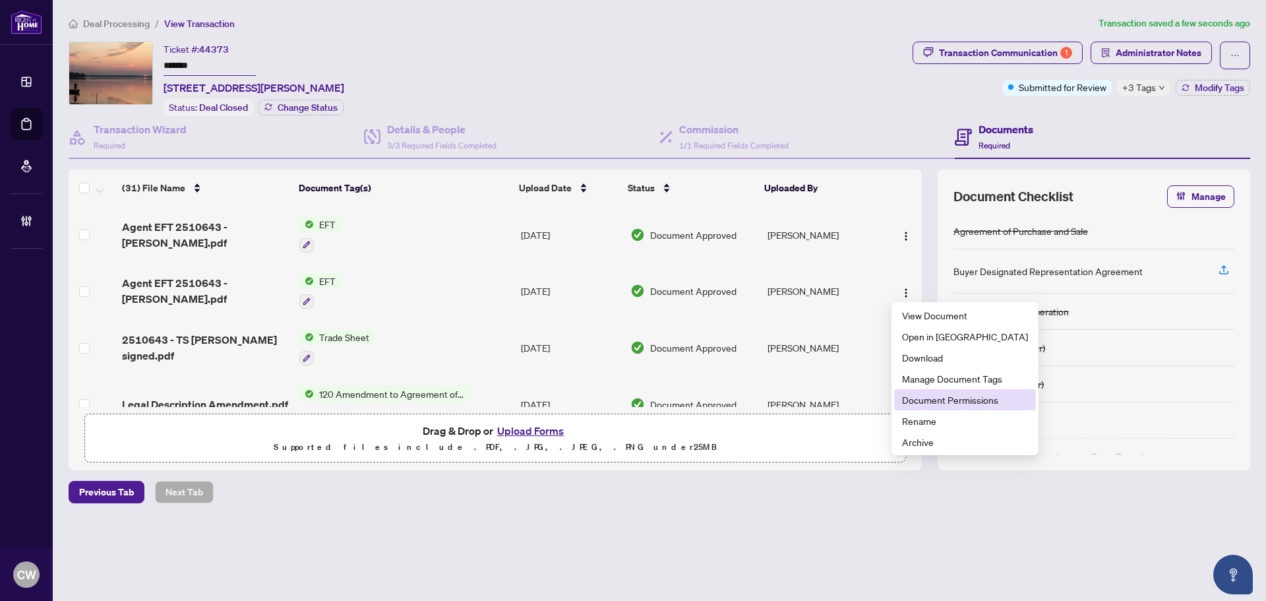
click at [937, 398] on span "Document Permissions" at bounding box center [965, 399] width 126 height 15
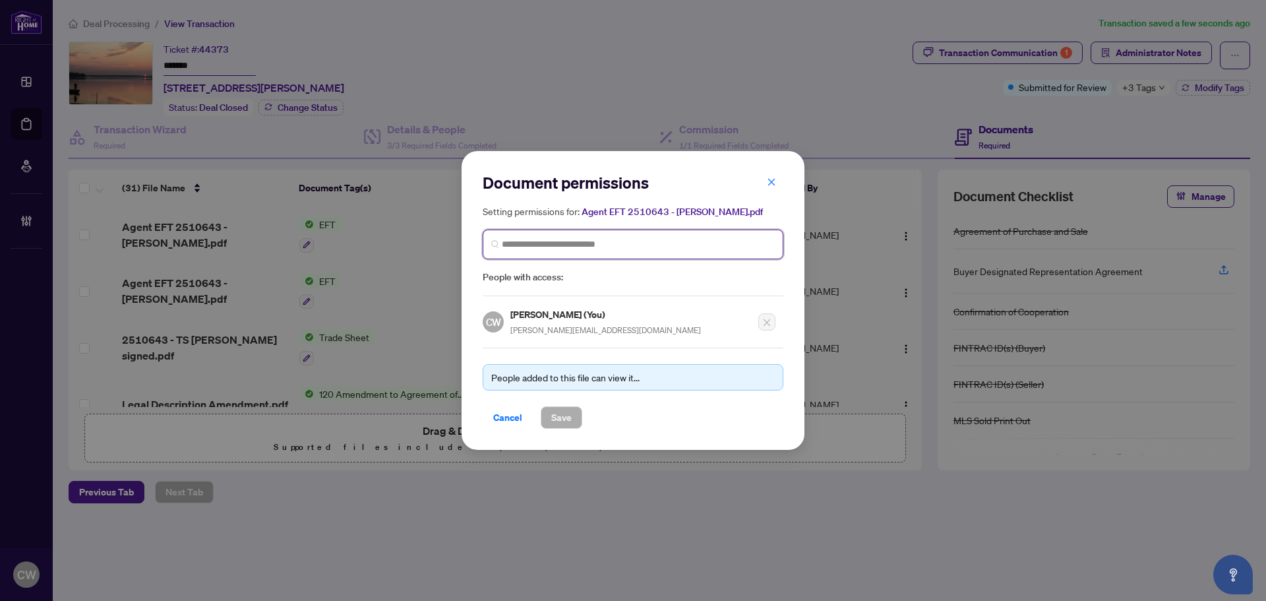
click at [612, 247] on input "search" at bounding box center [638, 244] width 273 height 14
paste input "**********"
type input "**********"
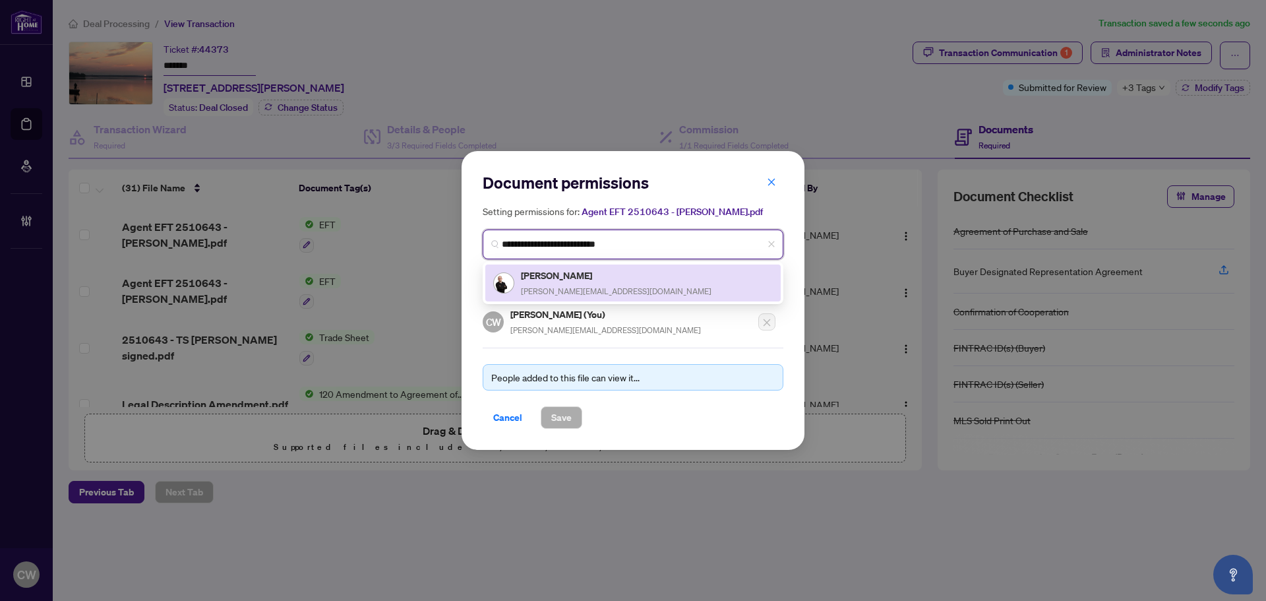
click at [568, 274] on h5 "[PERSON_NAME]" at bounding box center [616, 275] width 191 height 15
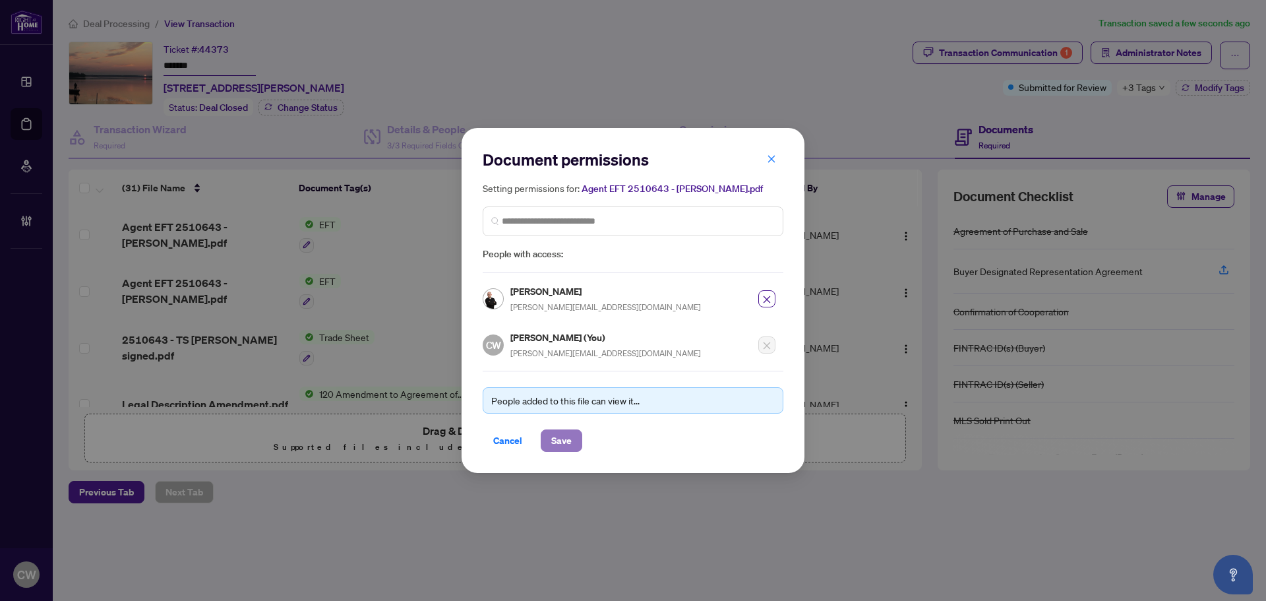
click at [558, 440] on span "Save" at bounding box center [561, 440] width 20 height 21
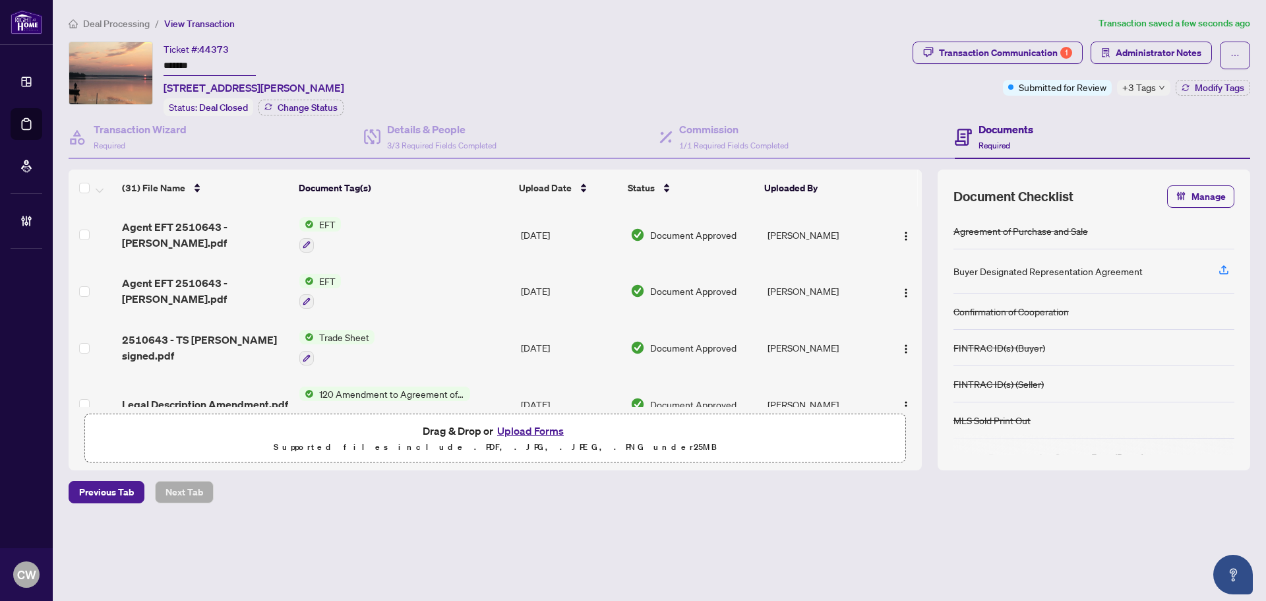
drag, startPoint x: 895, startPoint y: 231, endPoint x: 897, endPoint y: 221, distance: 10.7
click at [896, 231] on button "button" at bounding box center [906, 234] width 21 height 21
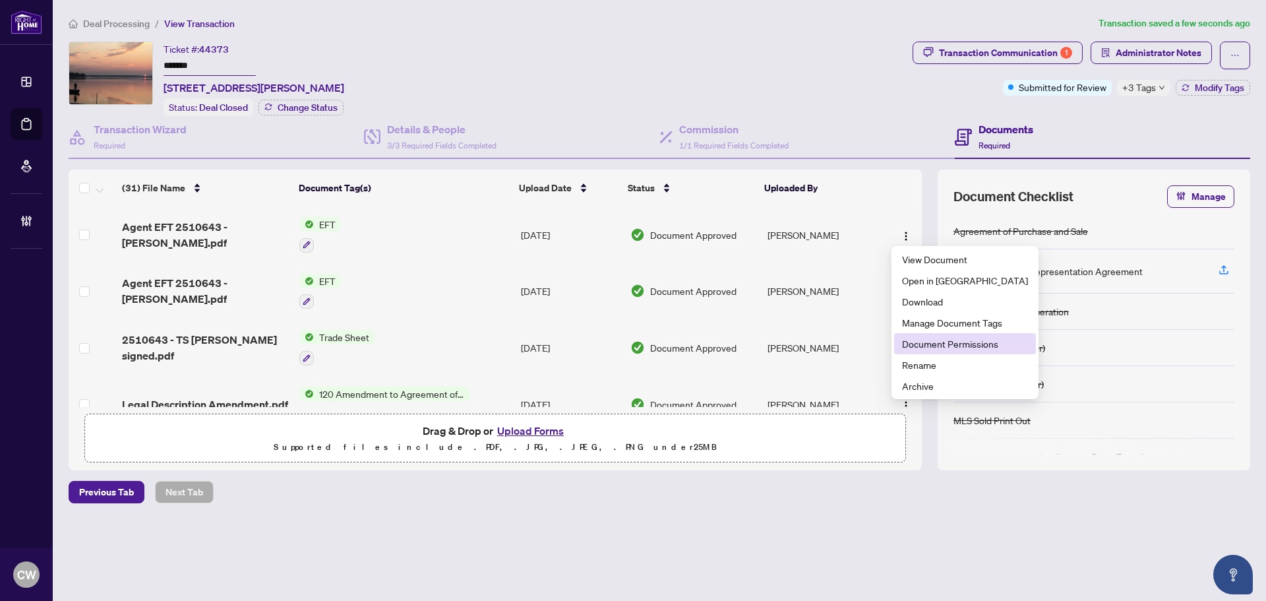
click at [925, 346] on span "Document Permissions" at bounding box center [965, 343] width 126 height 15
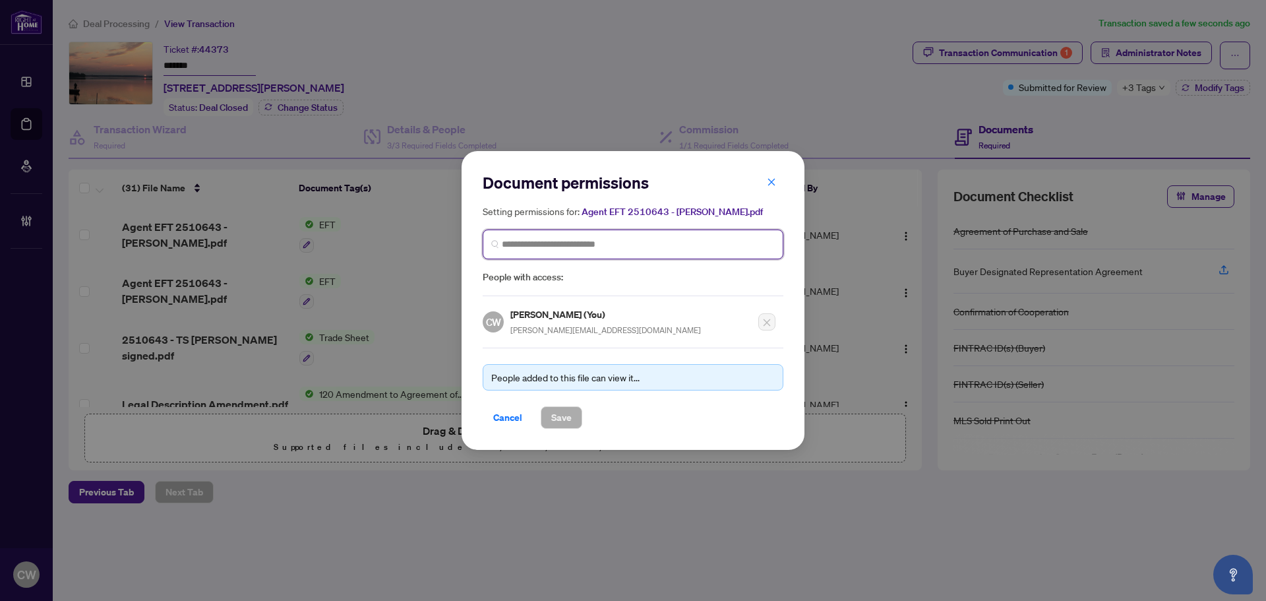
click at [565, 241] on input "search" at bounding box center [638, 244] width 273 height 14
paste input "**********"
type input "**********"
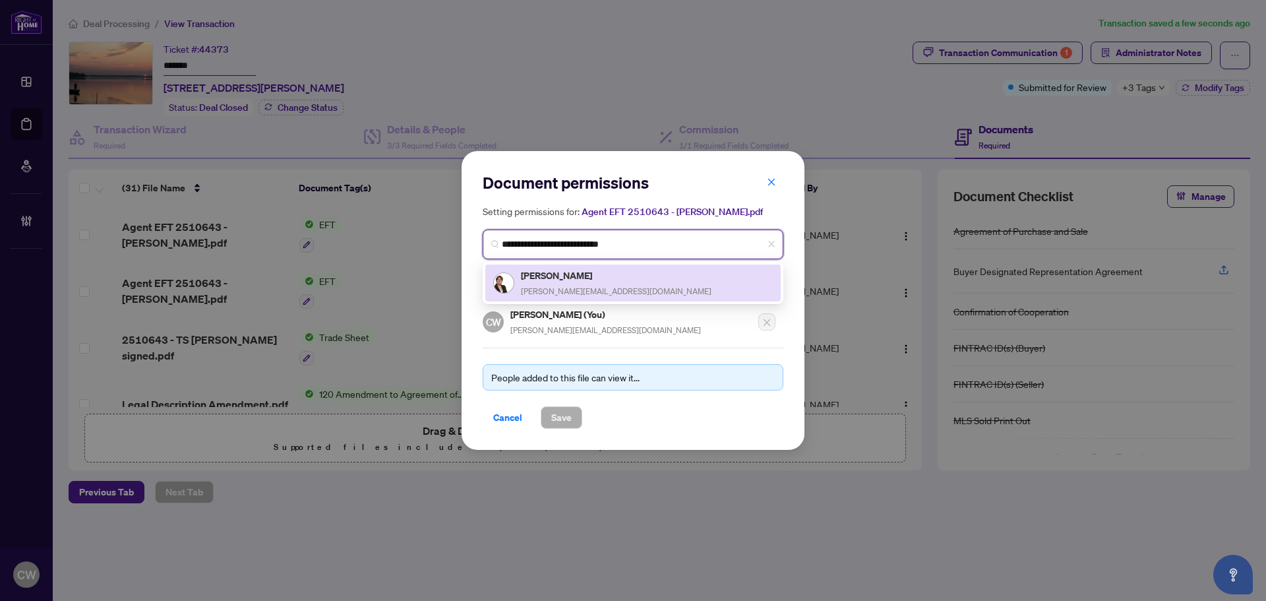
click at [593, 286] on span "[PERSON_NAME][EMAIL_ADDRESS][DOMAIN_NAME]" at bounding box center [616, 291] width 191 height 10
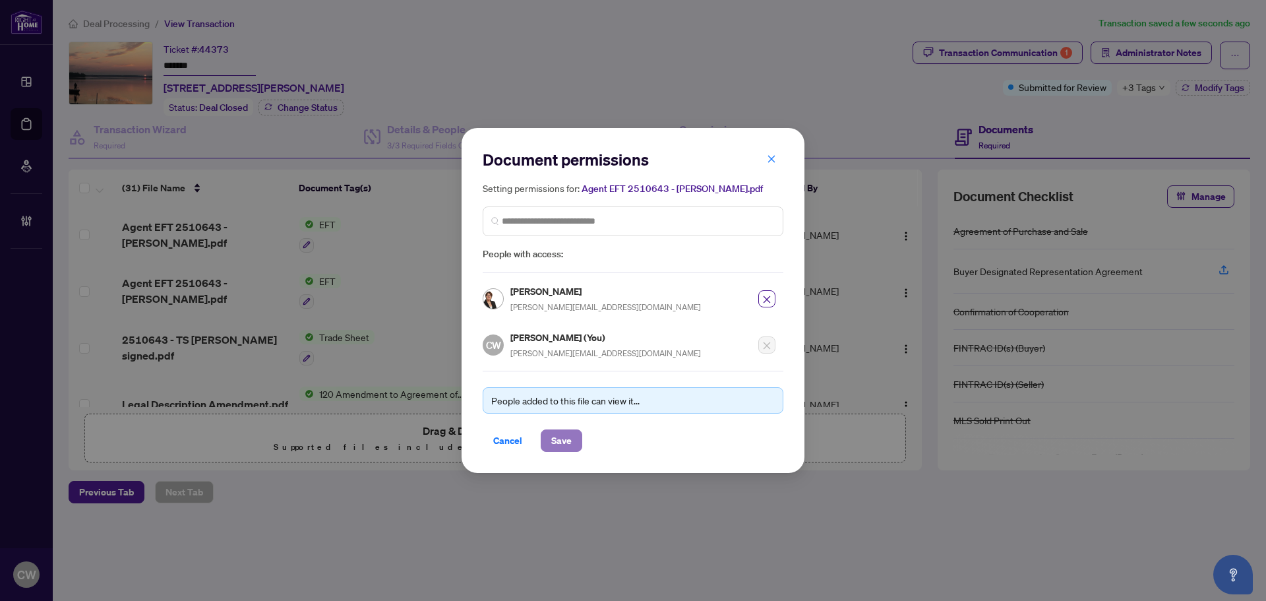
click at [563, 442] on span "Save" at bounding box center [561, 440] width 20 height 21
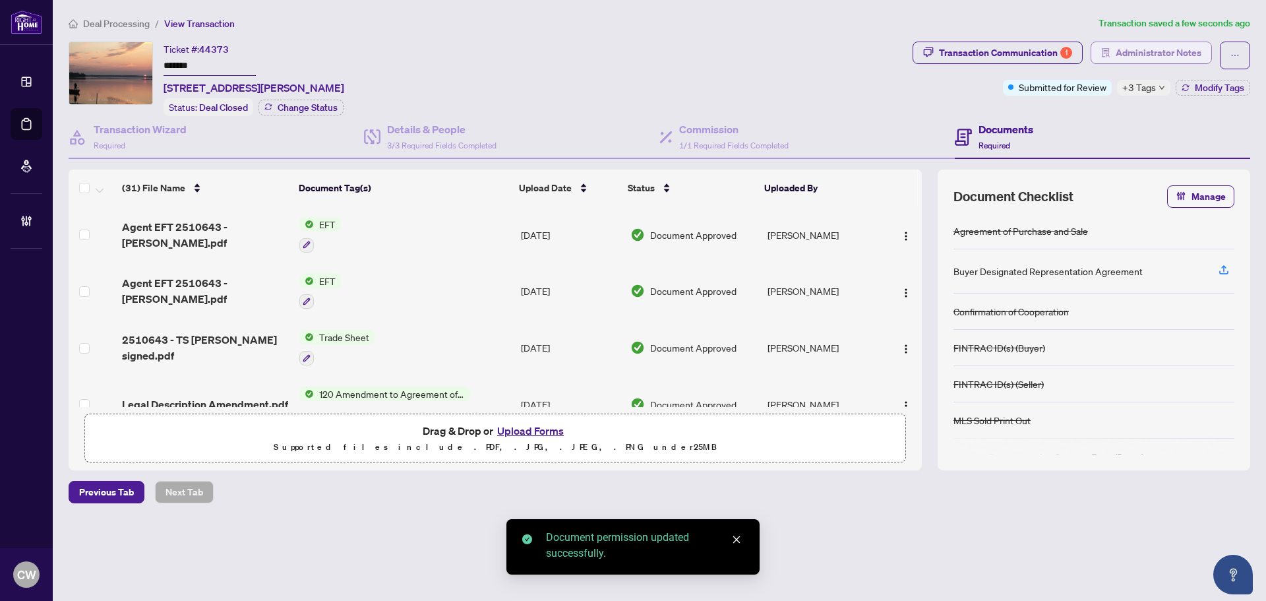
click at [1196, 51] on span "Administrator Notes" at bounding box center [1159, 52] width 86 height 21
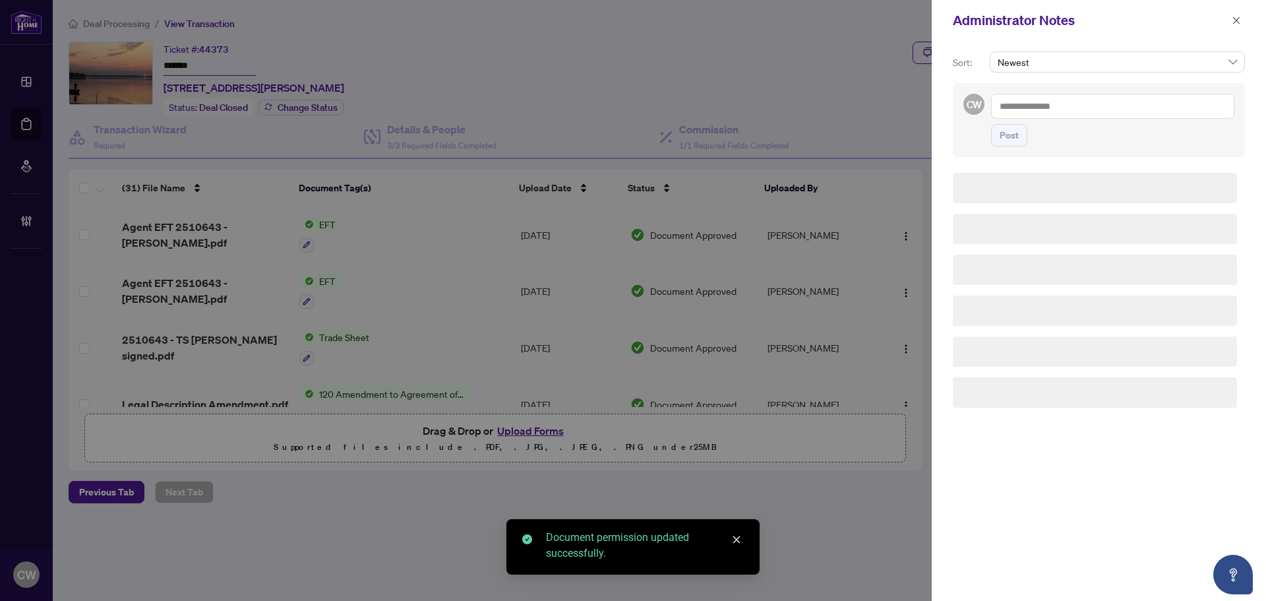
click at [1084, 102] on textarea at bounding box center [1112, 106] width 243 height 25
paste textarea "**********"
type textarea "**********"
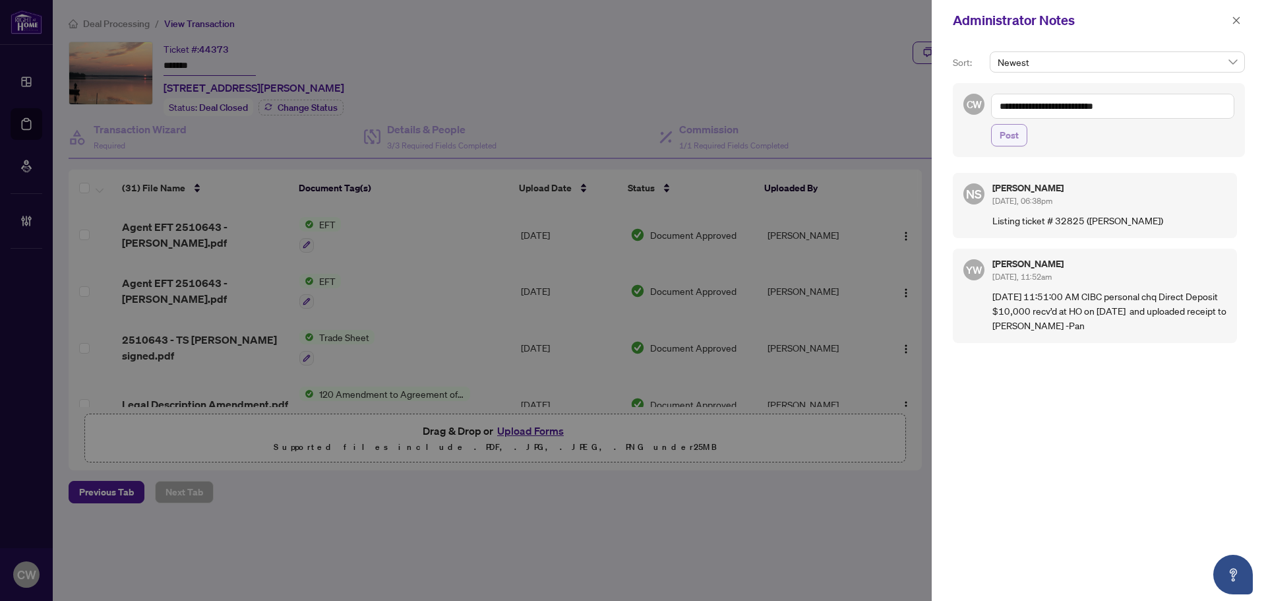
click at [1004, 142] on span "Post" at bounding box center [1009, 135] width 19 height 21
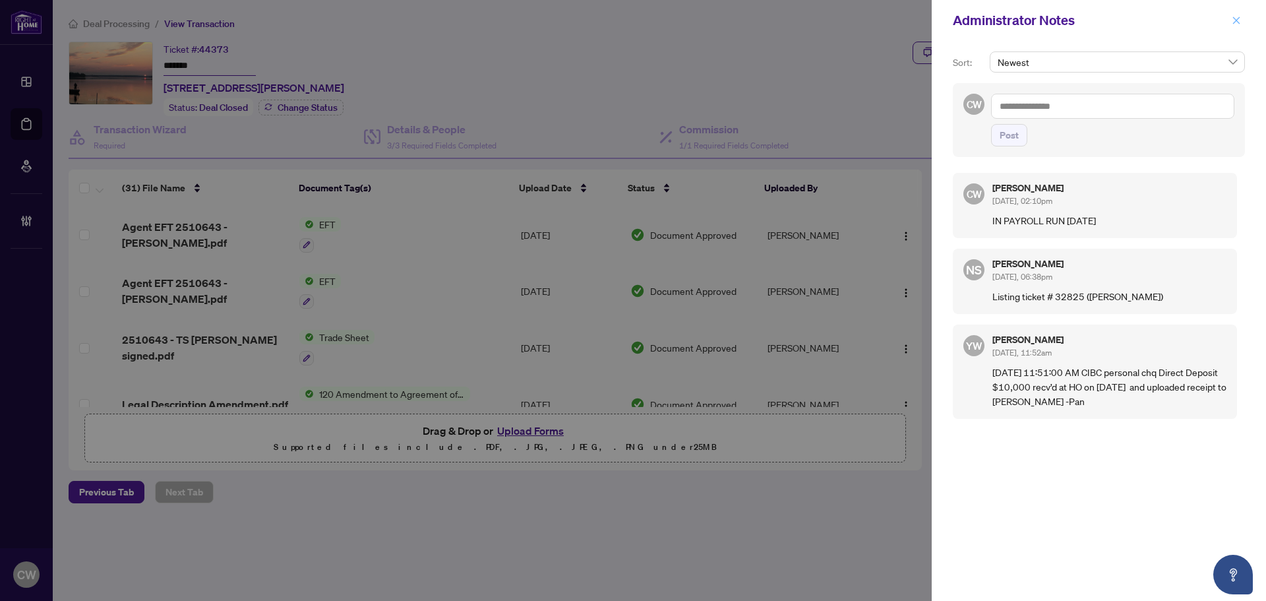
click at [1236, 23] on icon "close" at bounding box center [1236, 20] width 9 height 9
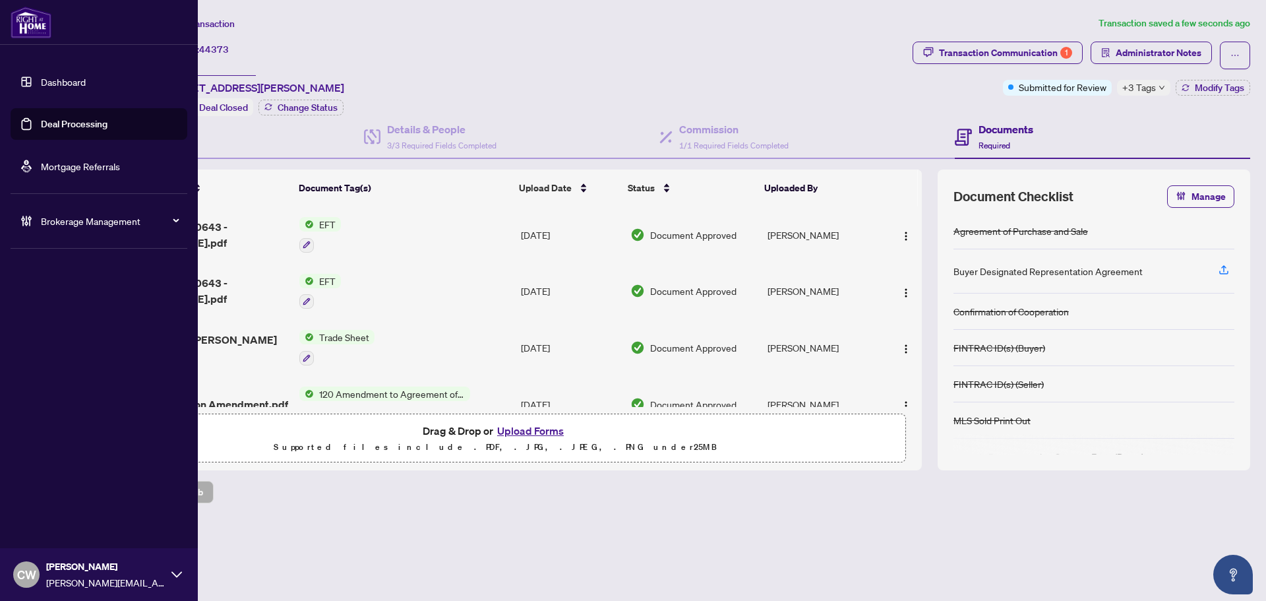
click at [49, 118] on link "Deal Processing" at bounding box center [74, 124] width 67 height 12
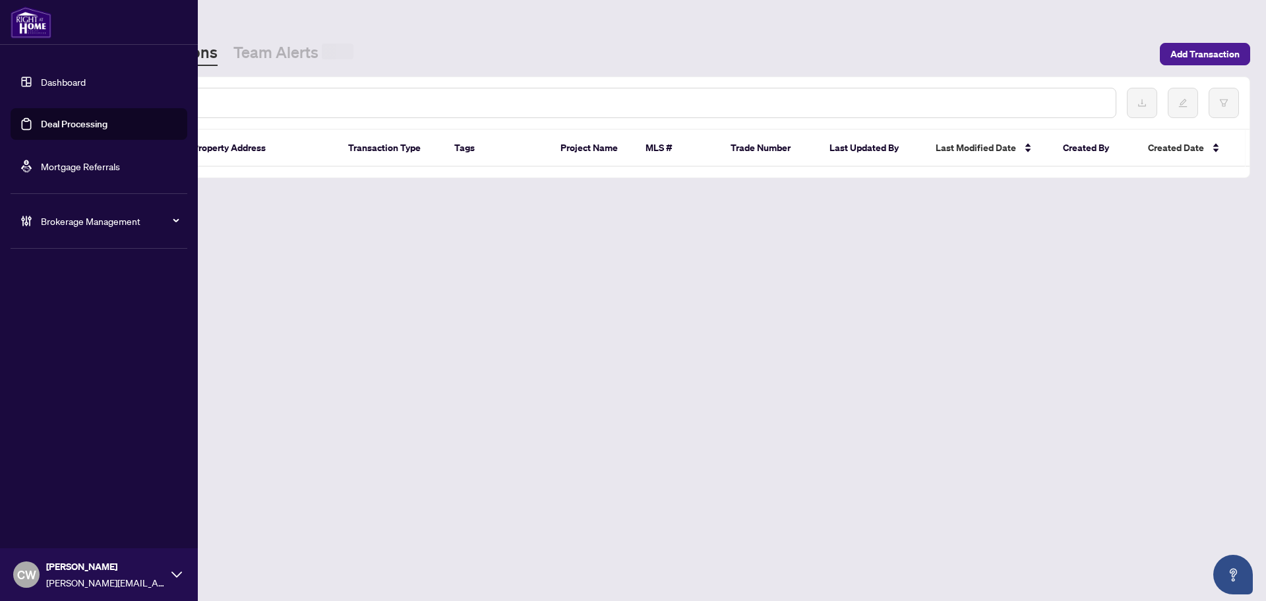
click at [242, 94] on div at bounding box center [598, 103] width 1037 height 30
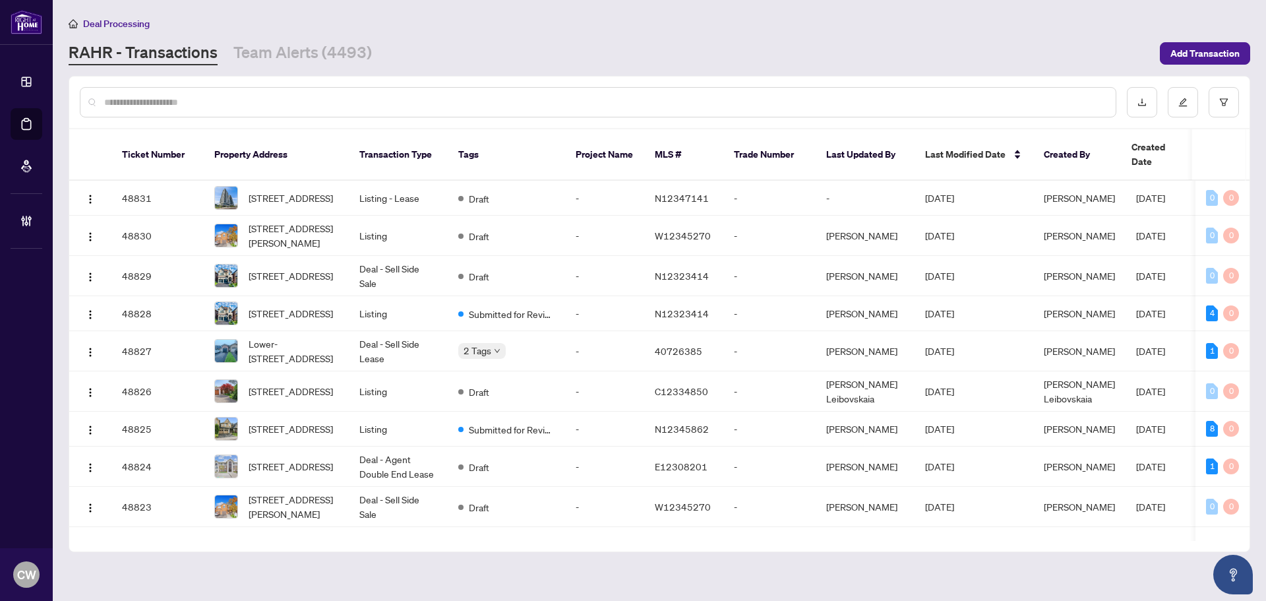
click at [253, 104] on input "text" at bounding box center [604, 102] width 1001 height 15
paste input "*******"
type input "*******"
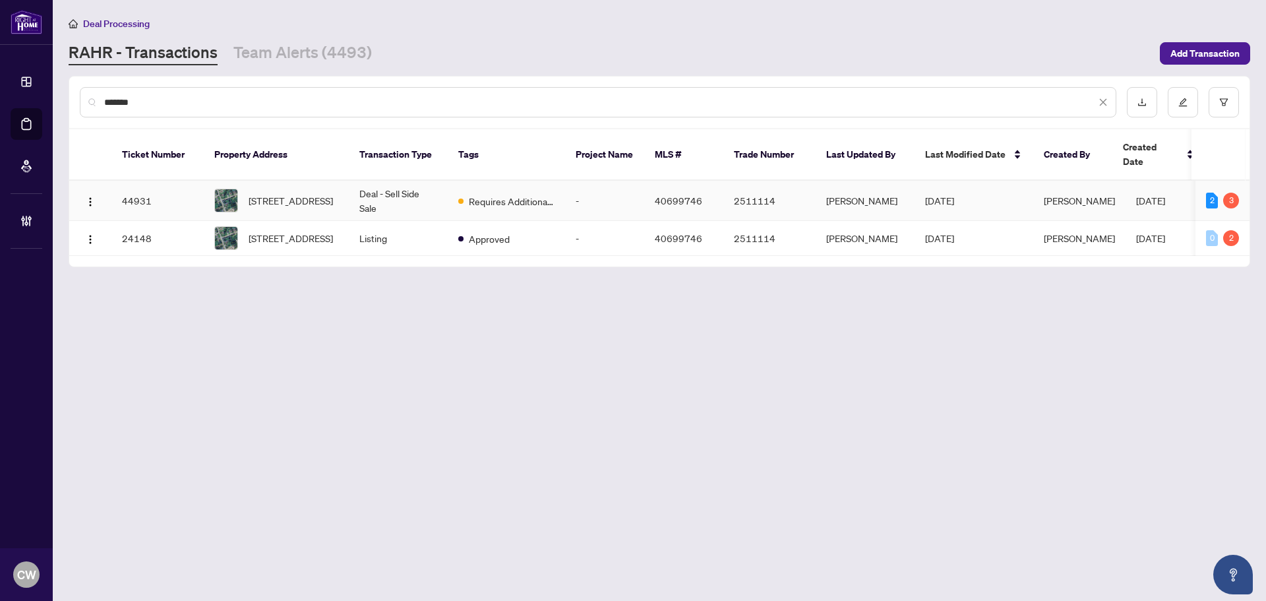
click at [288, 205] on td "[STREET_ADDRESS]" at bounding box center [276, 201] width 145 height 40
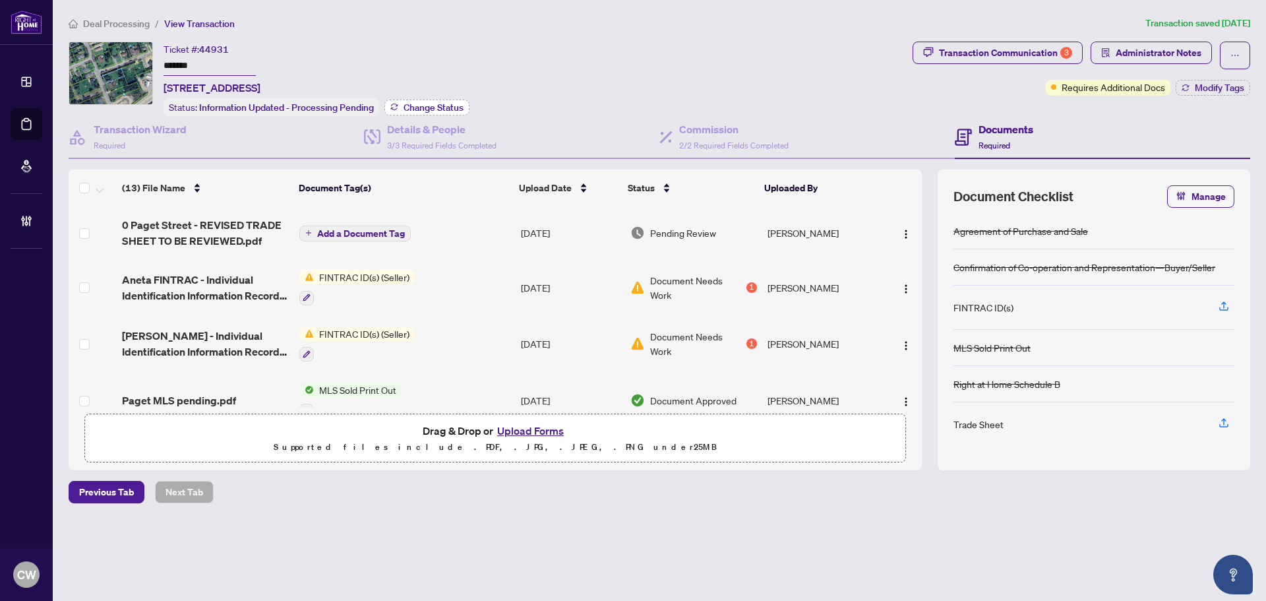
click at [452, 107] on span "Change Status" at bounding box center [434, 107] width 60 height 9
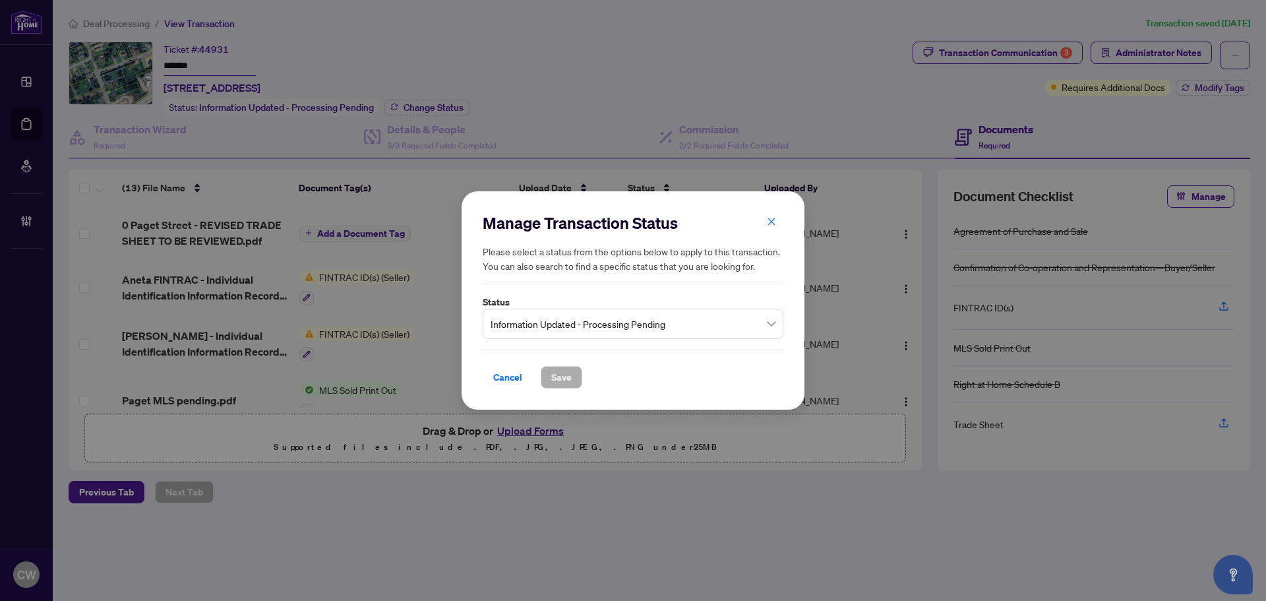
click at [586, 332] on span "Information Updated - Processing Pending" at bounding box center [633, 323] width 285 height 25
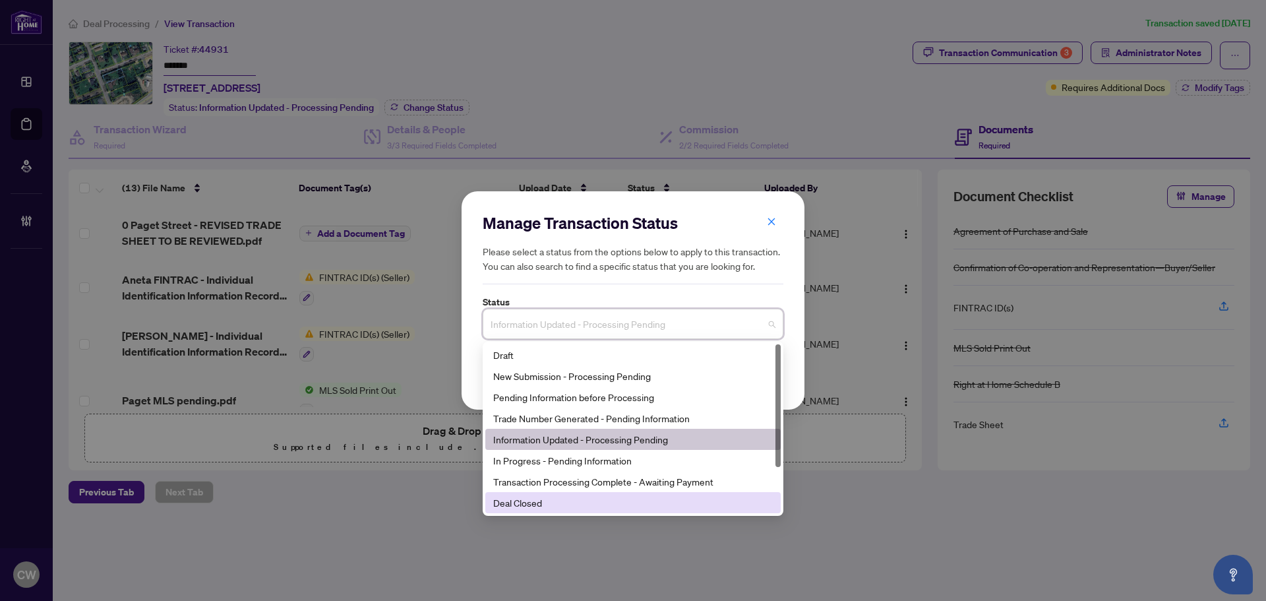
click at [585, 506] on div "Deal Closed" at bounding box center [633, 502] width 280 height 15
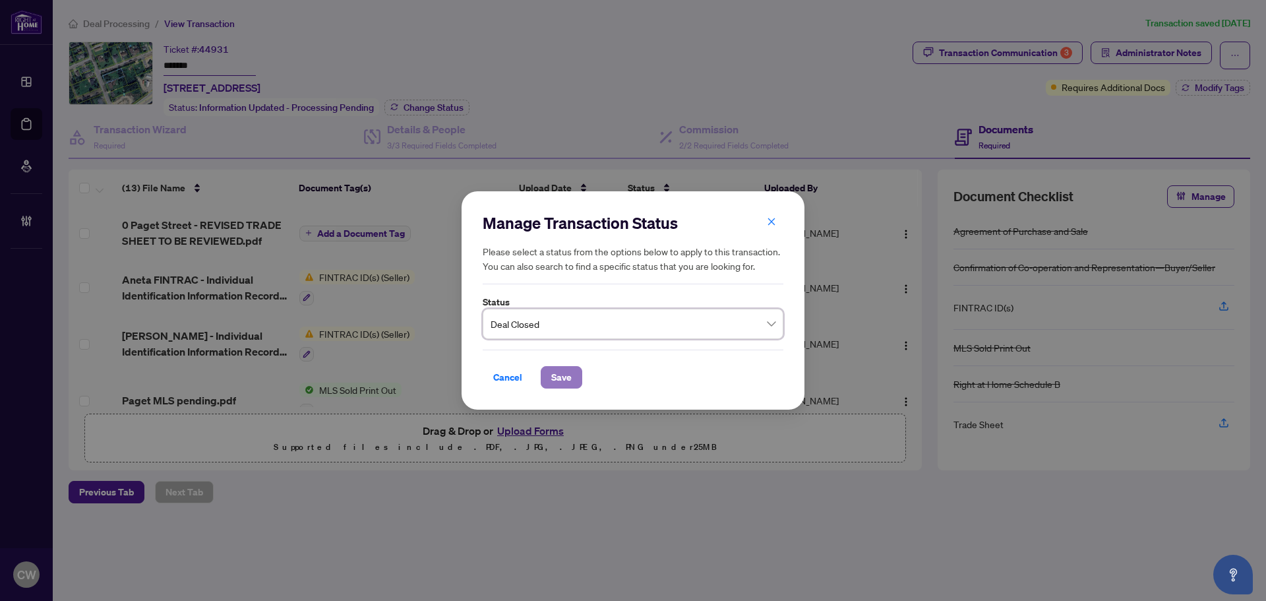
click at [565, 380] on span "Save" at bounding box center [561, 377] width 20 height 21
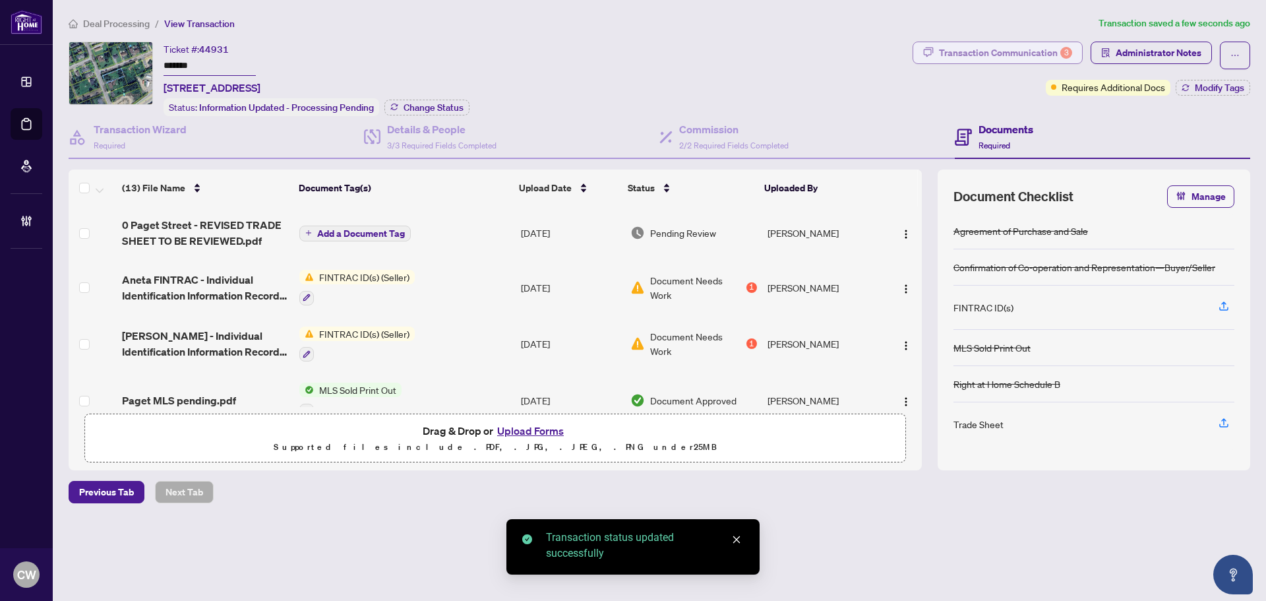
click at [1004, 51] on div "Transaction Communication 3" at bounding box center [1005, 52] width 133 height 21
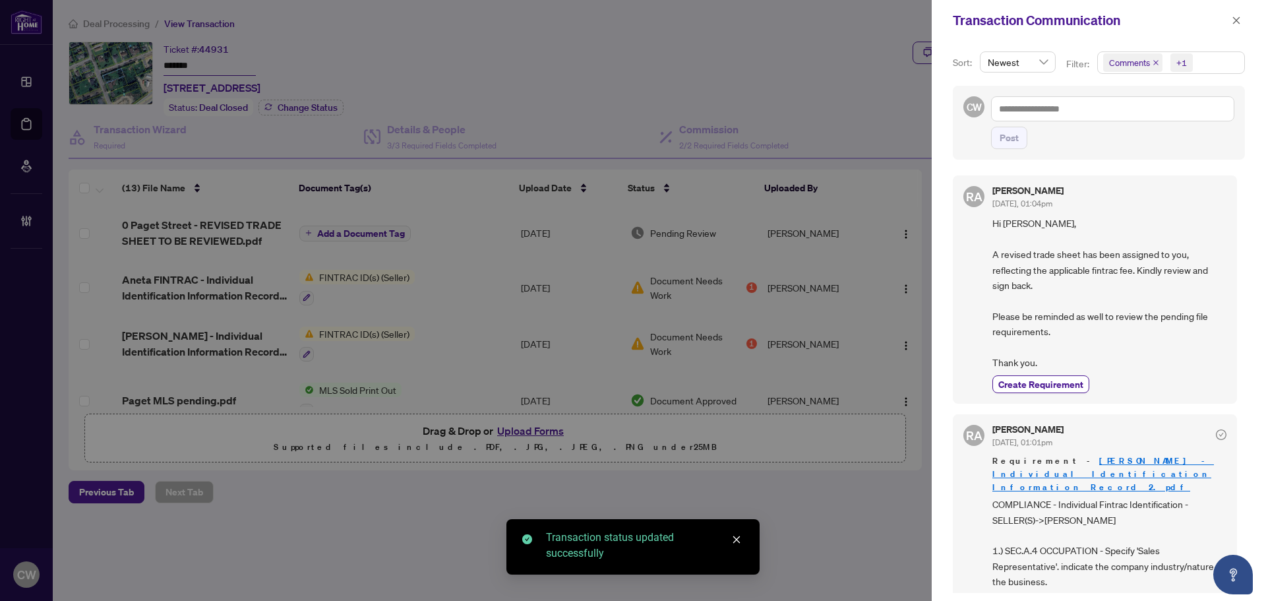
click at [1153, 61] on icon "close" at bounding box center [1156, 62] width 7 height 7
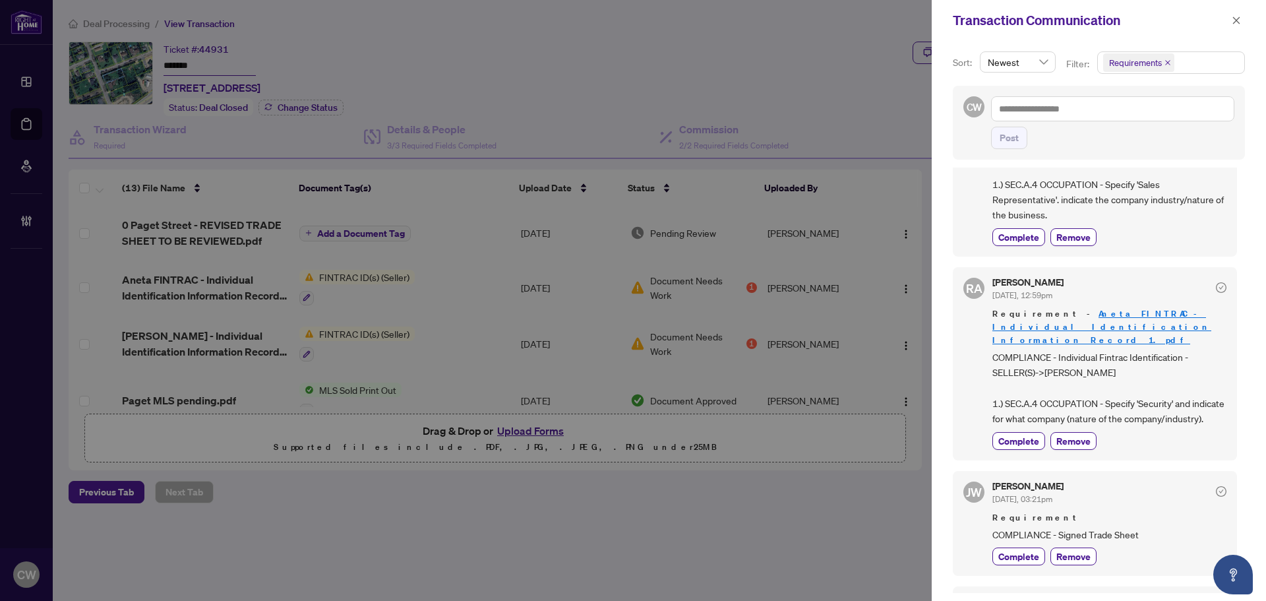
scroll to position [66, 0]
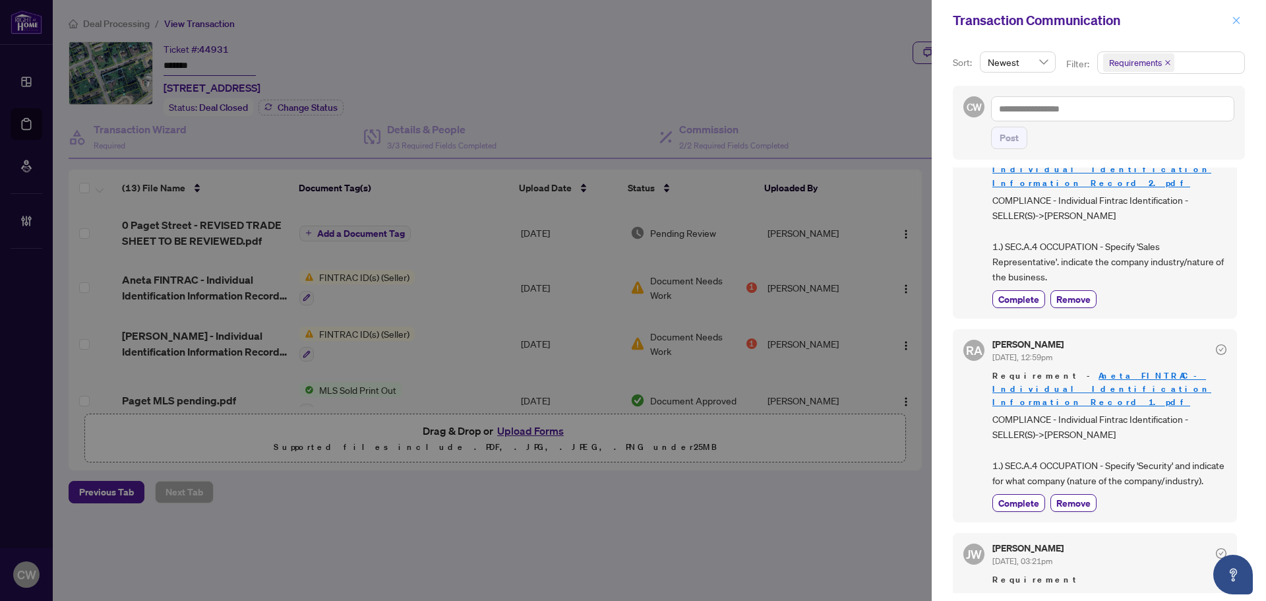
click at [1238, 26] on span "button" at bounding box center [1236, 20] width 9 height 21
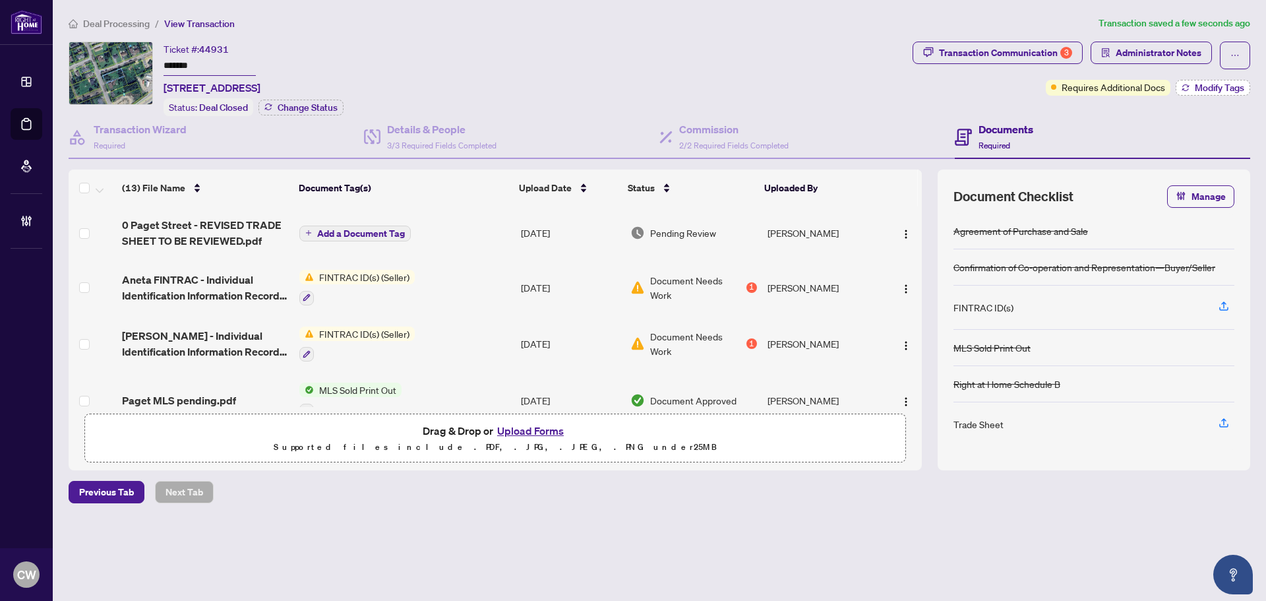
click at [1202, 86] on span "Modify Tags" at bounding box center [1219, 87] width 49 height 9
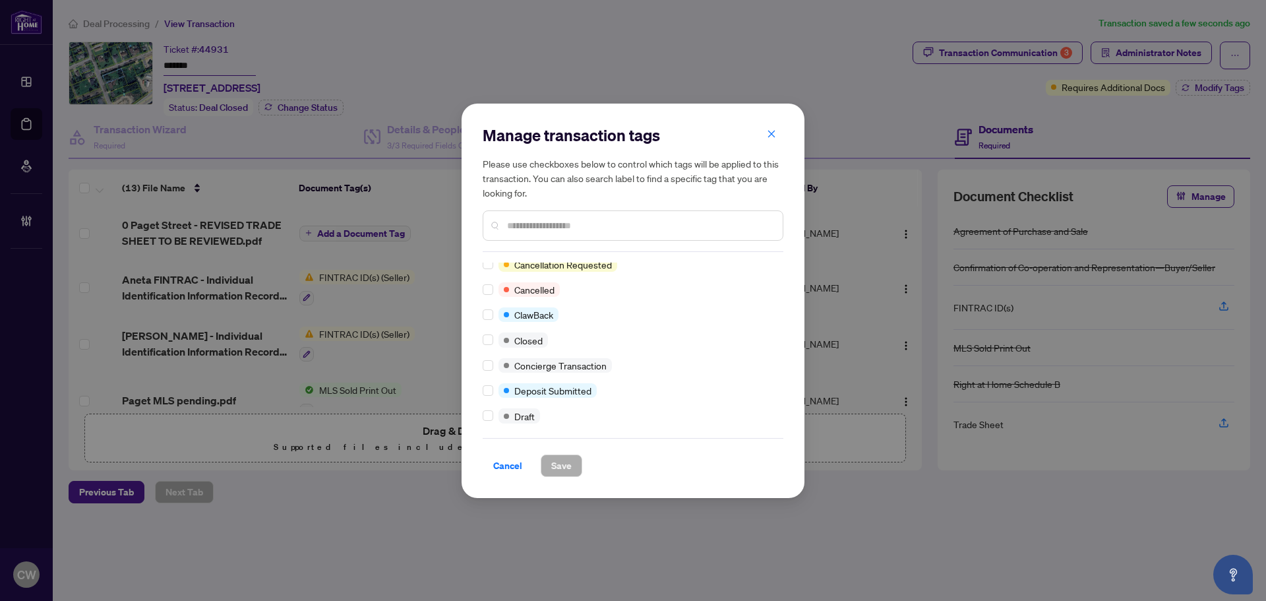
scroll to position [0, 0]
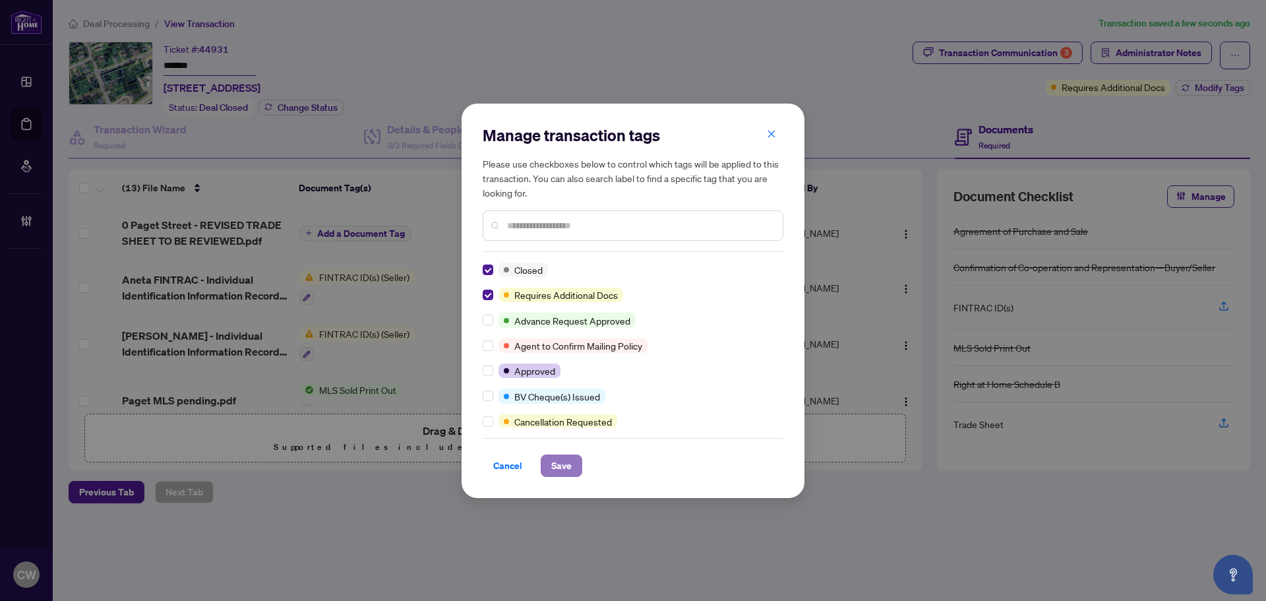
click at [557, 473] on span "Save" at bounding box center [561, 465] width 20 height 21
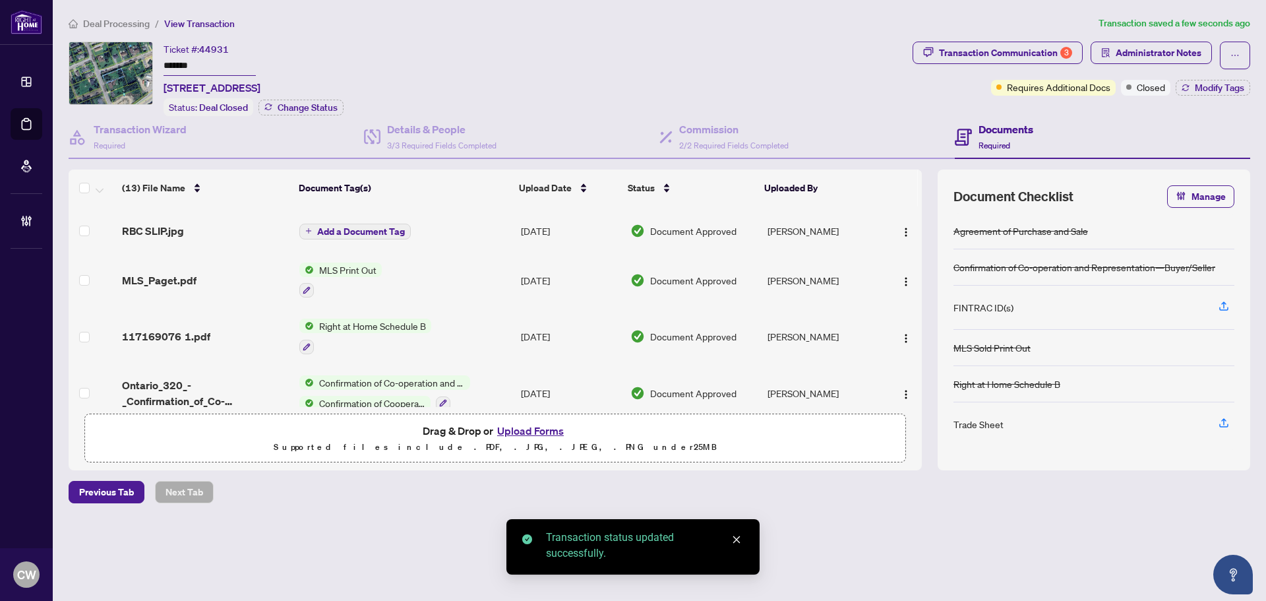
scroll to position [462, 0]
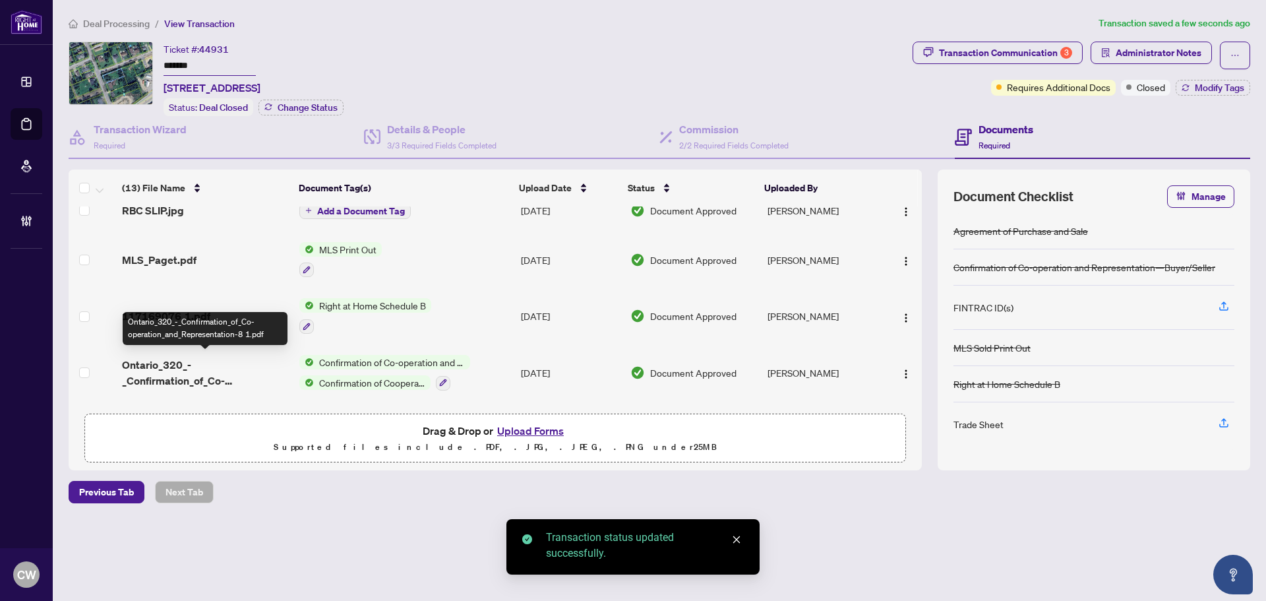
click at [198, 369] on span "Ontario_320_-_Confirmation_of_Co-operation_and_Representation-8 1.pdf" at bounding box center [205, 373] width 167 height 32
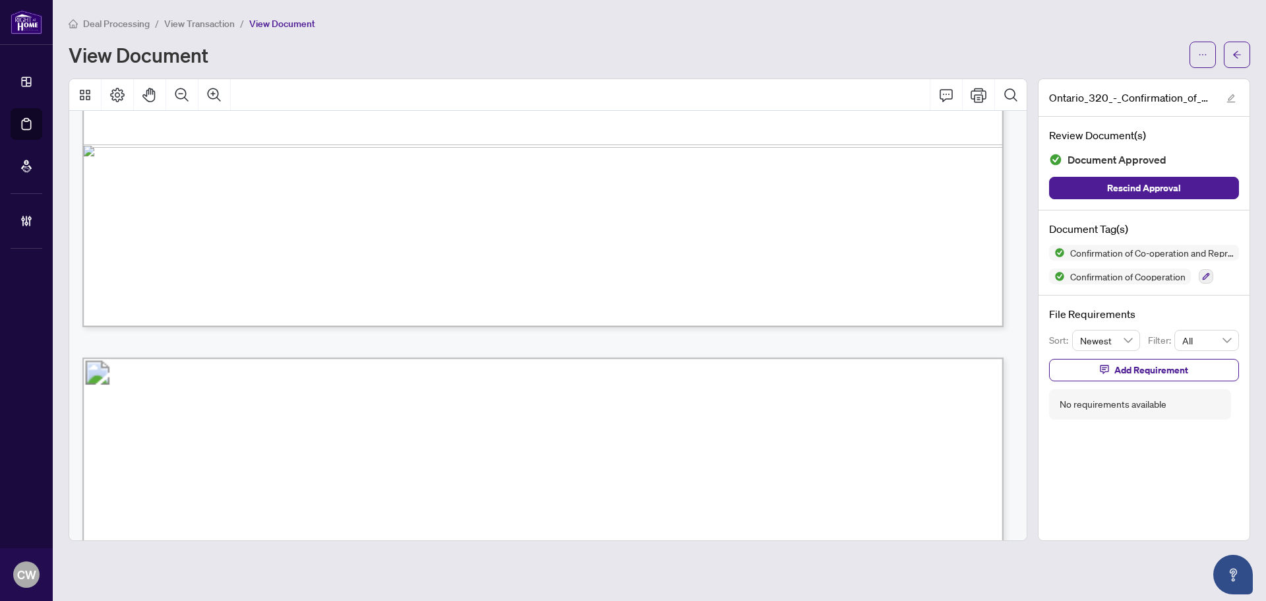
scroll to position [1451, 0]
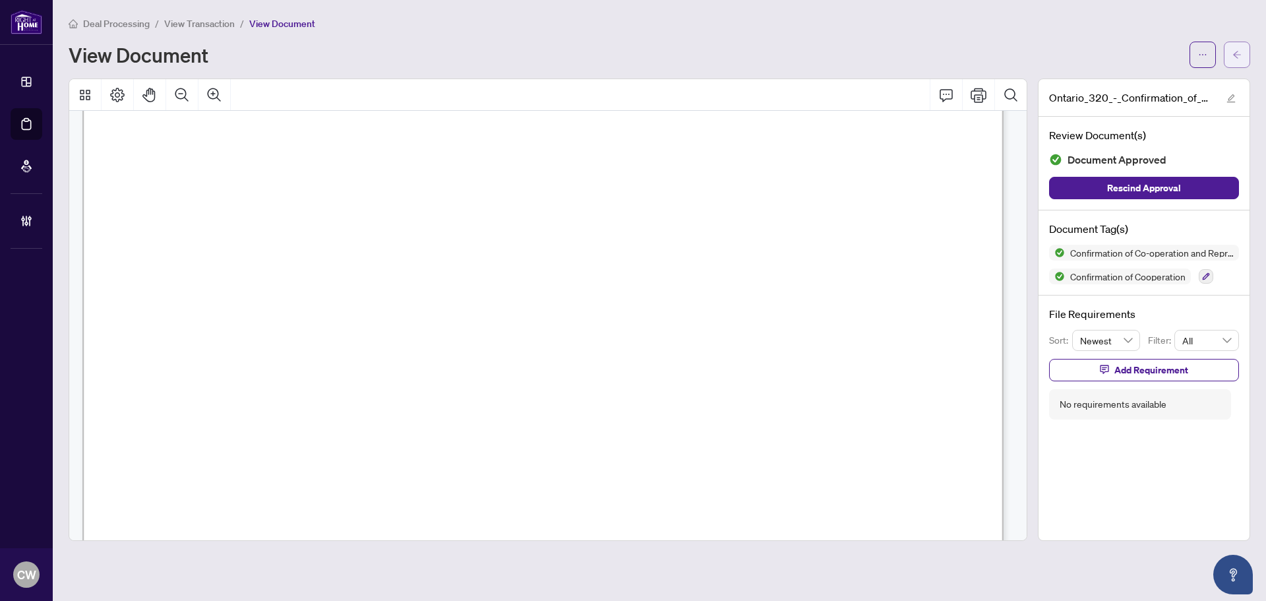
click at [1243, 42] on button "button" at bounding box center [1237, 55] width 26 height 26
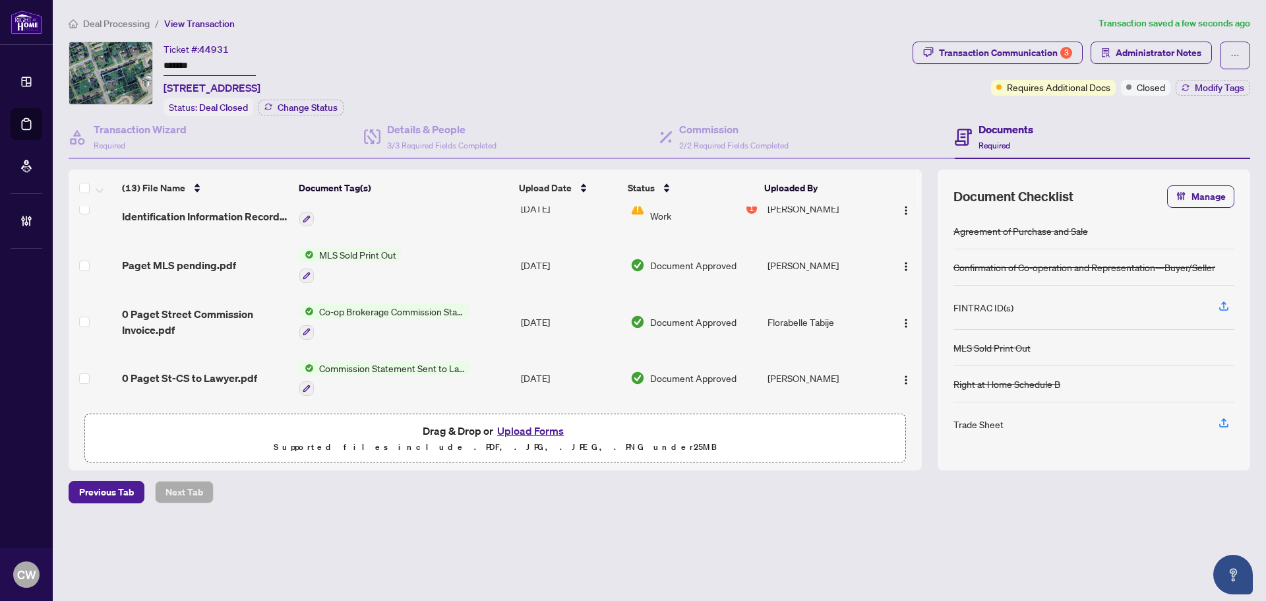
scroll to position [132, 0]
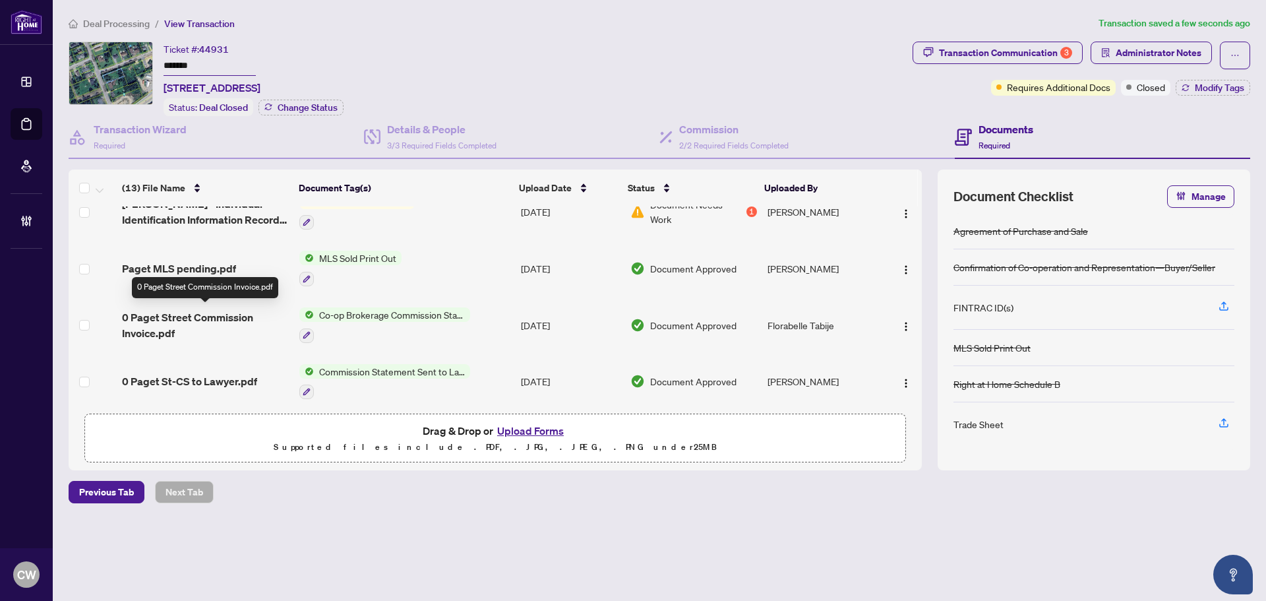
click at [184, 313] on span "0 Paget Street Commission Invoice.pdf" at bounding box center [205, 325] width 167 height 32
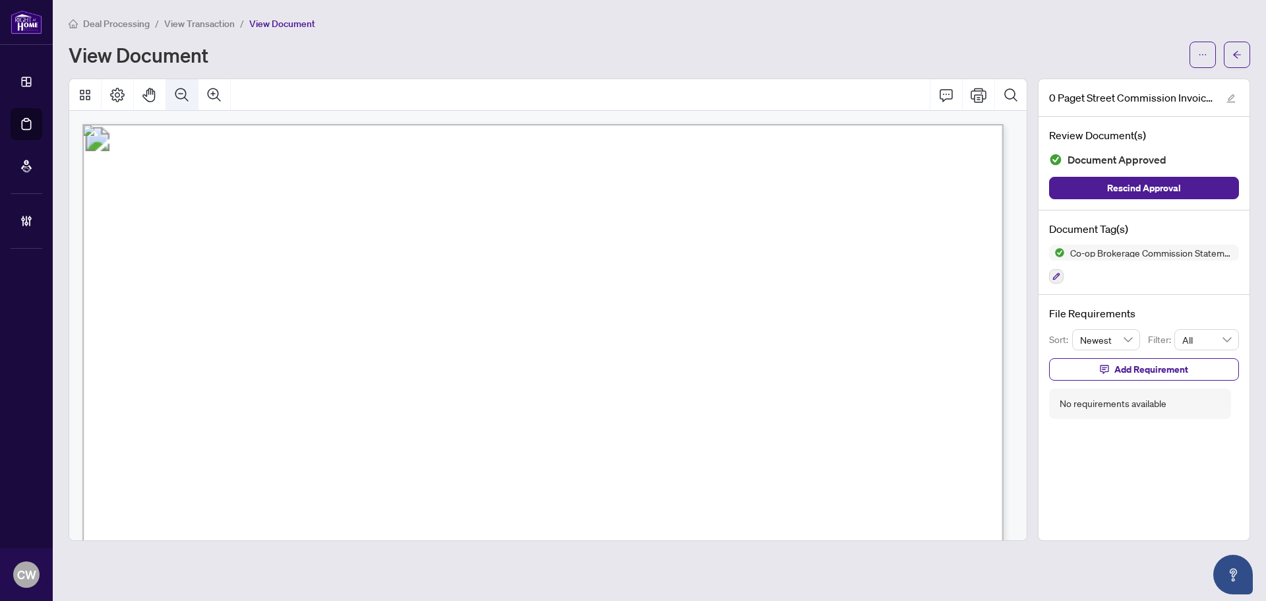
click at [184, 99] on icon "Zoom Out" at bounding box center [182, 95] width 16 height 16
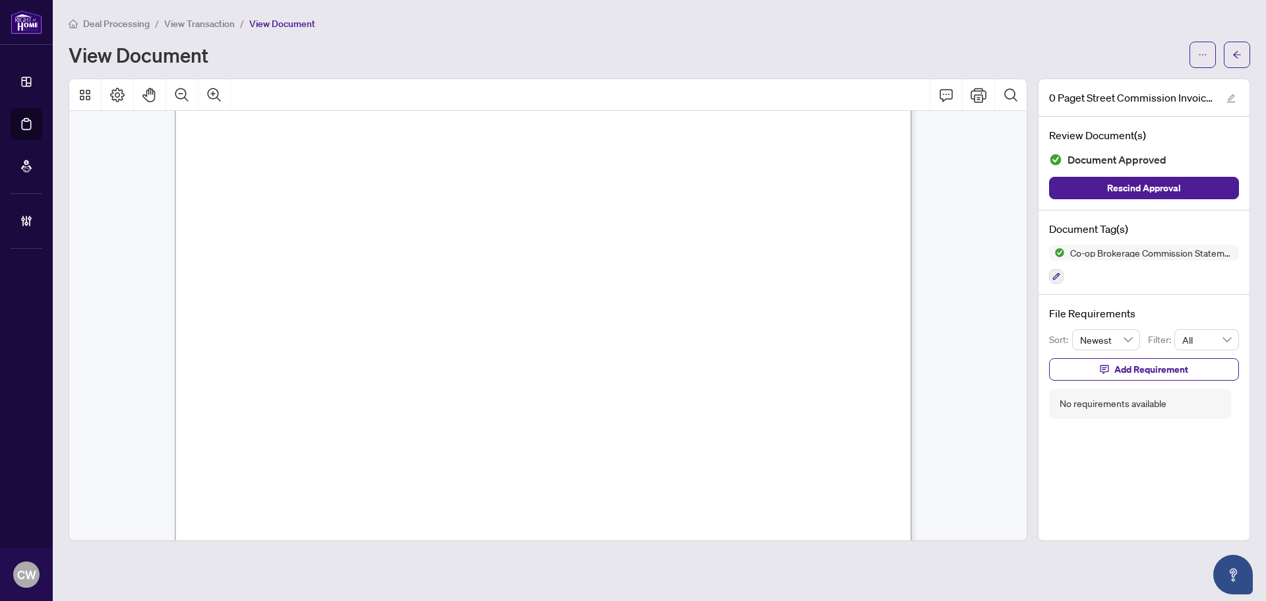
scroll to position [330, 0]
drag, startPoint x: 390, startPoint y: 214, endPoint x: 315, endPoint y: 213, distance: 74.5
click at [315, 213] on span "HST #R122042336" at bounding box center [329, 212] width 112 height 13
click at [1242, 55] on button "button" at bounding box center [1237, 55] width 26 height 26
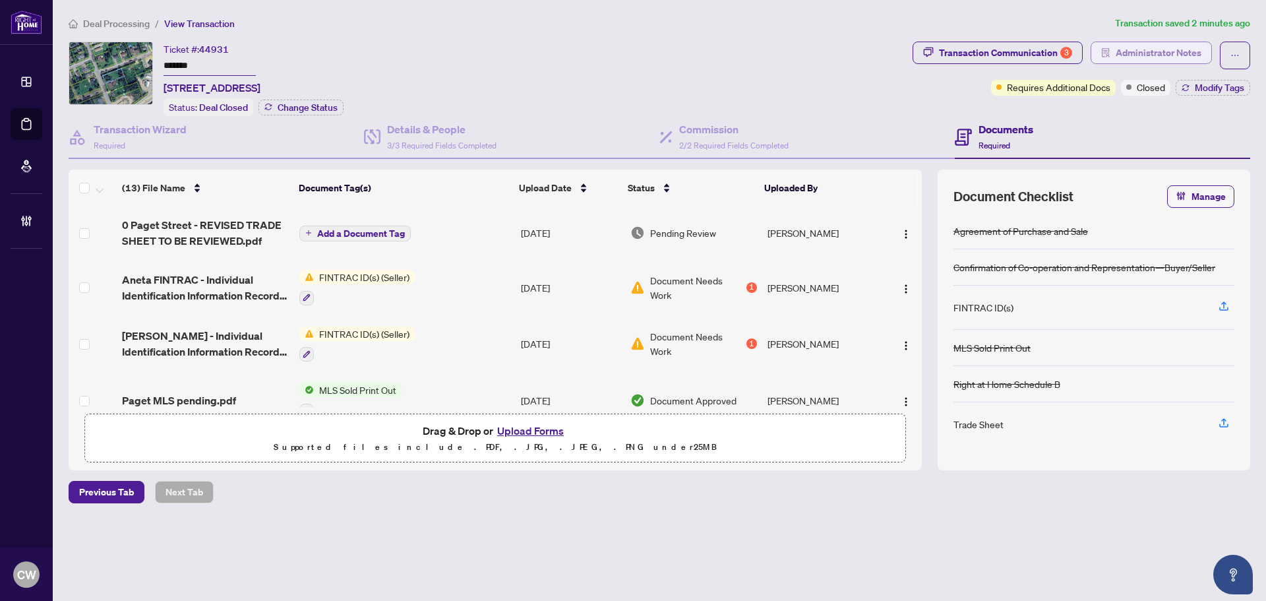
click at [1180, 52] on span "Administrator Notes" at bounding box center [1159, 52] width 86 height 21
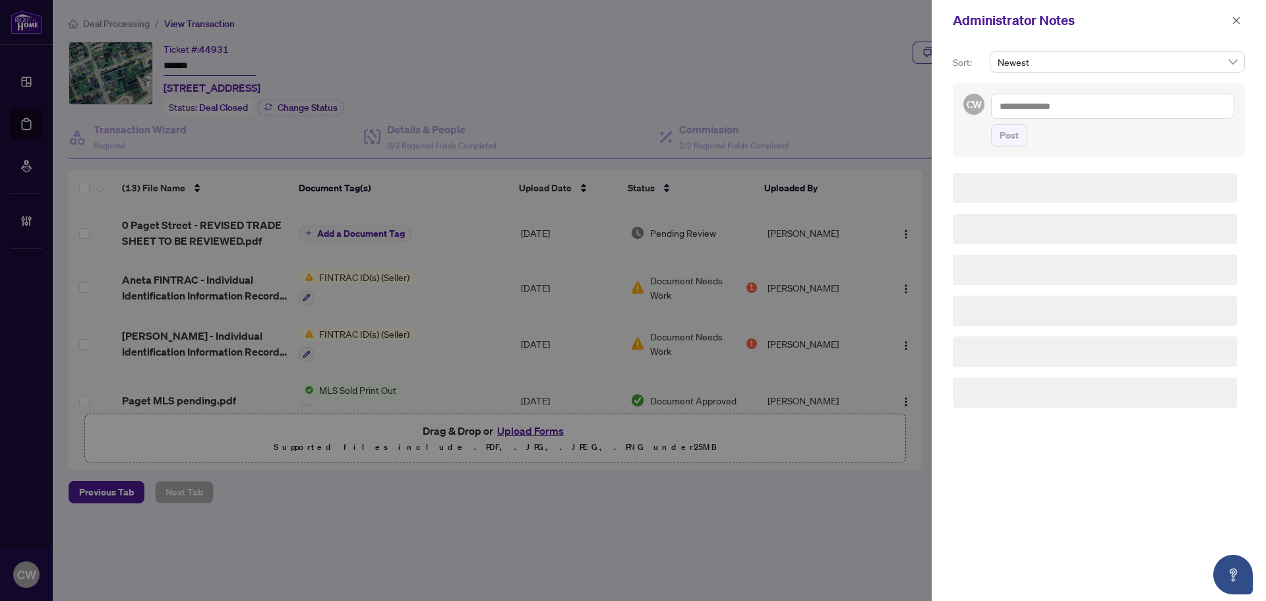
click at [1122, 111] on textarea at bounding box center [1112, 106] width 243 height 25
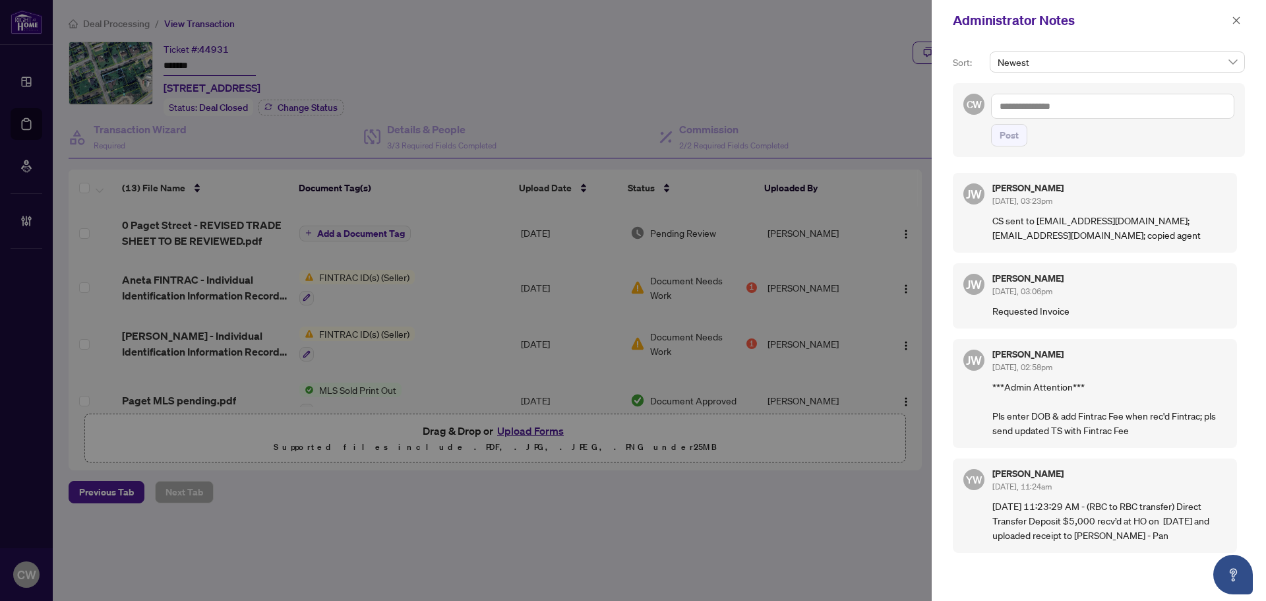
paste textarea "**********"
type textarea "**********"
click at [1010, 141] on span "Post" at bounding box center [1009, 135] width 19 height 21
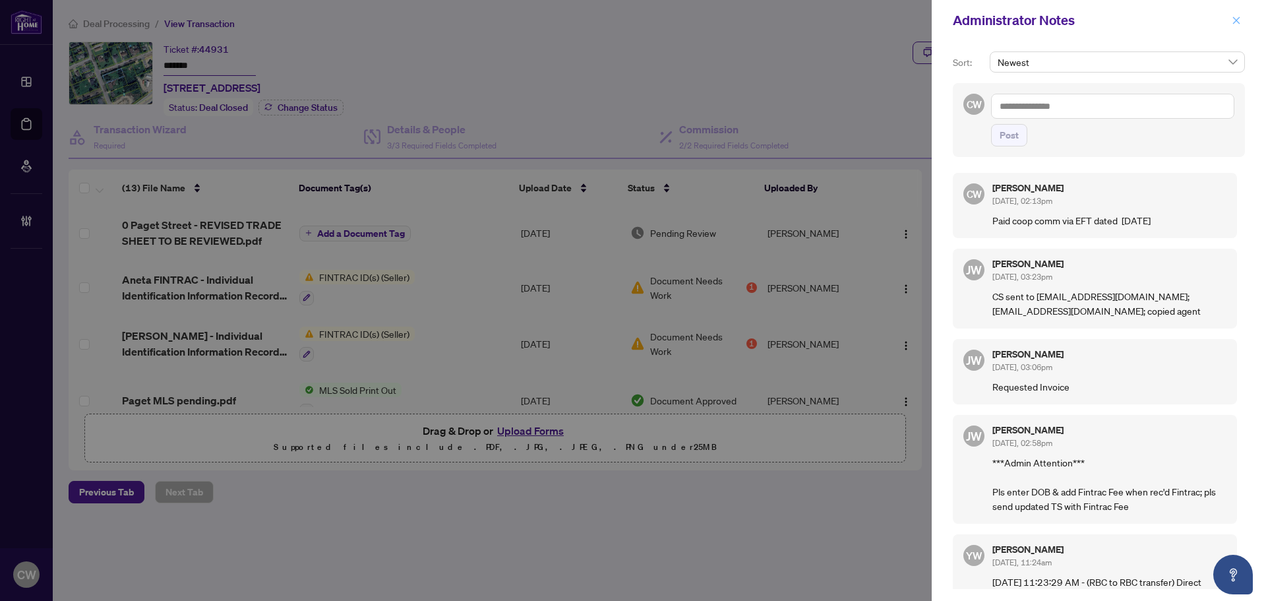
click at [1235, 21] on icon "close" at bounding box center [1236, 20] width 9 height 9
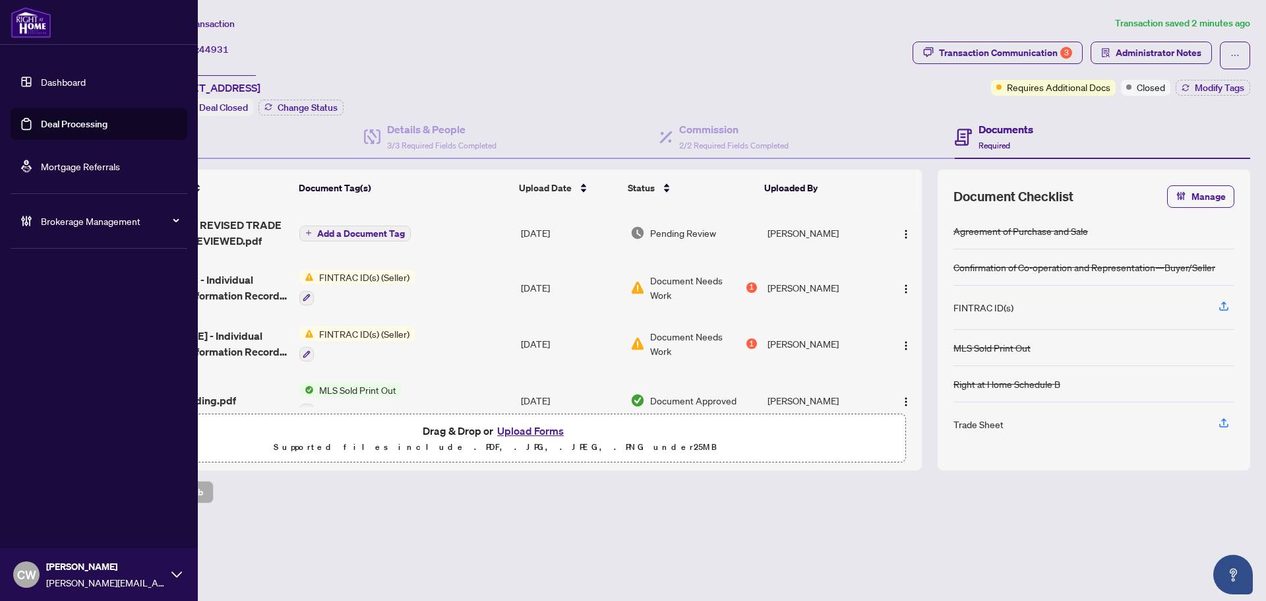
click at [41, 121] on link "Deal Processing" at bounding box center [74, 124] width 67 height 12
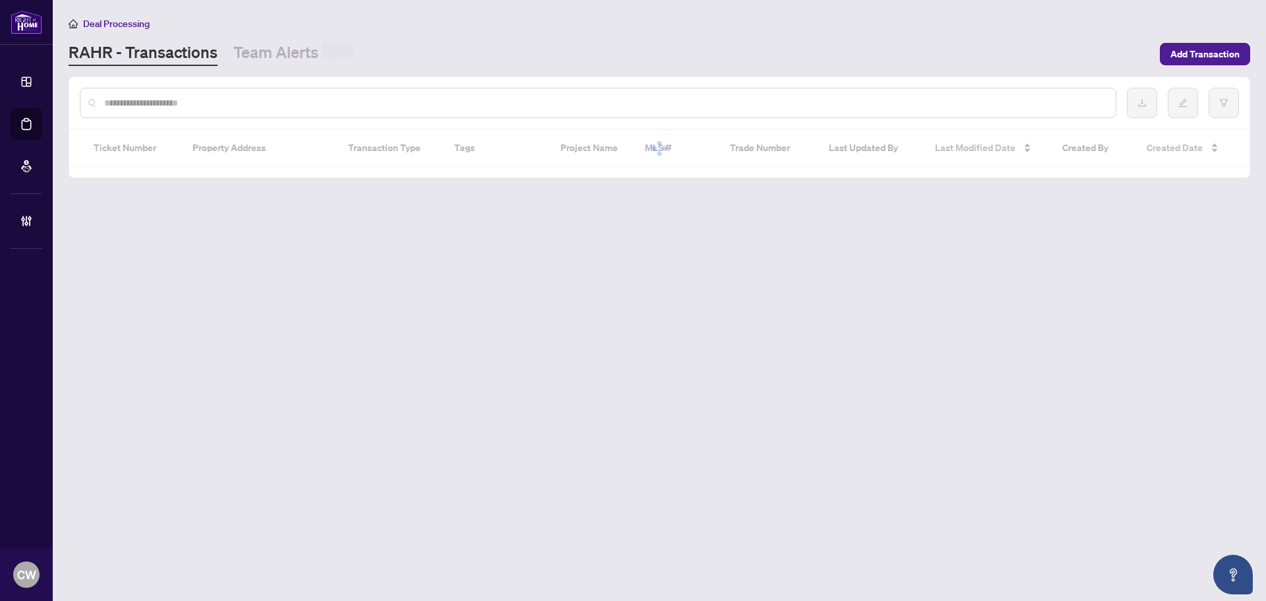
click at [235, 92] on div at bounding box center [598, 103] width 1037 height 30
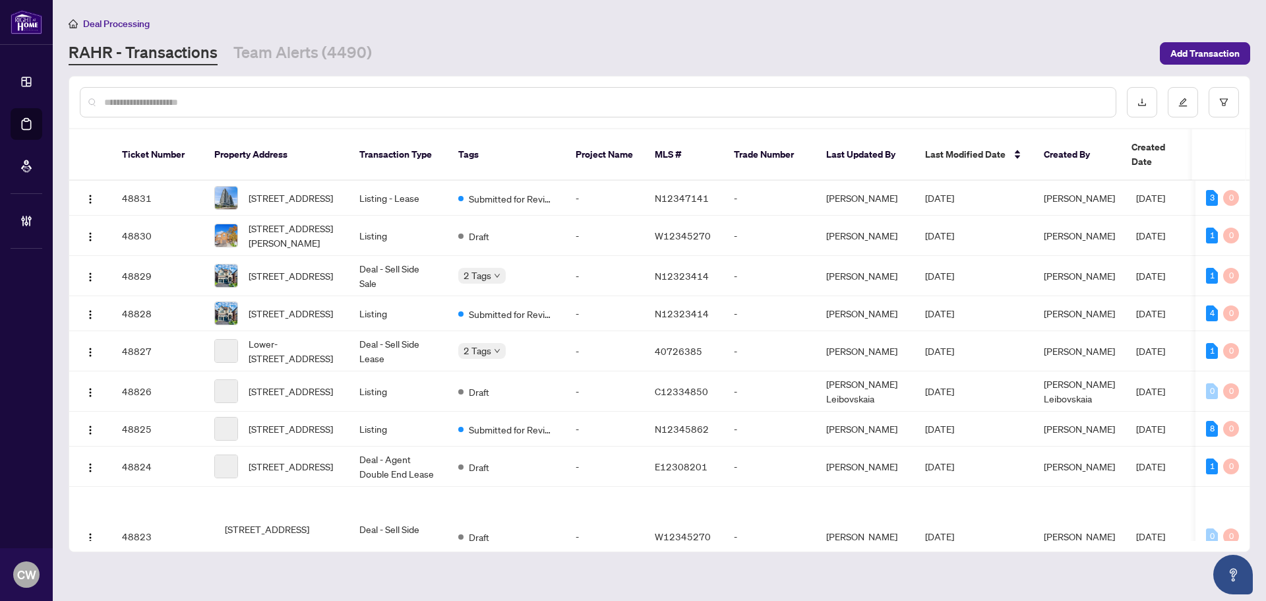
click at [235, 102] on input "text" at bounding box center [604, 102] width 1001 height 15
paste input "*******"
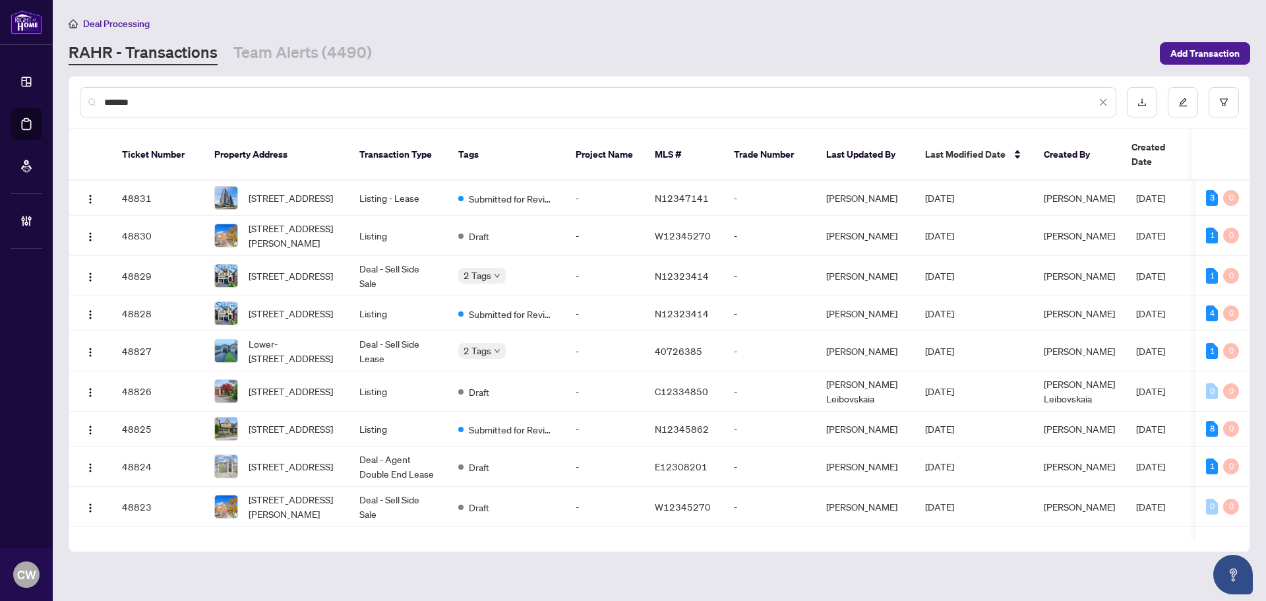
type input "*******"
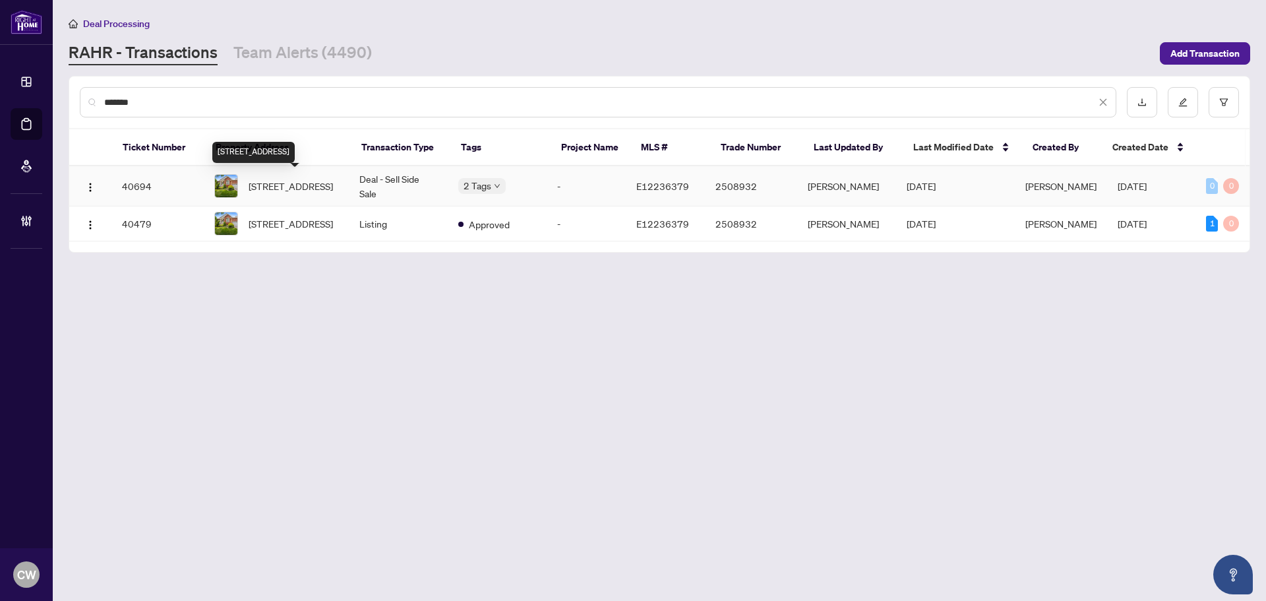
click at [305, 193] on span "[STREET_ADDRESS]" at bounding box center [291, 186] width 84 height 15
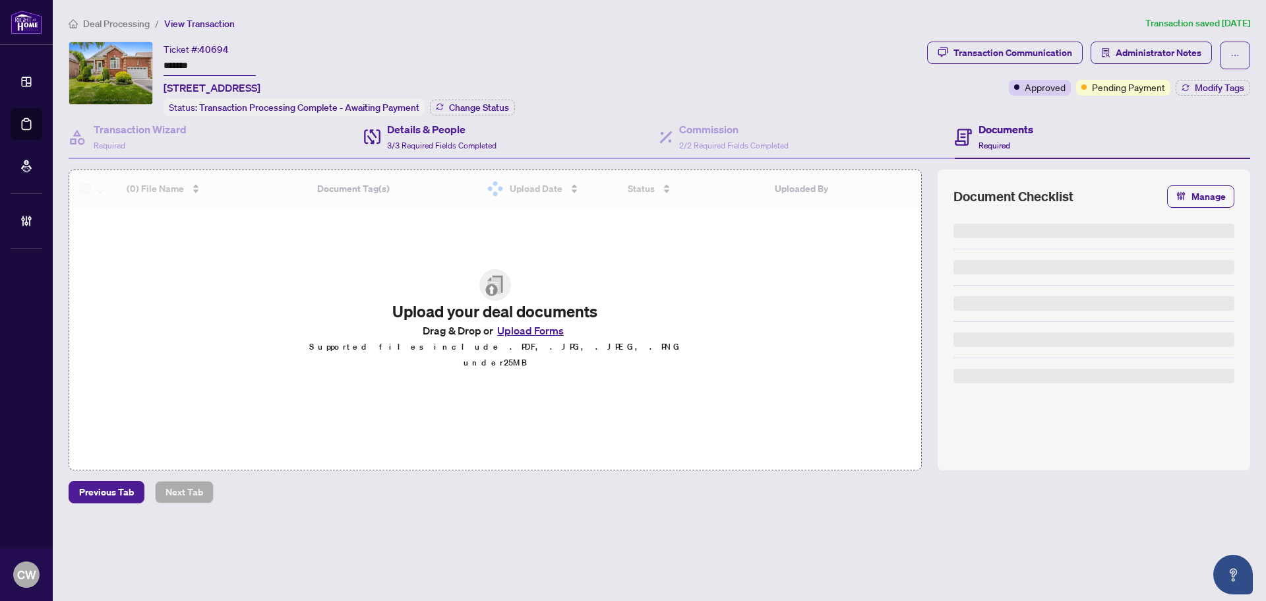
click at [462, 116] on div "Details & People 3/3 Required Fields Completed" at bounding box center [511, 137] width 295 height 43
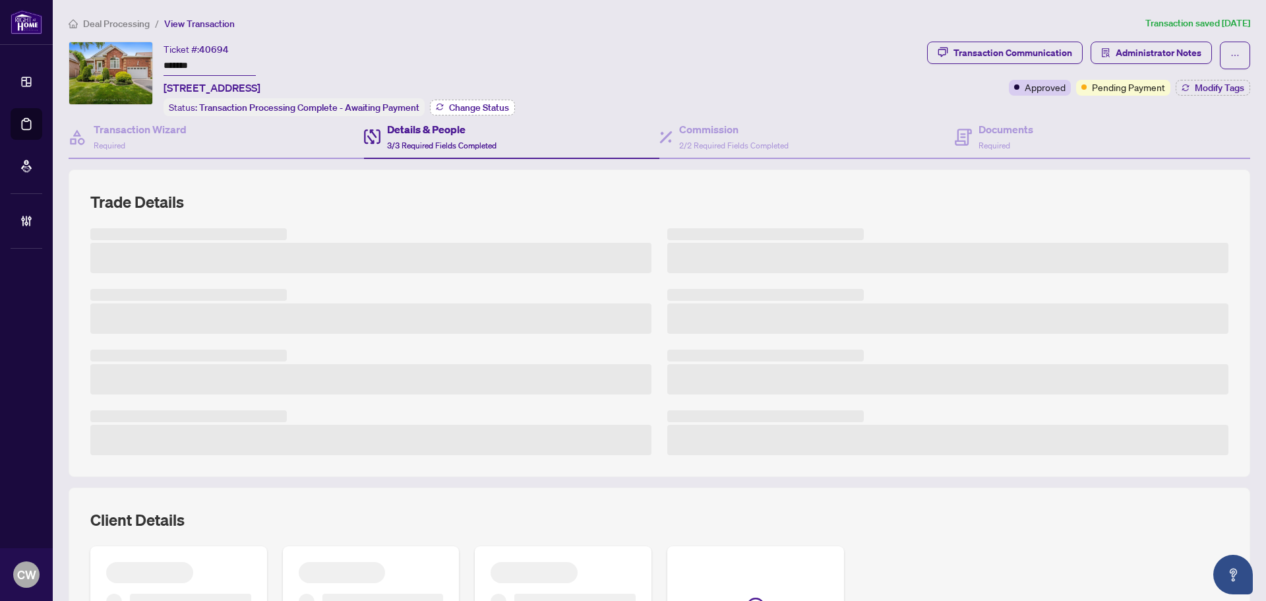
click at [473, 103] on span "Change Status" at bounding box center [479, 107] width 60 height 9
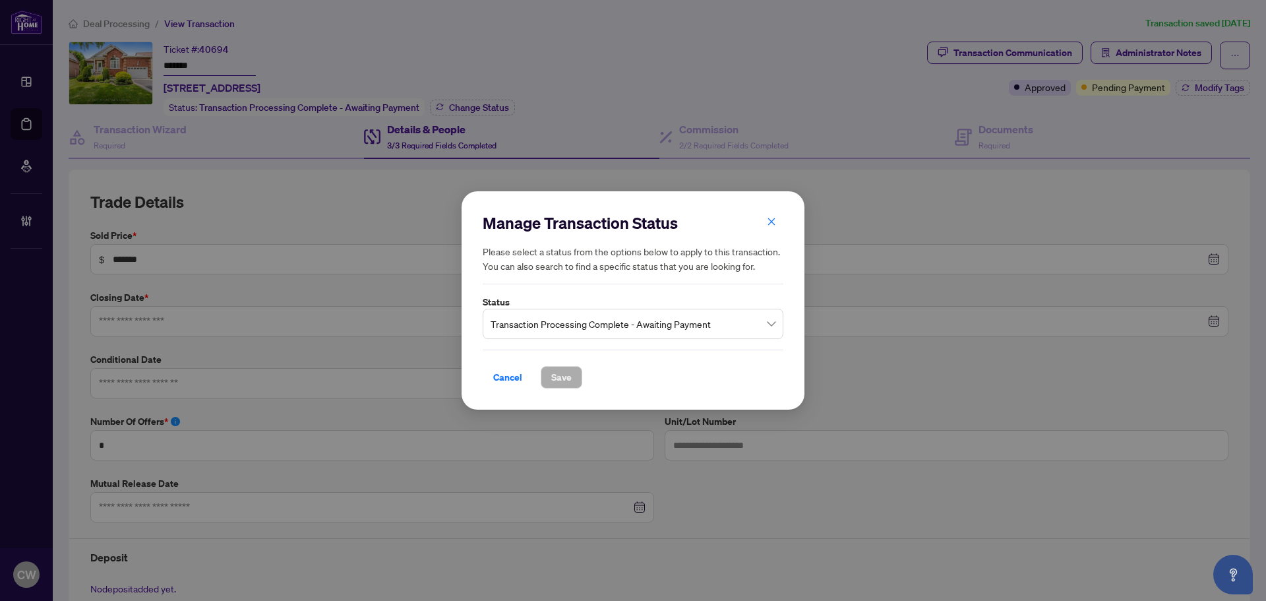
type input "**********"
drag, startPoint x: 570, startPoint y: 322, endPoint x: 605, endPoint y: 421, distance: 105.1
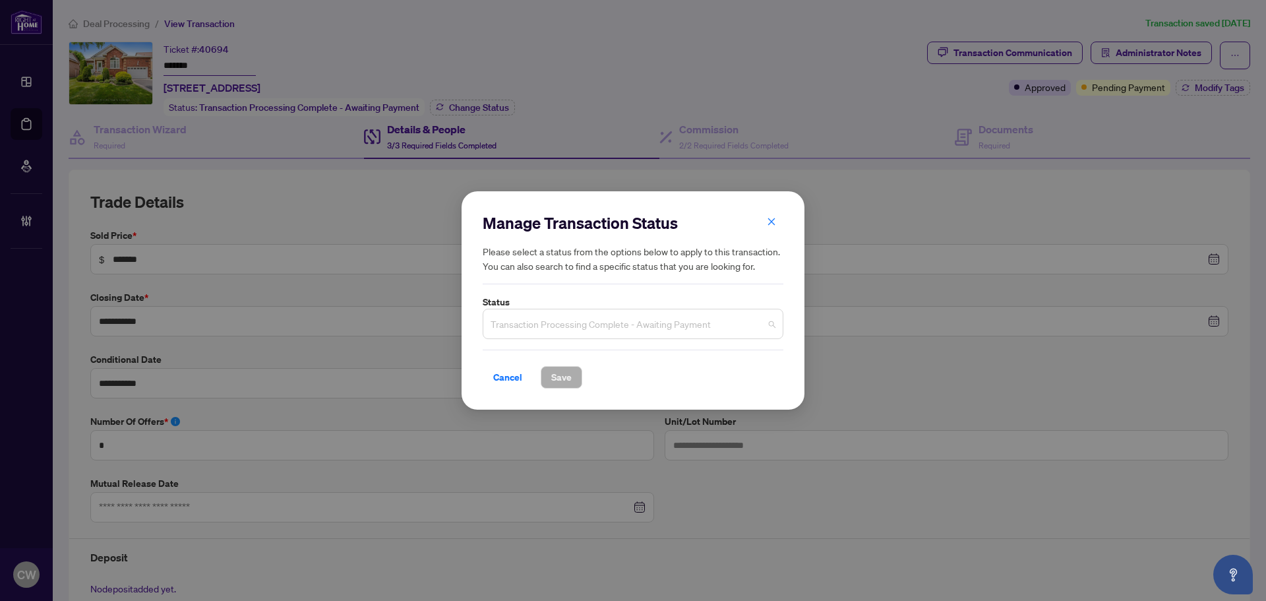
click at [570, 323] on span "Transaction Processing Complete - Awaiting Payment" at bounding box center [633, 323] width 285 height 25
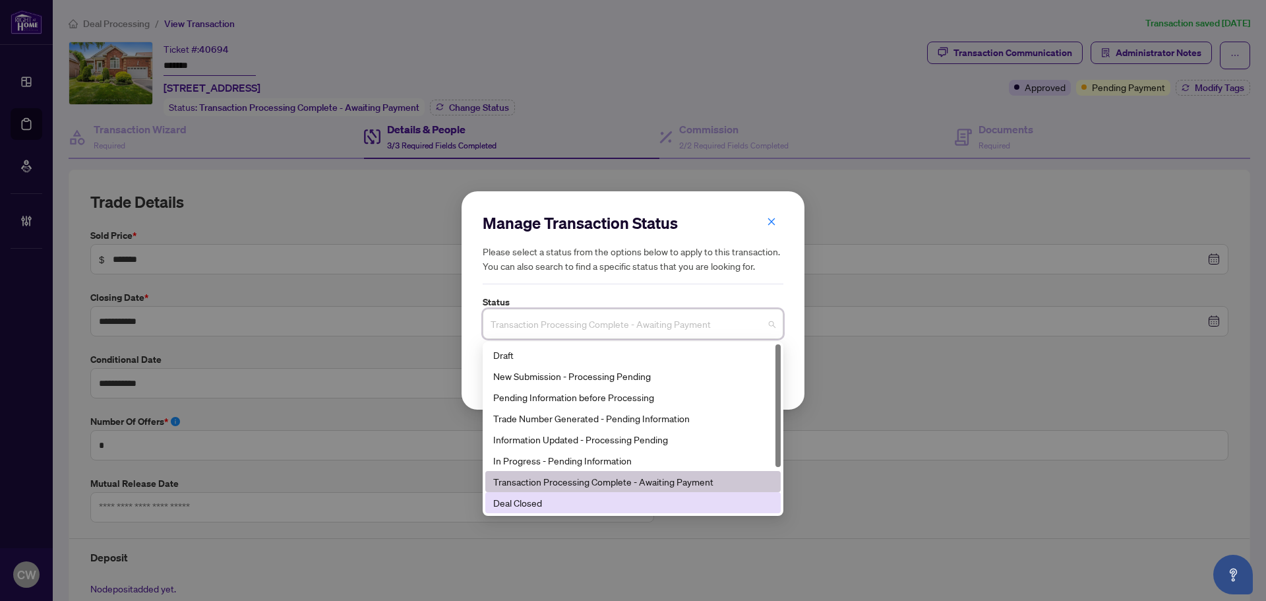
click at [579, 499] on div "Deal Closed" at bounding box center [633, 502] width 280 height 15
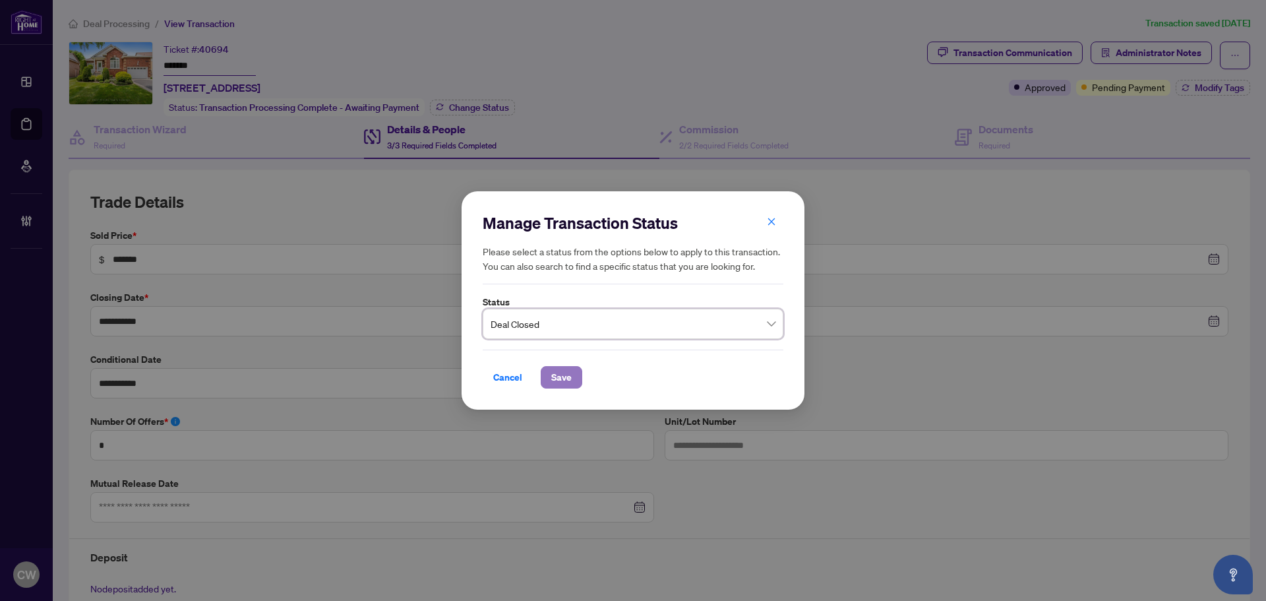
click at [563, 384] on span "Save" at bounding box center [561, 377] width 20 height 21
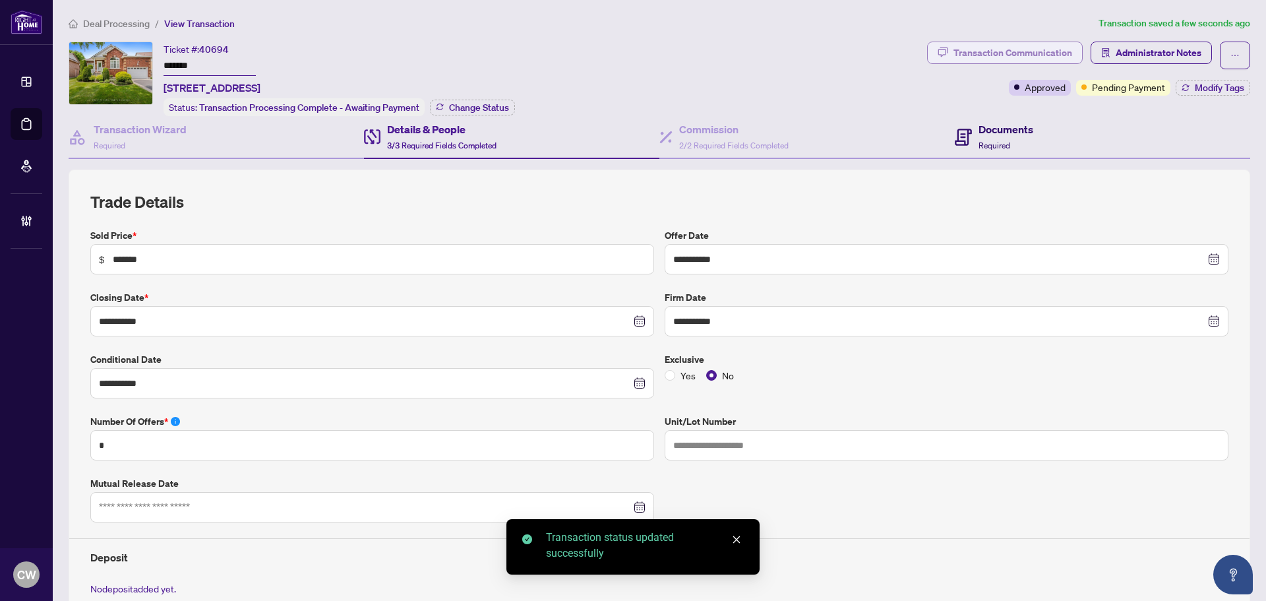
click at [1006, 133] on h4 "Documents" at bounding box center [1006, 129] width 55 height 16
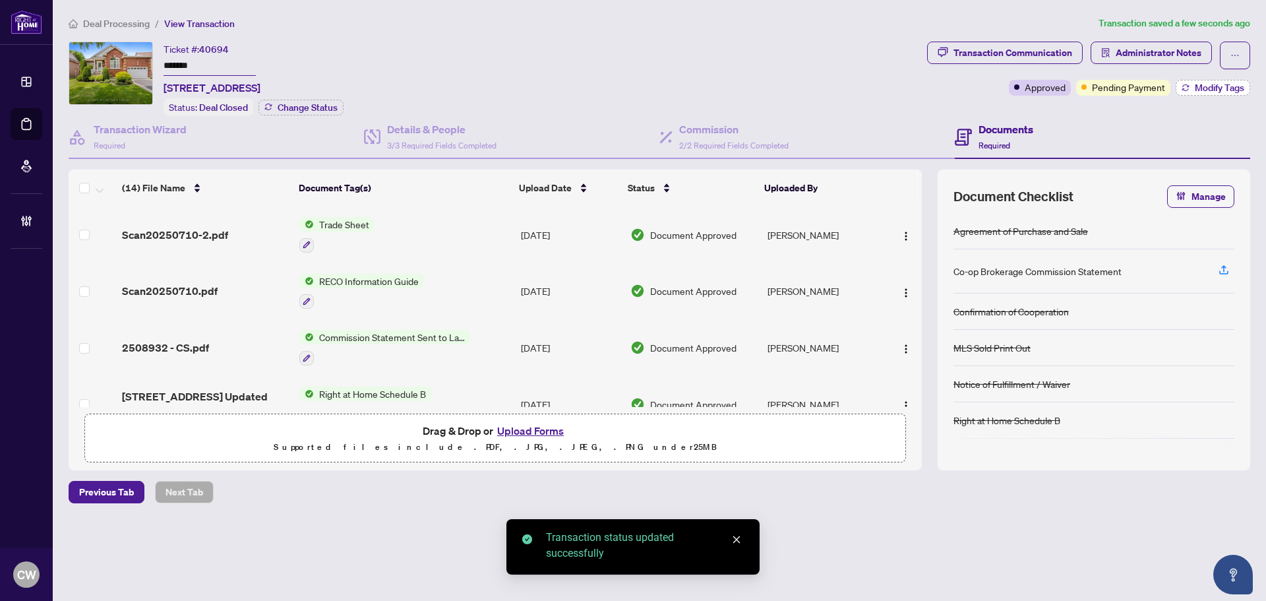
click at [1212, 86] on span "Modify Tags" at bounding box center [1219, 87] width 49 height 9
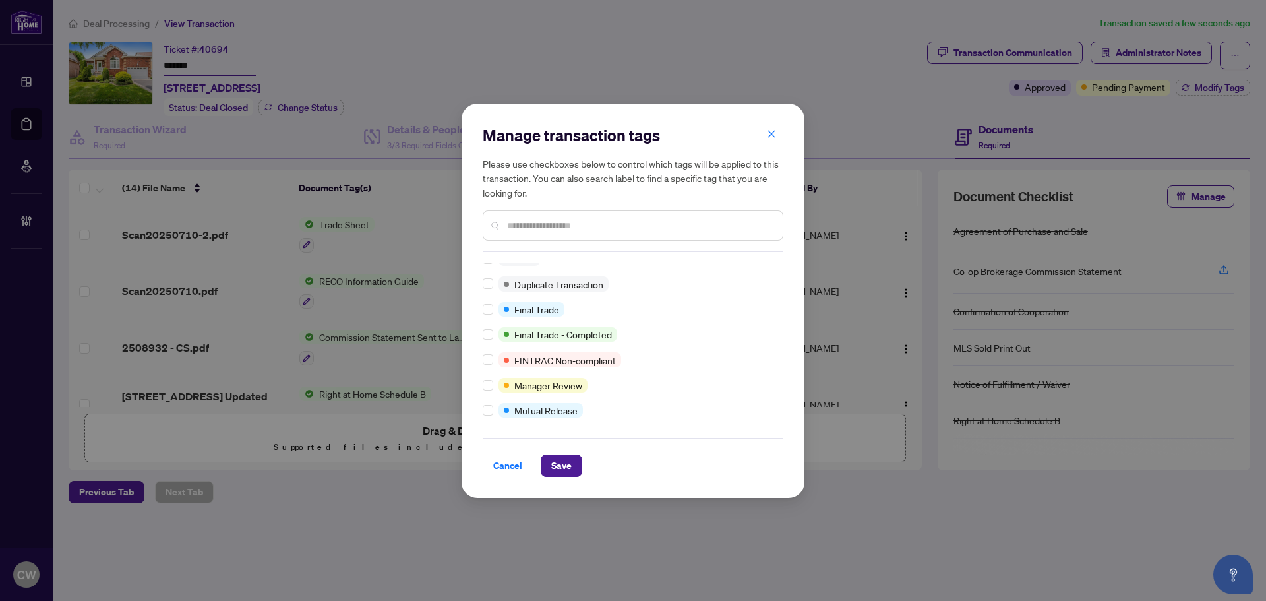
scroll to position [11, 0]
click at [556, 477] on div "Manage transaction tags Please use checkboxes below to control which tags will …" at bounding box center [633, 301] width 343 height 394
click at [571, 460] on span "Save" at bounding box center [561, 465] width 20 height 21
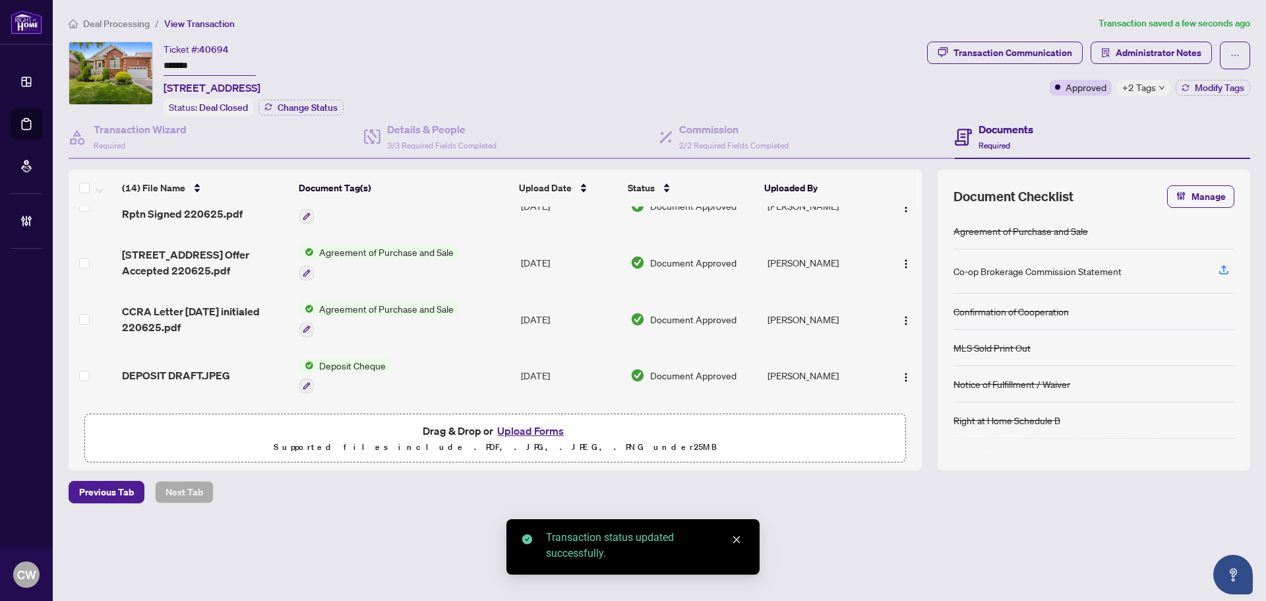
scroll to position [460, 0]
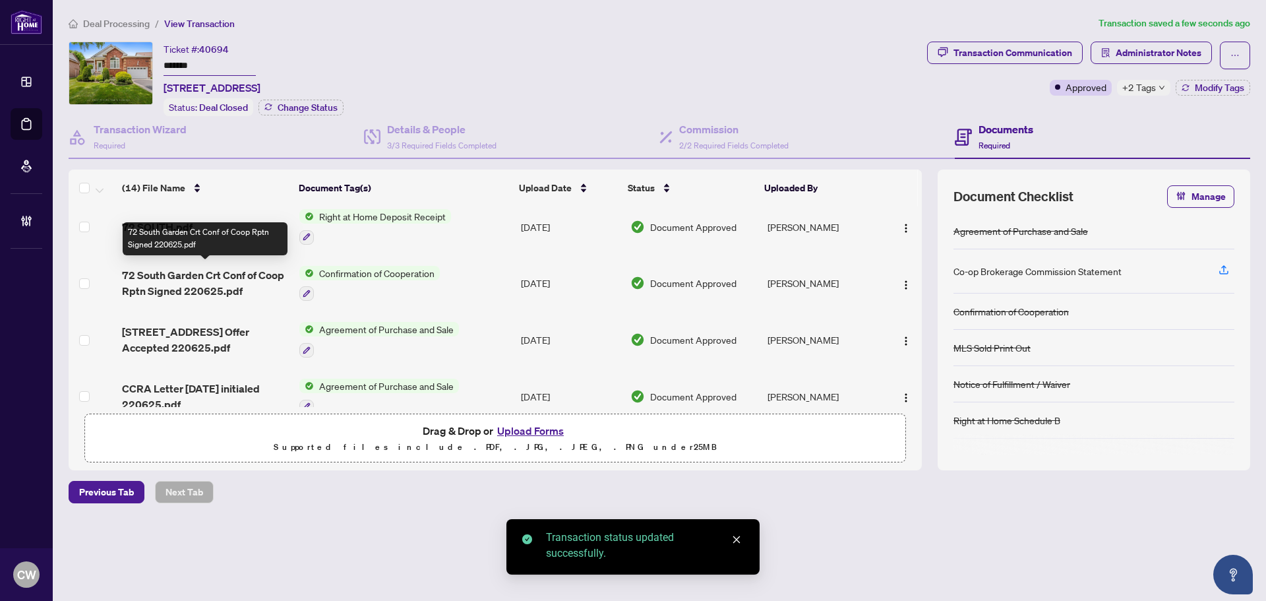
click at [196, 280] on span "72 South Garden Crt Conf of Coop Rptn Signed 220625.pdf" at bounding box center [205, 283] width 167 height 32
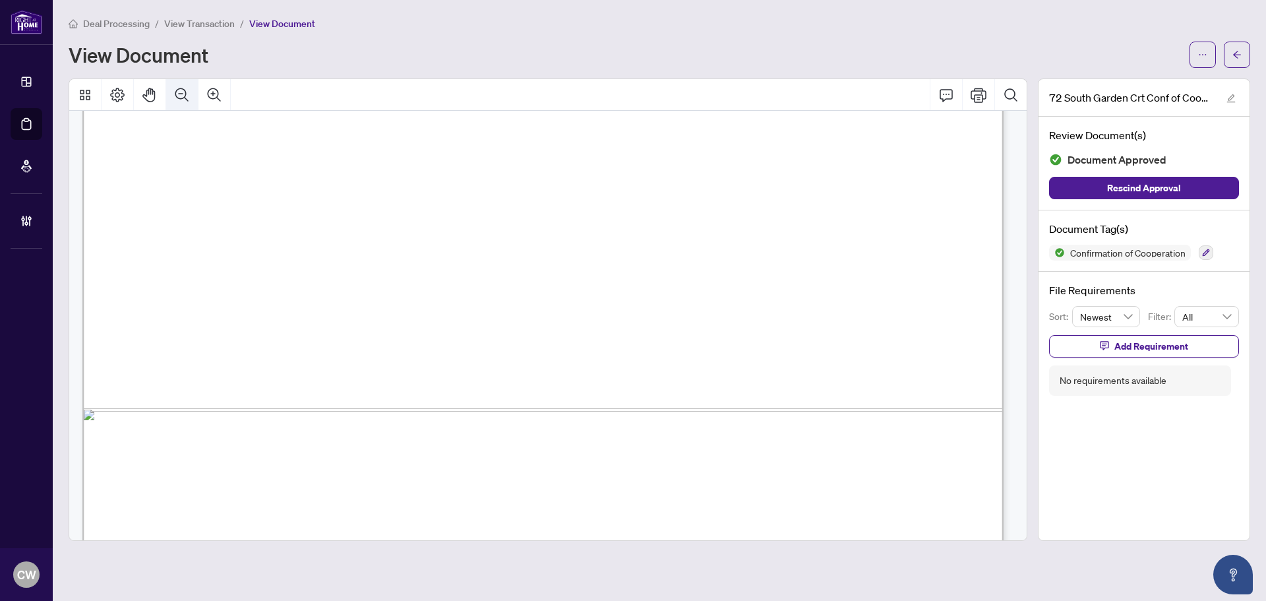
click at [179, 97] on icon "Zoom Out" at bounding box center [182, 95] width 16 height 16
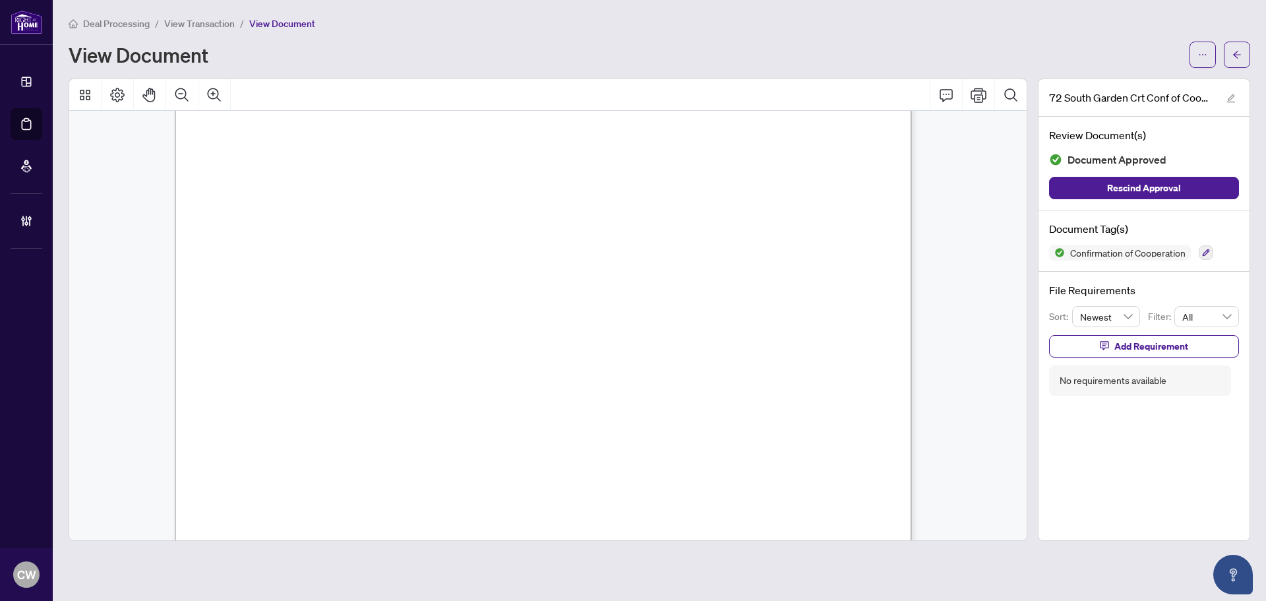
scroll to position [1102, 0]
click at [1242, 47] on button "button" at bounding box center [1237, 55] width 26 height 26
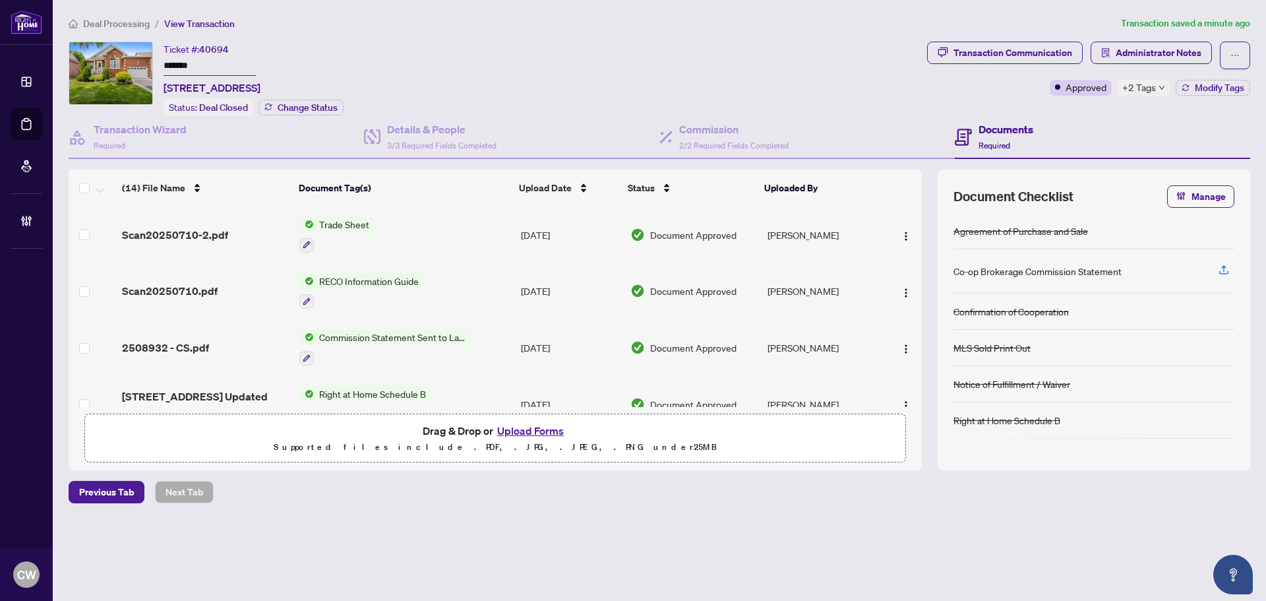
click at [202, 237] on span "Scan20250710-2.pdf" at bounding box center [175, 235] width 106 height 16
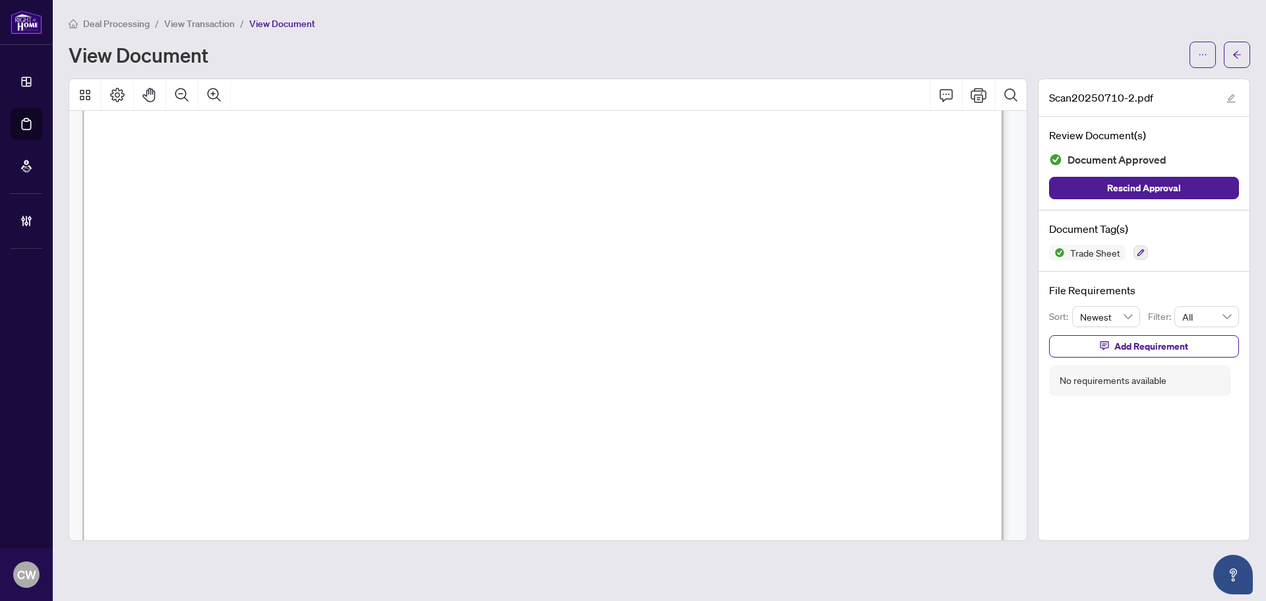
scroll to position [396, 0]
drag, startPoint x: 1244, startPoint y: 45, endPoint x: 681, endPoint y: 584, distance: 779.9
click at [1244, 45] on button "button" at bounding box center [1237, 55] width 26 height 26
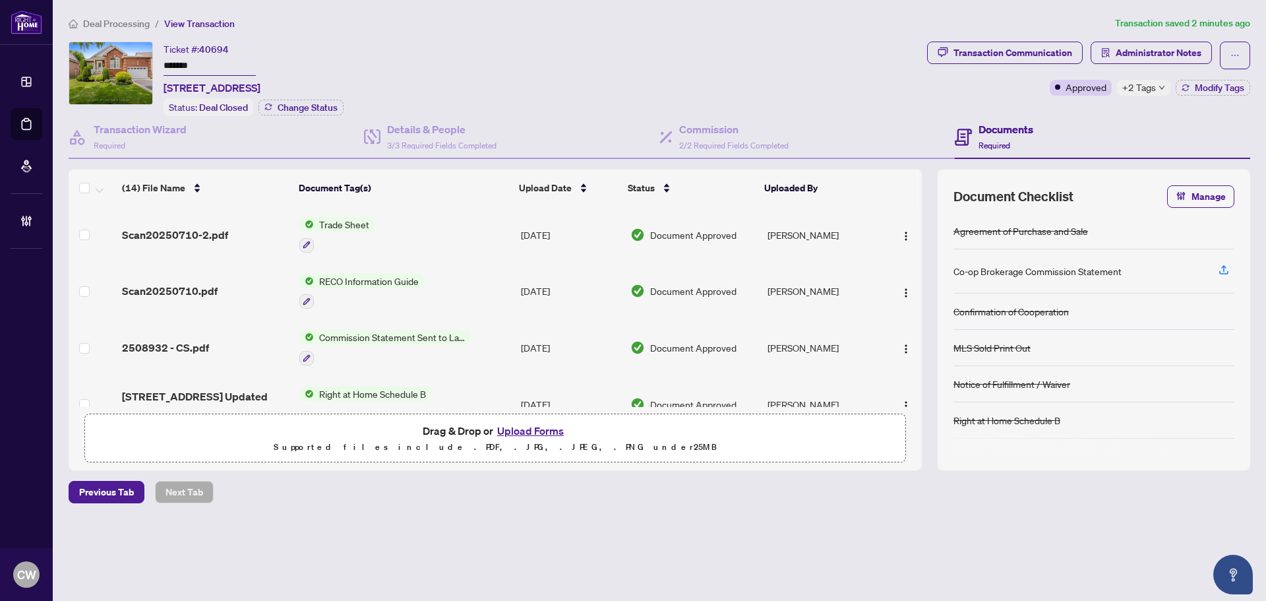
click at [547, 429] on button "Upload Forms" at bounding box center [530, 430] width 75 height 17
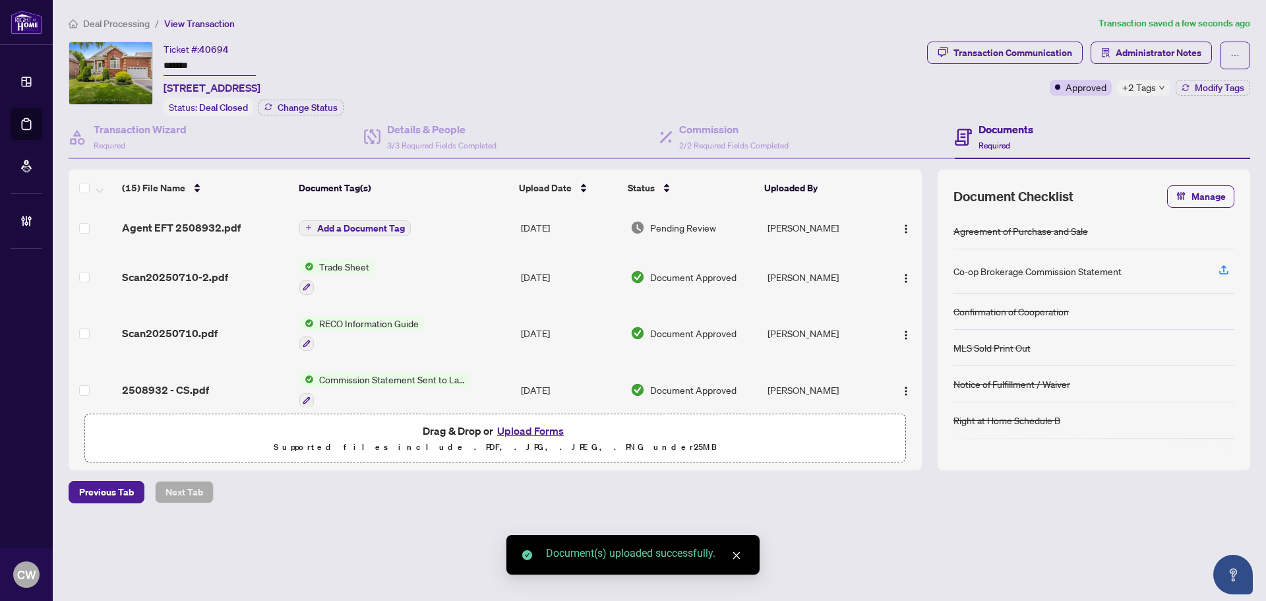
click at [535, 427] on button "Upload Forms" at bounding box center [530, 430] width 75 height 17
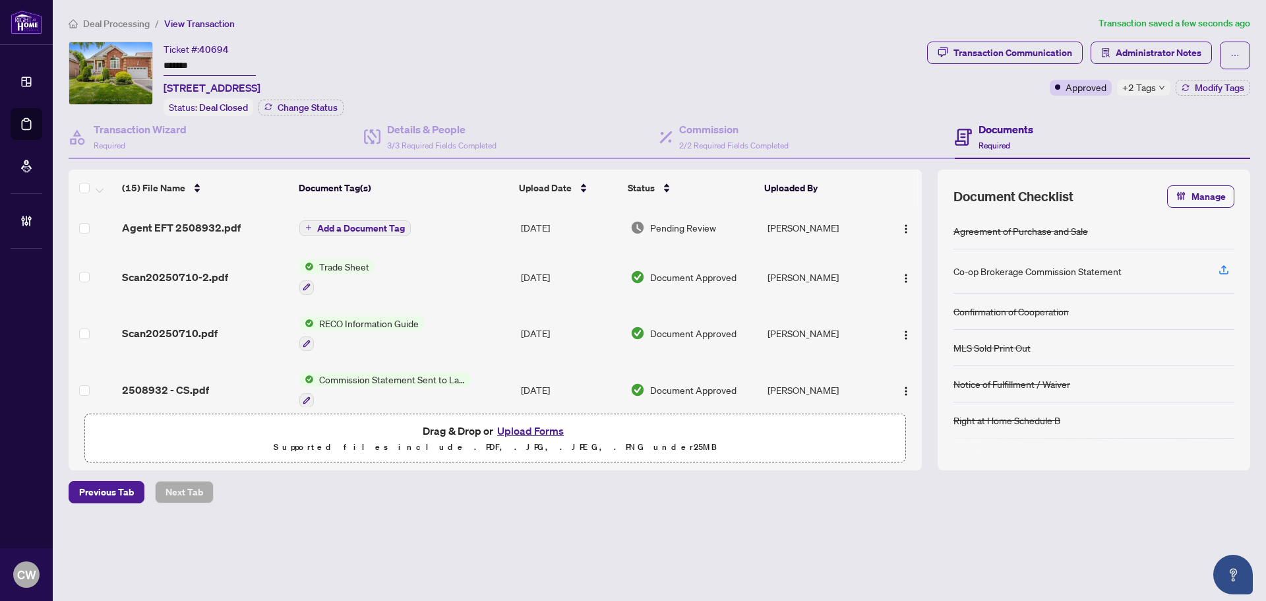
click at [378, 222] on button "Add a Document Tag" at bounding box center [354, 228] width 111 height 16
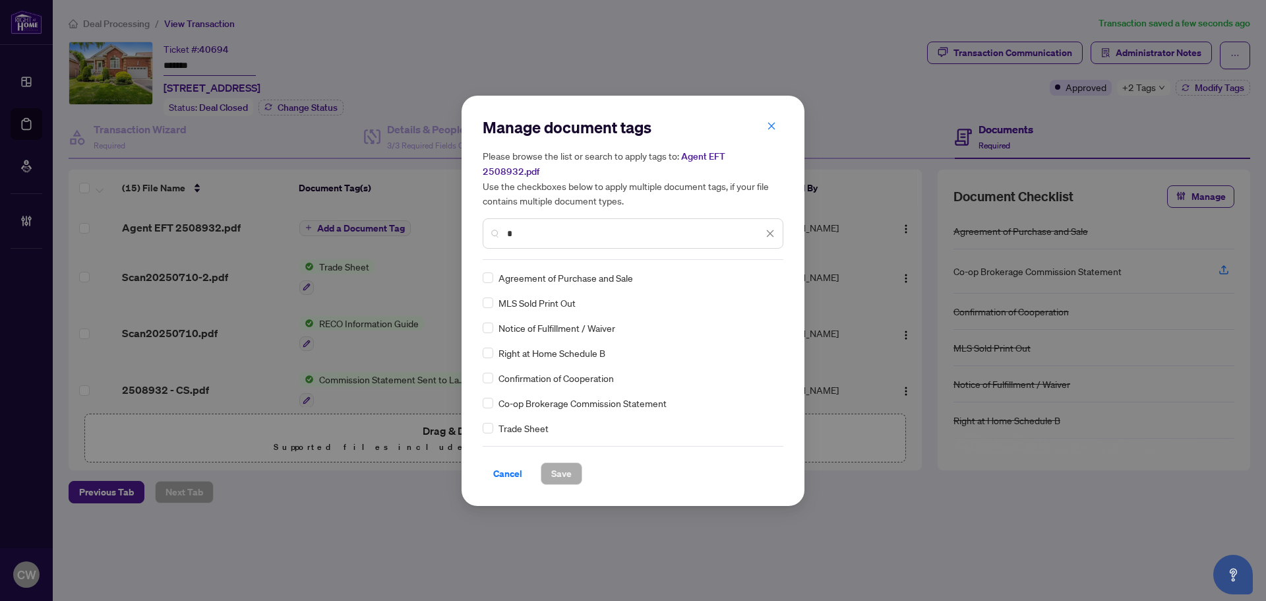
click at [572, 226] on input "*" at bounding box center [635, 233] width 256 height 15
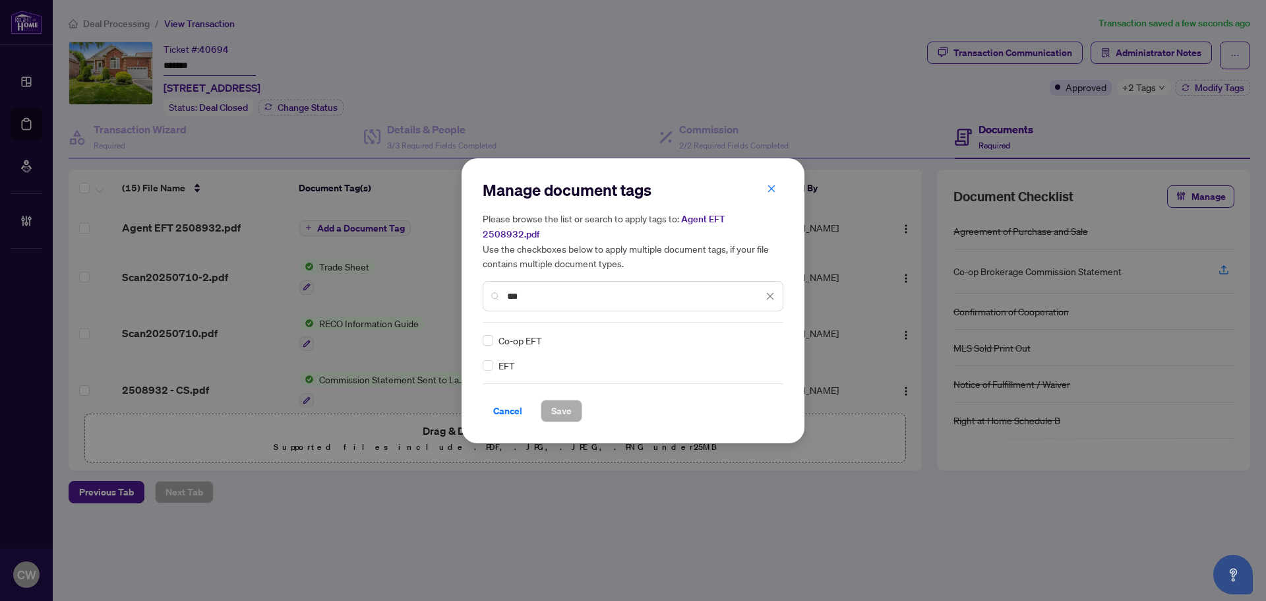
type input "***"
click at [771, 330] on span at bounding box center [762, 340] width 25 height 20
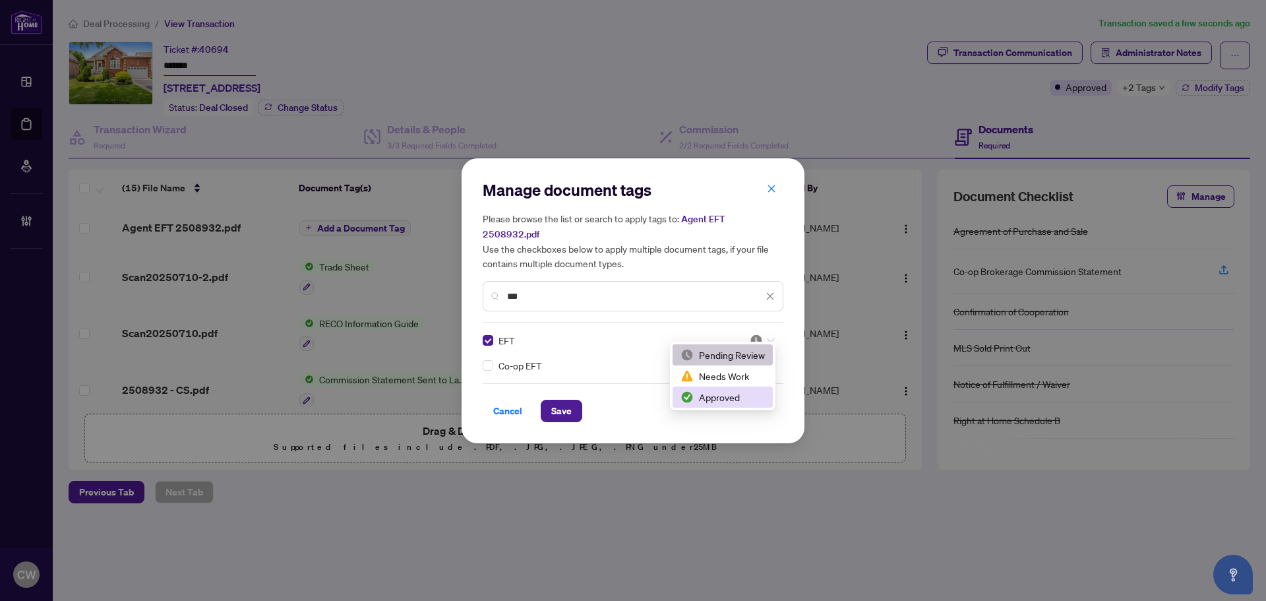
click at [729, 408] on div "2 3 Pending Review Needs Work Approved" at bounding box center [723, 376] width 106 height 69
click at [718, 400] on div "Approved" at bounding box center [723, 397] width 84 height 15
click at [566, 404] on span "Save" at bounding box center [561, 410] width 20 height 21
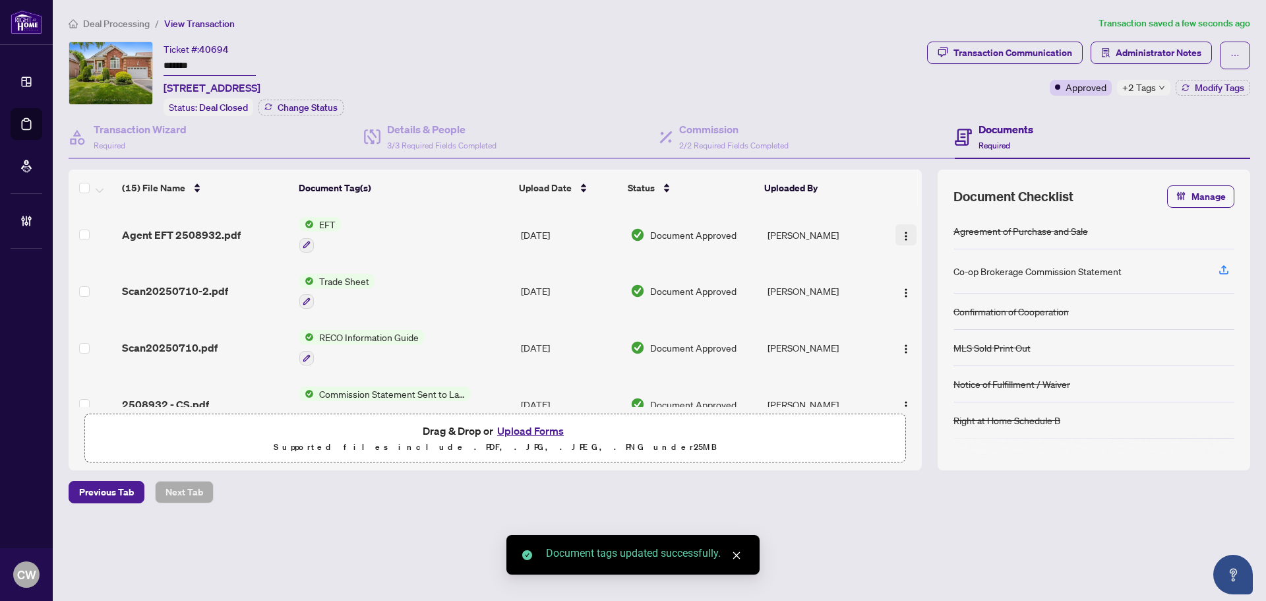
click at [901, 237] on img "button" at bounding box center [906, 236] width 11 height 11
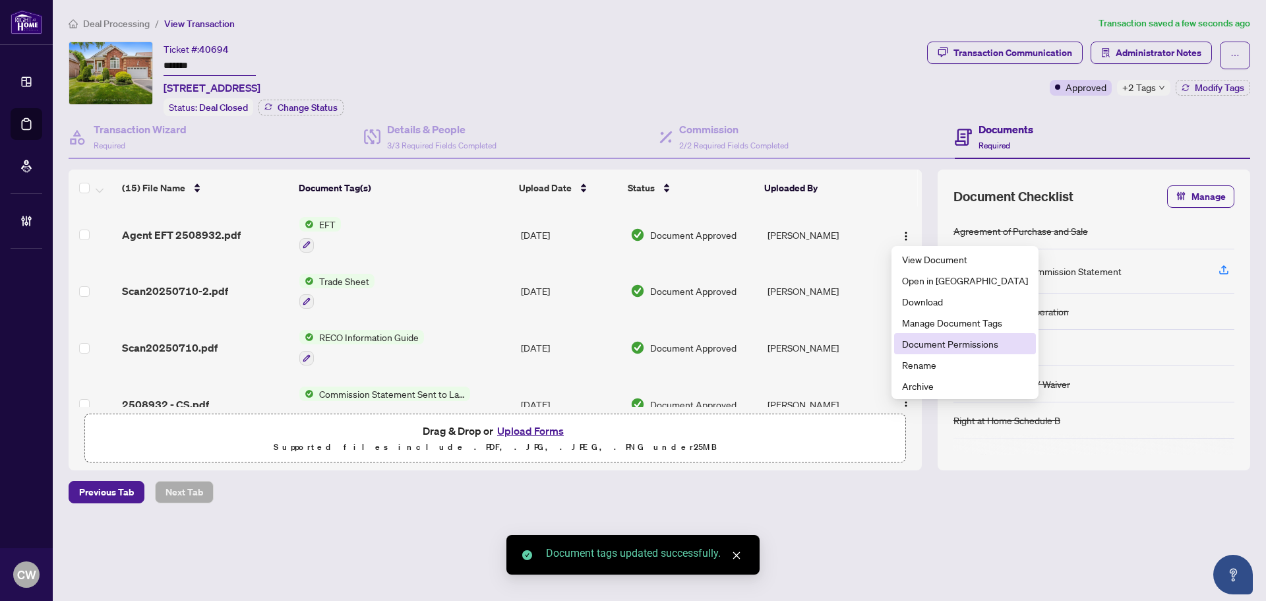
click at [909, 345] on span "Document Permissions" at bounding box center [965, 343] width 126 height 15
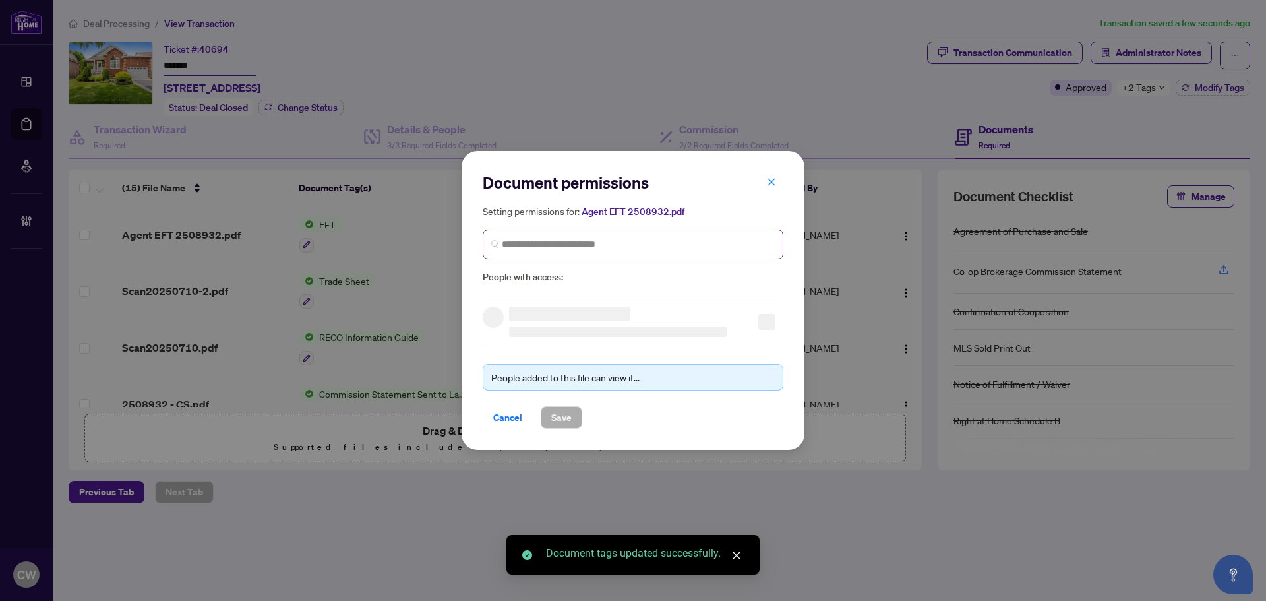
click at [545, 235] on span at bounding box center [633, 244] width 301 height 30
paste input "**********"
type input "**********"
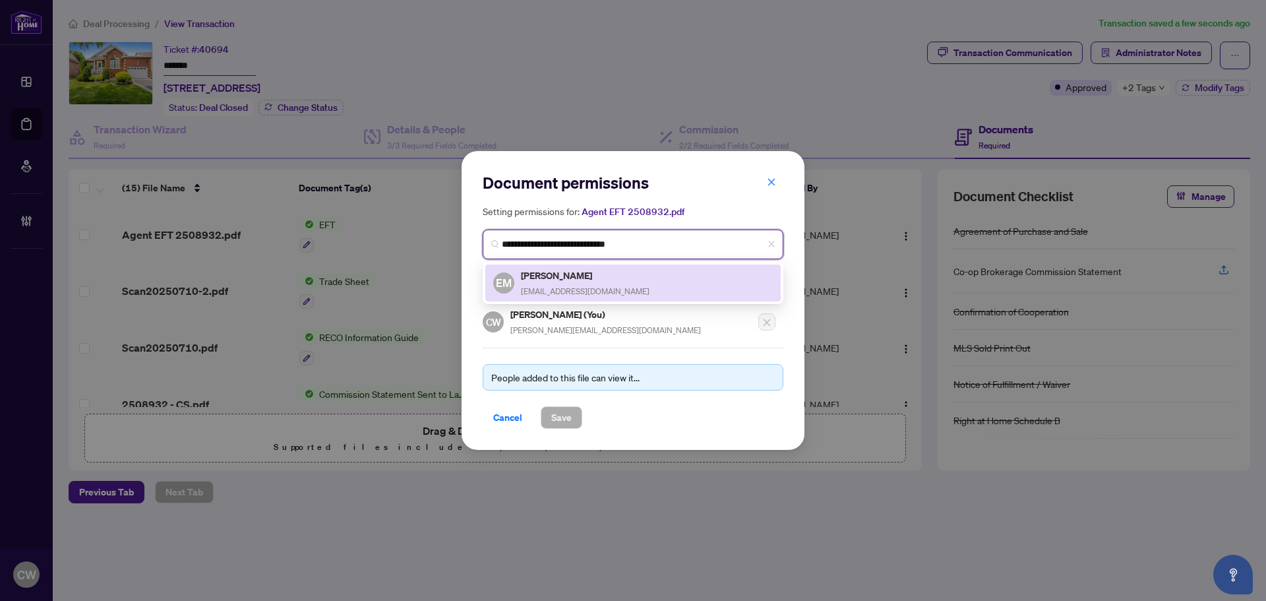
click at [563, 291] on span "[EMAIL_ADDRESS][DOMAIN_NAME]" at bounding box center [585, 291] width 129 height 10
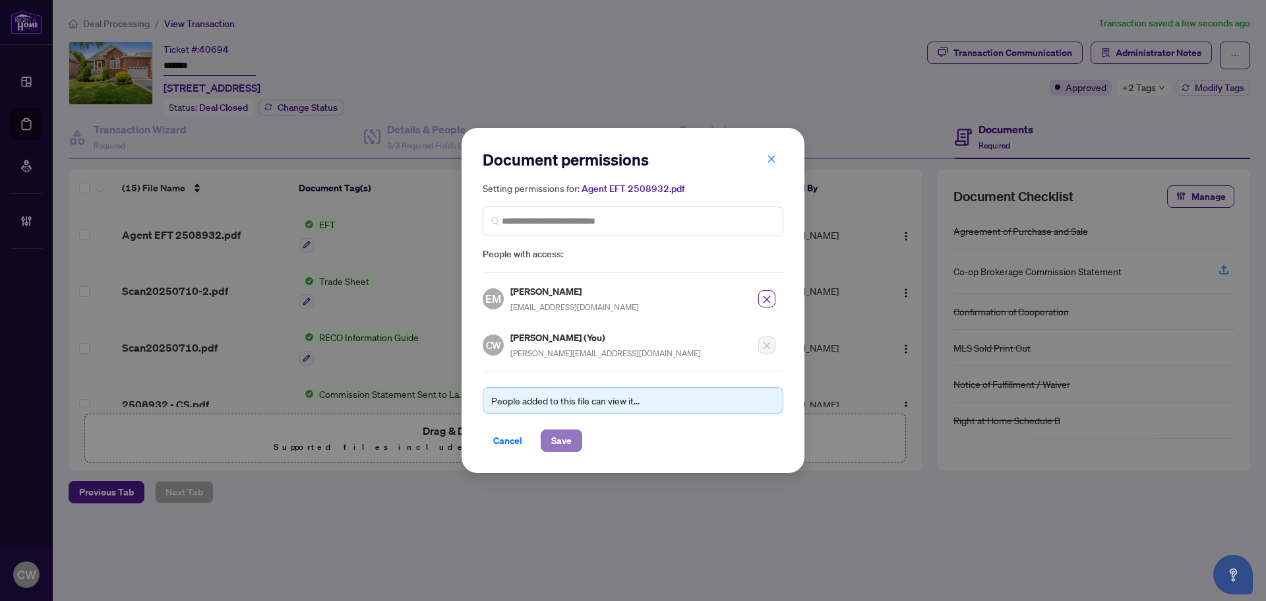
click at [557, 441] on span "Save" at bounding box center [561, 440] width 20 height 21
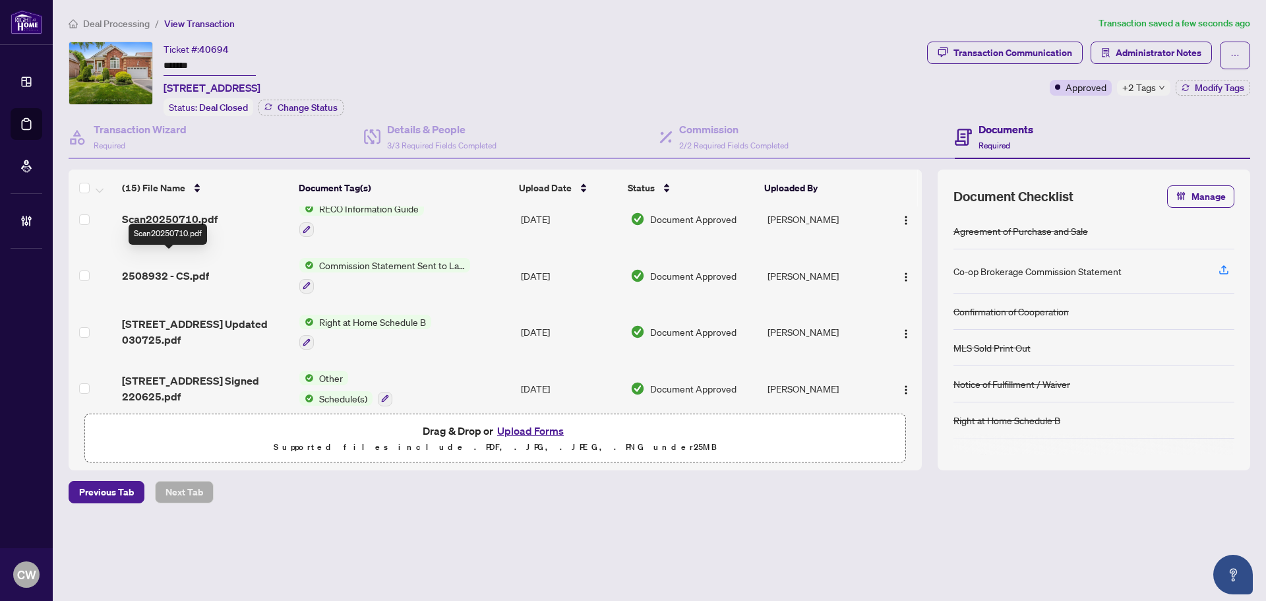
scroll to position [132, 0]
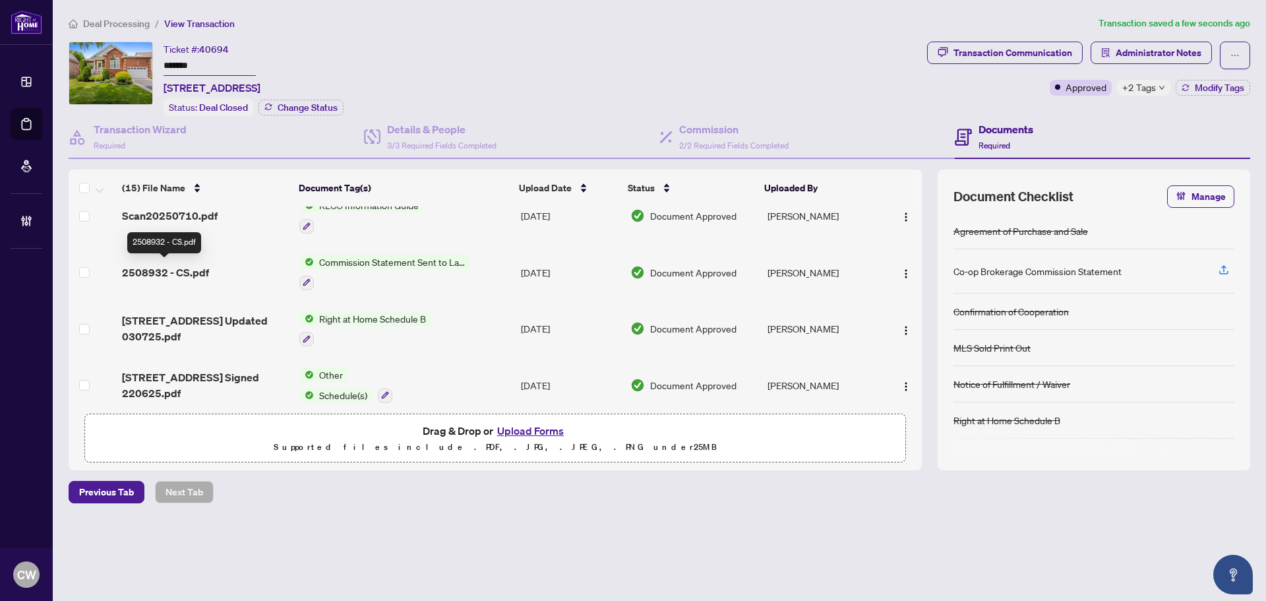
click at [177, 271] on span "2508932 - CS.pdf" at bounding box center [165, 272] width 87 height 16
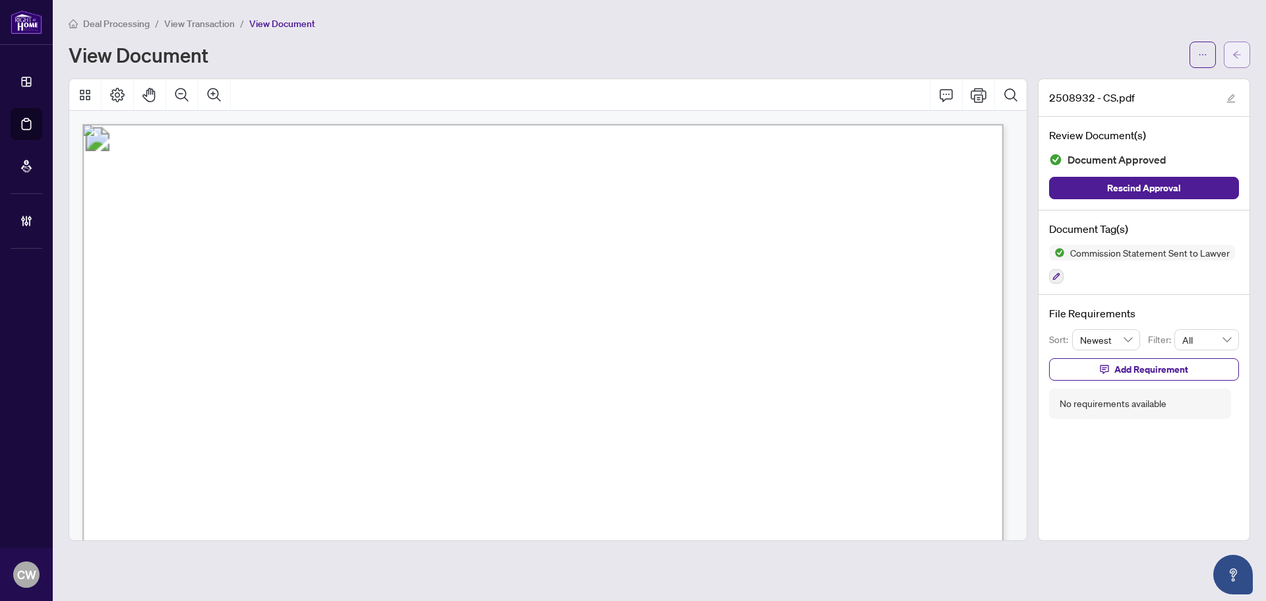
click at [1239, 57] on icon "arrow-left" at bounding box center [1237, 54] width 9 height 9
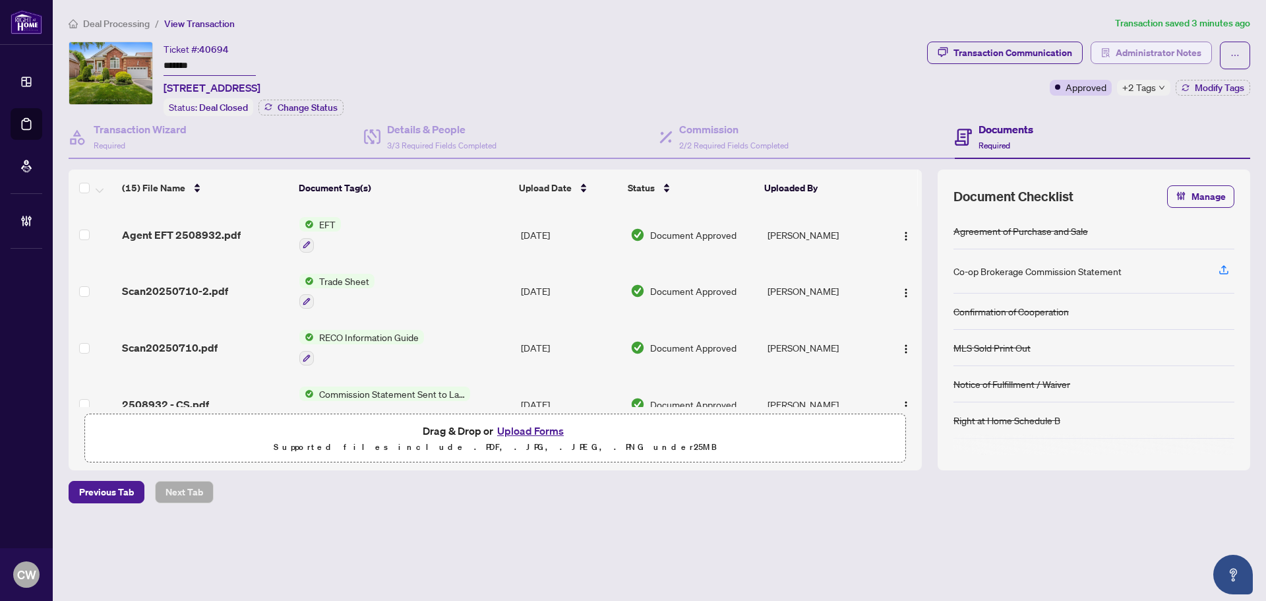
click at [1191, 52] on span "Administrator Notes" at bounding box center [1159, 52] width 86 height 21
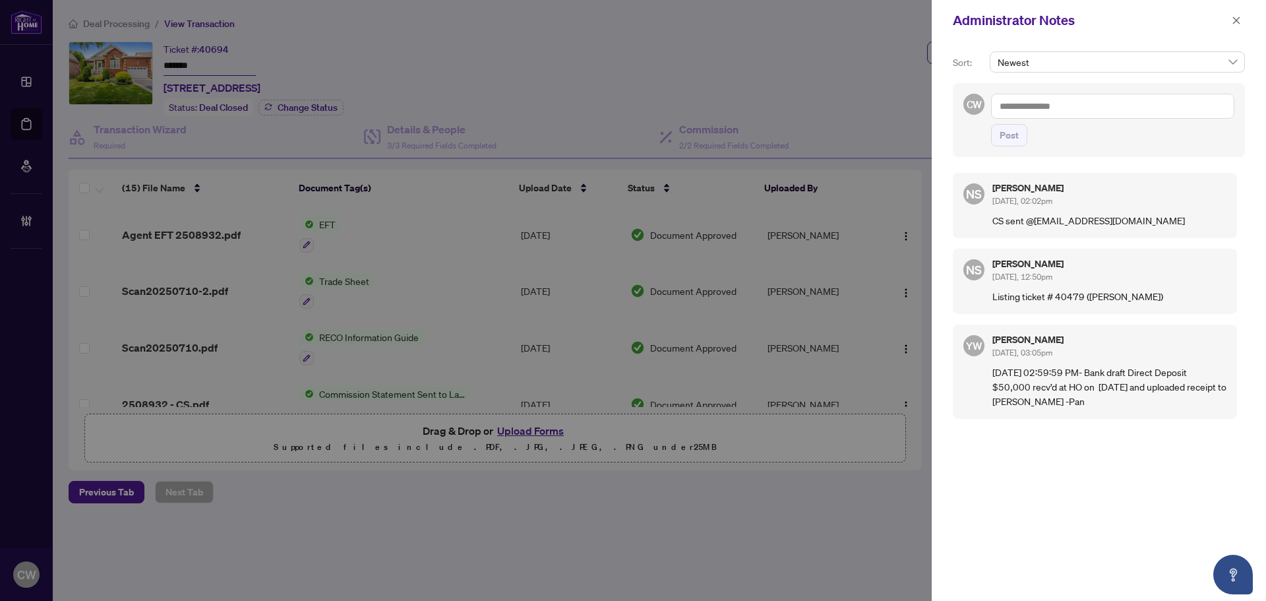
click at [1116, 115] on textarea at bounding box center [1112, 106] width 243 height 25
paste textarea "**********"
type textarea "**********"
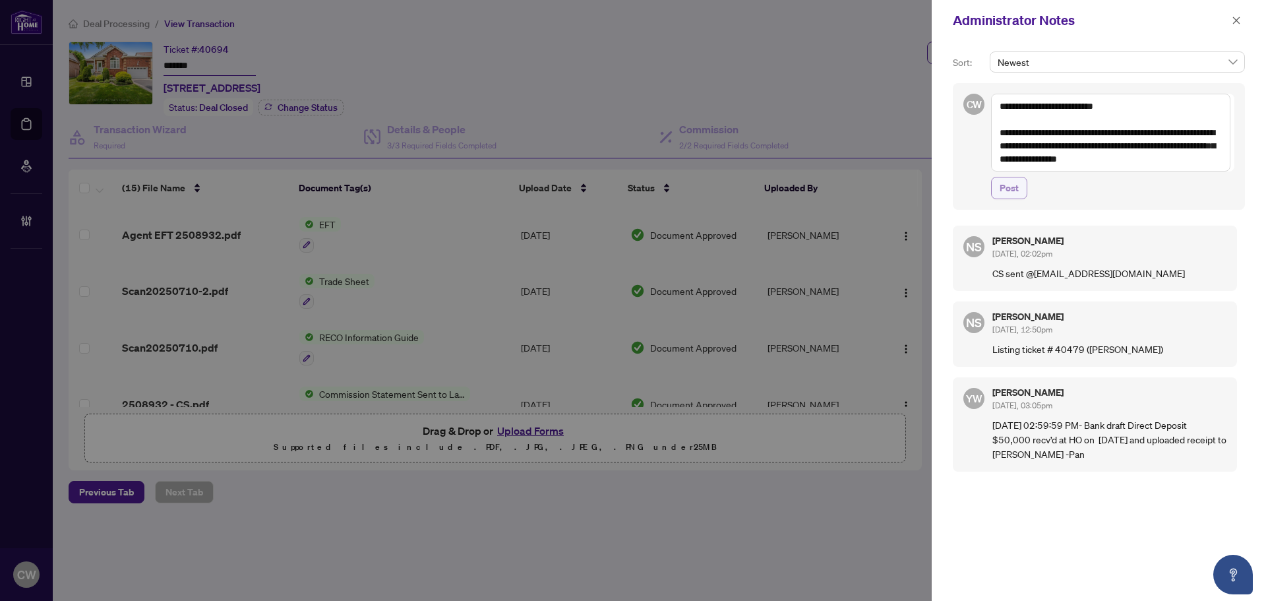
click at [1013, 189] on span "Post" at bounding box center [1009, 187] width 19 height 21
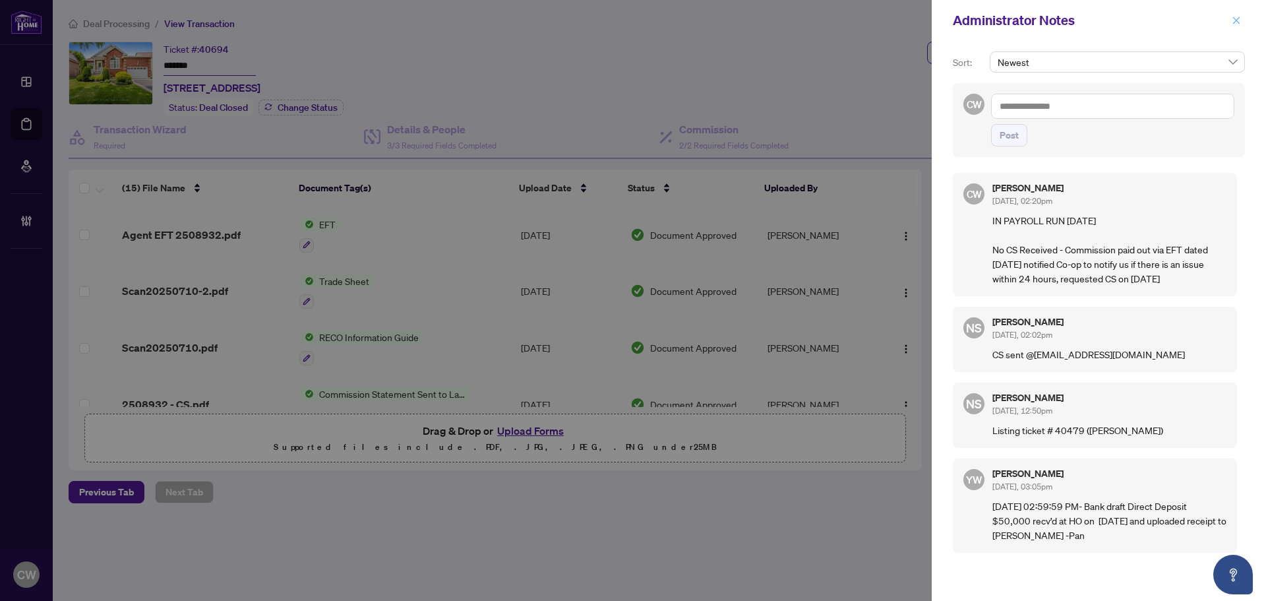
click at [1232, 22] on icon "close" at bounding box center [1236, 20] width 9 height 9
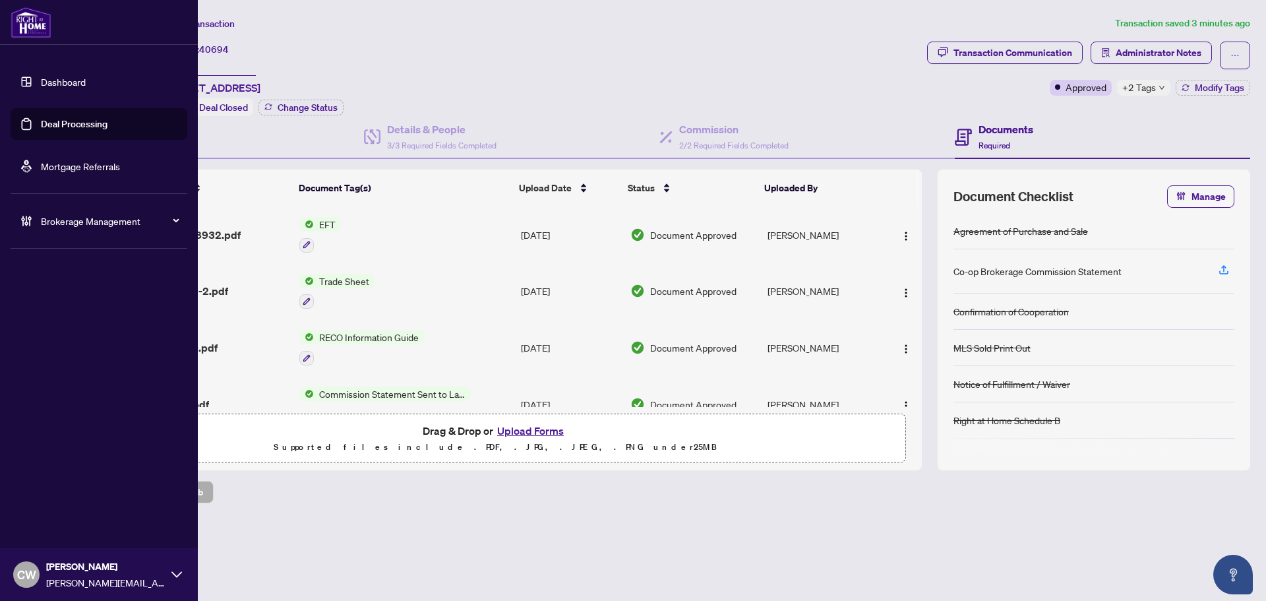
drag, startPoint x: 53, startPoint y: 115, endPoint x: 189, endPoint y: 120, distance: 136.0
click at [53, 118] on link "Deal Processing" at bounding box center [74, 124] width 67 height 12
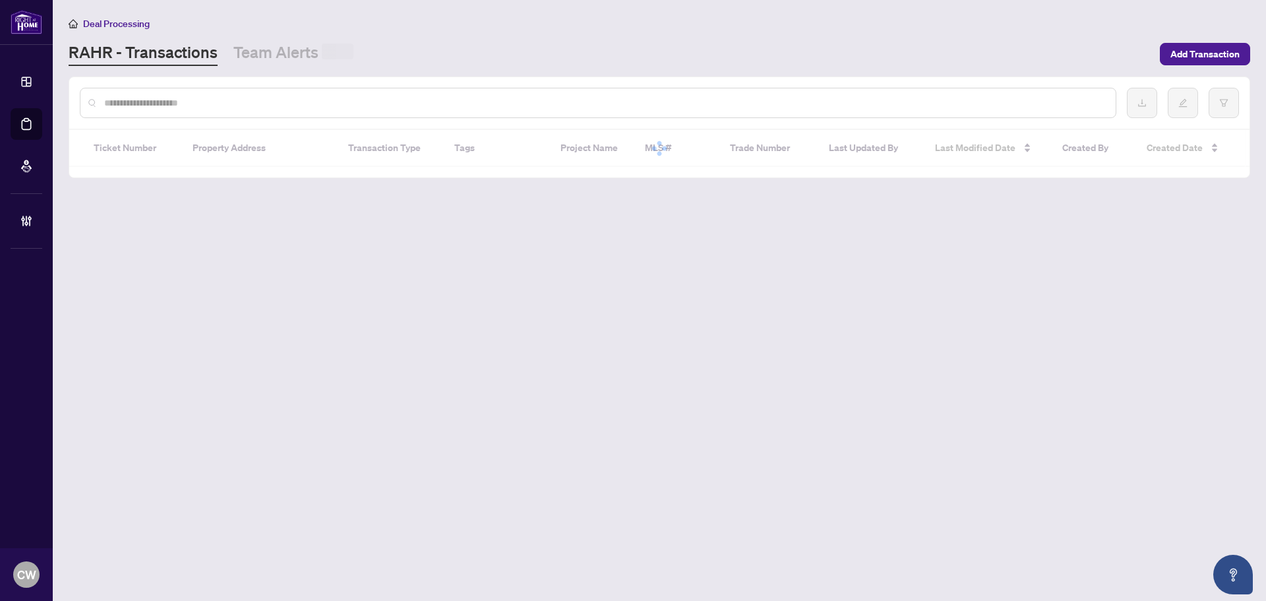
click at [226, 102] on input "text" at bounding box center [604, 103] width 1001 height 15
paste input "*******"
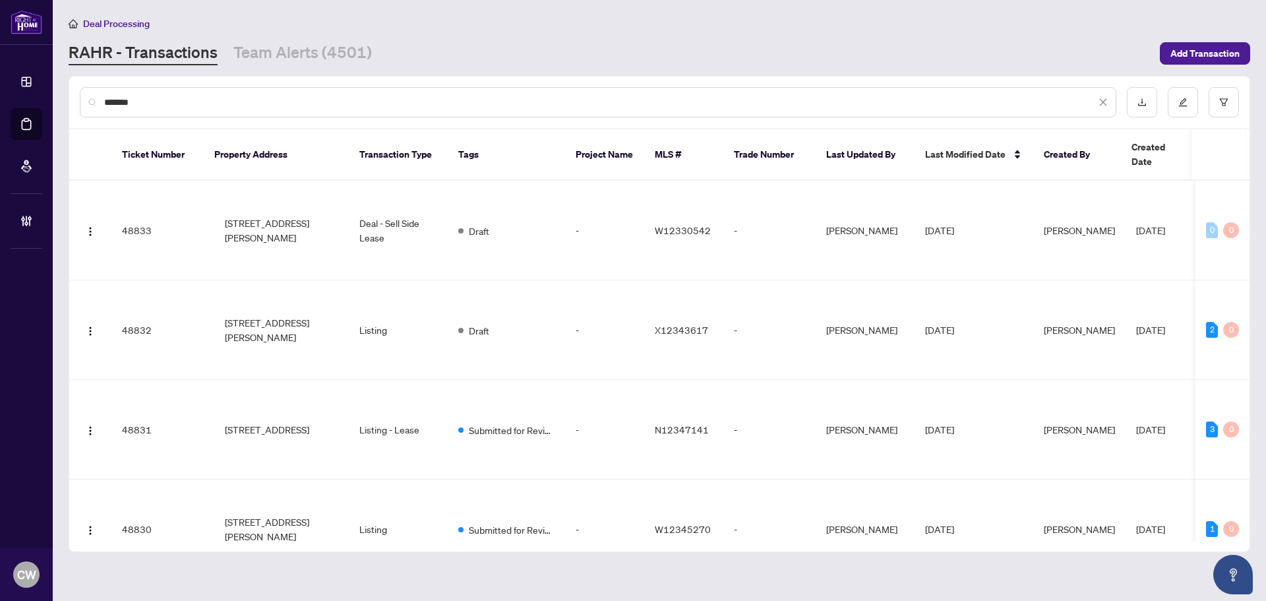
type input "*******"
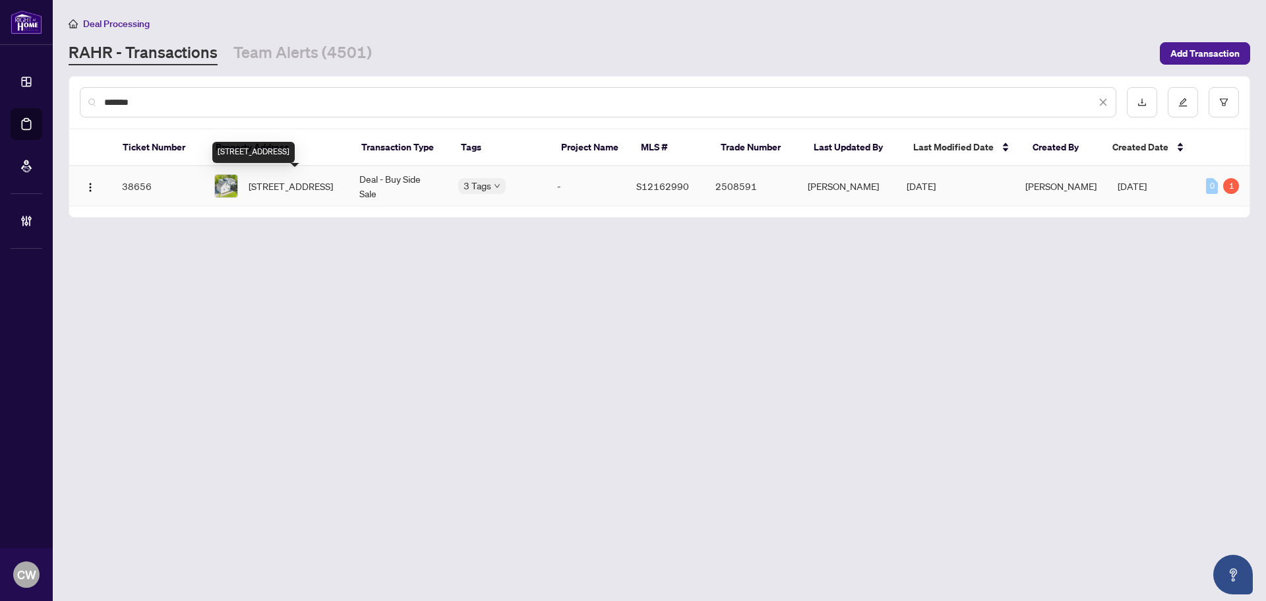
click at [302, 183] on span "[STREET_ADDRESS]" at bounding box center [291, 186] width 84 height 15
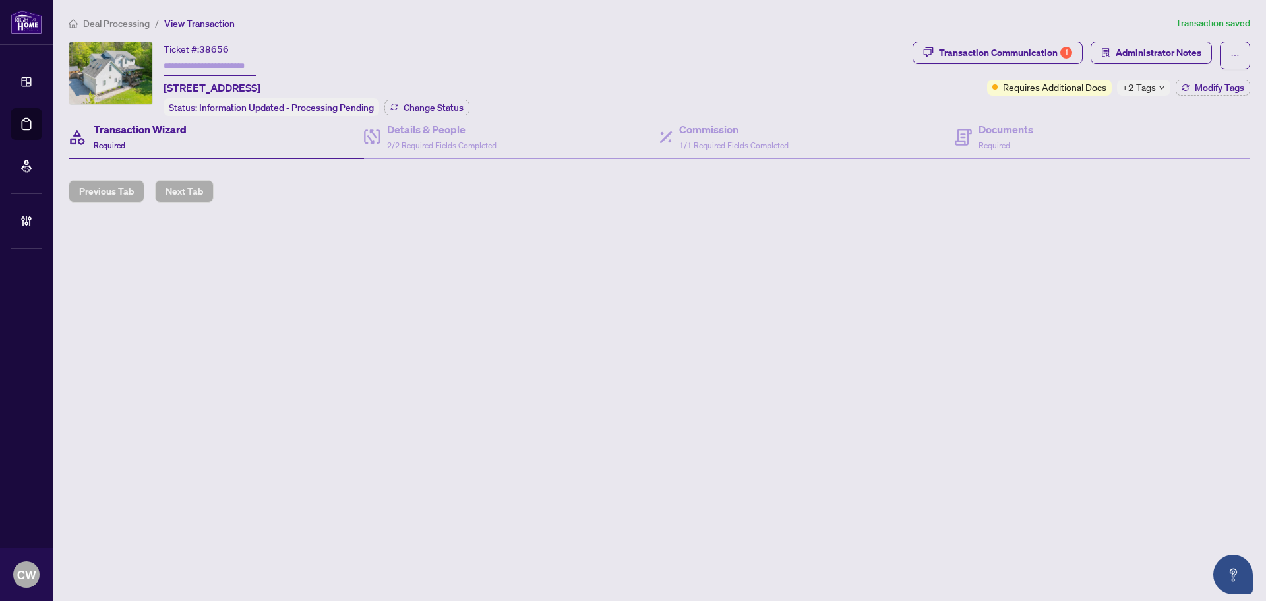
type input "*******"
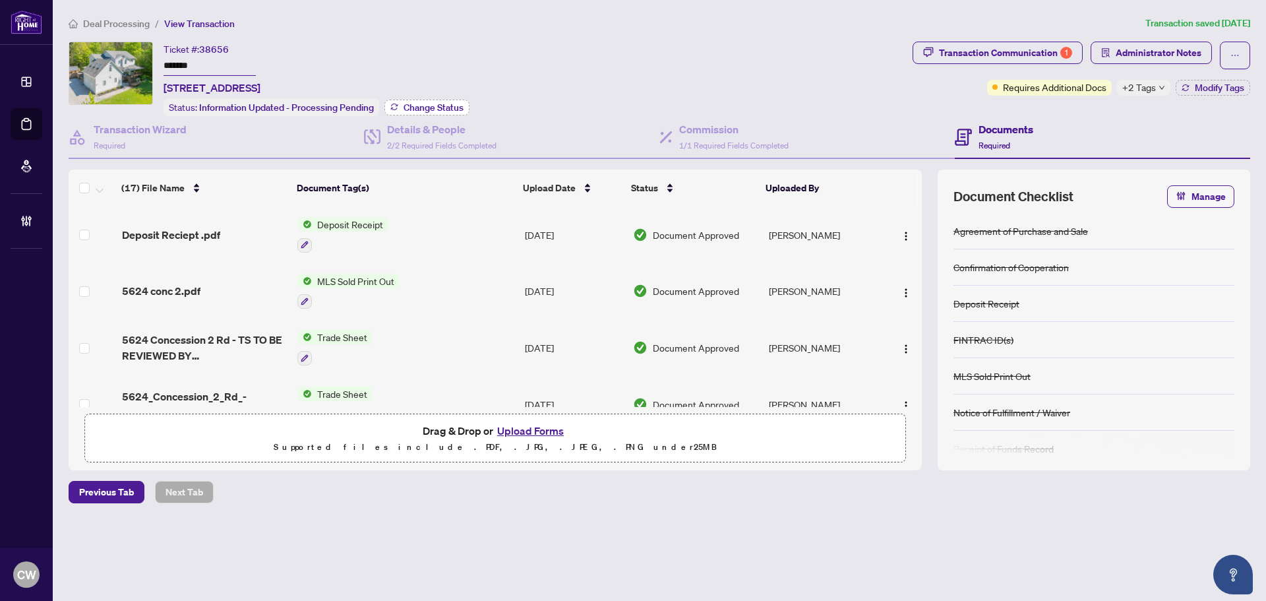
click at [432, 103] on span "Change Status" at bounding box center [434, 107] width 60 height 9
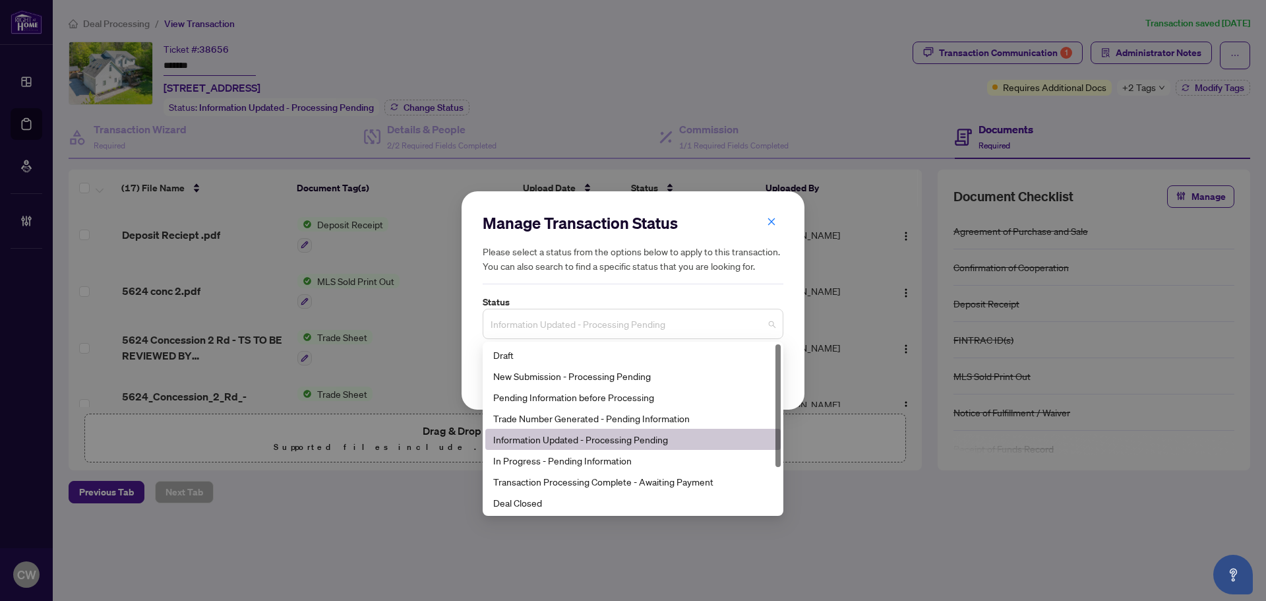
click at [611, 317] on span "Information Updated - Processing Pending" at bounding box center [633, 323] width 285 height 25
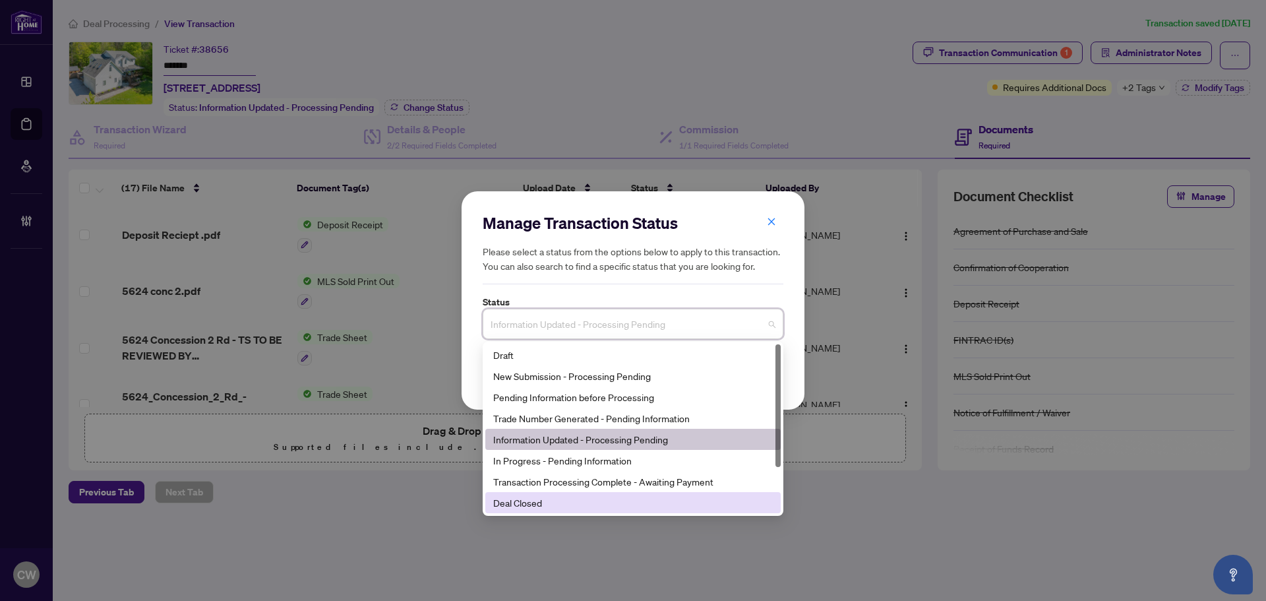
click at [563, 504] on div "Deal Closed" at bounding box center [633, 502] width 280 height 15
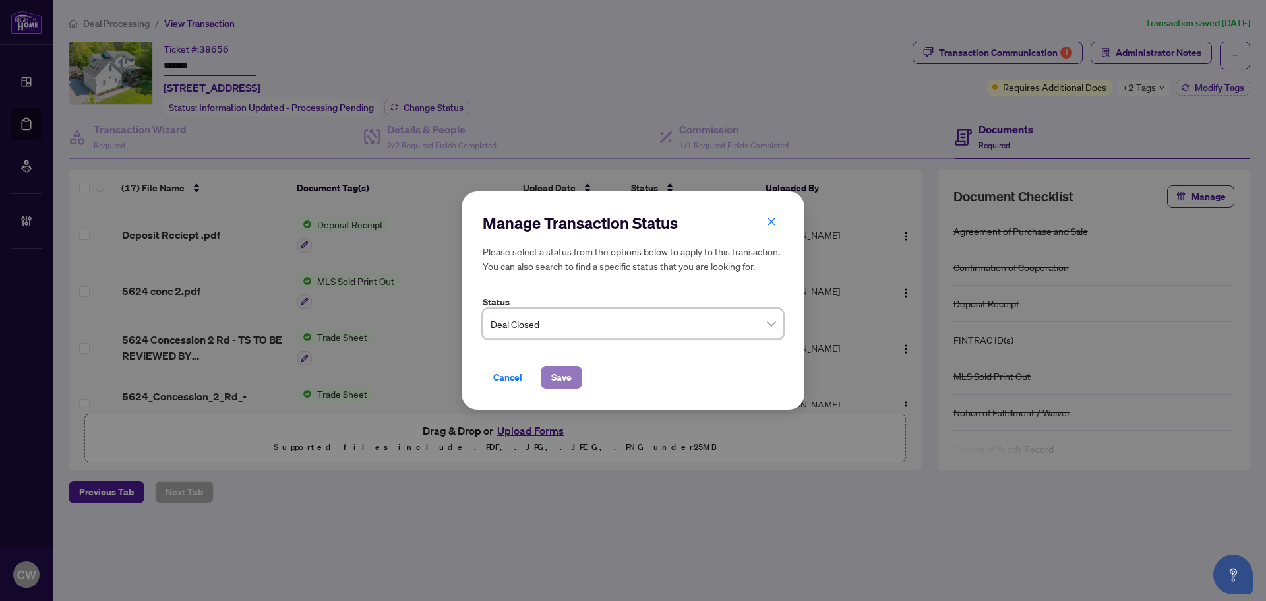
click at [566, 379] on span "Save" at bounding box center [561, 377] width 20 height 21
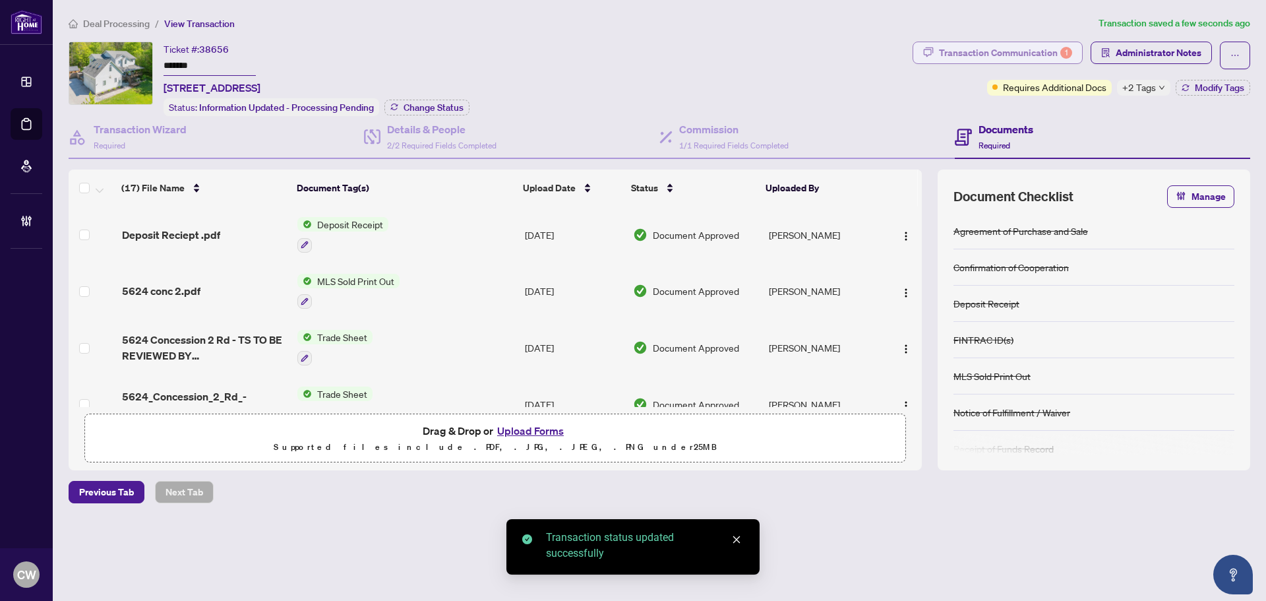
click at [1039, 50] on div "Transaction Communication 1" at bounding box center [1005, 52] width 133 height 21
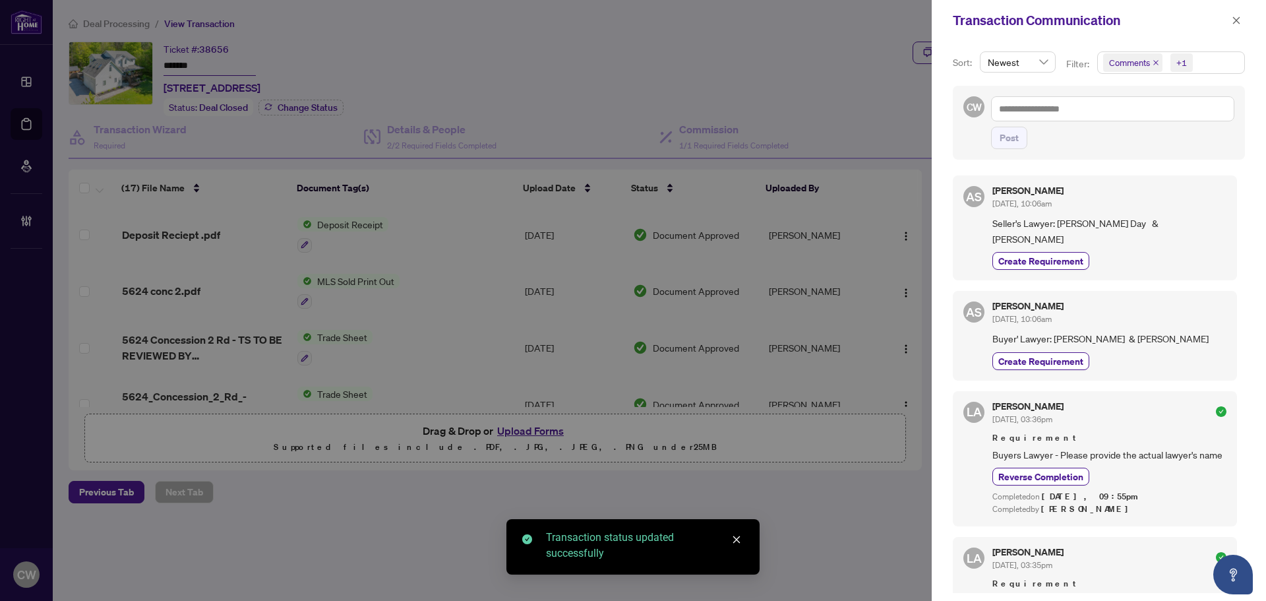
click at [1153, 64] on icon "close" at bounding box center [1155, 62] width 5 height 5
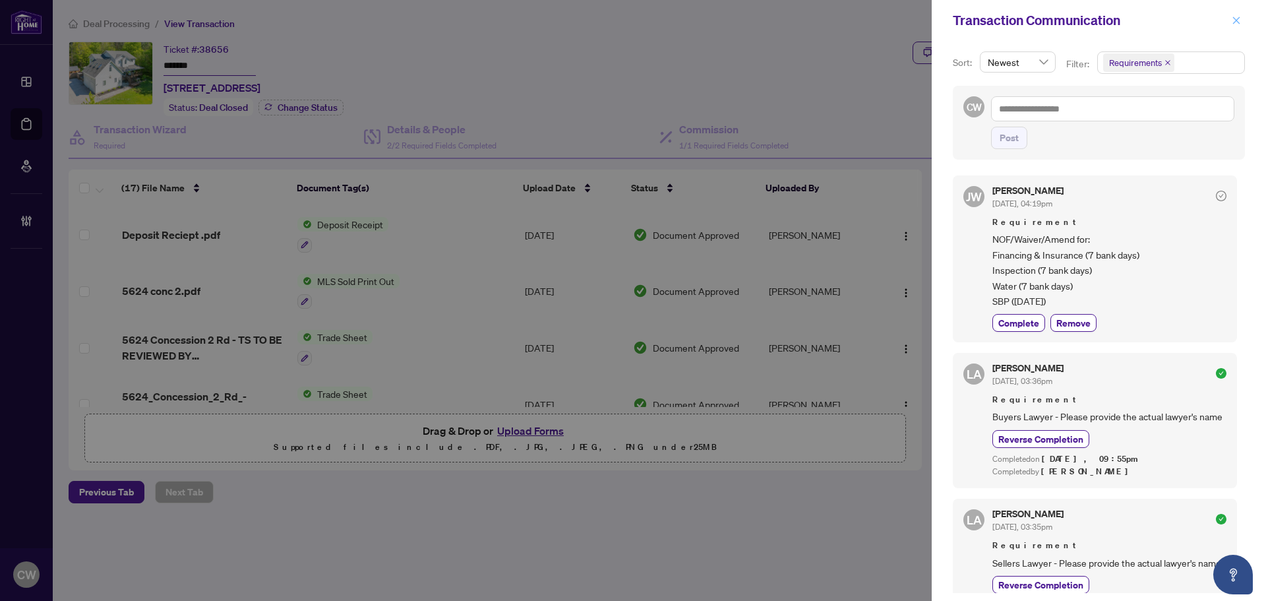
click at [1240, 24] on icon "close" at bounding box center [1236, 20] width 9 height 9
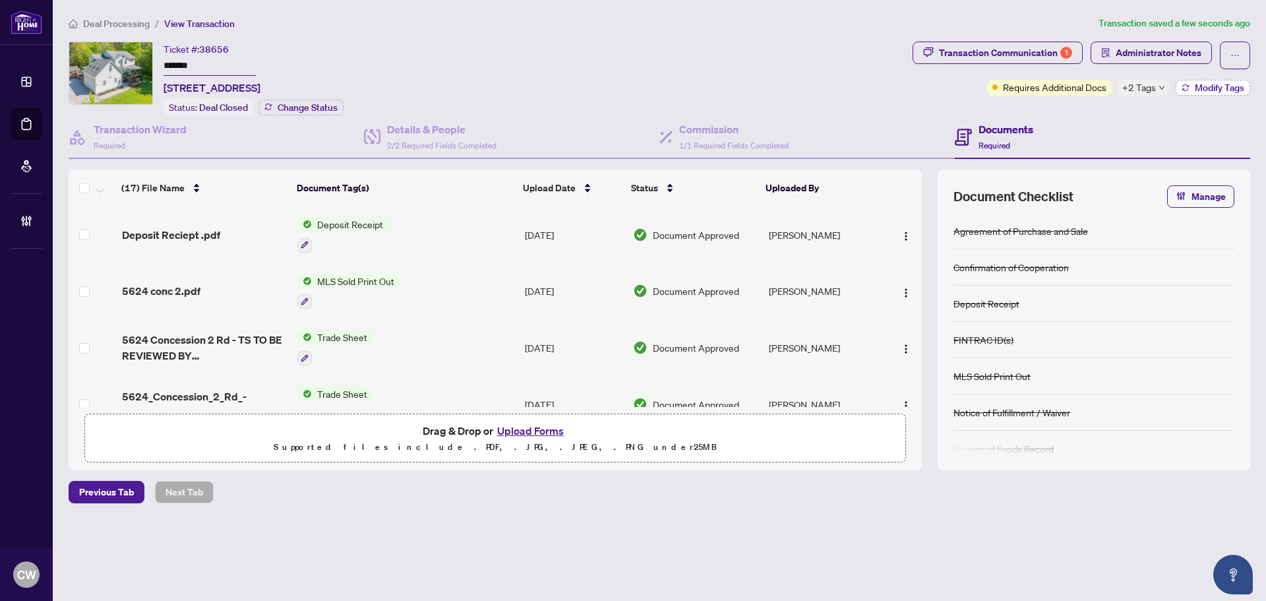
click at [1197, 86] on span "Modify Tags" at bounding box center [1219, 87] width 49 height 9
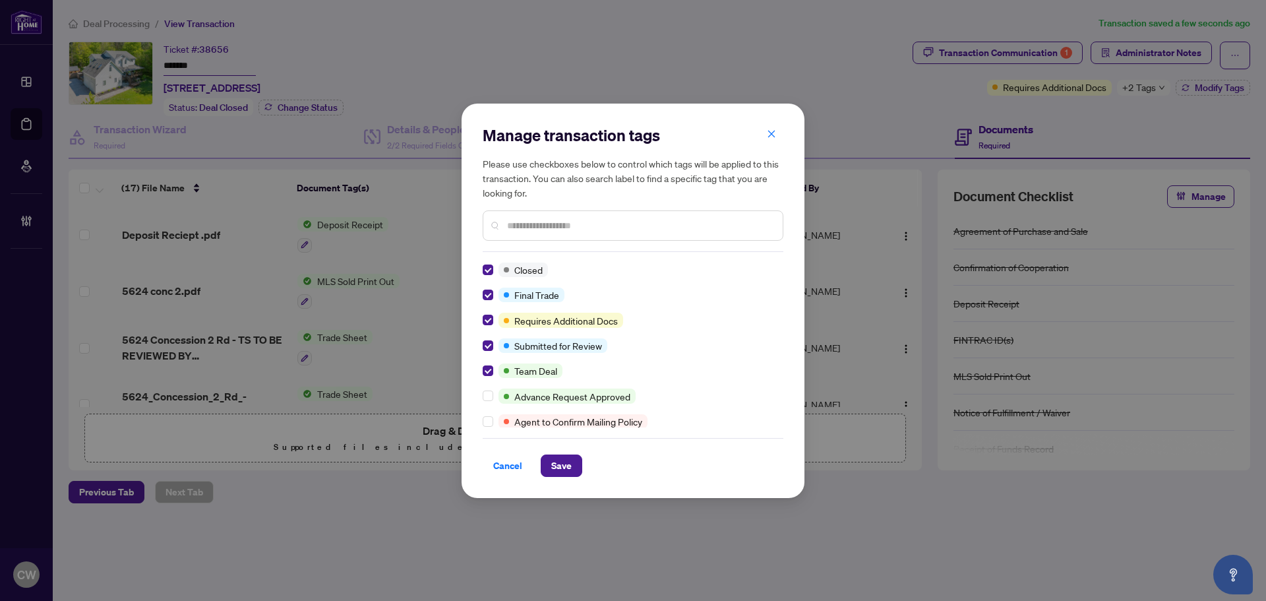
click at [570, 484] on div "Manage transaction tags Please use checkboxes below to control which tags will …" at bounding box center [633, 301] width 343 height 394
click at [571, 467] on span "Save" at bounding box center [561, 465] width 20 height 21
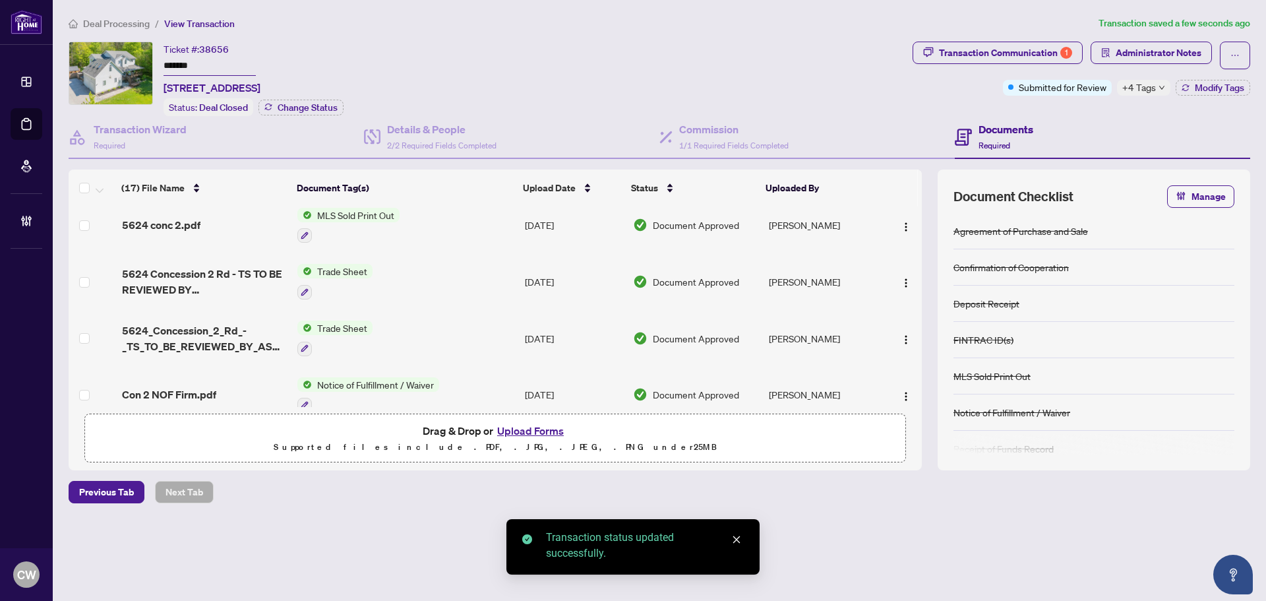
scroll to position [132, 0]
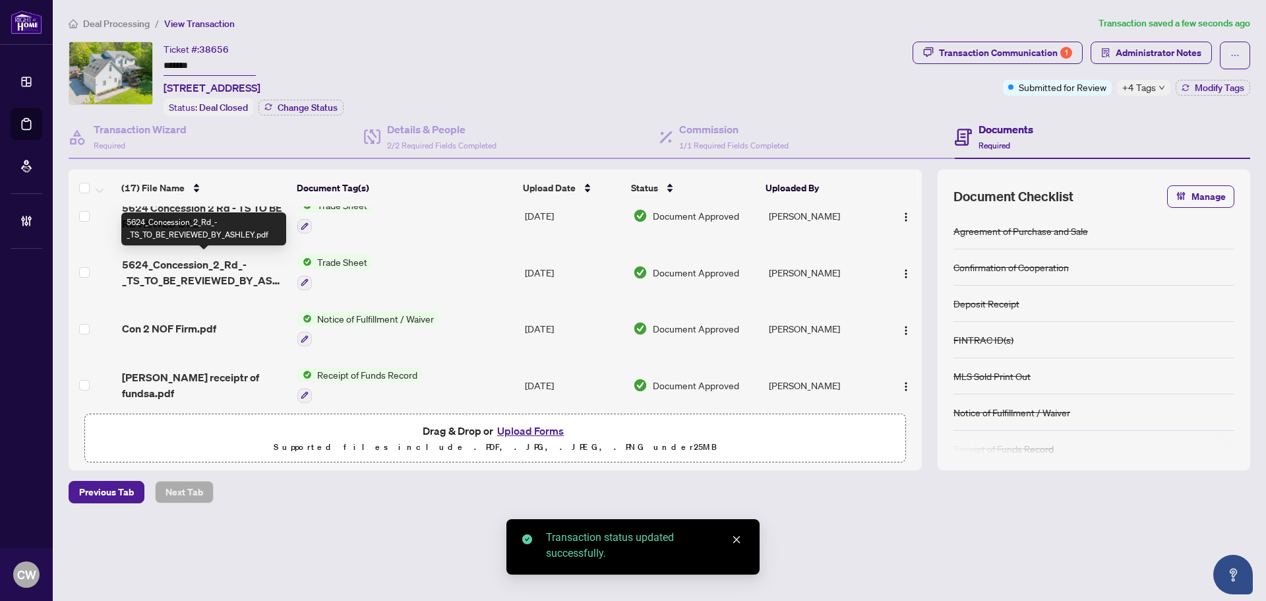
click at [201, 274] on span "5624_Concession_2_Rd_-_TS_TO_BE_REVIEWED_BY_ASHLEY.pdf" at bounding box center [204, 273] width 165 height 32
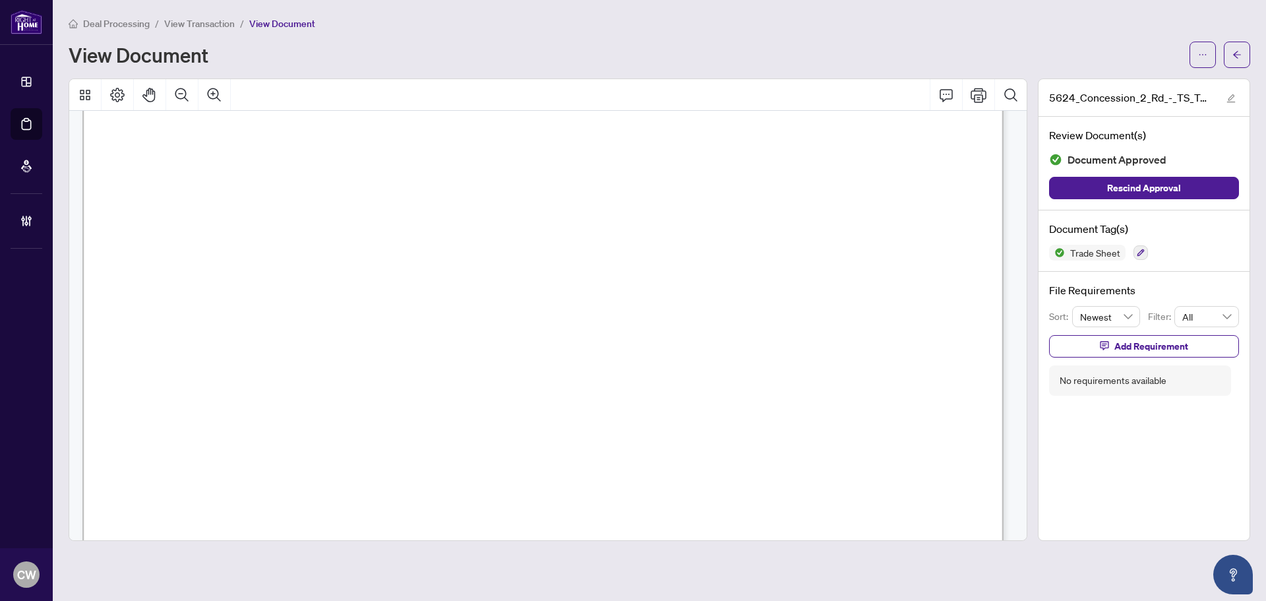
scroll to position [396, 0]
click at [1243, 49] on button "button" at bounding box center [1237, 55] width 26 height 26
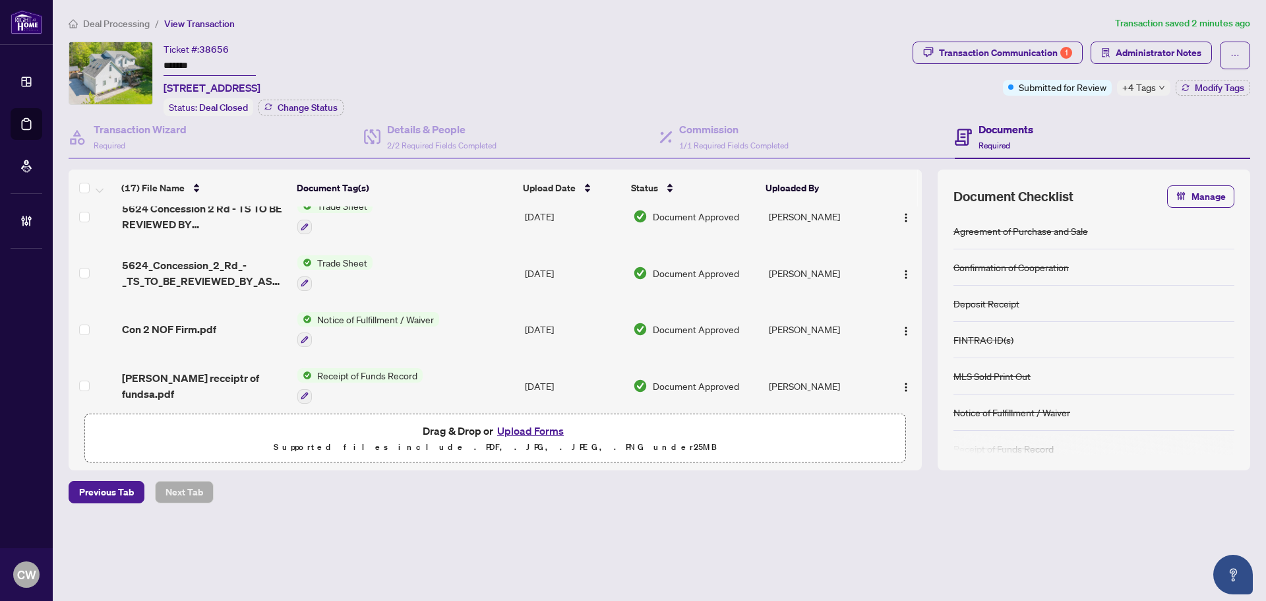
scroll to position [132, 0]
click at [185, 271] on span "5624_Concession_2_Rd_-_TS_TO_BE_REVIEWED_BY_ASHLEY.pdf" at bounding box center [204, 273] width 165 height 32
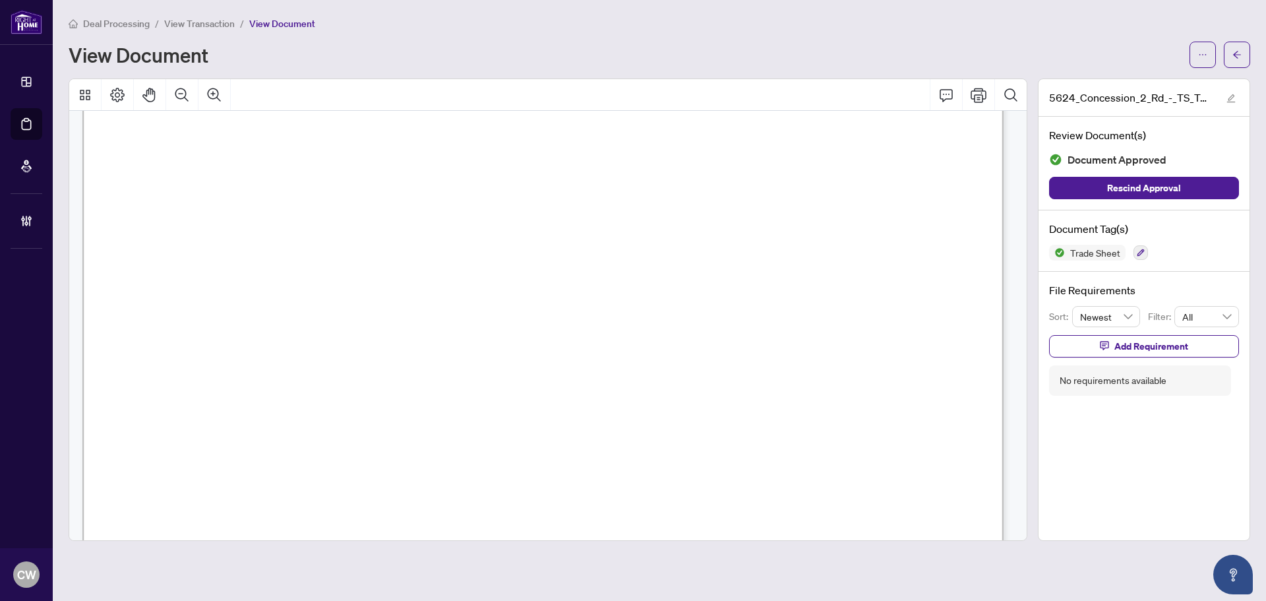
scroll to position [330, 0]
click at [1230, 53] on button "button" at bounding box center [1237, 55] width 26 height 26
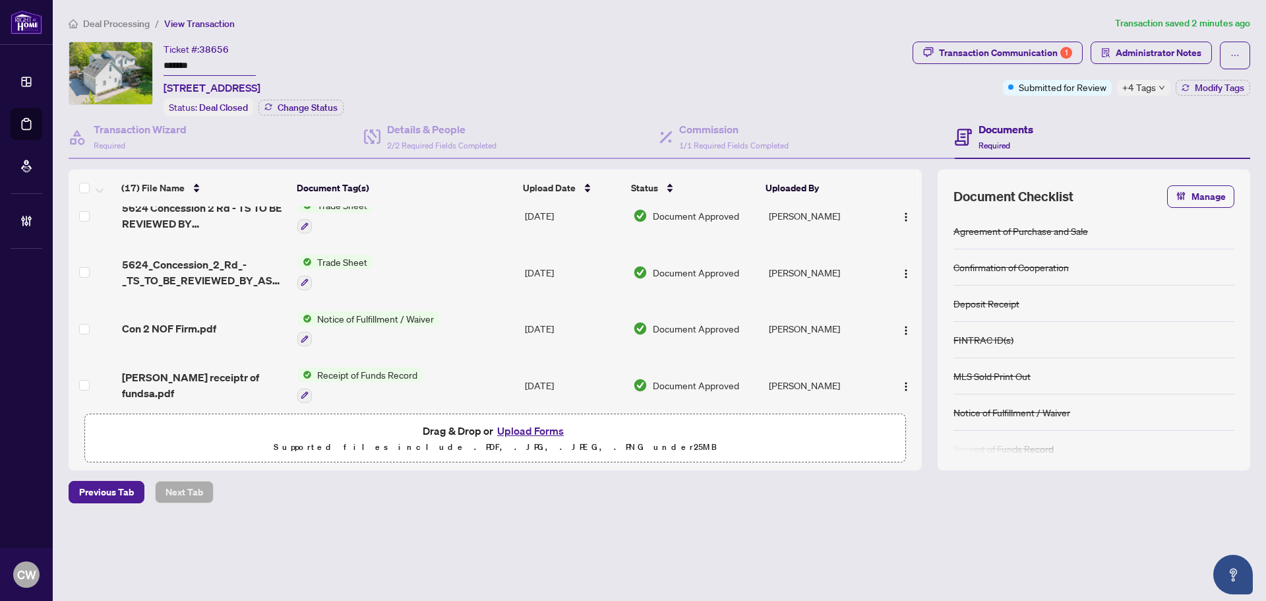
scroll to position [66, 0]
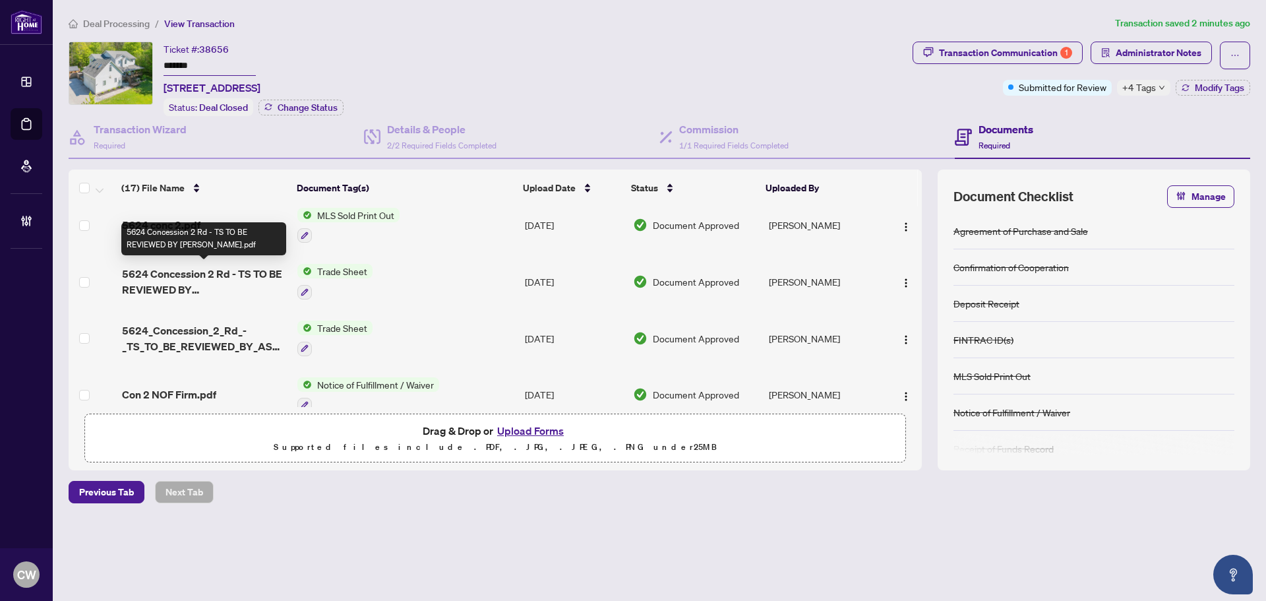
click at [191, 268] on span "5624 Concession 2 Rd - TS TO BE REVIEWED BY [PERSON_NAME].pdf" at bounding box center [204, 282] width 165 height 32
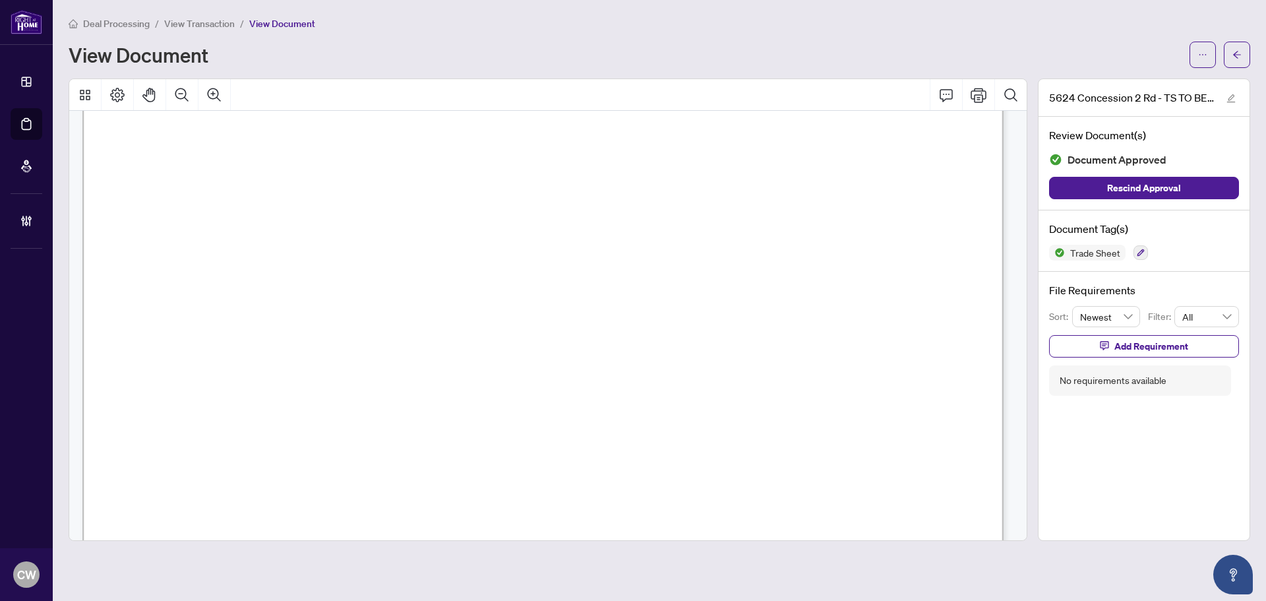
scroll to position [528, 0]
click at [1233, 54] on icon "arrow-left" at bounding box center [1237, 54] width 9 height 9
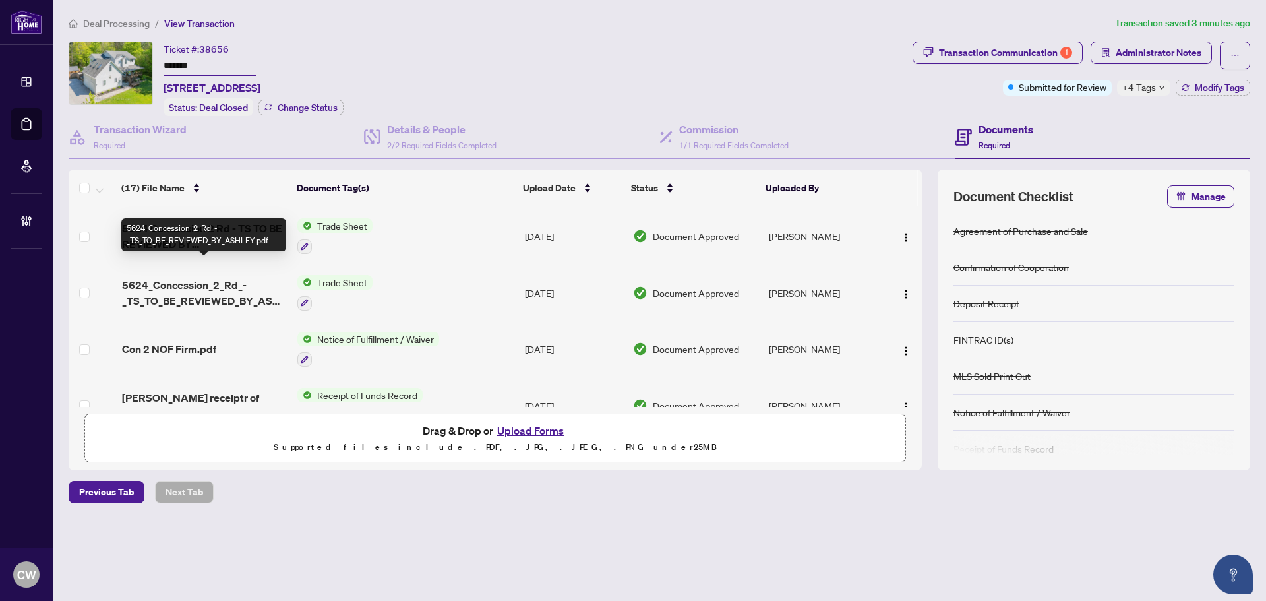
scroll to position [132, 0]
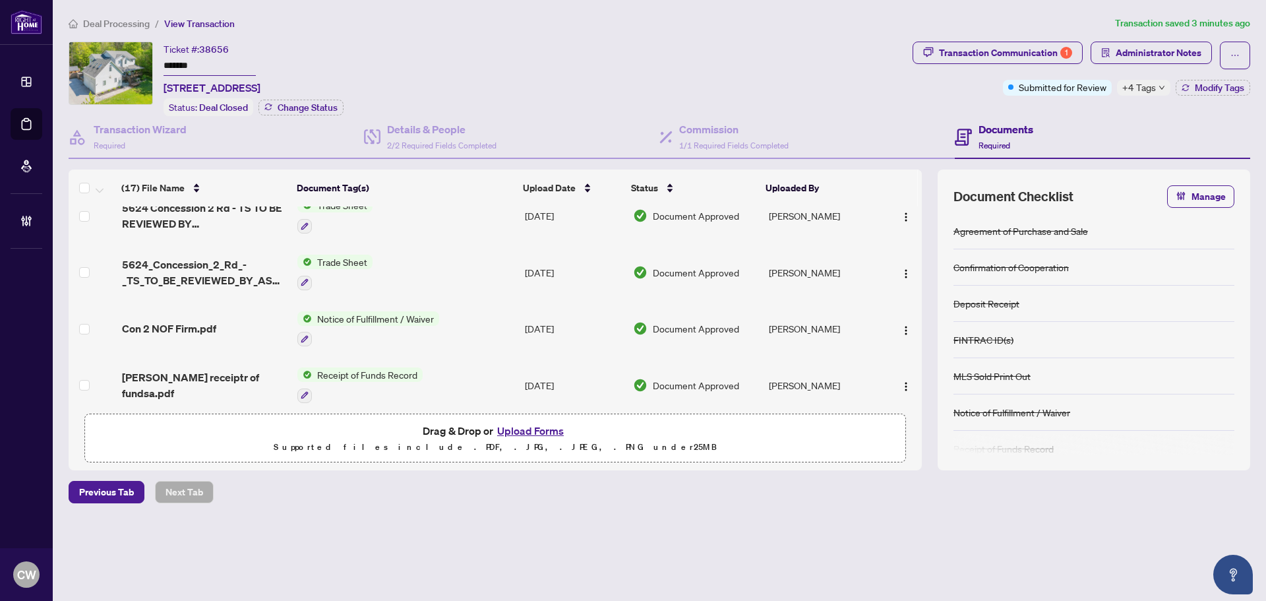
click at [222, 278] on span "5624_Concession_2_Rd_-_TS_TO_BE_REVIEWED_BY_ASHLEY.pdf" at bounding box center [204, 273] width 165 height 32
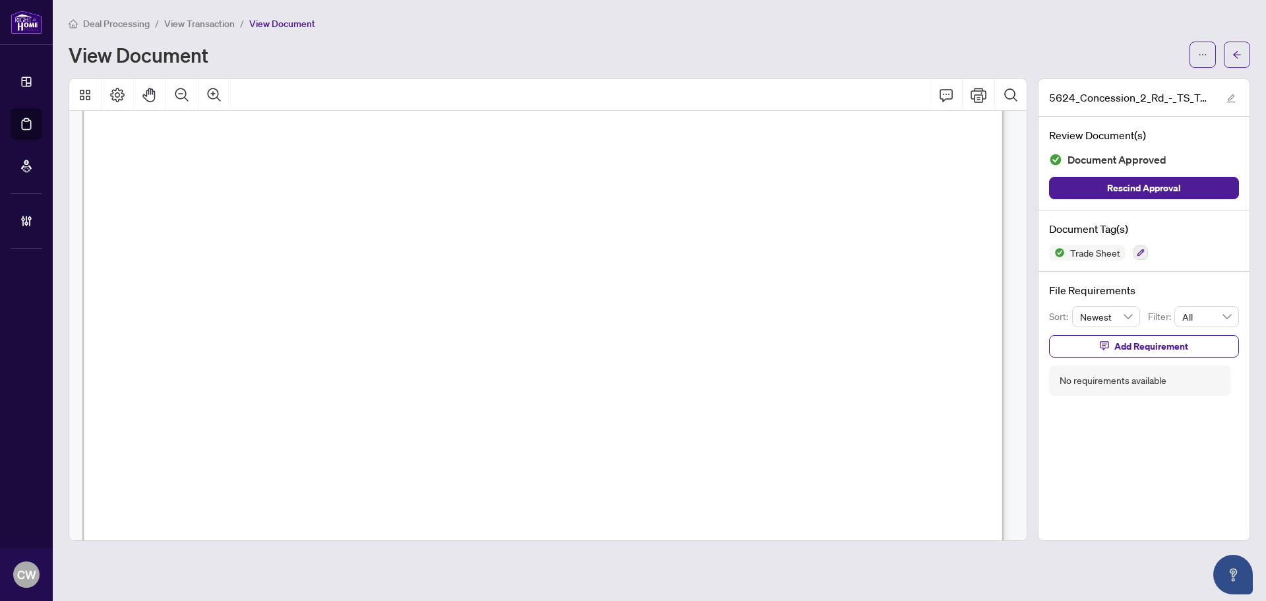
scroll to position [396, 0]
click at [1233, 65] on button "button" at bounding box center [1237, 55] width 26 height 26
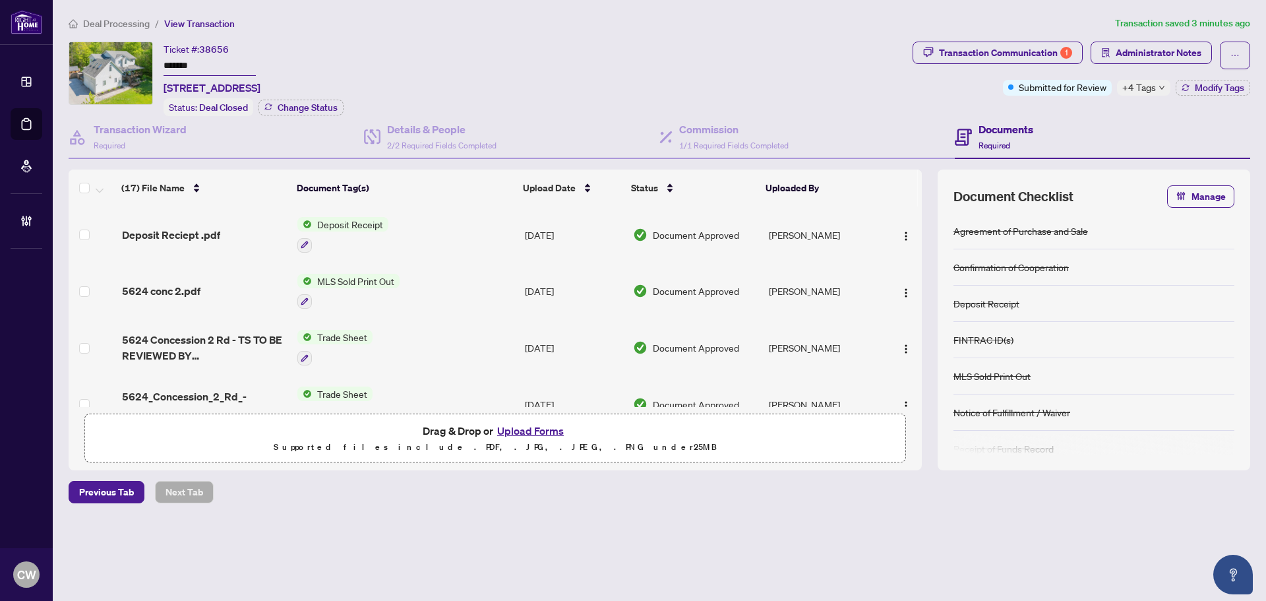
click at [537, 431] on button "Upload Forms" at bounding box center [530, 430] width 75 height 17
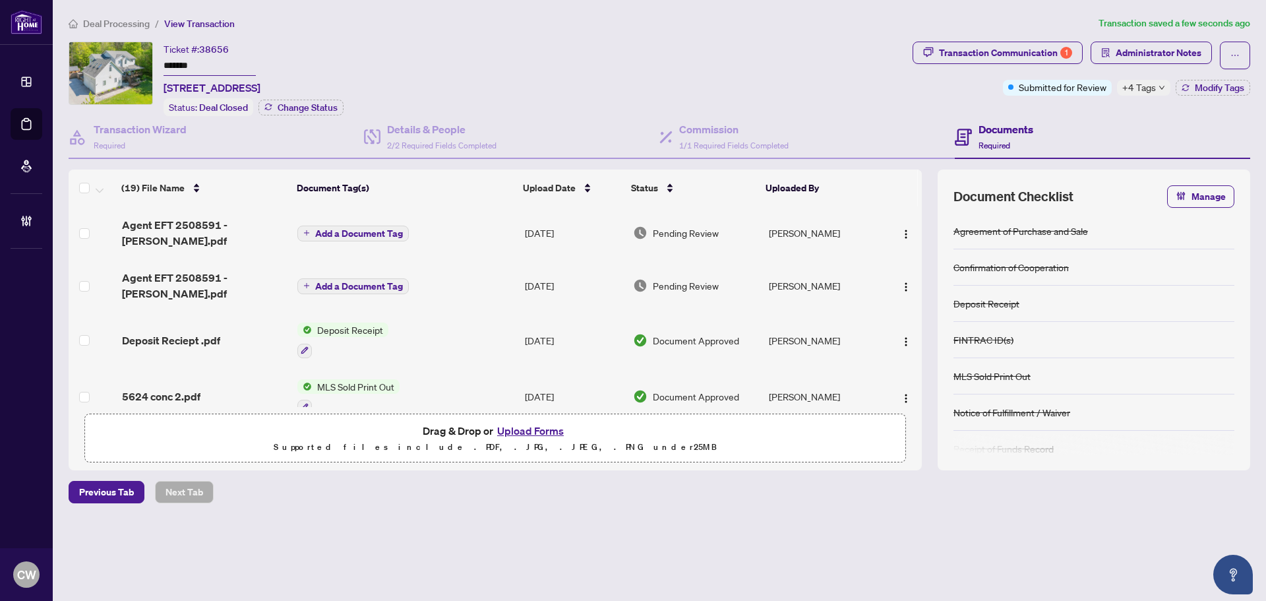
click at [377, 229] on span "Add a Document Tag" at bounding box center [359, 233] width 88 height 9
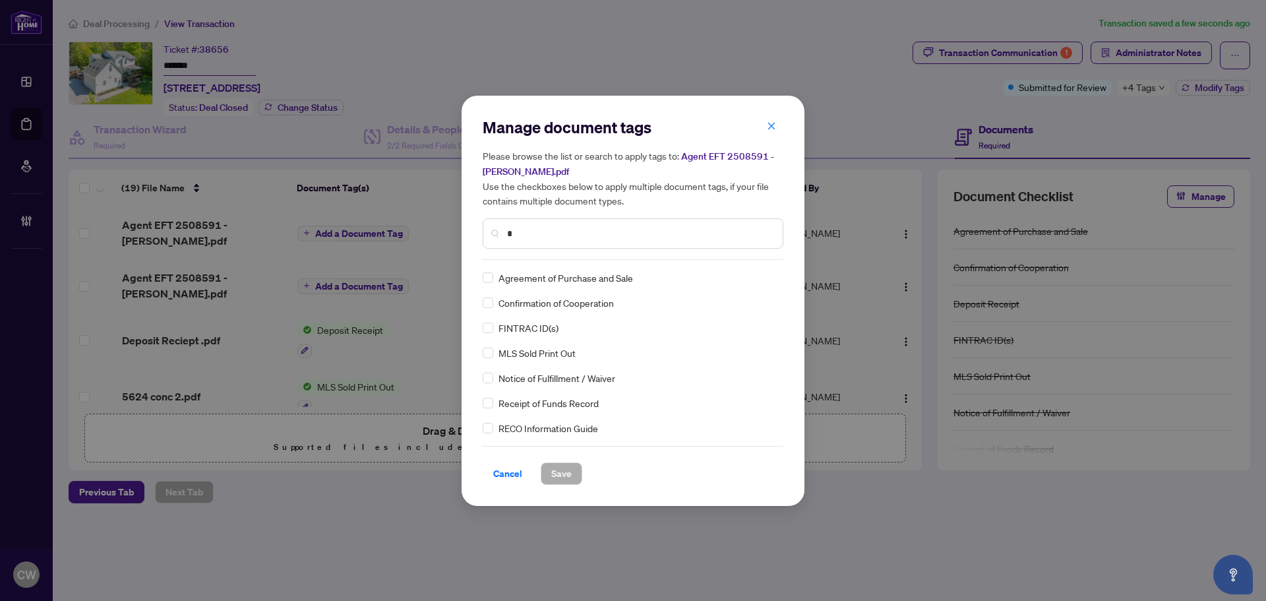
click at [533, 232] on input "*" at bounding box center [639, 233] width 265 height 15
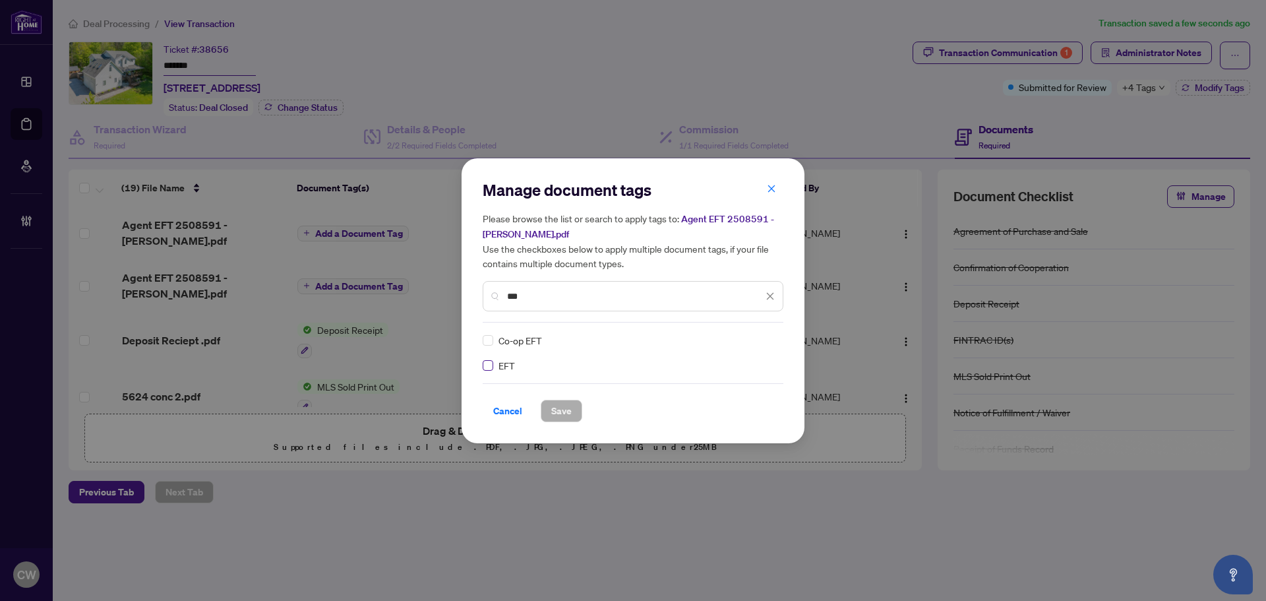
type input "***"
click at [764, 336] on div at bounding box center [762, 340] width 25 height 13
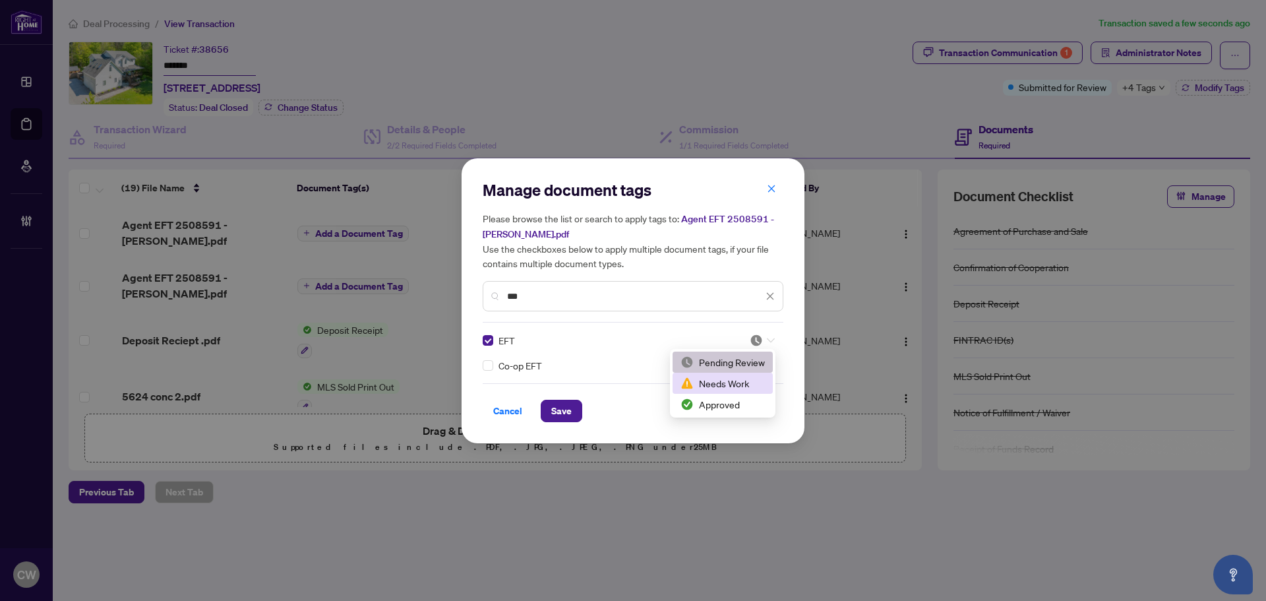
click at [744, 392] on div "Needs Work" at bounding box center [723, 383] width 100 height 21
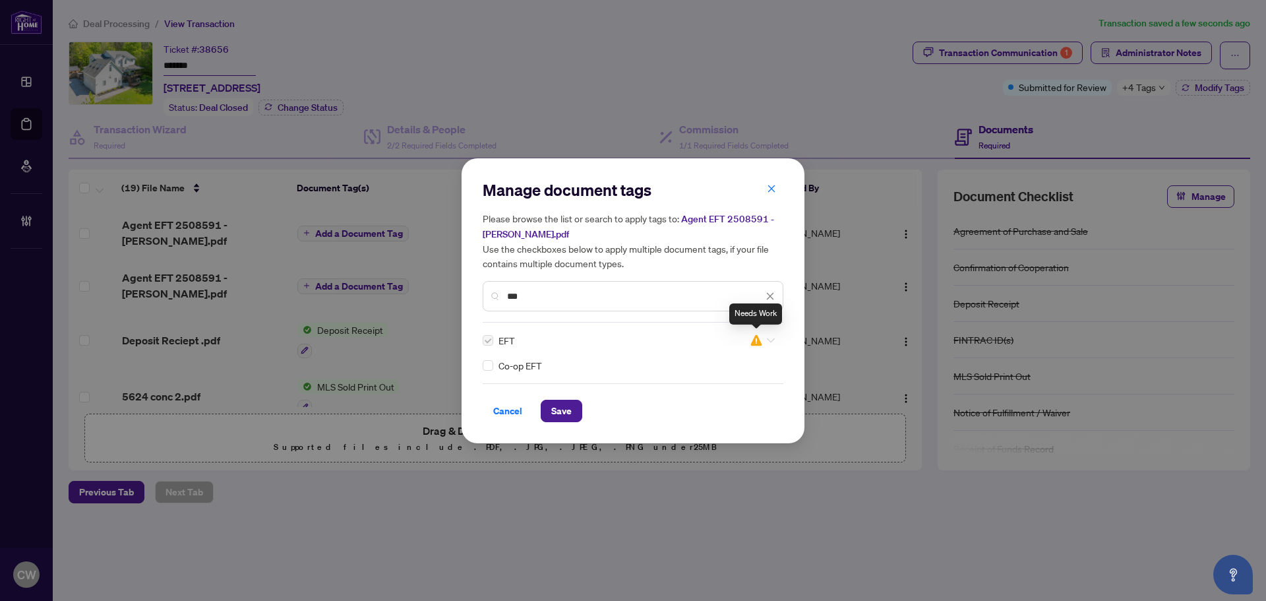
click at [758, 337] on img at bounding box center [756, 340] width 13 height 13
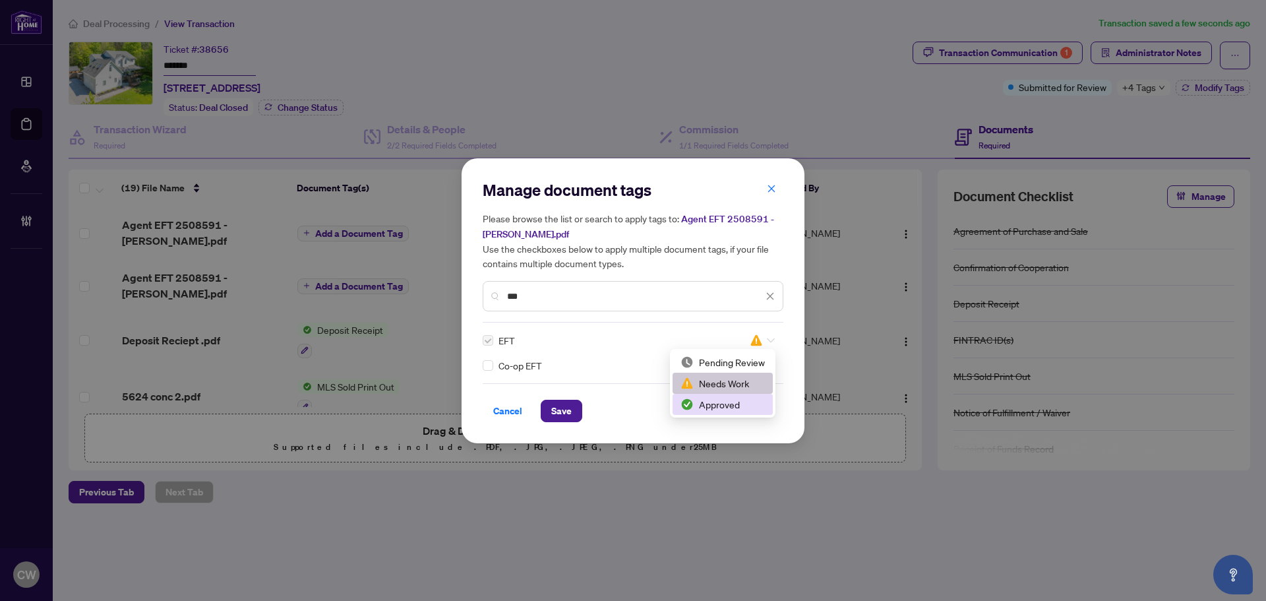
click at [747, 408] on div "Approved" at bounding box center [723, 404] width 84 height 15
click at [571, 408] on span "Save" at bounding box center [561, 410] width 20 height 21
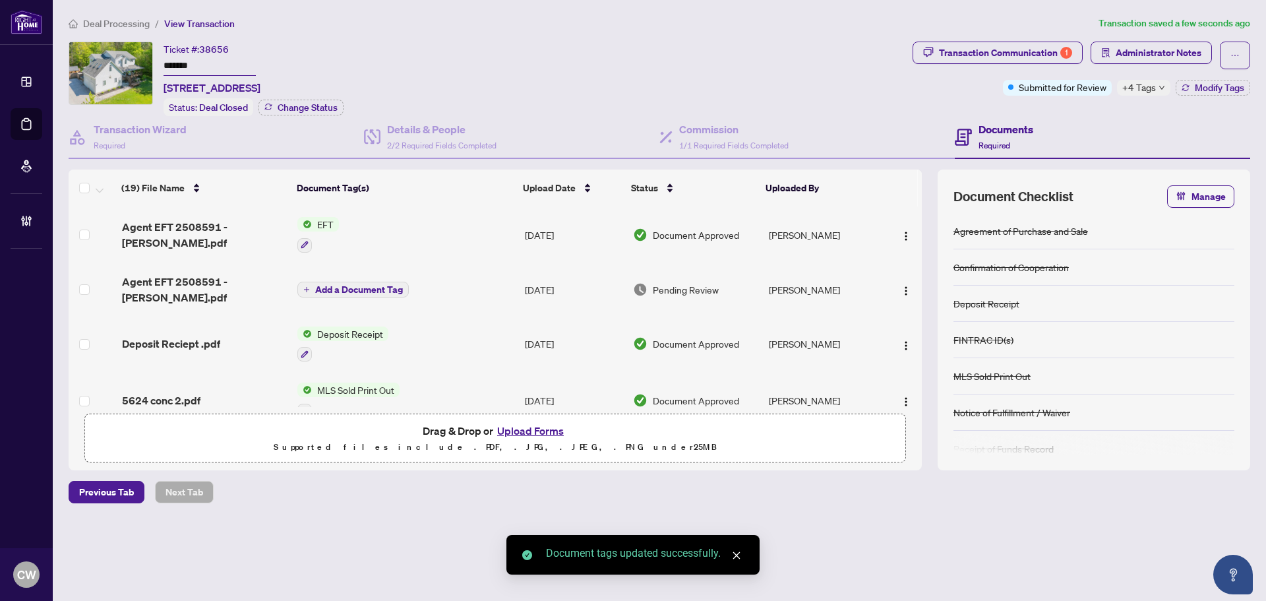
click at [901, 228] on span "button" at bounding box center [906, 235] width 11 height 15
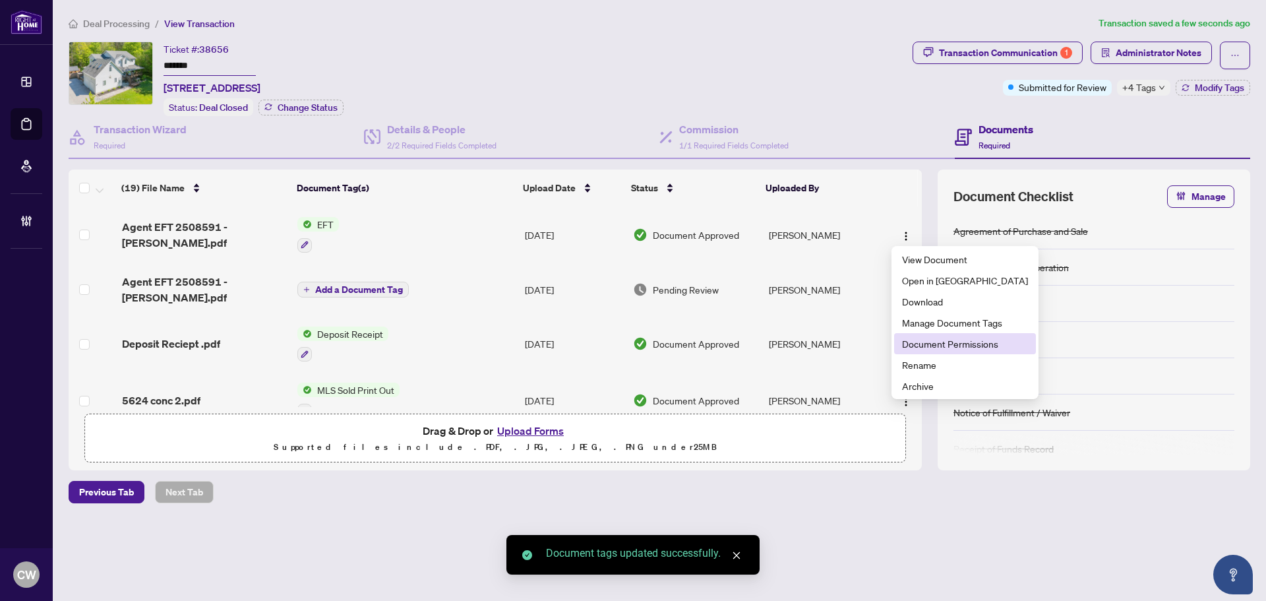
click at [949, 343] on span "Document Permissions" at bounding box center [965, 343] width 126 height 15
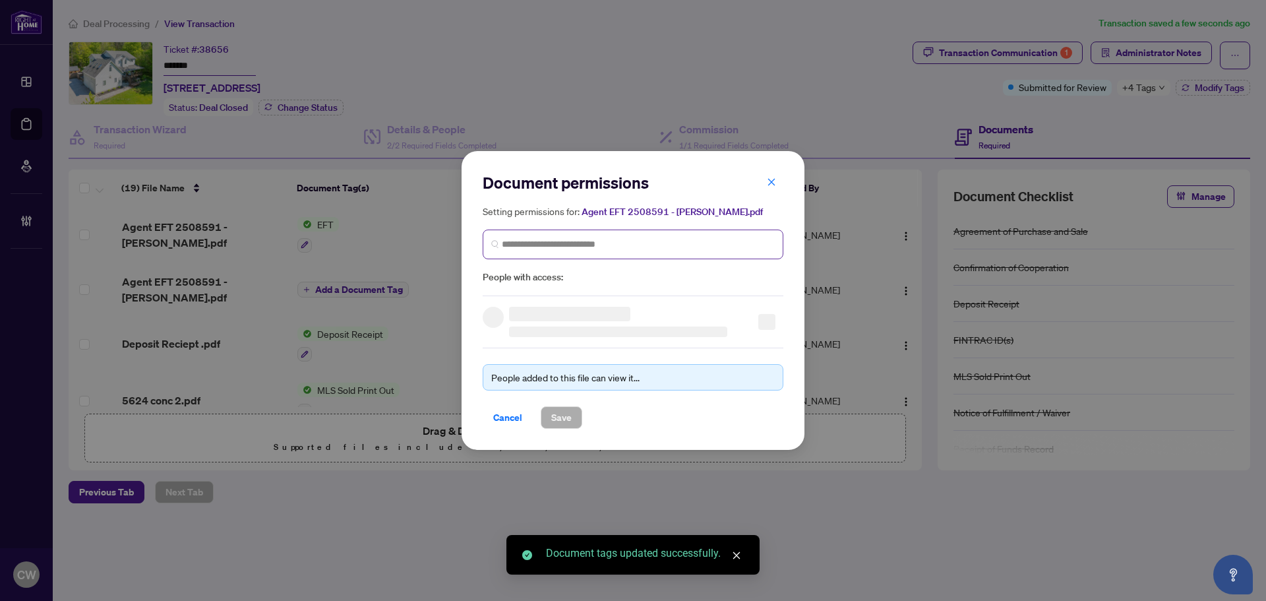
click at [599, 251] on span at bounding box center [633, 244] width 301 height 30
paste input "**********"
type input "**********"
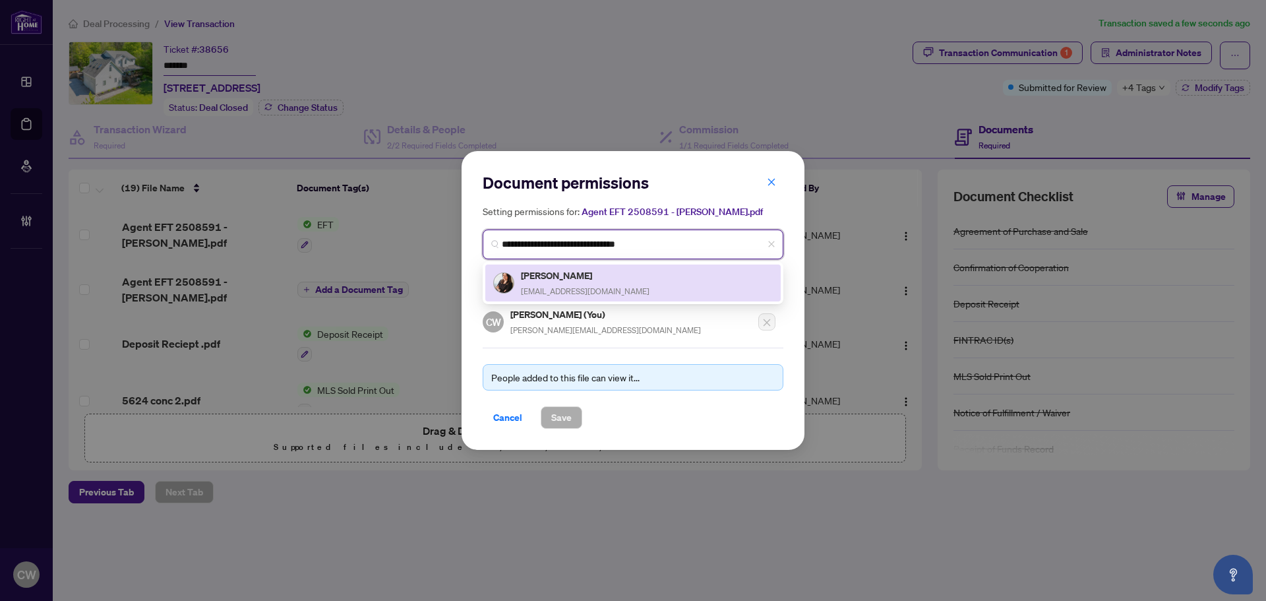
click at [576, 284] on div "[PERSON_NAME] [EMAIL_ADDRESS][DOMAIN_NAME]" at bounding box center [585, 283] width 129 height 30
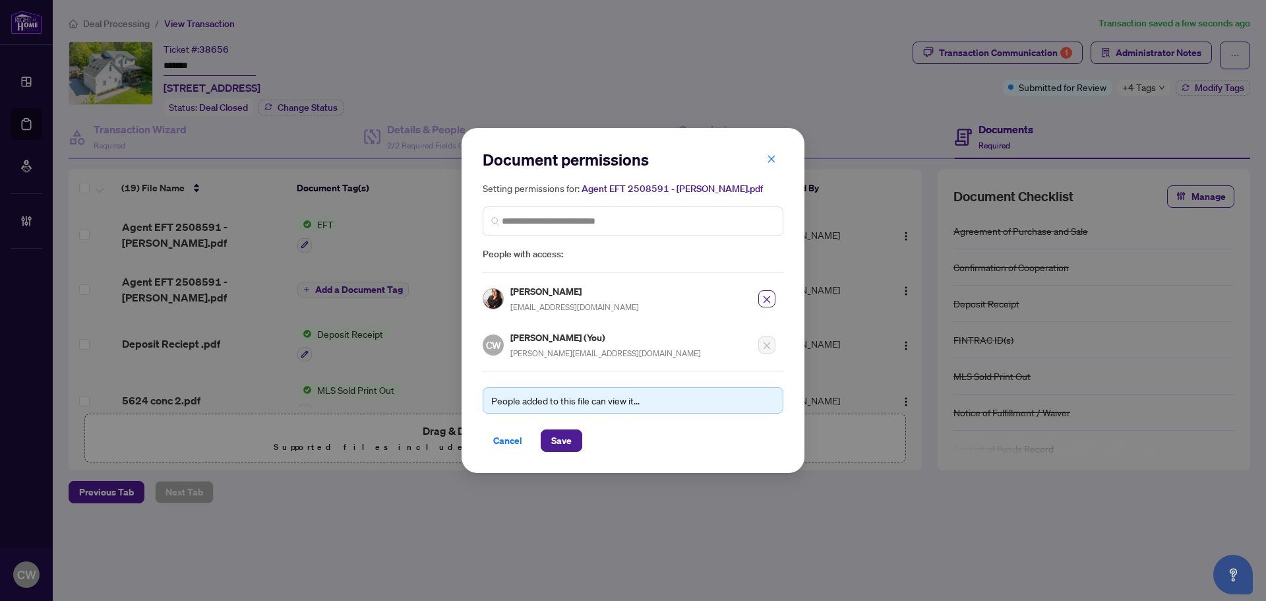
click at [548, 455] on div "Document permissions Setting permissions for: Agent EFT 2508591 - [PERSON_NAME]…" at bounding box center [633, 300] width 343 height 345
click at [565, 437] on span "Save" at bounding box center [561, 440] width 20 height 21
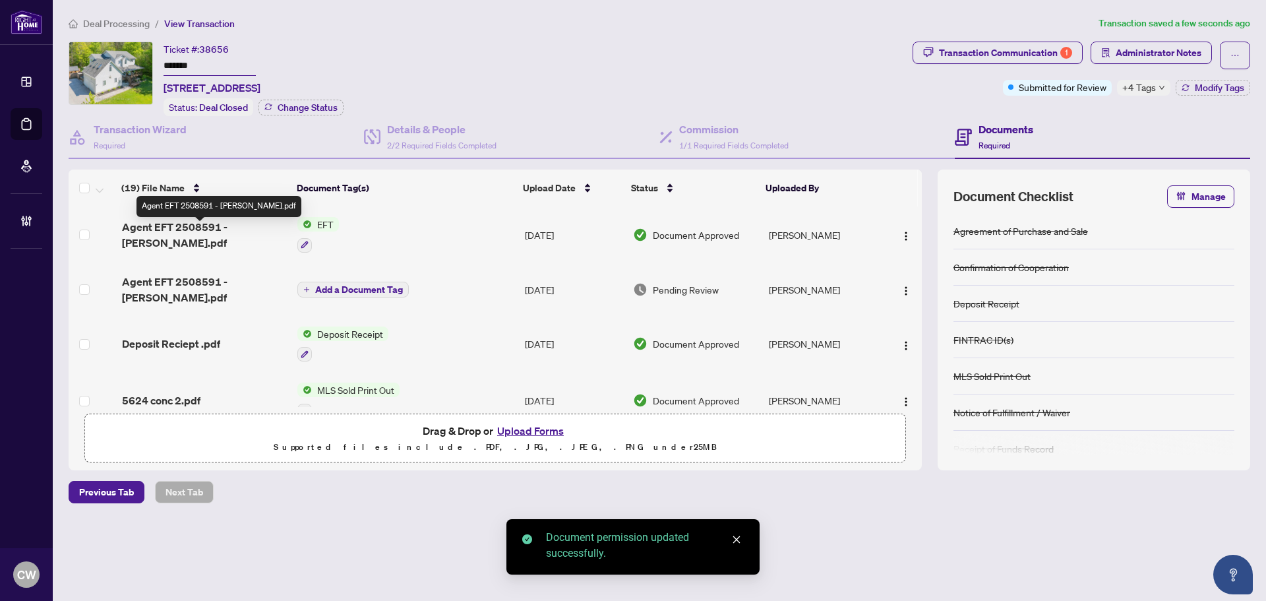
click at [201, 229] on span "Agent EFT 2508591 - [PERSON_NAME].pdf" at bounding box center [204, 235] width 165 height 32
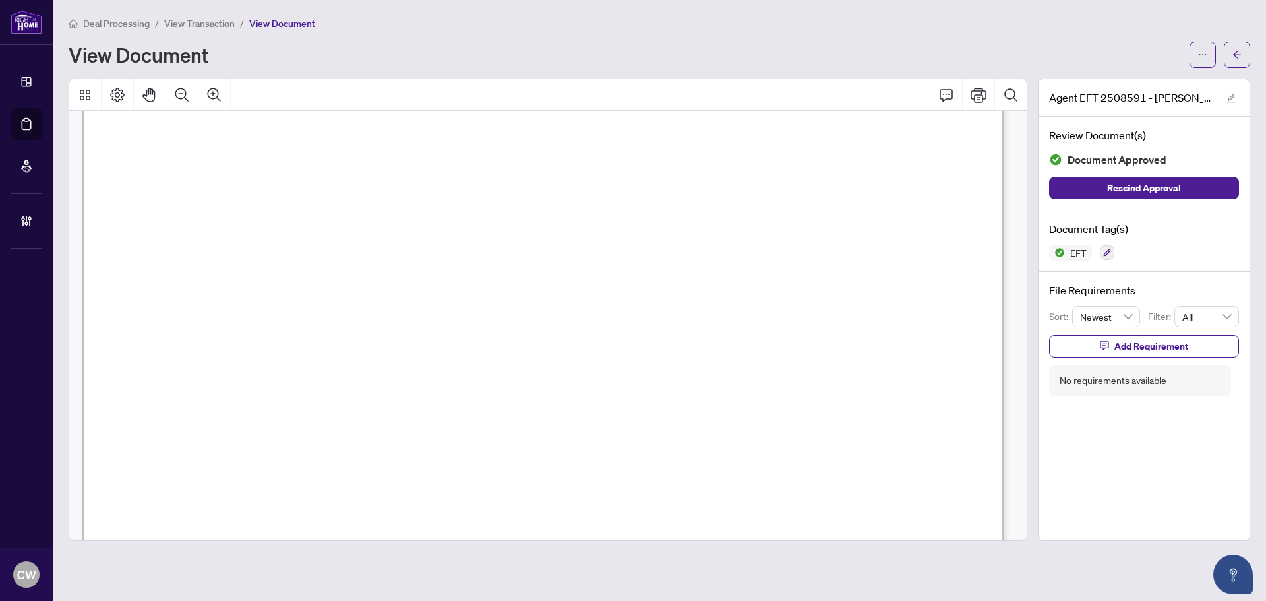
scroll to position [264, 0]
click at [1243, 60] on button "button" at bounding box center [1237, 55] width 26 height 26
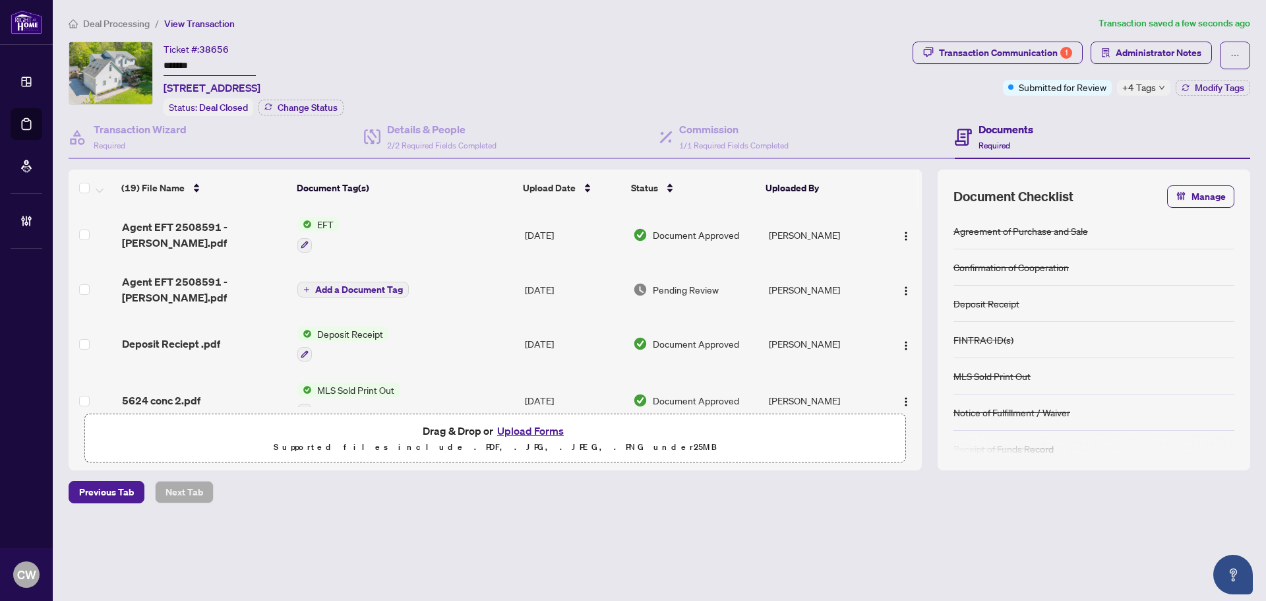
click at [343, 285] on span "Add a Document Tag" at bounding box center [359, 289] width 88 height 9
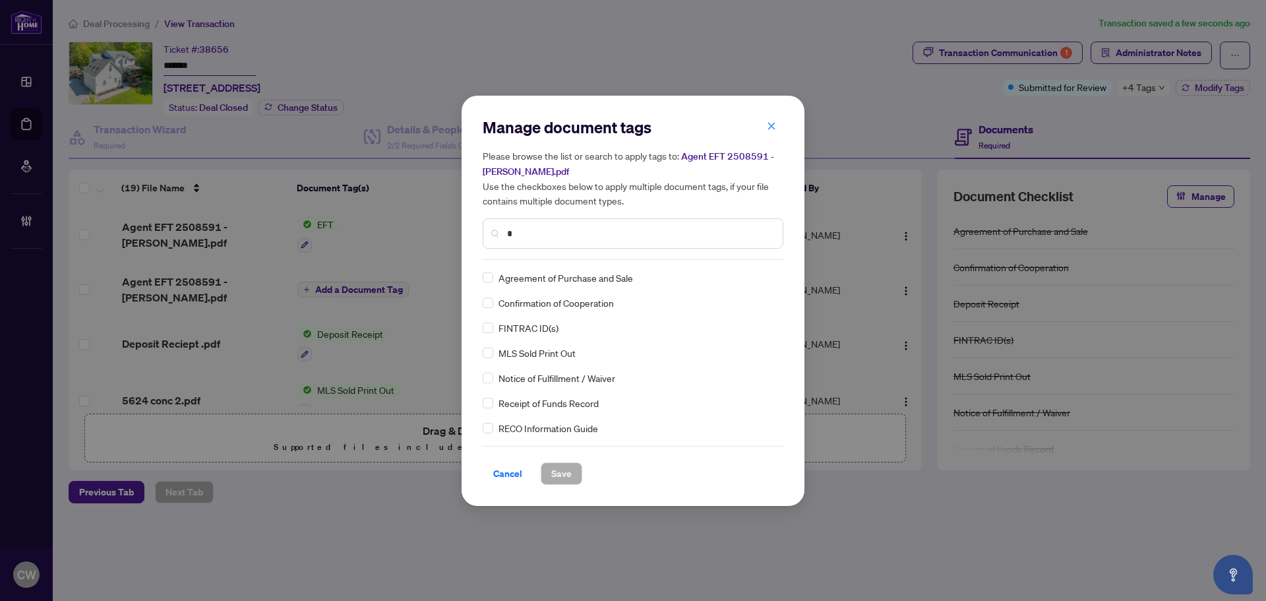
click at [538, 233] on input "*" at bounding box center [639, 233] width 265 height 15
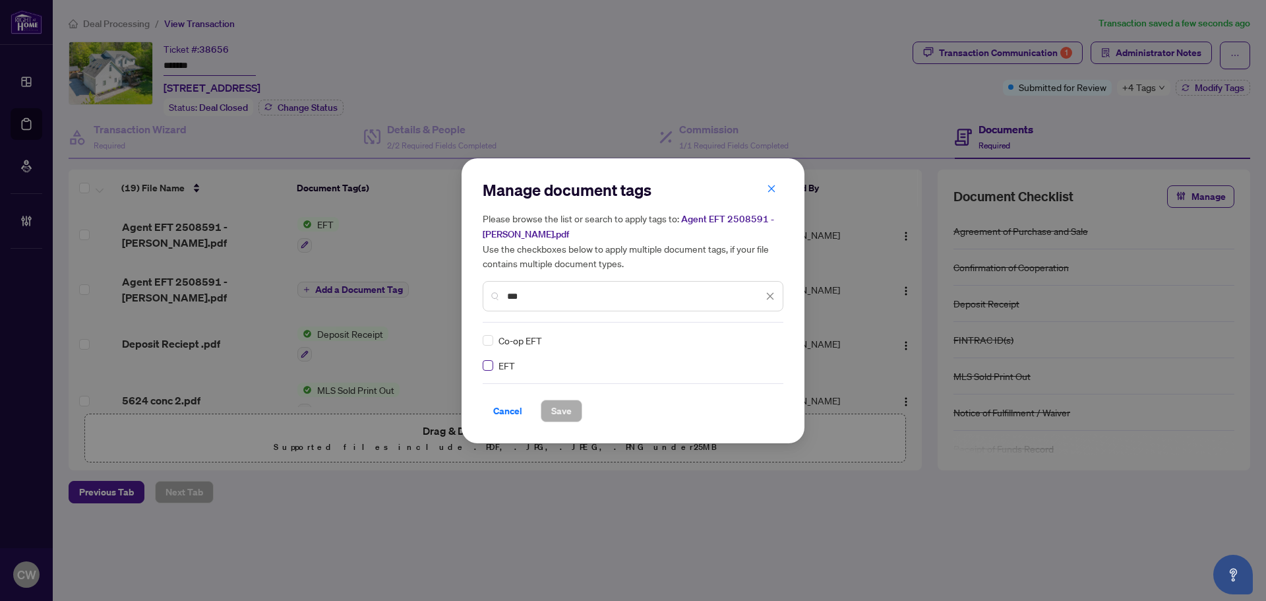
type input "***"
click at [767, 341] on icon at bounding box center [771, 340] width 8 height 5
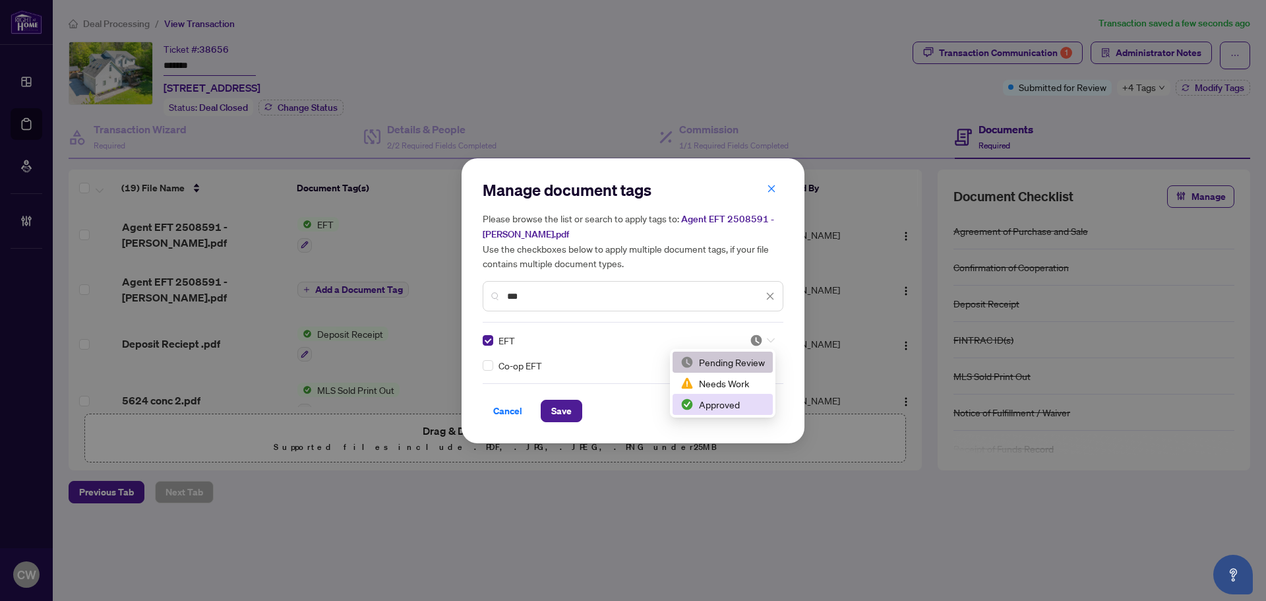
click at [739, 400] on div "Approved" at bounding box center [723, 404] width 84 height 15
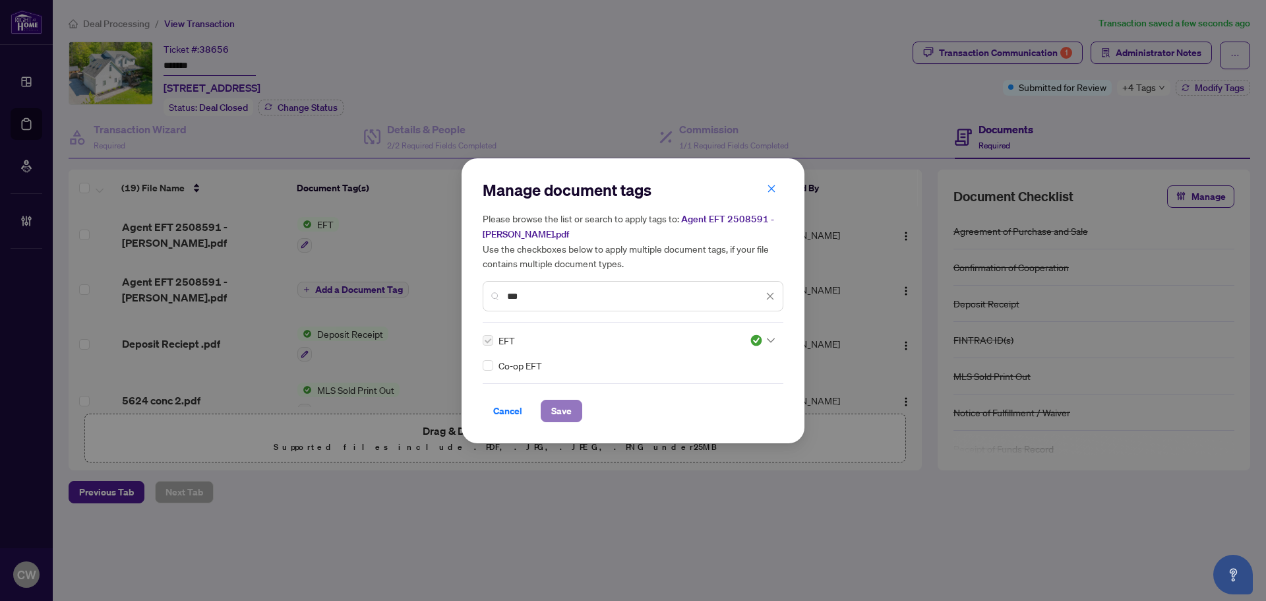
click at [551, 406] on span "Save" at bounding box center [561, 410] width 20 height 21
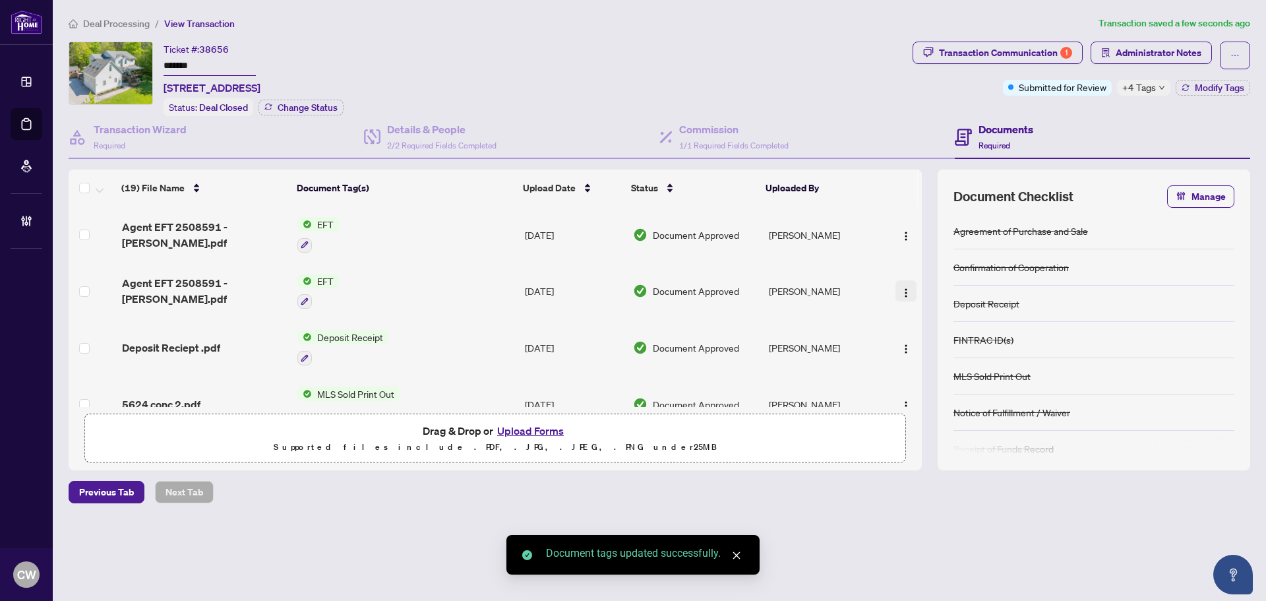
click at [901, 291] on img "button" at bounding box center [906, 293] width 11 height 11
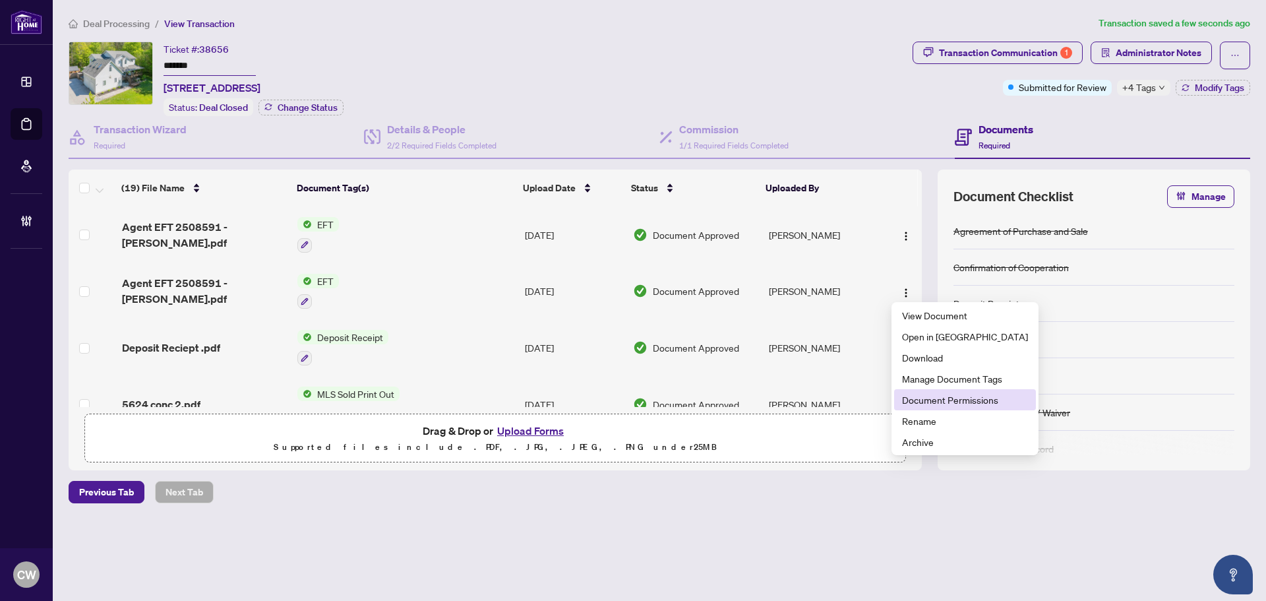
click at [916, 398] on span "Document Permissions" at bounding box center [965, 399] width 126 height 15
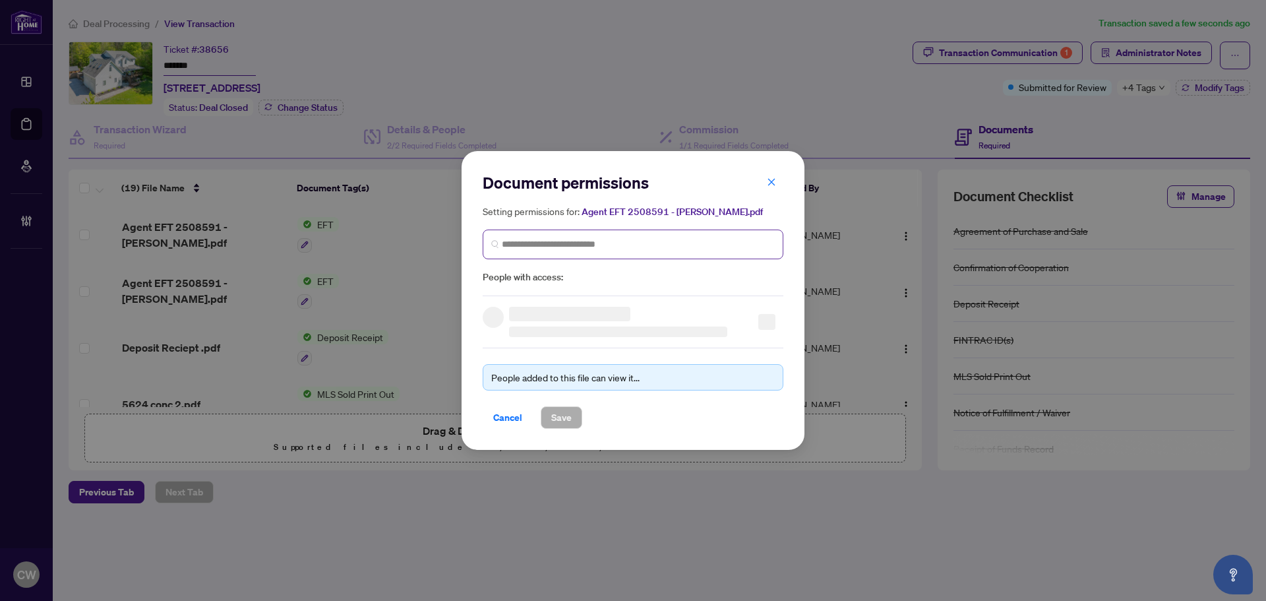
click at [552, 232] on span at bounding box center [633, 244] width 301 height 30
paste input "**********"
type input "**********"
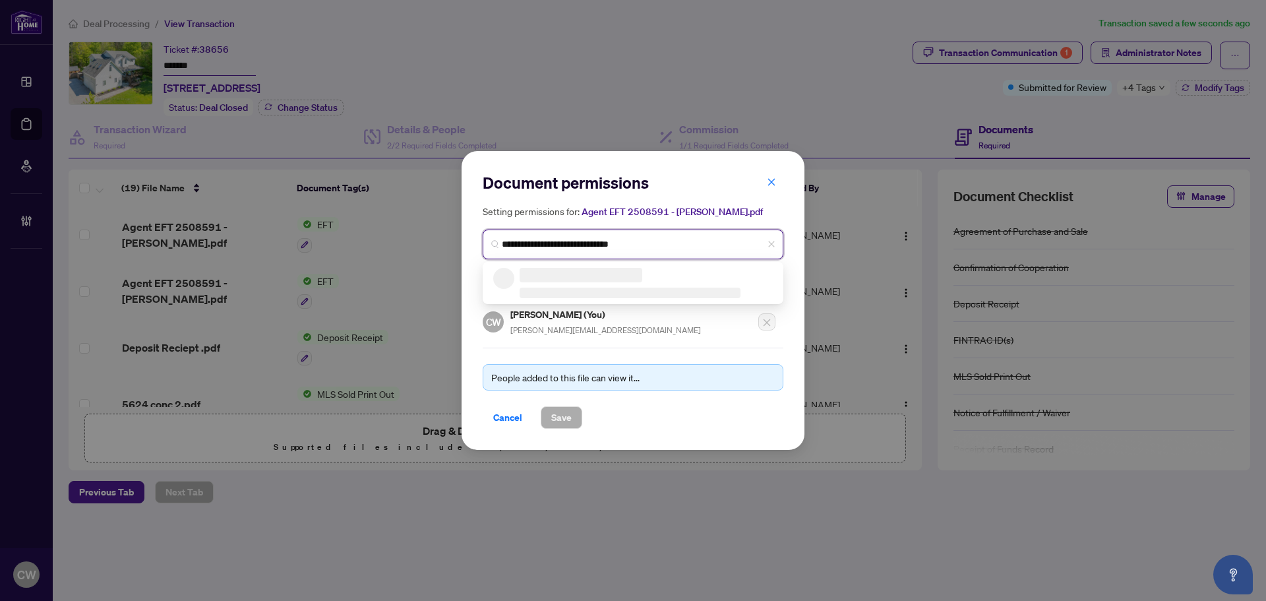
click at [572, 278] on h3 at bounding box center [581, 275] width 123 height 15
click at [572, 278] on h5 "[PERSON_NAME]" at bounding box center [616, 275] width 191 height 15
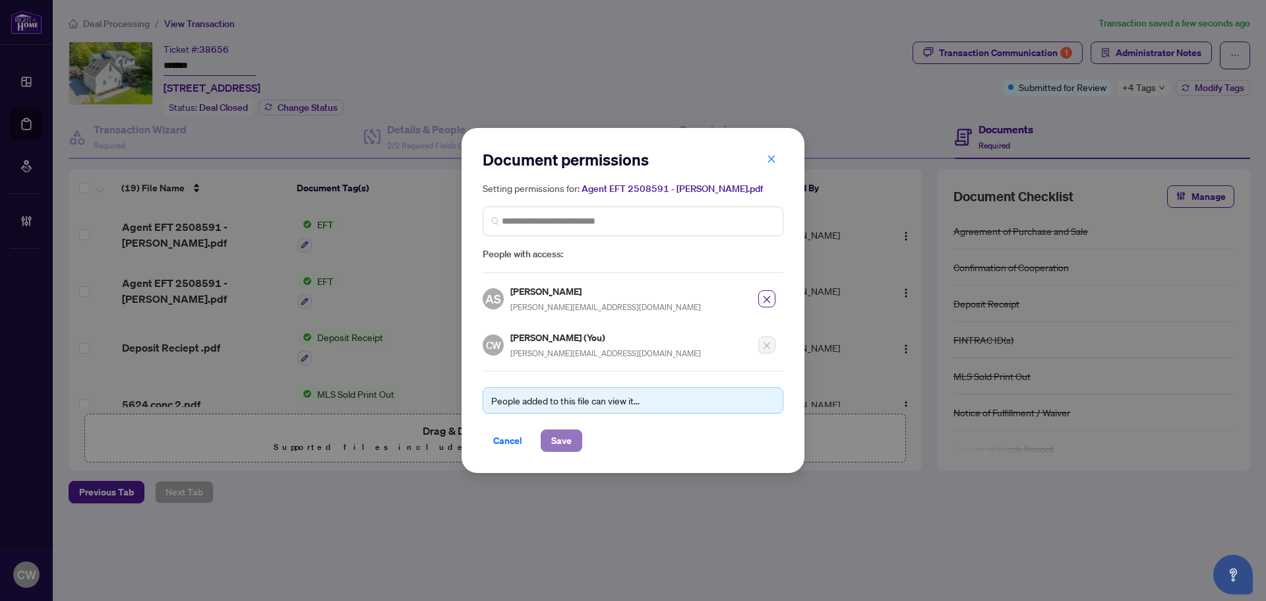
click at [566, 439] on span "Save" at bounding box center [561, 440] width 20 height 21
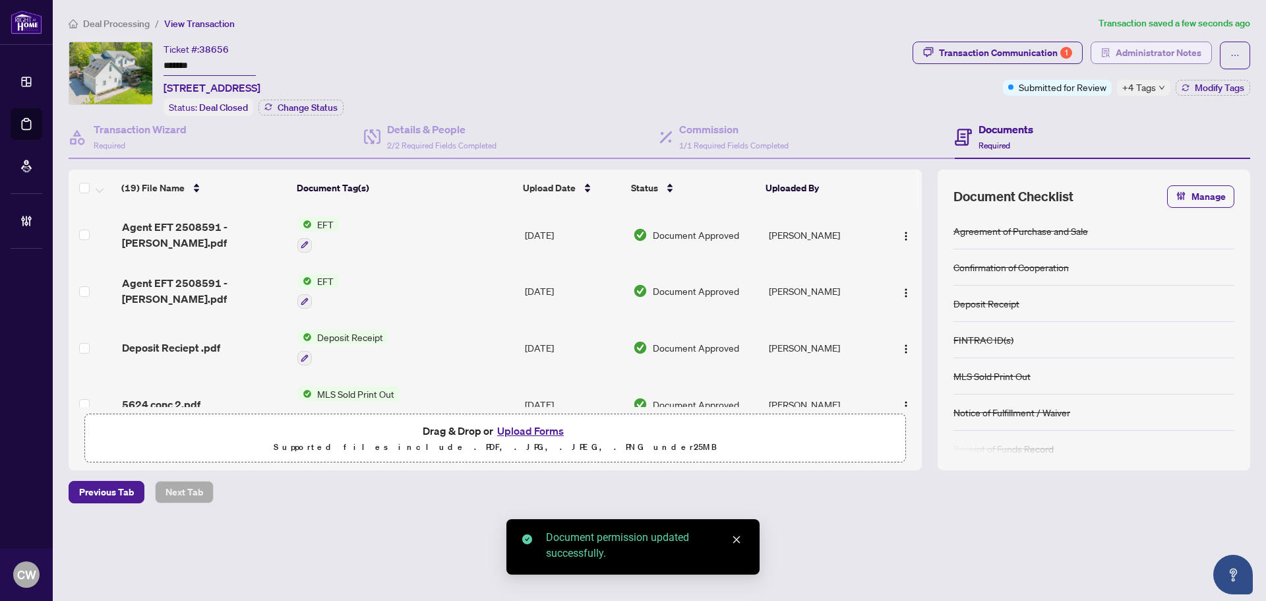
click at [1170, 47] on span "Administrator Notes" at bounding box center [1159, 52] width 86 height 21
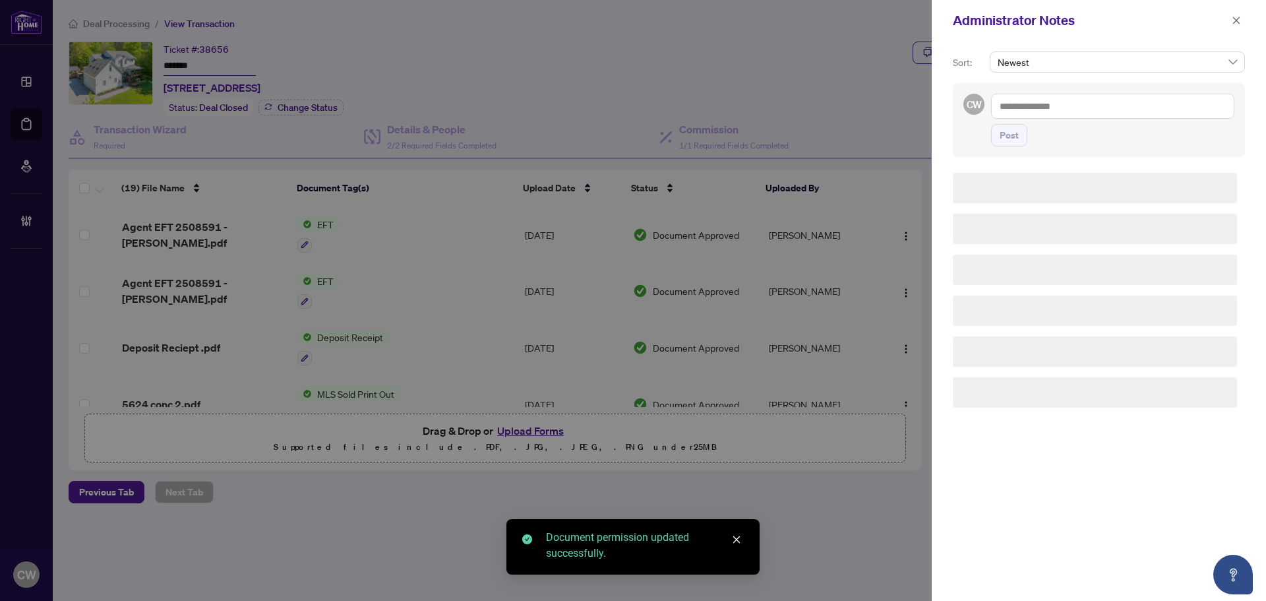
click at [1031, 108] on textarea at bounding box center [1112, 106] width 243 height 25
paste textarea "**********"
type textarea "**********"
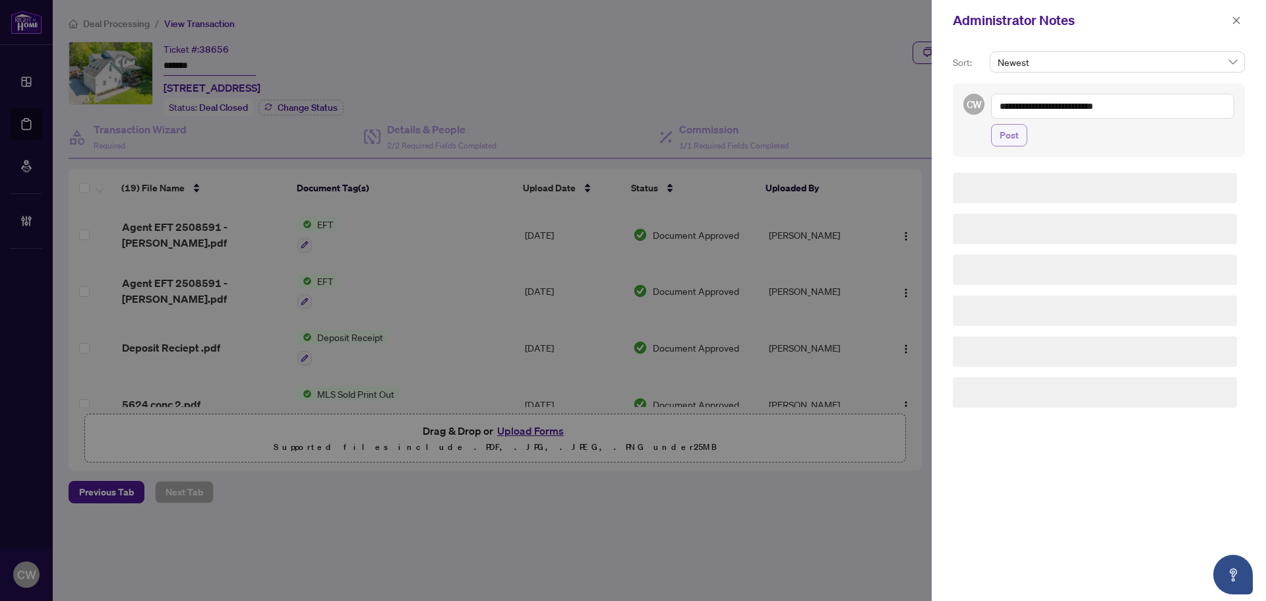
click at [1012, 141] on span "Post" at bounding box center [1009, 135] width 19 height 21
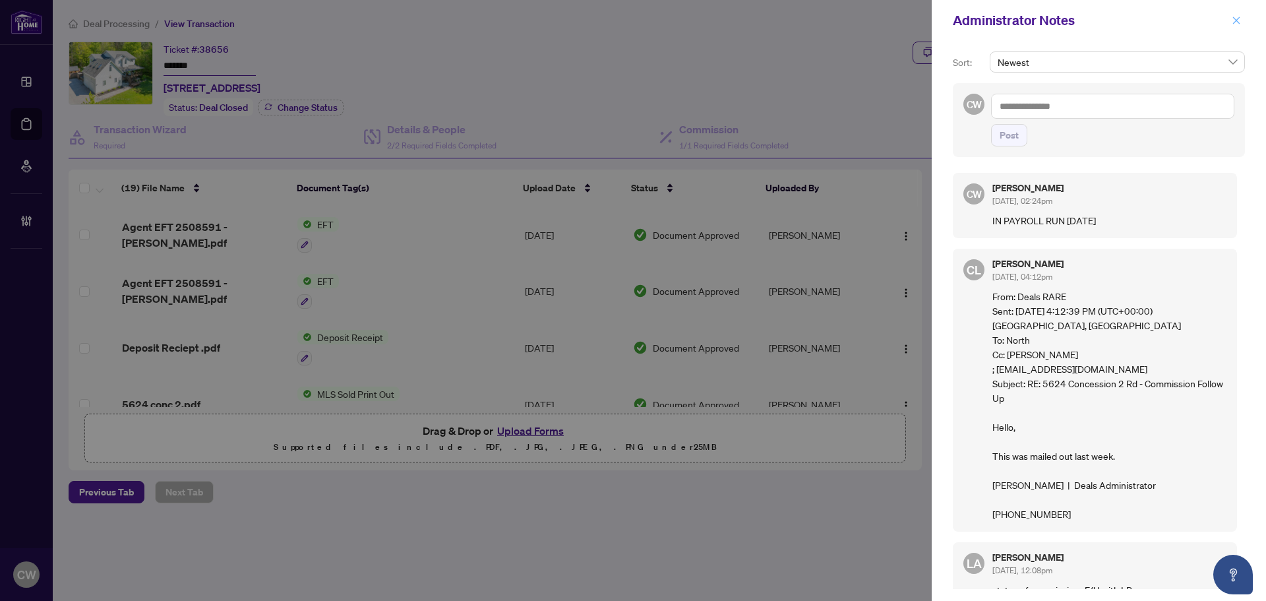
click at [1233, 15] on span "button" at bounding box center [1236, 20] width 9 height 21
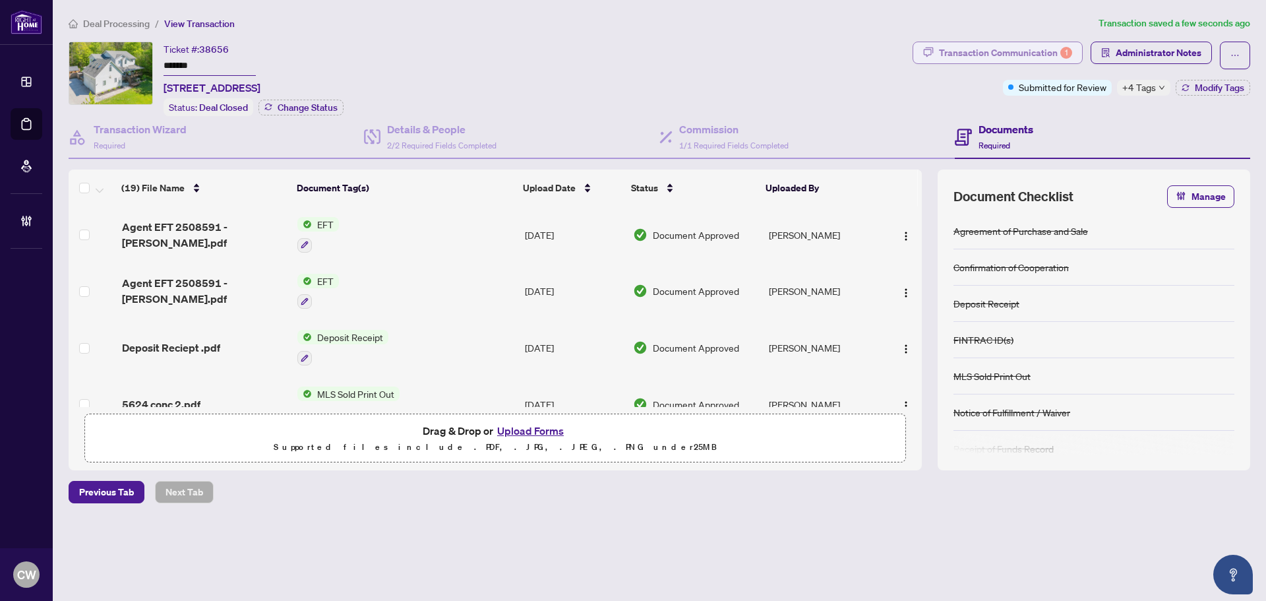
click at [1023, 51] on div "Transaction Communication 1" at bounding box center [1005, 52] width 133 height 21
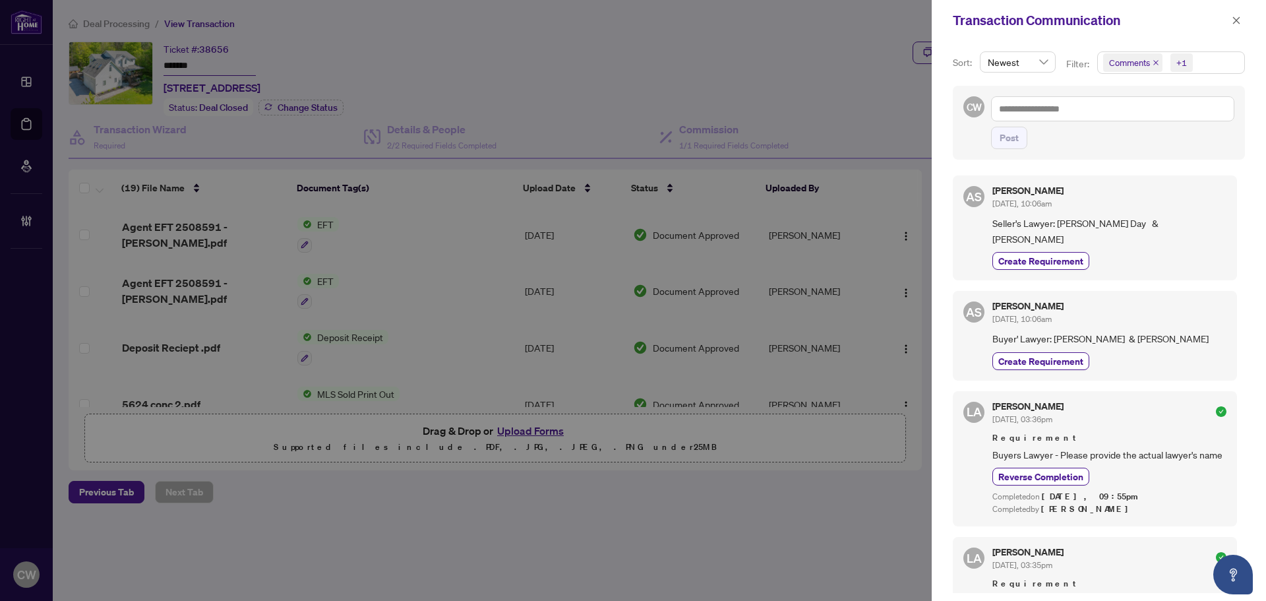
click at [1154, 60] on icon "close" at bounding box center [1156, 62] width 7 height 7
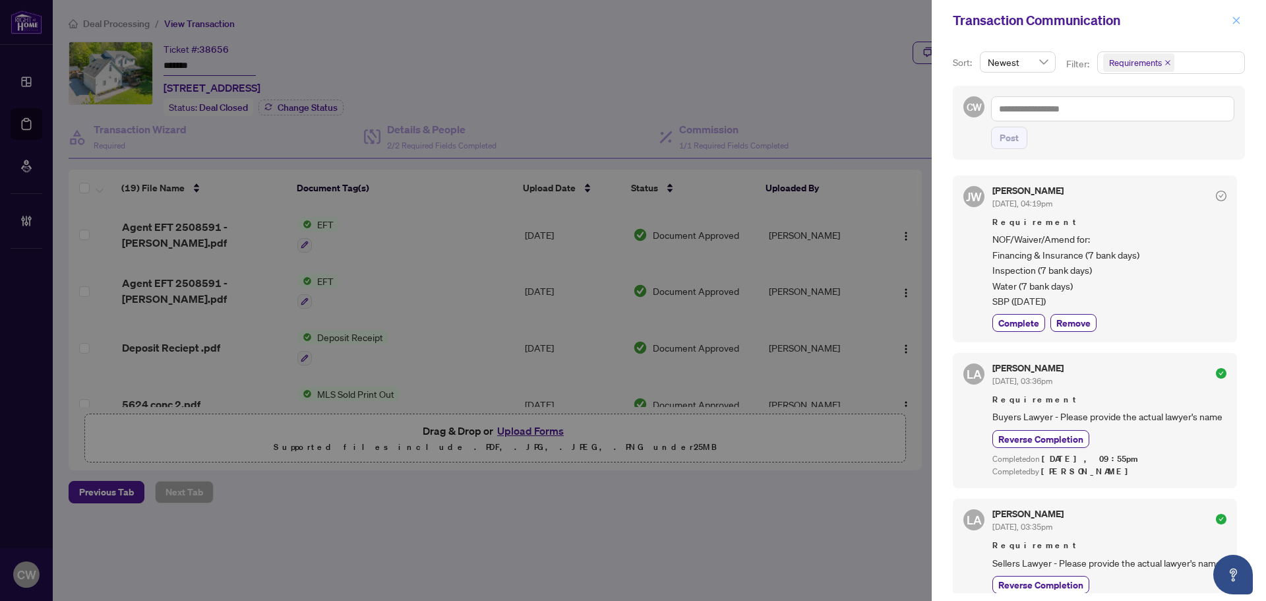
click at [1233, 19] on icon "close" at bounding box center [1236, 20] width 9 height 9
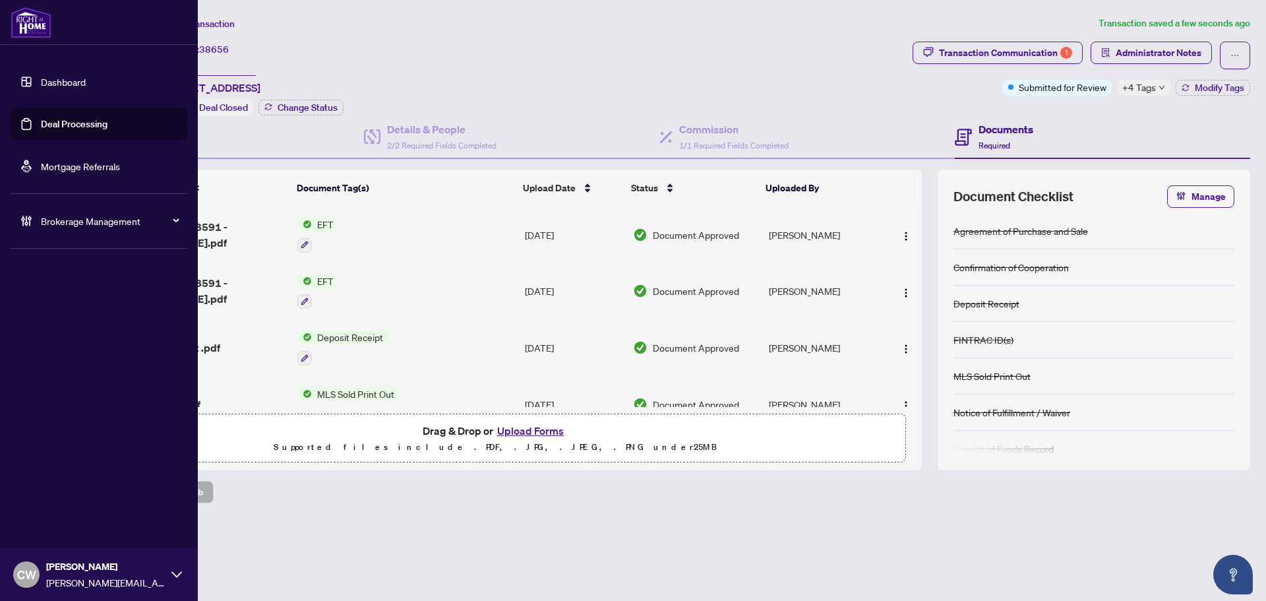
drag, startPoint x: 50, startPoint y: 123, endPoint x: 179, endPoint y: 123, distance: 129.3
click at [50, 123] on link "Deal Processing" at bounding box center [74, 124] width 67 height 12
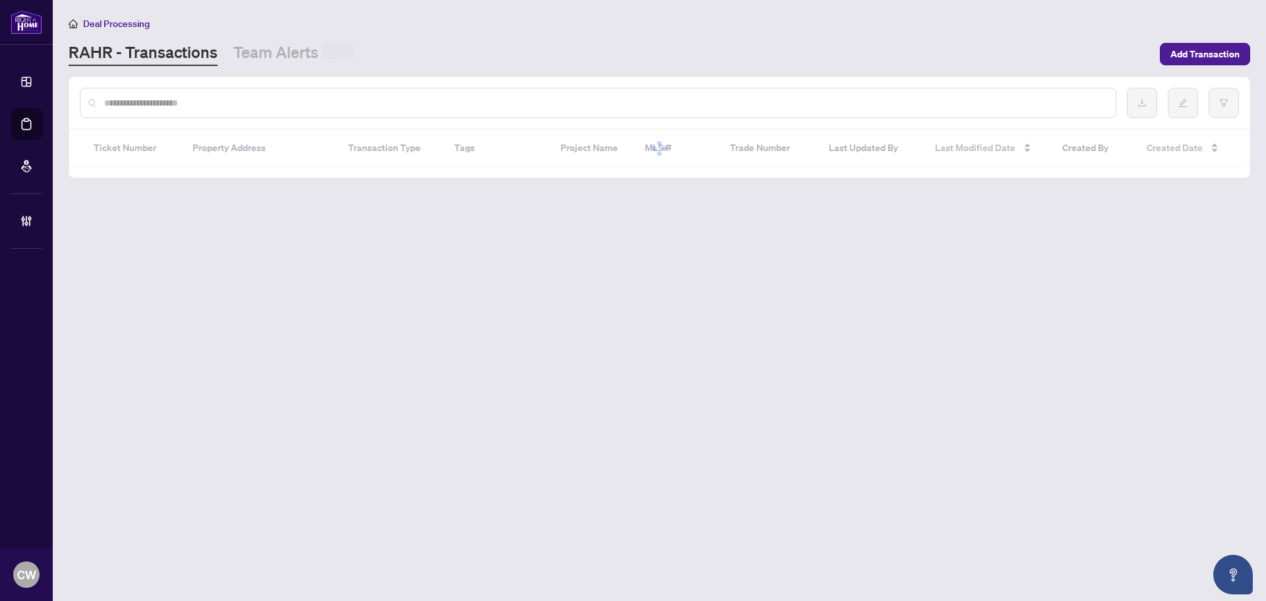
click at [257, 98] on input "text" at bounding box center [604, 103] width 1001 height 15
paste input "*******"
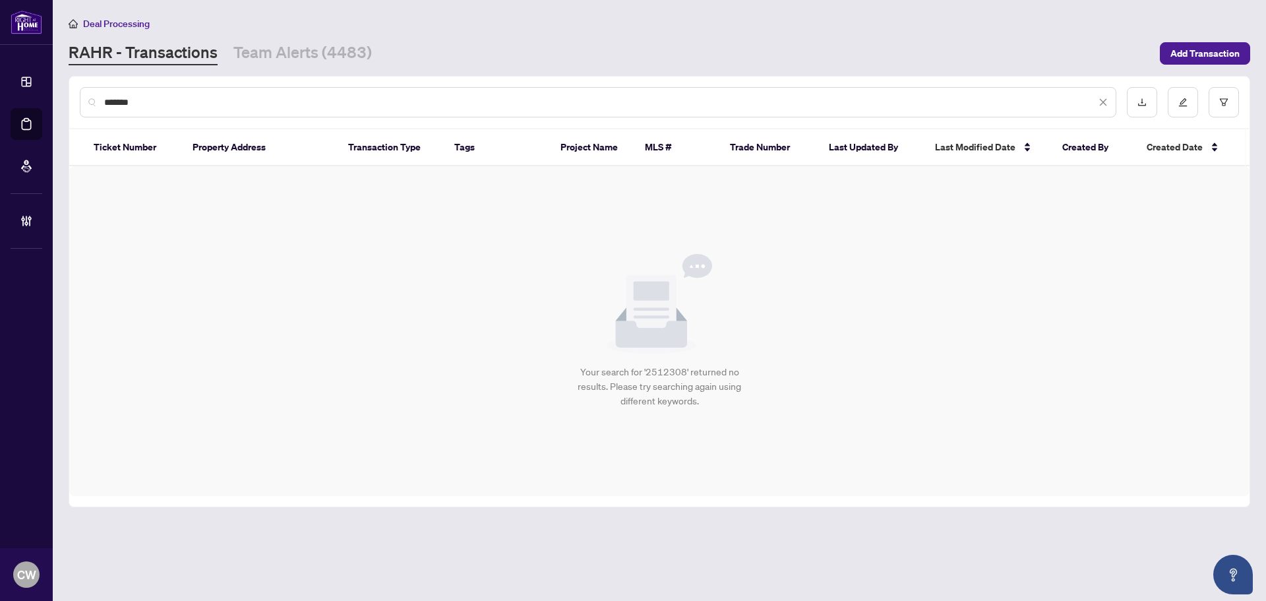
click at [198, 102] on input "*******" at bounding box center [600, 102] width 992 height 15
drag, startPoint x: 208, startPoint y: 101, endPoint x: 96, endPoint y: 104, distance: 111.5
click at [96, 104] on div "*******" at bounding box center [598, 102] width 1037 height 30
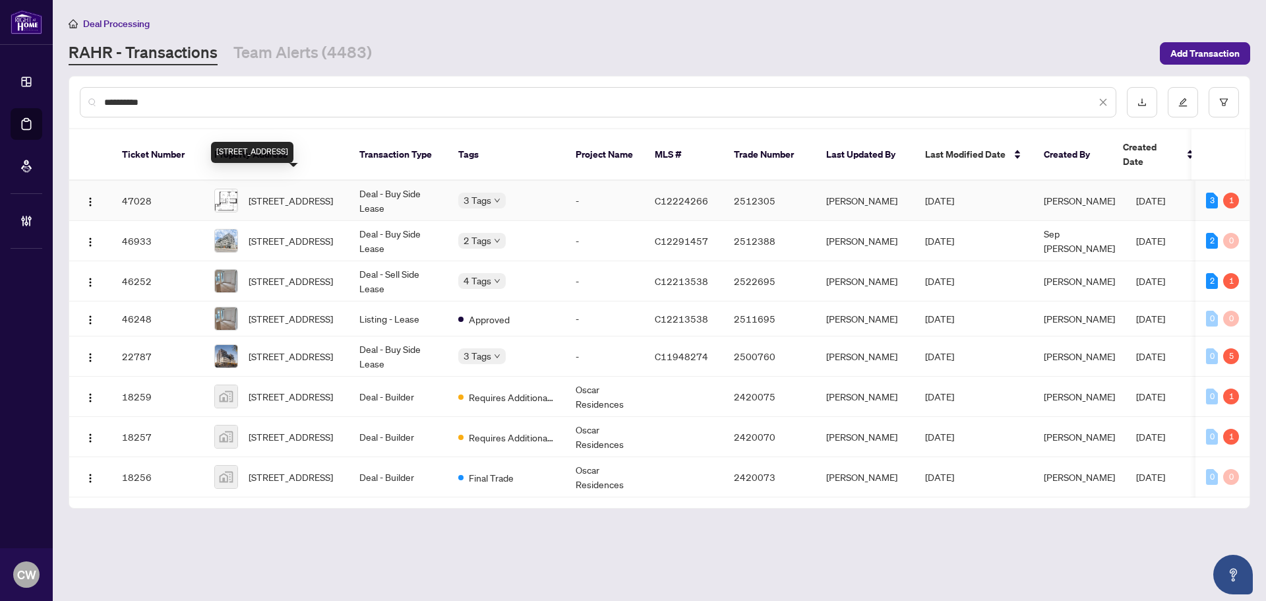
type input "**********"
click at [281, 193] on span "[STREET_ADDRESS]" at bounding box center [291, 200] width 84 height 15
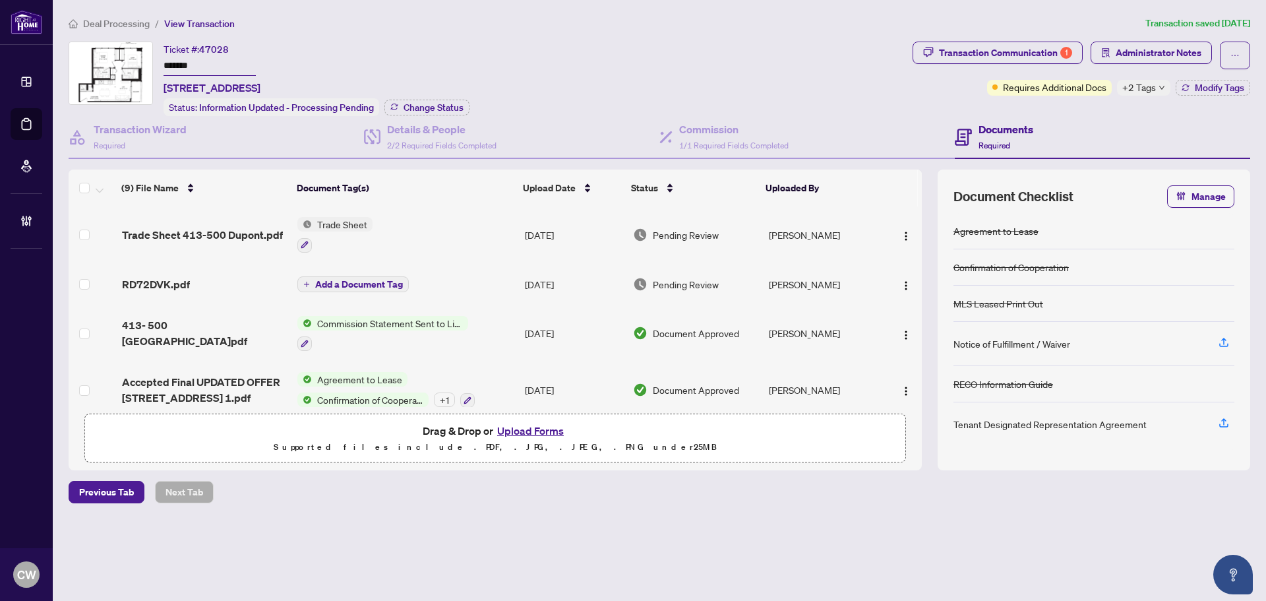
click at [206, 62] on input "*******" at bounding box center [210, 66] width 92 height 19
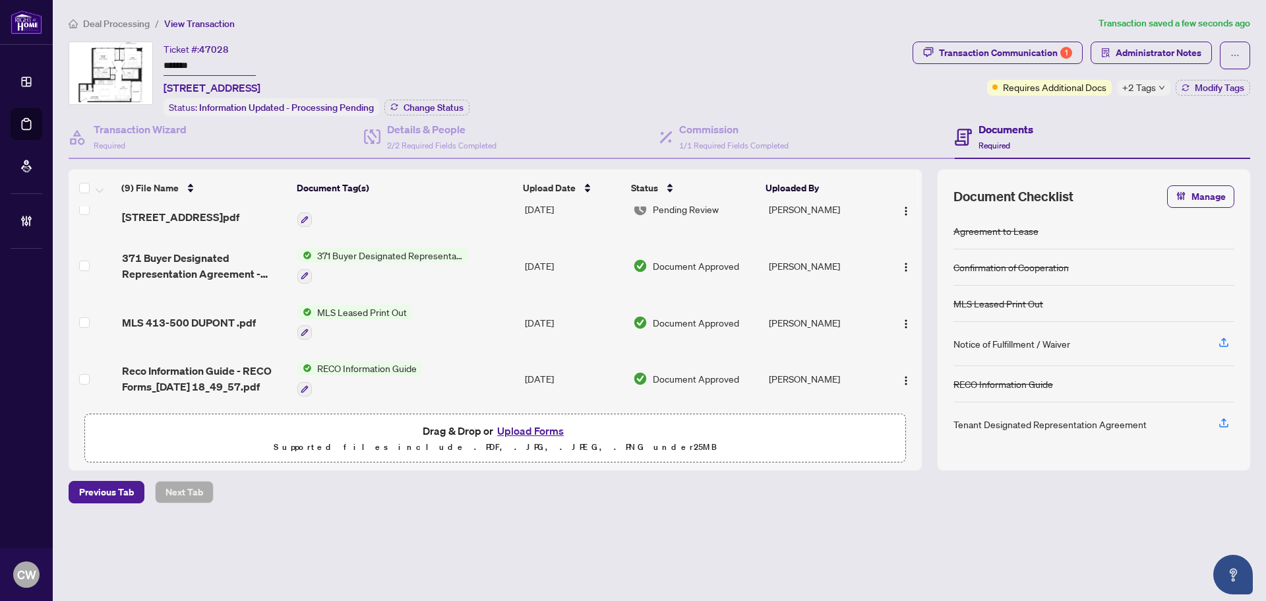
scroll to position [296, 0]
type input "*******"
click at [450, 100] on button "Change Status" at bounding box center [426, 108] width 85 height 16
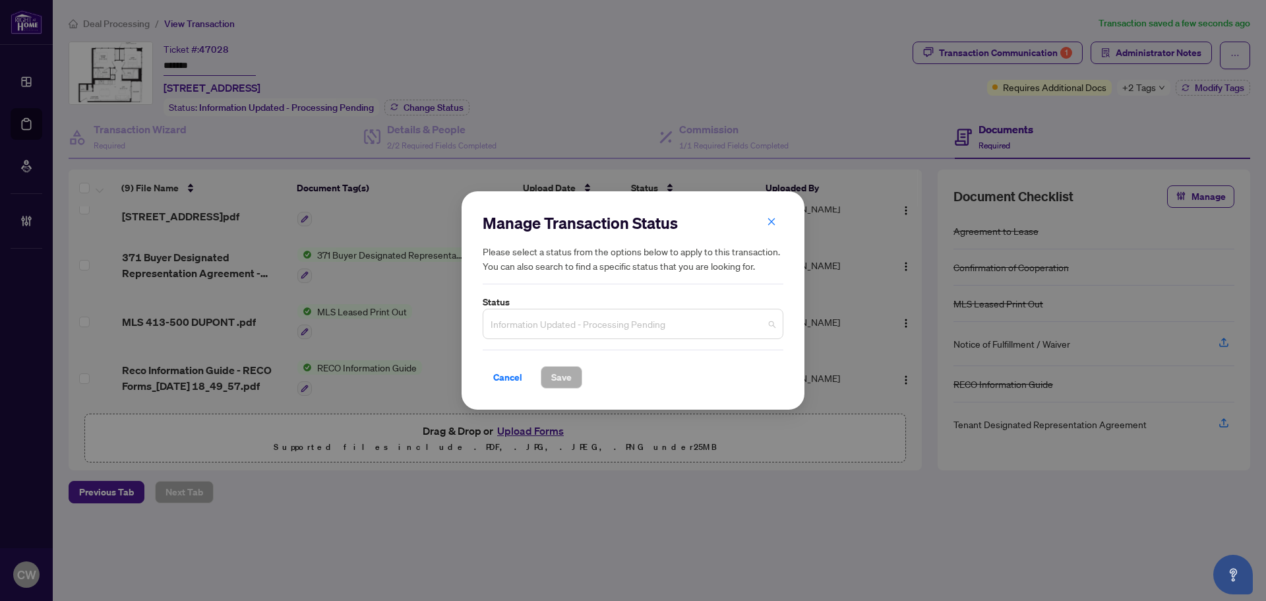
drag, startPoint x: 568, startPoint y: 322, endPoint x: 575, endPoint y: 401, distance: 79.5
click at [568, 322] on span "Information Updated - Processing Pending" at bounding box center [633, 323] width 285 height 25
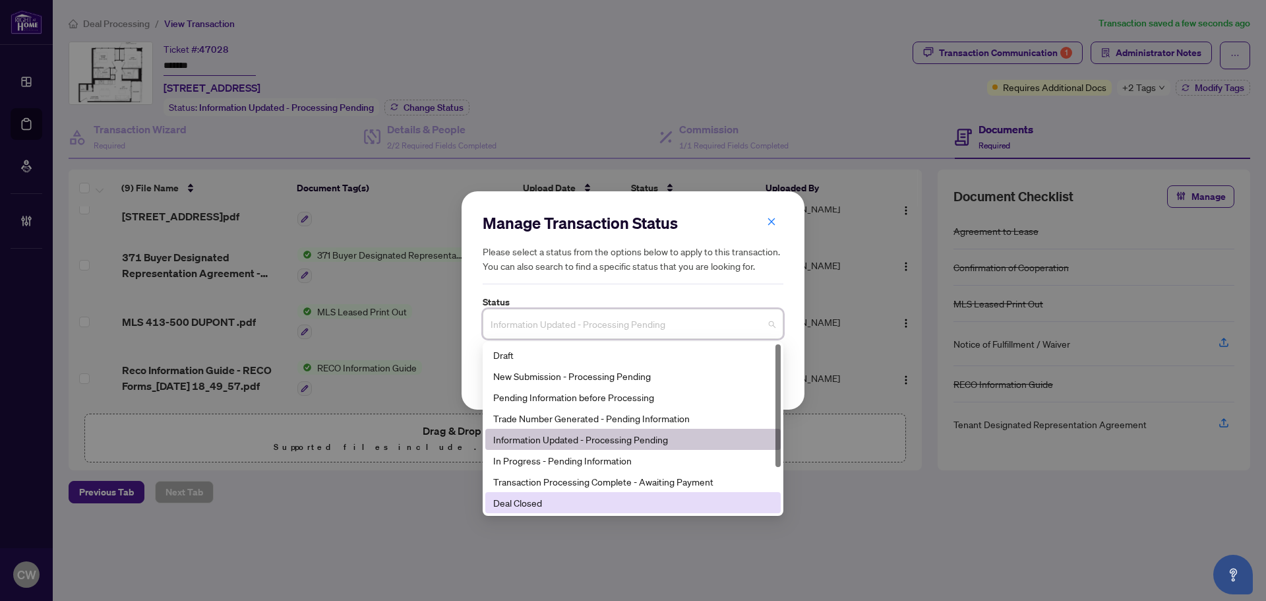
click at [542, 500] on div "Deal Closed" at bounding box center [633, 502] width 280 height 15
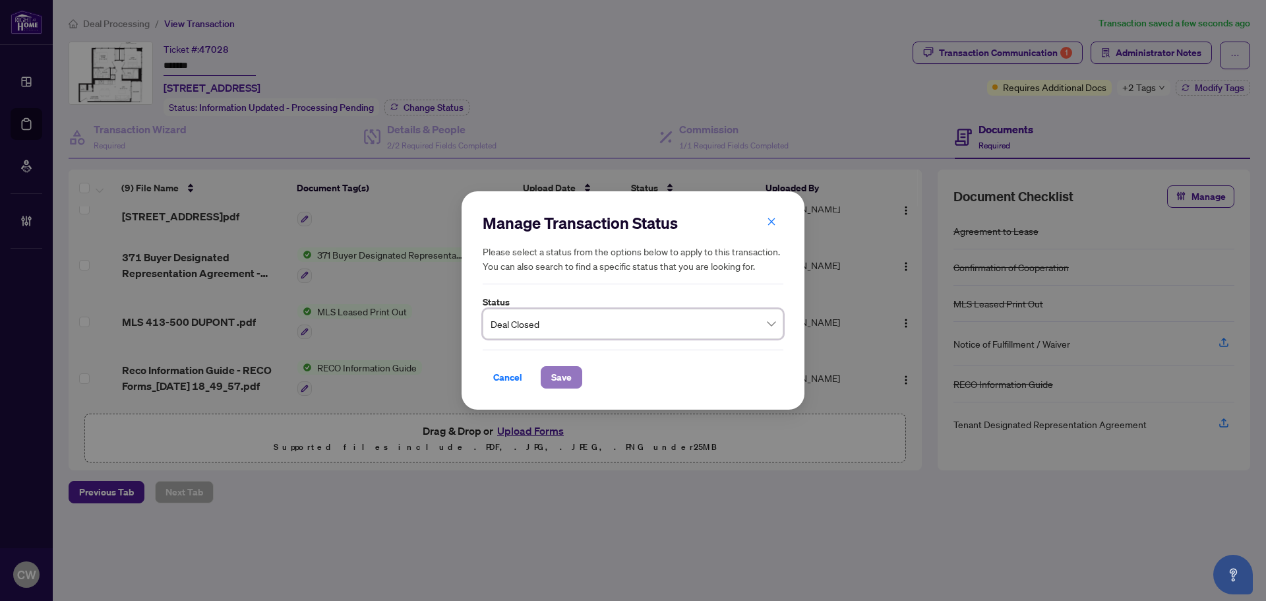
click at [565, 377] on span "Save" at bounding box center [561, 377] width 20 height 21
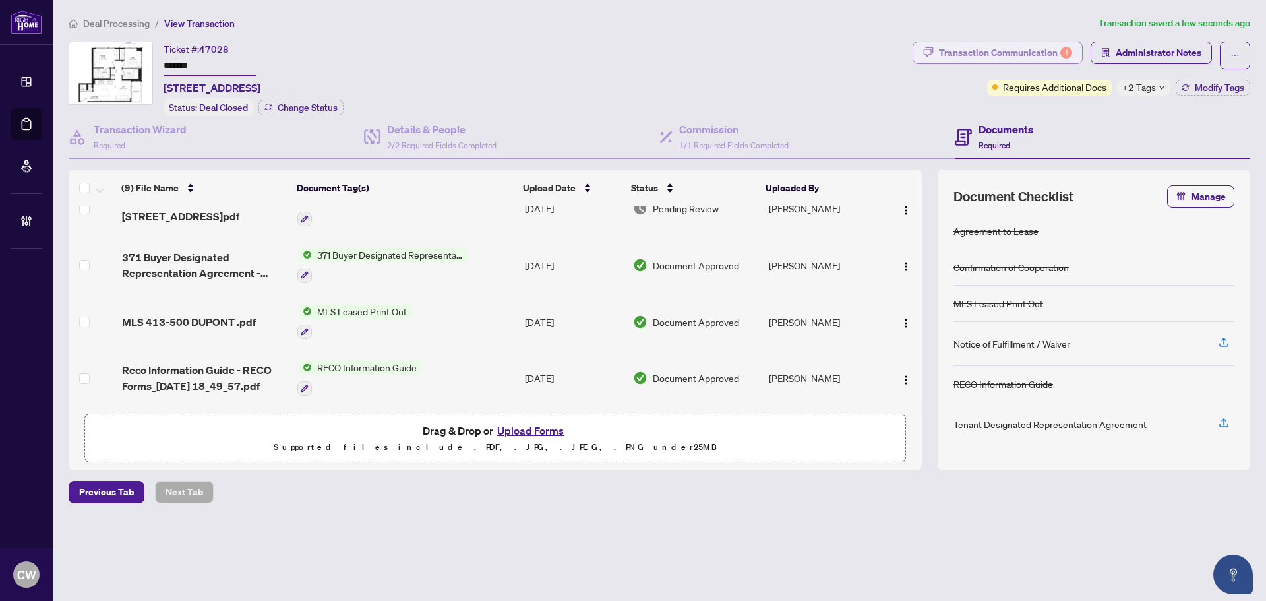
click at [1047, 55] on div "Transaction Communication 1" at bounding box center [1005, 52] width 133 height 21
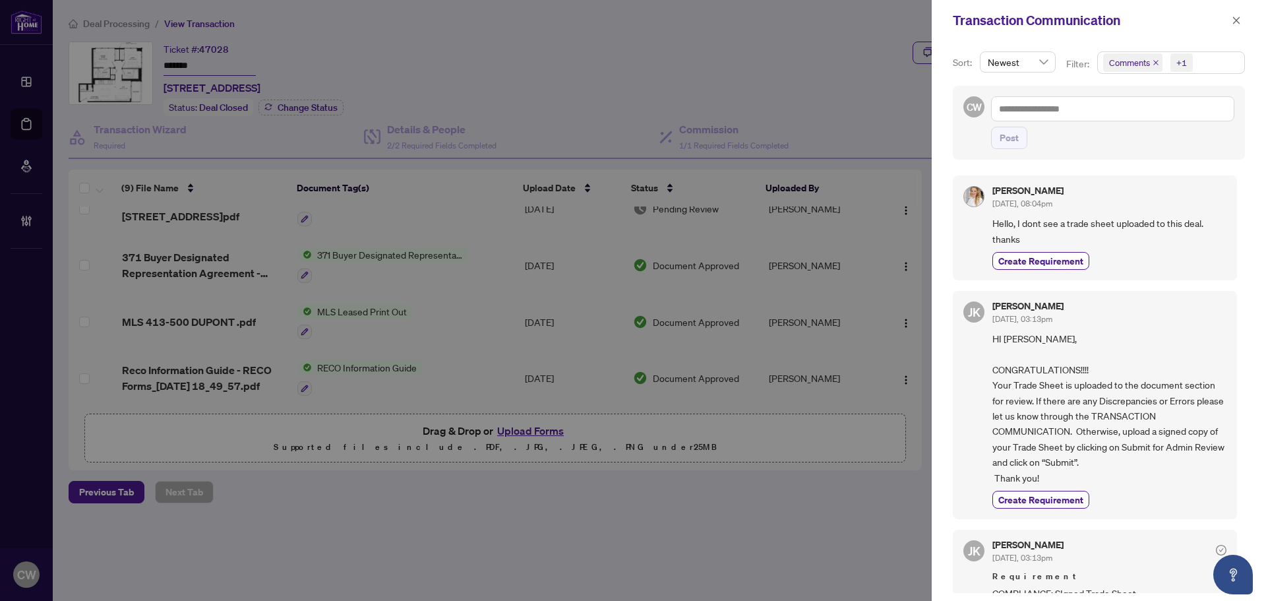
click at [1155, 61] on icon "close" at bounding box center [1156, 62] width 7 height 7
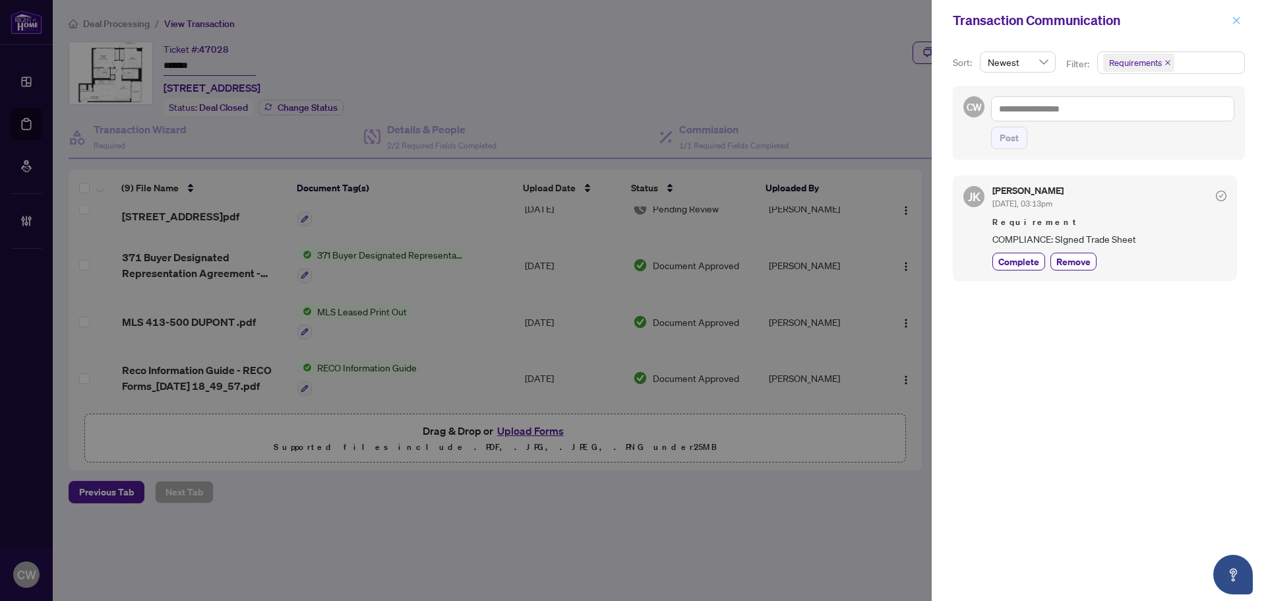
click at [1236, 20] on icon "close" at bounding box center [1236, 20] width 9 height 9
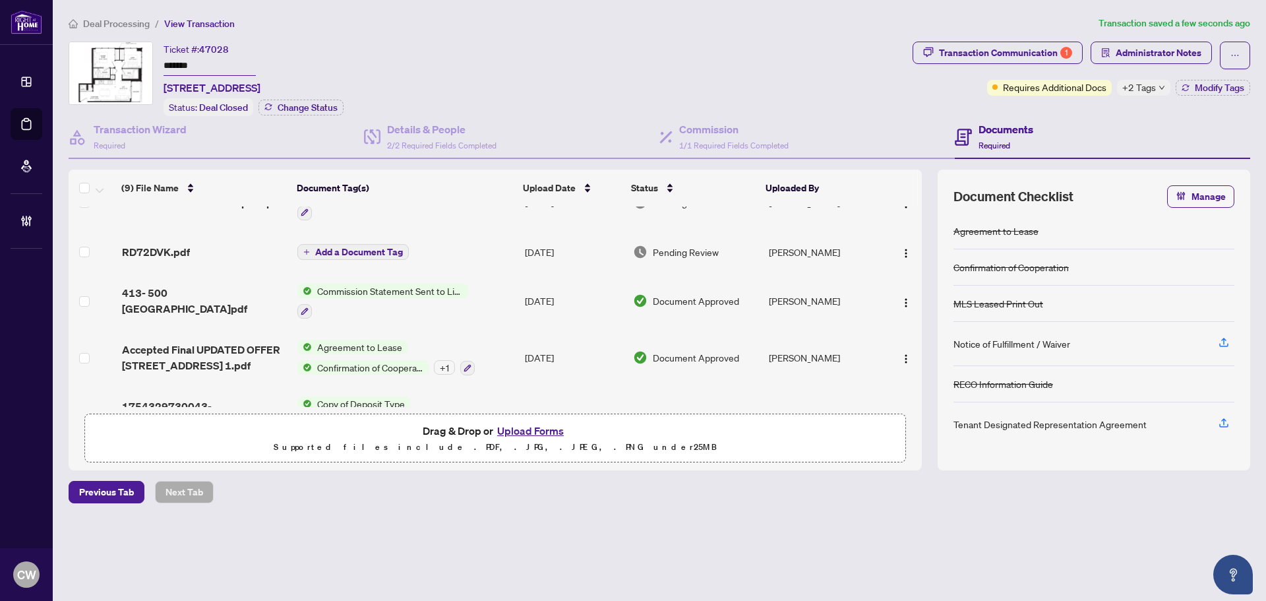
scroll to position [0, 0]
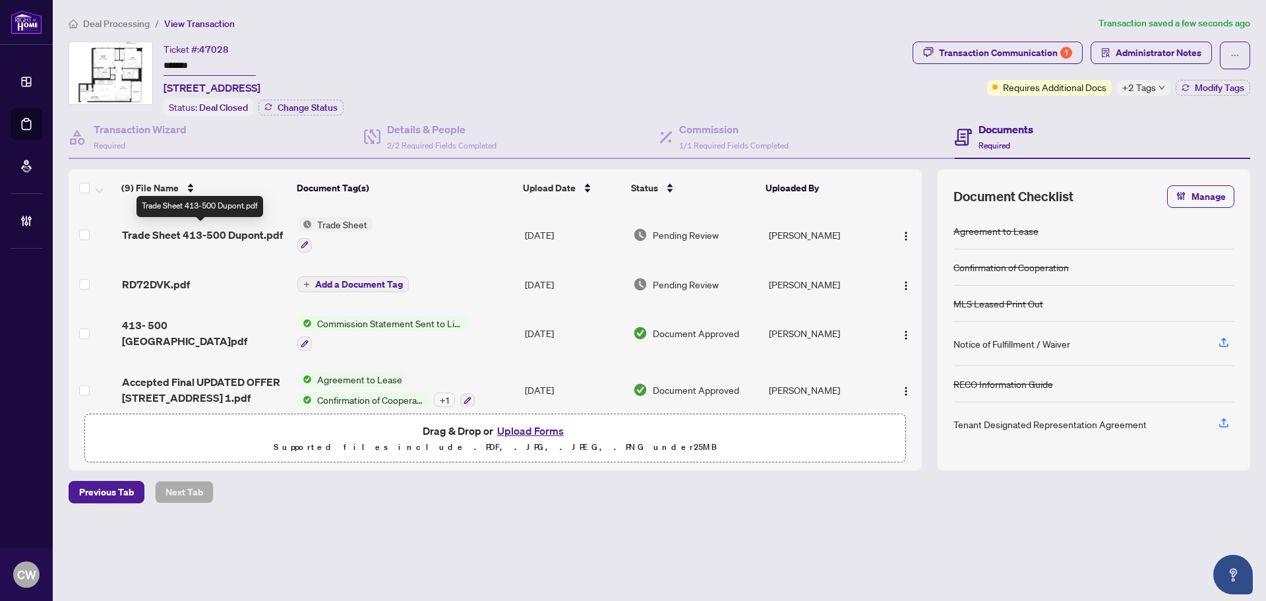
click at [210, 229] on span "Trade Sheet 413-500 Dupont.pdf" at bounding box center [202, 235] width 161 height 16
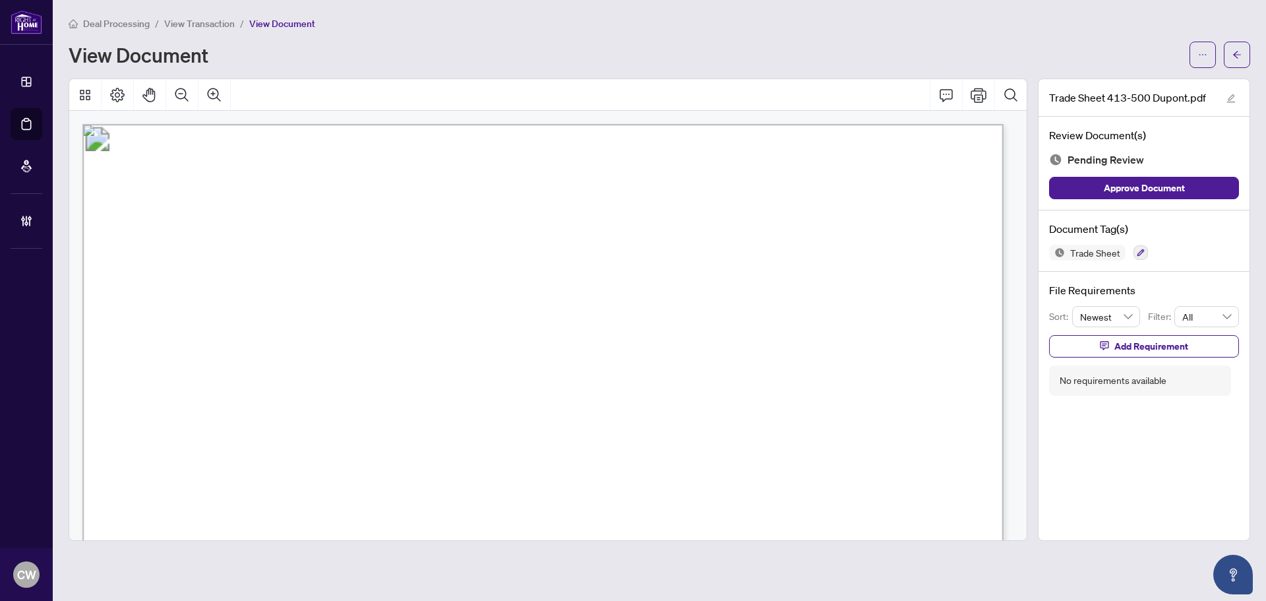
scroll to position [396, 0]
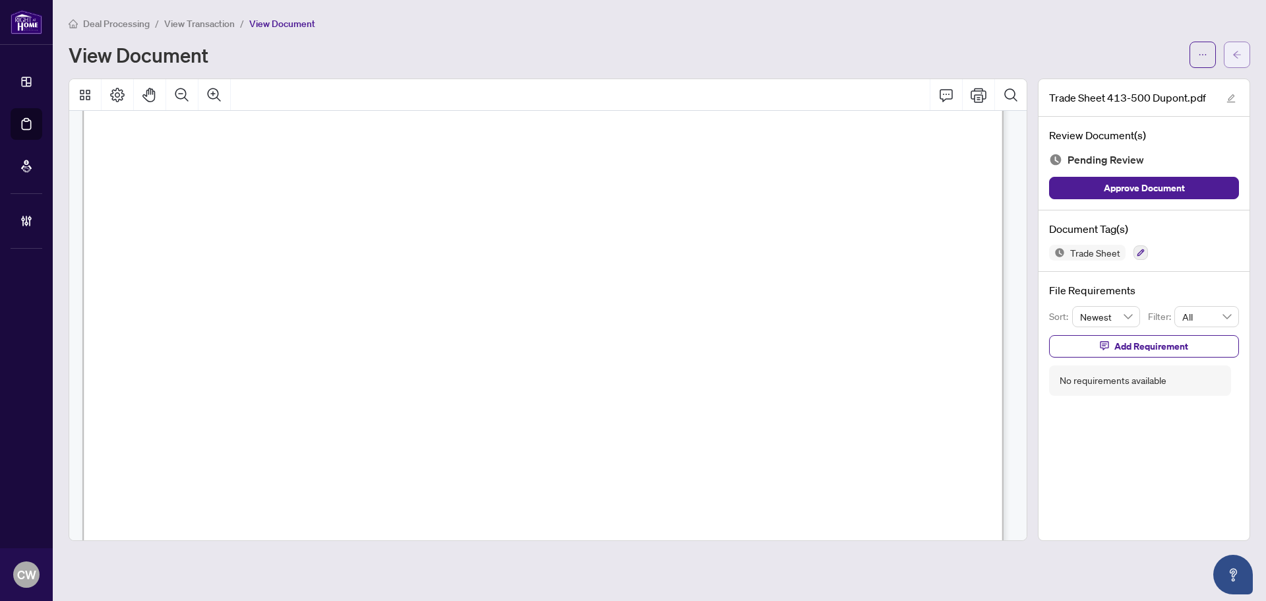
click at [1243, 64] on button "button" at bounding box center [1237, 55] width 26 height 26
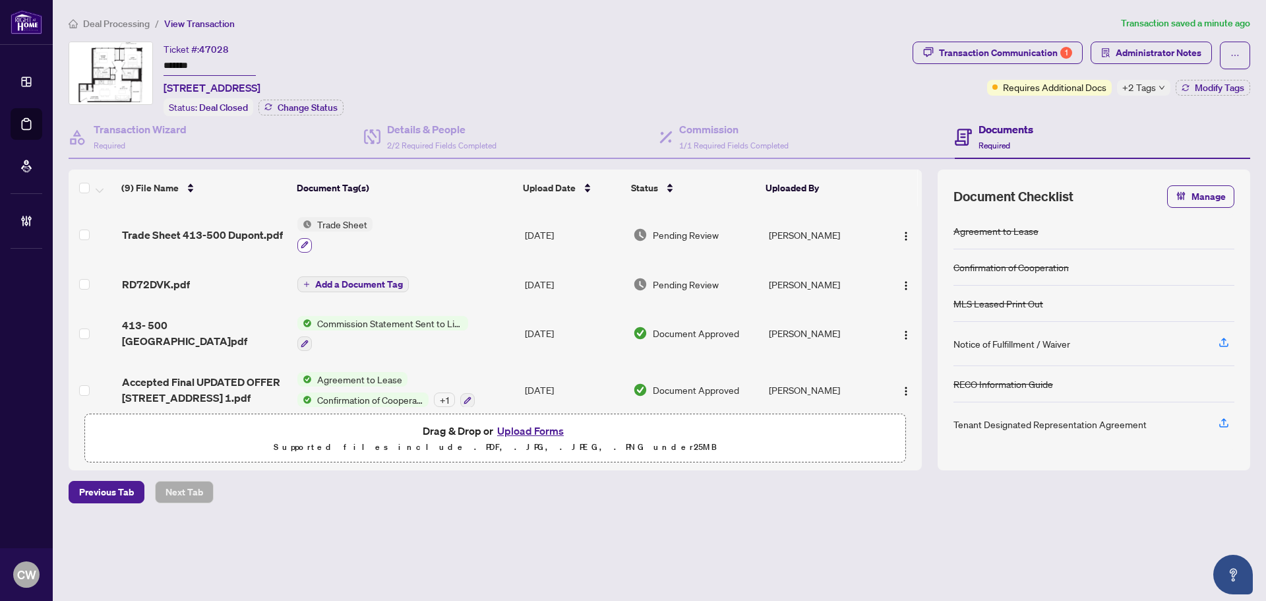
click at [307, 238] on button "button" at bounding box center [304, 245] width 15 height 15
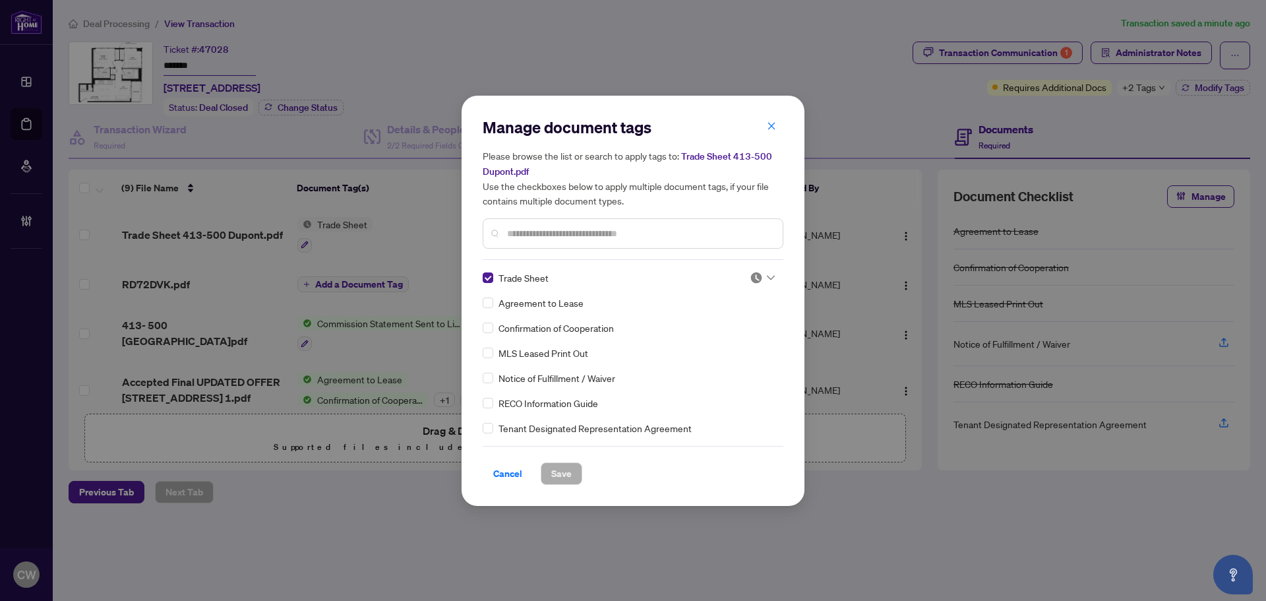
click at [756, 274] on img at bounding box center [756, 277] width 13 height 13
click at [739, 344] on div "Approved" at bounding box center [719, 341] width 84 height 15
click at [568, 468] on span "Save" at bounding box center [561, 473] width 20 height 21
click at [1019, 48] on div "Manage document tags Please browse the list or search to apply tags to: Trade S…" at bounding box center [633, 300] width 1266 height 601
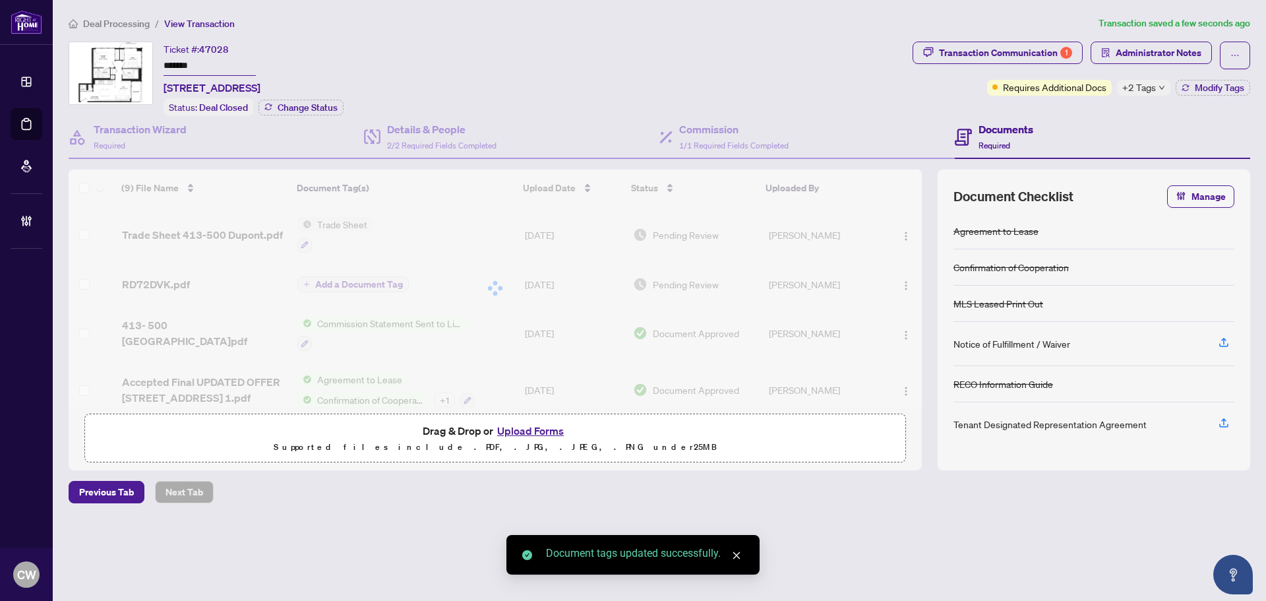
click at [1019, 48] on div "Transaction Communication 1" at bounding box center [1005, 52] width 133 height 21
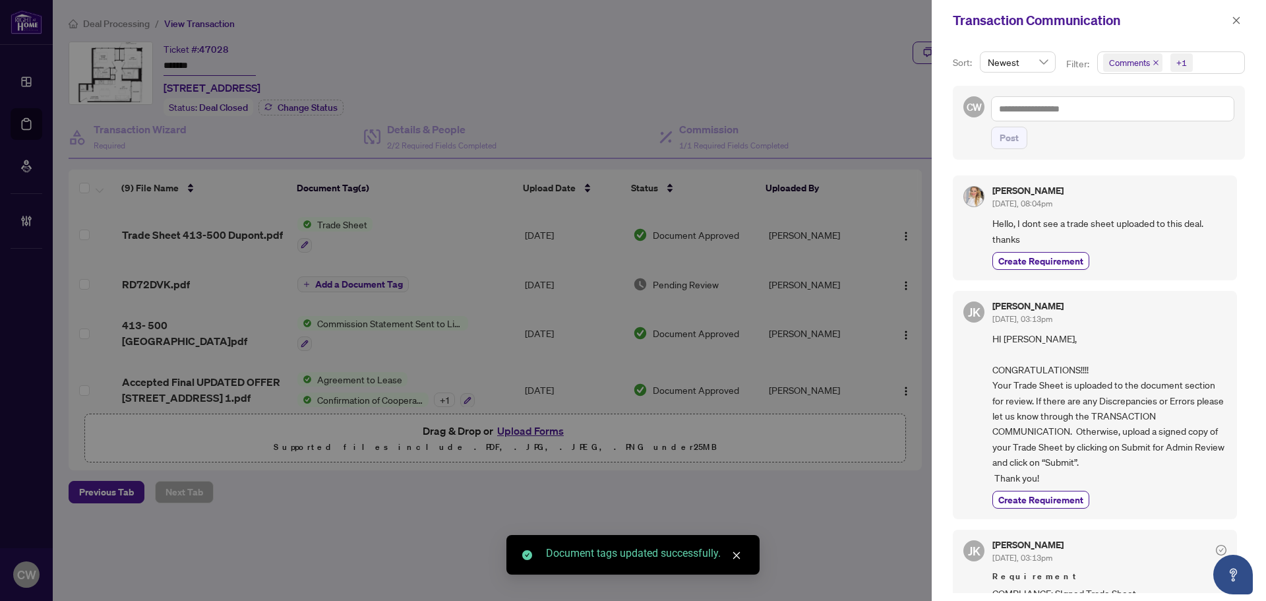
click at [1155, 59] on icon "close" at bounding box center [1156, 62] width 7 height 7
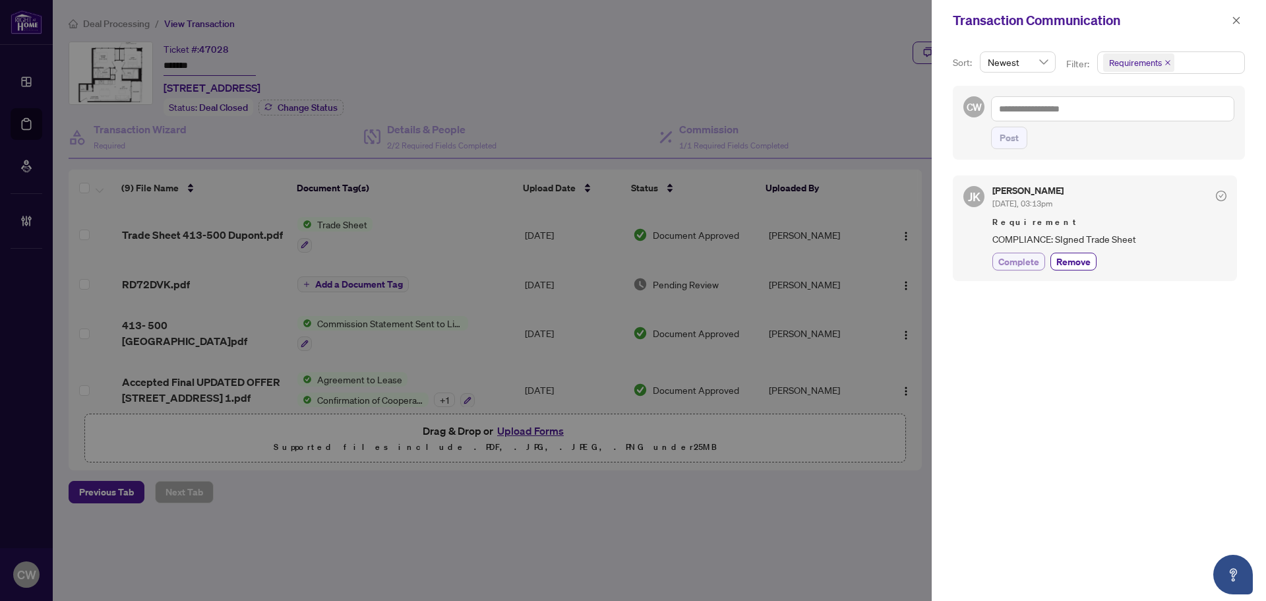
click at [1016, 265] on span "Complete" at bounding box center [1018, 262] width 41 height 14
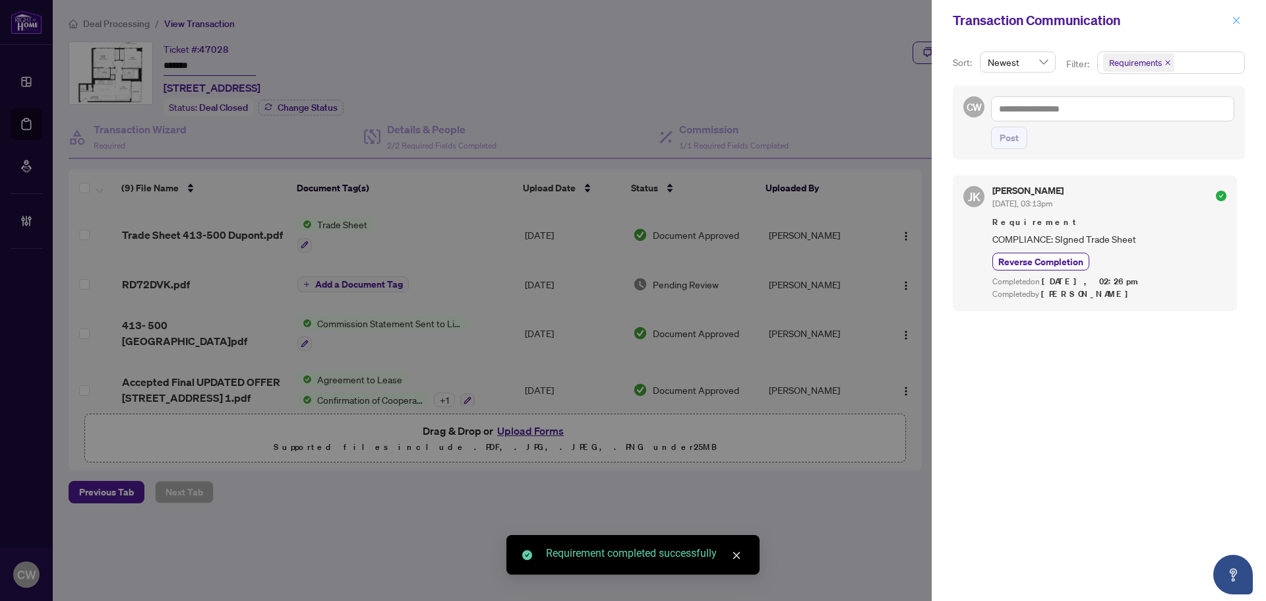
click at [1239, 23] on icon "close" at bounding box center [1236, 19] width 7 height 7
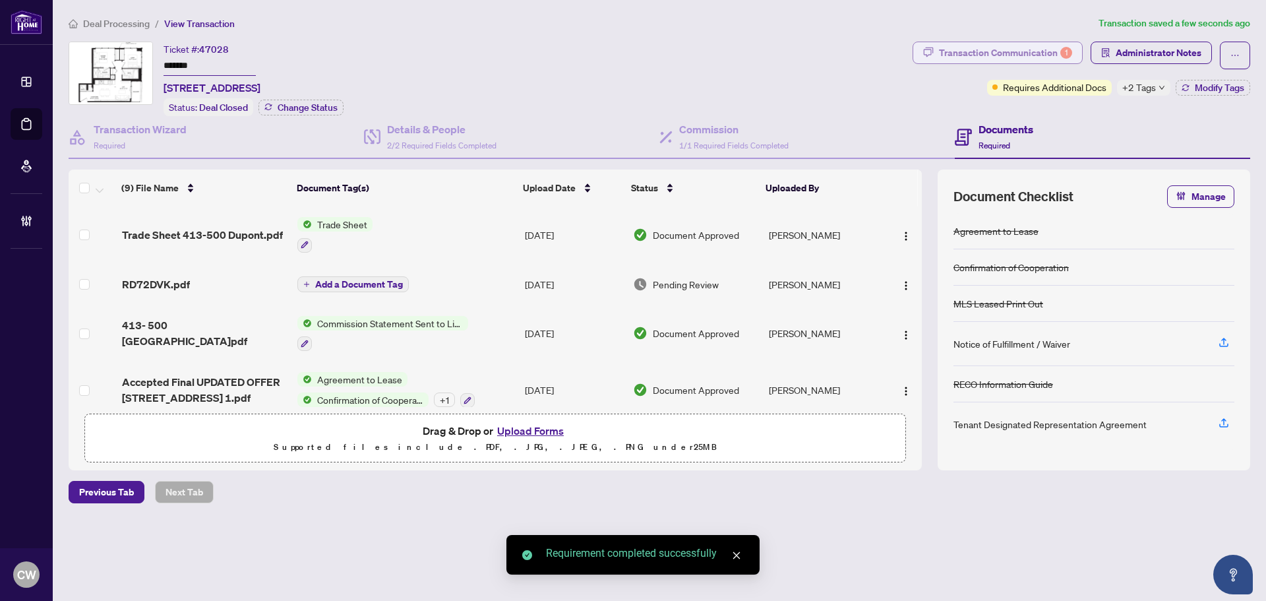
click at [1048, 53] on div "Transaction Communication 1" at bounding box center [1005, 52] width 133 height 21
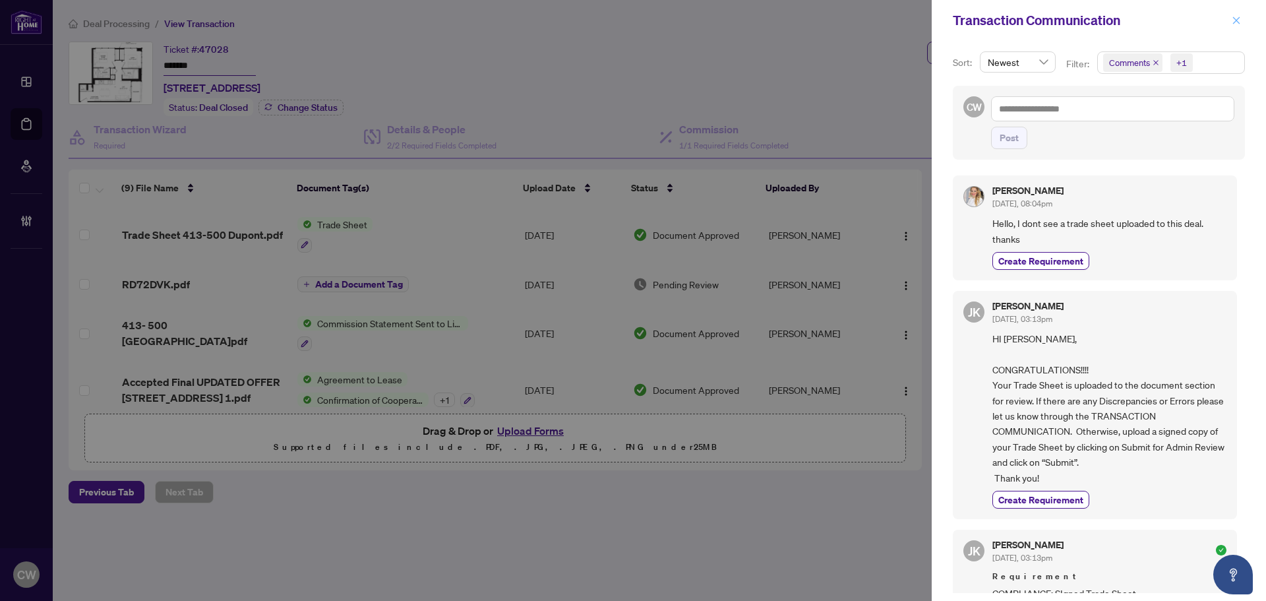
click at [1236, 25] on icon "close" at bounding box center [1236, 20] width 9 height 9
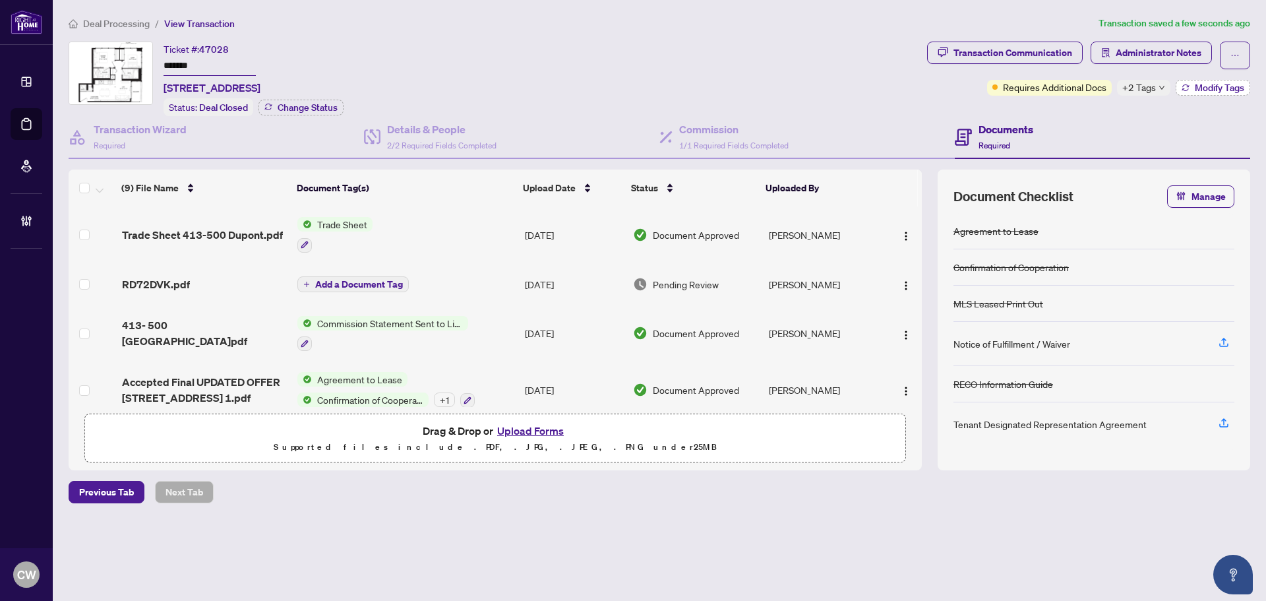
click at [1197, 84] on span "Modify Tags" at bounding box center [1219, 87] width 49 height 9
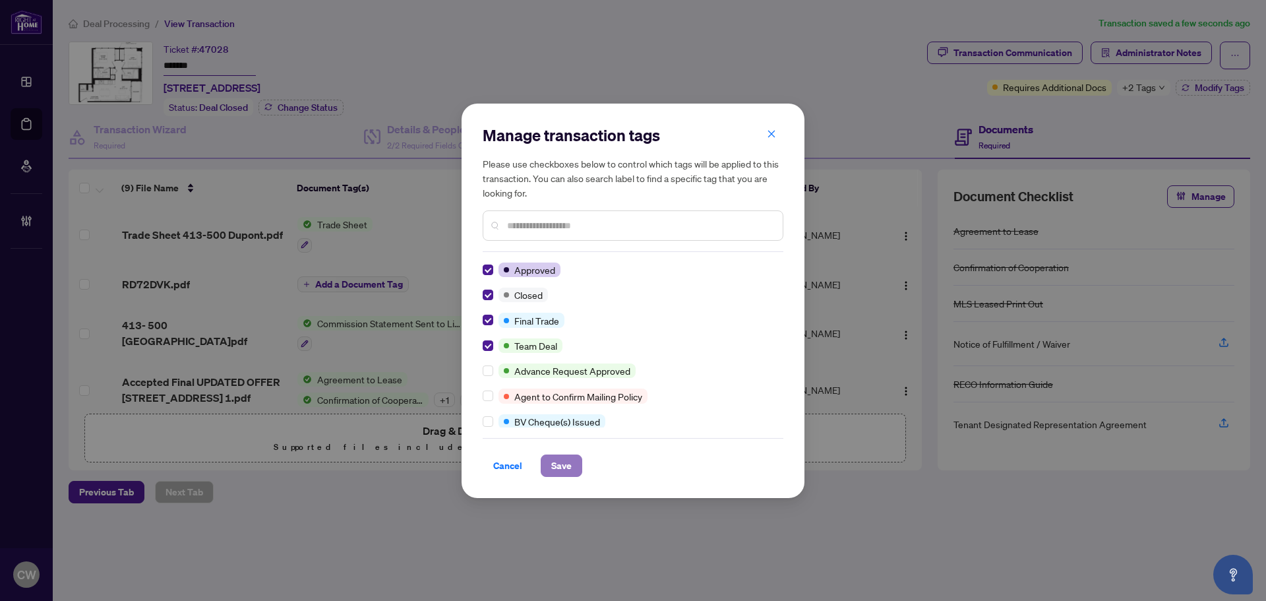
click at [566, 474] on span "Save" at bounding box center [561, 465] width 20 height 21
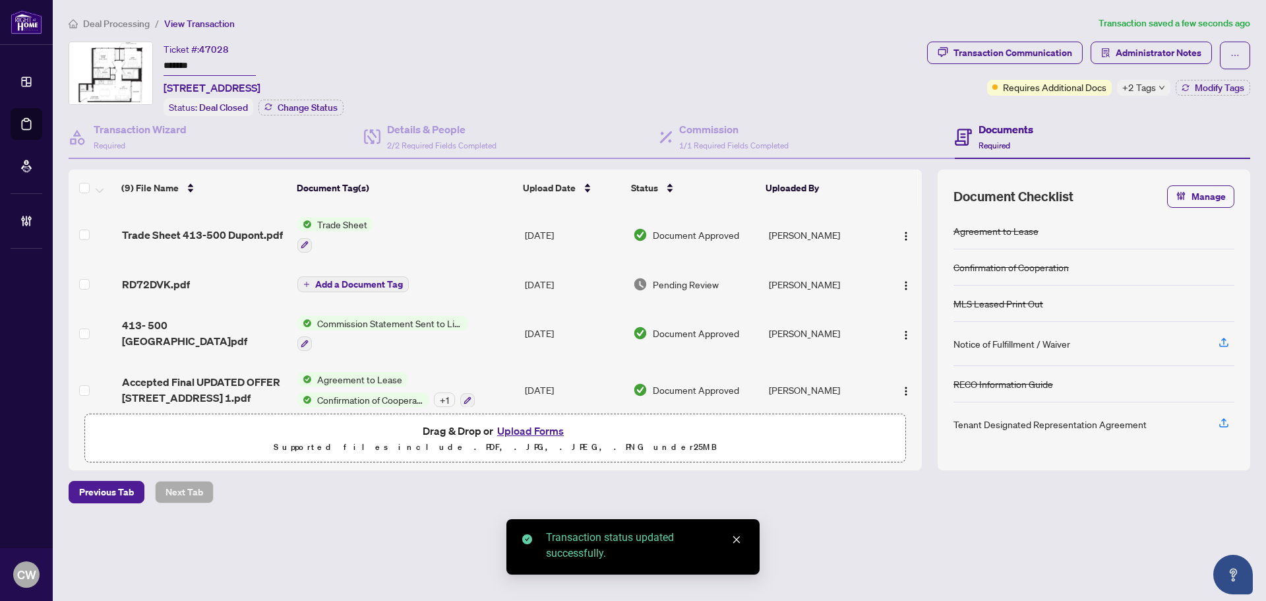
click at [237, 229] on span "Trade Sheet 413-500 Dupont.pdf" at bounding box center [202, 235] width 161 height 16
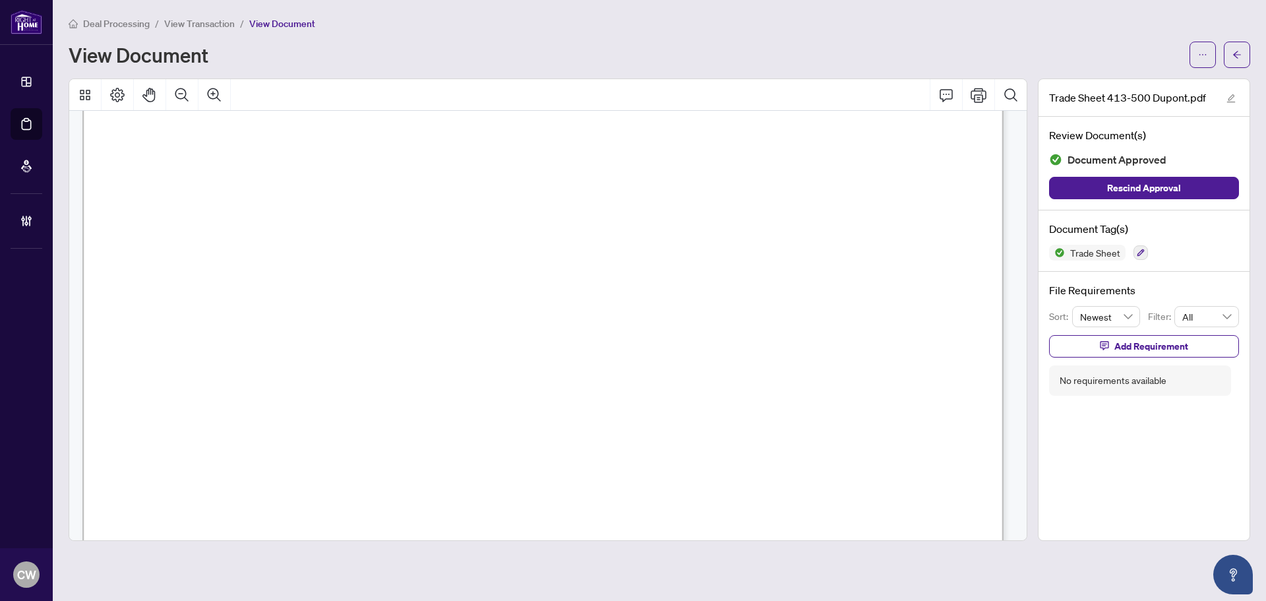
scroll to position [462, 0]
click at [1244, 51] on button "button" at bounding box center [1237, 55] width 26 height 26
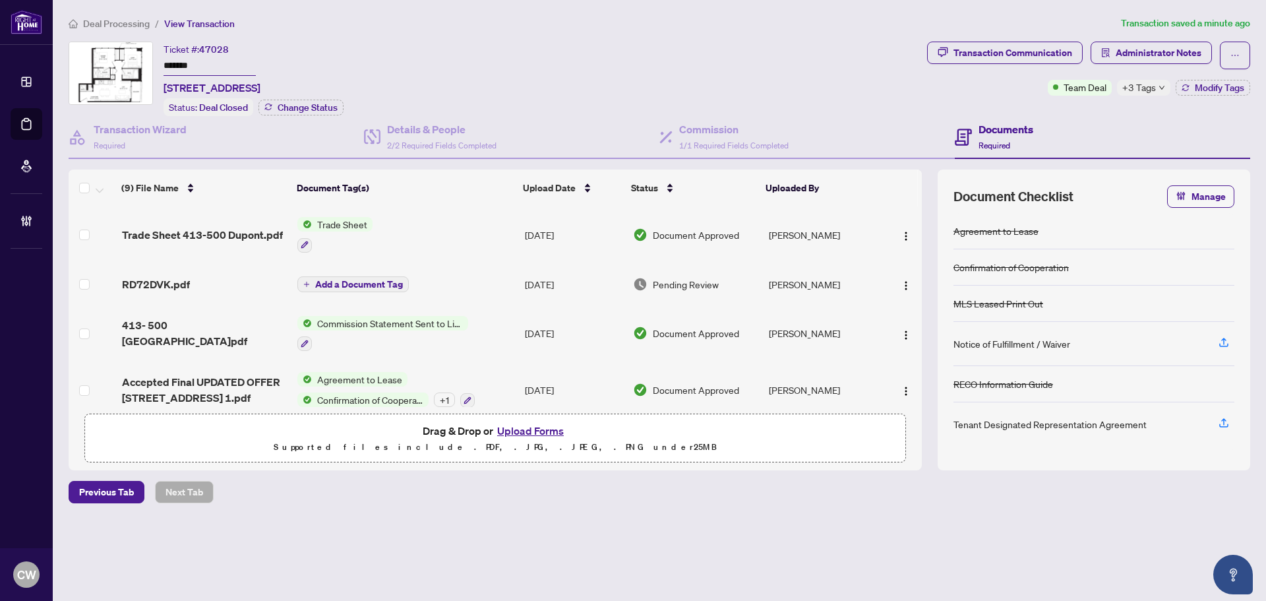
click at [545, 426] on button "Upload Forms" at bounding box center [530, 430] width 75 height 17
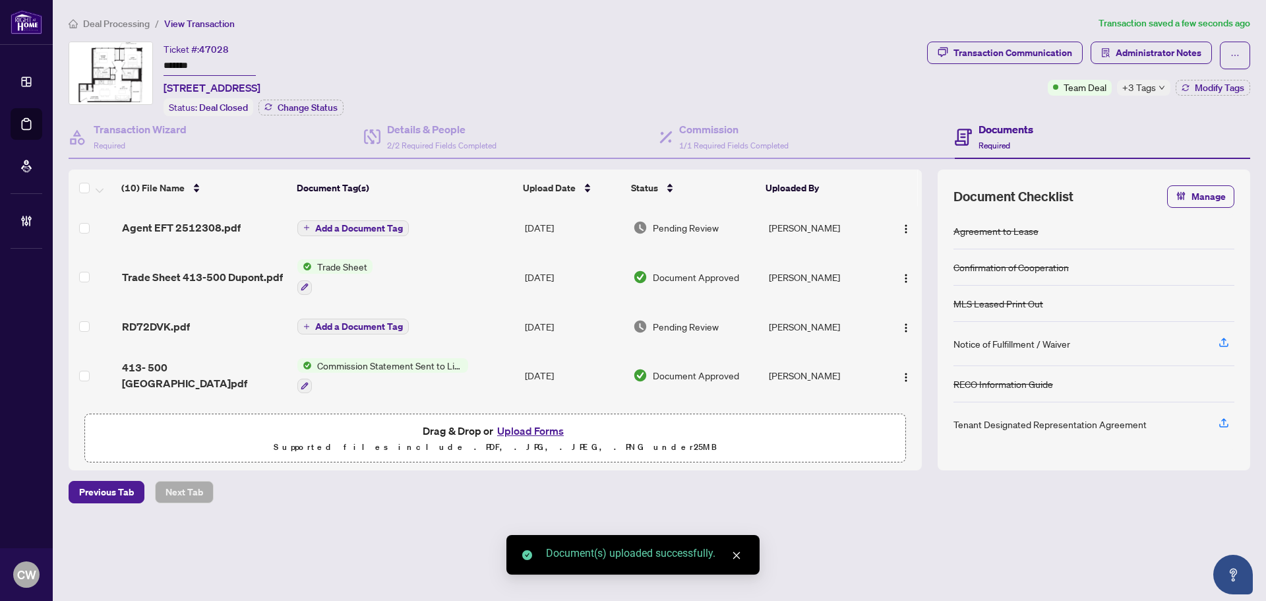
click at [368, 226] on span "Add a Document Tag" at bounding box center [359, 228] width 88 height 9
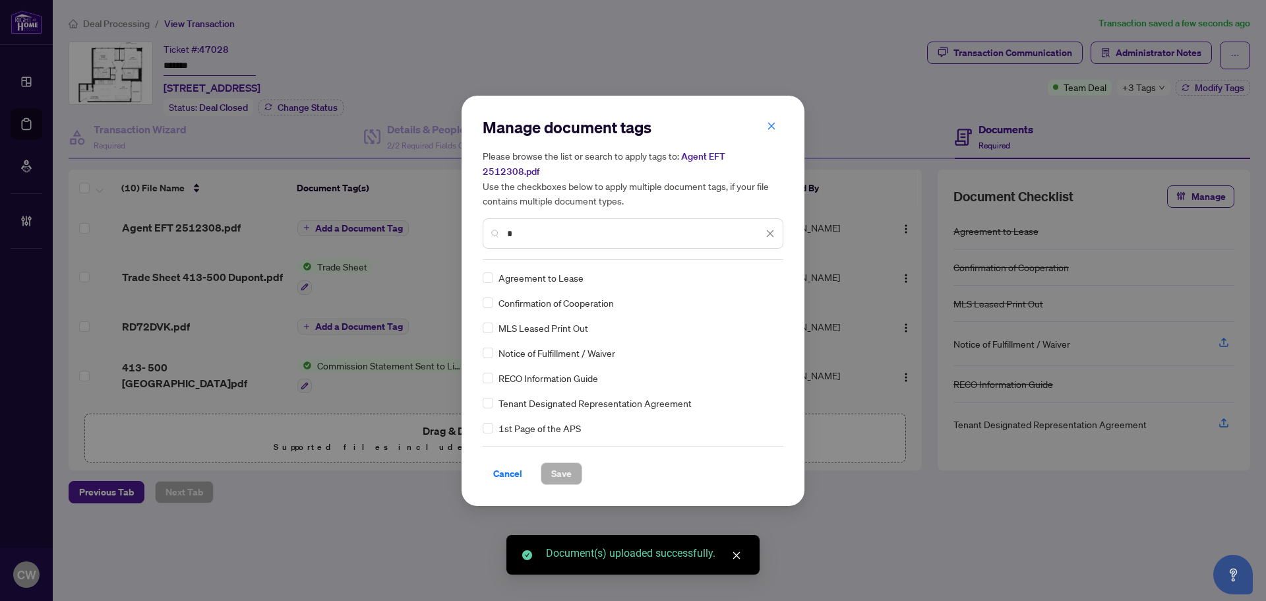
click at [541, 226] on input "*" at bounding box center [635, 233] width 256 height 15
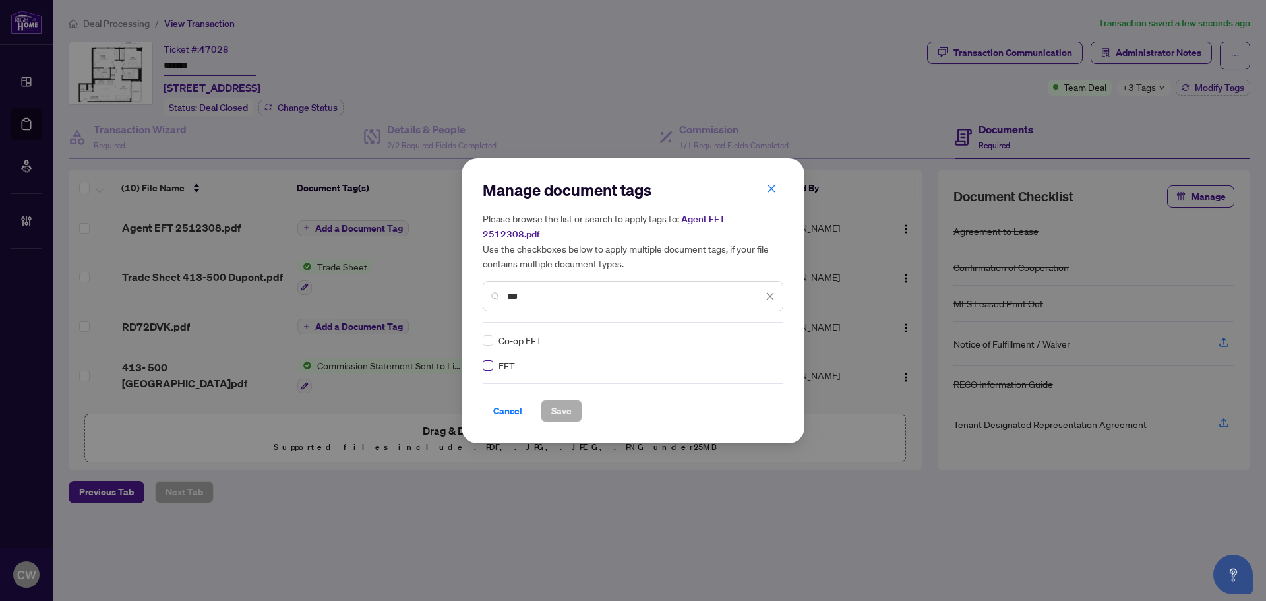
type input "***"
click at [761, 334] on img at bounding box center [756, 340] width 13 height 13
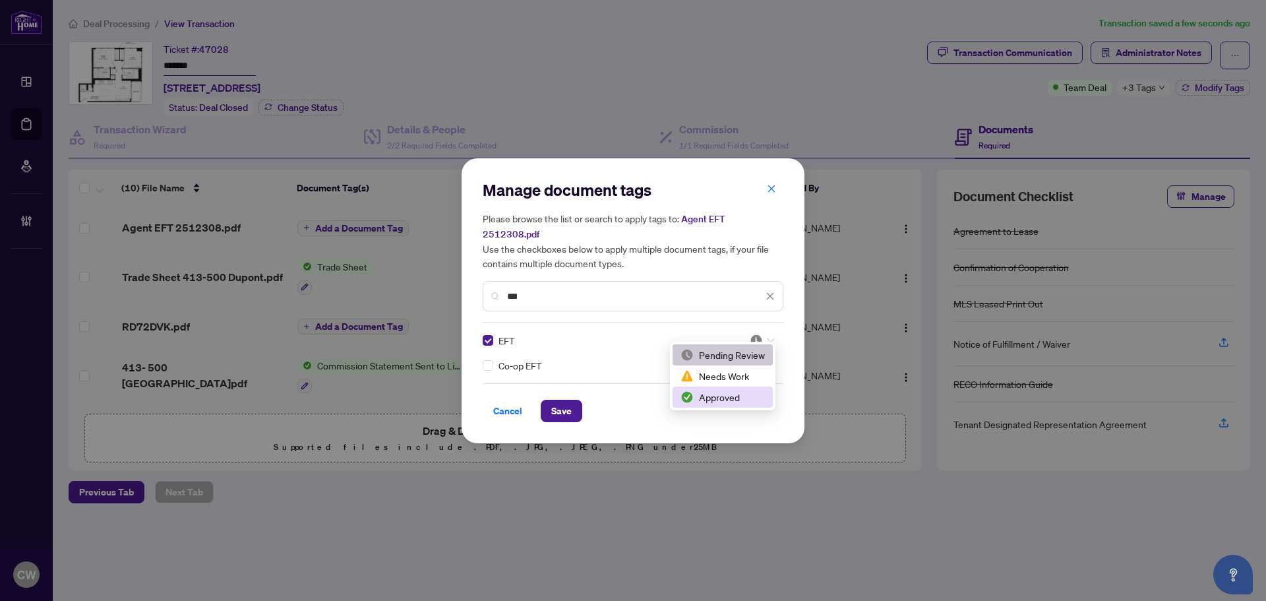
click at [747, 393] on div "Approved" at bounding box center [723, 397] width 84 height 15
drag, startPoint x: 565, startPoint y: 403, endPoint x: 620, endPoint y: 406, distance: 55.5
click at [564, 403] on span "Save" at bounding box center [561, 410] width 20 height 21
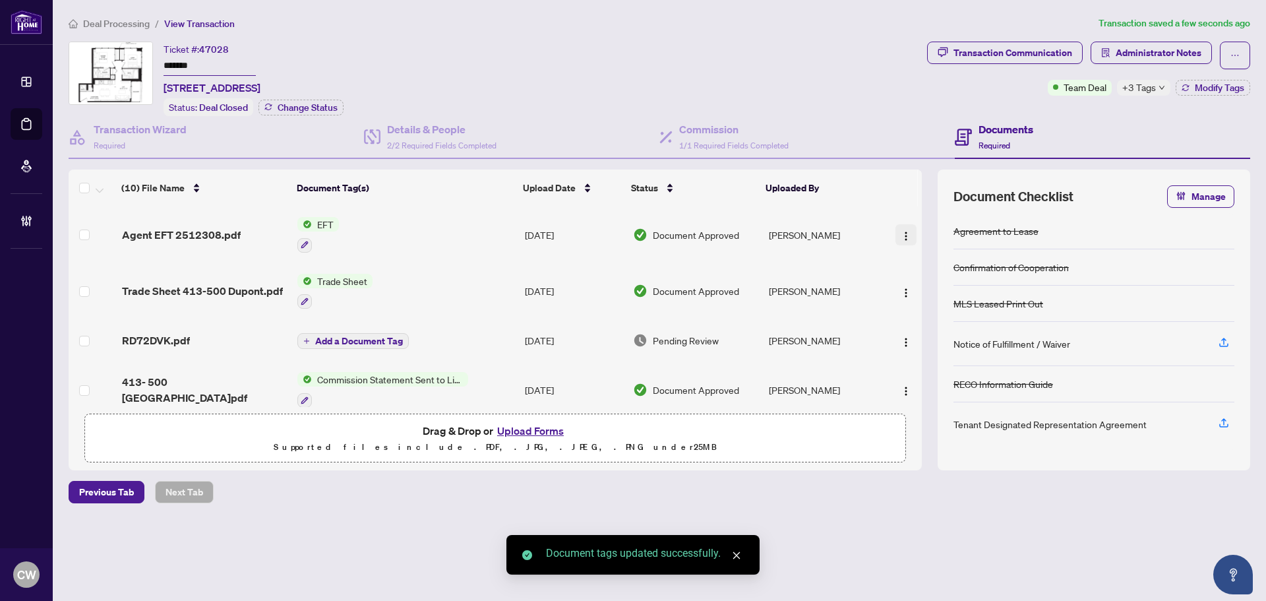
click at [901, 231] on img "button" at bounding box center [906, 236] width 11 height 11
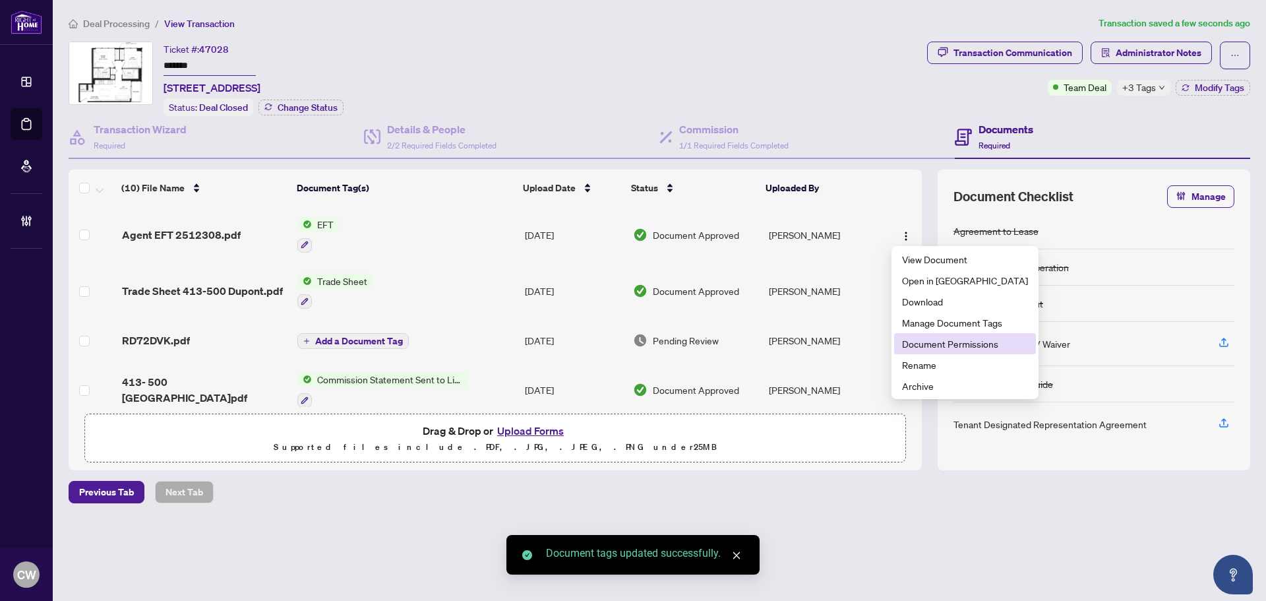
click at [932, 351] on li "Document Permissions" at bounding box center [965, 343] width 142 height 21
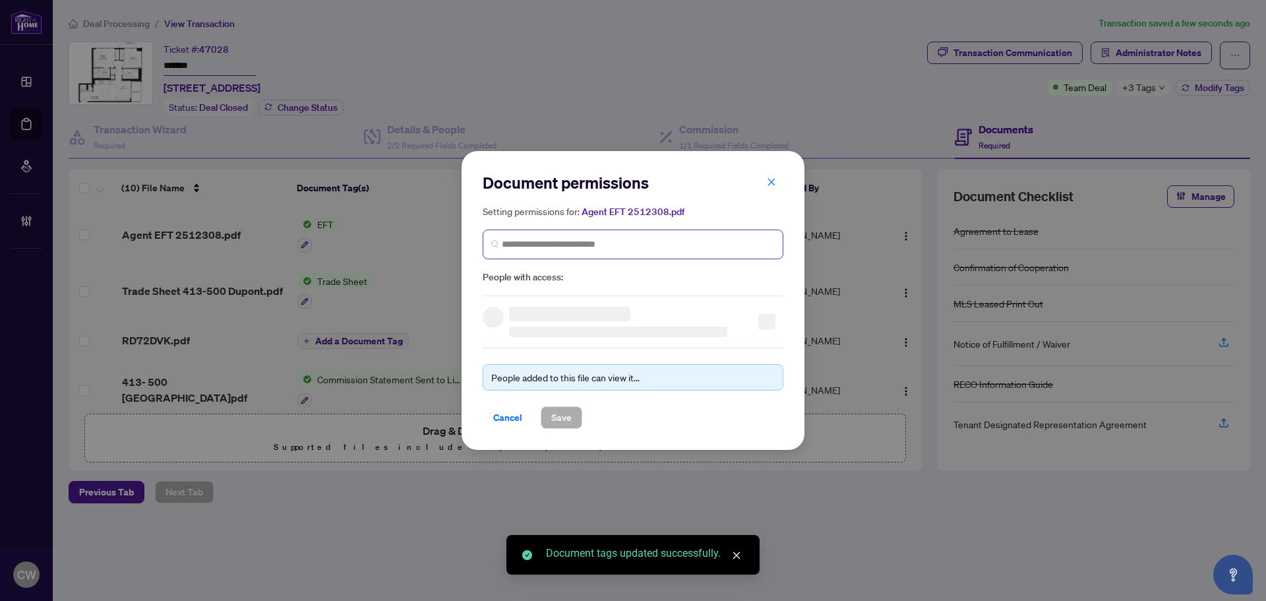
click at [546, 234] on span at bounding box center [633, 244] width 301 height 30
paste input "**********"
type input "**********"
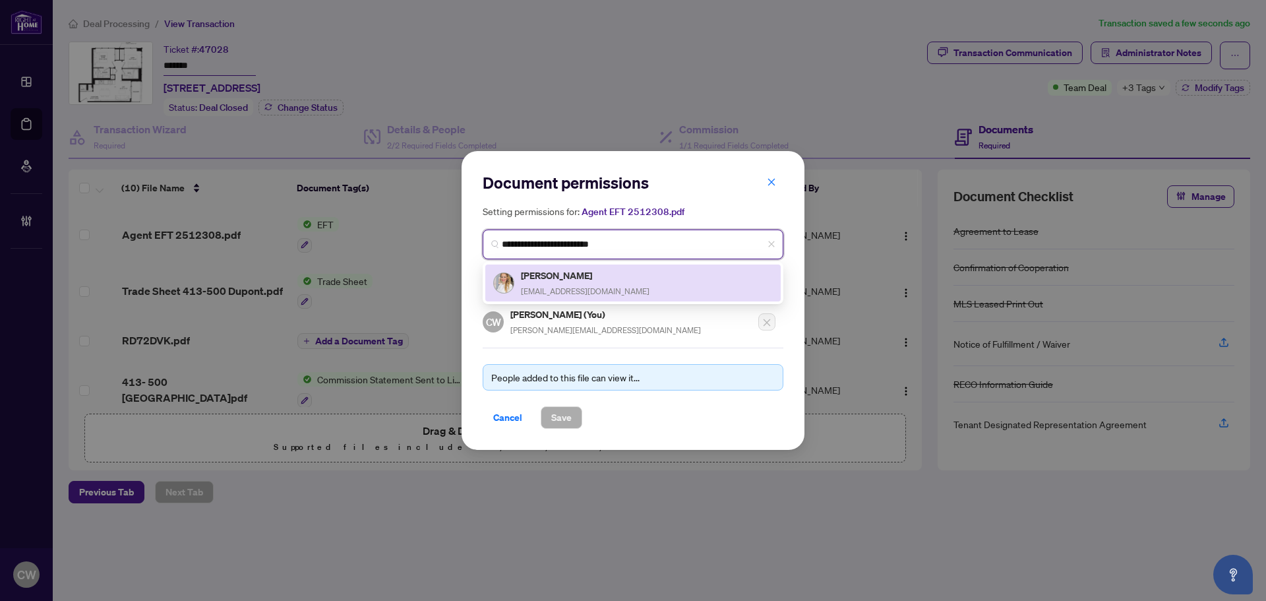
click at [566, 276] on h5 "[PERSON_NAME]" at bounding box center [585, 275] width 129 height 15
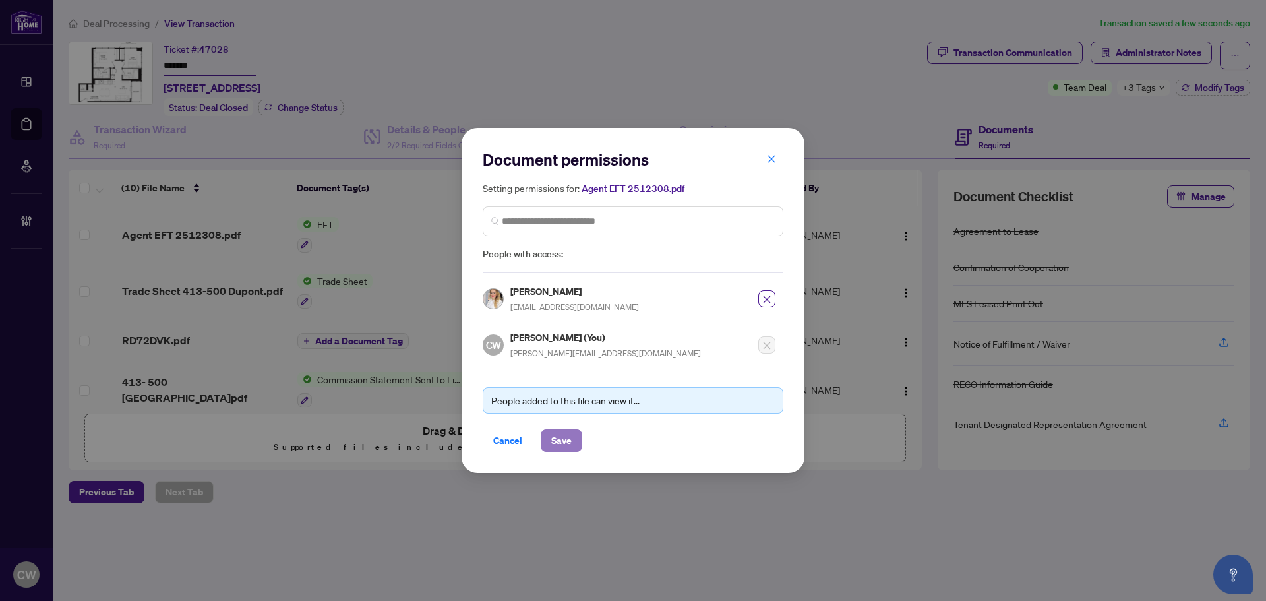
click at [577, 431] on button "Save" at bounding box center [562, 440] width 42 height 22
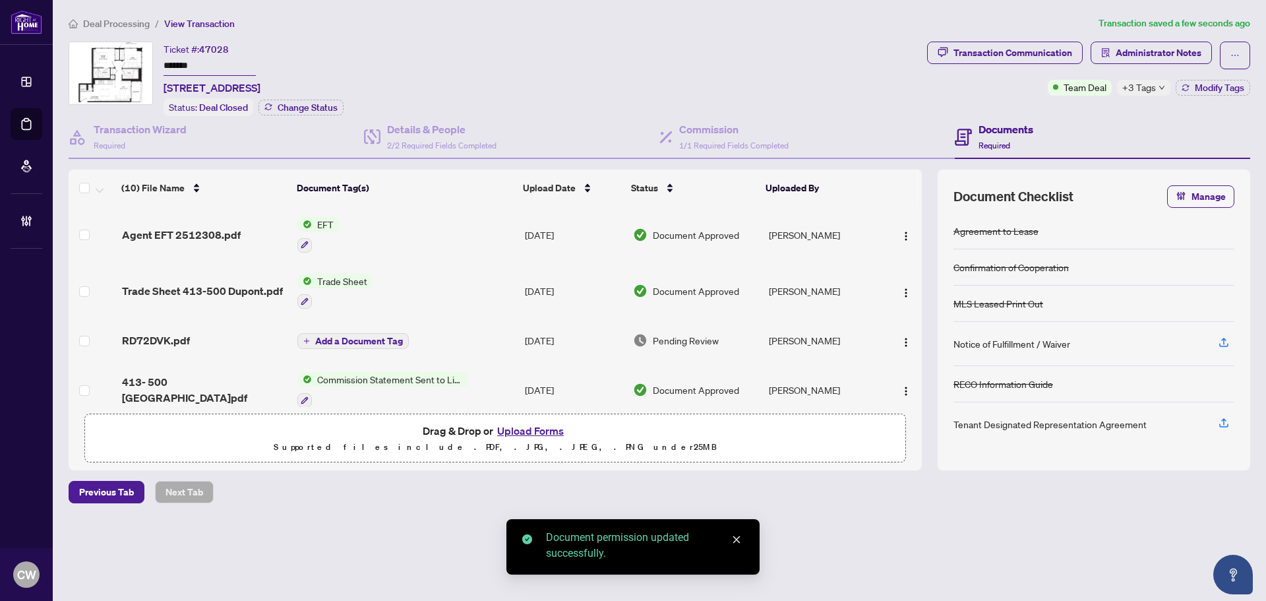
click at [1140, 36] on div "Deal Processing / View Transaction Transaction saved a few seconds ago Ticket #…" at bounding box center [659, 283] width 1192 height 534
click at [1149, 44] on div "Deal Processing / View Transaction Transaction saved a few seconds ago Ticket #…" at bounding box center [659, 283] width 1192 height 534
click at [1149, 52] on span "Administrator Notes" at bounding box center [1159, 52] width 86 height 21
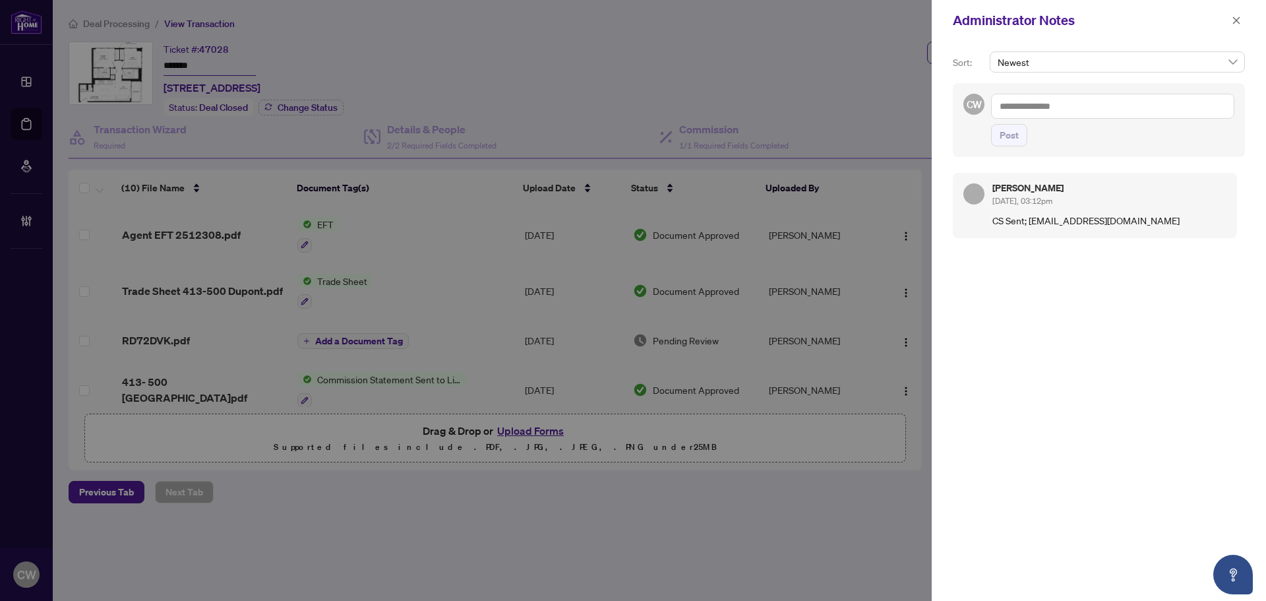
click at [1022, 115] on textarea at bounding box center [1112, 106] width 243 height 25
paste textarea "**********"
type textarea "**********"
drag, startPoint x: 1016, startPoint y: 138, endPoint x: 1053, endPoint y: 133, distance: 38.1
click at [1016, 138] on span "Post" at bounding box center [1009, 135] width 19 height 21
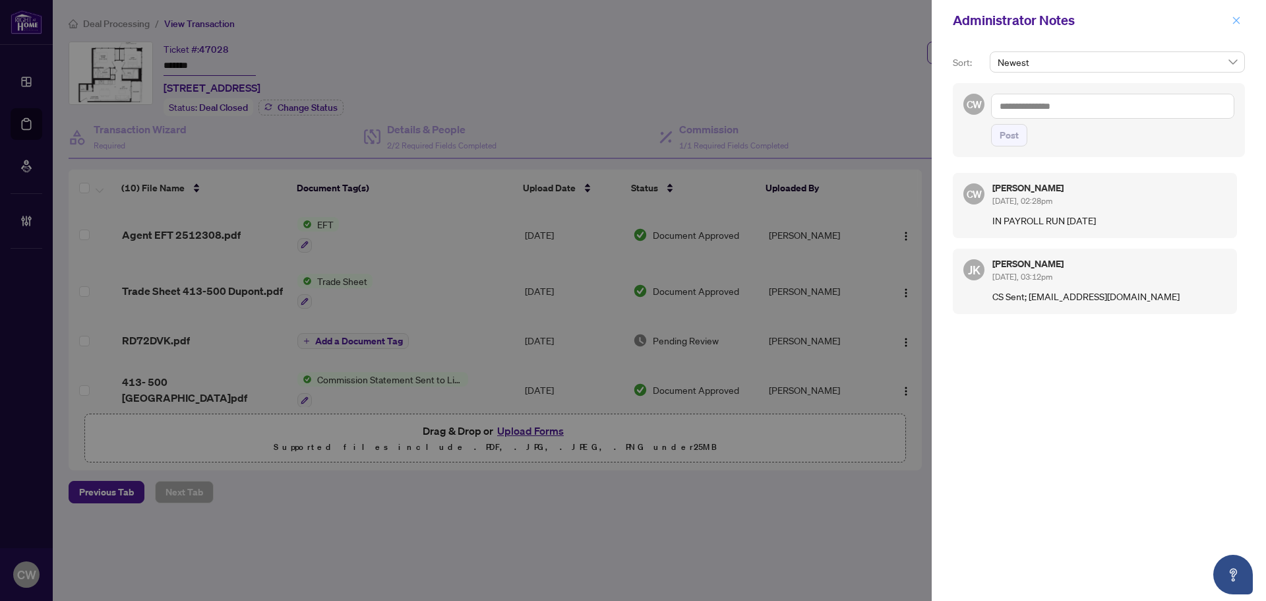
click at [1236, 23] on icon "close" at bounding box center [1236, 20] width 9 height 9
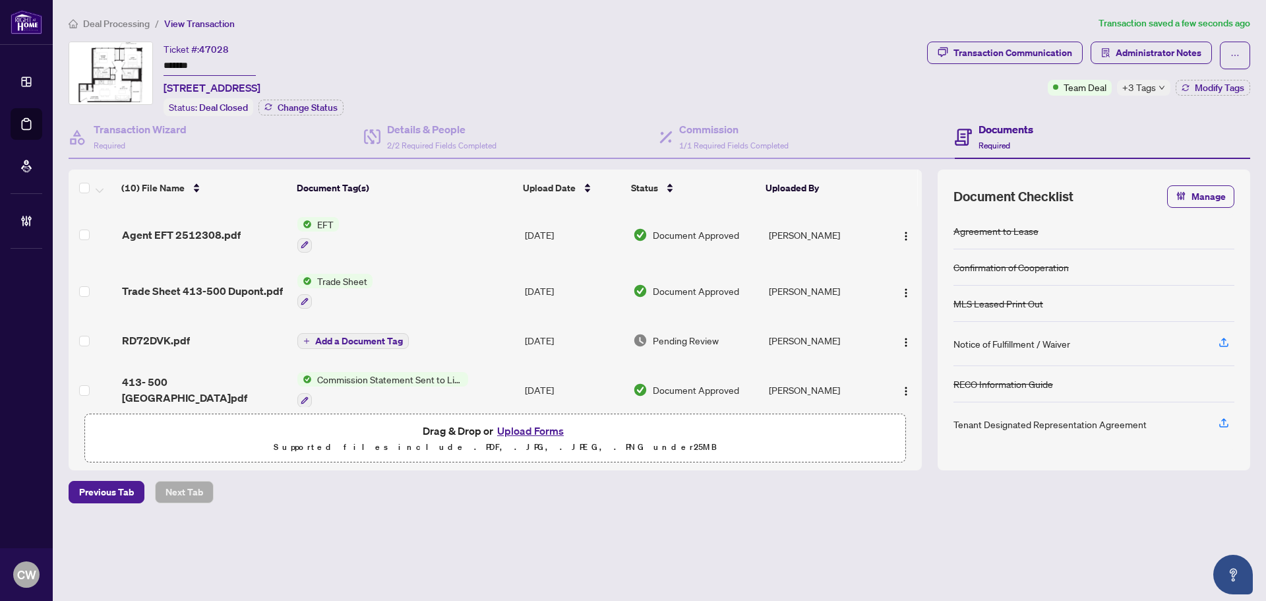
click at [55, 124] on main "Deal Processing / View Transaction Transaction saved a few seconds ago Ticket #…" at bounding box center [659, 300] width 1213 height 601
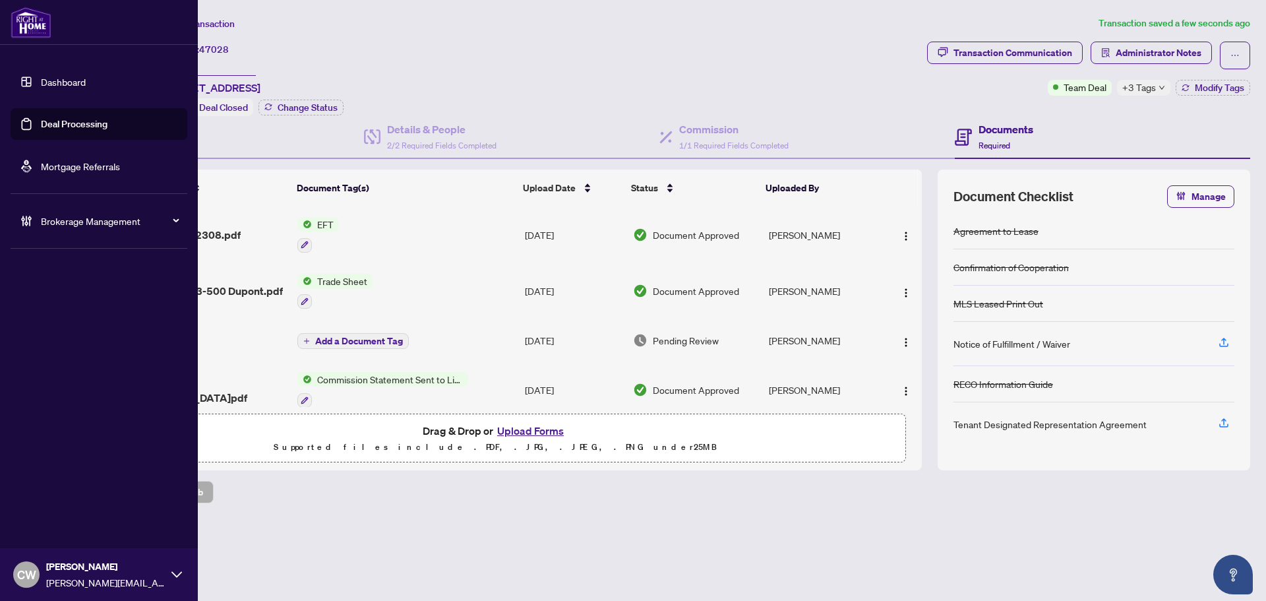
click at [46, 124] on link "Deal Processing" at bounding box center [74, 124] width 67 height 12
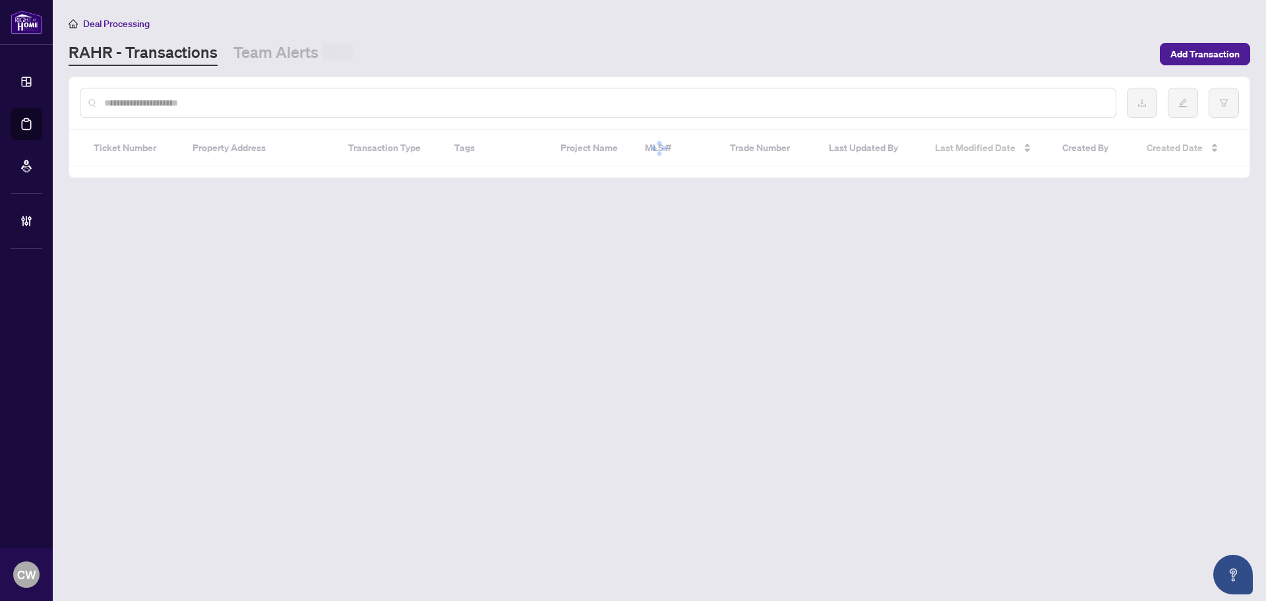
click at [241, 101] on input "text" at bounding box center [604, 103] width 1001 height 15
paste input "*******"
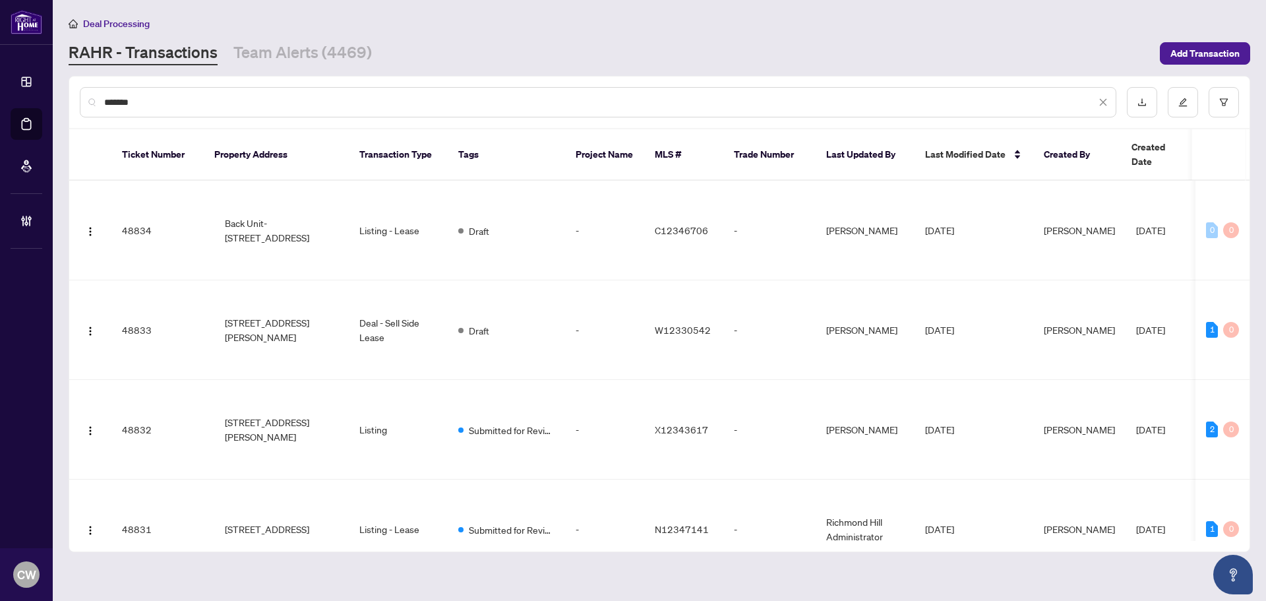
type input "*******"
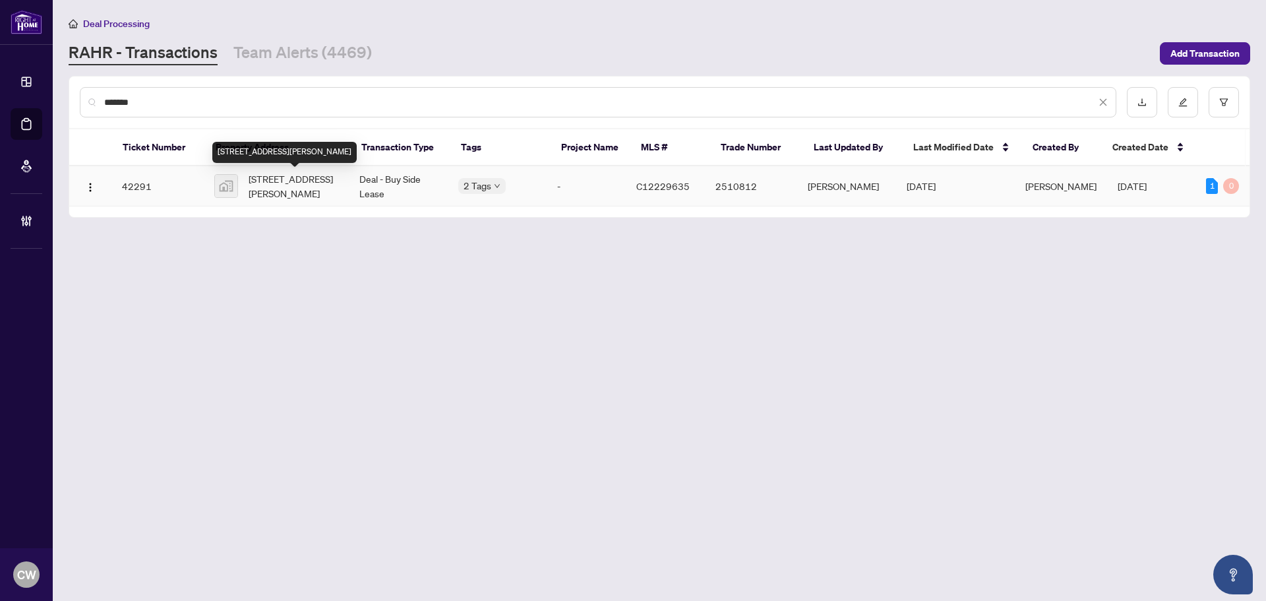
click at [268, 179] on span "[STREET_ADDRESS][PERSON_NAME]" at bounding box center [294, 185] width 90 height 29
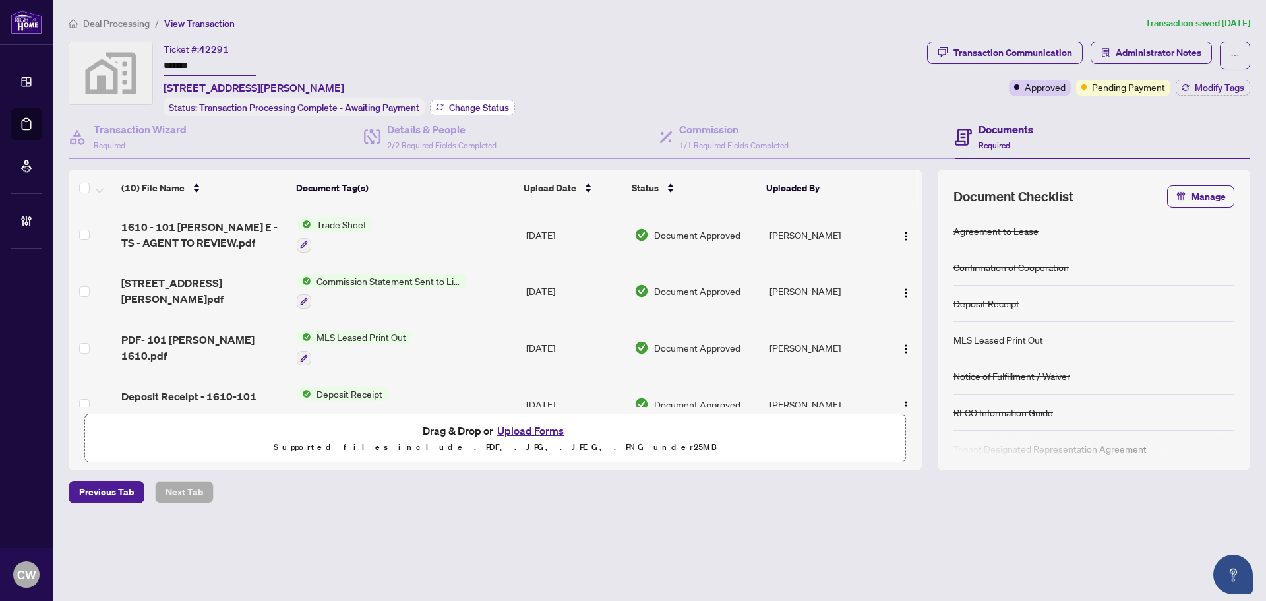
click at [470, 103] on span "Change Status" at bounding box center [479, 107] width 60 height 9
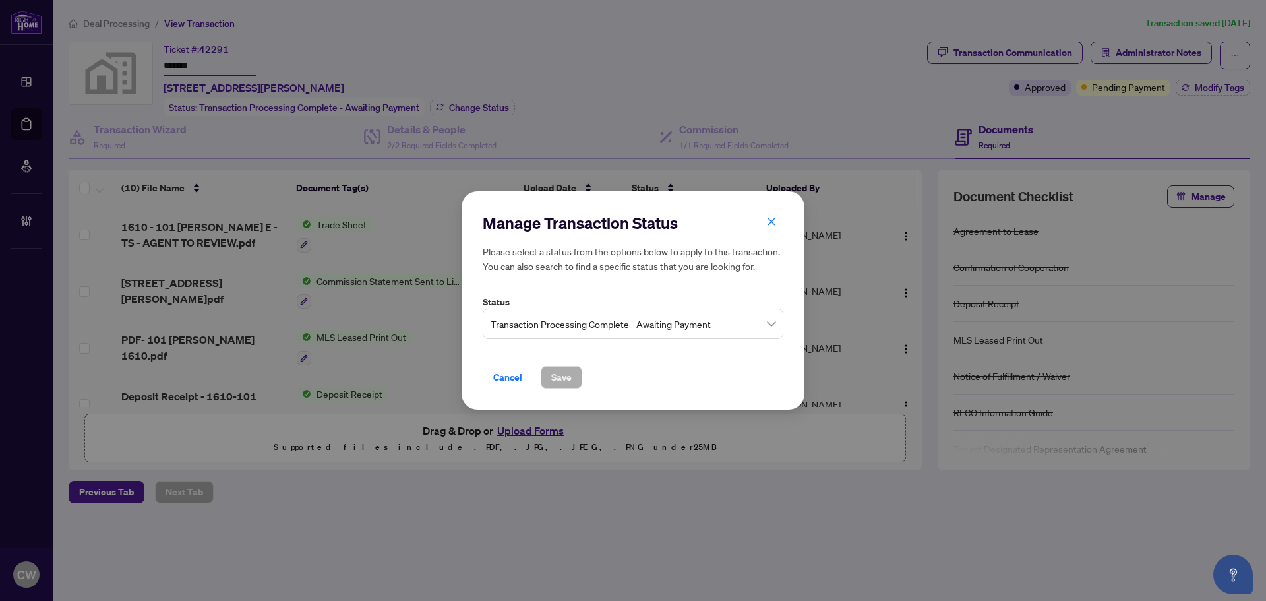
click at [557, 333] on span "Transaction Processing Complete - Awaiting Payment" at bounding box center [633, 323] width 285 height 25
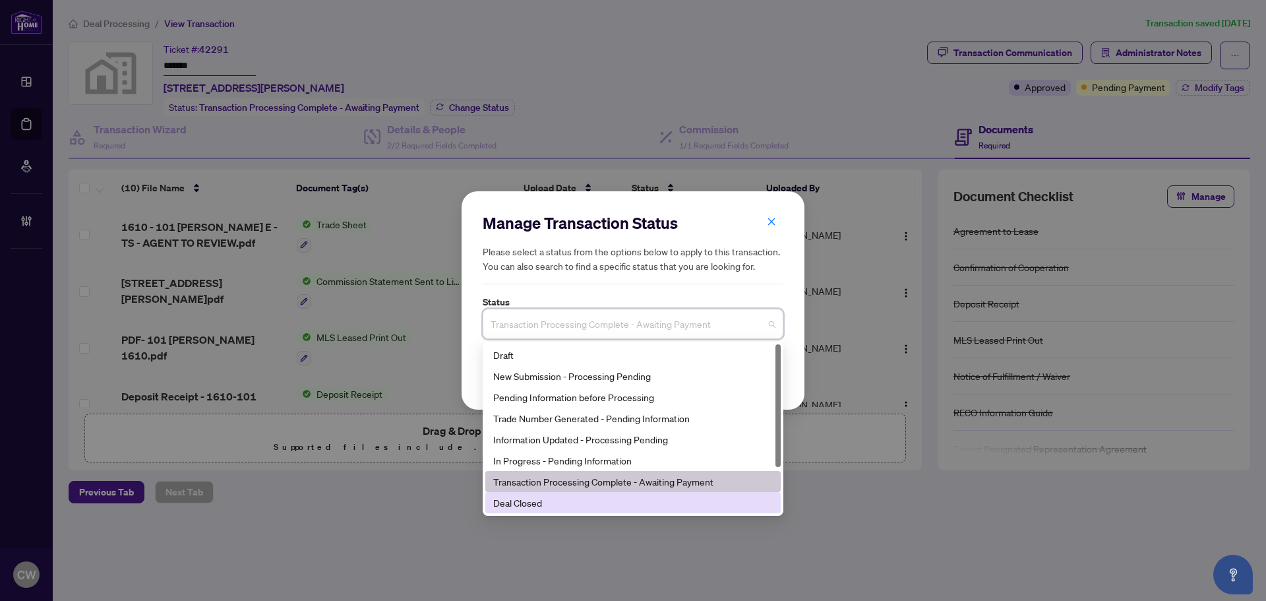
click at [560, 494] on div "Deal Closed" at bounding box center [632, 502] width 295 height 21
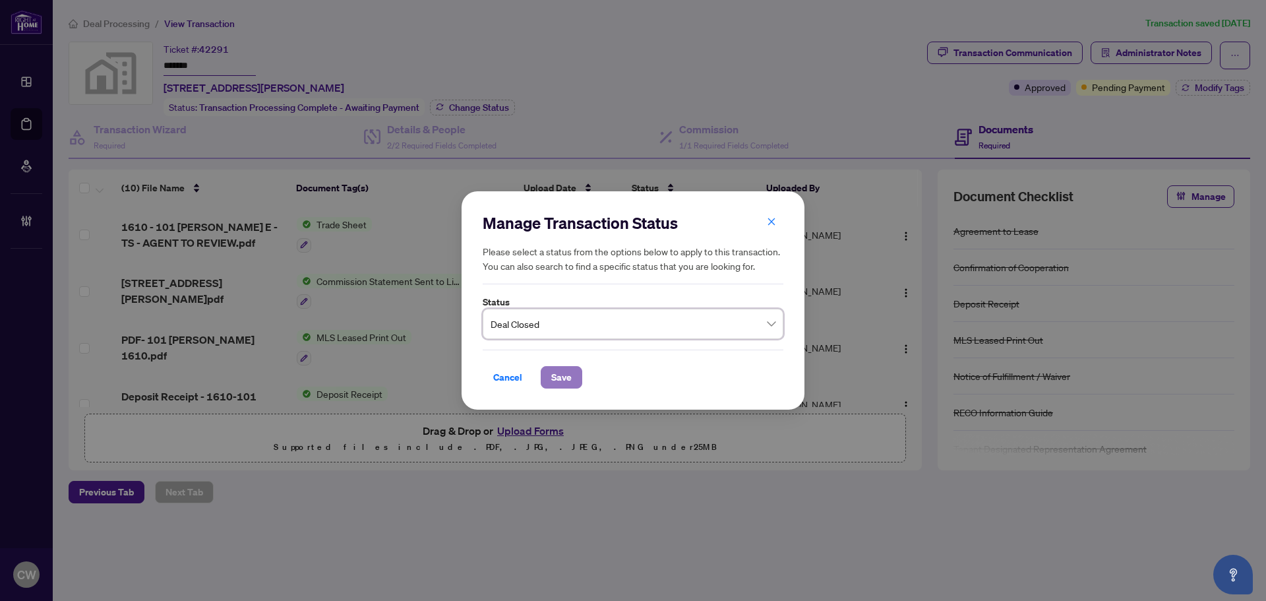
click at [559, 381] on span "Save" at bounding box center [561, 377] width 20 height 21
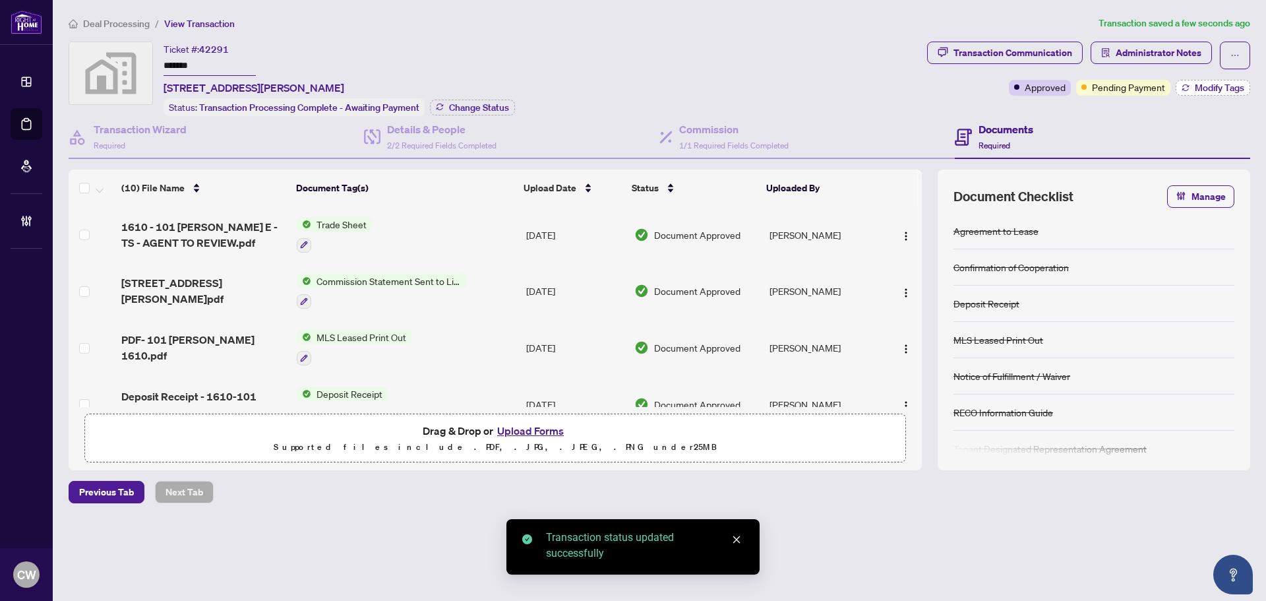
click at [1206, 84] on span "Modify Tags" at bounding box center [1219, 87] width 49 height 9
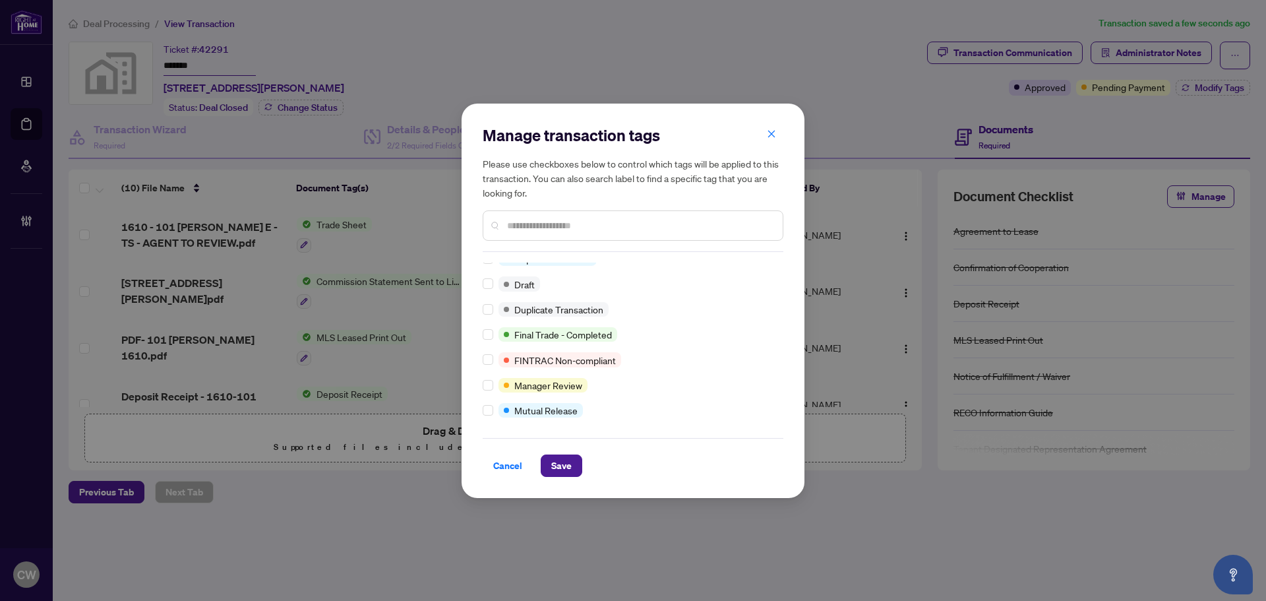
scroll to position [11, 0]
click at [565, 467] on span "Save" at bounding box center [561, 465] width 20 height 21
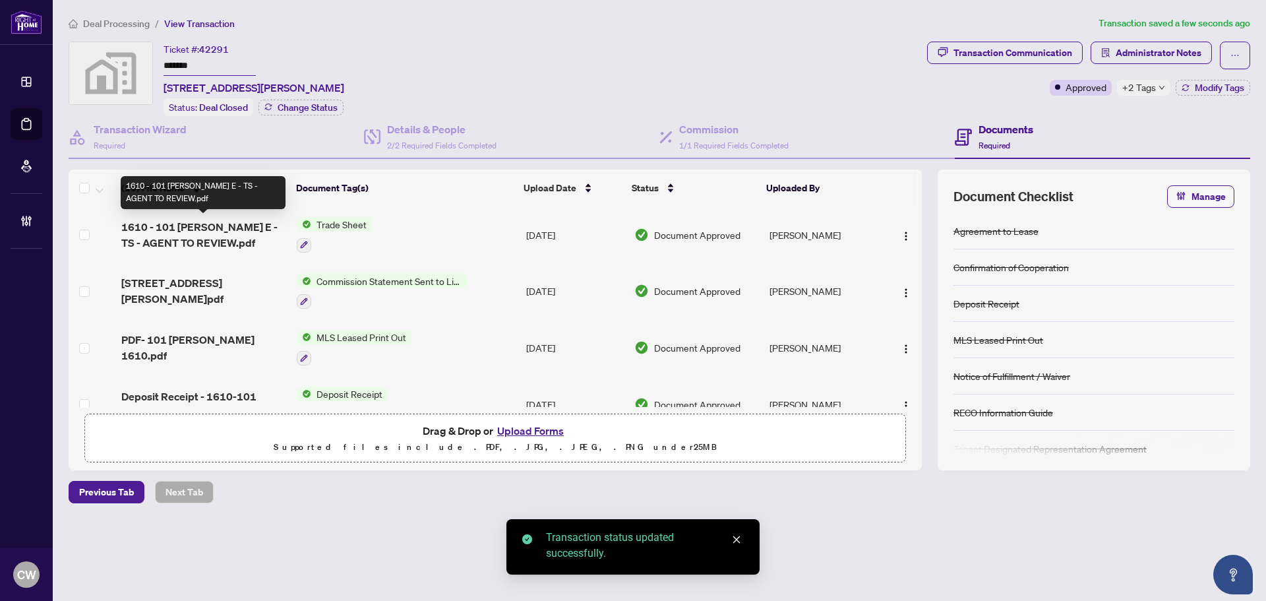
click at [177, 231] on span "1610 - 101 [PERSON_NAME] E - TS - AGENT TO REVIEW.pdf" at bounding box center [203, 235] width 165 height 32
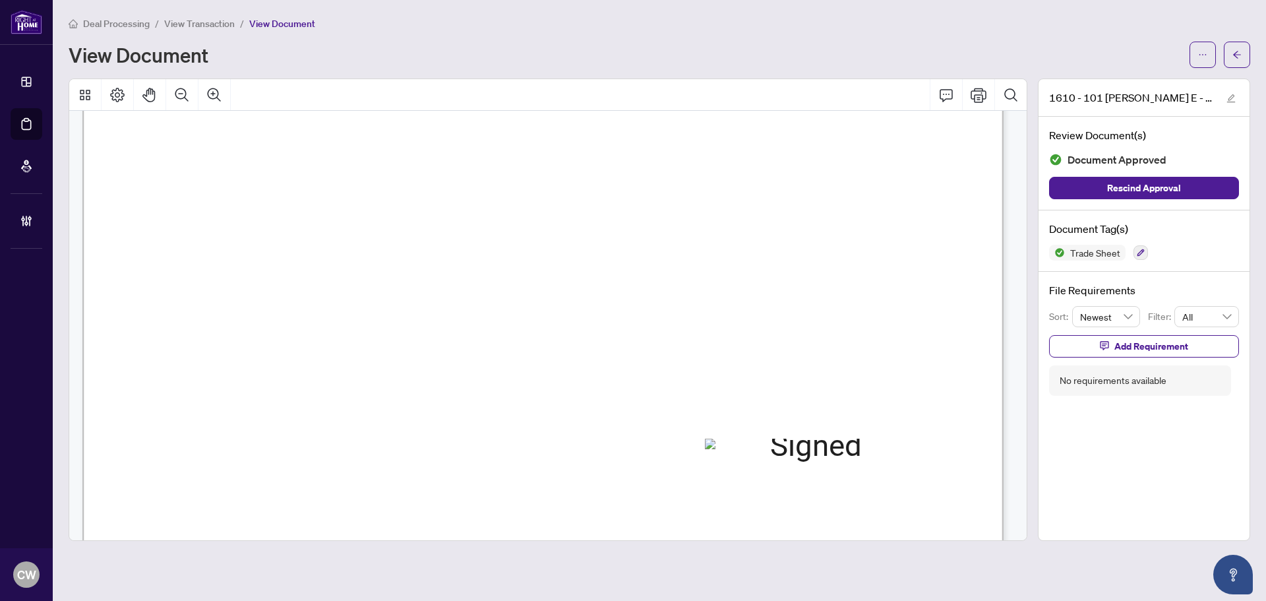
scroll to position [462, 0]
click at [1238, 47] on span "button" at bounding box center [1237, 54] width 9 height 21
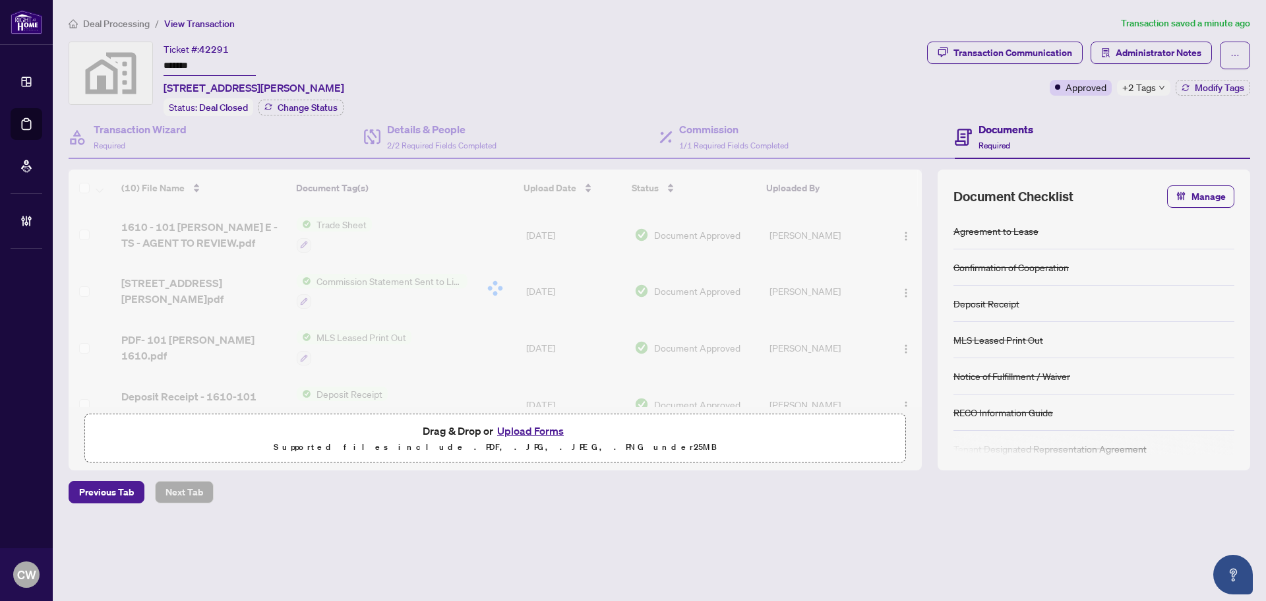
click at [545, 432] on button "Upload Forms" at bounding box center [530, 430] width 75 height 17
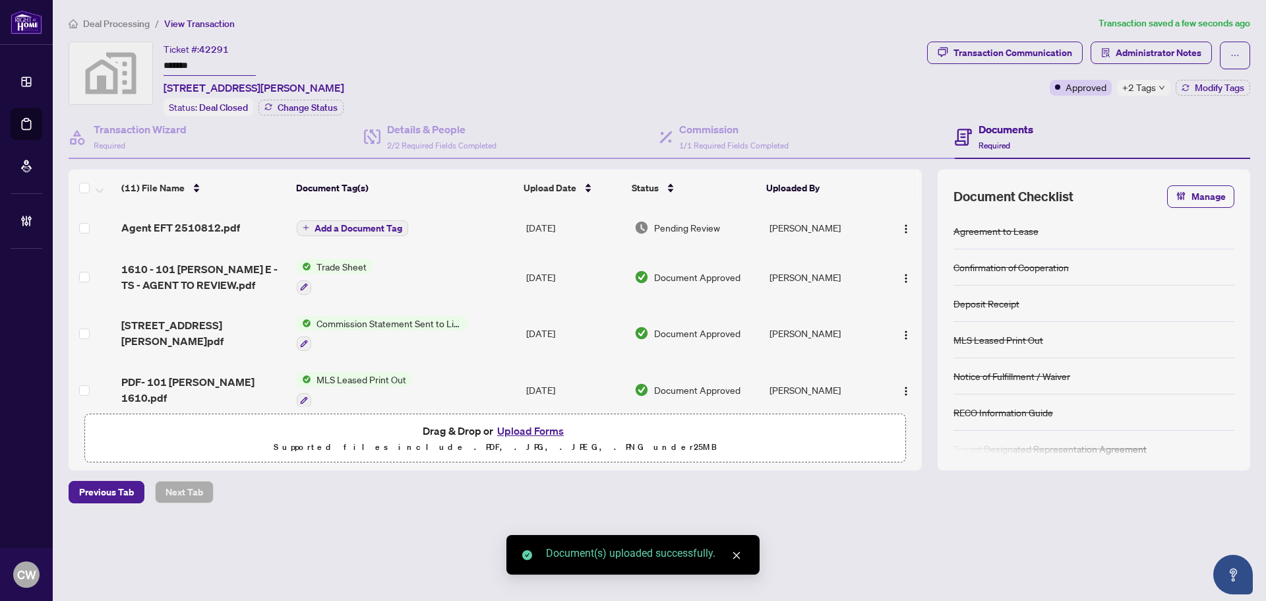
click at [348, 224] on span "Add a Document Tag" at bounding box center [359, 228] width 88 height 9
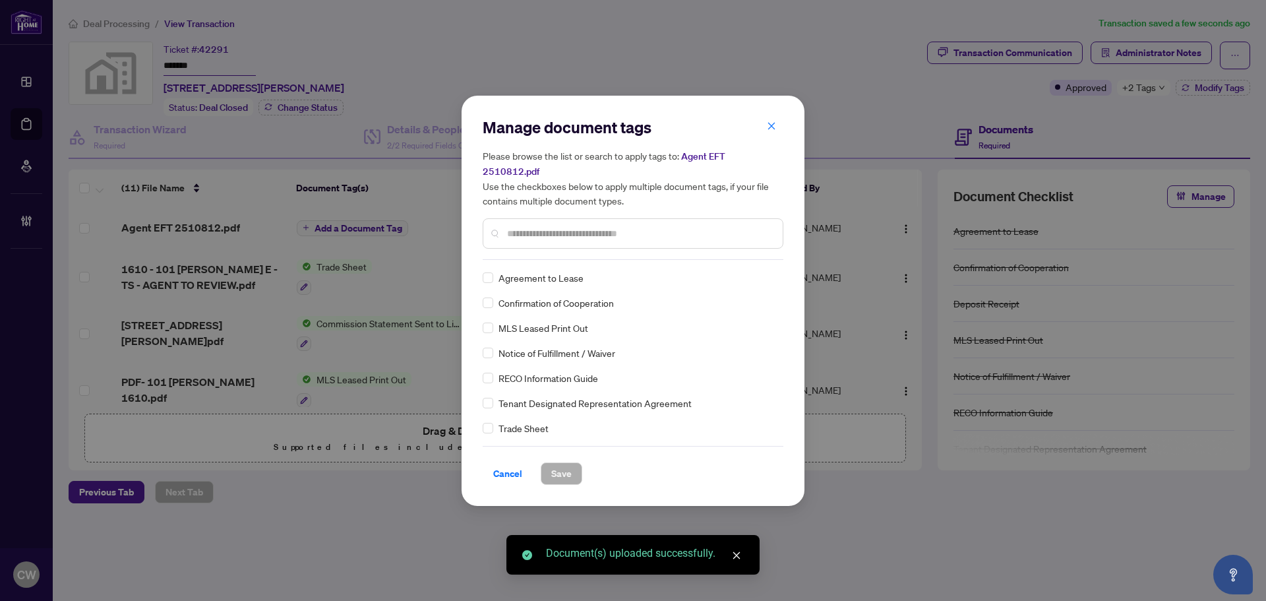
click at [561, 226] on input "text" at bounding box center [639, 233] width 265 height 15
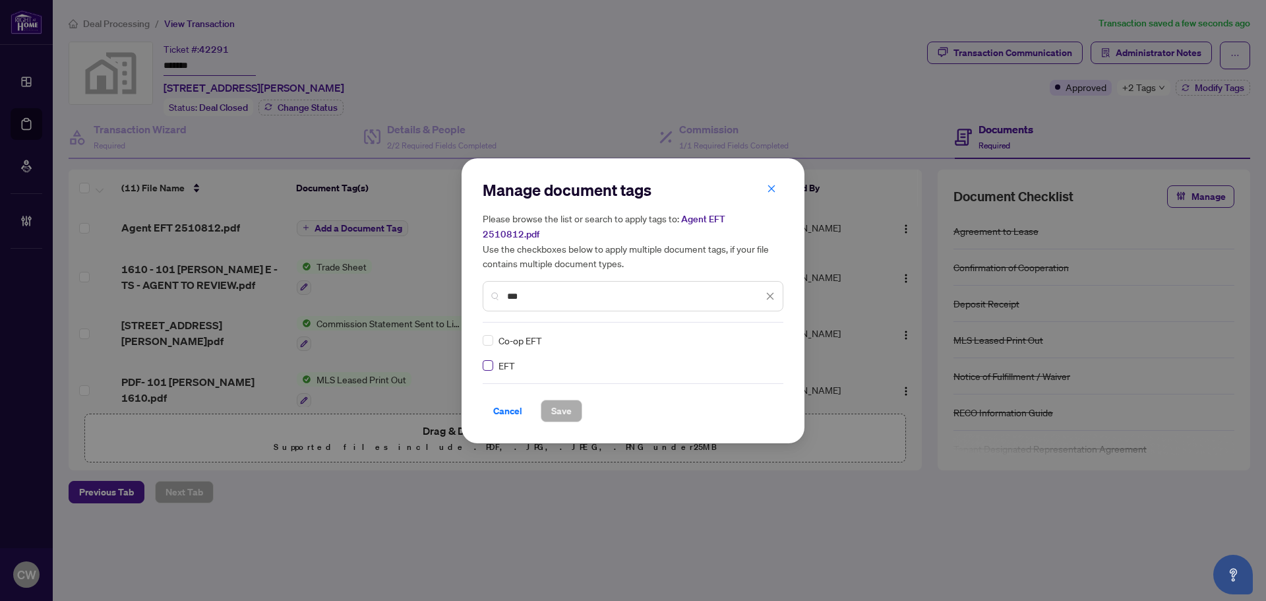
type input "***"
click at [758, 334] on img at bounding box center [756, 340] width 13 height 13
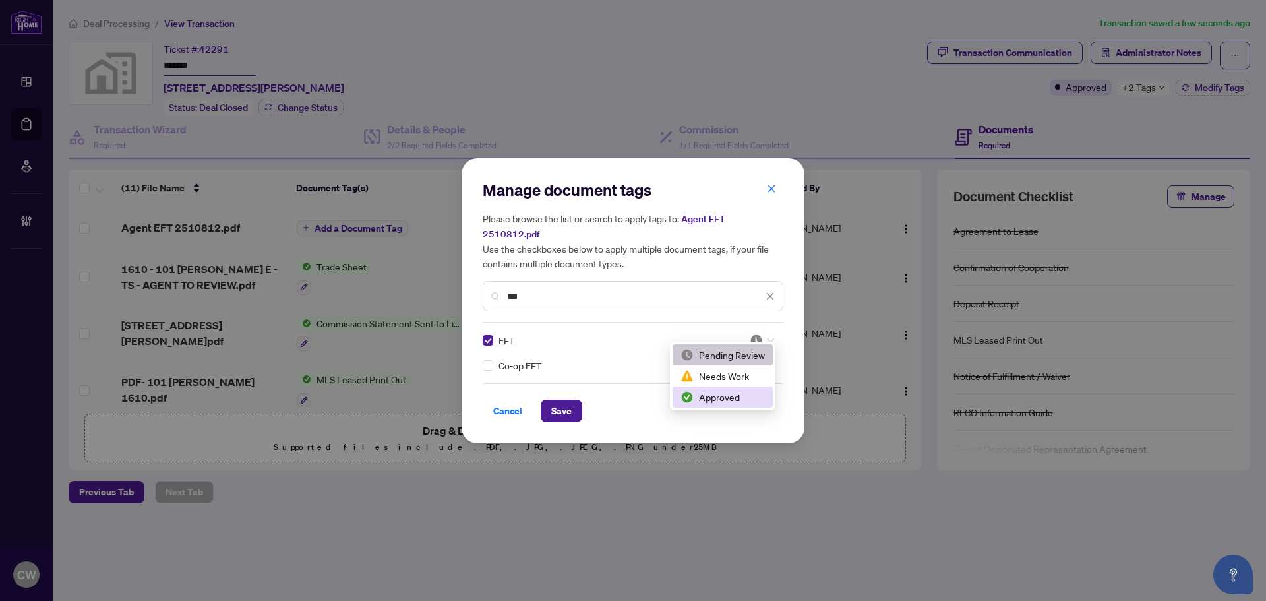
drag, startPoint x: 728, startPoint y: 399, endPoint x: 586, endPoint y: 398, distance: 141.8
click at [727, 399] on div "Approved" at bounding box center [723, 397] width 84 height 15
click at [559, 404] on span "Save" at bounding box center [561, 410] width 20 height 21
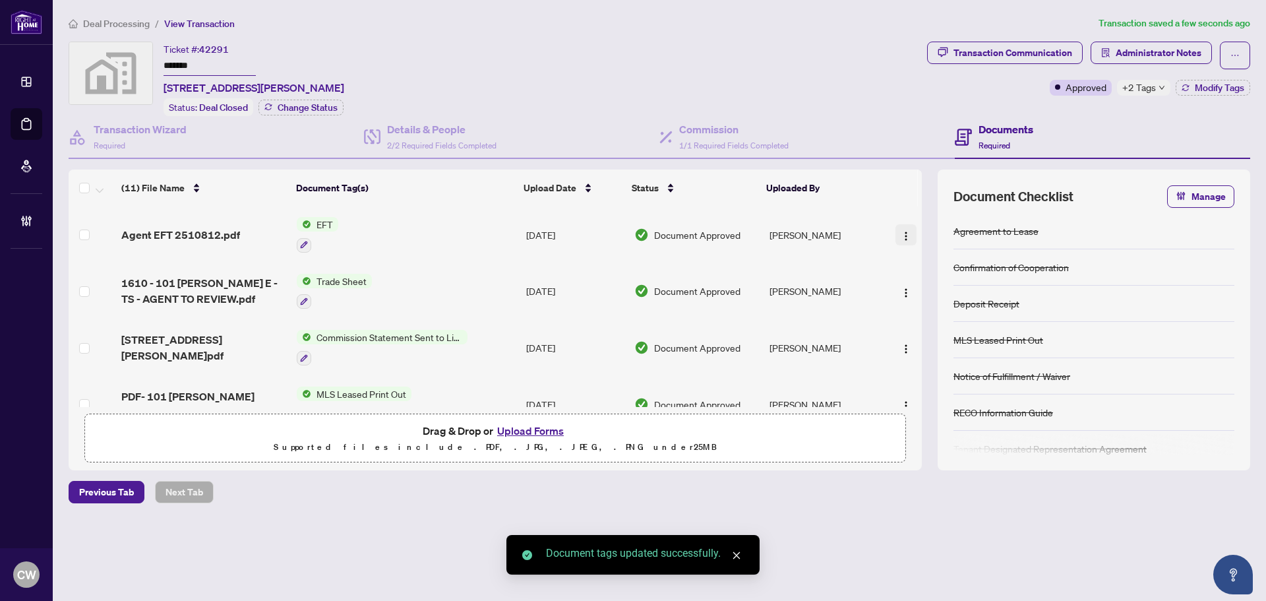
click at [903, 228] on span "button" at bounding box center [906, 235] width 11 height 15
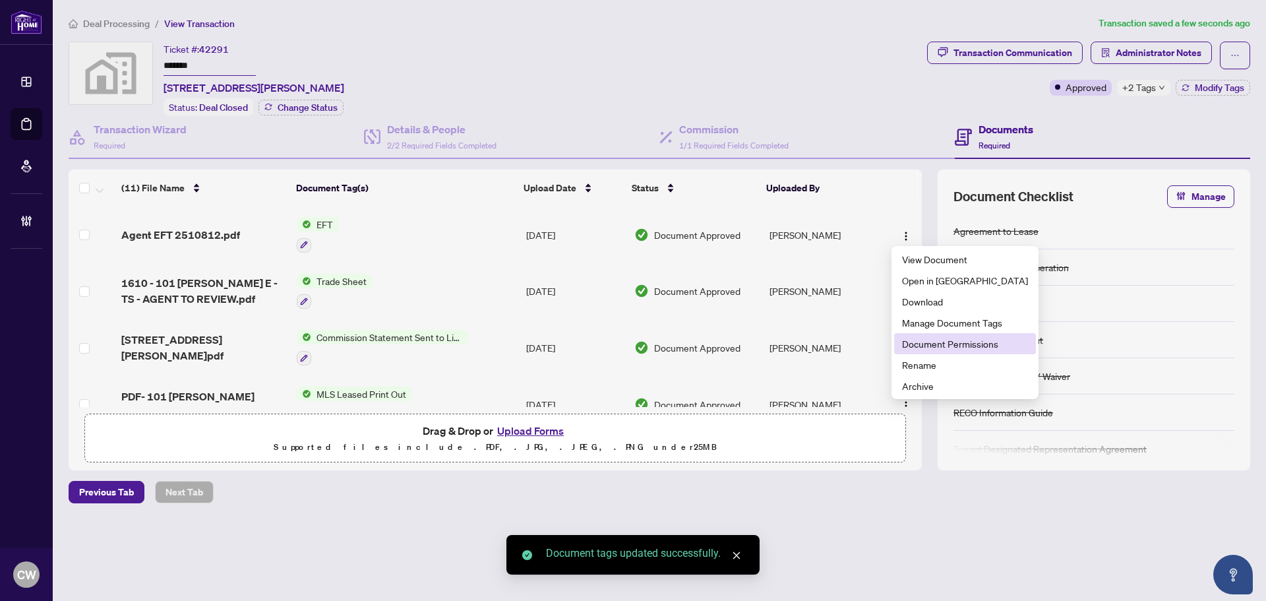
click at [954, 342] on span "Document Permissions" at bounding box center [965, 343] width 126 height 15
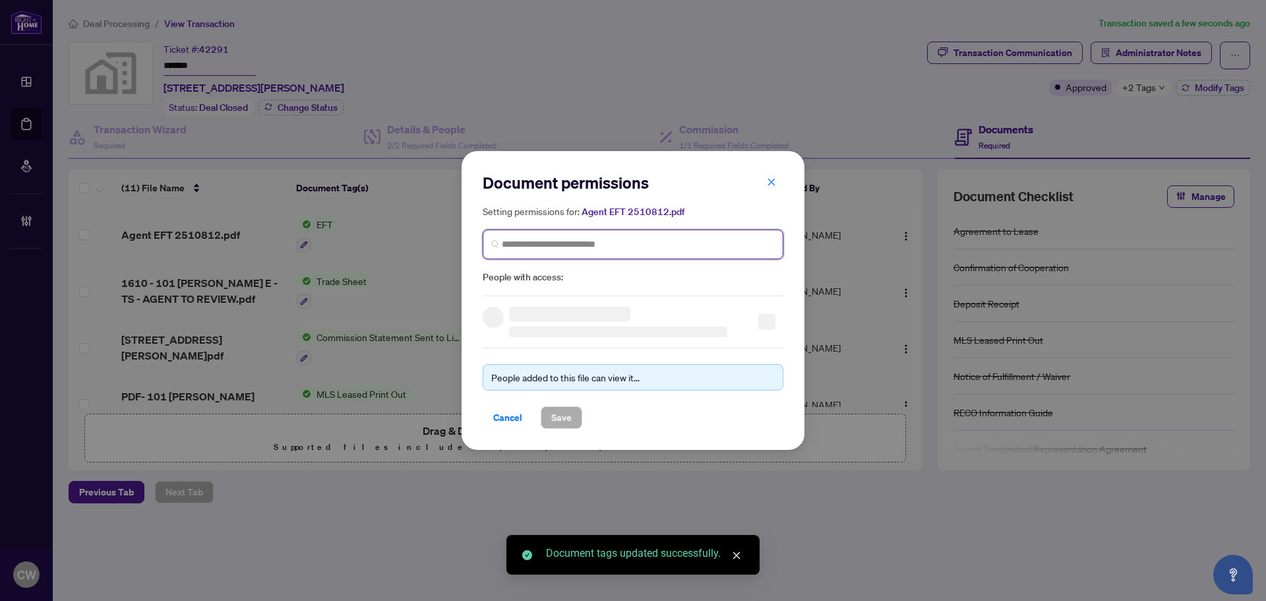
click at [643, 247] on input "search" at bounding box center [638, 244] width 273 height 14
paste input "**********"
type input "**********"
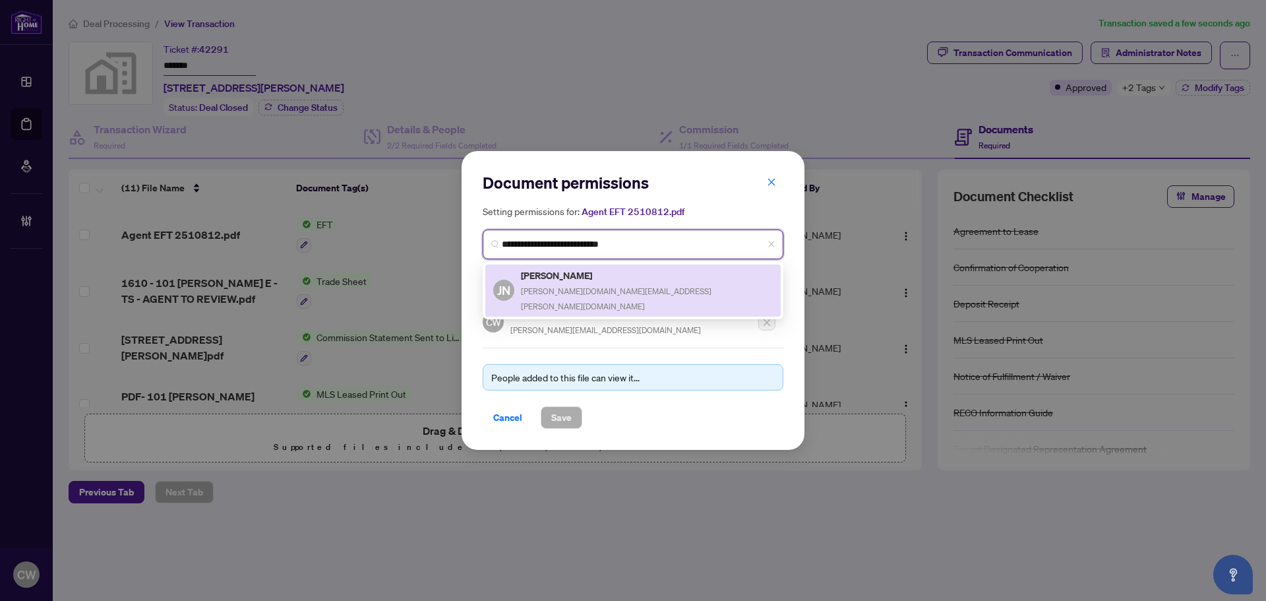
click at [550, 282] on div "[PERSON_NAME] [PERSON_NAME][DOMAIN_NAME][EMAIL_ADDRESS][PERSON_NAME][DOMAIN_NAM…" at bounding box center [647, 291] width 252 height 46
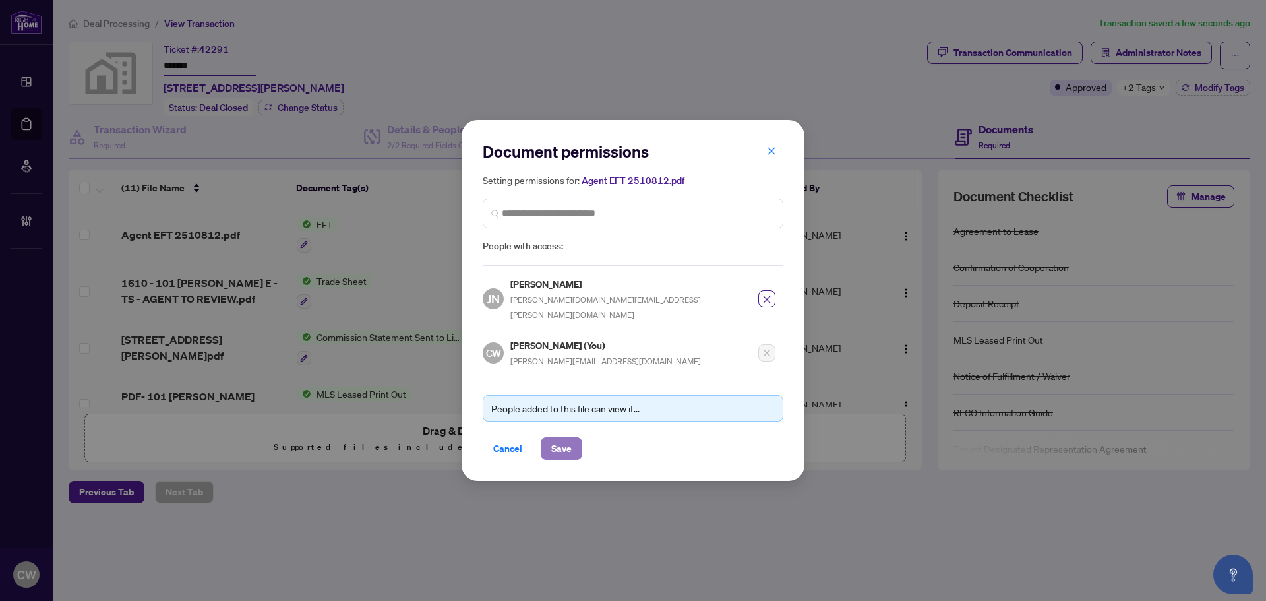
click at [558, 442] on span "Save" at bounding box center [561, 448] width 20 height 21
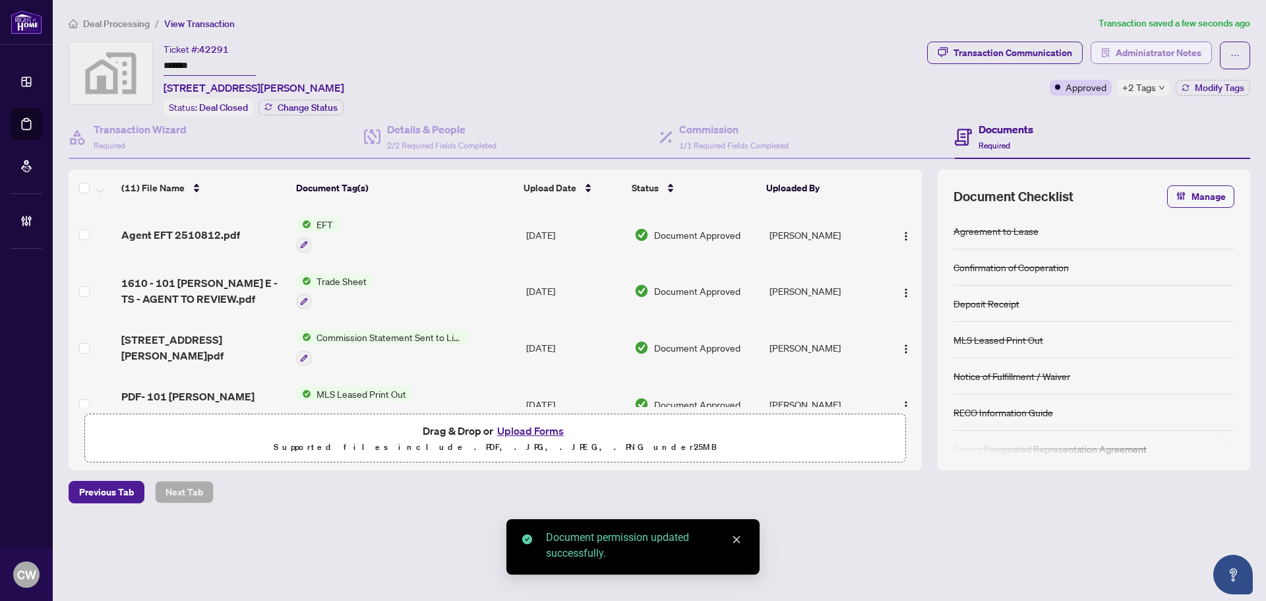
click at [1163, 54] on span "Administrator Notes" at bounding box center [1159, 52] width 86 height 21
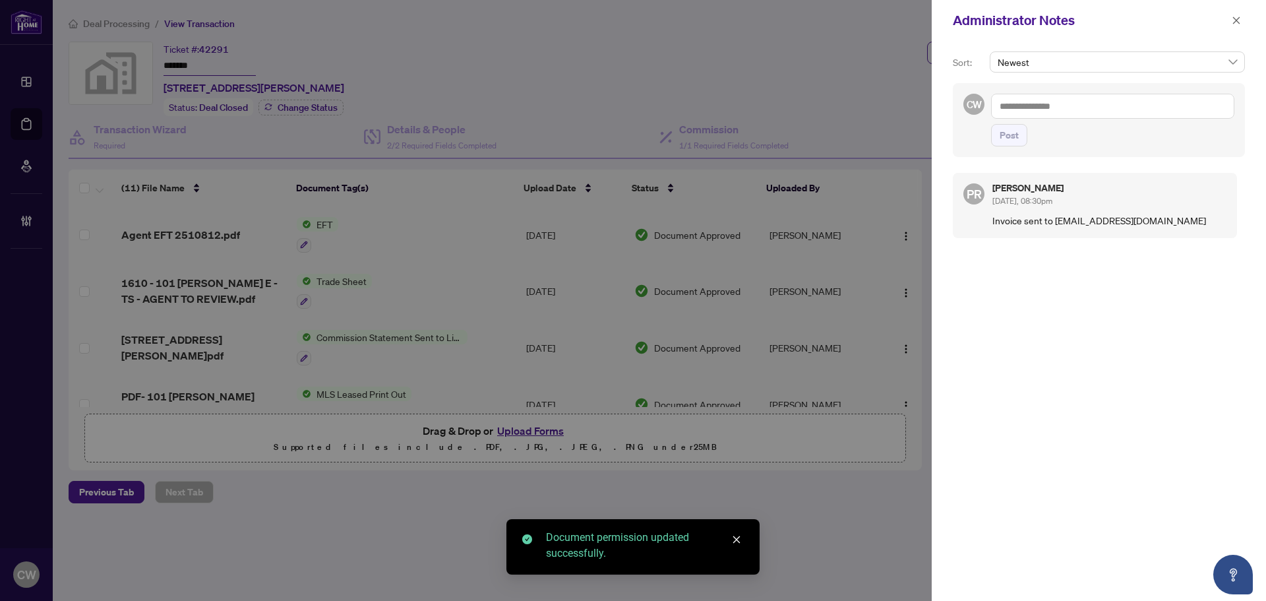
click at [1086, 107] on textarea at bounding box center [1112, 106] width 243 height 25
paste textarea "**********"
type textarea "**********"
click at [1017, 137] on span "Post" at bounding box center [1009, 135] width 19 height 21
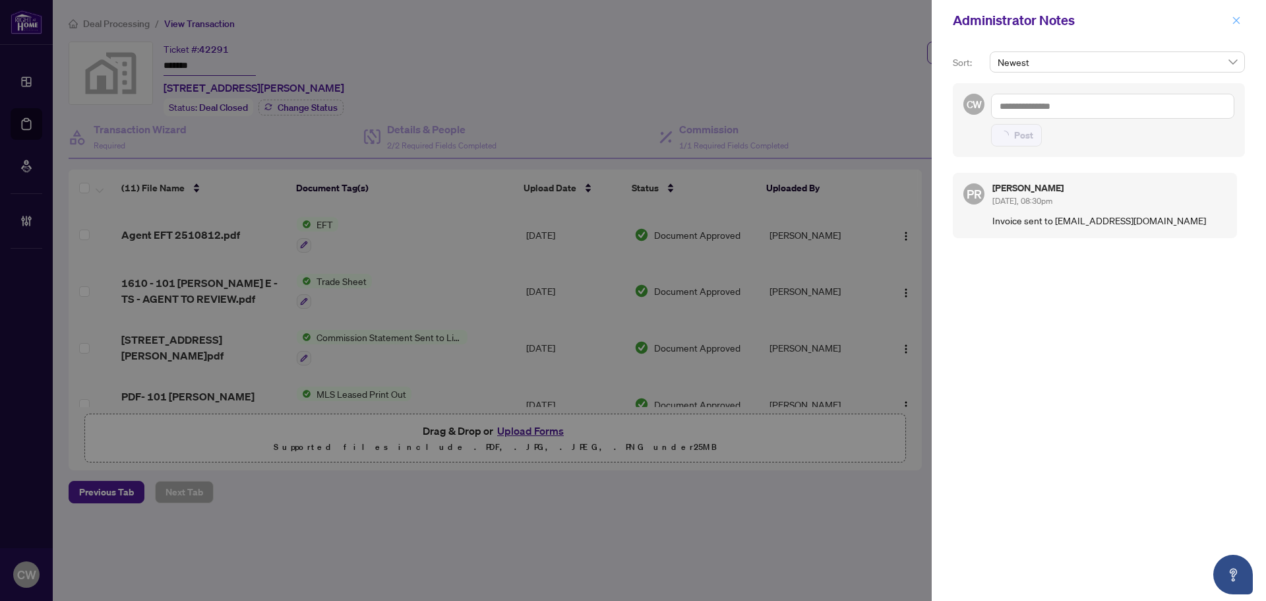
click at [1239, 22] on icon "close" at bounding box center [1236, 20] width 9 height 9
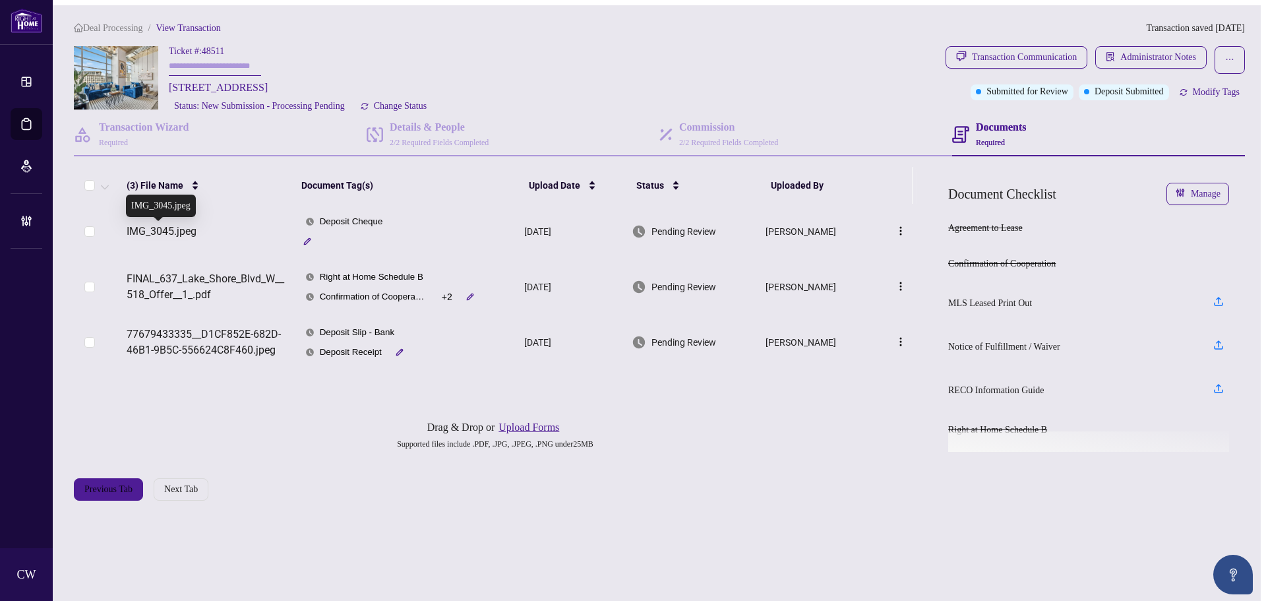
click at [175, 231] on span "IMG_3045.jpeg" at bounding box center [162, 232] width 70 height 16
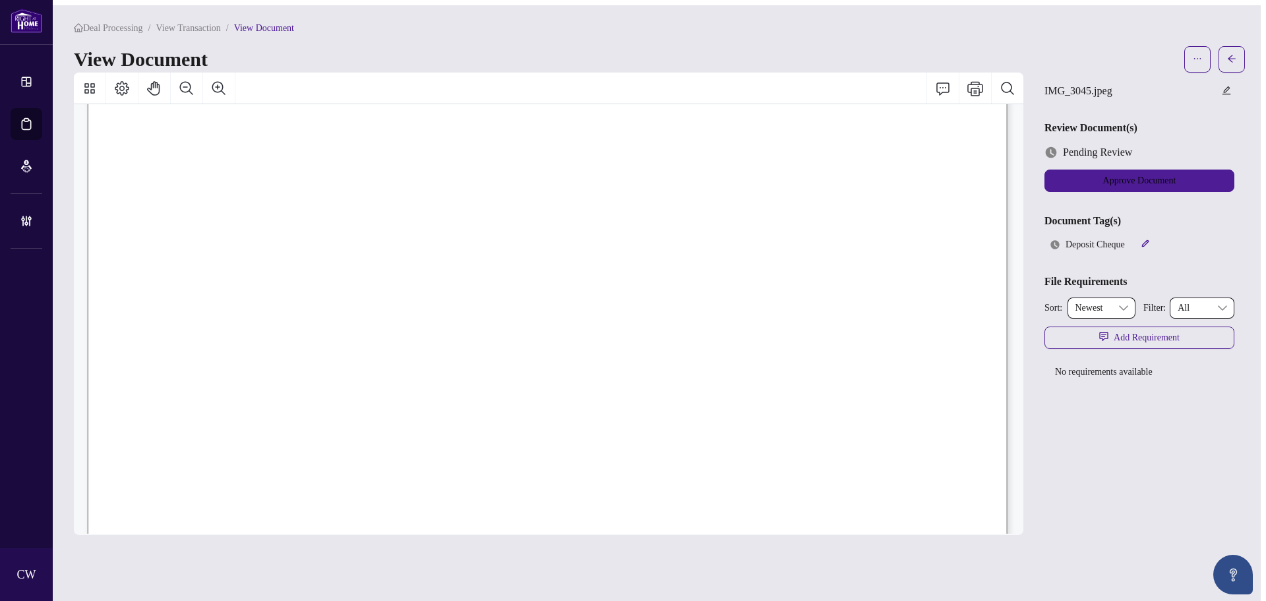
scroll to position [132, 0]
click at [1202, 55] on icon "ellipsis" at bounding box center [1197, 58] width 9 height 9
click at [1130, 78] on span "Download" at bounding box center [1161, 83] width 90 height 15
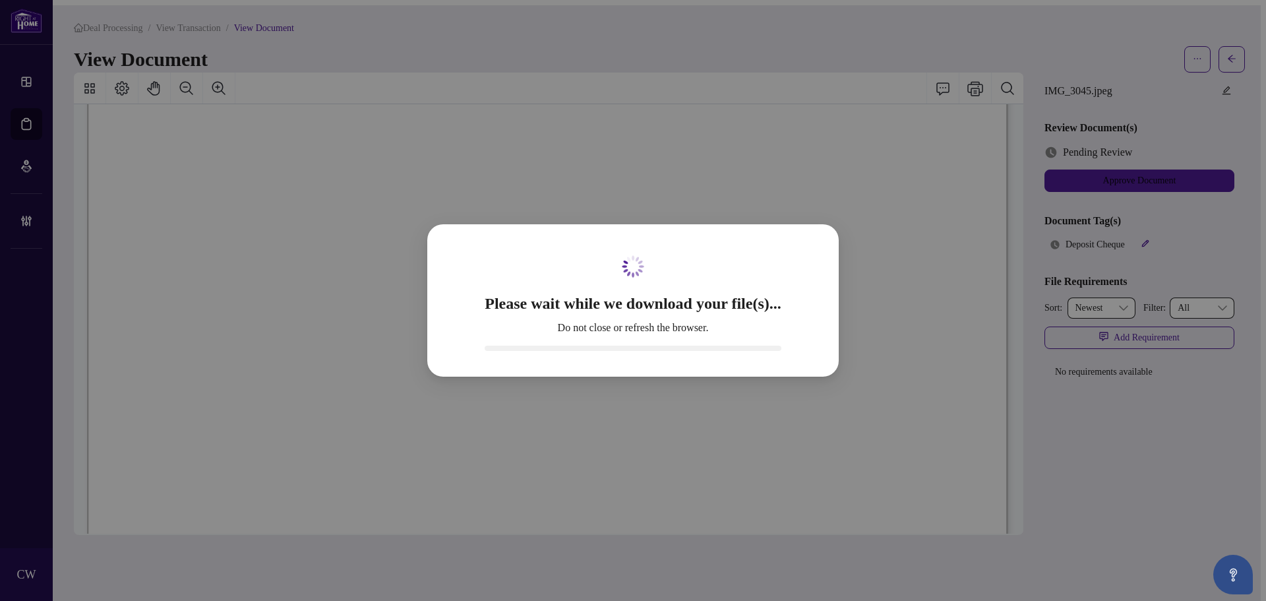
click at [1242, 53] on div "Please wait while we download your file(s)... Do not close or refresh the brows…" at bounding box center [633, 300] width 1266 height 601
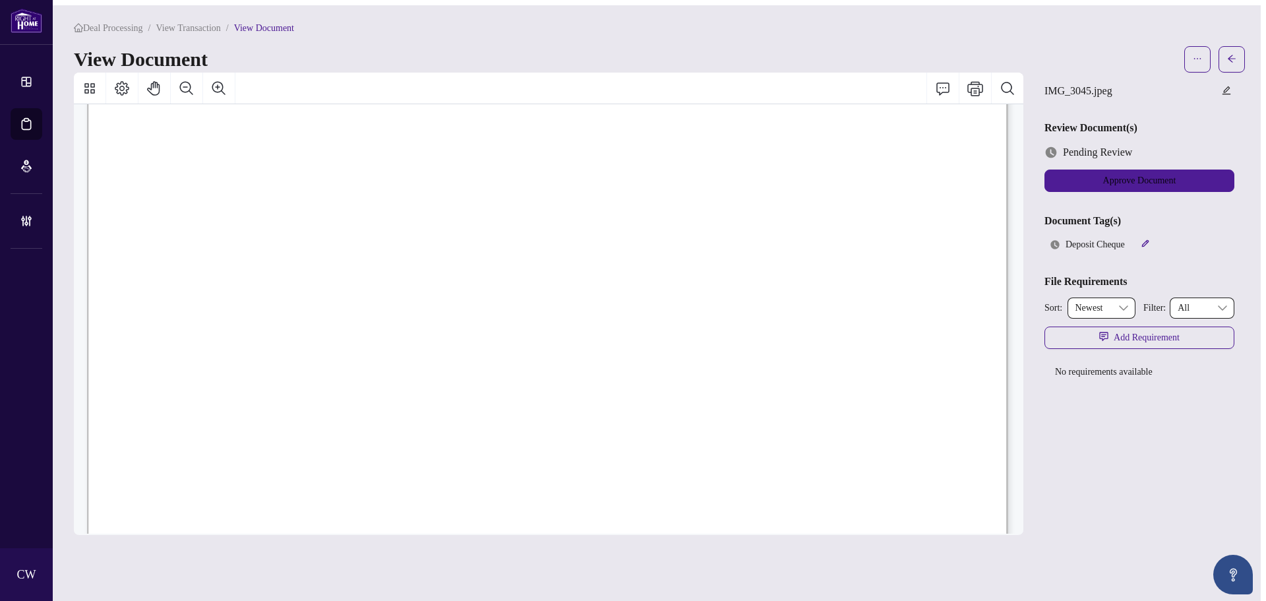
click at [1242, 53] on button "button" at bounding box center [1232, 59] width 26 height 26
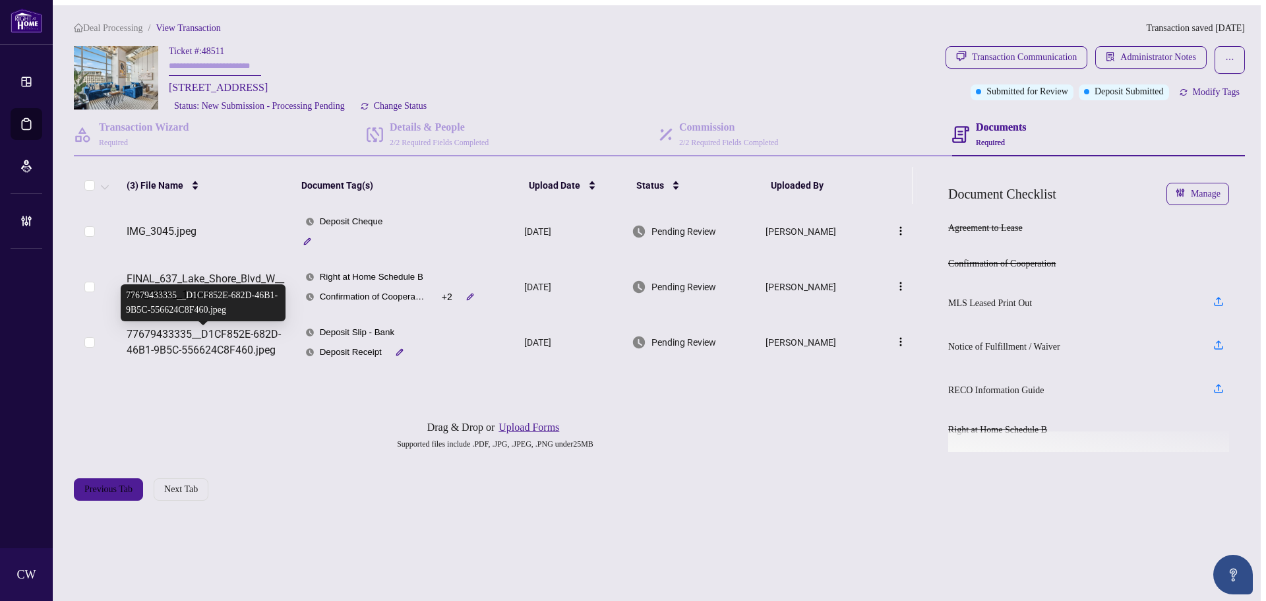
click at [187, 339] on span "77679433335__D1CF852E-682D-46B1-9B5C-556624C8F460.jpeg" at bounding box center [208, 342] width 163 height 32
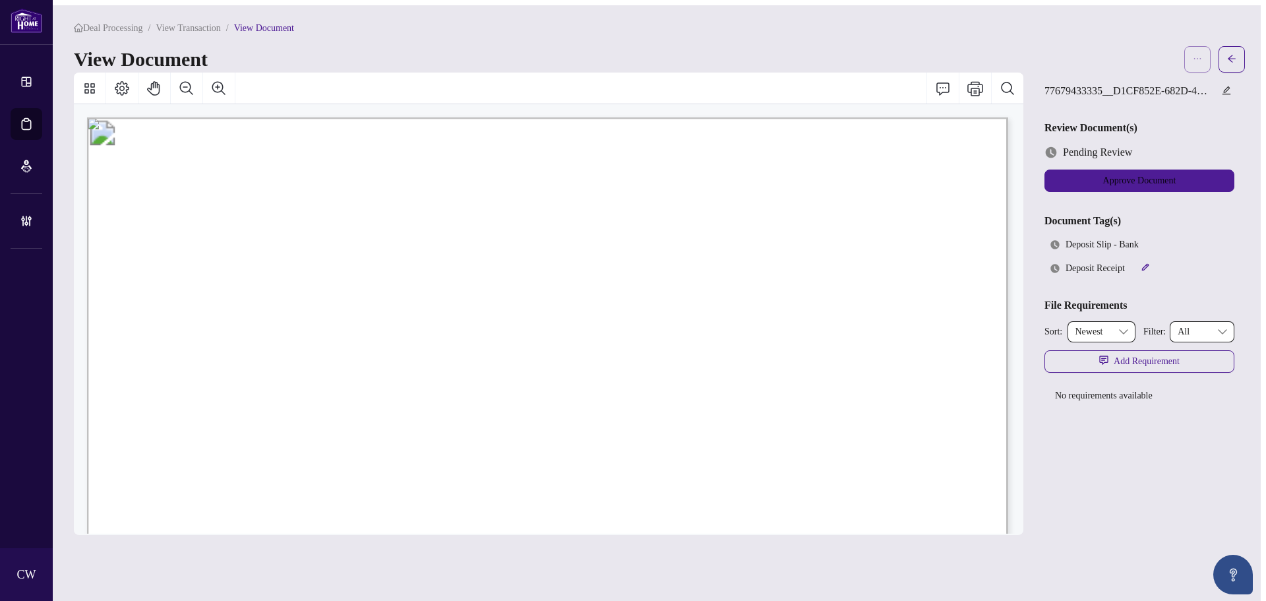
click at [1202, 54] on icon "ellipsis" at bounding box center [1197, 58] width 9 height 9
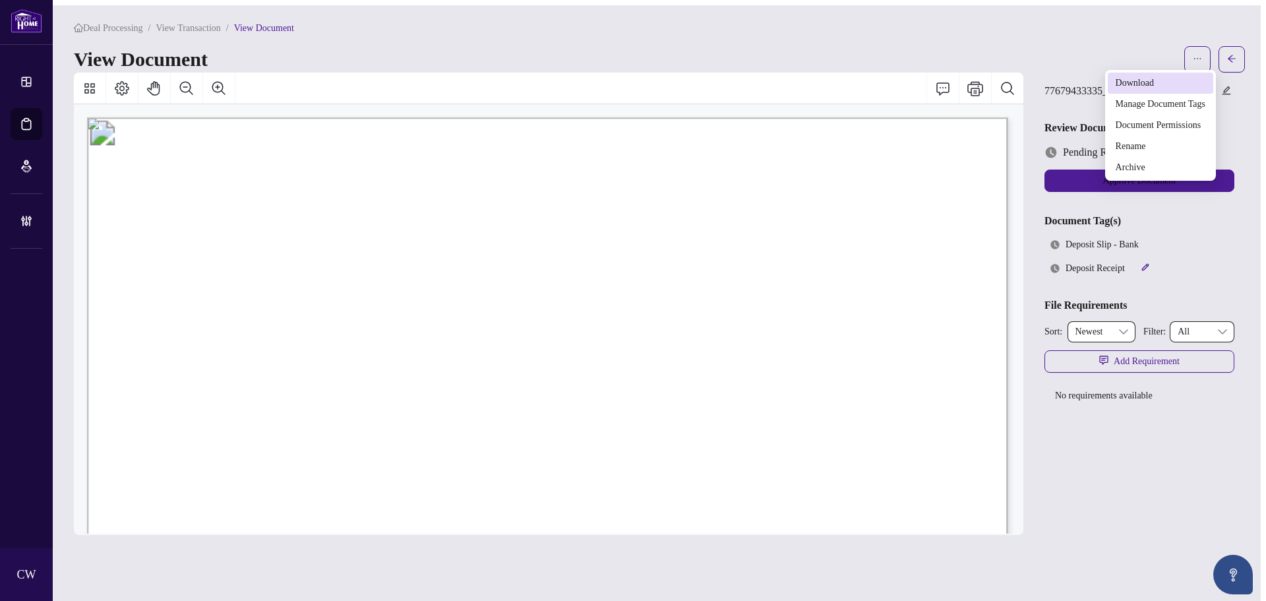
click at [1180, 86] on span "Download" at bounding box center [1161, 83] width 90 height 15
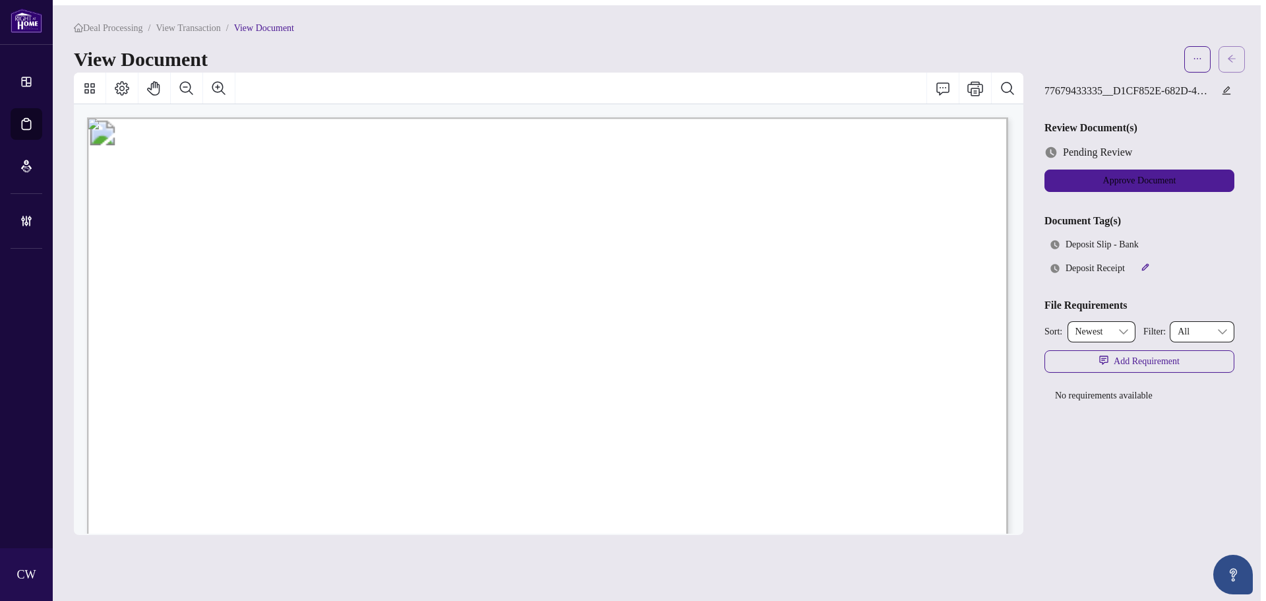
click at [1236, 54] on icon "arrow-left" at bounding box center [1231, 58] width 9 height 9
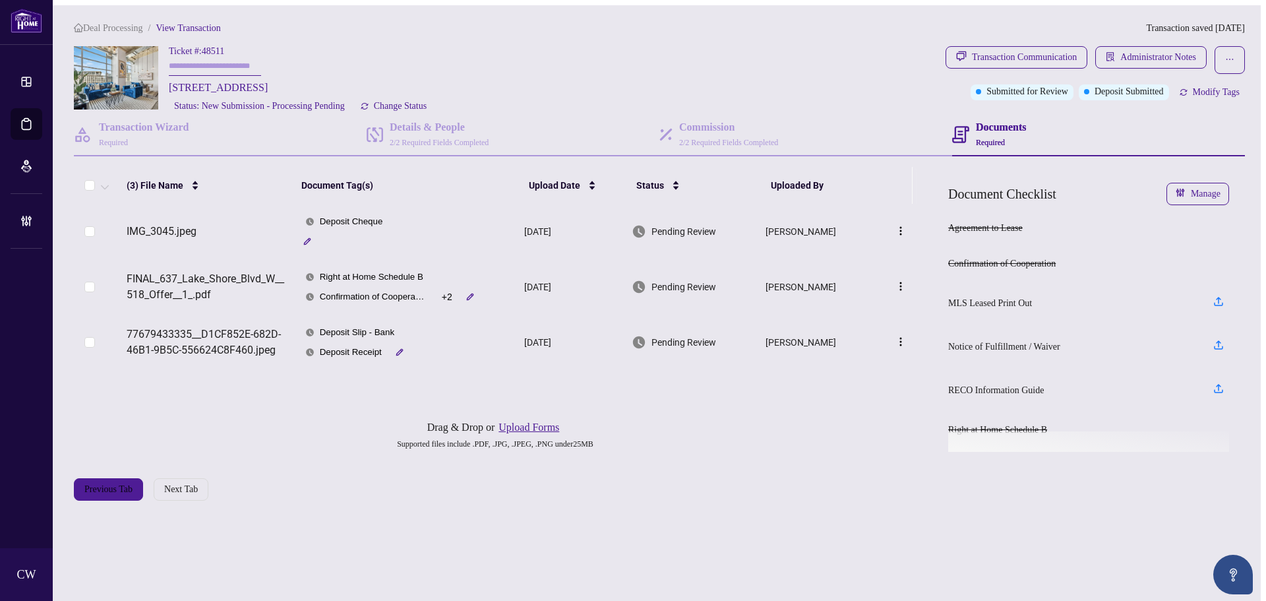
click at [216, 286] on span "FINAL_637_Lake_Shore_Blvd_W__518_Offer__1_.pdf" at bounding box center [208, 287] width 163 height 32
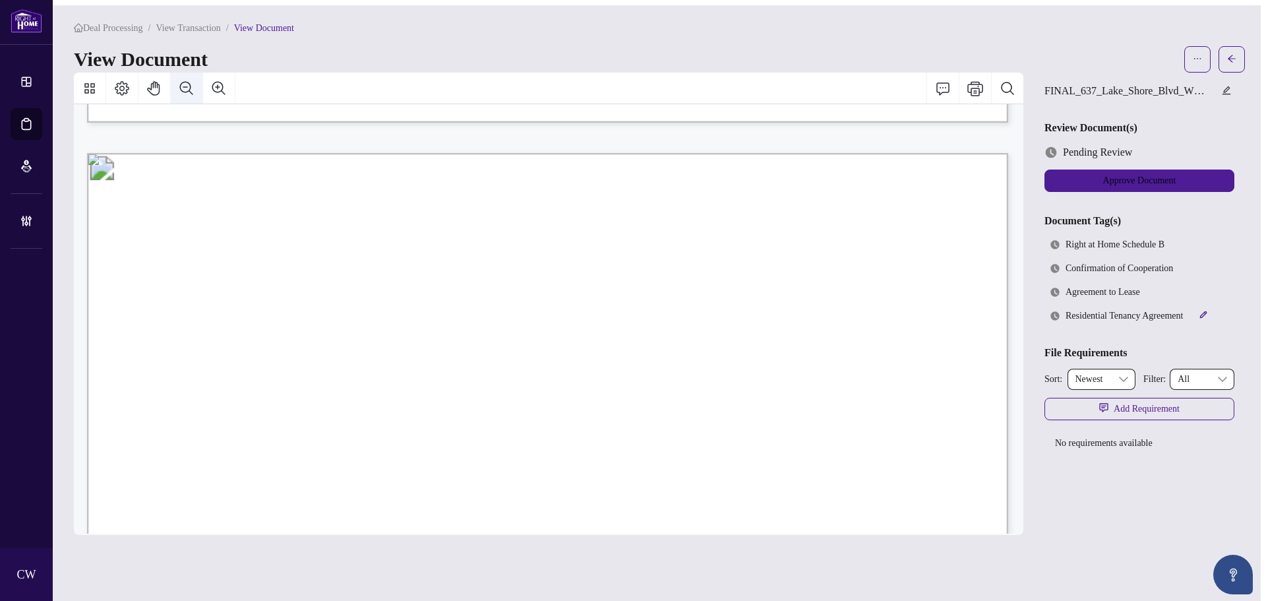
click at [179, 96] on icon "Zoom Out" at bounding box center [187, 88] width 16 height 16
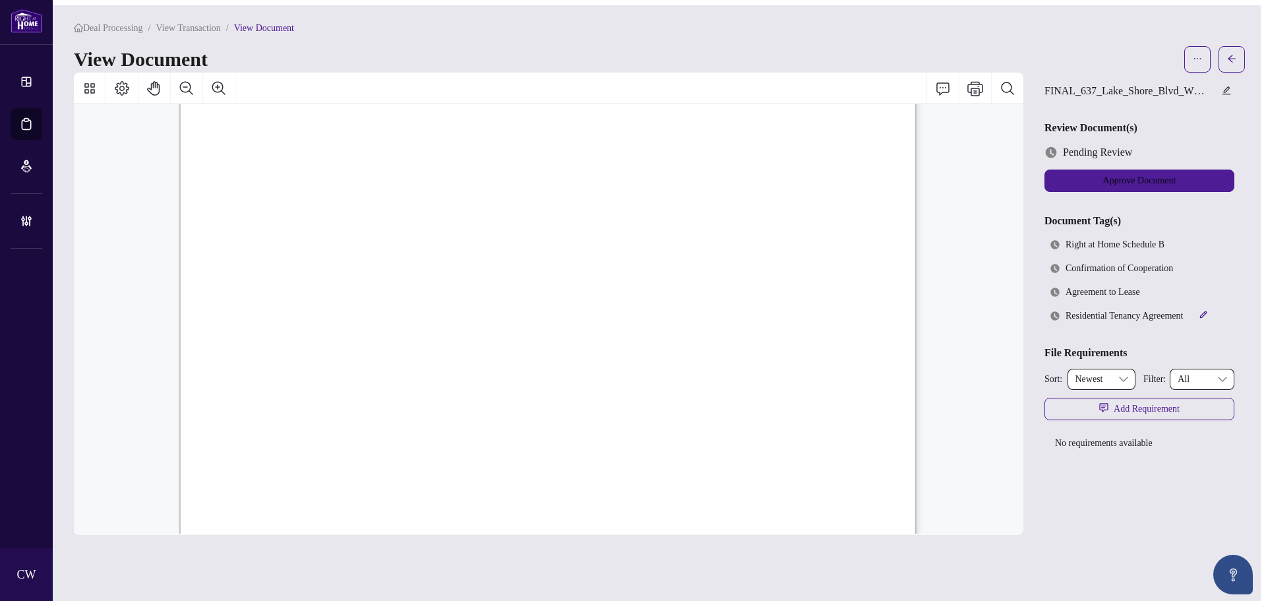
scroll to position [13822, 0]
click at [1243, 53] on button "button" at bounding box center [1232, 59] width 26 height 26
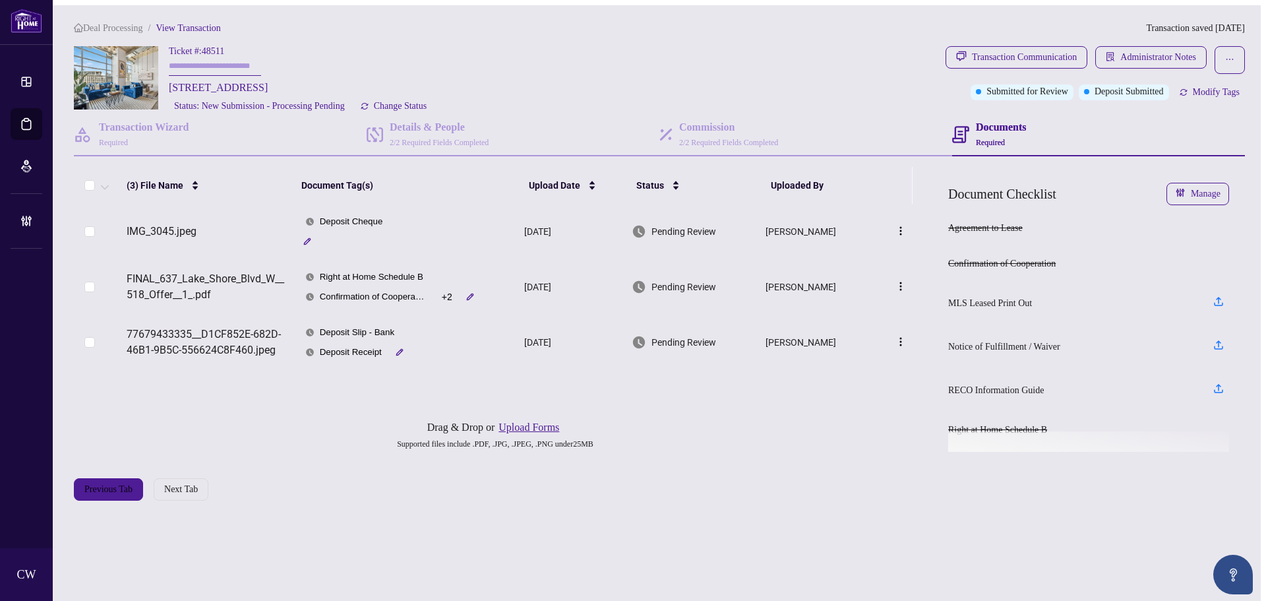
click at [537, 430] on button "Upload Forms" at bounding box center [529, 427] width 69 height 17
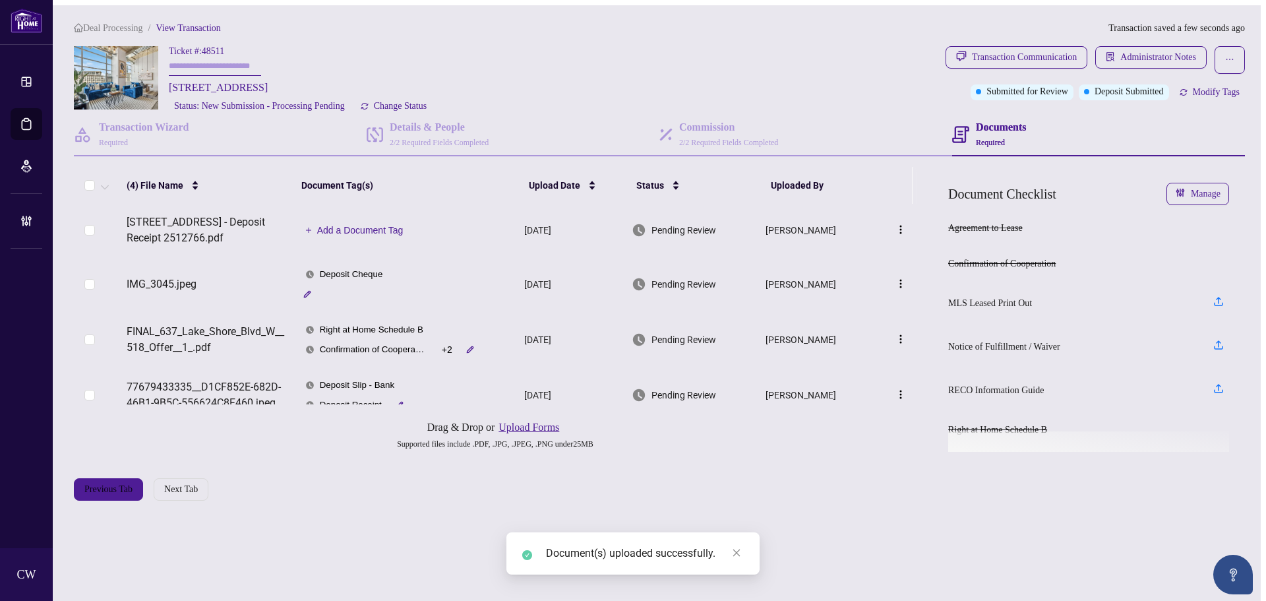
click at [373, 231] on span "Add a Document Tag" at bounding box center [360, 230] width 86 height 9
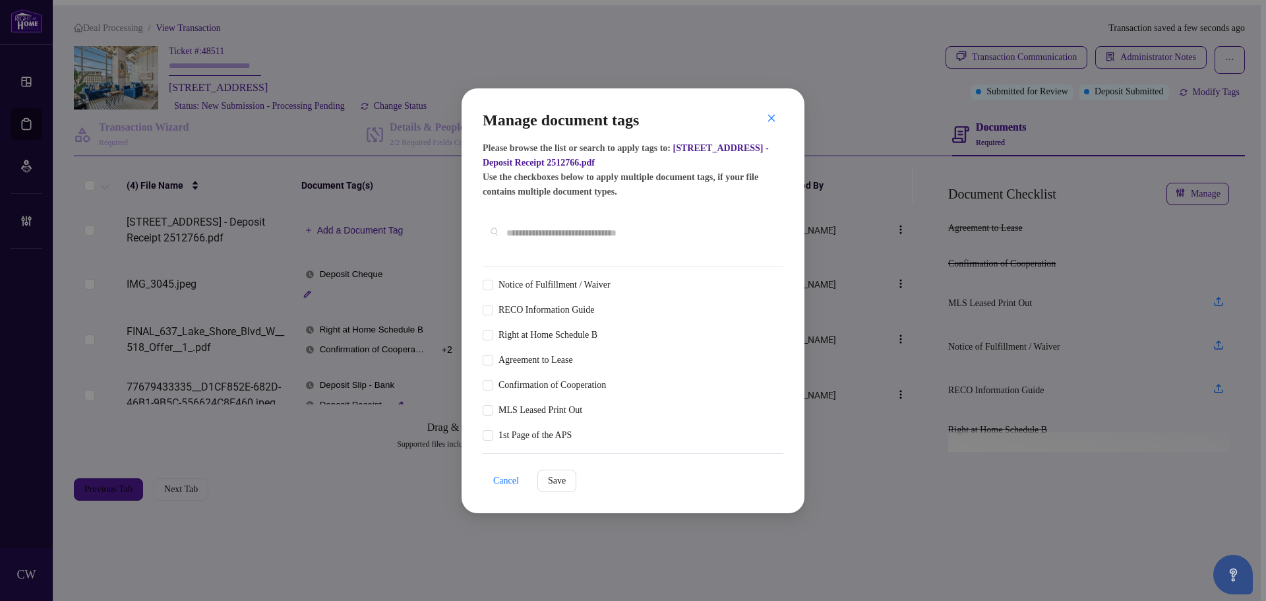
click at [525, 233] on input "text" at bounding box center [639, 233] width 266 height 15
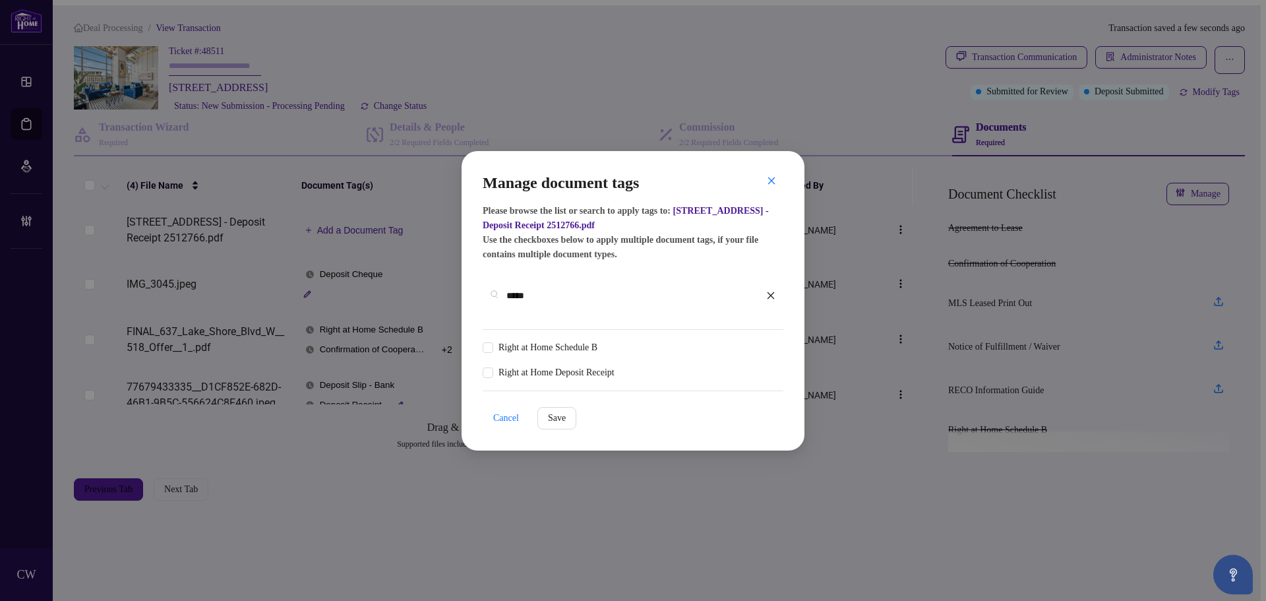
type input "*****"
click at [766, 342] on div at bounding box center [762, 347] width 25 height 13
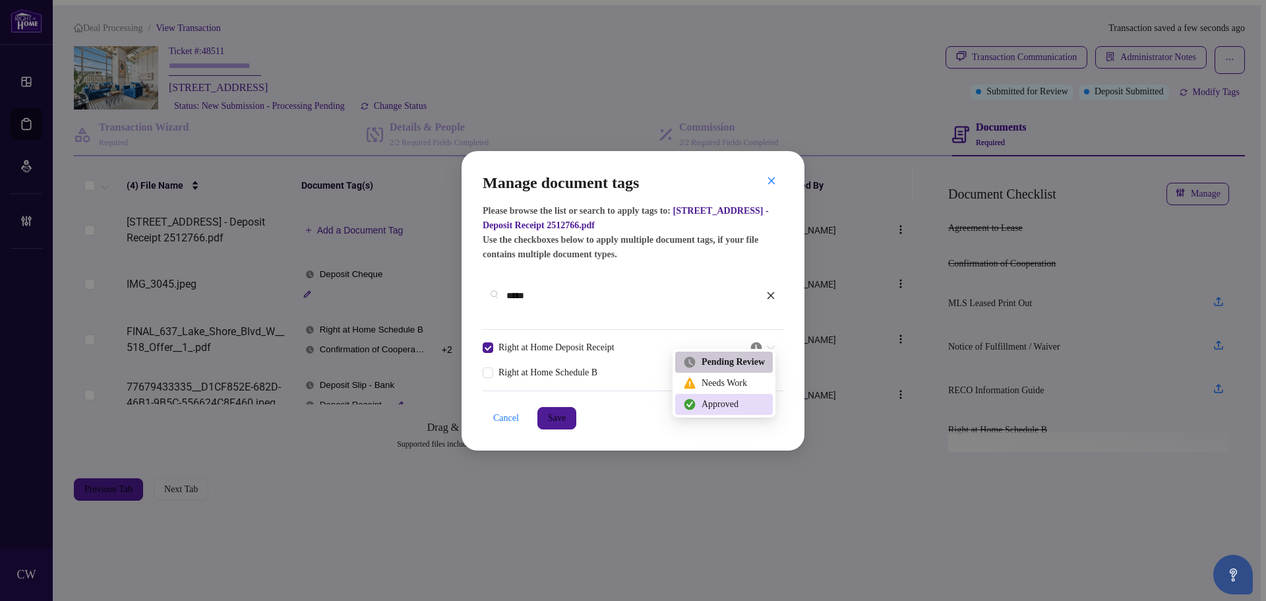
click at [739, 402] on div "Approved" at bounding box center [724, 404] width 82 height 15
click at [557, 408] on span "Save" at bounding box center [557, 418] width 18 height 21
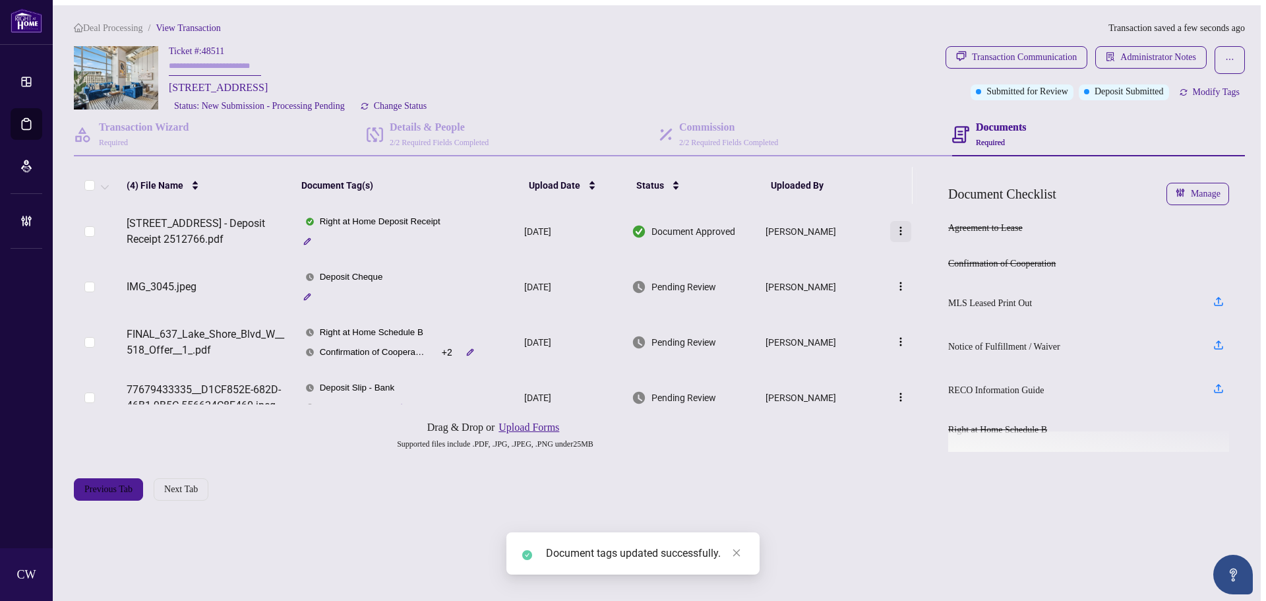
click at [898, 233] on img "button" at bounding box center [901, 231] width 11 height 11
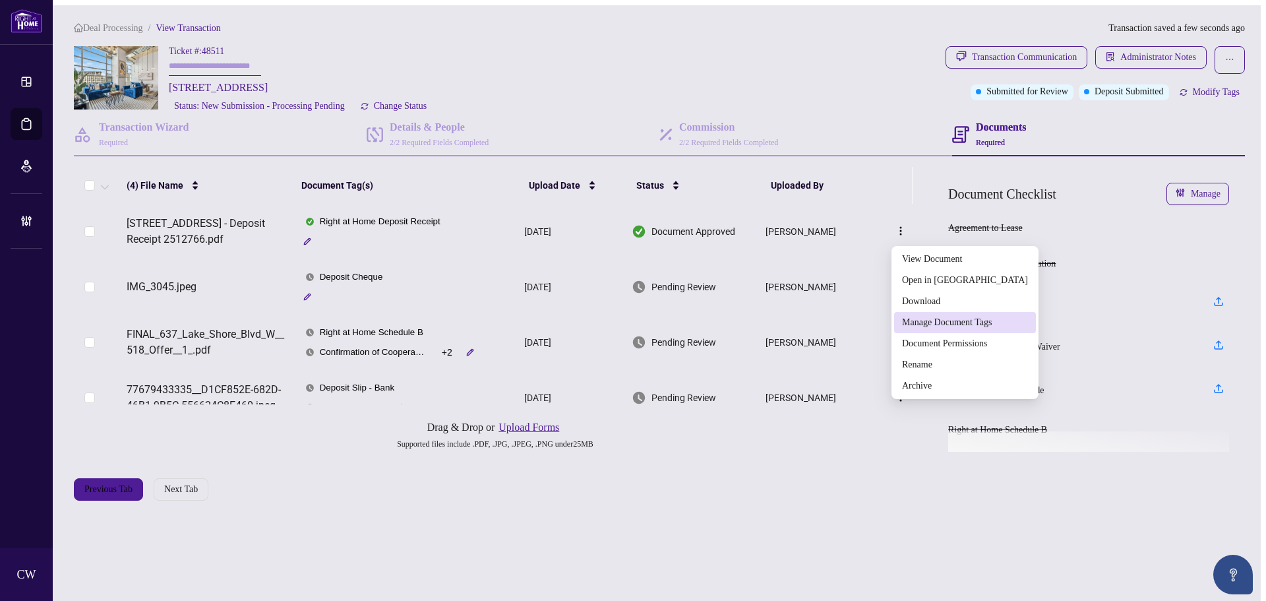
click at [915, 330] on li "Manage Document Tags" at bounding box center [965, 322] width 142 height 21
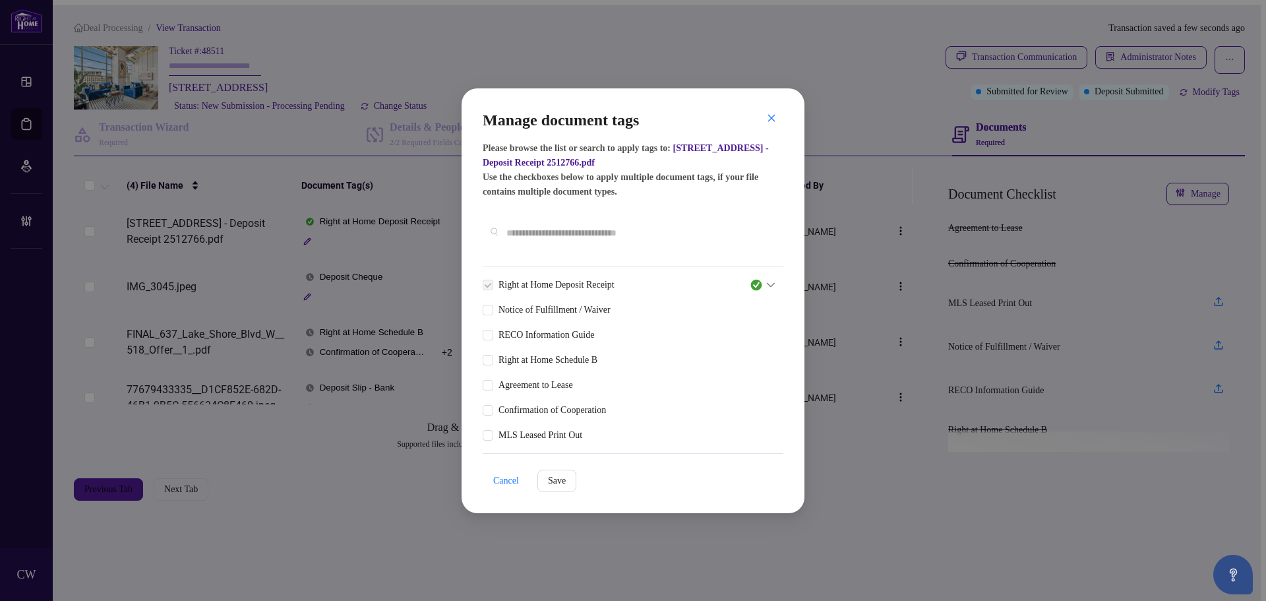
click at [766, 153] on h5 "Please browse the list or search to apply tags to: 637 Lake Shore Blvd 518 - De…" at bounding box center [633, 170] width 301 height 58
click at [760, 125] on button "button" at bounding box center [771, 119] width 26 height 22
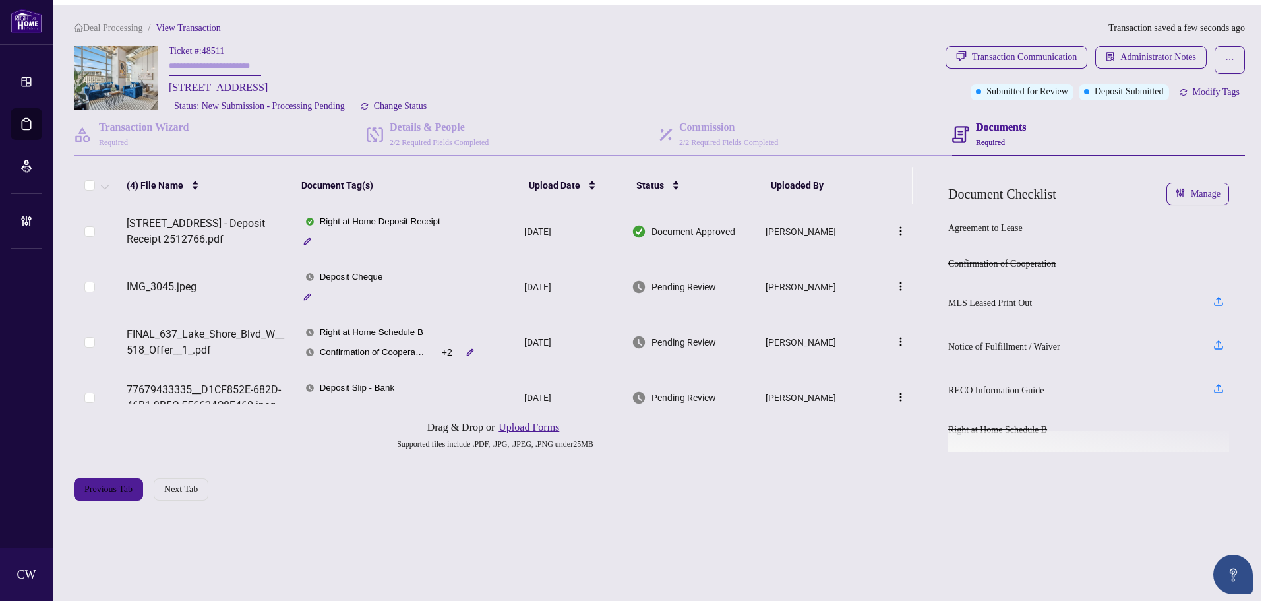
click at [770, 125] on div "Manage document tags Please browse the list or search to apply tags to: 637 Lak…" at bounding box center [633, 300] width 1266 height 601
click at [896, 233] on button "button" at bounding box center [900, 231] width 21 height 21
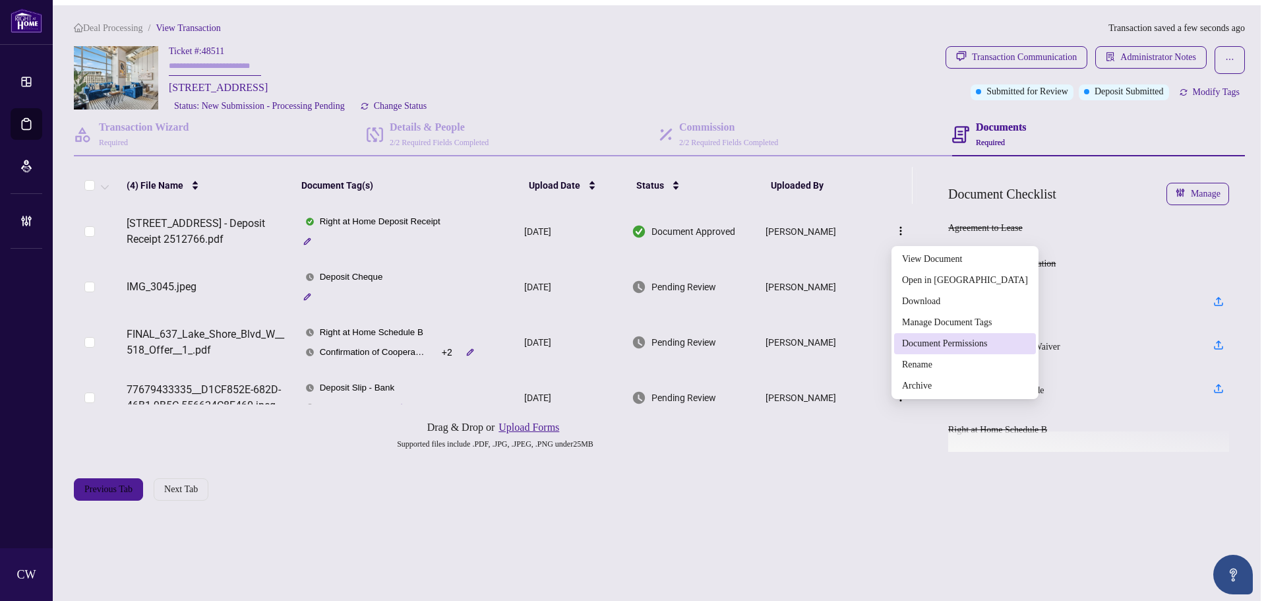
click at [930, 344] on span "Document Permissions" at bounding box center [965, 343] width 126 height 15
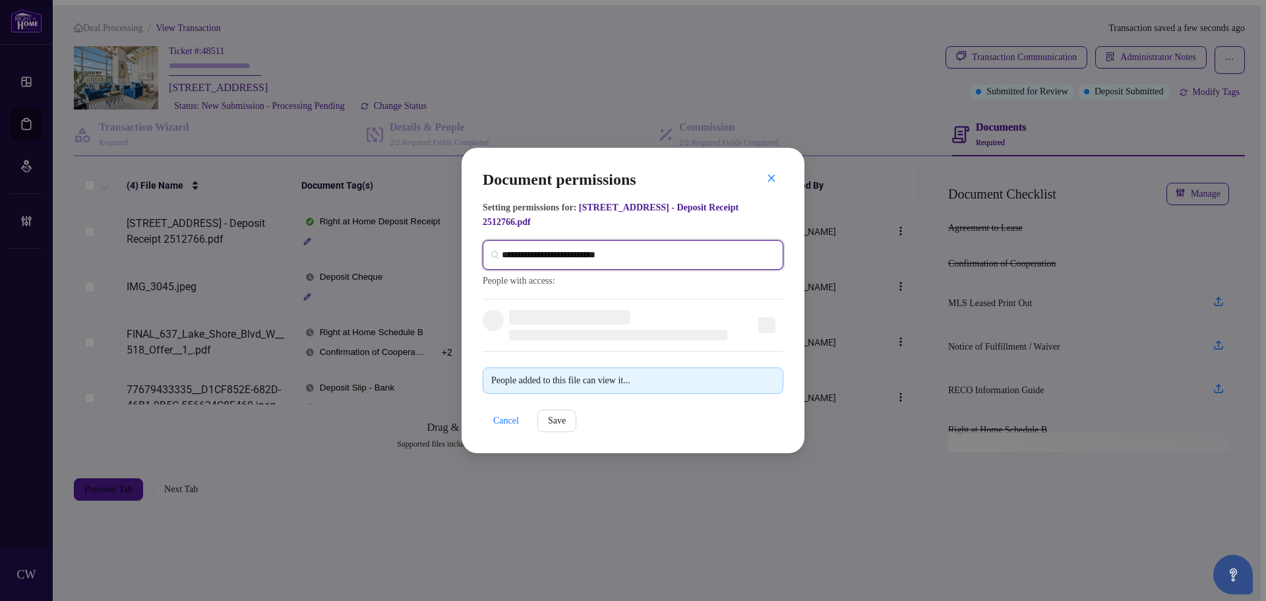
click at [604, 248] on input "search" at bounding box center [638, 255] width 273 height 14
paste input "**********"
type input "**********"
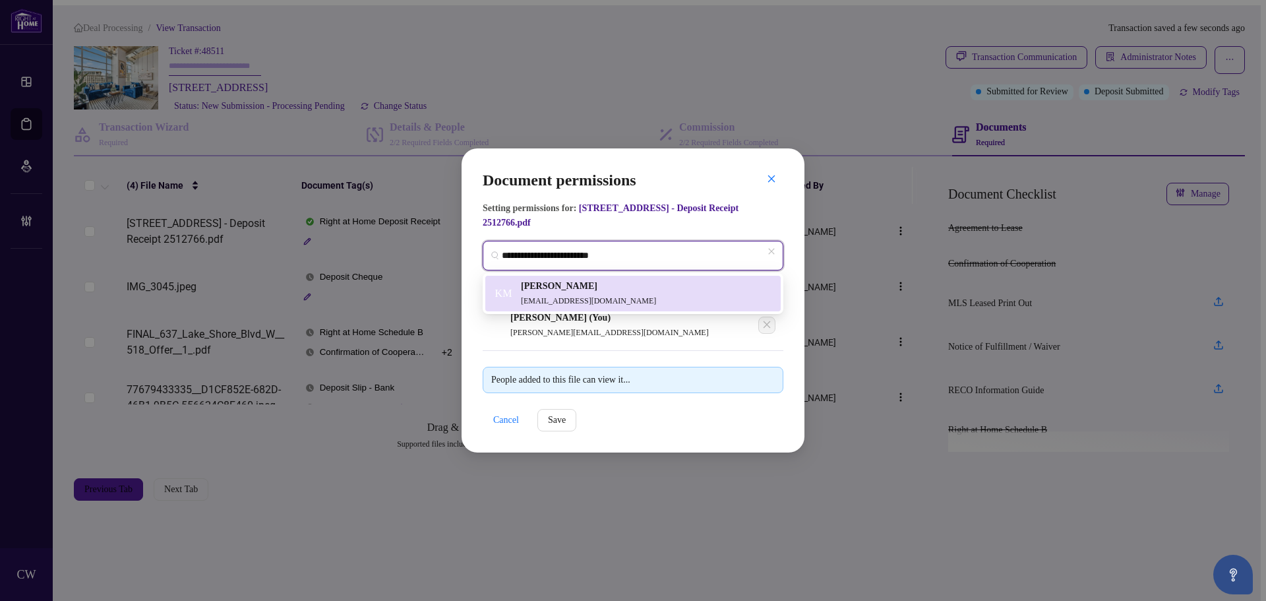
click at [574, 286] on h5 "[PERSON_NAME]" at bounding box center [588, 286] width 135 height 15
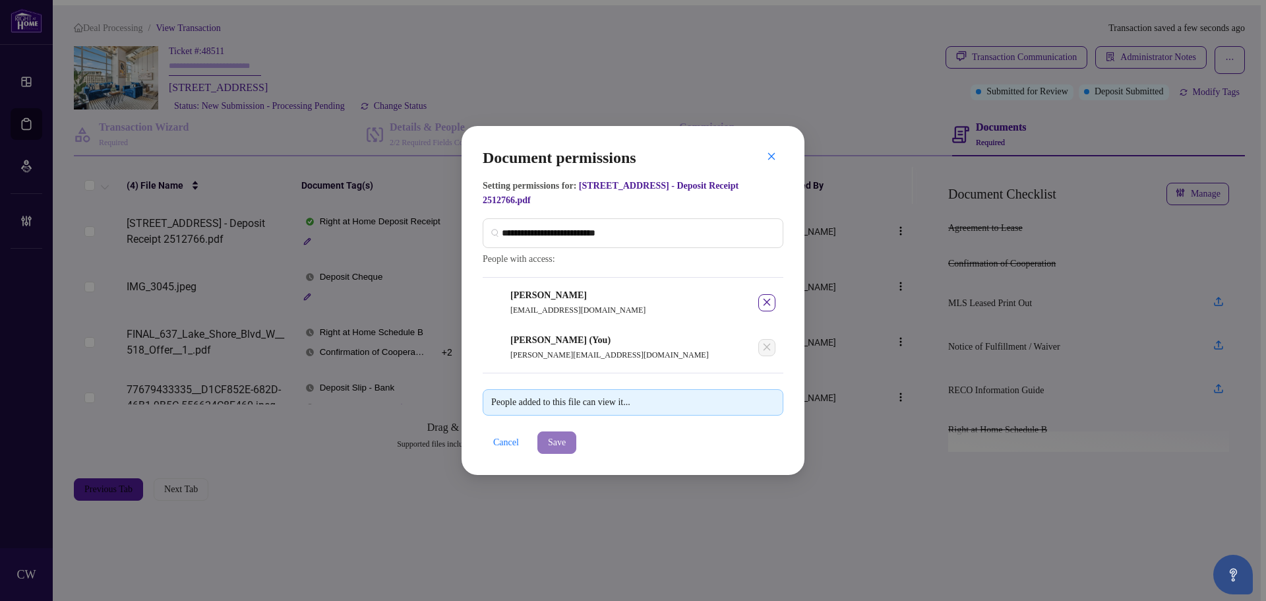
click at [550, 444] on button "Save" at bounding box center [556, 442] width 39 height 22
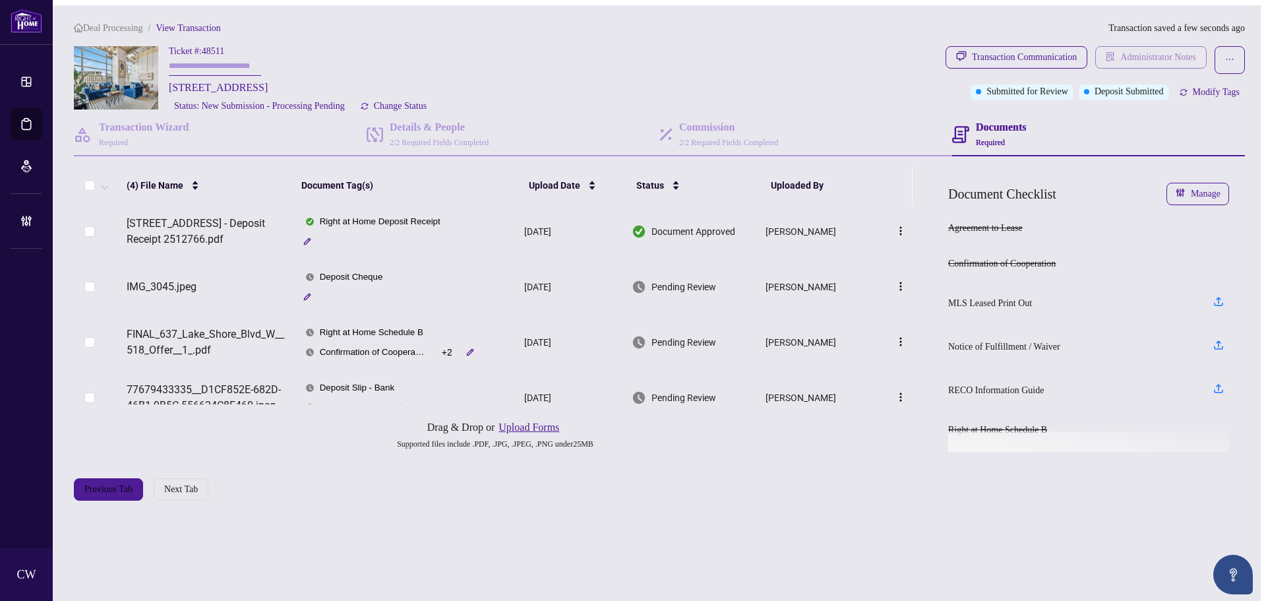
click at [1192, 48] on span "Administrator Notes" at bounding box center [1158, 57] width 76 height 21
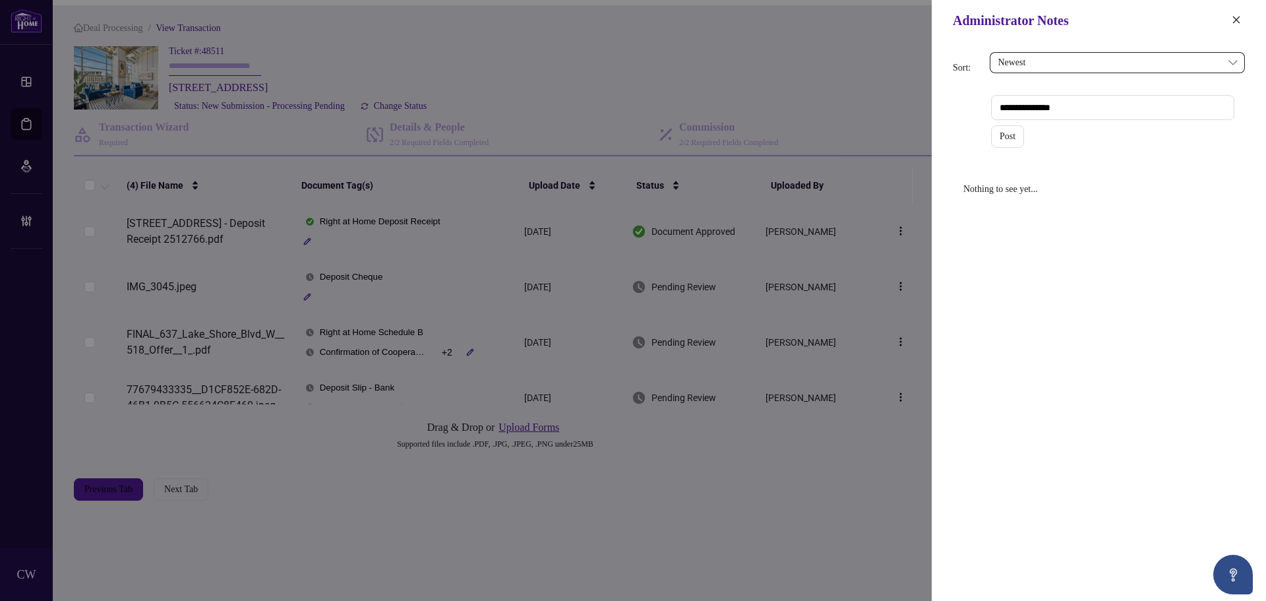
click at [1073, 105] on textarea at bounding box center [1112, 107] width 243 height 25
paste textarea "**********"
type textarea "**********"
click at [1005, 155] on span "Post" at bounding box center [1008, 149] width 16 height 21
click at [1239, 22] on icon "close" at bounding box center [1236, 19] width 9 height 9
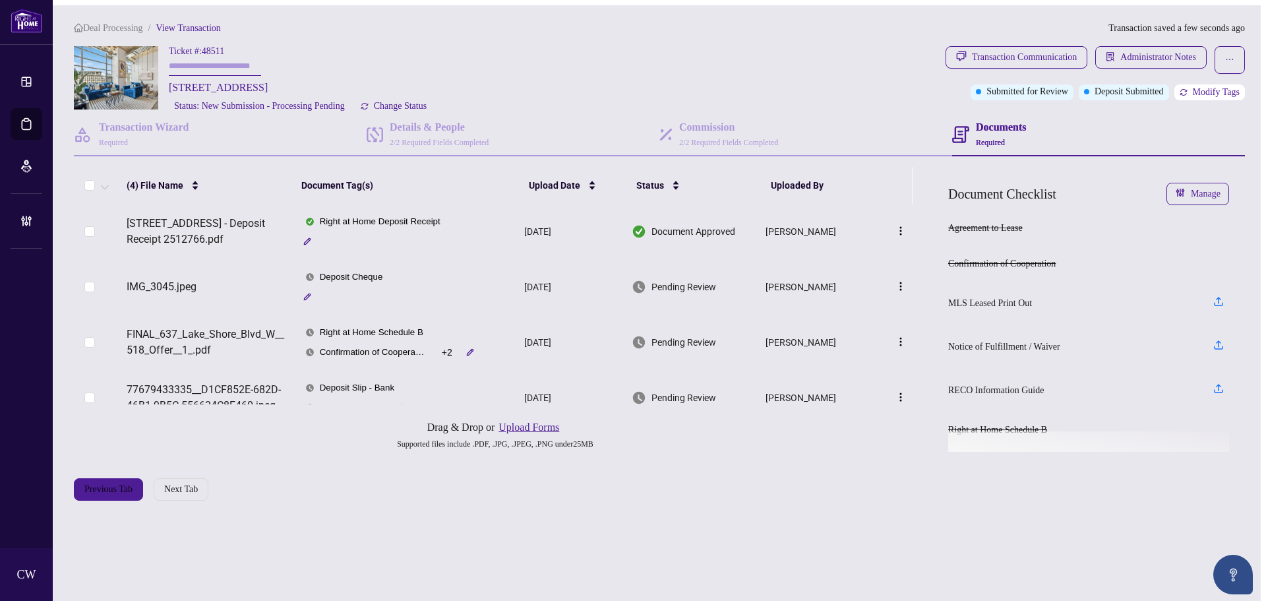
click at [1217, 88] on span "Modify Tags" at bounding box center [1216, 92] width 47 height 9
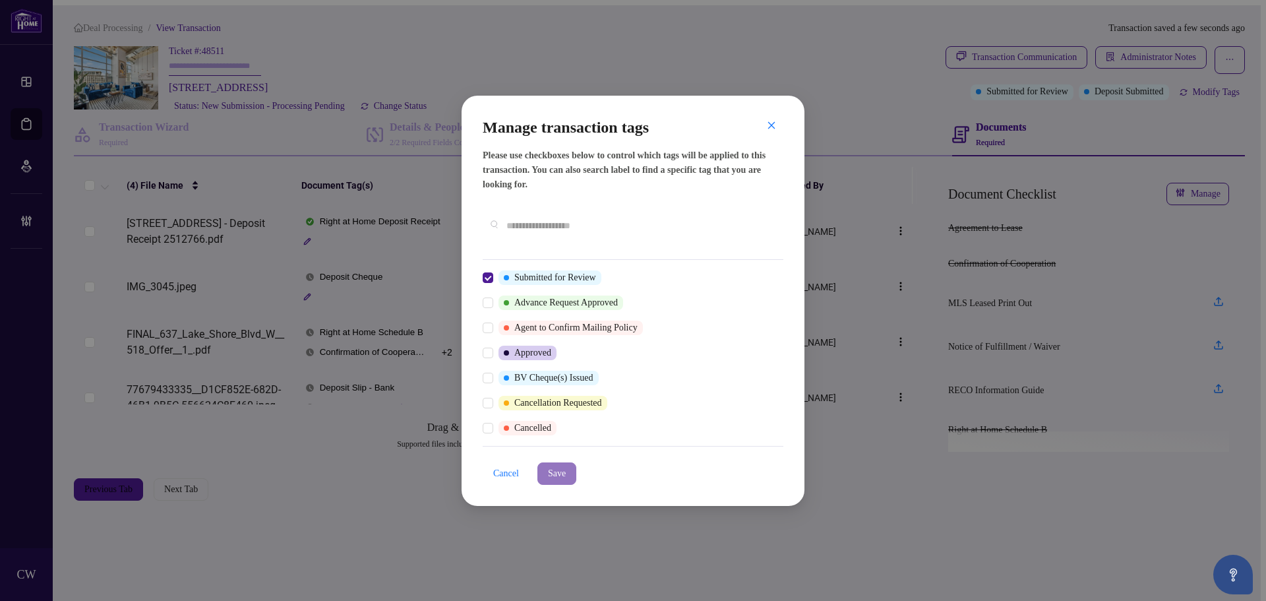
click at [566, 463] on span "Save" at bounding box center [557, 473] width 18 height 21
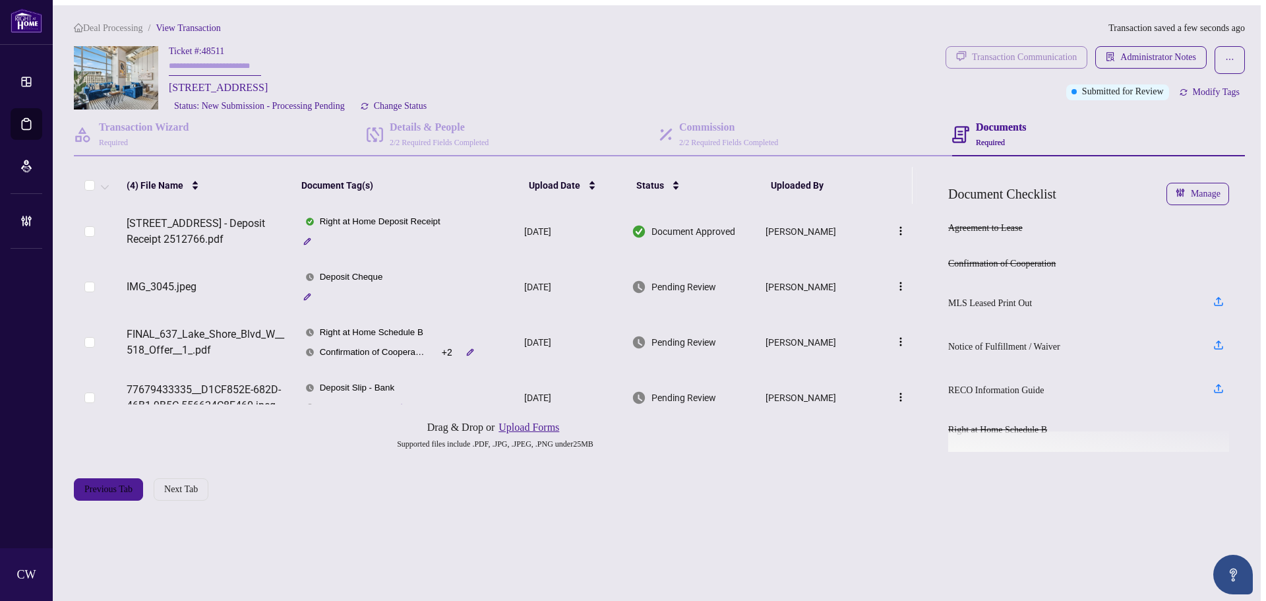
click at [1050, 55] on div "Transaction Communication" at bounding box center [1024, 57] width 105 height 21
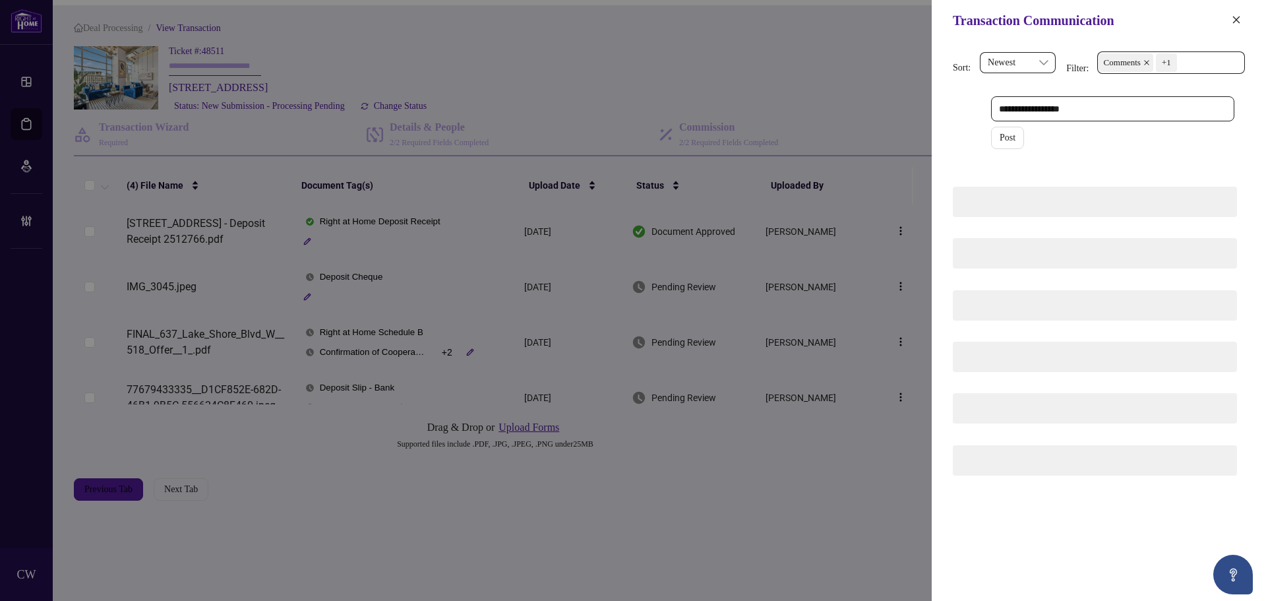
click at [1022, 86] on div "CW Post" at bounding box center [1099, 123] width 292 height 74
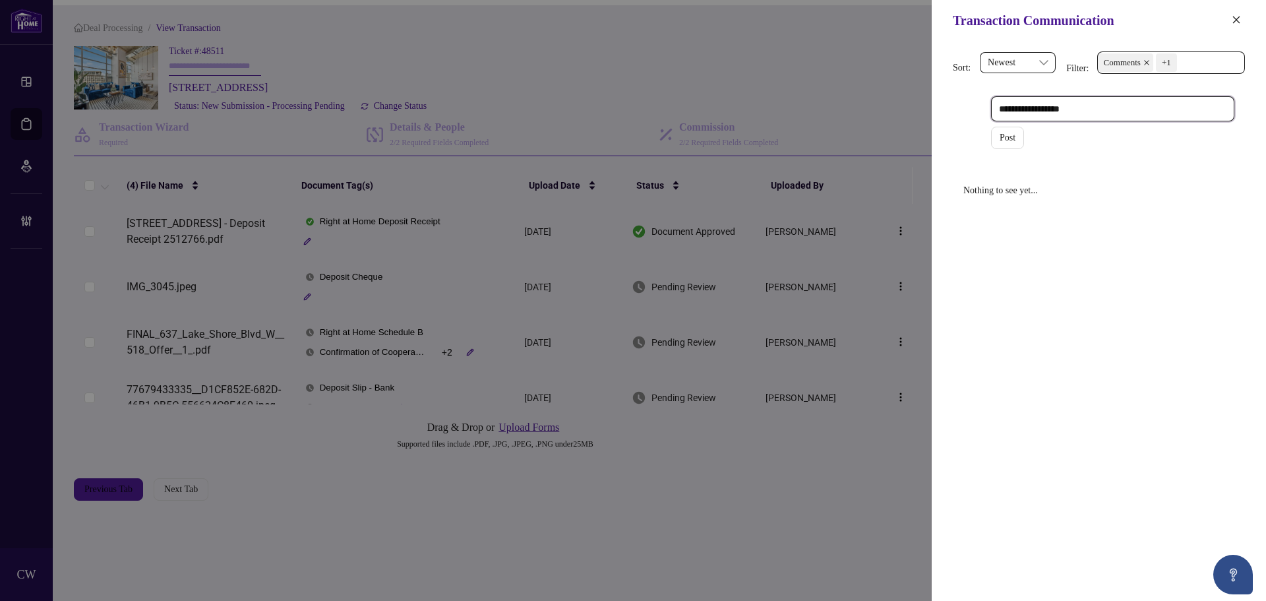
click at [1032, 113] on textarea at bounding box center [1112, 108] width 243 height 25
paste textarea "**********"
type textarea "**********"
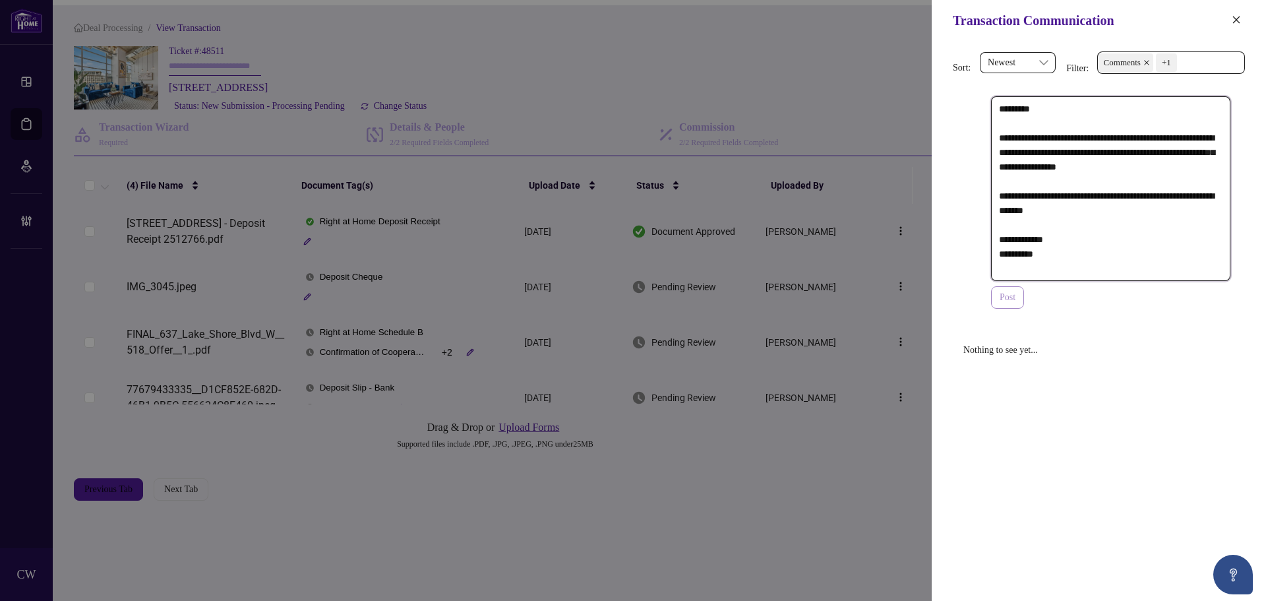
type textarea "**********"
click at [1014, 301] on span "Post" at bounding box center [1008, 297] width 16 height 21
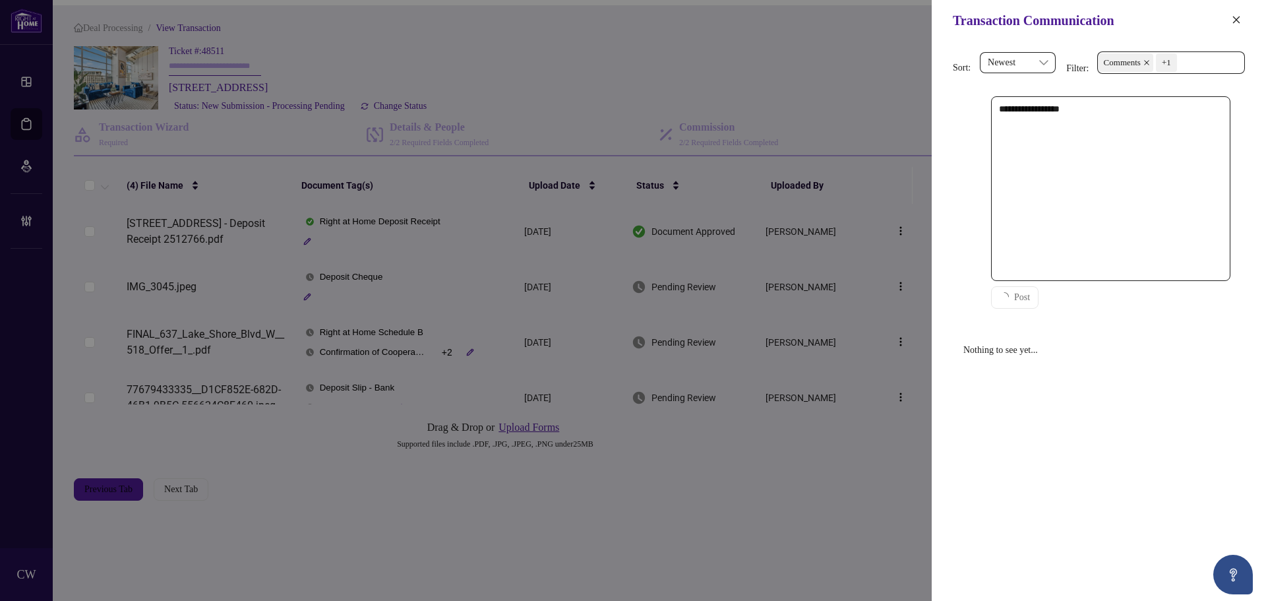
type textarea "**********"
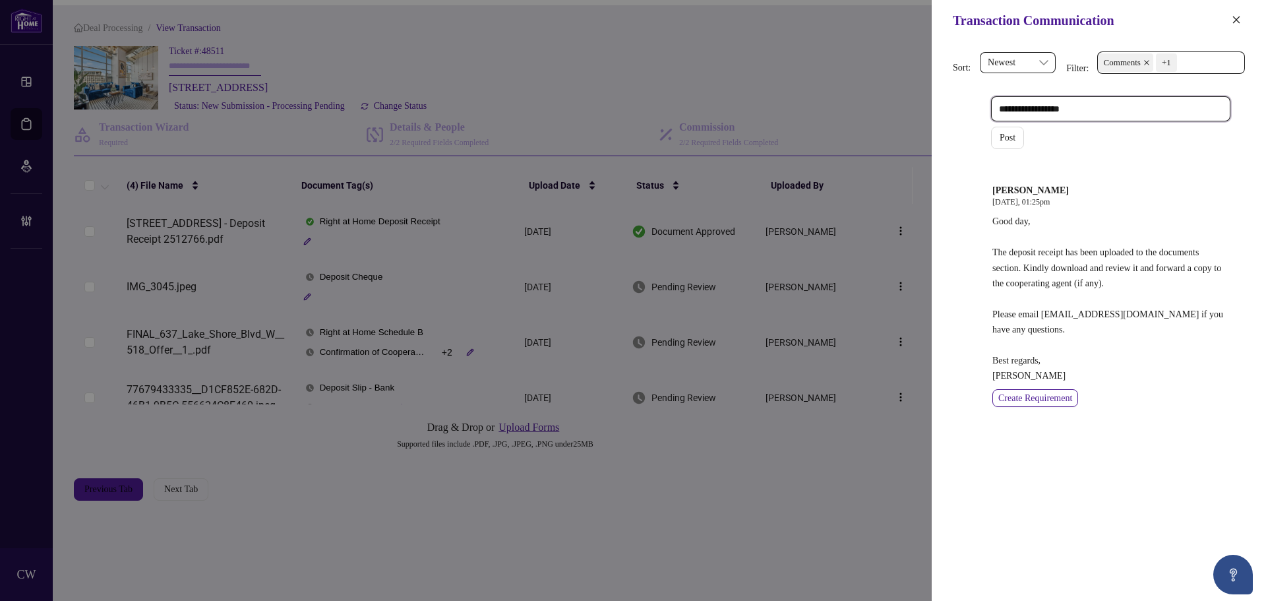
click at [1035, 109] on textarea at bounding box center [1110, 108] width 239 height 25
paste textarea "**********"
type textarea "**********"
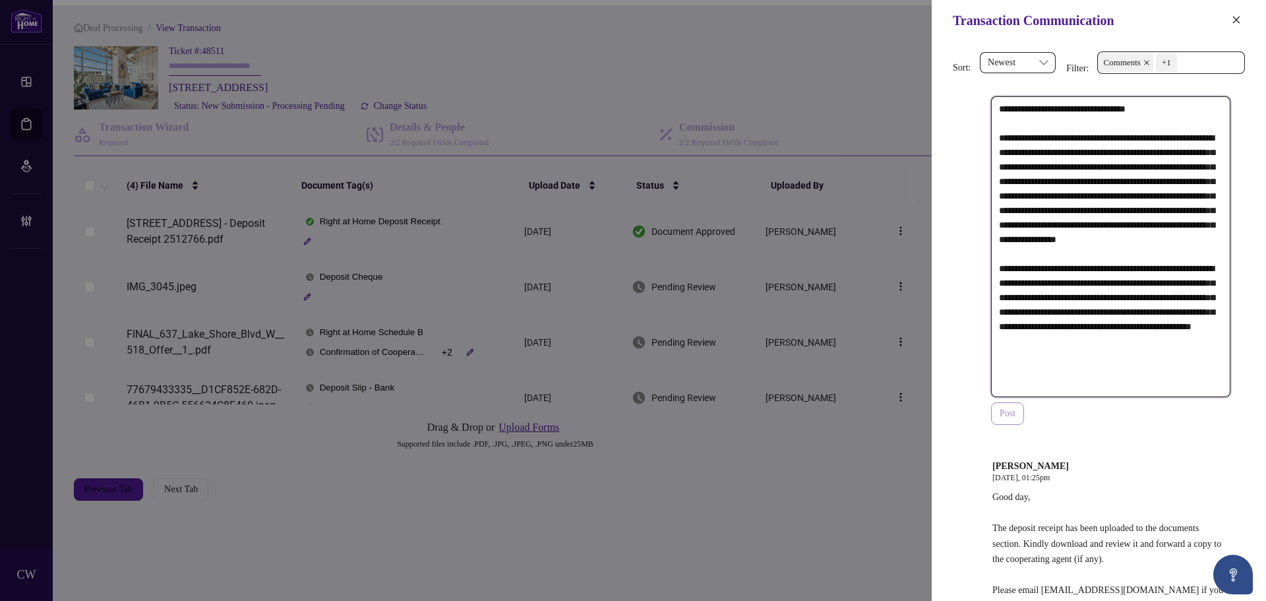
type textarea "**********"
click at [1002, 421] on span "Post" at bounding box center [1008, 413] width 16 height 21
type textarea "**********"
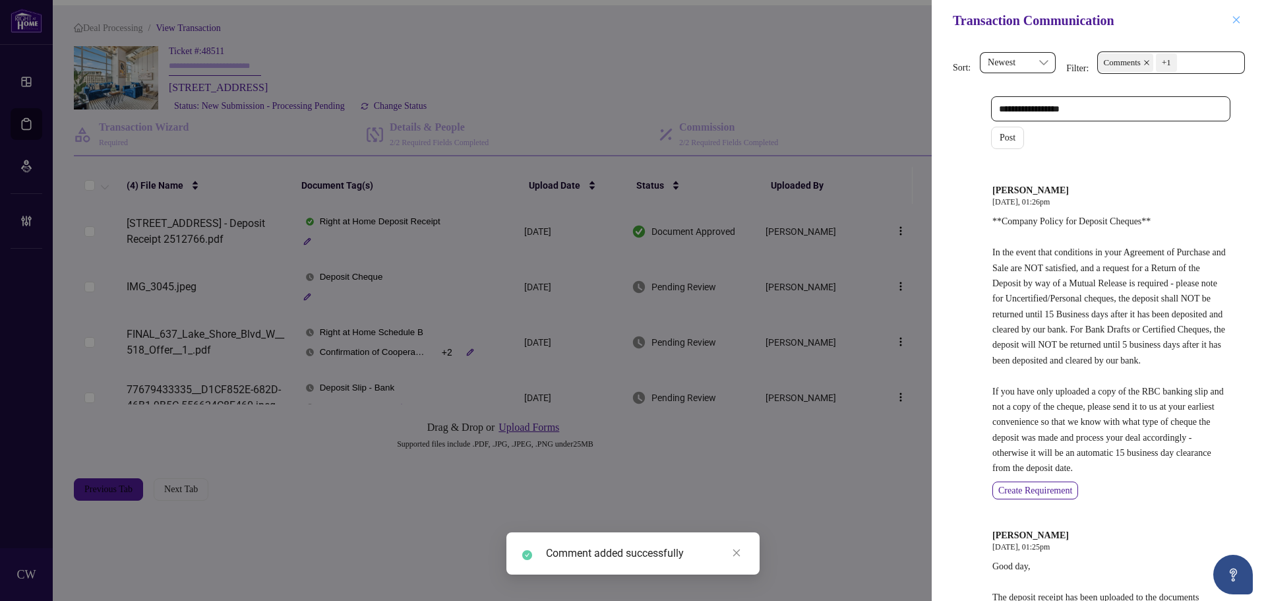
click at [1241, 18] on button "button" at bounding box center [1236, 21] width 17 height 16
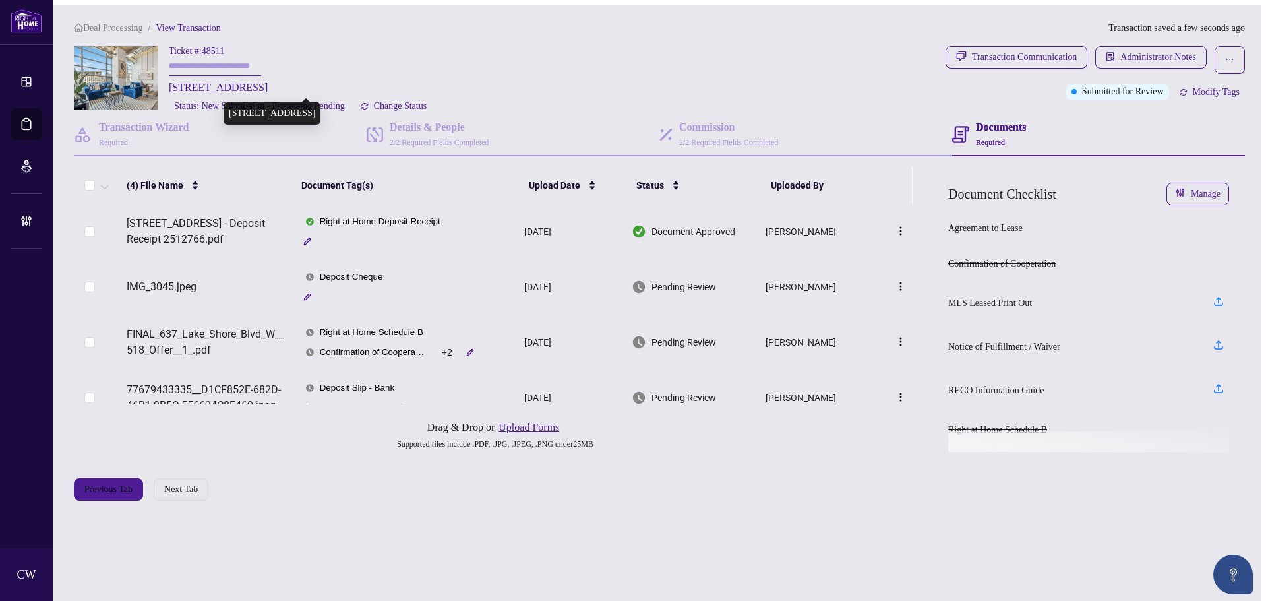
drag, startPoint x: 228, startPoint y: 89, endPoint x: 189, endPoint y: 88, distance: 38.9
click at [189, 88] on span "[STREET_ADDRESS]" at bounding box center [218, 88] width 99 height 16
copy span "637 Lake Shore"
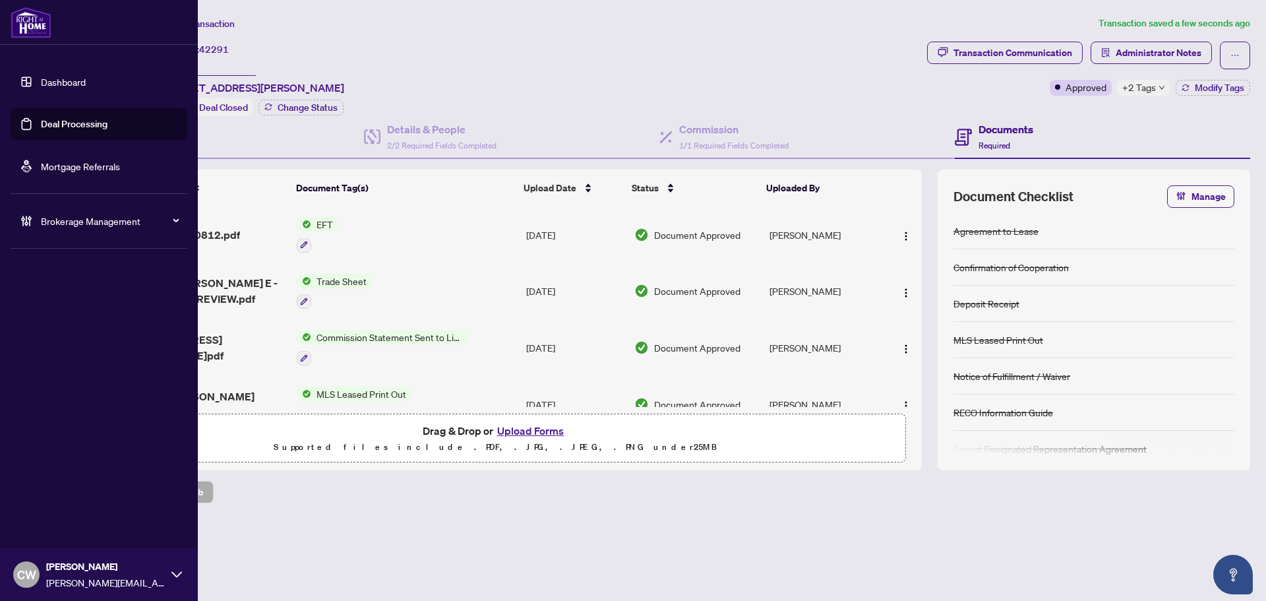
drag, startPoint x: 18, startPoint y: 82, endPoint x: 92, endPoint y: 82, distance: 73.9
click at [41, 82] on link "Dashboard" at bounding box center [63, 82] width 45 height 12
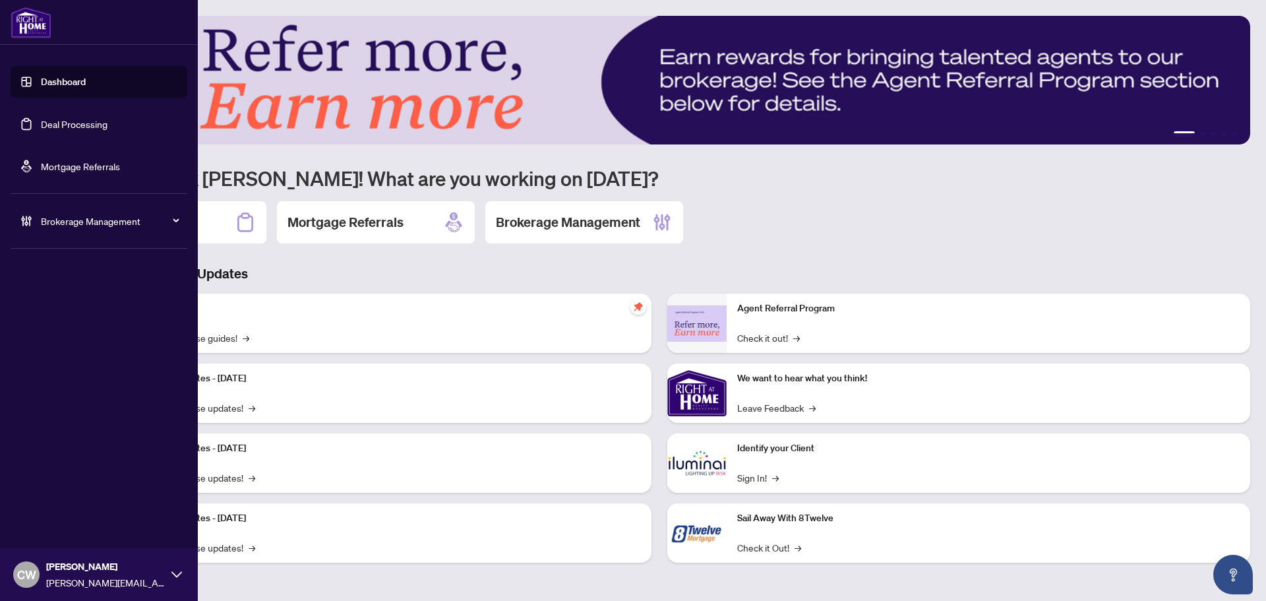
click at [41, 118] on link "Deal Processing" at bounding box center [74, 124] width 67 height 12
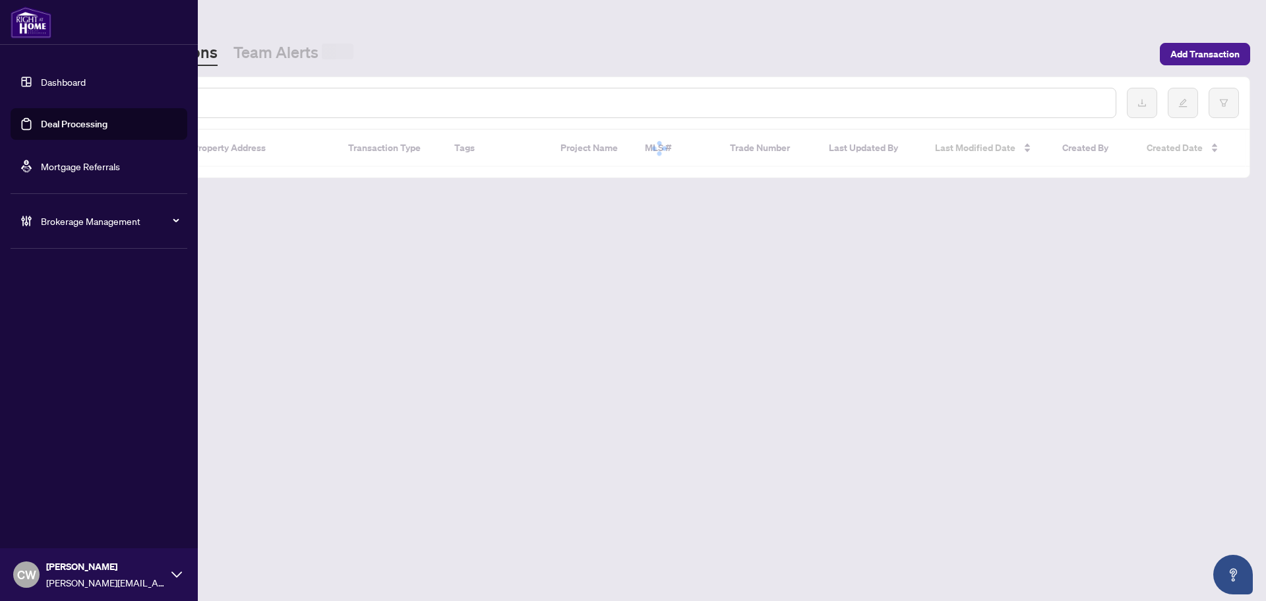
click at [251, 103] on input "text" at bounding box center [604, 103] width 1001 height 15
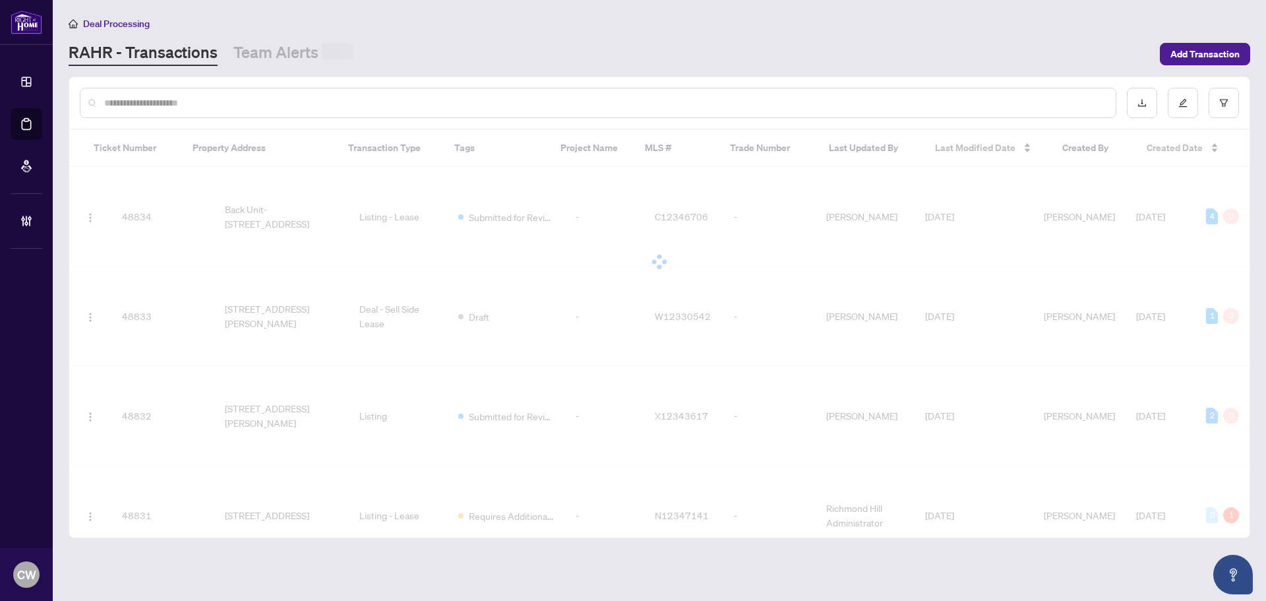
paste input "*******"
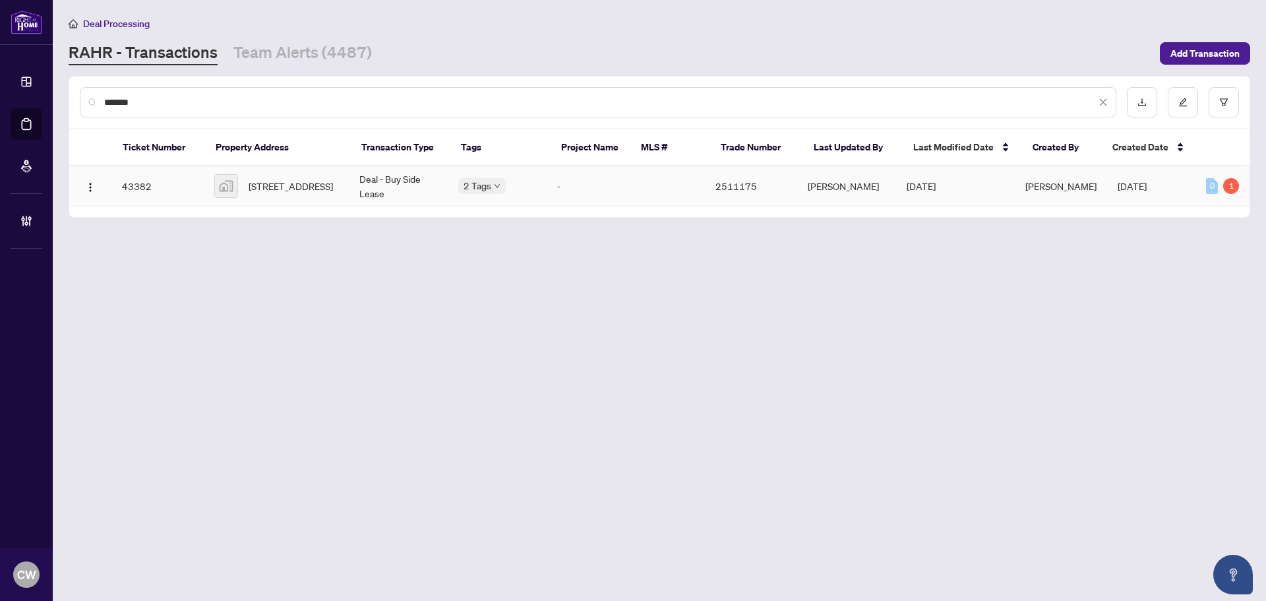
type input "*******"
click at [268, 187] on span "170 Avenue Road #1101, Toronto, ON, Canada" at bounding box center [291, 186] width 84 height 15
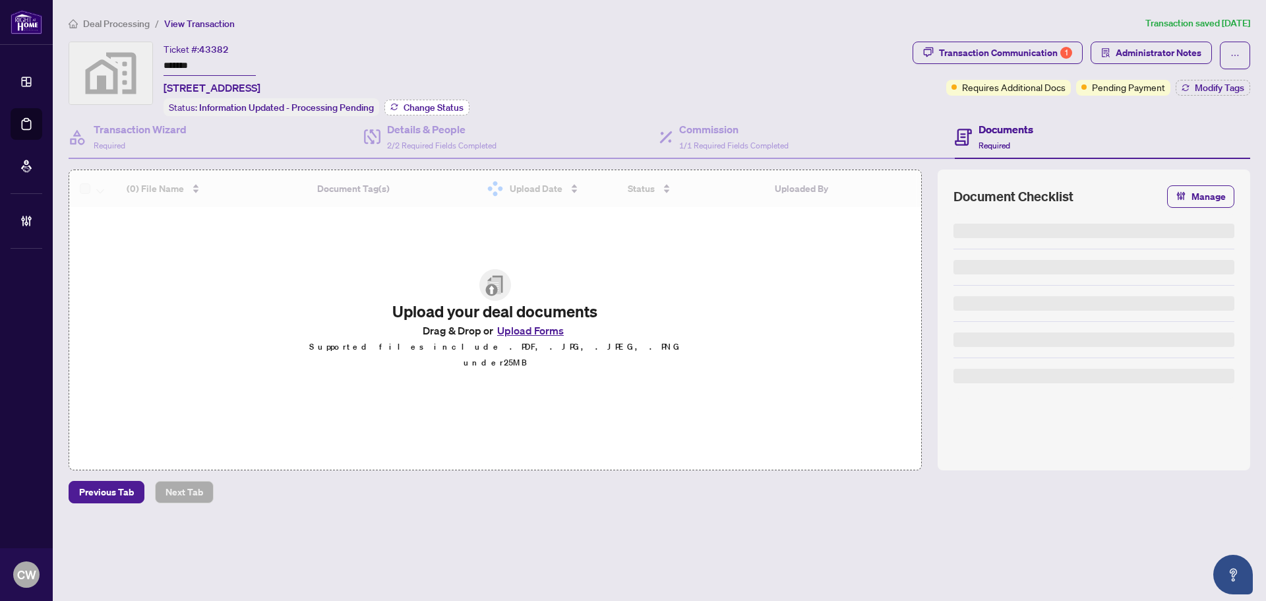
click at [425, 106] on span "Change Status" at bounding box center [434, 107] width 60 height 9
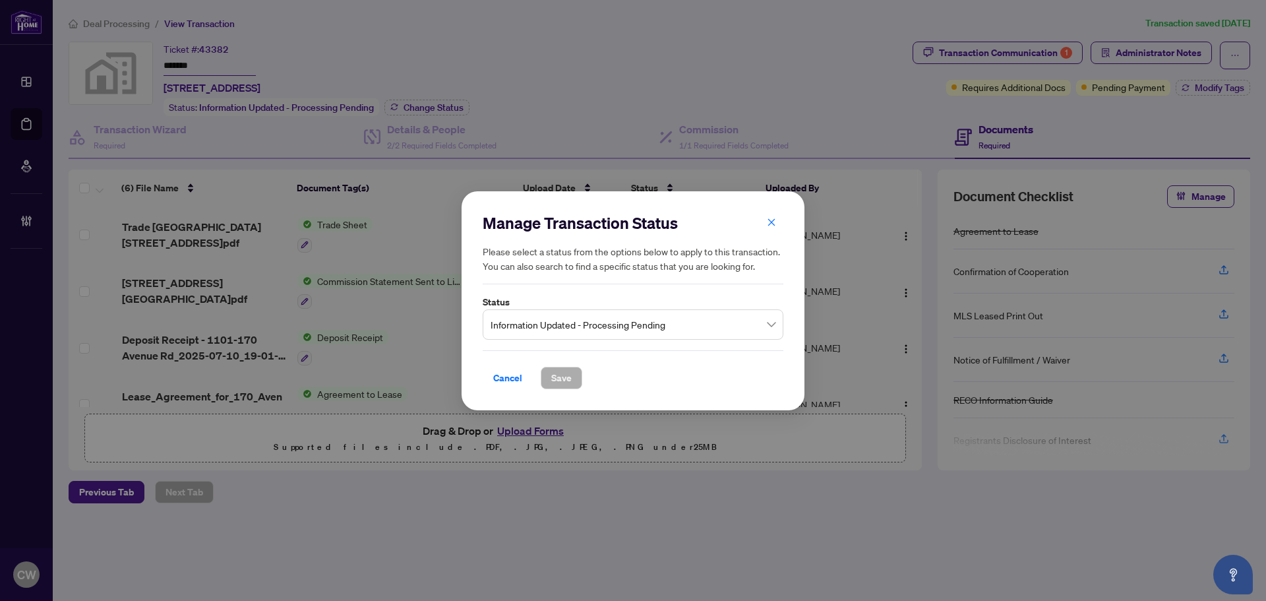
click at [568, 302] on label "Status" at bounding box center [633, 302] width 301 height 15
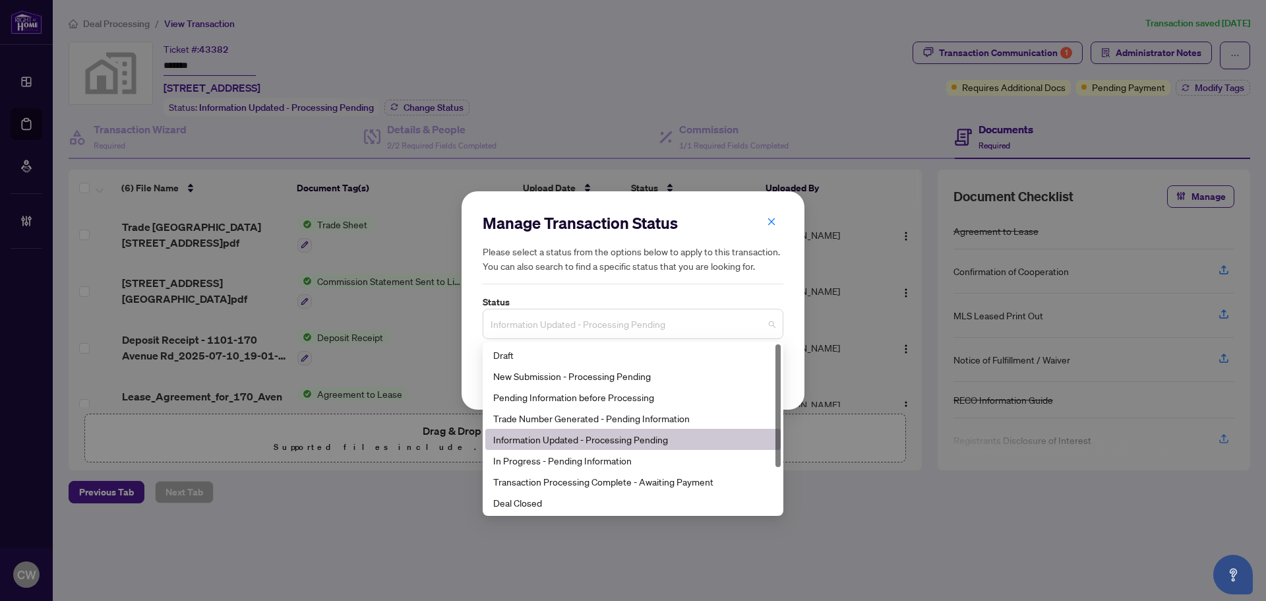
click at [573, 320] on span "Information Updated - Processing Pending" at bounding box center [633, 323] width 285 height 25
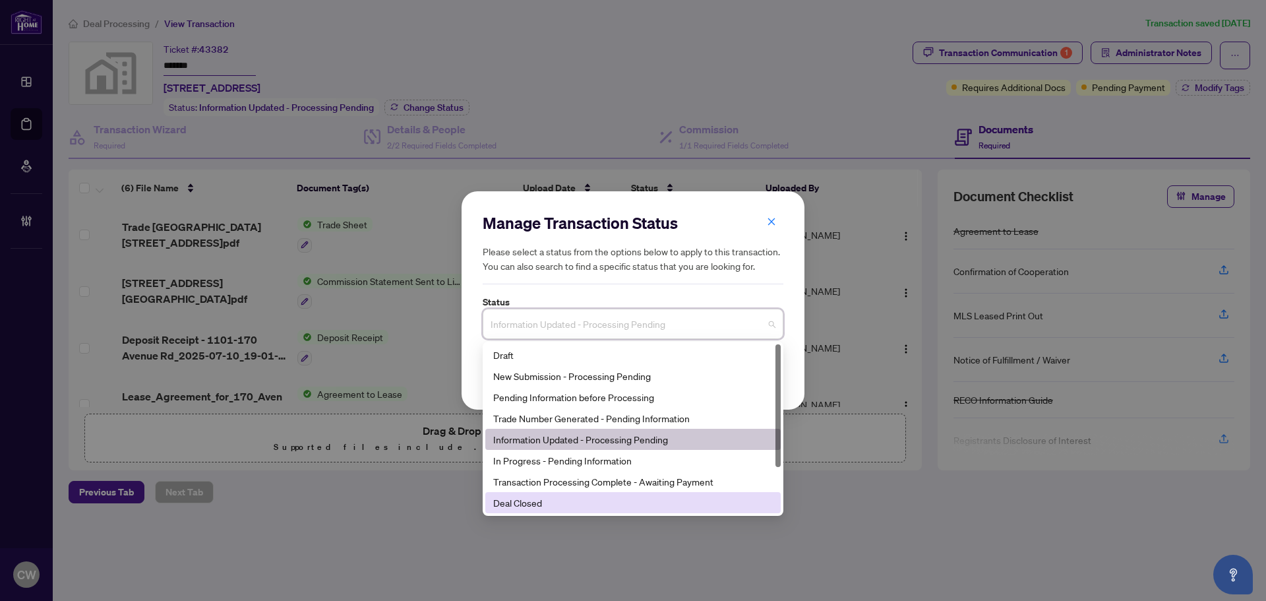
click at [585, 510] on div "Deal Closed" at bounding box center [633, 502] width 280 height 15
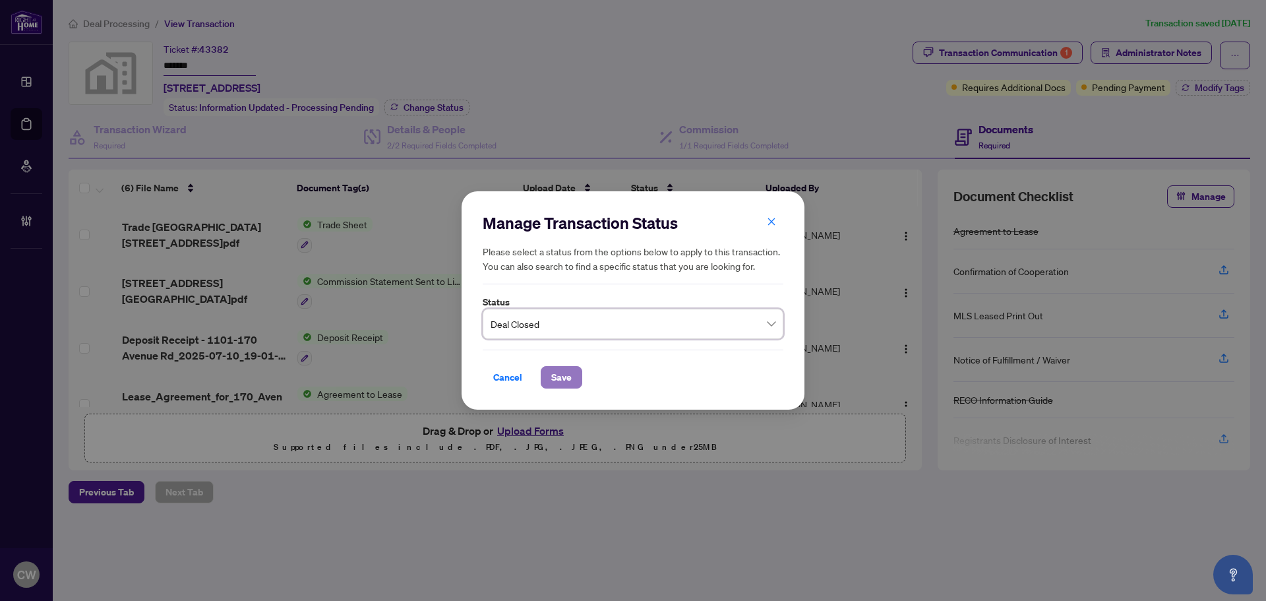
click at [574, 378] on button "Save" at bounding box center [562, 377] width 42 height 22
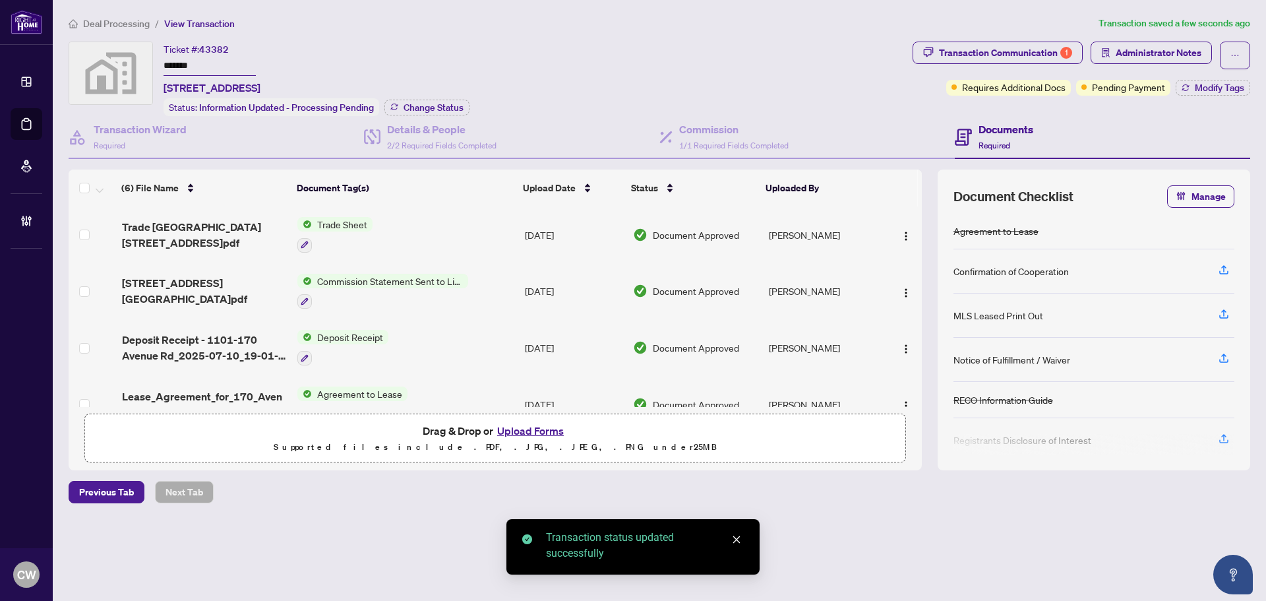
click at [1014, 64] on span "Transaction Communication 1" at bounding box center [998, 56] width 170 height 28
click at [1014, 56] on div "Transaction Communication 1" at bounding box center [1005, 52] width 133 height 21
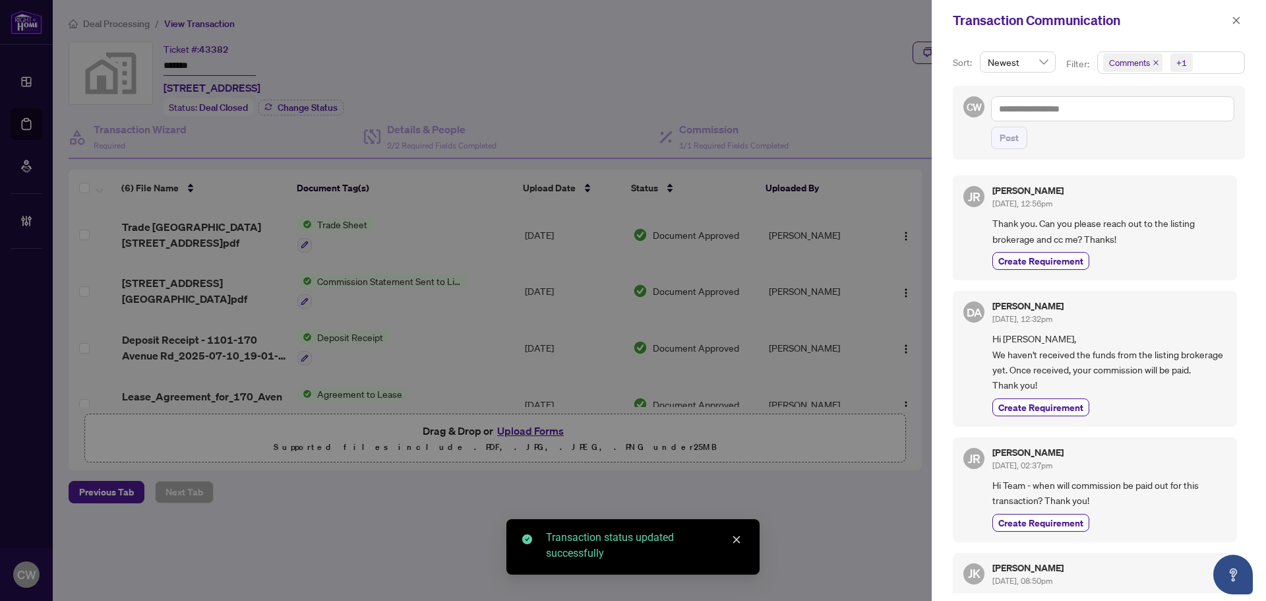
click at [1150, 62] on span "Comments" at bounding box center [1132, 62] width 59 height 18
click at [1155, 62] on icon "close" at bounding box center [1156, 62] width 7 height 7
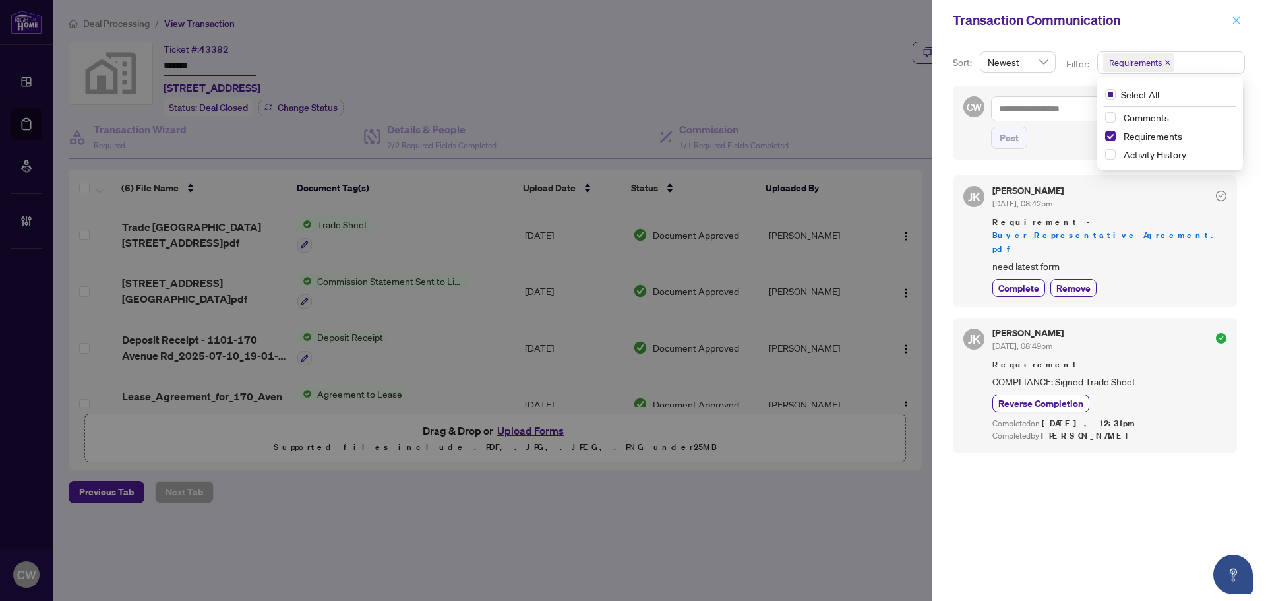
click at [1238, 22] on icon "close" at bounding box center [1236, 20] width 9 height 9
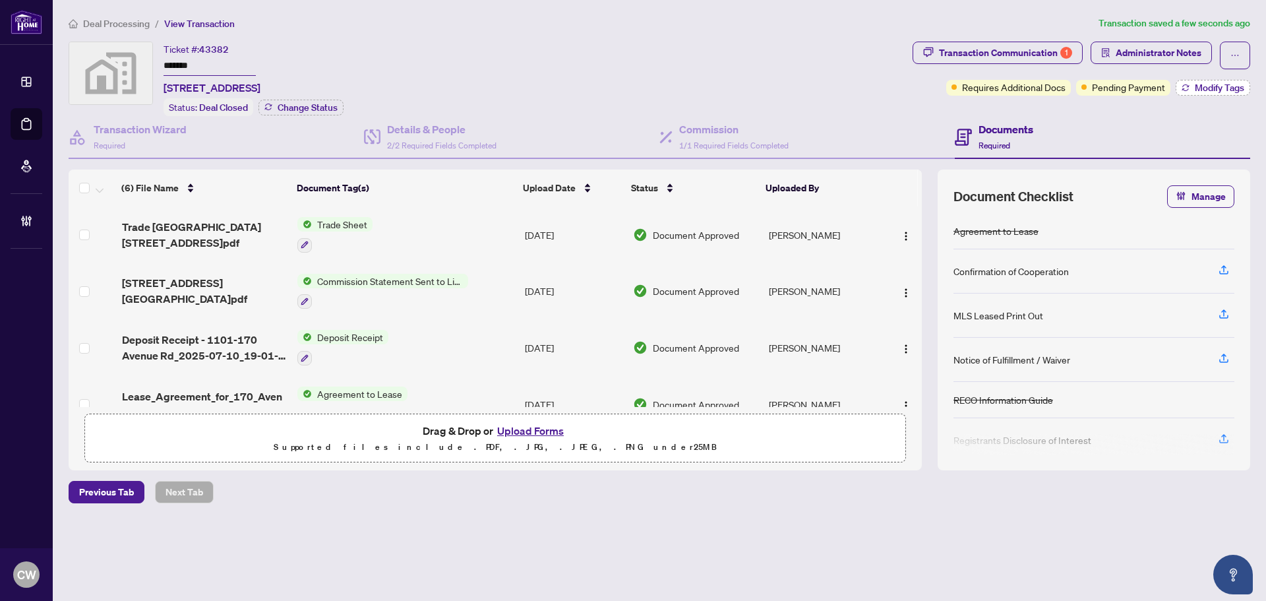
click at [1236, 90] on span "Modify Tags" at bounding box center [1219, 87] width 49 height 9
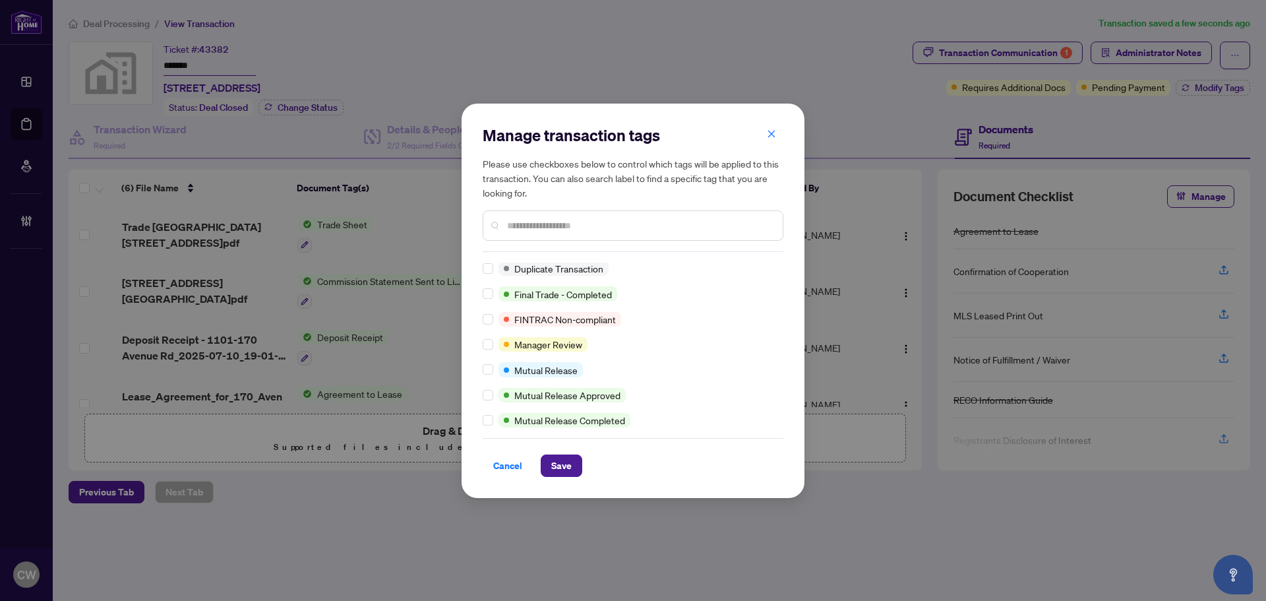
scroll to position [26, 0]
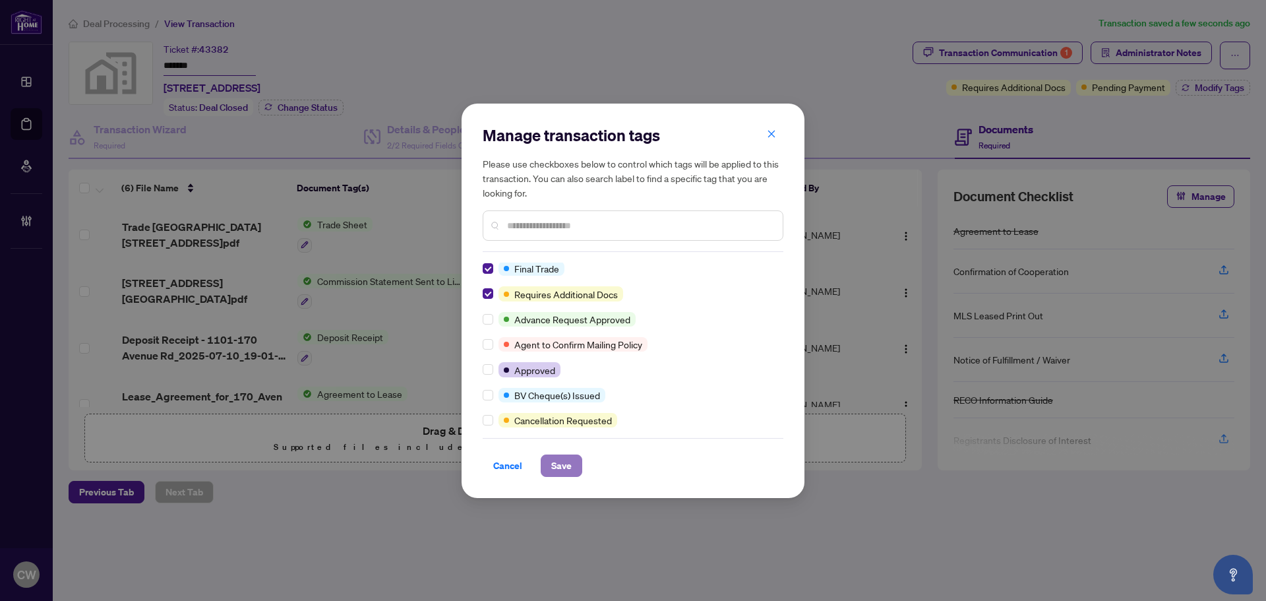
click at [559, 473] on span "Save" at bounding box center [561, 465] width 20 height 21
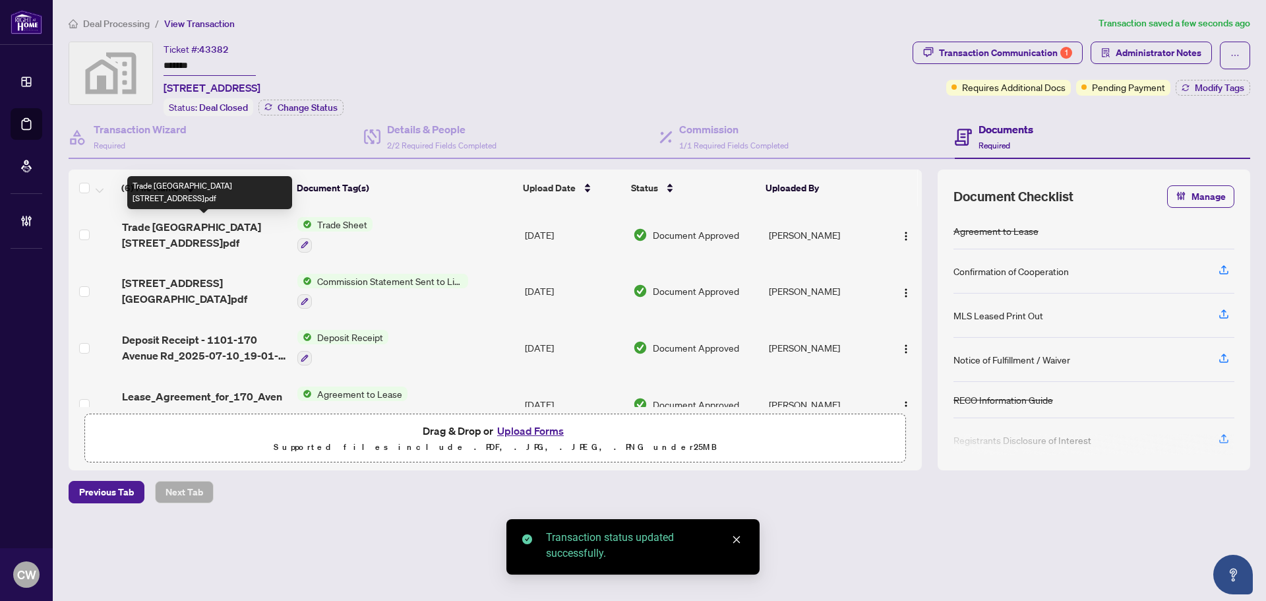
click at [200, 229] on span "Trade Record 170 Avenue Unit 1101.pdf" at bounding box center [204, 235] width 165 height 32
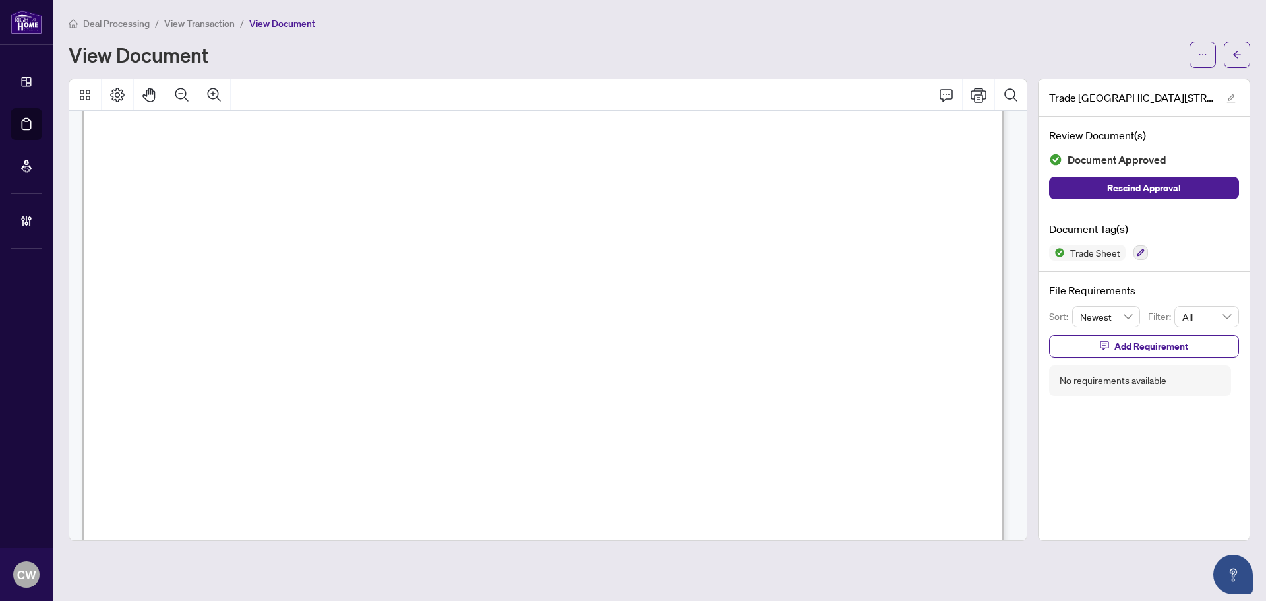
scroll to position [462, 0]
click at [1240, 58] on icon "arrow-left" at bounding box center [1237, 54] width 9 height 9
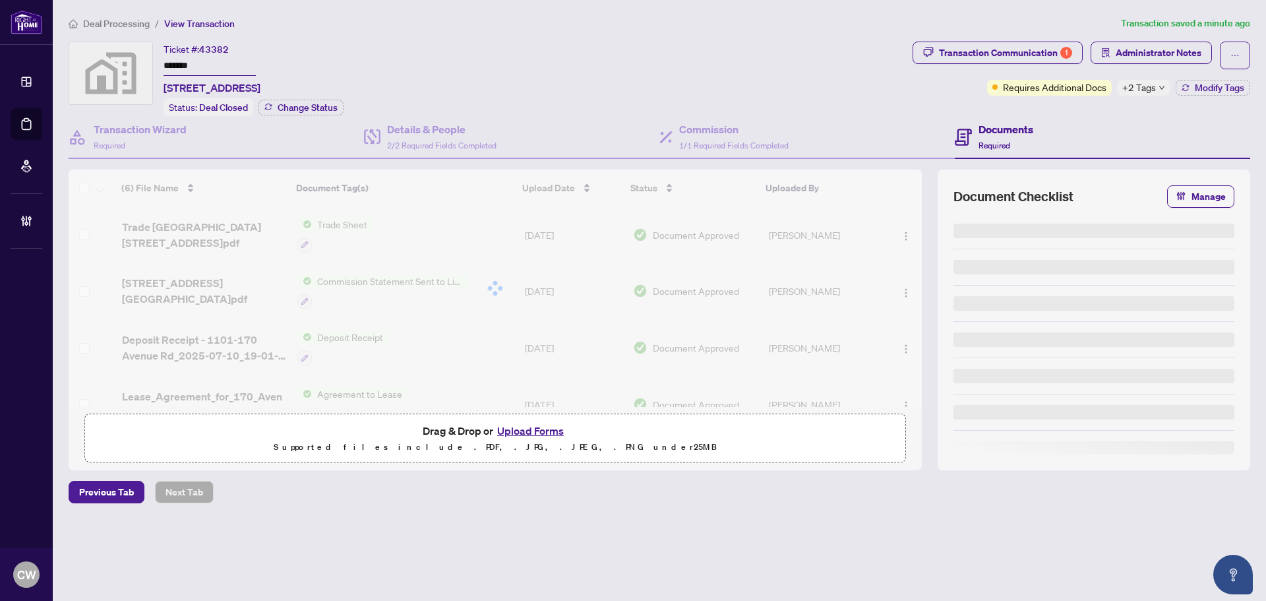
type input "*******"
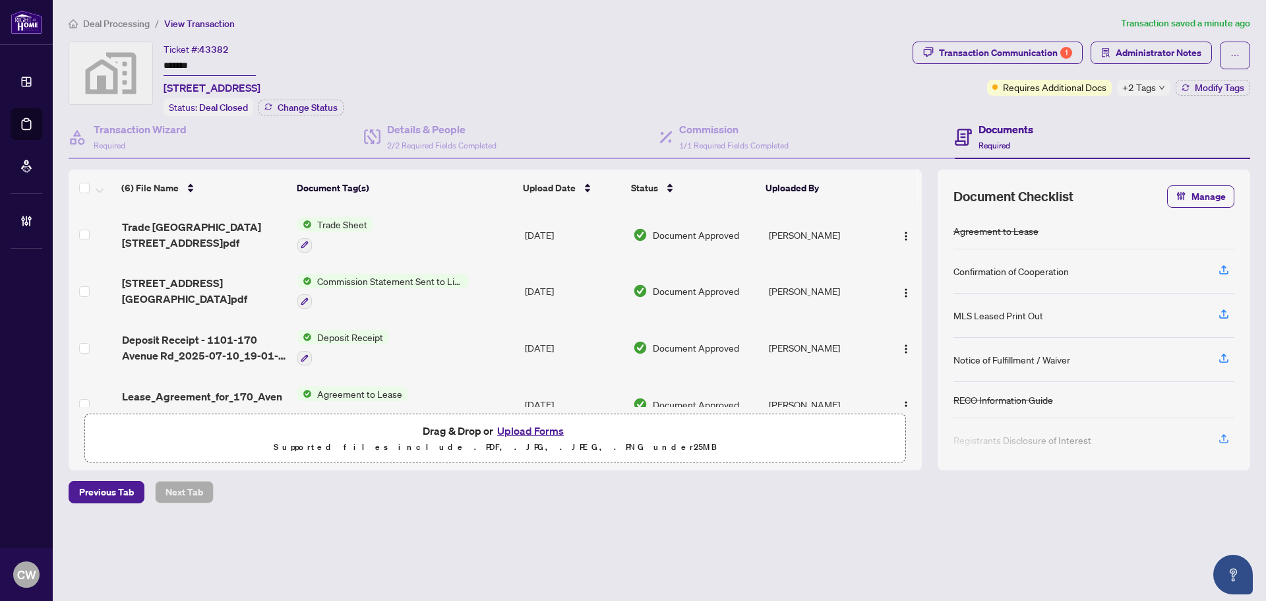
click at [539, 426] on button "Upload Forms" at bounding box center [530, 430] width 75 height 17
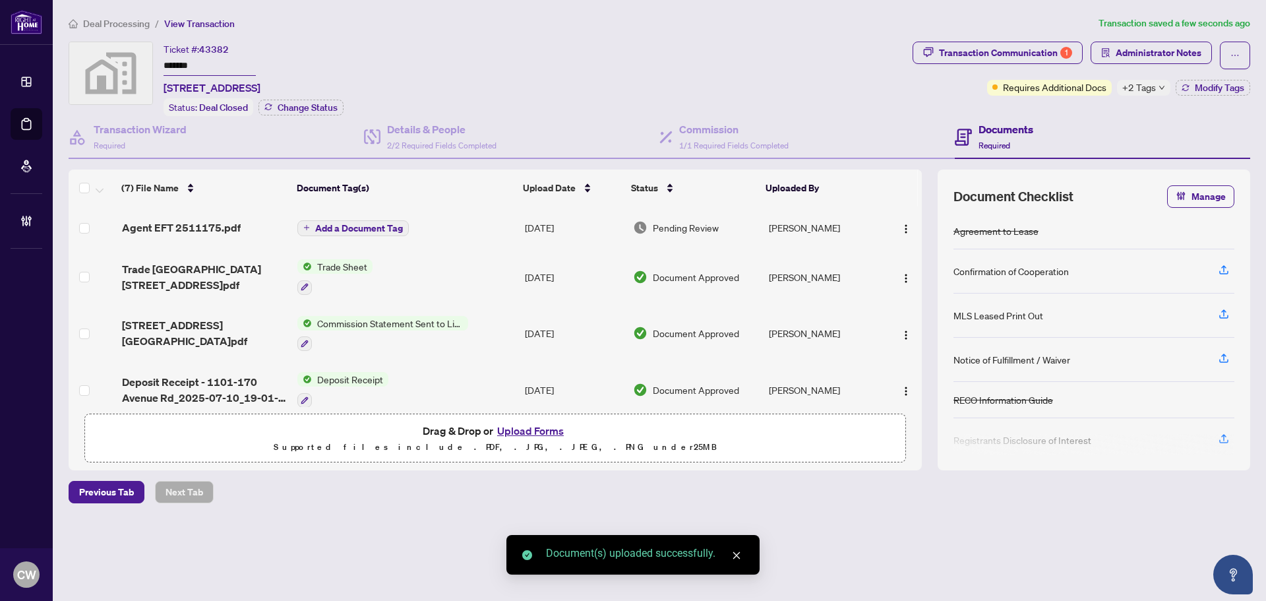
click at [359, 224] on span "Add a Document Tag" at bounding box center [359, 228] width 88 height 9
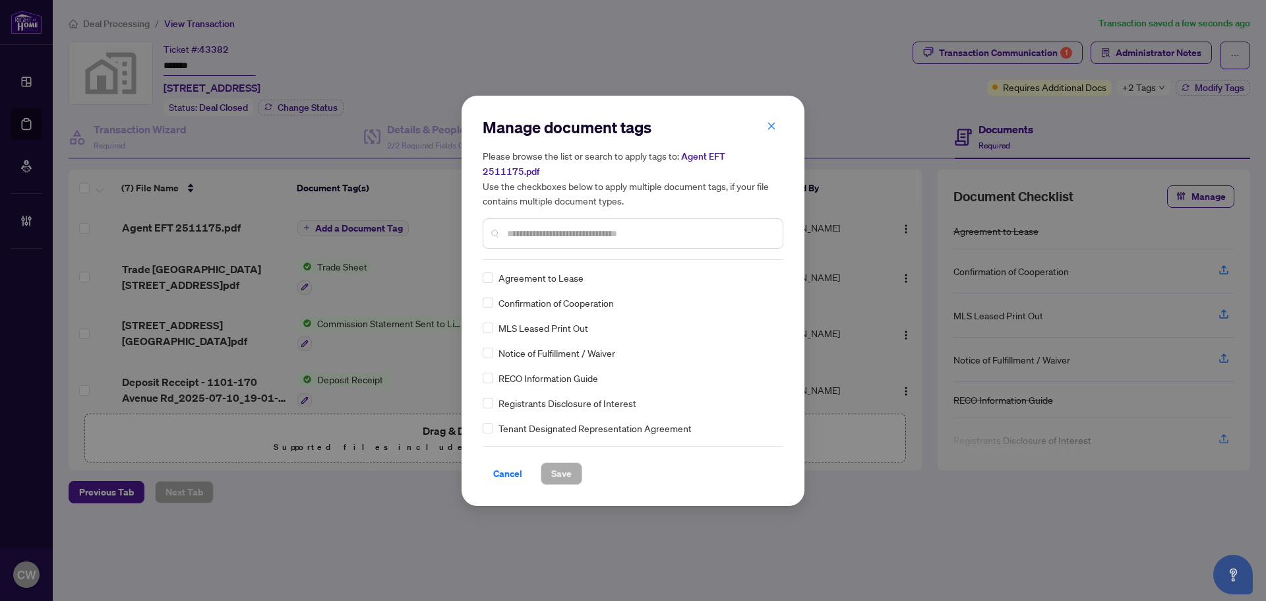
click at [550, 241] on div "Manage document tags Please browse the list or search to apply tags to: Agent E…" at bounding box center [633, 188] width 301 height 143
click at [549, 226] on input "text" at bounding box center [639, 233] width 265 height 15
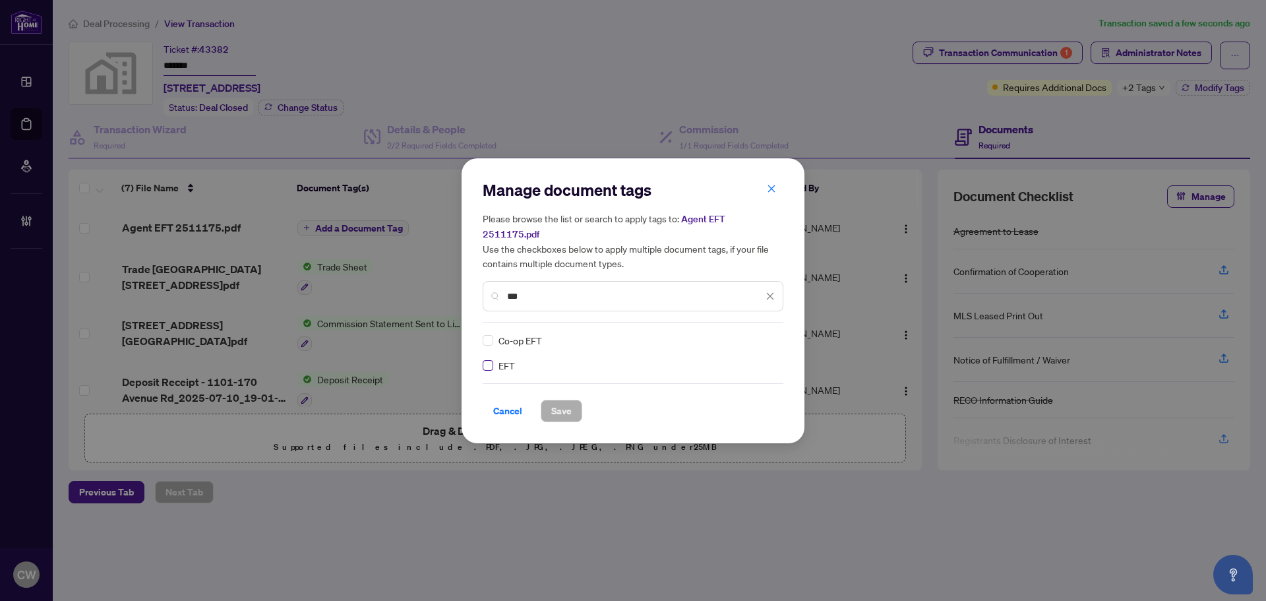
type input "***"
click at [756, 334] on img at bounding box center [756, 340] width 13 height 13
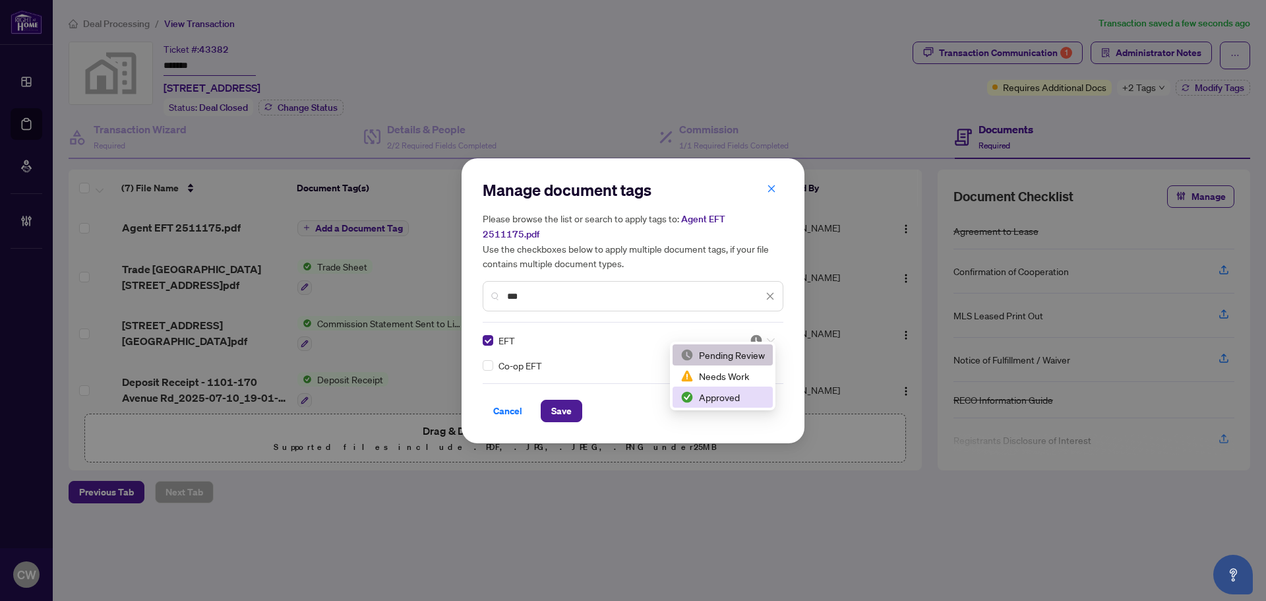
drag, startPoint x: 734, startPoint y: 386, endPoint x: 599, endPoint y: 411, distance: 137.4
click at [734, 387] on div "Approved" at bounding box center [723, 396] width 100 height 21
drag, startPoint x: 564, startPoint y: 406, endPoint x: 735, endPoint y: 373, distance: 174.1
click at [565, 406] on span "Save" at bounding box center [561, 410] width 20 height 21
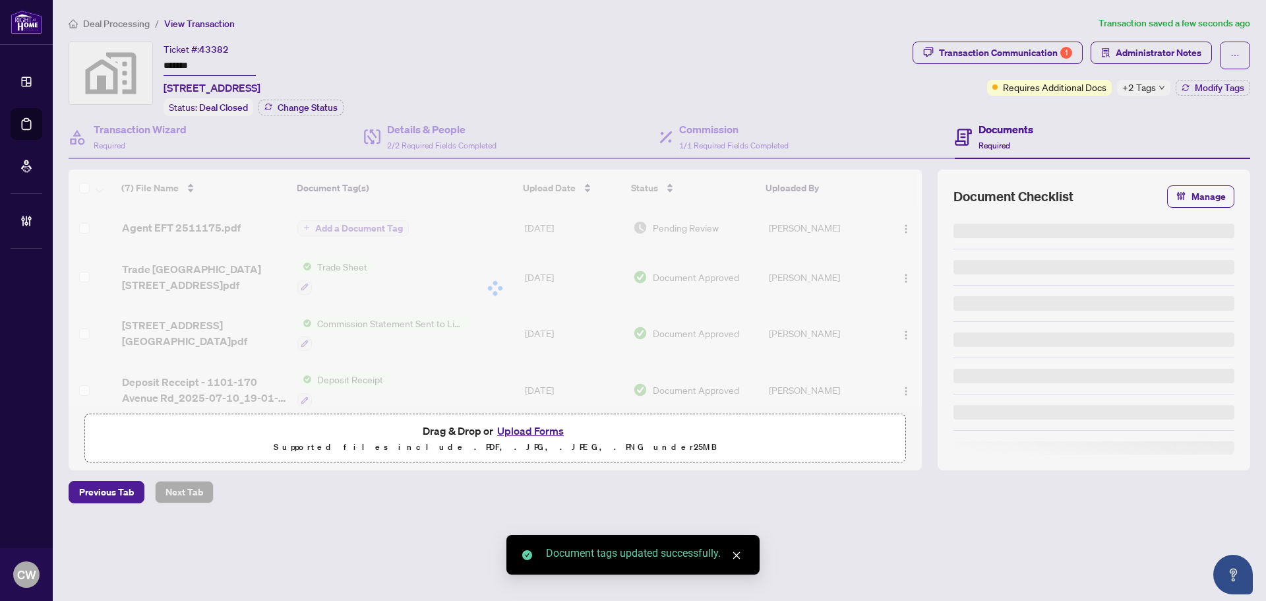
click at [900, 220] on div at bounding box center [495, 287] width 853 height 237
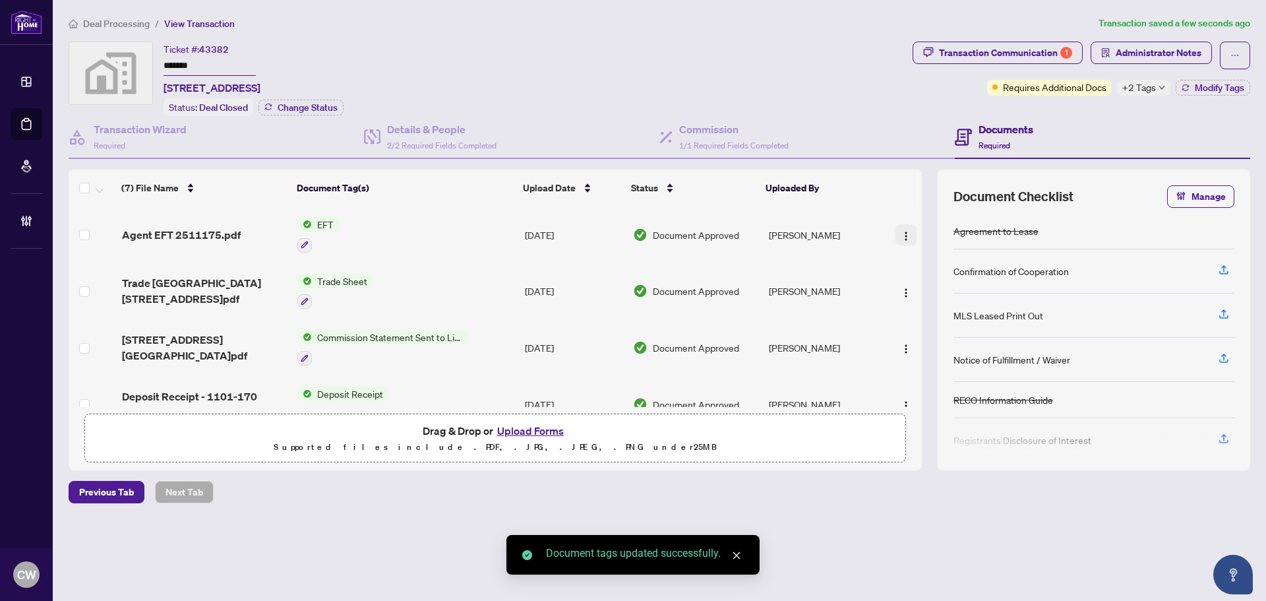
click at [903, 225] on button "button" at bounding box center [906, 234] width 21 height 21
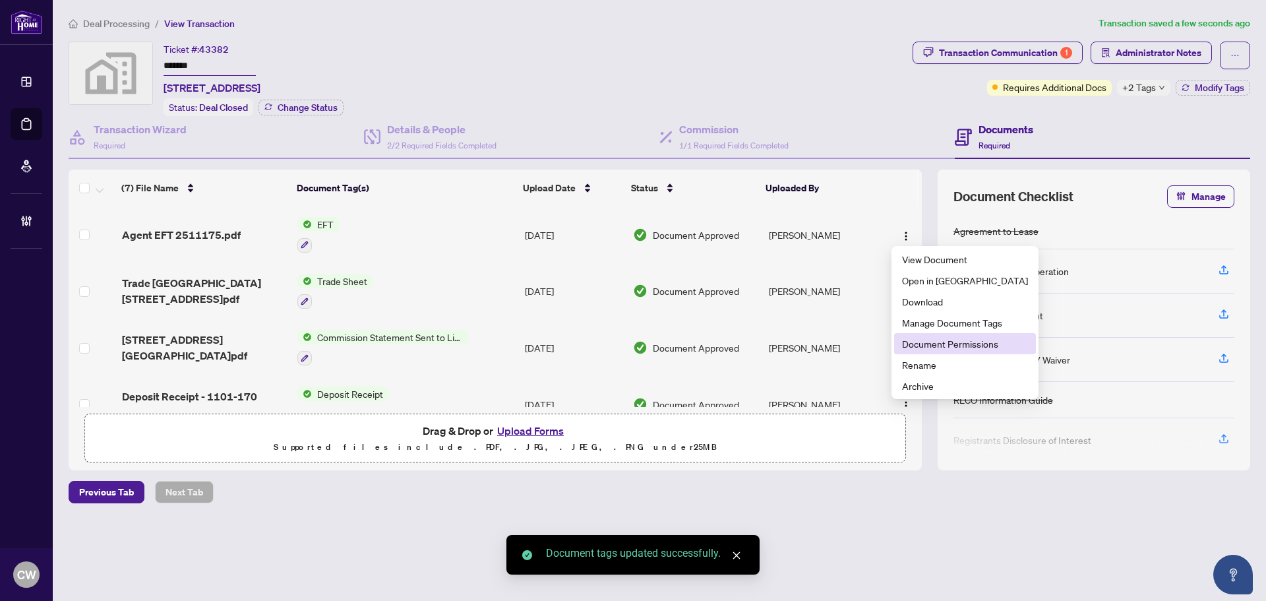
click at [931, 351] on li "Document Permissions" at bounding box center [965, 343] width 142 height 21
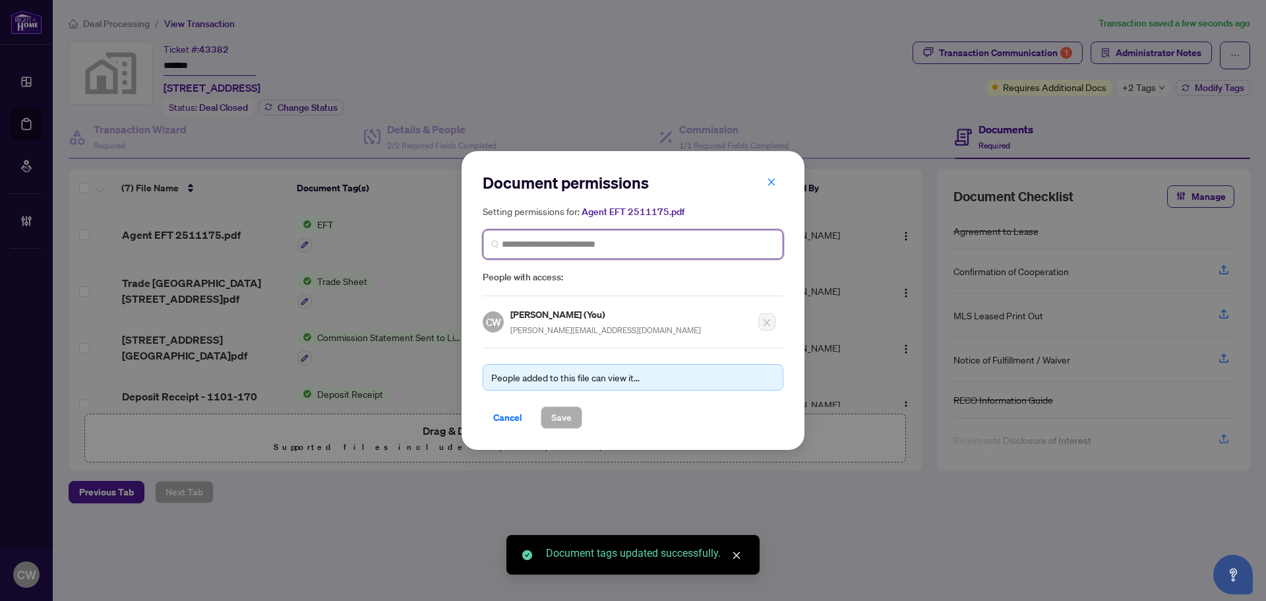
click at [585, 249] on input "search" at bounding box center [638, 244] width 273 height 14
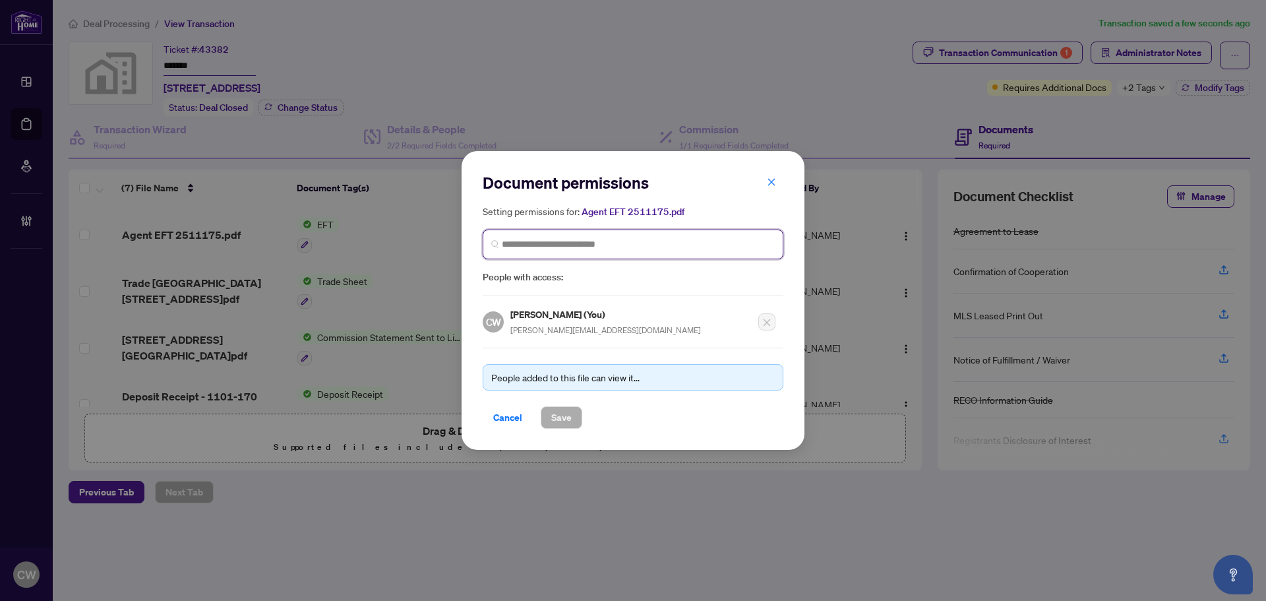
paste input "**********"
type input "**********"
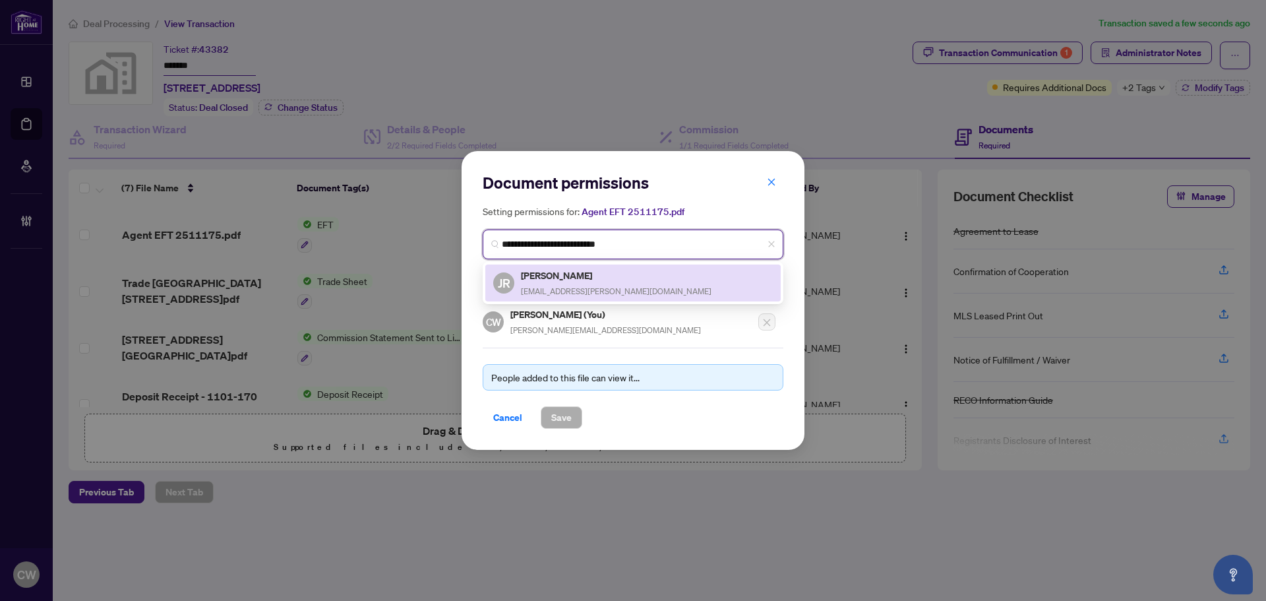
click at [557, 279] on h5 "Jordan Rakhra" at bounding box center [616, 275] width 191 height 15
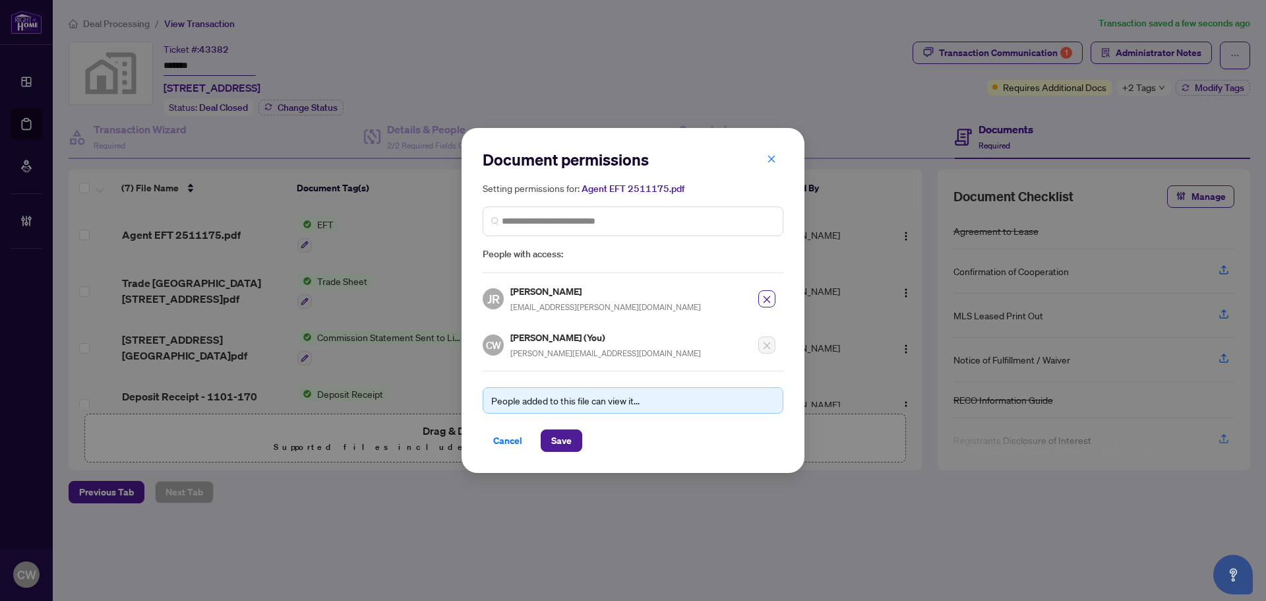
click at [559, 454] on div "Document permissions Setting permissions for: Agent EFT 2511175.pdf 5692 JR Jor…" at bounding box center [633, 300] width 343 height 345
click at [574, 453] on div "Document permissions Setting permissions for: Agent EFT 2511175.pdf 5692 JR Jor…" at bounding box center [633, 300] width 343 height 345
click at [557, 441] on span "Save" at bounding box center [561, 440] width 20 height 21
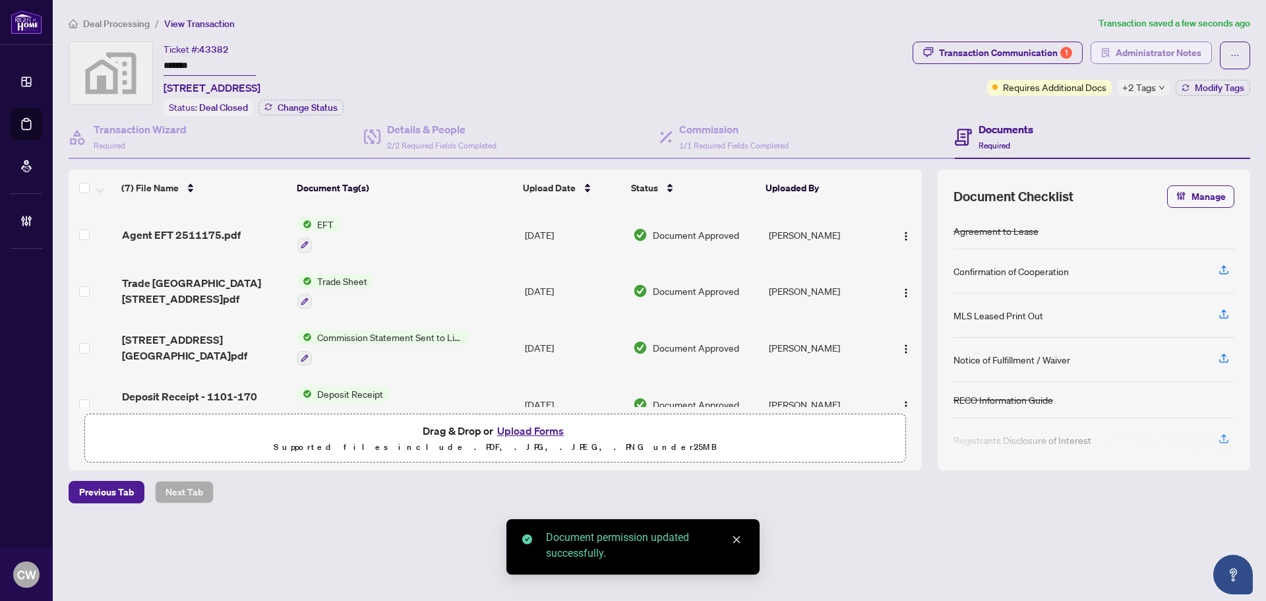
click at [1178, 53] on span "Administrator Notes" at bounding box center [1159, 52] width 86 height 21
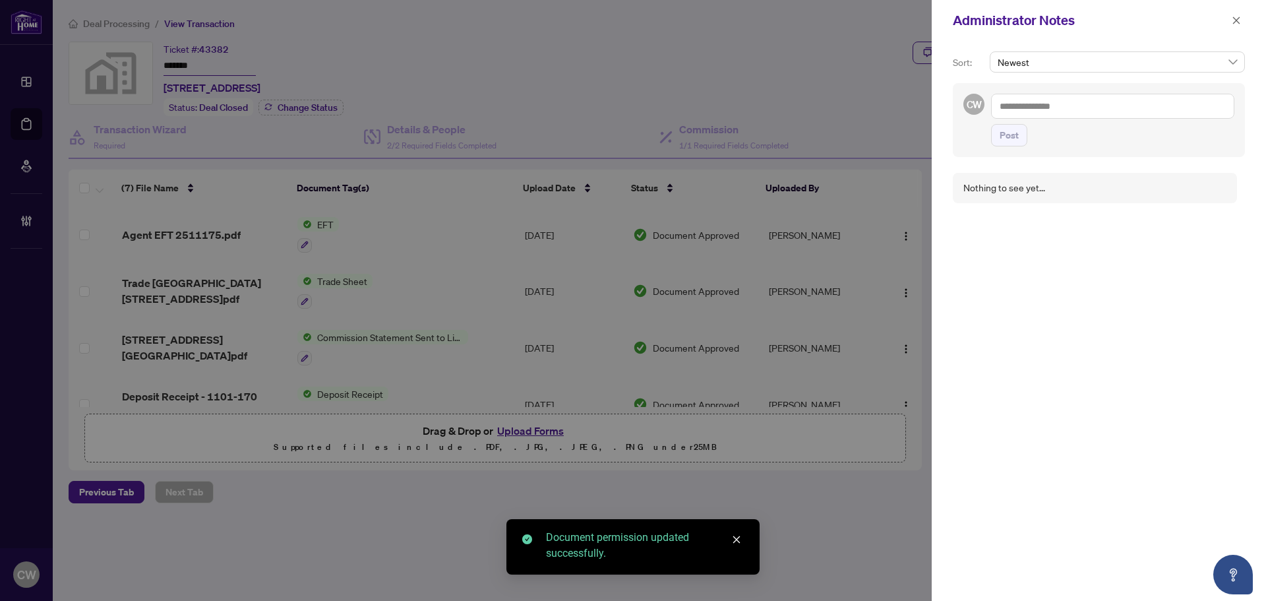
click at [1132, 102] on textarea at bounding box center [1112, 106] width 243 height 25
paste textarea "**********"
type textarea "**********"
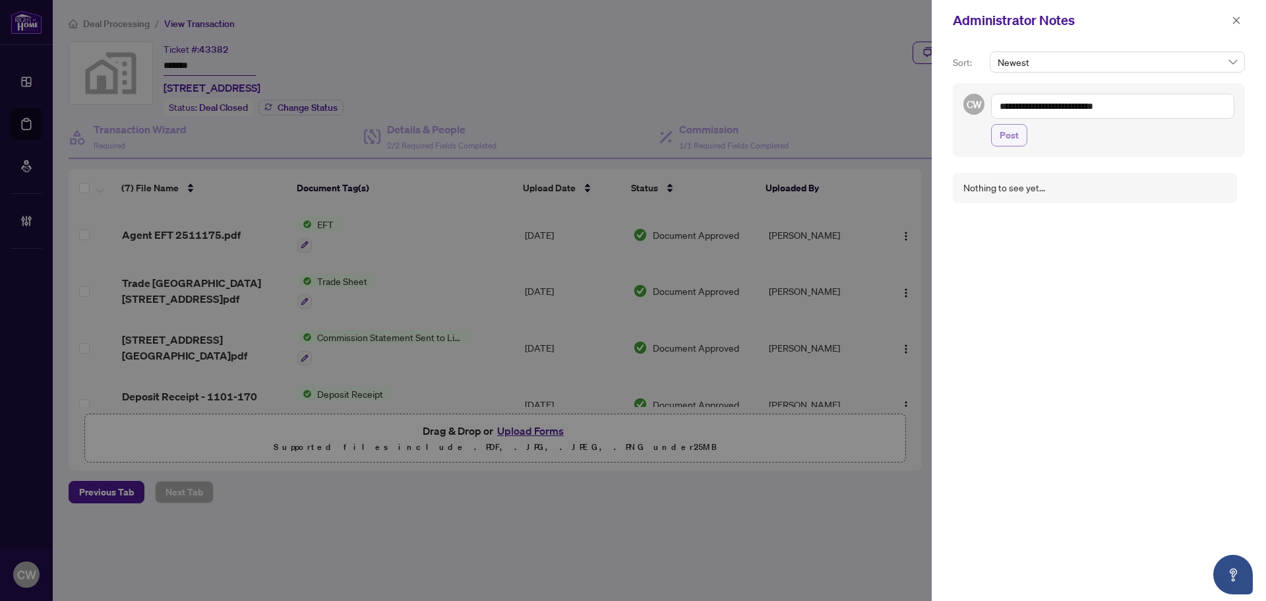
click at [1011, 134] on span "Post" at bounding box center [1009, 135] width 19 height 21
click at [1236, 15] on span "button" at bounding box center [1236, 20] width 9 height 21
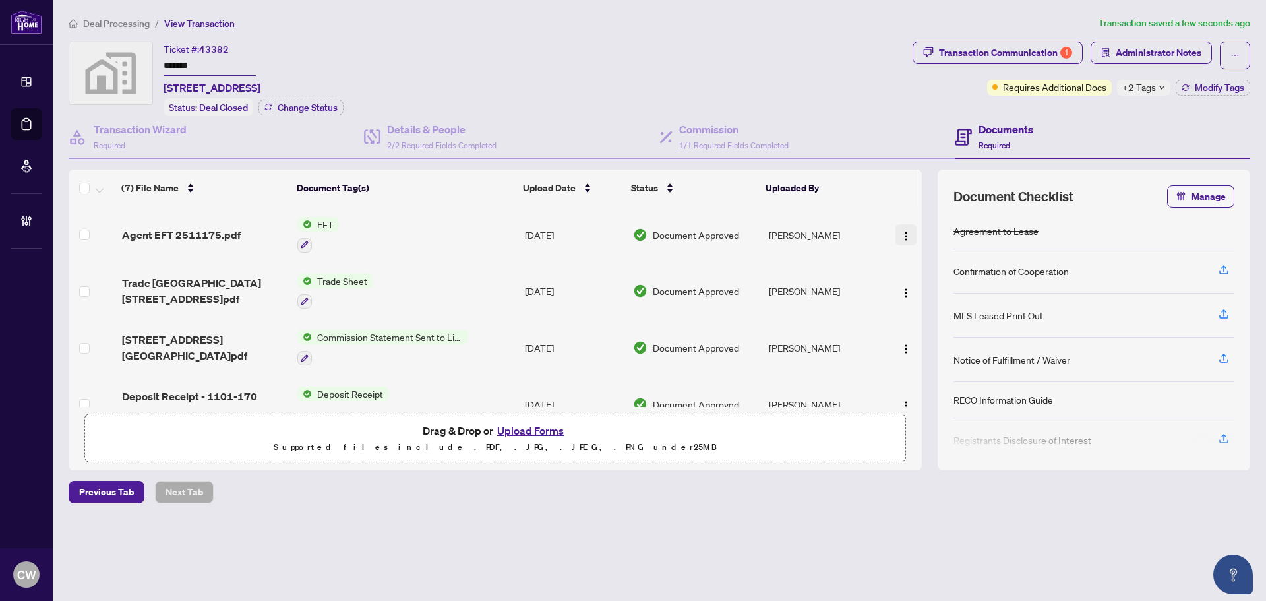
click at [905, 228] on span "button" at bounding box center [906, 235] width 11 height 15
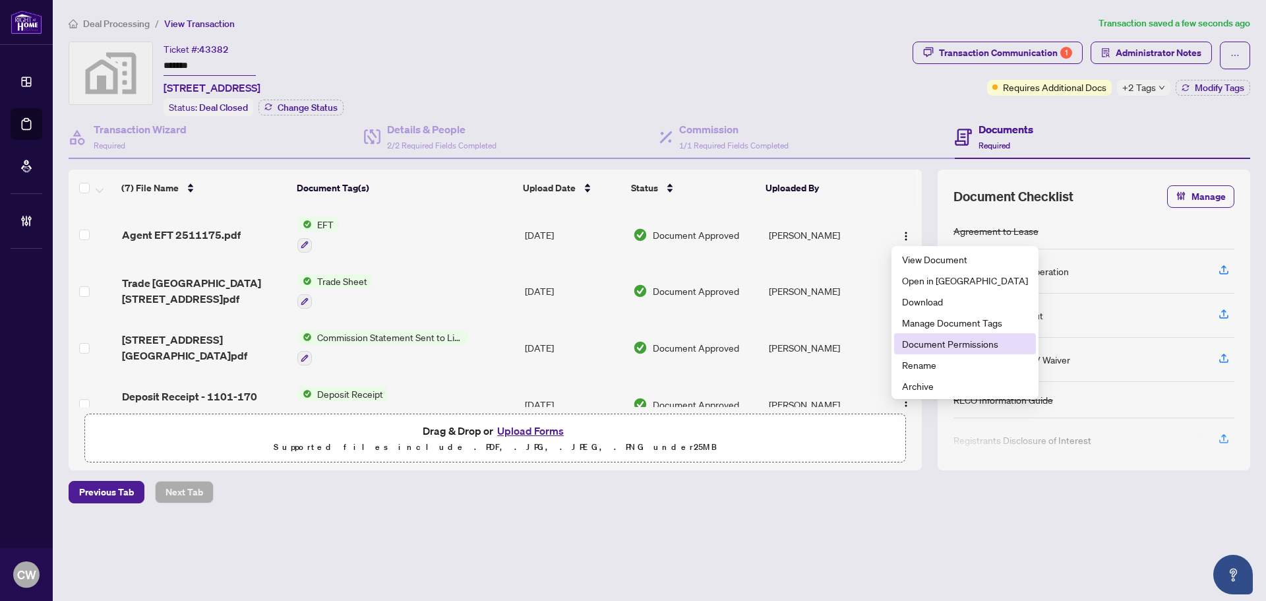
click at [926, 344] on span "Document Permissions" at bounding box center [965, 343] width 126 height 15
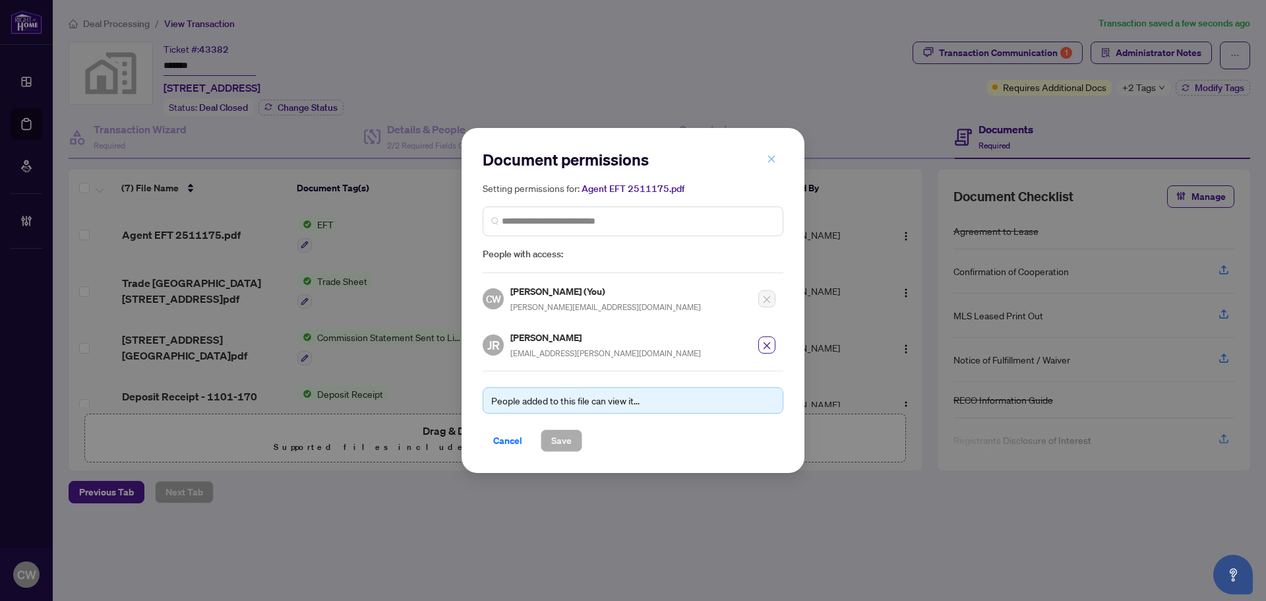
click at [768, 157] on icon "close" at bounding box center [771, 158] width 9 height 9
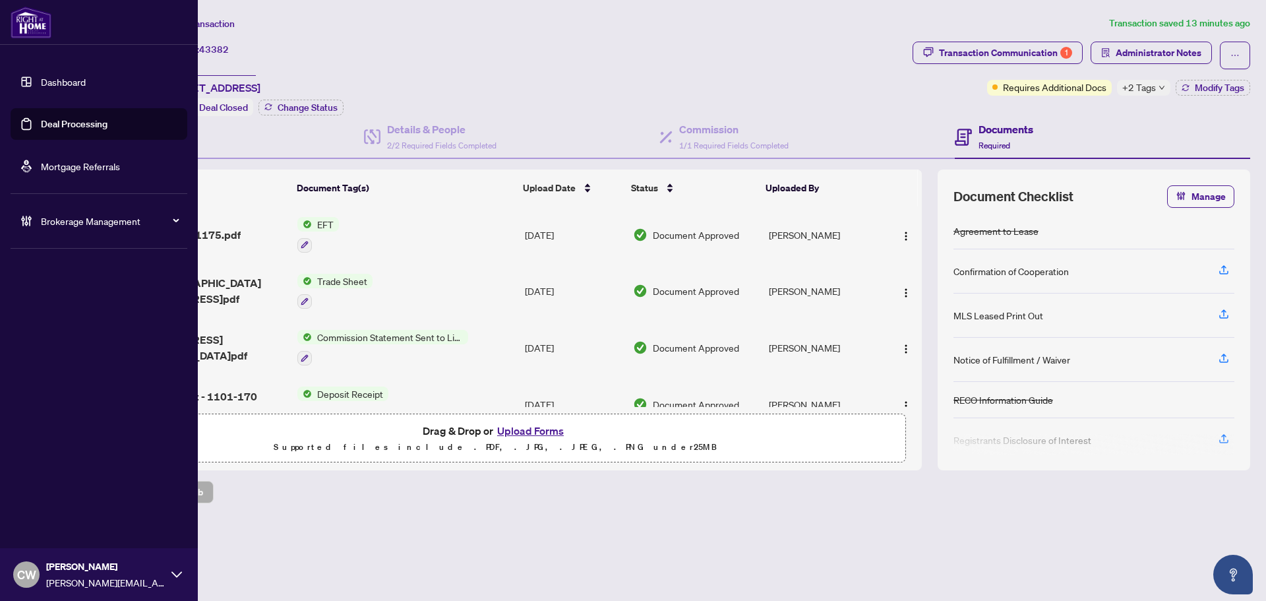
click at [41, 125] on link "Deal Processing" at bounding box center [74, 124] width 67 height 12
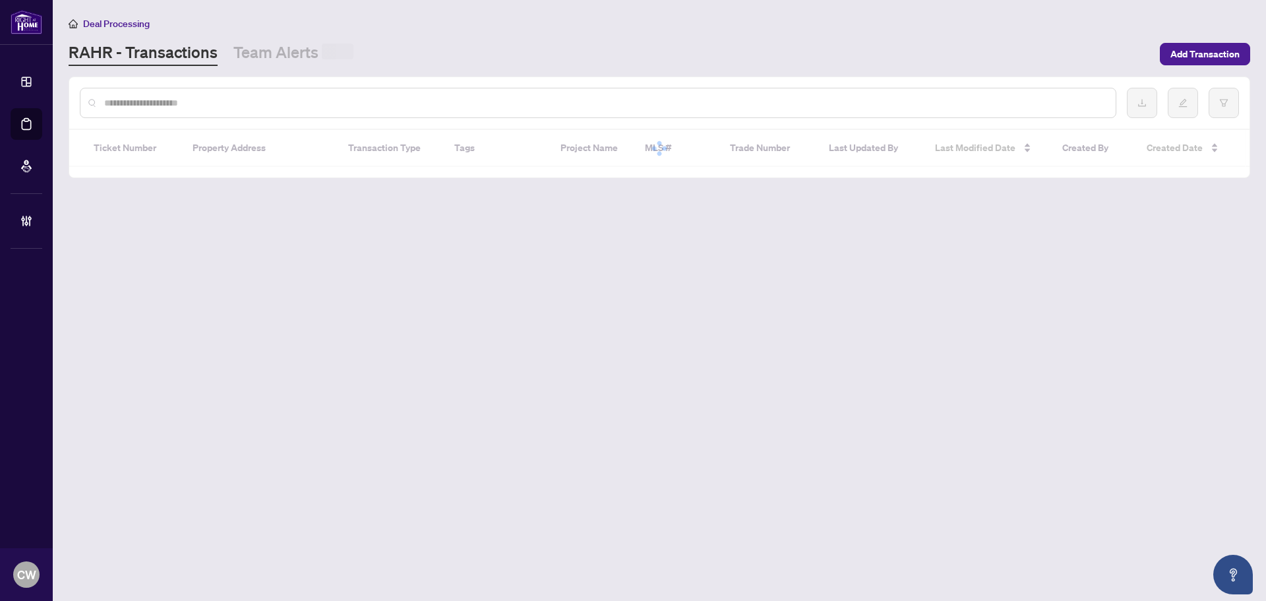
click at [249, 106] on input "text" at bounding box center [604, 103] width 1001 height 15
paste input "**********"
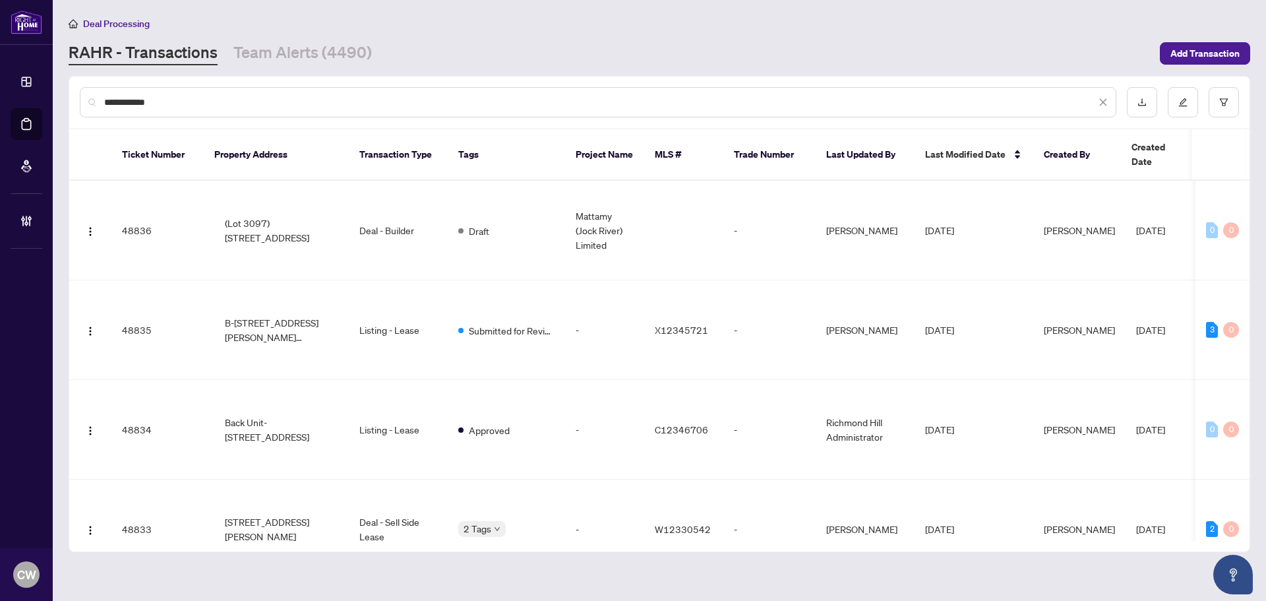
type input "**********"
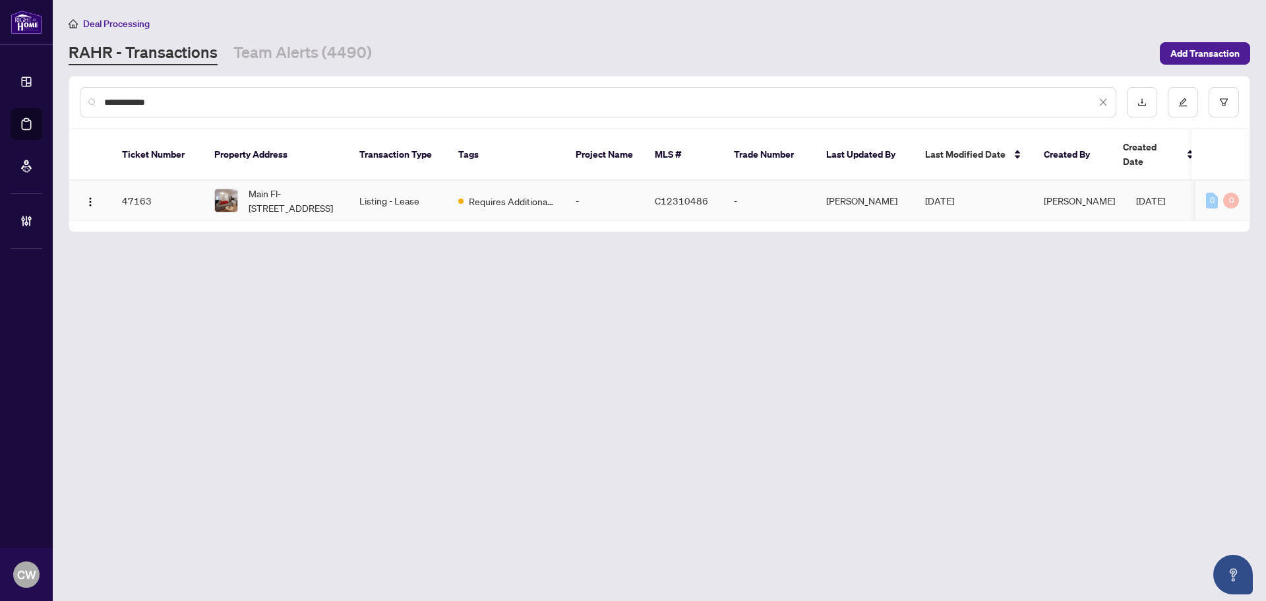
click at [303, 186] on span "Main Fl-77 Northcote Ave, Toronto, Ontario M6J 3K2, Canada" at bounding box center [294, 200] width 90 height 29
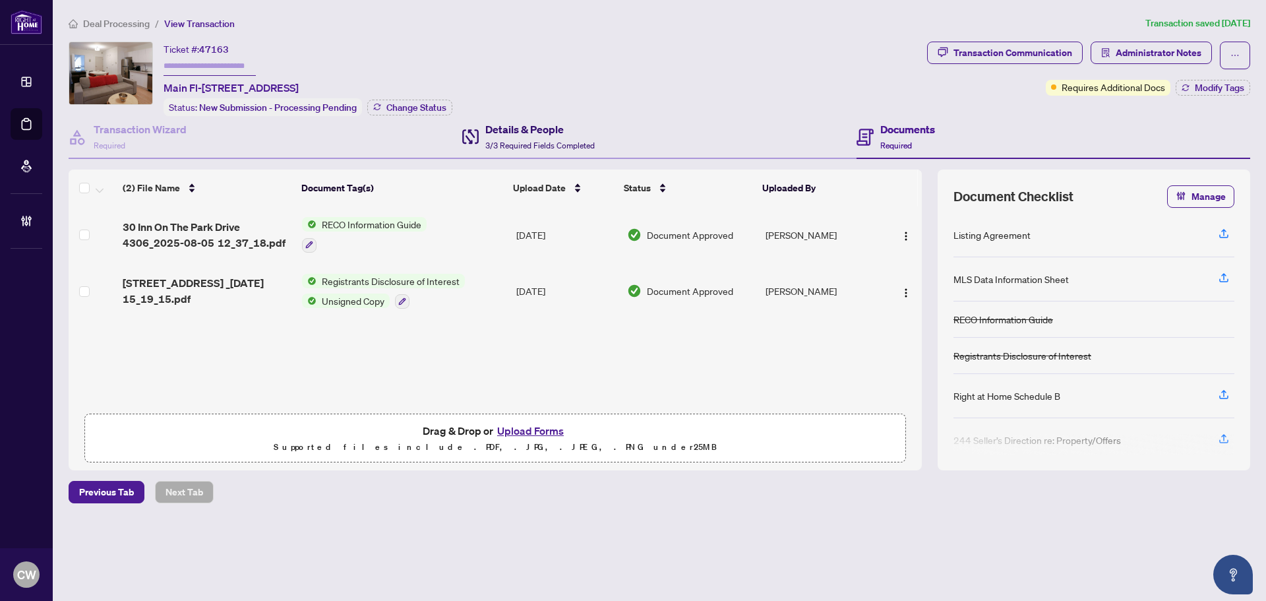
drag, startPoint x: 530, startPoint y: 127, endPoint x: 578, endPoint y: 88, distance: 62.4
click at [530, 127] on h4 "Details & People" at bounding box center [539, 129] width 109 height 16
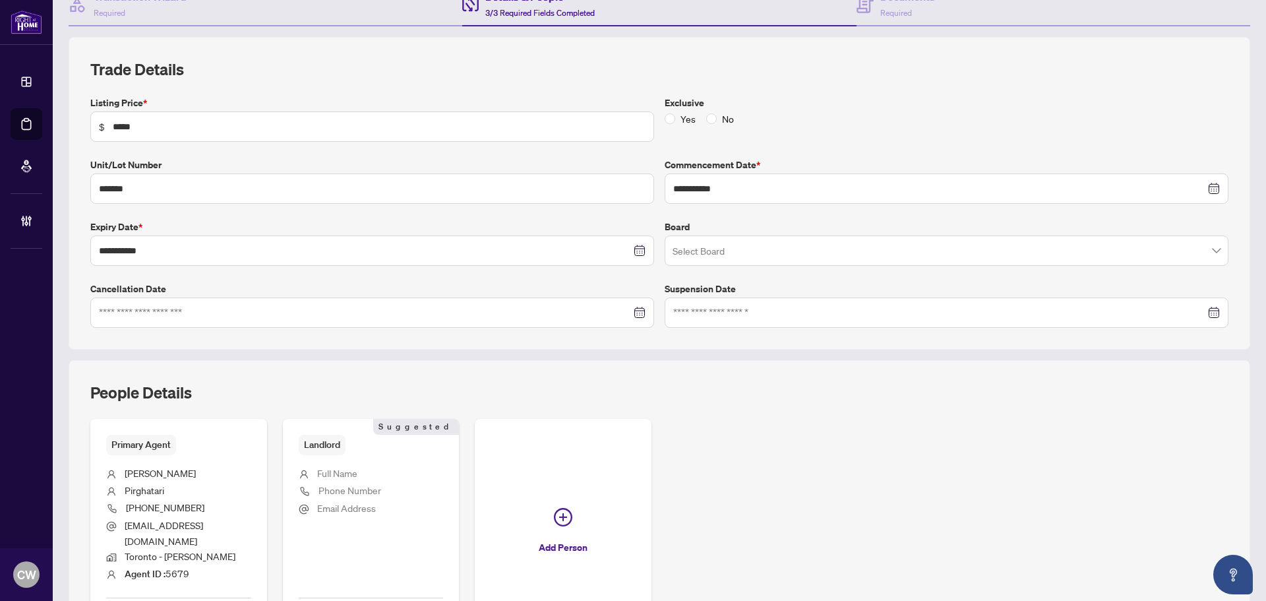
scroll to position [16, 0]
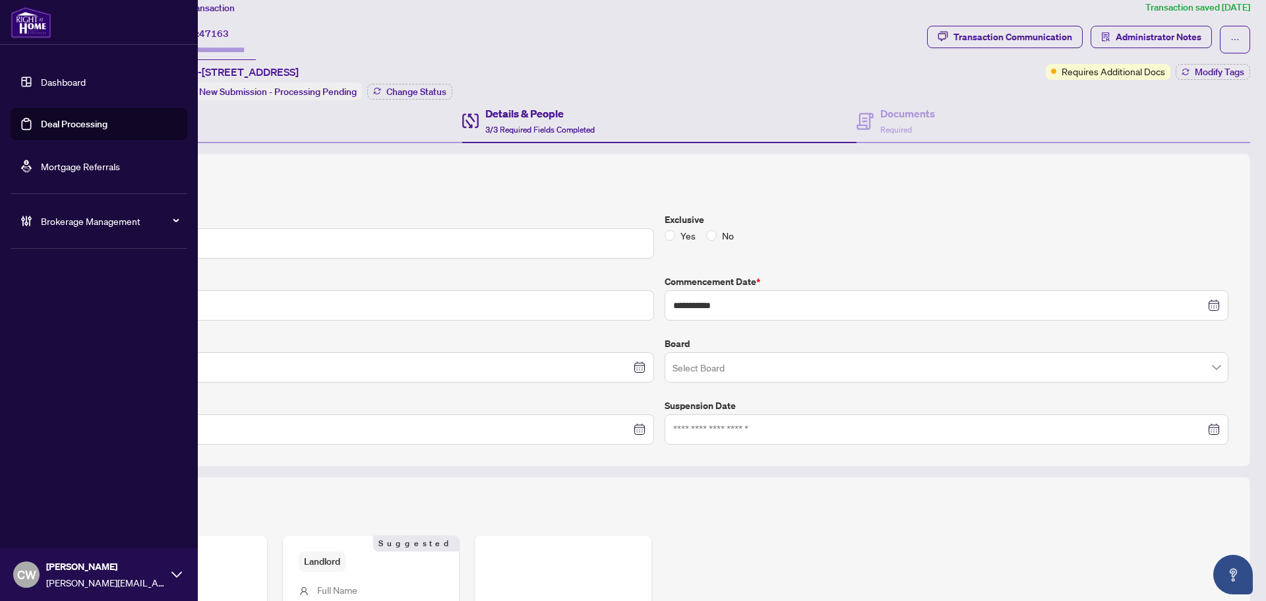
click at [41, 127] on link "Deal Processing" at bounding box center [74, 124] width 67 height 12
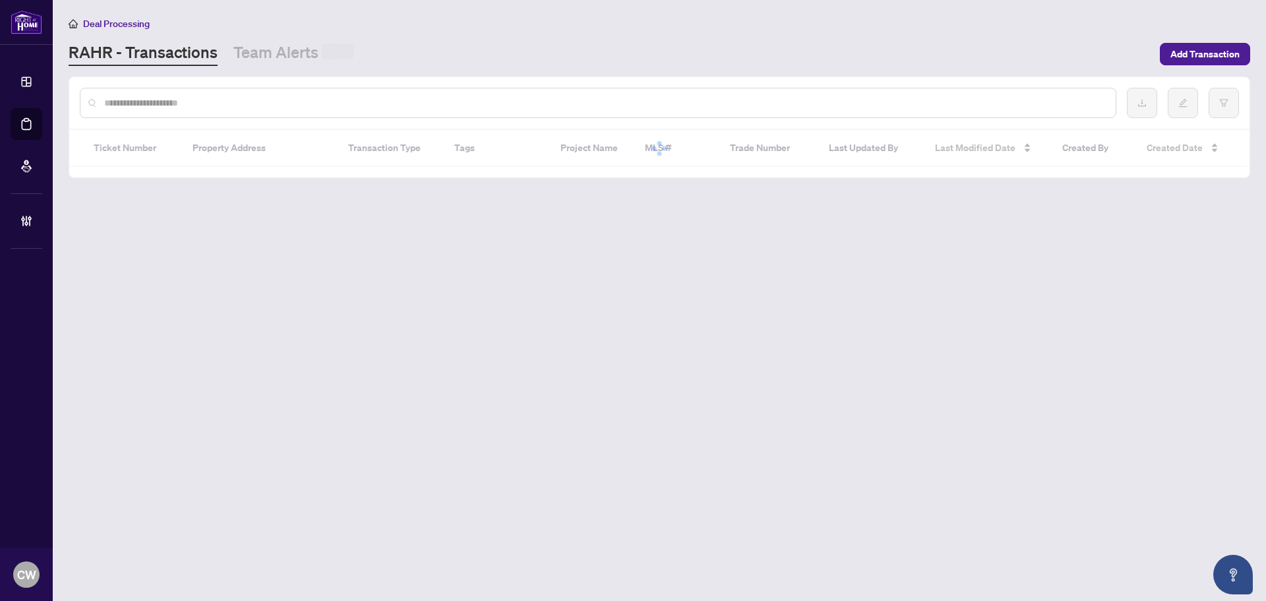
click at [263, 109] on div at bounding box center [598, 103] width 1037 height 30
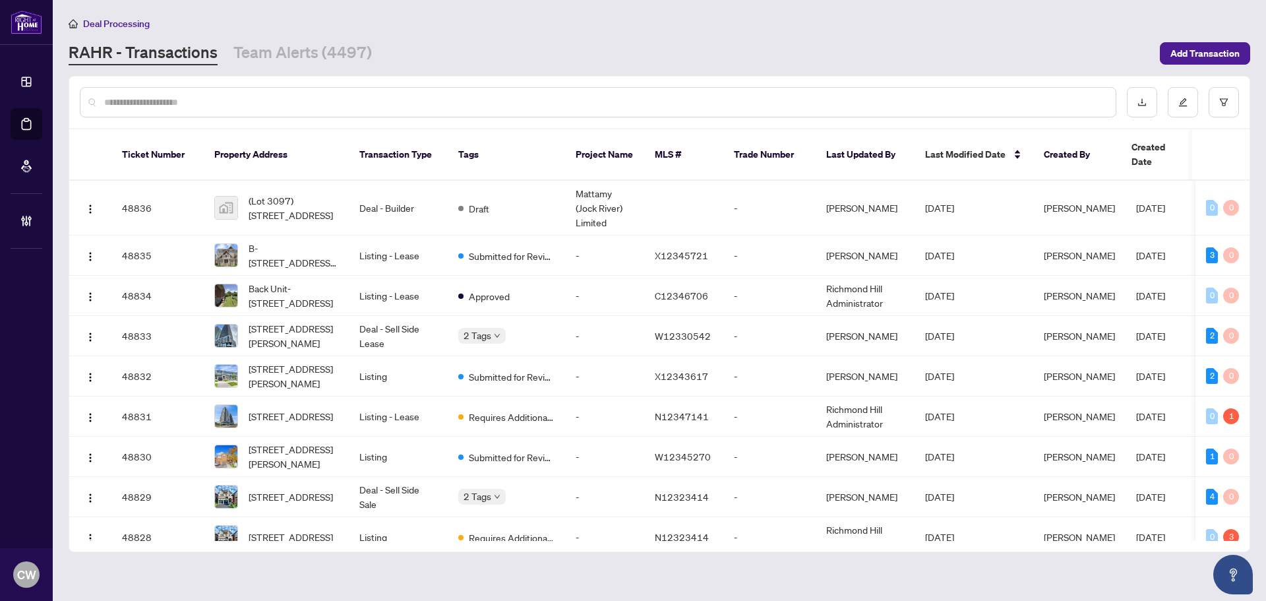
click at [266, 107] on input "text" at bounding box center [604, 102] width 1001 height 15
paste input "*******"
type input "*******"
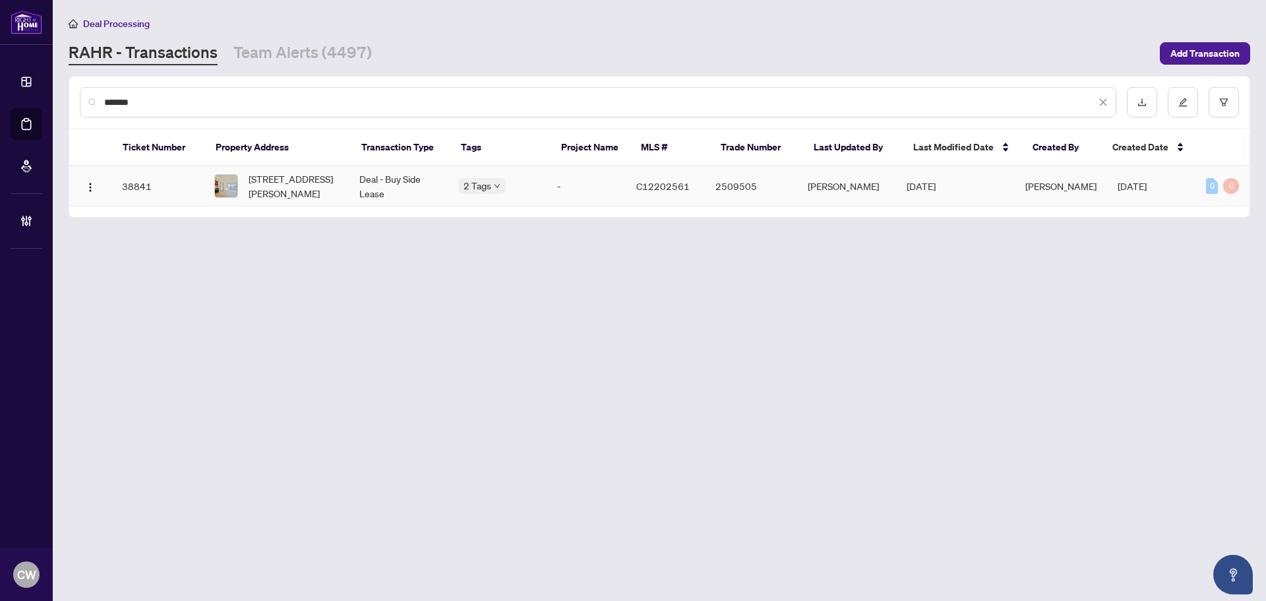
click at [305, 198] on span "3805-38 Widmer St, Toronto, Ontario M5V 0P7, Canada" at bounding box center [294, 185] width 90 height 29
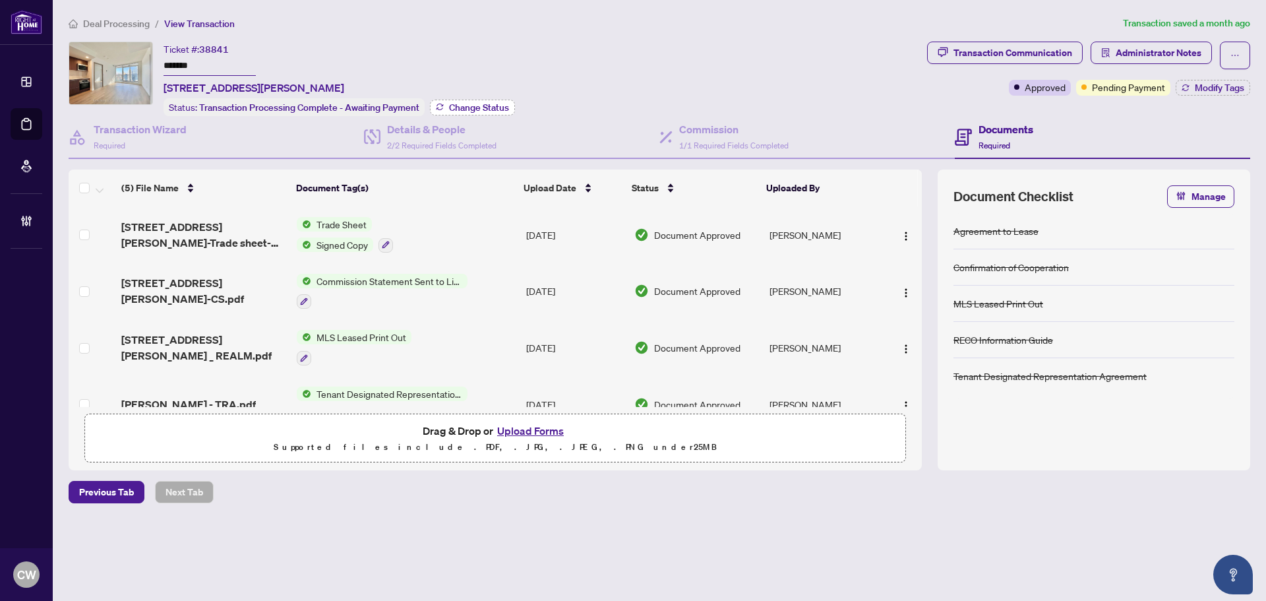
click at [475, 106] on span "Change Status" at bounding box center [479, 107] width 60 height 9
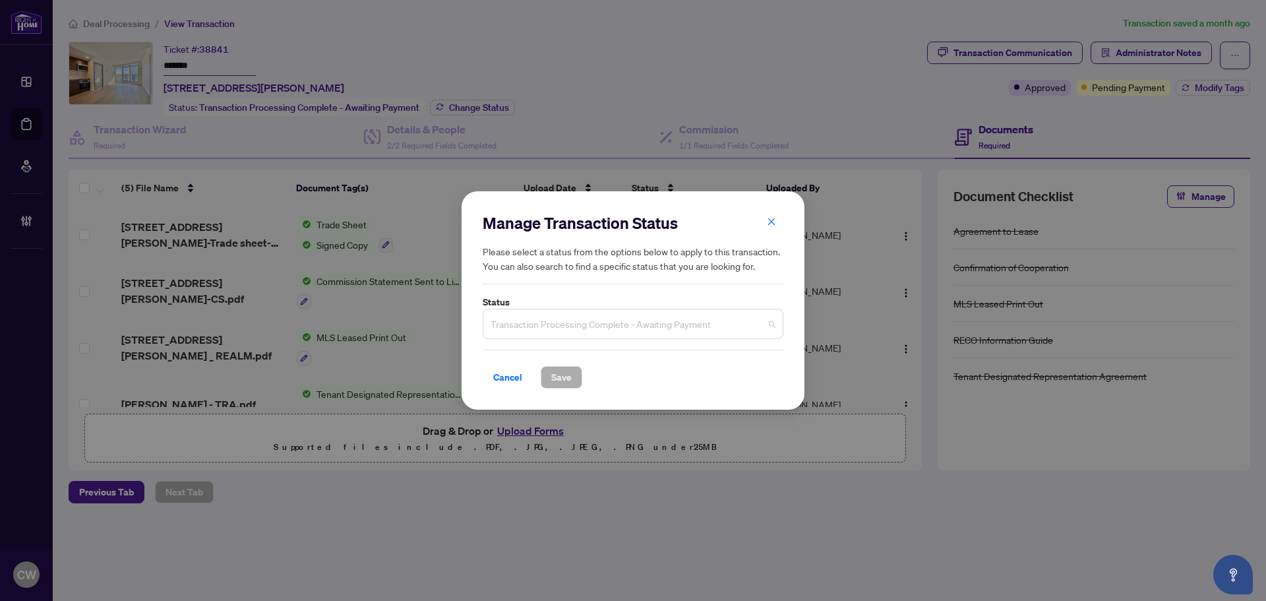
click at [638, 322] on span "Transaction Processing Complete - Awaiting Payment" at bounding box center [633, 323] width 285 height 25
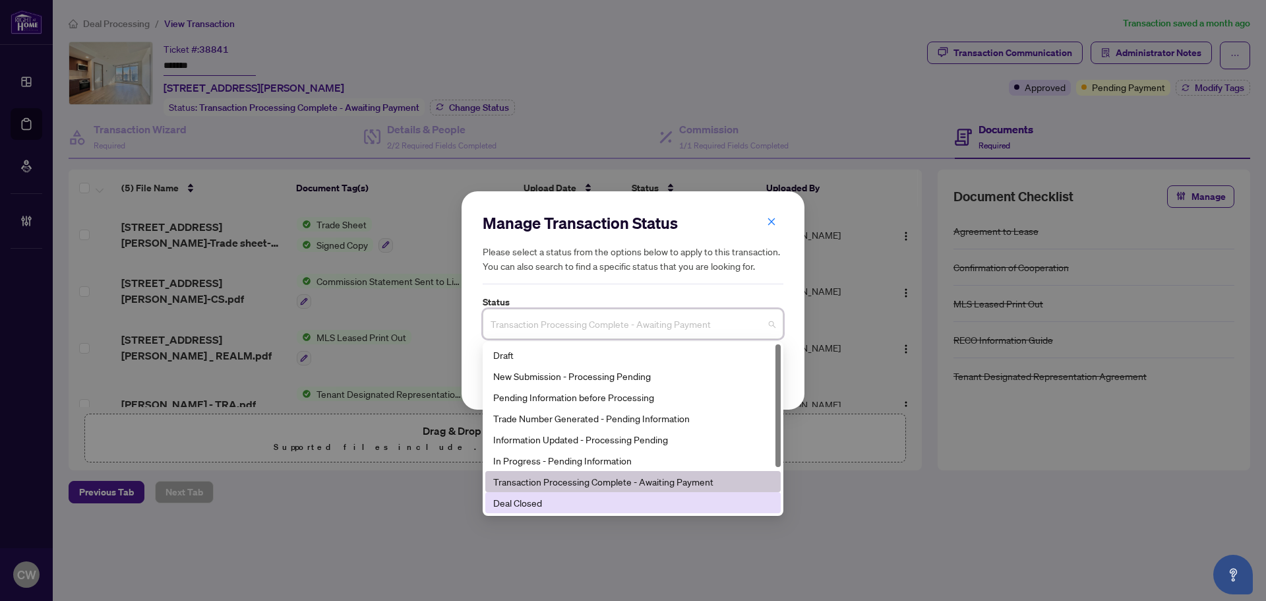
click at [565, 496] on div "Deal Closed" at bounding box center [633, 502] width 280 height 15
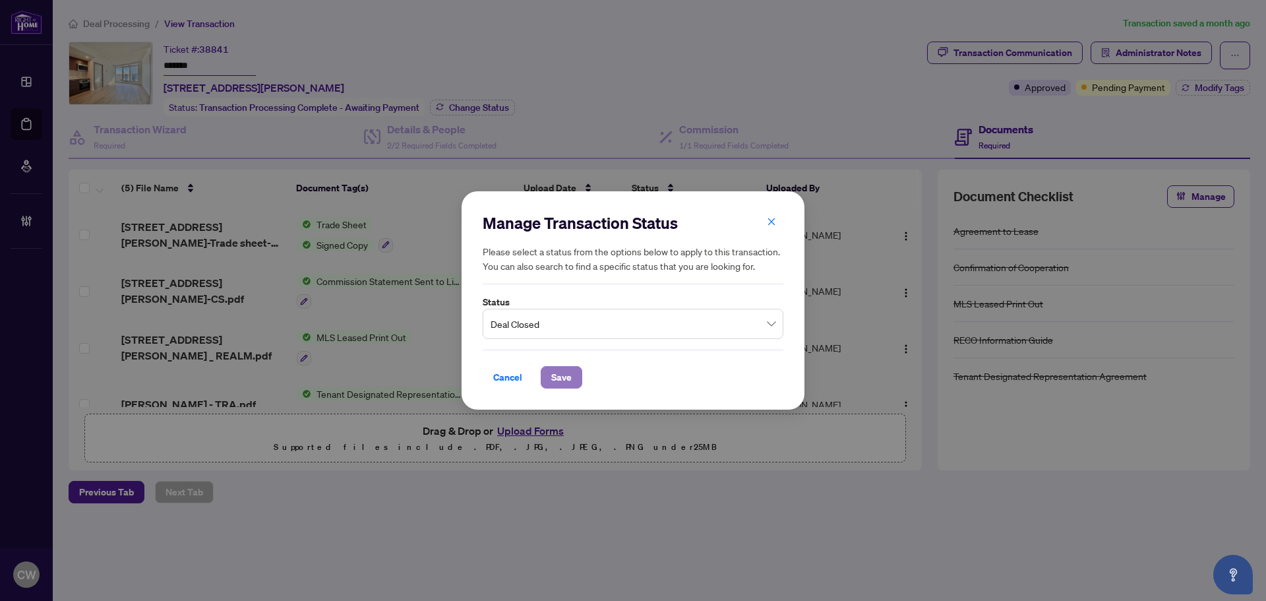
click at [566, 381] on span "Save" at bounding box center [561, 377] width 20 height 21
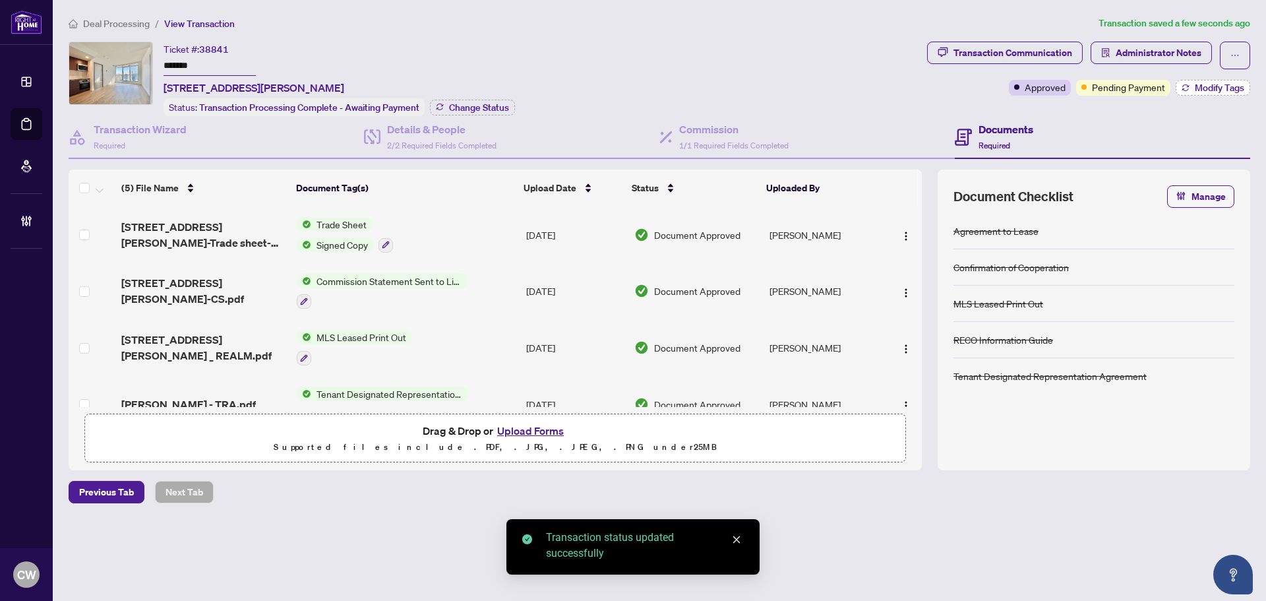
click at [1206, 91] on span "Modify Tags" at bounding box center [1219, 87] width 49 height 9
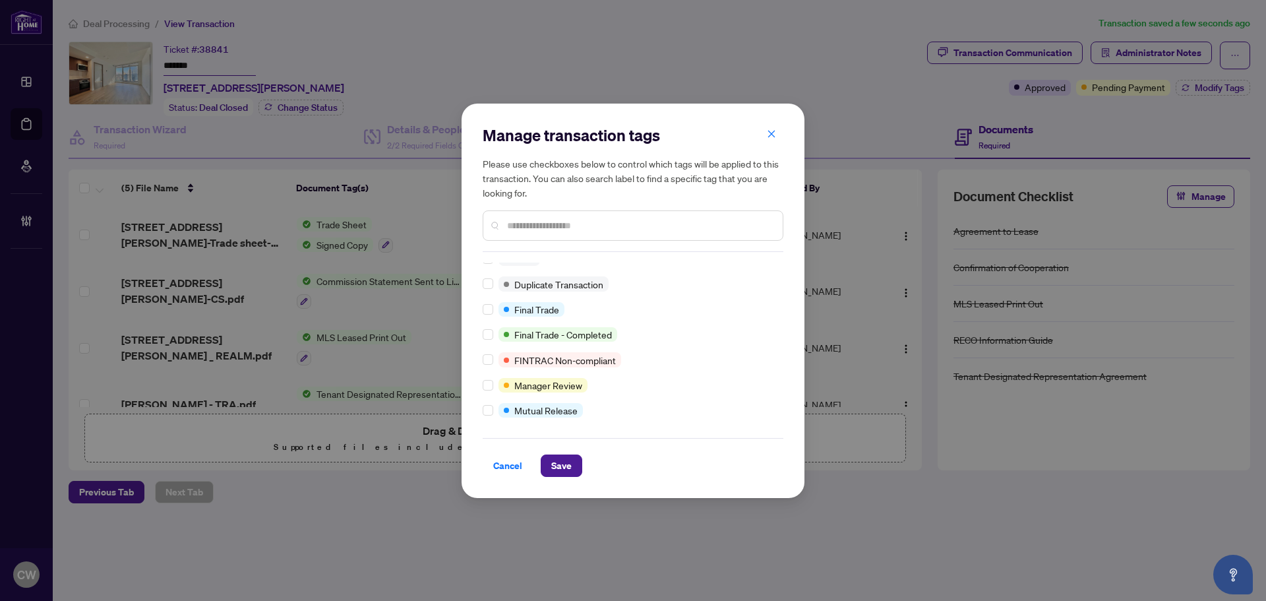
scroll to position [11, 0]
click at [570, 472] on span "Save" at bounding box center [561, 465] width 20 height 21
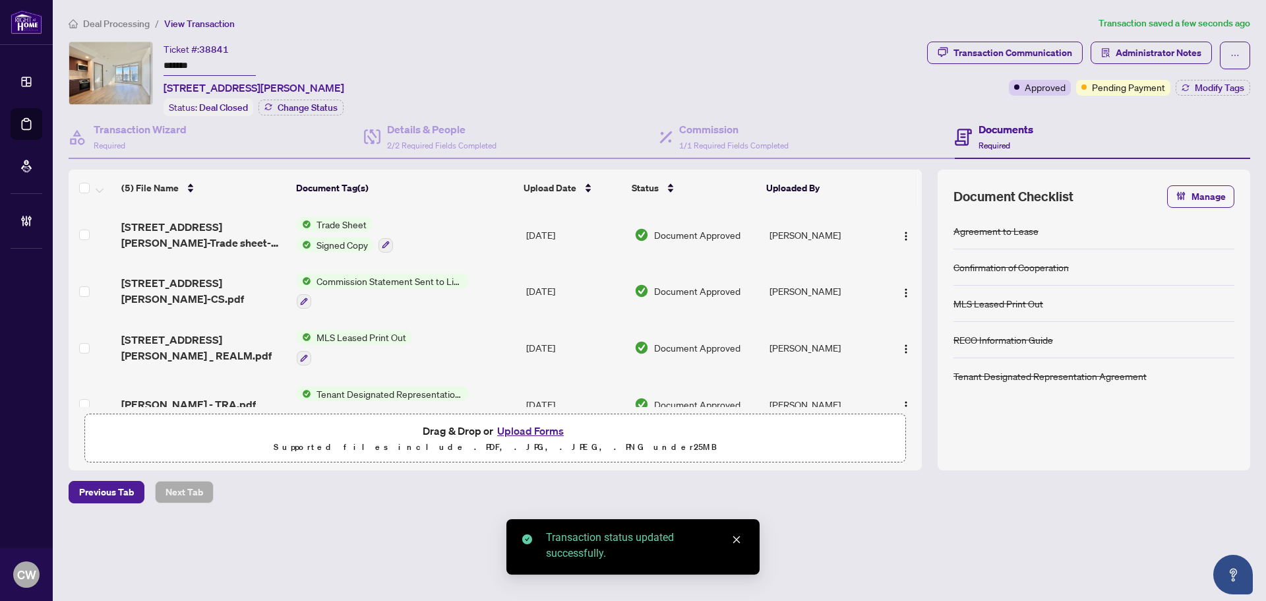
click at [224, 227] on span "38 Widmer St 3805-Trade sheet-Alvin to review.pdf" at bounding box center [203, 235] width 165 height 32
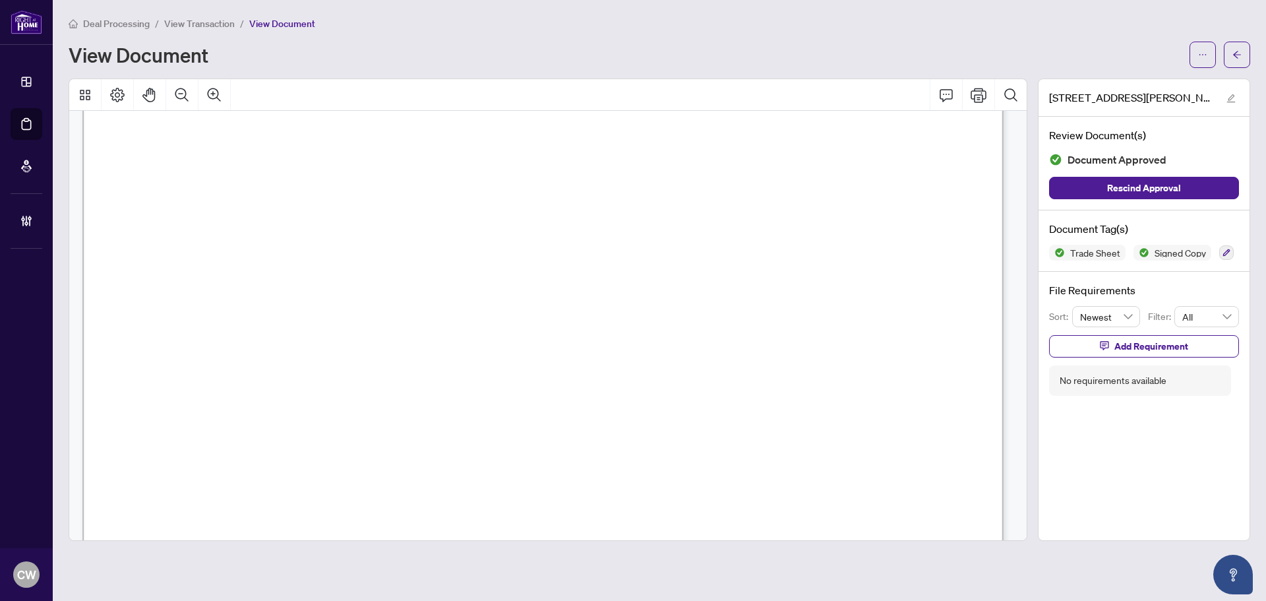
scroll to position [396, 0]
click at [1224, 52] on div at bounding box center [1220, 55] width 61 height 26
click at [1231, 57] on button "button" at bounding box center [1237, 55] width 26 height 26
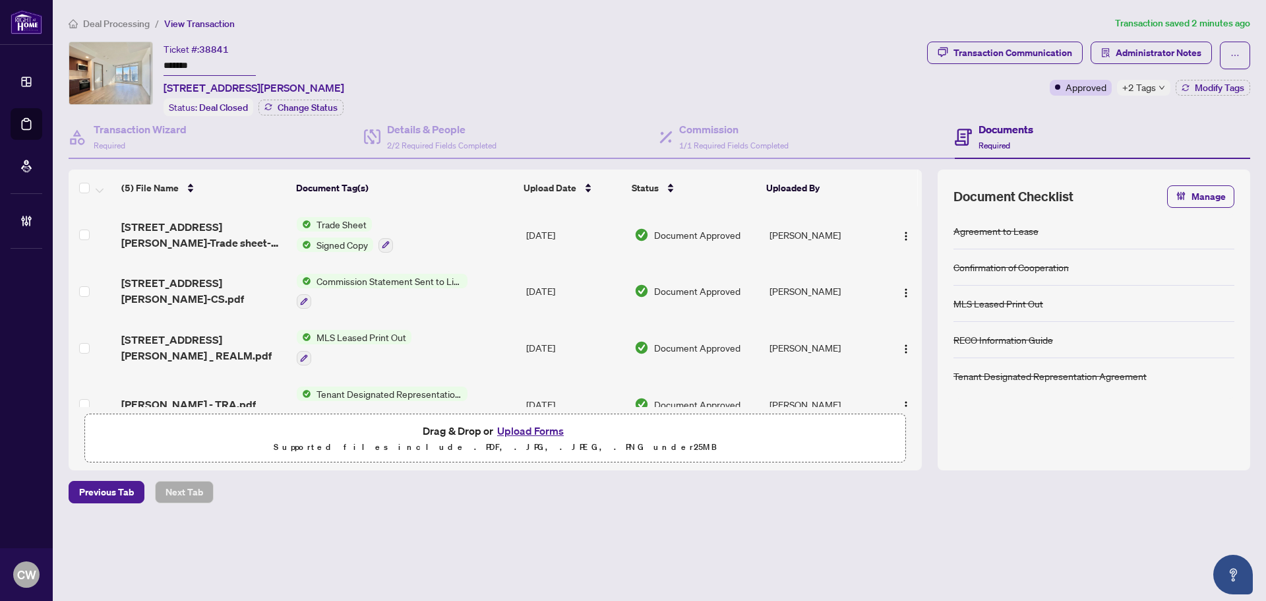
click at [518, 434] on button "Upload Forms" at bounding box center [530, 430] width 75 height 17
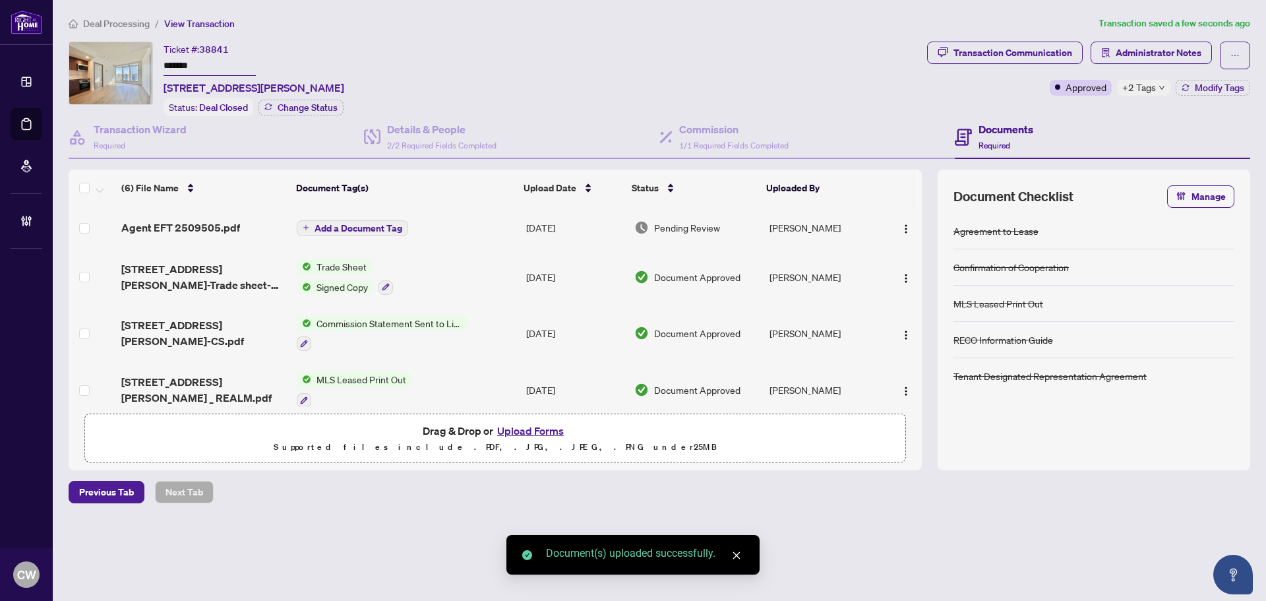
click at [357, 226] on span "Add a Document Tag" at bounding box center [359, 228] width 88 height 9
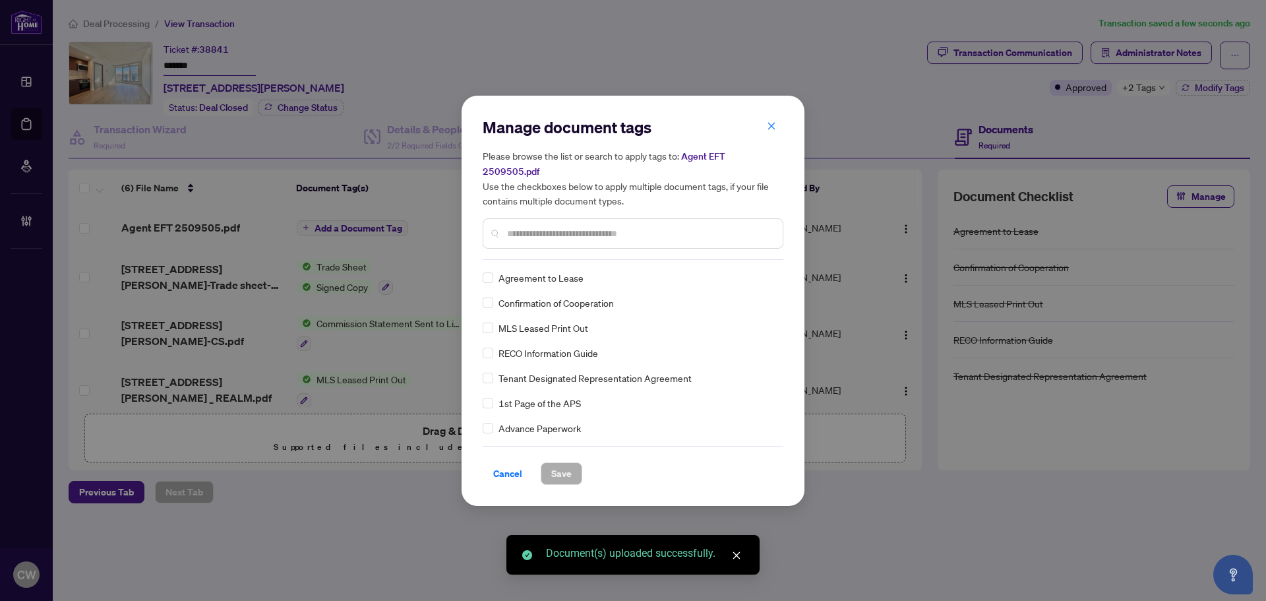
click at [557, 229] on input "text" at bounding box center [639, 233] width 265 height 15
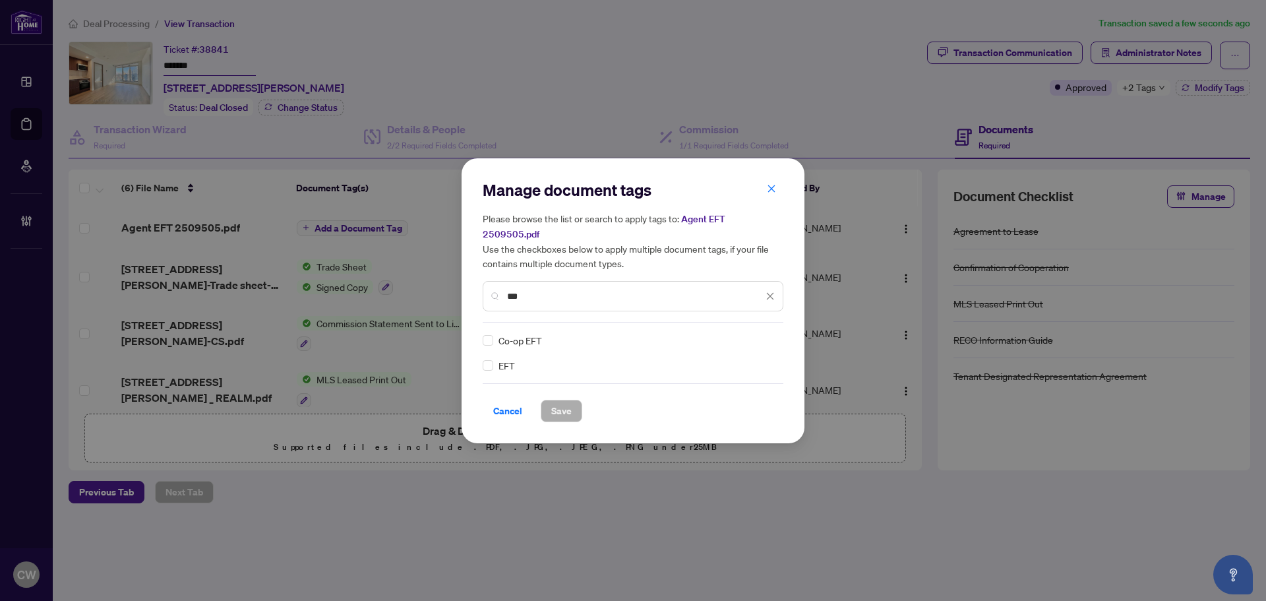
type input "***"
click at [762, 334] on img at bounding box center [756, 340] width 13 height 13
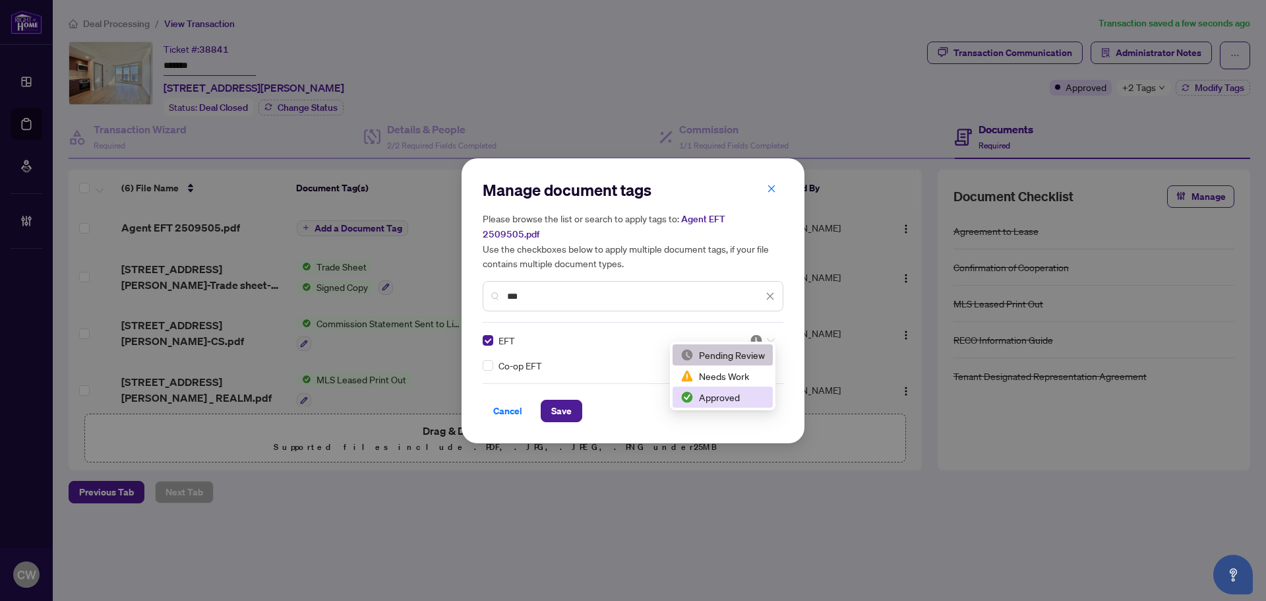
click at [750, 394] on div "Approved" at bounding box center [723, 397] width 84 height 15
click at [557, 406] on span "Save" at bounding box center [561, 410] width 20 height 21
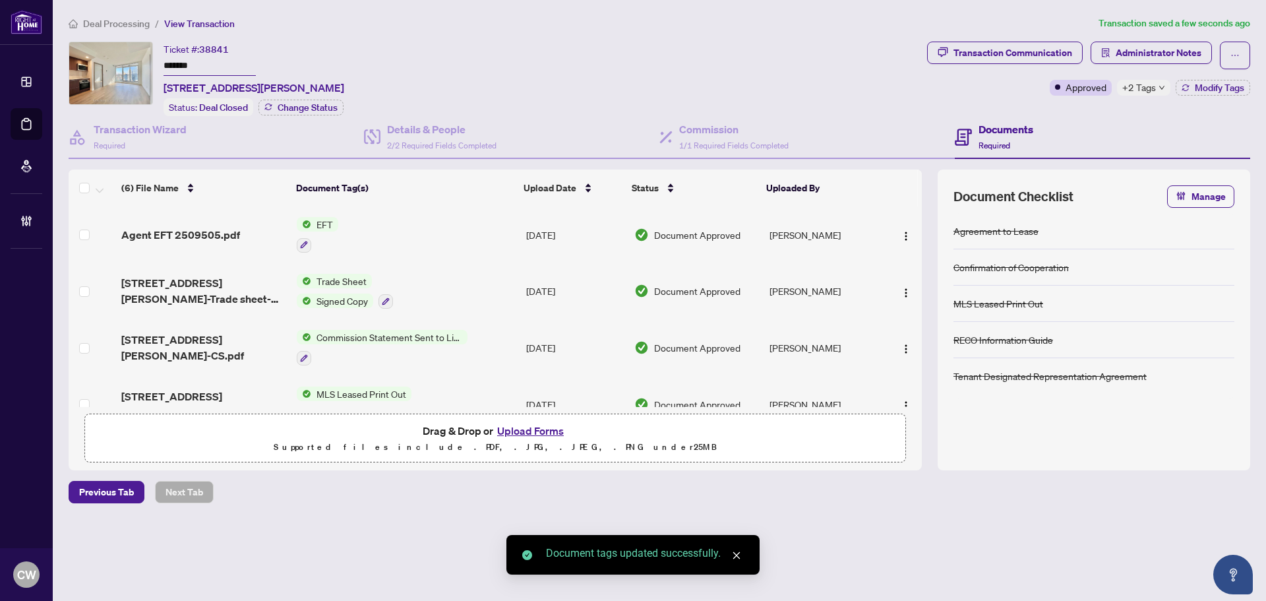
click at [902, 228] on span "button" at bounding box center [906, 235] width 11 height 15
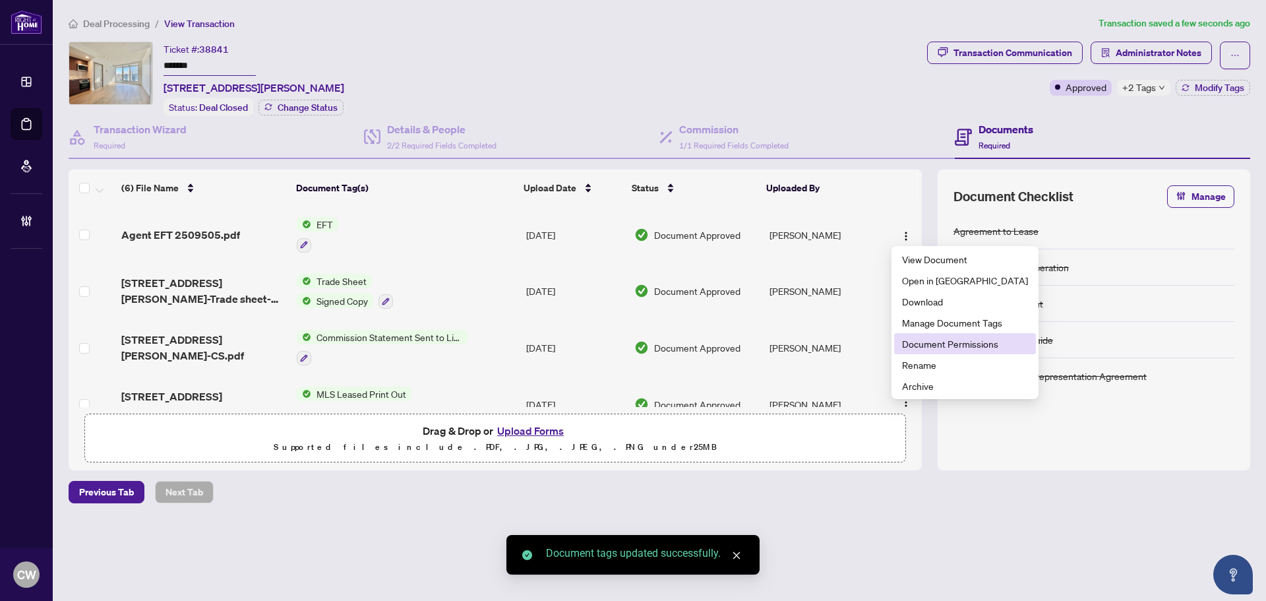
click at [941, 342] on span "Document Permissions" at bounding box center [965, 343] width 126 height 15
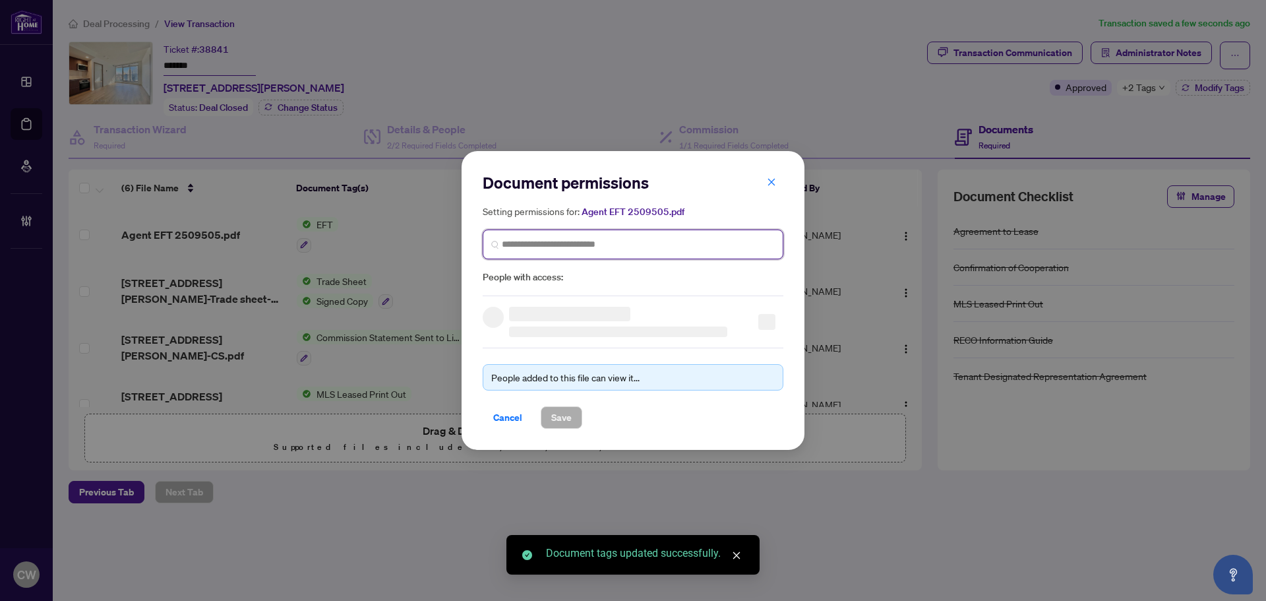
click at [618, 244] on input "search" at bounding box center [638, 244] width 273 height 14
paste input "**********"
type input "**********"
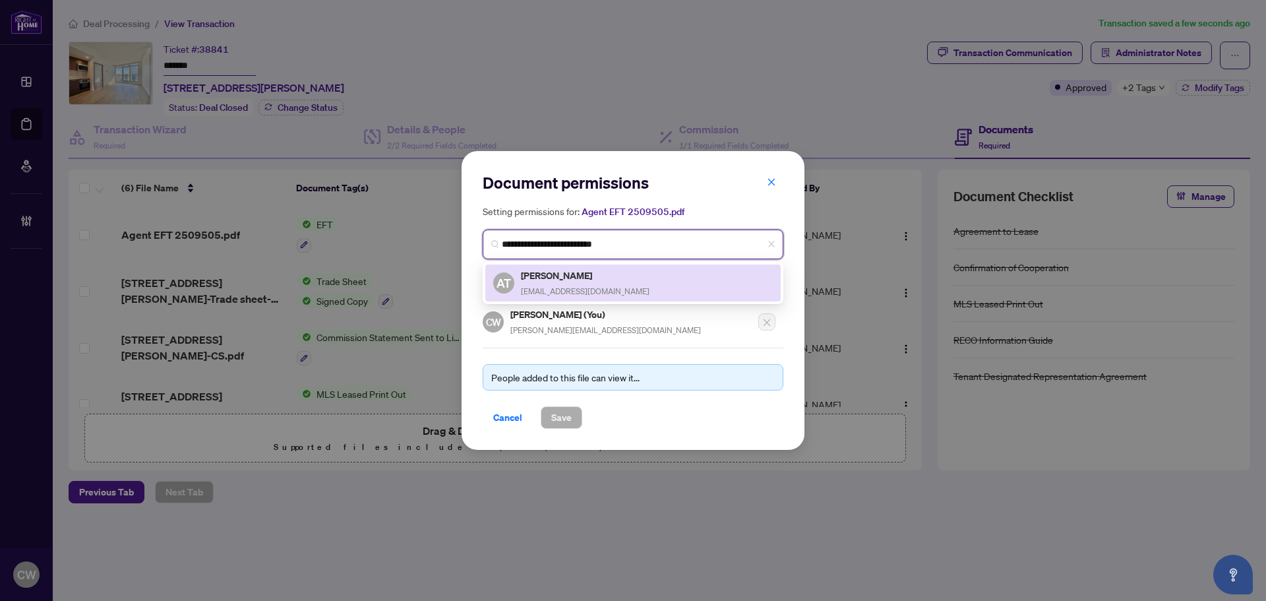
click at [561, 276] on h5 "Alvin Tung" at bounding box center [585, 275] width 129 height 15
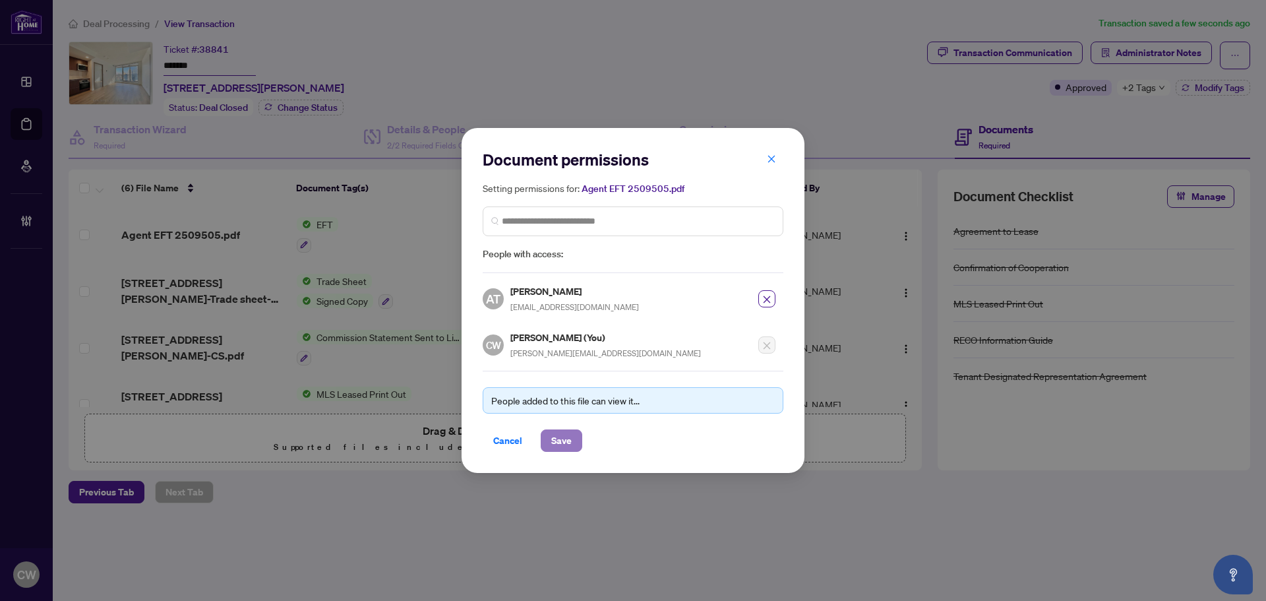
click at [555, 436] on span "Save" at bounding box center [561, 440] width 20 height 21
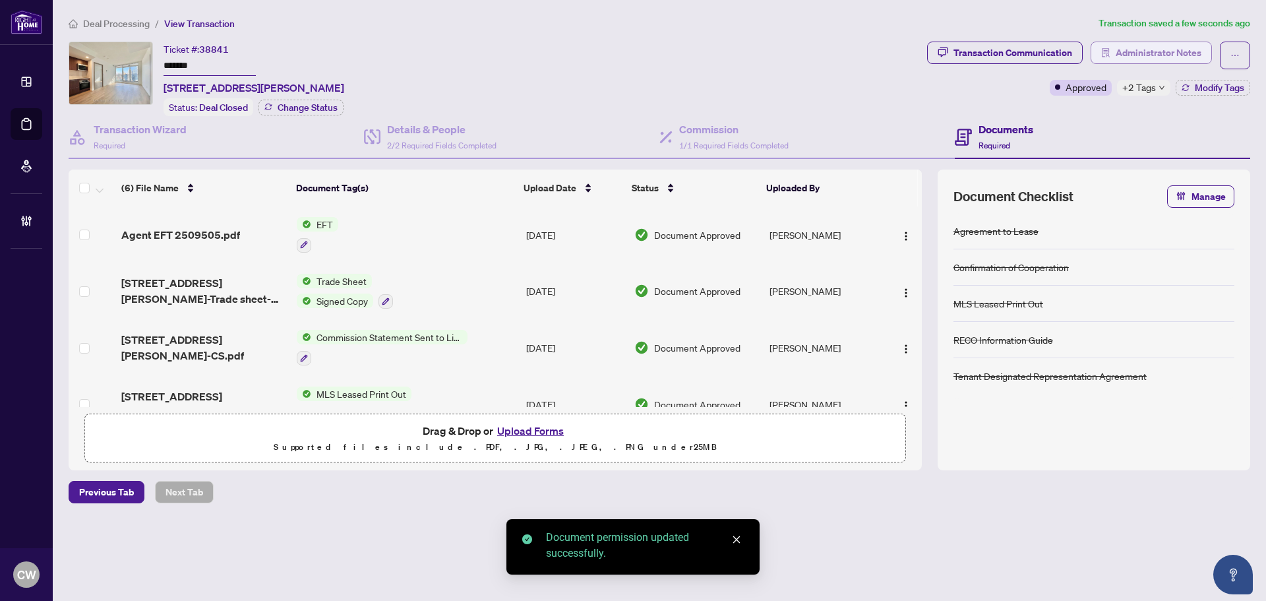
click at [1144, 51] on span "Administrator Notes" at bounding box center [1159, 52] width 86 height 21
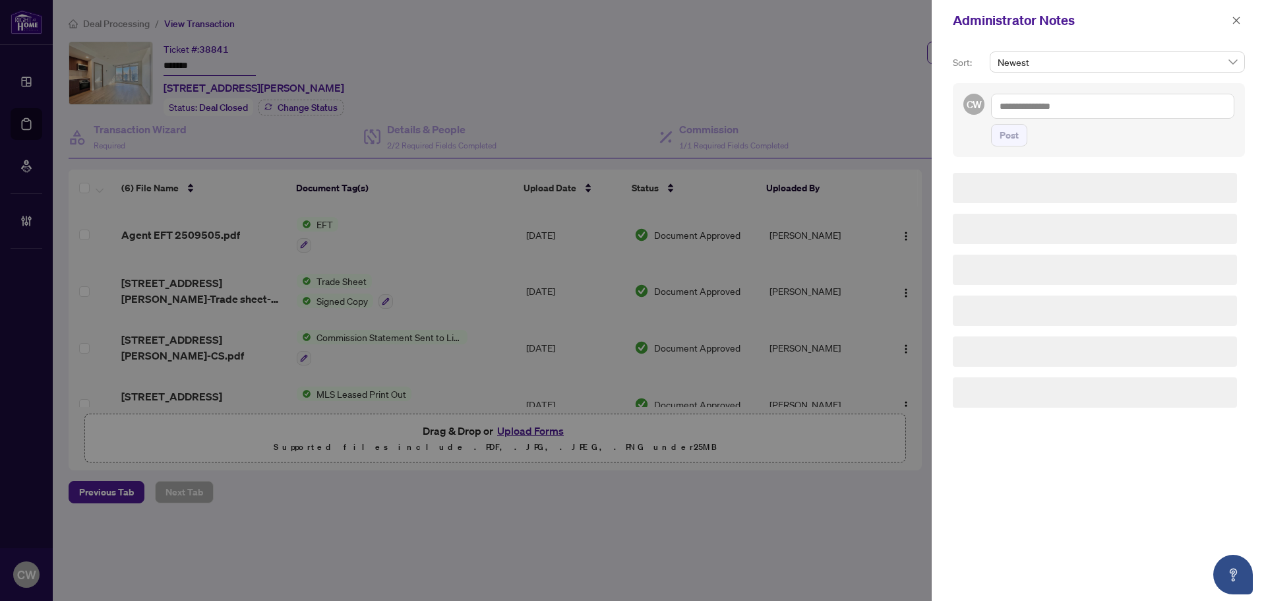
click at [1031, 119] on div "Post" at bounding box center [1112, 120] width 243 height 53
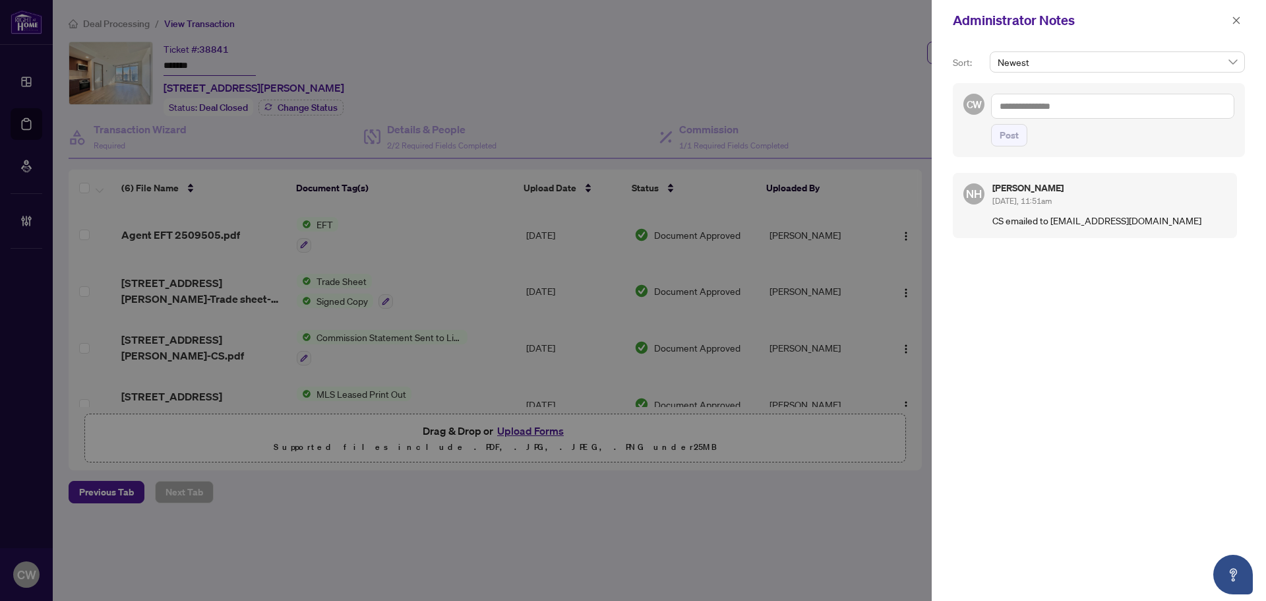
click at [1031, 106] on textarea at bounding box center [1112, 106] width 243 height 25
paste textarea "**********"
type textarea "**********"
drag, startPoint x: 1017, startPoint y: 137, endPoint x: 1182, endPoint y: 61, distance: 182.1
click at [1017, 137] on span "Post" at bounding box center [1009, 135] width 19 height 21
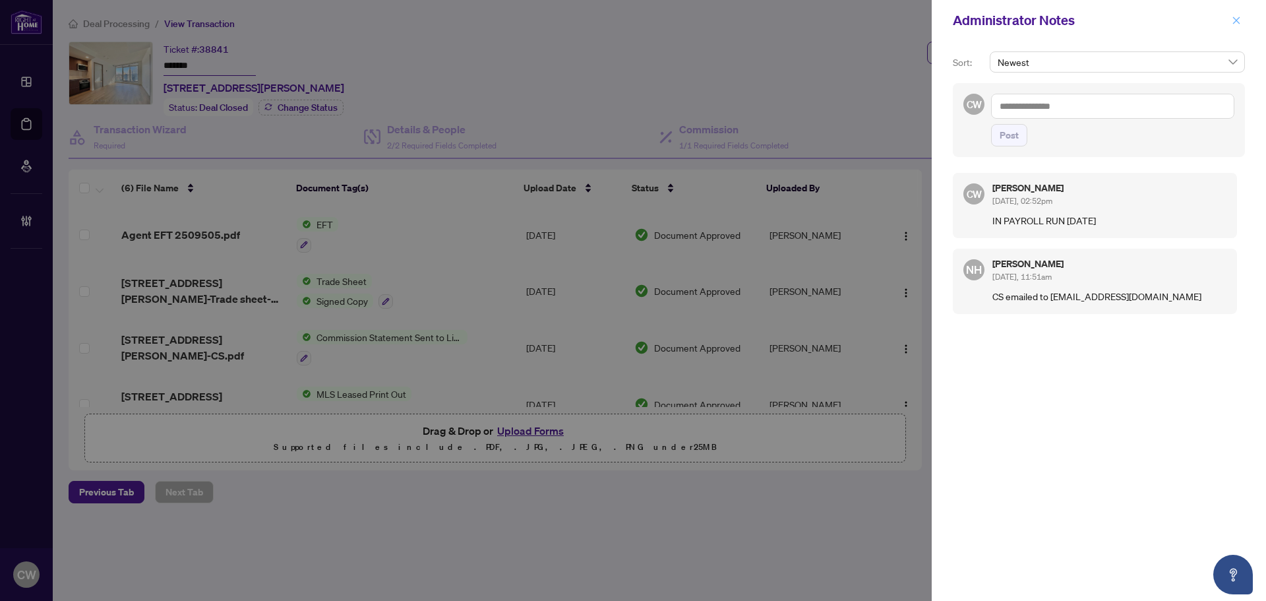
click at [1238, 19] on icon "close" at bounding box center [1236, 20] width 9 height 9
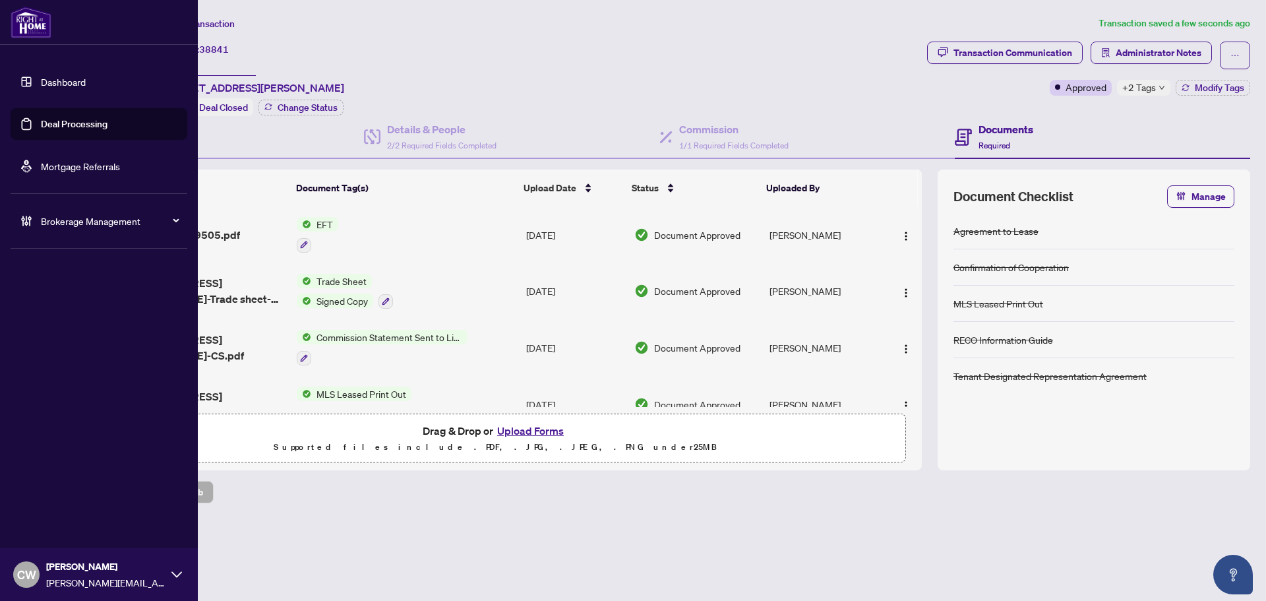
drag, startPoint x: 39, startPoint y: 121, endPoint x: 197, endPoint y: 125, distance: 157.7
click at [41, 121] on link "Deal Processing" at bounding box center [74, 124] width 67 height 12
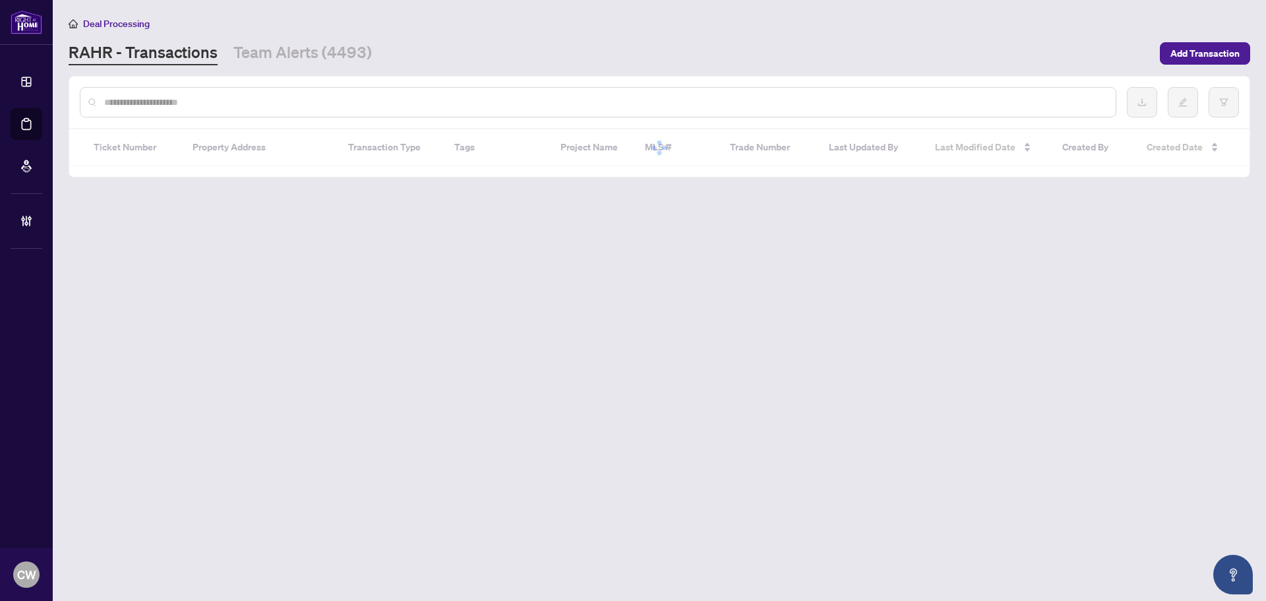
click at [243, 100] on input "text" at bounding box center [604, 102] width 1001 height 15
paste input "*******"
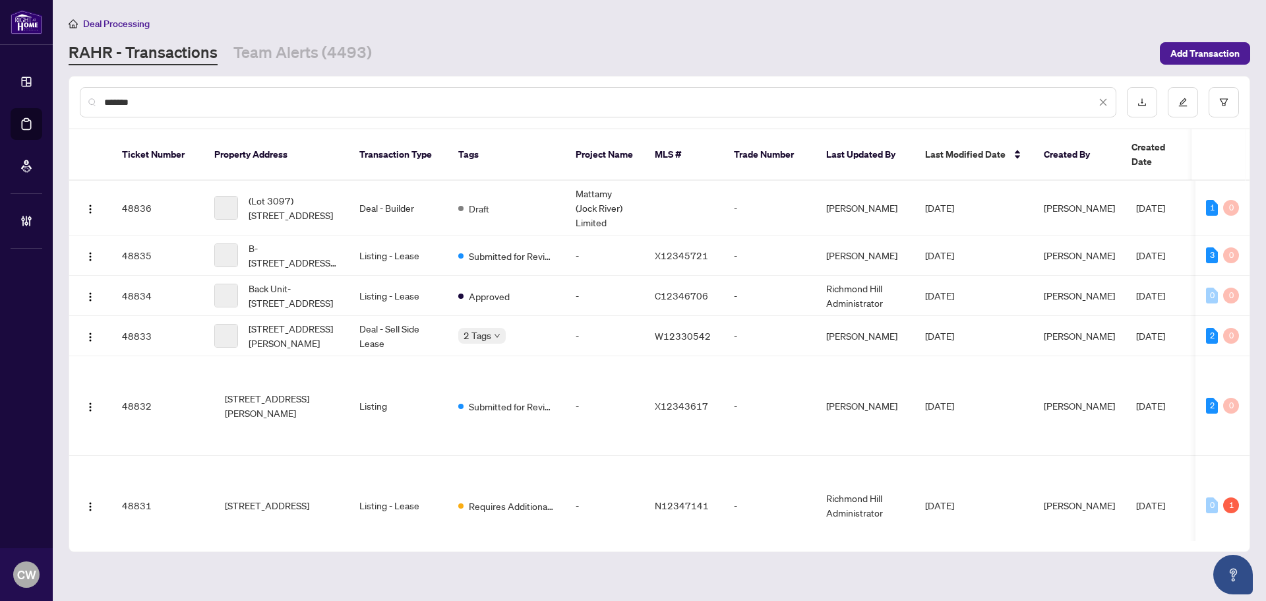
type input "*******"
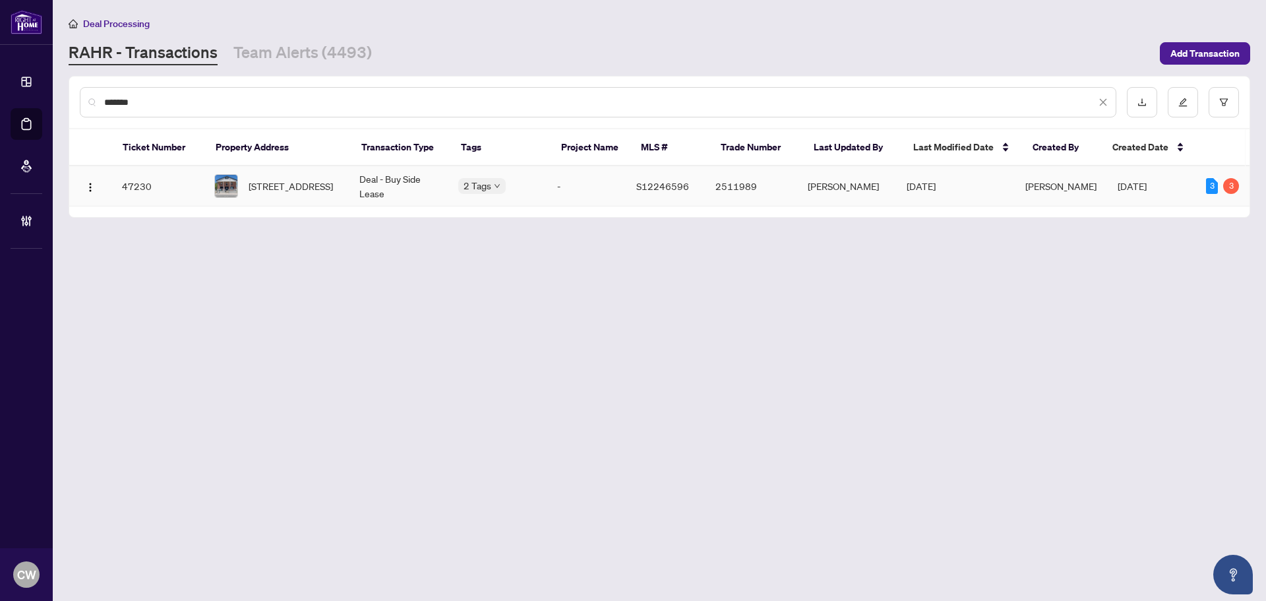
click at [293, 189] on span "201-27 Front St, Orillia, Ontario L3V 4R6, Canada" at bounding box center [291, 186] width 84 height 15
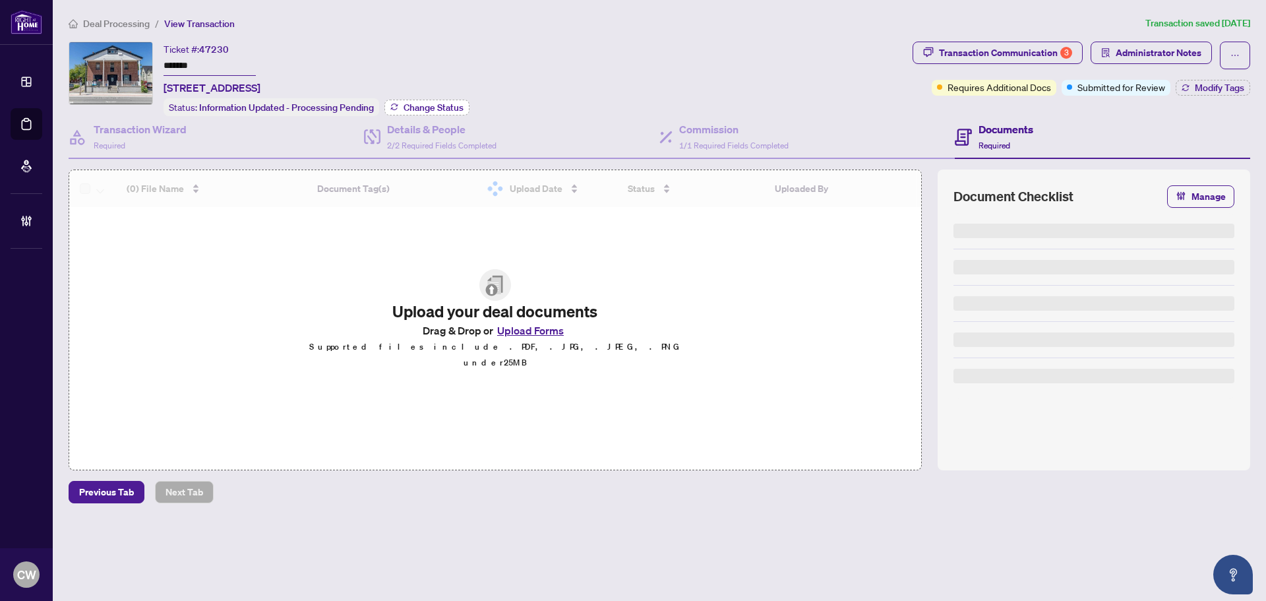
click at [432, 104] on span "Change Status" at bounding box center [434, 107] width 60 height 9
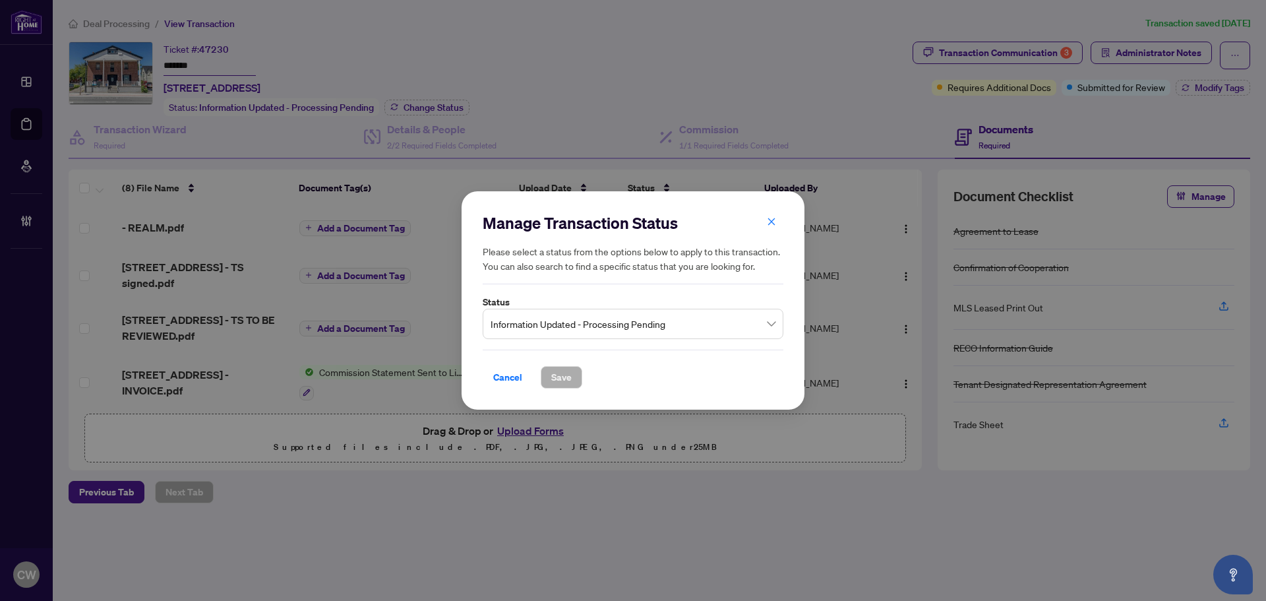
click at [552, 338] on input "search" at bounding box center [627, 325] width 273 height 29
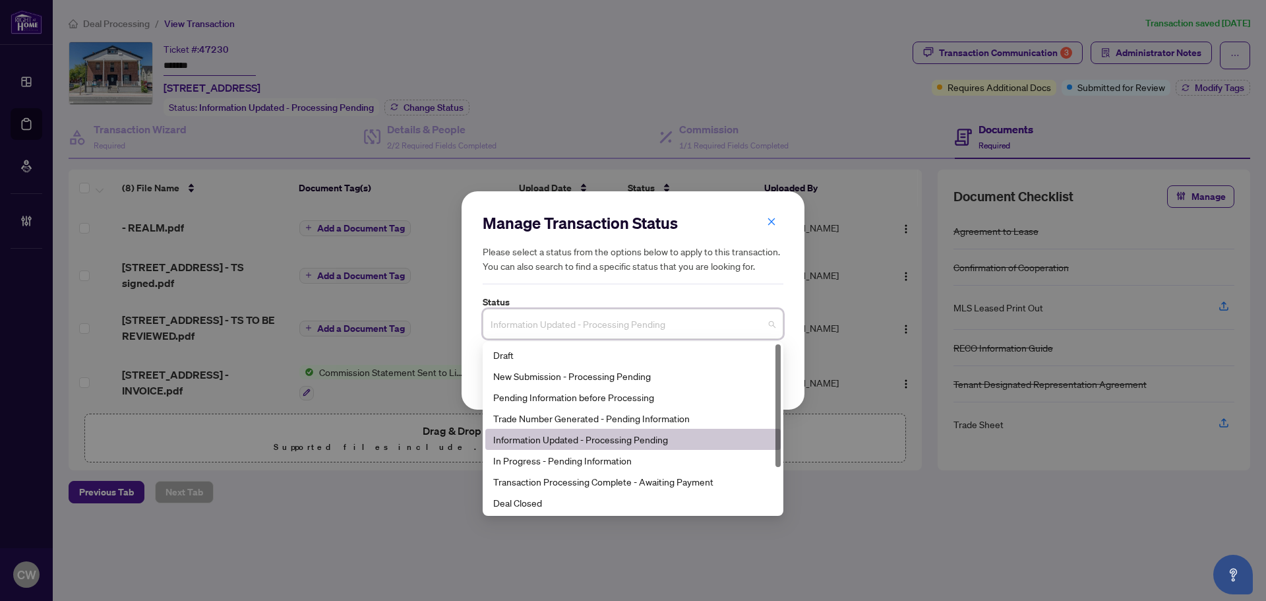
drag, startPoint x: 554, startPoint y: 324, endPoint x: 559, endPoint y: 329, distance: 7.0
click at [555, 323] on span "Information Updated - Processing Pending" at bounding box center [633, 323] width 285 height 25
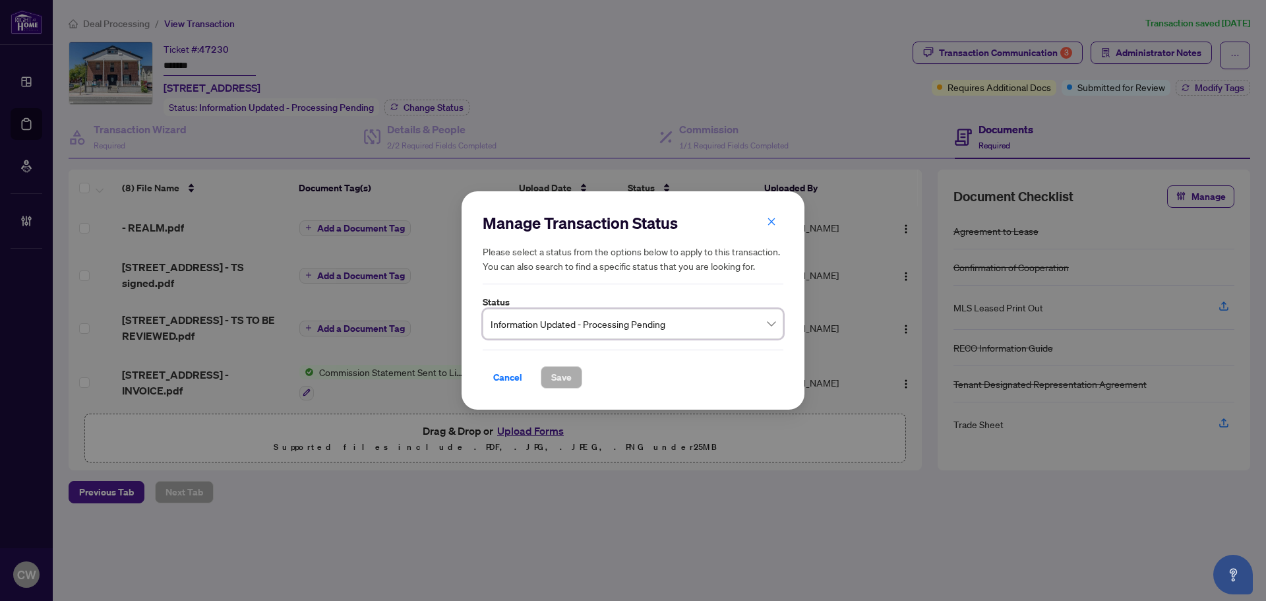
click at [535, 320] on span "Information Updated - Processing Pending" at bounding box center [633, 323] width 285 height 25
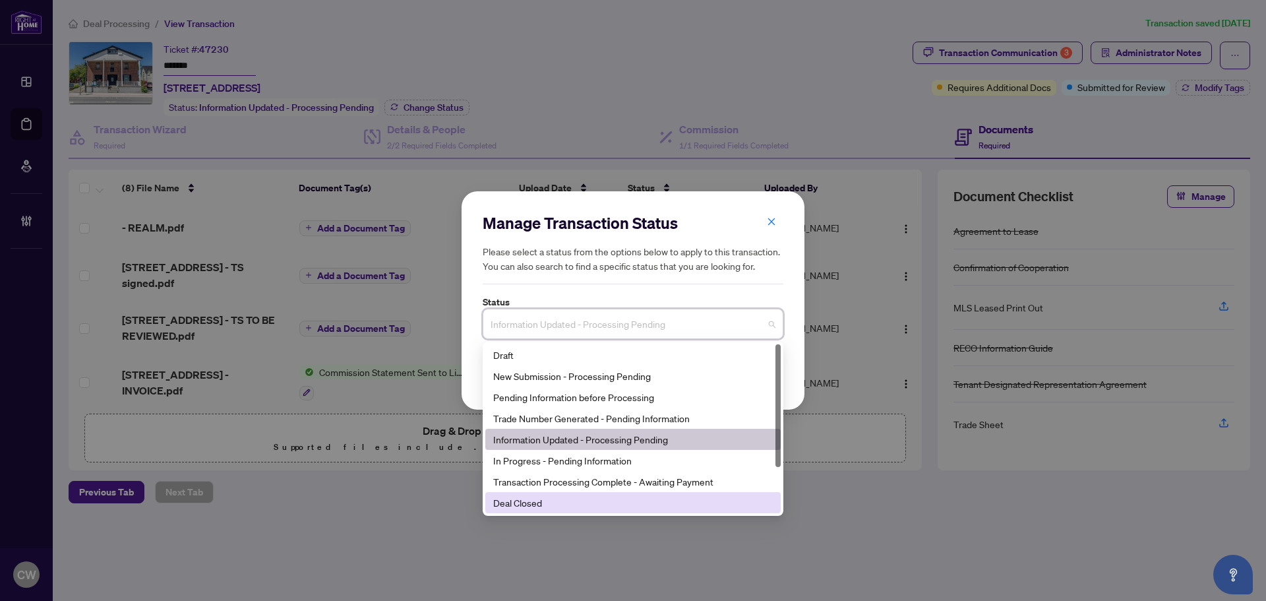
drag, startPoint x: 552, startPoint y: 500, endPoint x: 572, endPoint y: 435, distance: 67.6
click at [551, 501] on div "Deal Closed" at bounding box center [633, 502] width 280 height 15
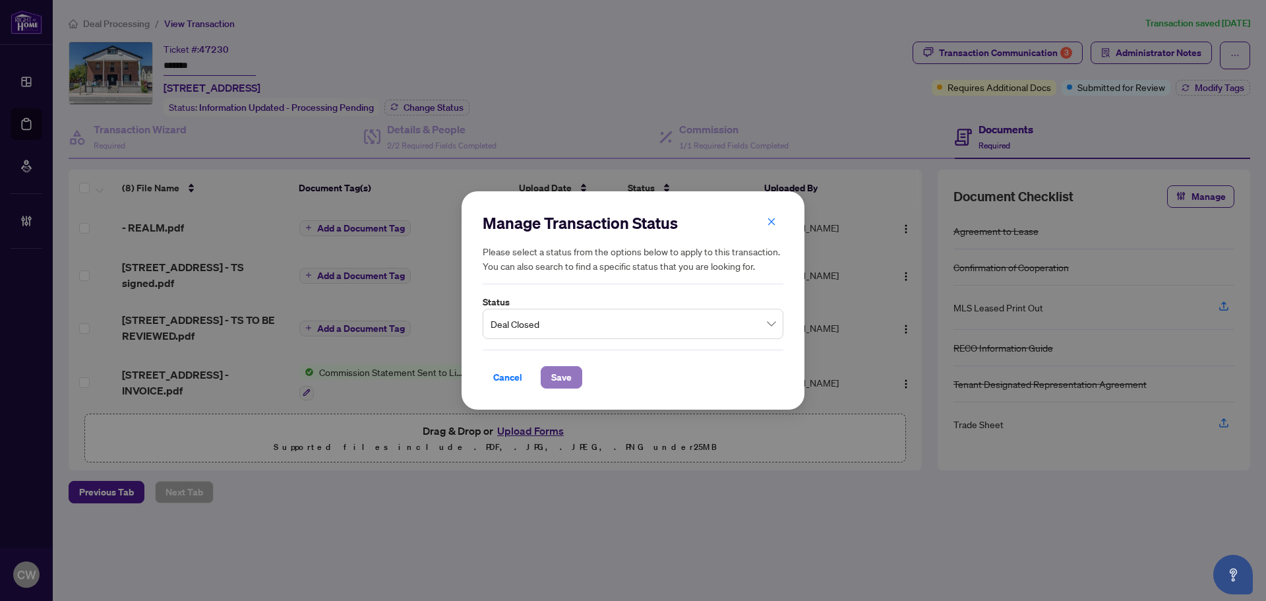
click at [575, 379] on button "Save" at bounding box center [562, 377] width 42 height 22
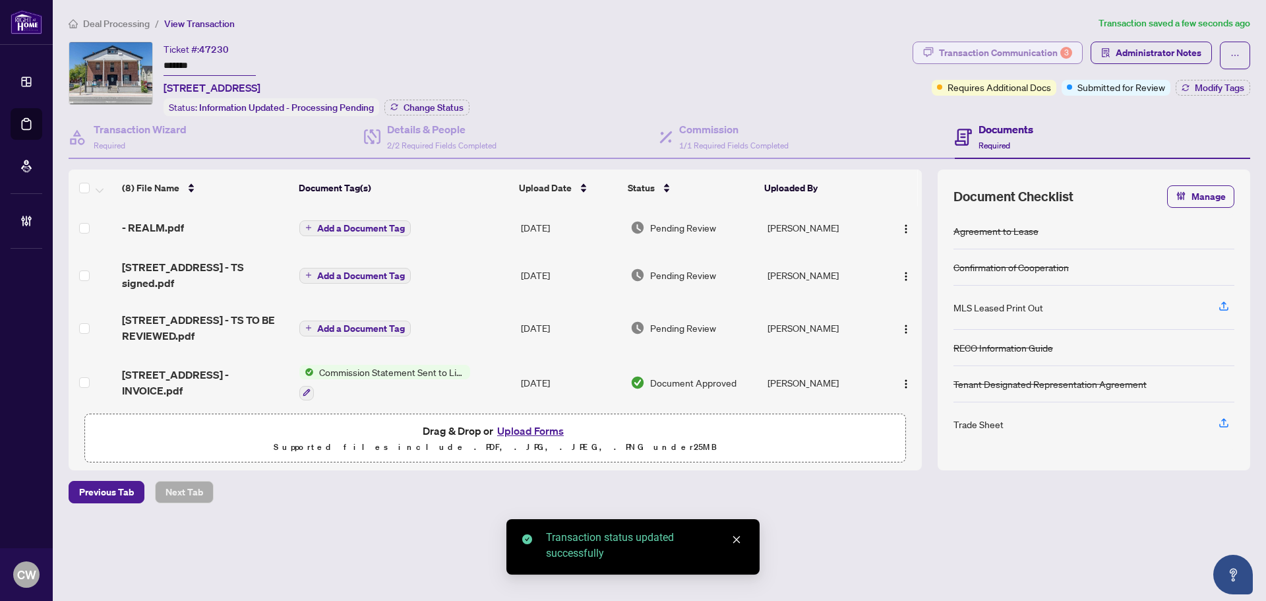
click at [1055, 52] on div "Transaction Communication 3" at bounding box center [1005, 52] width 133 height 21
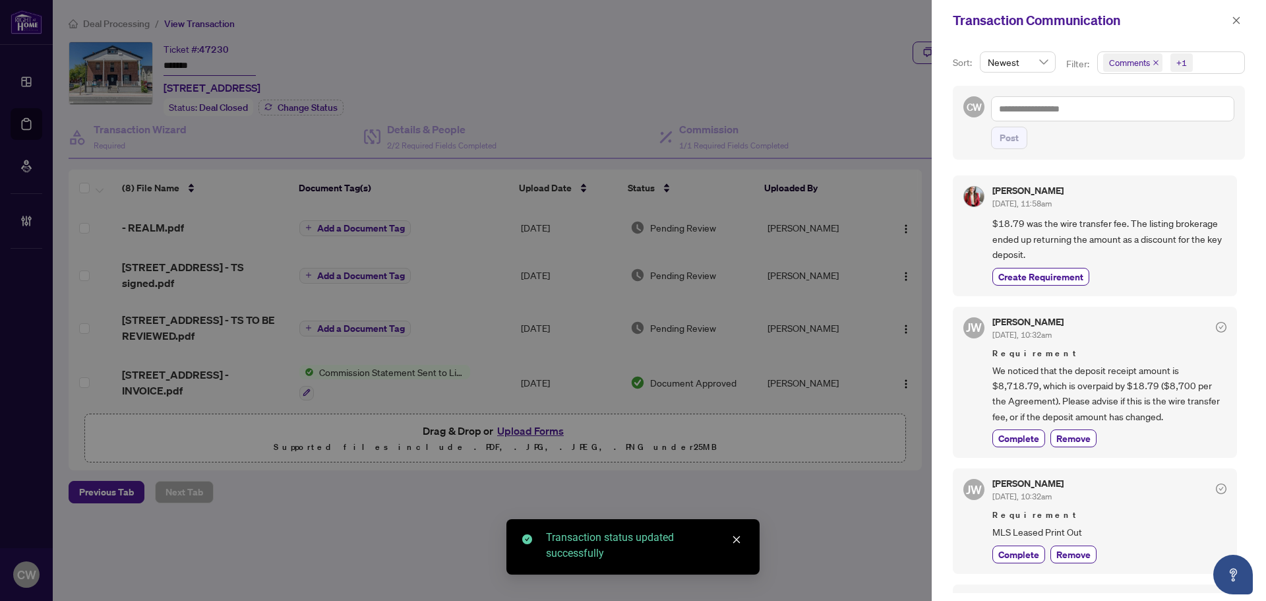
click at [1156, 57] on span "Comments" at bounding box center [1132, 62] width 59 height 18
click at [1155, 61] on icon "close" at bounding box center [1156, 62] width 7 height 7
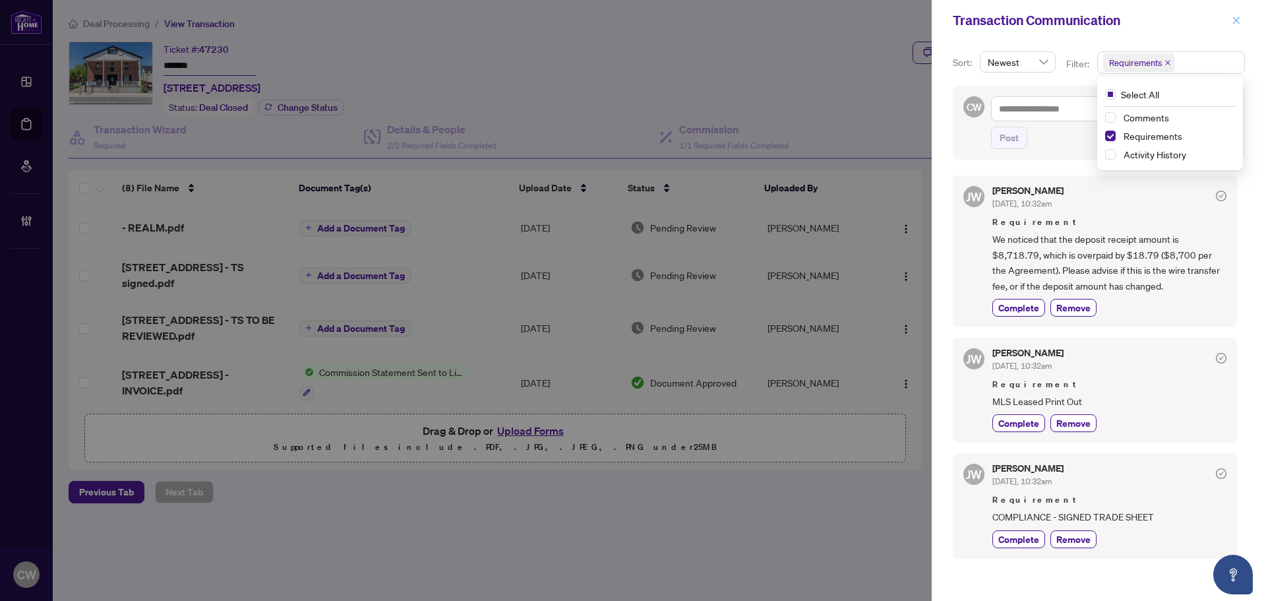
click at [1238, 23] on icon "close" at bounding box center [1236, 19] width 7 height 7
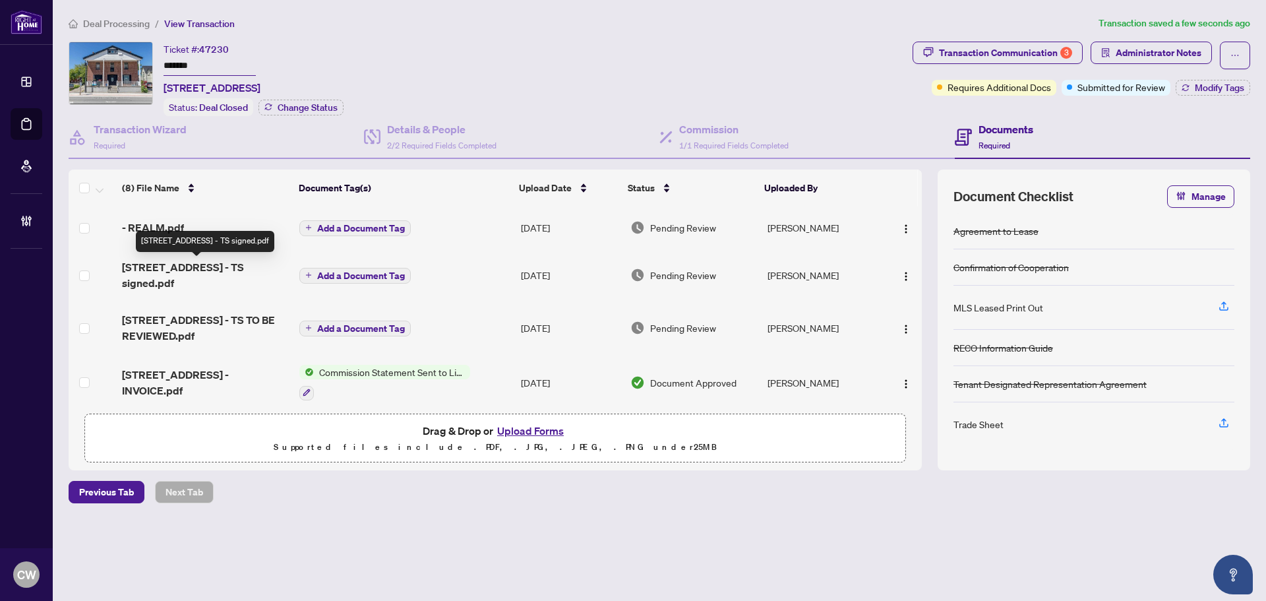
click at [228, 270] on span "201-27 Front St - TS signed.pdf" at bounding box center [205, 275] width 167 height 32
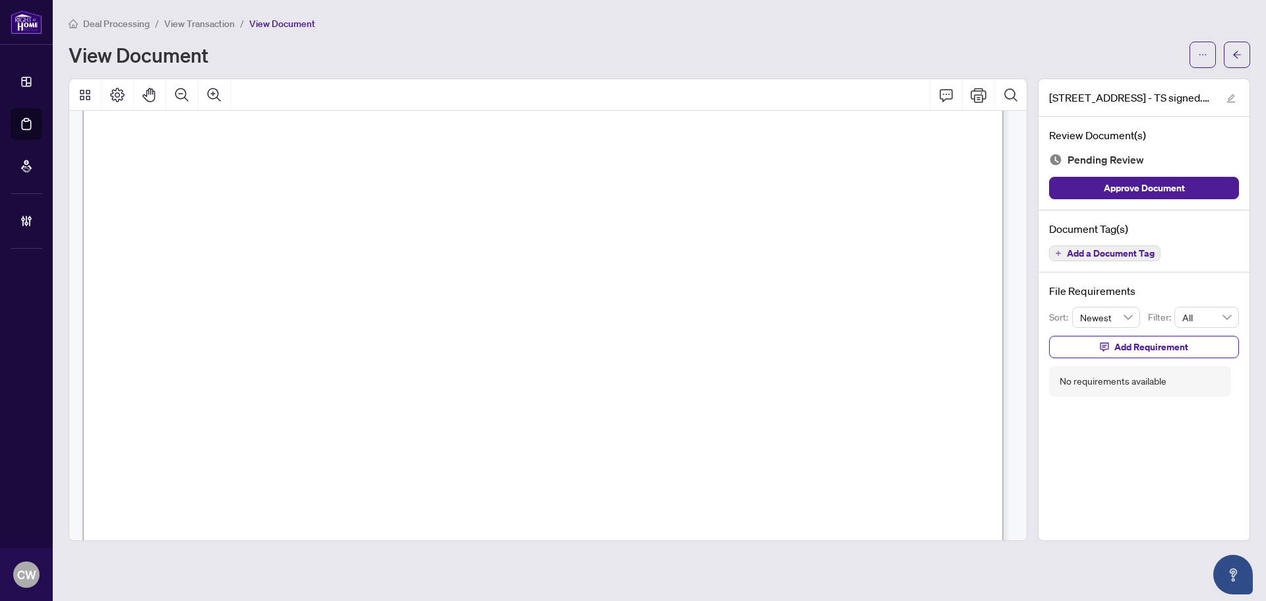
scroll to position [528, 0]
click at [1235, 53] on icon "arrow-left" at bounding box center [1237, 54] width 9 height 9
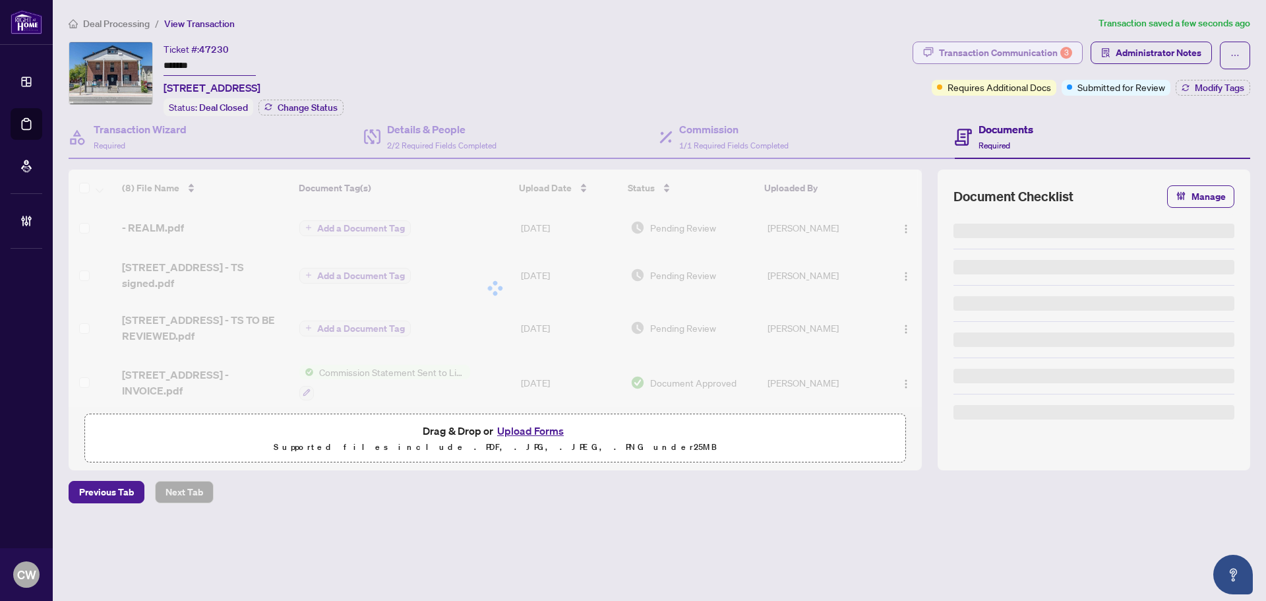
click at [1068, 48] on div "3" at bounding box center [1066, 53] width 12 height 12
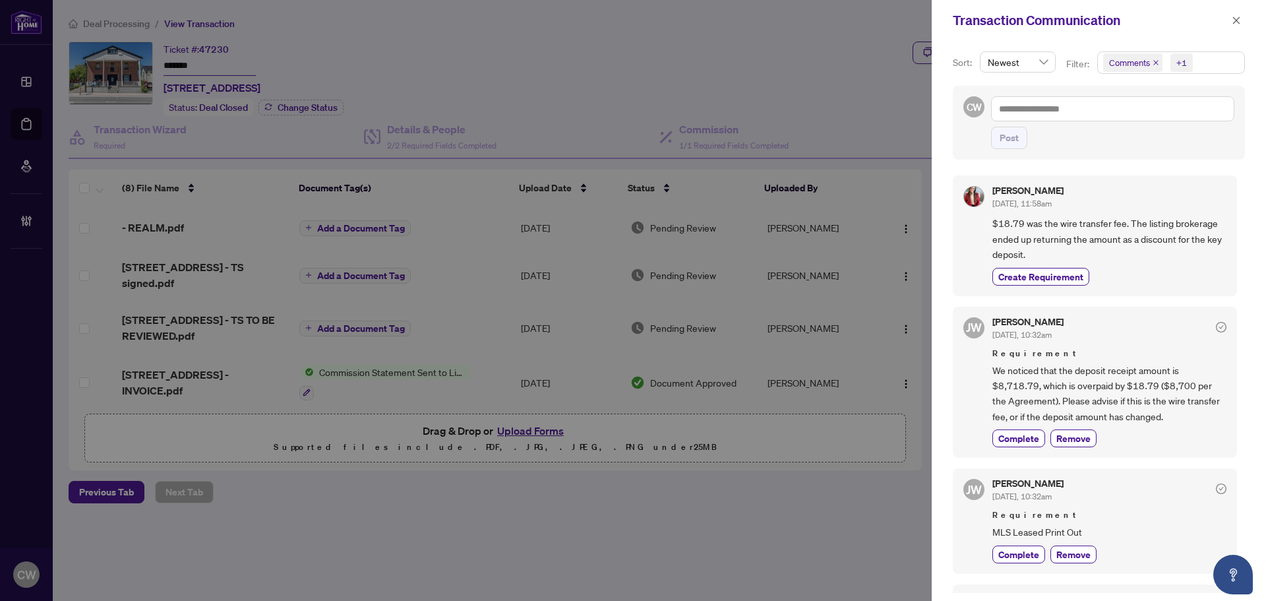
click at [1153, 63] on icon "close" at bounding box center [1156, 62] width 7 height 7
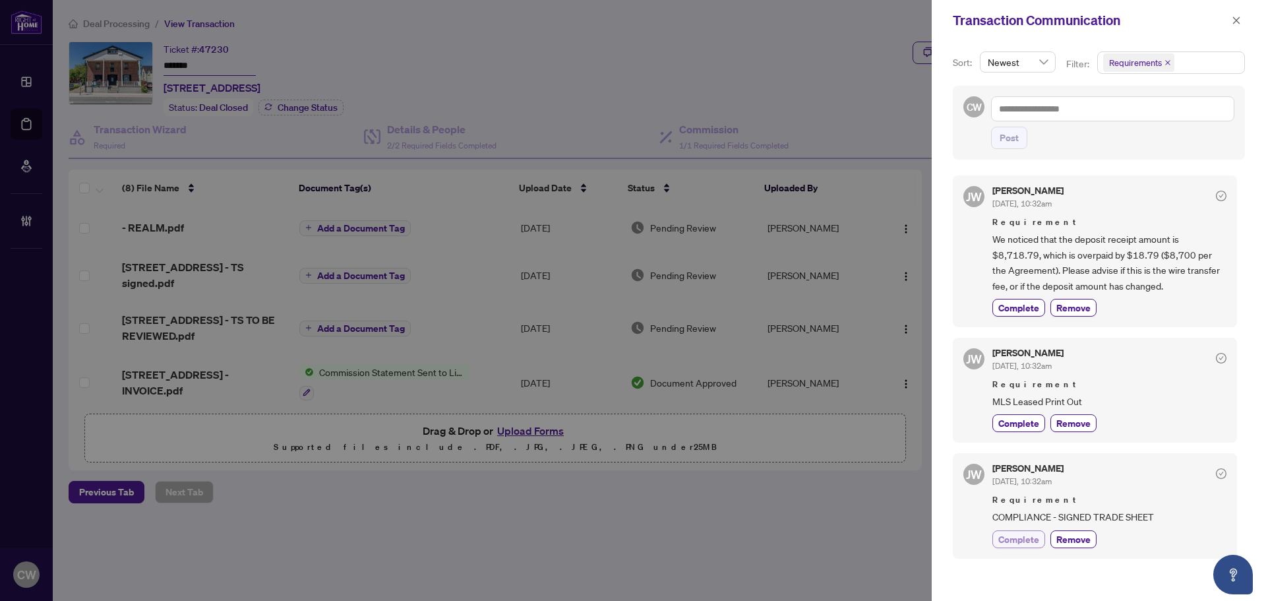
click at [1021, 538] on span "Complete" at bounding box center [1018, 539] width 41 height 14
click at [1237, 26] on span "button" at bounding box center [1236, 20] width 9 height 21
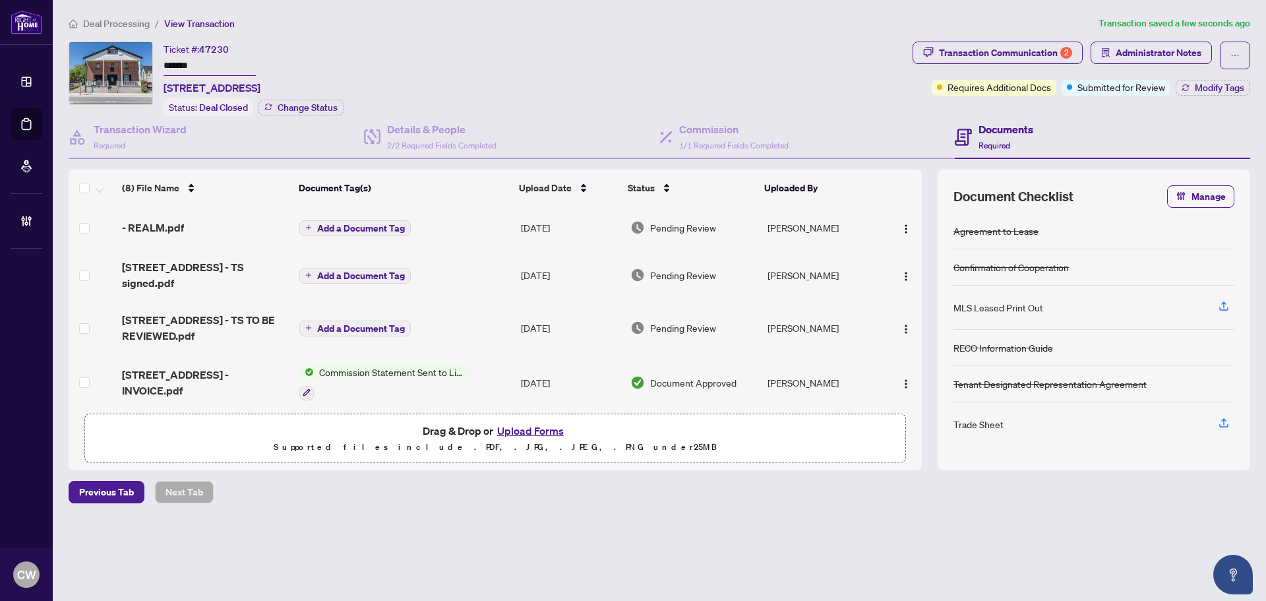
click at [327, 271] on span "Add a Document Tag" at bounding box center [361, 275] width 88 height 9
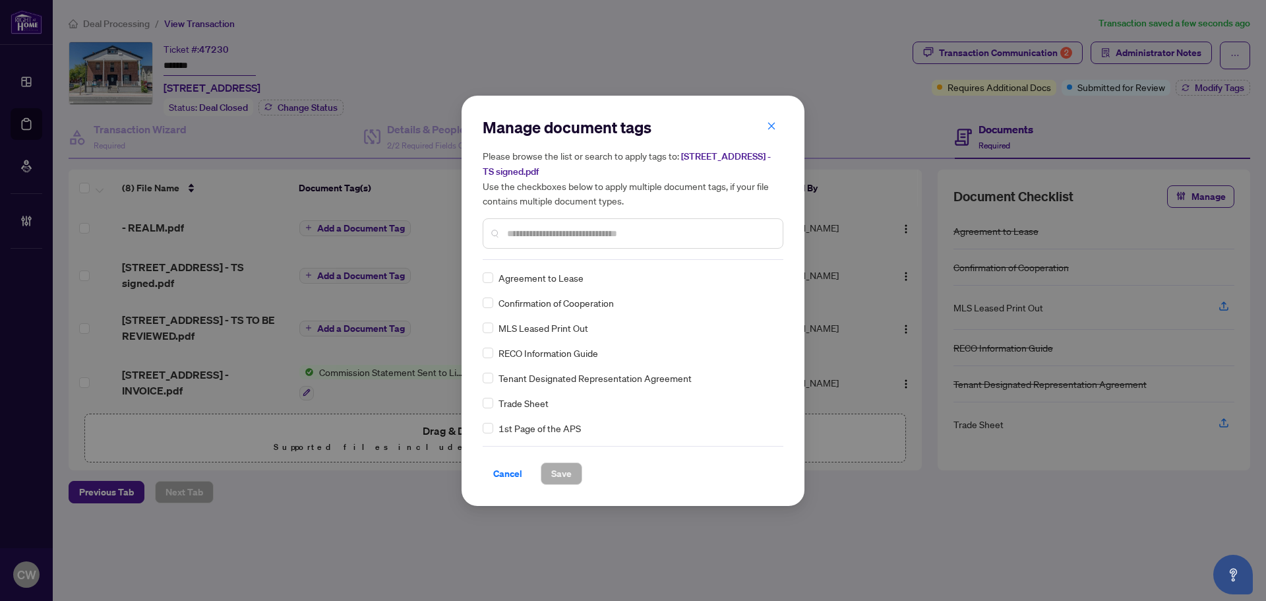
click at [541, 228] on input "text" at bounding box center [639, 233] width 265 height 15
type input "*****"
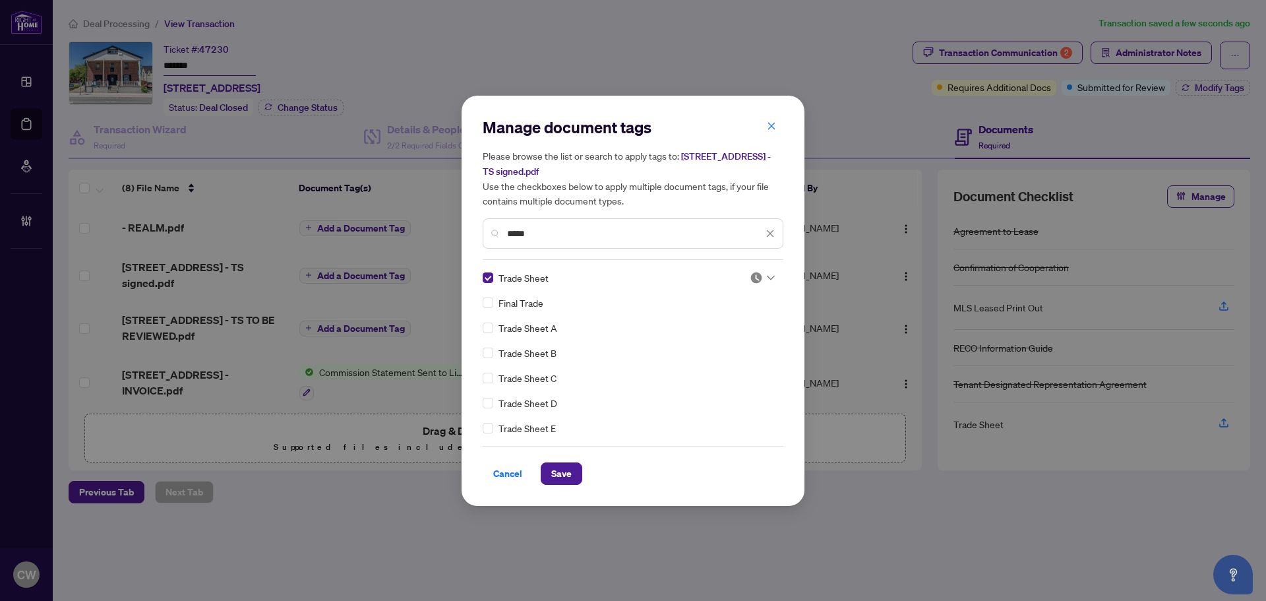
click at [757, 280] on img at bounding box center [756, 277] width 13 height 13
click at [724, 347] on div "Approved" at bounding box center [719, 341] width 84 height 15
click at [565, 468] on span "Save" at bounding box center [561, 473] width 20 height 21
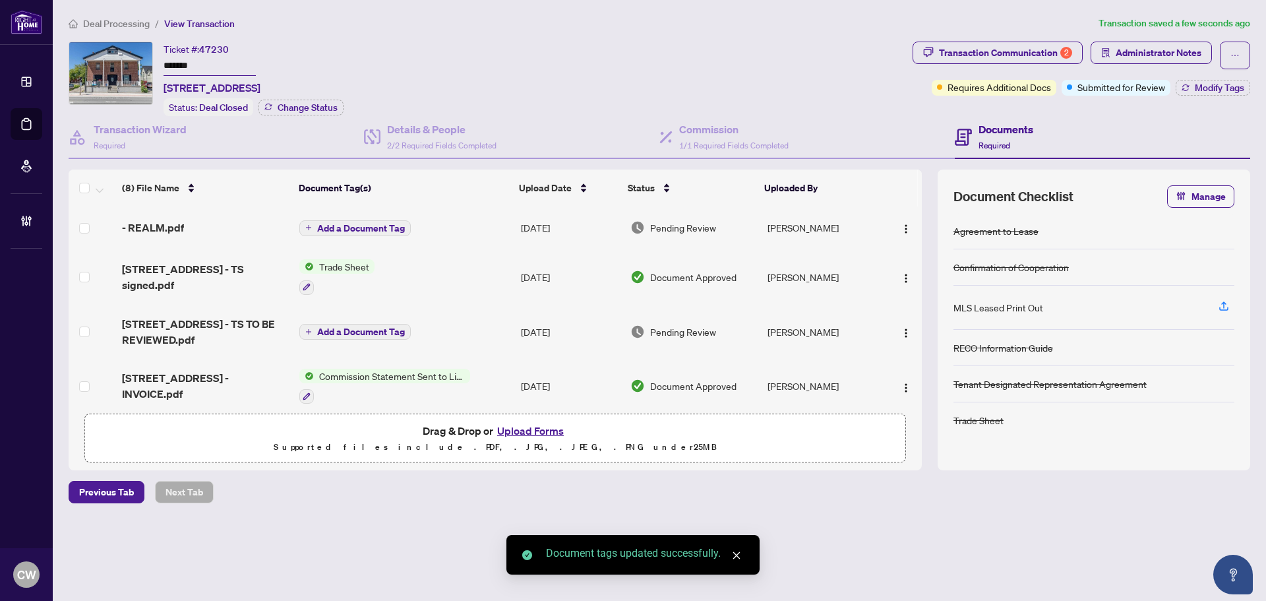
click at [235, 270] on span "201-27 Front St - TS signed.pdf" at bounding box center [205, 277] width 167 height 32
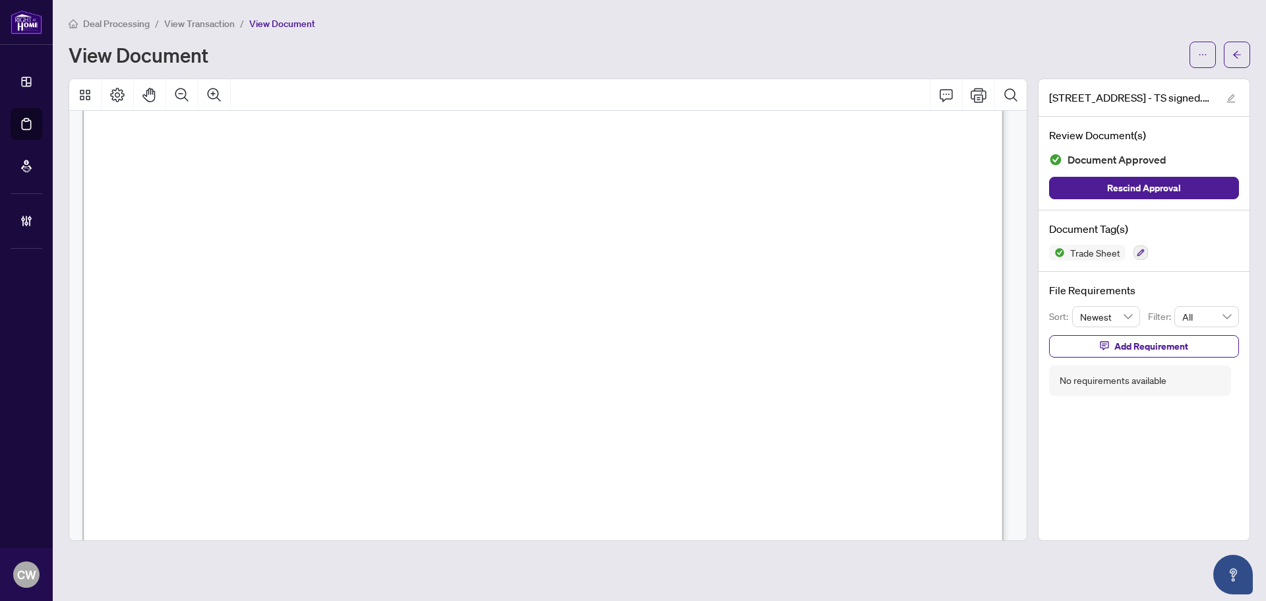
scroll to position [396, 0]
drag, startPoint x: 1236, startPoint y: 57, endPoint x: 1138, endPoint y: 11, distance: 108.0
click at [1236, 57] on icon "arrow-left" at bounding box center [1237, 54] width 8 height 7
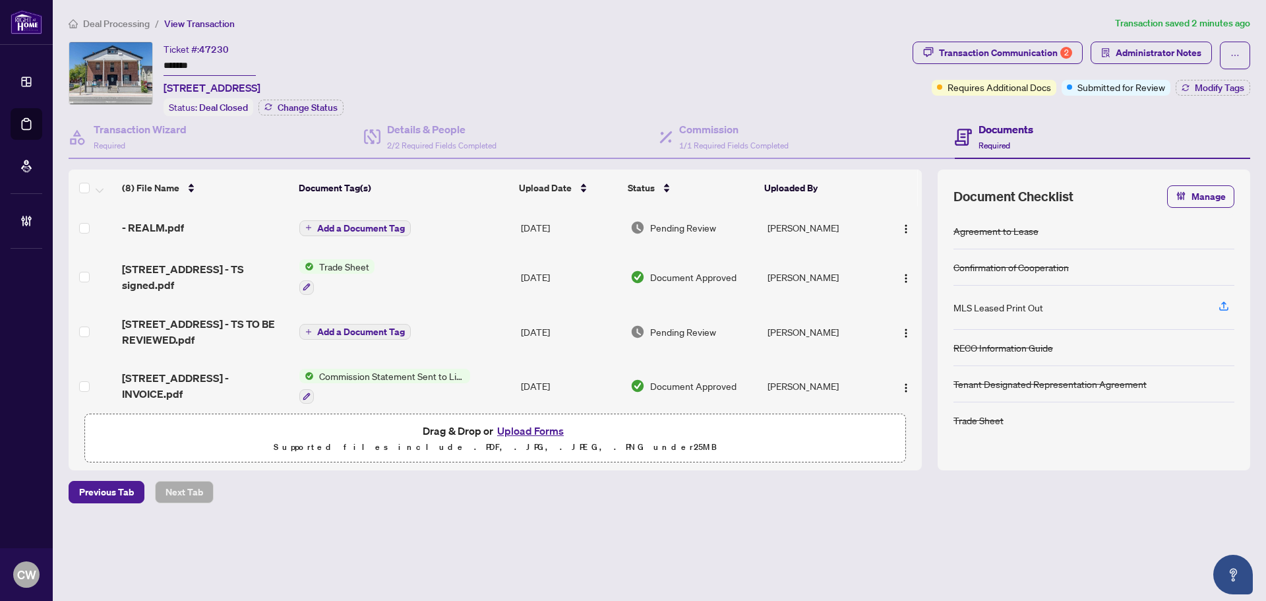
click at [529, 425] on button "Upload Forms" at bounding box center [530, 430] width 75 height 17
click at [1223, 86] on span "Modify Tags" at bounding box center [1219, 87] width 49 height 9
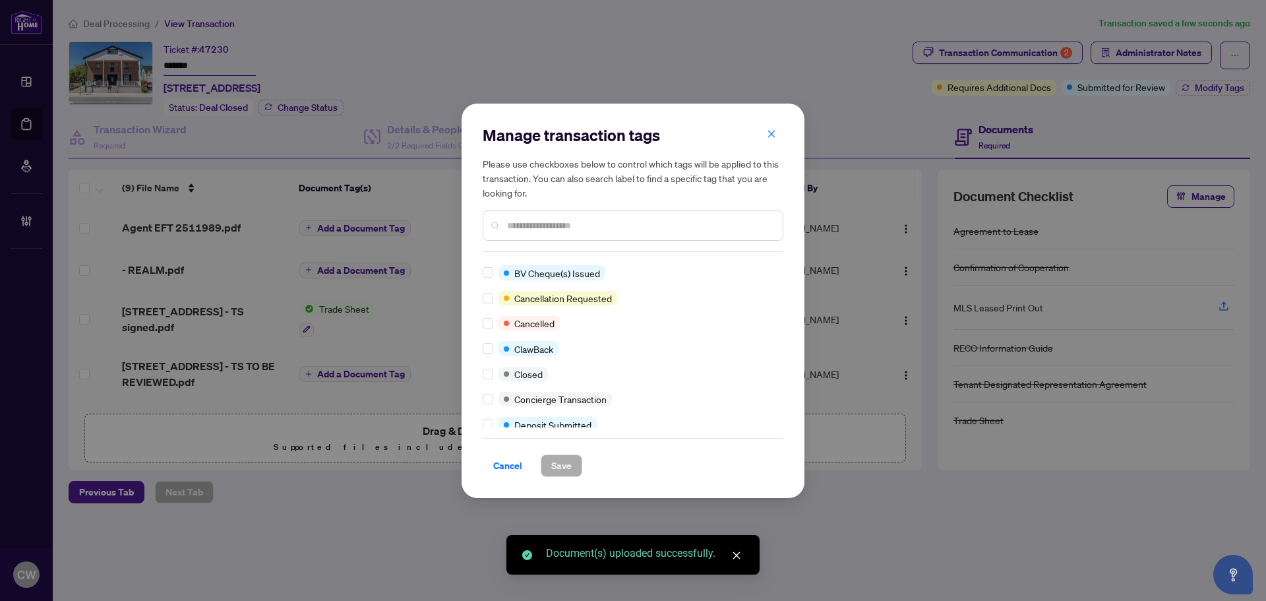
scroll to position [132, 0]
click at [489, 359] on div "Requires Additional Docs Submitted for Review Advance Request Approved Agent to…" at bounding box center [633, 344] width 301 height 165
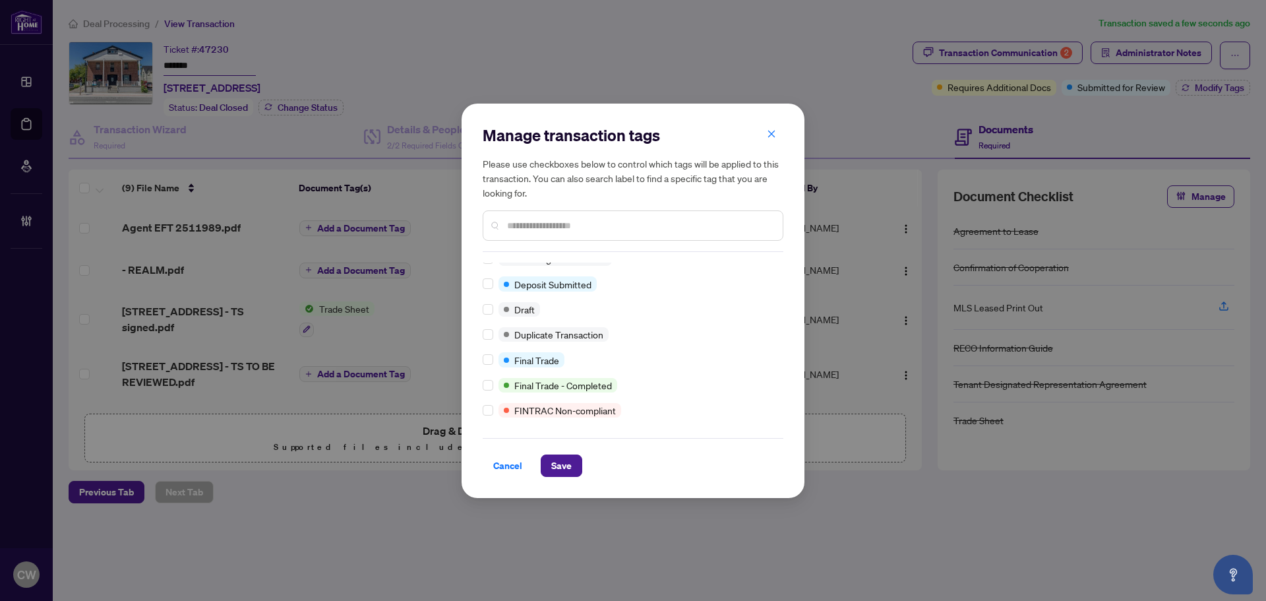
scroll to position [0, 0]
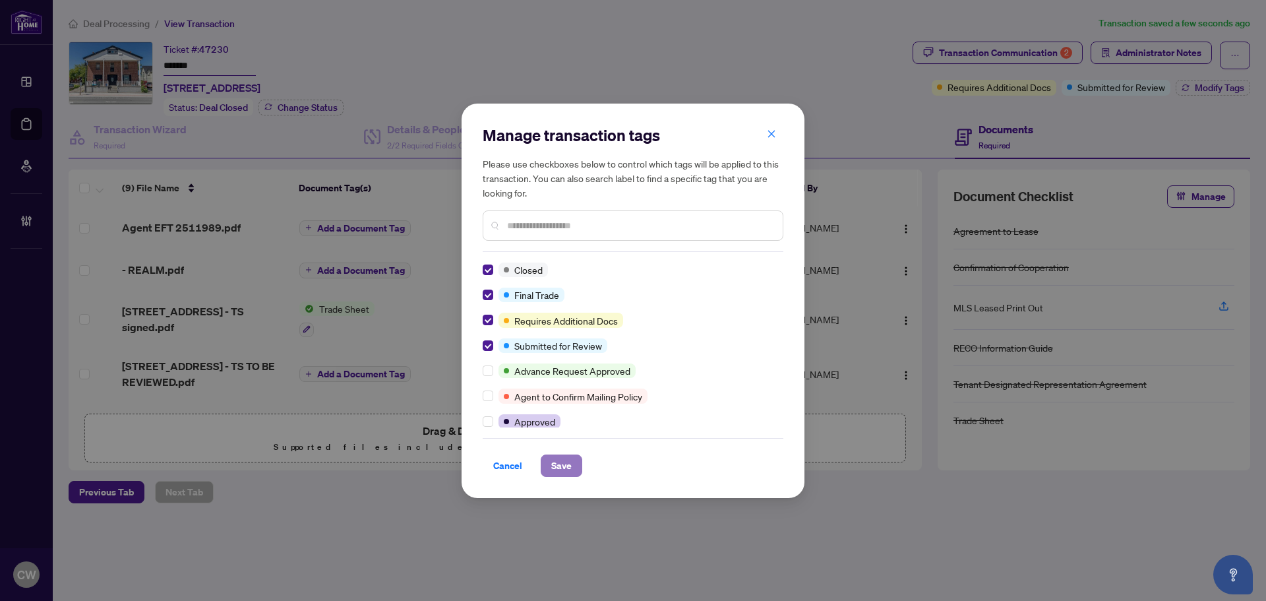
click at [569, 460] on span "Save" at bounding box center [561, 465] width 20 height 21
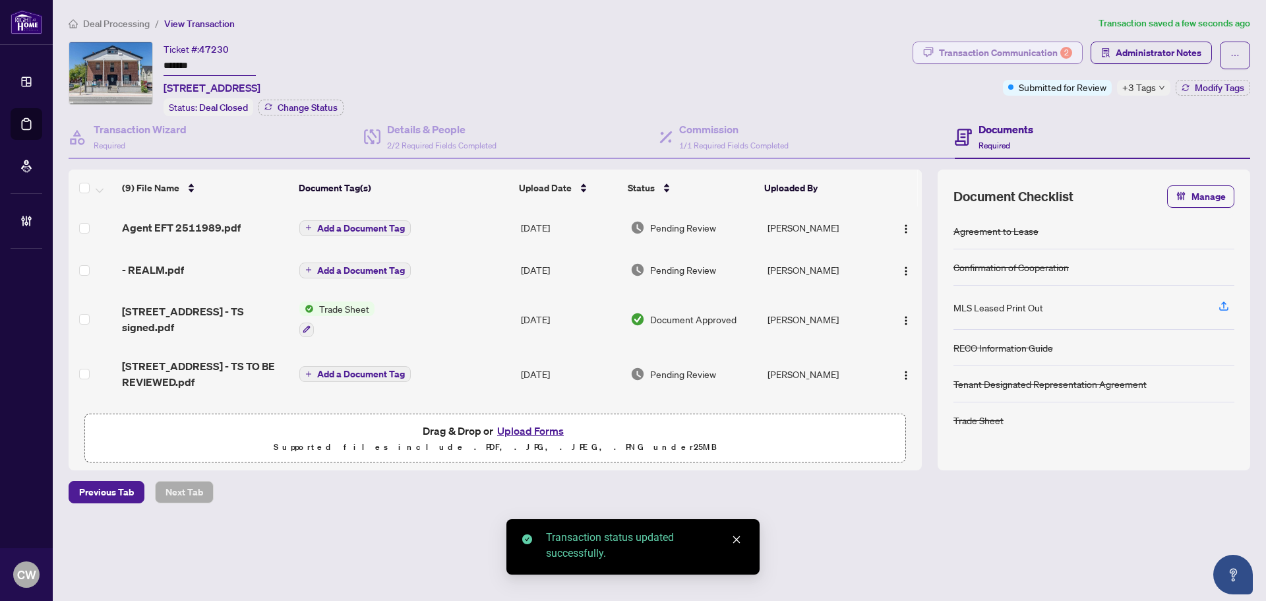
click at [1051, 47] on div "Transaction Communication 2" at bounding box center [1005, 52] width 133 height 21
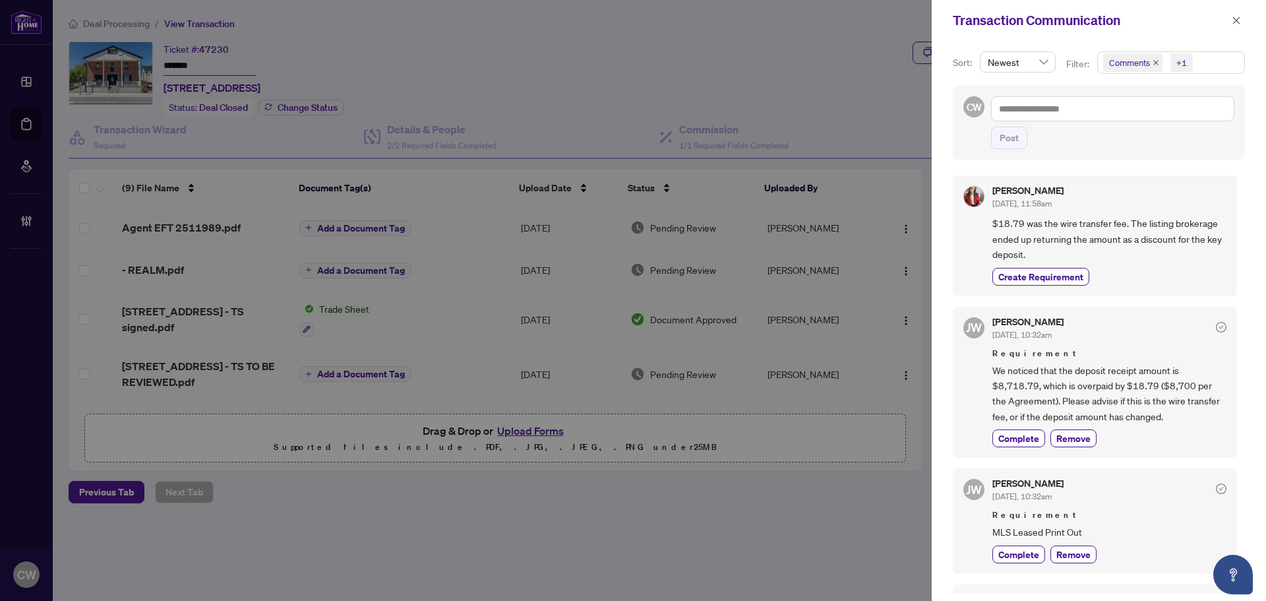
click at [1156, 62] on icon "close" at bounding box center [1155, 62] width 5 height 5
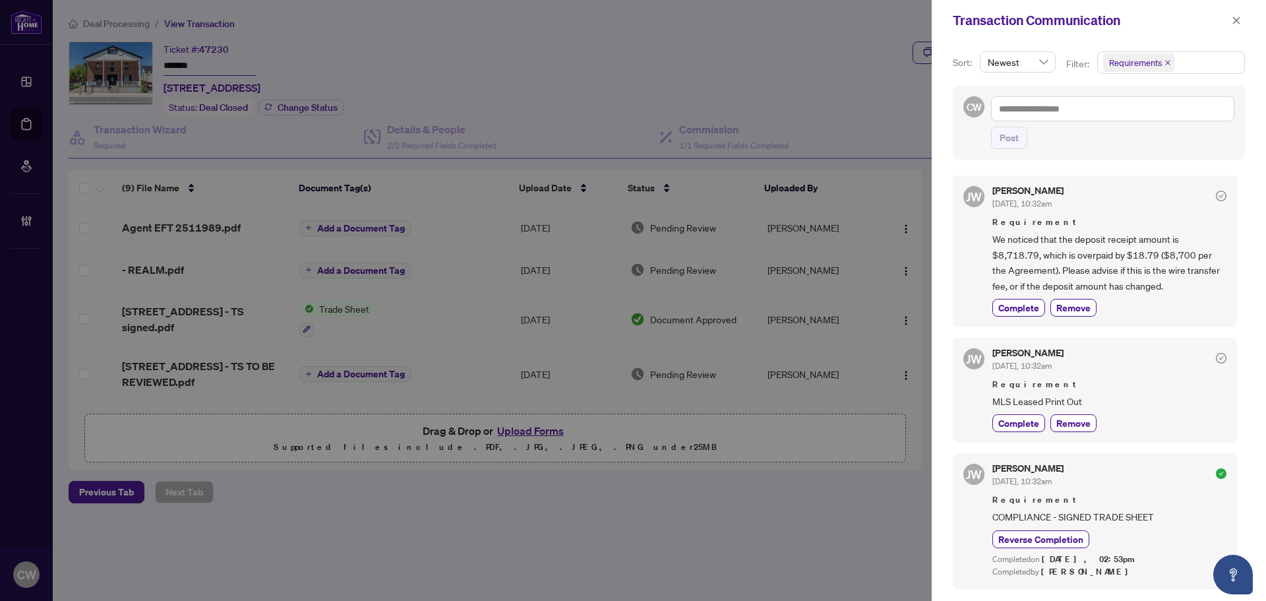
drag, startPoint x: 1232, startPoint y: 22, endPoint x: 929, endPoint y: 65, distance: 306.5
click at [1233, 22] on icon "close" at bounding box center [1236, 20] width 9 height 9
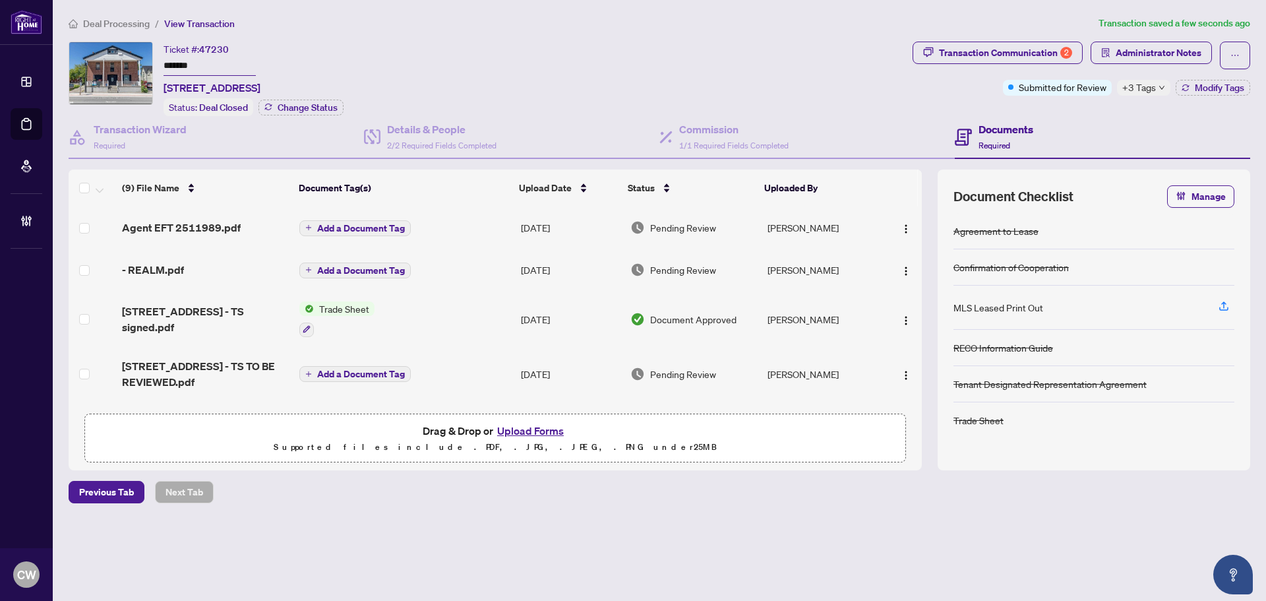
click at [373, 226] on span "Add a Document Tag" at bounding box center [361, 228] width 88 height 9
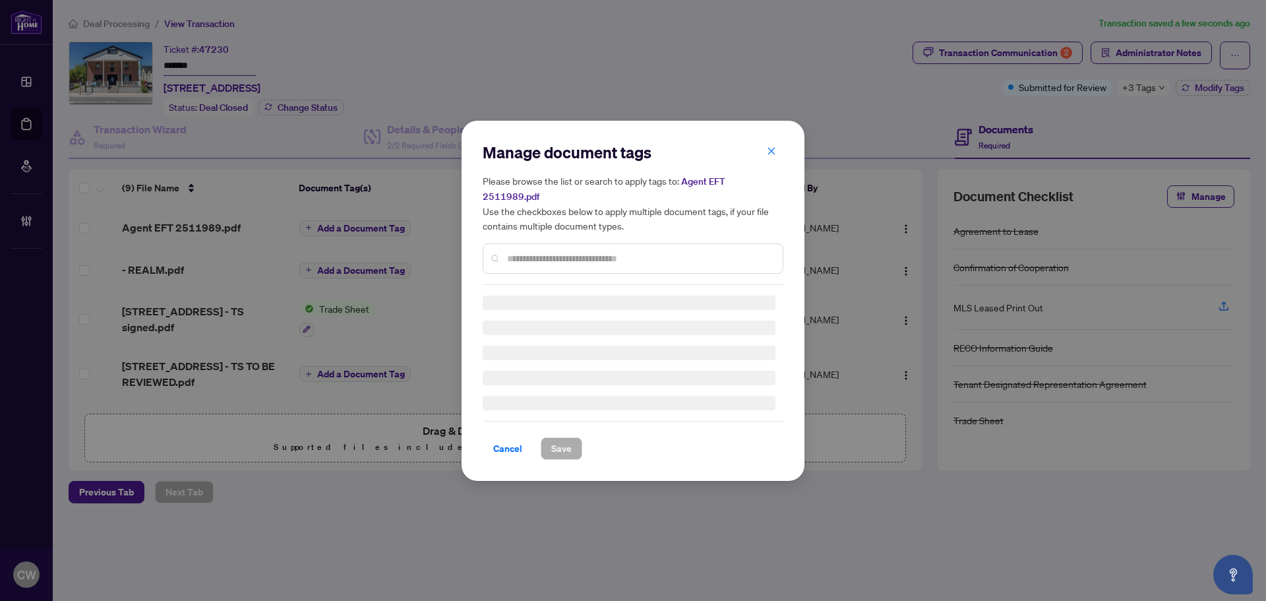
click at [537, 251] on input "text" at bounding box center [639, 258] width 265 height 15
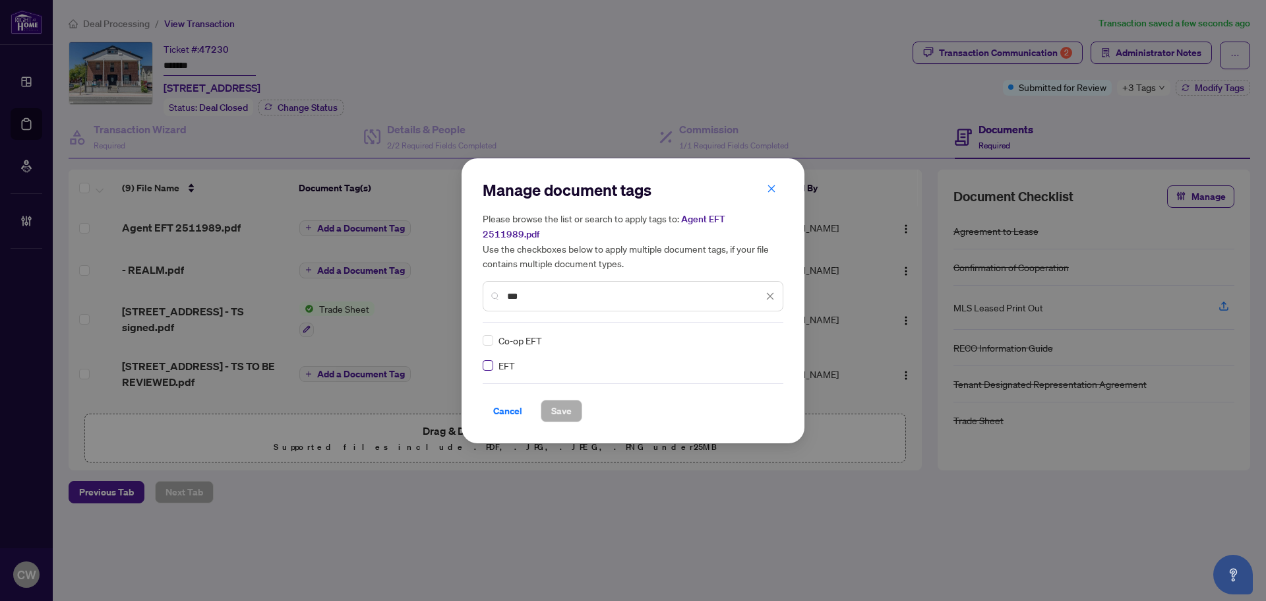
type input "***"
click at [762, 334] on img at bounding box center [756, 340] width 13 height 13
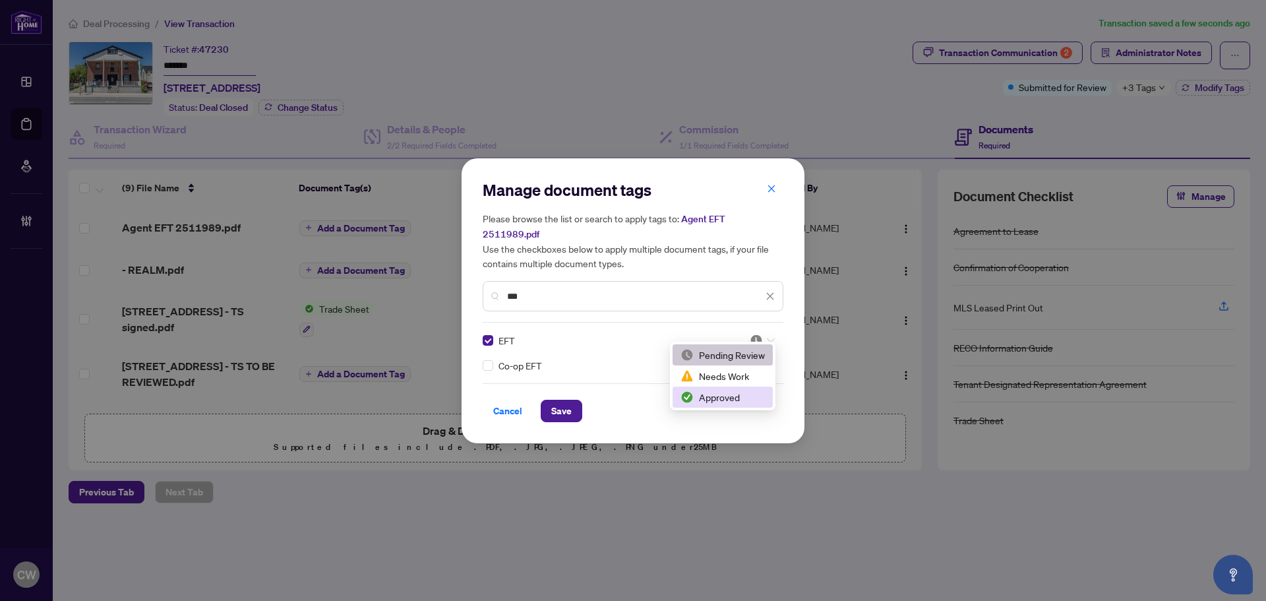
click at [739, 403] on div "Approved" at bounding box center [723, 397] width 84 height 15
click at [548, 400] on button "Save" at bounding box center [562, 411] width 42 height 22
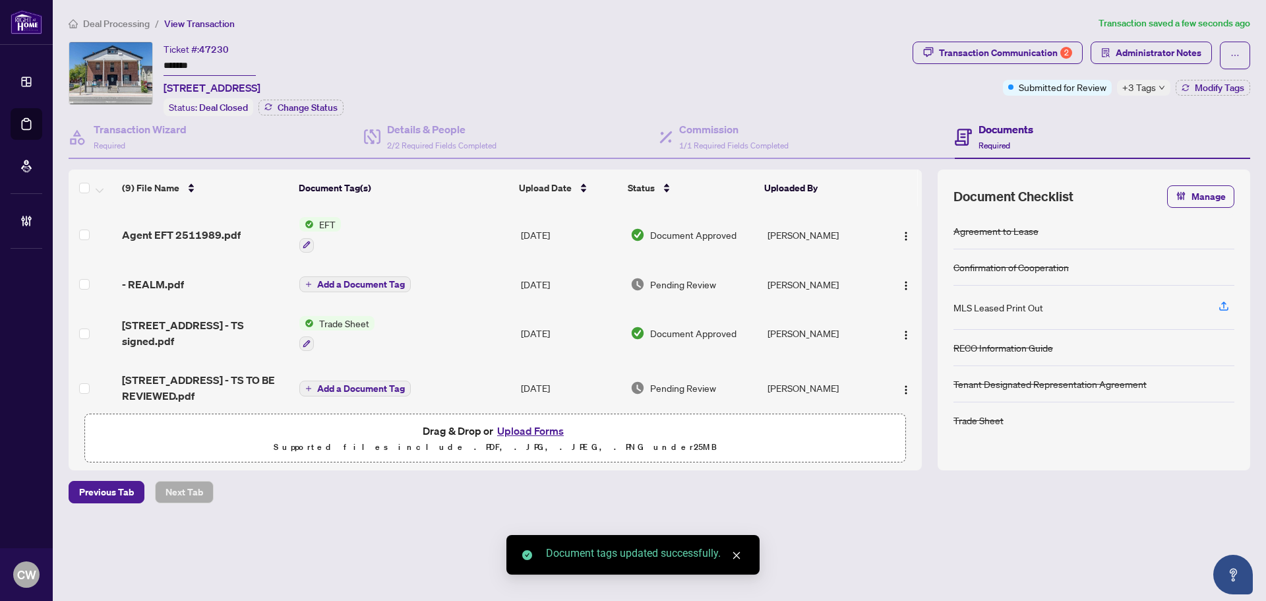
click at [905, 224] on button "button" at bounding box center [906, 234] width 21 height 21
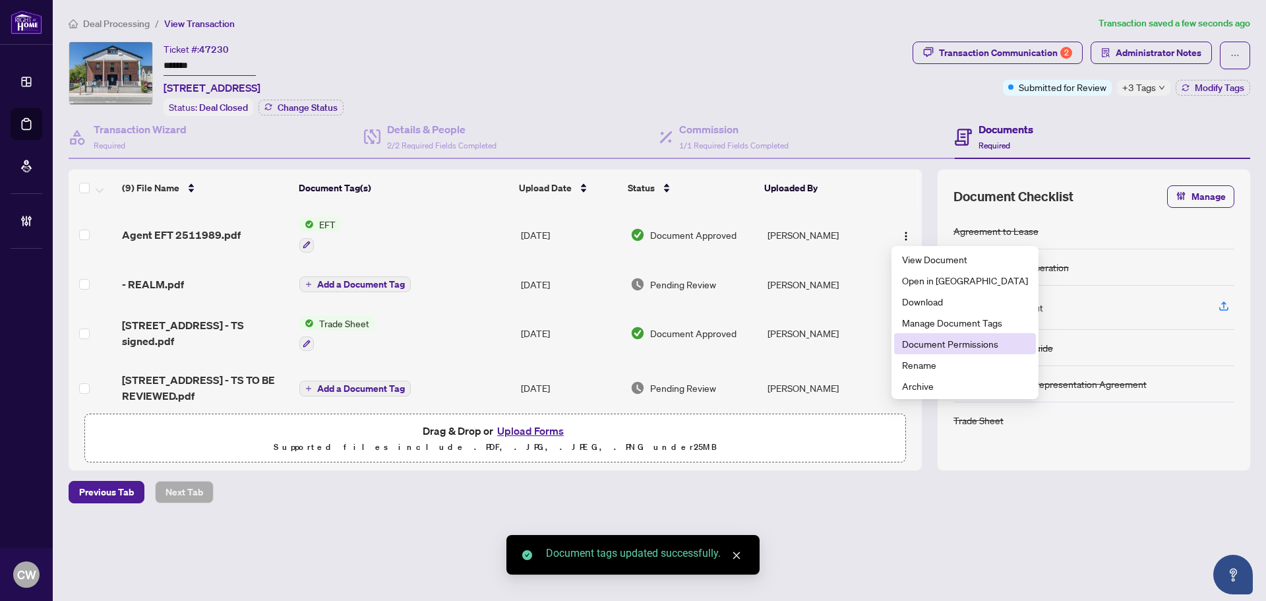
click at [927, 350] on span "Document Permissions" at bounding box center [965, 343] width 126 height 15
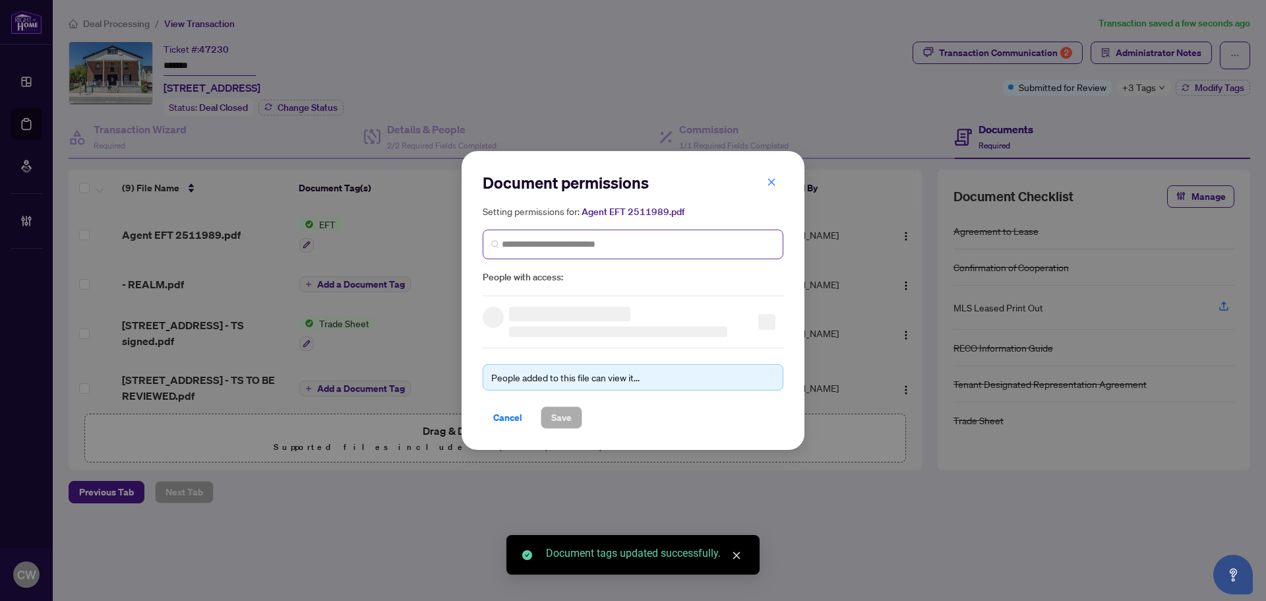
click at [642, 236] on span at bounding box center [633, 244] width 301 height 30
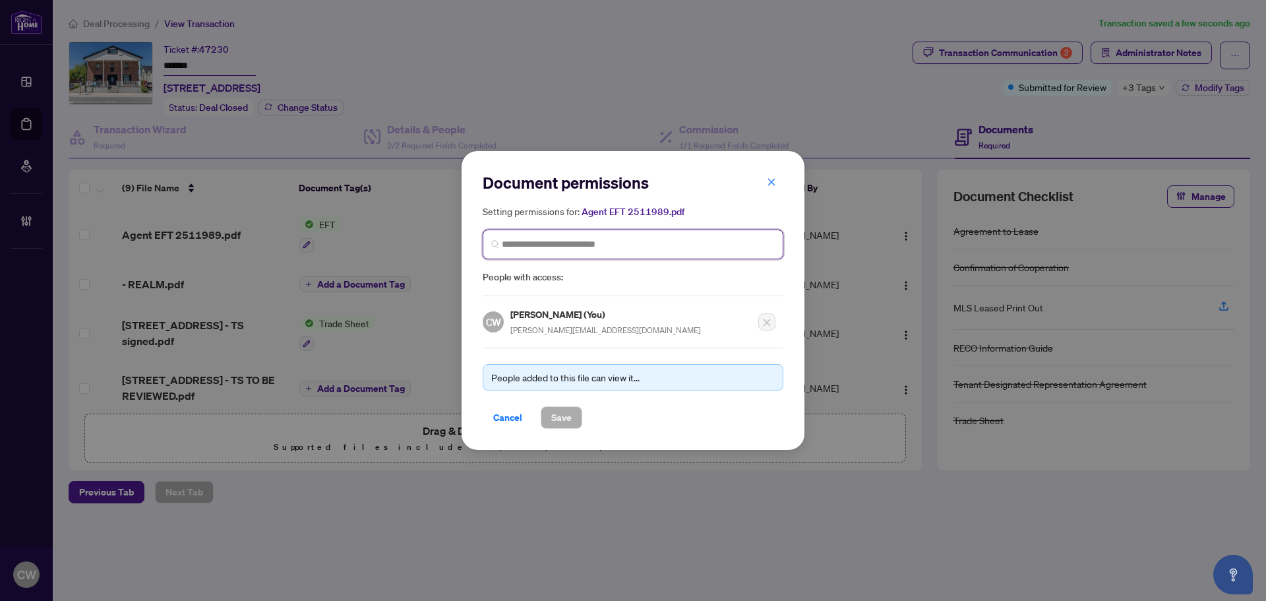
click at [573, 253] on span at bounding box center [633, 244] width 301 height 30
paste input "**********"
type input "**********"
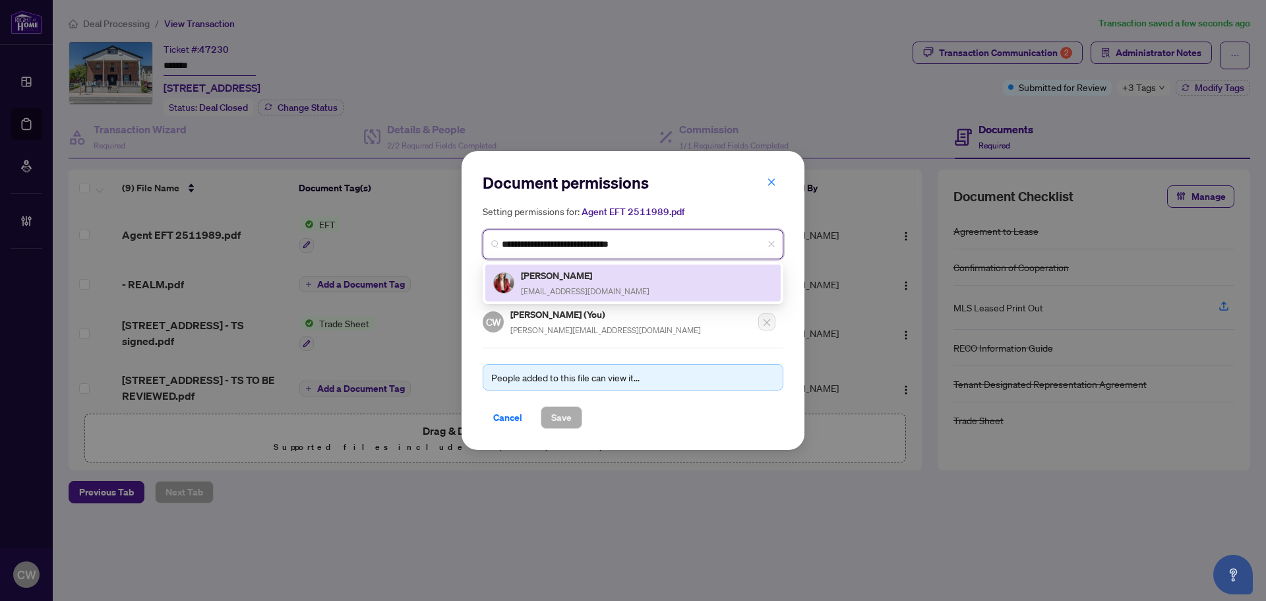
click at [560, 279] on h5 "Giovana Palombo" at bounding box center [585, 275] width 129 height 15
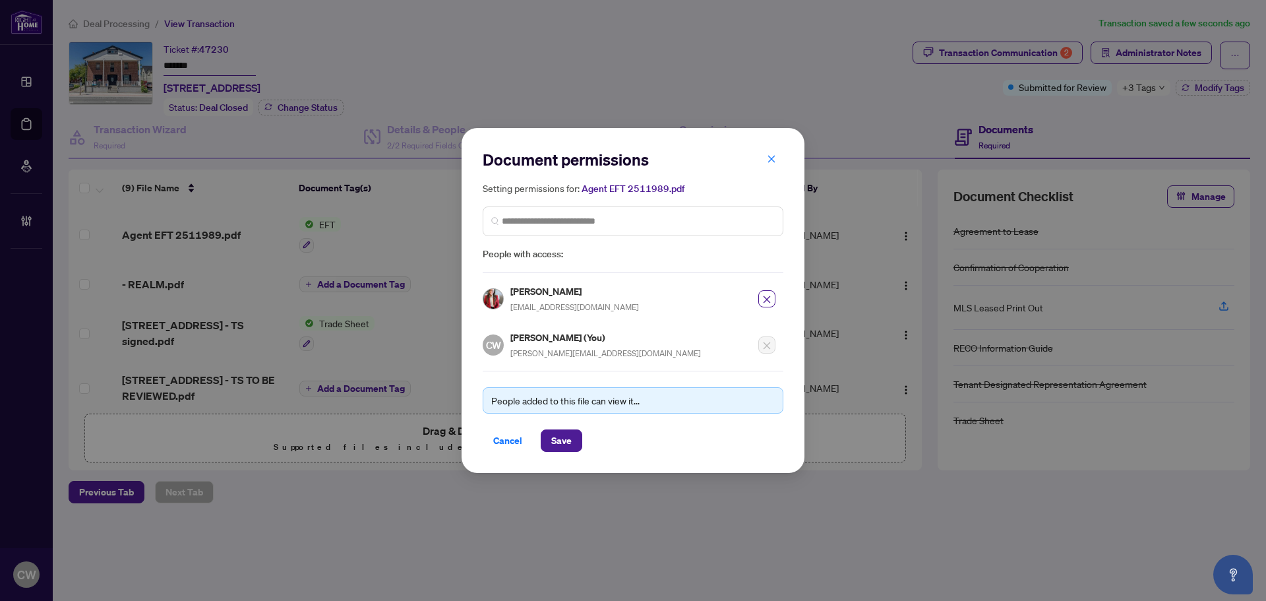
click at [563, 427] on div "People added to this file can view it... Cancel Save" at bounding box center [633, 411] width 301 height 81
click at [560, 441] on span "Save" at bounding box center [561, 440] width 20 height 21
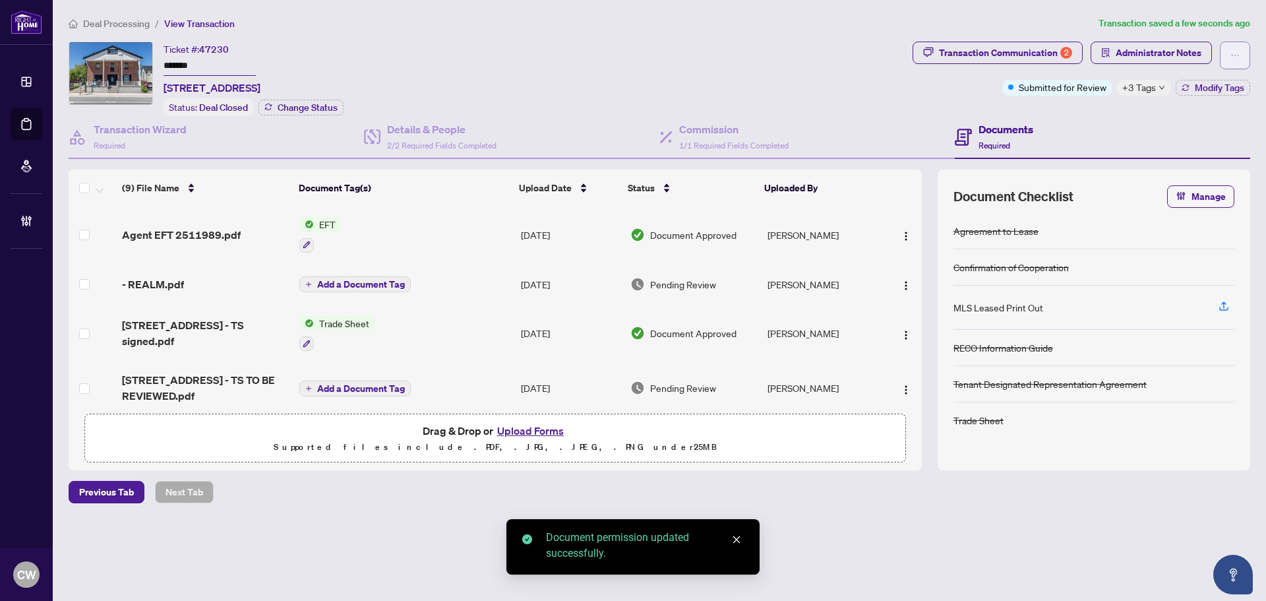
click at [1232, 52] on icon "ellipsis" at bounding box center [1235, 55] width 9 height 9
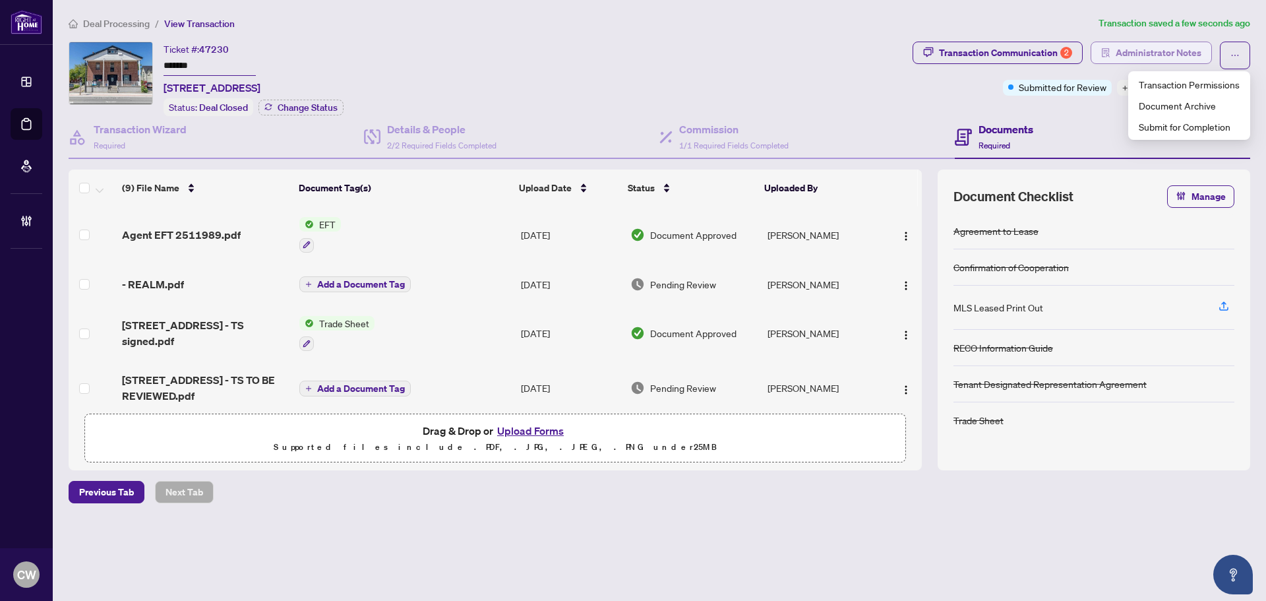
click at [1182, 51] on span "Administrator Notes" at bounding box center [1159, 52] width 86 height 21
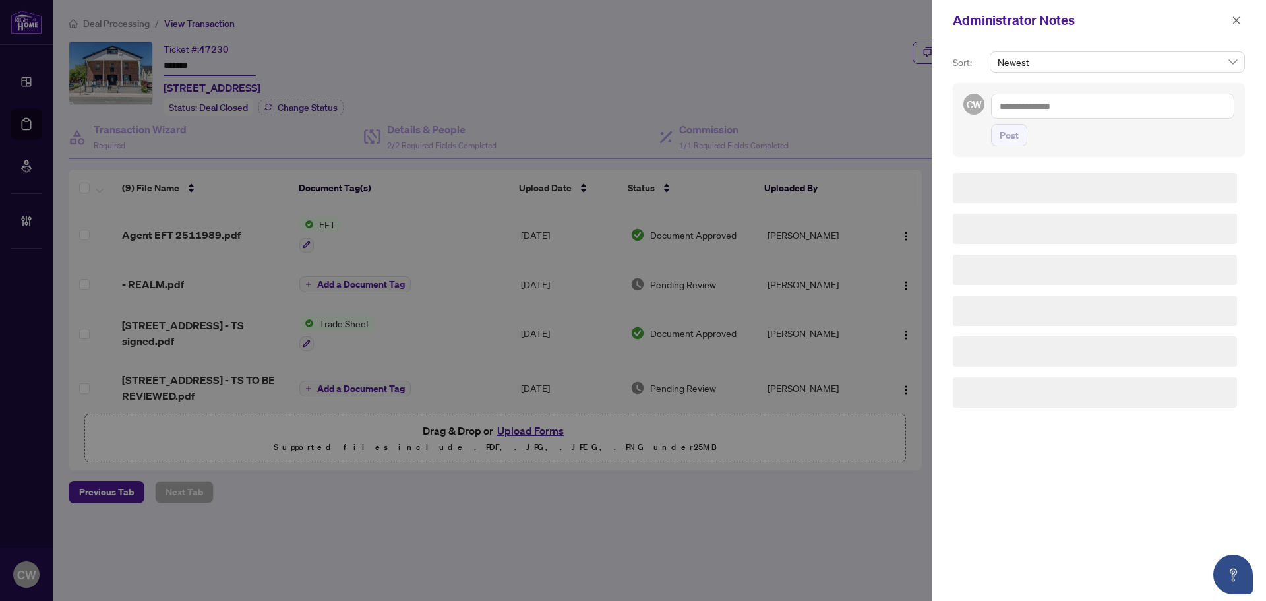
click at [1060, 102] on textarea at bounding box center [1112, 106] width 243 height 25
paste textarea "**********"
type textarea "**********"
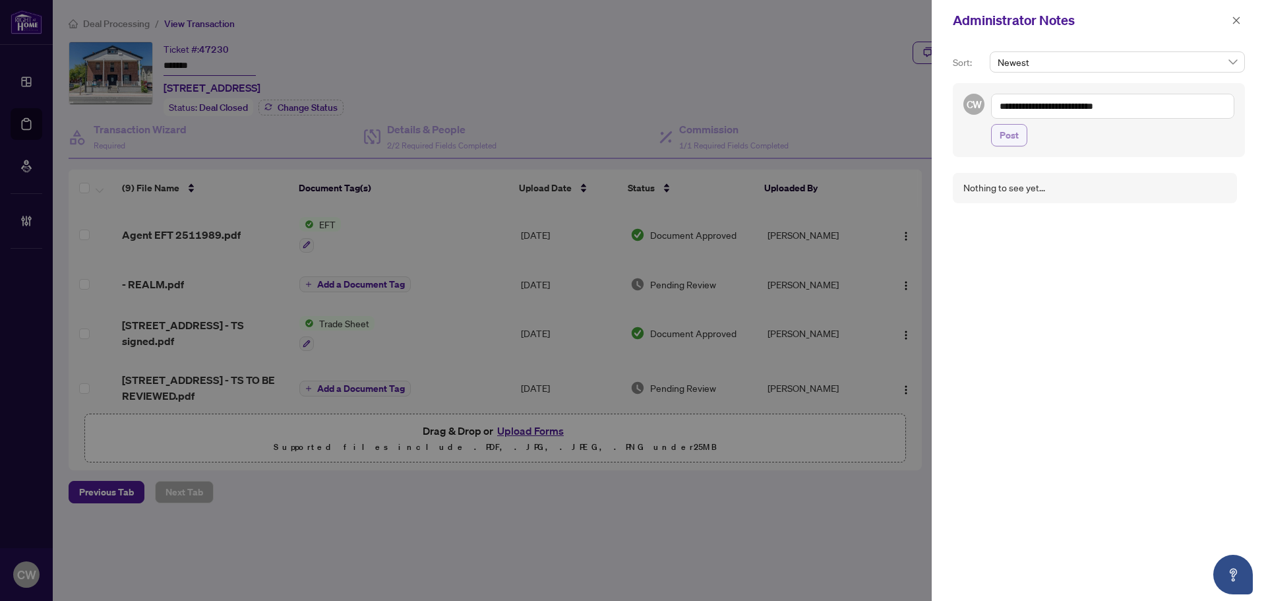
click at [996, 127] on button "Post" at bounding box center [1009, 135] width 36 height 22
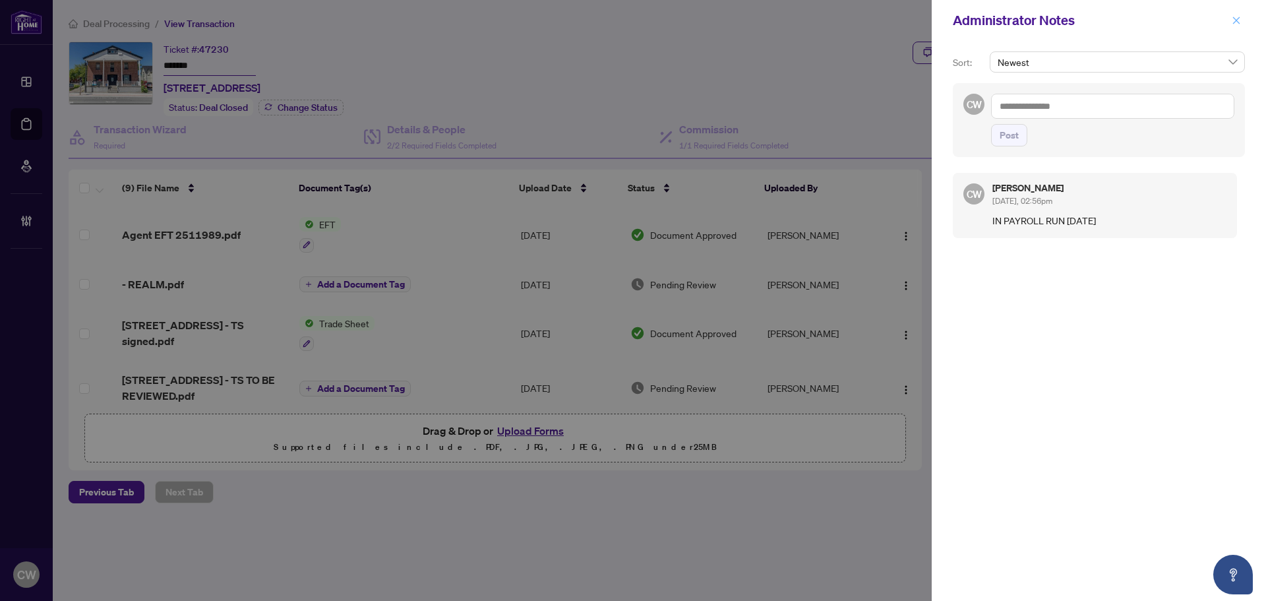
click at [1237, 22] on icon "close" at bounding box center [1236, 19] width 7 height 7
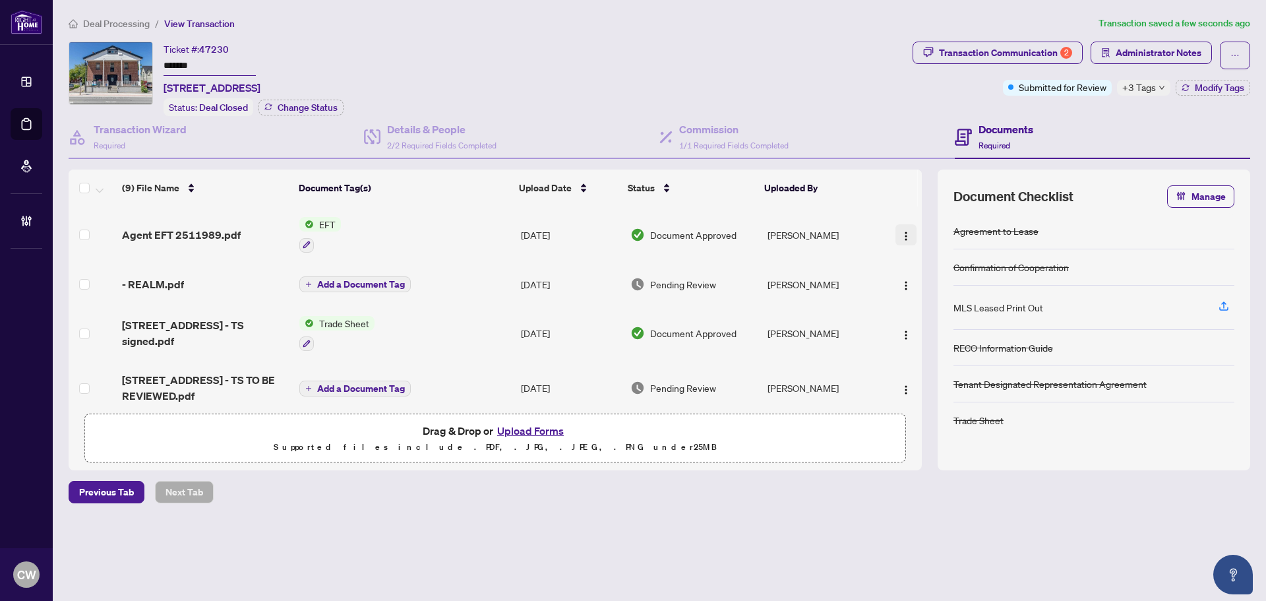
click at [907, 237] on img "button" at bounding box center [906, 236] width 11 height 11
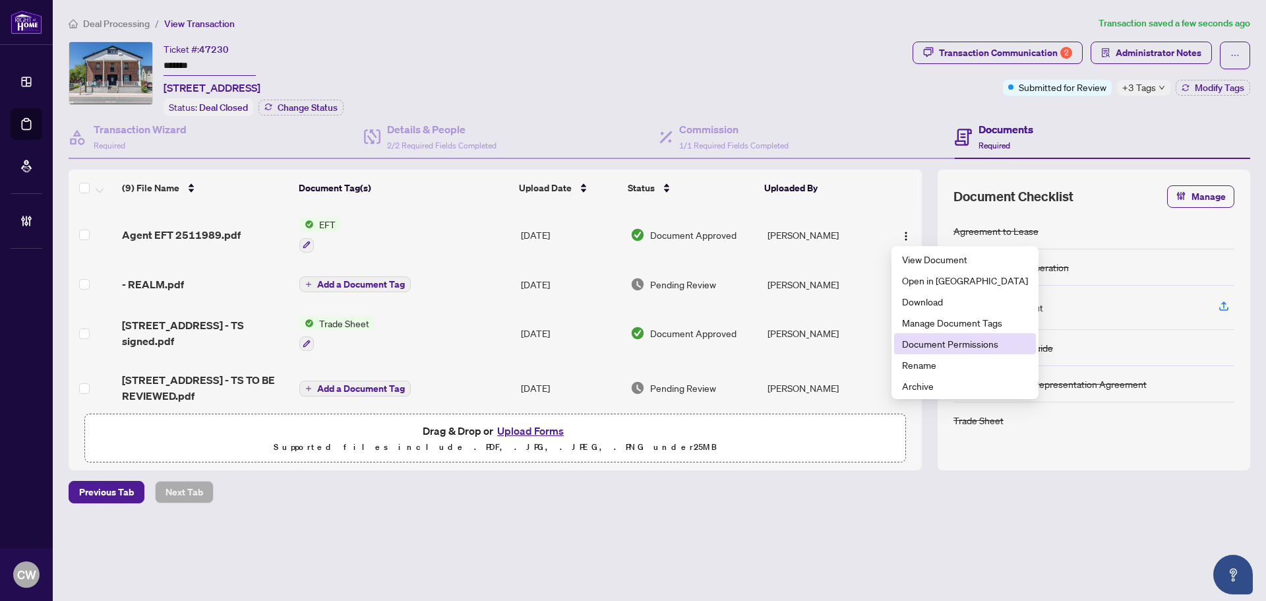
click at [912, 348] on span "Document Permissions" at bounding box center [965, 343] width 126 height 15
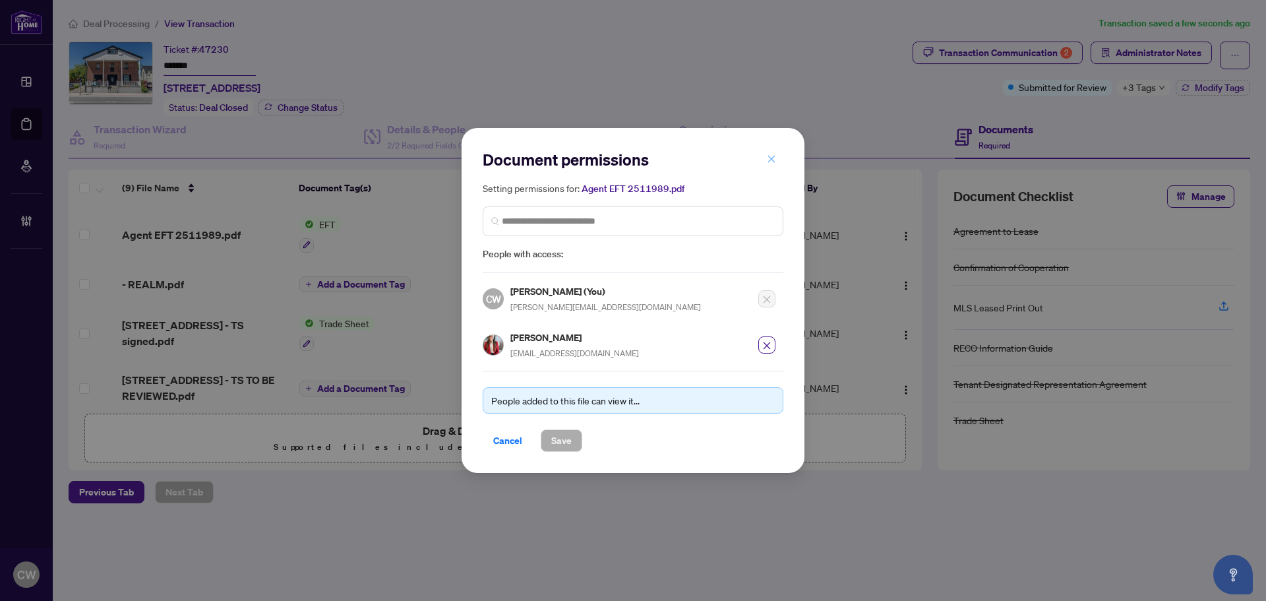
click at [769, 162] on icon "close" at bounding box center [771, 158] width 7 height 7
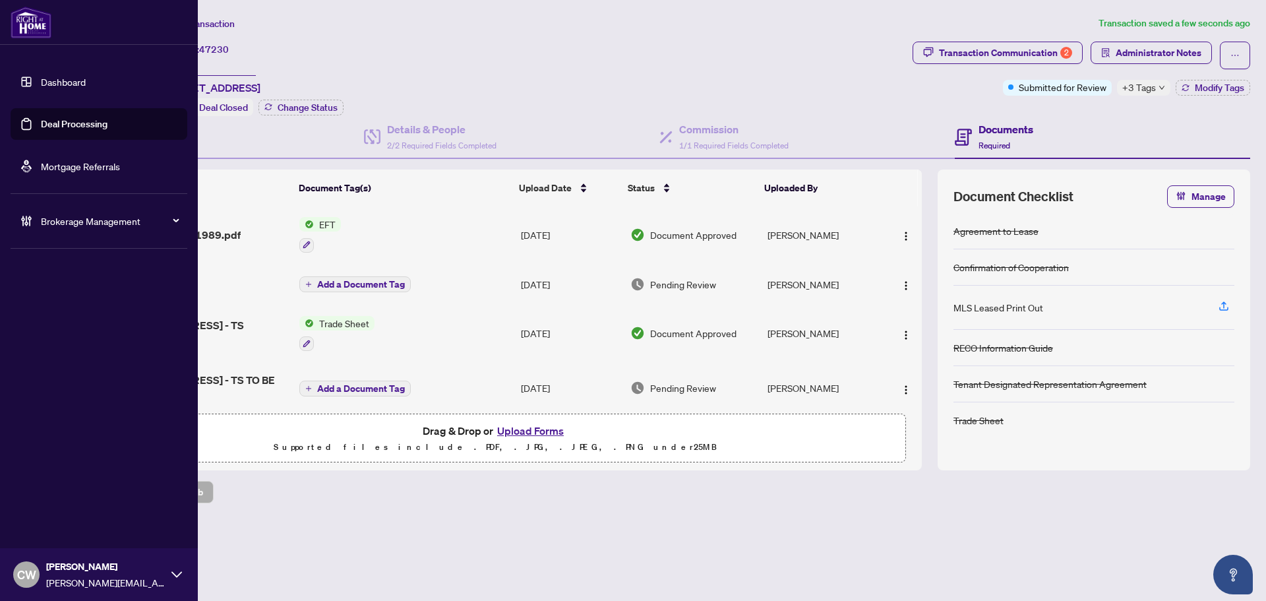
drag, startPoint x: 47, startPoint y: 125, endPoint x: 184, endPoint y: 137, distance: 137.0
click at [48, 125] on link "Deal Processing" at bounding box center [74, 124] width 67 height 12
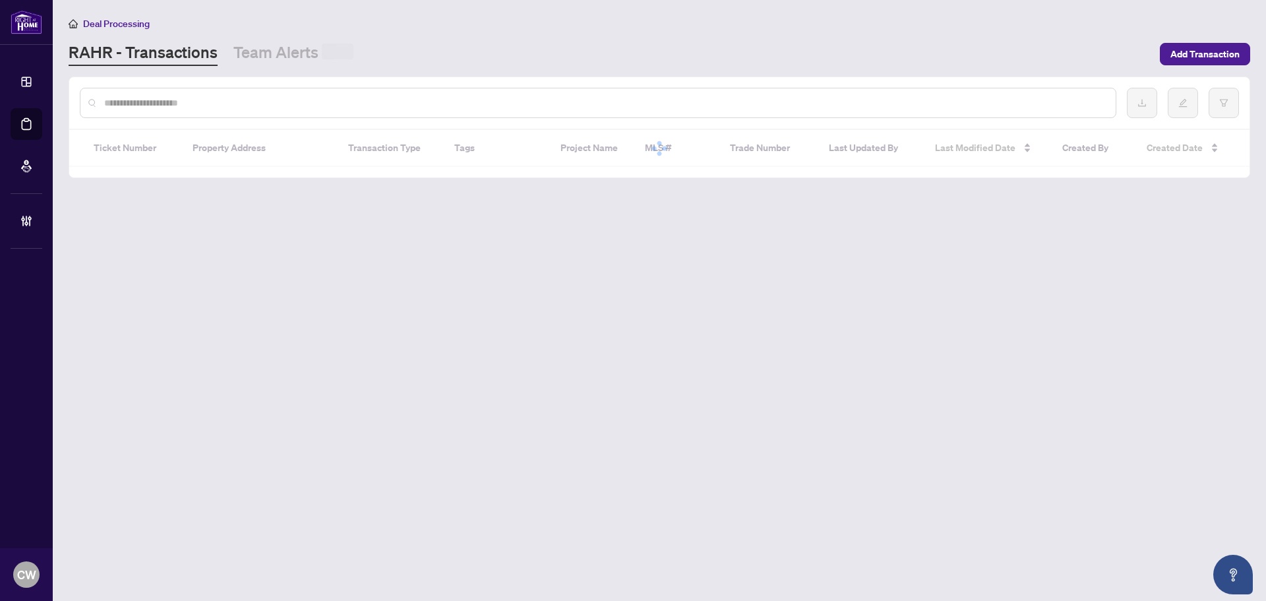
click at [245, 107] on input "text" at bounding box center [604, 103] width 1001 height 15
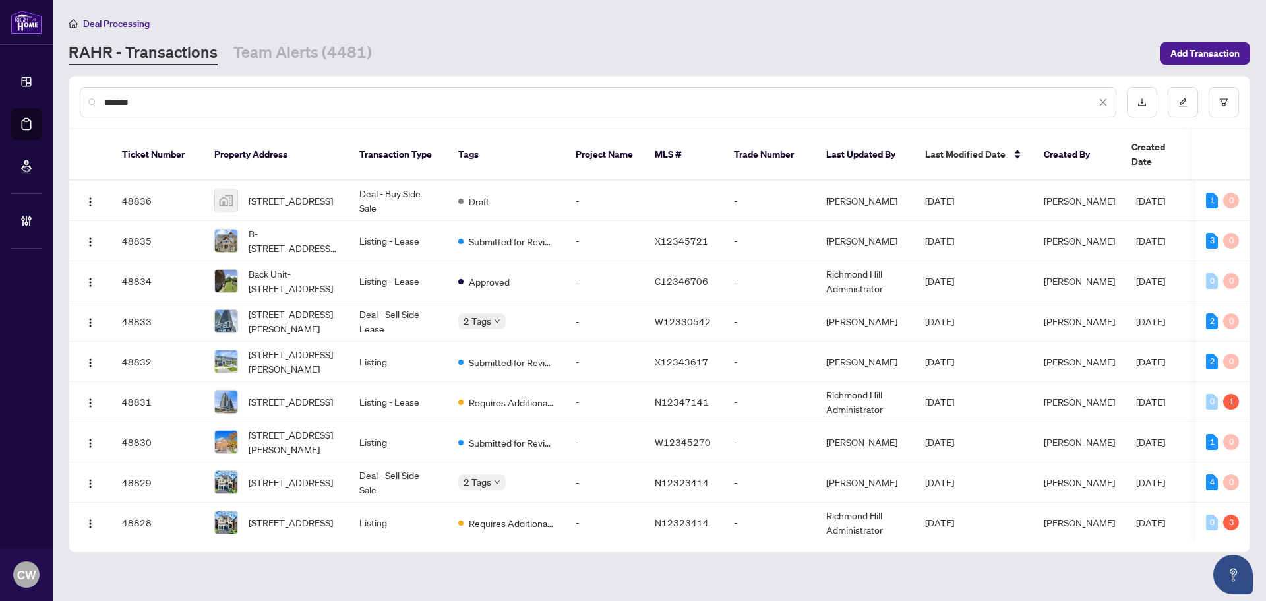
type input "*******"
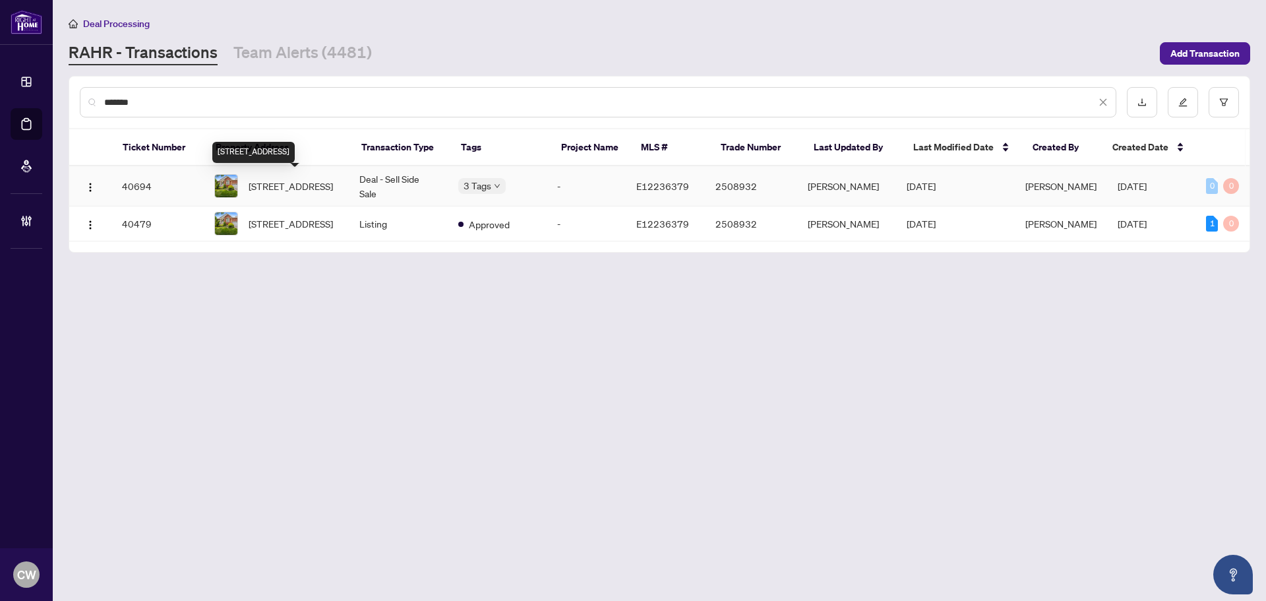
click at [286, 189] on span "[STREET_ADDRESS]" at bounding box center [291, 186] width 84 height 15
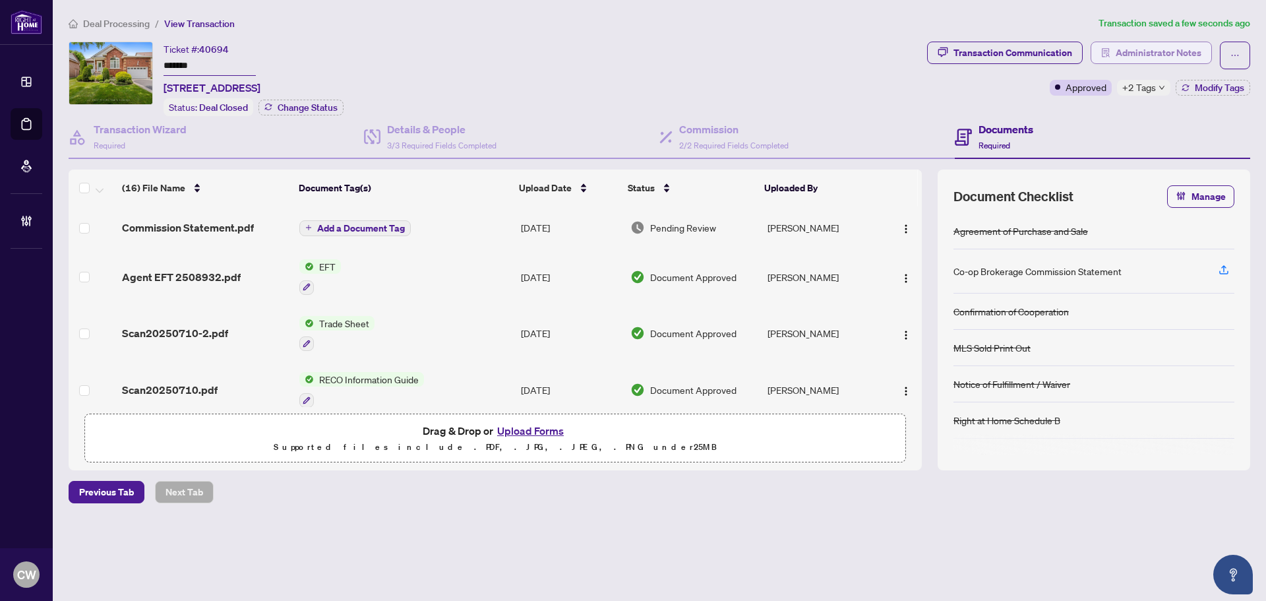
click at [1142, 44] on span "Administrator Notes" at bounding box center [1159, 52] width 86 height 21
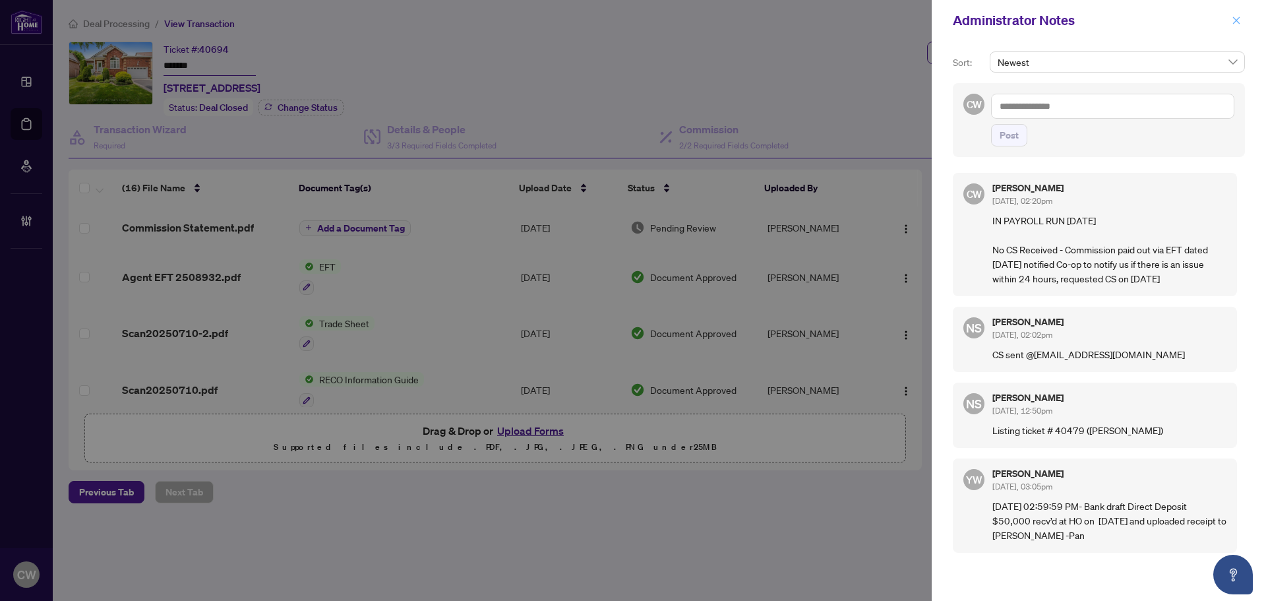
click at [1238, 20] on icon "close" at bounding box center [1236, 20] width 9 height 9
